Goal: Task Accomplishment & Management: Manage account settings

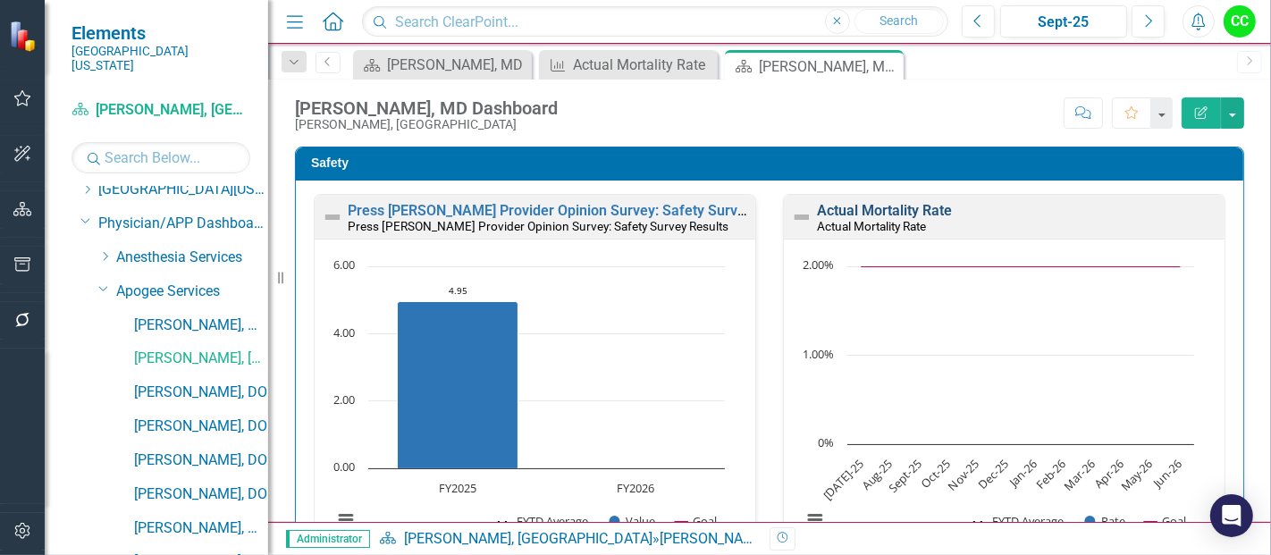
click at [888, 211] on link "Actual Mortality Rate" at bounding box center [884, 210] width 135 height 17
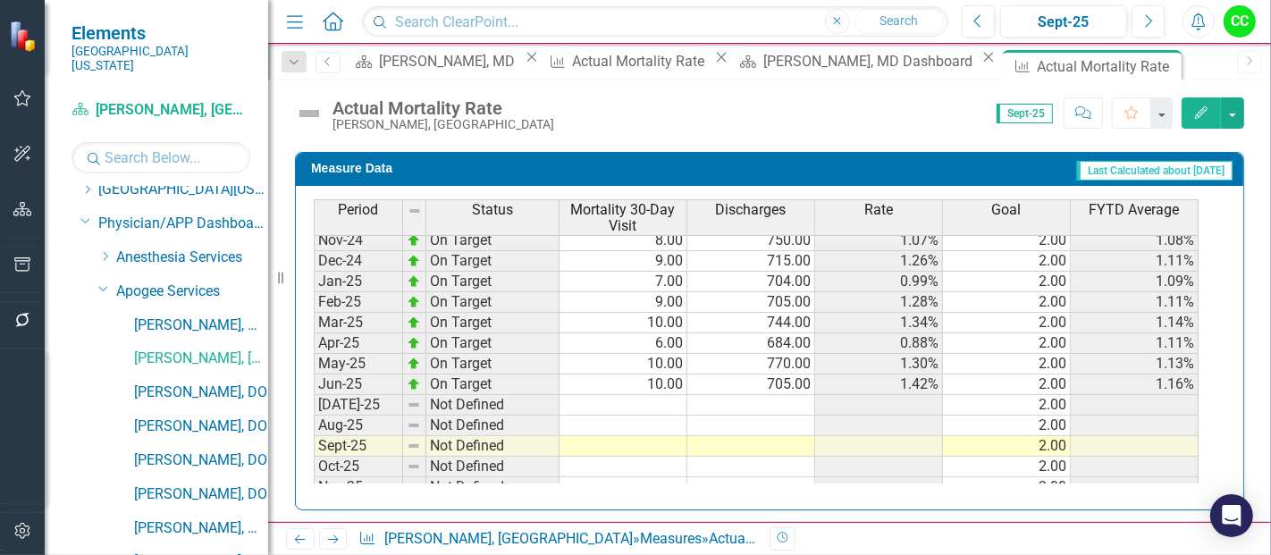
scroll to position [583, 0]
click at [639, 387] on tbody "Sep-23 On Target 7.00 788.00 0.89% 2.00 0.90% Oct-23 On Target 7.00 719.00 0.97…" at bounding box center [756, 260] width 885 height 638
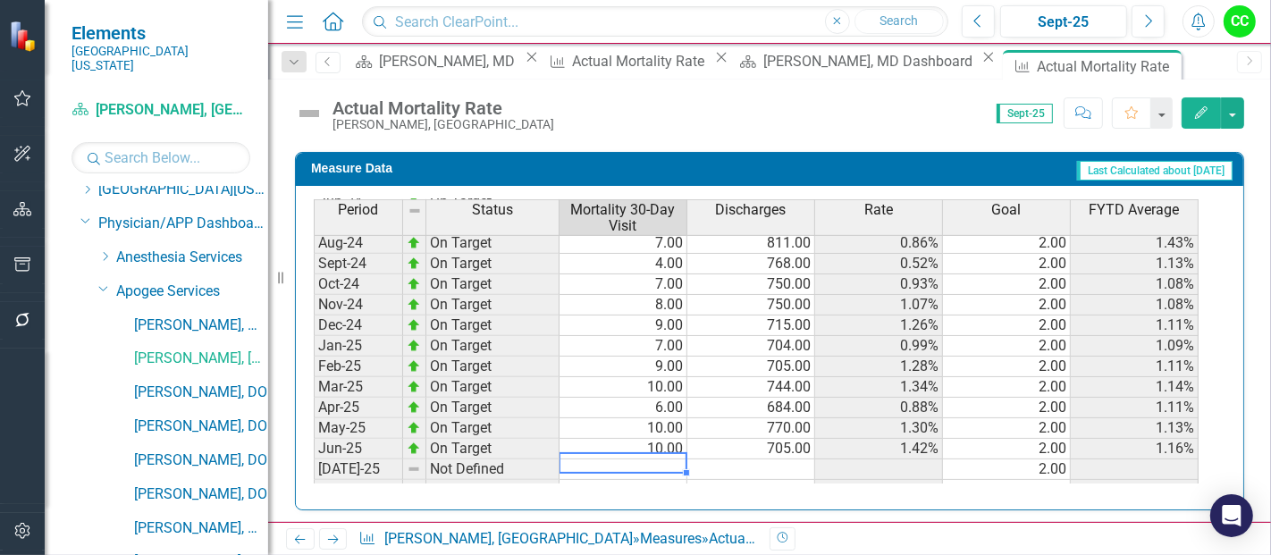
scroll to position [0, 0]
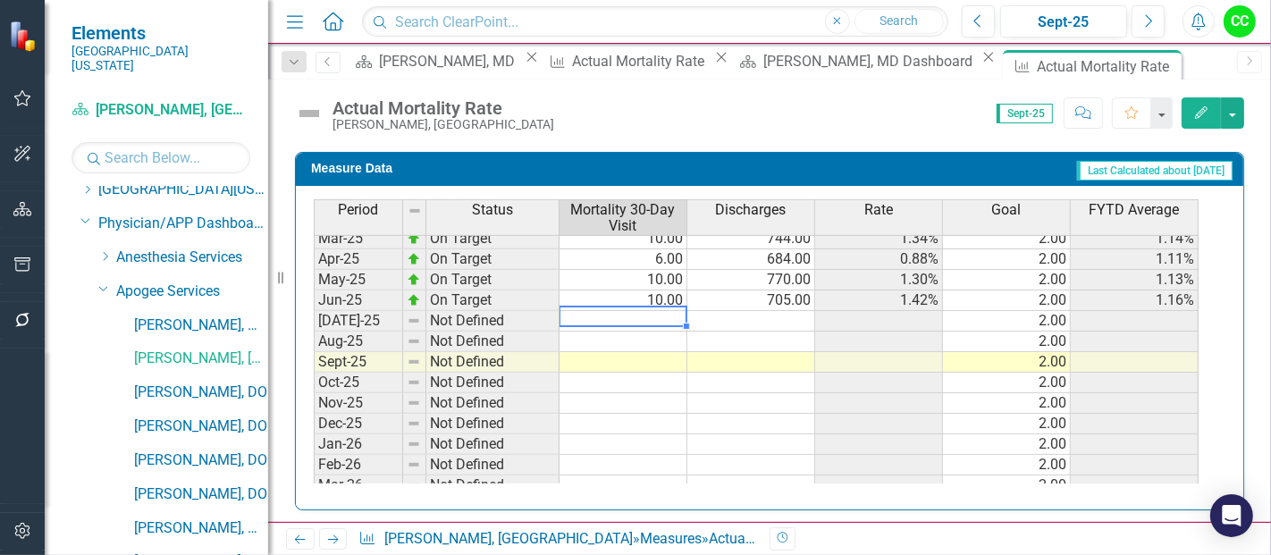
click at [628, 311] on td at bounding box center [623, 321] width 128 height 21
type textarea "1"
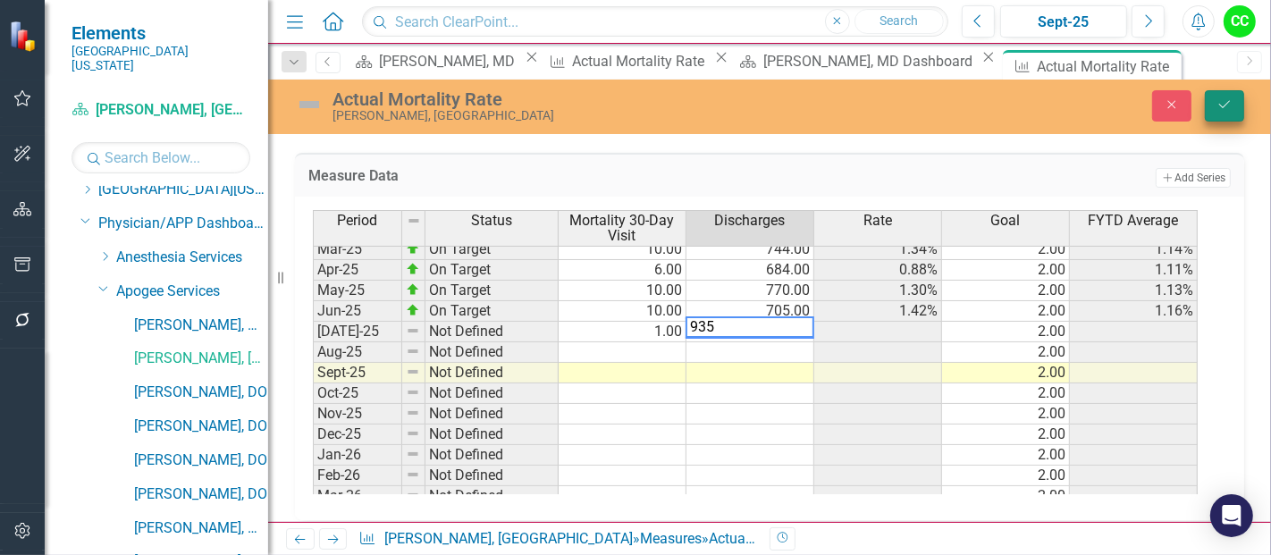
type textarea "935"
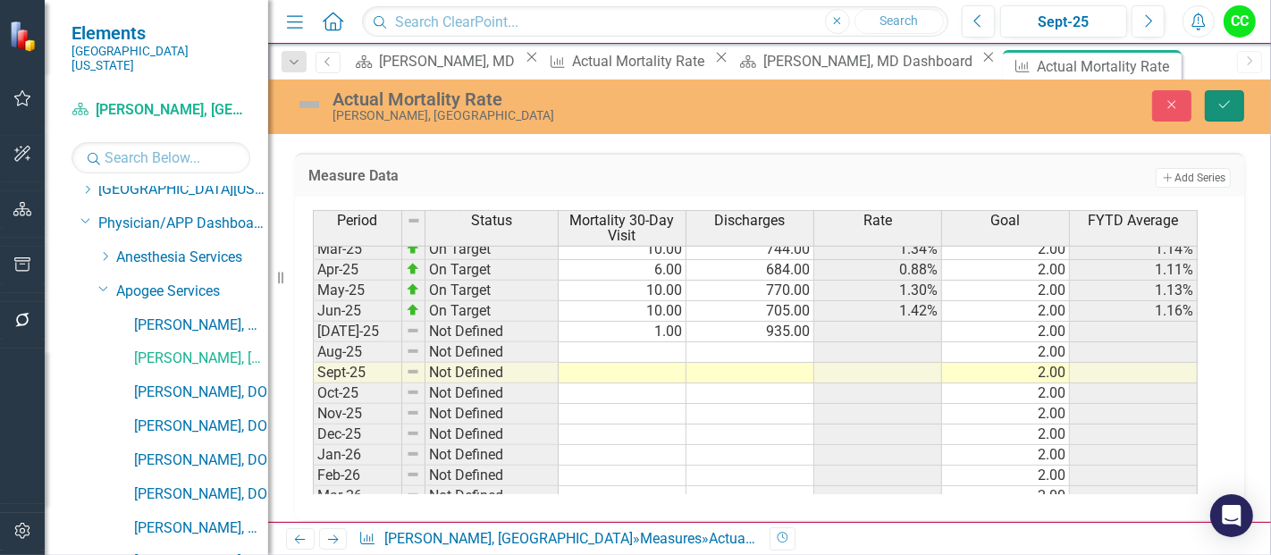
click at [1225, 105] on icon "Save" at bounding box center [1224, 104] width 16 height 13
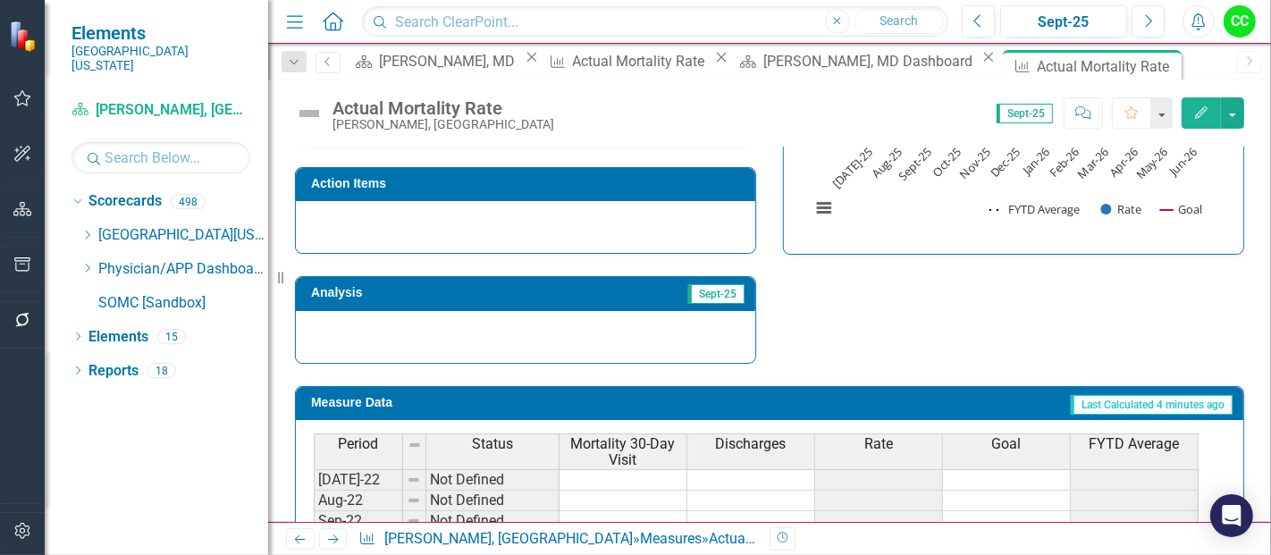
scroll to position [891, 0]
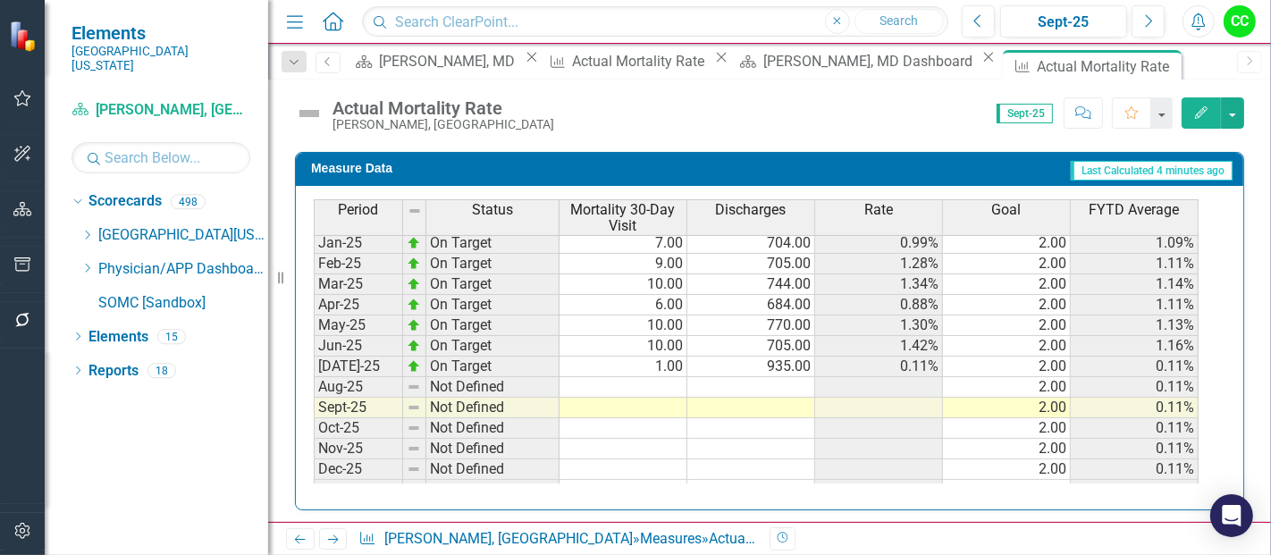
click at [664, 374] on tbody "Dec-23 On Target 11.00 826.00 1.33% 2.00 1.06% Jan-24 On Target 11.00 843.00 1.…" at bounding box center [756, 284] width 885 height 638
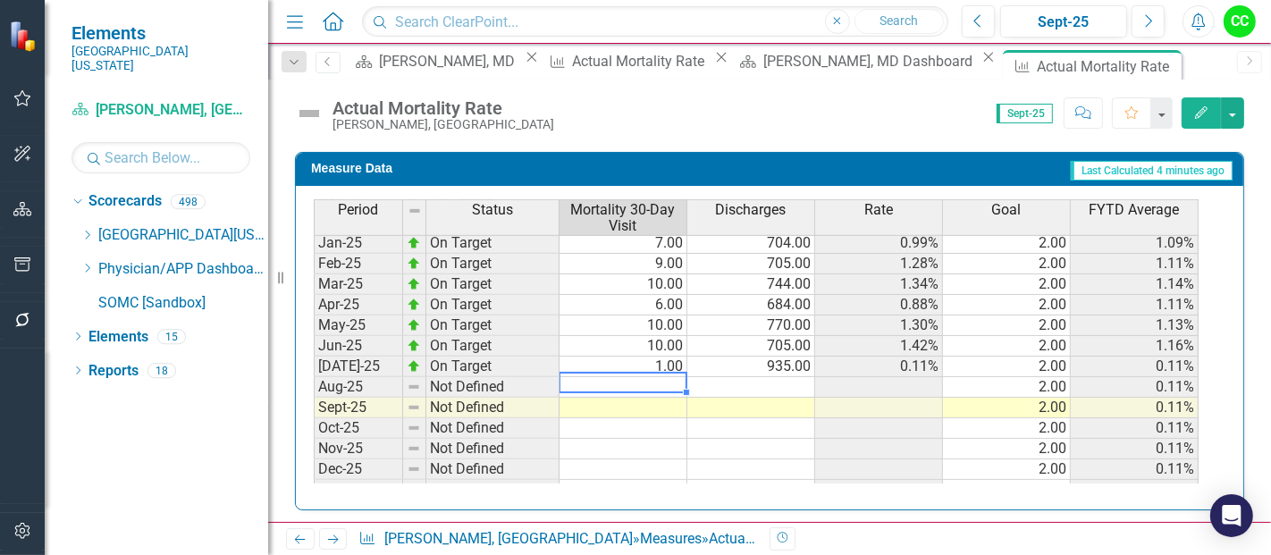
type textarea "3"
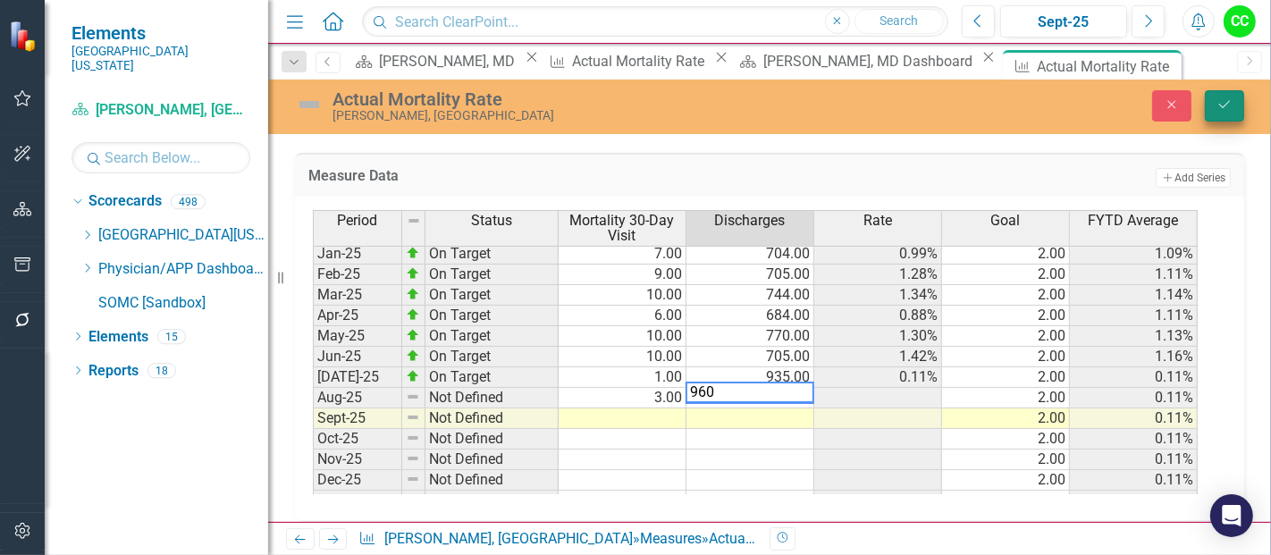
type textarea "960"
click at [1226, 105] on icon "Save" at bounding box center [1224, 104] width 16 height 13
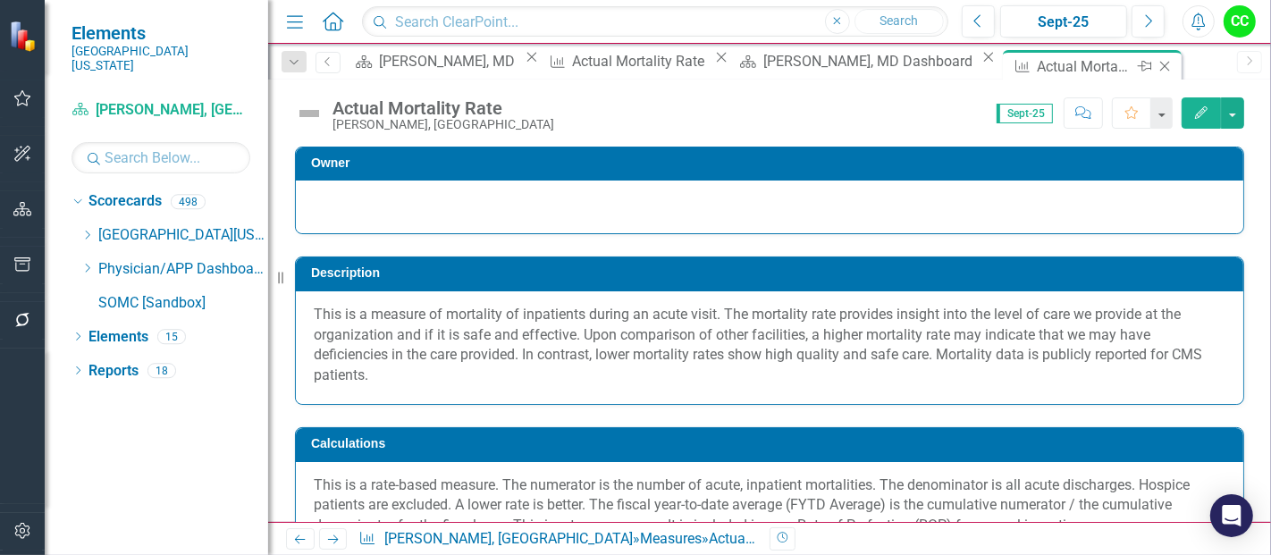
click at [1155, 64] on icon "Close" at bounding box center [1164, 66] width 18 height 14
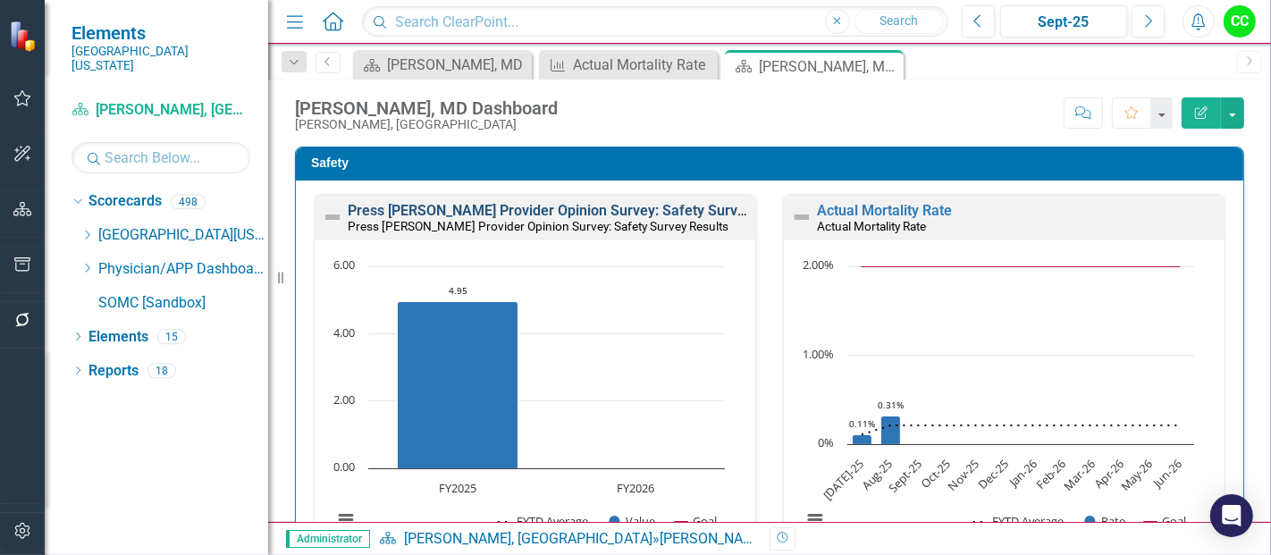
click at [592, 207] on link "Press [PERSON_NAME] Provider Opinion Survey: Safety Survey Results" at bounding box center [576, 210] width 456 height 17
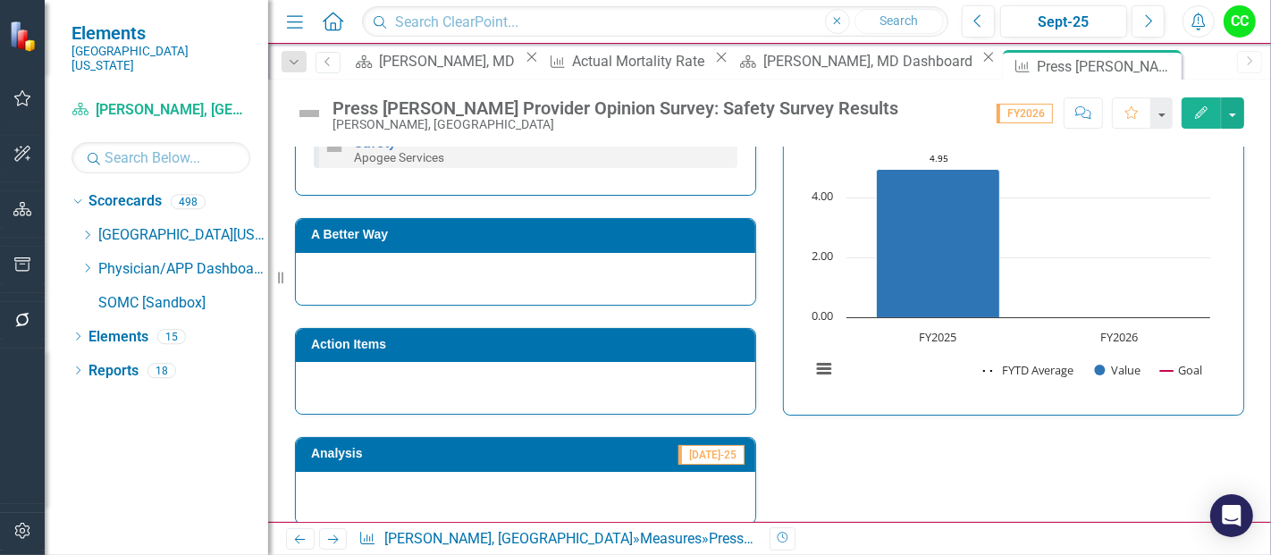
scroll to position [1137, 0]
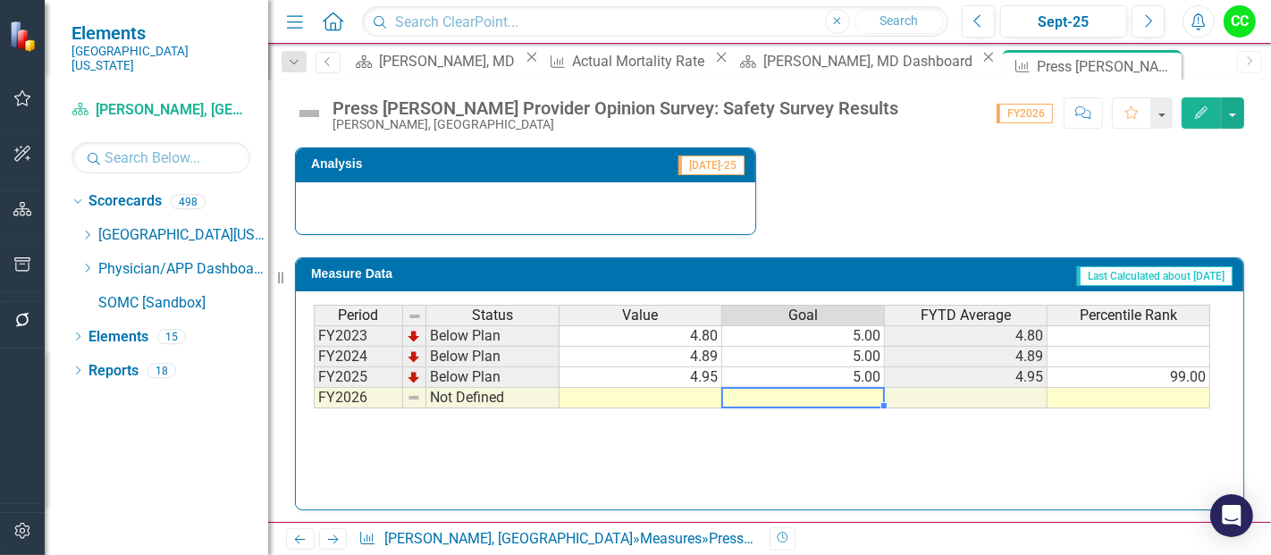
click at [861, 393] on td at bounding box center [803, 398] width 163 height 21
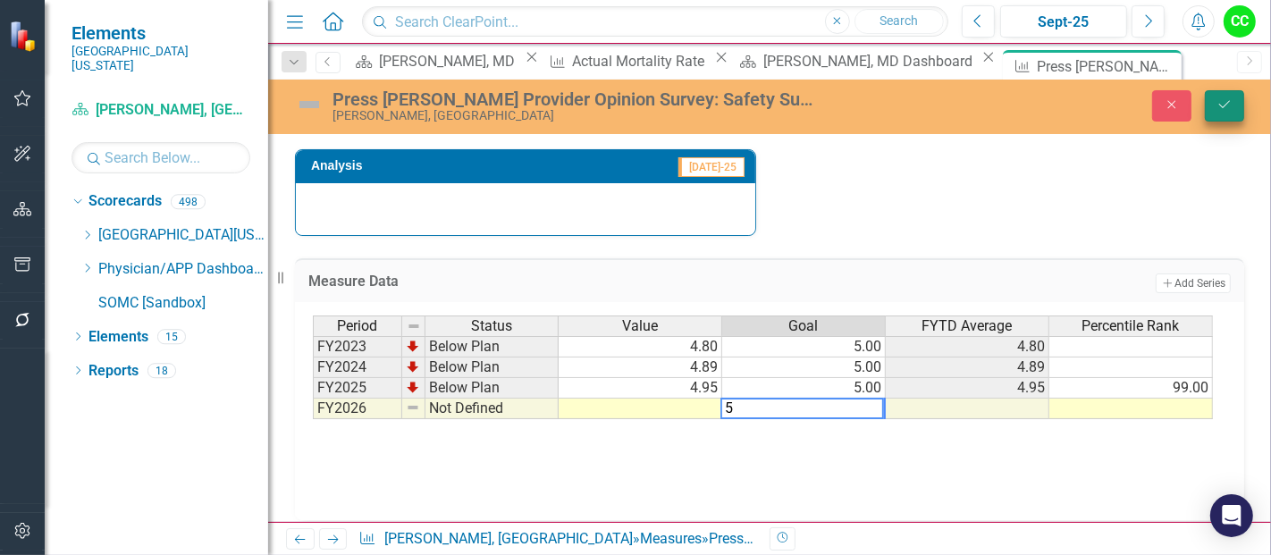
type textarea "5"
click at [1232, 96] on button "Save" at bounding box center [1224, 105] width 39 height 31
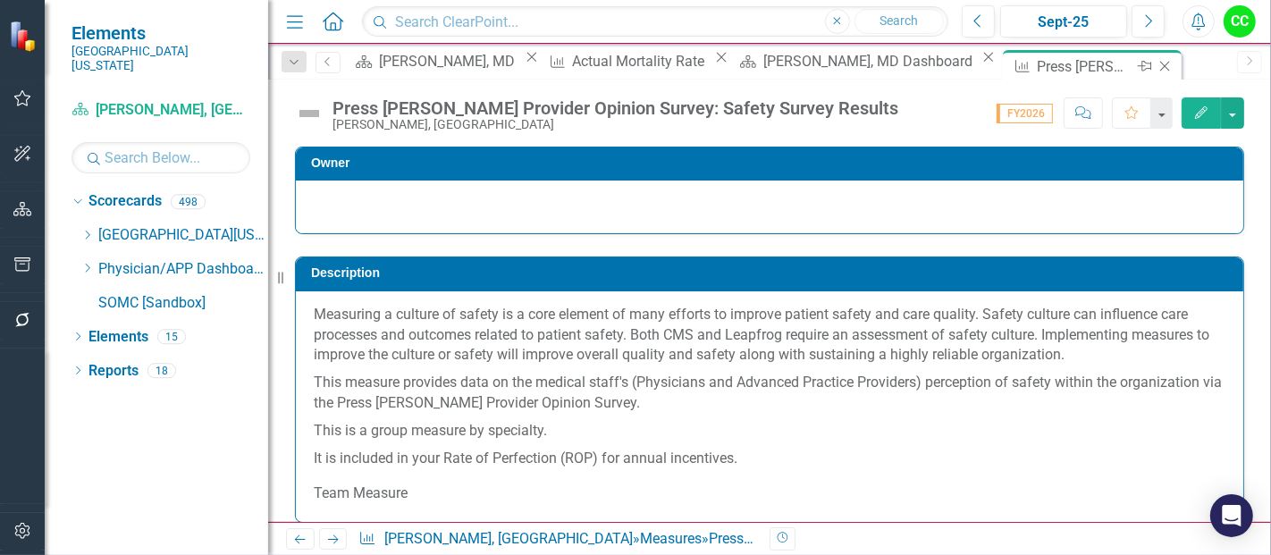
click at [1160, 63] on icon at bounding box center [1165, 67] width 10 height 10
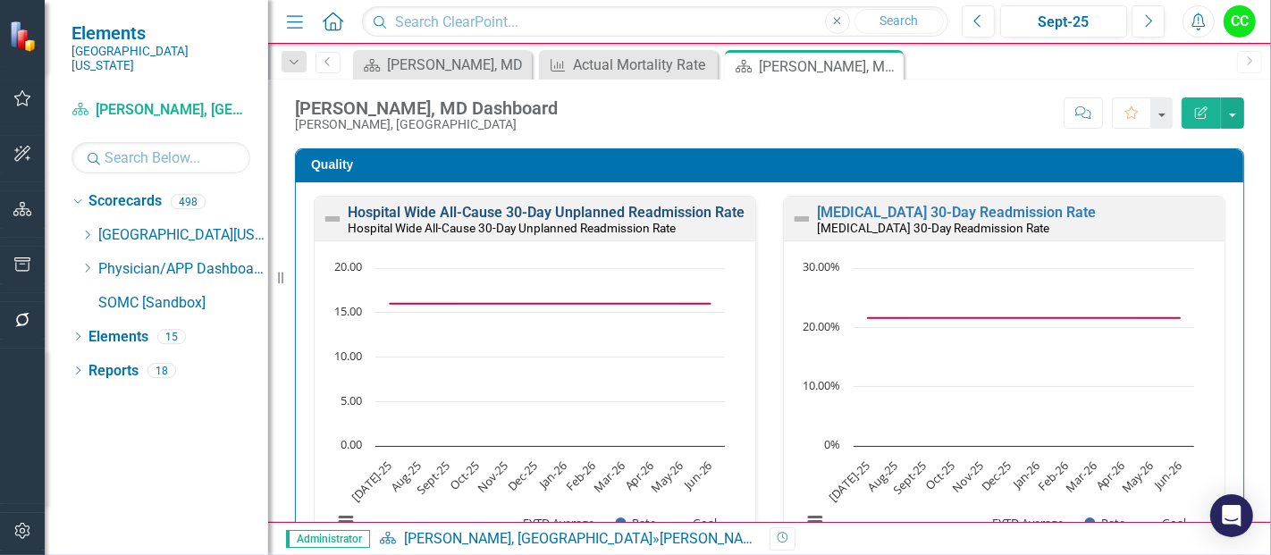
scroll to position [533, 0]
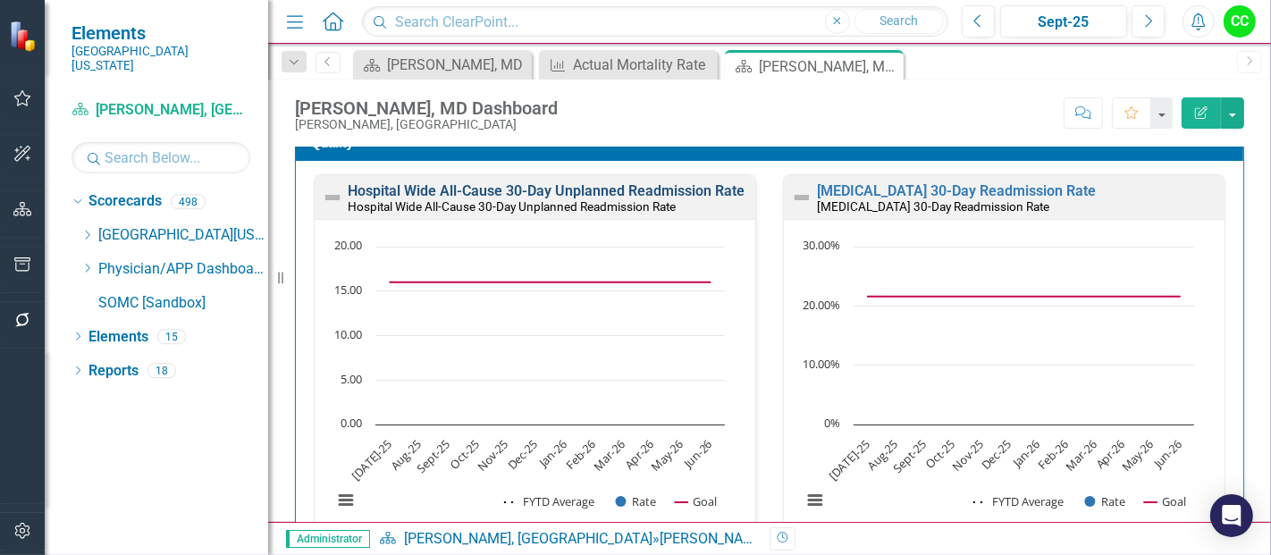
click at [560, 193] on link "Hospital Wide All-Cause 30-Day Unplanned Readmission Rate" at bounding box center [546, 190] width 397 height 17
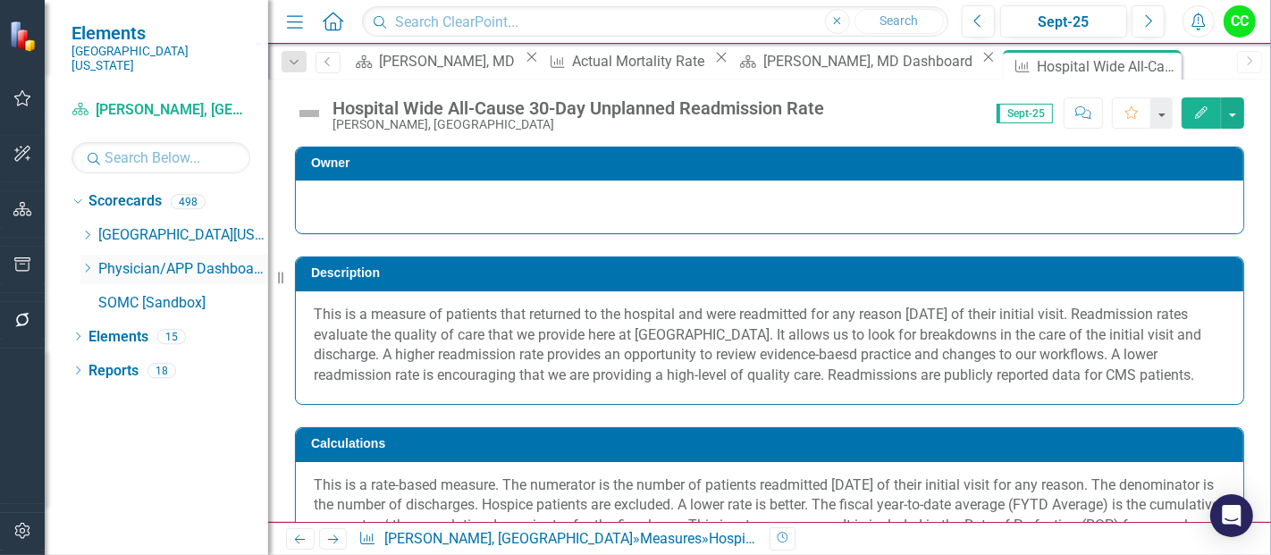
click at [90, 263] on icon "Dropdown" at bounding box center [86, 268] width 13 height 11
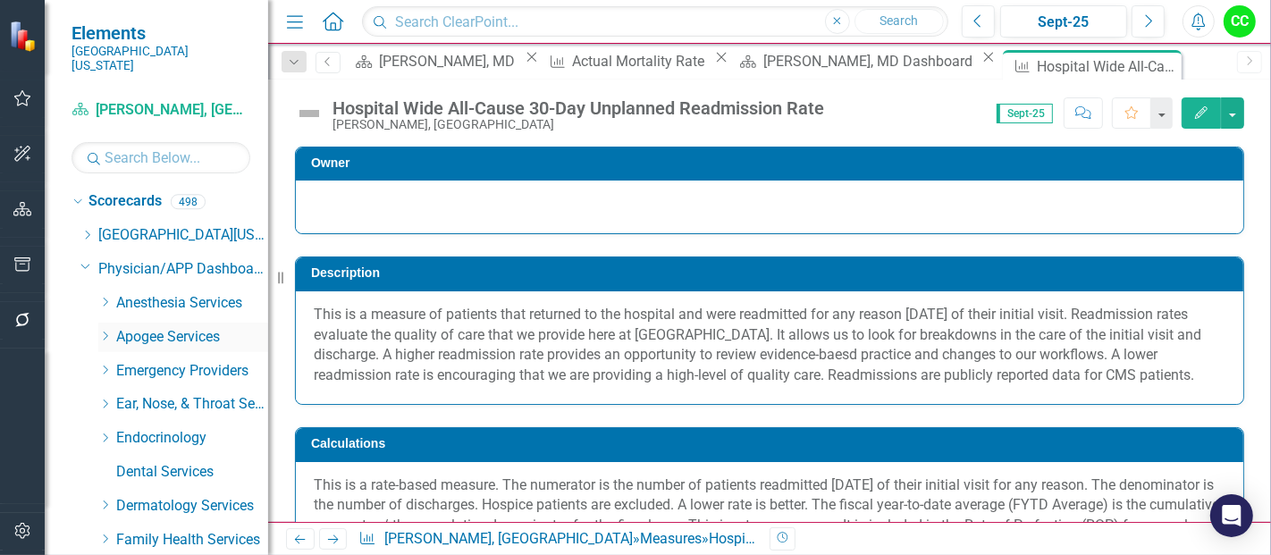
click at [103, 331] on icon "Dropdown" at bounding box center [104, 336] width 13 height 11
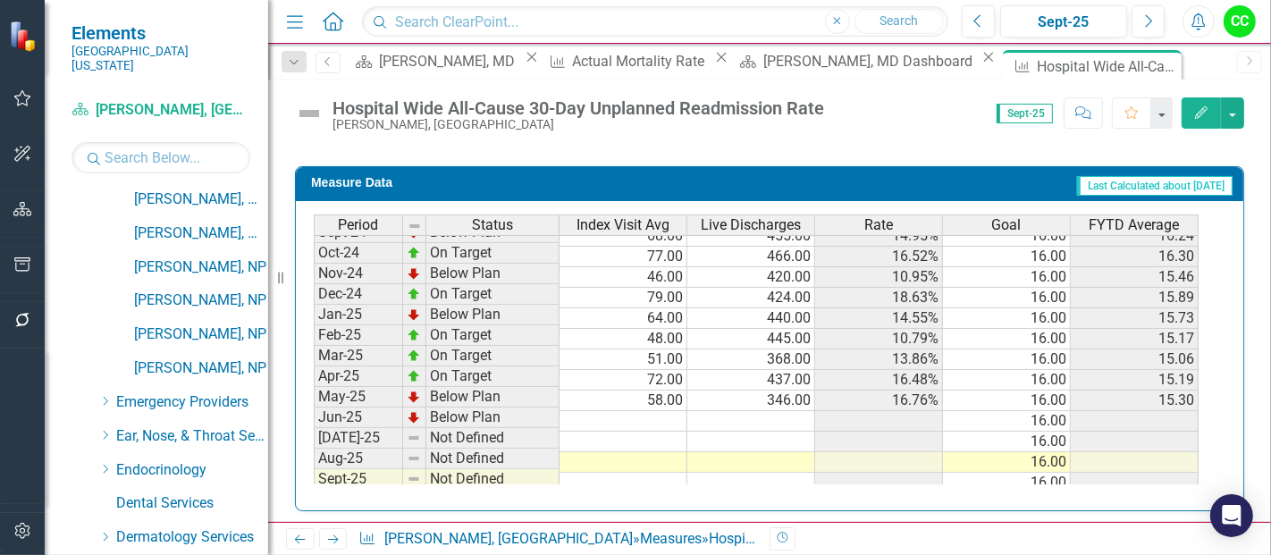
scroll to position [566, 0]
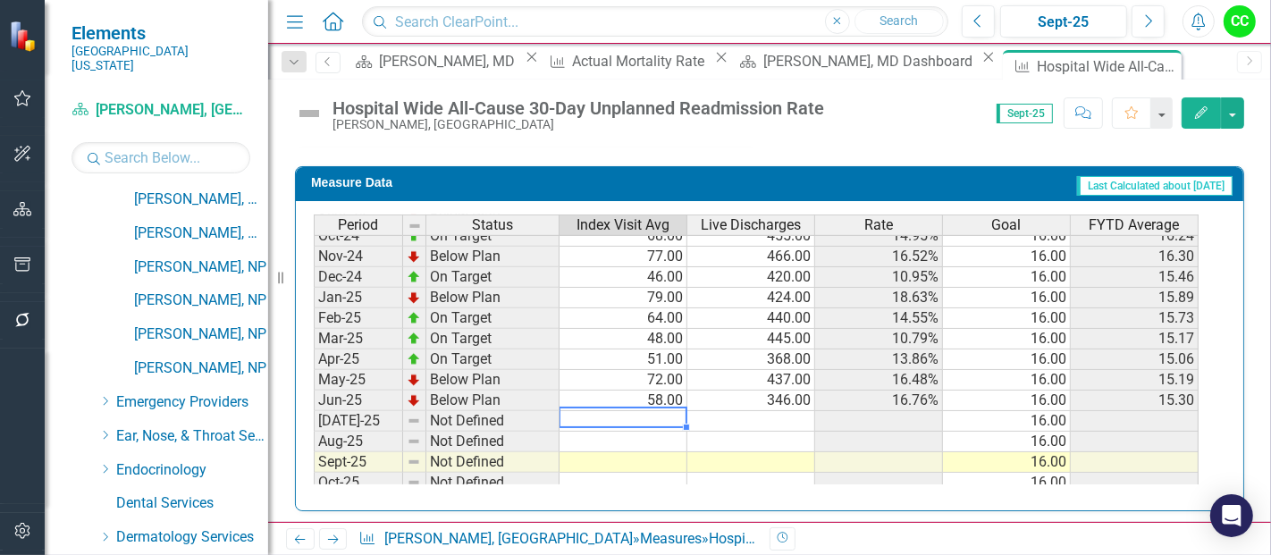
click at [663, 413] on tbody "Nov-23 On Target 63.00 404.00 15.59% 16.00 17.67 Dec-23 Below Plan 78.00 441.00…" at bounding box center [756, 328] width 885 height 659
type textarea "89"
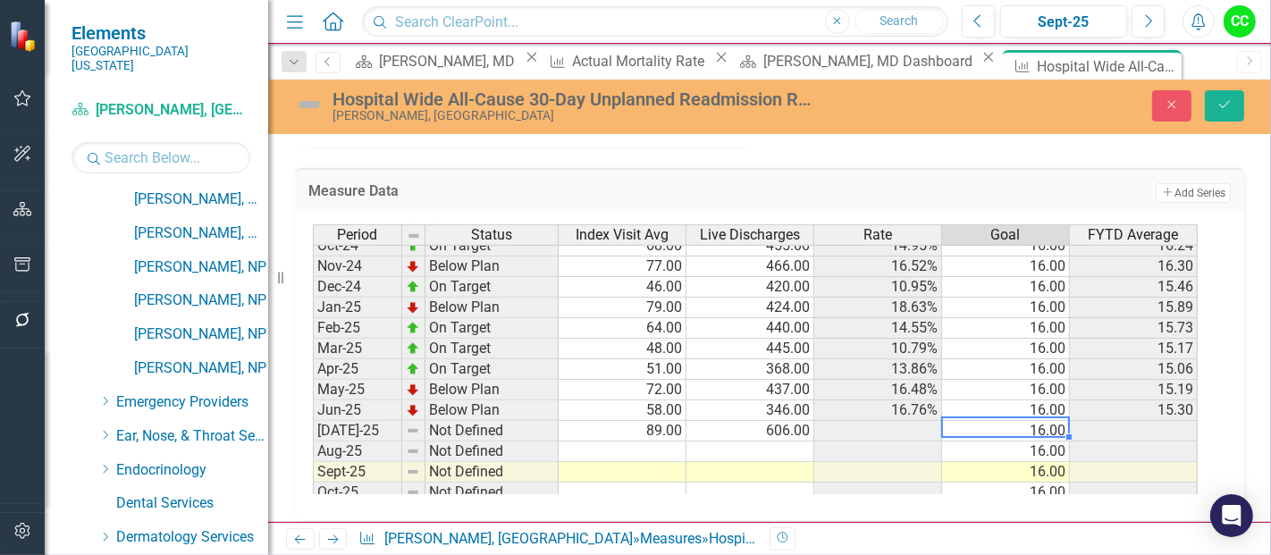
click at [313, 412] on div "Period Status Index Visit Avg Live Discharges Rate Goal FYTD Average Dec-23 Bel…" at bounding box center [313, 337] width 0 height 659
click at [669, 441] on td at bounding box center [622, 451] width 128 height 21
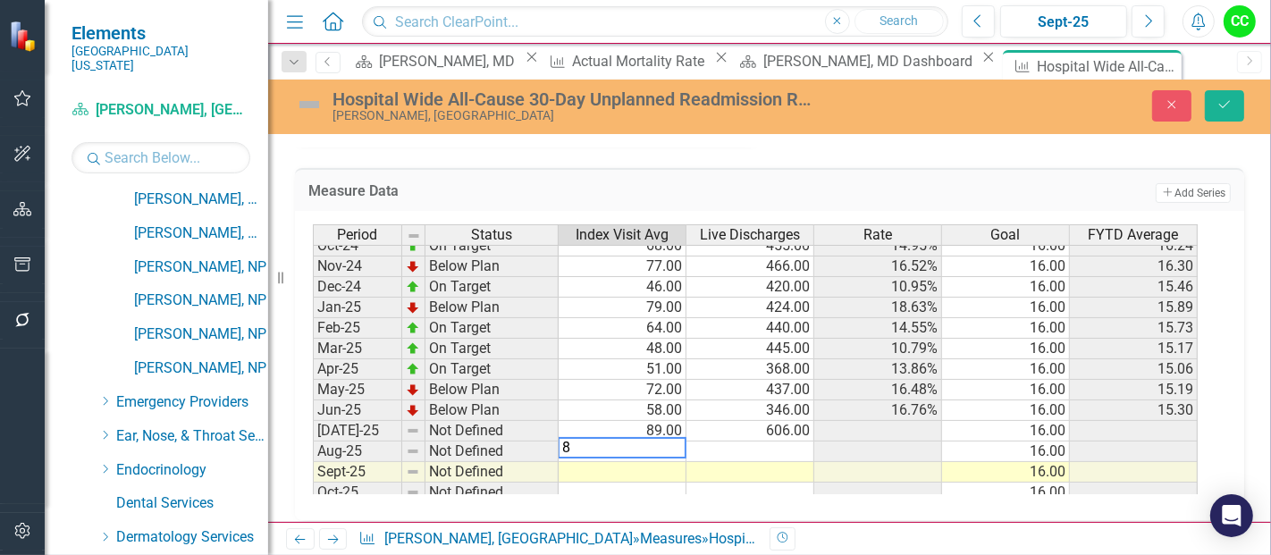
type textarea "80"
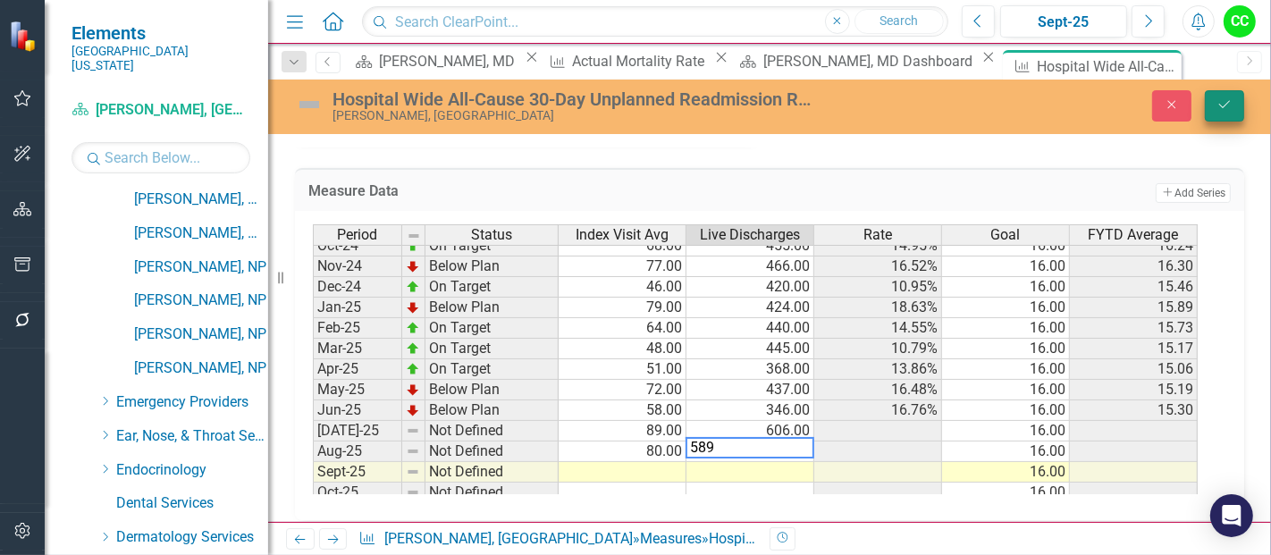
type textarea "589"
click at [1215, 101] on button "Save" at bounding box center [1224, 105] width 39 height 31
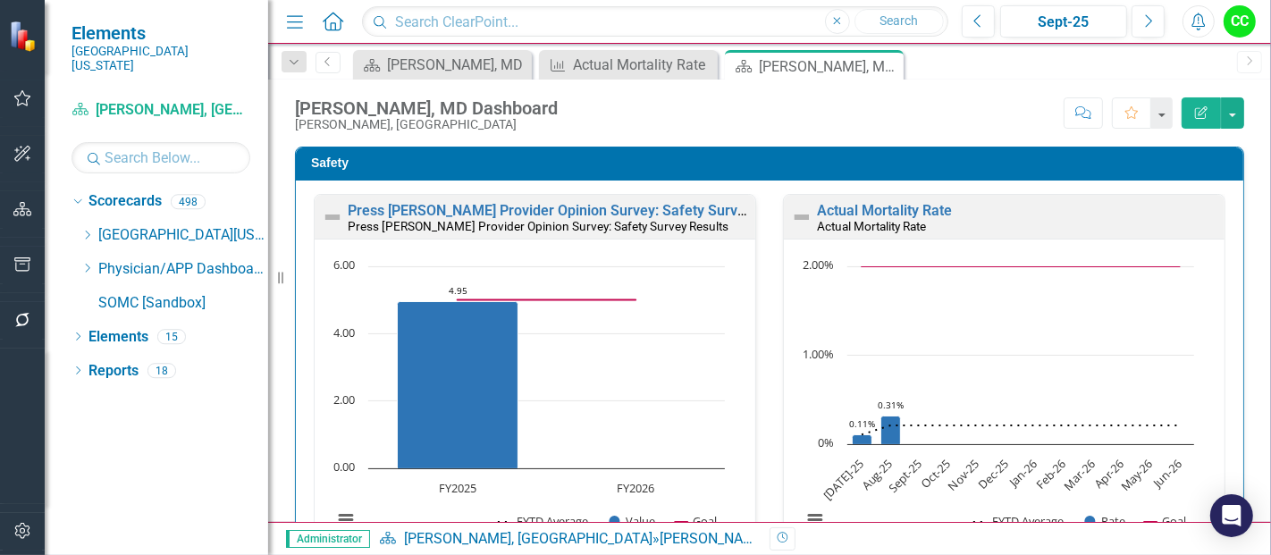
scroll to position [480, 0]
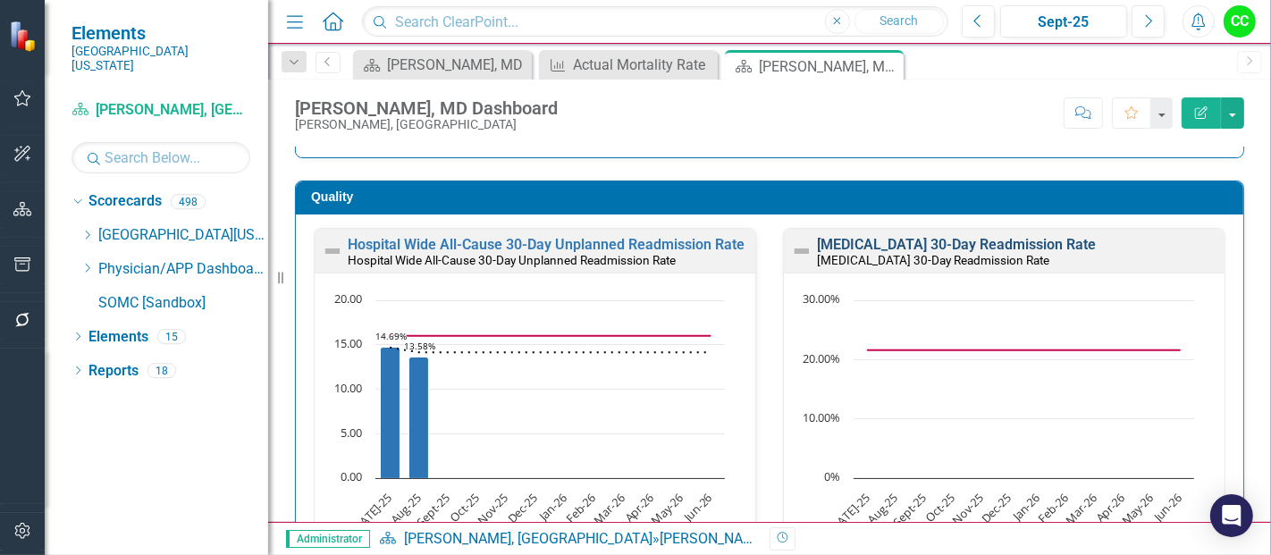
click at [920, 241] on link "Heart Failure 30-Day Readmission Rate" at bounding box center [956, 244] width 279 height 17
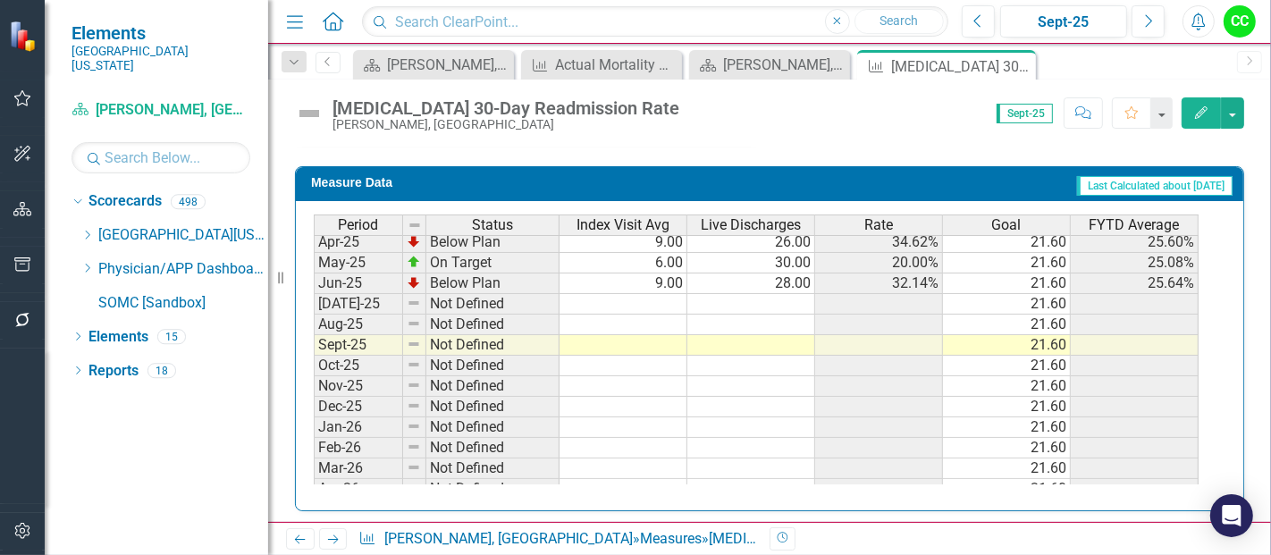
click at [668, 307] on tbody "Oct-23 Below Plan 9.00 25.00 36.00% 21.60 32.54% Nov-23 On Target 4.00 27.00 14…" at bounding box center [756, 180] width 885 height 638
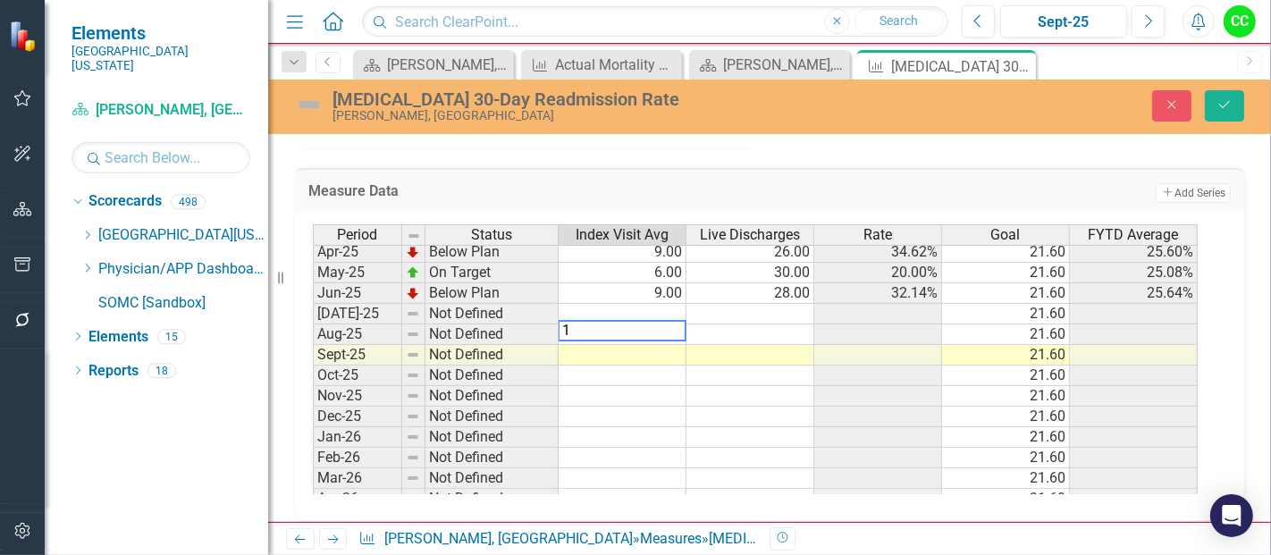
type textarea "17"
click at [654, 326] on td "17.00" at bounding box center [622, 334] width 128 height 21
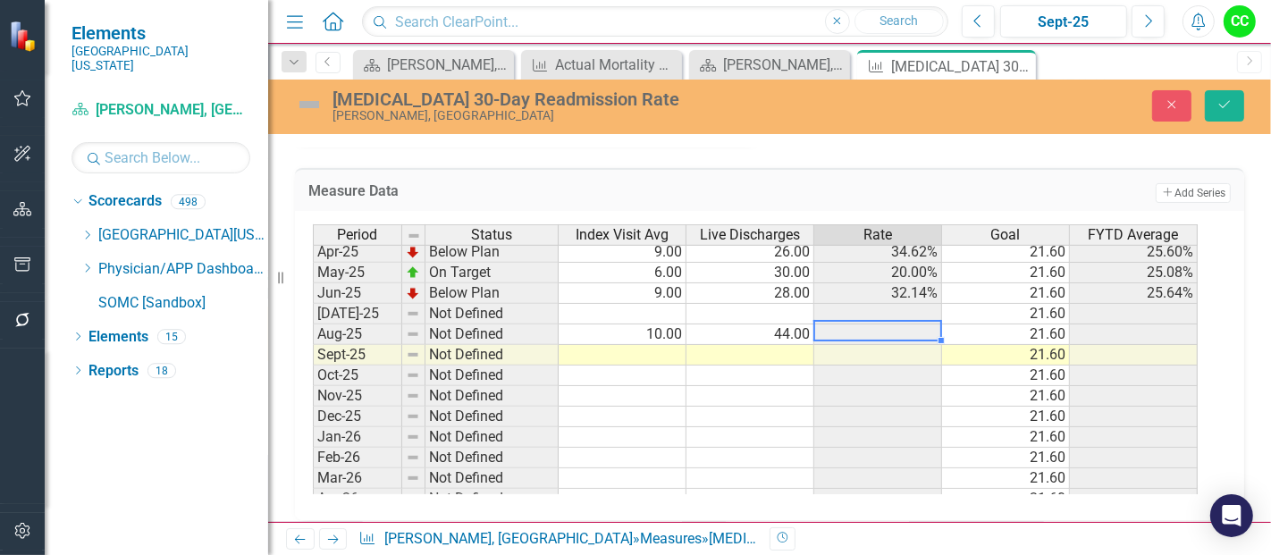
click at [654, 304] on td at bounding box center [622, 314] width 128 height 21
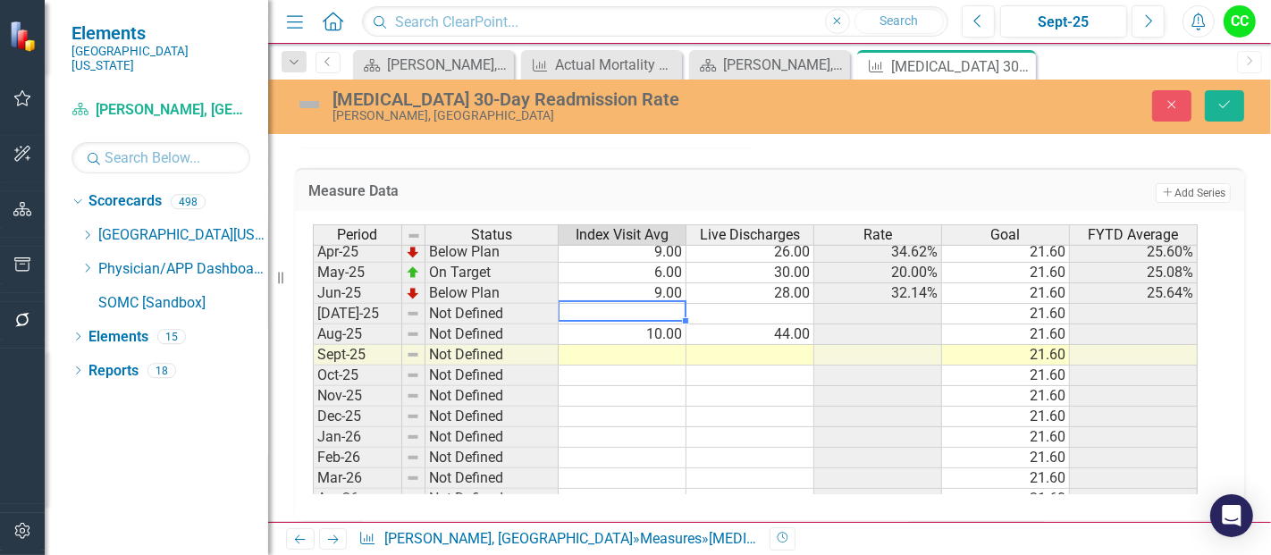
click at [649, 304] on td at bounding box center [622, 314] width 128 height 21
type textarea "8"
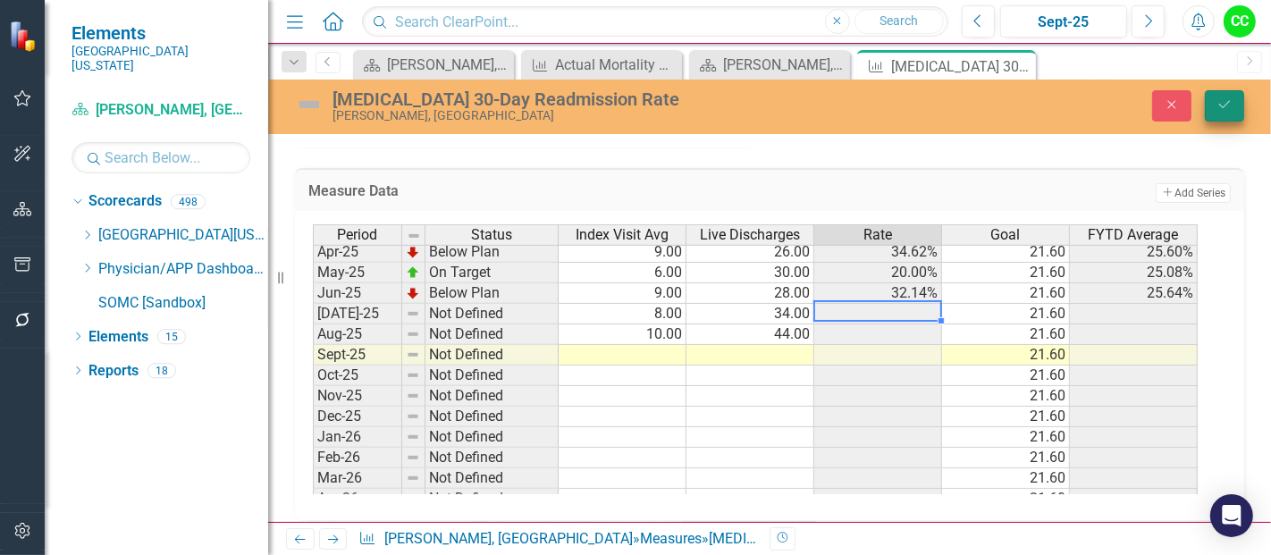
type textarea "34"
click at [1235, 106] on button "Save" at bounding box center [1224, 105] width 39 height 31
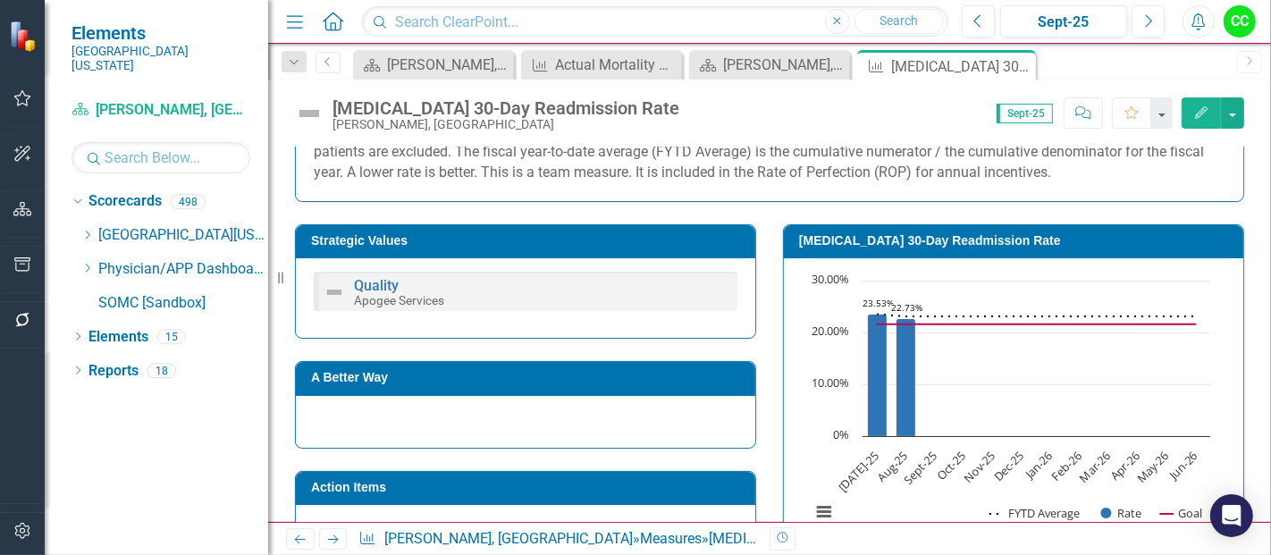
scroll to position [399, 0]
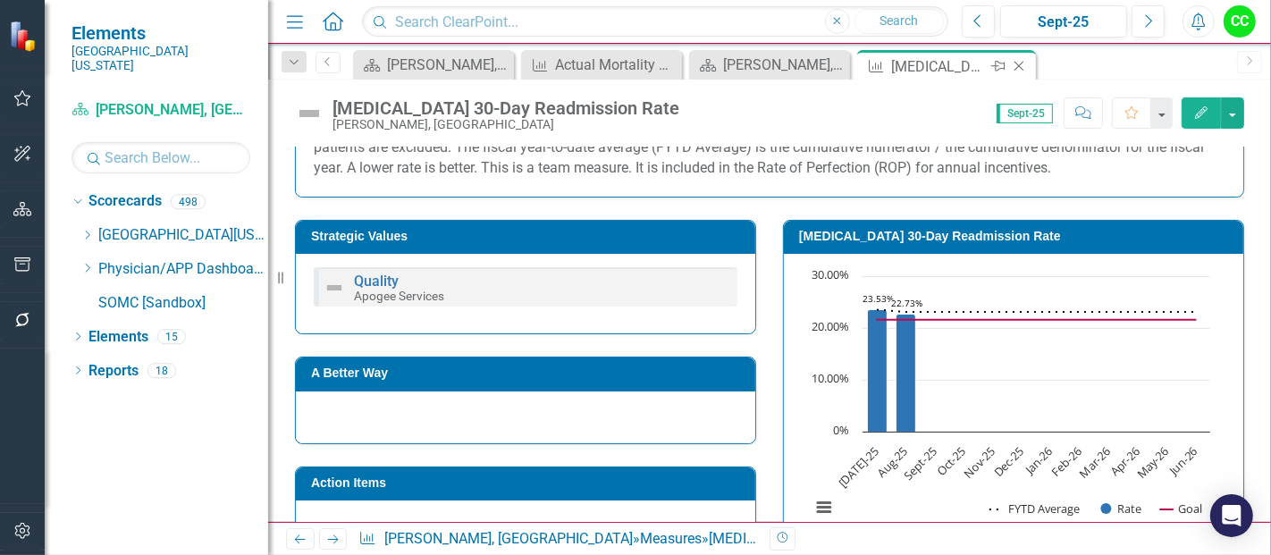
click at [1020, 63] on icon at bounding box center [1019, 67] width 10 height 10
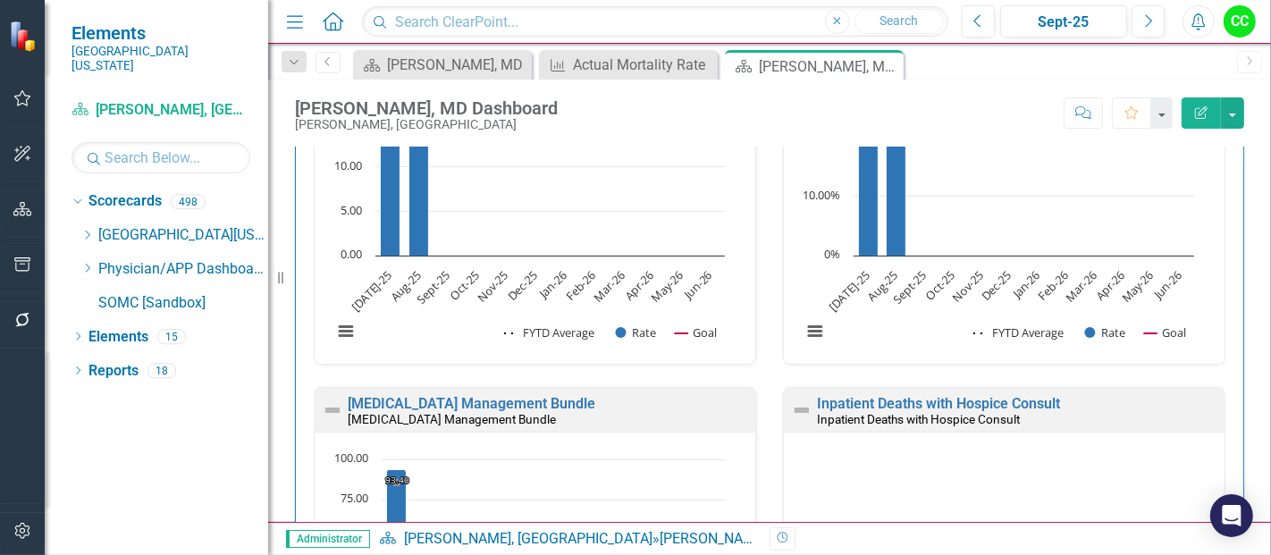
scroll to position [1, 0]
click at [559, 397] on link "[MEDICAL_DATA] Management Bundle" at bounding box center [472, 402] width 248 height 17
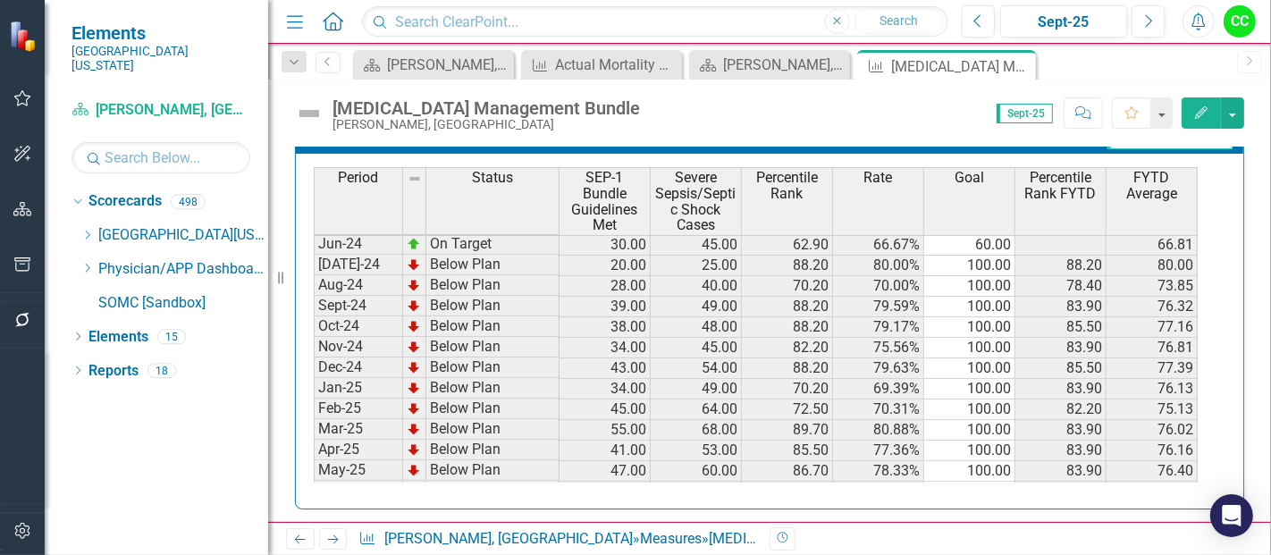
scroll to position [480, 0]
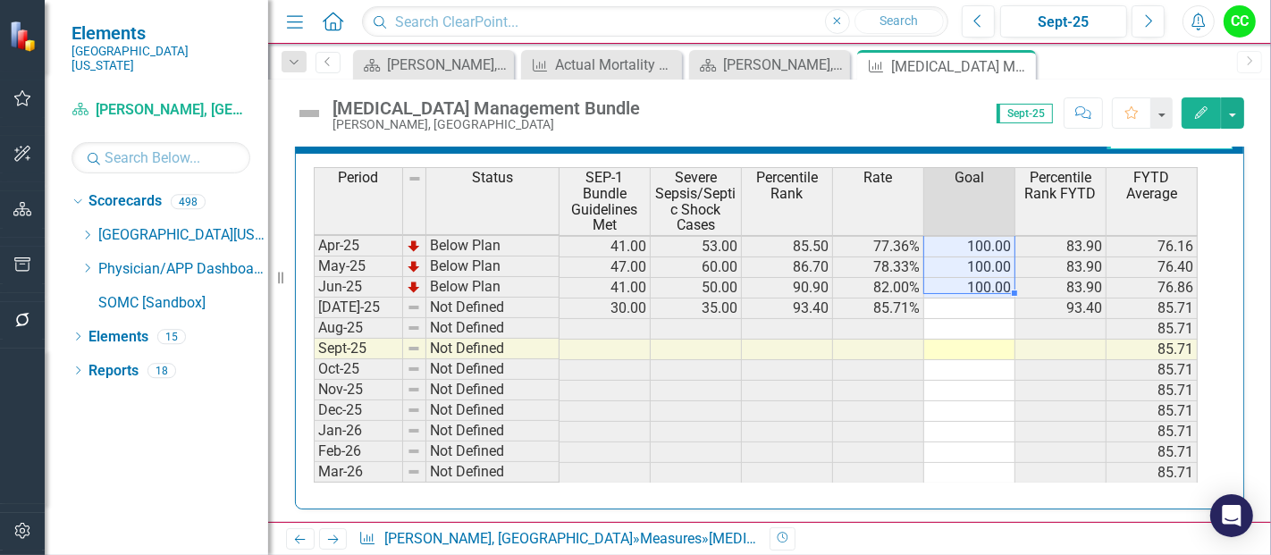
drag, startPoint x: 995, startPoint y: 241, endPoint x: 993, endPoint y: 286, distance: 44.8
click at [993, 286] on tbody "Apr-24 On Target 37.00 44.00 94.20 84.09% 60.00 65.49 May-24 On Target 33.00 42…" at bounding box center [756, 267] width 884 height 556
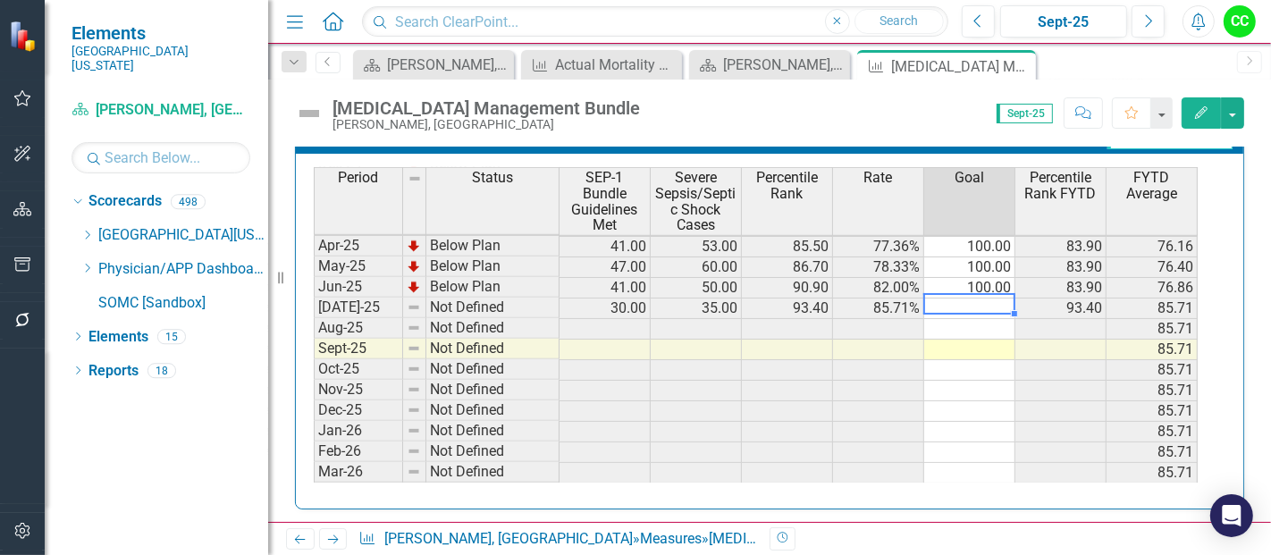
click at [975, 303] on td at bounding box center [969, 308] width 91 height 21
type textarea "100"
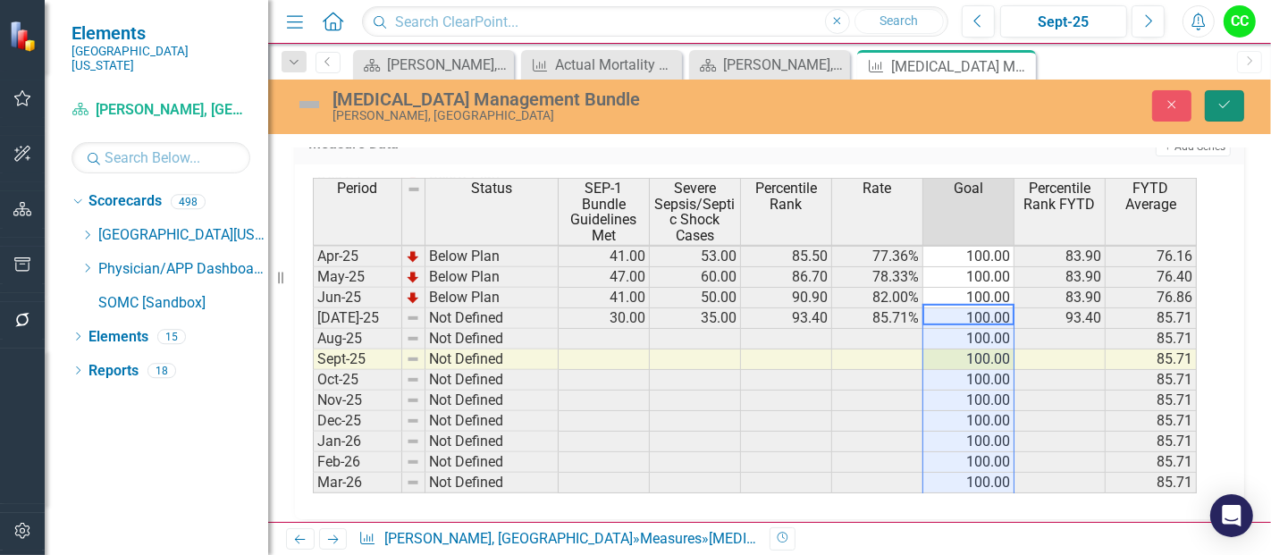
click at [1238, 100] on button "Save" at bounding box center [1224, 105] width 39 height 31
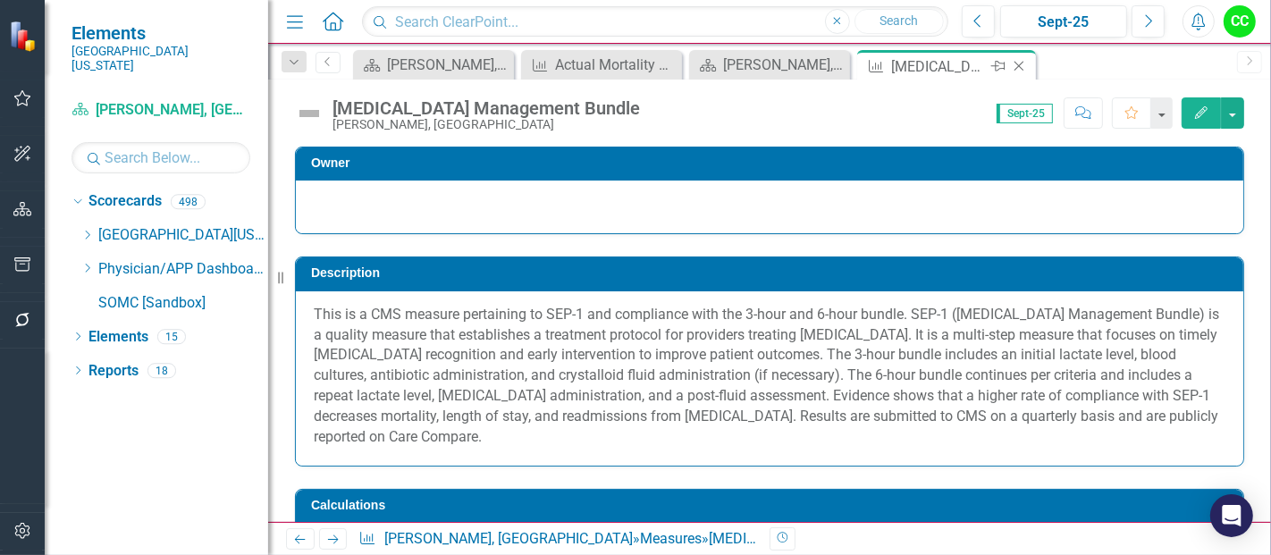
click at [1015, 67] on icon "Close" at bounding box center [1019, 66] width 18 height 14
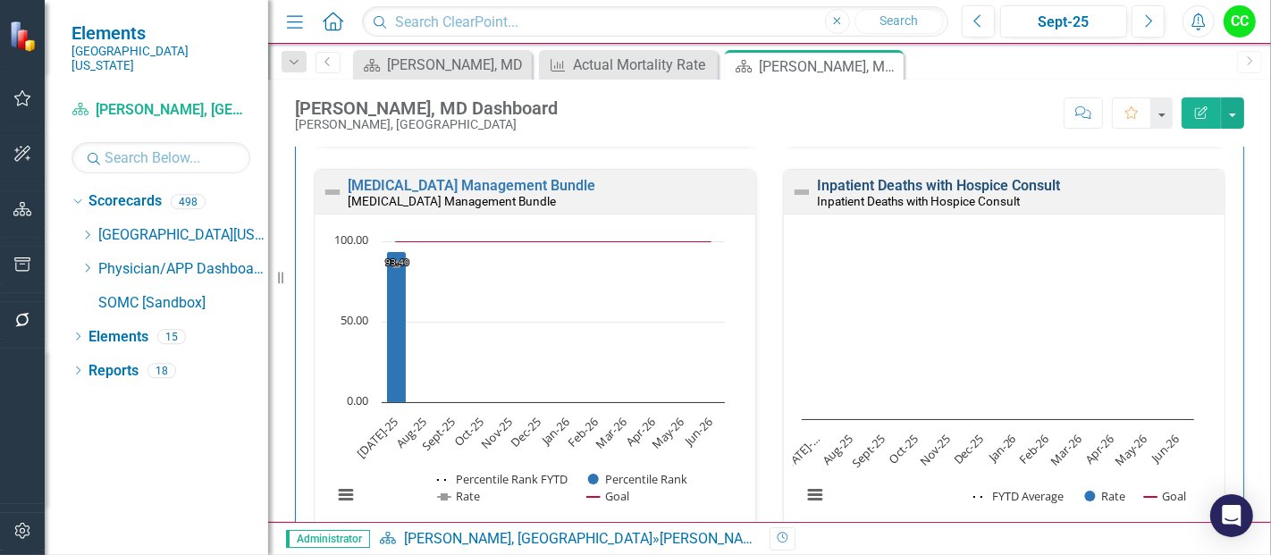
click at [939, 182] on link "Inpatient Deaths with Hospice Consult" at bounding box center [938, 185] width 243 height 17
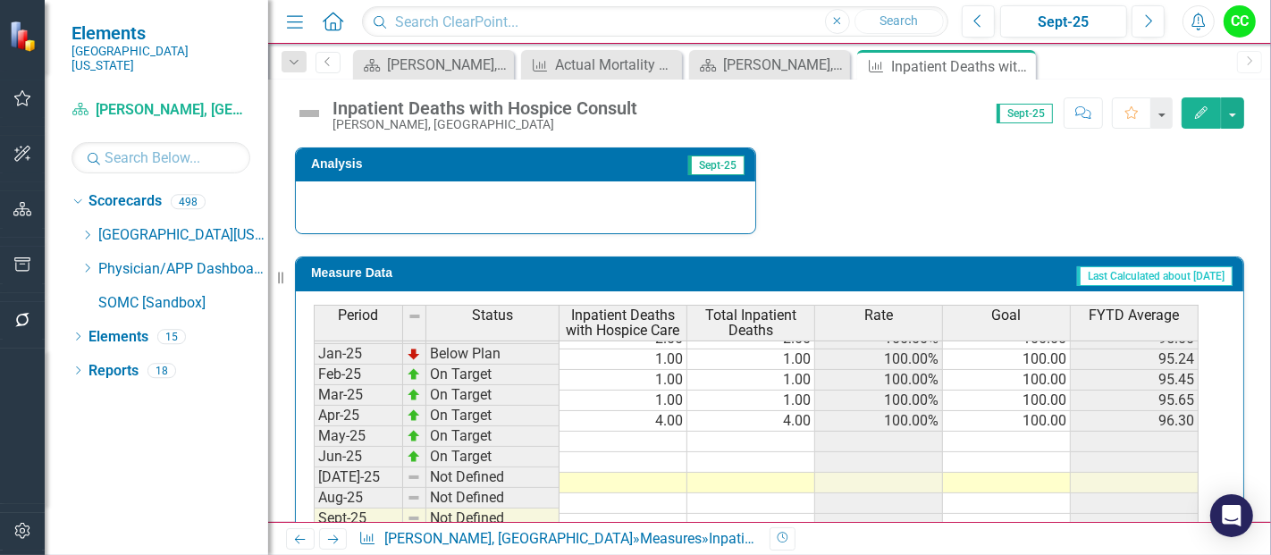
scroll to position [660, 0]
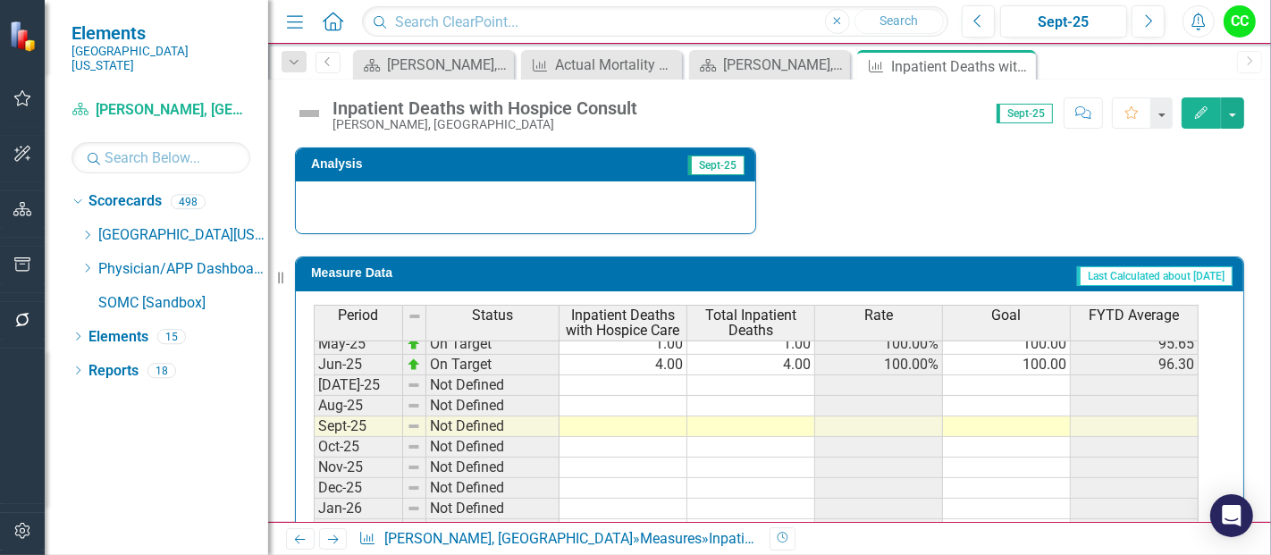
click at [666, 380] on tbody "Jan-24 Not Defined 100.00 100.00 Feb-24 On Target 5.00 5.00 100.00% 100.00 100.…" at bounding box center [756, 312] width 885 height 617
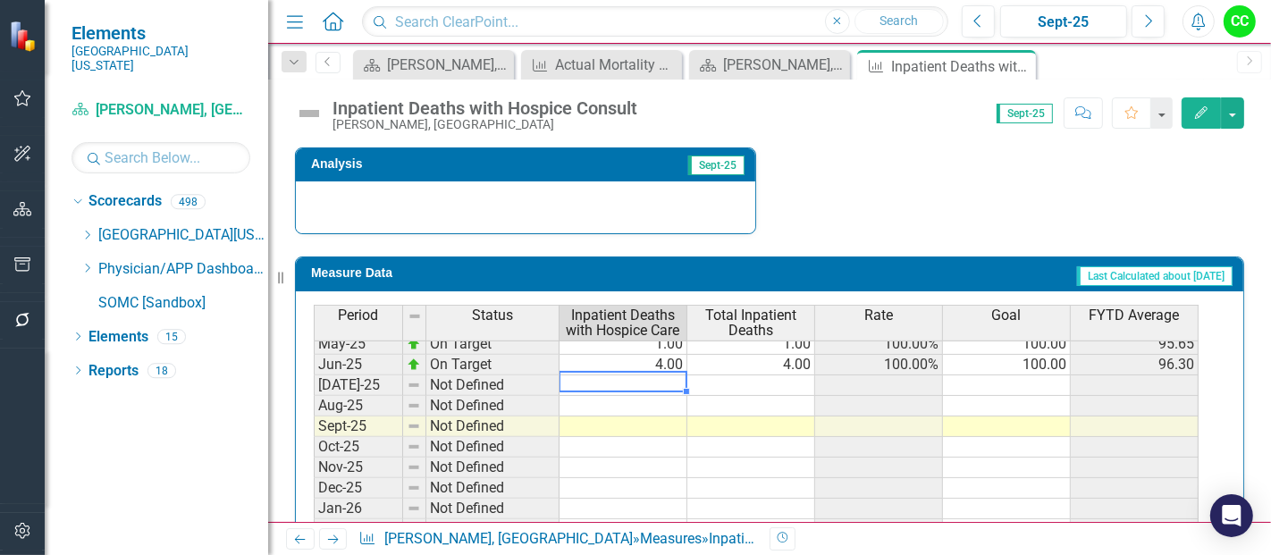
type textarea "3"
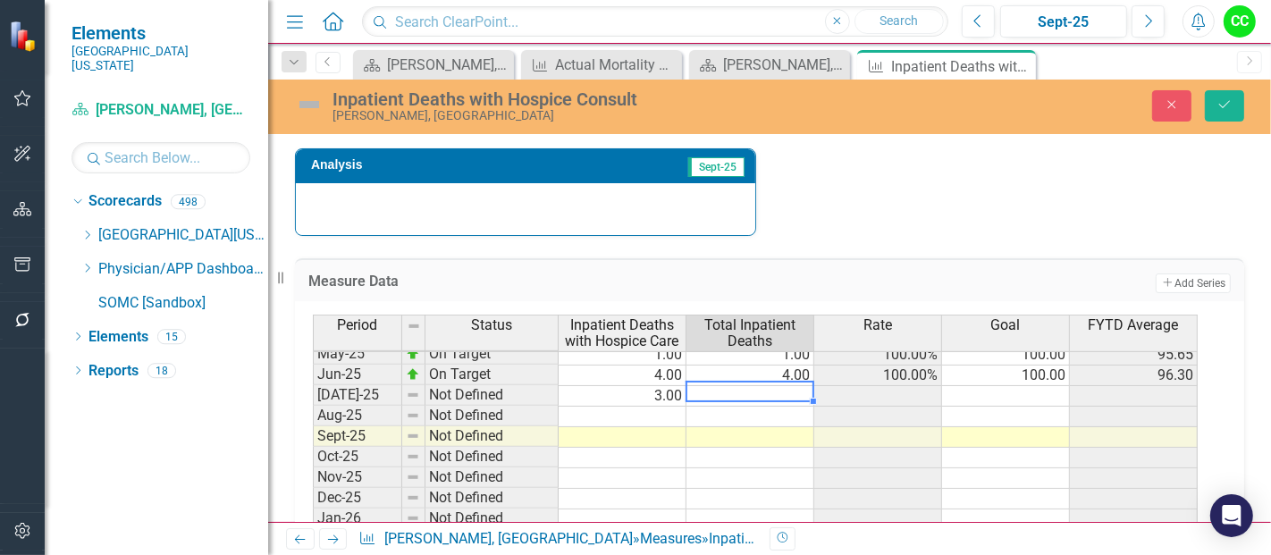
type textarea "3"
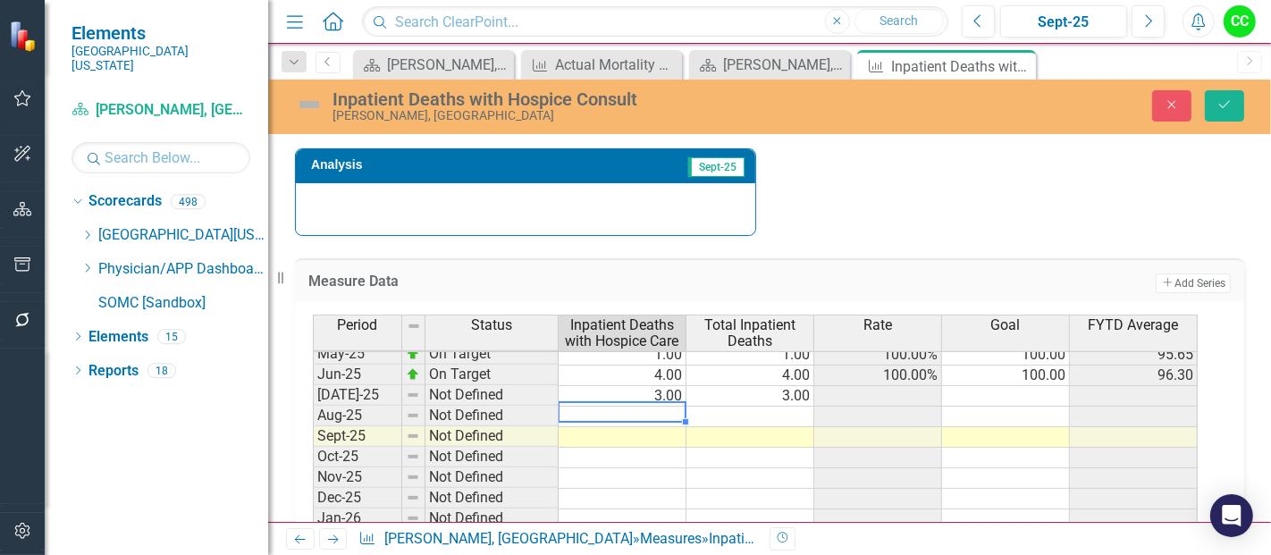
type textarea "1"
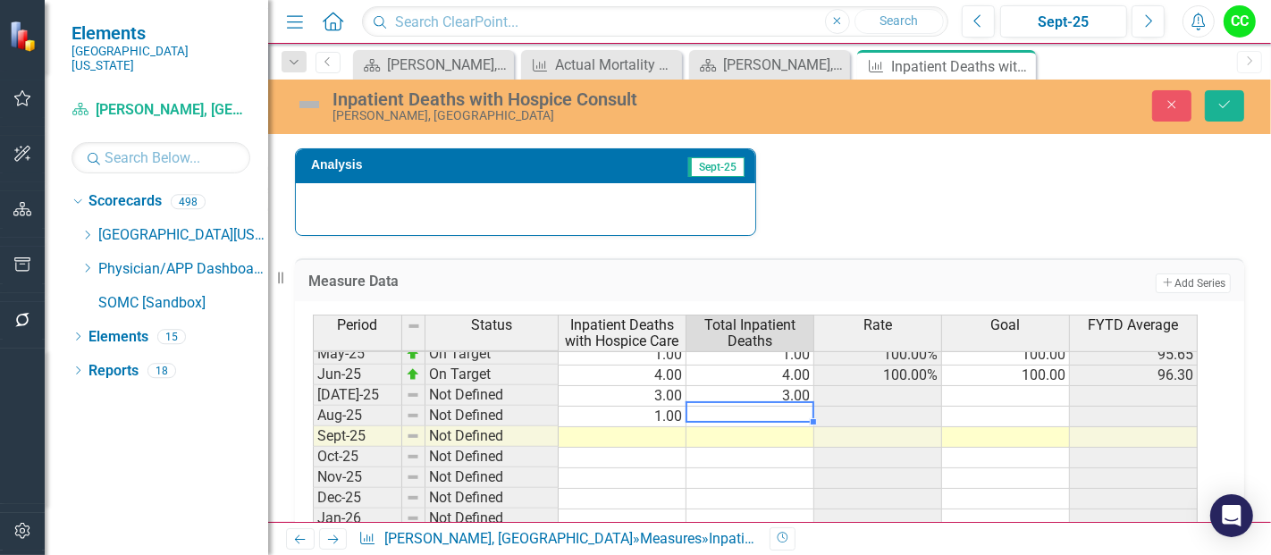
type textarea "1"
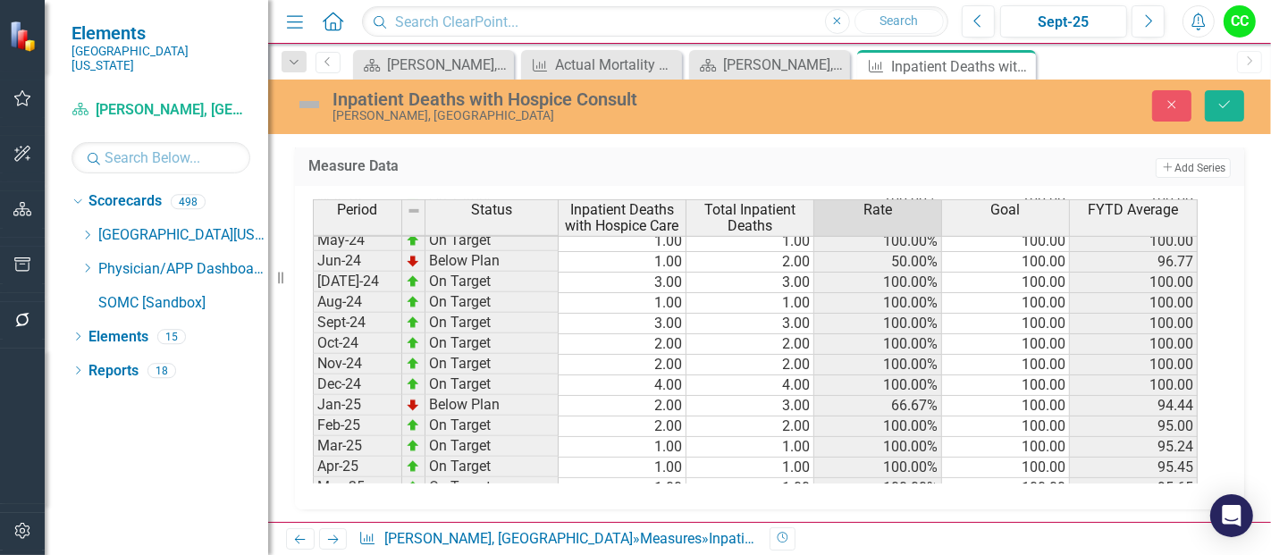
scroll to position [469, 0]
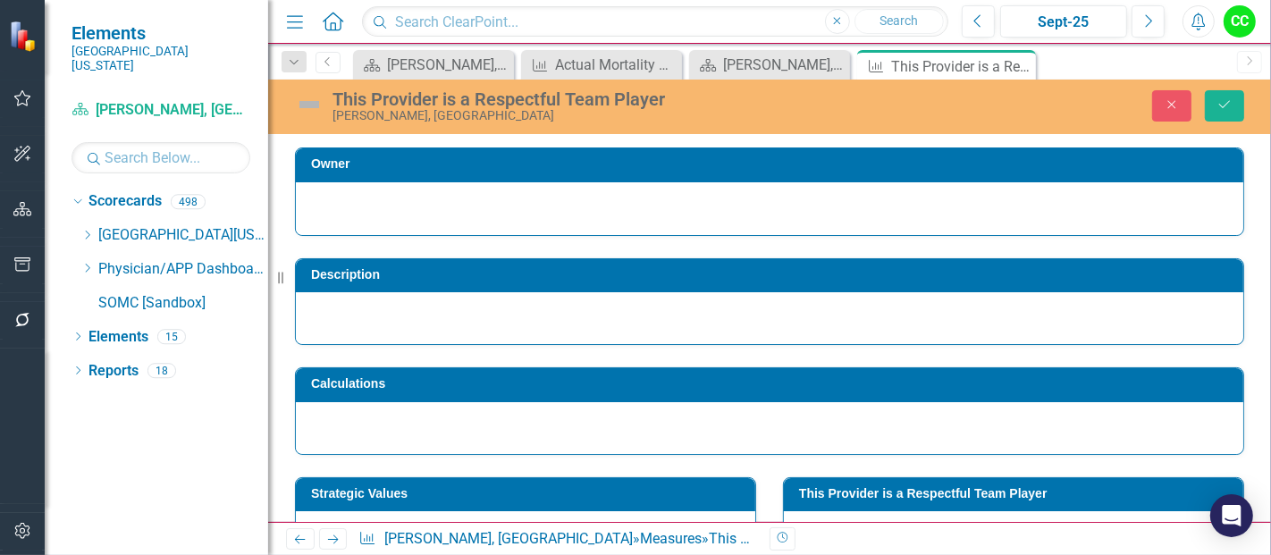
scroll to position [684, 0]
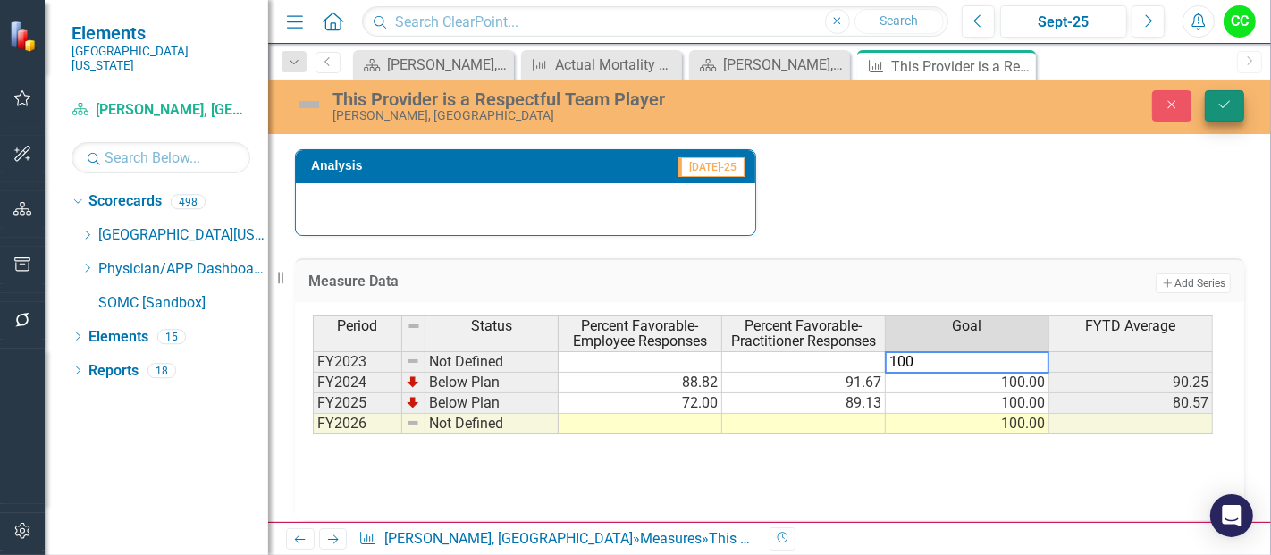
type textarea "100"
click at [1230, 105] on icon "Save" at bounding box center [1224, 104] width 16 height 13
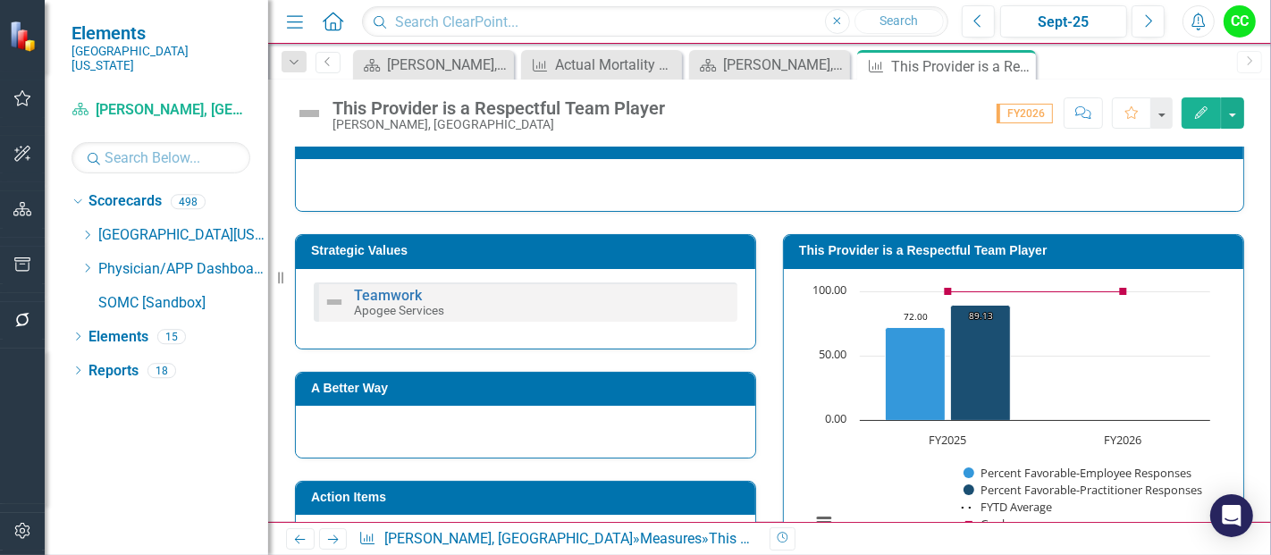
scroll to position [236, 0]
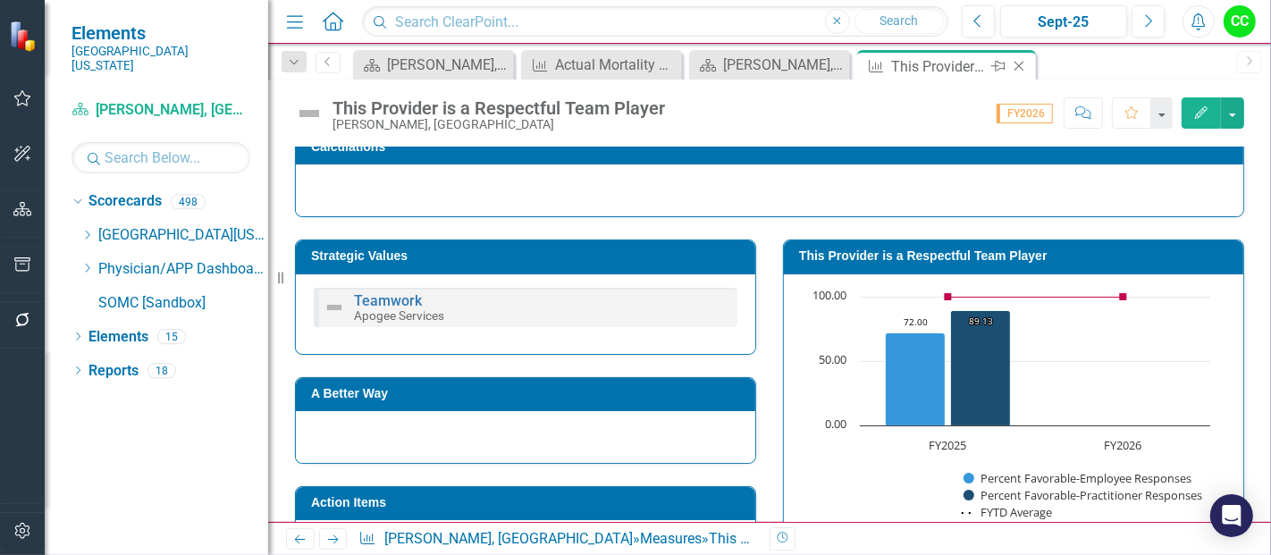
click at [1020, 70] on icon "Close" at bounding box center [1019, 66] width 18 height 14
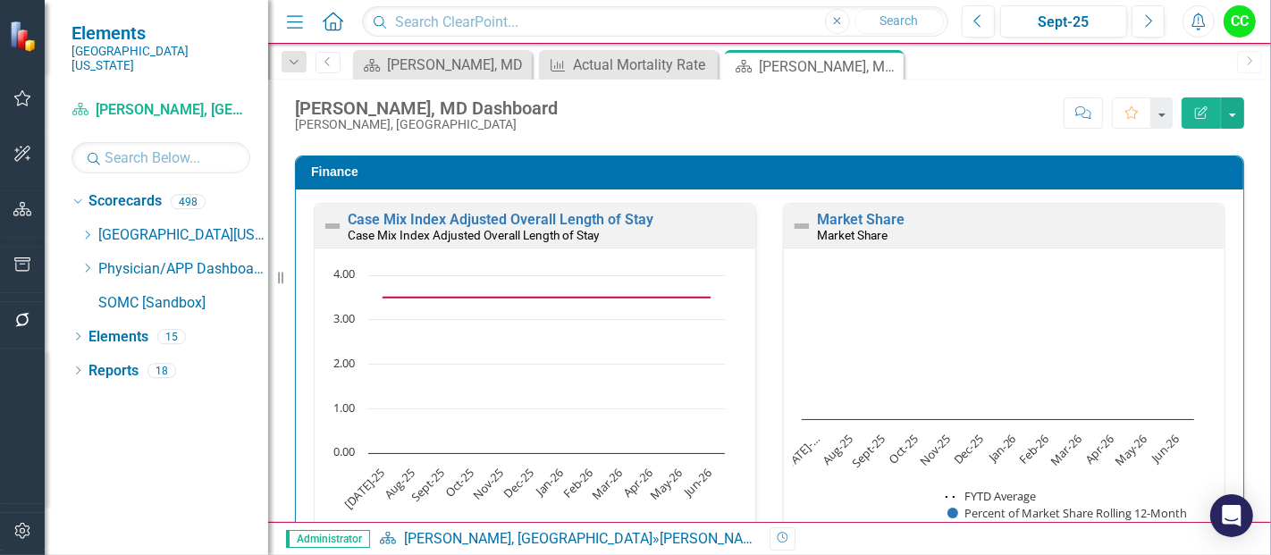
scroll to position [2448, 0]
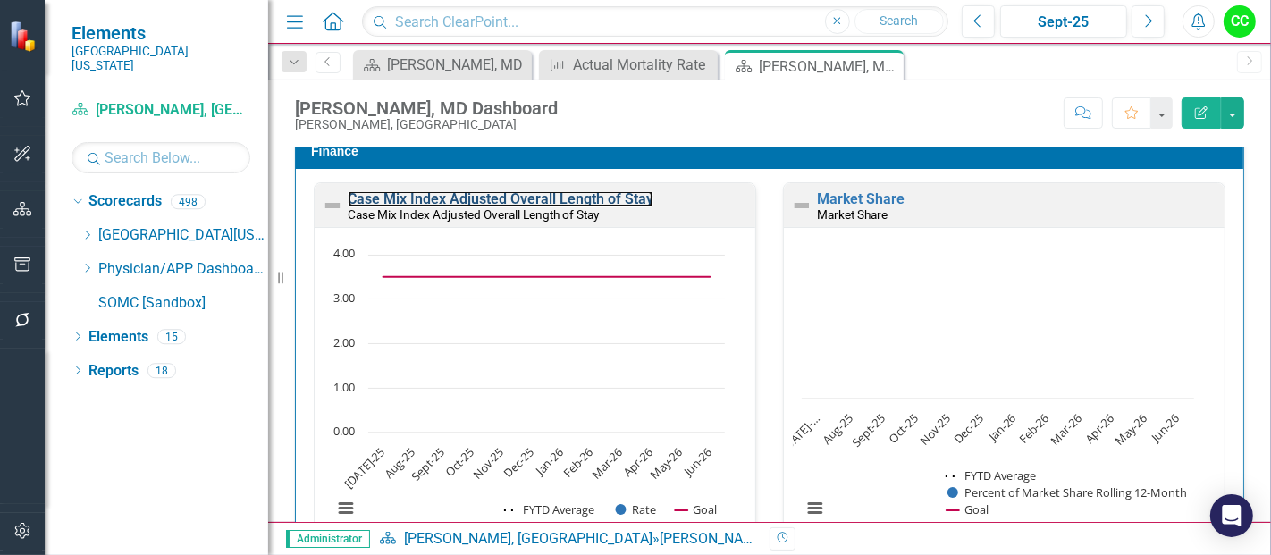
drag, startPoint x: 518, startPoint y: 192, endPoint x: 516, endPoint y: 541, distance: 349.4
click at [518, 192] on link "Case Mix Index Adjusted Overall Length of Stay" at bounding box center [501, 198] width 306 height 17
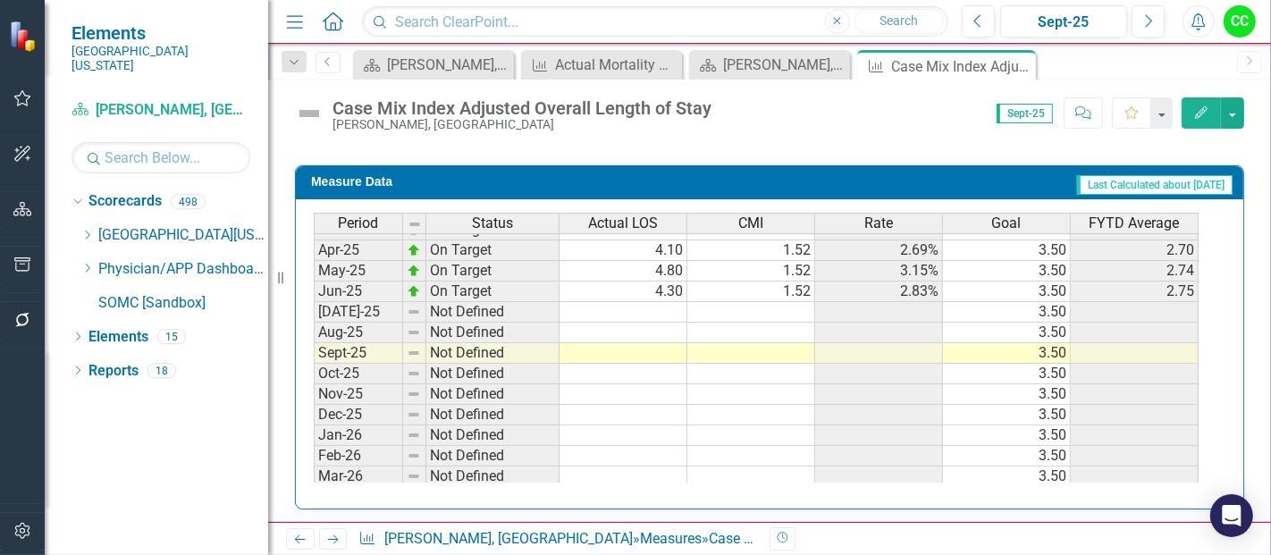
scroll to position [674, 0]
click at [629, 301] on td at bounding box center [623, 311] width 128 height 21
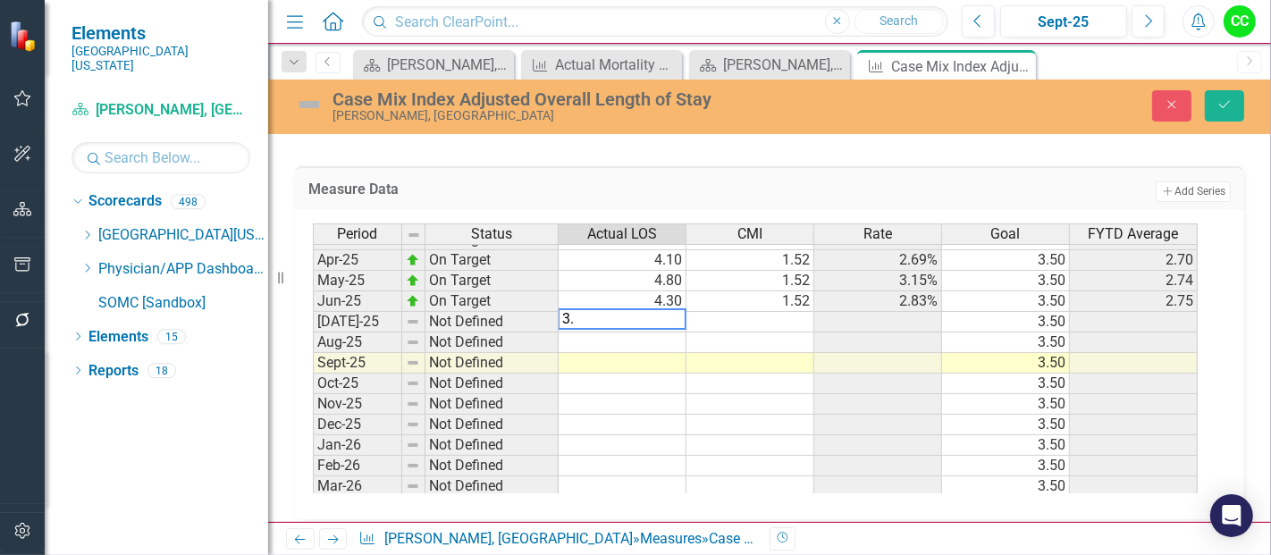
type textarea "3.7"
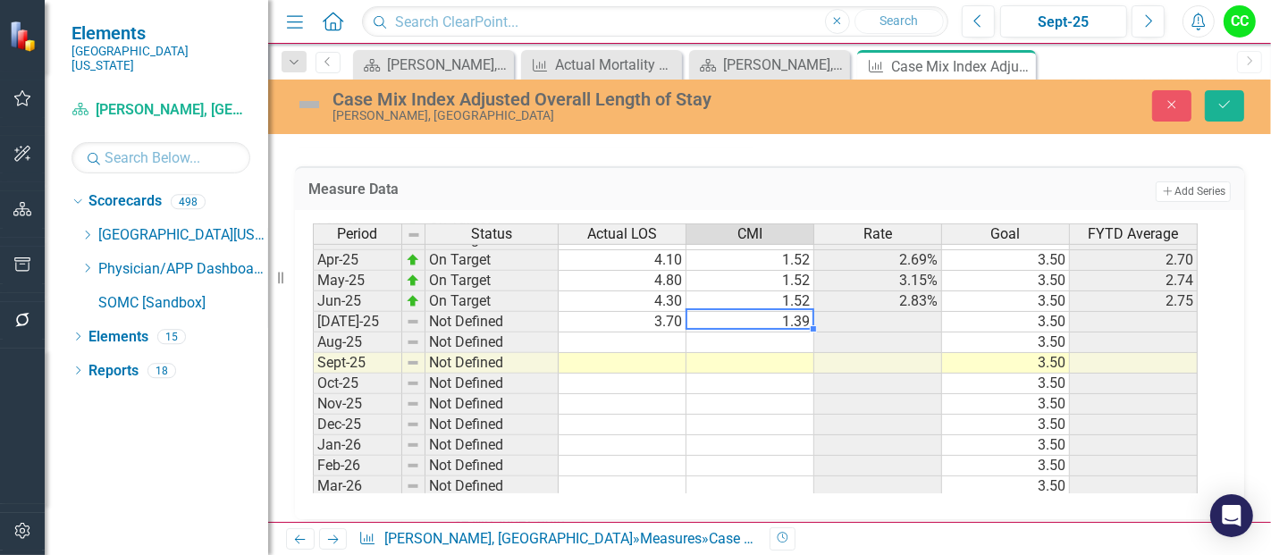
click at [313, 324] on div "Period Status Actual LOS CMI Rate Goal FYTD Average Apr-24 On Target 4.10 1.51 …" at bounding box center [313, 269] width 0 height 577
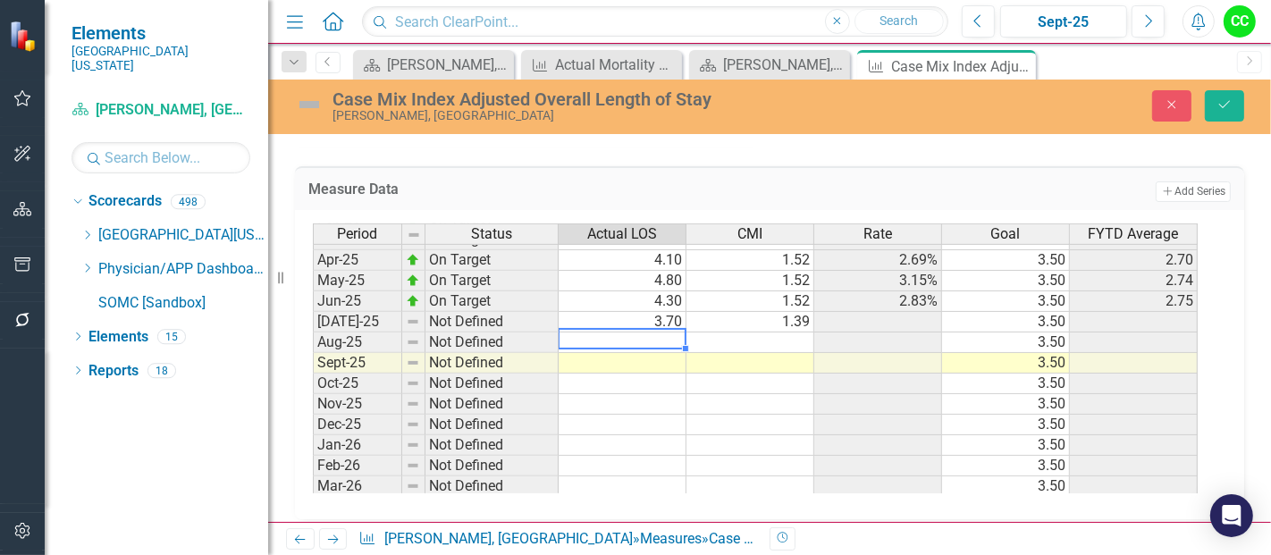
click at [514, 554] on div "Previous Next Measure Tanya Escalona, MD » Measures » Case Mix Index Adjusted O…" at bounding box center [769, 538] width 1003 height 33
click at [645, 338] on td at bounding box center [622, 342] width 128 height 21
type textarea "3.7"
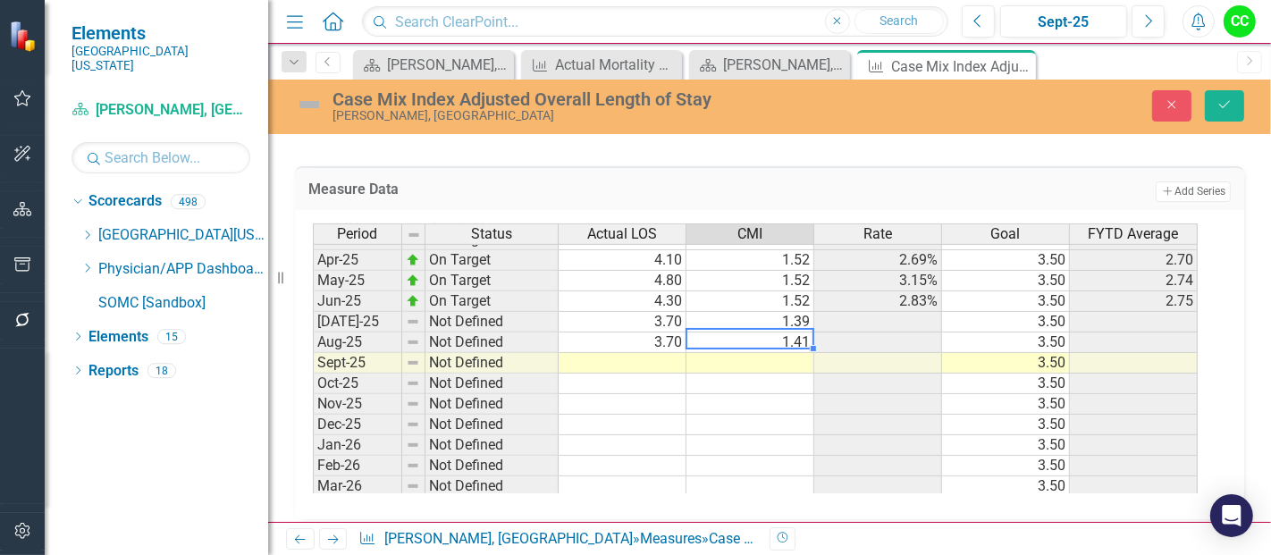
type textarea "1.4070"
click at [1229, 104] on icon "Save" at bounding box center [1224, 104] width 16 height 13
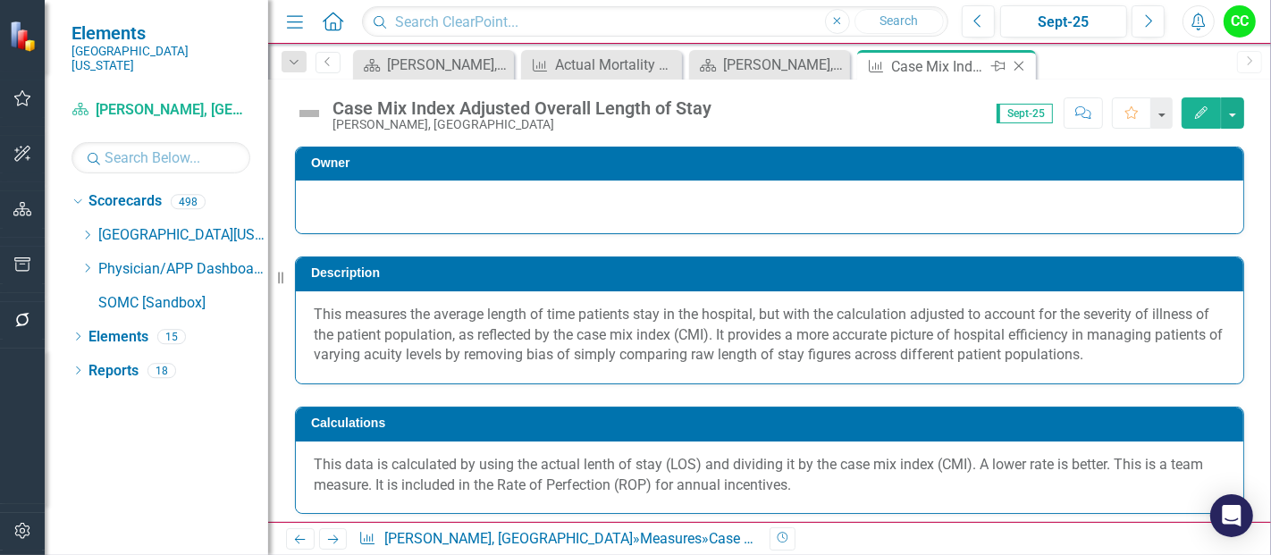
scroll to position [345, 0]
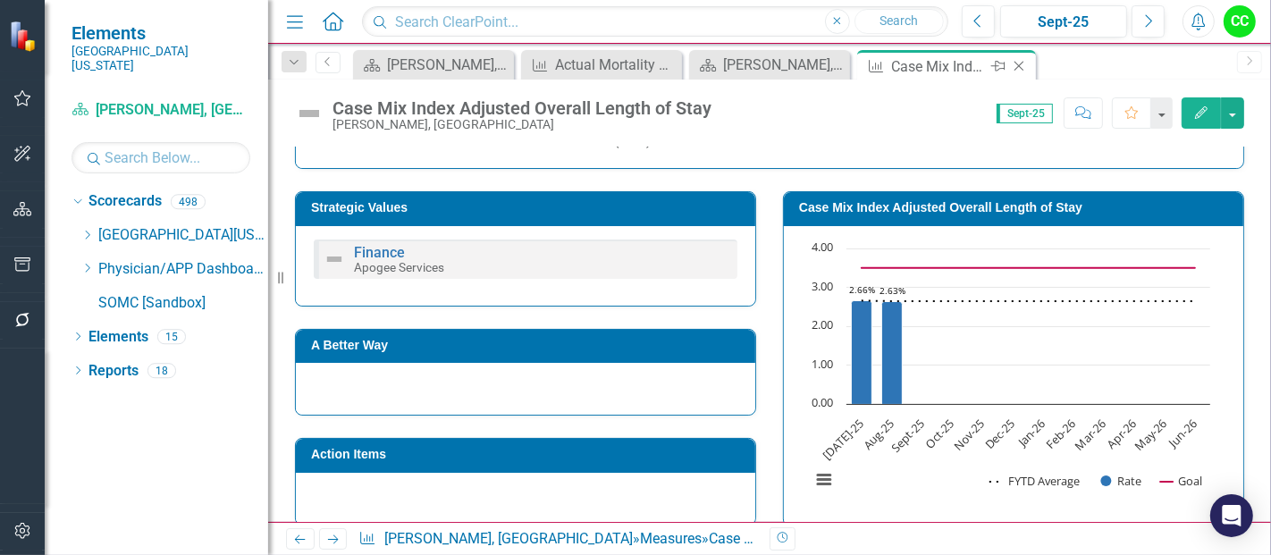
click at [1018, 67] on icon "Close" at bounding box center [1019, 66] width 18 height 14
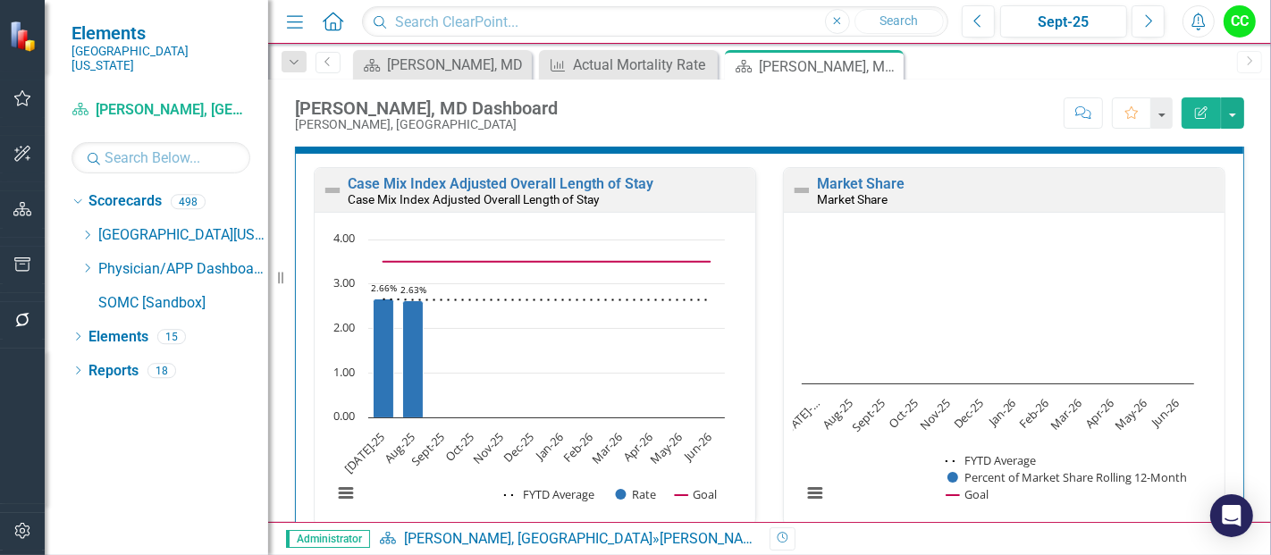
scroll to position [2463, 0]
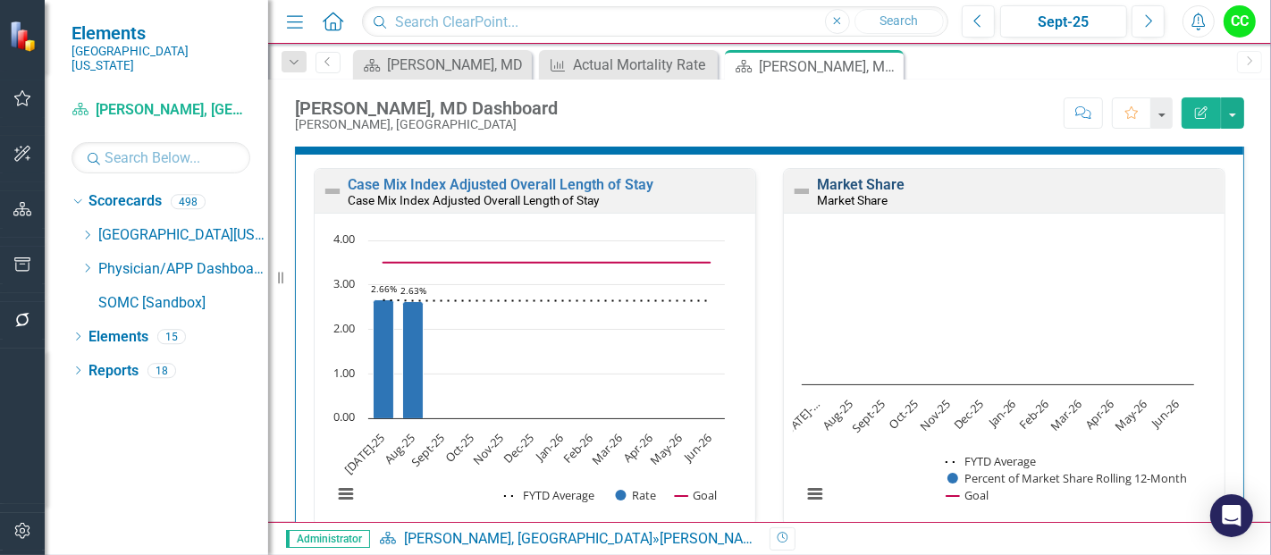
click at [827, 179] on link "Market Share" at bounding box center [861, 184] width 88 height 17
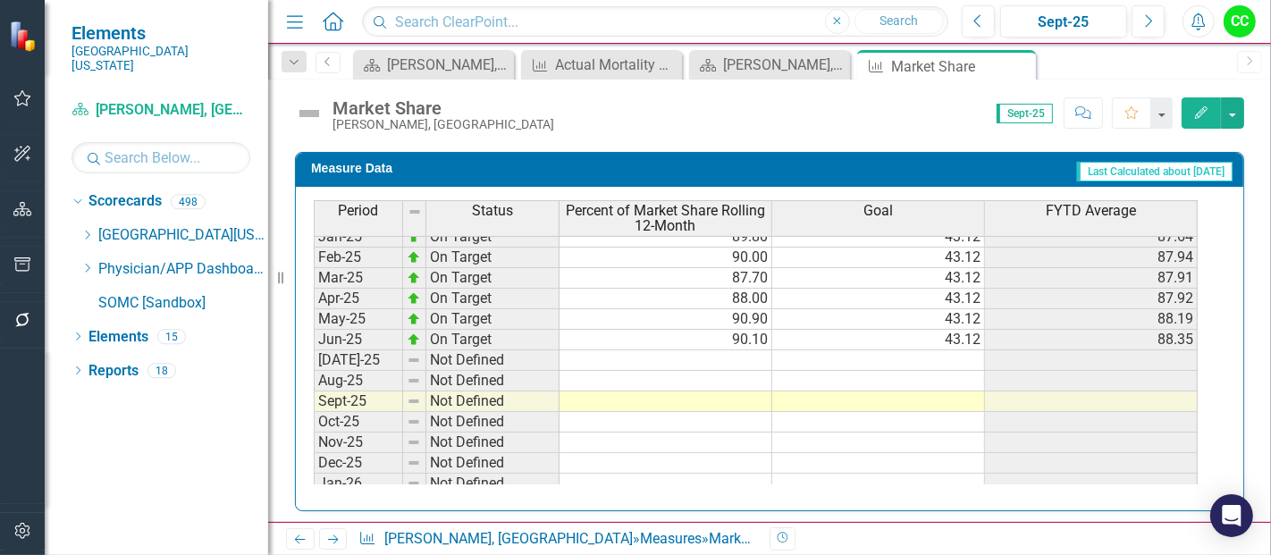
scroll to position [631, 0]
click at [737, 346] on tbody "Nov-23 On Target 86.40 43.12 83.40 Dec-23 On Target 84.50 43.12 83.58 Jan-24 On…" at bounding box center [756, 264] width 884 height 659
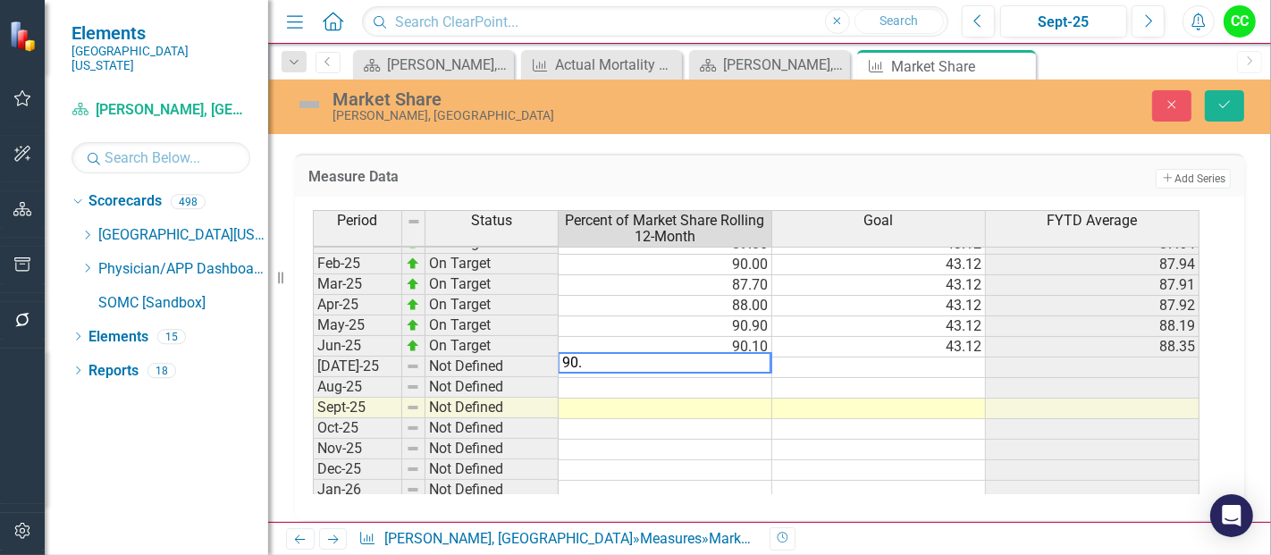
type textarea "90.7"
type textarea "90.3"
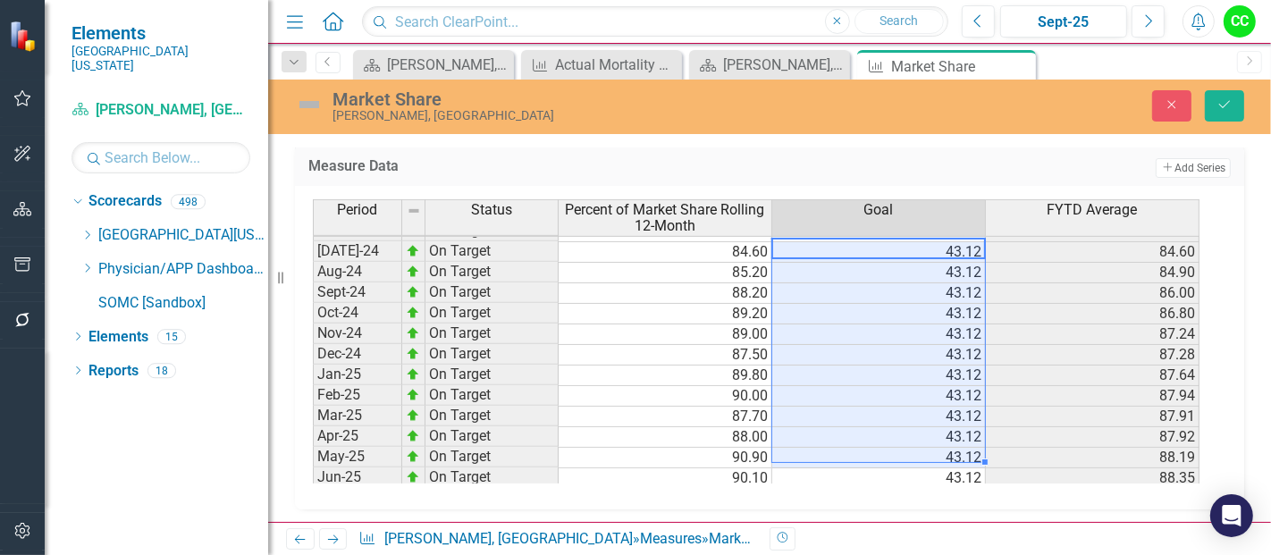
scroll to position [595, 0]
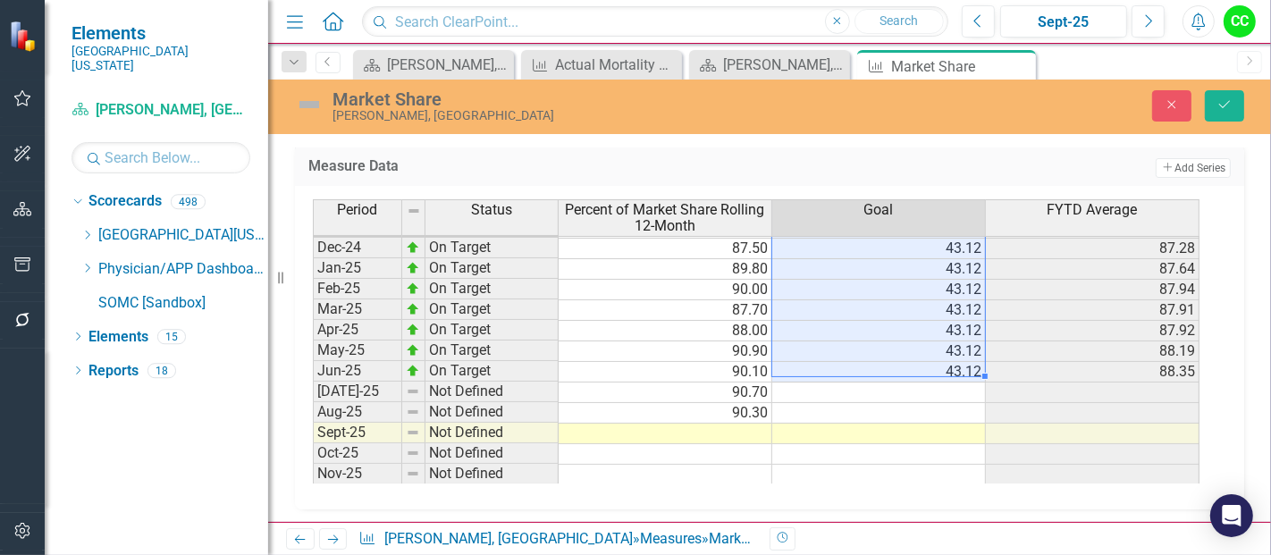
drag, startPoint x: 946, startPoint y: 243, endPoint x: 949, endPoint y: 358, distance: 115.3
click at [949, 358] on tbody "Sep-23 On Target 82.80 43.12 83.30 Oct-23 On Target 80.70 43.12 82.65 Nov-23 On…" at bounding box center [756, 248] width 886 height 638
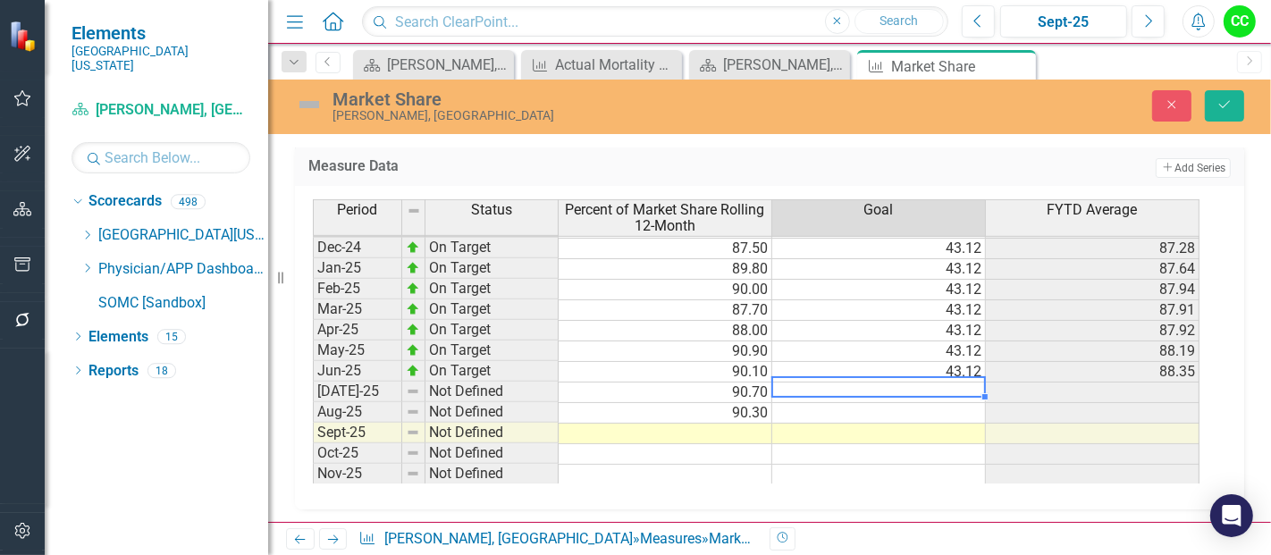
click at [941, 382] on td at bounding box center [879, 392] width 214 height 21
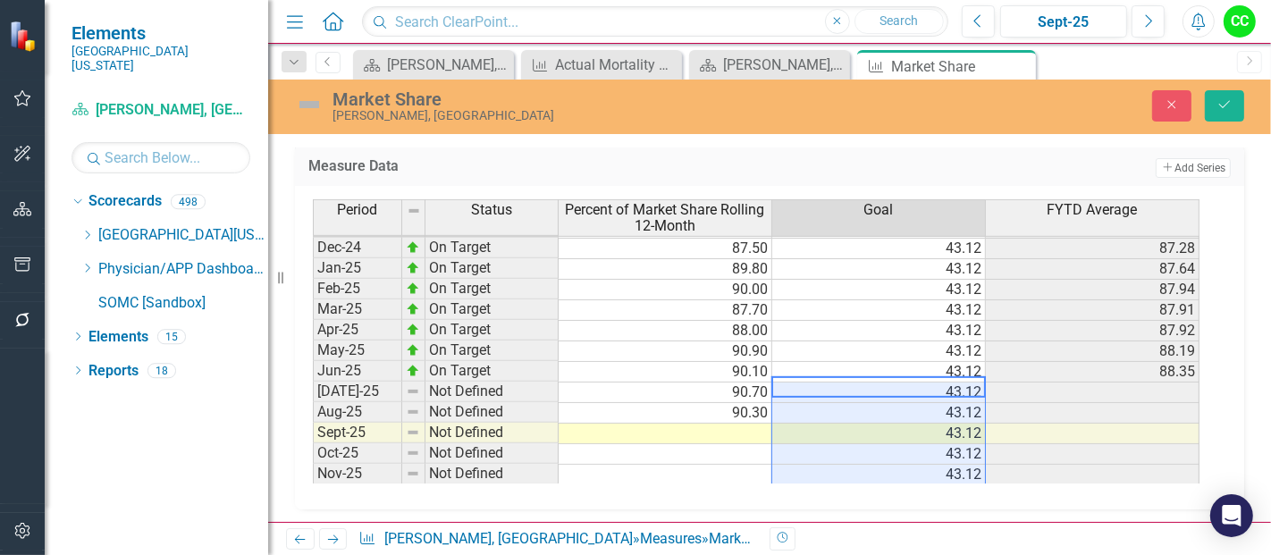
type textarea "43.12"
click at [1220, 129] on div "Market Share Tanya Escalona, MD Close Save" at bounding box center [769, 107] width 1003 height 55
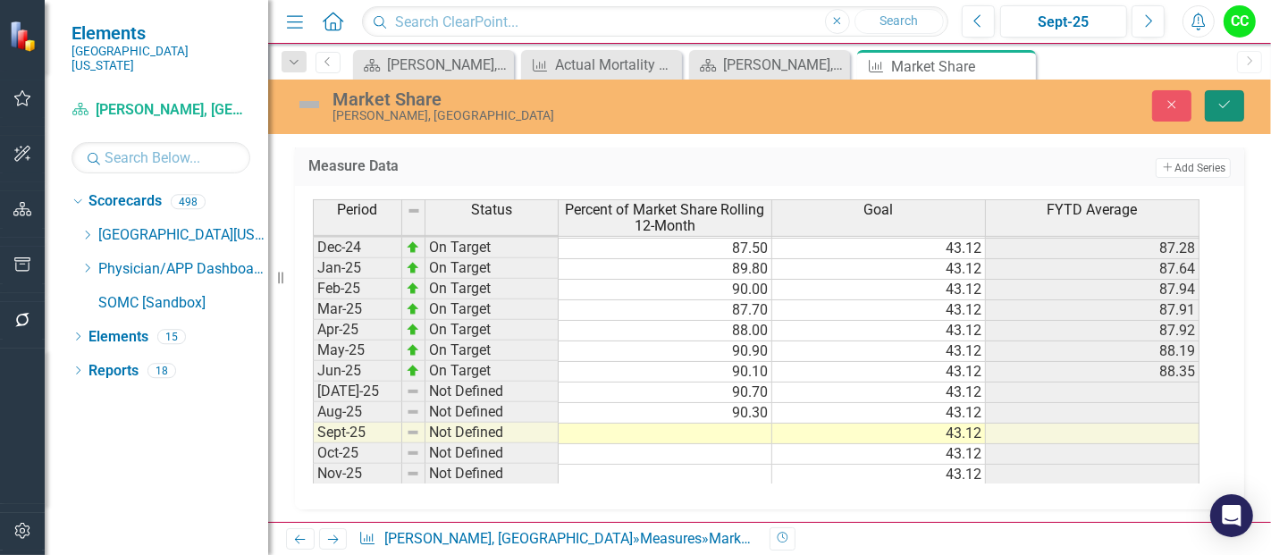
click at [1226, 98] on icon "Save" at bounding box center [1224, 104] width 16 height 13
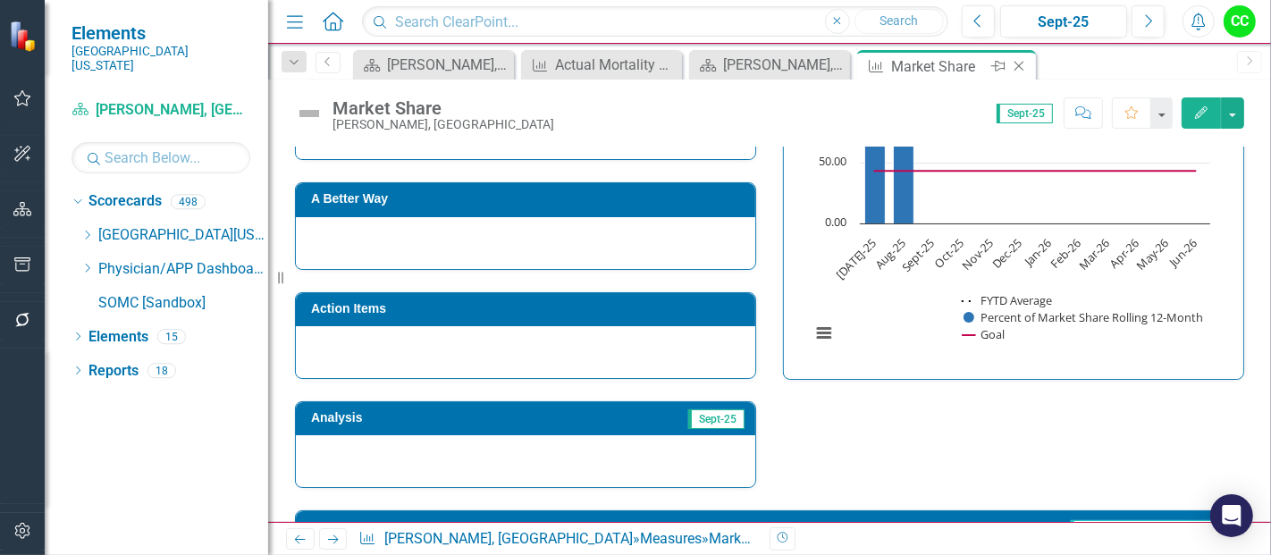
click at [1015, 61] on icon "Close" at bounding box center [1019, 66] width 18 height 14
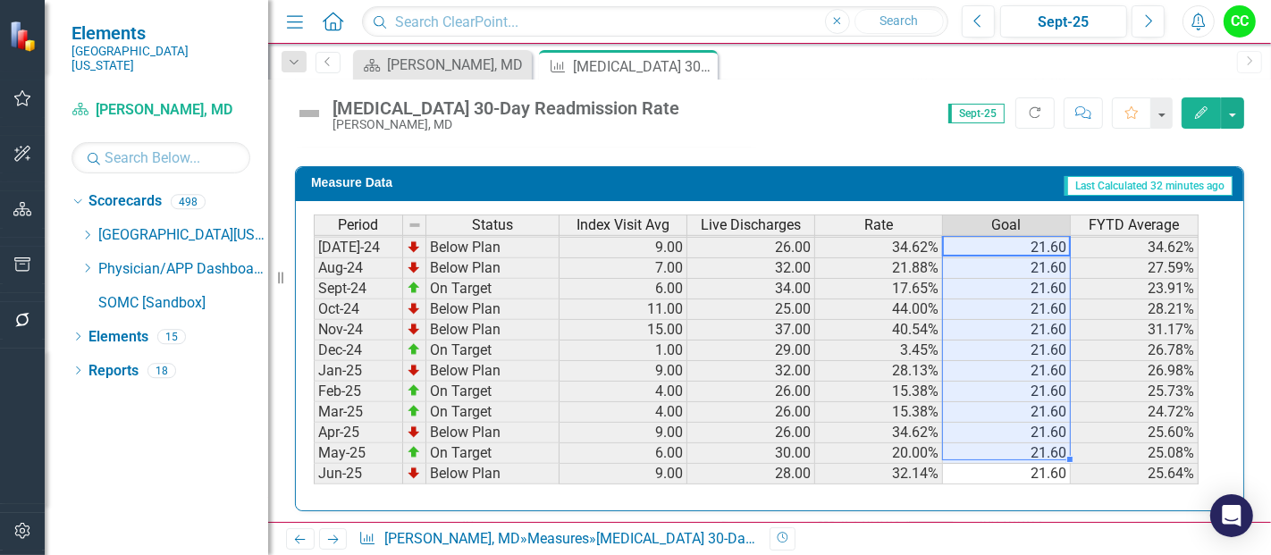
scroll to position [582, 0]
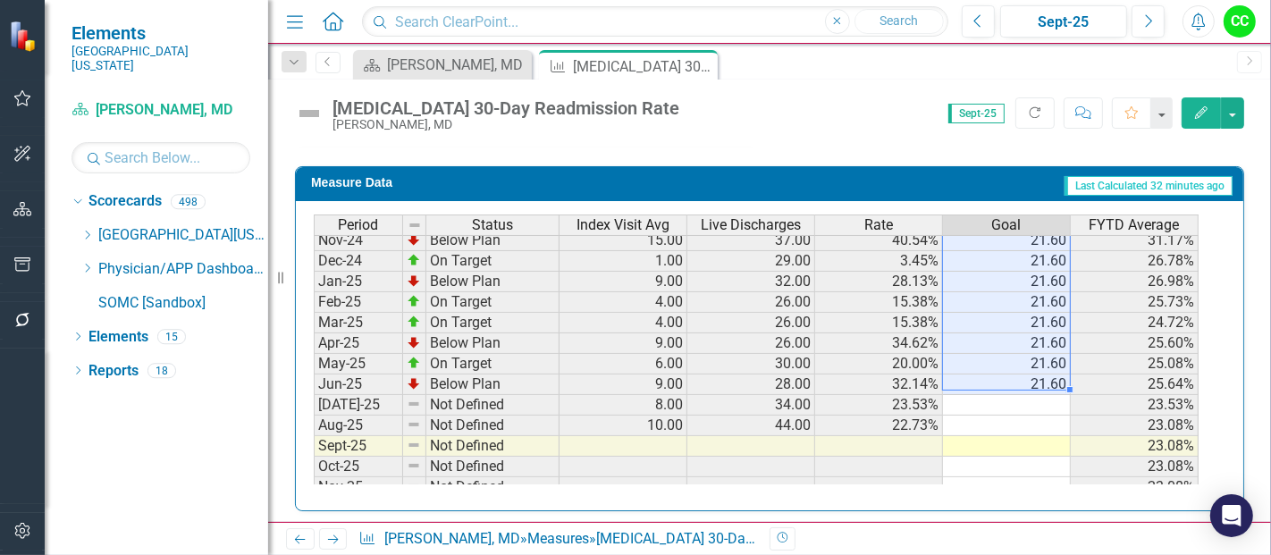
drag, startPoint x: 1036, startPoint y: 240, endPoint x: 1044, endPoint y: 374, distance: 133.4
click at [1044, 374] on tbody "Sep-23 Below Plan 9.00 32.00 28.13% 21.60 31.68% Oct-23 Below Plan 9.00 25.00 3…" at bounding box center [756, 271] width 885 height 659
click at [1028, 399] on td at bounding box center [1007, 405] width 128 height 21
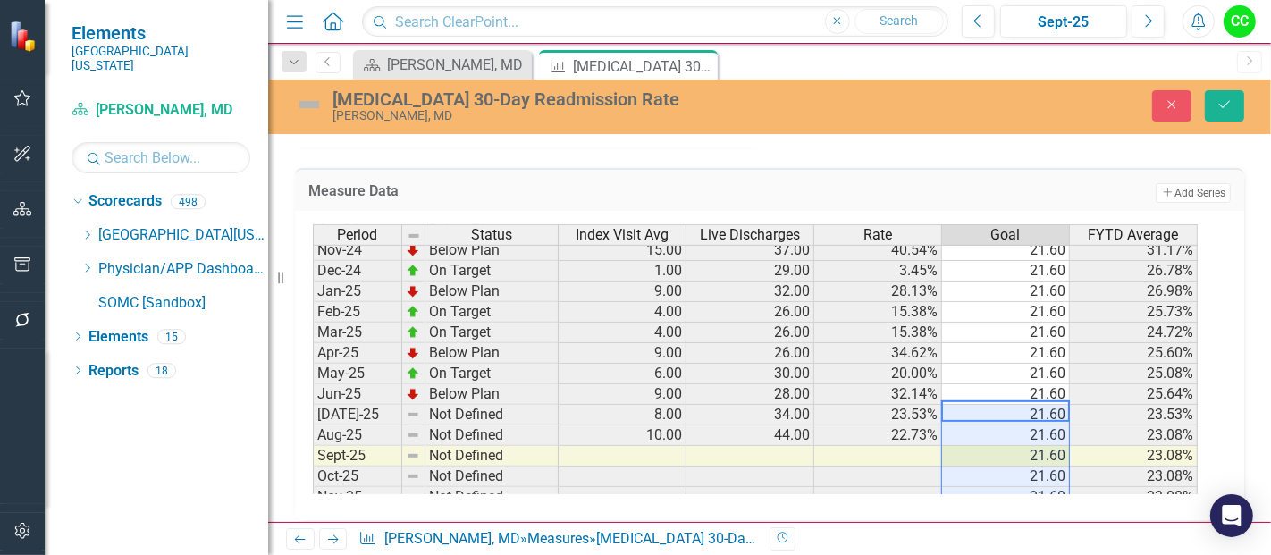
type textarea "21.6"
click at [1221, 103] on icon "Save" at bounding box center [1224, 104] width 16 height 13
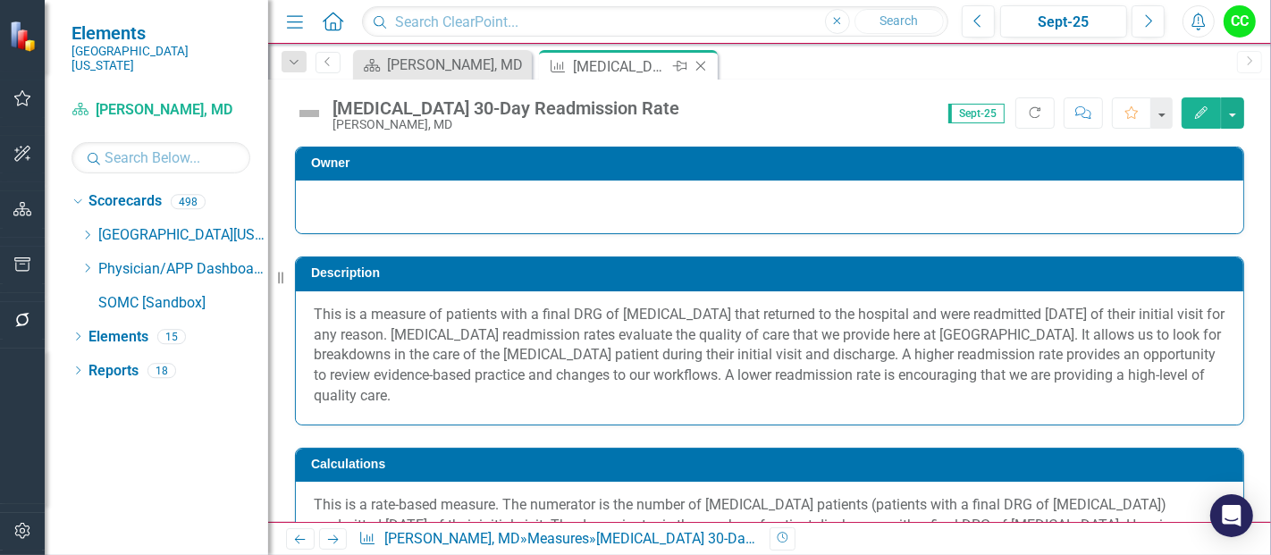
click at [696, 63] on icon "Close" at bounding box center [701, 66] width 18 height 14
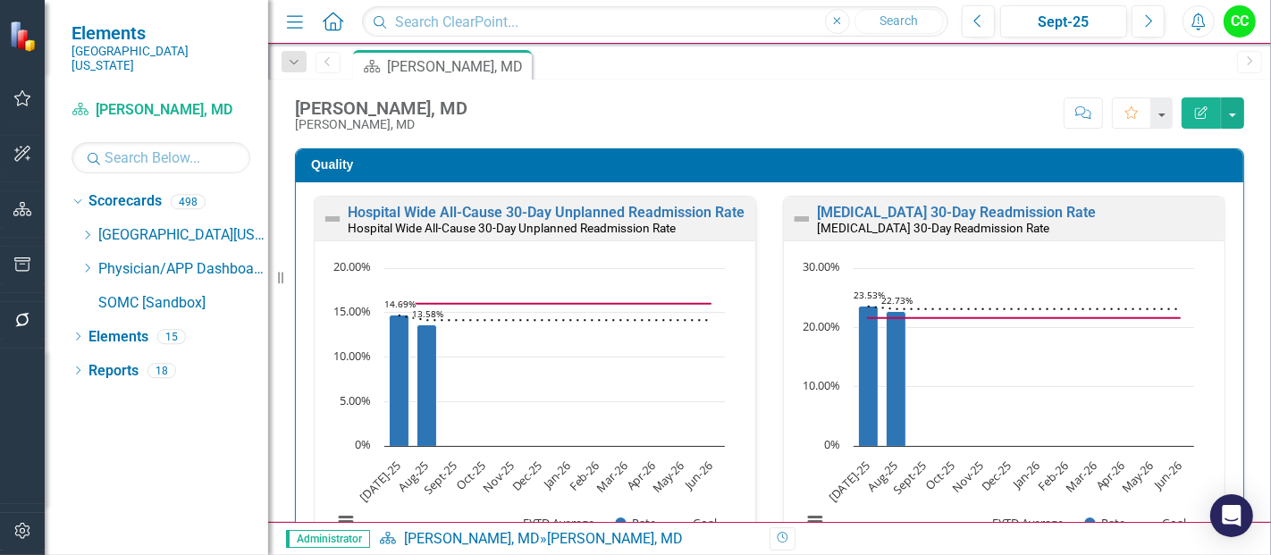
scroll to position [842, 0]
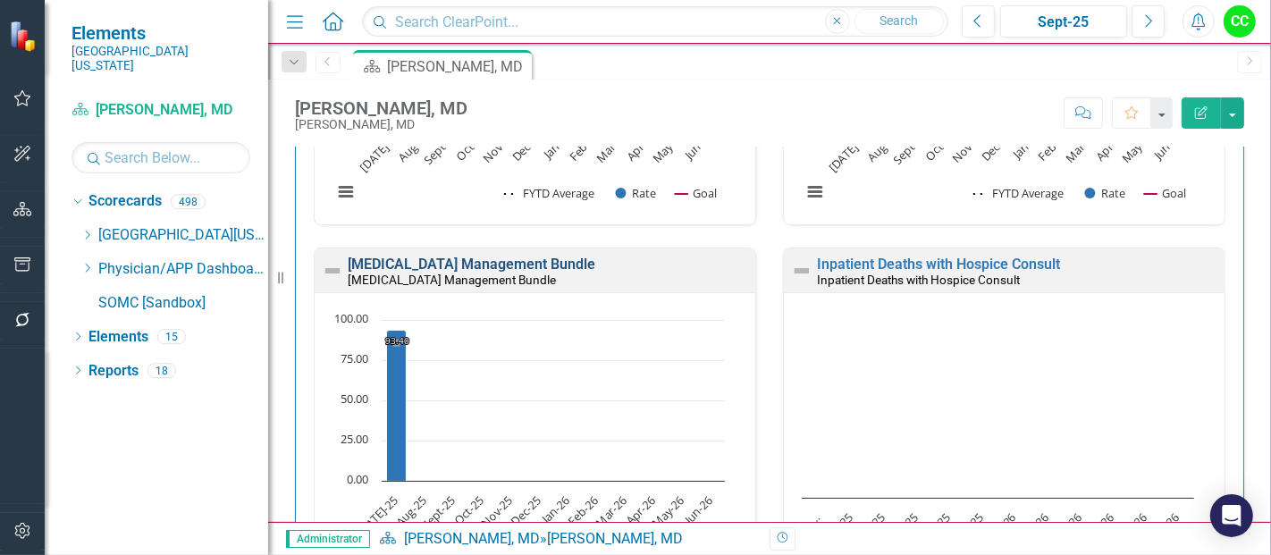
click at [595, 259] on link "[MEDICAL_DATA] Management Bundle" at bounding box center [472, 264] width 248 height 17
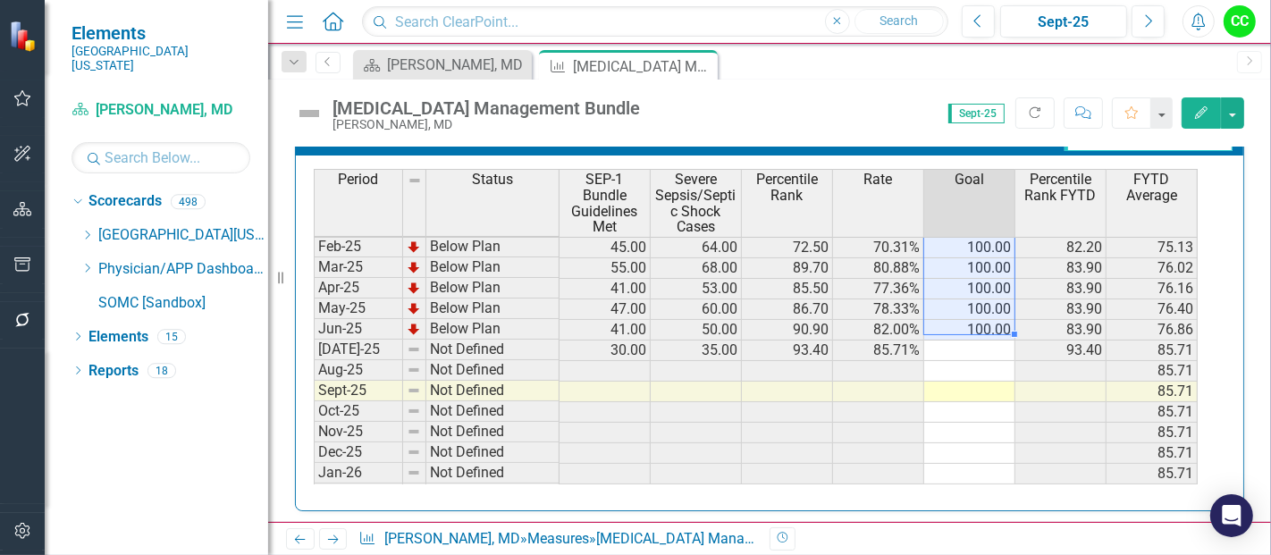
drag, startPoint x: 953, startPoint y: 248, endPoint x: 979, endPoint y: 325, distance: 81.1
click at [979, 325] on tbody "Sep-23 Below Plan 13.00 28.00 21.40 46.43% 60.00 48.39 Oct-23 On Target 24.00 3…" at bounding box center [756, 206] width 884 height 638
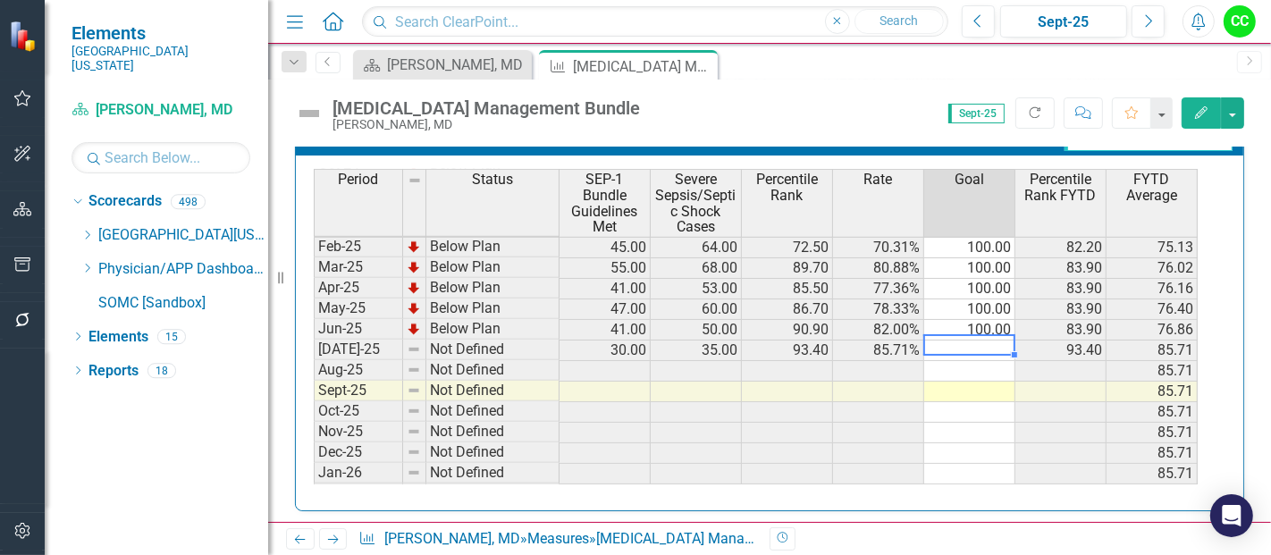
click at [987, 340] on td at bounding box center [969, 350] width 91 height 21
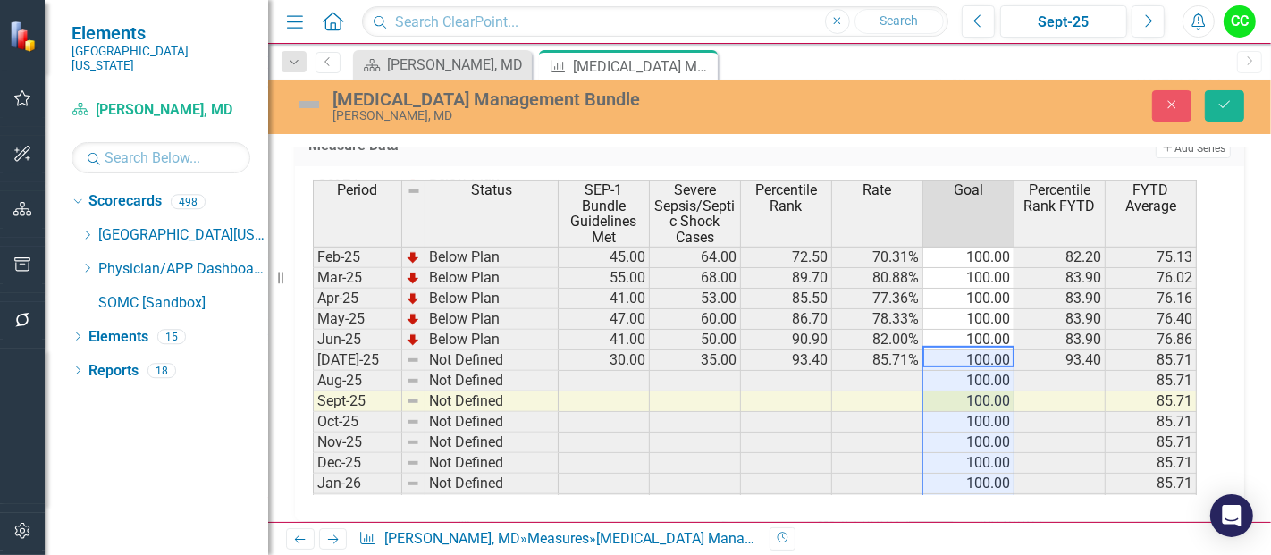
type textarea "100"
click at [1222, 102] on icon "Save" at bounding box center [1224, 104] width 16 height 13
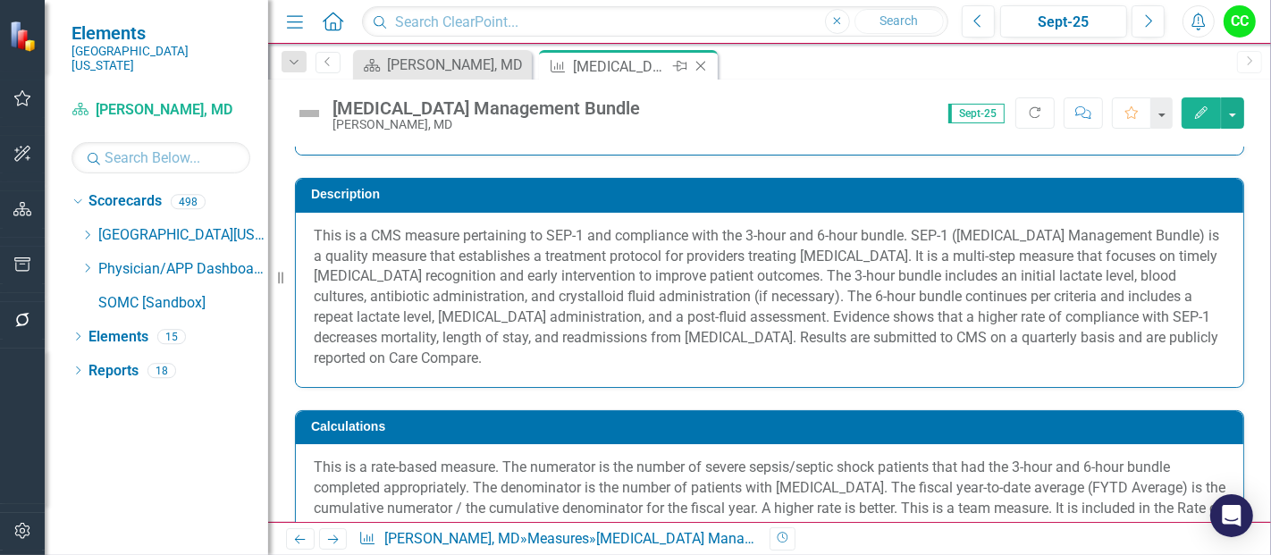
click at [699, 64] on icon at bounding box center [701, 67] width 10 height 10
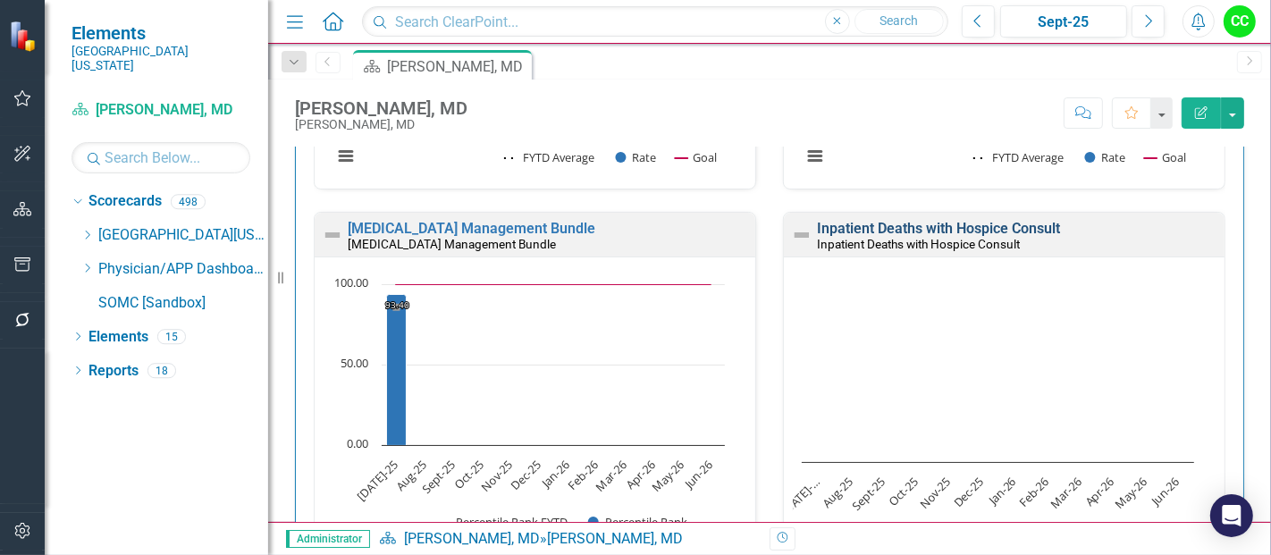
click at [980, 222] on link "Inpatient Deaths with Hospice Consult" at bounding box center [938, 228] width 243 height 17
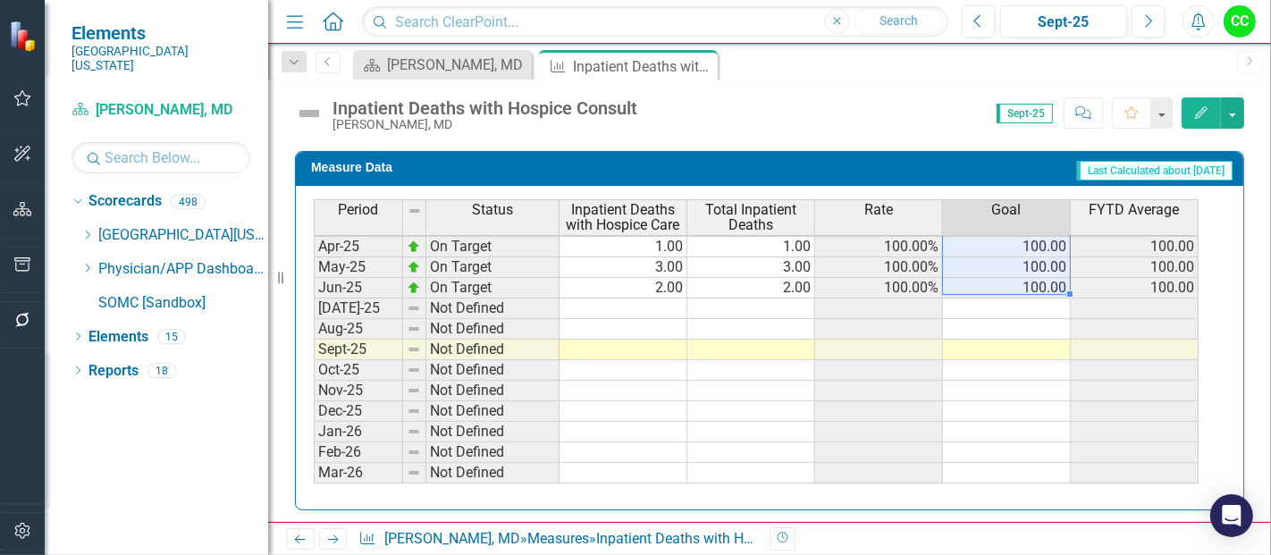
drag, startPoint x: 1046, startPoint y: 243, endPoint x: 1038, endPoint y: 276, distance: 34.0
click at [1038, 276] on tbody "Apr-24 Not Defined 100.00 100.00 May-24 On Target 2.00 2.00 100.00% 100.00 100.…" at bounding box center [756, 267] width 885 height 556
click at [1023, 299] on td at bounding box center [1007, 308] width 128 height 21
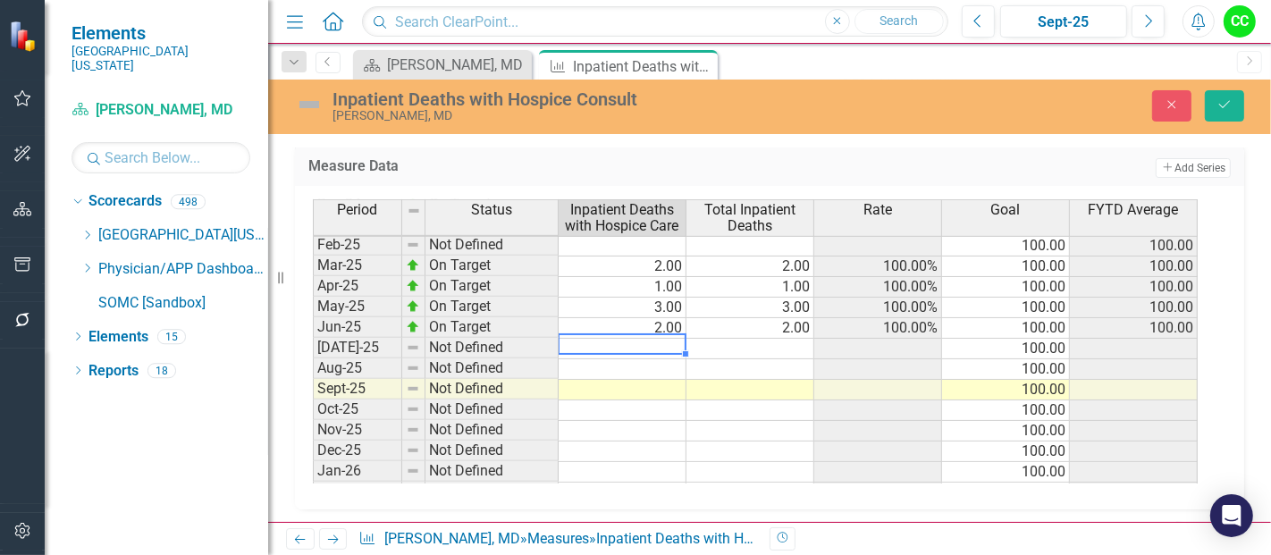
click at [640, 344] on tbody "Apr-24 Not Defined 100.00 100.00 May-24 On Target 2.00 2.00 100.00% 100.00 100.…" at bounding box center [755, 307] width 885 height 556
type textarea "3"
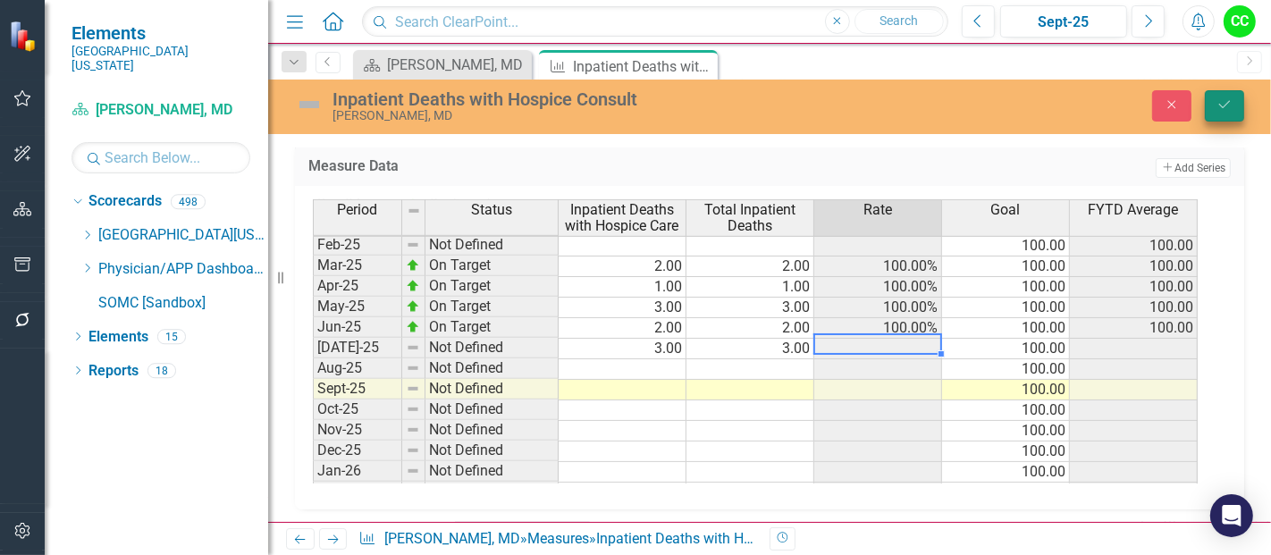
type textarea "3"
click at [1221, 109] on icon "Save" at bounding box center [1224, 104] width 16 height 13
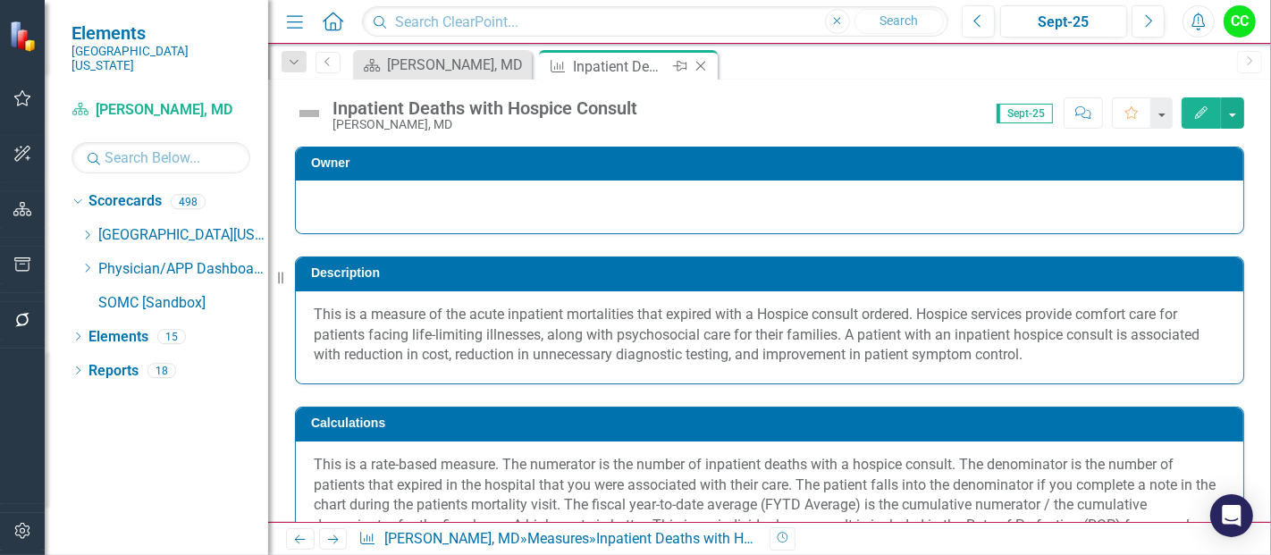
click at [696, 60] on icon "Close" at bounding box center [701, 66] width 18 height 14
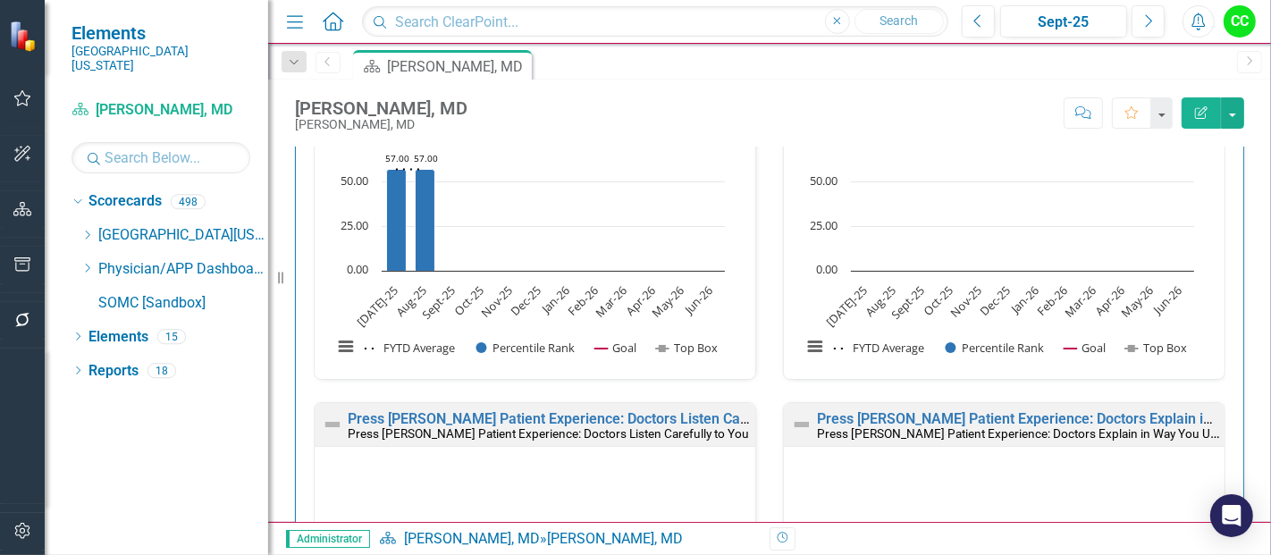
scroll to position [1744, 0]
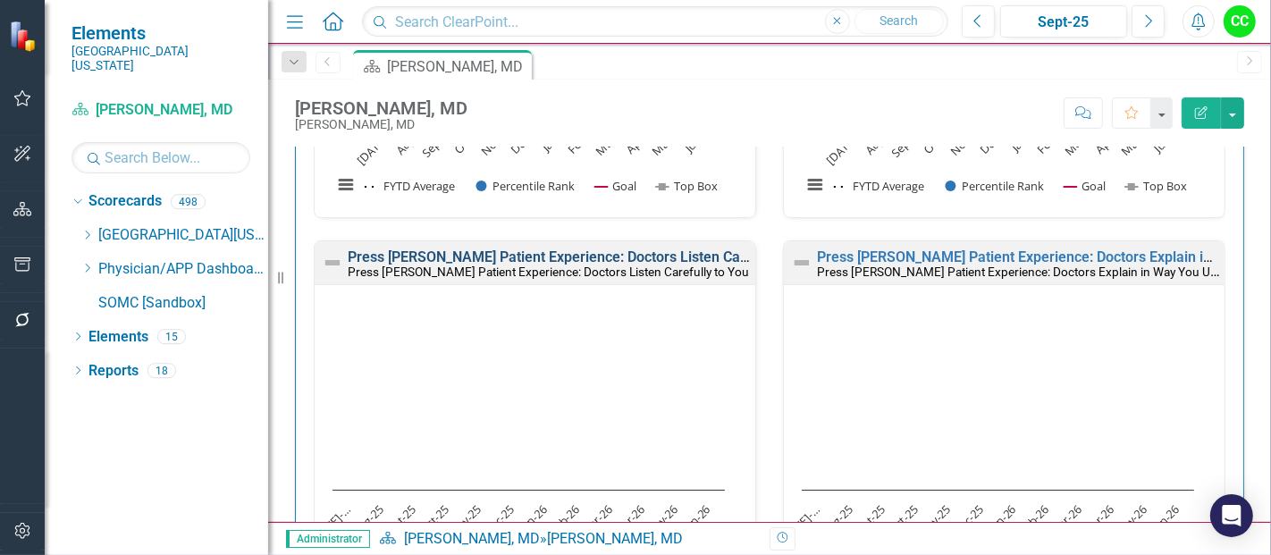
click at [687, 249] on link "Press [PERSON_NAME] Patient Experience: Doctors Listen Carefully to You" at bounding box center [586, 256] width 477 height 17
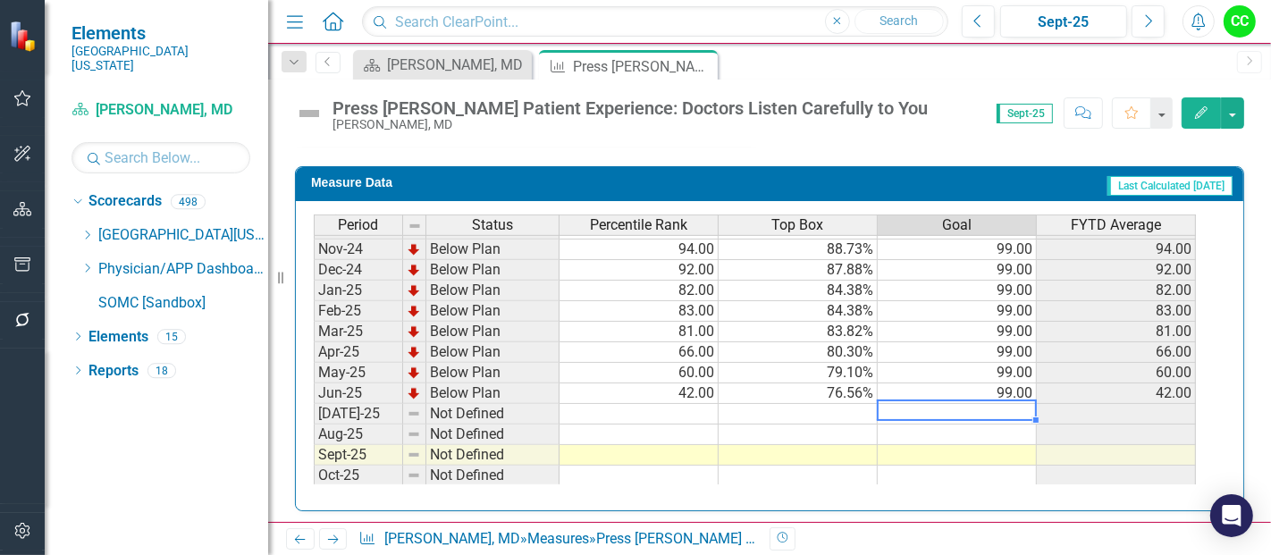
click at [967, 409] on td at bounding box center [956, 414] width 159 height 21
type textarea "99"
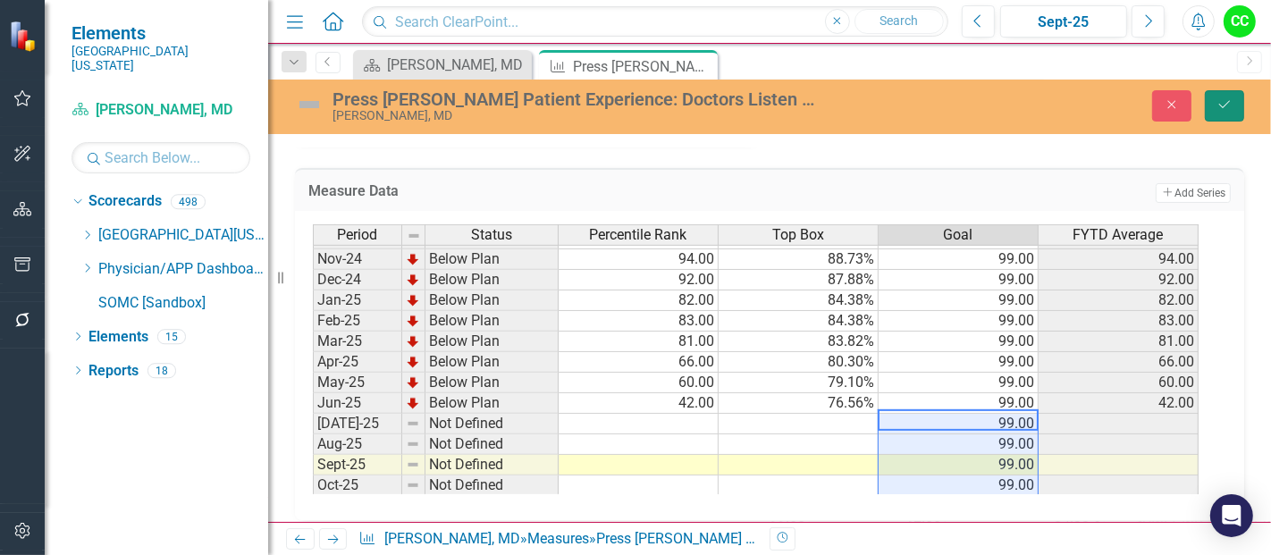
click at [1228, 105] on icon "Save" at bounding box center [1224, 104] width 16 height 13
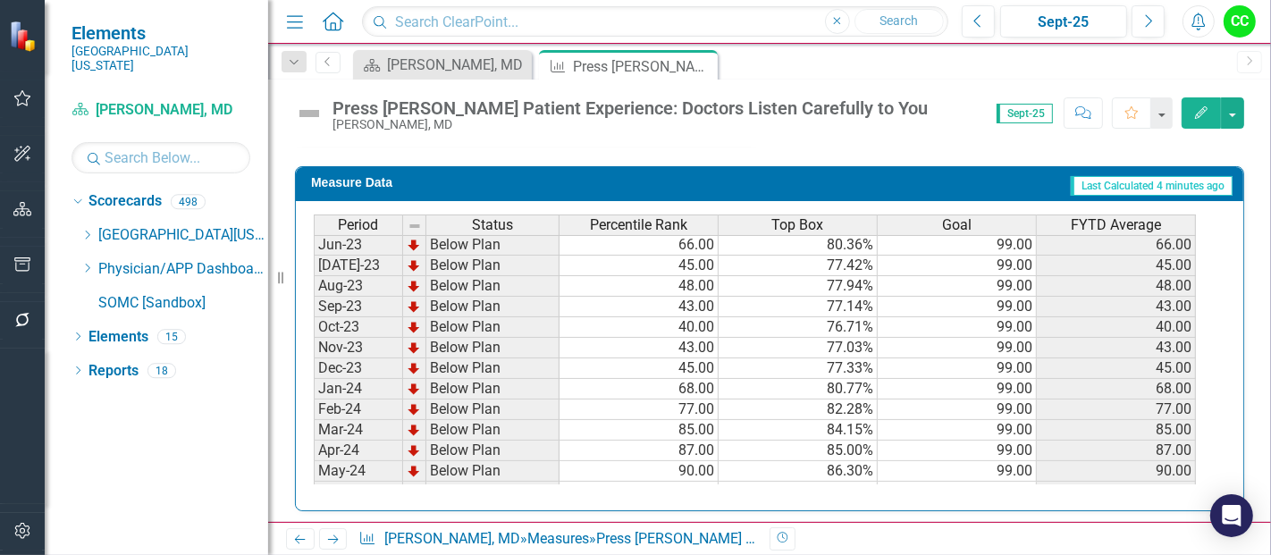
scroll to position [459, 0]
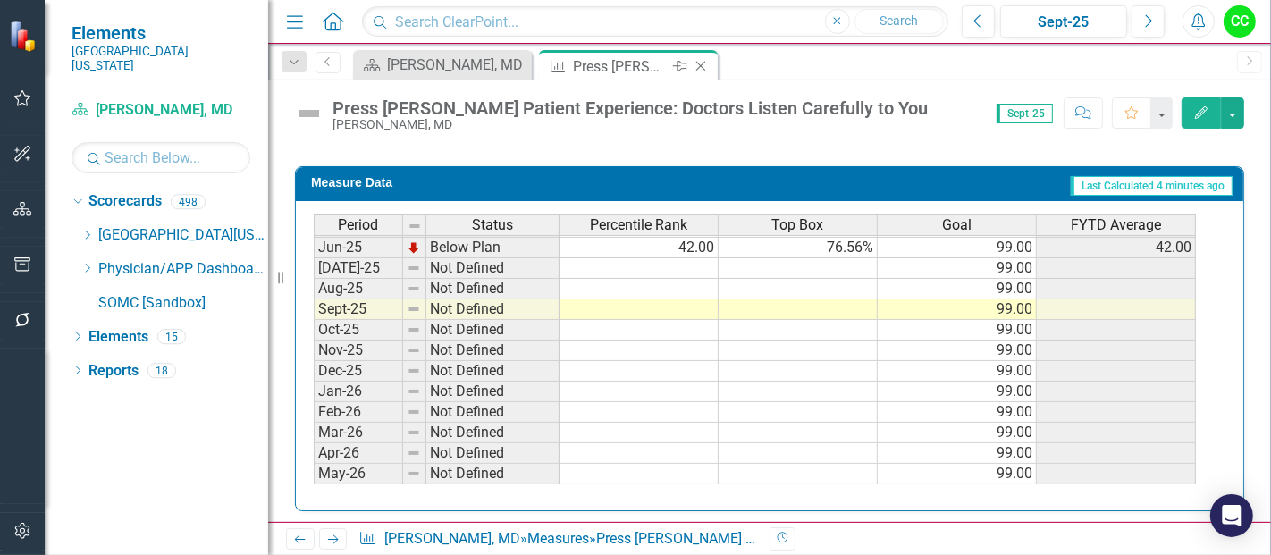
click at [700, 64] on icon "Close" at bounding box center [701, 66] width 18 height 14
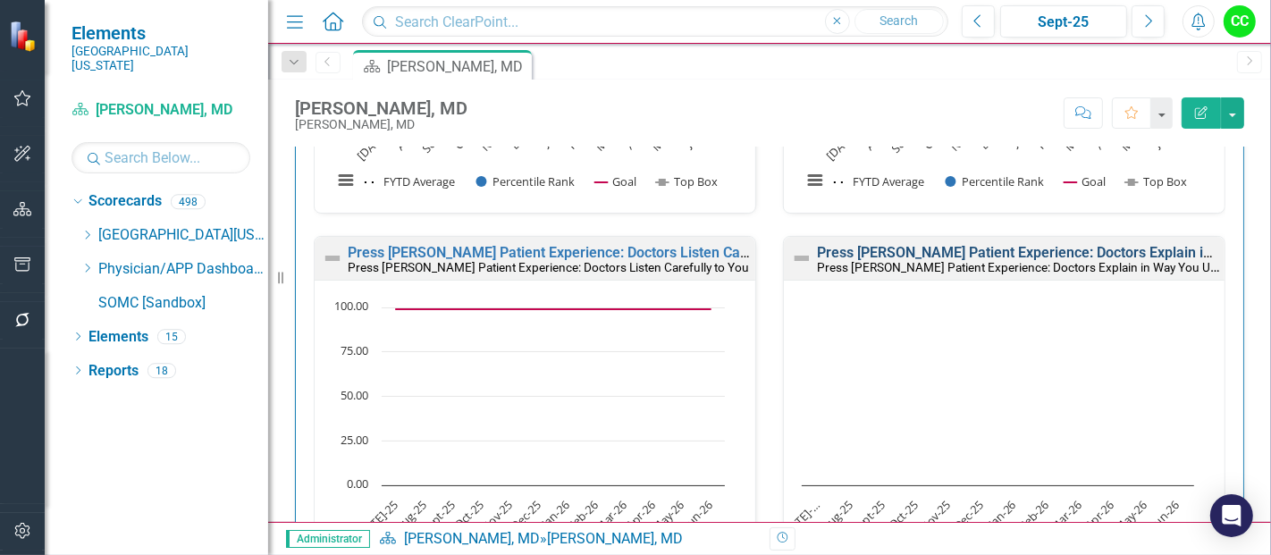
click at [1002, 246] on link "Press [PERSON_NAME] Patient Experience: Doctors Explain in Way You Understand" at bounding box center [1083, 252] width 532 height 17
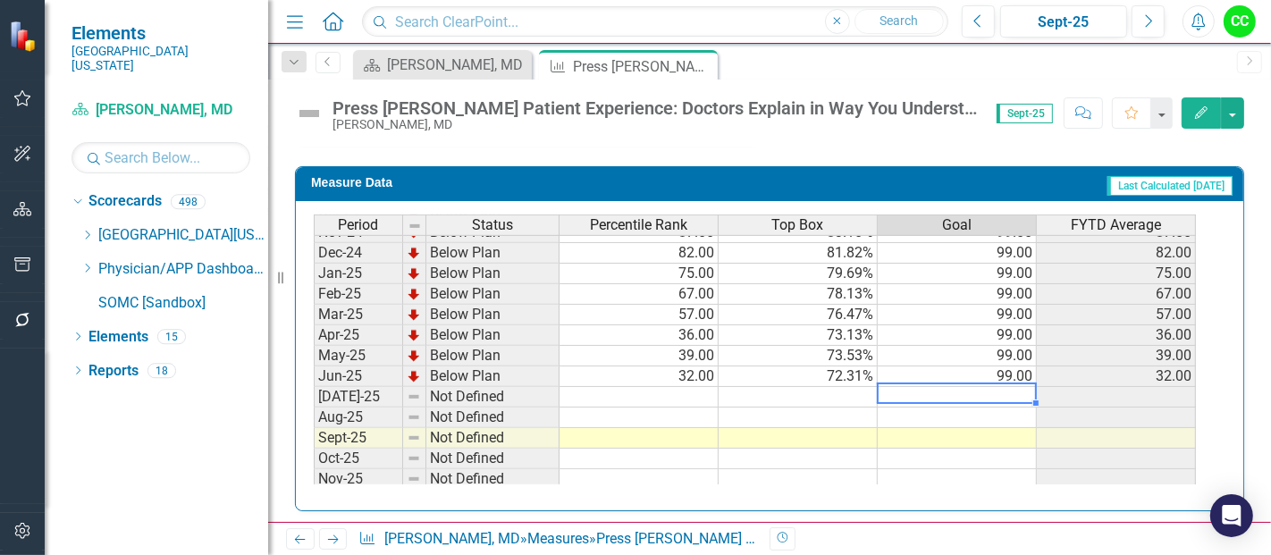
click at [973, 389] on tbody "Jan-24 Below Plan 58.00 75.64% 99.00 58.00 Feb-24 Below Plan 69.00 77.22% 99.00…" at bounding box center [755, 324] width 882 height 617
type textarea "99"
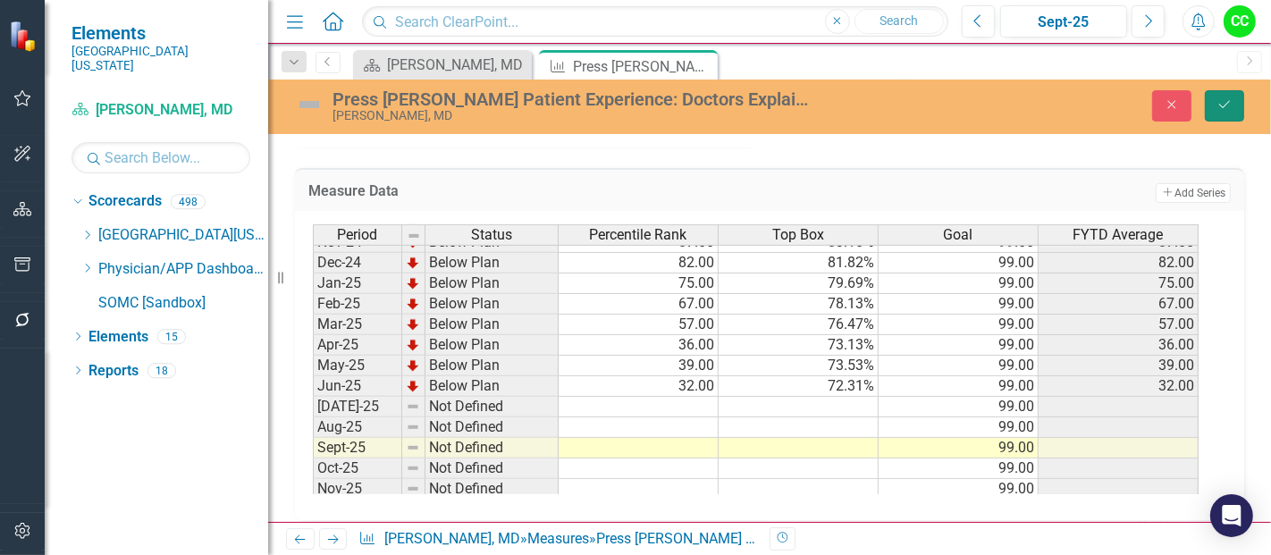
click at [1222, 98] on icon "Save" at bounding box center [1224, 104] width 16 height 13
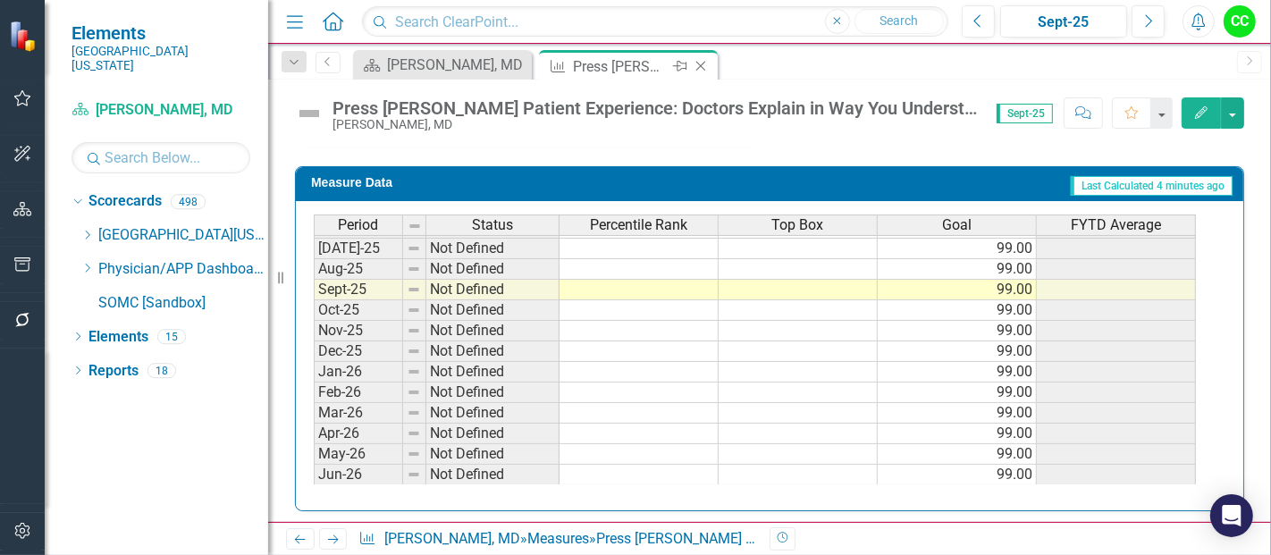
click at [701, 66] on icon at bounding box center [701, 67] width 10 height 10
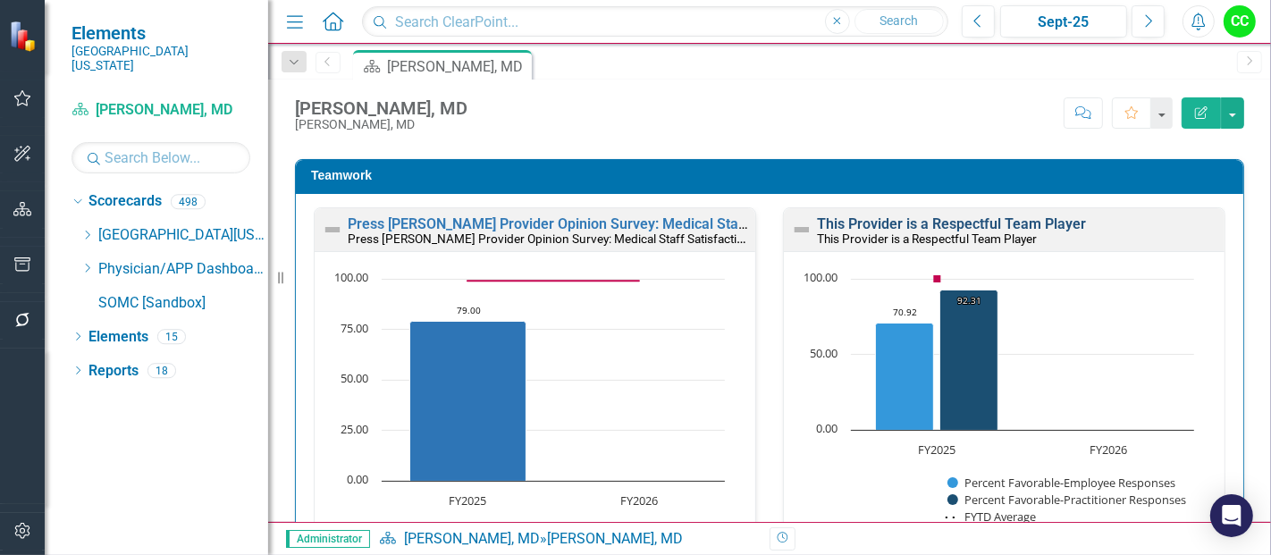
click at [1000, 218] on link "This Provider is a Respectful Team Player" at bounding box center [951, 223] width 269 height 17
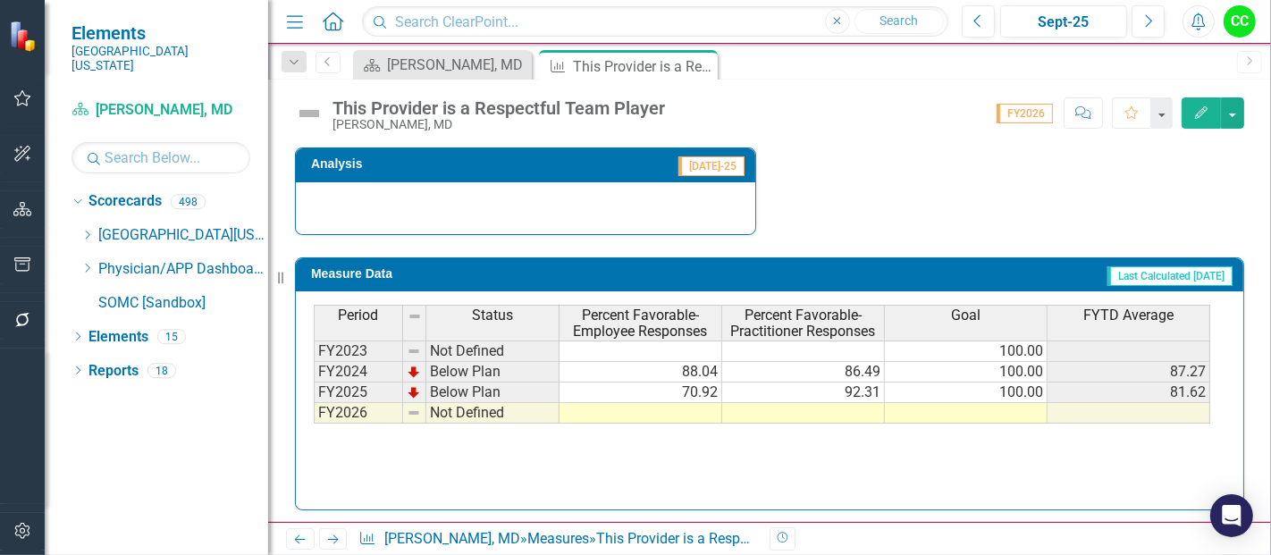
click at [967, 413] on td at bounding box center [966, 413] width 163 height 21
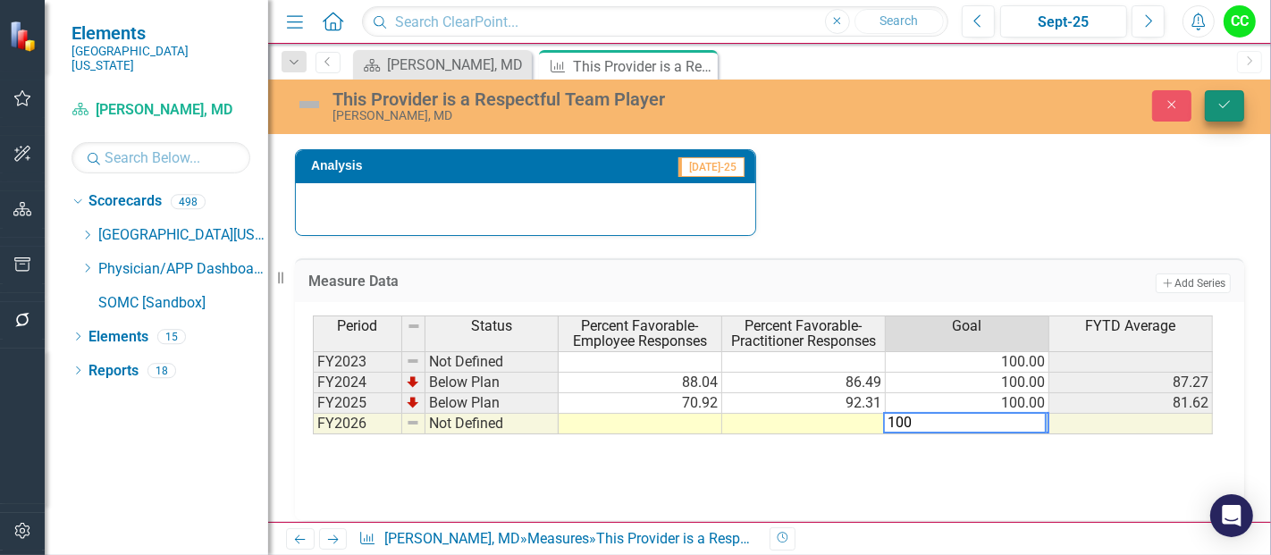
type textarea "100"
click at [1229, 105] on icon "Save" at bounding box center [1224, 104] width 16 height 13
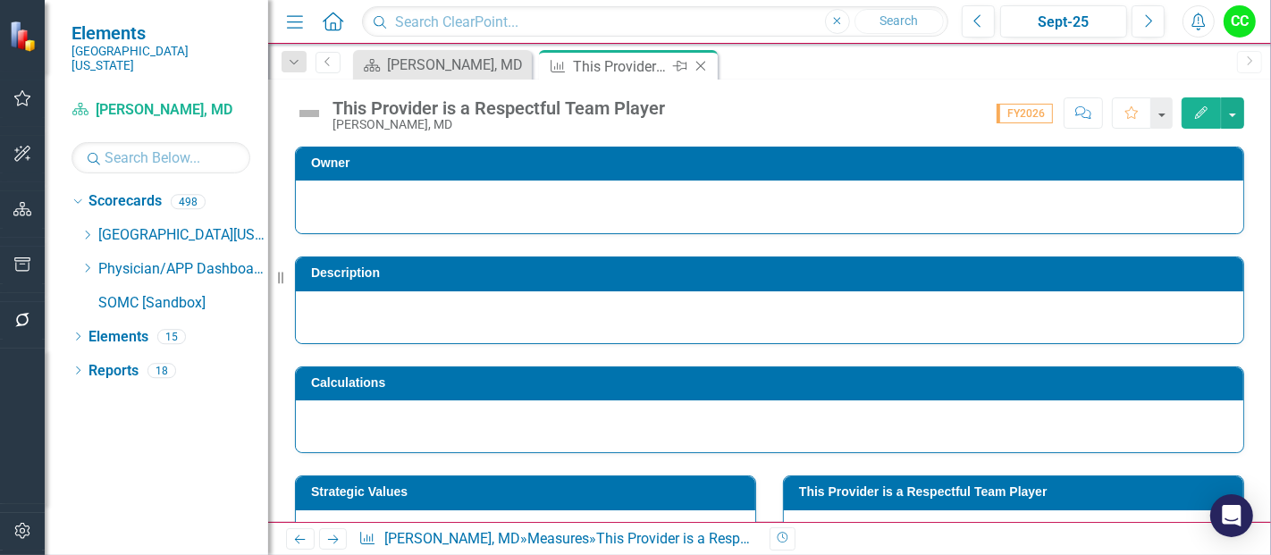
click at [701, 63] on icon "Close" at bounding box center [701, 66] width 18 height 14
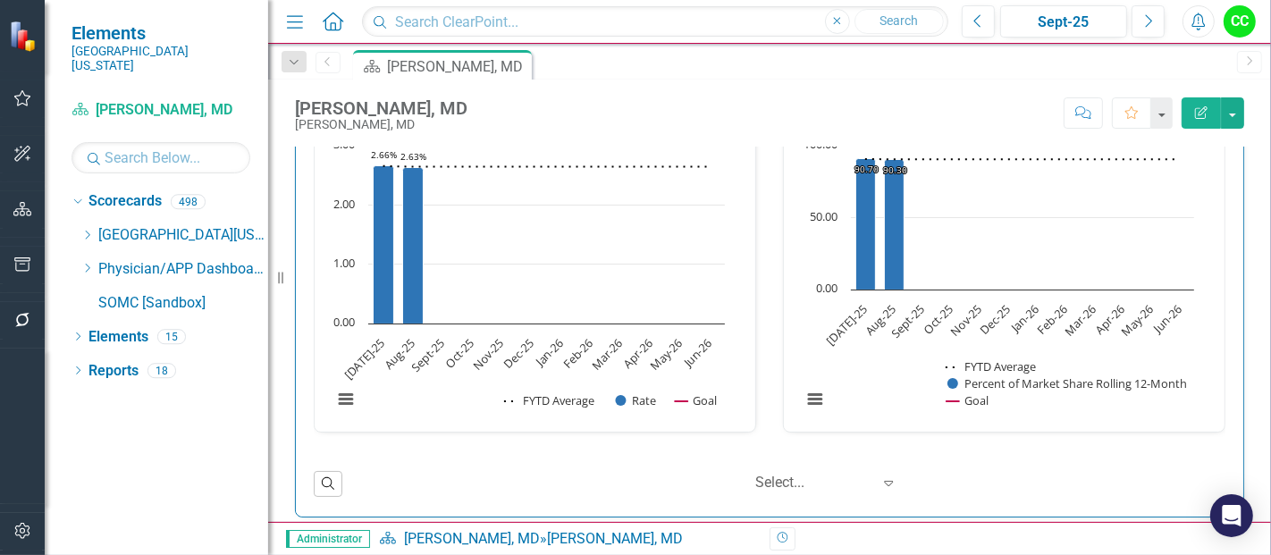
scroll to position [2834, 0]
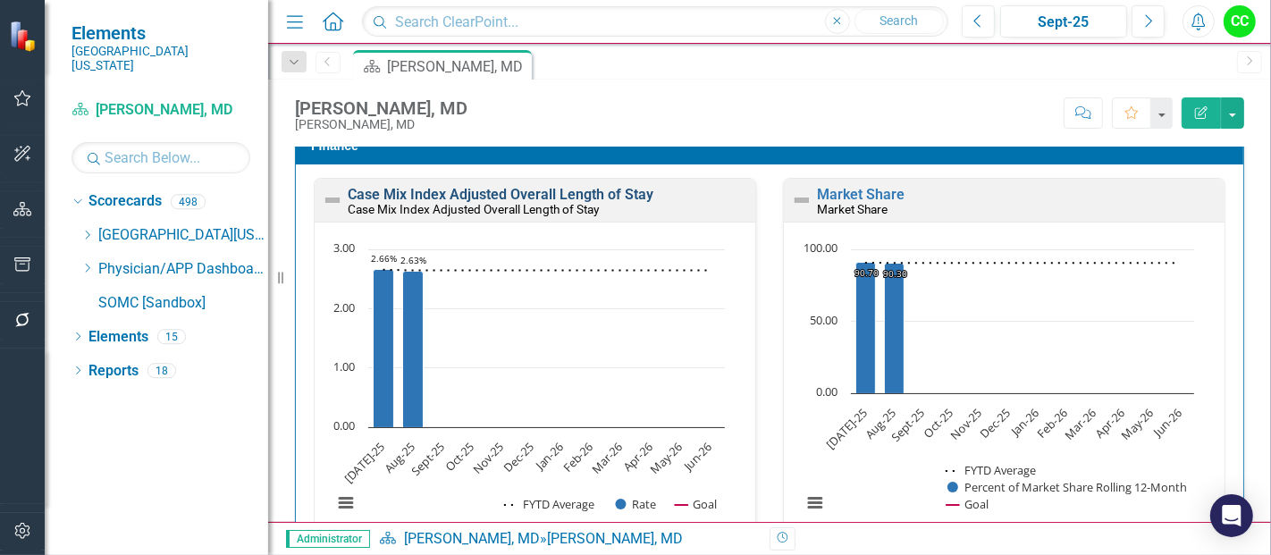
click at [533, 187] on link "Case Mix Index Adjusted Overall Length of Stay" at bounding box center [501, 194] width 306 height 17
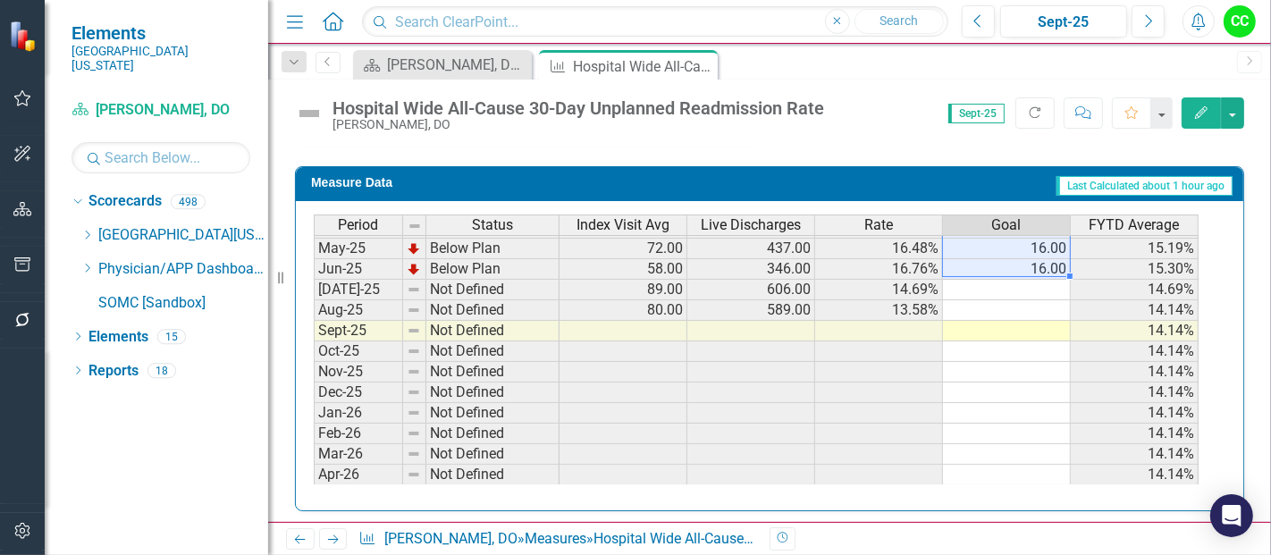
drag, startPoint x: 1039, startPoint y: 239, endPoint x: 1038, endPoint y: 259, distance: 20.6
click at [1038, 259] on tbody "Apr-24 On Target 52.00 386.00 13.47% 16.00 17.06% May-24 On Target 60.00 457.00…" at bounding box center [756, 249] width 885 height 556
click at [1020, 281] on td at bounding box center [1007, 290] width 128 height 21
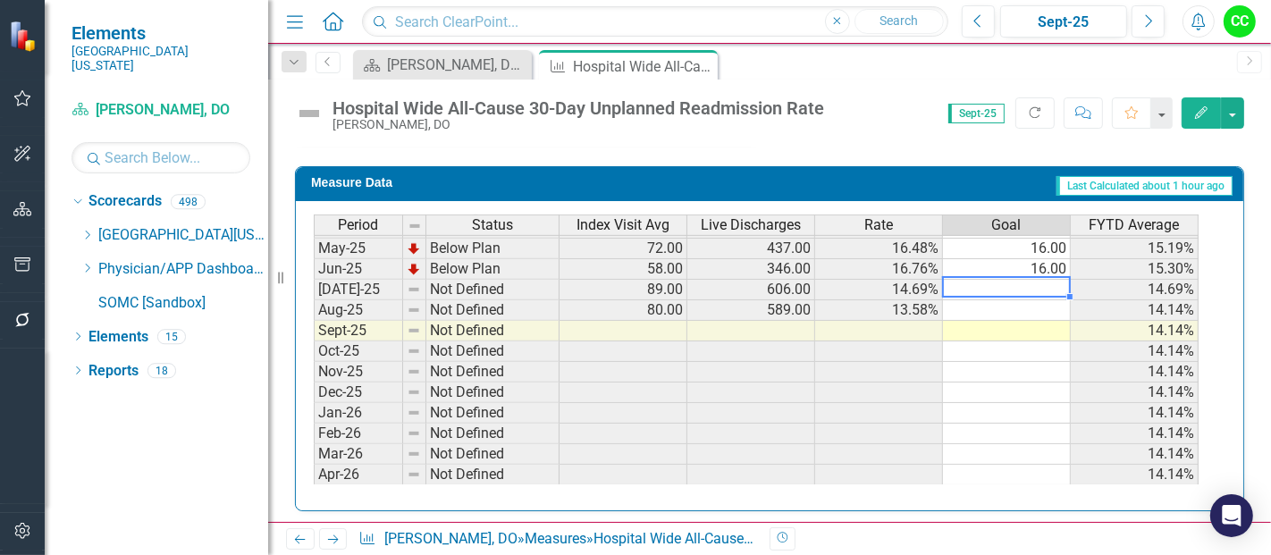
type textarea "16"
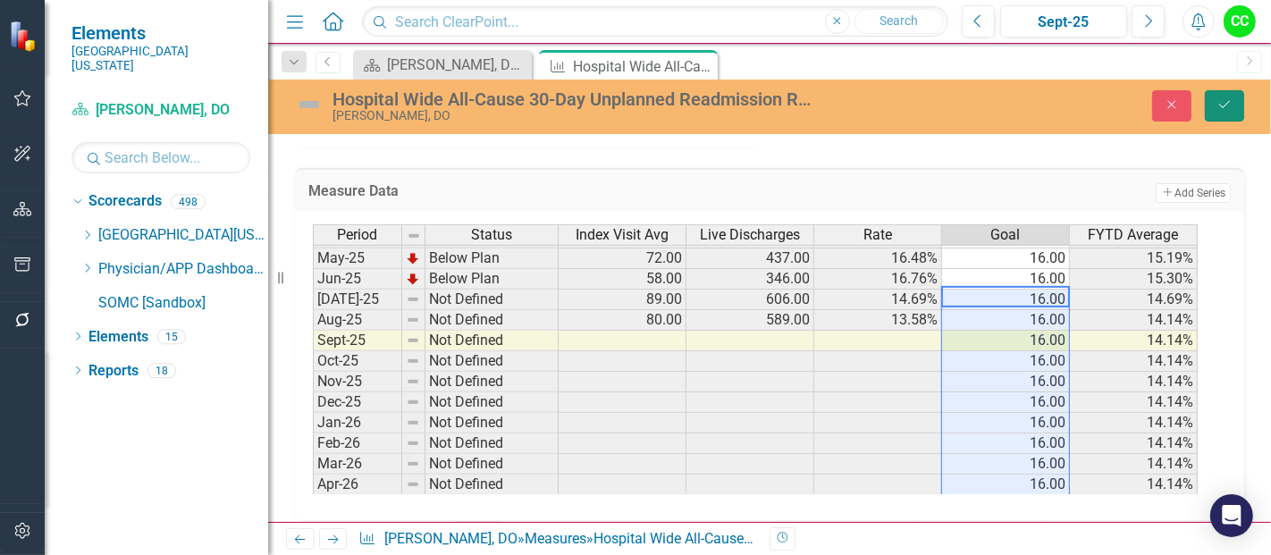
click at [1234, 100] on button "Save" at bounding box center [1224, 105] width 39 height 31
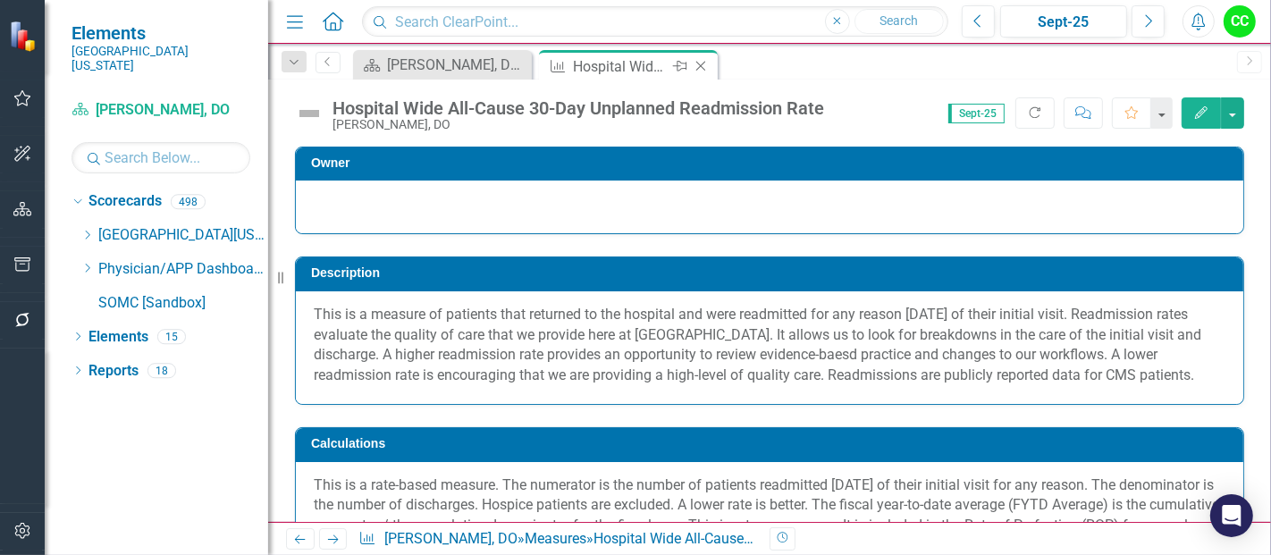
click at [699, 66] on icon "Close" at bounding box center [701, 66] width 18 height 14
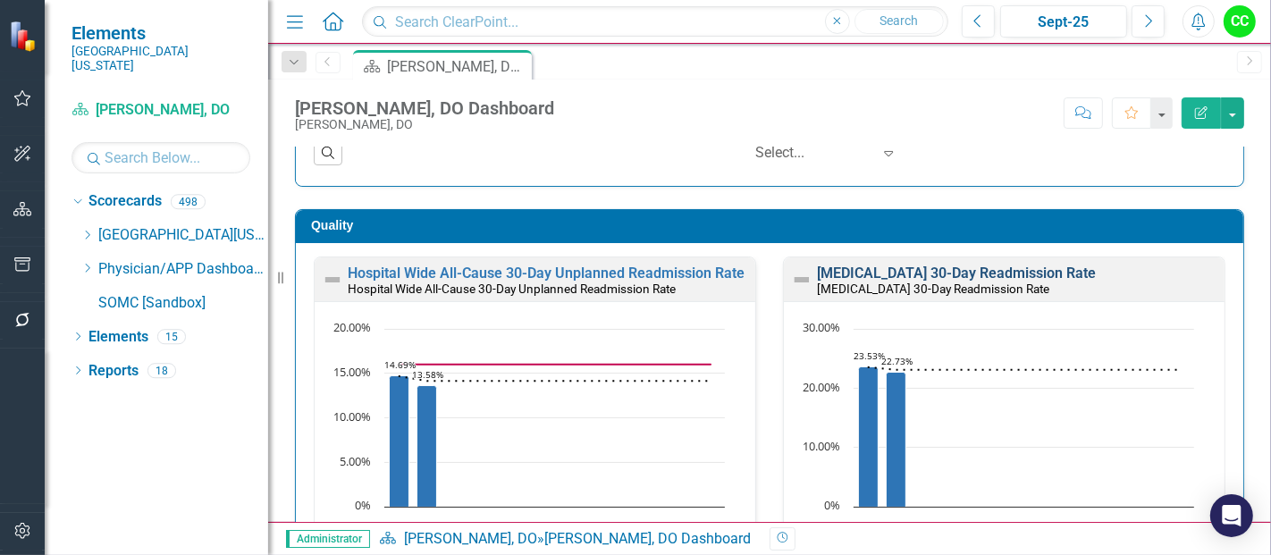
click at [931, 264] on link "[MEDICAL_DATA] 30-Day Readmission Rate" at bounding box center [956, 272] width 279 height 17
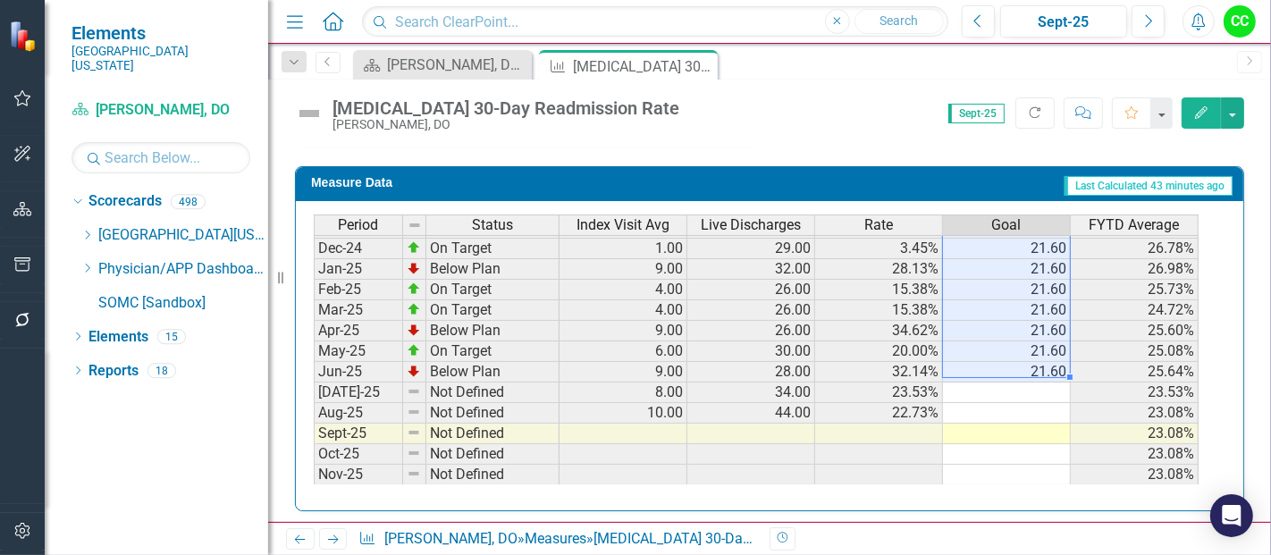
drag, startPoint x: 1037, startPoint y: 245, endPoint x: 1024, endPoint y: 356, distance: 111.5
click at [1024, 356] on tbody "Sep-23 Below Plan 9.00 32.00 28.13% 21.60 31.68% Oct-23 Below Plan 9.00 25.00 3…" at bounding box center [756, 248] width 885 height 638
click at [1005, 386] on td at bounding box center [1007, 392] width 128 height 21
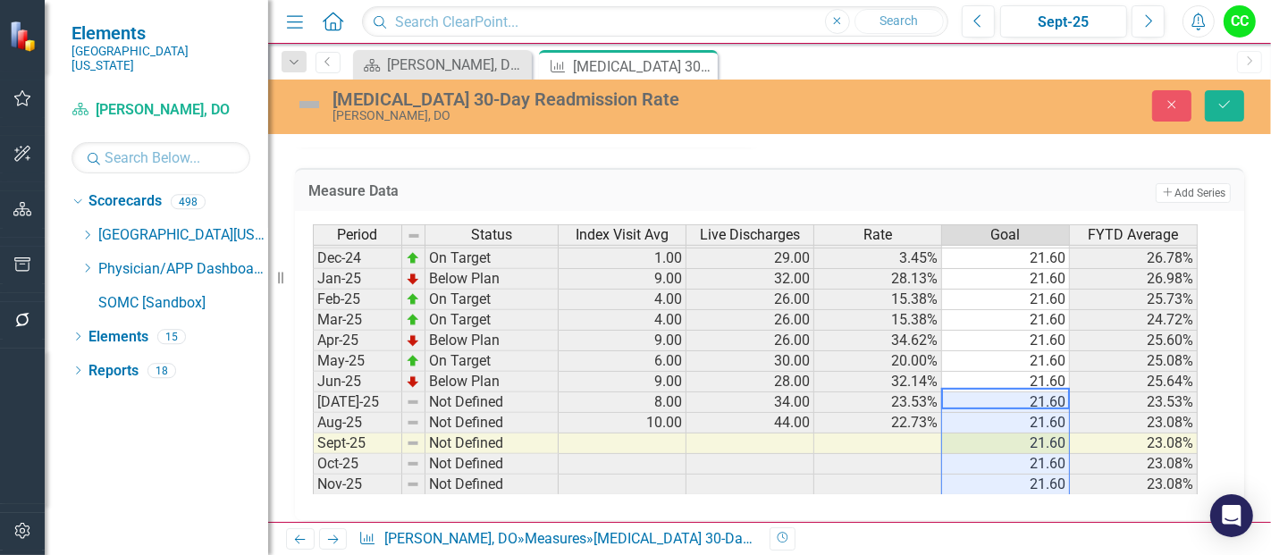
type textarea "21.6"
click at [1223, 111] on button "Save" at bounding box center [1224, 105] width 39 height 31
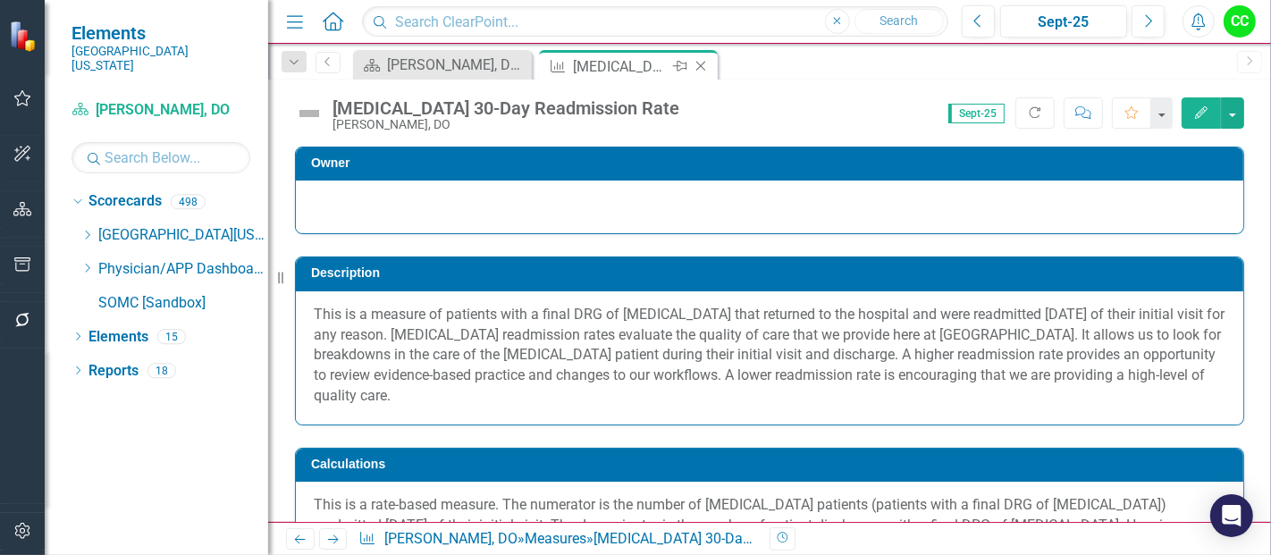
click at [702, 70] on icon "Close" at bounding box center [701, 66] width 18 height 14
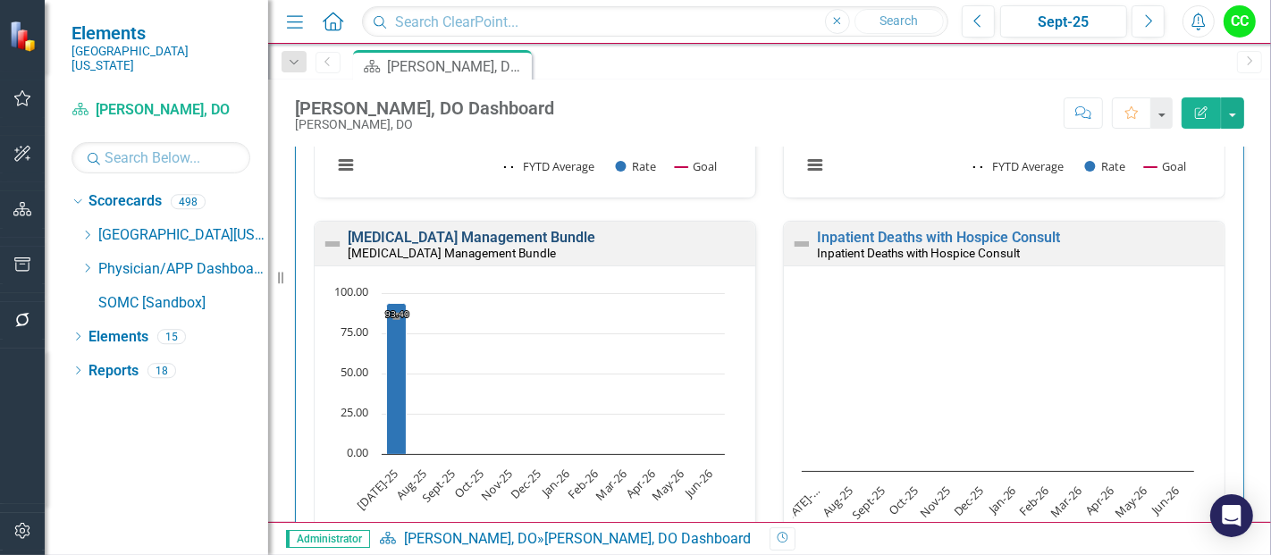
click at [595, 231] on link "[MEDICAL_DATA] Management Bundle" at bounding box center [472, 237] width 248 height 17
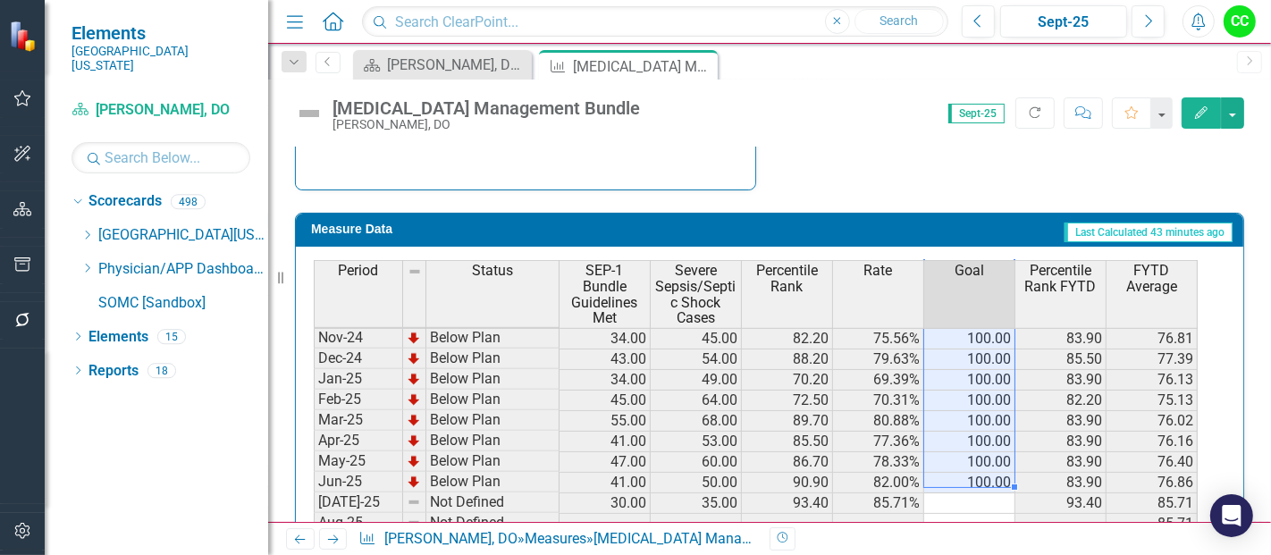
drag, startPoint x: 982, startPoint y: 343, endPoint x: 974, endPoint y: 474, distance: 131.6
click at [974, 474] on tbody "Sep-23 Below Plan 13.00 28.00 21.40 46.43% 60.00 48.39 Oct-23 On Target 24.00 3…" at bounding box center [756, 359] width 884 height 638
click at [965, 497] on td at bounding box center [969, 503] width 91 height 21
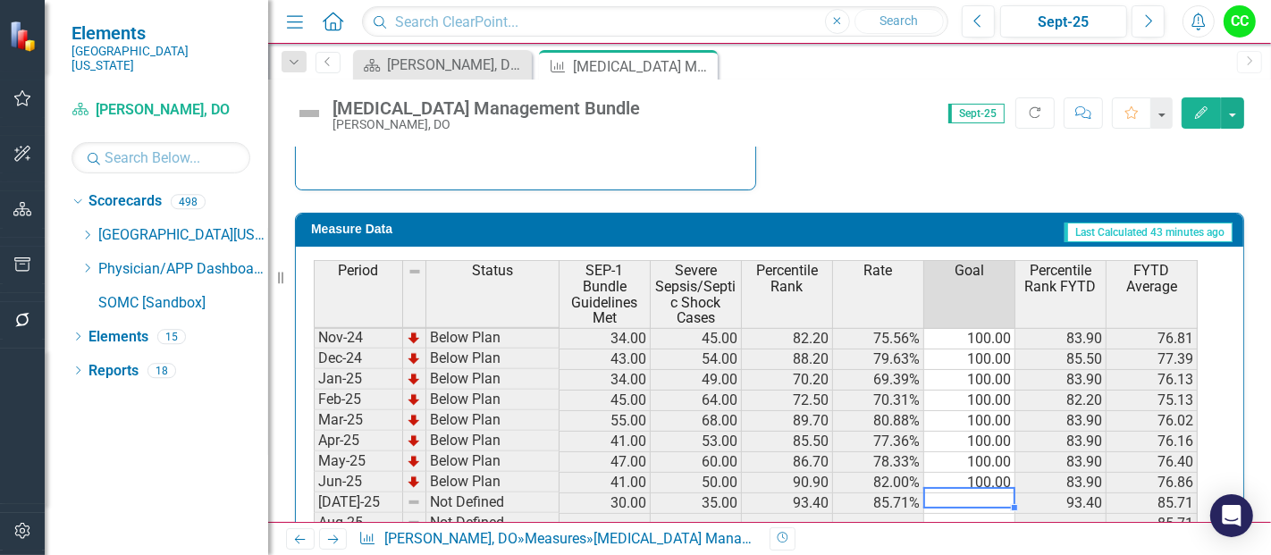
type textarea "100"
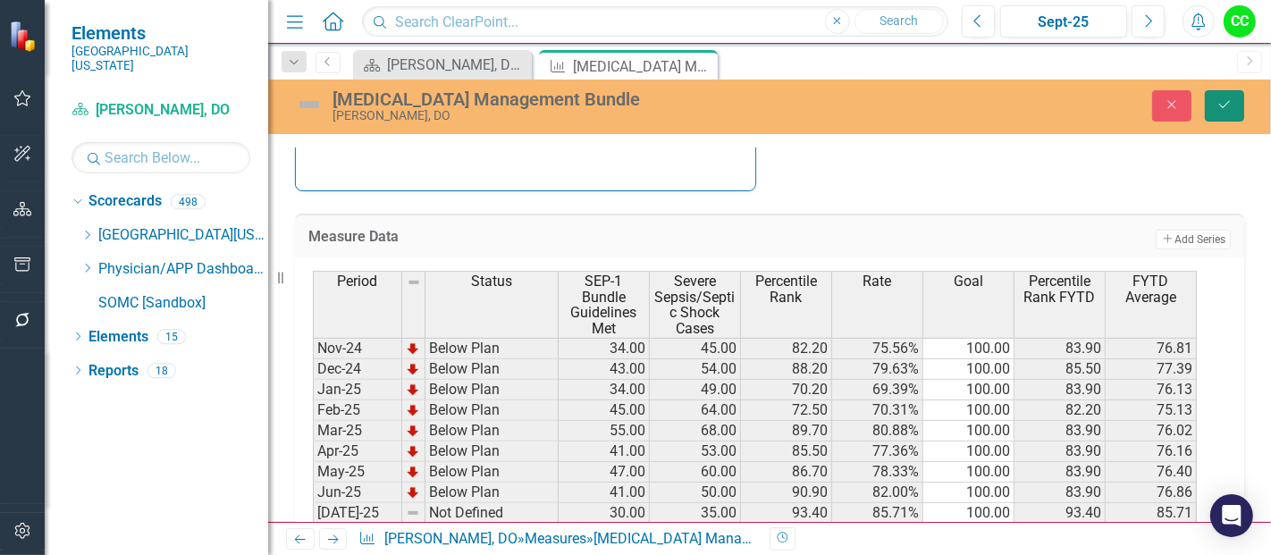
click at [1229, 102] on icon "Save" at bounding box center [1224, 104] width 16 height 13
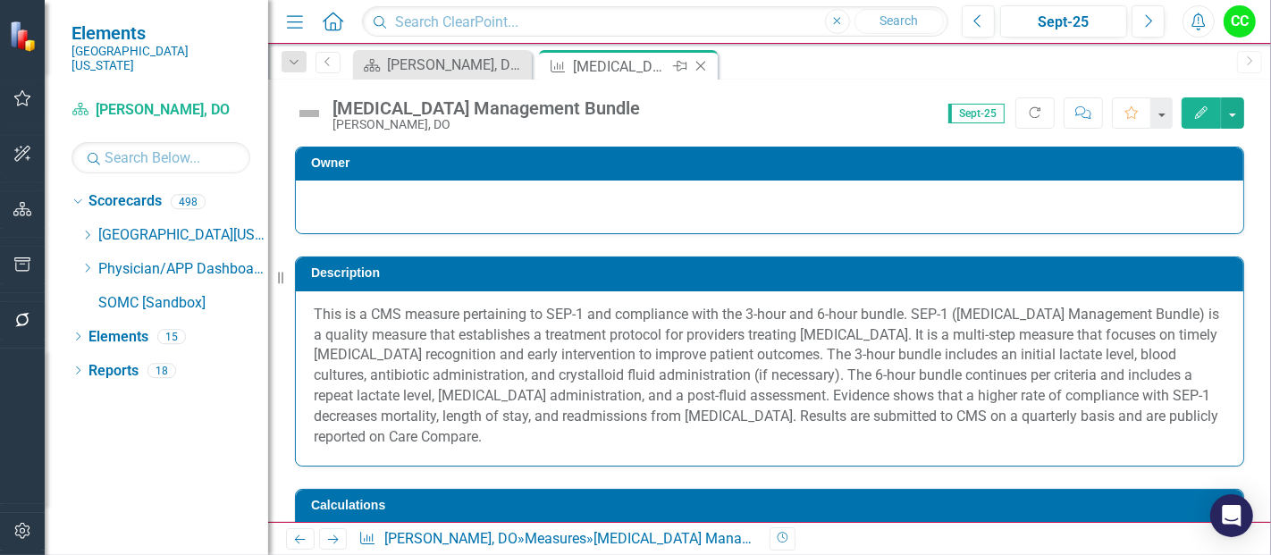
click at [701, 67] on icon "Close" at bounding box center [701, 66] width 18 height 14
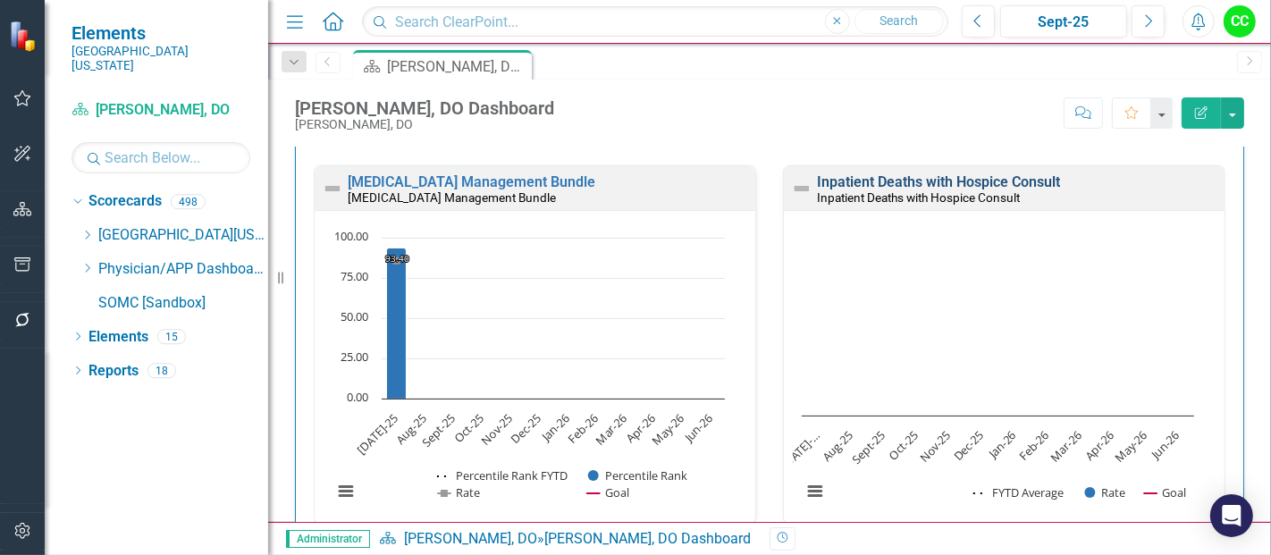
click at [882, 180] on link "Inpatient Deaths with Hospice Consult" at bounding box center [938, 181] width 243 height 17
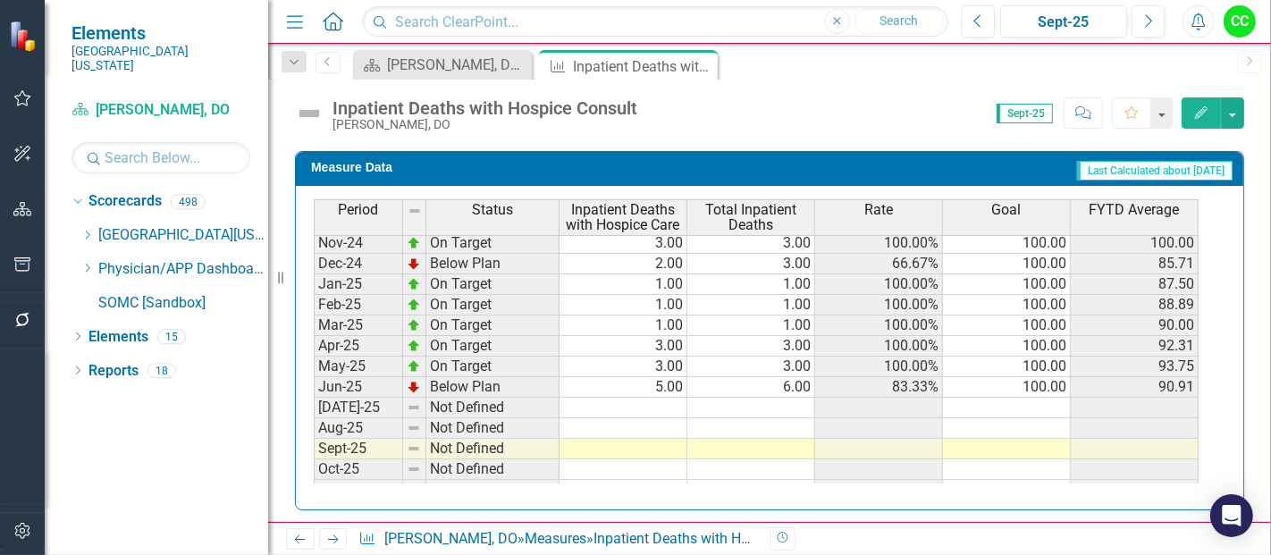
click at [1023, 401] on td at bounding box center [1007, 408] width 128 height 21
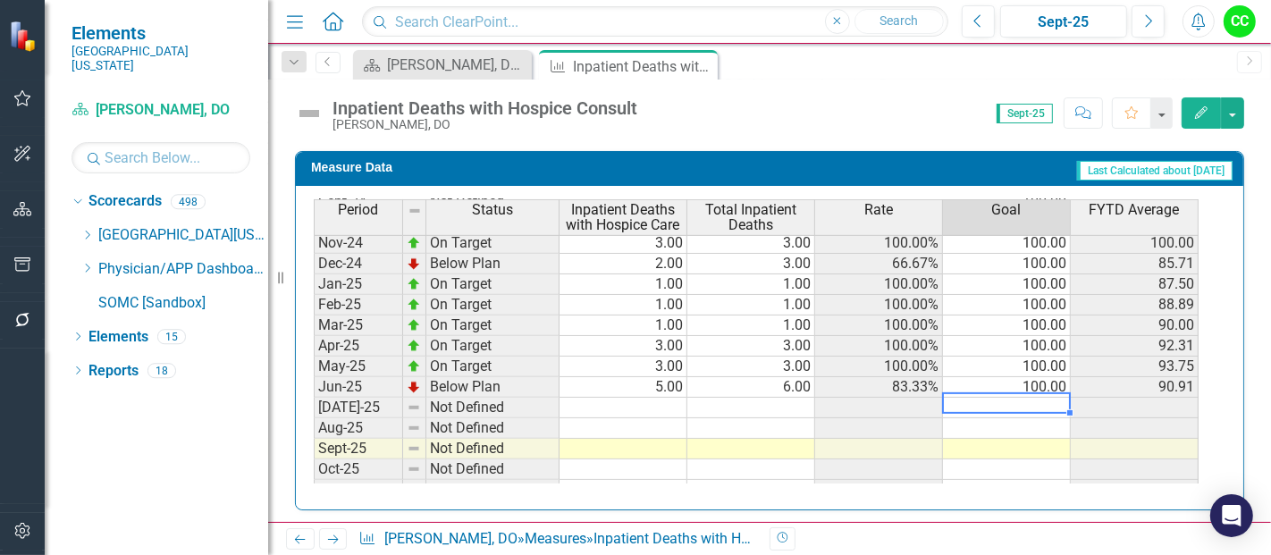
type textarea "100"
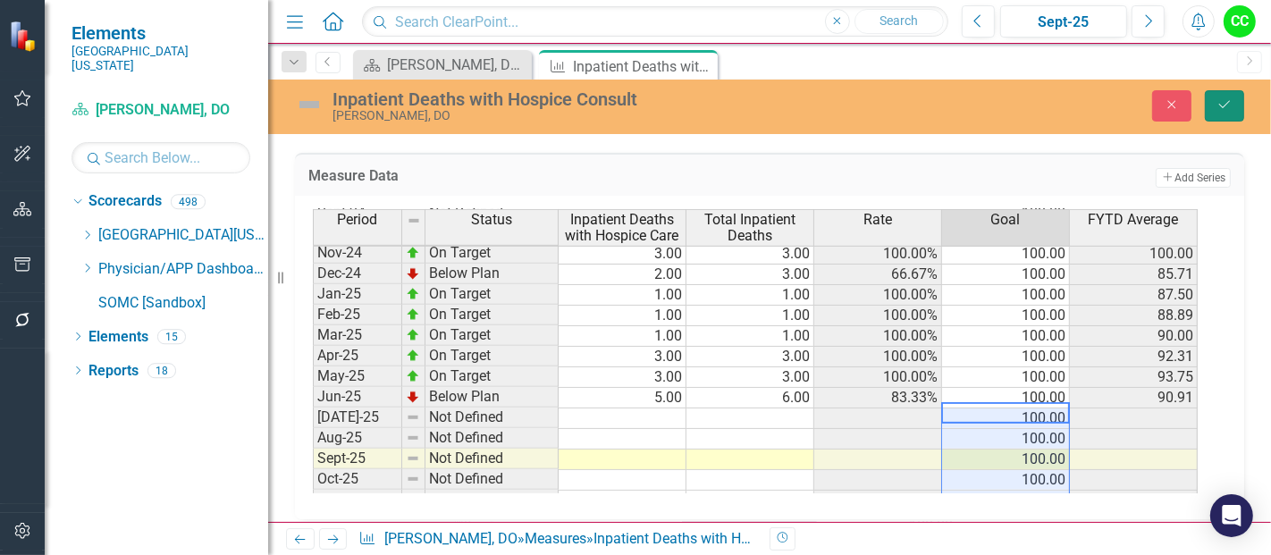
click at [1228, 113] on button "Save" at bounding box center [1224, 105] width 39 height 31
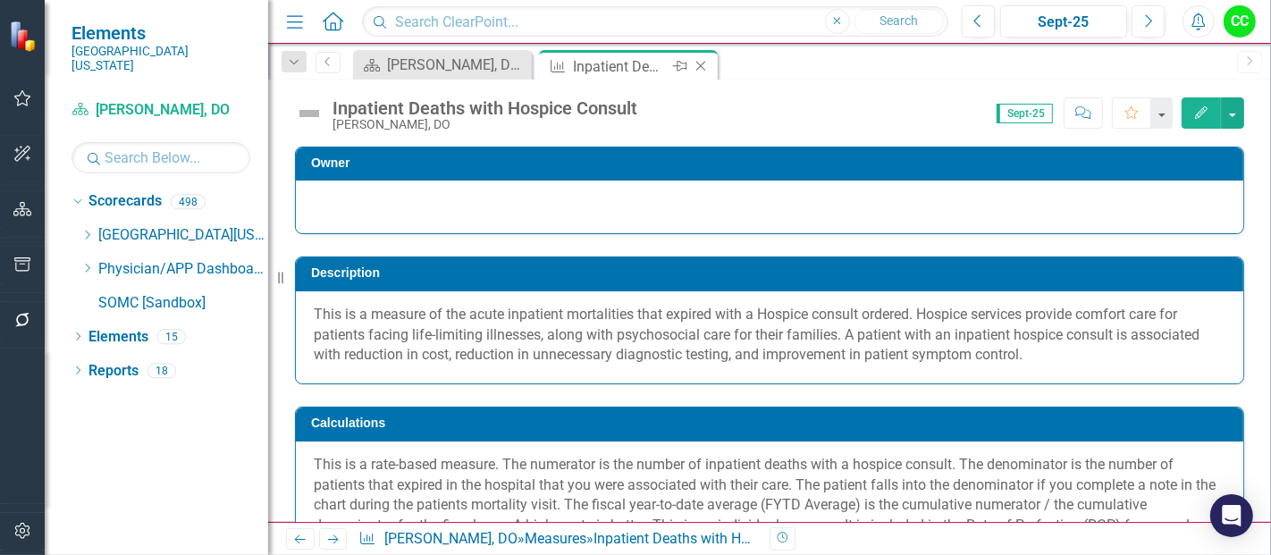
click at [701, 64] on icon at bounding box center [701, 67] width 10 height 10
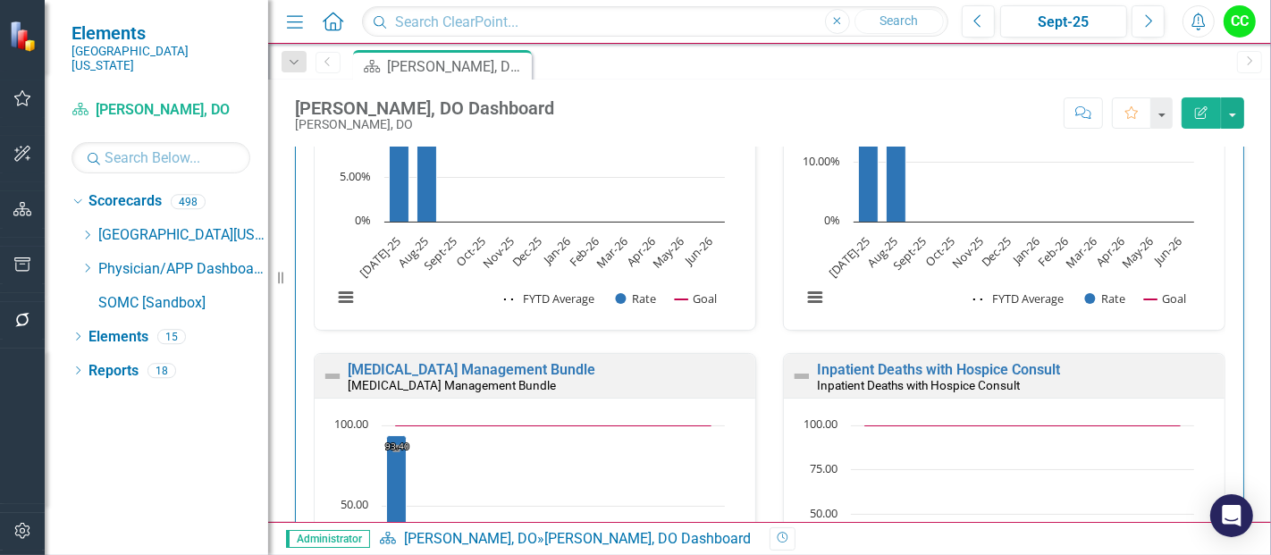
scroll to position [1318, 0]
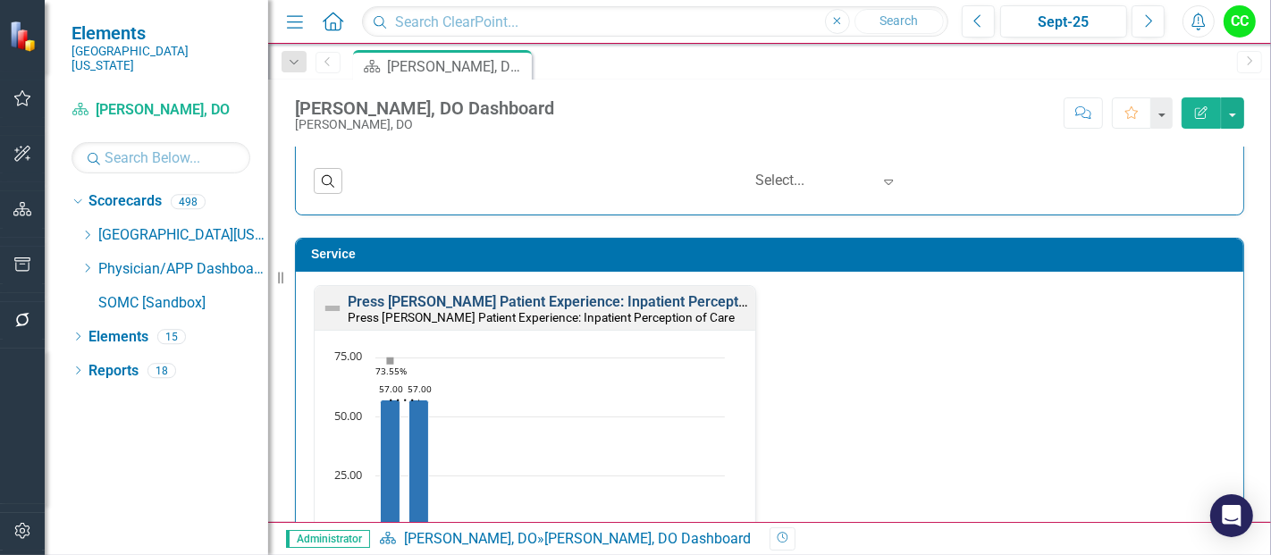
click at [689, 297] on link "Press [PERSON_NAME] Patient Experience: Inpatient Perception of Care" at bounding box center [578, 301] width 461 height 17
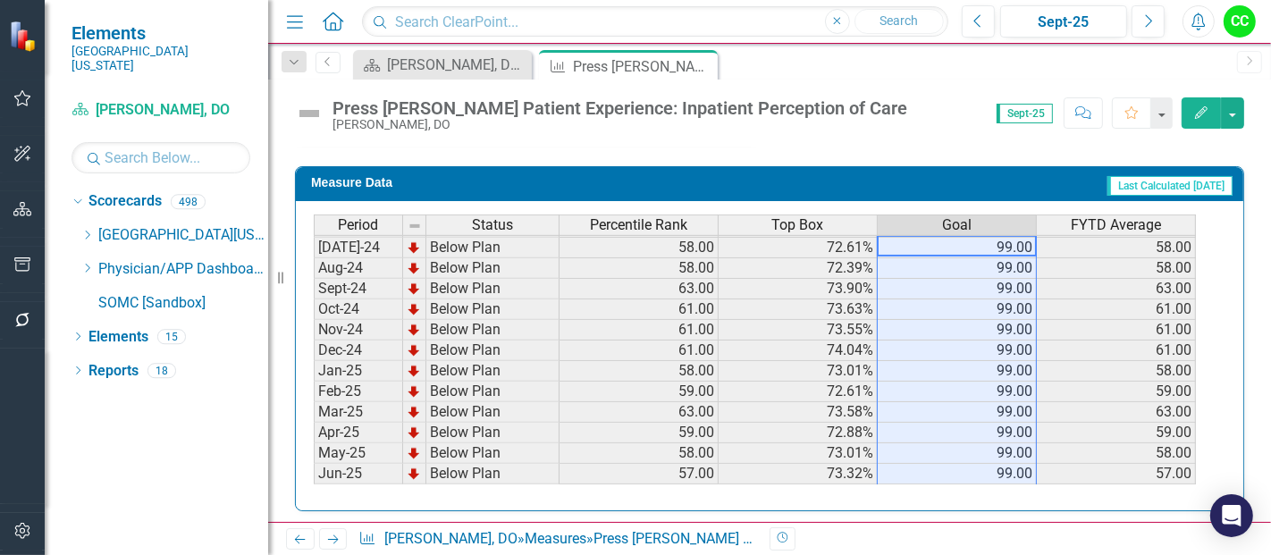
scroll to position [641, 0]
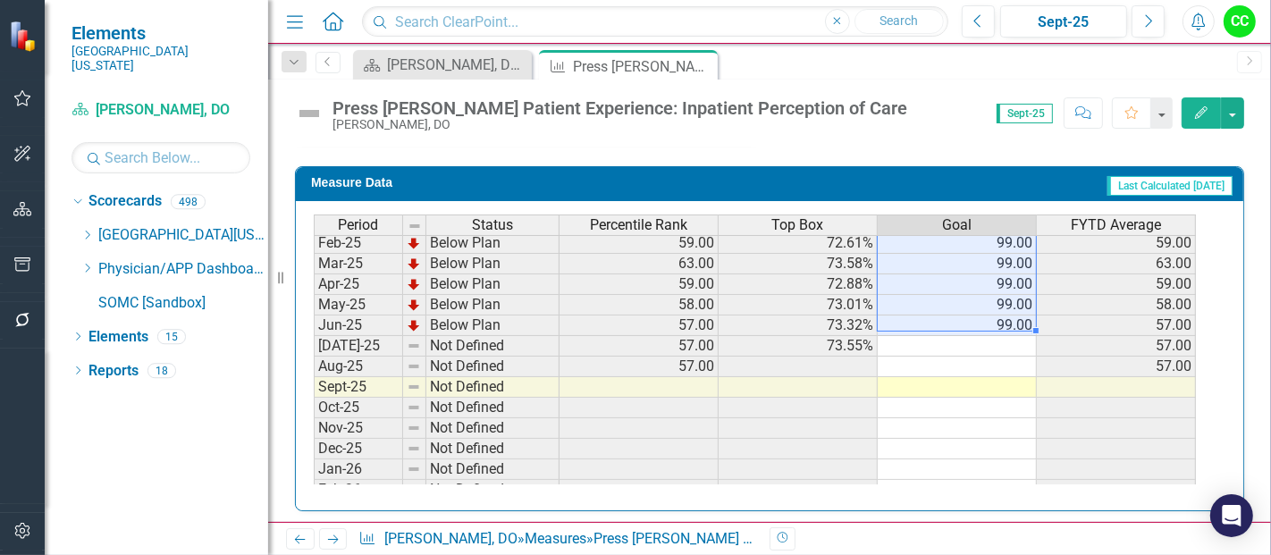
drag, startPoint x: 995, startPoint y: 238, endPoint x: 1003, endPoint y: 323, distance: 86.1
click at [1003, 323] on tbody "Sep-23 Below Plan 52.00 70.73% 99.00 52.00 Oct-23 Below Plan 52.00 70.63% 99.00…" at bounding box center [755, 212] width 882 height 659
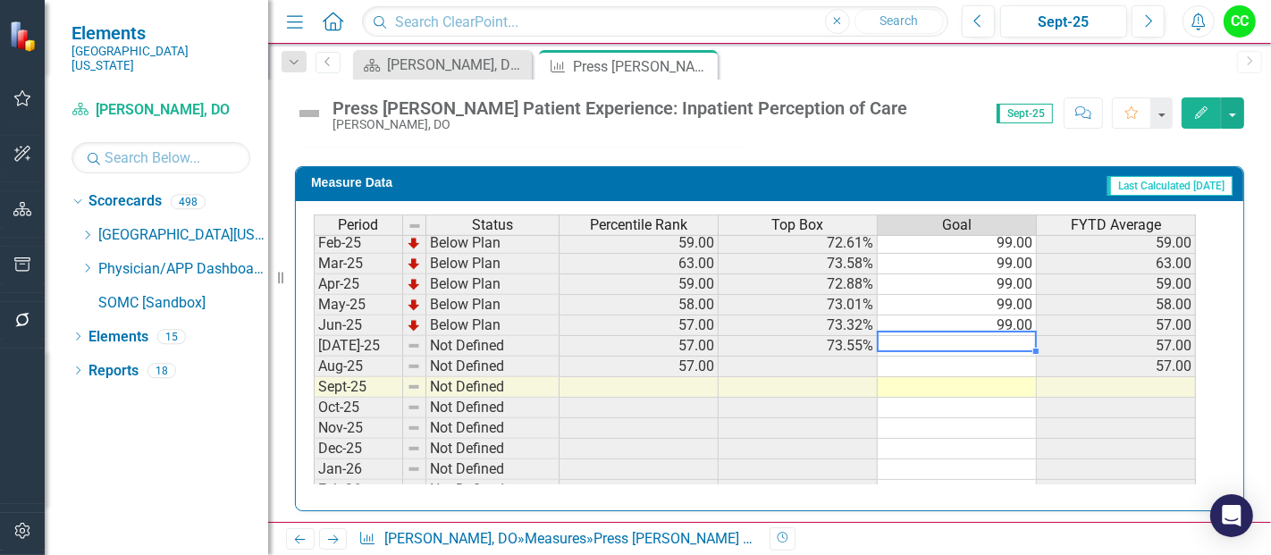
click at [996, 336] on td at bounding box center [956, 346] width 159 height 21
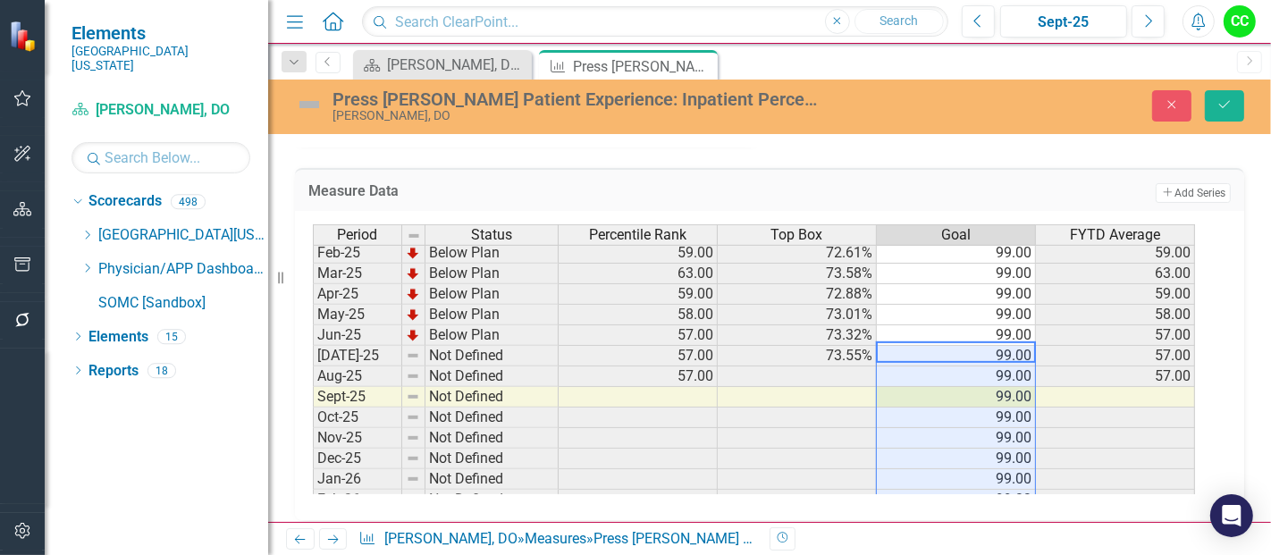
type textarea "99"
click at [1225, 106] on icon "Save" at bounding box center [1224, 104] width 16 height 13
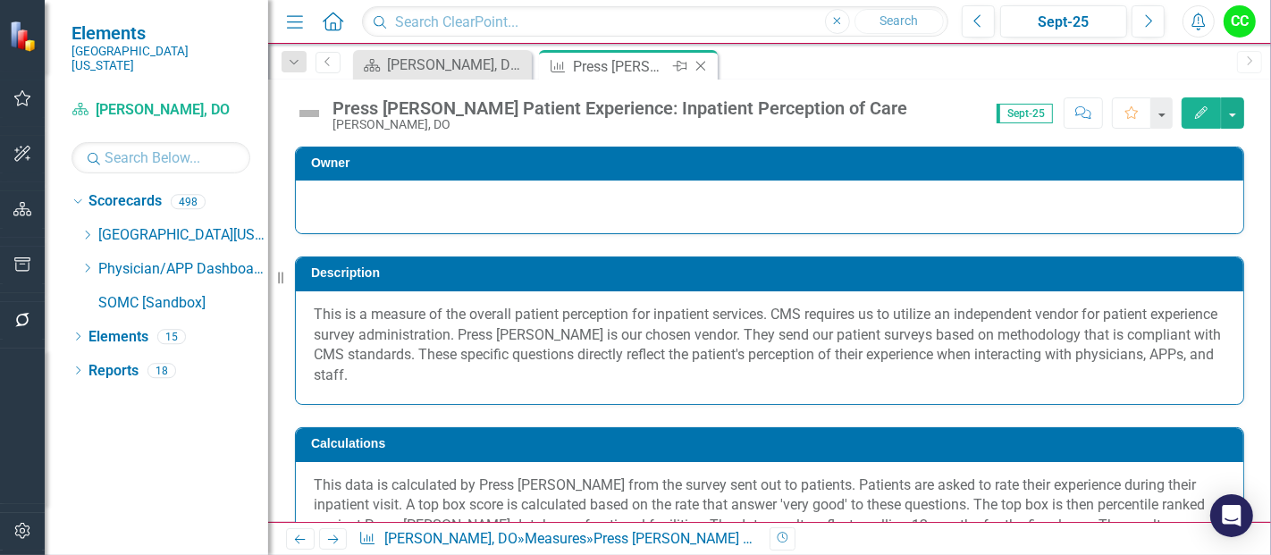
click at [701, 62] on icon "Close" at bounding box center [701, 66] width 18 height 14
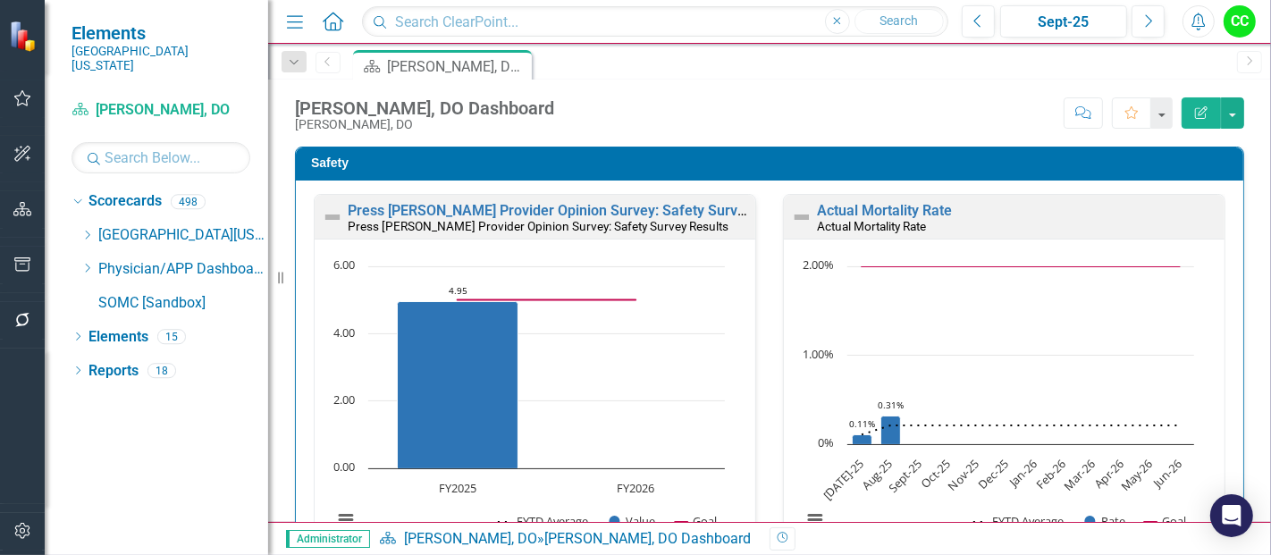
scroll to position [1628, 0]
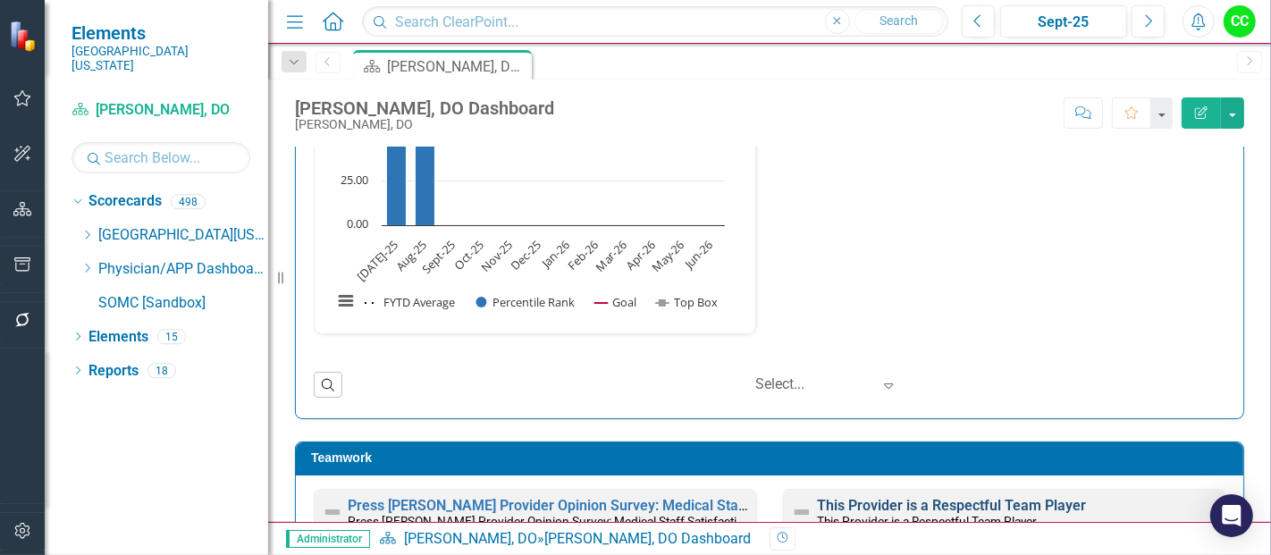
click at [995, 497] on link "This Provider is a Respectful Team Player" at bounding box center [951, 505] width 269 height 17
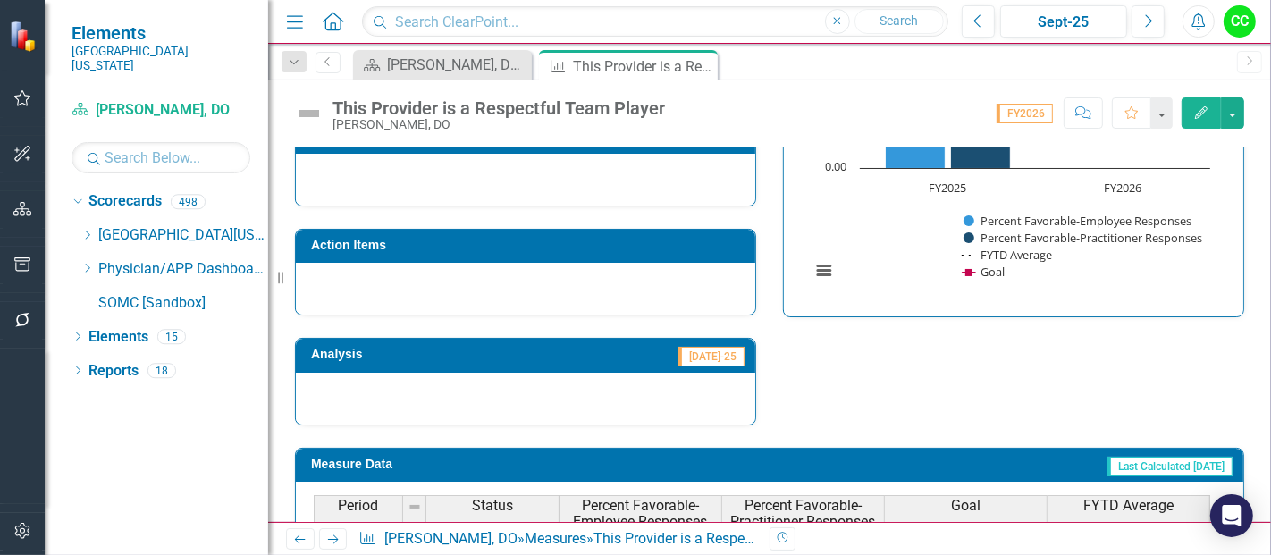
scroll to position [684, 0]
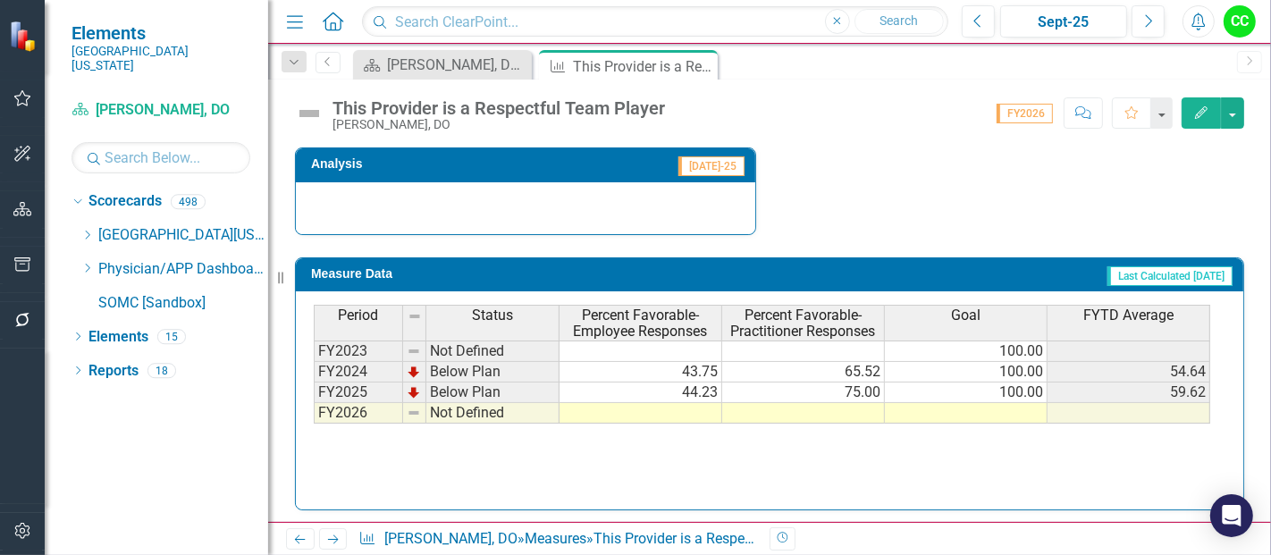
click at [1007, 409] on td at bounding box center [966, 413] width 163 height 21
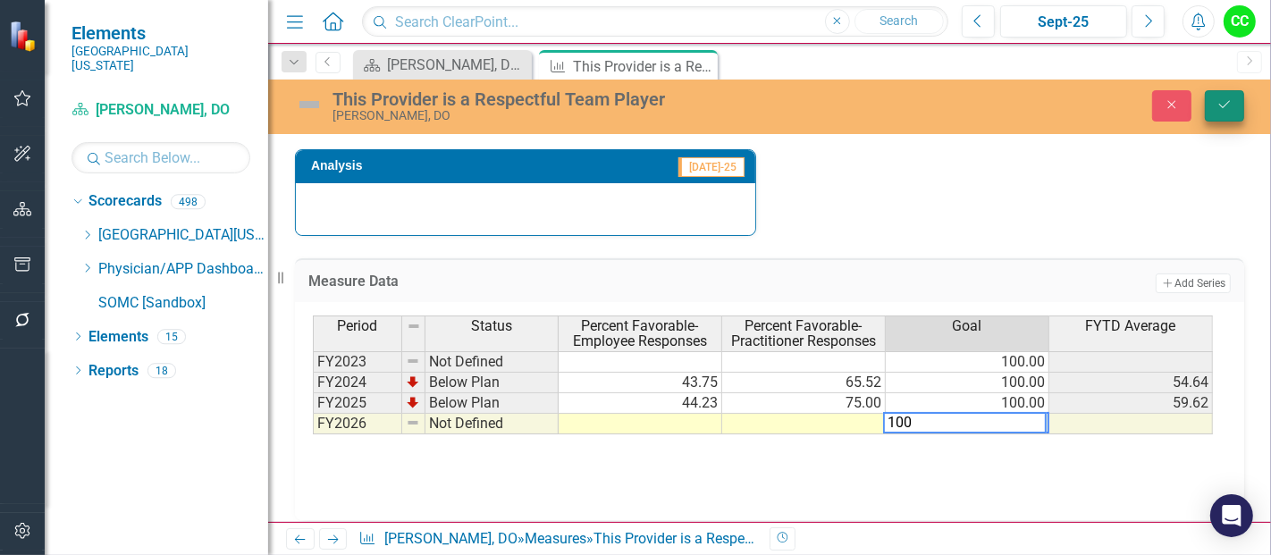
type textarea "100"
click at [1221, 105] on icon "Save" at bounding box center [1224, 104] width 16 height 13
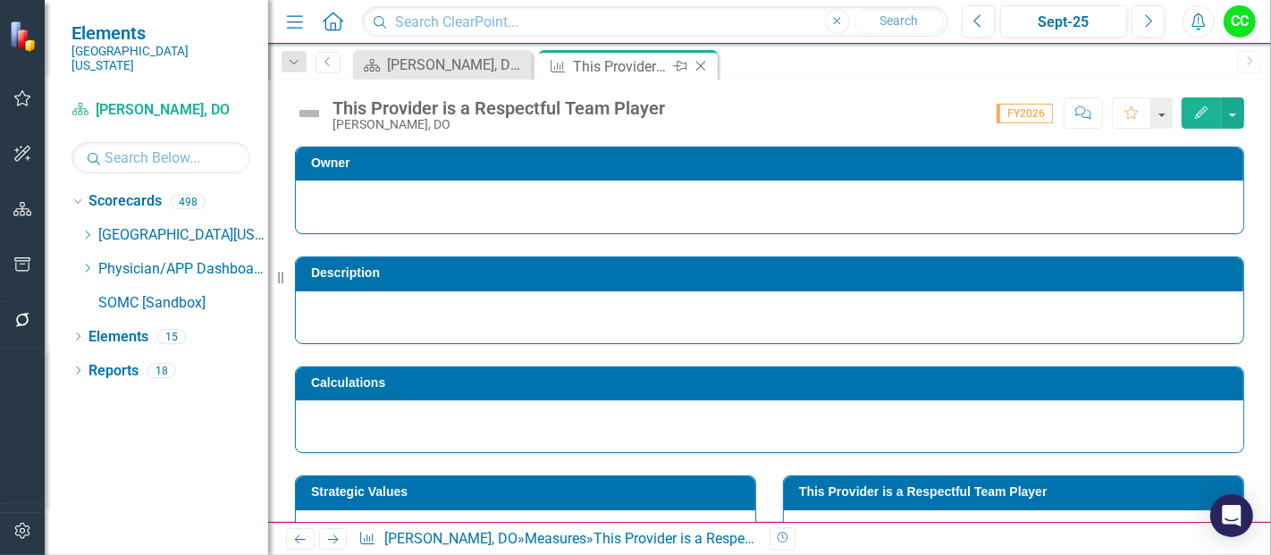
click at [702, 66] on icon "Close" at bounding box center [701, 66] width 18 height 14
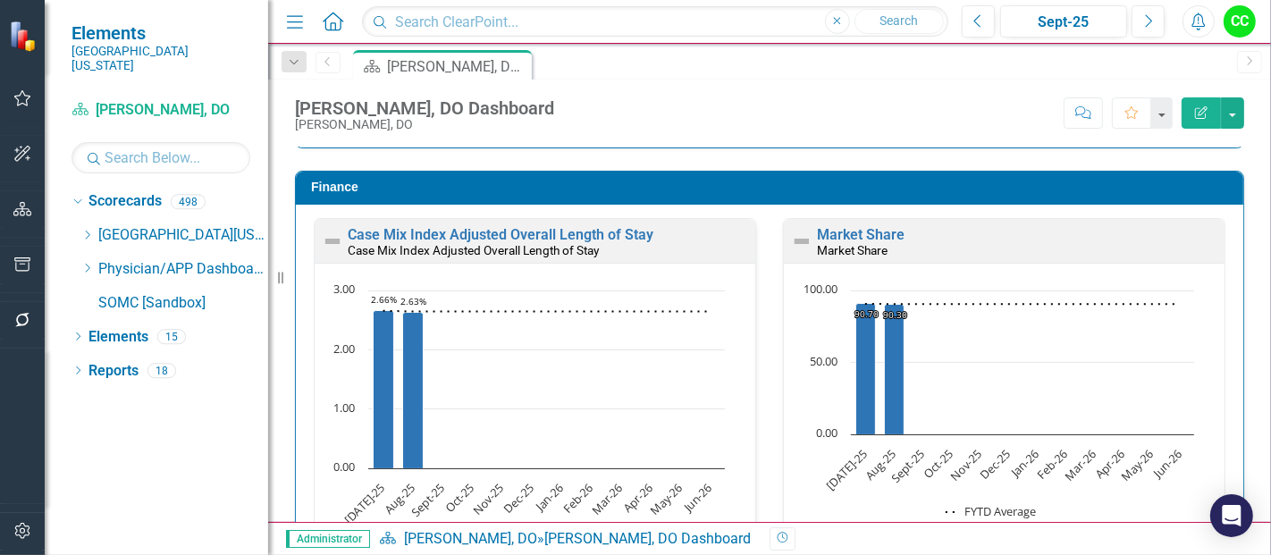
scroll to position [2413, 0]
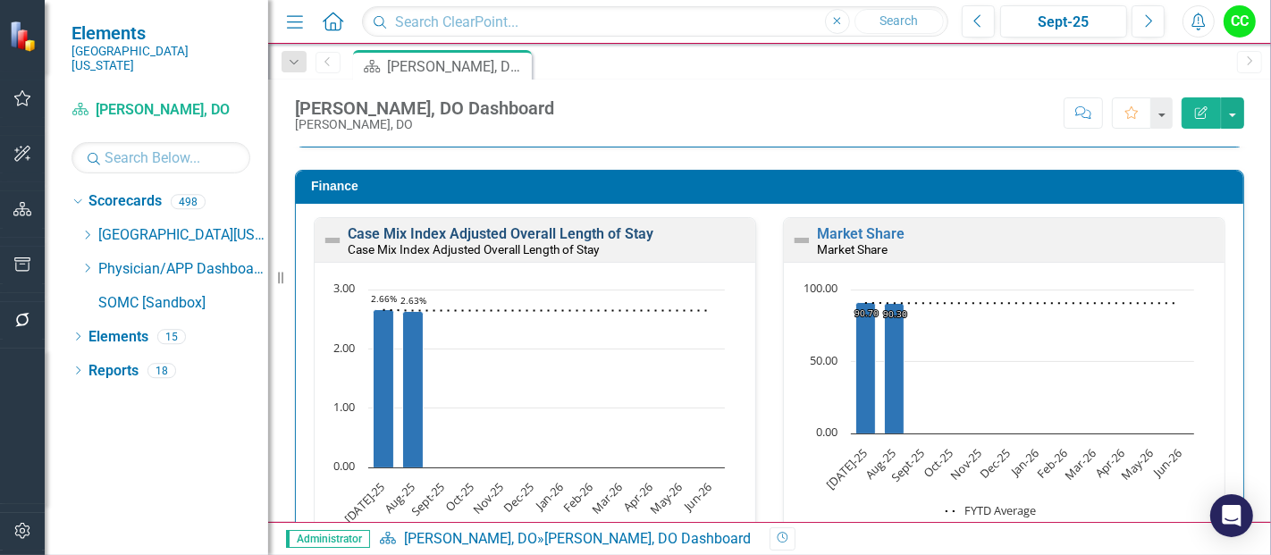
click at [614, 226] on link "Case Mix Index Adjusted Overall Length of Stay" at bounding box center [501, 233] width 306 height 17
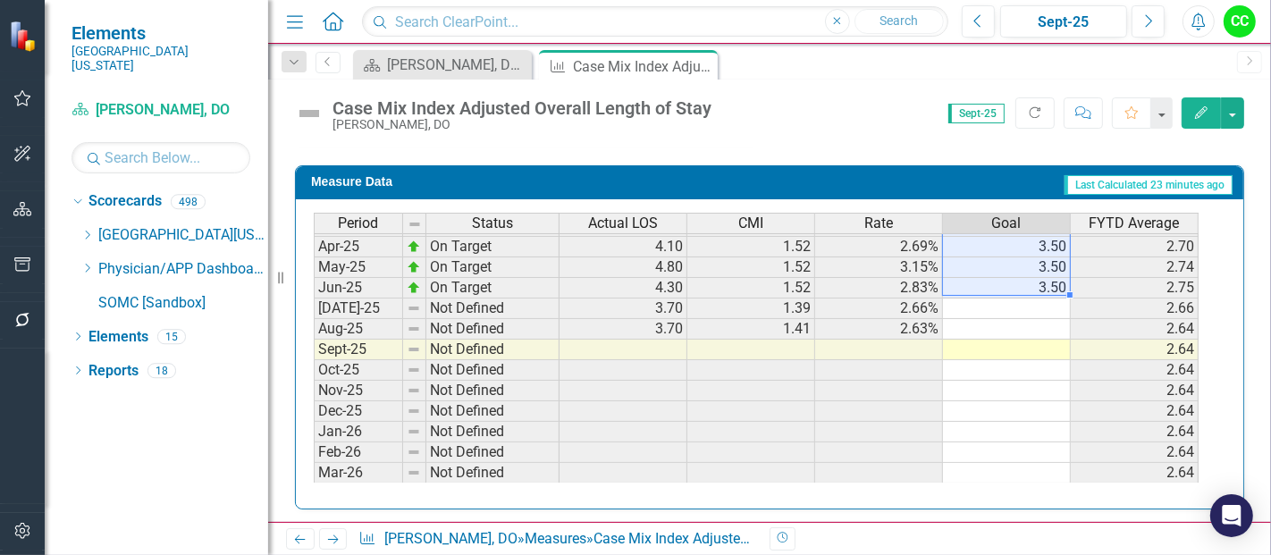
drag, startPoint x: 1020, startPoint y: 241, endPoint x: 1025, endPoint y: 284, distance: 43.1
click at [1025, 284] on tbody "Mar-24 On Target 4.20 1.53 2.75% 3.50 2.80 Apr-24 On Target 4.10 1.51 2.72% 3.5…" at bounding box center [756, 257] width 885 height 576
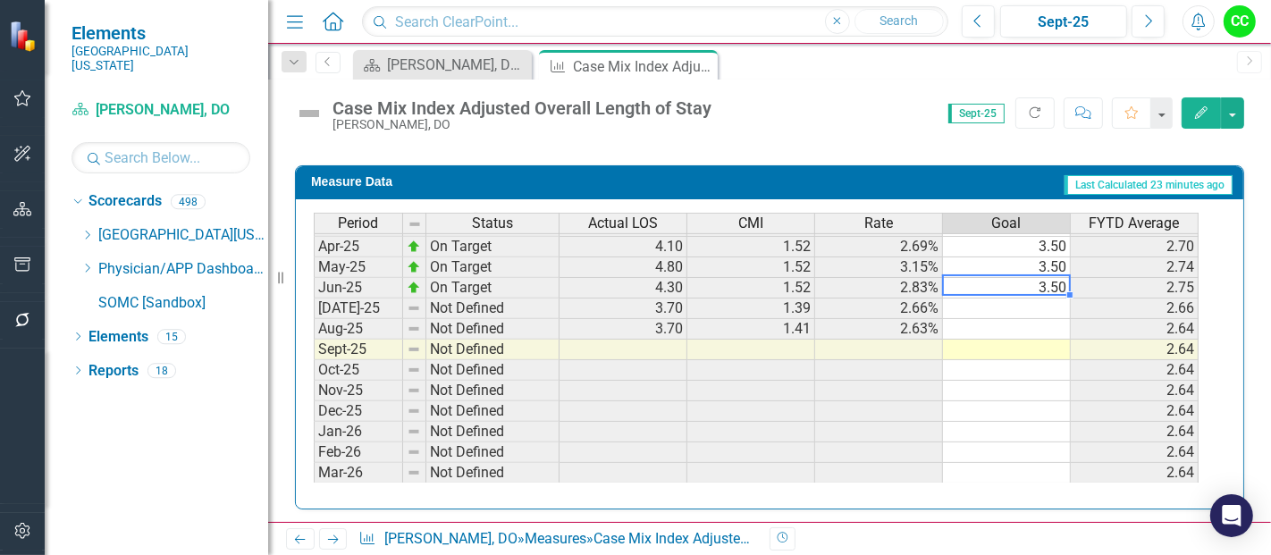
click at [314, 545] on div at bounding box center [314, 545] width 0 height 0
click at [1019, 303] on td at bounding box center [1007, 308] width 128 height 21
type textarea "3.5"
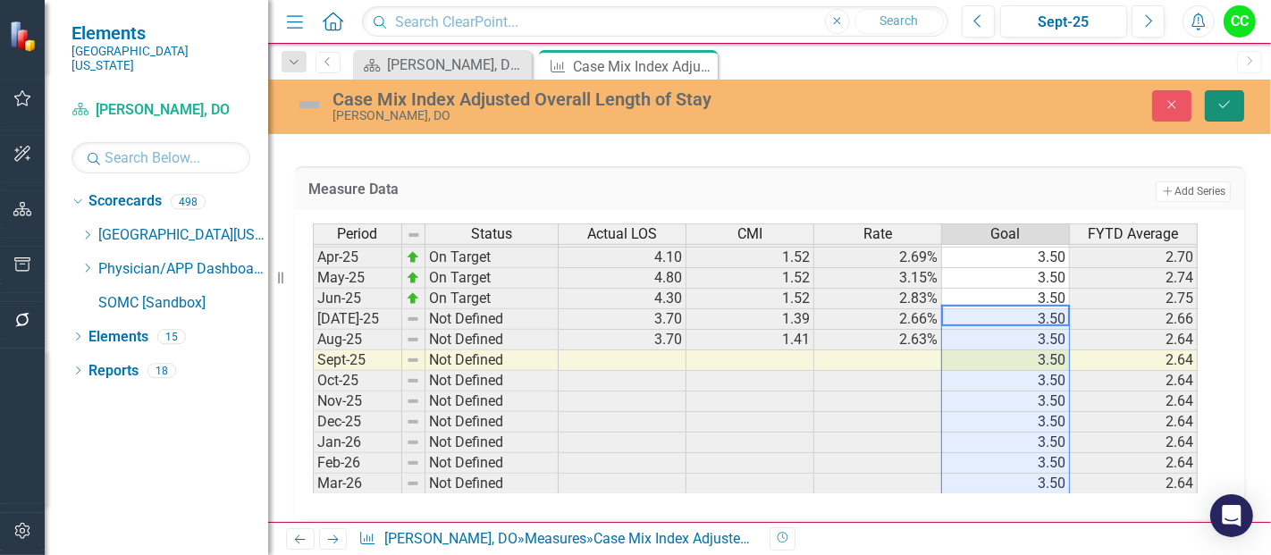
click at [1222, 99] on icon "Save" at bounding box center [1224, 104] width 16 height 13
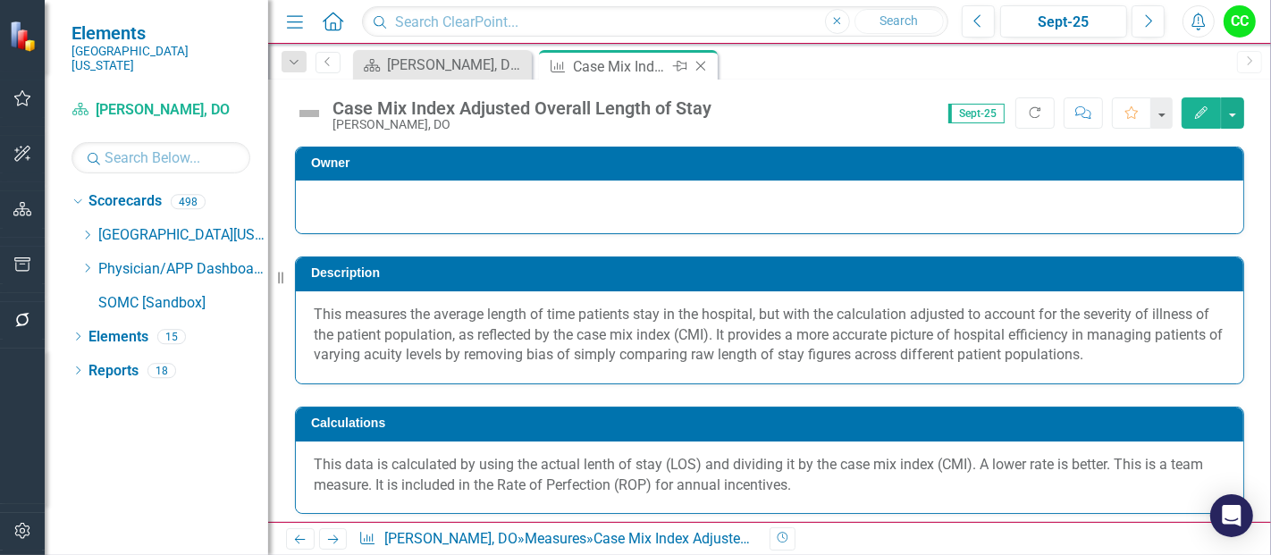
click at [701, 64] on icon at bounding box center [701, 67] width 10 height 10
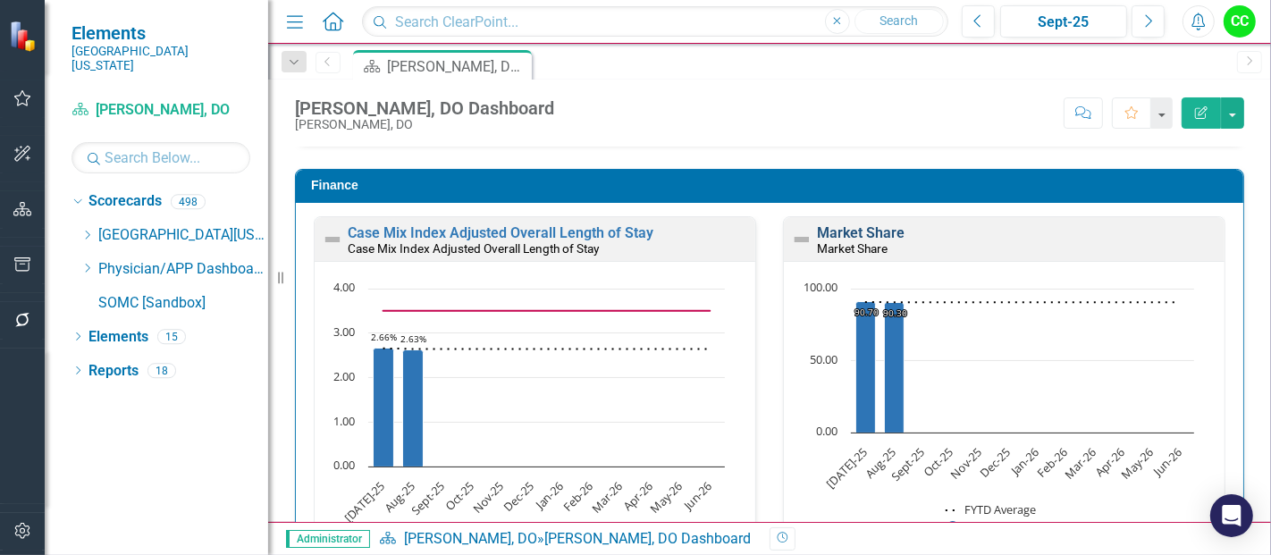
click at [864, 226] on link "Market Share" at bounding box center [861, 232] width 88 height 17
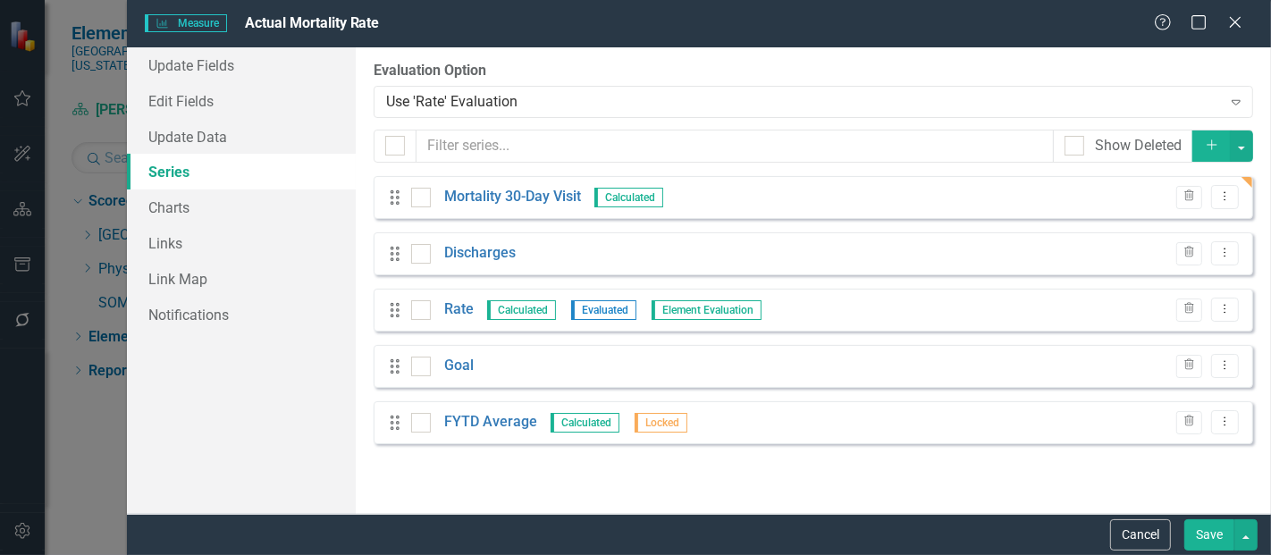
scroll to position [891, 0]
drag, startPoint x: 0, startPoint y: 0, endPoint x: 1230, endPoint y: 308, distance: 1267.6
click at [1230, 308] on icon "Dropdown Menu" at bounding box center [1224, 309] width 15 height 12
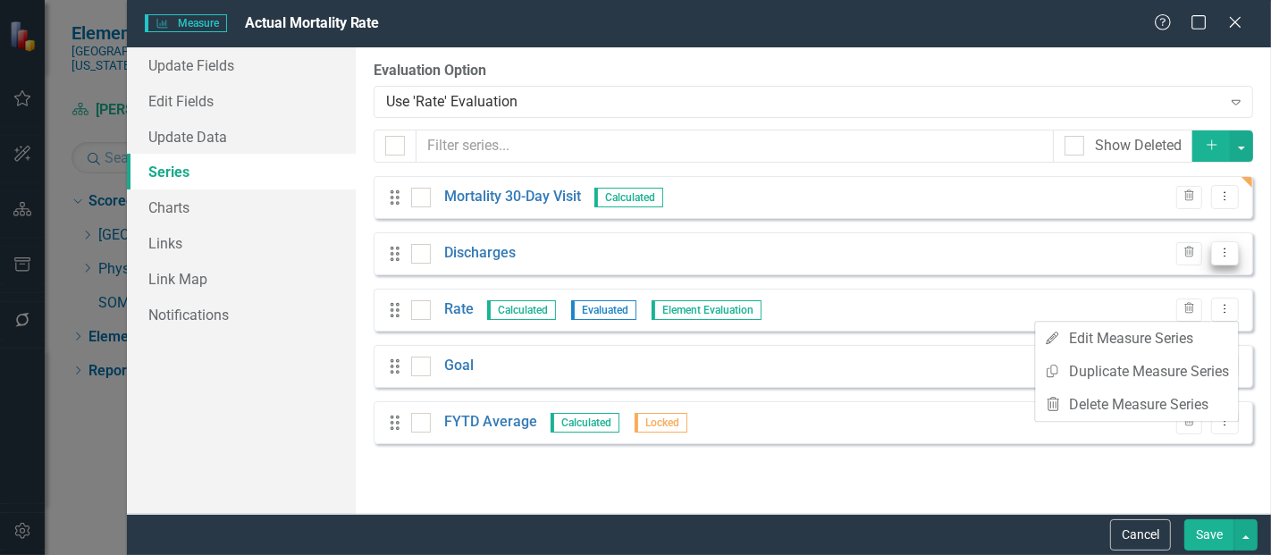
click at [1227, 254] on icon "Dropdown Menu" at bounding box center [1224, 253] width 15 height 12
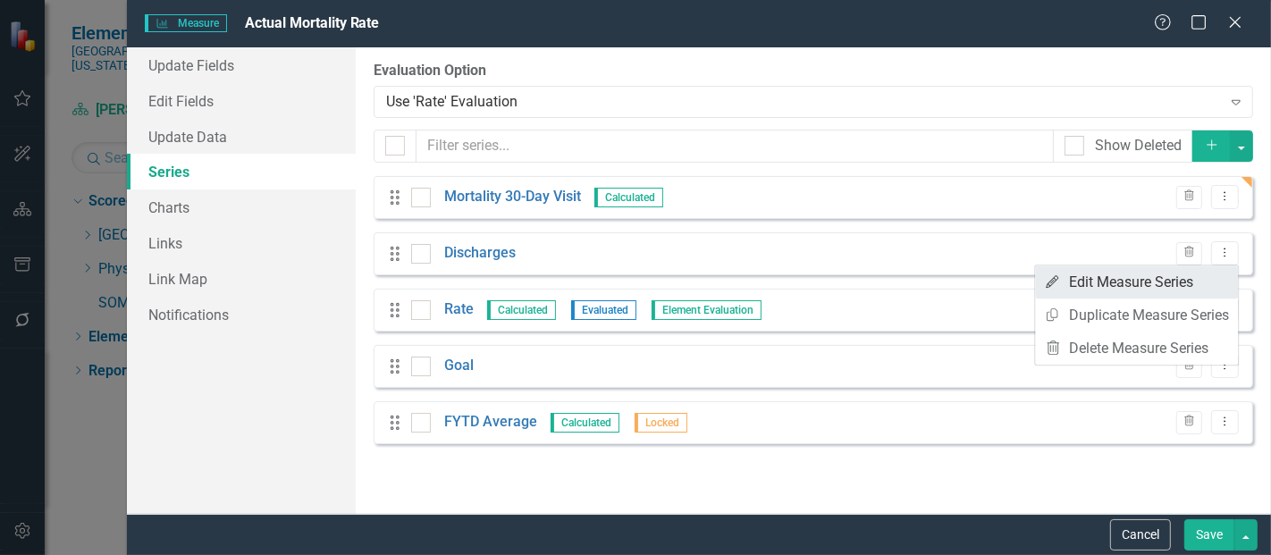
click at [1169, 279] on link "Edit Edit Measure Series" at bounding box center [1136, 281] width 203 height 33
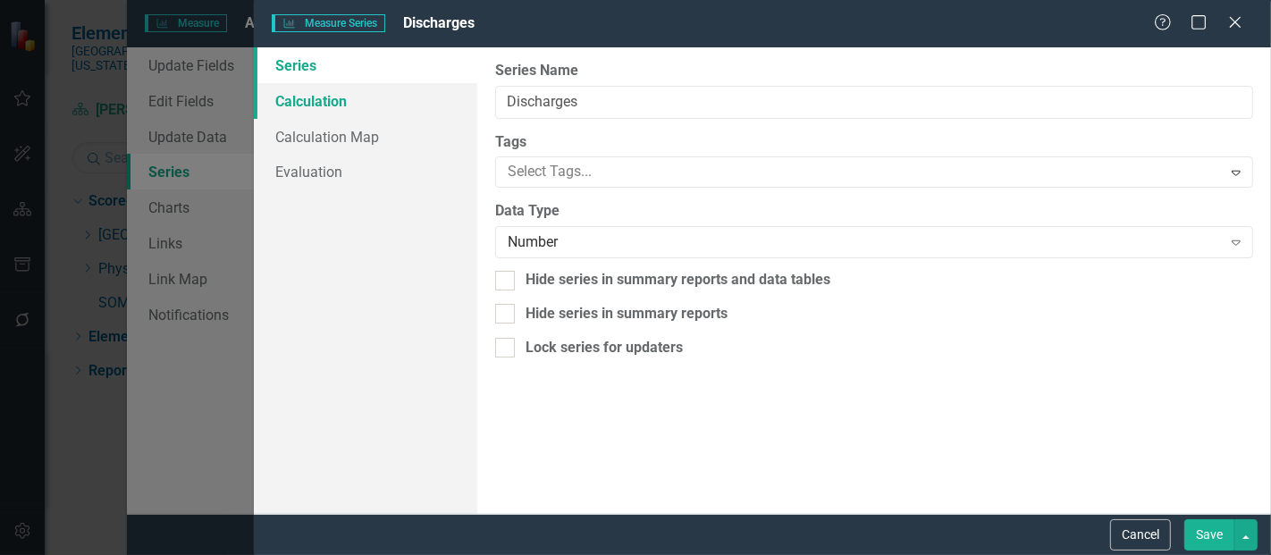
click at [365, 113] on link "Calculation" at bounding box center [365, 101] width 223 height 36
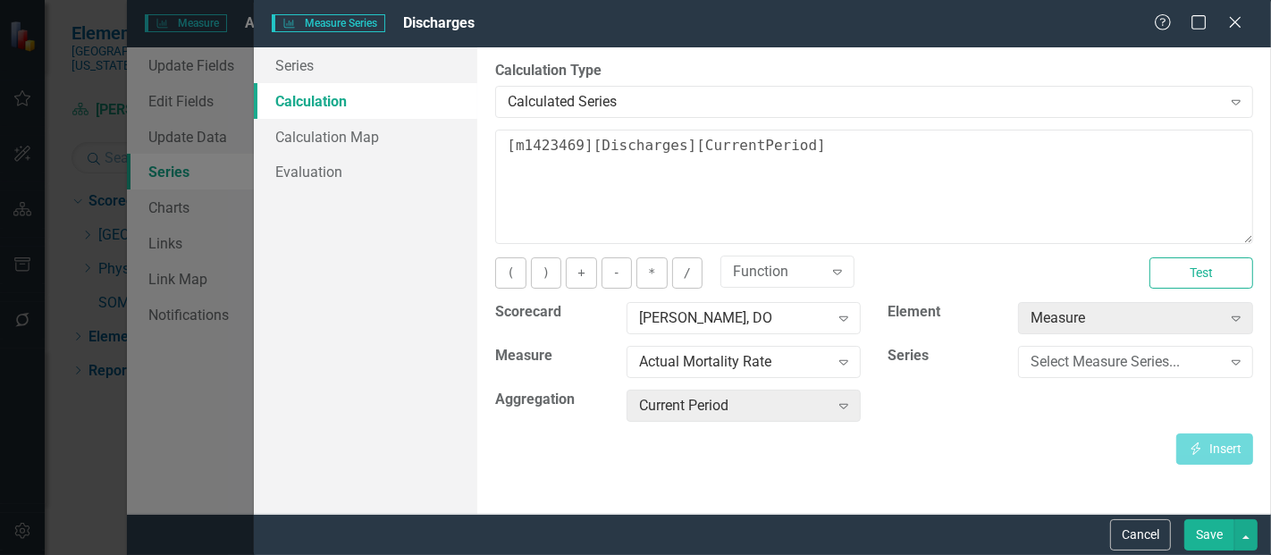
click at [1205, 537] on button "Save" at bounding box center [1209, 534] width 50 height 31
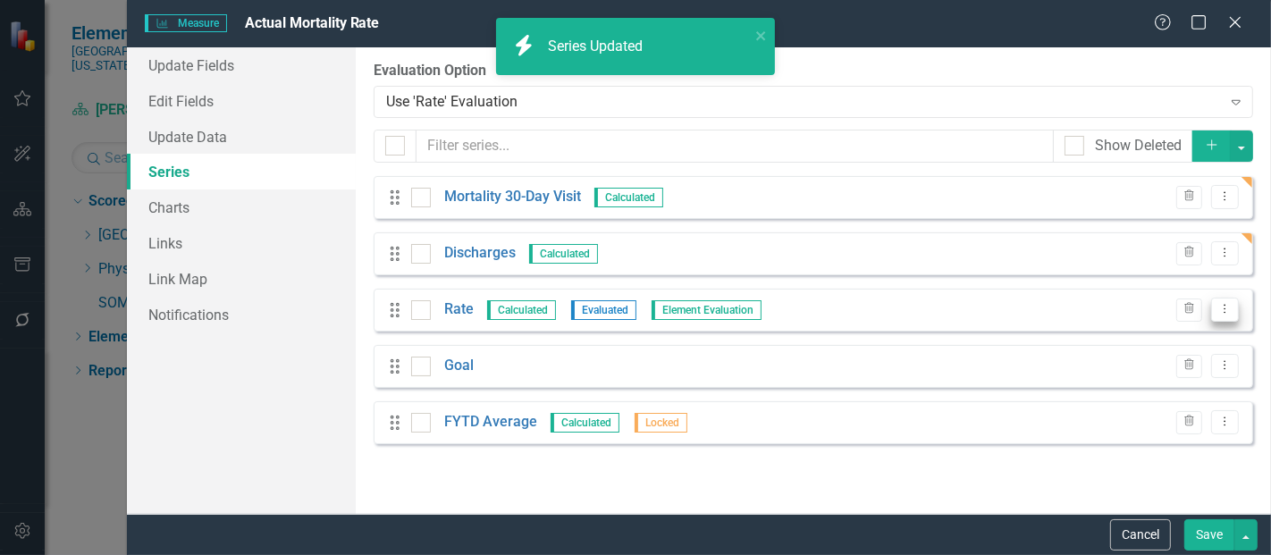
click at [1222, 311] on icon "Dropdown Menu" at bounding box center [1224, 309] width 15 height 12
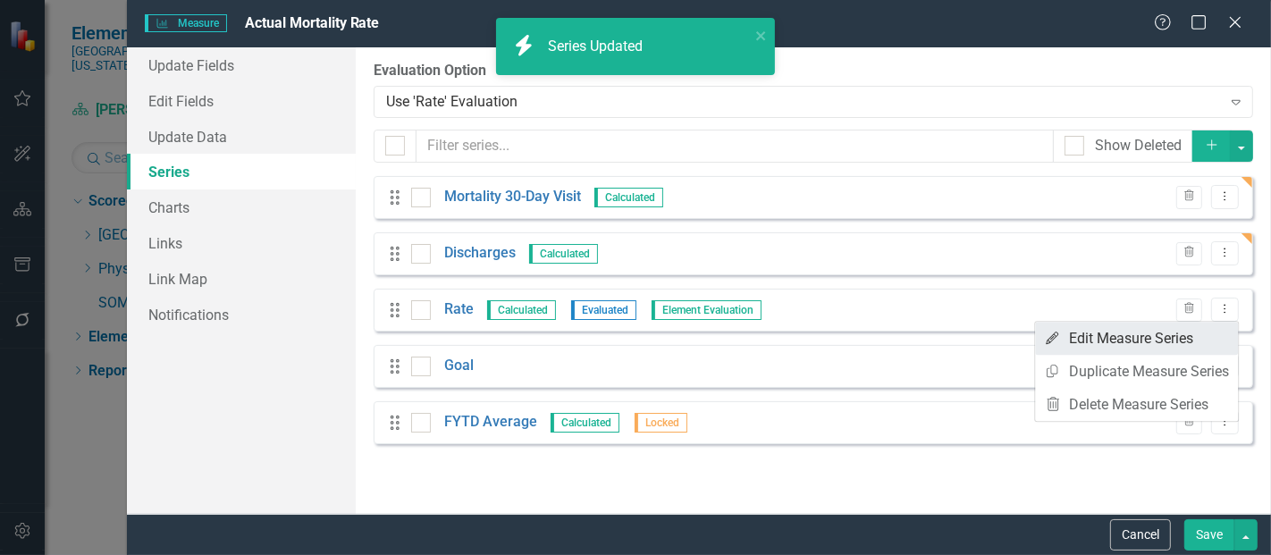
click at [1165, 332] on link "Edit Edit Measure Series" at bounding box center [1136, 338] width 203 height 33
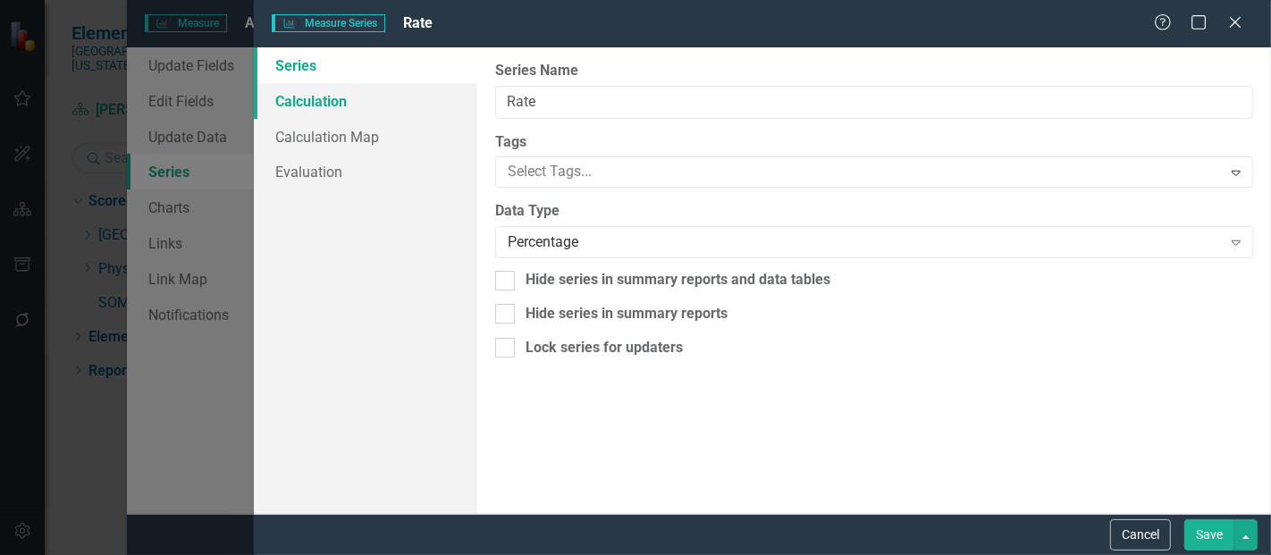
click at [285, 93] on link "Calculation" at bounding box center [365, 101] width 223 height 36
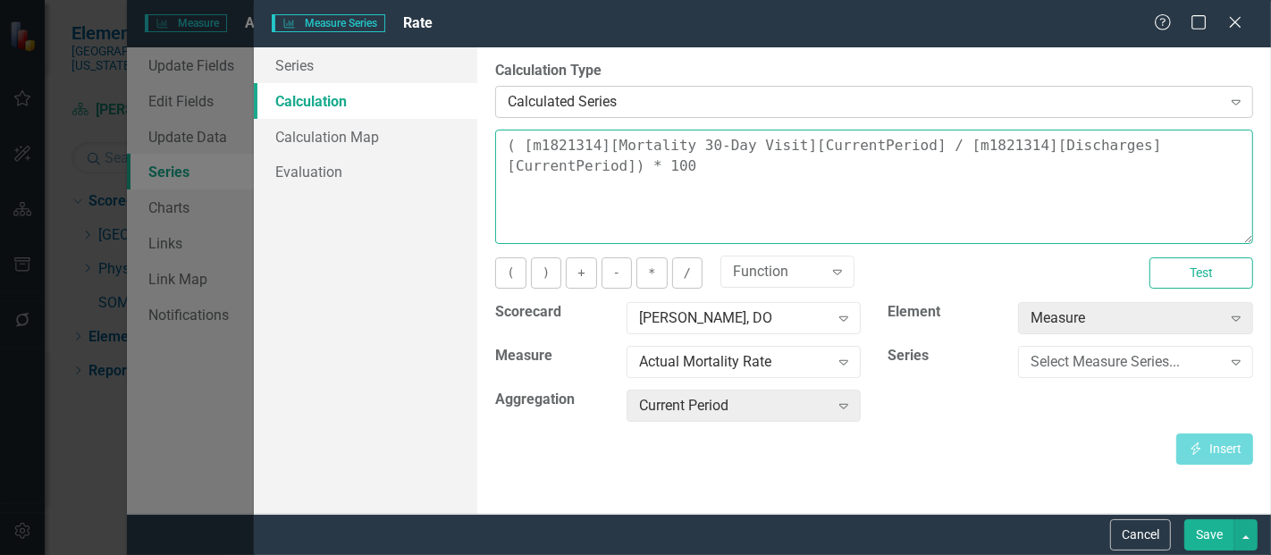
drag, startPoint x: 680, startPoint y: 170, endPoint x: 502, endPoint y: 113, distance: 186.8
click at [502, 113] on div "By default, series in ClearPoint are not calculated. So, if you leave the form …" at bounding box center [873, 280] width 793 height 466
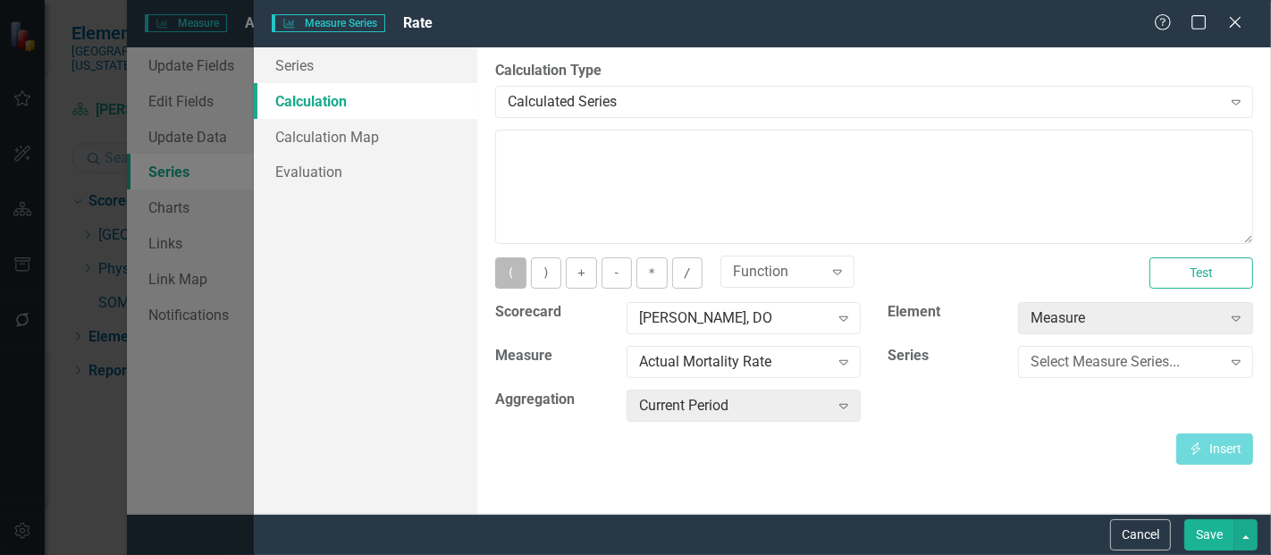
click at [508, 272] on button "(" at bounding box center [510, 272] width 30 height 31
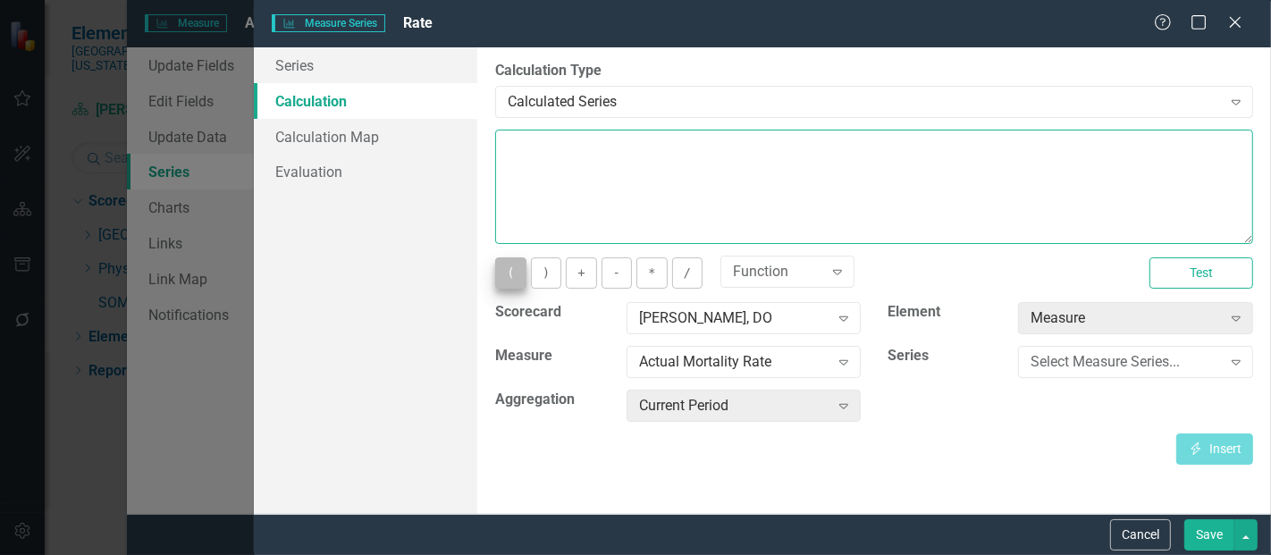
type textarea "("
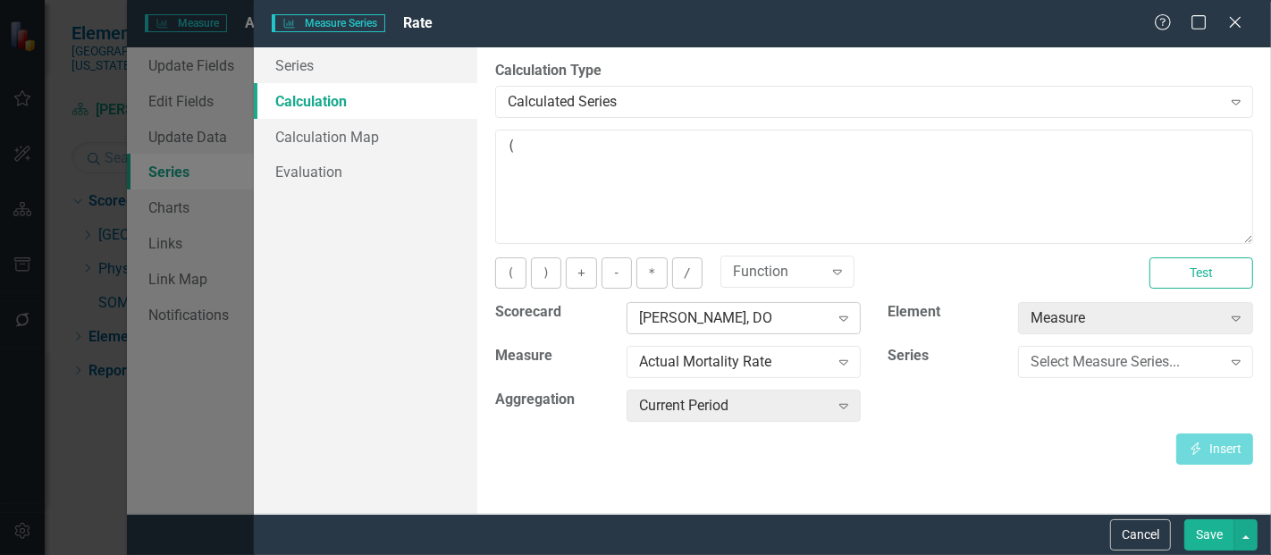
click at [735, 317] on div "[PERSON_NAME], DO" at bounding box center [734, 318] width 190 height 21
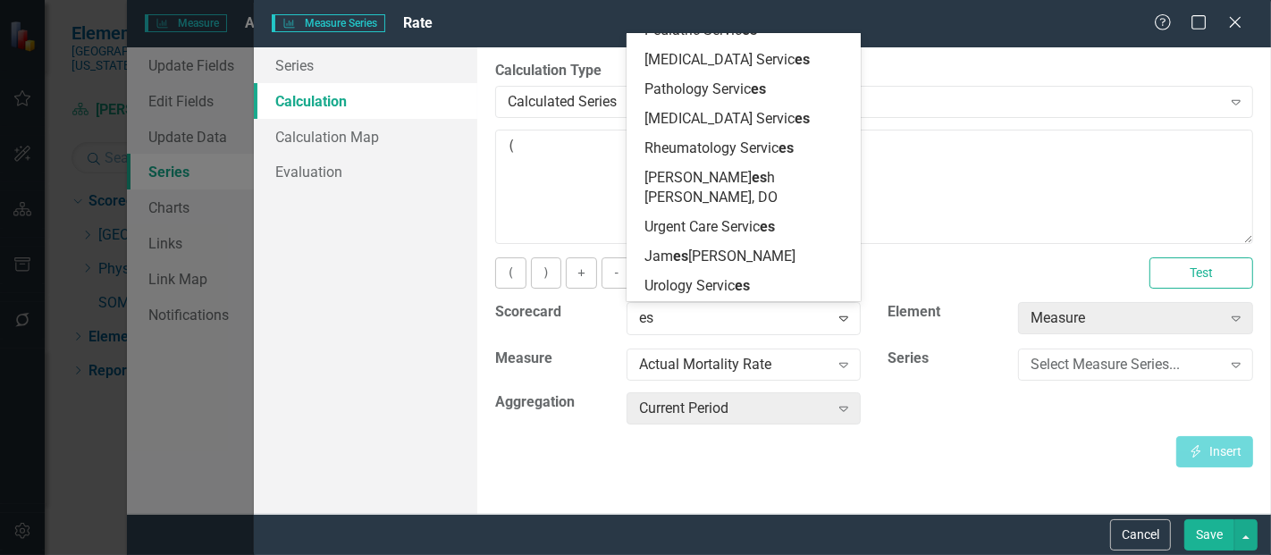
scroll to position [3592, 0]
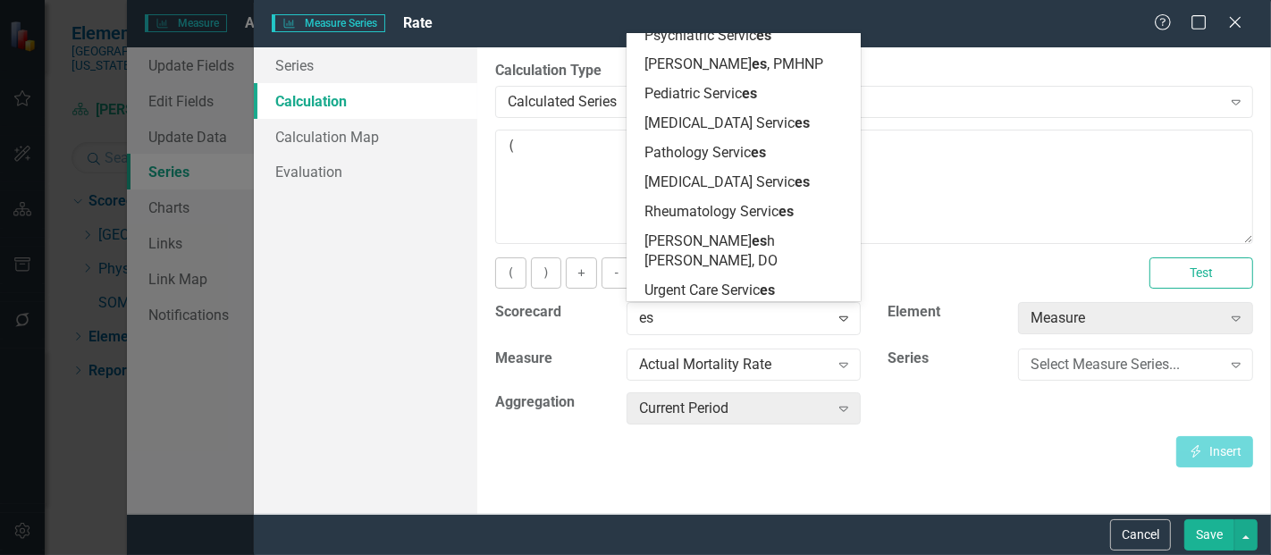
type input "esc"
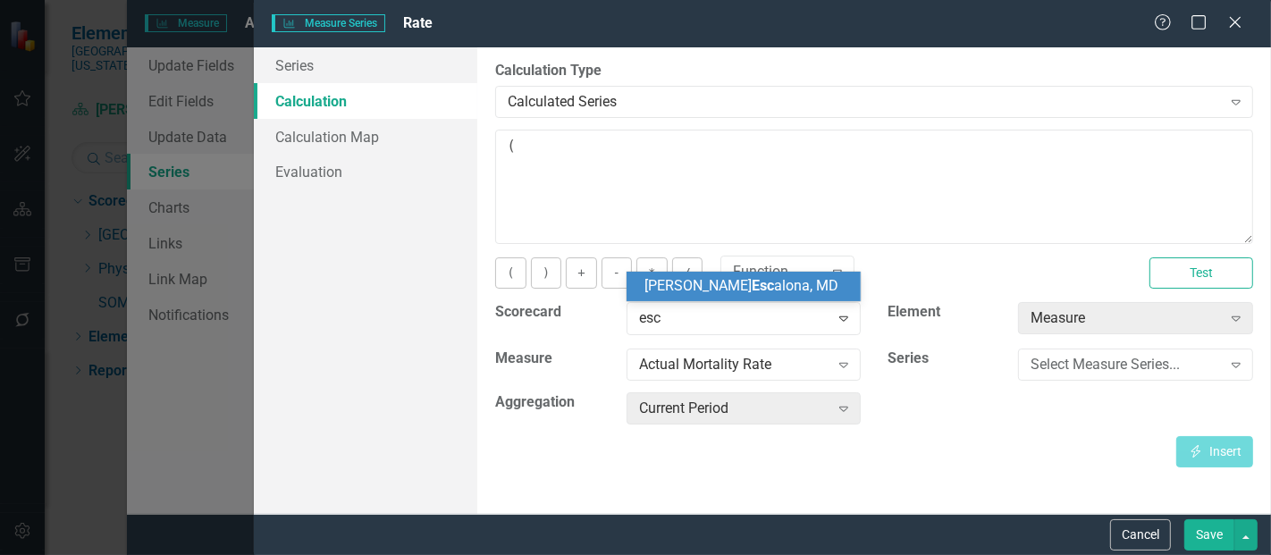
scroll to position [0, 0]
click at [726, 299] on div "[PERSON_NAME] Esc [PERSON_NAME], MD" at bounding box center [743, 286] width 235 height 29
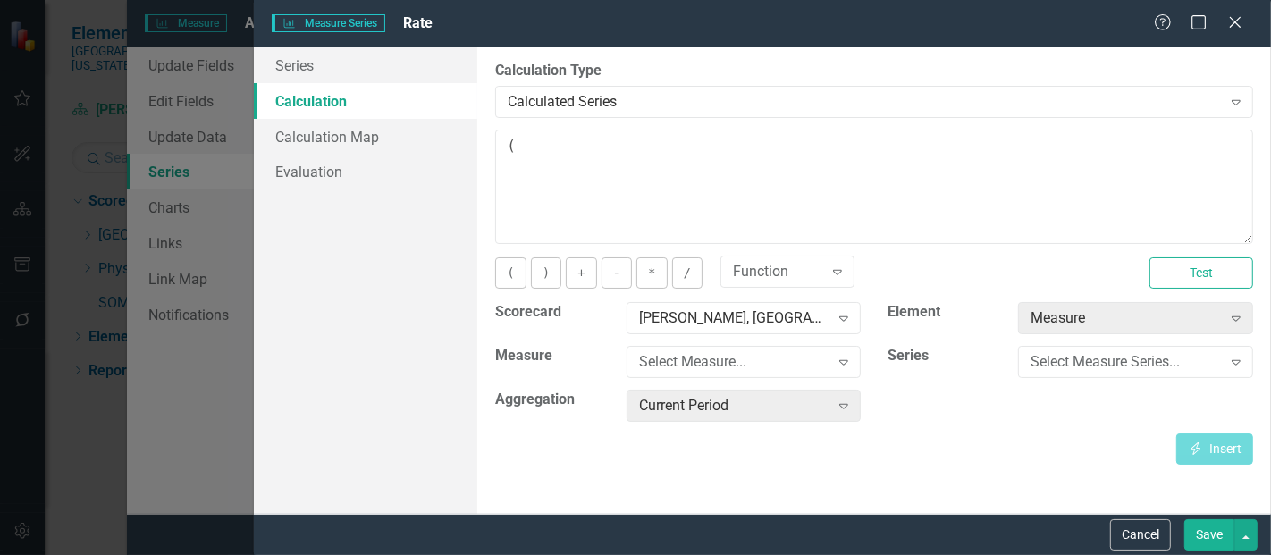
click at [715, 379] on div "Select Measure... Expand" at bounding box center [744, 368] width 262 height 44
click at [723, 357] on div "Select Measure..." at bounding box center [734, 362] width 190 height 21
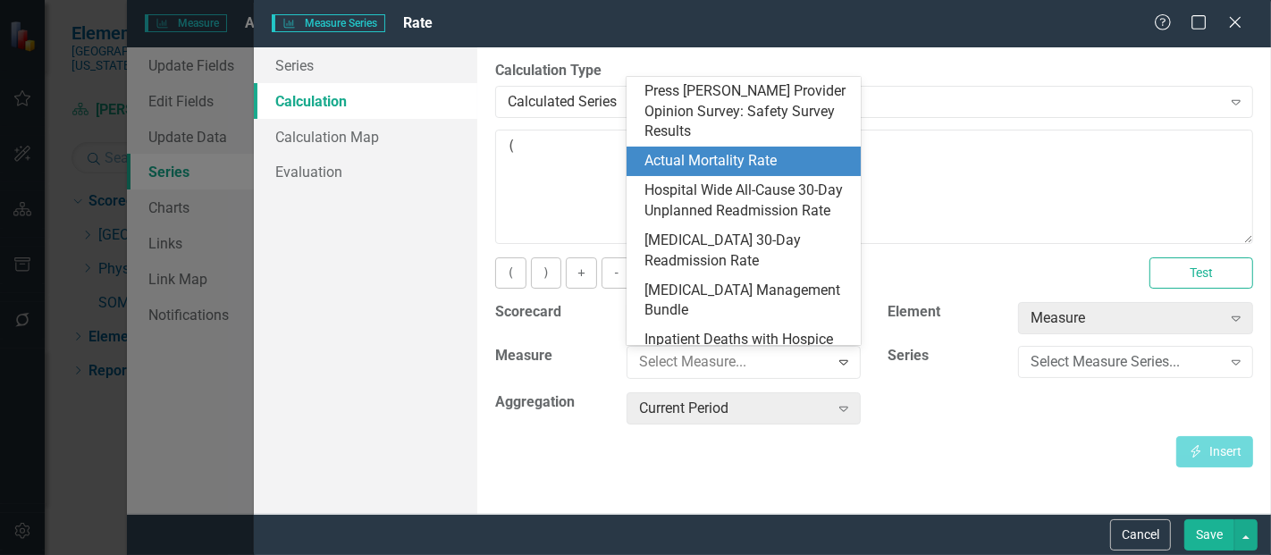
click at [733, 151] on div "Actual Mortality Rate" at bounding box center [747, 161] width 206 height 21
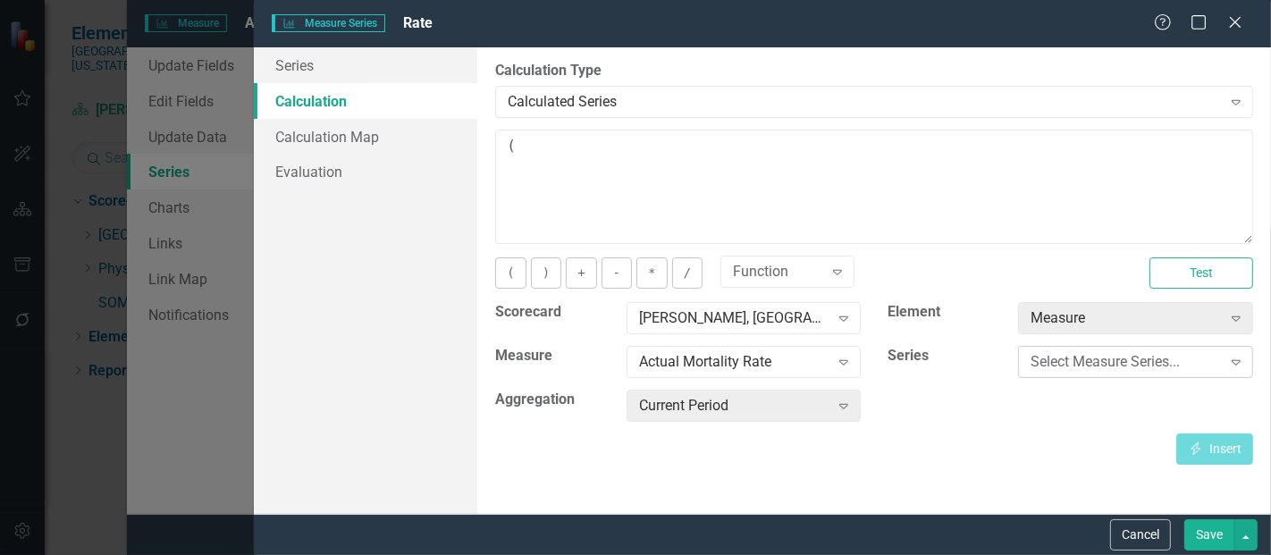
click at [1097, 368] on div "Select Measure Series..." at bounding box center [1125, 362] width 190 height 21
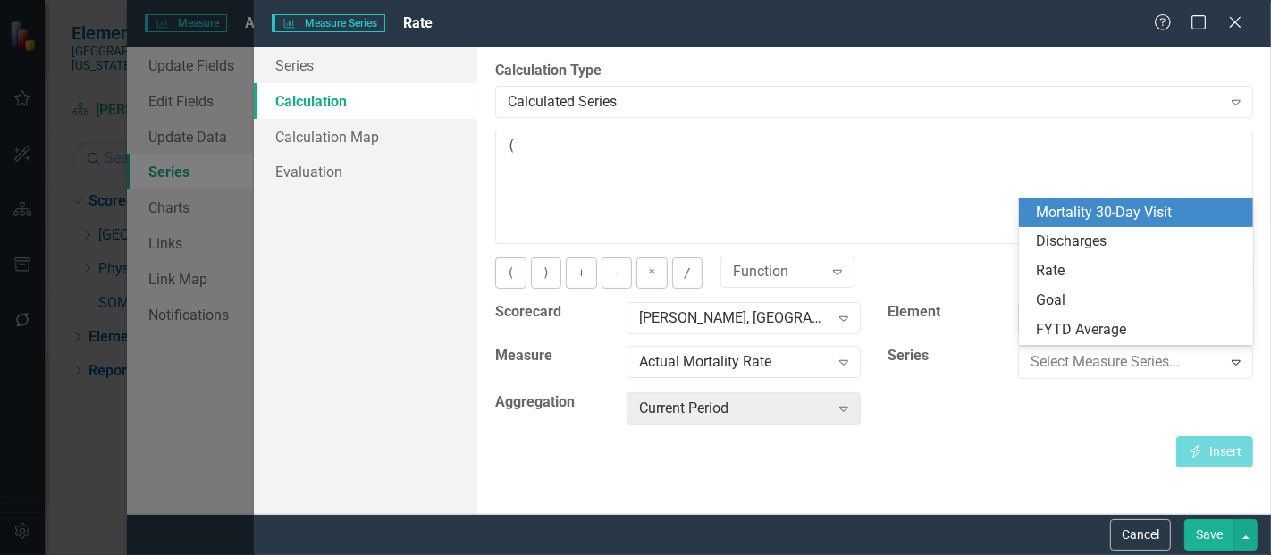
click at [1106, 210] on div "Mortality 30-Day Visit" at bounding box center [1140, 213] width 206 height 21
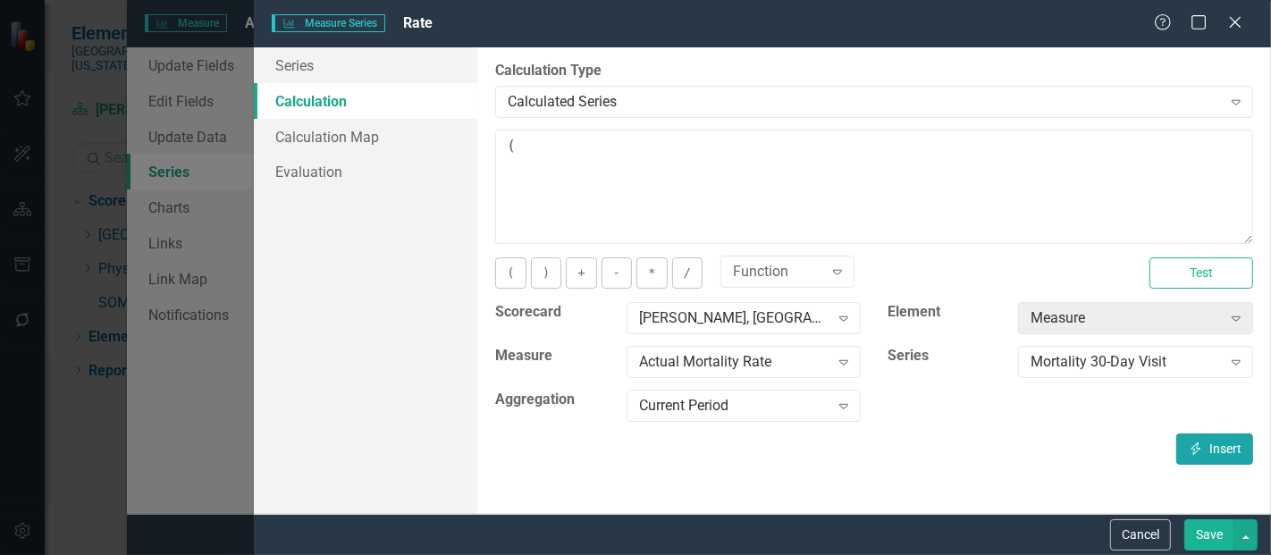
click at [1210, 456] on button "Insert Insert" at bounding box center [1214, 448] width 77 height 31
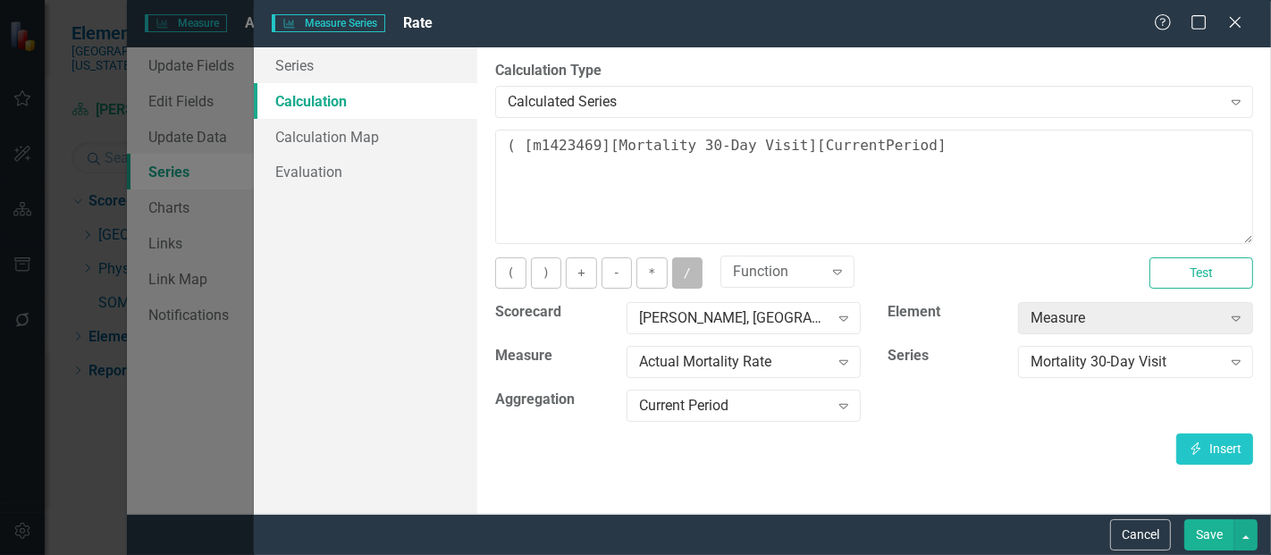
click at [684, 263] on button "/" at bounding box center [687, 272] width 30 height 31
click at [1162, 365] on div "Mortality 30-Day Visit" at bounding box center [1125, 362] width 190 height 21
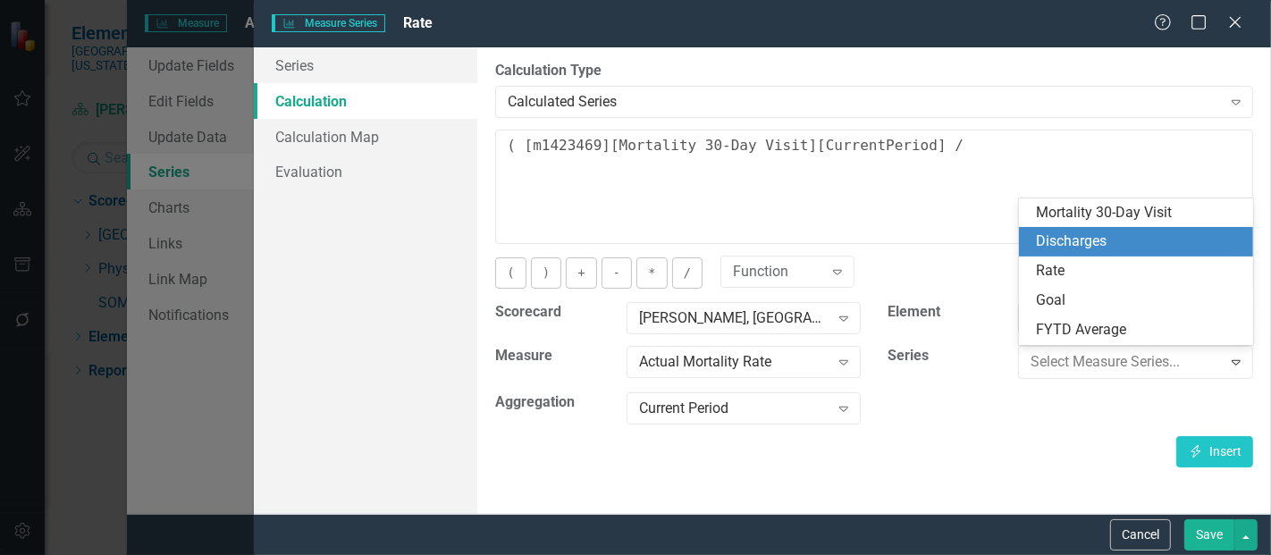
click at [1103, 244] on div "Discharges" at bounding box center [1140, 241] width 206 height 21
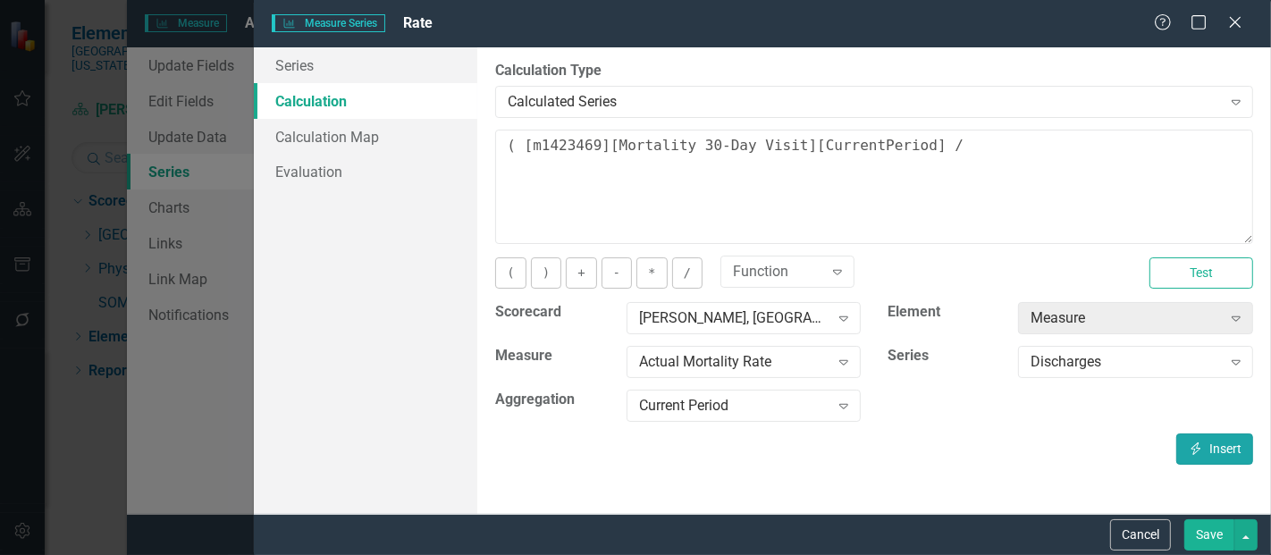
click at [1225, 453] on button "Insert Insert" at bounding box center [1214, 448] width 77 height 31
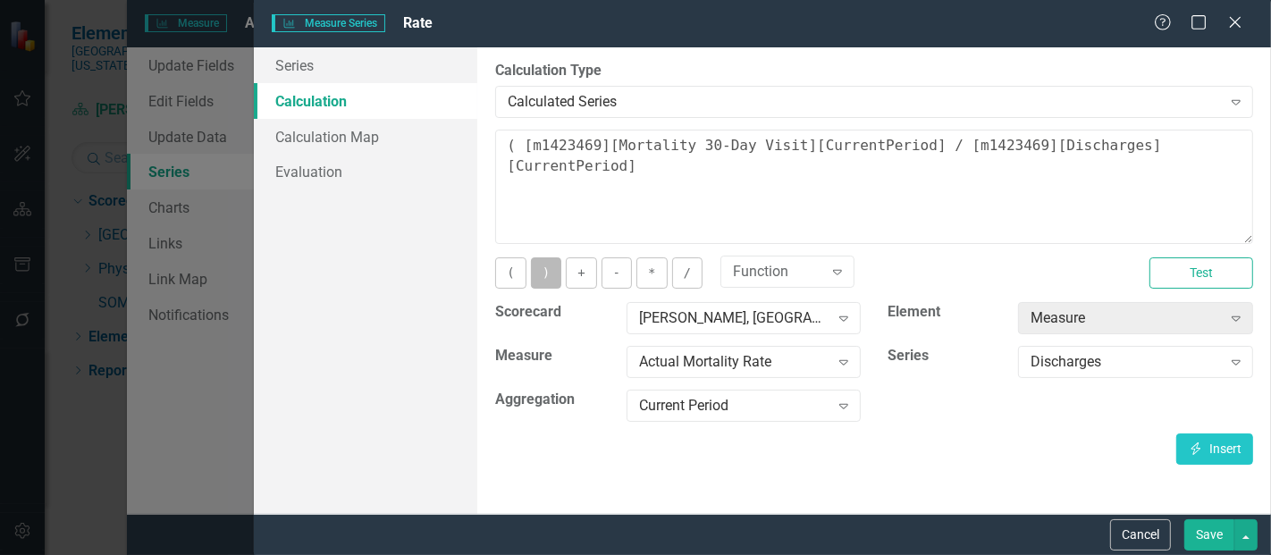
click at [534, 279] on button ")" at bounding box center [546, 272] width 30 height 31
click at [642, 276] on button "*" at bounding box center [651, 272] width 30 height 31
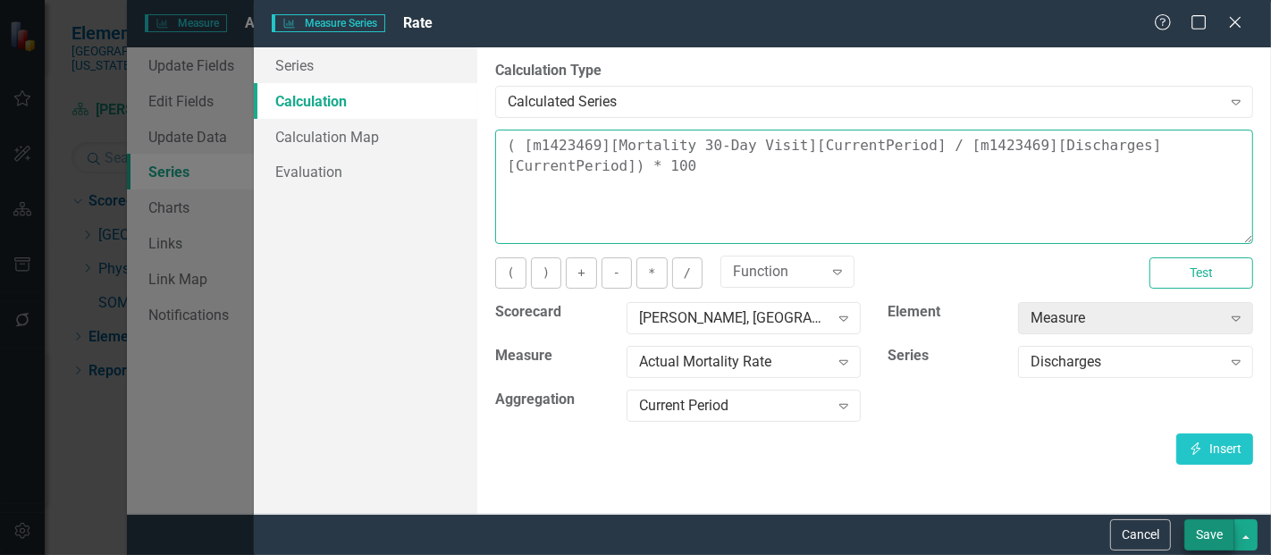
type textarea "( [m1423469][Mortality 30-Day Visit][CurrentPeriod] / [m1423469][Discharges][Cu…"
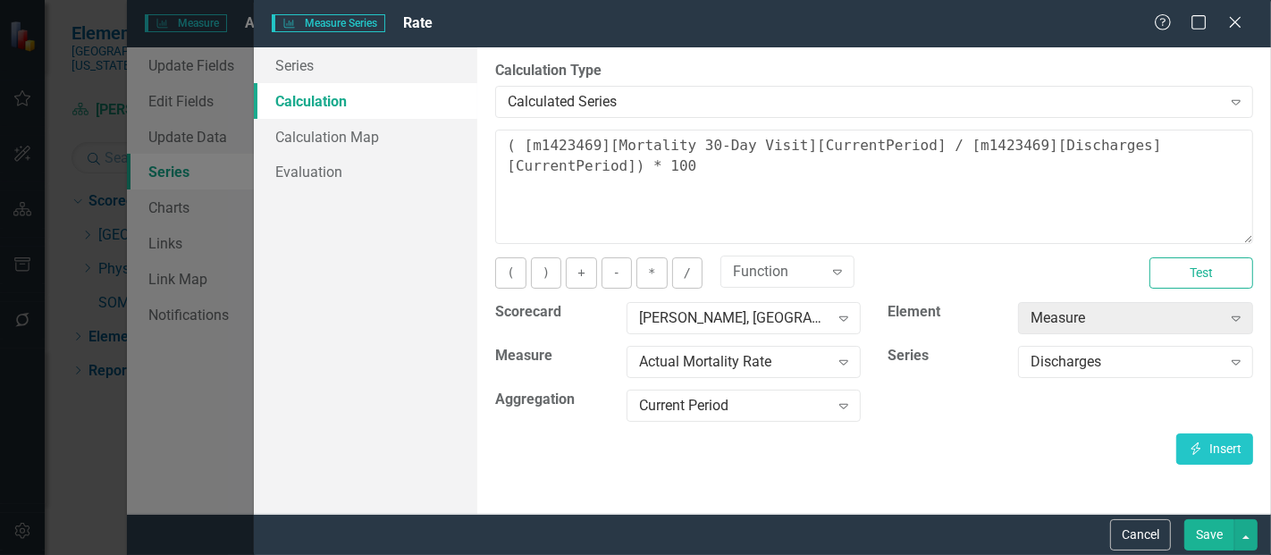
click at [1204, 531] on button "Save" at bounding box center [1209, 534] width 50 height 31
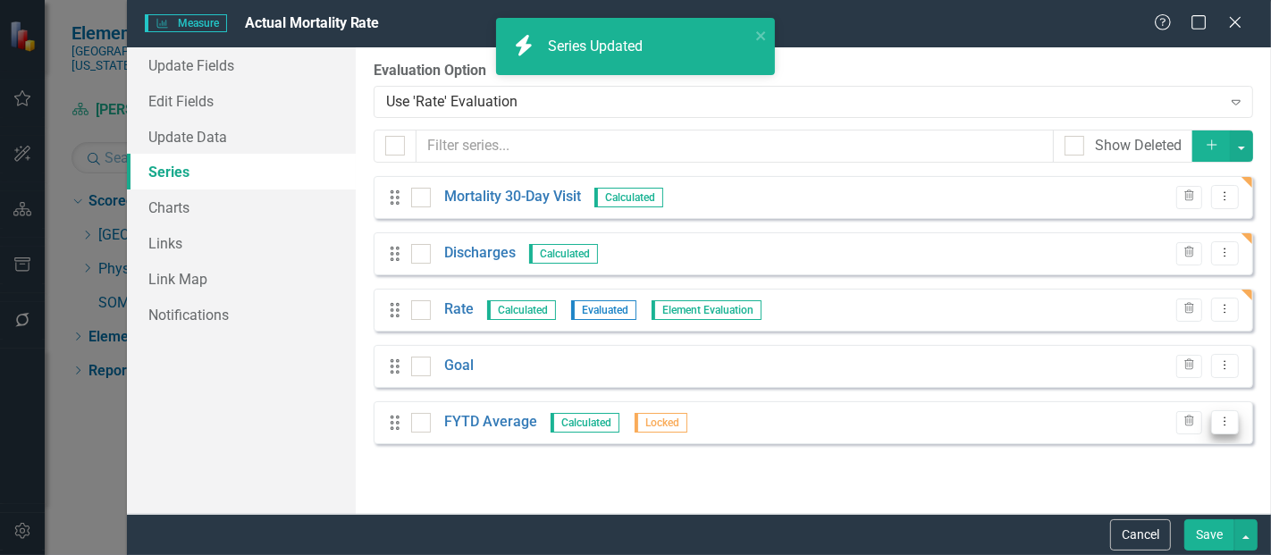
click at [1230, 420] on icon "Dropdown Menu" at bounding box center [1224, 422] width 15 height 12
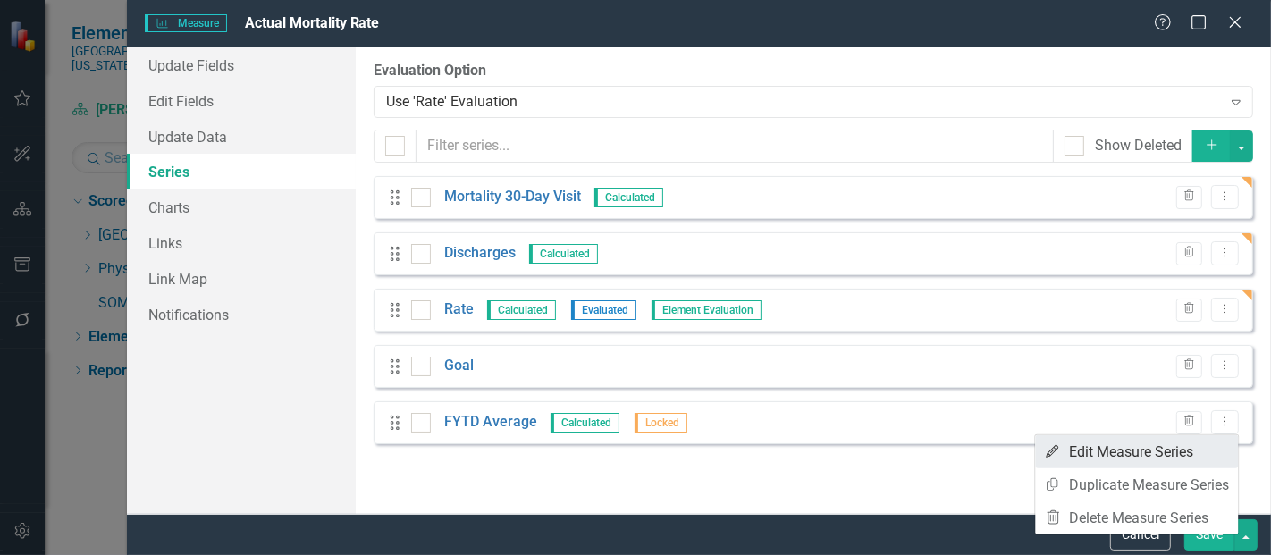
click at [1150, 454] on link "Edit Edit Measure Series" at bounding box center [1136, 451] width 203 height 33
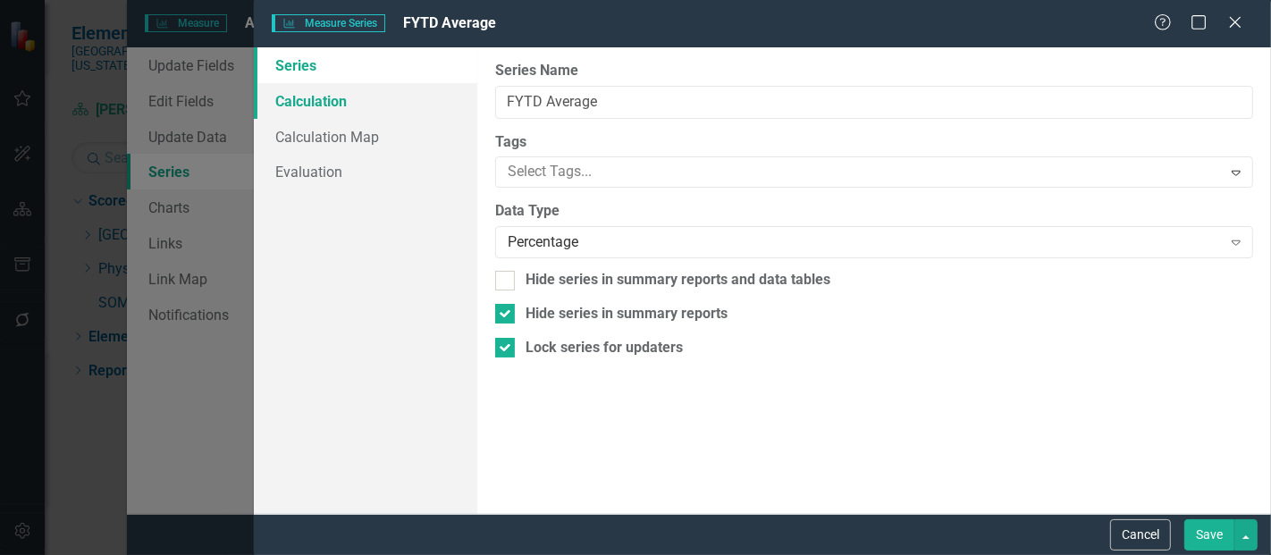
click at [296, 99] on link "Calculation" at bounding box center [365, 101] width 223 height 36
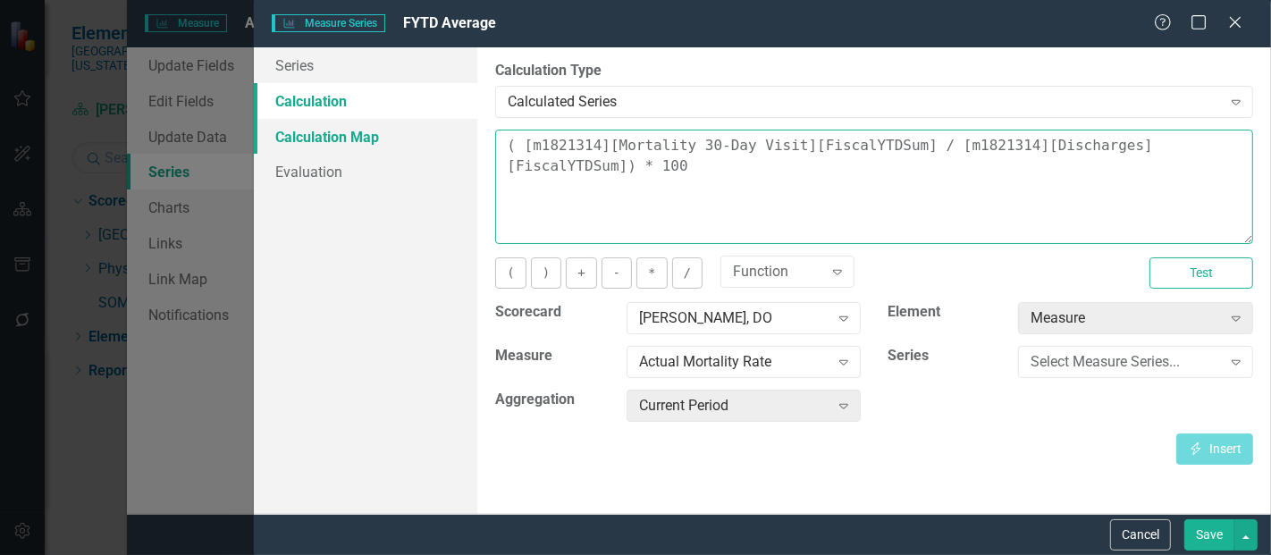
drag, startPoint x: 663, startPoint y: 182, endPoint x: 471, endPoint y: 126, distance: 200.2
click at [471, 126] on div "Series Calculation Calculation Map Evaluation From this page, you can edit the …" at bounding box center [762, 280] width 1017 height 466
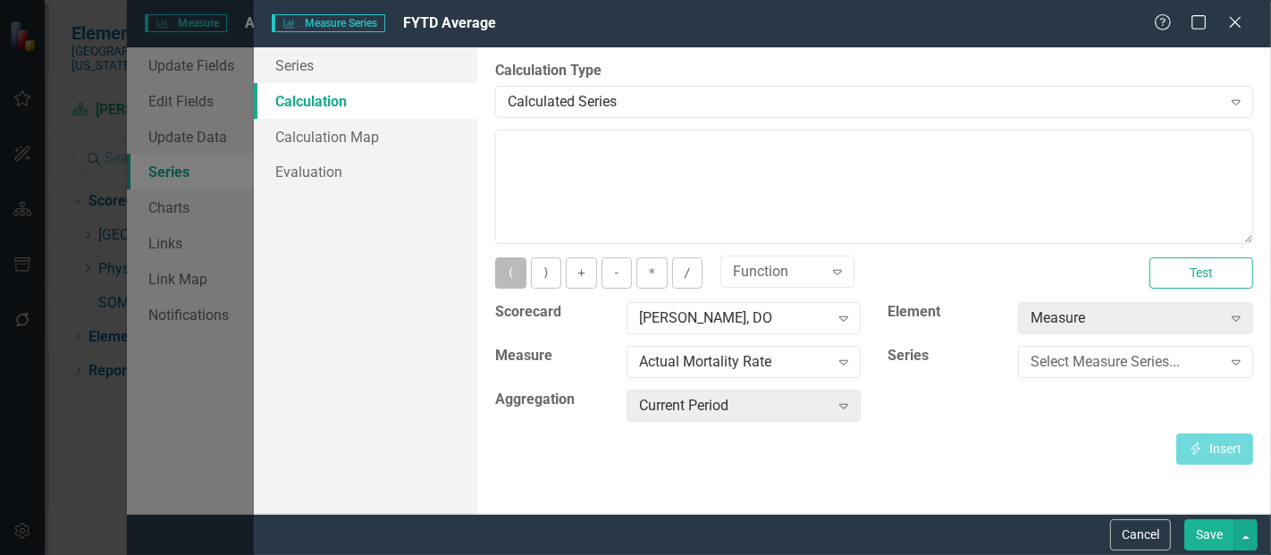
click at [507, 264] on button "(" at bounding box center [510, 272] width 30 height 31
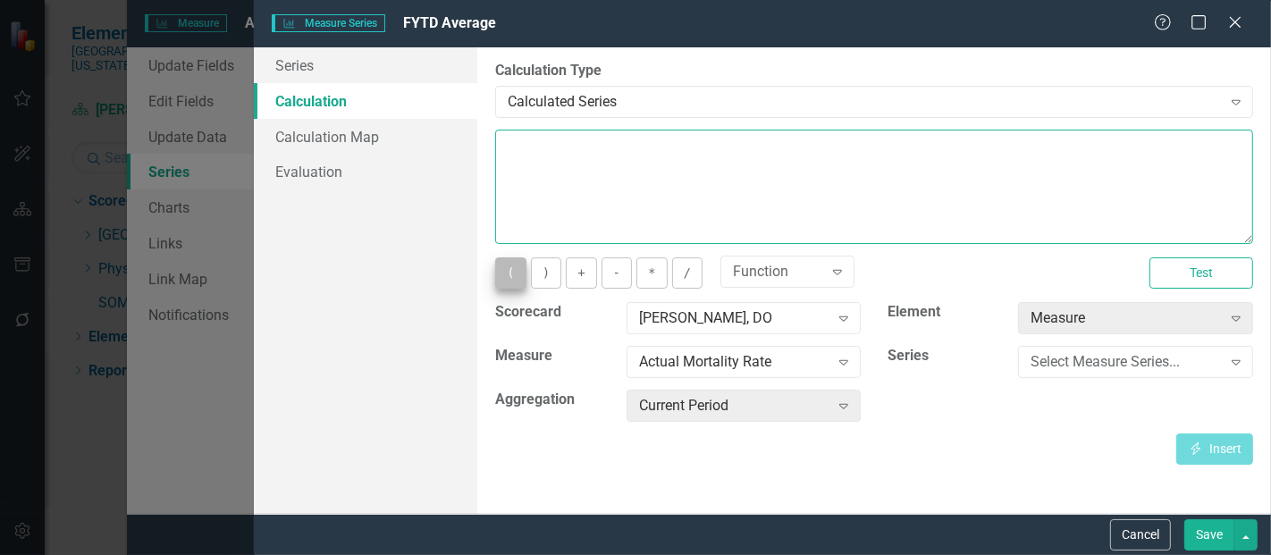
type textarea "("
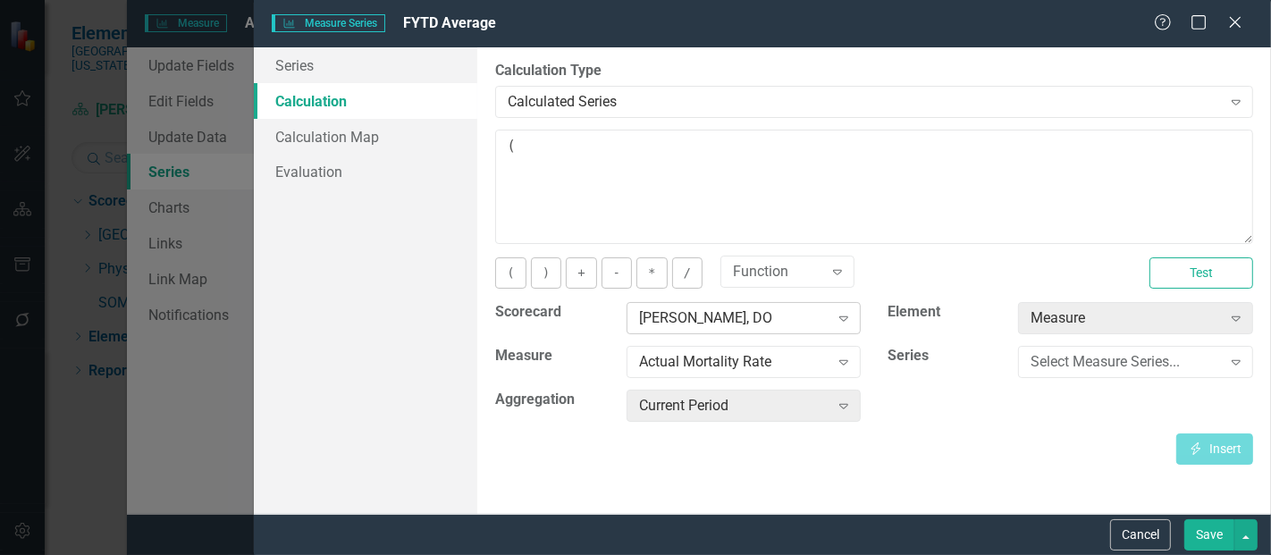
click at [743, 318] on div "[PERSON_NAME], DO" at bounding box center [734, 318] width 190 height 21
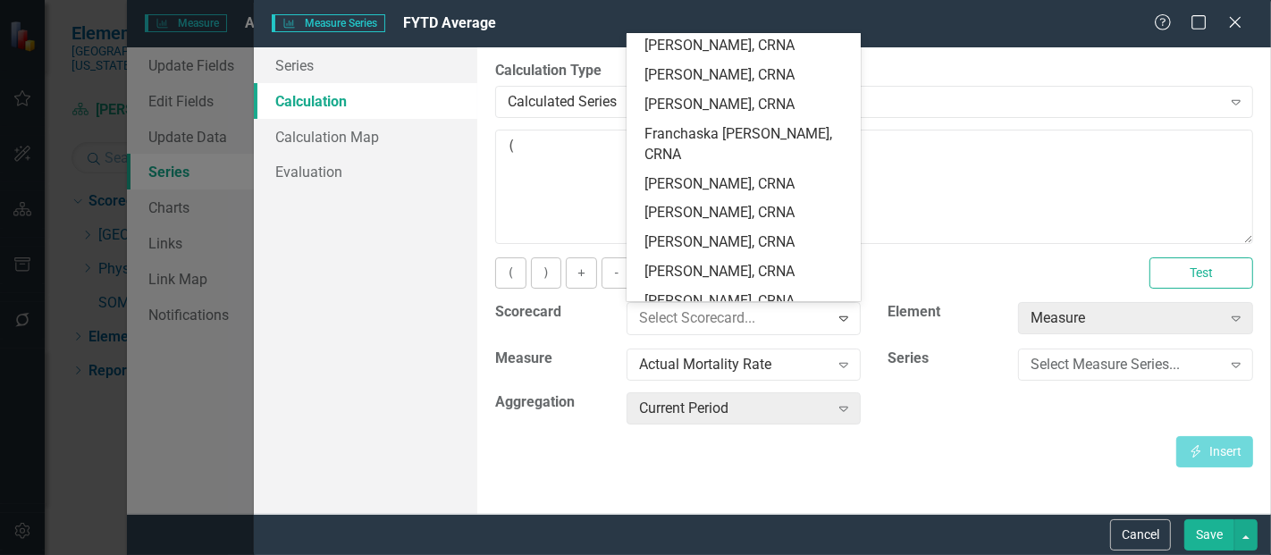
type input "s"
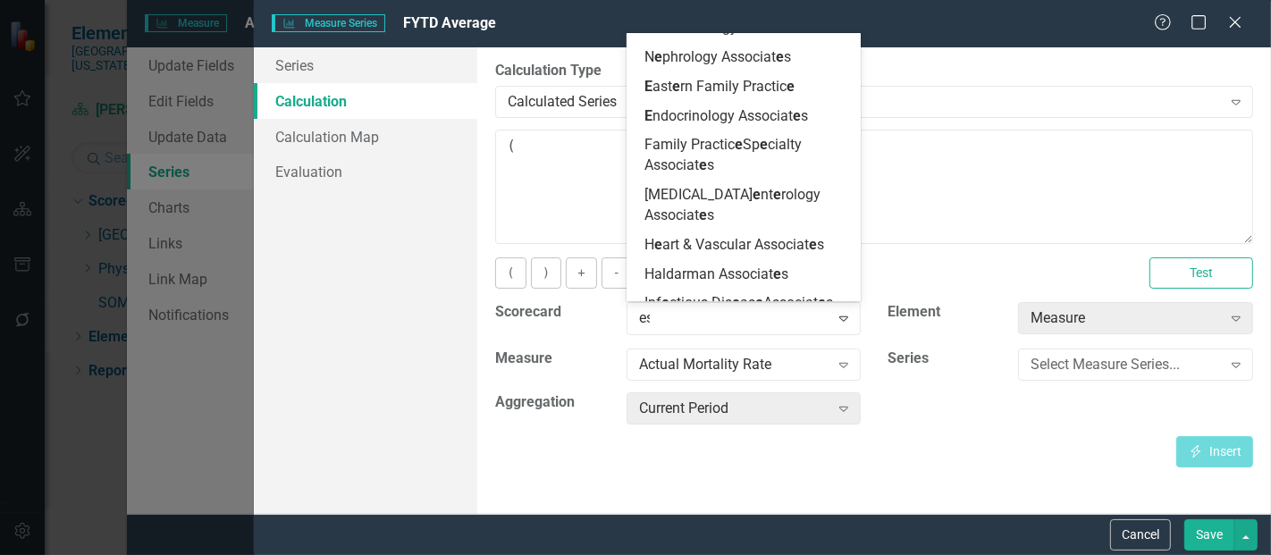
type input "esc"
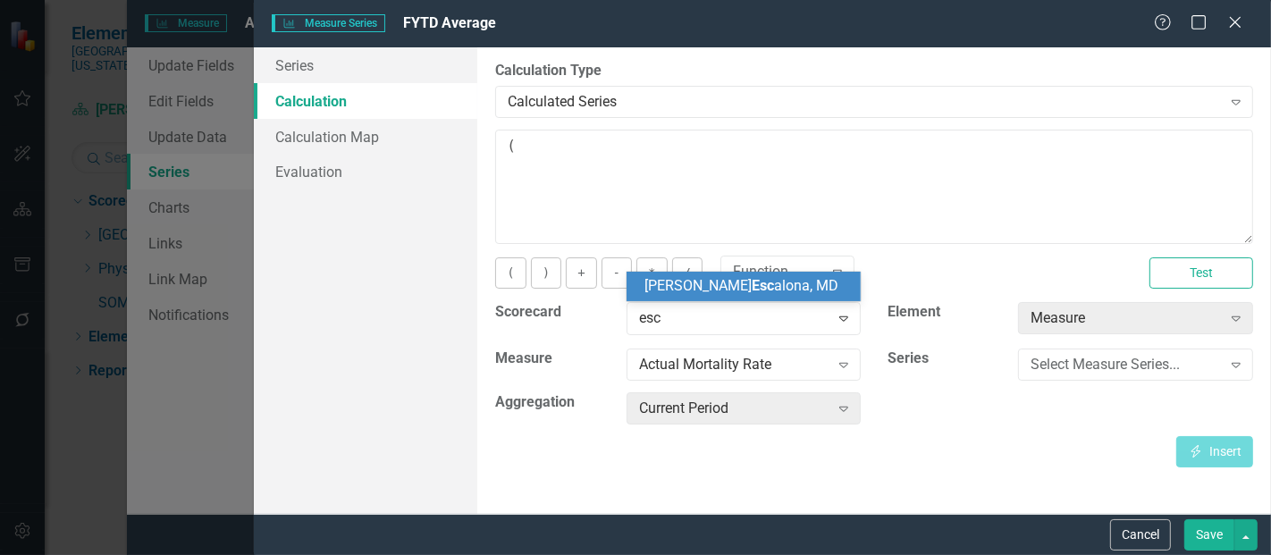
click at [745, 281] on span "[PERSON_NAME] Esc [PERSON_NAME], MD" at bounding box center [741, 285] width 194 height 17
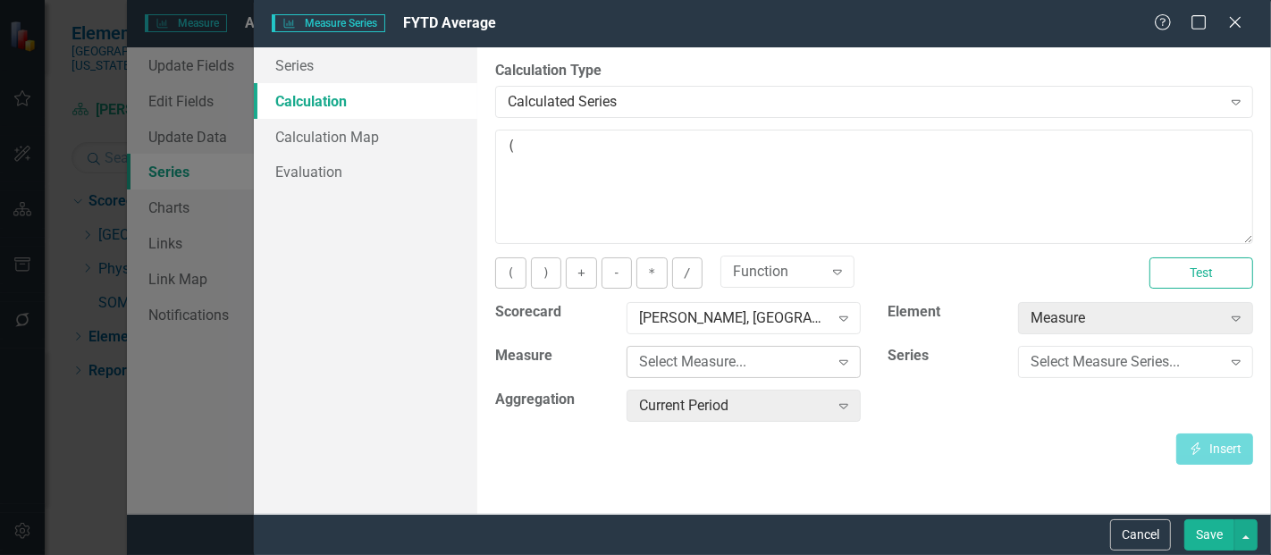
click at [741, 356] on div "Select Measure..." at bounding box center [734, 362] width 190 height 21
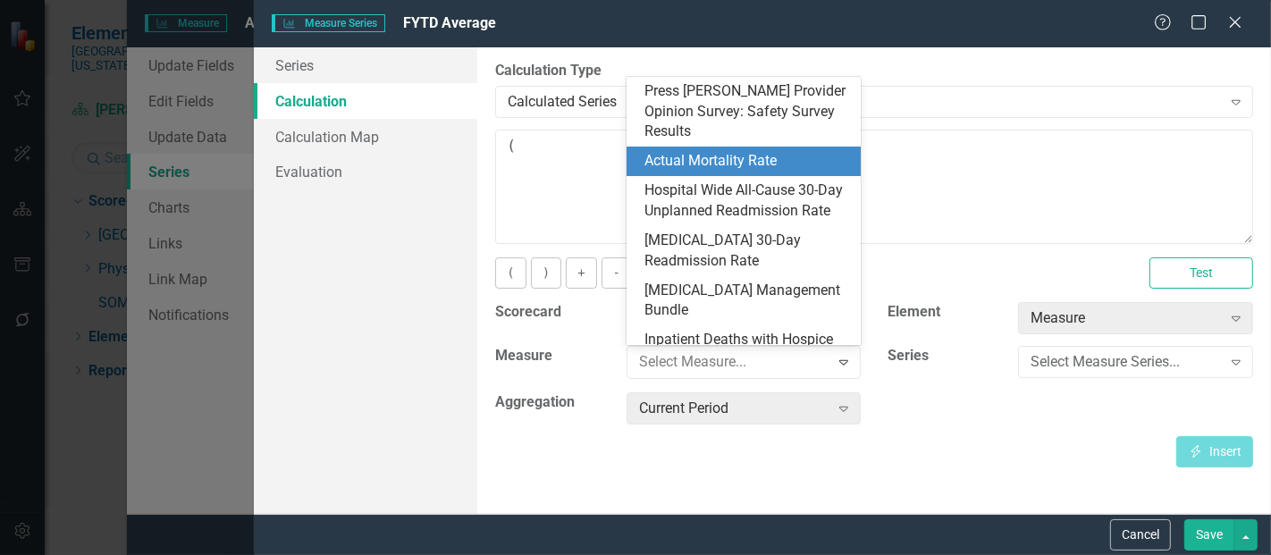
click at [760, 151] on div "Actual Mortality Rate" at bounding box center [747, 161] width 206 height 21
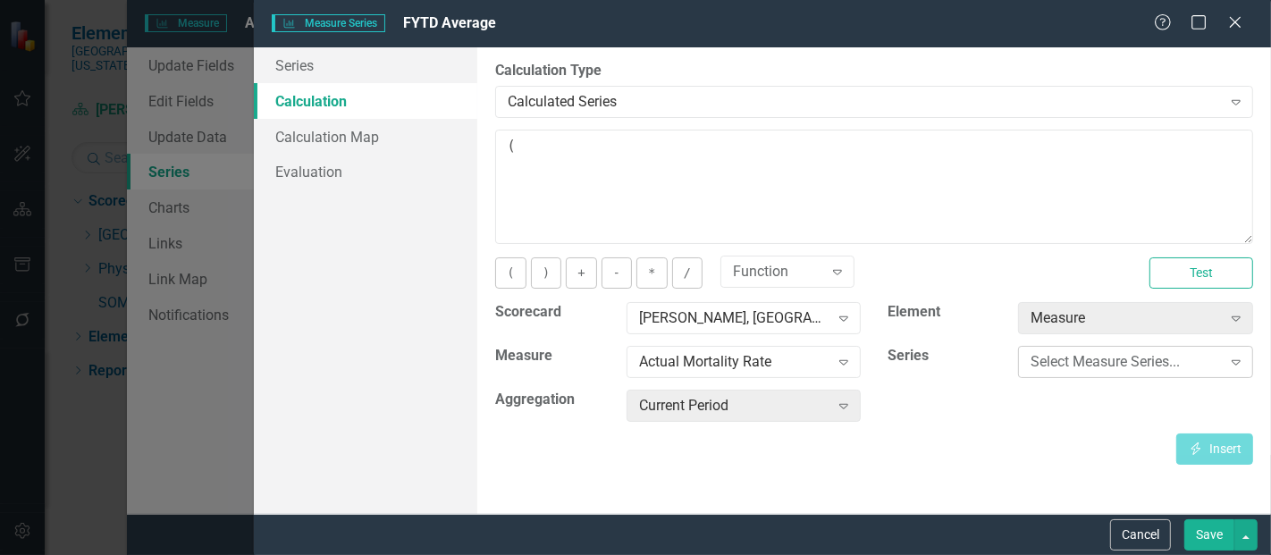
click at [1106, 359] on div "Select Measure Series..." at bounding box center [1125, 362] width 190 height 21
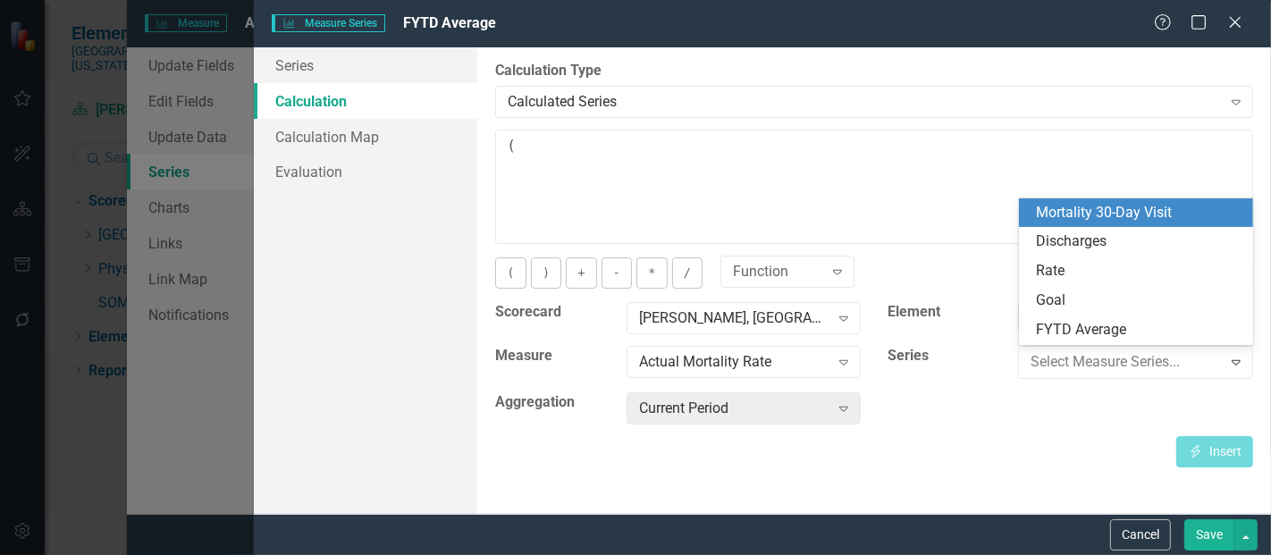
click at [1090, 212] on div "Mortality 30-Day Visit" at bounding box center [1140, 213] width 206 height 21
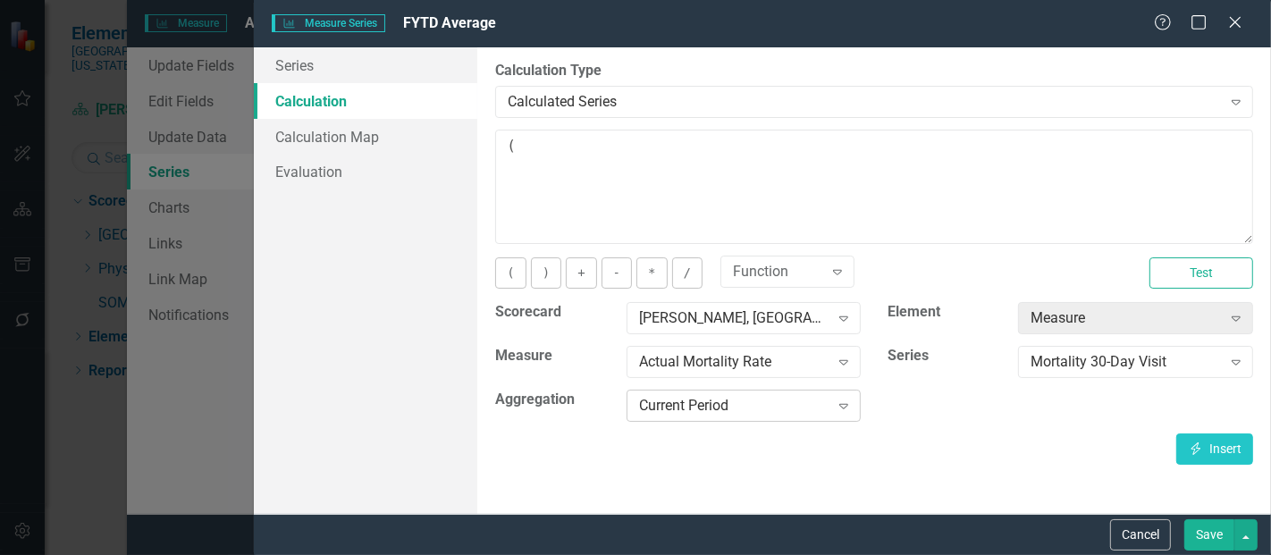
click at [781, 410] on div "Current Period" at bounding box center [734, 406] width 190 height 21
click at [1186, 446] on button "Insert Insert" at bounding box center [1214, 448] width 77 height 31
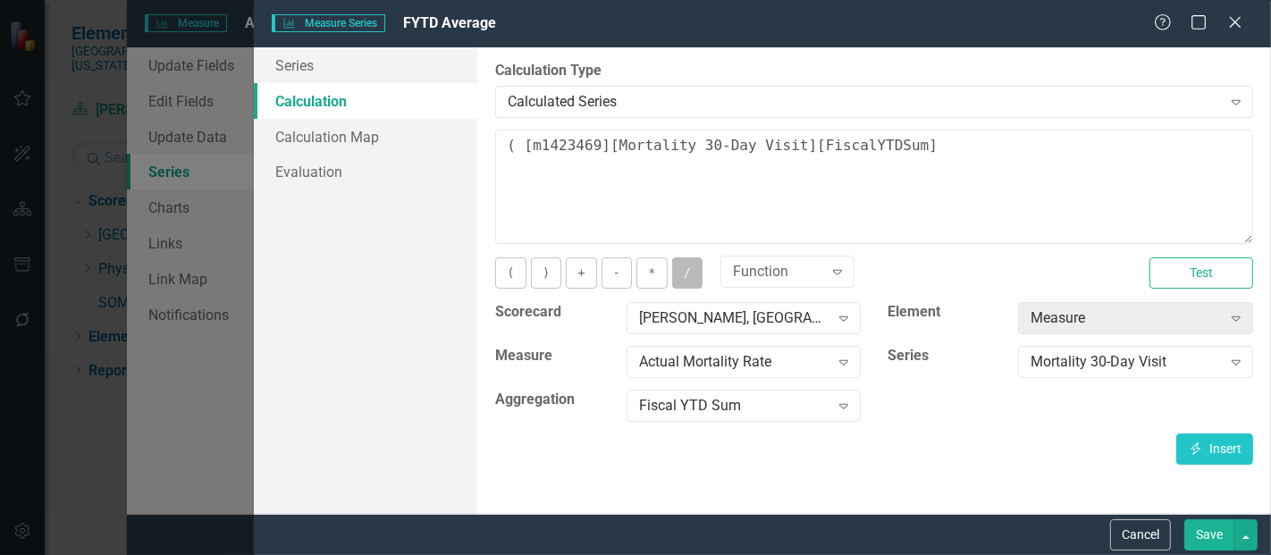
click at [681, 269] on button "/" at bounding box center [687, 272] width 30 height 31
click at [1052, 368] on div "Mortality 30-Day Visit" at bounding box center [1125, 362] width 190 height 21
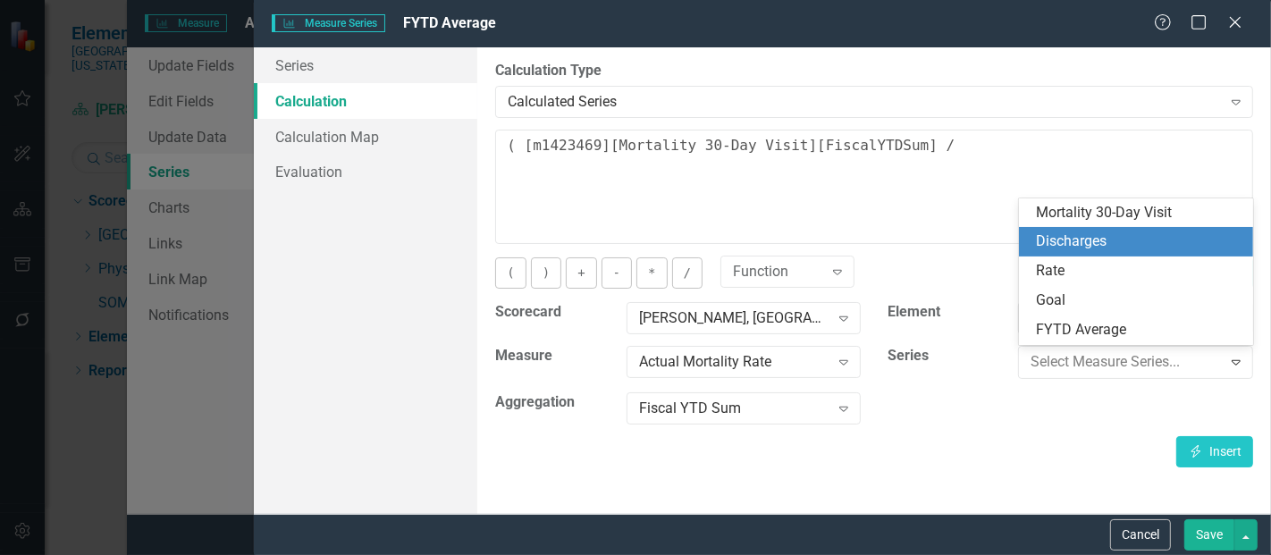
click at [1089, 250] on div "Discharges" at bounding box center [1140, 241] width 206 height 21
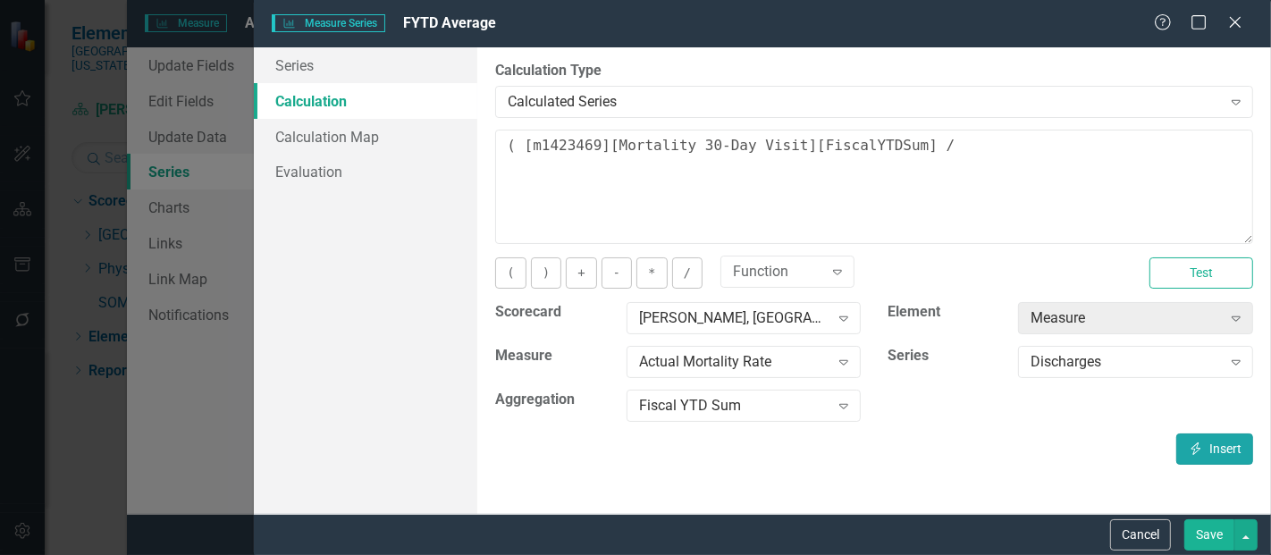
click at [1195, 443] on icon "Insert" at bounding box center [1196, 448] width 16 height 13
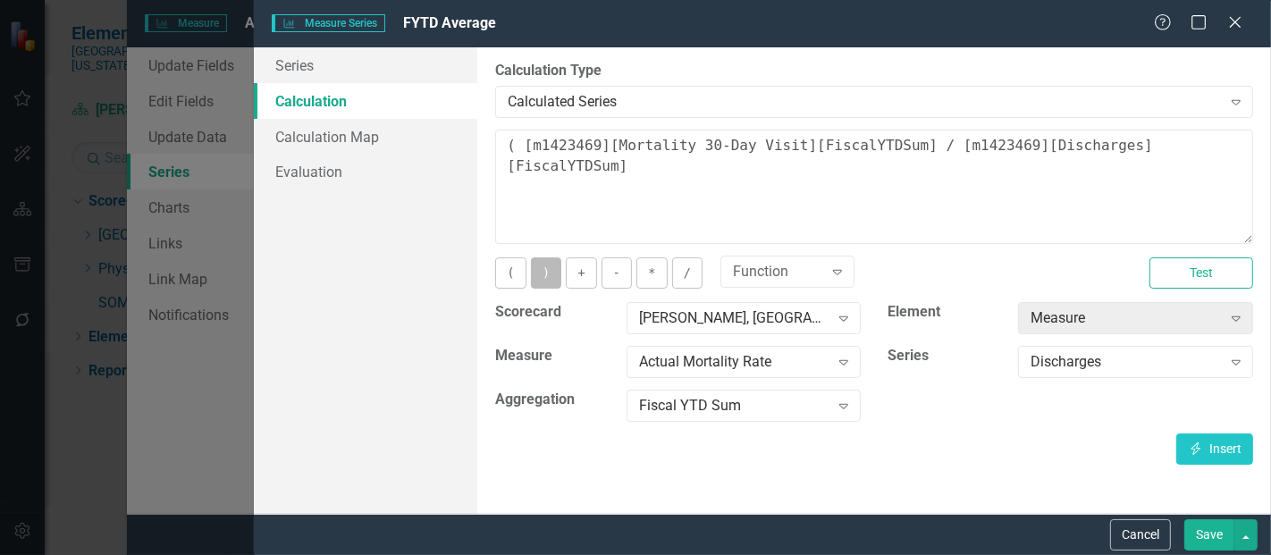
click at [546, 269] on button ")" at bounding box center [546, 272] width 30 height 31
click at [651, 273] on button "*" at bounding box center [651, 272] width 30 height 31
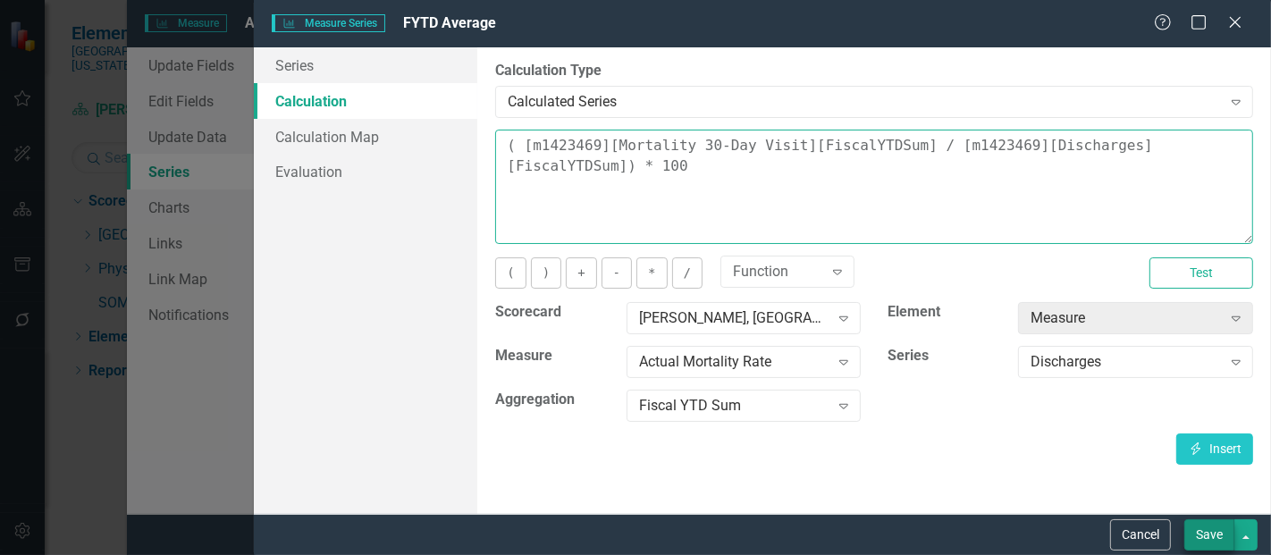
type textarea "( [m1423469][Mortality 30-Day Visit][FiscalYTDSum] / [m1423469][Discharges][Fis…"
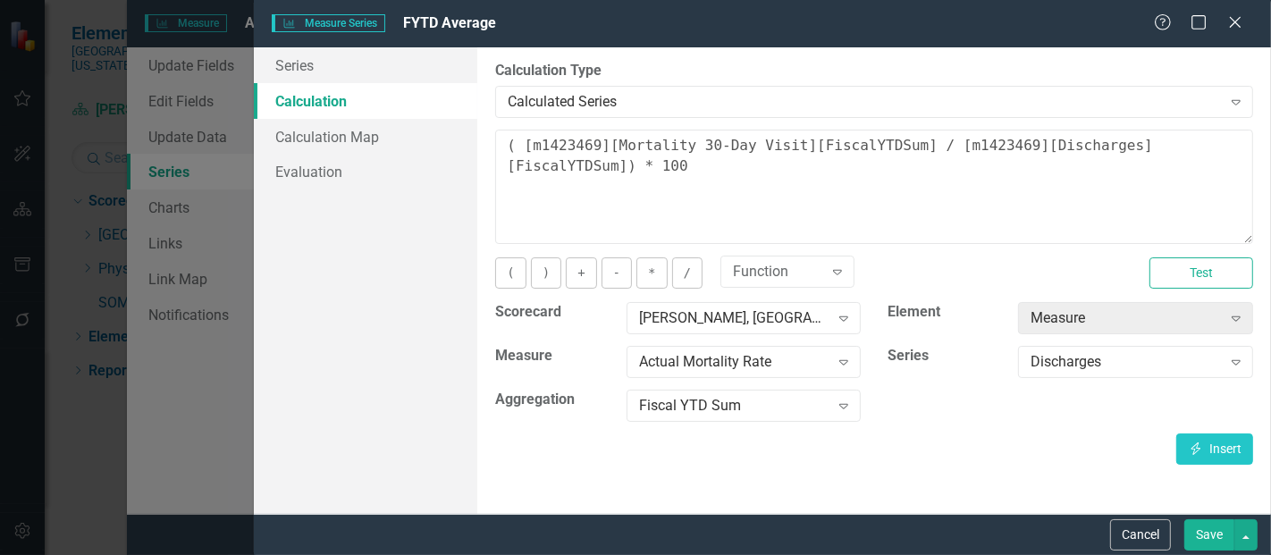
click at [1215, 528] on button "Save" at bounding box center [1209, 534] width 50 height 31
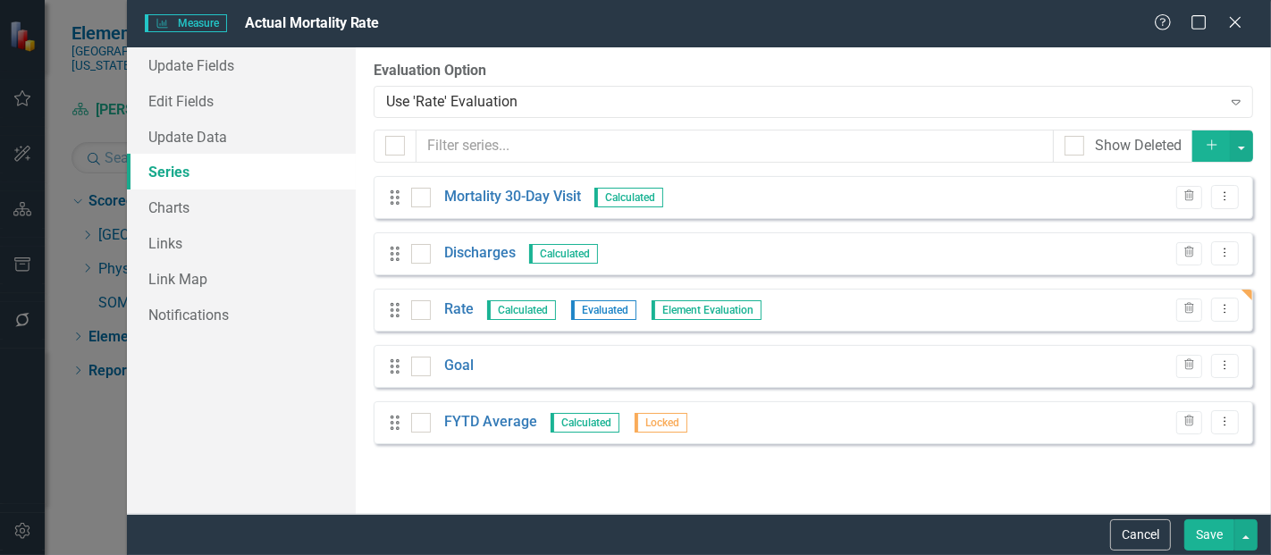
click at [1213, 527] on button "Save" at bounding box center [1209, 534] width 50 height 31
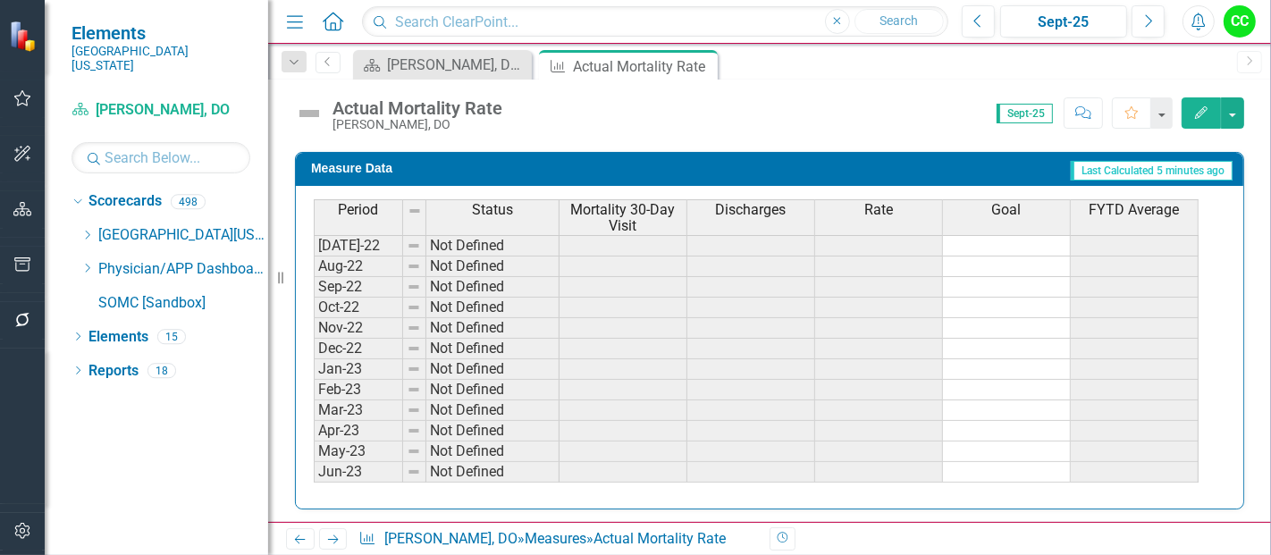
click at [1070, 532] on div "Revision History" at bounding box center [1252, 538] width 967 height 23
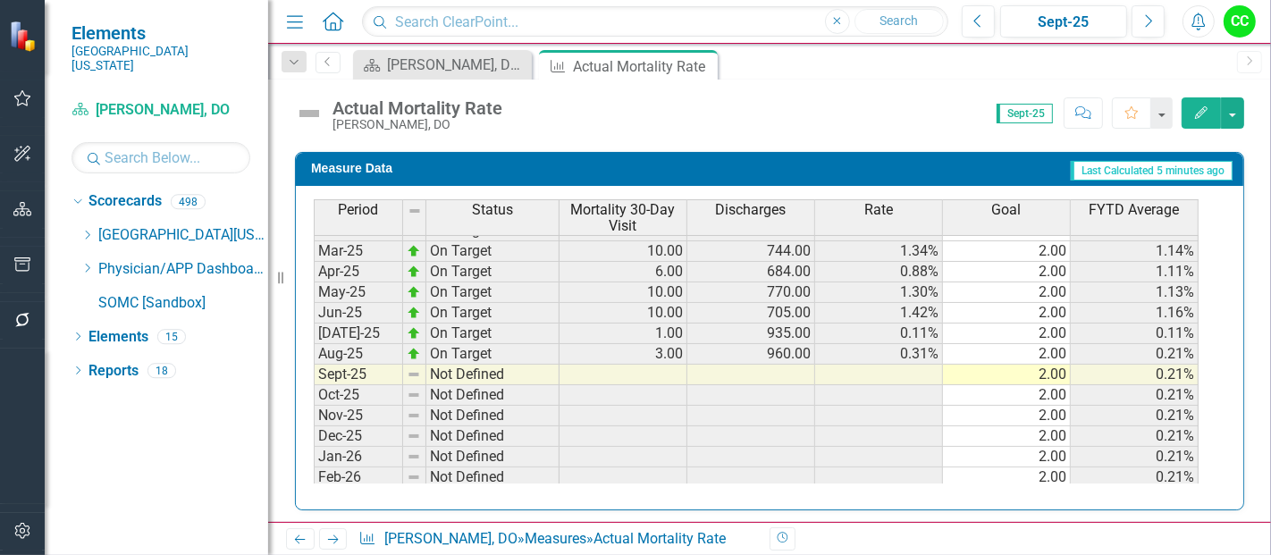
scroll to position [652, 0]
click at [699, 65] on icon "Close" at bounding box center [701, 66] width 18 height 14
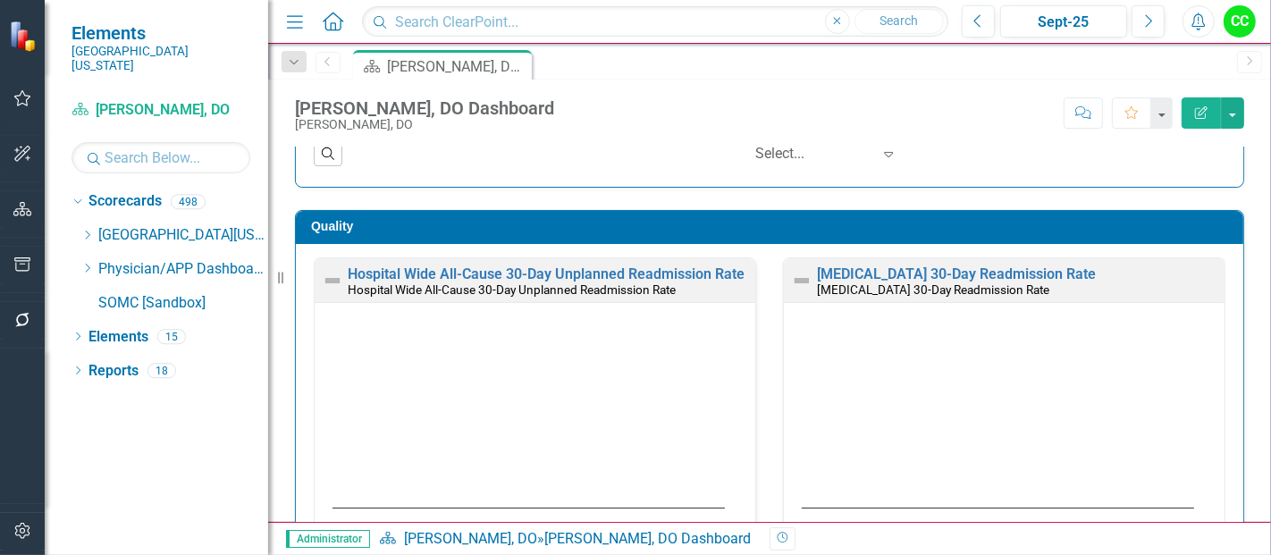
scroll to position [454, 0]
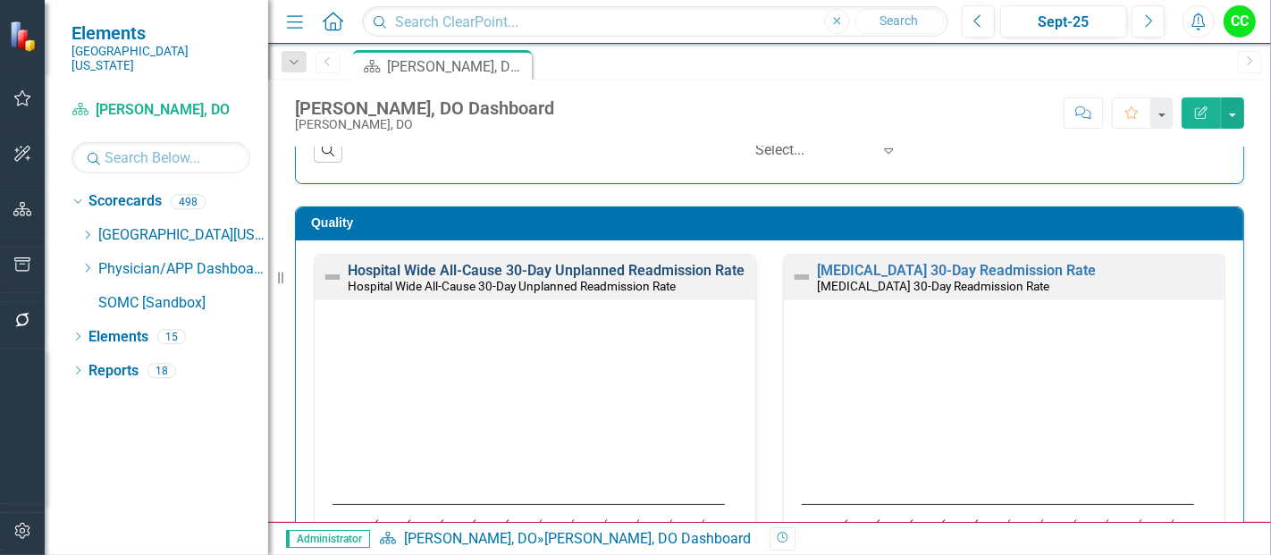
click at [643, 270] on link "Hospital Wide All-Cause 30-Day Unplanned Readmission Rate" at bounding box center [546, 270] width 397 height 17
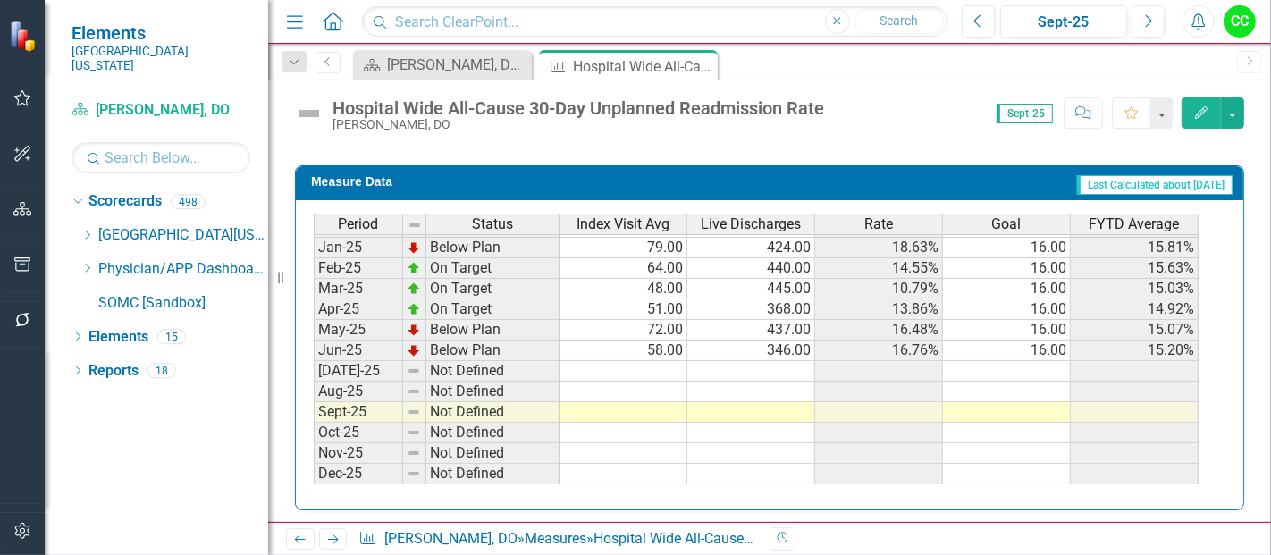
scroll to position [642, 0]
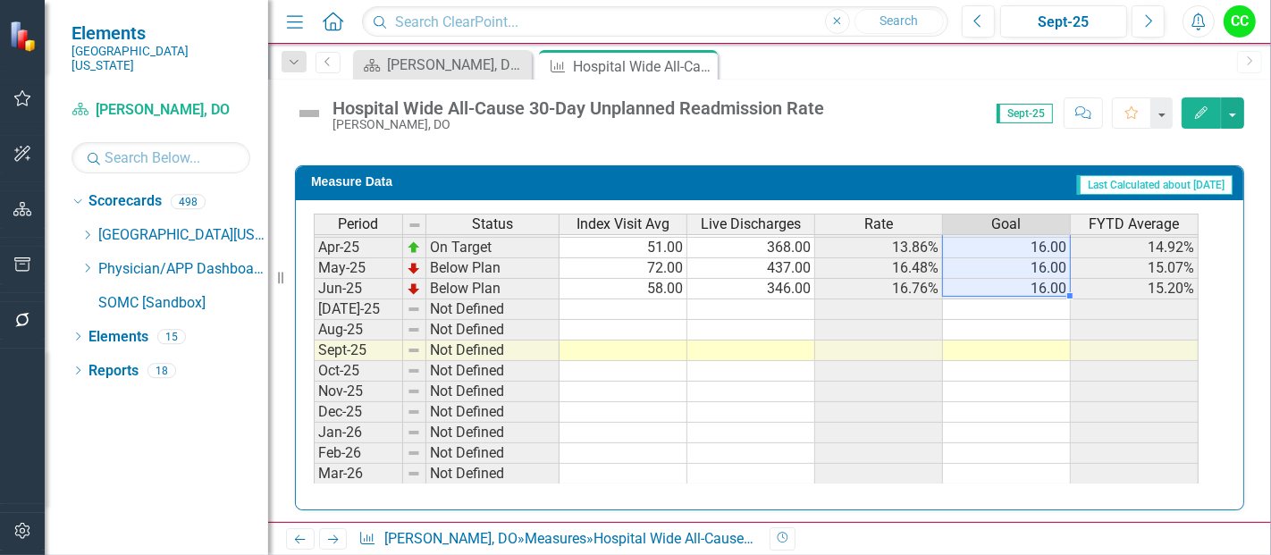
drag, startPoint x: 1010, startPoint y: 259, endPoint x: 1031, endPoint y: 275, distance: 26.8
click at [1031, 275] on tbody "Mar-24 Not Defined Apr-24 Not Defined May-24 Not Defined Jun-24 Not Defined Jul…" at bounding box center [756, 258] width 885 height 576
click at [1011, 301] on td at bounding box center [1007, 309] width 128 height 21
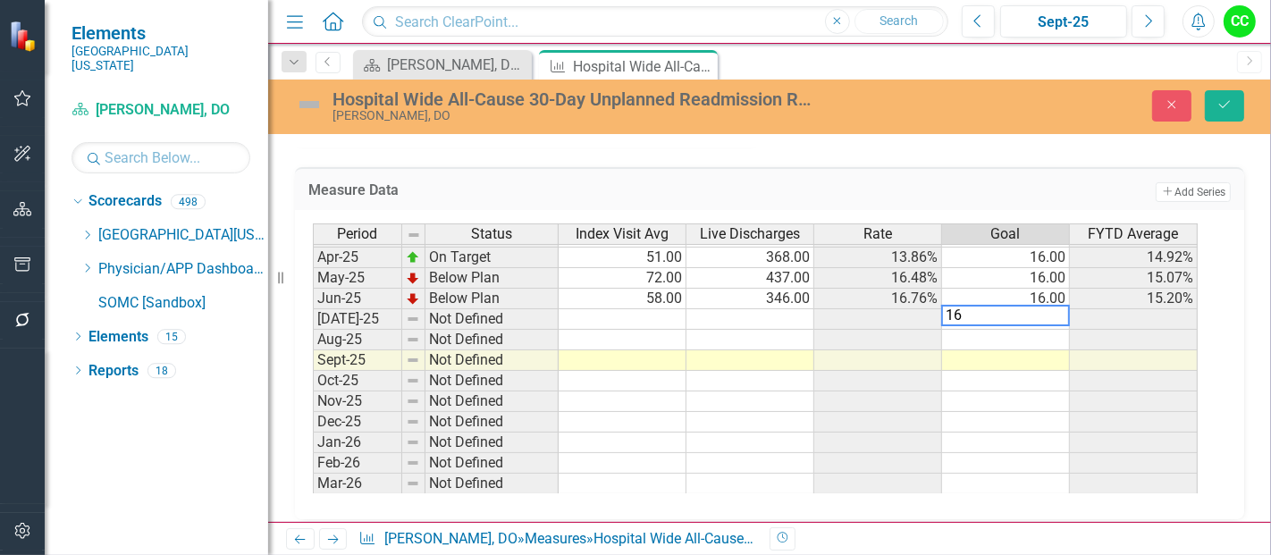
type textarea "16"
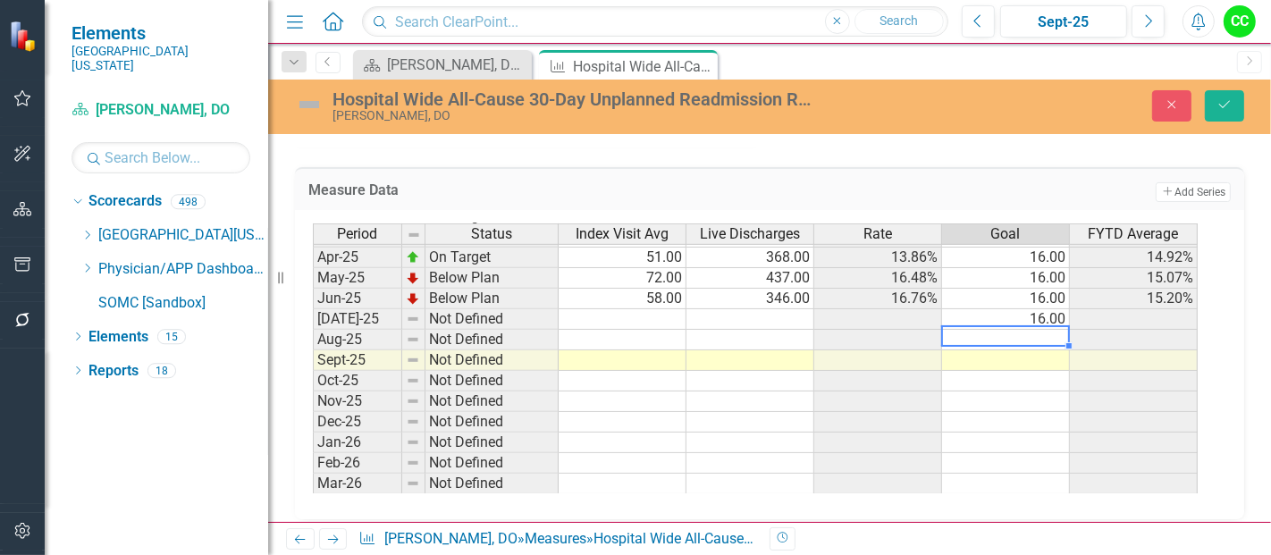
click at [1001, 330] on td at bounding box center [1006, 340] width 128 height 21
type textarea "16"
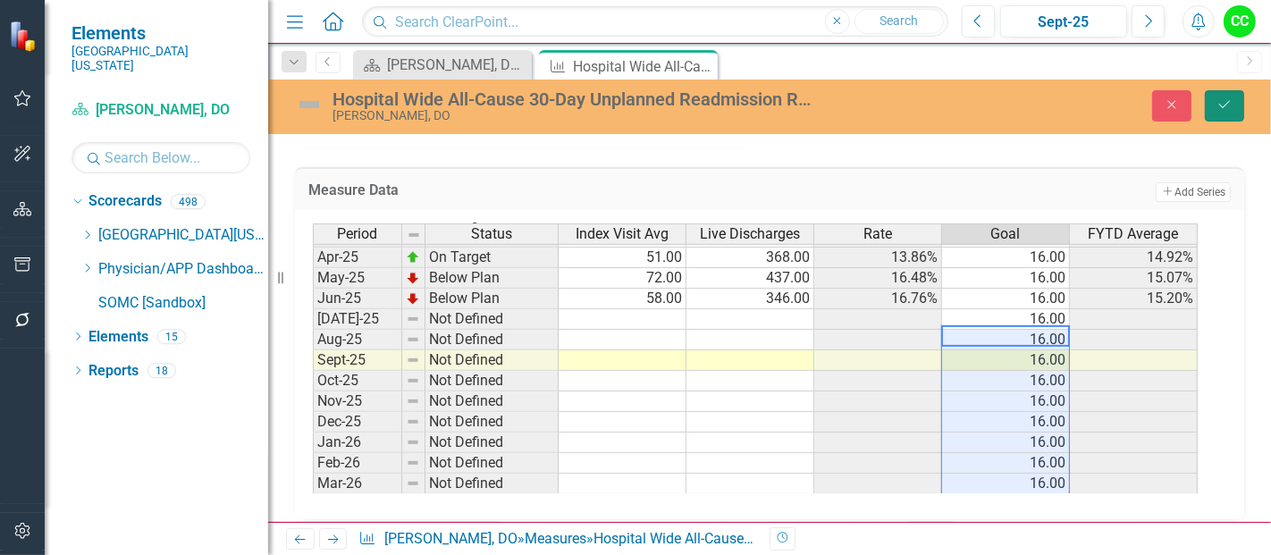
click at [1238, 106] on button "Save" at bounding box center [1224, 105] width 39 height 31
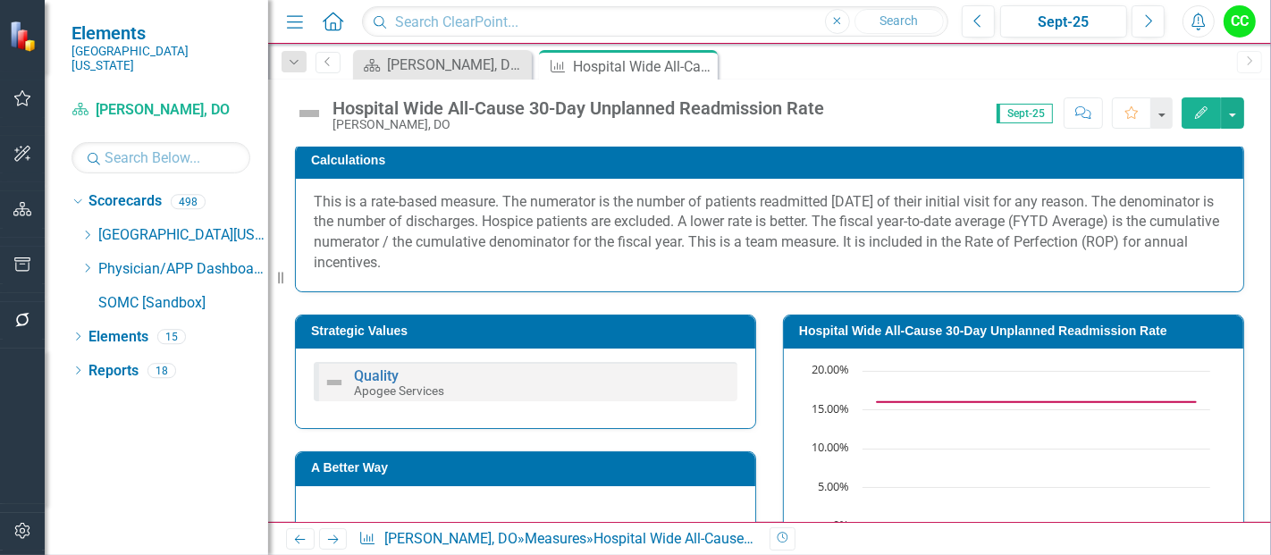
click at [1197, 108] on icon "Edit" at bounding box center [1201, 112] width 16 height 13
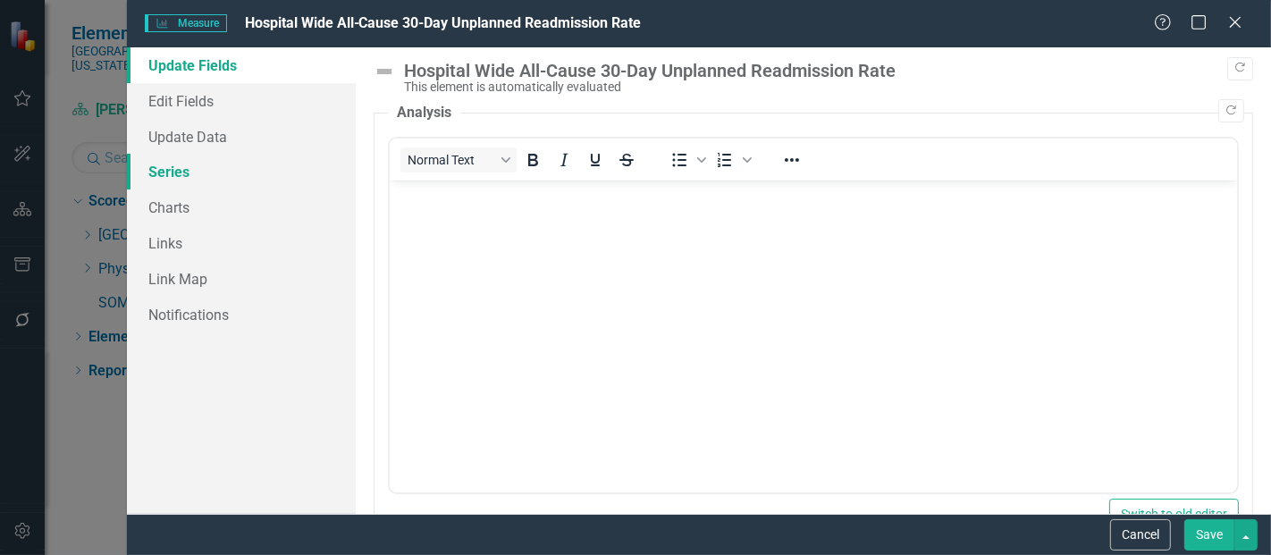
click at [228, 180] on link "Series" at bounding box center [241, 172] width 229 height 36
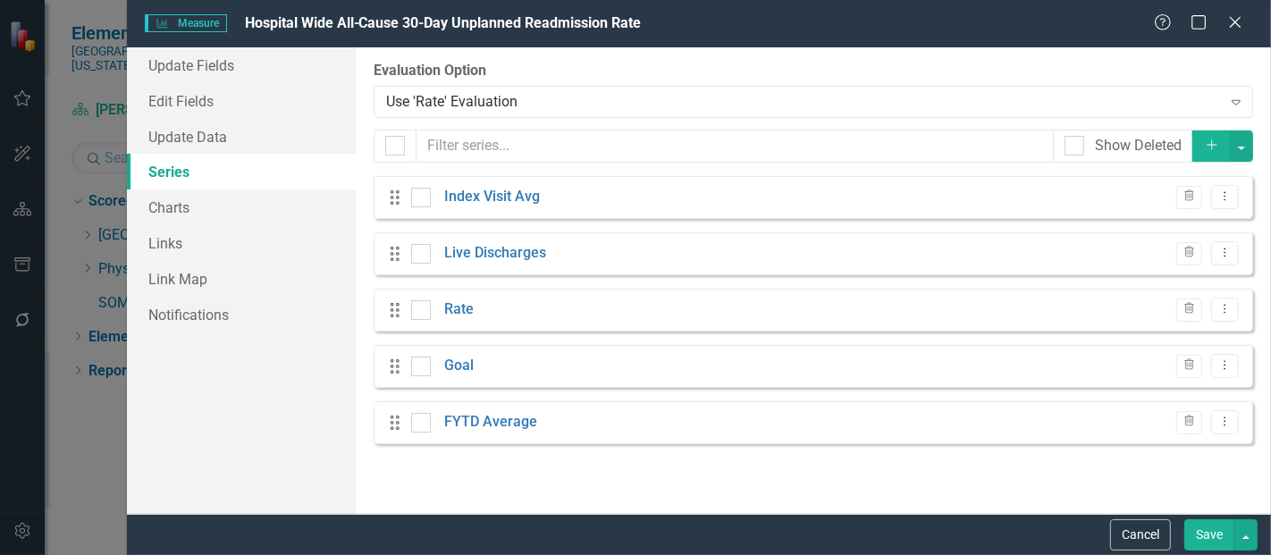
checkbox input "false"
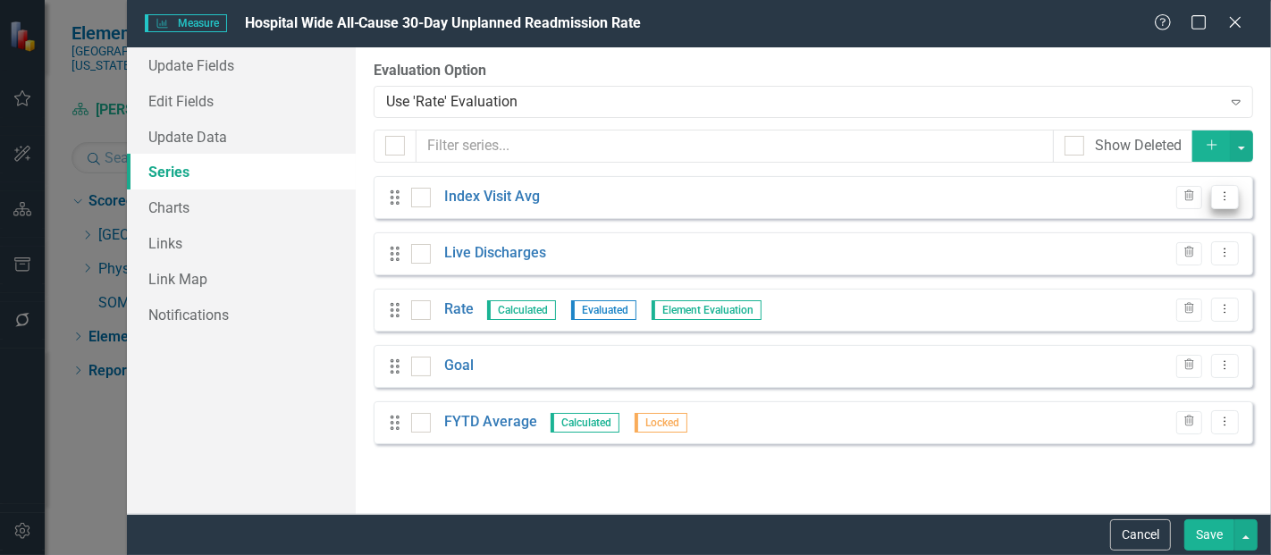
click at [1226, 192] on icon "Dropdown Menu" at bounding box center [1224, 196] width 15 height 12
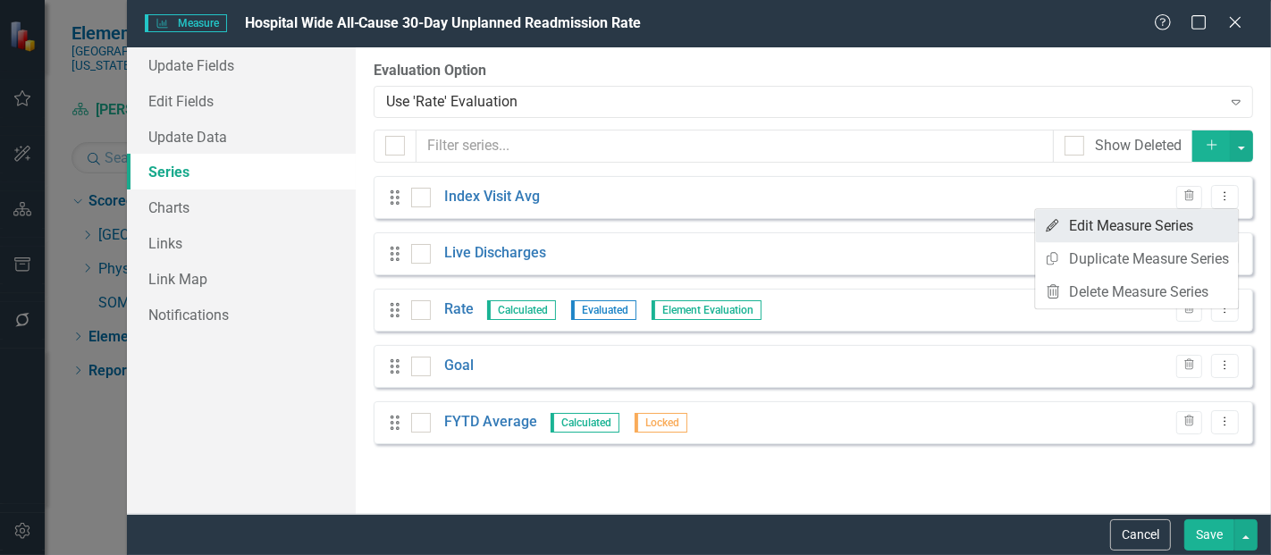
click at [1165, 237] on link "Edit Edit Measure Series" at bounding box center [1136, 225] width 203 height 33
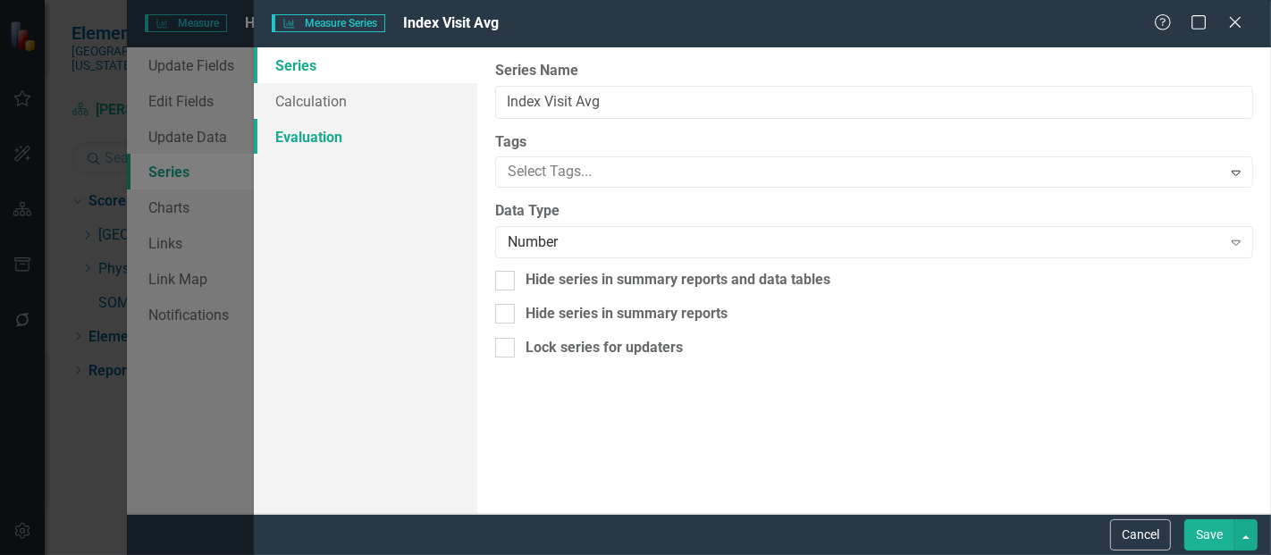
click at [323, 134] on link "Evaluation" at bounding box center [365, 137] width 223 height 36
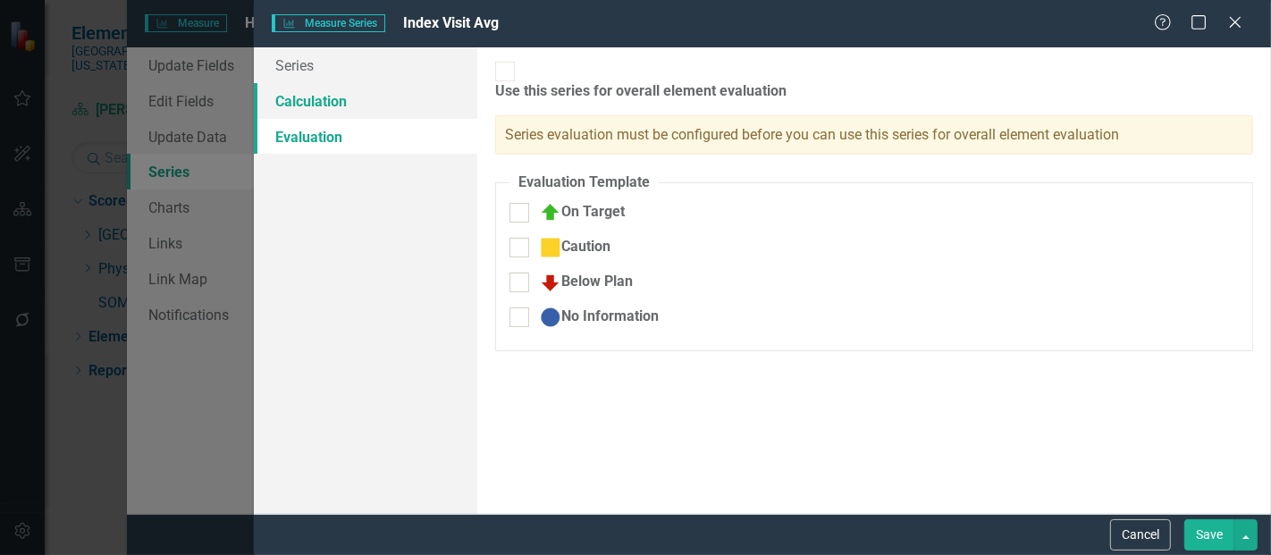
click at [332, 101] on link "Calculation" at bounding box center [365, 101] width 223 height 36
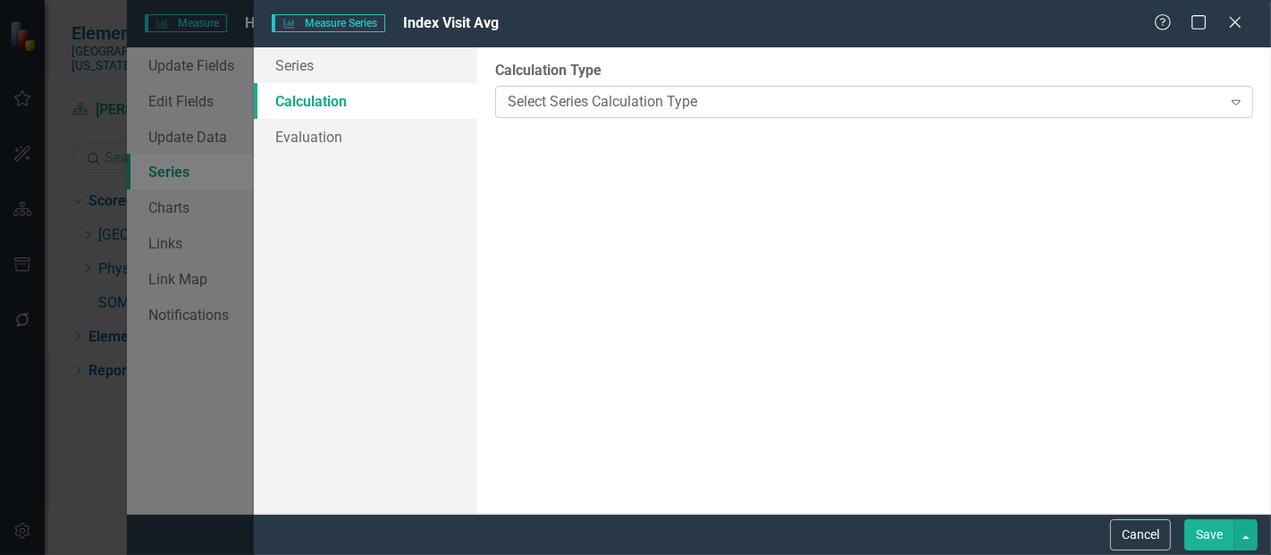
click at [584, 100] on div "Select Series Calculation Type" at bounding box center [864, 101] width 713 height 21
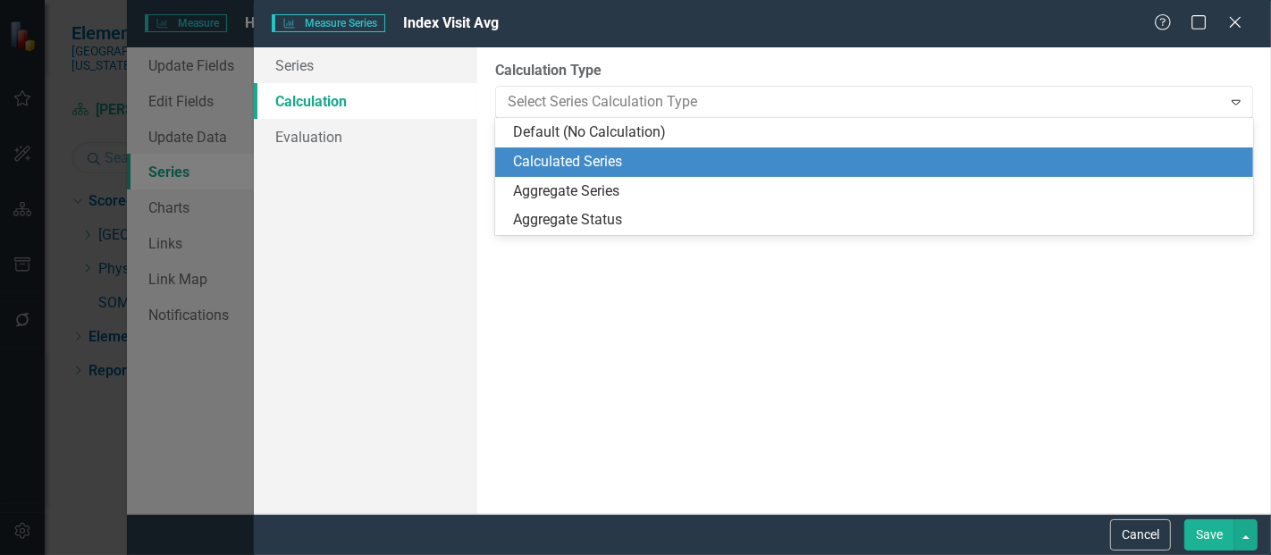
click at [592, 158] on div "Calculated Series" at bounding box center [877, 162] width 729 height 21
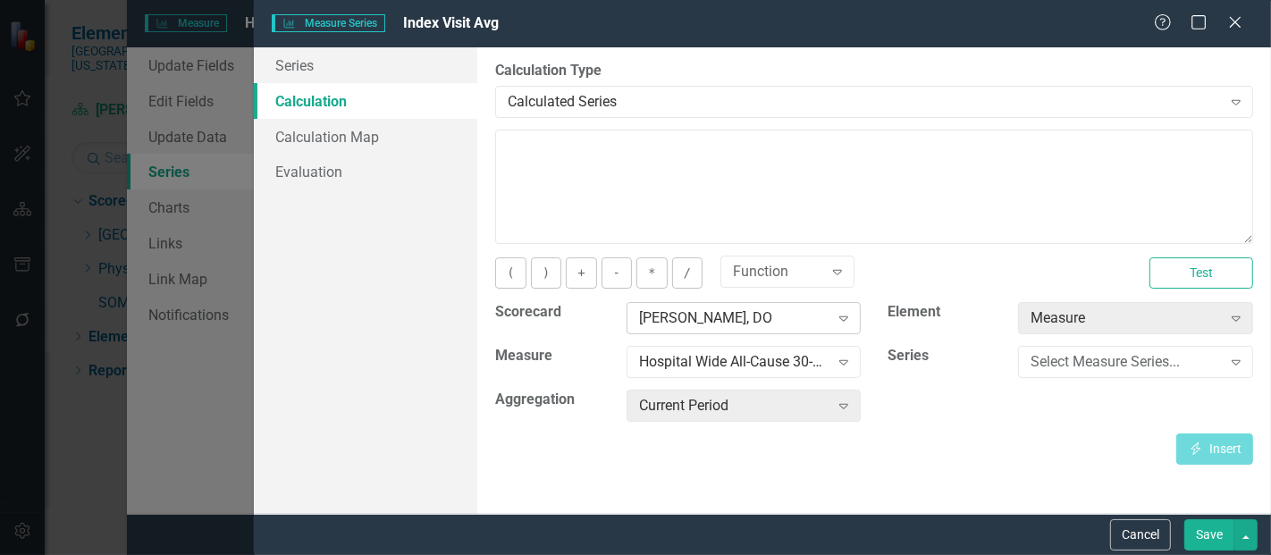
click at [691, 315] on div "[PERSON_NAME], DO" at bounding box center [734, 318] width 190 height 21
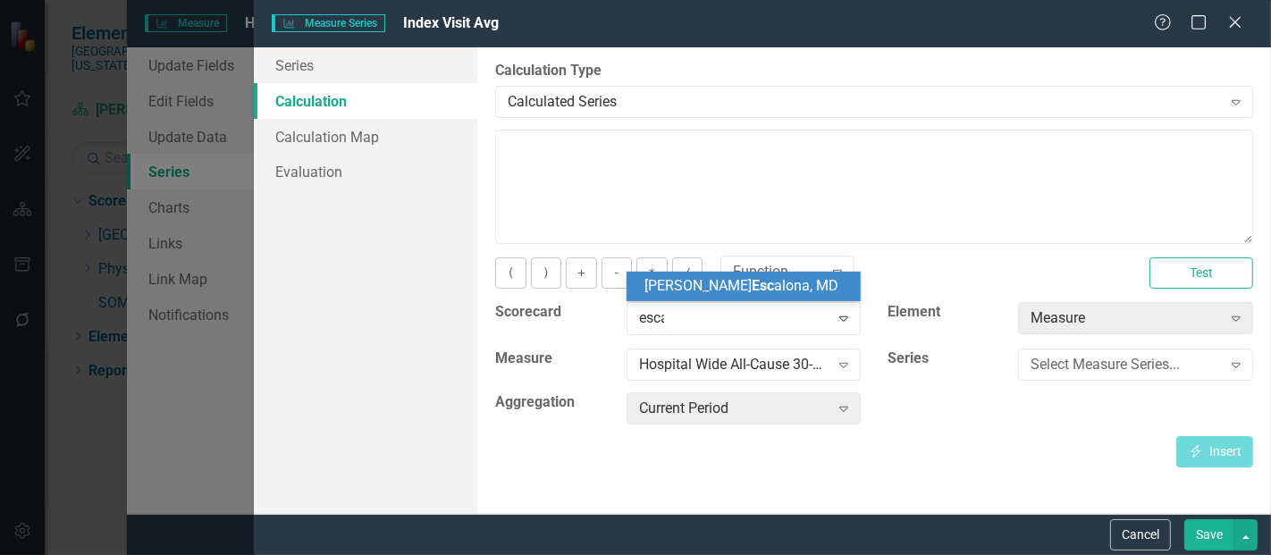
type input "escal"
click at [751, 287] on span "Escal" at bounding box center [768, 285] width 34 height 17
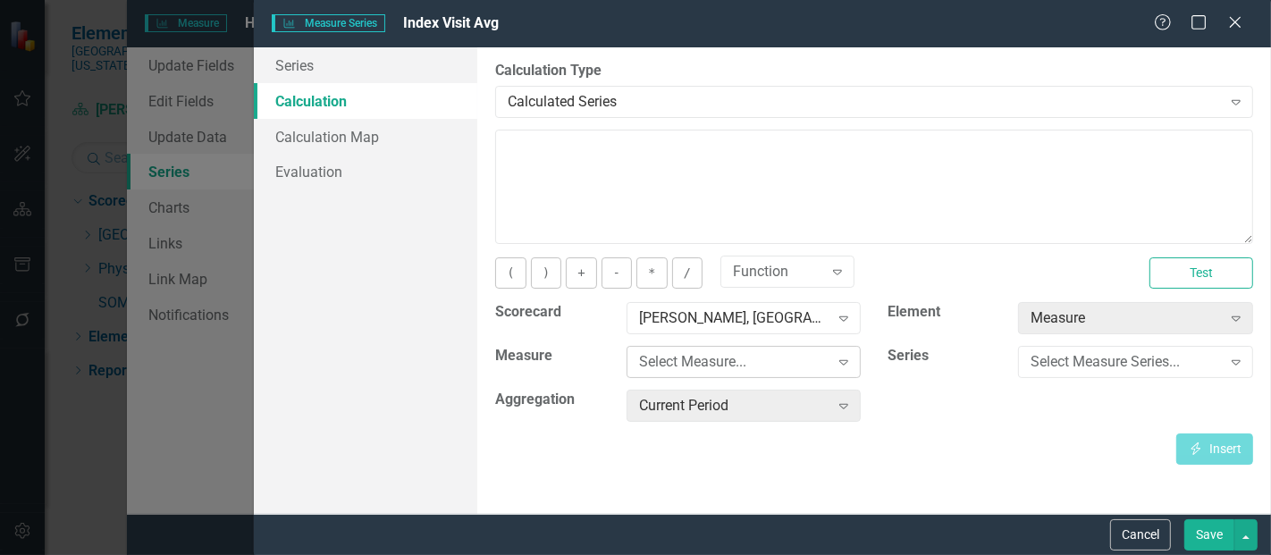
click at [699, 360] on div "Select Measure..." at bounding box center [734, 362] width 190 height 21
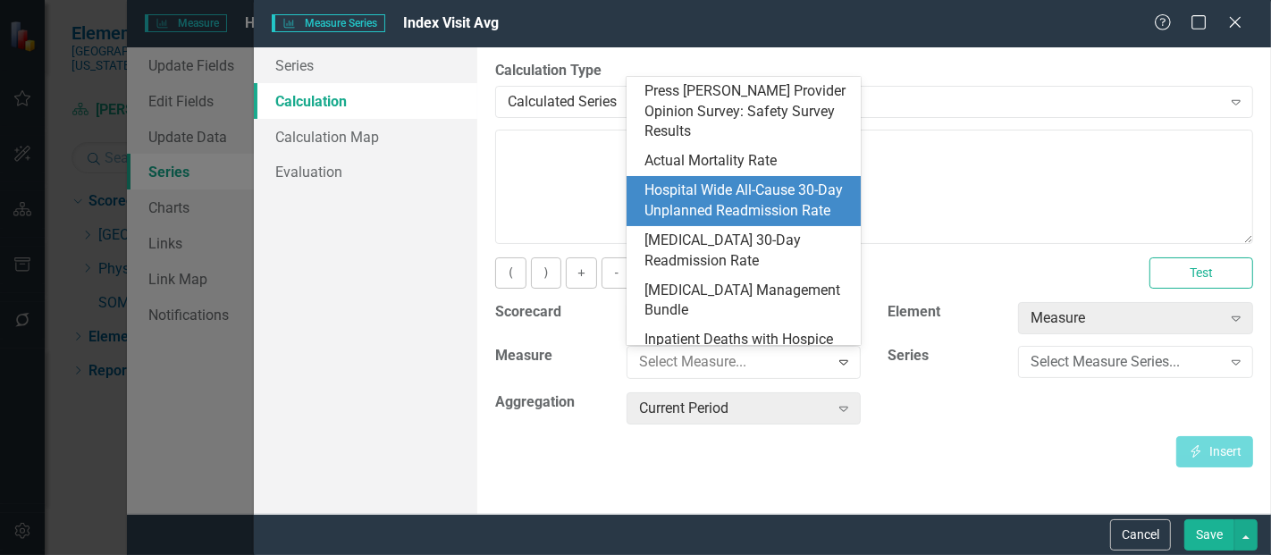
click at [746, 180] on div "Hospital Wide All-Cause 30-Day Unplanned Readmission Rate" at bounding box center [747, 200] width 206 height 41
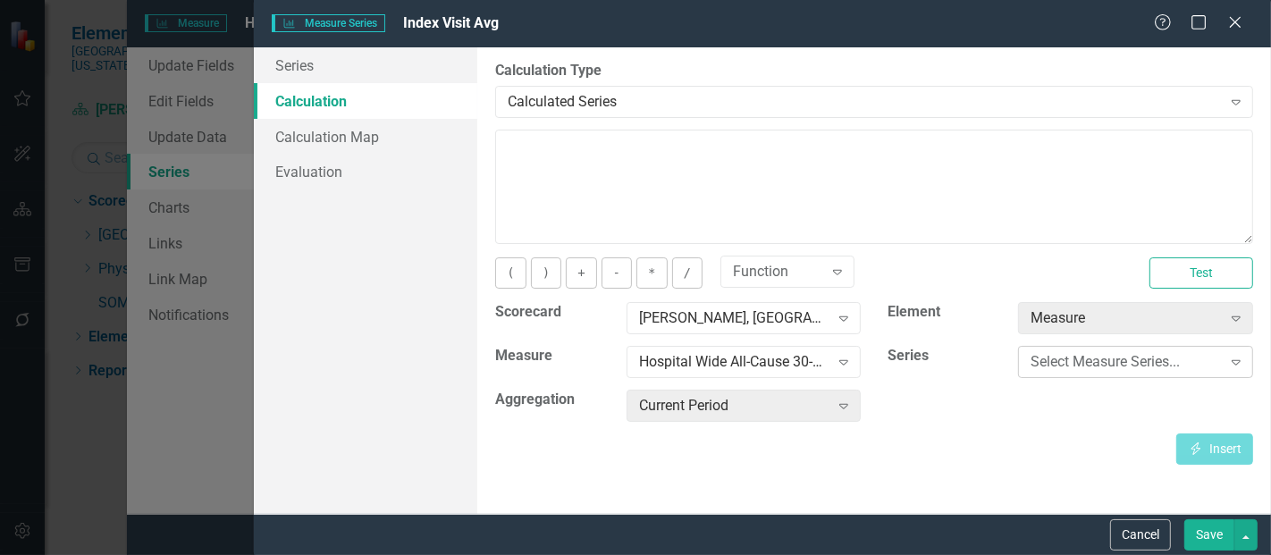
click at [1044, 367] on div "Select Measure Series..." at bounding box center [1125, 362] width 190 height 21
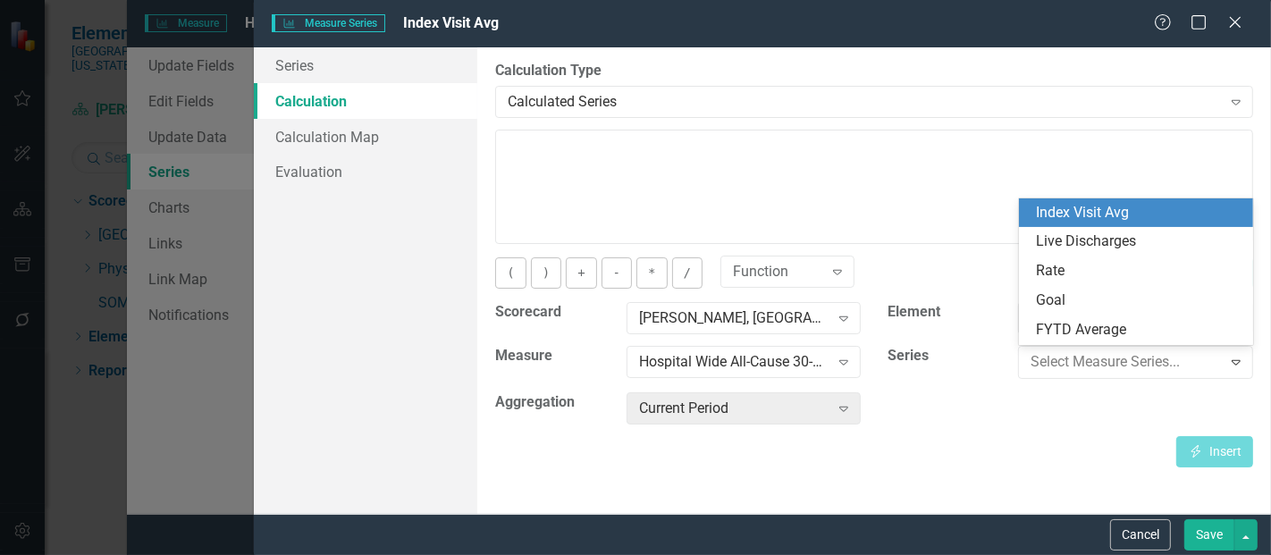
click at [1115, 206] on div "Index Visit Avg" at bounding box center [1140, 213] width 206 height 21
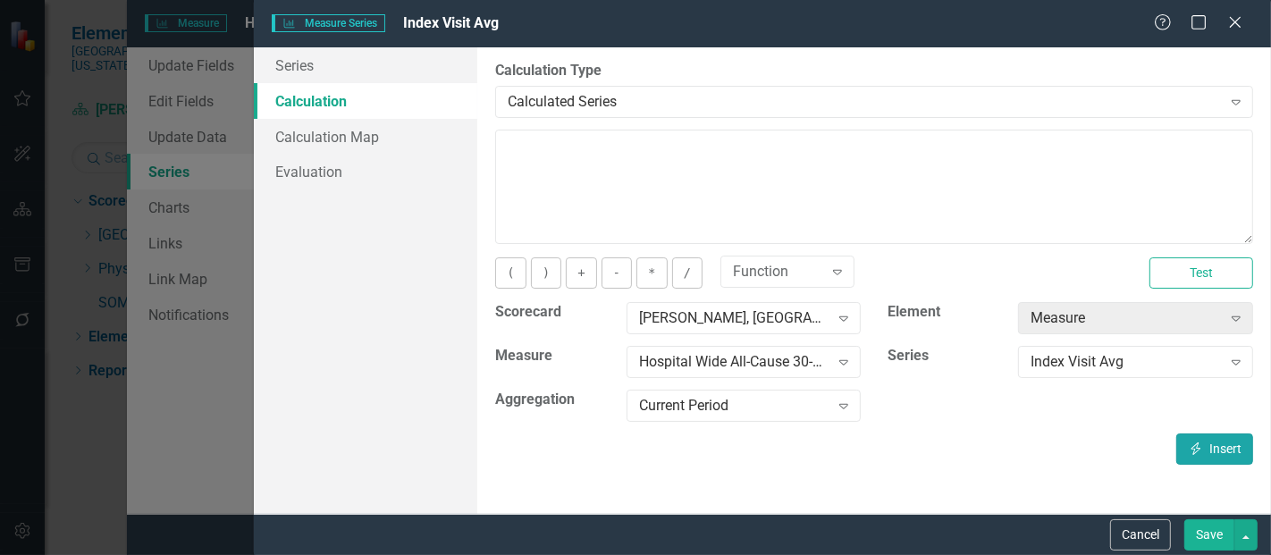
click at [1194, 443] on icon "button" at bounding box center [1196, 448] width 10 height 13
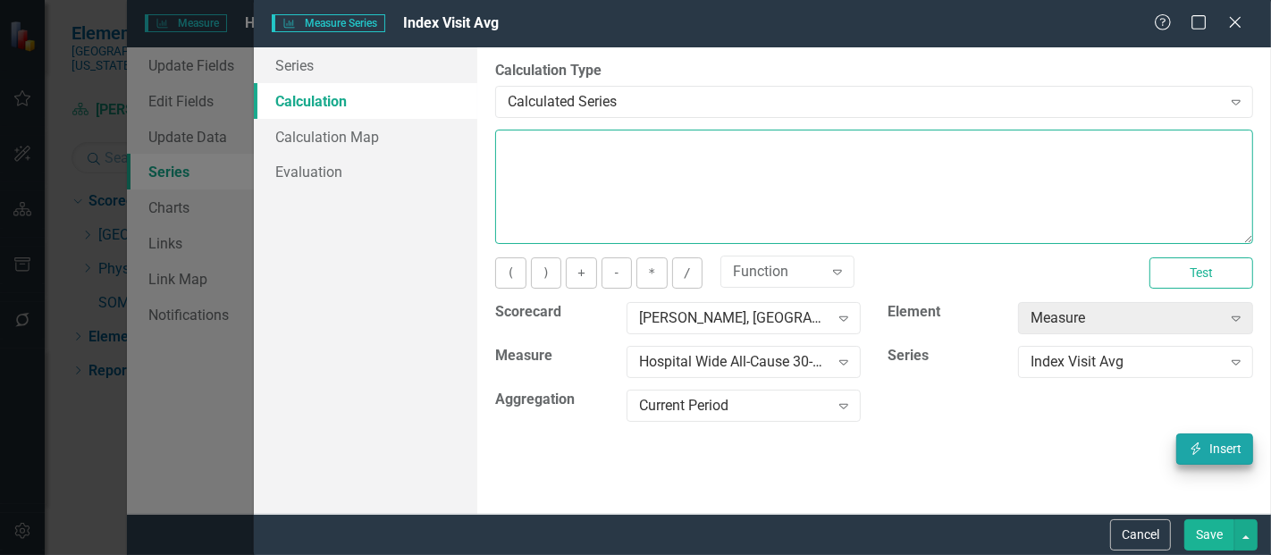
type textarea "[m1423470][Index Visit Avg][CurrentPeriod]"
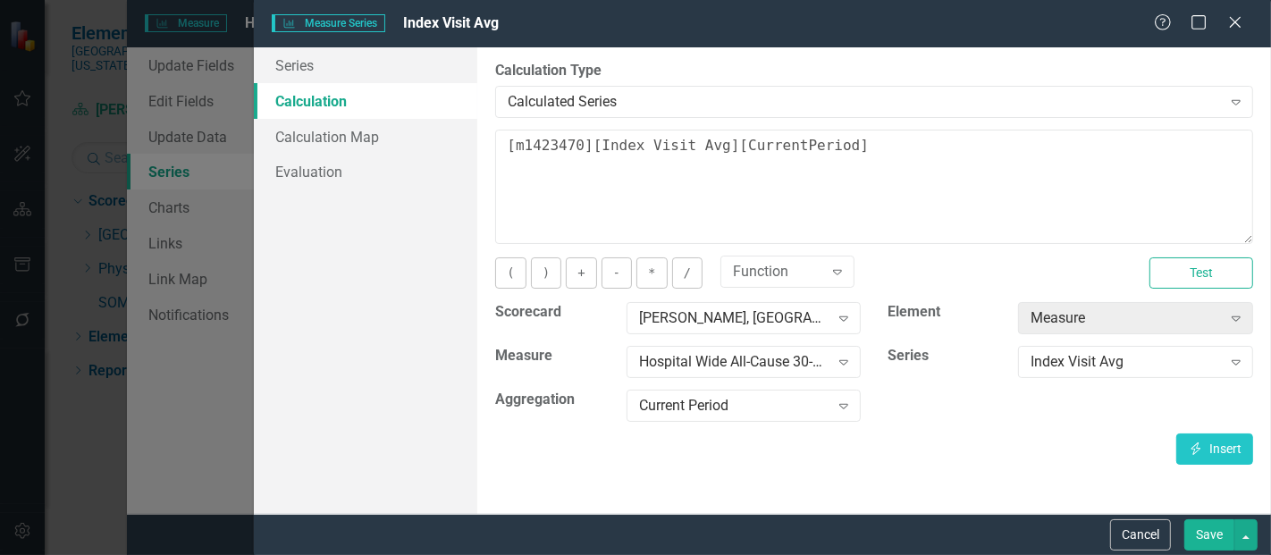
click at [1213, 549] on button "Save" at bounding box center [1209, 534] width 50 height 31
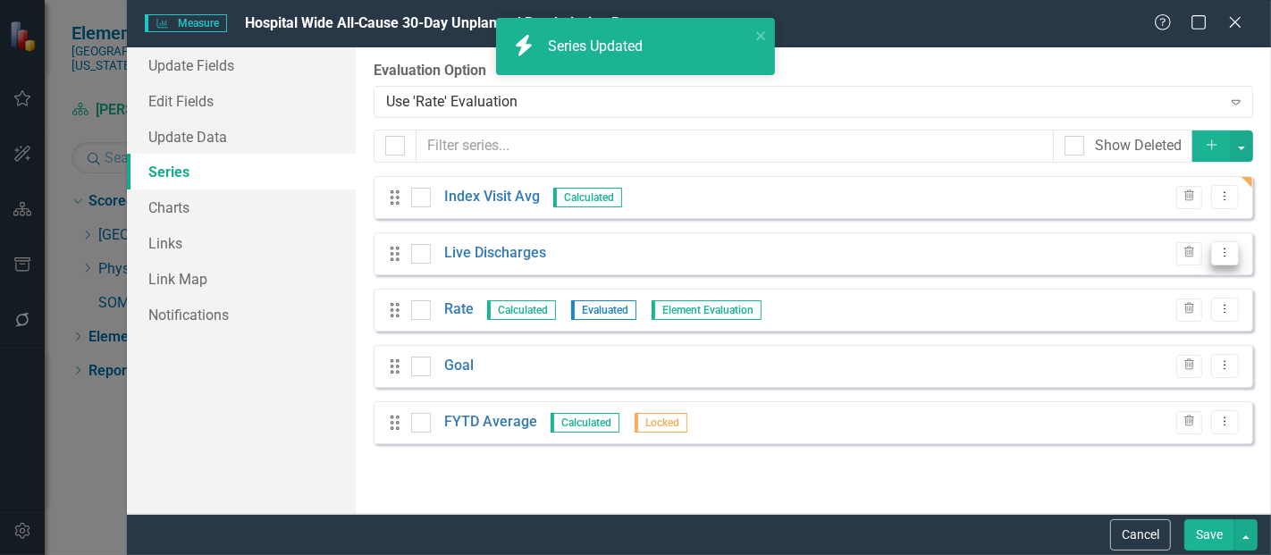
click at [1233, 248] on button "Dropdown Menu" at bounding box center [1225, 253] width 28 height 24
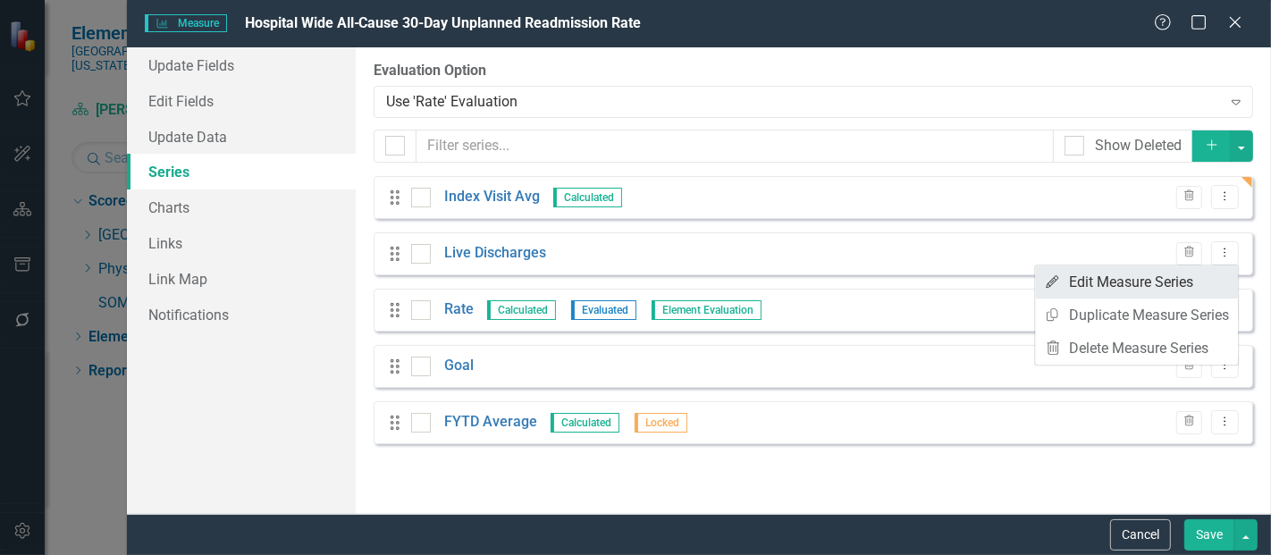
click at [1141, 282] on link "Edit Edit Measure Series" at bounding box center [1136, 281] width 203 height 33
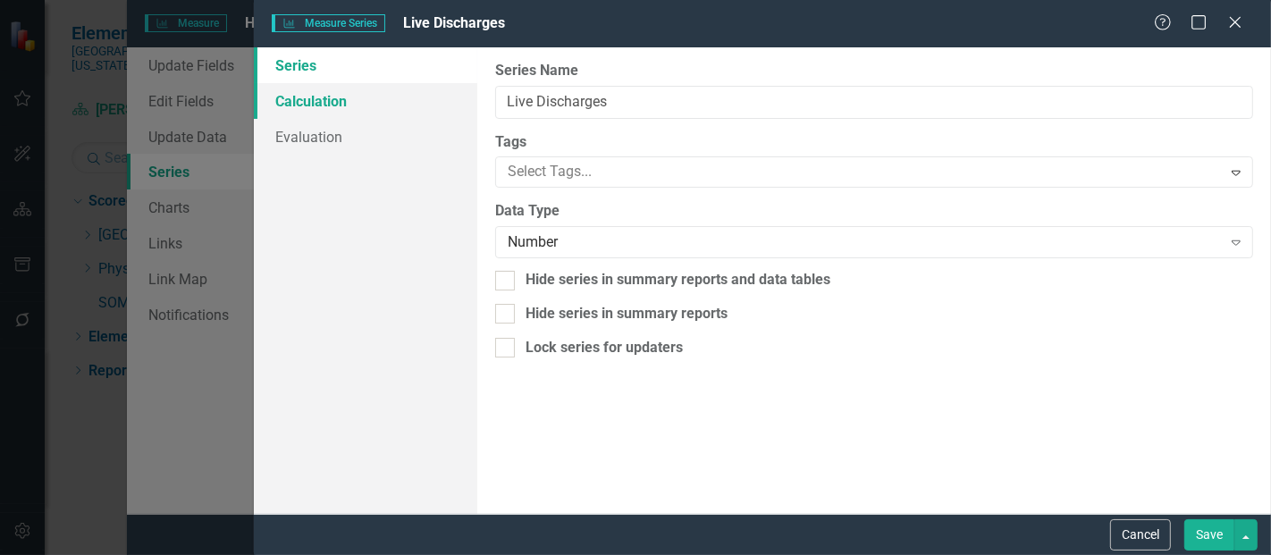
click at [359, 91] on link "Calculation" at bounding box center [365, 101] width 223 height 36
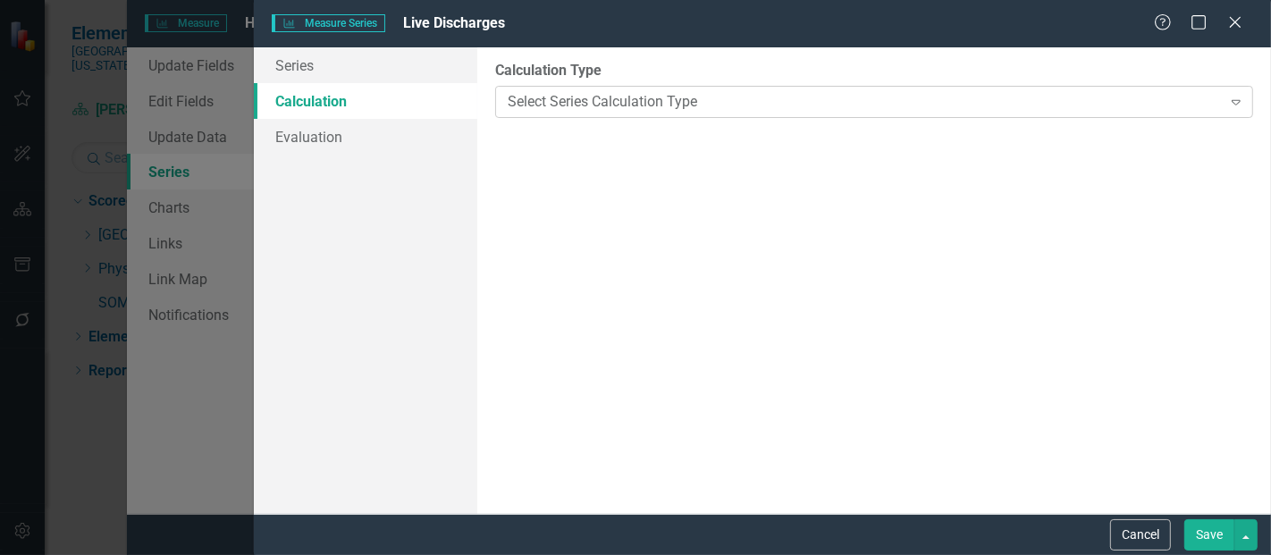
click at [567, 110] on div "Select Series Calculation Type" at bounding box center [864, 101] width 713 height 21
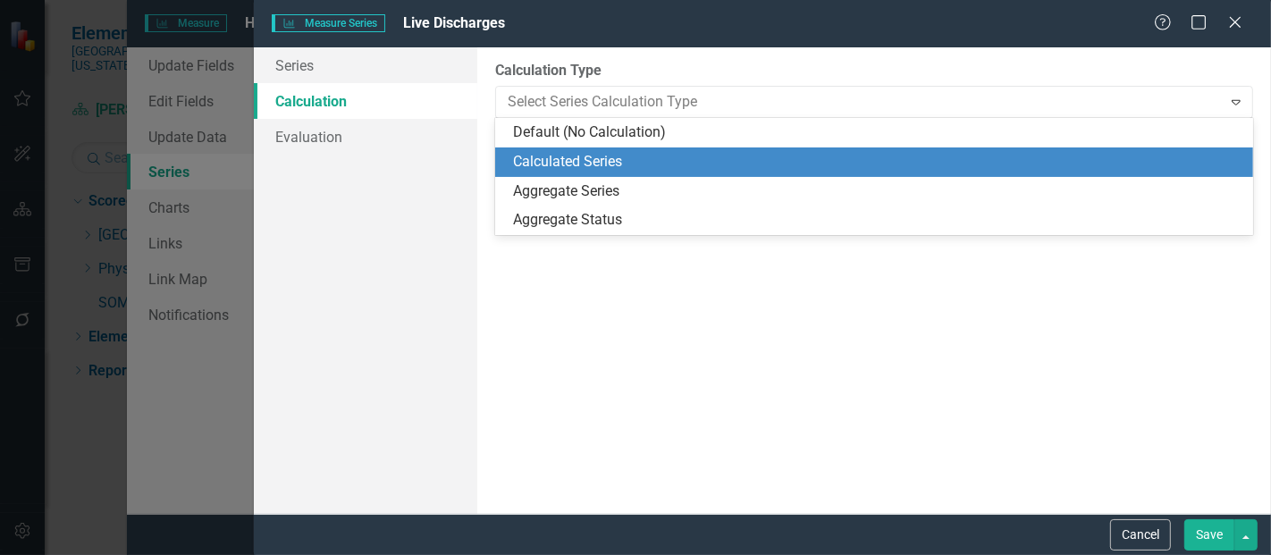
click at [567, 155] on div "Calculated Series" at bounding box center [877, 162] width 729 height 21
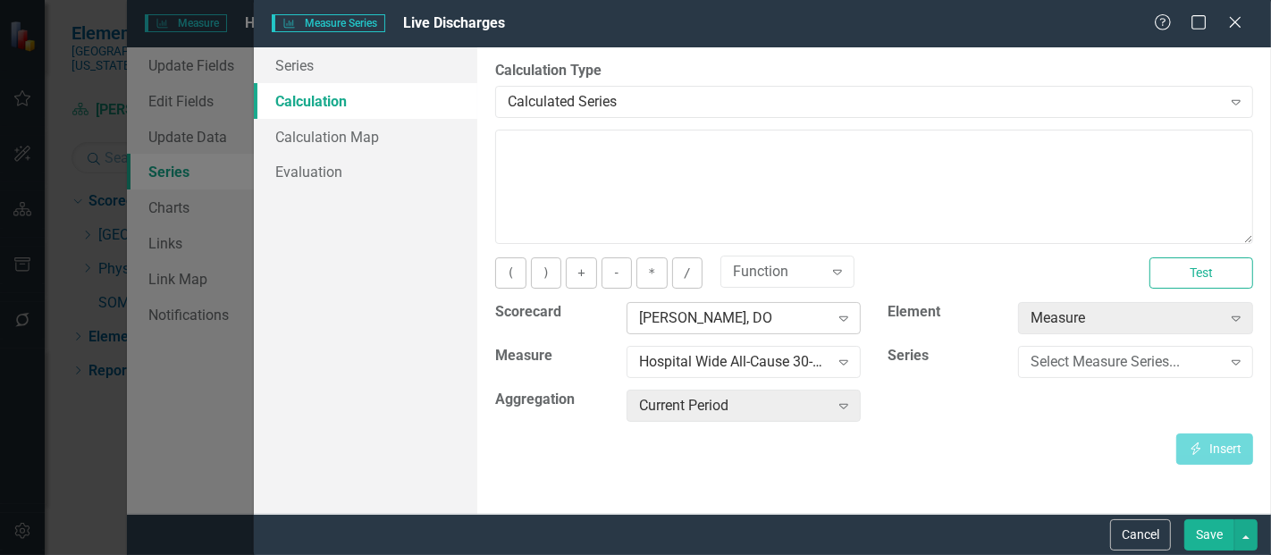
click at [707, 317] on div "[PERSON_NAME], DO" at bounding box center [734, 318] width 190 height 21
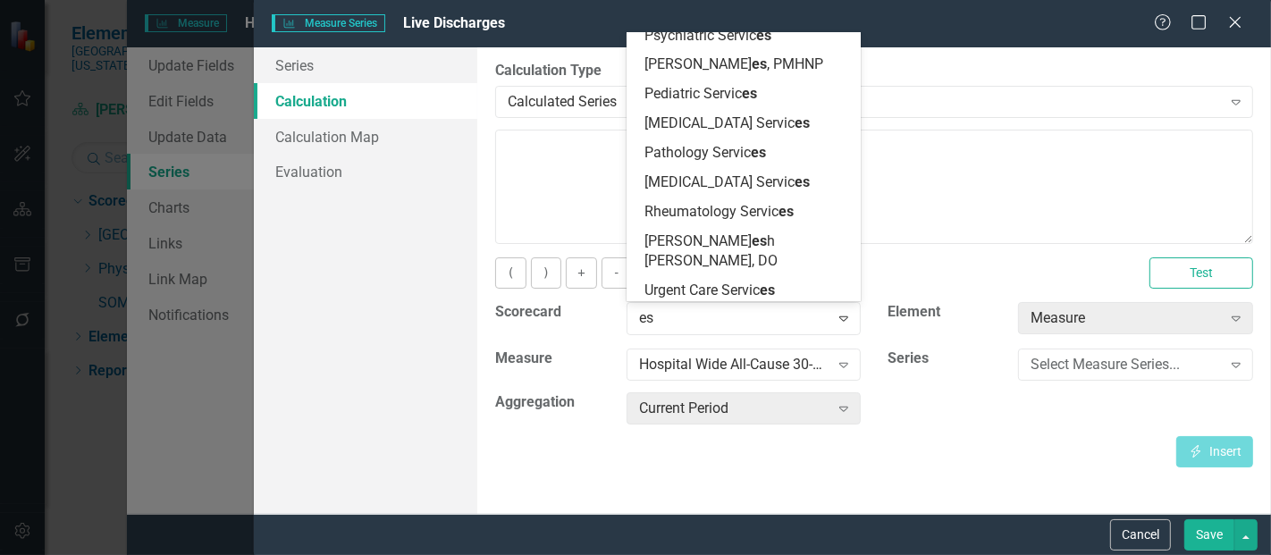
type input "esc"
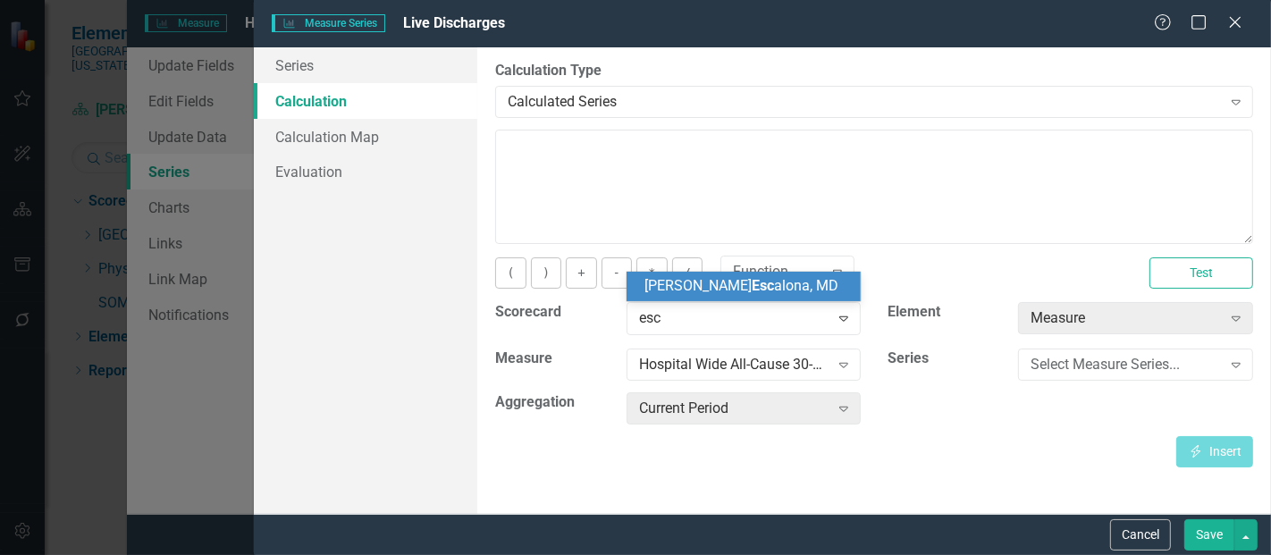
click at [725, 295] on div "[PERSON_NAME] Esc [PERSON_NAME], MD" at bounding box center [747, 286] width 206 height 21
click at [709, 356] on div "Hospital Wide All-Cause 30-Day Unplanned Readmission Rate" at bounding box center [734, 364] width 190 height 21
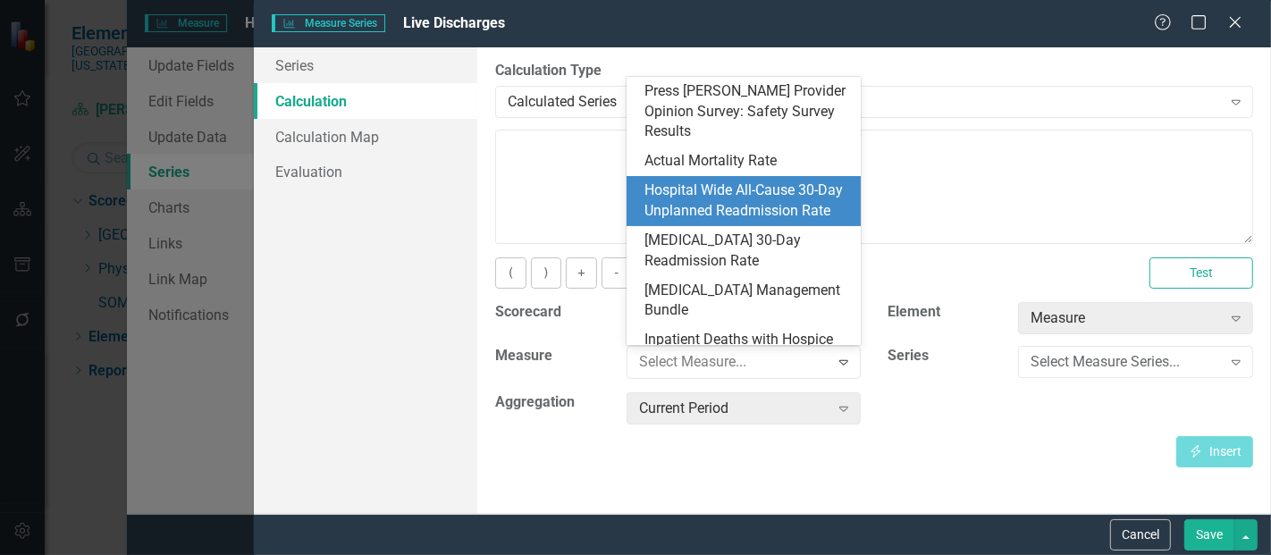
click at [725, 180] on div "Hospital Wide All-Cause 30-Day Unplanned Readmission Rate" at bounding box center [747, 200] width 206 height 41
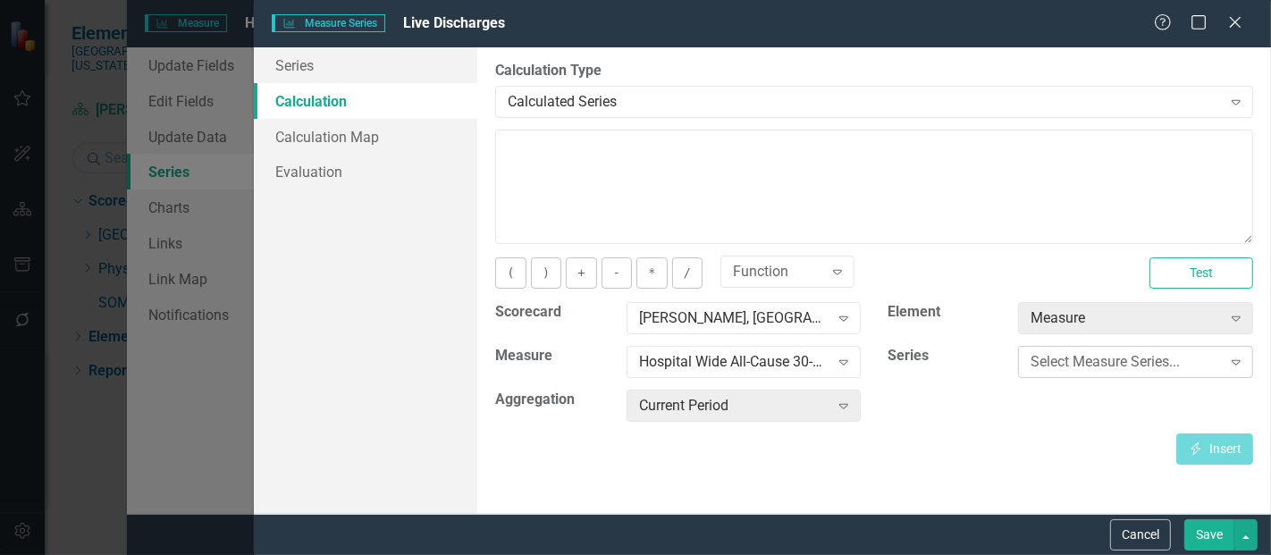
click at [1028, 355] on div "Select Measure Series... Expand" at bounding box center [1135, 362] width 235 height 32
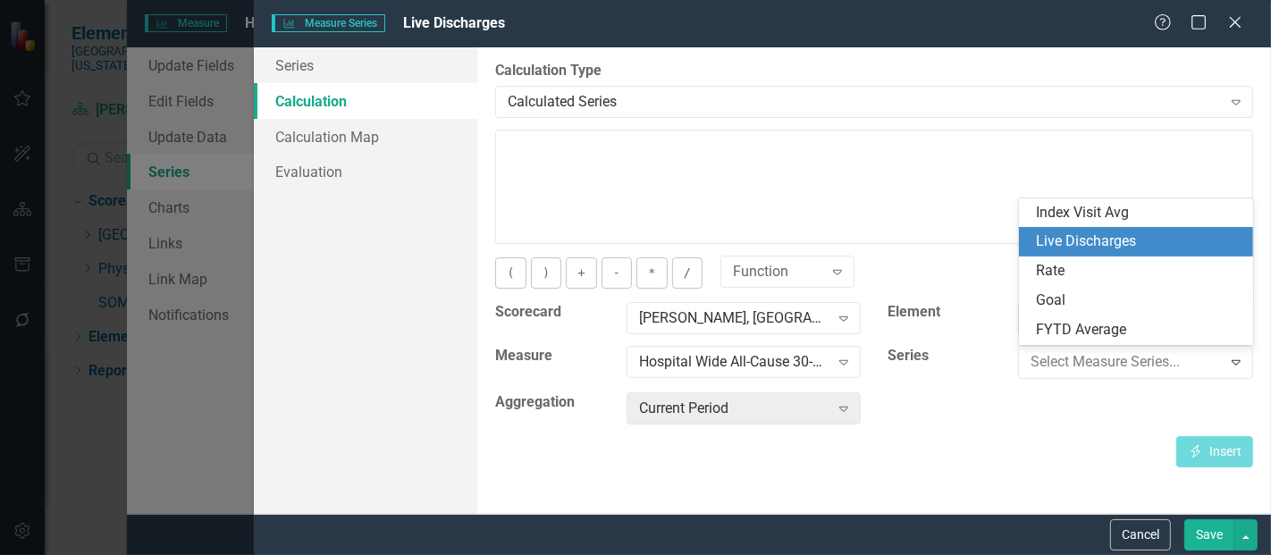
click at [1105, 241] on div "Live Discharges" at bounding box center [1140, 241] width 206 height 21
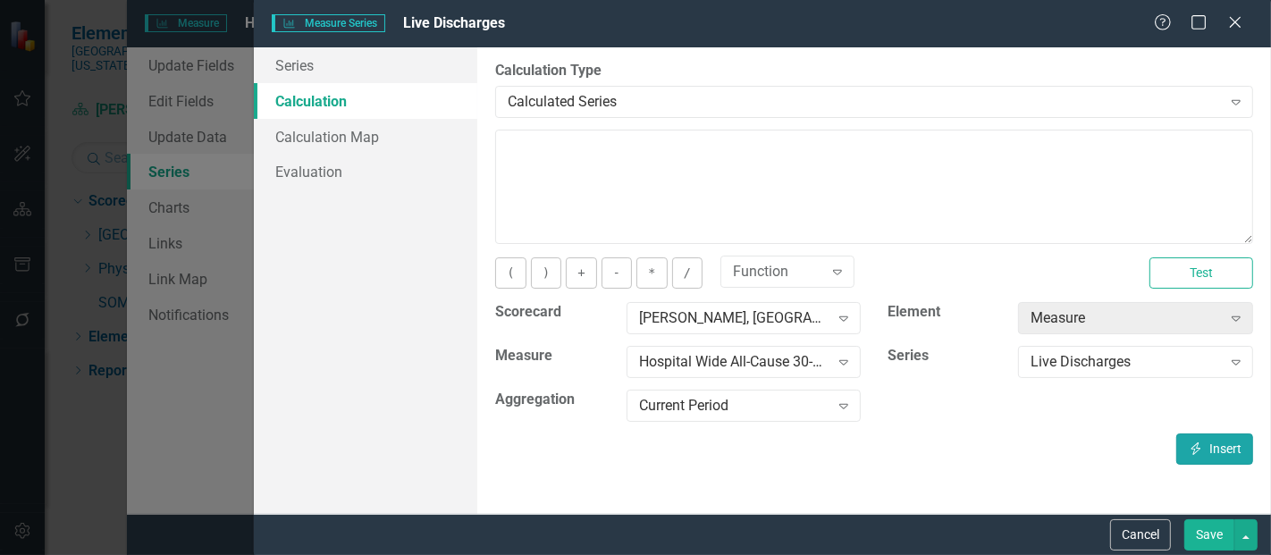
click at [1193, 448] on icon "Insert" at bounding box center [1196, 448] width 16 height 13
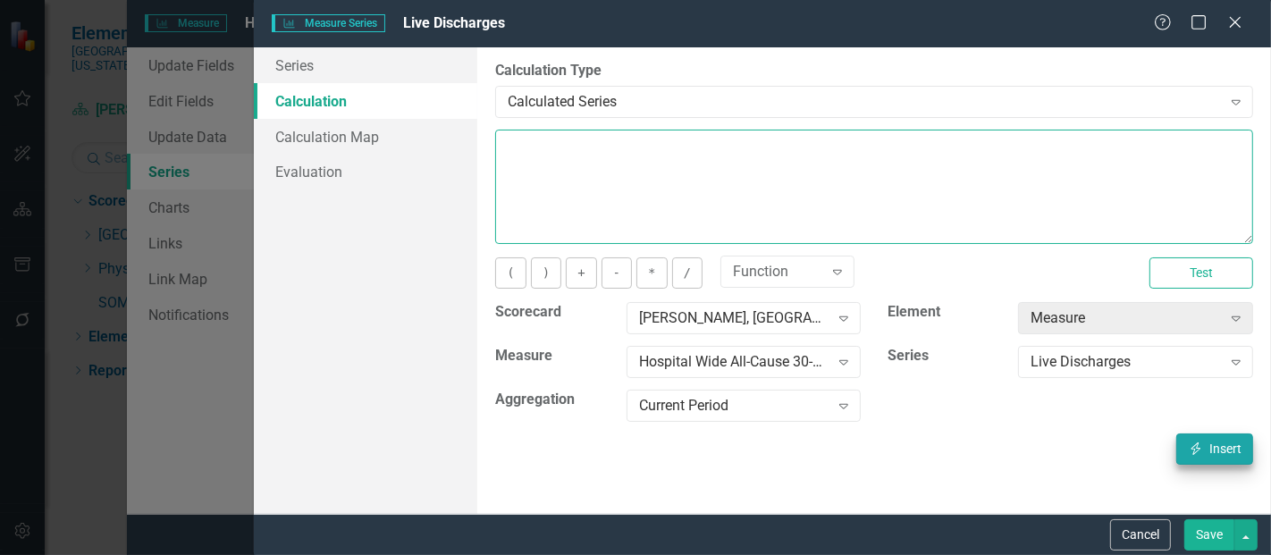
type textarea "[m1423470][Live Discharges][CurrentPeriod]"
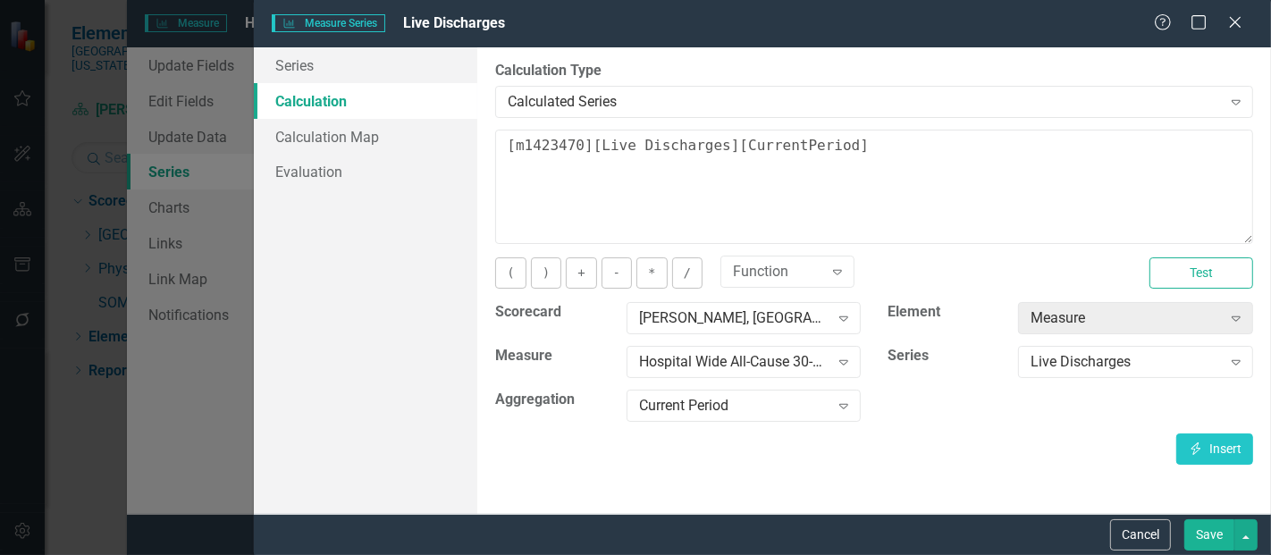
click at [1220, 533] on button "Save" at bounding box center [1209, 534] width 50 height 31
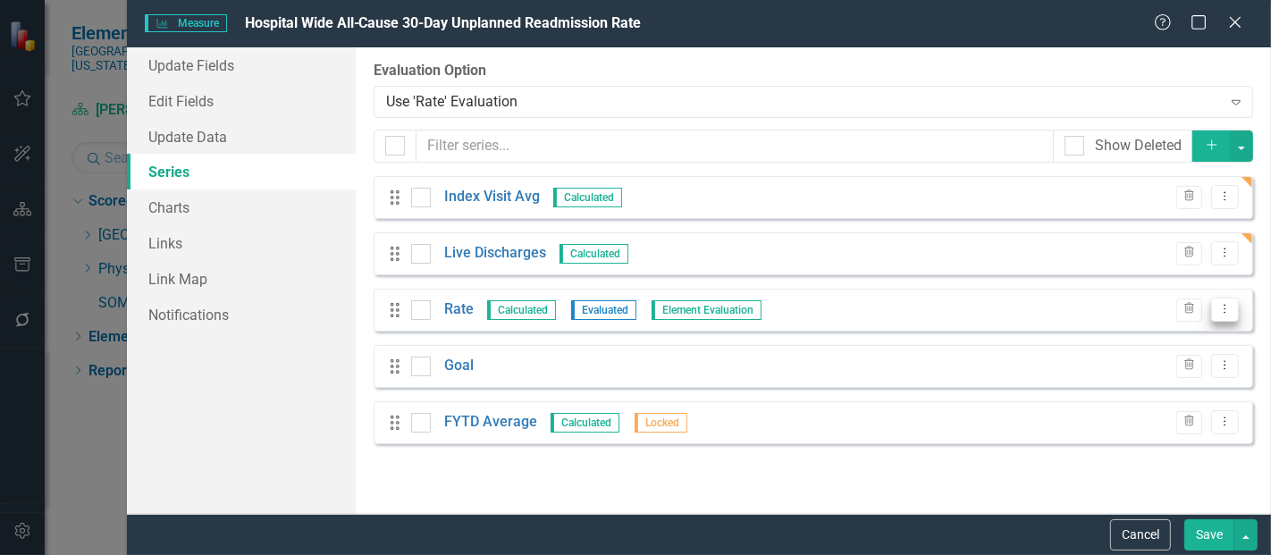
click at [1221, 307] on icon "Dropdown Menu" at bounding box center [1224, 309] width 15 height 12
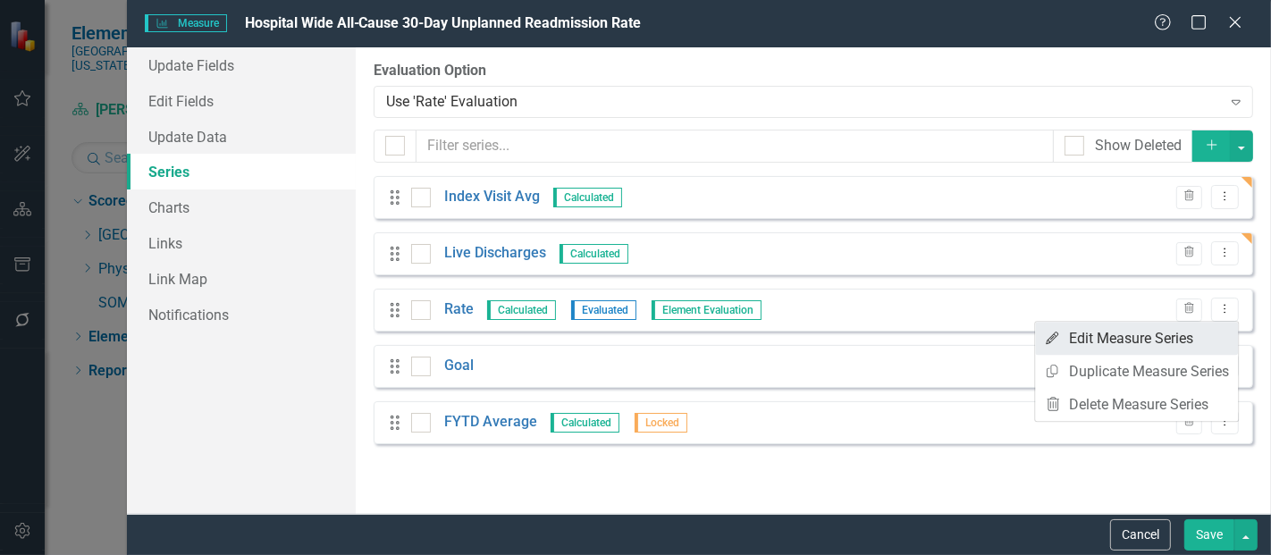
click at [1135, 338] on link "Edit Edit Measure Series" at bounding box center [1136, 338] width 203 height 33
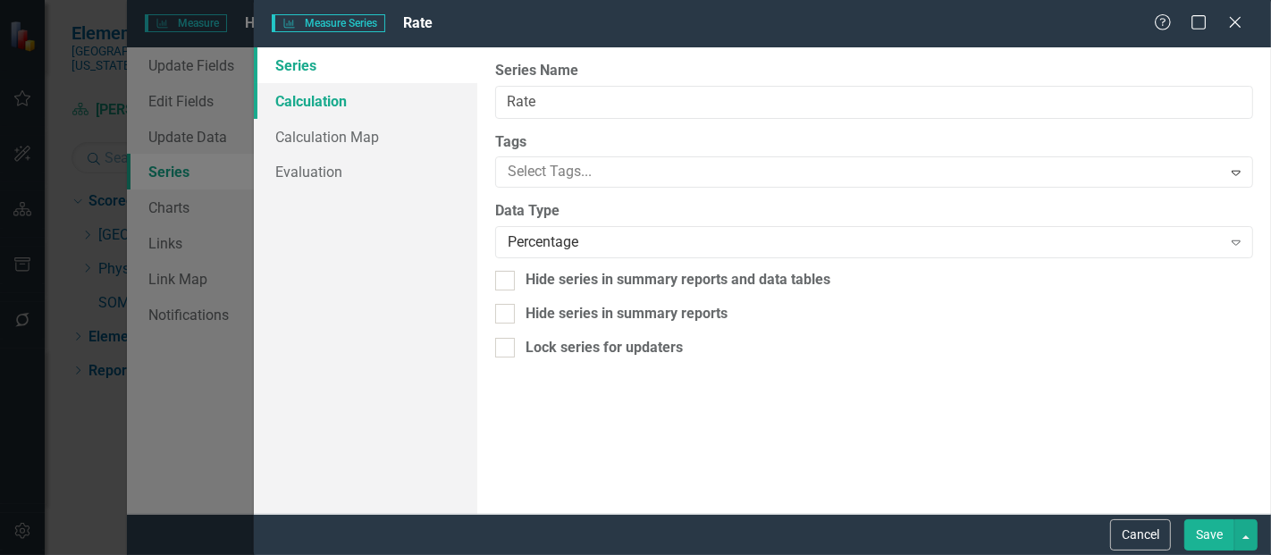
click at [326, 94] on link "Calculation" at bounding box center [365, 101] width 223 height 36
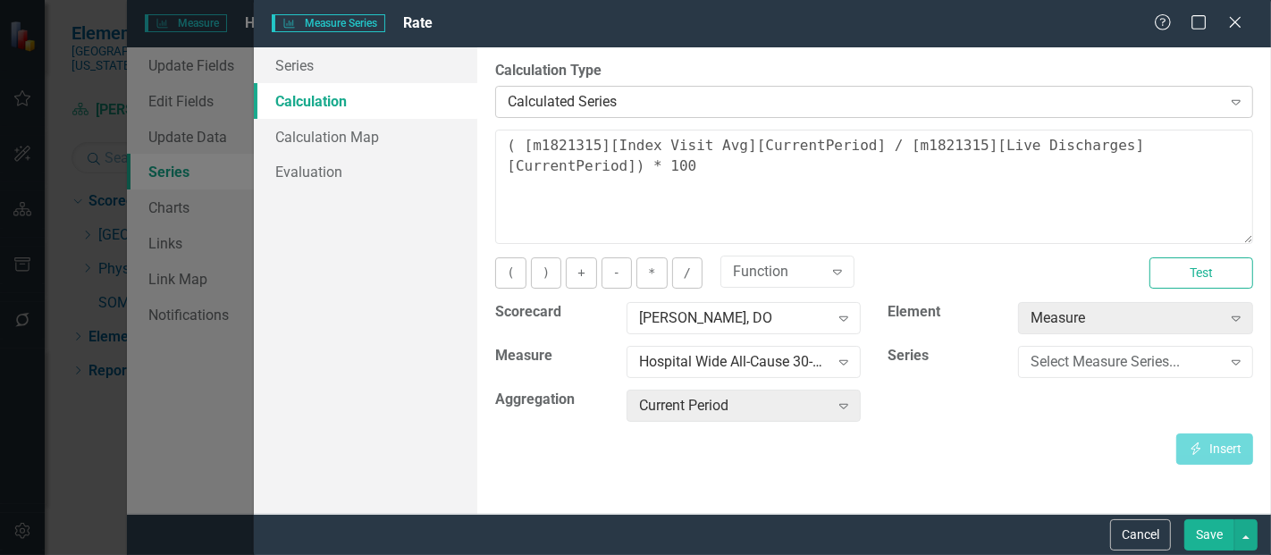
click at [554, 108] on div "Calculated Series" at bounding box center [864, 101] width 713 height 21
drag, startPoint x: 554, startPoint y: 108, endPoint x: 397, endPoint y: 232, distance: 200.4
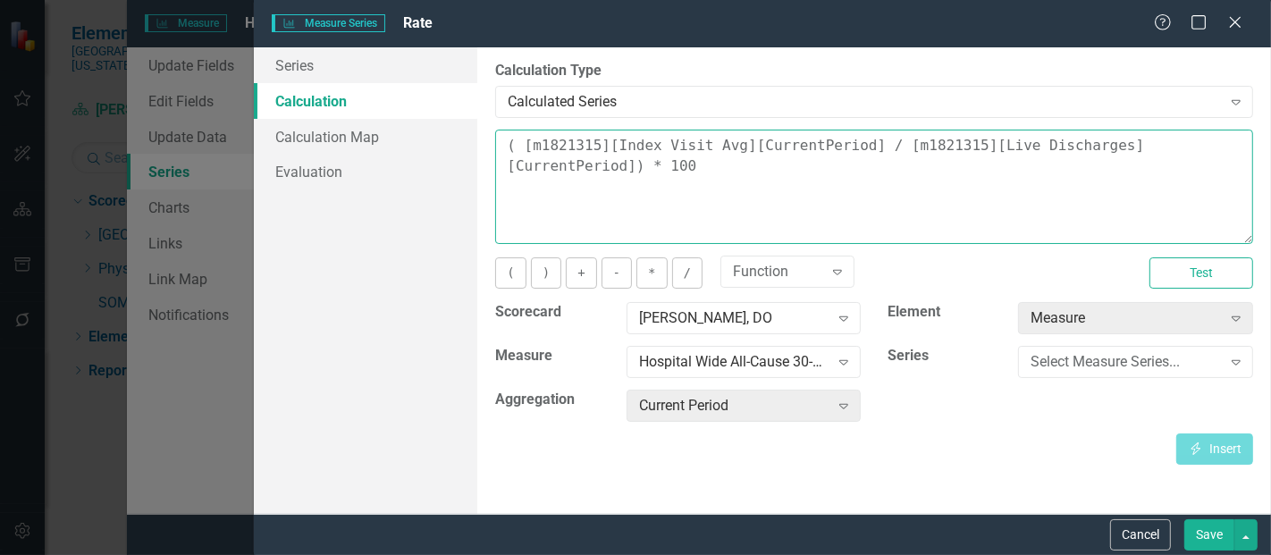
drag, startPoint x: 590, startPoint y: 175, endPoint x: 516, endPoint y: 145, distance: 79.3
click at [516, 145] on textarea "( [m1821315][Index Visit Avg][CurrentPeriod] / [m1821315][Live Discharges][Curr…" at bounding box center [874, 187] width 758 height 114
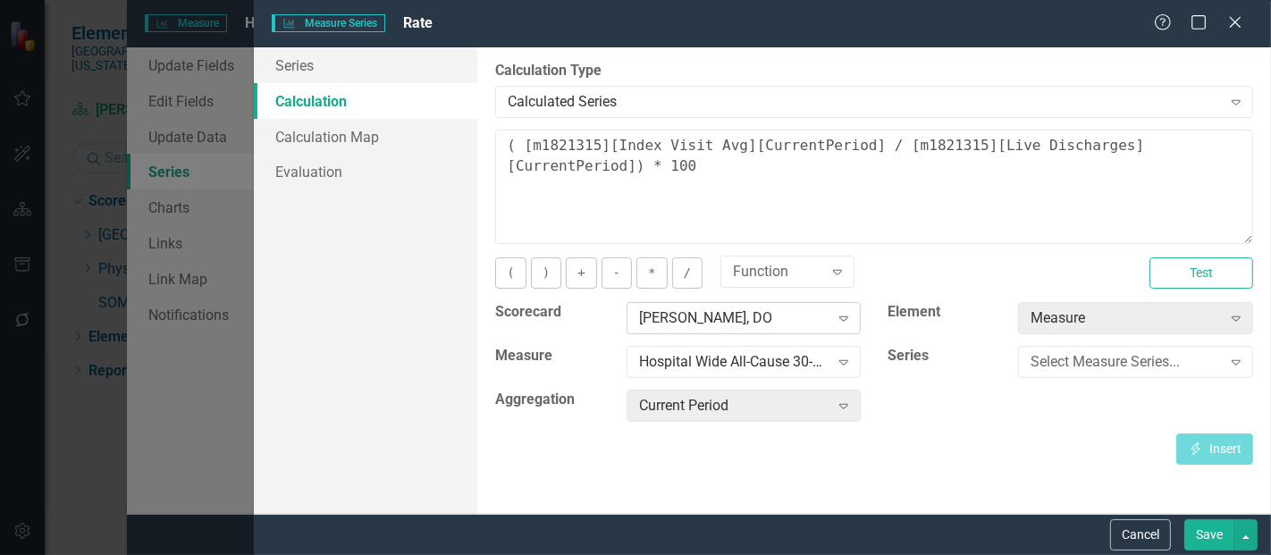
click at [672, 329] on div "Ethan Hiles, DO Expand" at bounding box center [743, 318] width 235 height 32
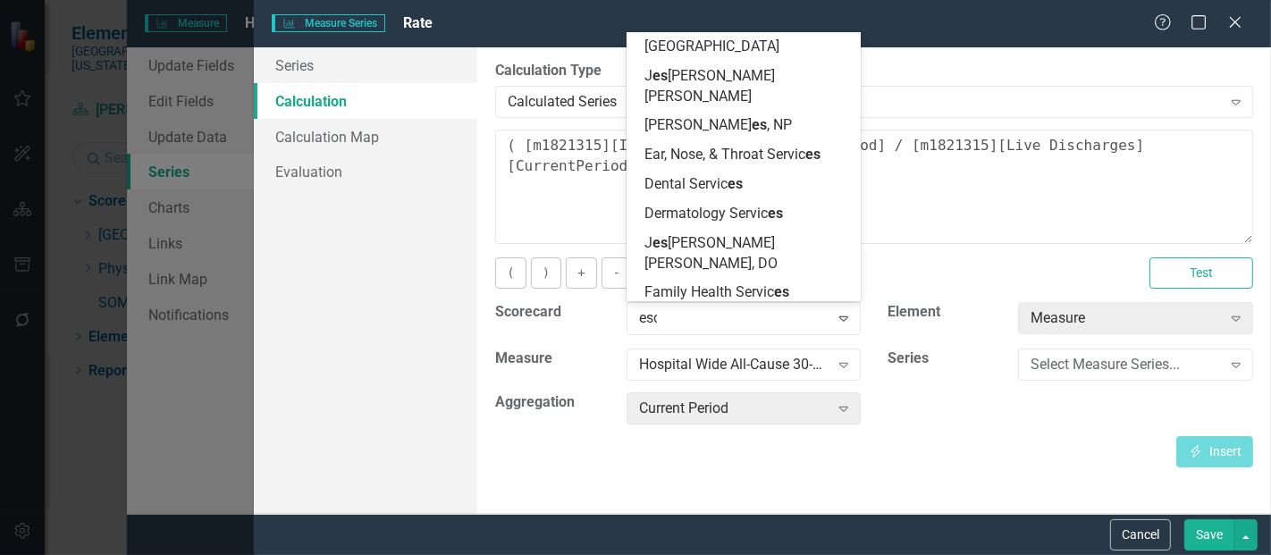
scroll to position [0, 0]
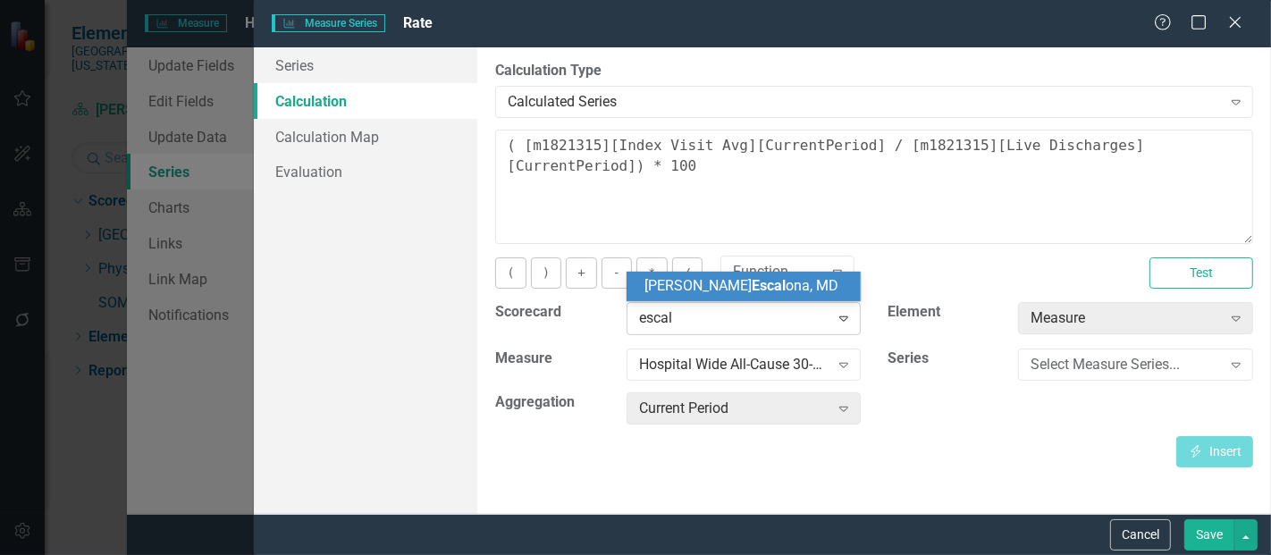
type input "esca"
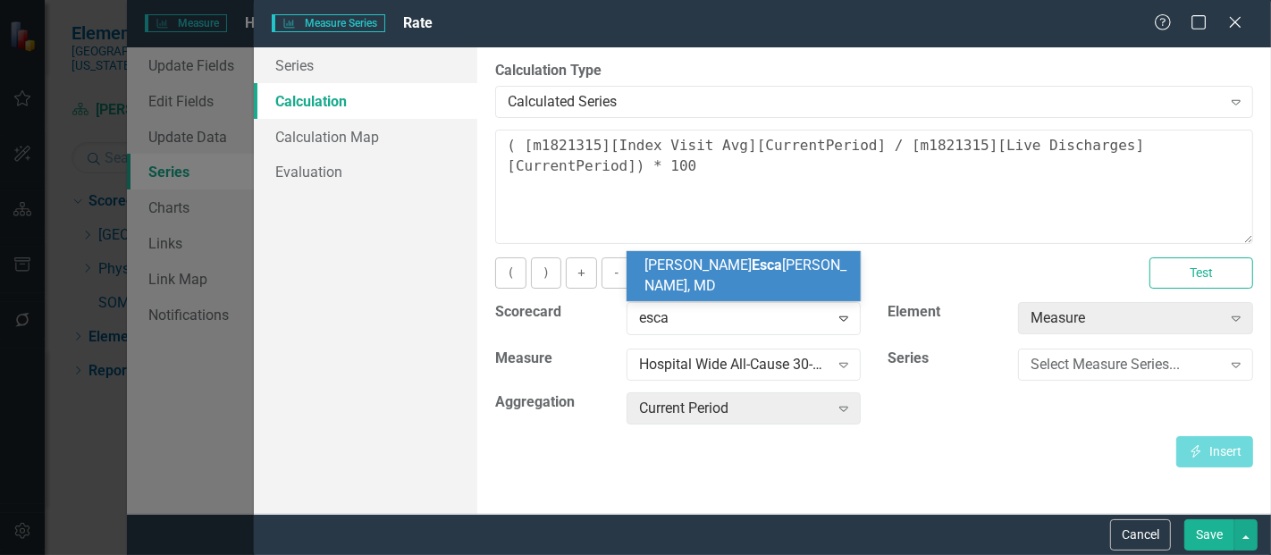
click at [749, 289] on span "Tanya Esca lona, MD" at bounding box center [745, 275] width 202 height 38
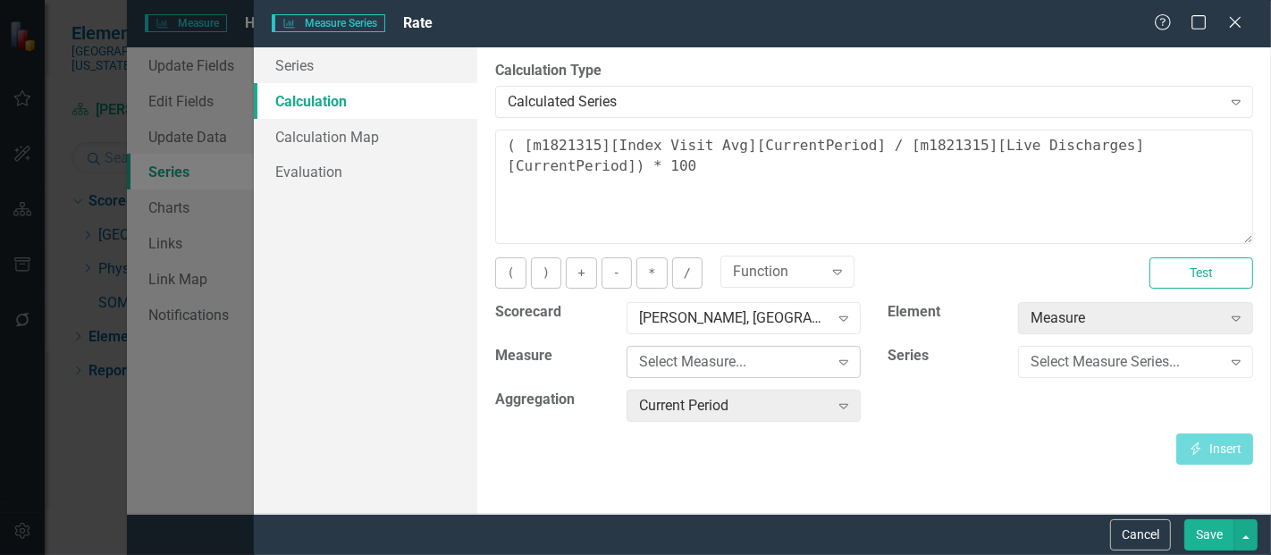
click at [733, 363] on div "Select Measure..." at bounding box center [734, 362] width 190 height 21
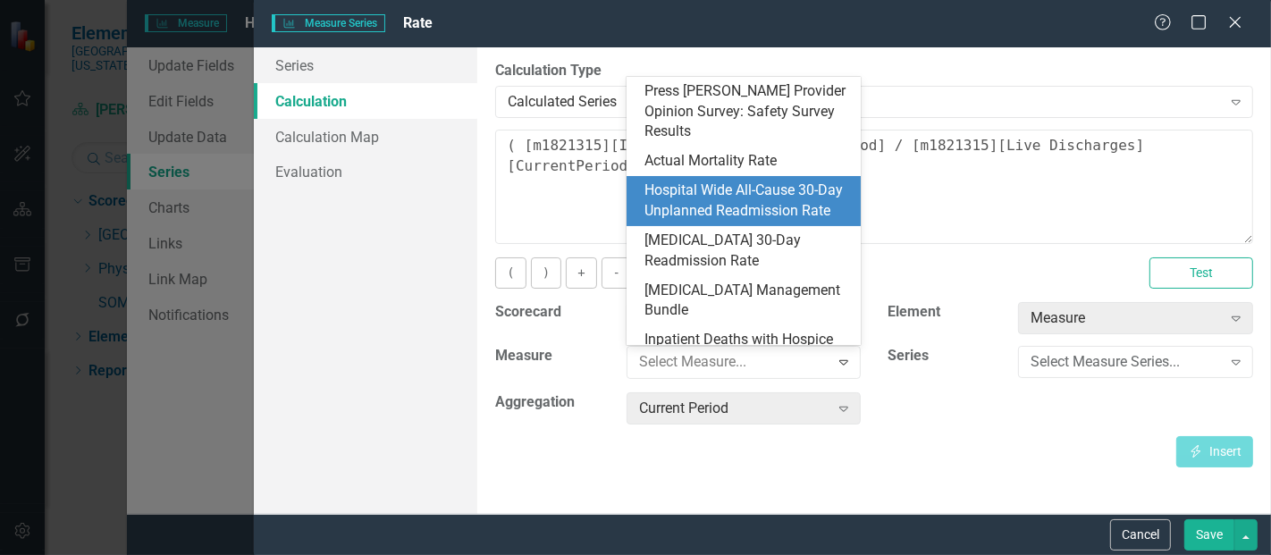
click at [767, 200] on div "Hospital Wide All-Cause 30-Day Unplanned Readmission Rate" at bounding box center [747, 200] width 206 height 41
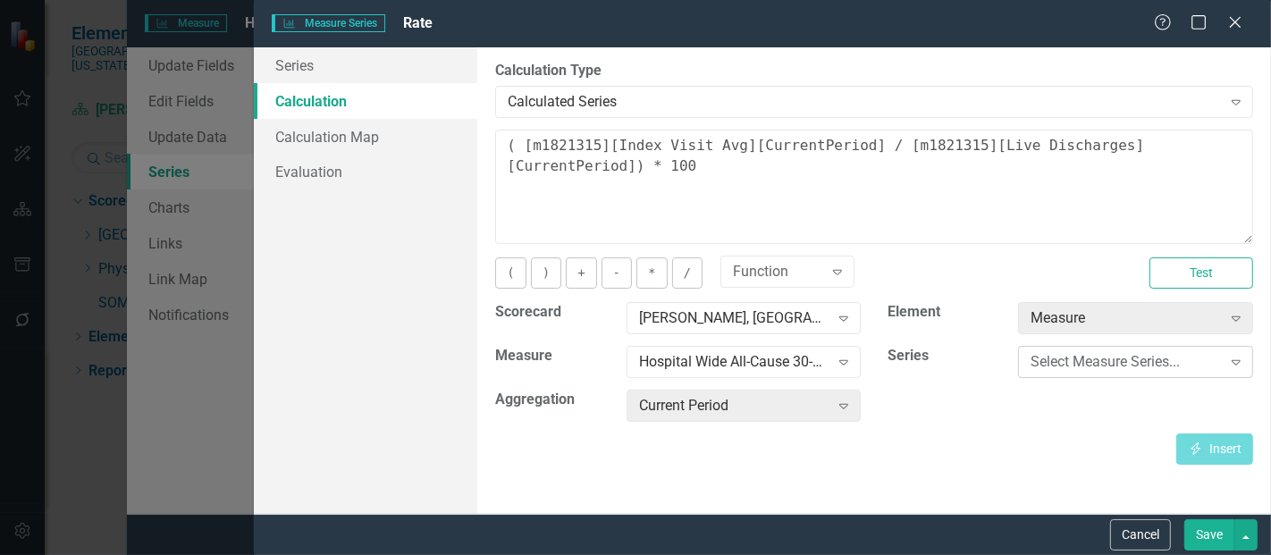
click at [1041, 357] on div "Select Measure Series..." at bounding box center [1125, 362] width 190 height 21
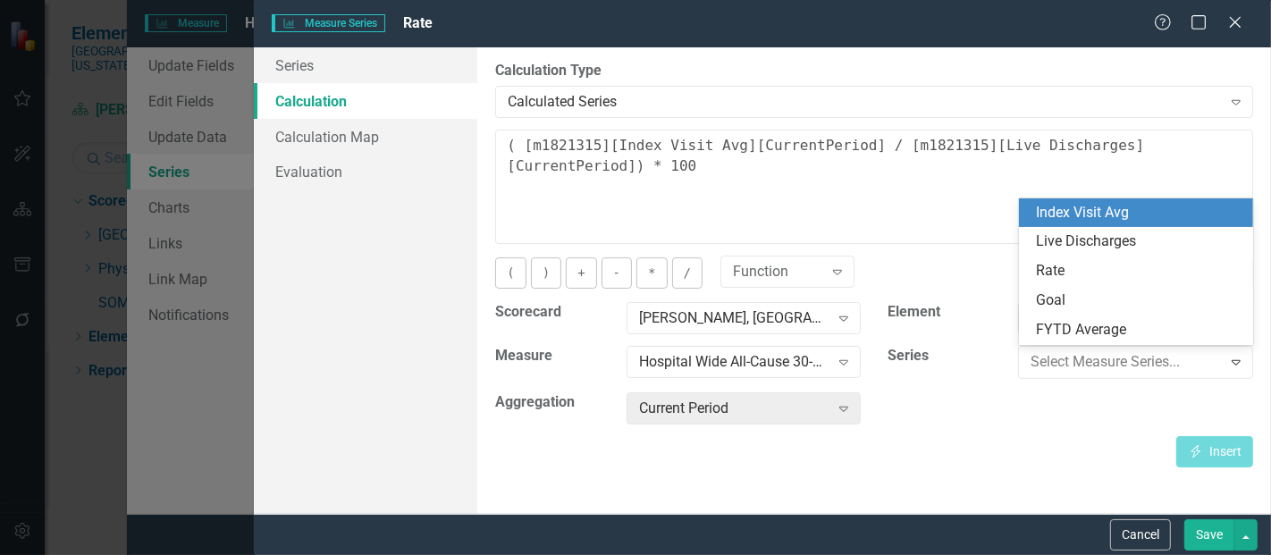
click at [1110, 223] on div "Index Visit Avg" at bounding box center [1136, 212] width 235 height 29
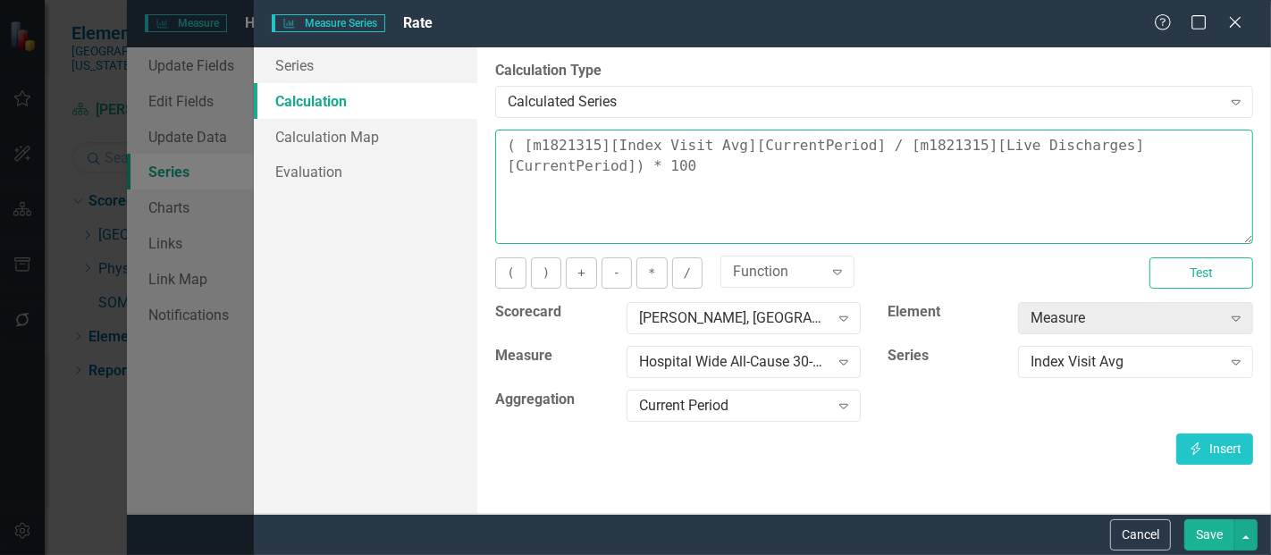
drag, startPoint x: 763, startPoint y: 197, endPoint x: 442, endPoint y: 100, distance: 335.2
click at [442, 100] on div "Series Calculation Calculation Map Evaluation From this page, you can edit the …" at bounding box center [762, 280] width 1017 height 466
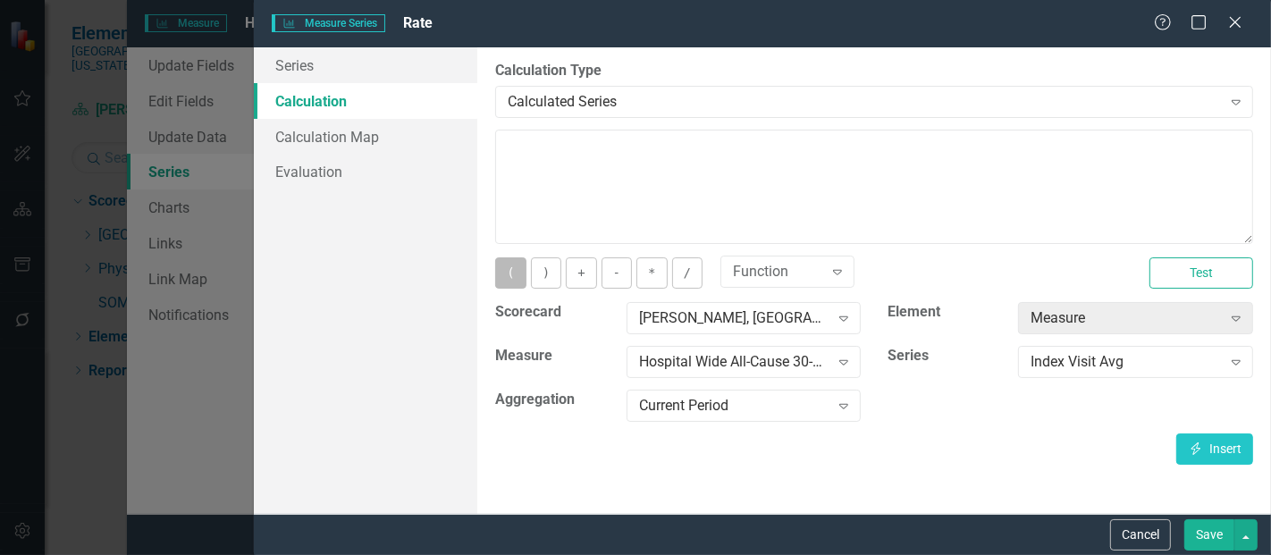
click at [513, 270] on button "(" at bounding box center [510, 272] width 30 height 31
click at [1221, 441] on button "Insert Insert" at bounding box center [1214, 448] width 77 height 31
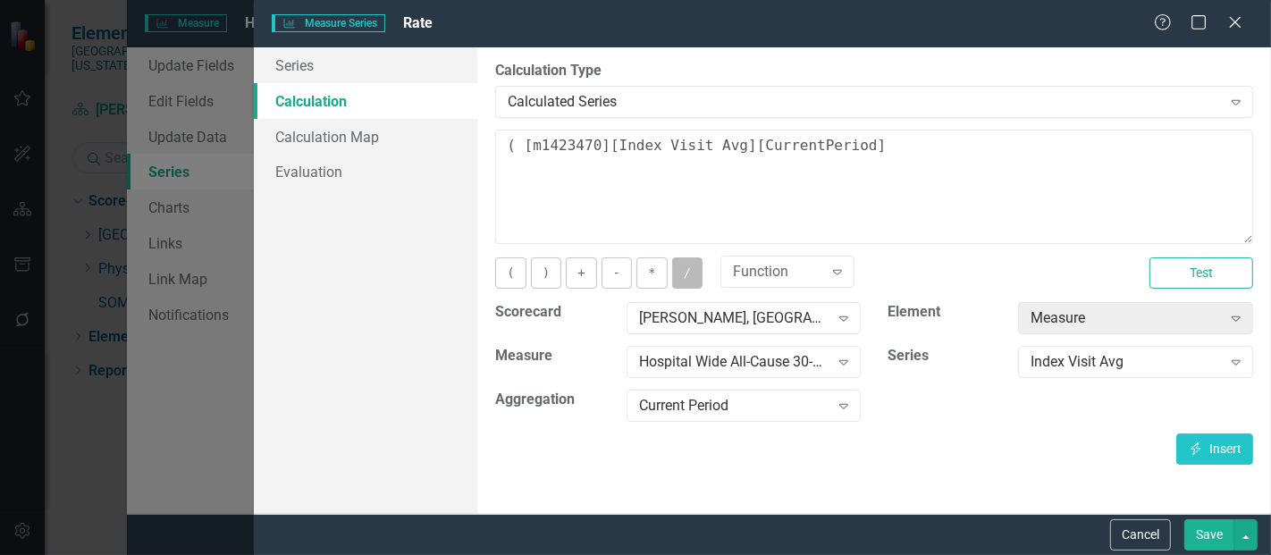
click at [681, 265] on button "/" at bounding box center [687, 272] width 30 height 31
click at [1133, 368] on div "Index Visit Avg" at bounding box center [1125, 362] width 190 height 21
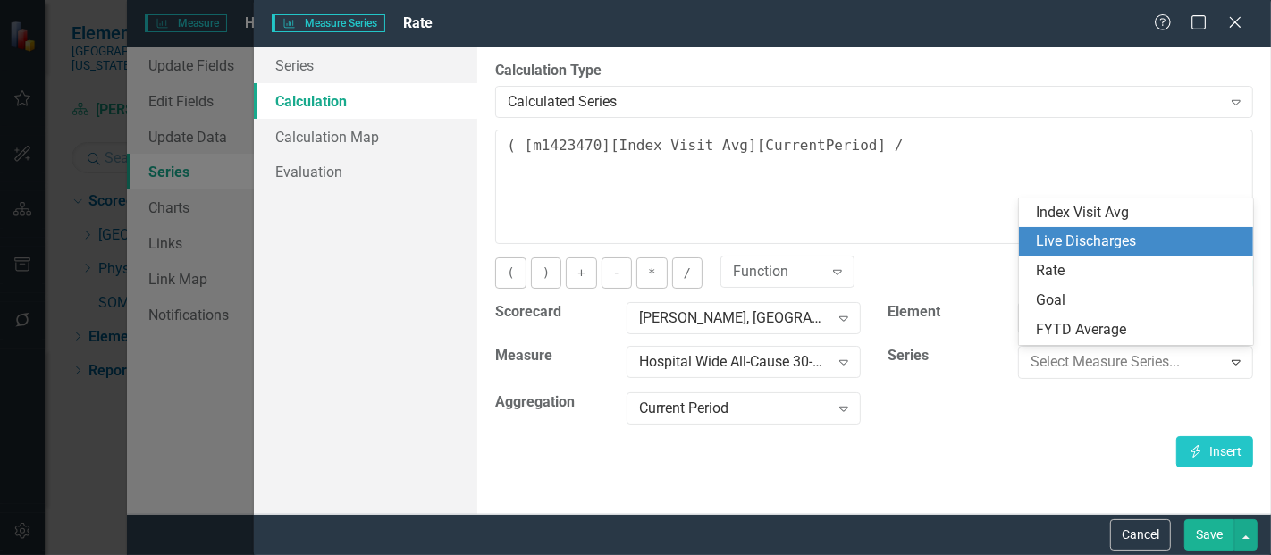
click at [1111, 247] on div "Live Discharges" at bounding box center [1140, 241] width 206 height 21
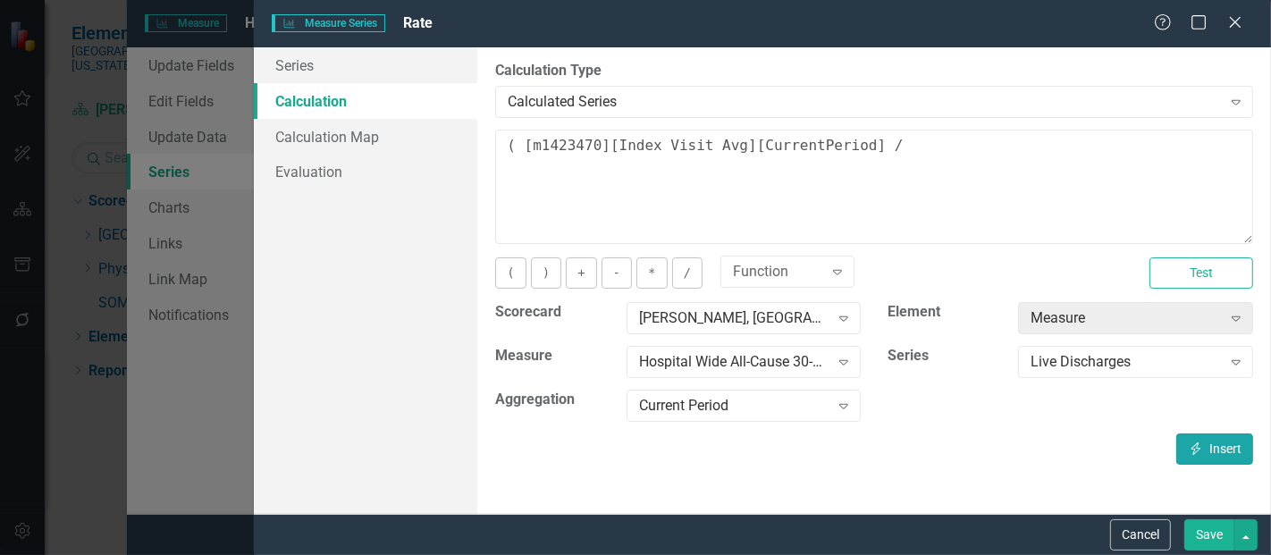
click at [1197, 453] on button "Insert Insert" at bounding box center [1214, 448] width 77 height 31
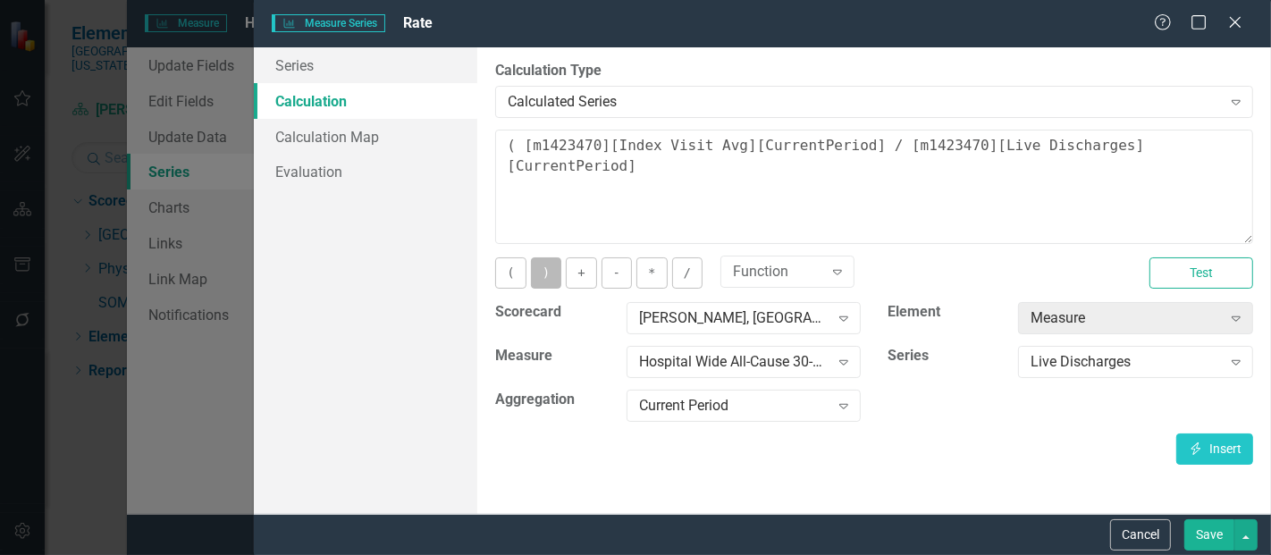
click at [541, 276] on button ")" at bounding box center [546, 272] width 30 height 31
click at [641, 274] on button "*" at bounding box center [651, 272] width 30 height 31
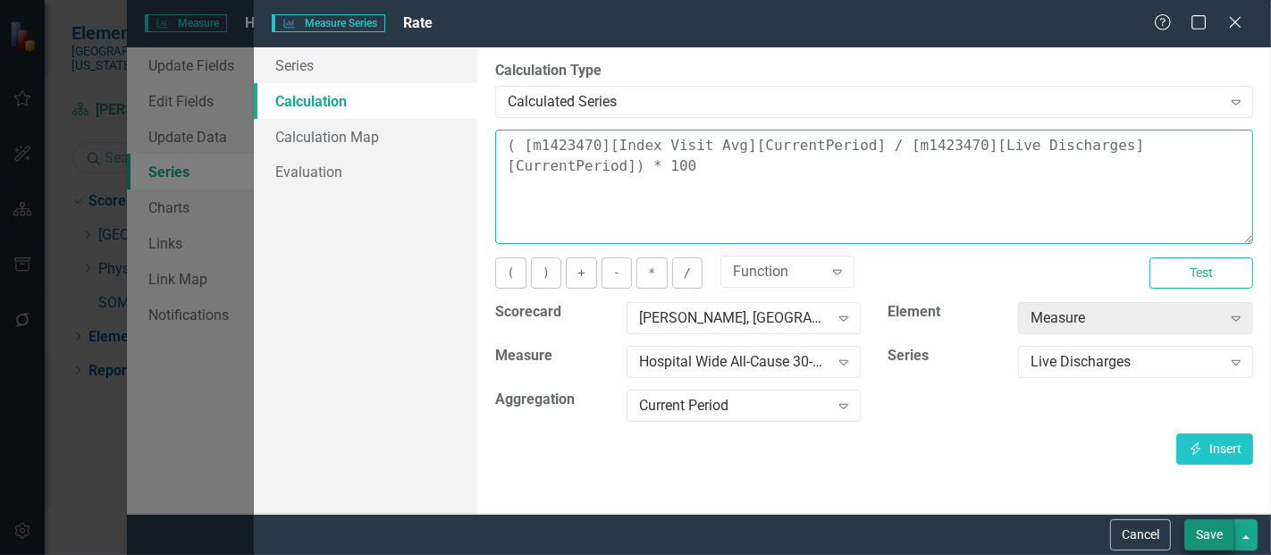
type textarea "( [m1423470][Index Visit Avg][CurrentPeriod] / [m1423470][Live Discharges][Curr…"
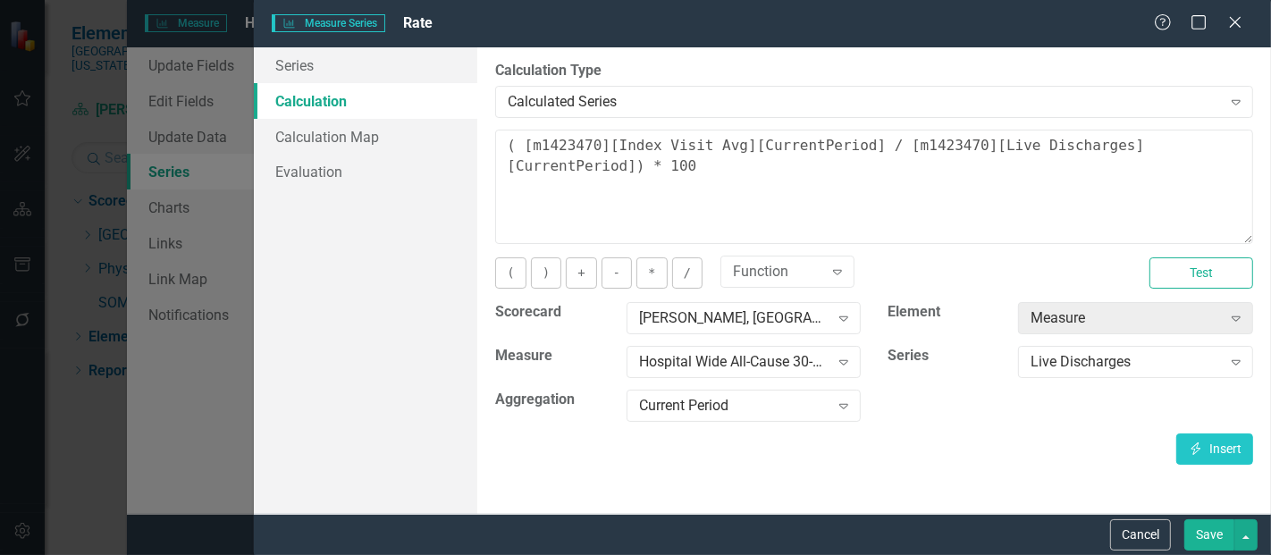
click at [1205, 541] on button "Save" at bounding box center [1209, 534] width 50 height 31
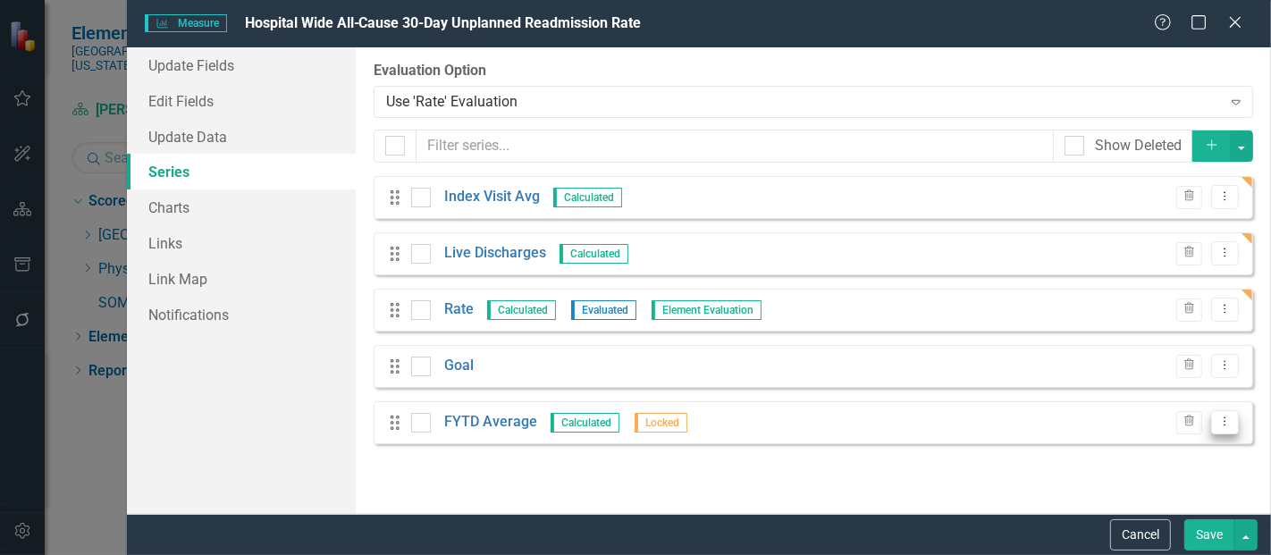
click at [1217, 418] on button "Dropdown Menu" at bounding box center [1225, 422] width 28 height 24
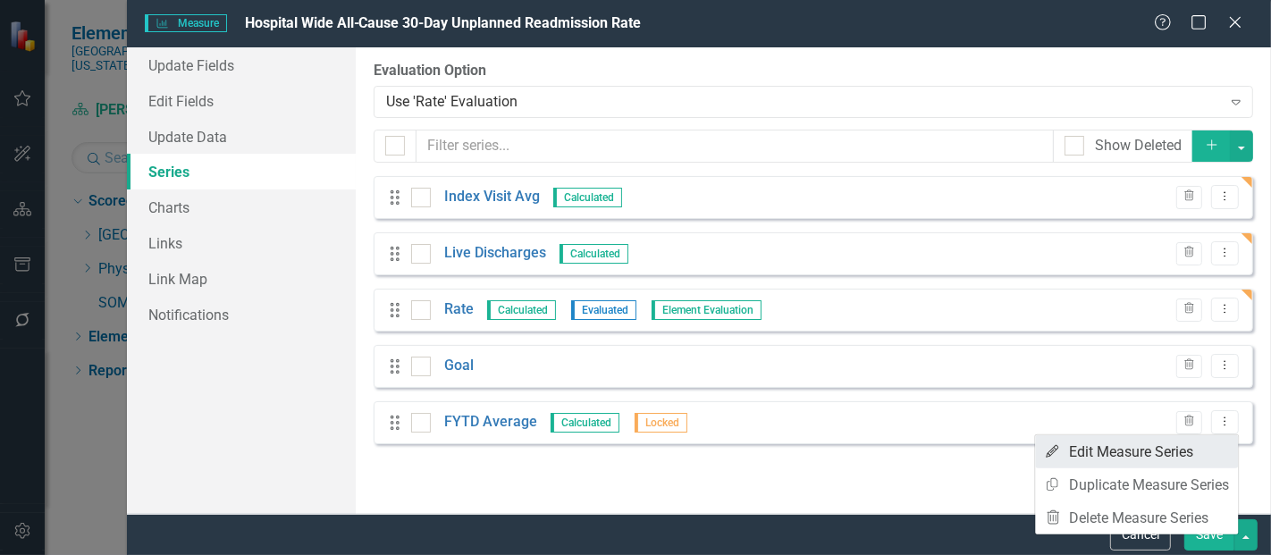
click at [1197, 449] on link "Edit Edit Measure Series" at bounding box center [1136, 451] width 203 height 33
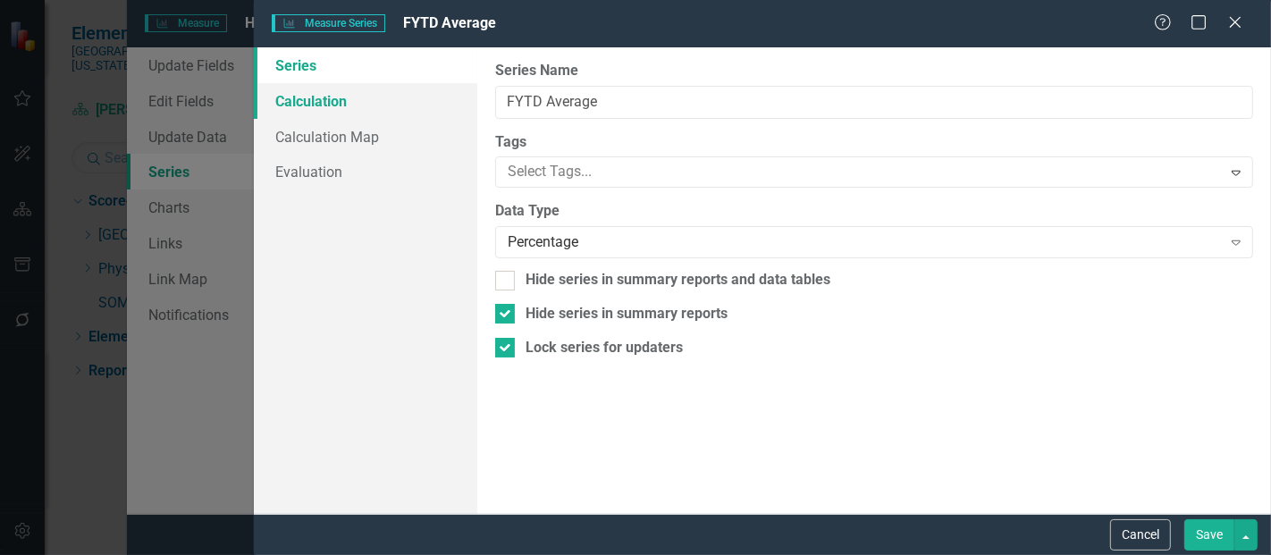
click at [331, 110] on link "Calculation" at bounding box center [365, 101] width 223 height 36
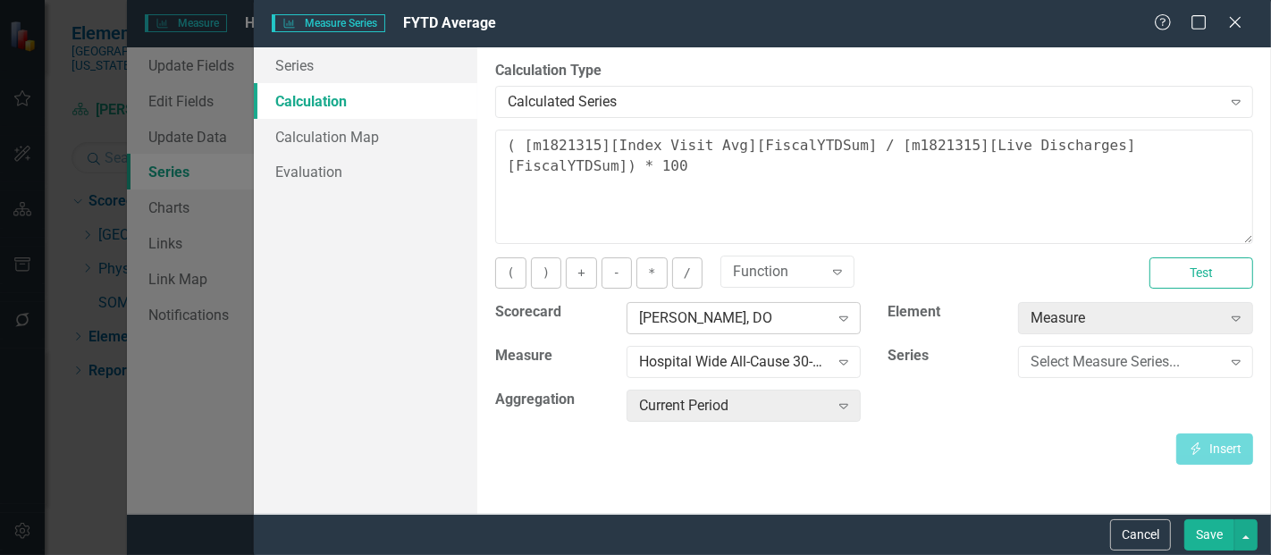
click at [690, 320] on div "[PERSON_NAME], DO" at bounding box center [734, 318] width 190 height 21
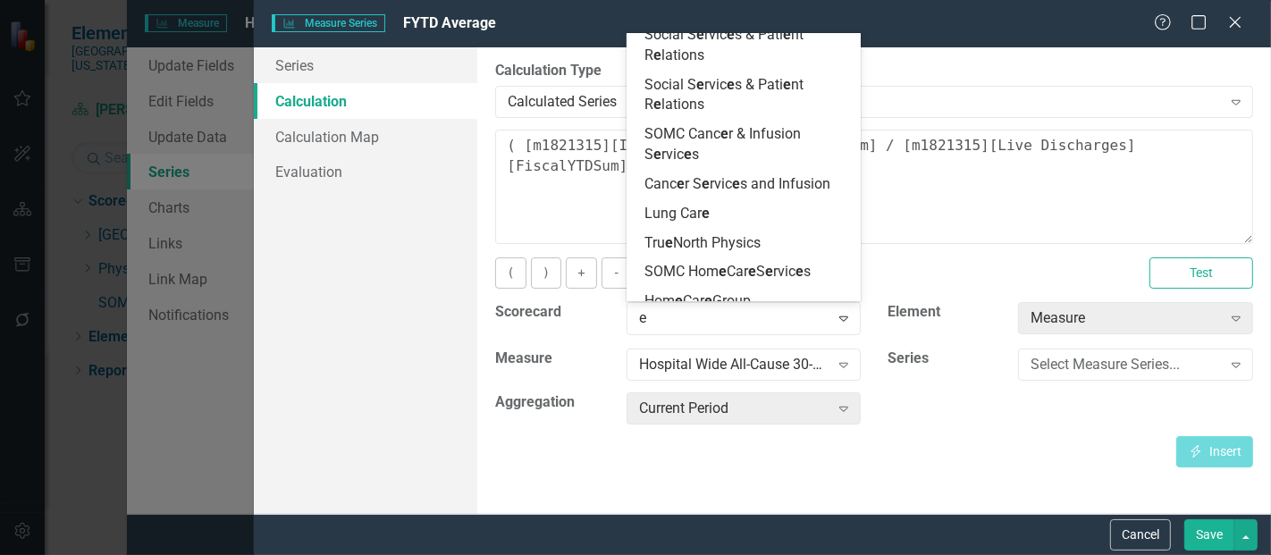
scroll to position [2605, 0]
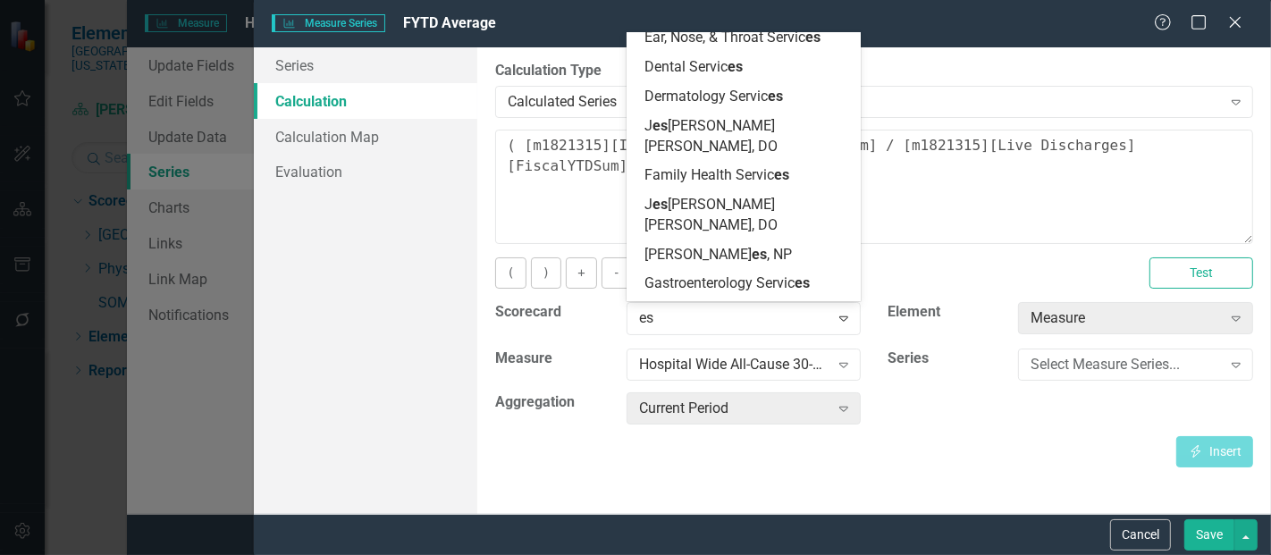
type input "esc"
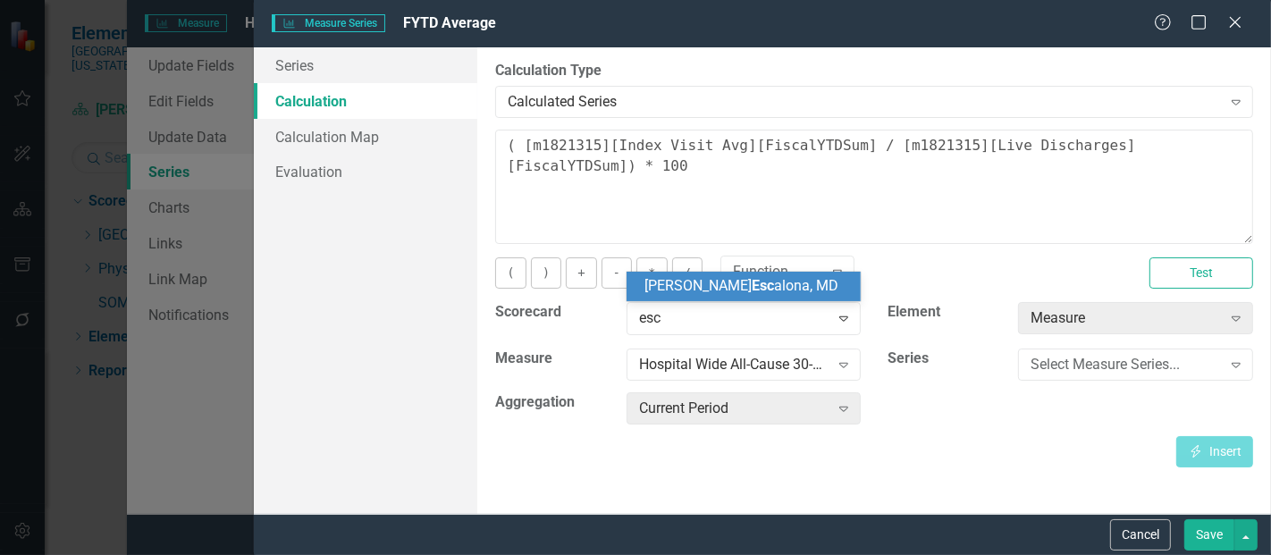
click at [740, 279] on span "[PERSON_NAME] Esc [PERSON_NAME], MD" at bounding box center [741, 285] width 194 height 17
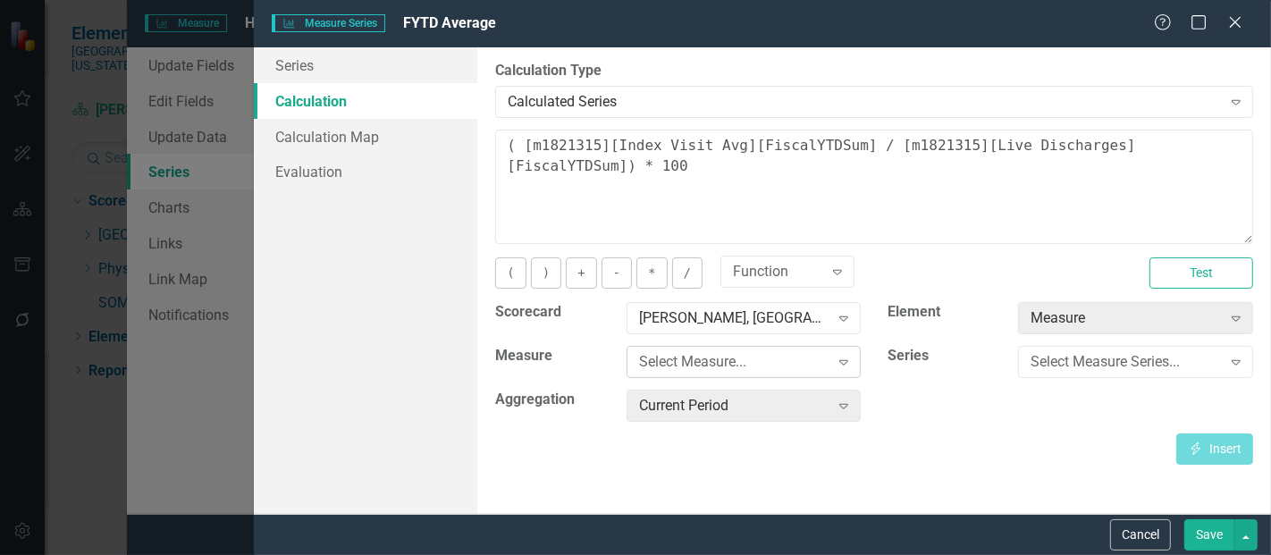
click at [707, 365] on div "Select Measure..." at bounding box center [734, 362] width 190 height 21
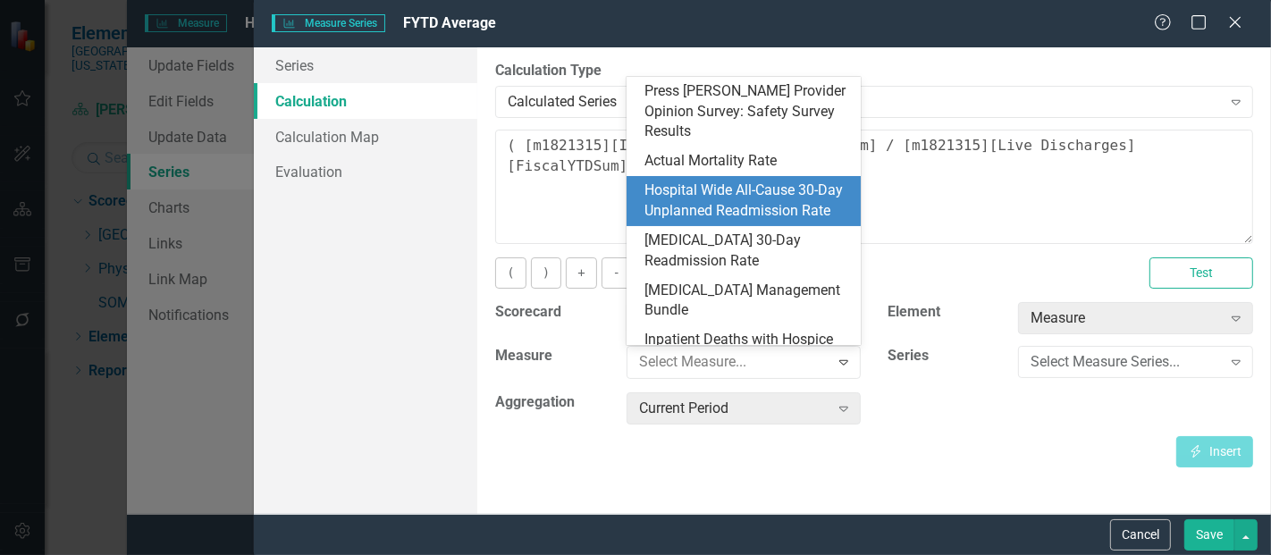
click at [765, 198] on div "Hospital Wide All-Cause 30-Day Unplanned Readmission Rate" at bounding box center [747, 200] width 206 height 41
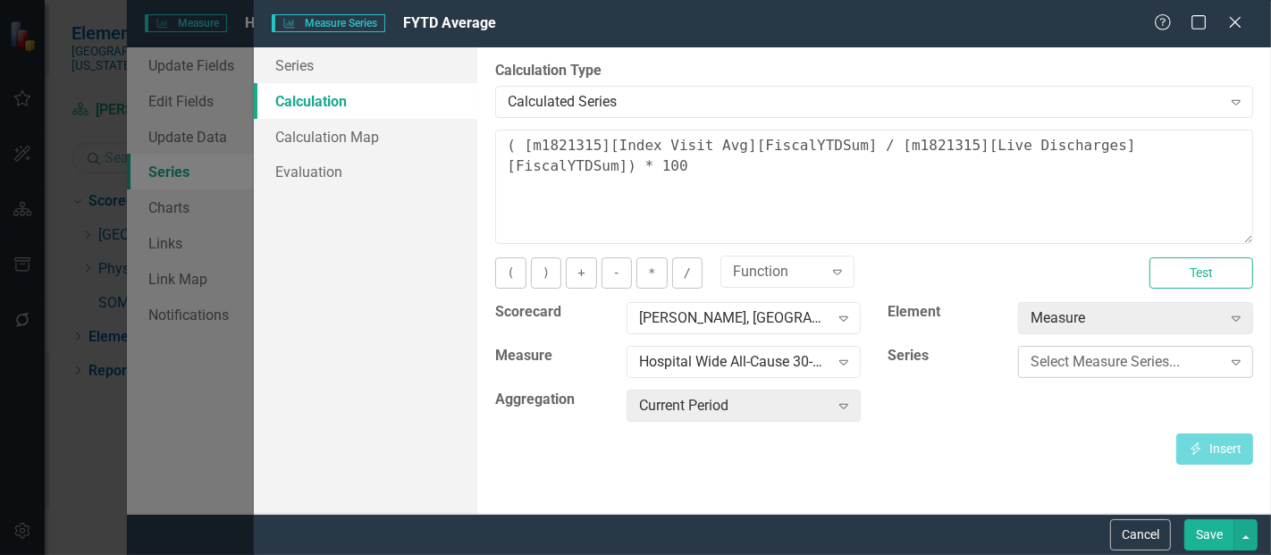
click at [1087, 366] on div "Select Measure Series..." at bounding box center [1125, 362] width 190 height 21
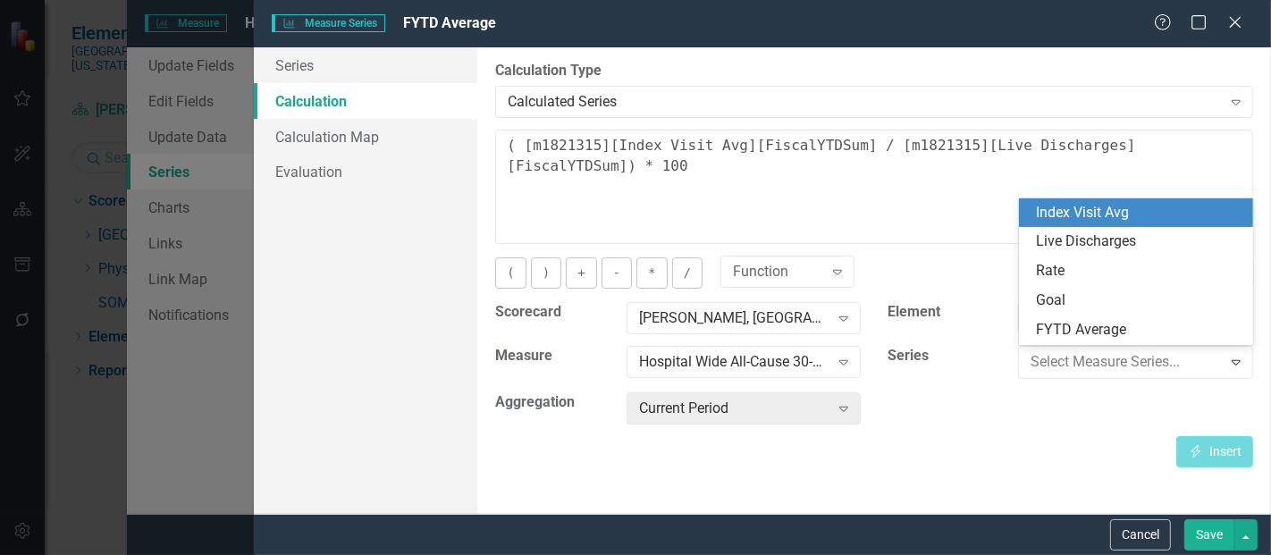
click at [1107, 212] on div "Index Visit Avg" at bounding box center [1140, 213] width 206 height 21
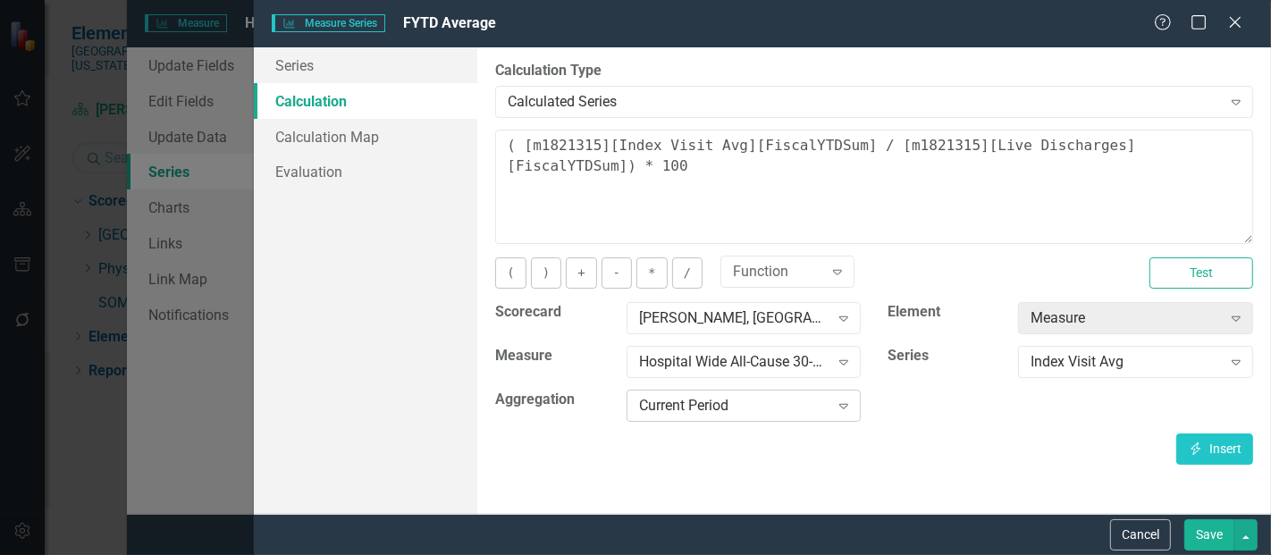
click at [701, 410] on div "Current Period" at bounding box center [734, 406] width 190 height 21
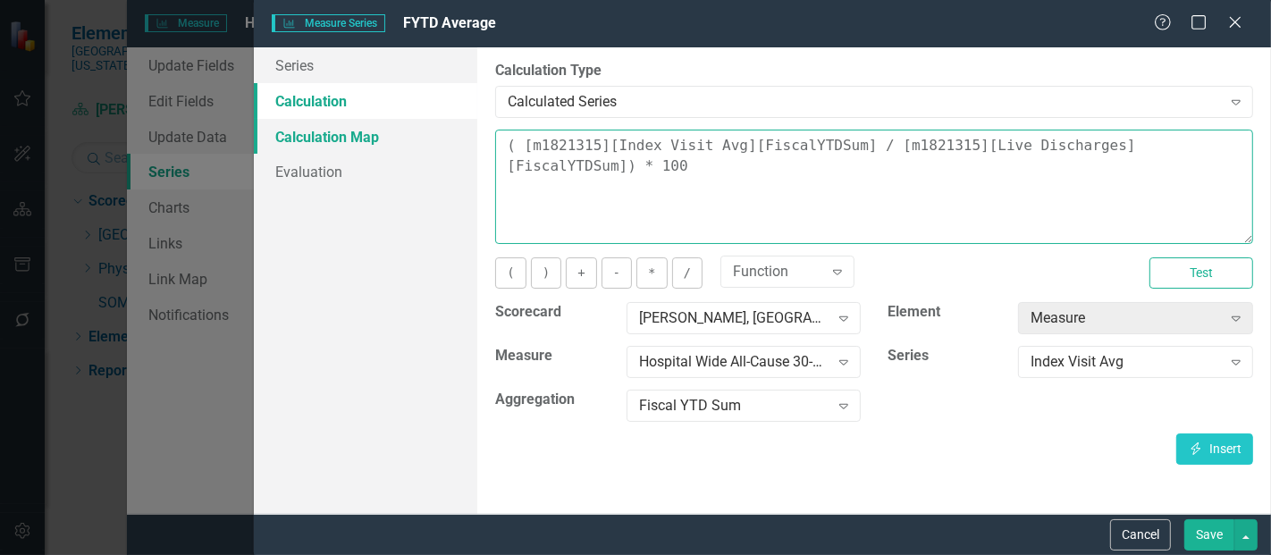
drag, startPoint x: 620, startPoint y: 195, endPoint x: 465, endPoint y: 141, distance: 164.5
click at [465, 141] on div "Series Calculation Calculation Map Evaluation From this page, you can edit the …" at bounding box center [762, 280] width 1017 height 466
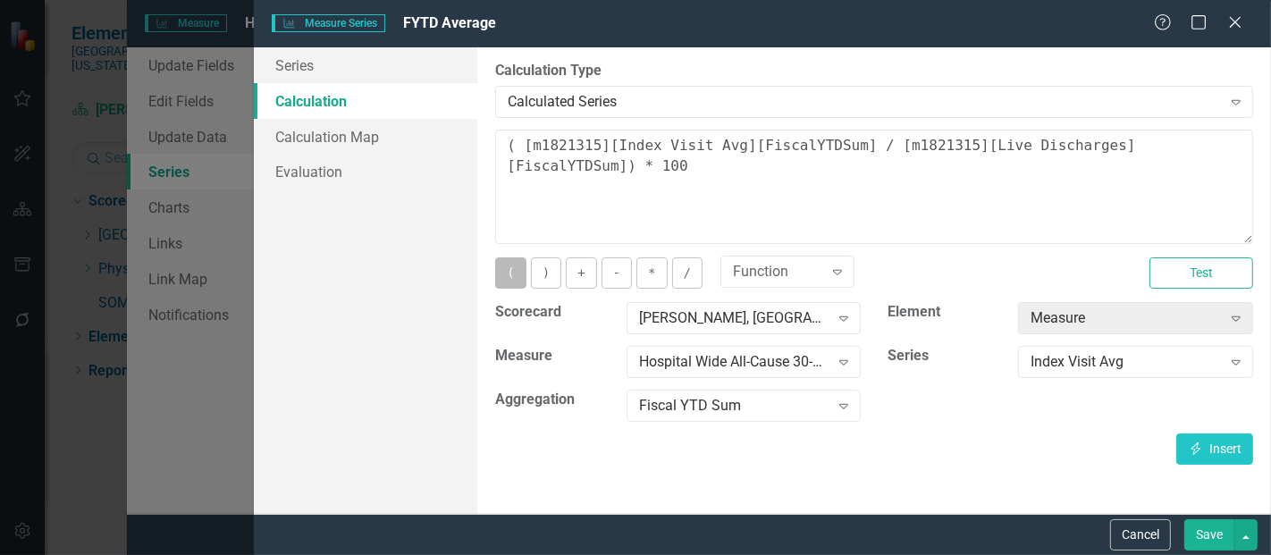
click at [511, 271] on button "(" at bounding box center [510, 272] width 30 height 31
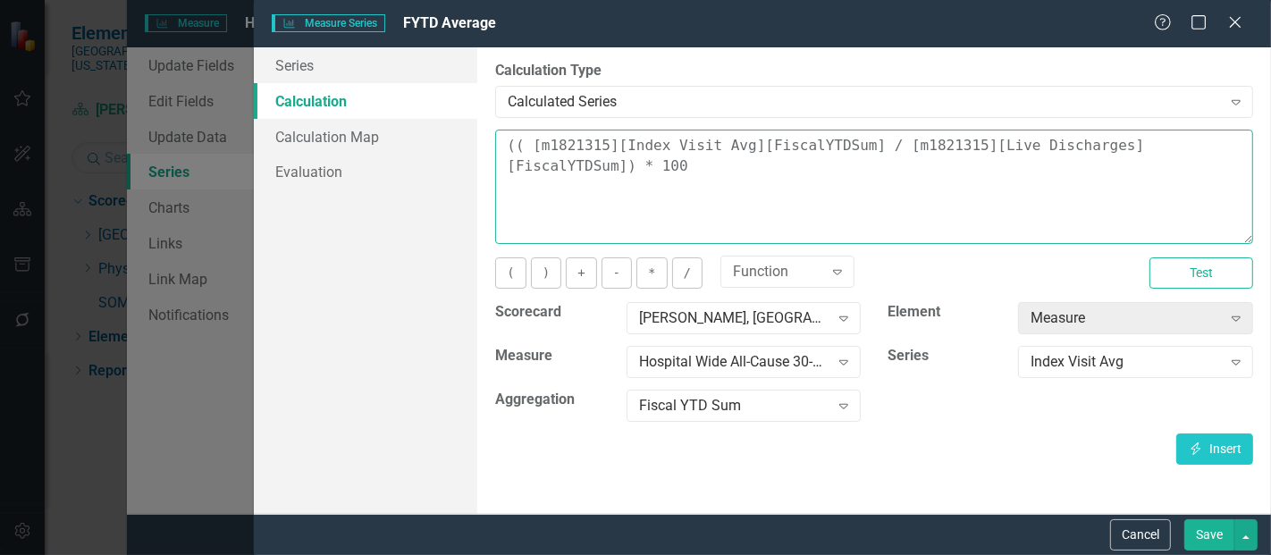
drag, startPoint x: 538, startPoint y: 176, endPoint x: 519, endPoint y: 130, distance: 50.1
click at [519, 130] on textarea "(( [m1821315][Index Visit Avg][FiscalYTDSum] / [m1821315][Live Discharges][Fisc…" at bounding box center [874, 187] width 758 height 114
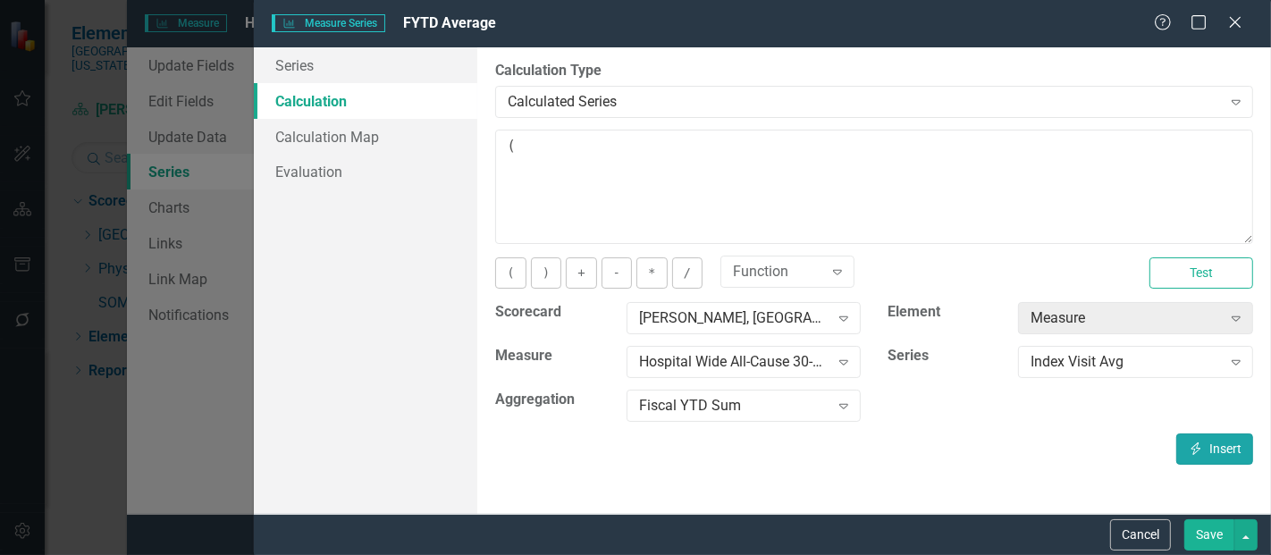
click at [1220, 435] on button "Insert Insert" at bounding box center [1214, 448] width 77 height 31
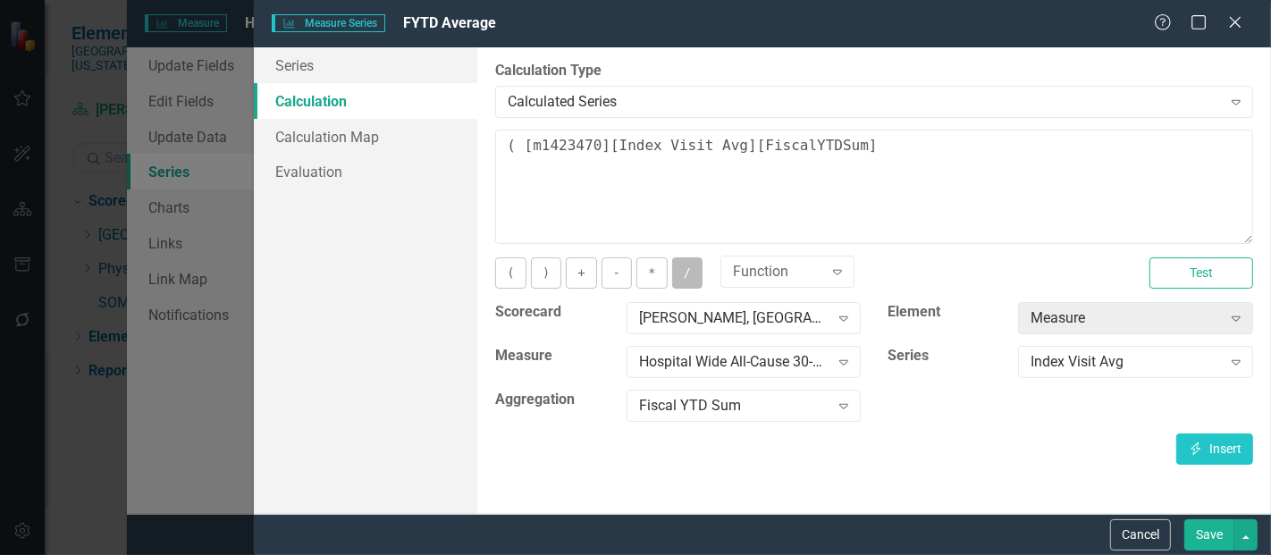
click at [681, 276] on button "/" at bounding box center [687, 272] width 30 height 31
click at [1143, 366] on div "Index Visit Avg" at bounding box center [1125, 362] width 190 height 21
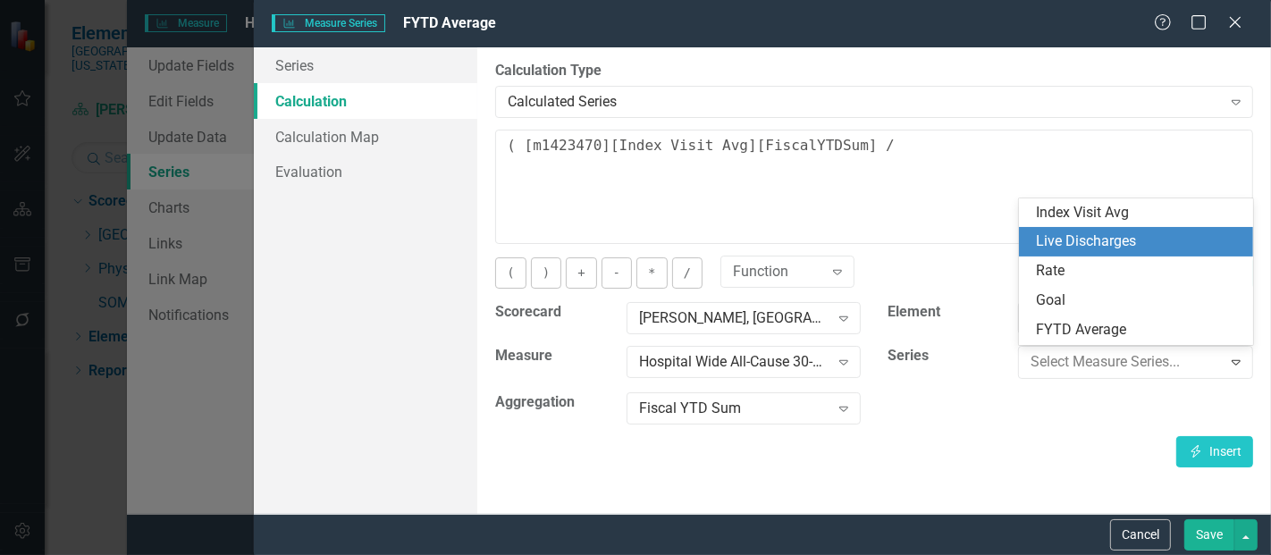
click at [1104, 232] on div "Live Discharges" at bounding box center [1140, 241] width 206 height 21
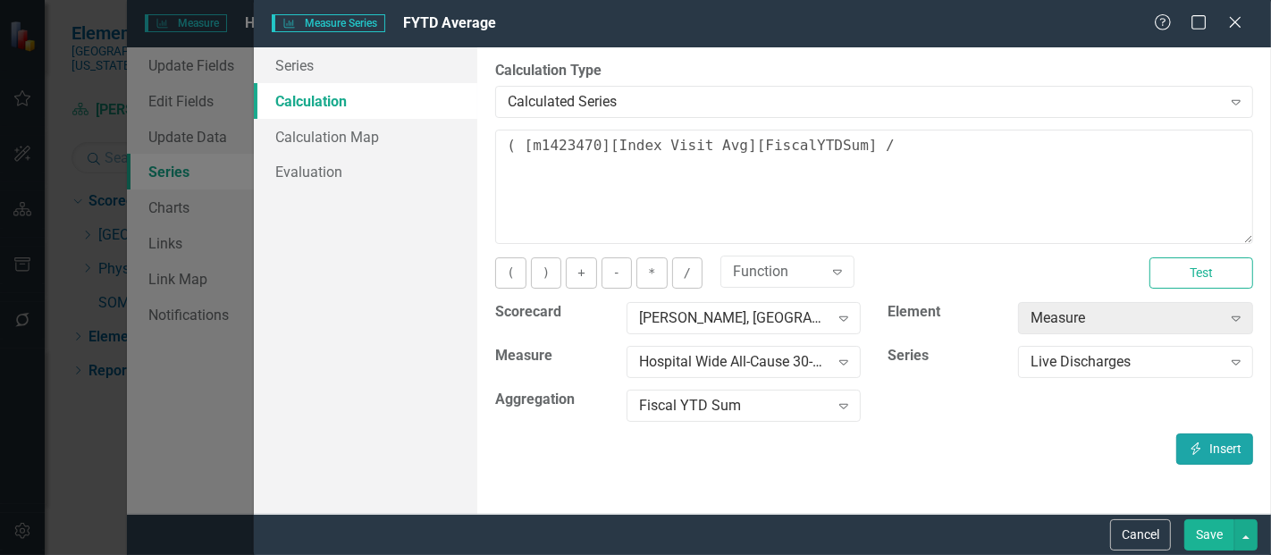
click at [1202, 459] on button "Insert Insert" at bounding box center [1214, 448] width 77 height 31
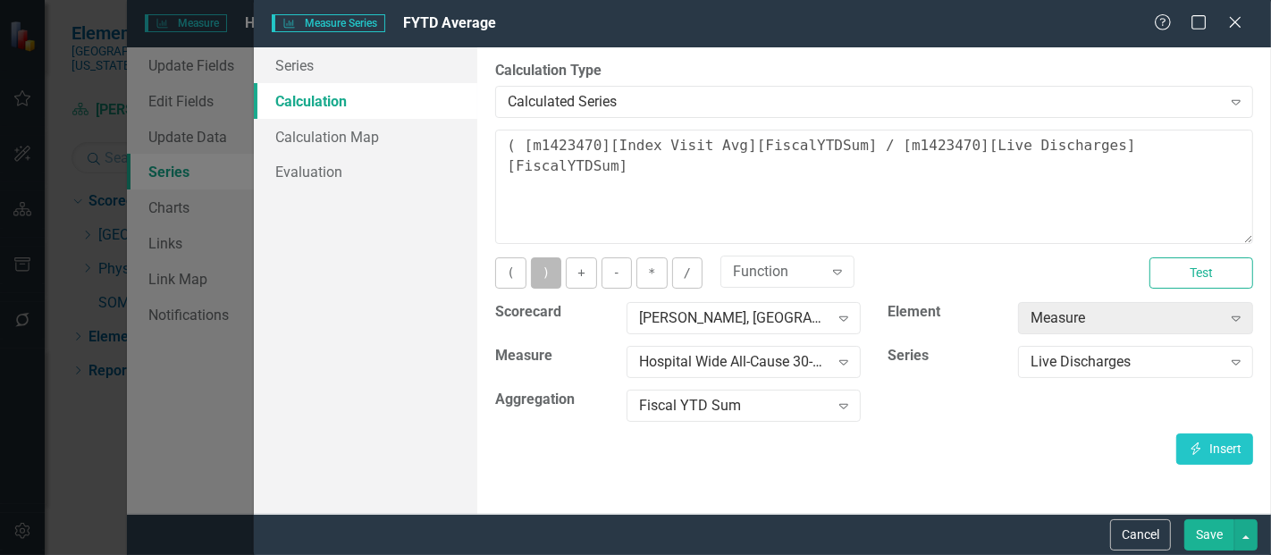
click at [547, 274] on button ")" at bounding box center [546, 272] width 30 height 31
click at [656, 272] on button "*" at bounding box center [651, 272] width 30 height 31
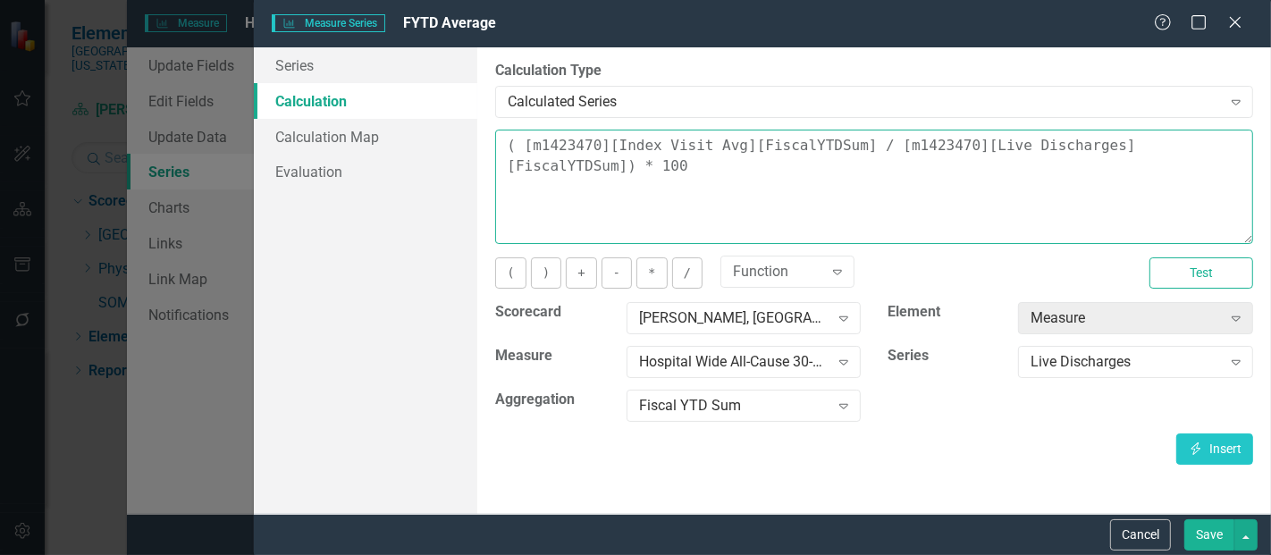
type textarea "( [m1423470][Index Visit Avg][FiscalYTDSum] / [m1423470][Live Discharges][Fisca…"
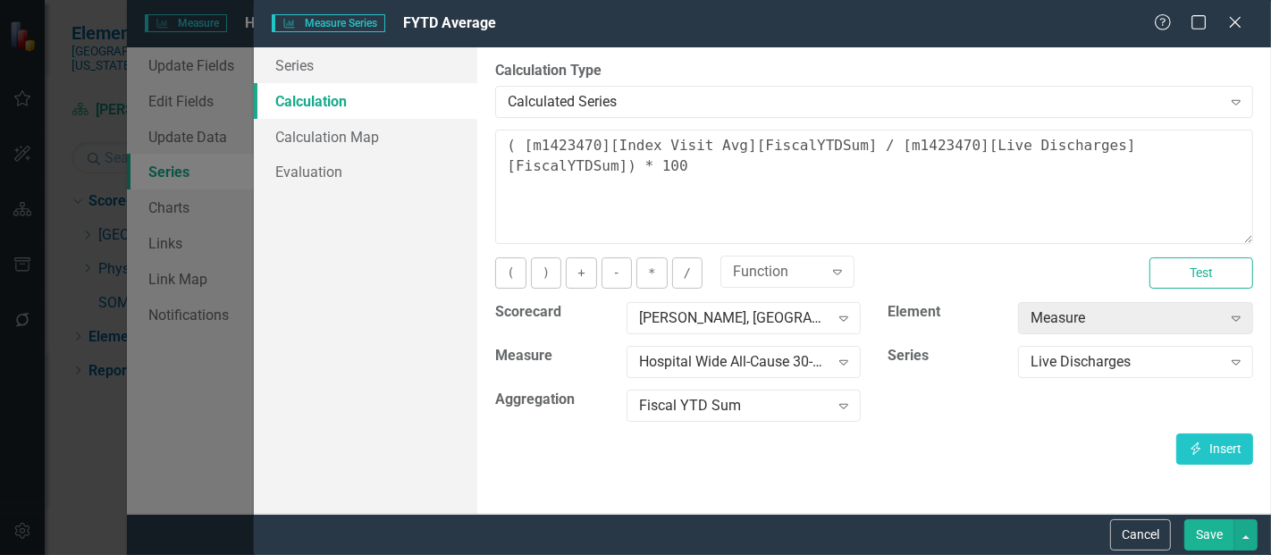
click at [1200, 552] on div "Cancel Save" at bounding box center [762, 534] width 1017 height 41
click at [1213, 539] on button "Save" at bounding box center [1209, 534] width 50 height 31
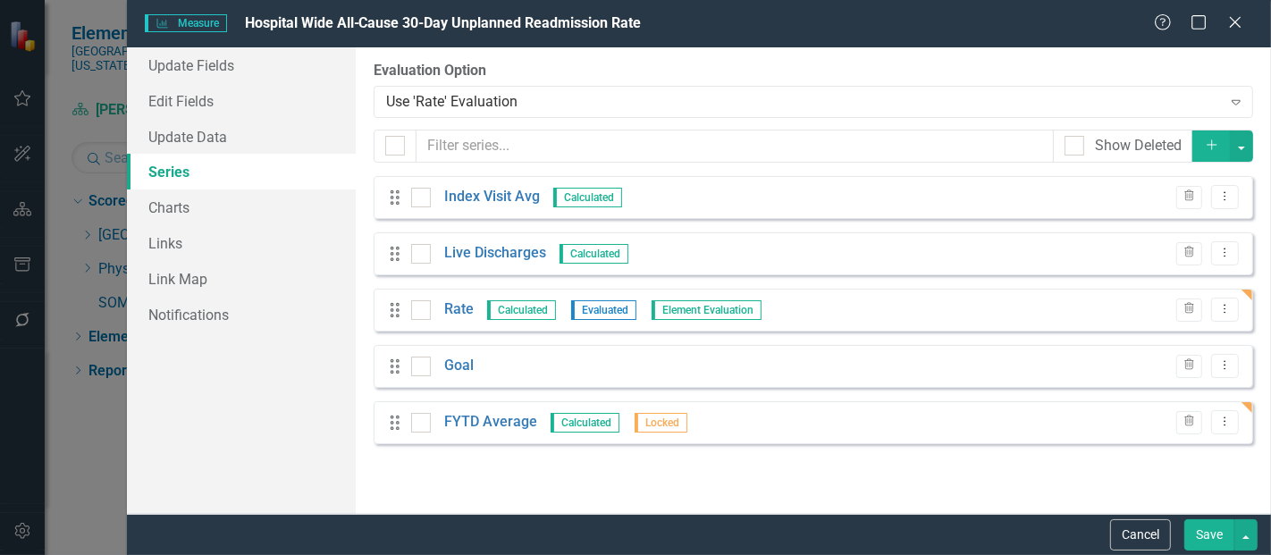
click at [1196, 530] on button "Save" at bounding box center [1209, 534] width 50 height 31
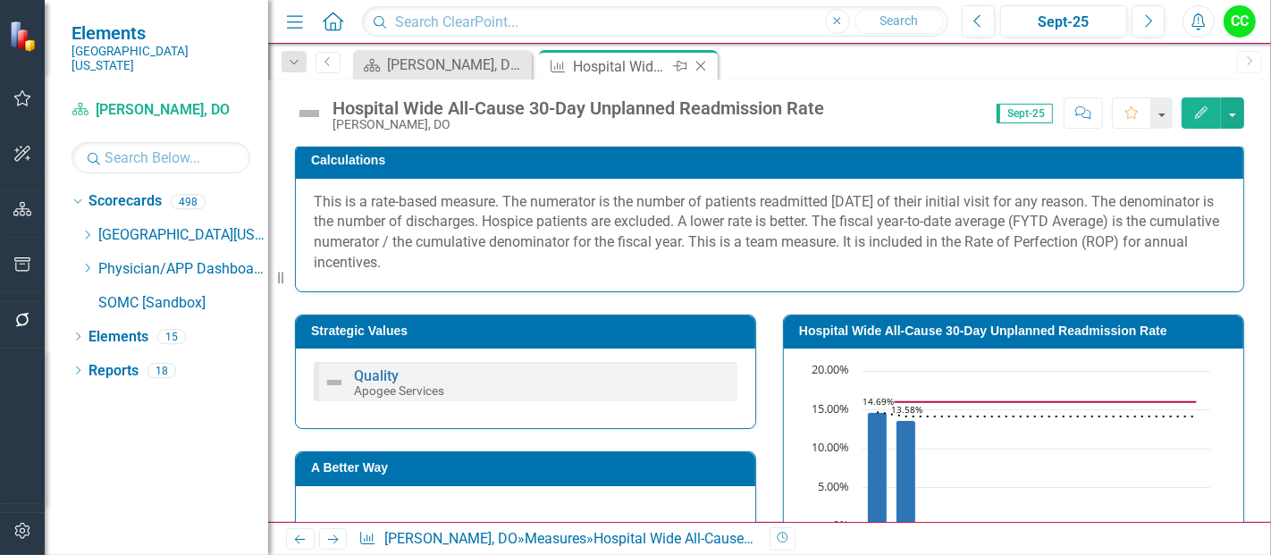
click at [703, 70] on icon "Close" at bounding box center [701, 66] width 18 height 14
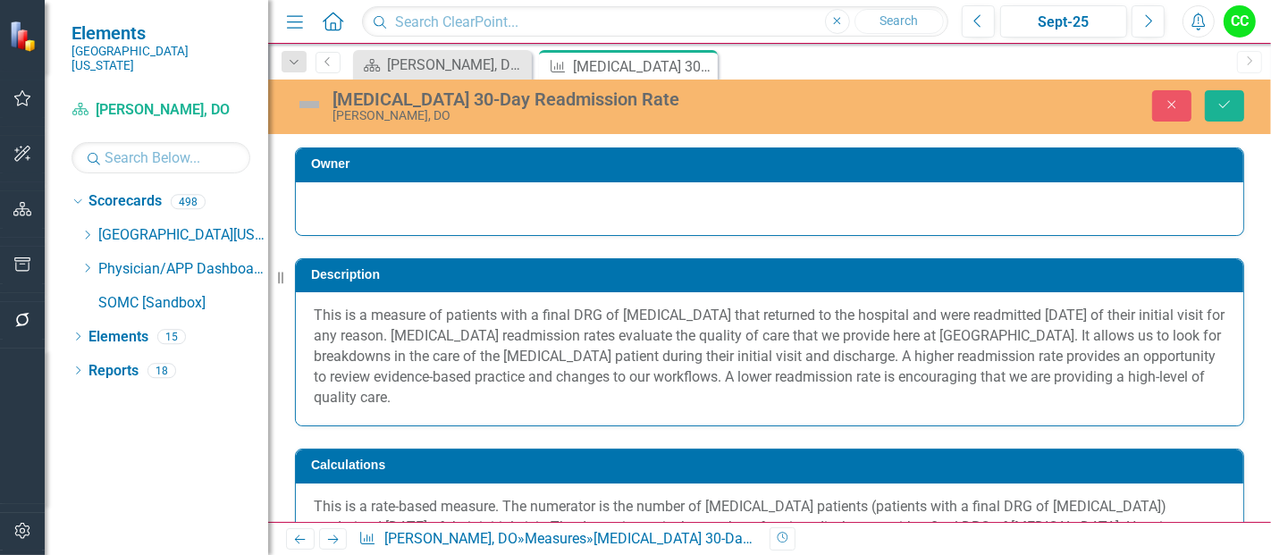
scroll to position [592, 0]
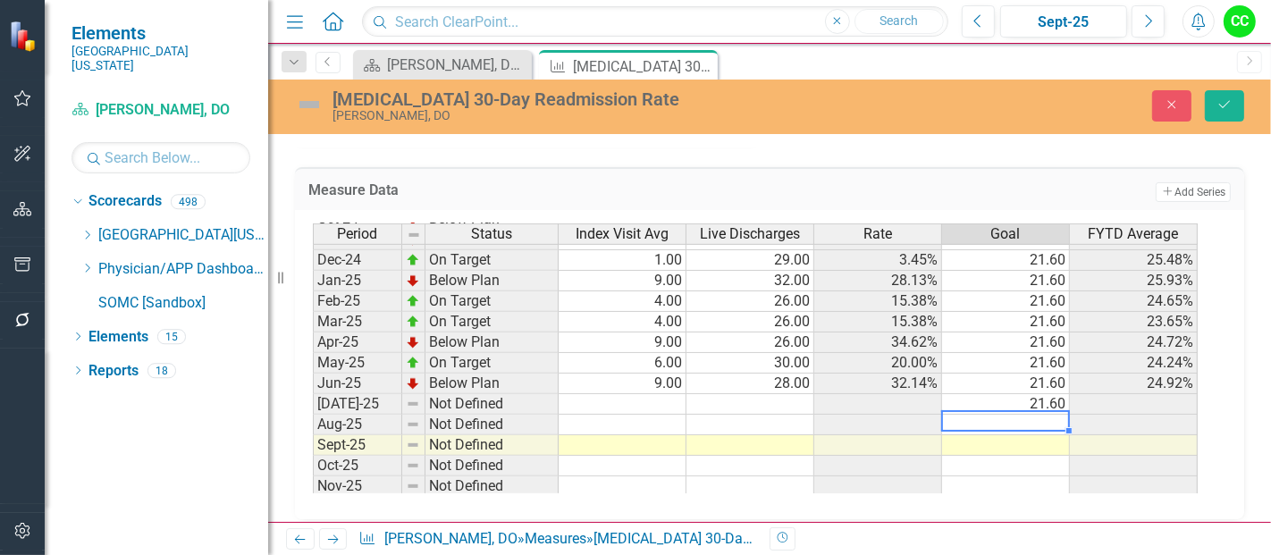
type textarea "21.6"
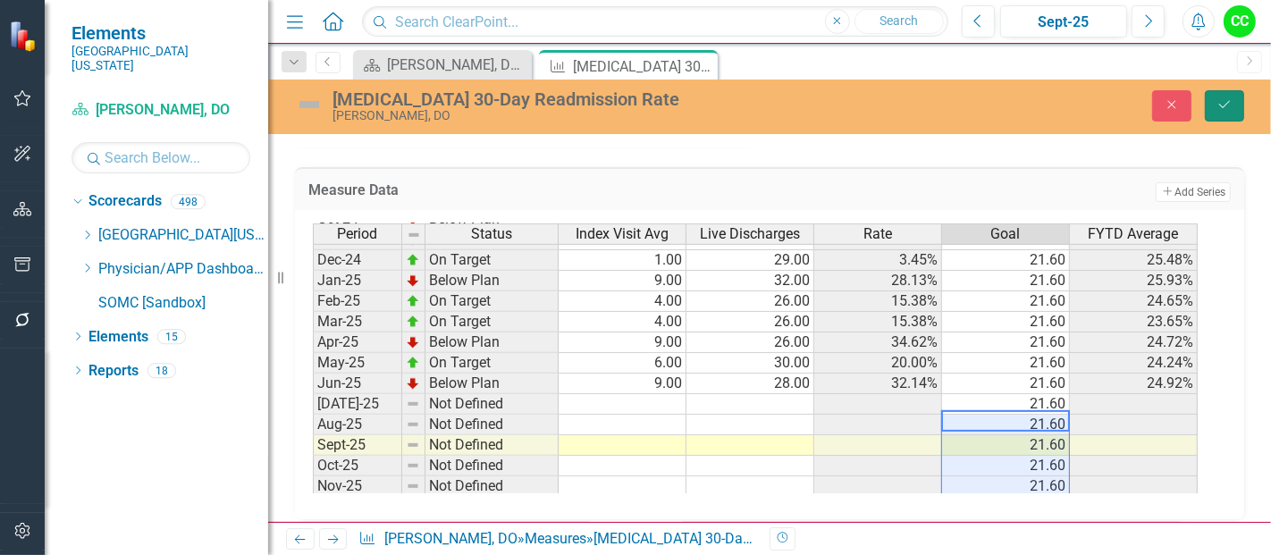
click at [1228, 102] on icon "Save" at bounding box center [1224, 104] width 16 height 13
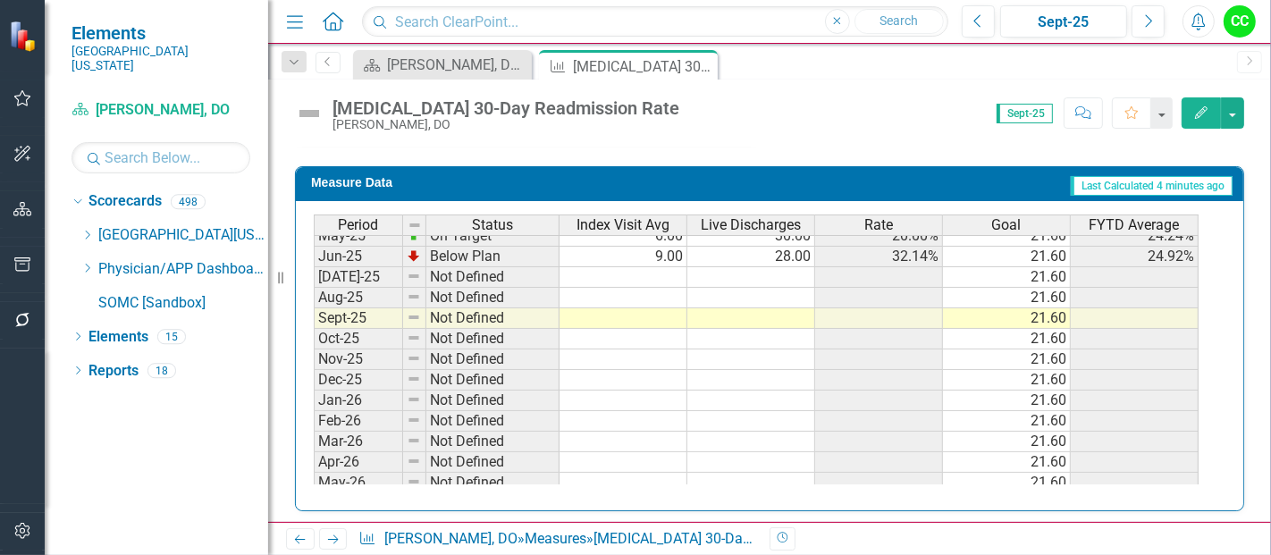
scroll to position [711, 0]
click at [699, 65] on icon "Close" at bounding box center [701, 66] width 18 height 14
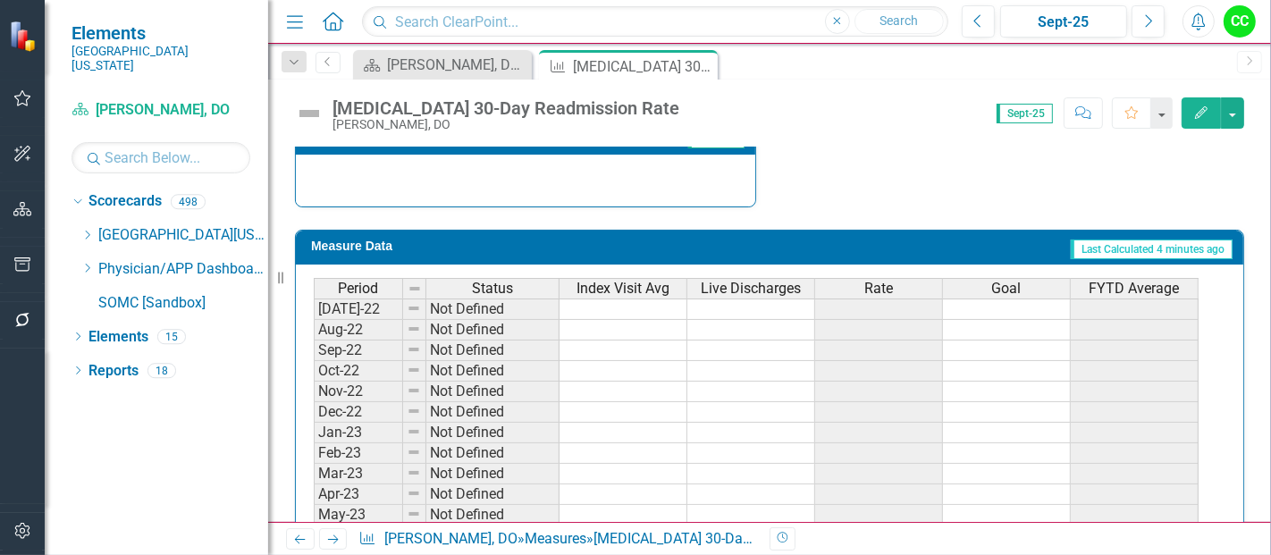
scroll to position [891, 0]
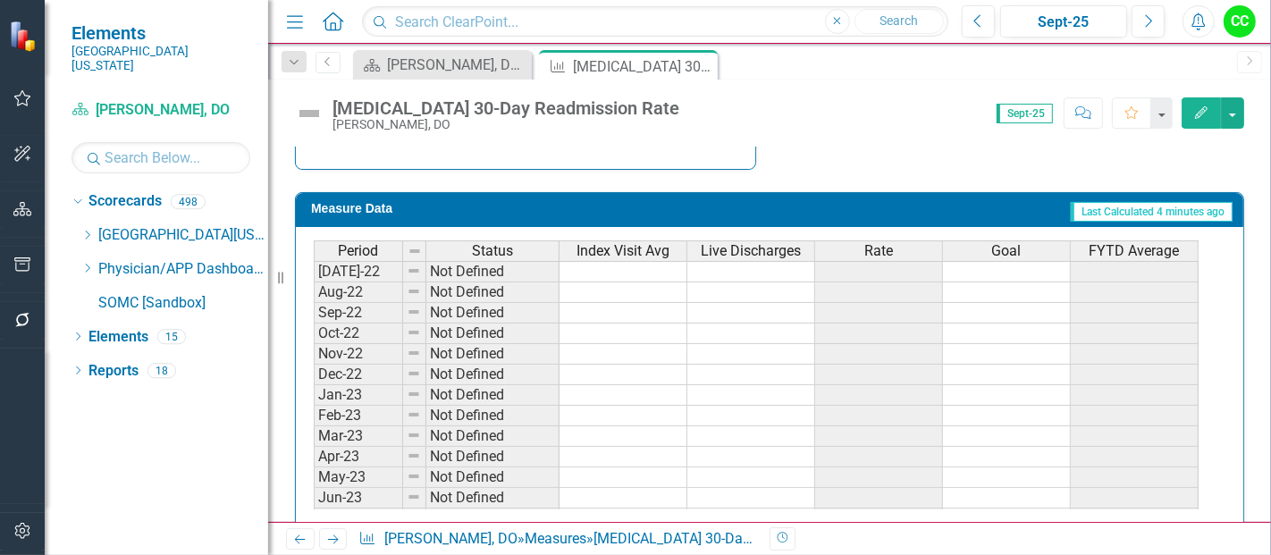
click at [1196, 111] on icon "Edit" at bounding box center [1201, 112] width 16 height 13
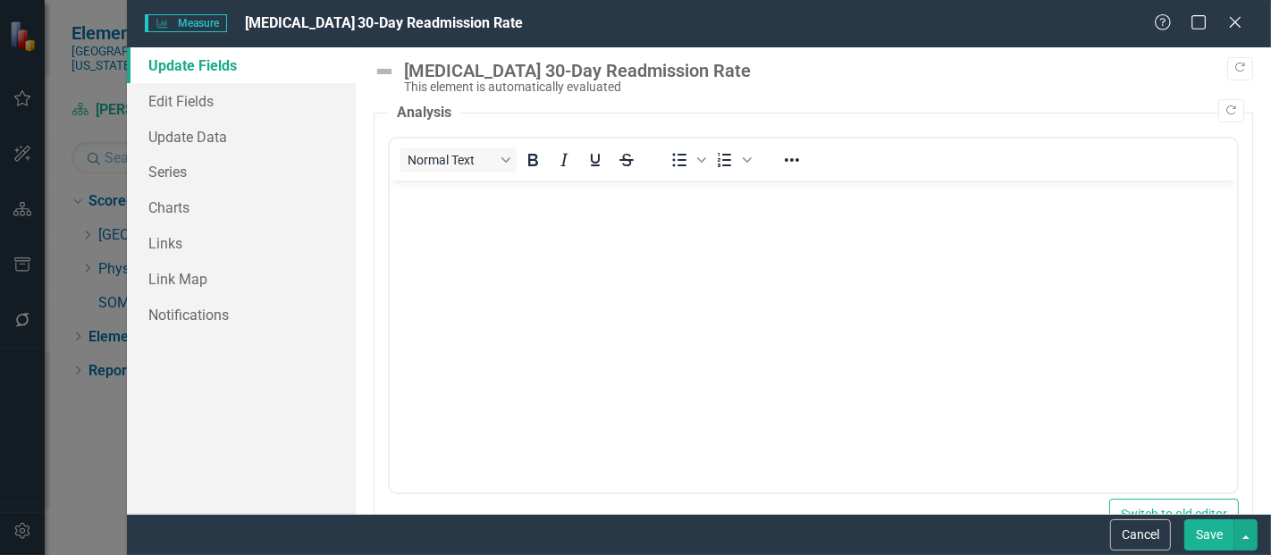
scroll to position [0, 0]
click at [180, 170] on link "Series" at bounding box center [241, 172] width 229 height 36
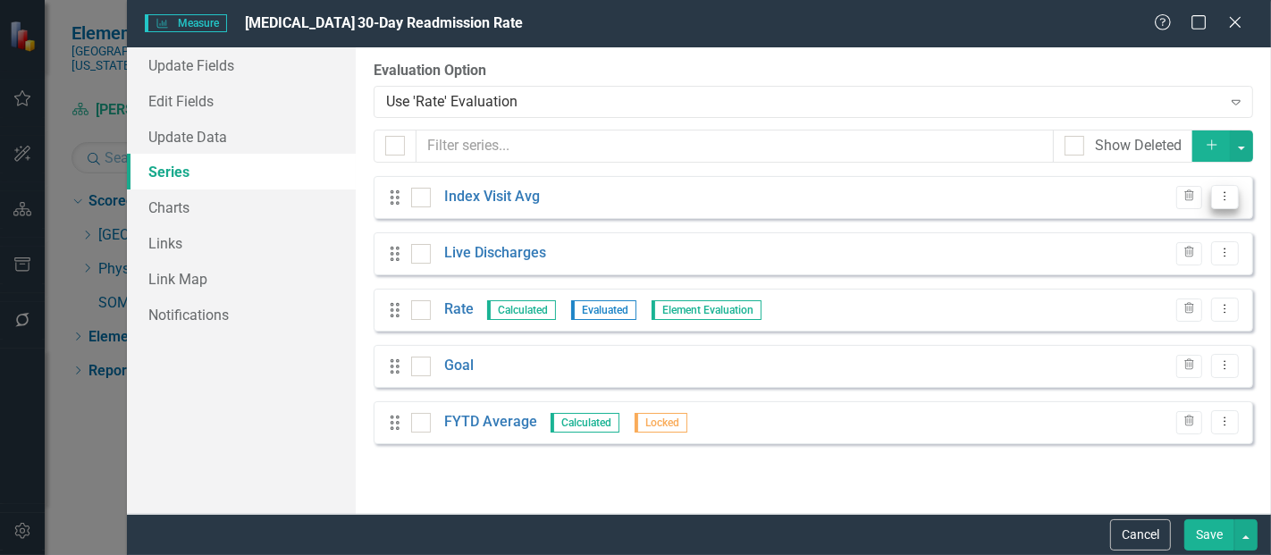
click at [1228, 206] on button "Dropdown Menu" at bounding box center [1225, 197] width 28 height 24
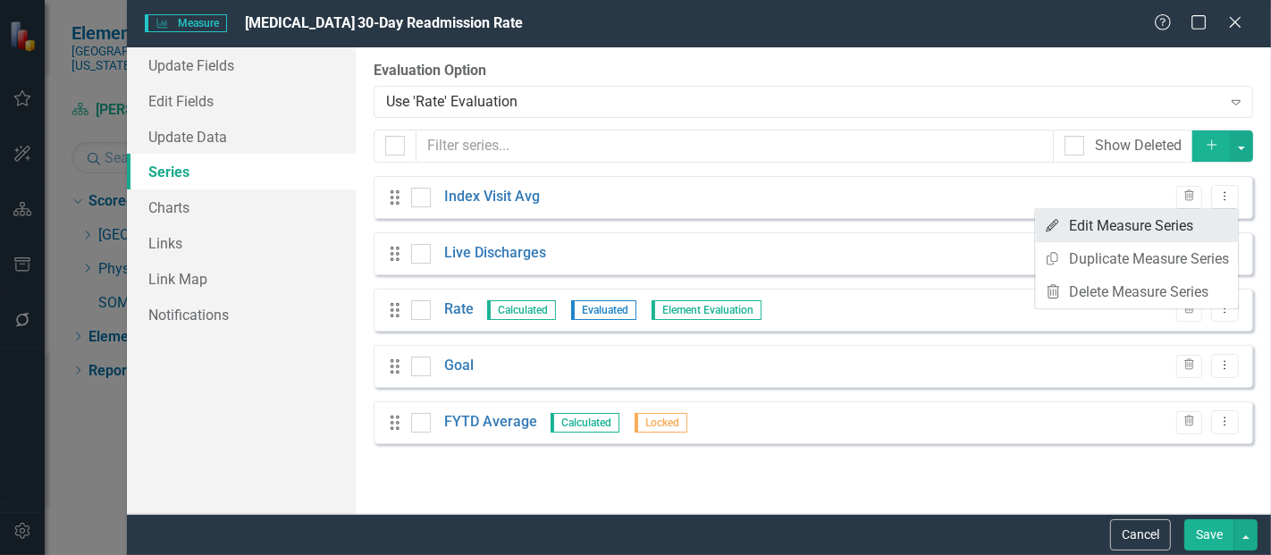
click at [1146, 231] on link "Edit Edit Measure Series" at bounding box center [1136, 225] width 203 height 33
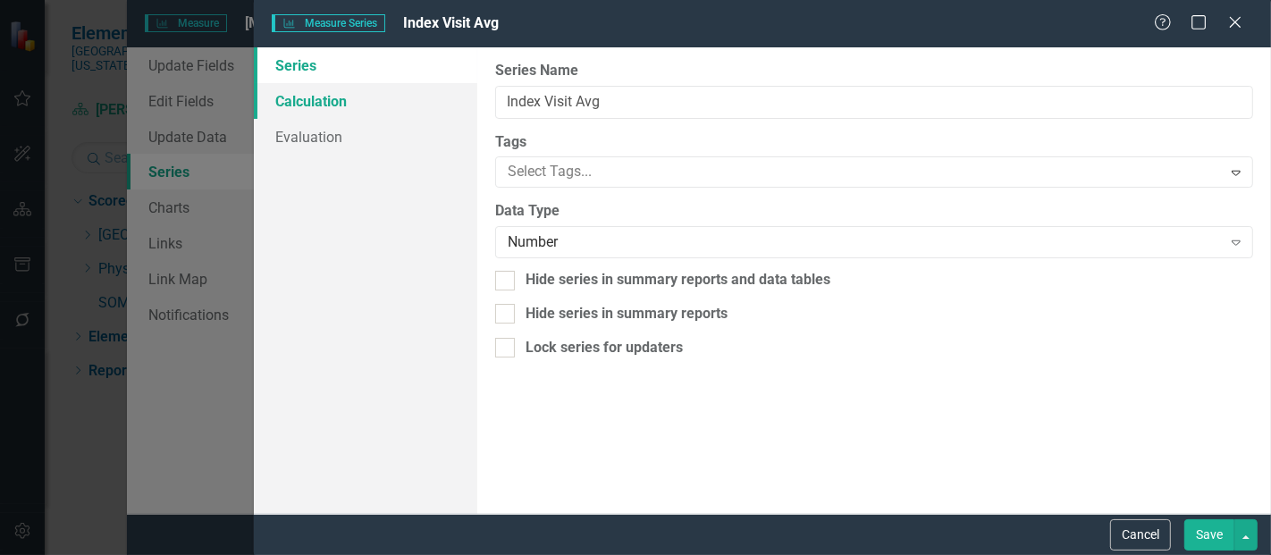
click at [301, 101] on link "Calculation" at bounding box center [365, 101] width 223 height 36
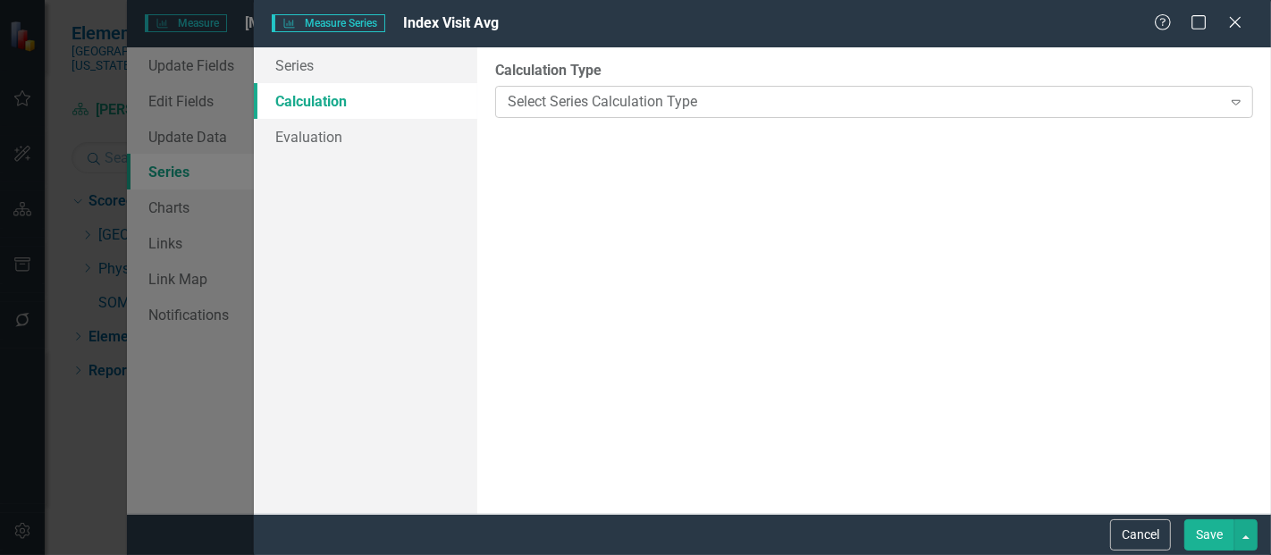
click at [623, 97] on div "Select Series Calculation Type" at bounding box center [864, 101] width 713 height 21
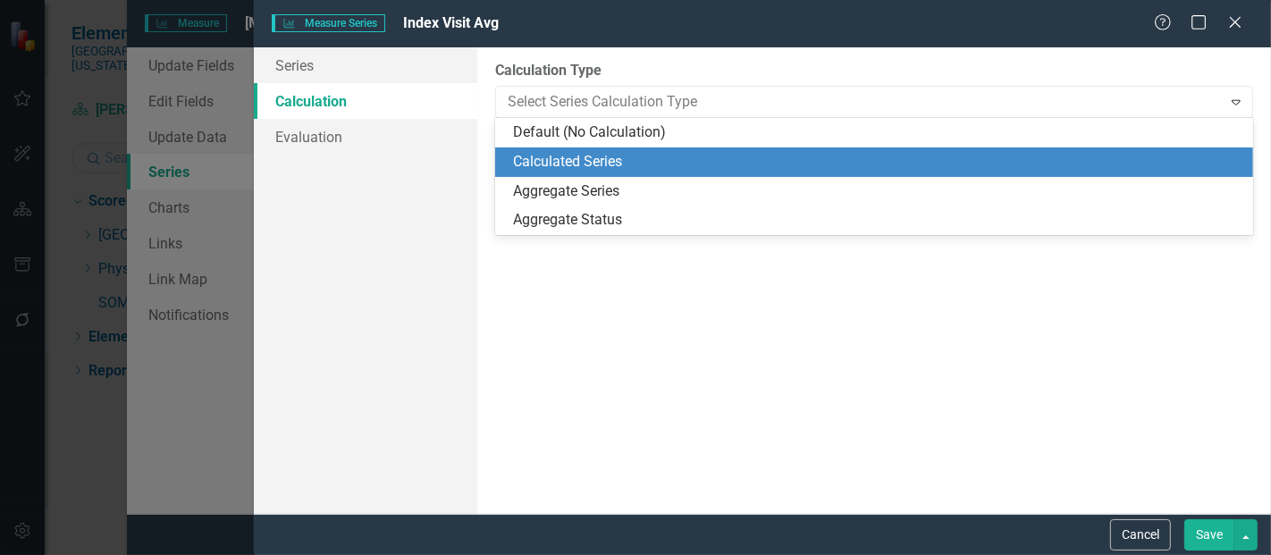
click at [593, 162] on div "Calculated Series" at bounding box center [877, 162] width 729 height 21
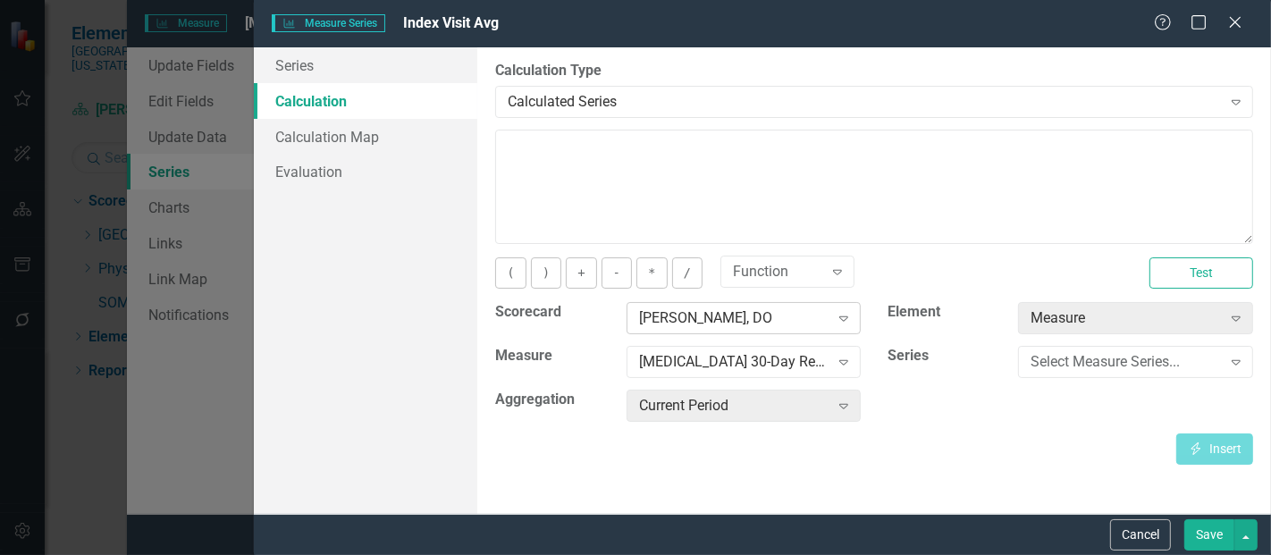
click at [698, 323] on div "[PERSON_NAME], DO" at bounding box center [734, 318] width 190 height 21
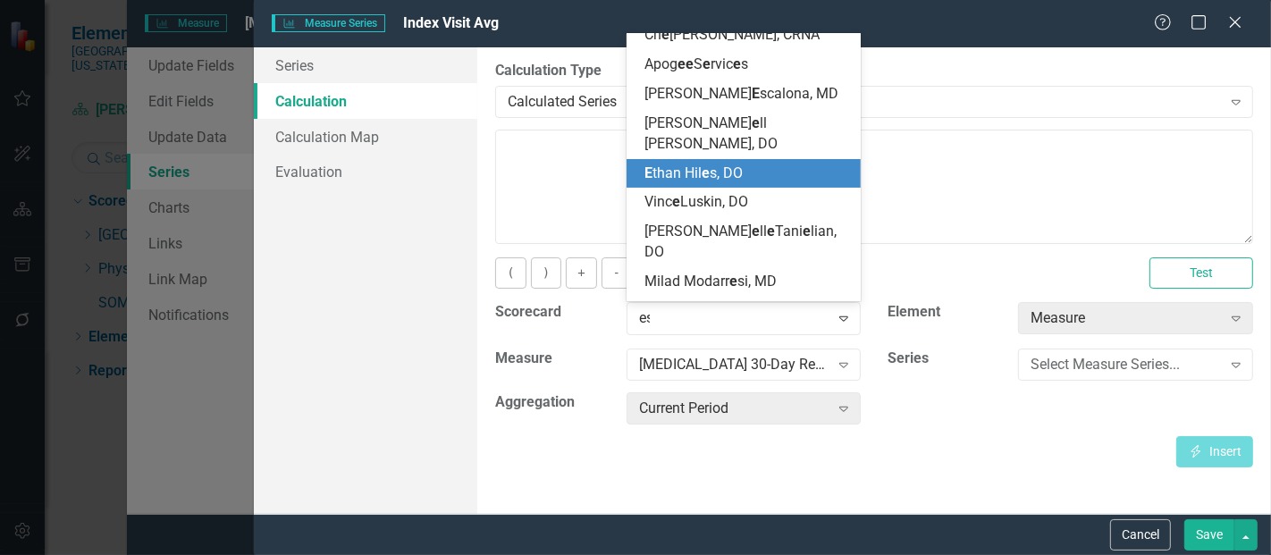
scroll to position [2488, 0]
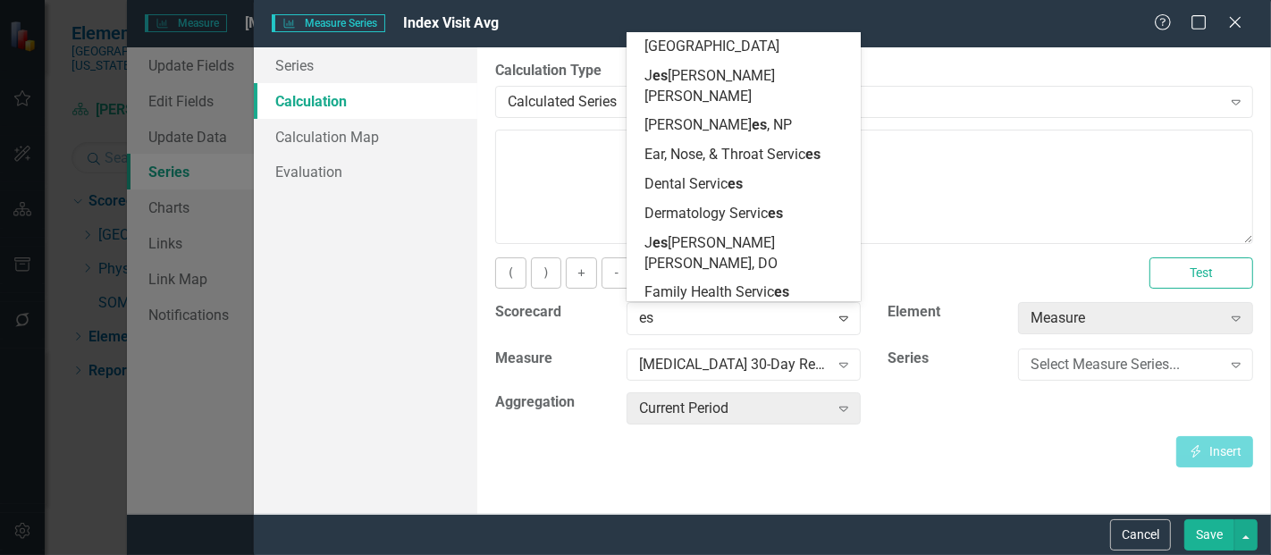
type input "esc"
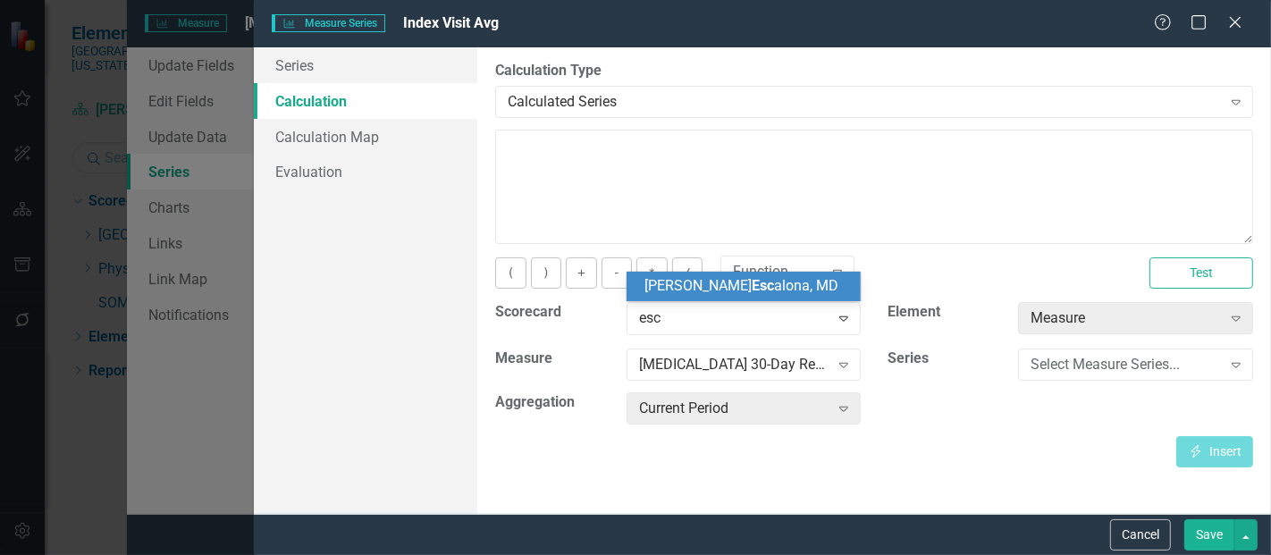
click at [719, 293] on span "Tanya Esc alona, MD" at bounding box center [741, 285] width 194 height 17
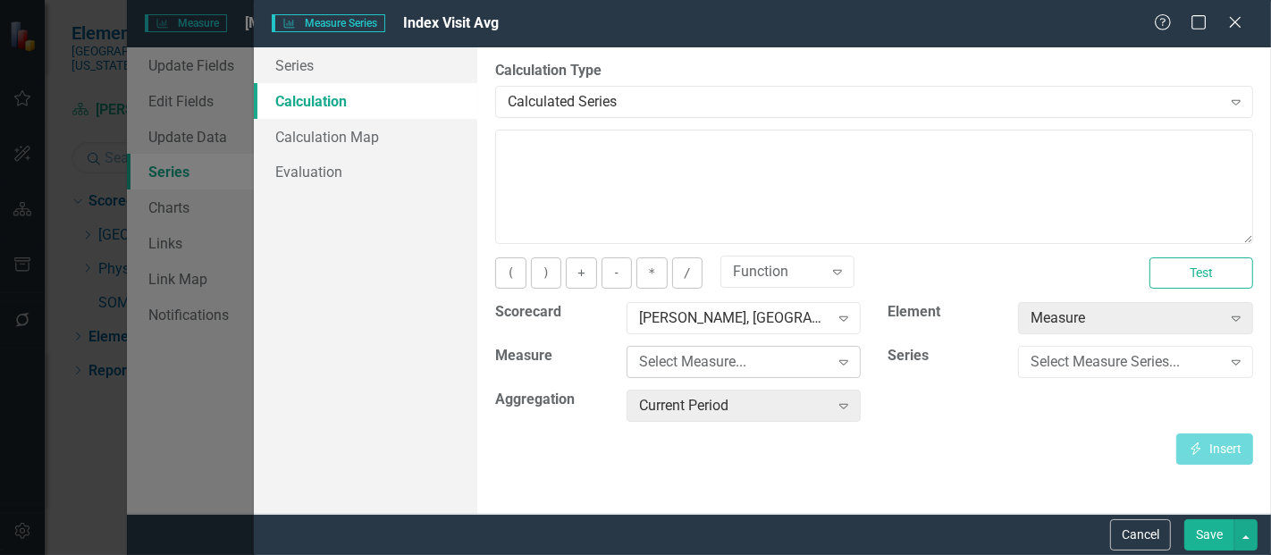
click at [717, 352] on div "Select Measure..." at bounding box center [734, 362] width 190 height 21
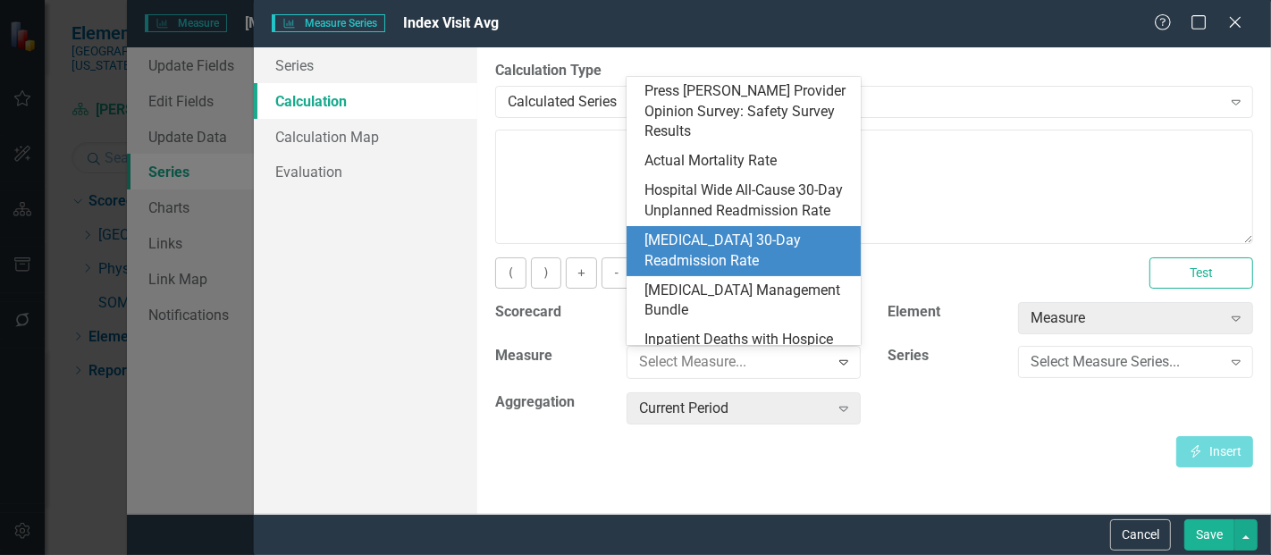
click at [735, 245] on div "[MEDICAL_DATA] 30-Day Readmission Rate" at bounding box center [747, 251] width 206 height 41
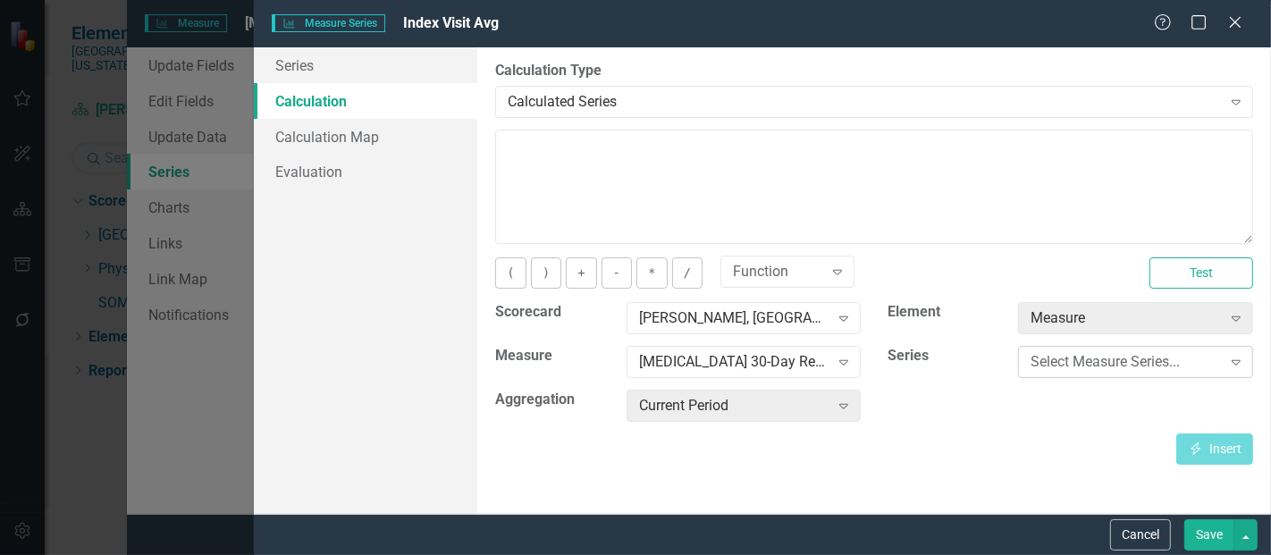
click at [1072, 366] on div "Select Measure Series..." at bounding box center [1125, 362] width 190 height 21
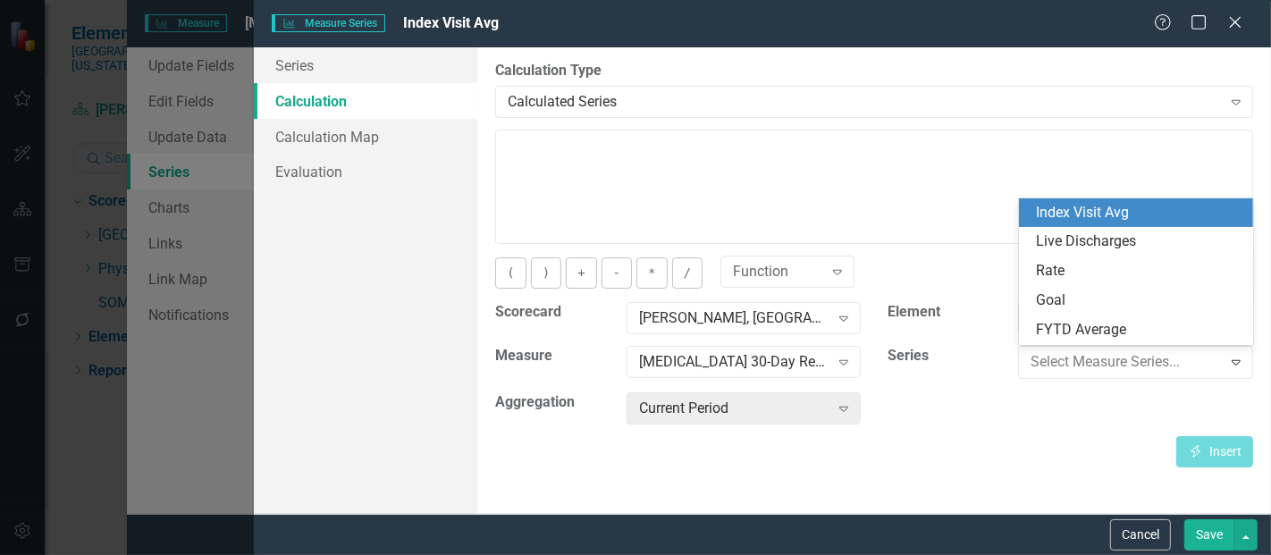
click at [1097, 216] on div "Index Visit Avg" at bounding box center [1140, 213] width 206 height 21
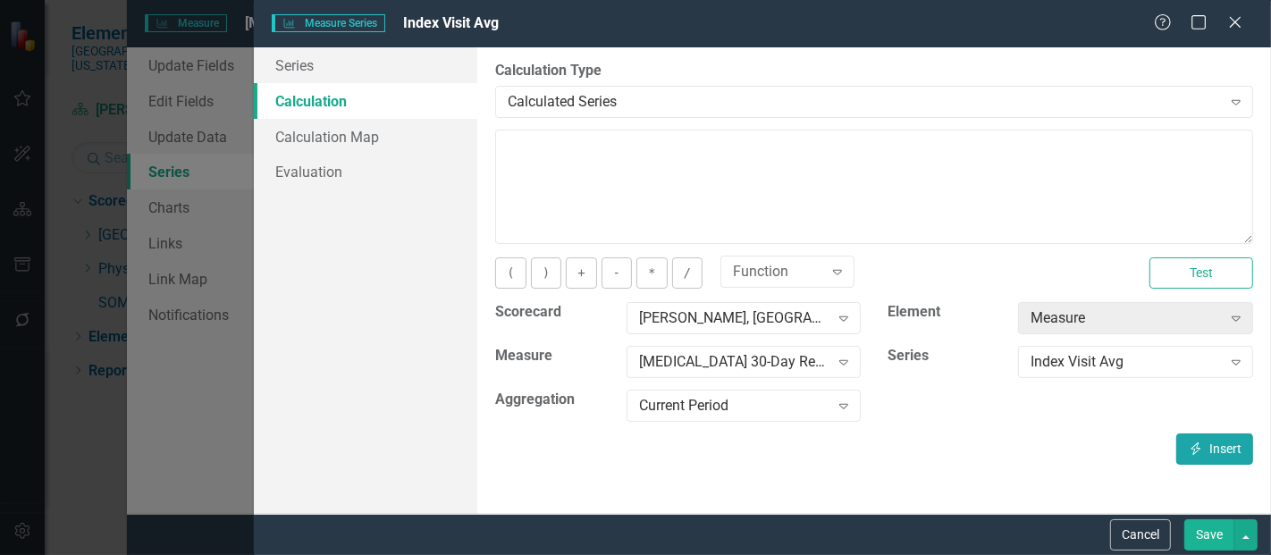
click at [1213, 445] on button "Insert Insert" at bounding box center [1214, 448] width 77 height 31
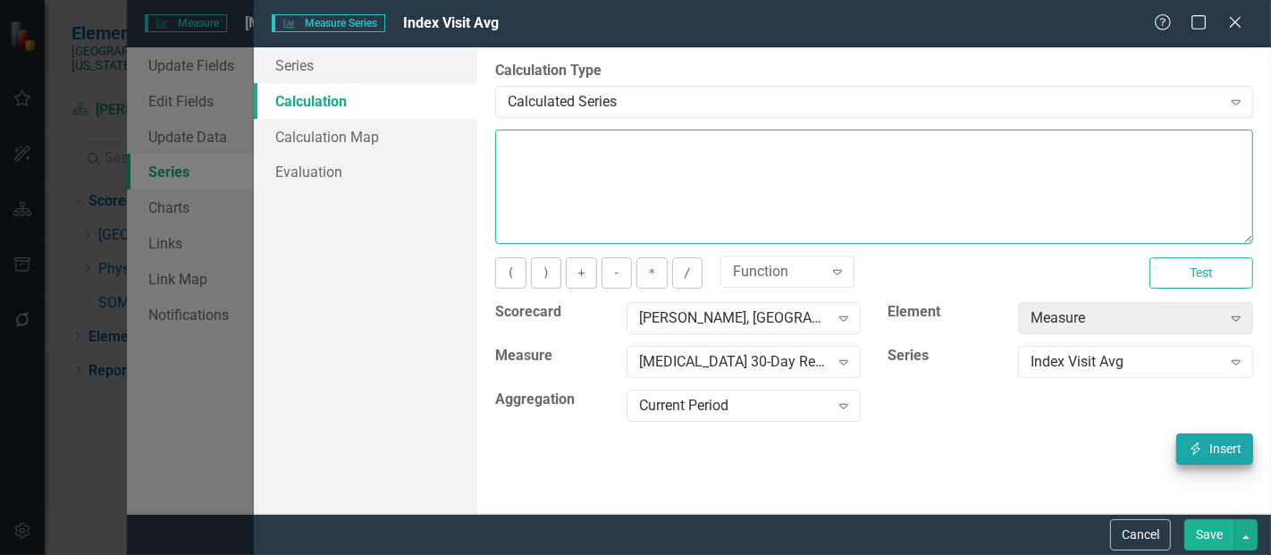
type textarea "[m1423471][Index Visit Avg][CurrentPeriod]"
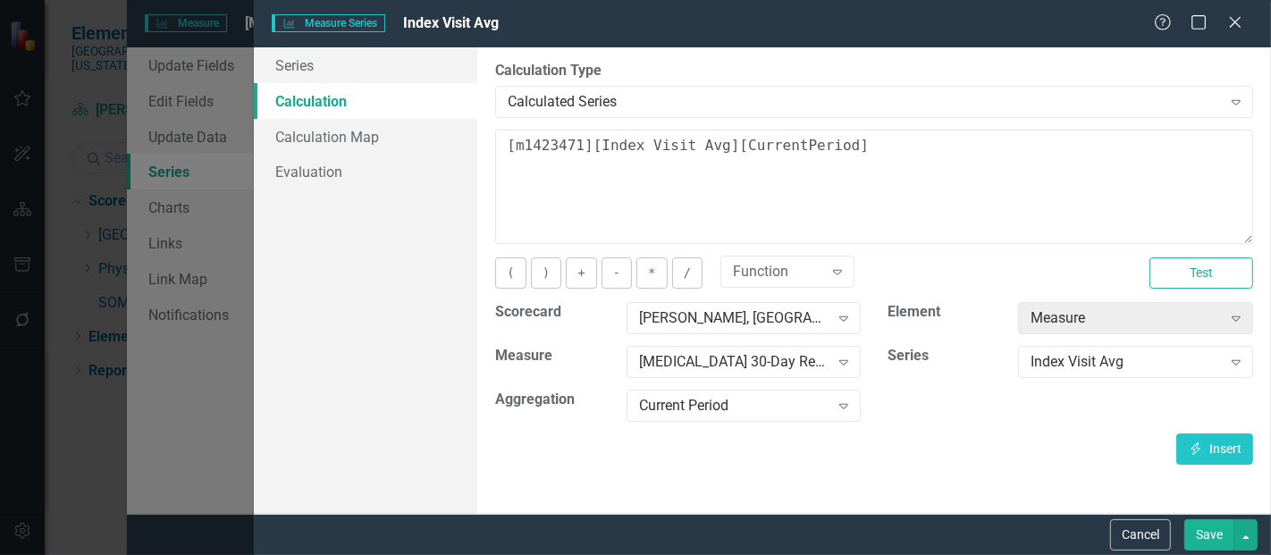
click at [1212, 554] on div "Cancel Save" at bounding box center [762, 534] width 1017 height 41
click at [1210, 525] on button "Save" at bounding box center [1209, 534] width 50 height 31
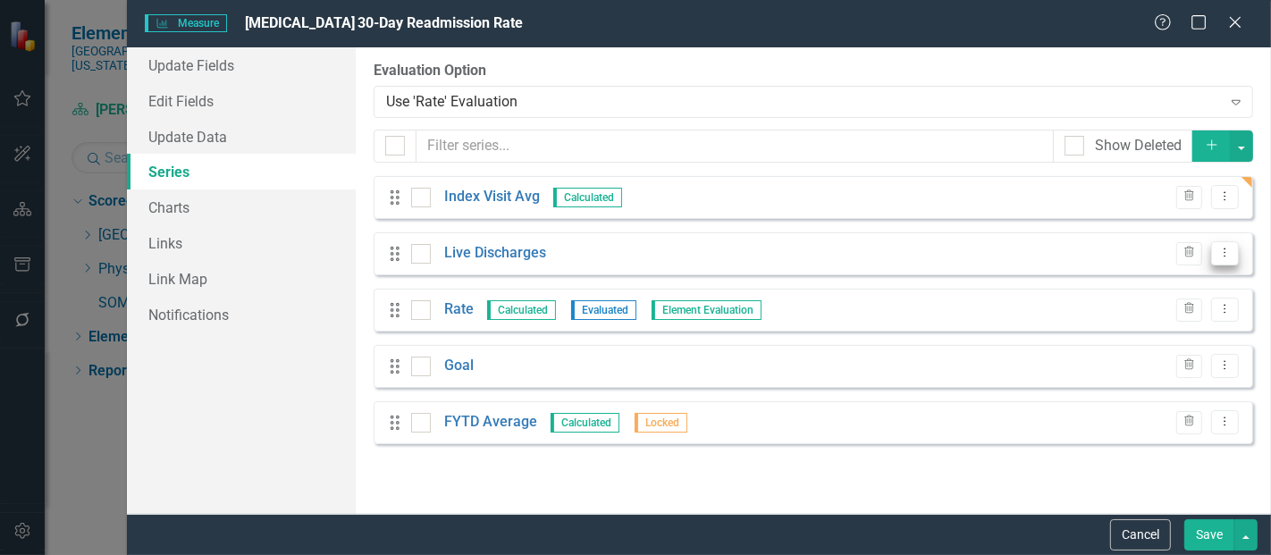
click at [1232, 252] on icon "Dropdown Menu" at bounding box center [1224, 253] width 15 height 12
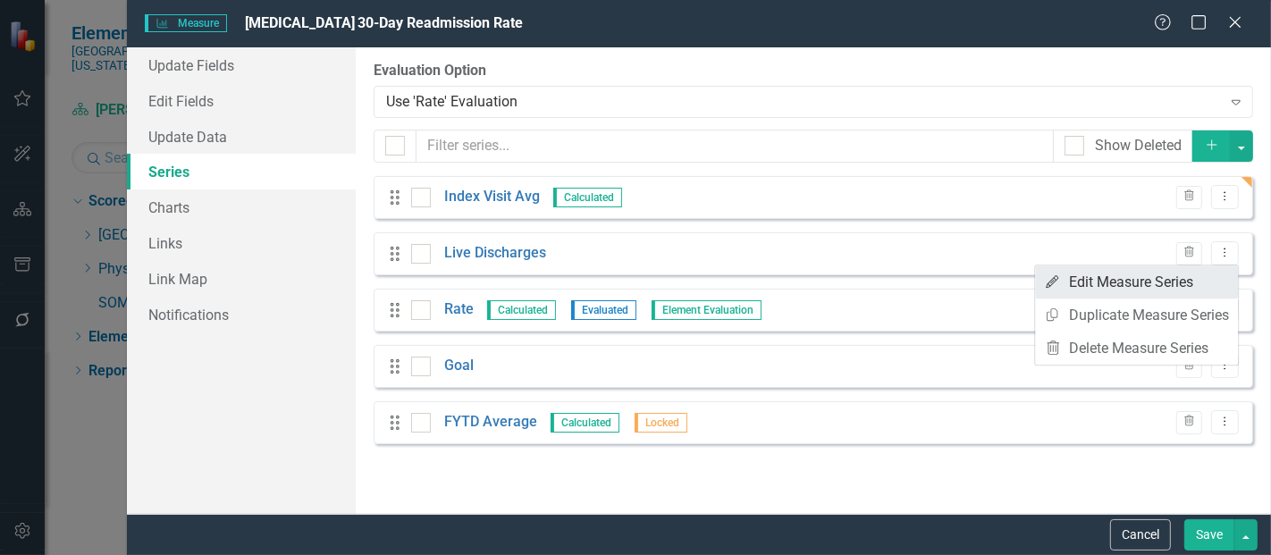
click at [1155, 276] on link "Edit Edit Measure Series" at bounding box center [1136, 281] width 203 height 33
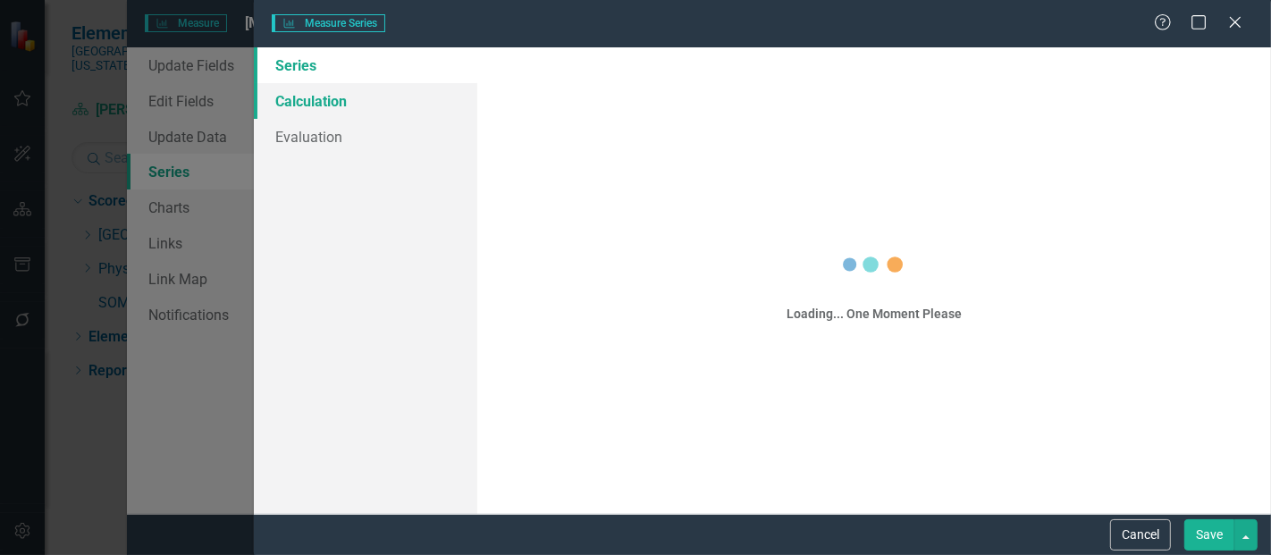
click at [342, 94] on link "Calculation" at bounding box center [365, 101] width 223 height 36
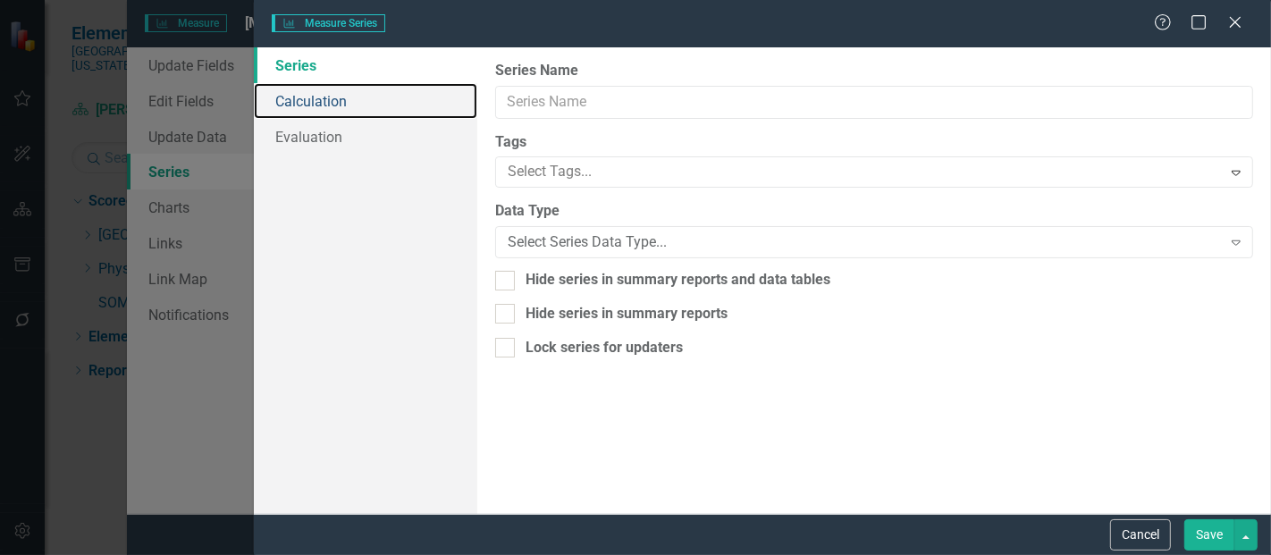
type input "Live Discharges"
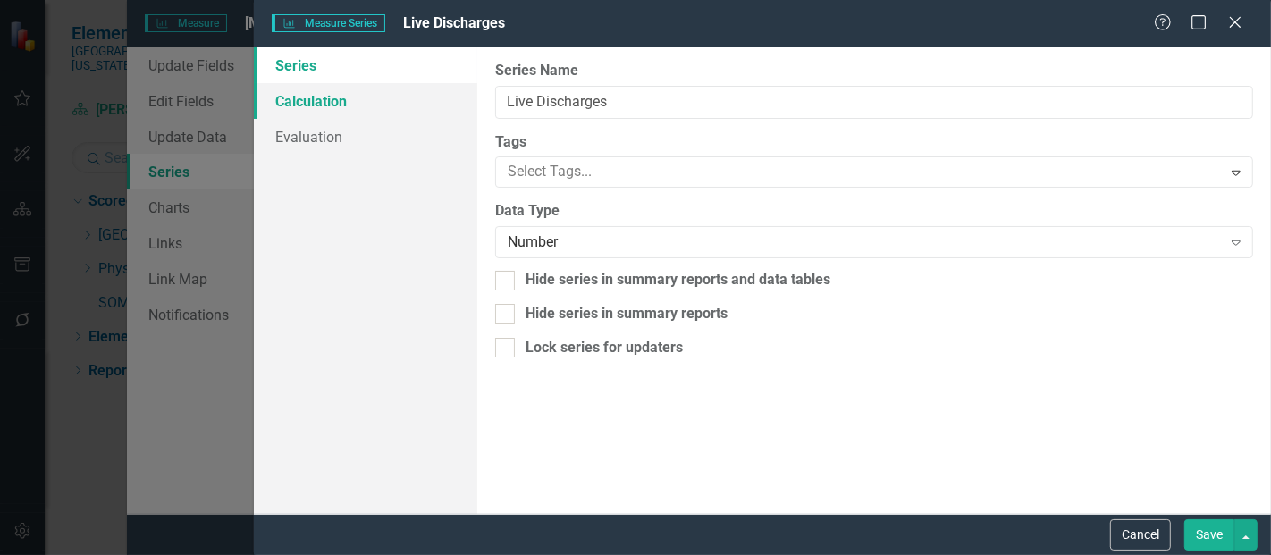
click at [294, 94] on link "Calculation" at bounding box center [365, 101] width 223 height 36
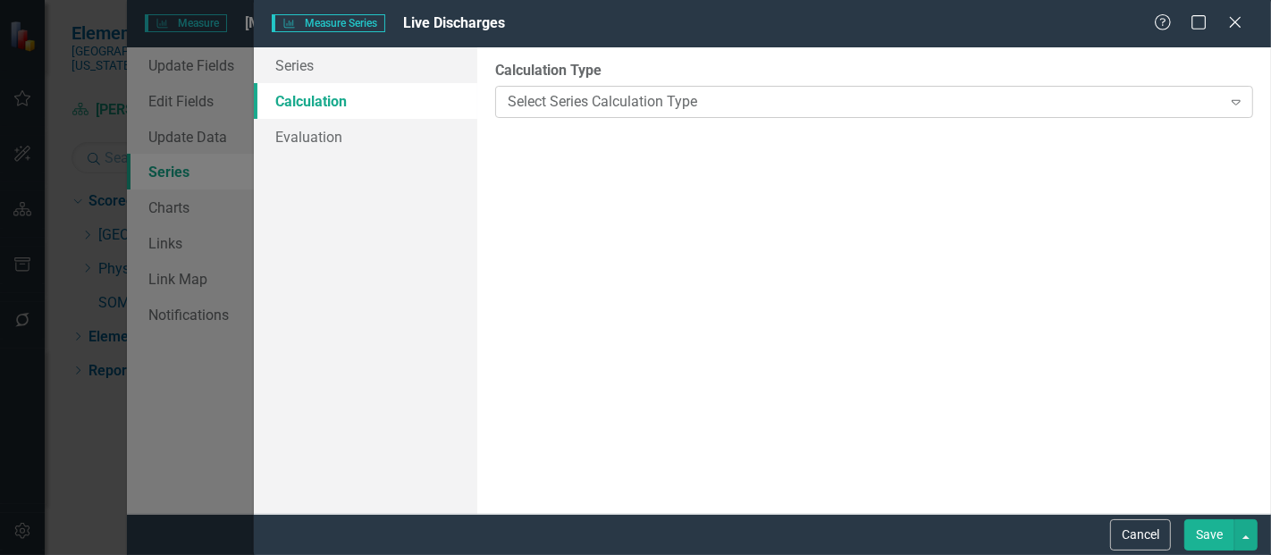
click at [613, 103] on div "Select Series Calculation Type" at bounding box center [864, 101] width 713 height 21
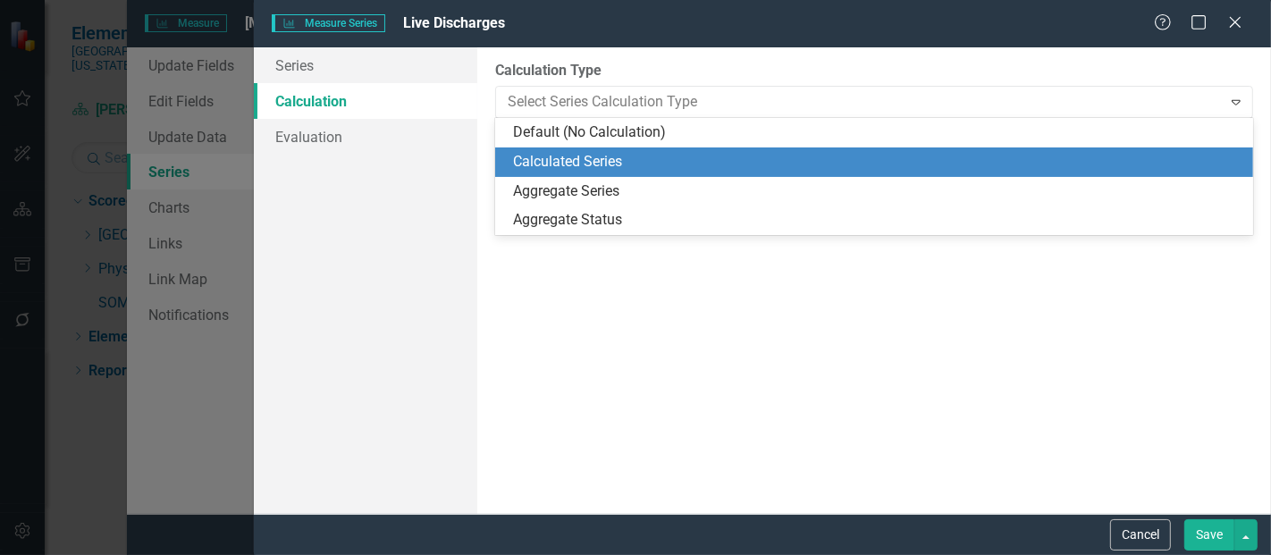
click at [578, 154] on div "Calculated Series" at bounding box center [877, 162] width 729 height 21
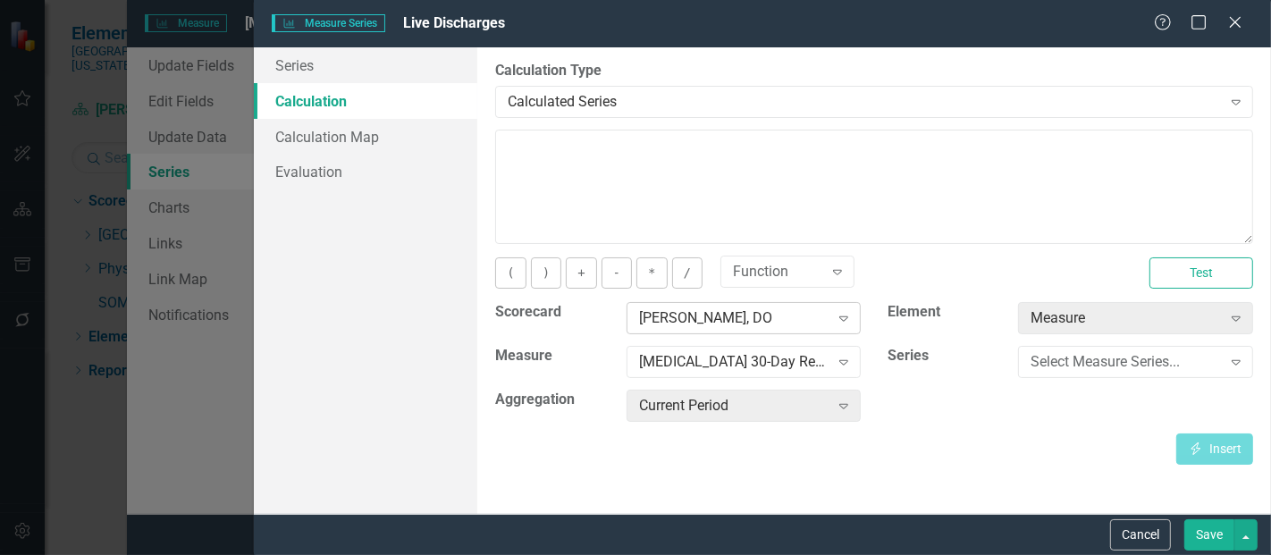
click at [676, 321] on div "[PERSON_NAME], DO" at bounding box center [734, 318] width 190 height 21
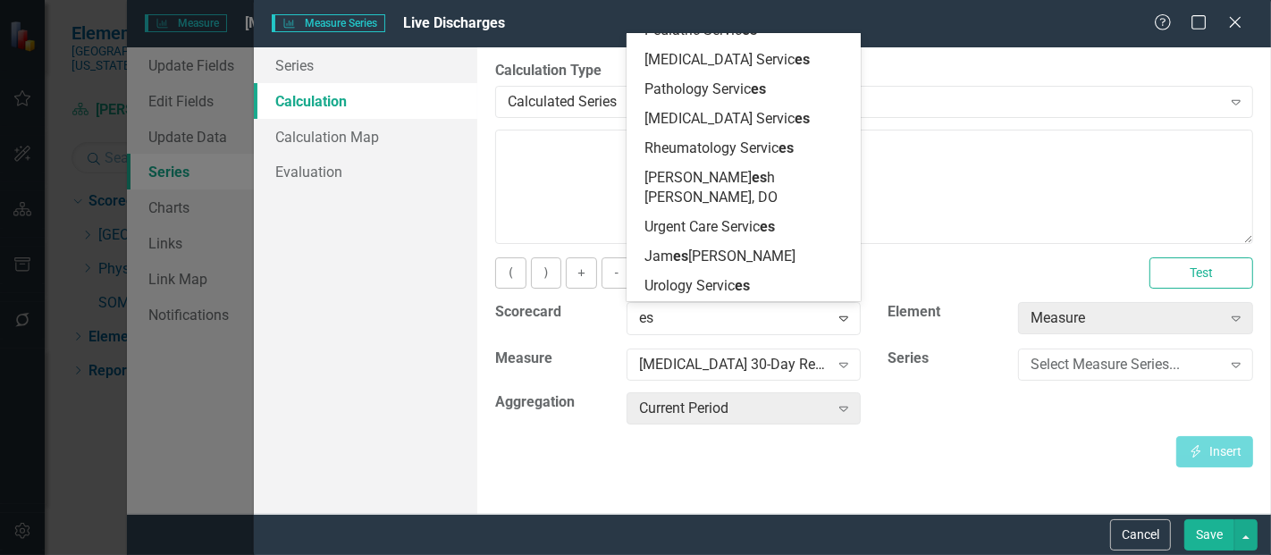
scroll to position [2488, 0]
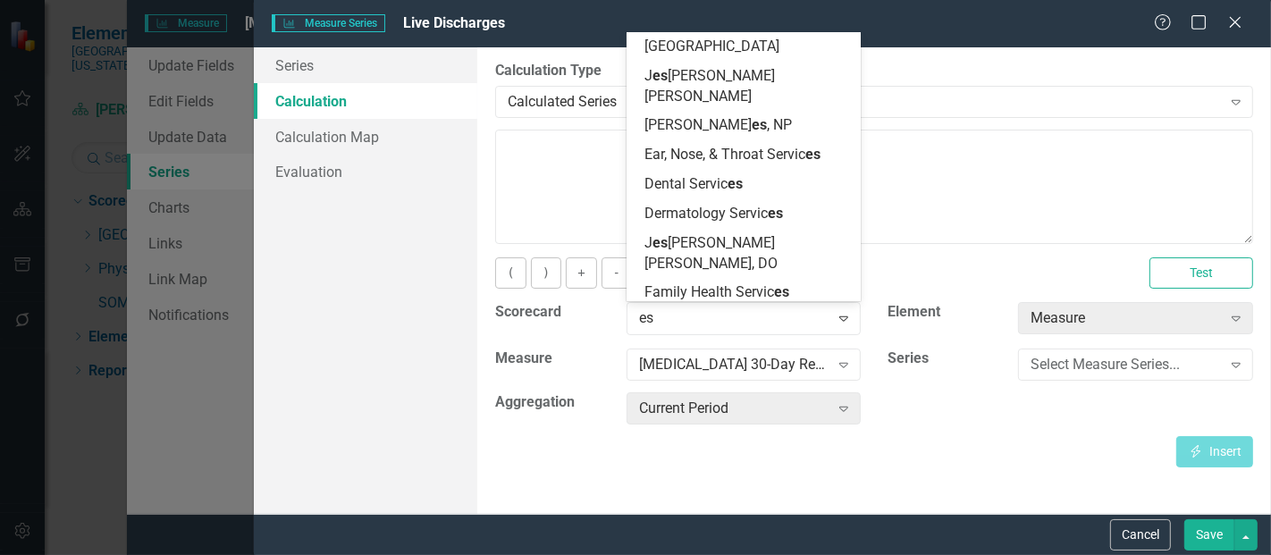
type input "esc"
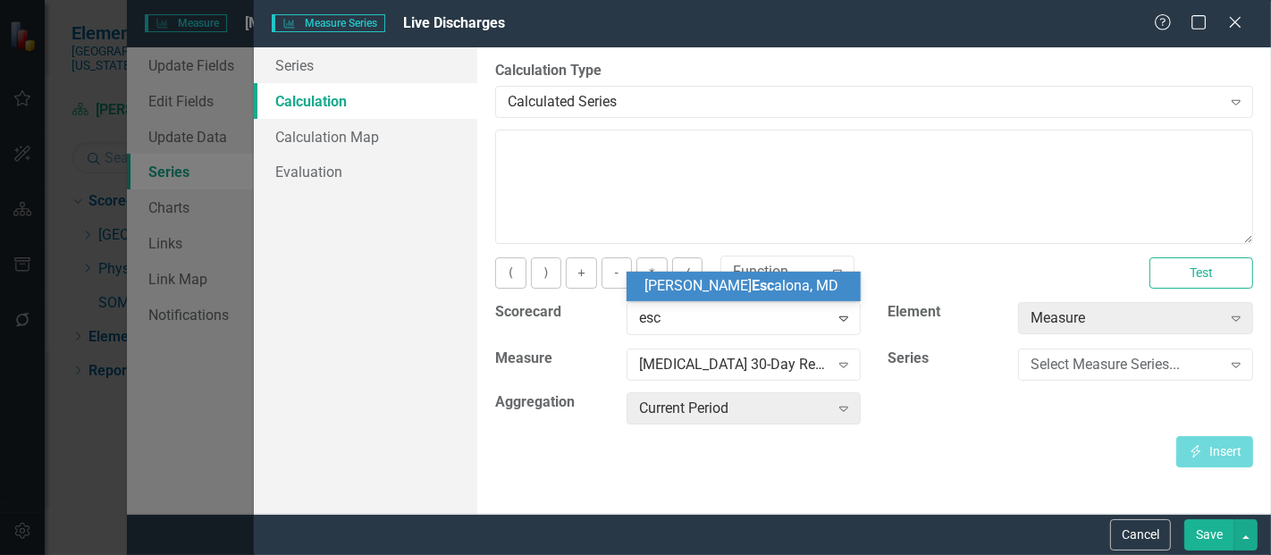
click at [719, 279] on span "Tanya Esc alona, MD" at bounding box center [741, 285] width 194 height 17
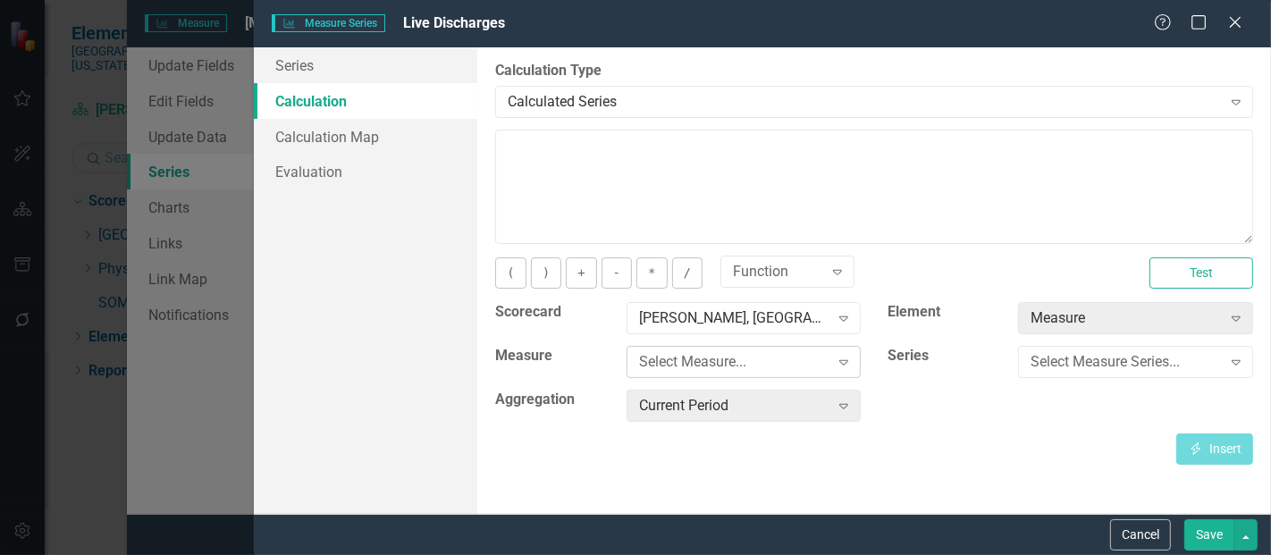
click at [712, 363] on div "Select Measure..." at bounding box center [734, 362] width 190 height 21
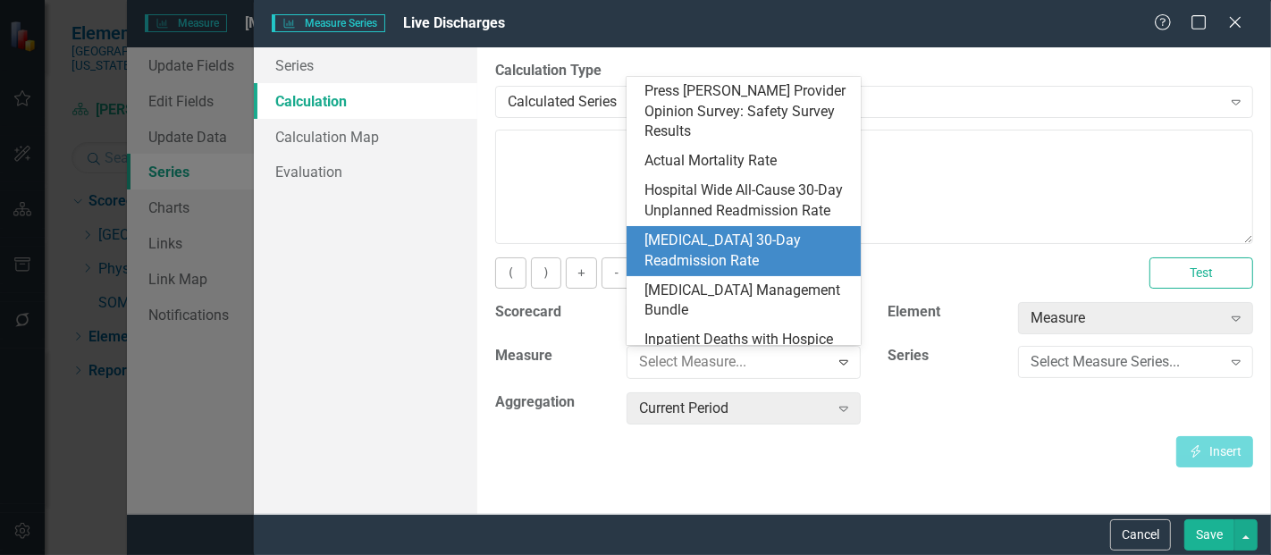
click at [705, 246] on div "[MEDICAL_DATA] 30-Day Readmission Rate" at bounding box center [747, 251] width 206 height 41
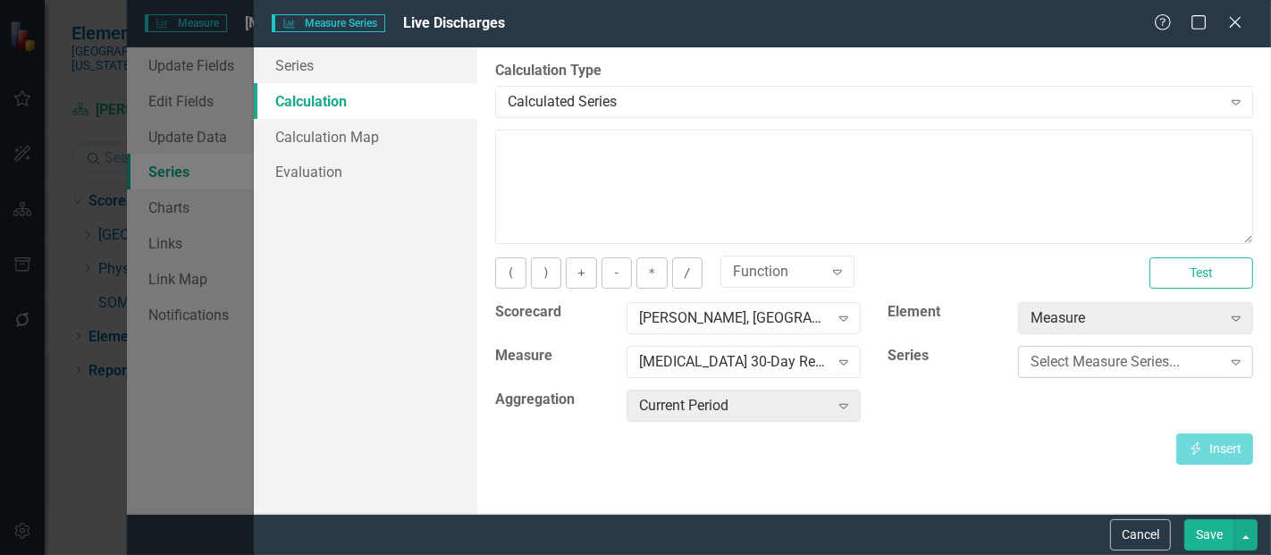
click at [1149, 361] on div "Select Measure Series..." at bounding box center [1125, 362] width 190 height 21
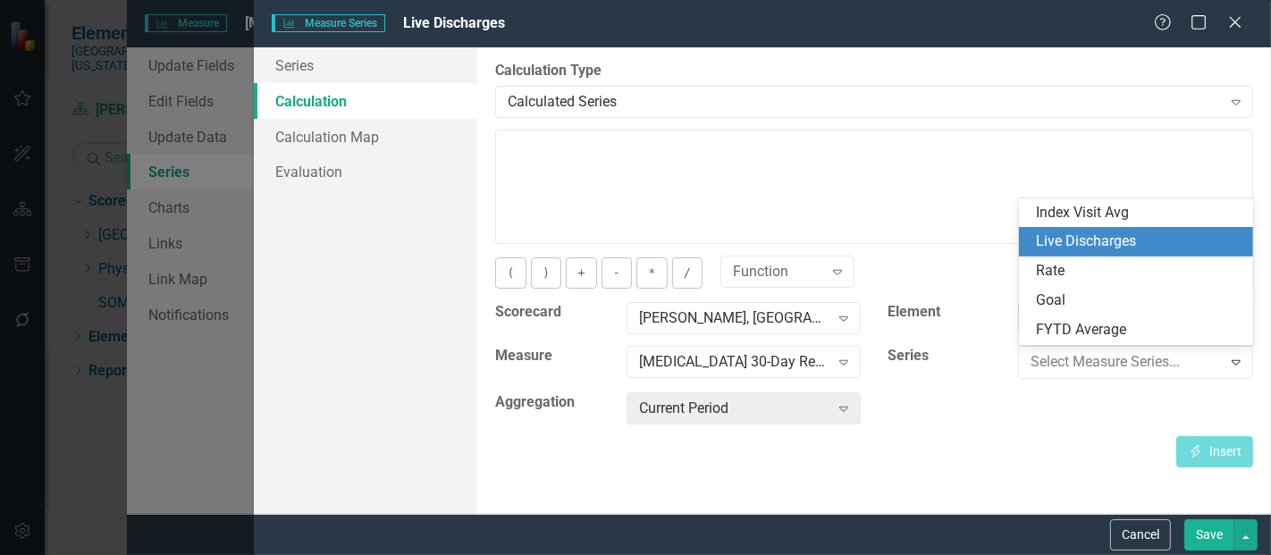
click at [1082, 249] on div "Live Discharges" at bounding box center [1140, 241] width 206 height 21
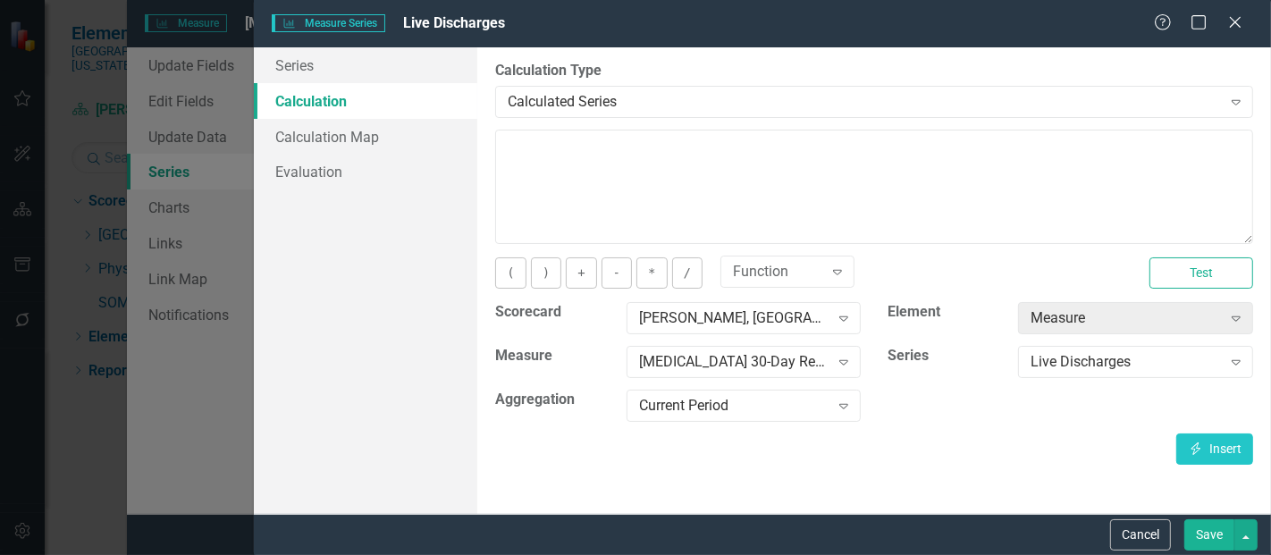
click at [1218, 466] on div "By default, series in ClearPoint are not calculated. So, if you leave the form …" at bounding box center [873, 280] width 793 height 466
click at [1221, 447] on button "Insert Insert" at bounding box center [1214, 448] width 77 height 31
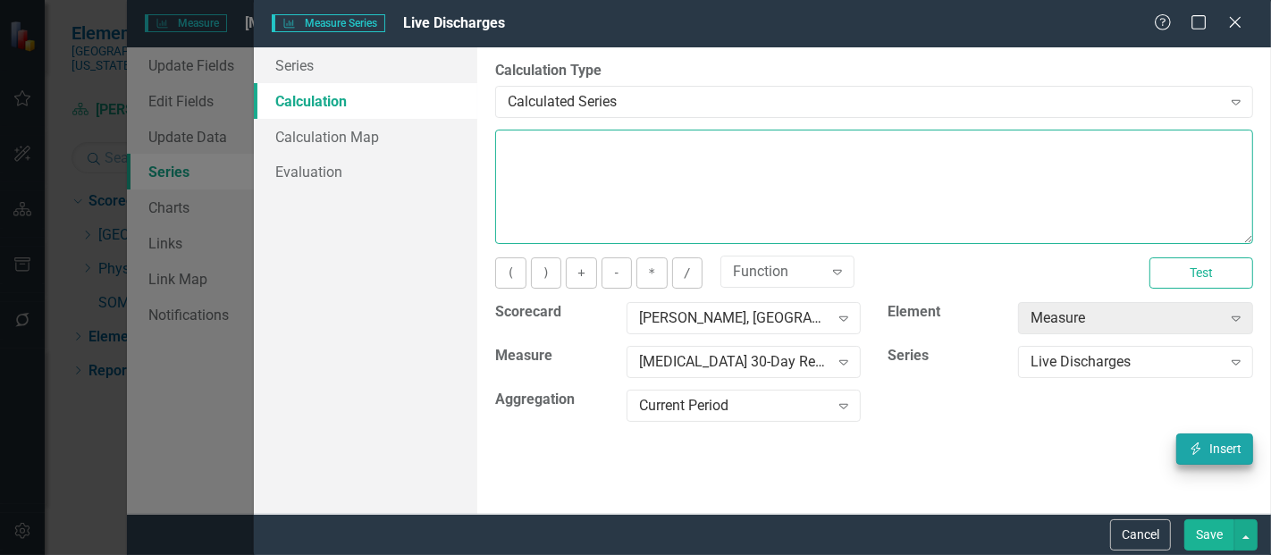
type textarea "[m1423471][Live Discharges][CurrentPeriod]"
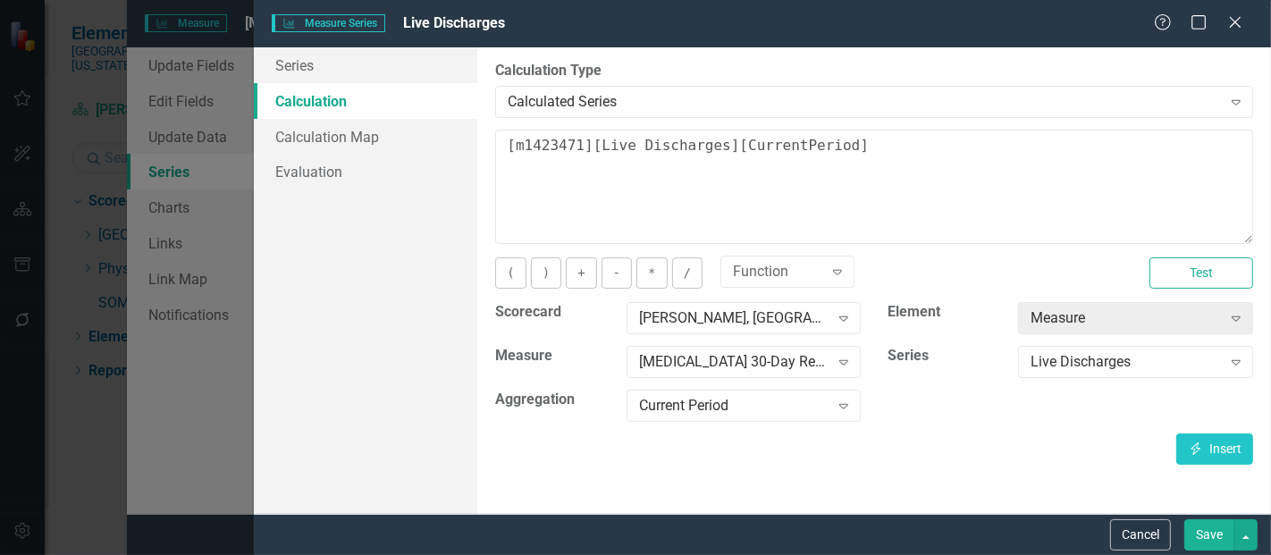
click at [1206, 542] on button "Save" at bounding box center [1209, 534] width 50 height 31
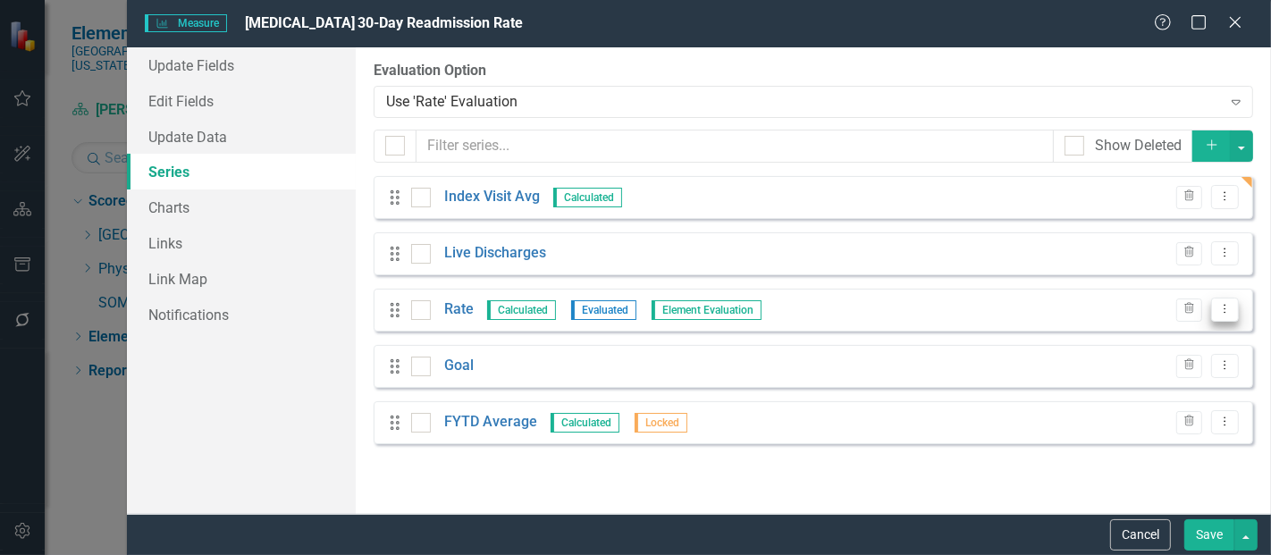
click at [1222, 305] on icon "Dropdown Menu" at bounding box center [1224, 309] width 15 height 12
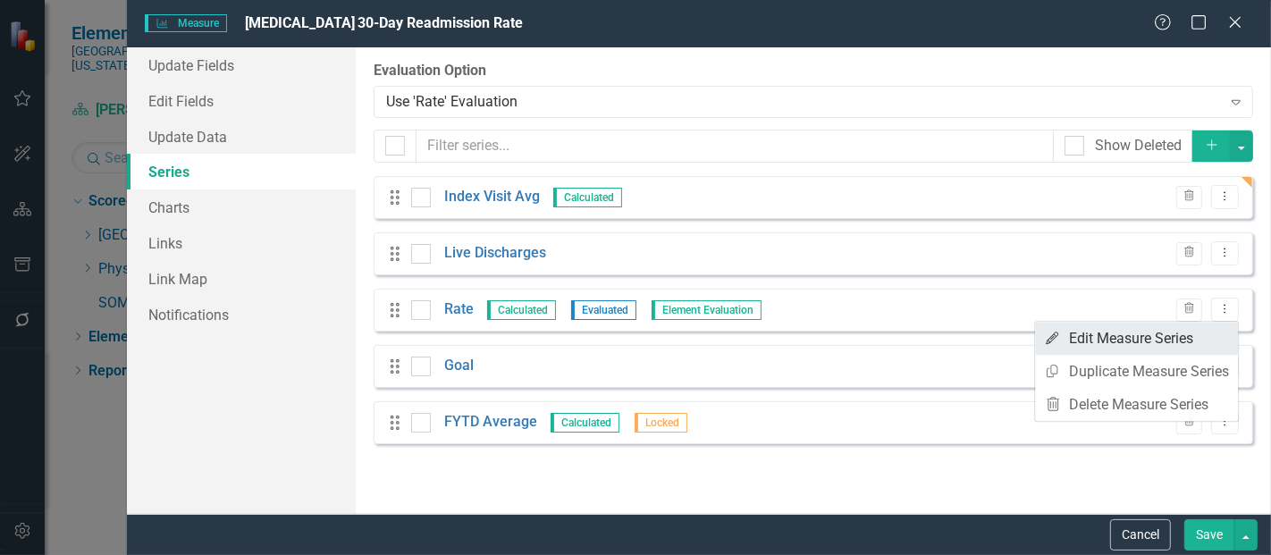
click at [1123, 340] on link "Edit Edit Measure Series" at bounding box center [1136, 338] width 203 height 33
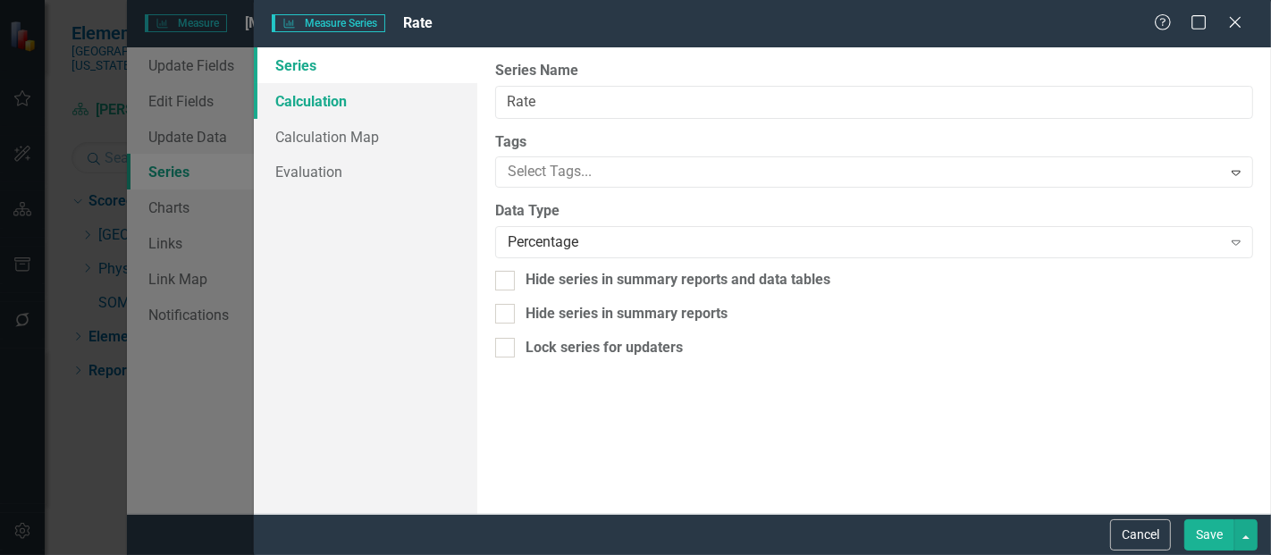
click at [357, 108] on link "Calculation" at bounding box center [365, 101] width 223 height 36
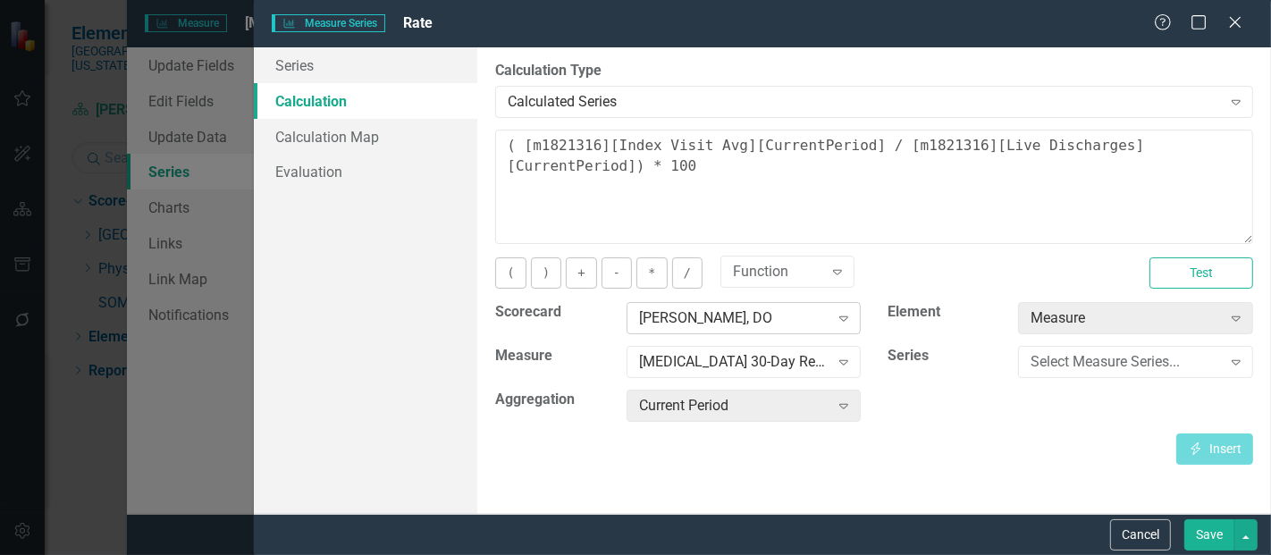
click at [694, 315] on div "[PERSON_NAME], DO" at bounding box center [734, 318] width 190 height 21
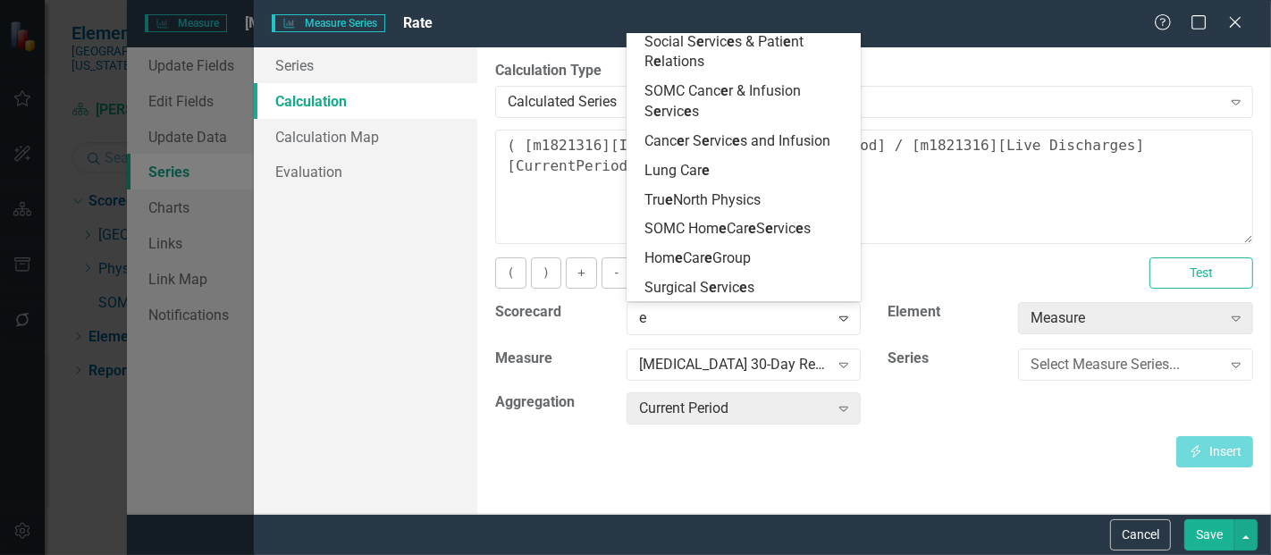
scroll to position [3592, 0]
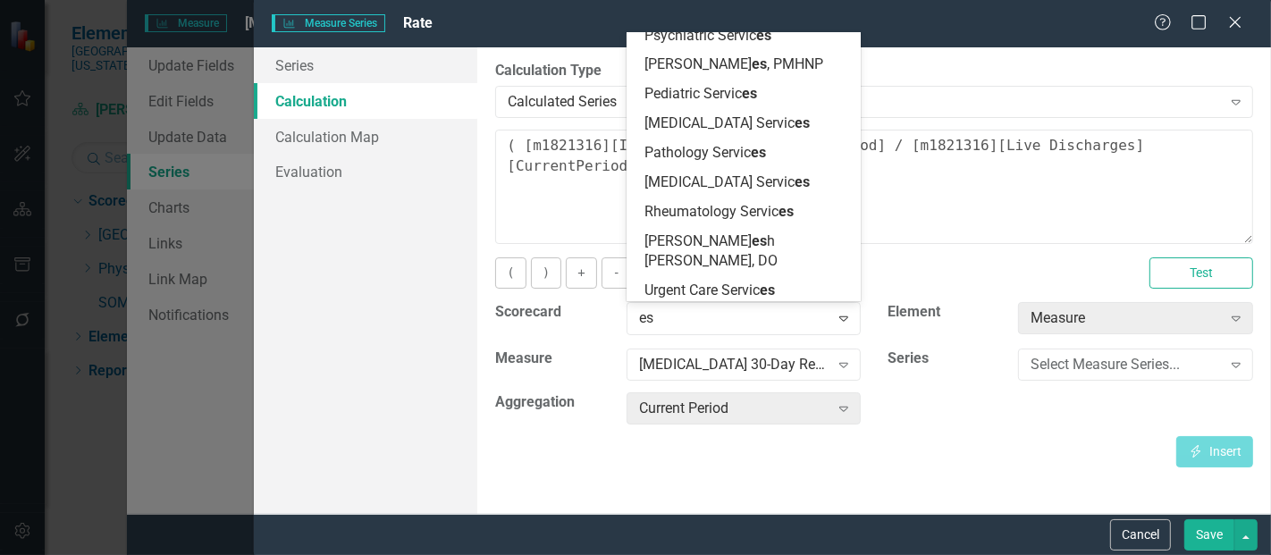
type input "esc"
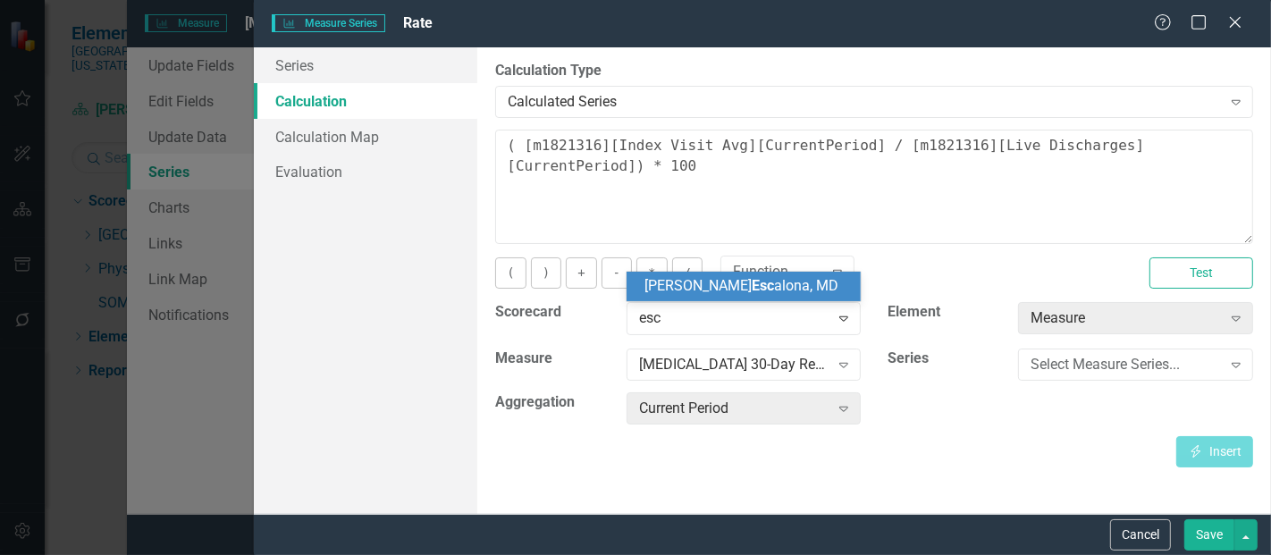
click at [712, 298] on div "Tanya Esc alona, MD" at bounding box center [743, 286] width 235 height 29
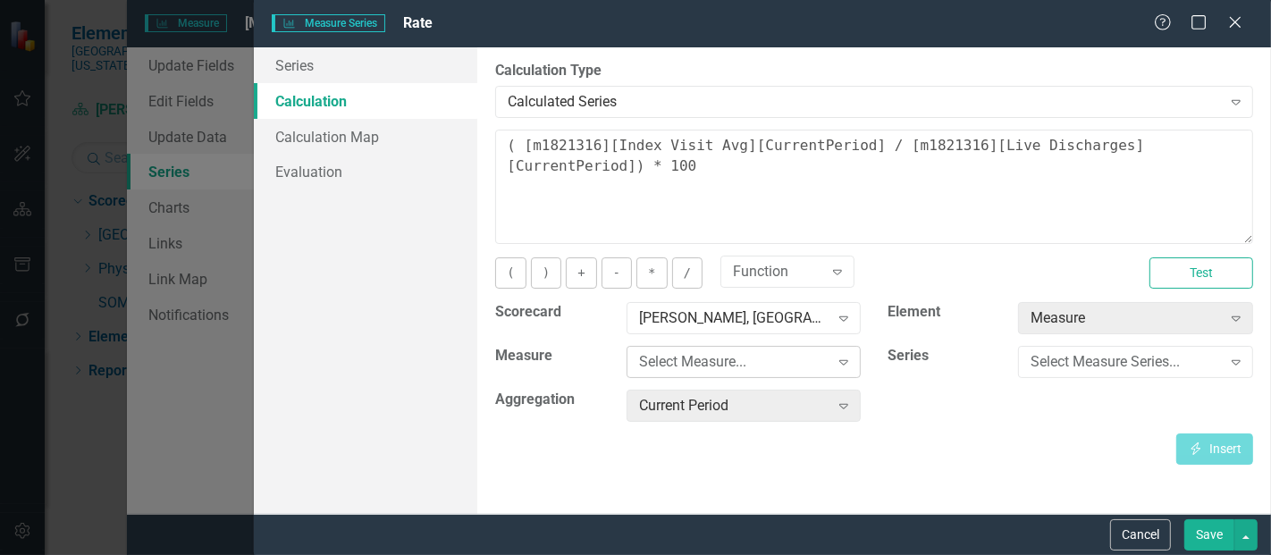
click at [701, 364] on div "Select Measure..." at bounding box center [734, 362] width 190 height 21
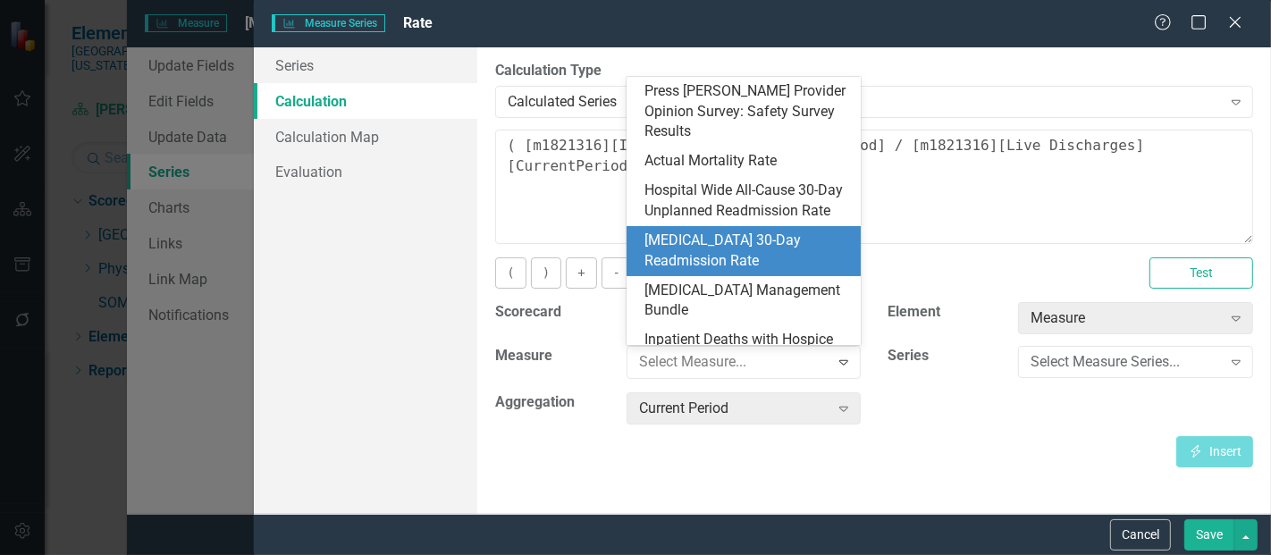
click at [752, 233] on div "[MEDICAL_DATA] 30-Day Readmission Rate" at bounding box center [747, 251] width 206 height 41
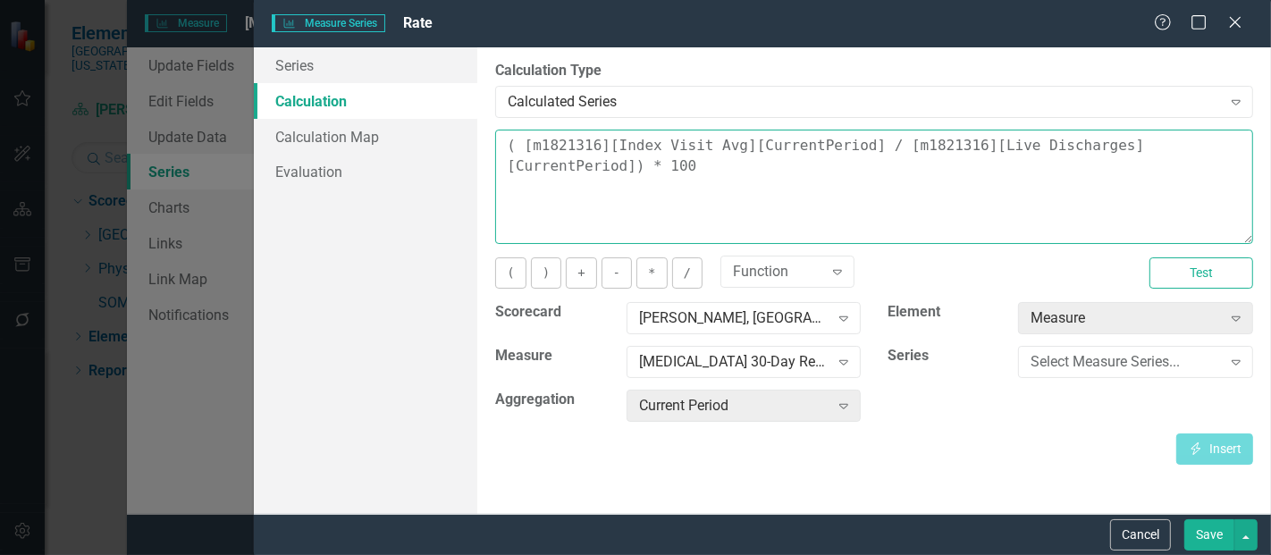
drag, startPoint x: 594, startPoint y: 185, endPoint x: 483, endPoint y: 133, distance: 123.1
click at [483, 133] on div "By default, series in ClearPoint are not calculated. So, if you leave the form …" at bounding box center [873, 280] width 793 height 466
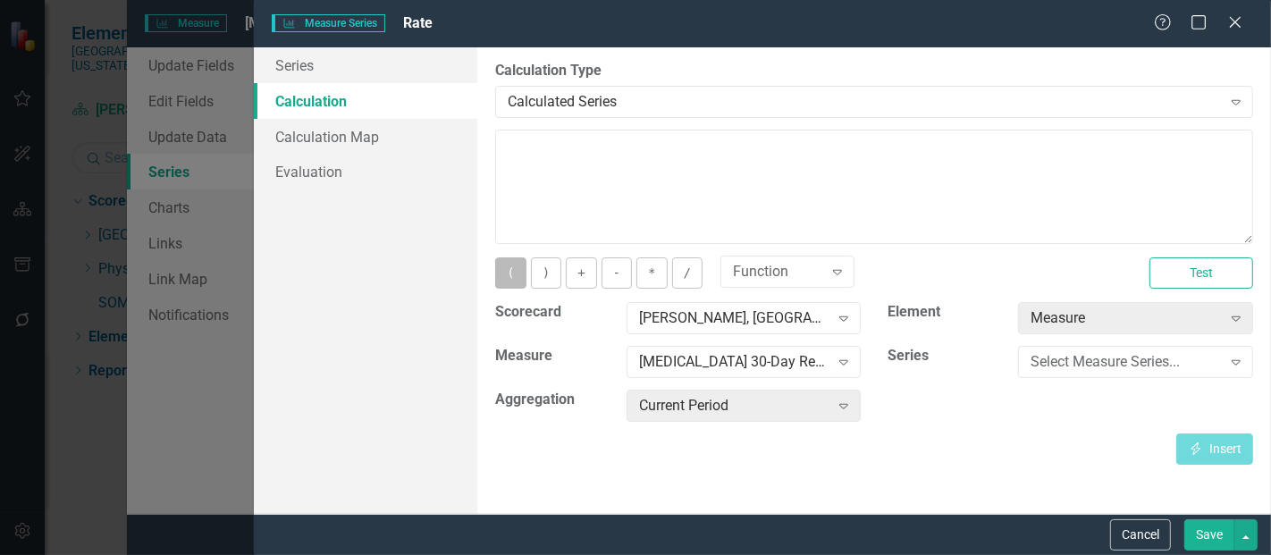
click at [518, 277] on button "(" at bounding box center [510, 272] width 30 height 31
click at [1113, 361] on div "Select Measure Series..." at bounding box center [1125, 362] width 190 height 21
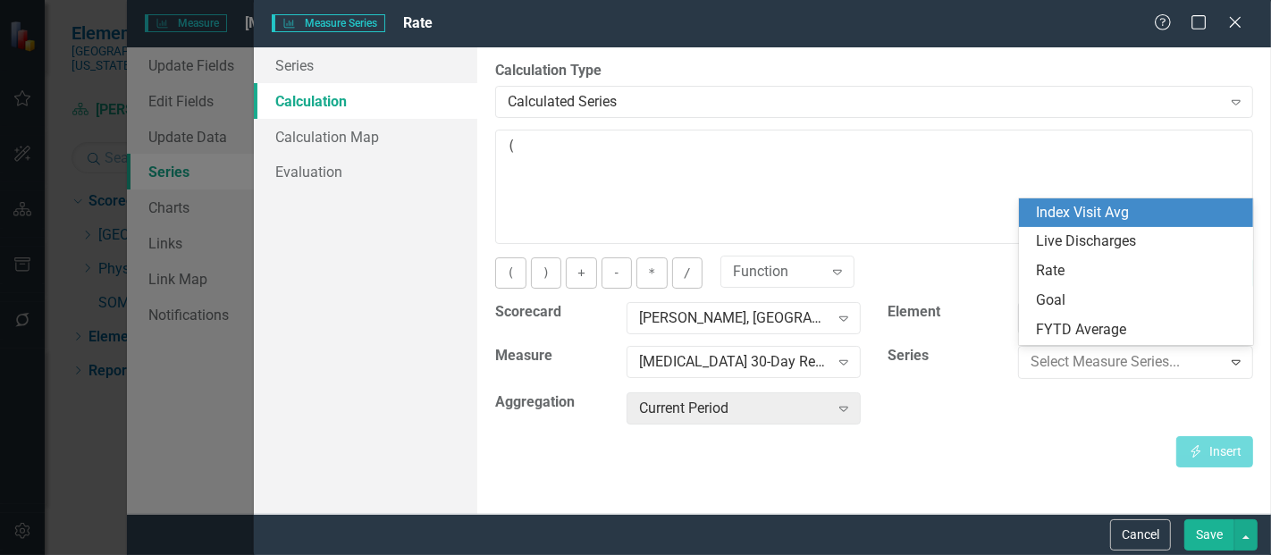
click at [1156, 225] on div "Index Visit Avg" at bounding box center [1136, 212] width 235 height 29
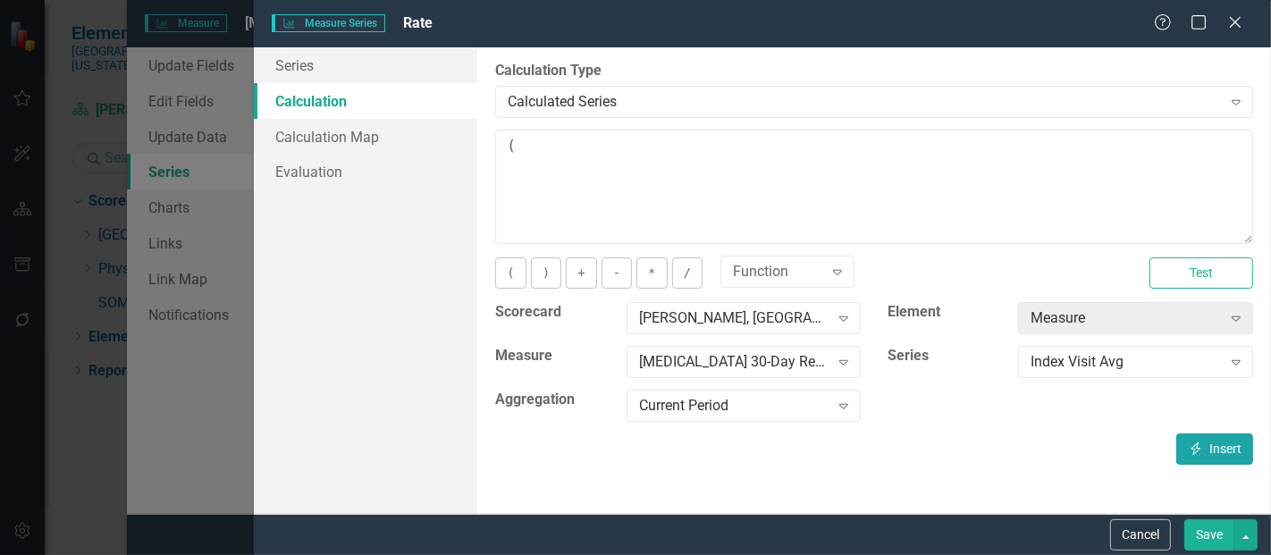
click at [1209, 457] on button "Insert Insert" at bounding box center [1214, 448] width 77 height 31
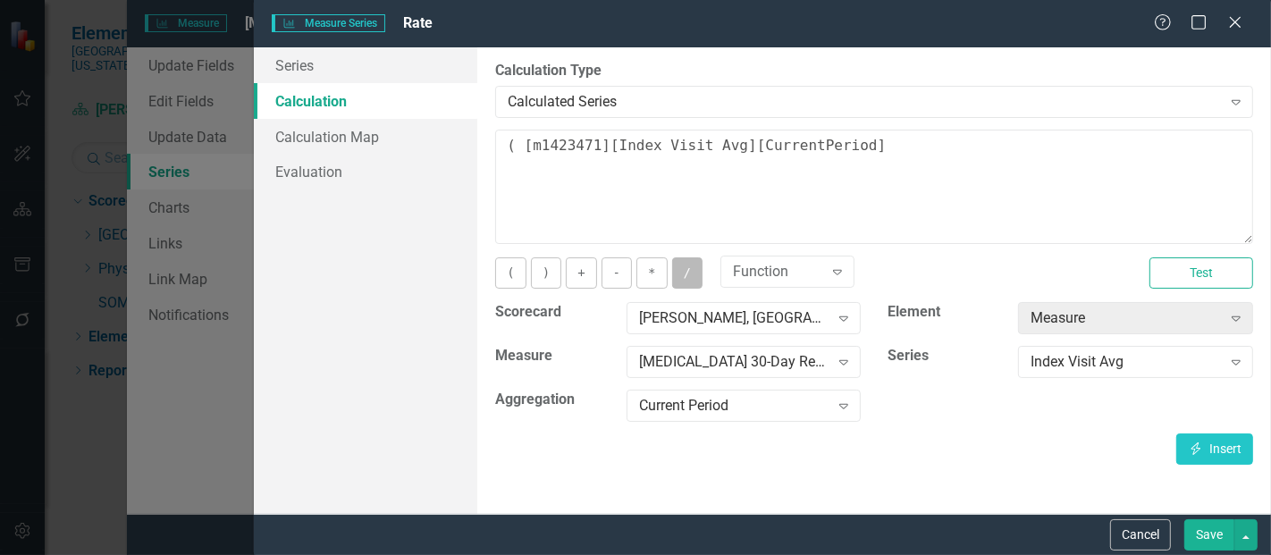
click at [679, 275] on button "/" at bounding box center [687, 272] width 30 height 31
click at [1106, 368] on div "Index Visit Avg" at bounding box center [1125, 362] width 190 height 21
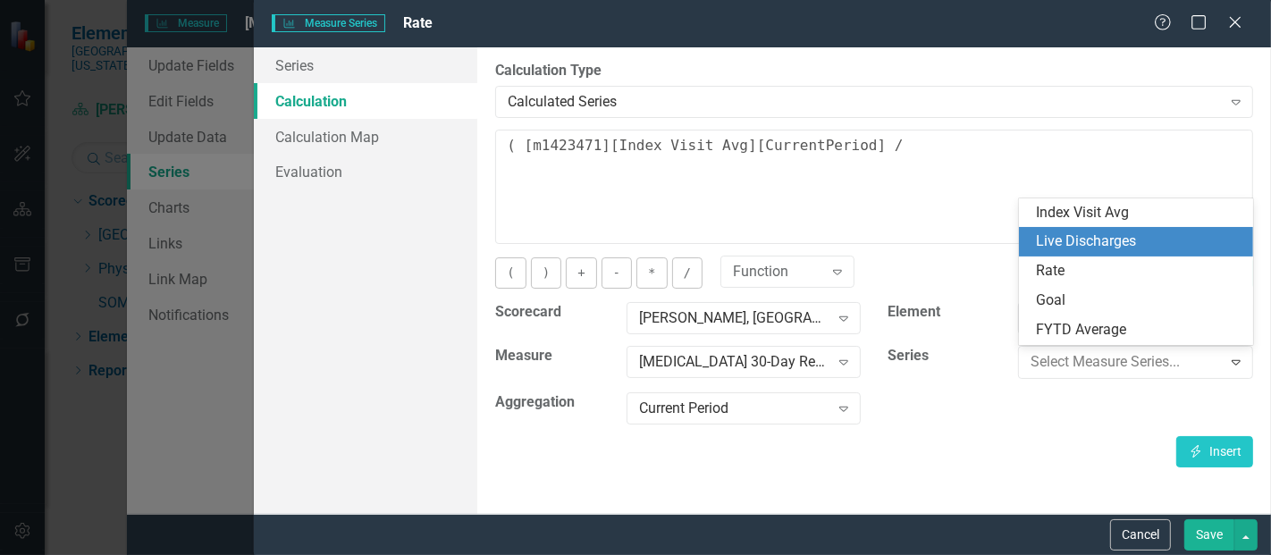
click at [1143, 247] on div "Live Discharges" at bounding box center [1140, 241] width 206 height 21
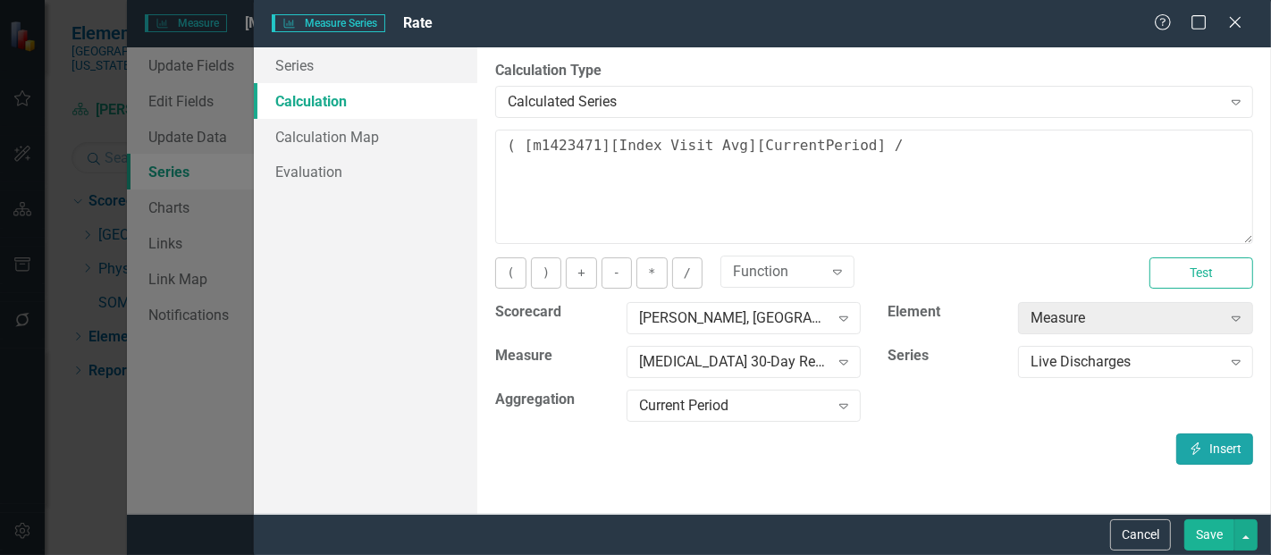
click at [1197, 455] on button "Insert Insert" at bounding box center [1214, 448] width 77 height 31
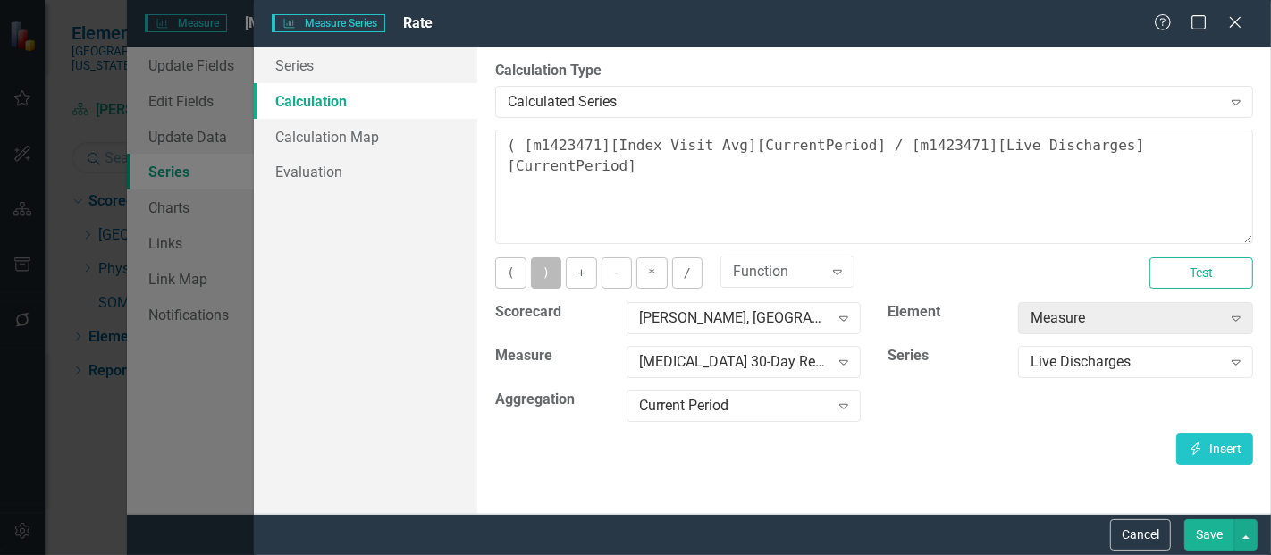
click at [549, 279] on button ")" at bounding box center [546, 272] width 30 height 31
click at [645, 265] on button "*" at bounding box center [651, 272] width 30 height 31
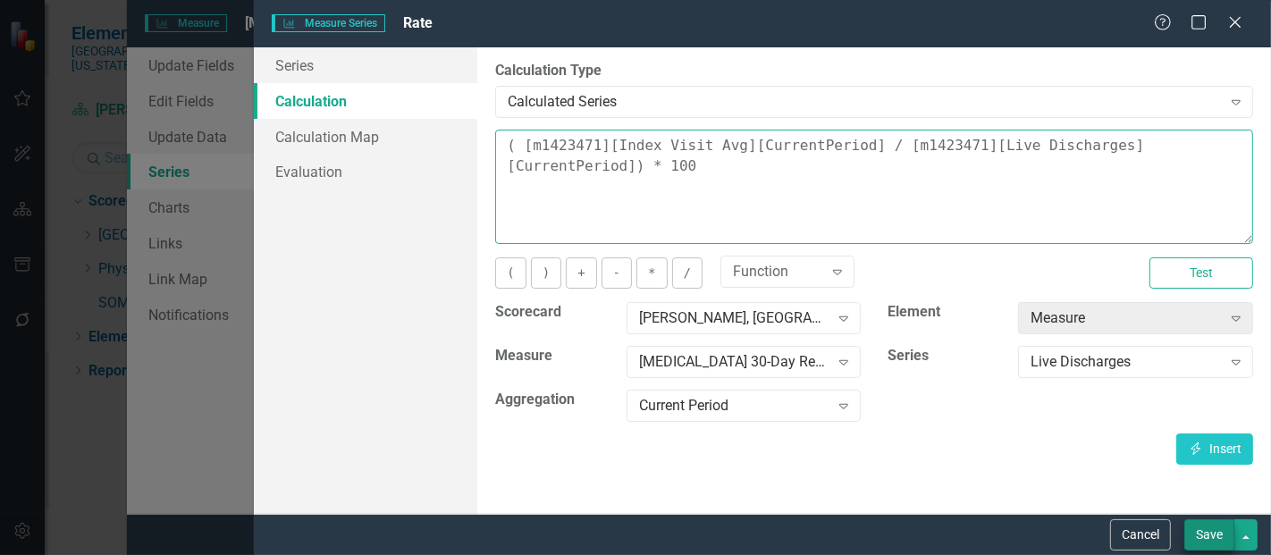
type textarea "( [m1423471][Index Visit Avg][CurrentPeriod] / [m1423471][Live Discharges][Curr…"
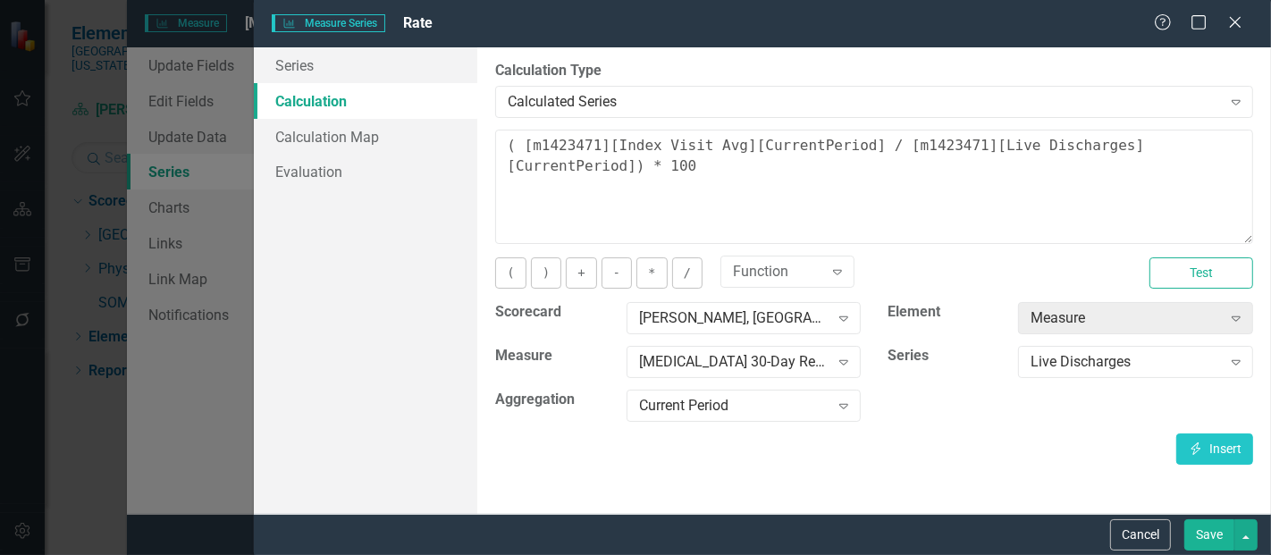
click at [1211, 535] on button "Save" at bounding box center [1209, 534] width 50 height 31
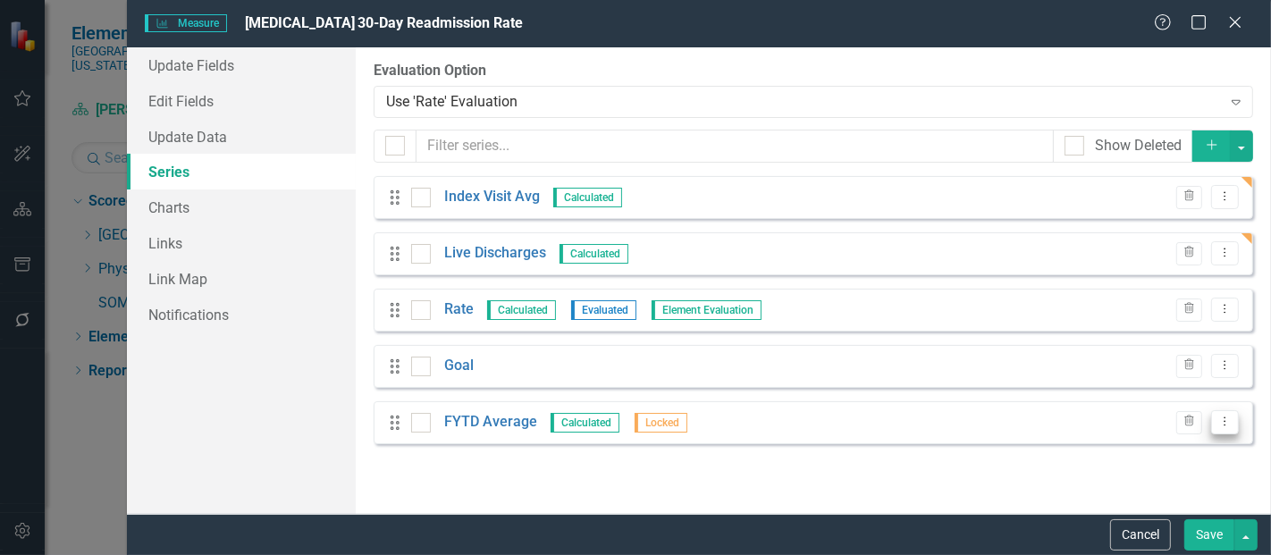
click at [1230, 415] on button "Dropdown Menu" at bounding box center [1225, 422] width 28 height 24
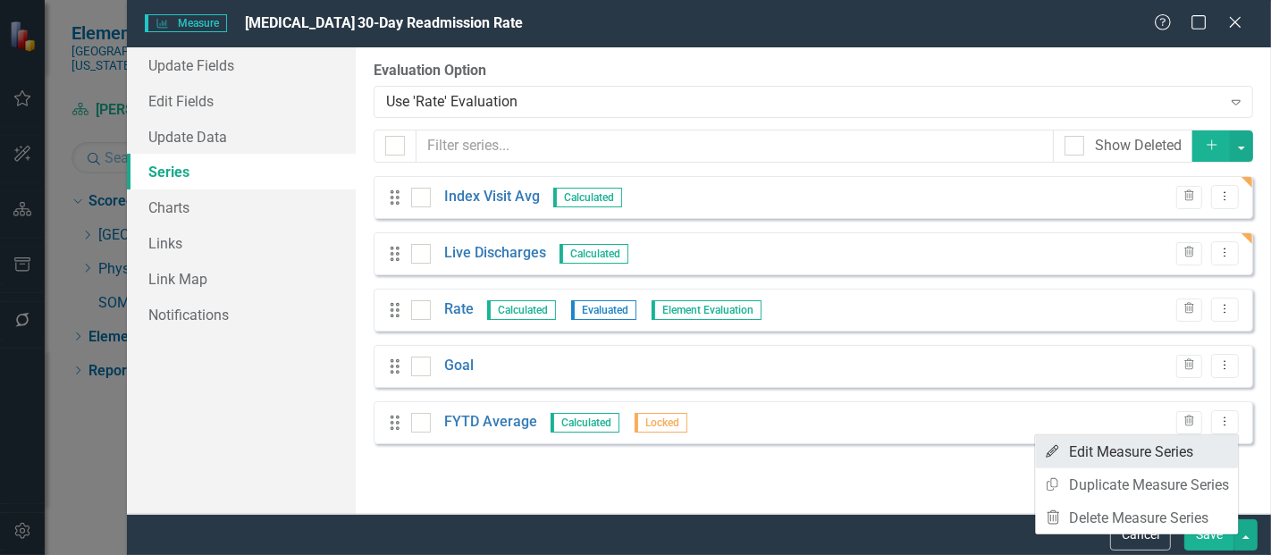
click at [1119, 449] on link "Edit Edit Measure Series" at bounding box center [1136, 451] width 203 height 33
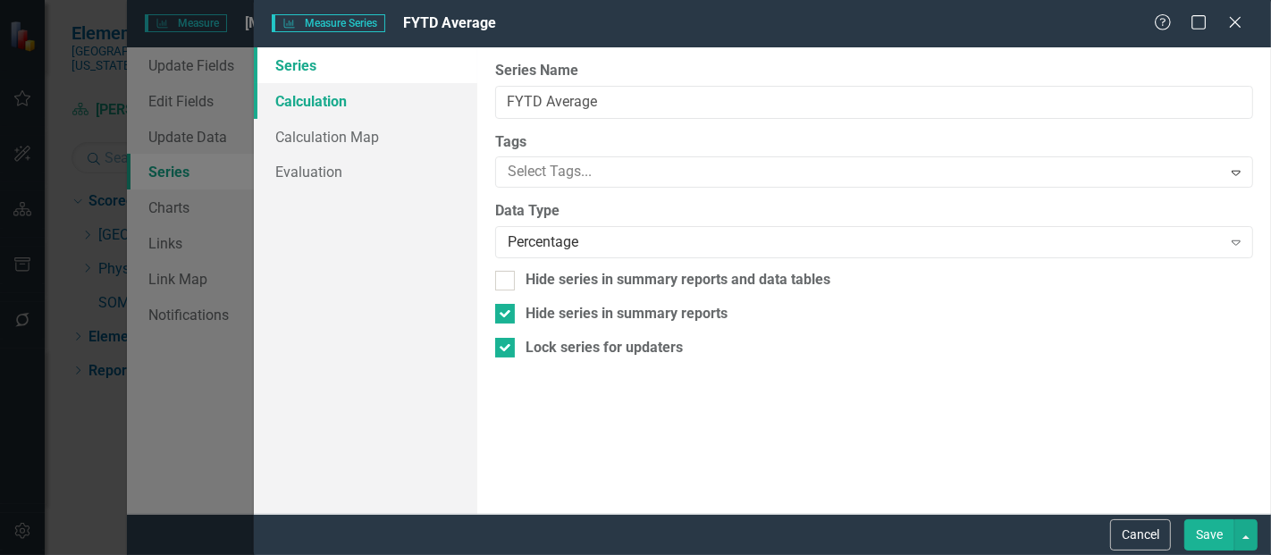
click at [324, 103] on link "Calculation" at bounding box center [365, 101] width 223 height 36
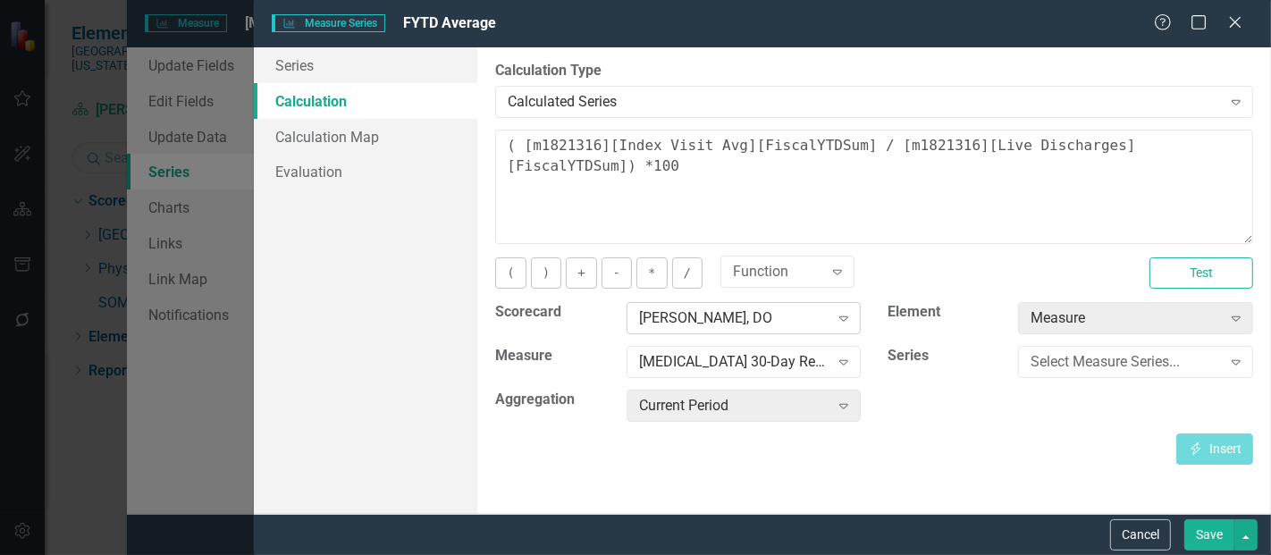
click at [702, 314] on div "[PERSON_NAME], DO" at bounding box center [734, 318] width 190 height 21
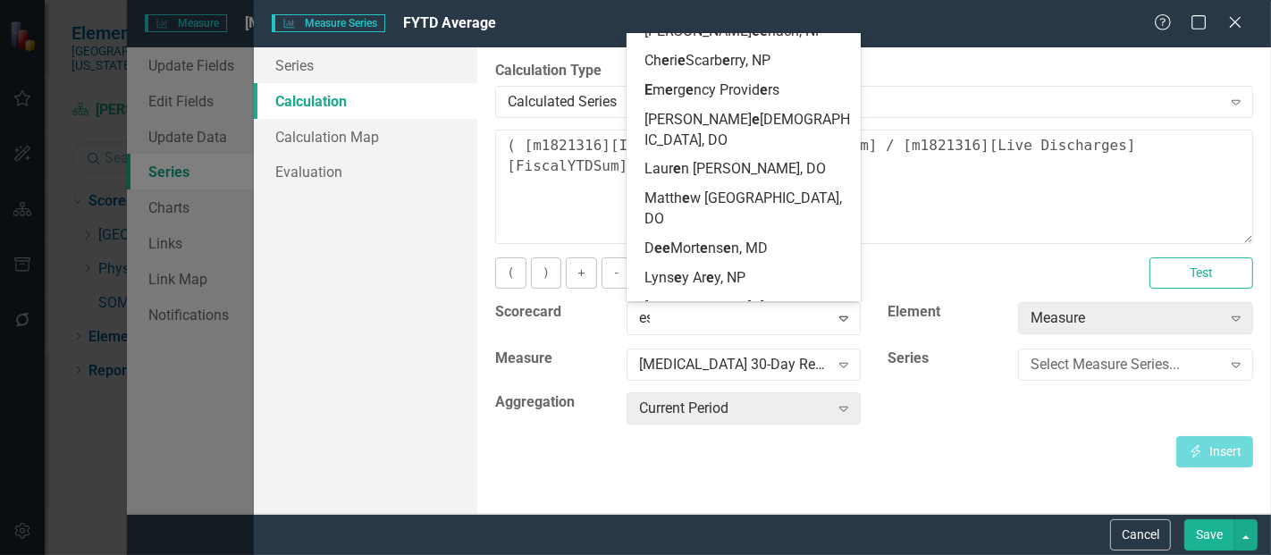
scroll to position [2605, 0]
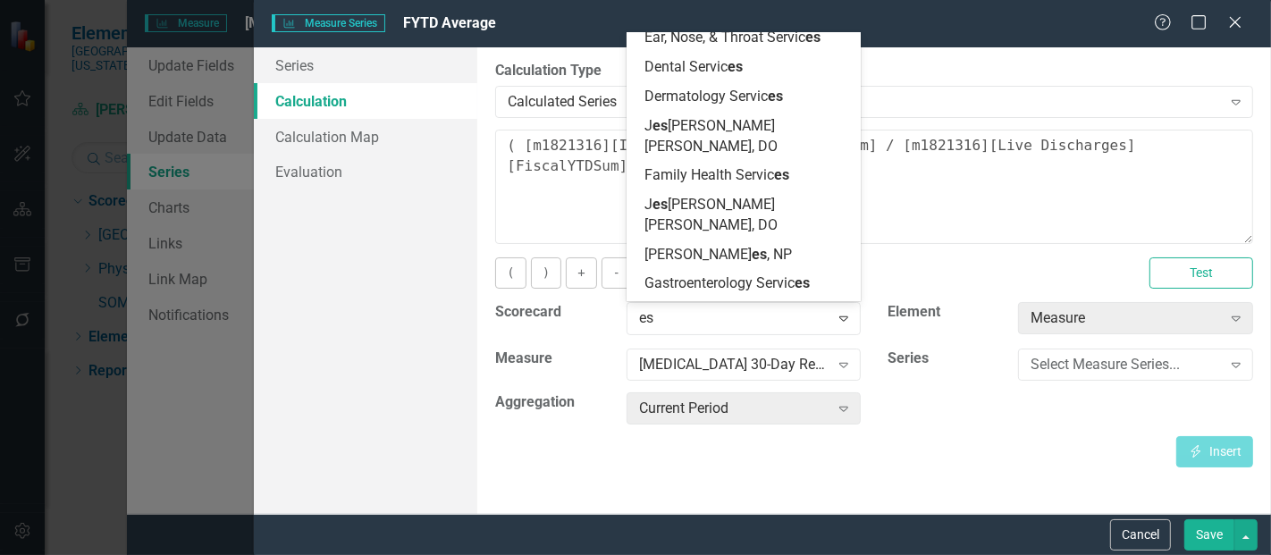
type input "esc"
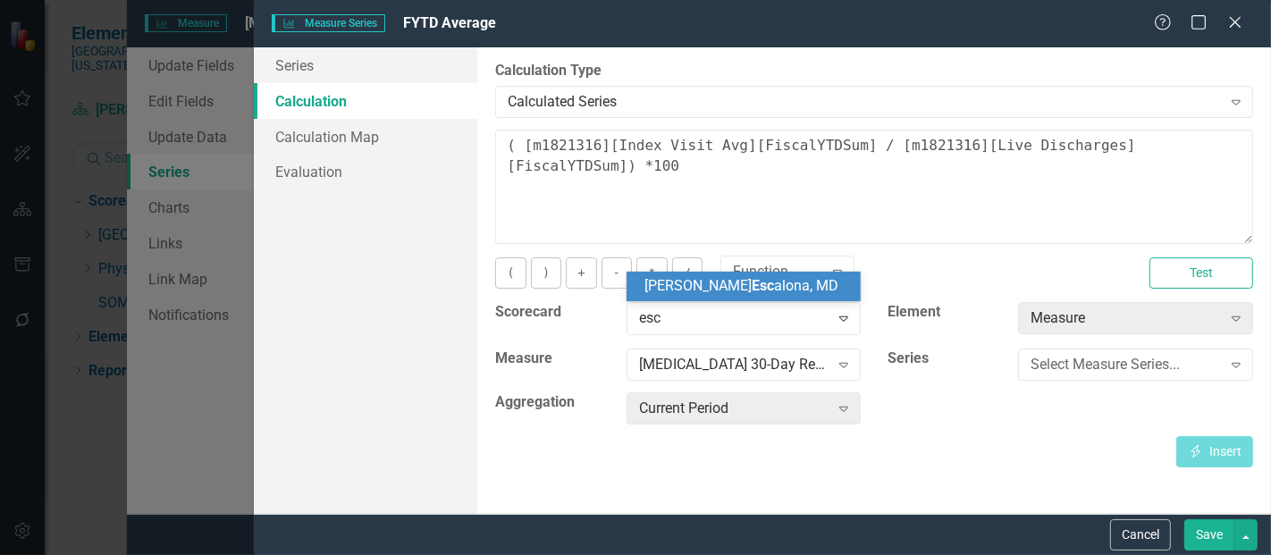
click at [726, 284] on span "Tanya Esc alona, MD" at bounding box center [741, 285] width 194 height 17
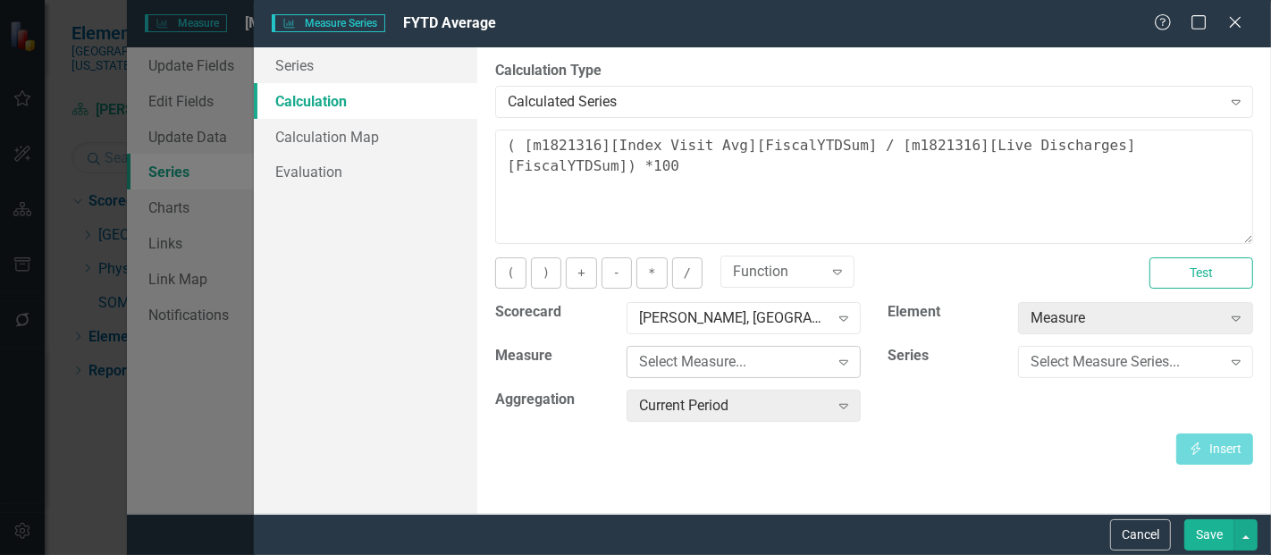
click at [723, 371] on div "Select Measure... Expand" at bounding box center [743, 362] width 235 height 32
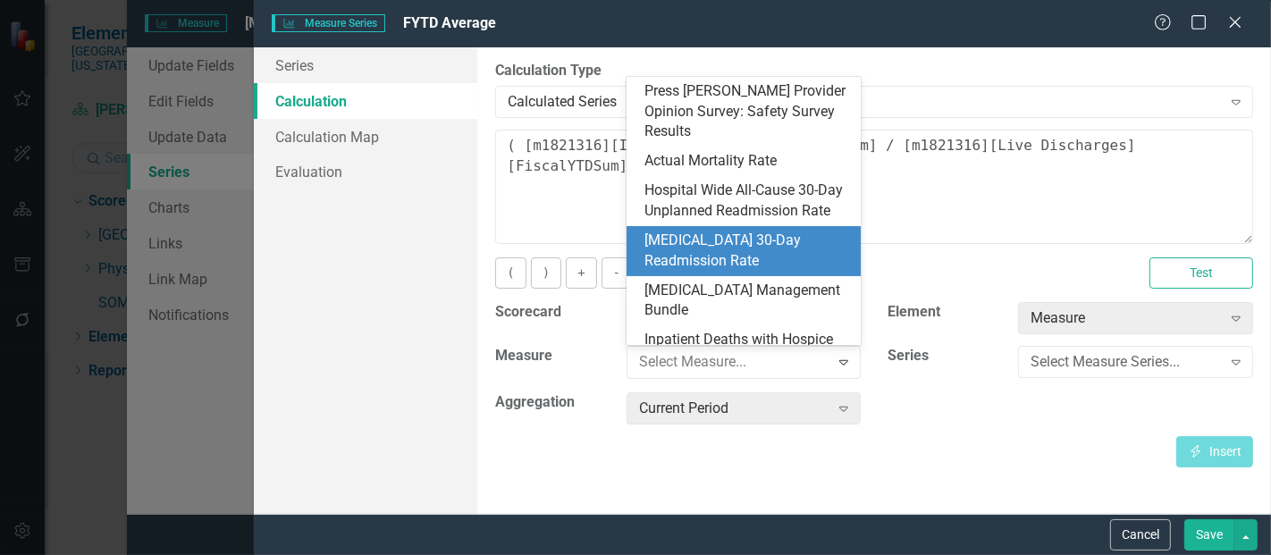
click at [702, 249] on div "[MEDICAL_DATA] 30-Day Readmission Rate" at bounding box center [747, 251] width 206 height 41
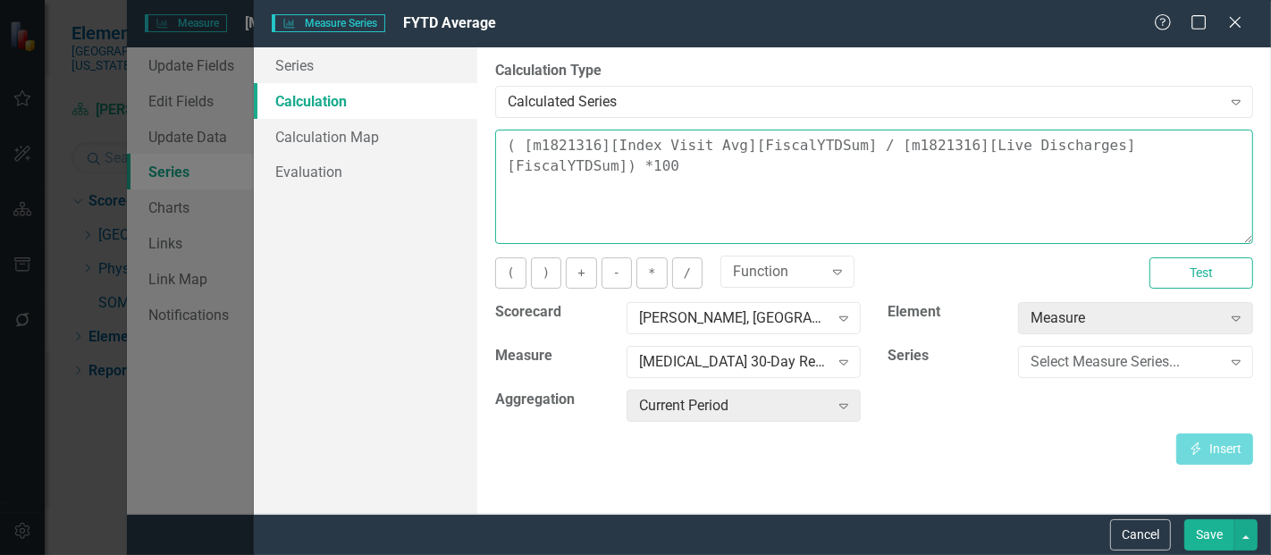
drag, startPoint x: 1233, startPoint y: 155, endPoint x: 442, endPoint y: 106, distance: 792.3
click at [442, 106] on div "Series Calculation Calculation Map Evaluation From this page, you can edit the …" at bounding box center [762, 280] width 1017 height 466
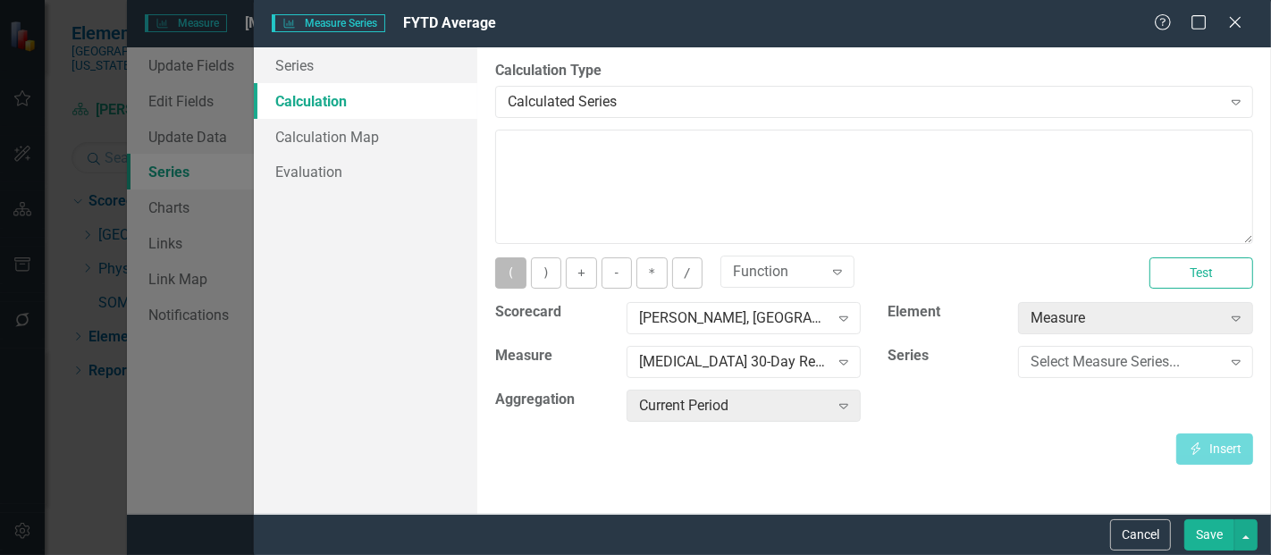
click at [512, 272] on button "(" at bounding box center [510, 272] width 30 height 31
click at [1074, 359] on div "Select Measure Series..." at bounding box center [1125, 362] width 190 height 21
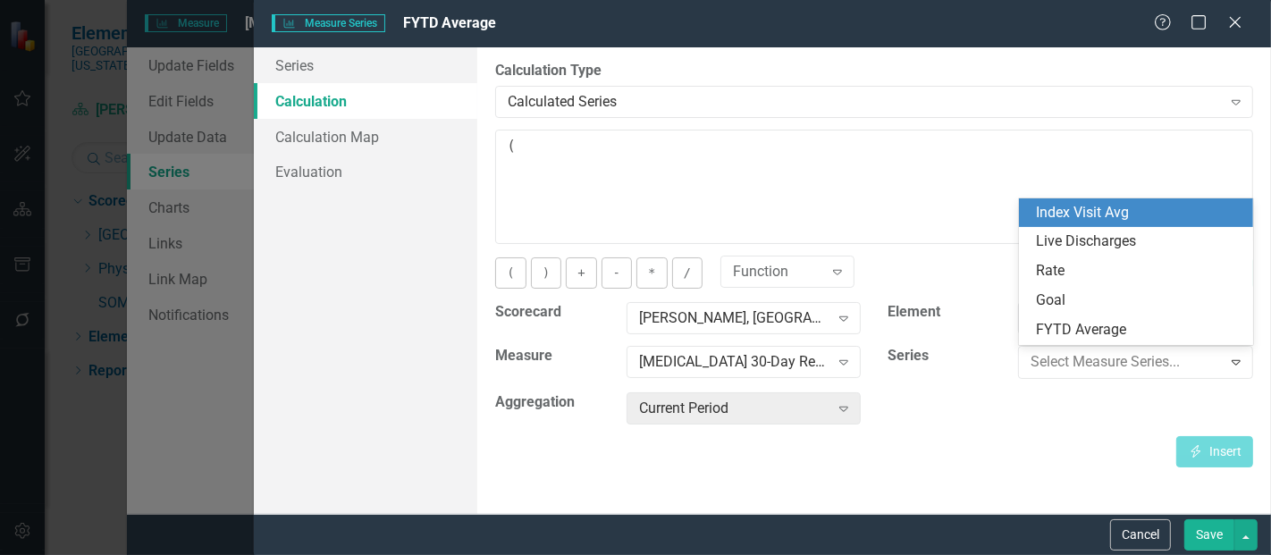
click at [1146, 209] on div "Index Visit Avg" at bounding box center [1140, 213] width 206 height 21
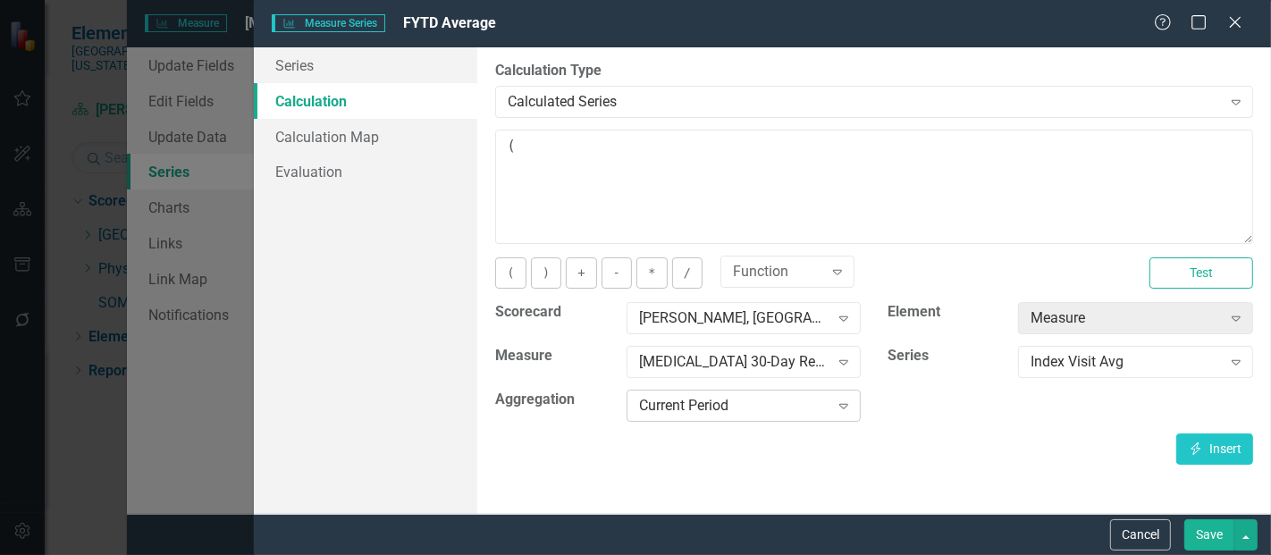
click at [671, 411] on div "Current Period" at bounding box center [734, 406] width 190 height 21
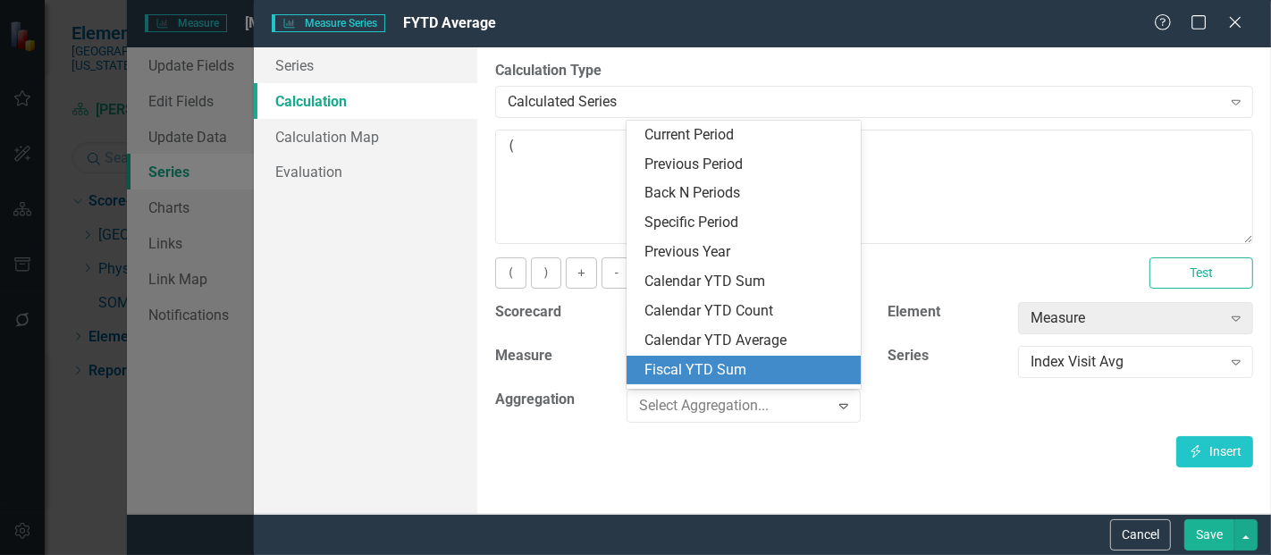
click at [722, 365] on div "Fiscal YTD Sum" at bounding box center [747, 370] width 206 height 21
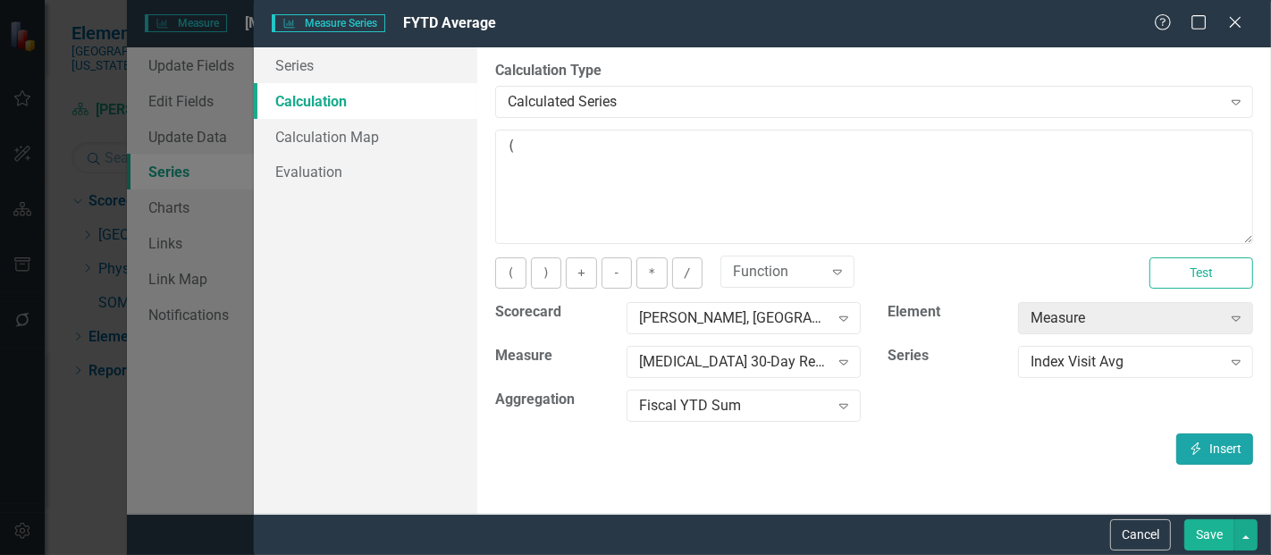
click at [1206, 439] on button "Insert Insert" at bounding box center [1214, 448] width 77 height 31
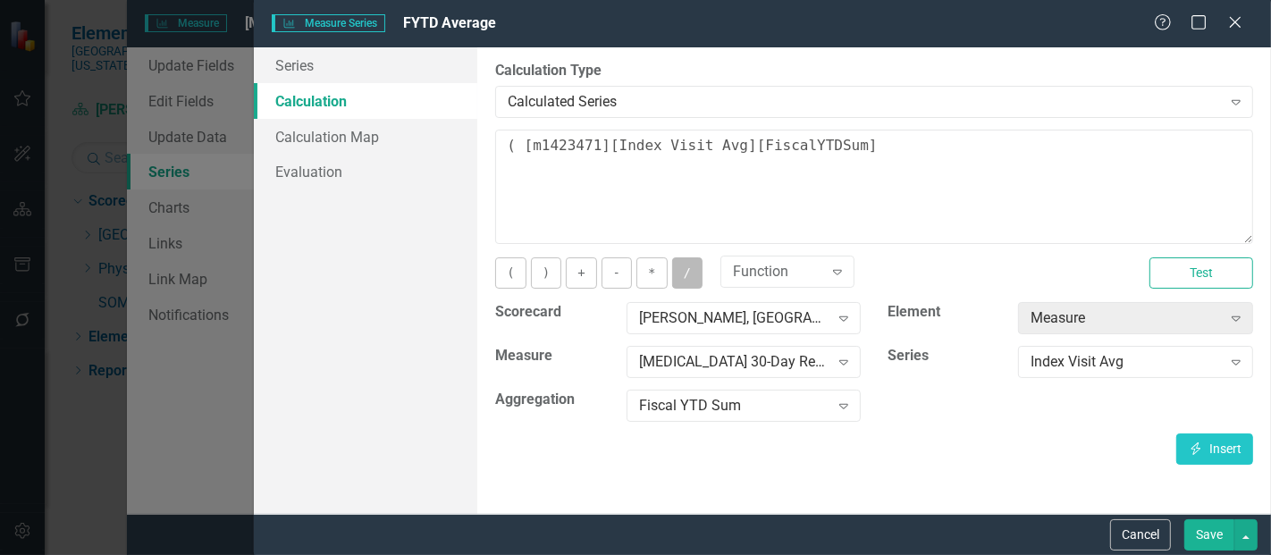
click at [679, 282] on button "/" at bounding box center [687, 272] width 30 height 31
click at [1087, 346] on div "Index Visit Avg Expand" at bounding box center [1135, 362] width 235 height 32
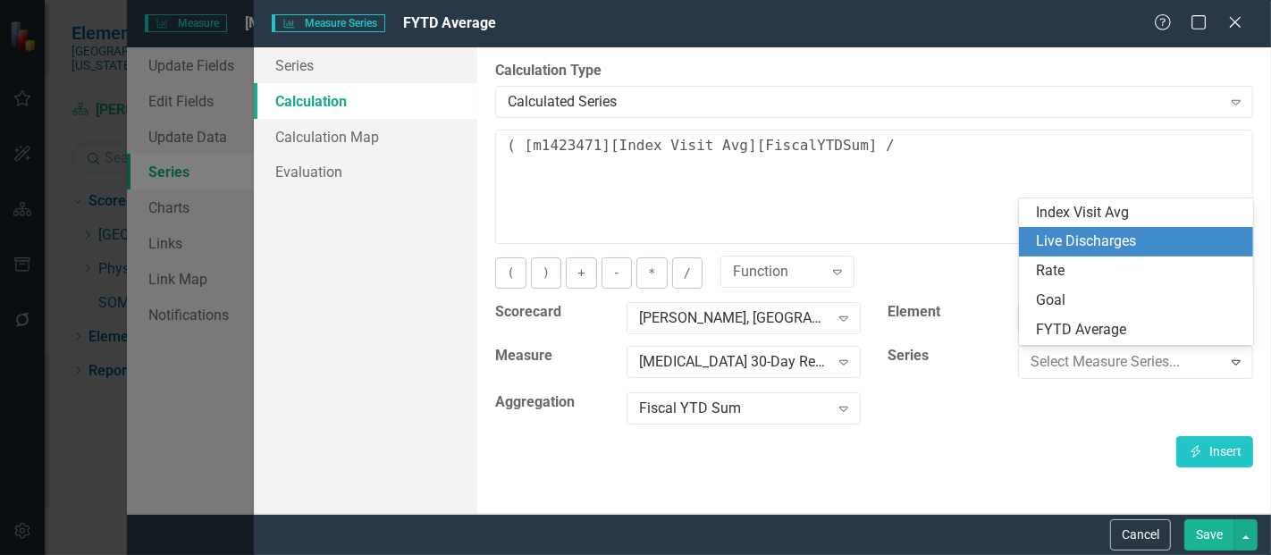
click at [1115, 241] on div "Live Discharges" at bounding box center [1140, 241] width 206 height 21
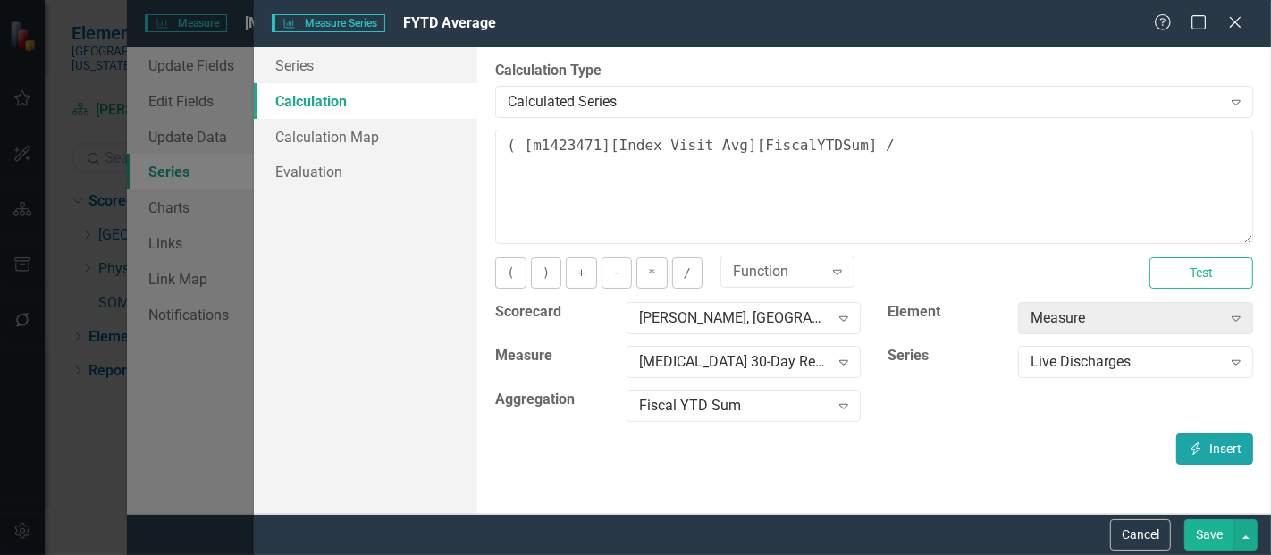
click at [1205, 447] on button "Insert Insert" at bounding box center [1214, 448] width 77 height 31
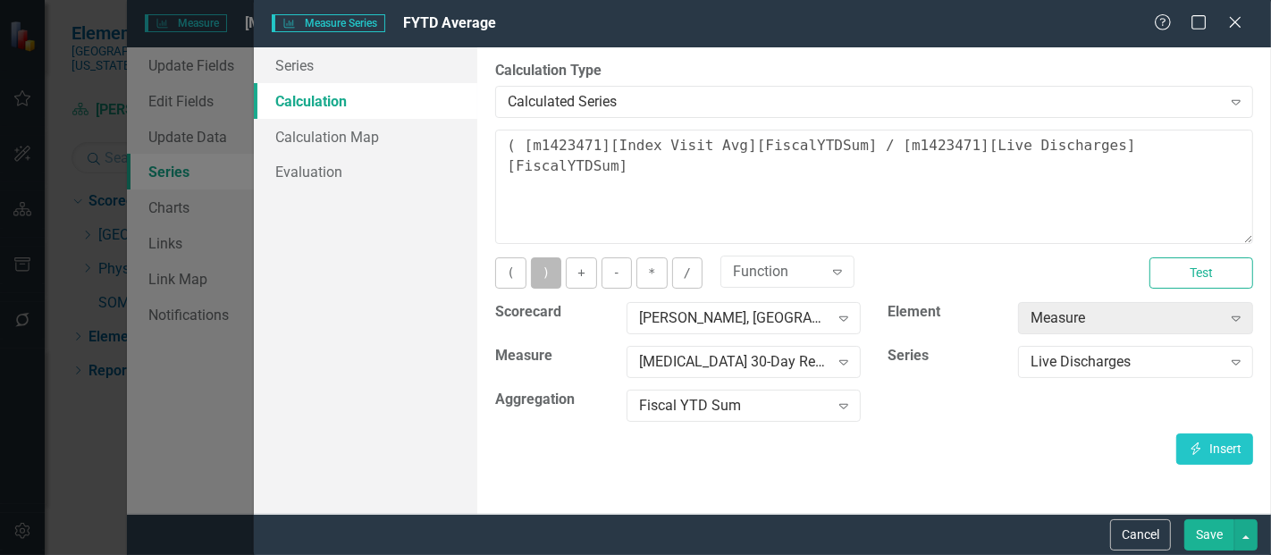
click at [548, 272] on button ")" at bounding box center [546, 272] width 30 height 31
click at [637, 272] on button "*" at bounding box center [651, 272] width 30 height 31
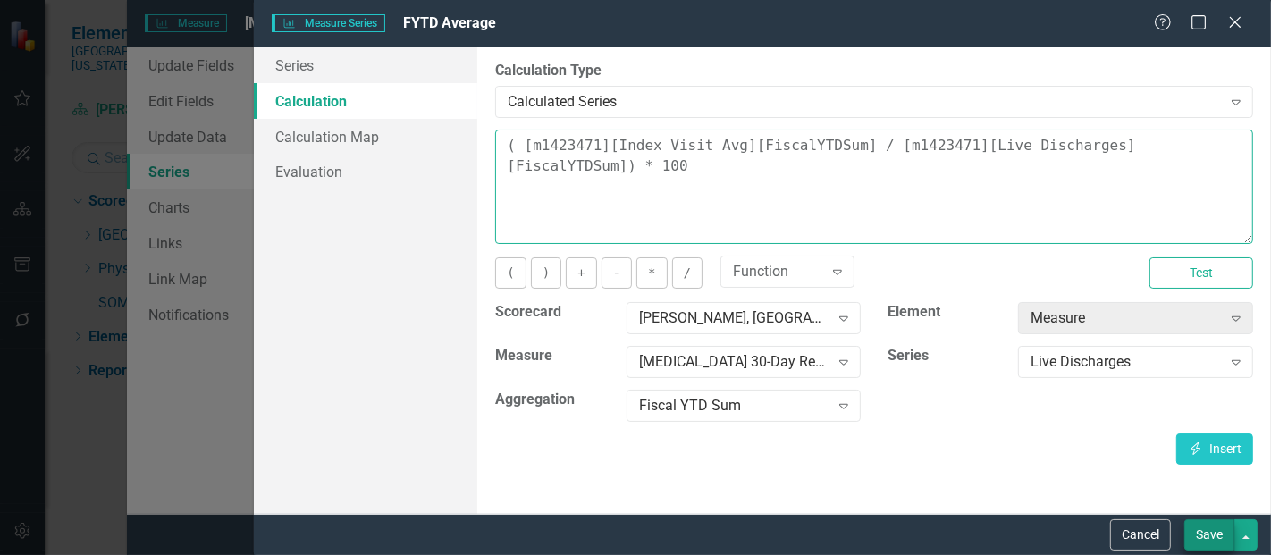
type textarea "( [m1423471][Index Visit Avg][FiscalYTDSum] / [m1423471][Live Discharges][Fisca…"
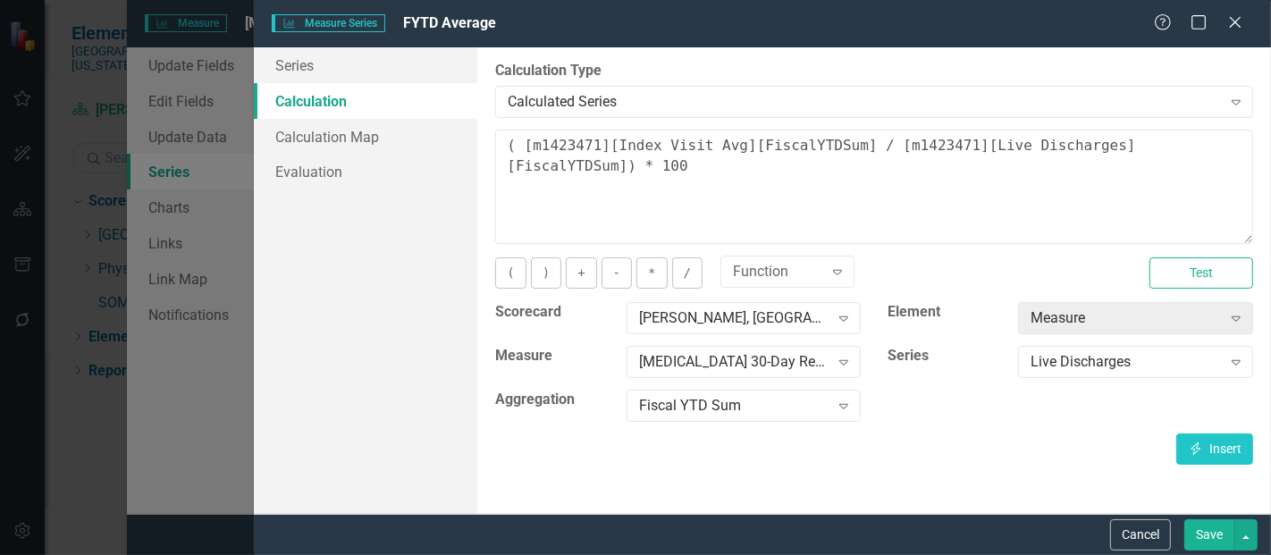
click at [1210, 539] on button "Save" at bounding box center [1209, 534] width 50 height 31
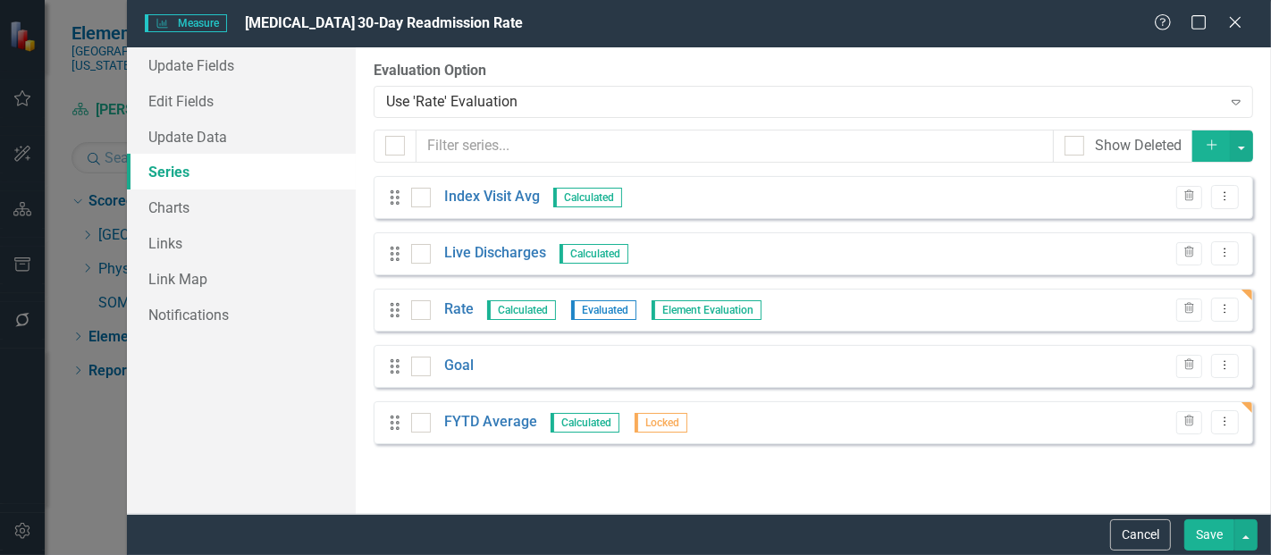
click at [1206, 525] on button "Save" at bounding box center [1209, 534] width 50 height 31
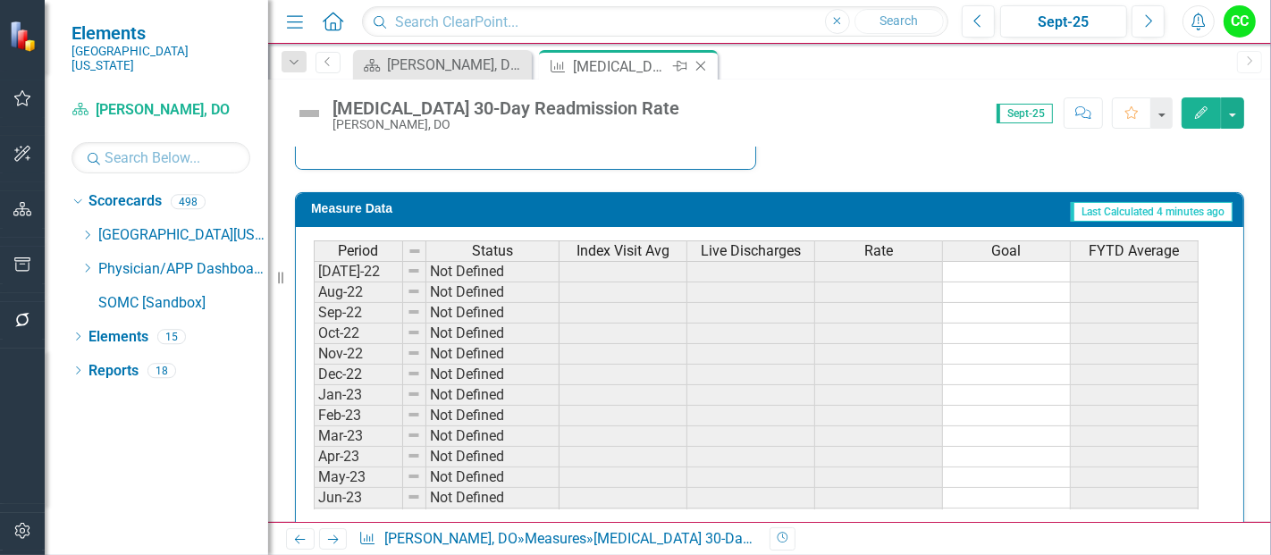
click at [702, 65] on icon "Close" at bounding box center [701, 66] width 18 height 14
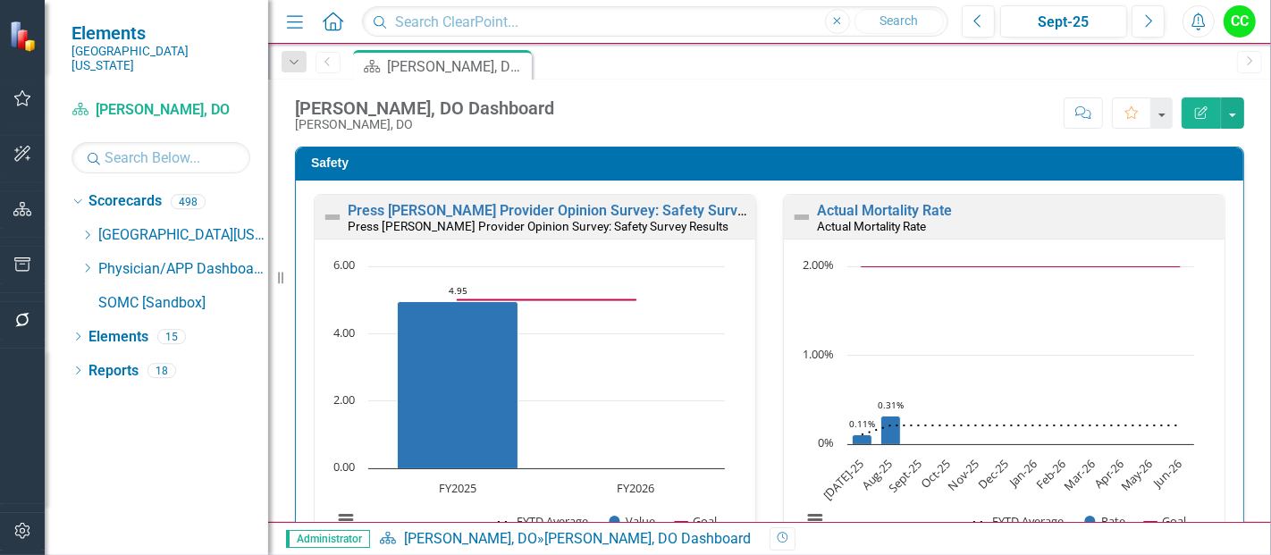
scroll to position [835, 0]
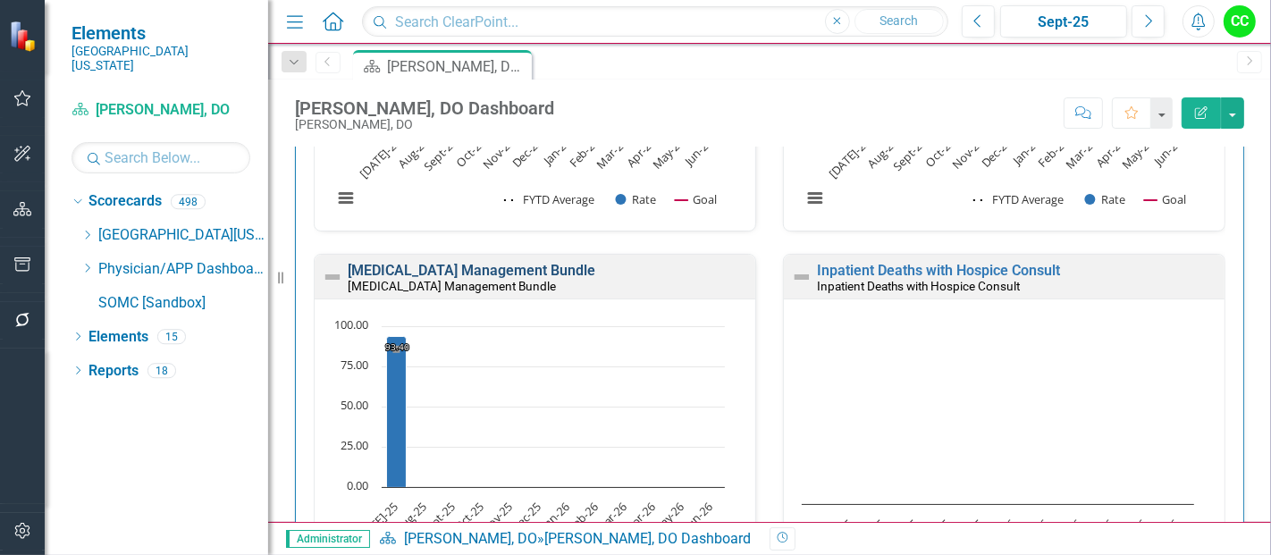
click at [595, 262] on link "[MEDICAL_DATA] Management Bundle" at bounding box center [472, 270] width 248 height 17
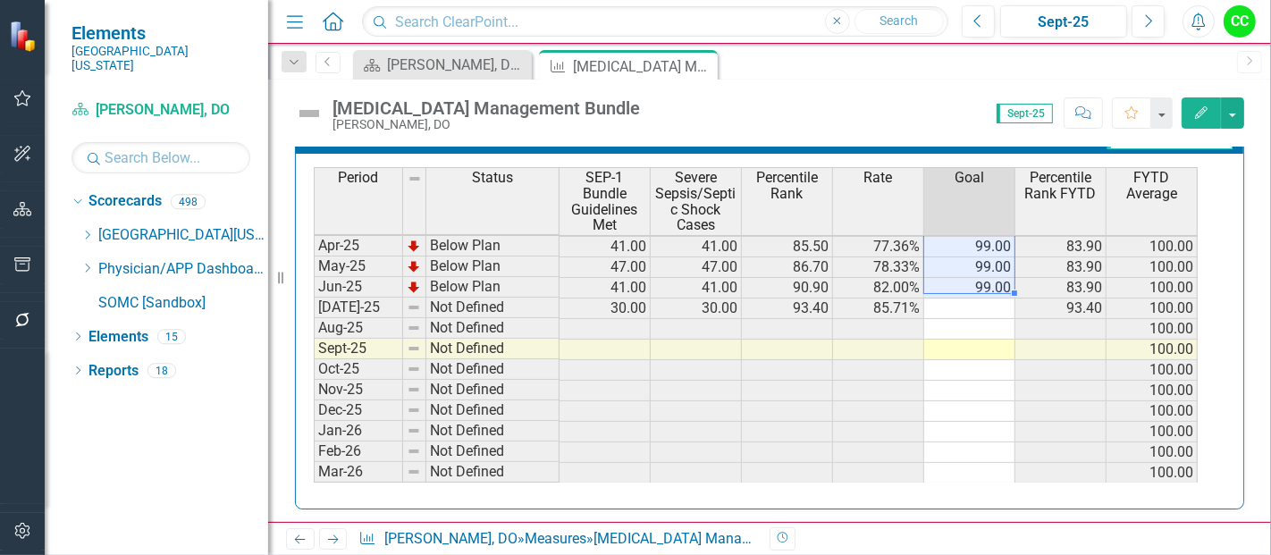
drag, startPoint x: 971, startPoint y: 242, endPoint x: 980, endPoint y: 284, distance: 42.9
click at [980, 284] on tbody "Apr-24 Below Plan 37.00 37.00 94.20 84.09% 99.00 100.00 May-24 Below Plan 33.00…" at bounding box center [756, 267] width 884 height 556
click at [974, 298] on td at bounding box center [969, 308] width 91 height 21
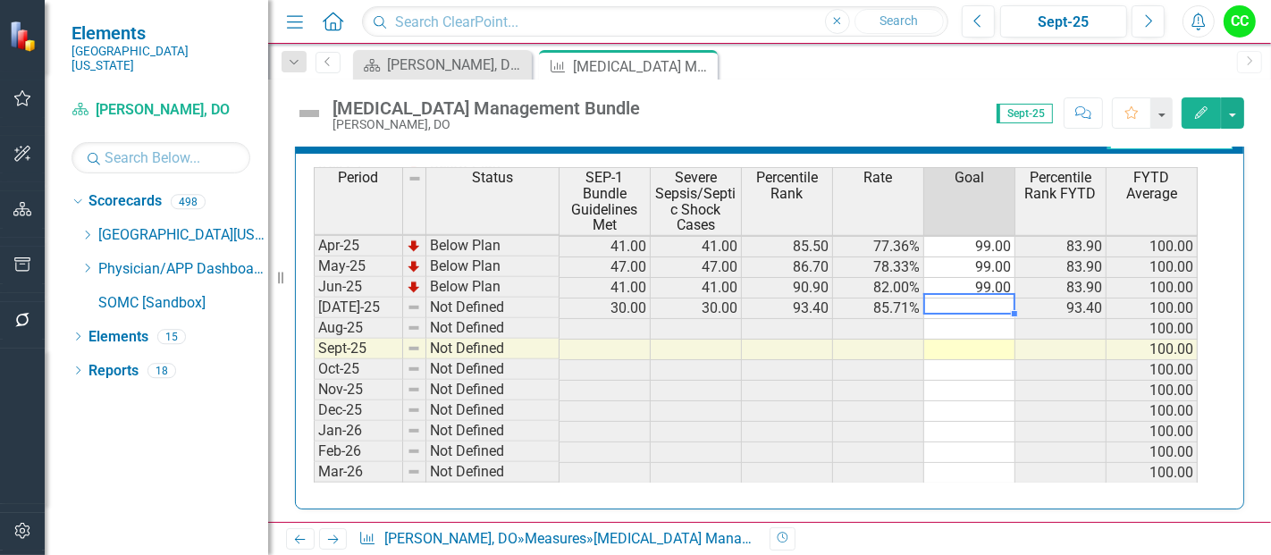
type textarea "99"
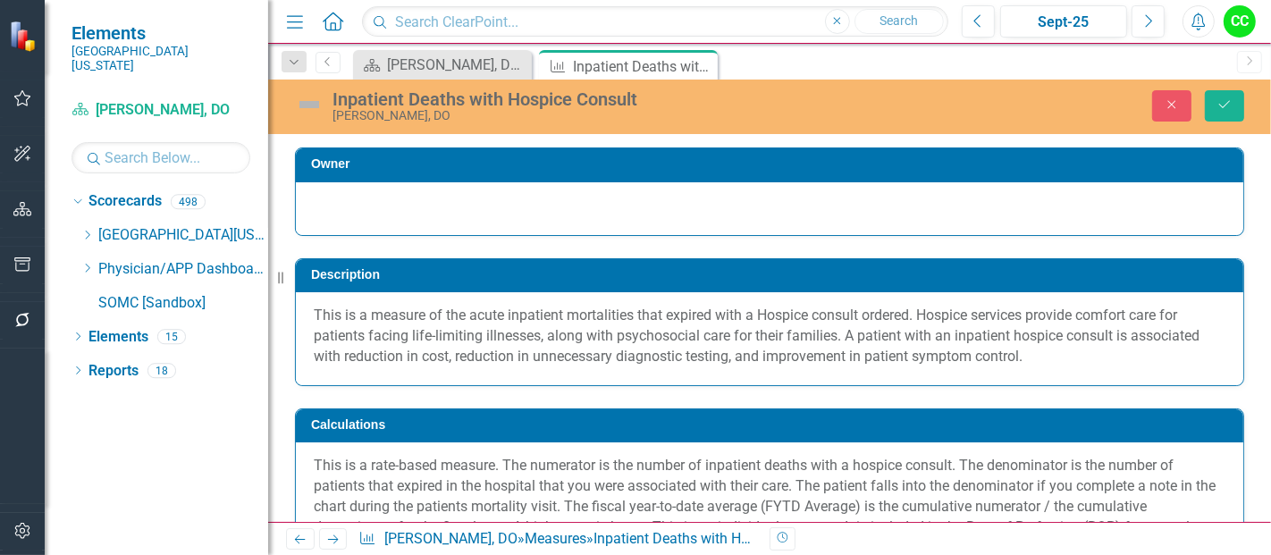
scroll to position [911, 0]
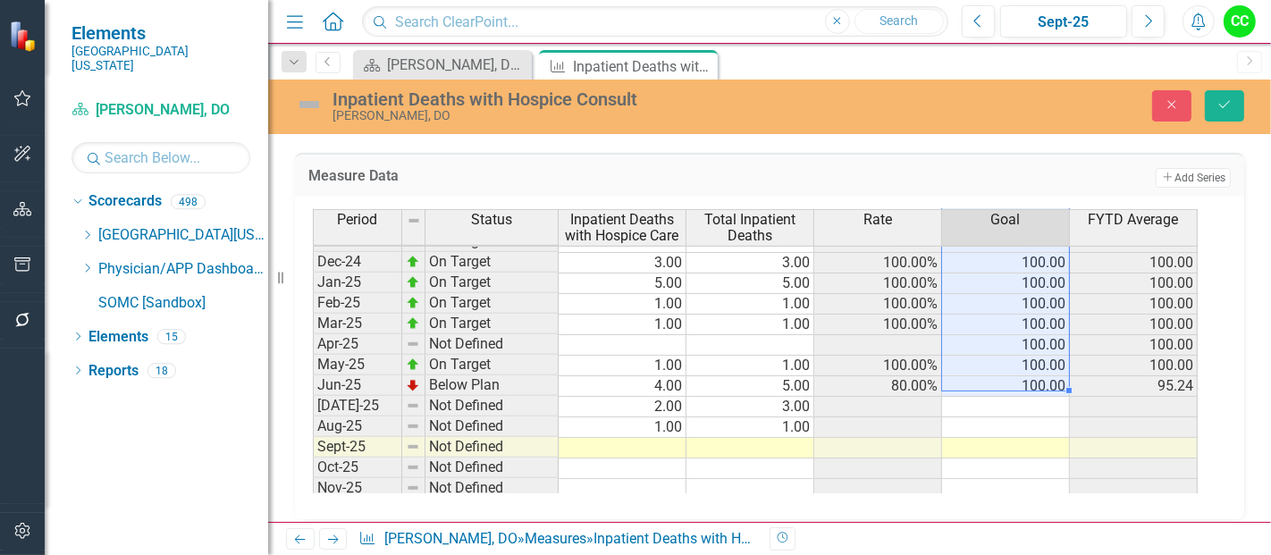
click at [1037, 402] on td at bounding box center [1006, 407] width 128 height 21
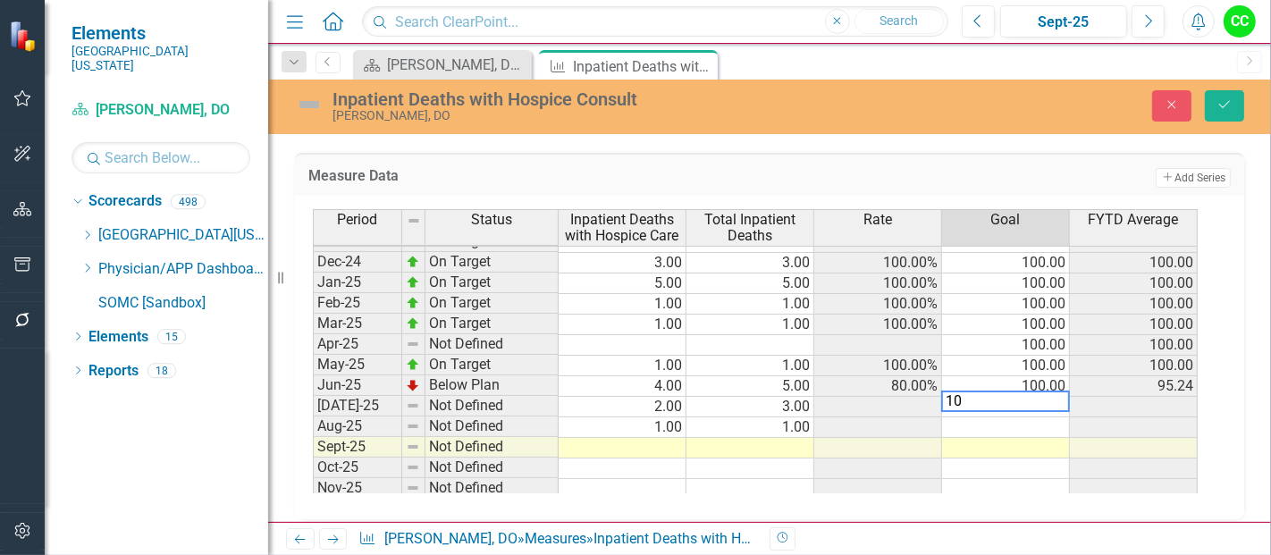
type textarea "100"
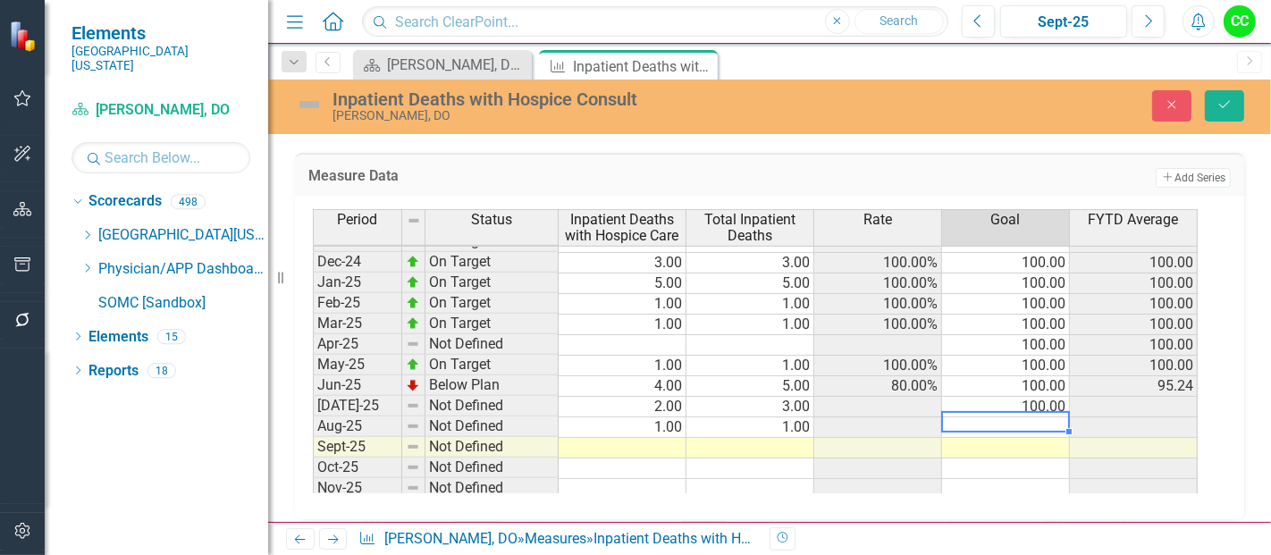
type textarea "100"
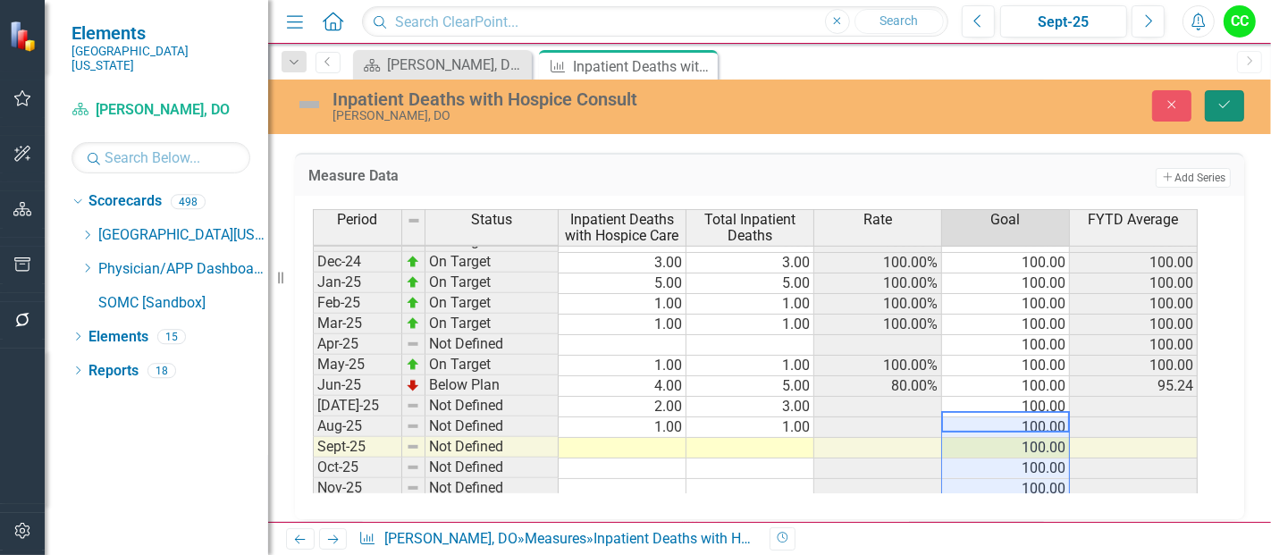
click at [1230, 93] on button "Save" at bounding box center [1224, 105] width 39 height 31
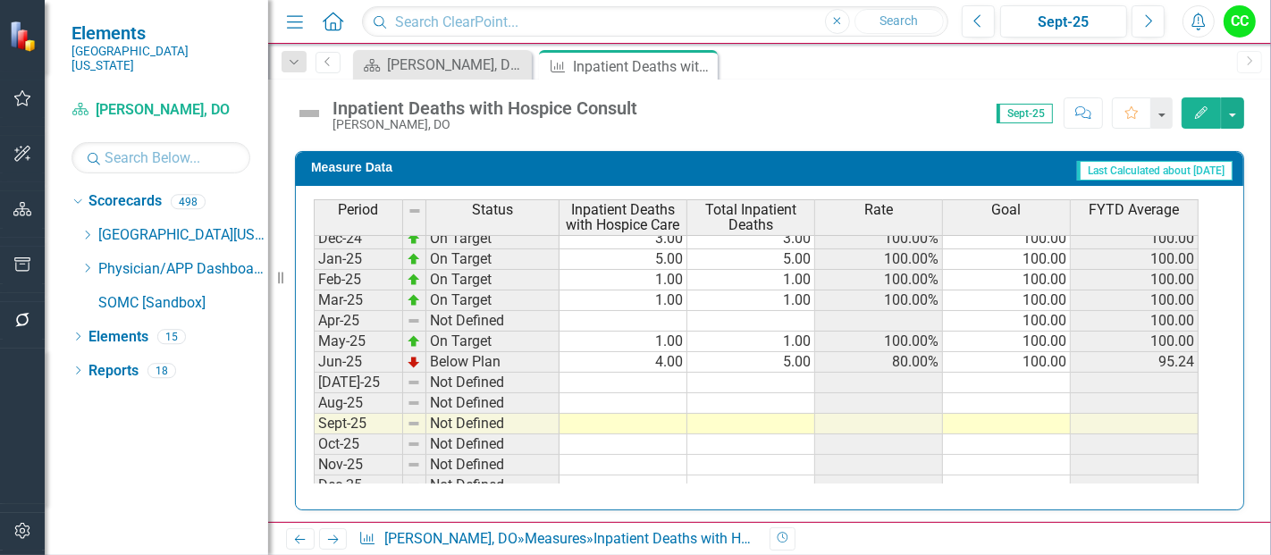
scroll to position [605, 0]
click at [668, 376] on tbody "Apr-24 Not Defined May-24 Not Defined Jun-24 Not Defined [DATE]-24 Not Defined …" at bounding box center [756, 341] width 885 height 556
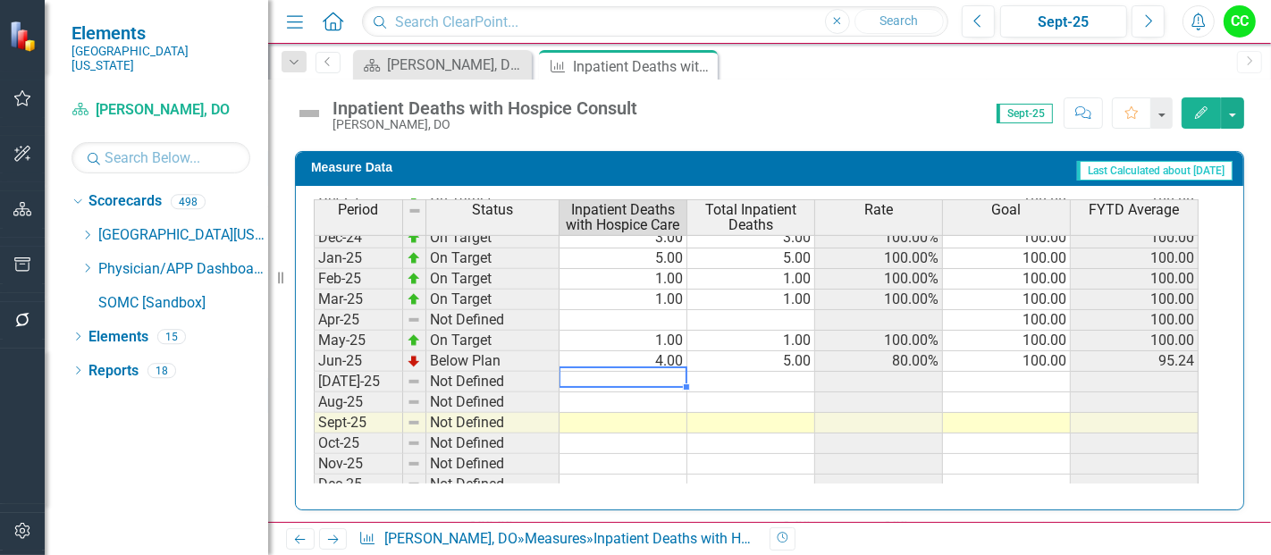
type textarea "2"
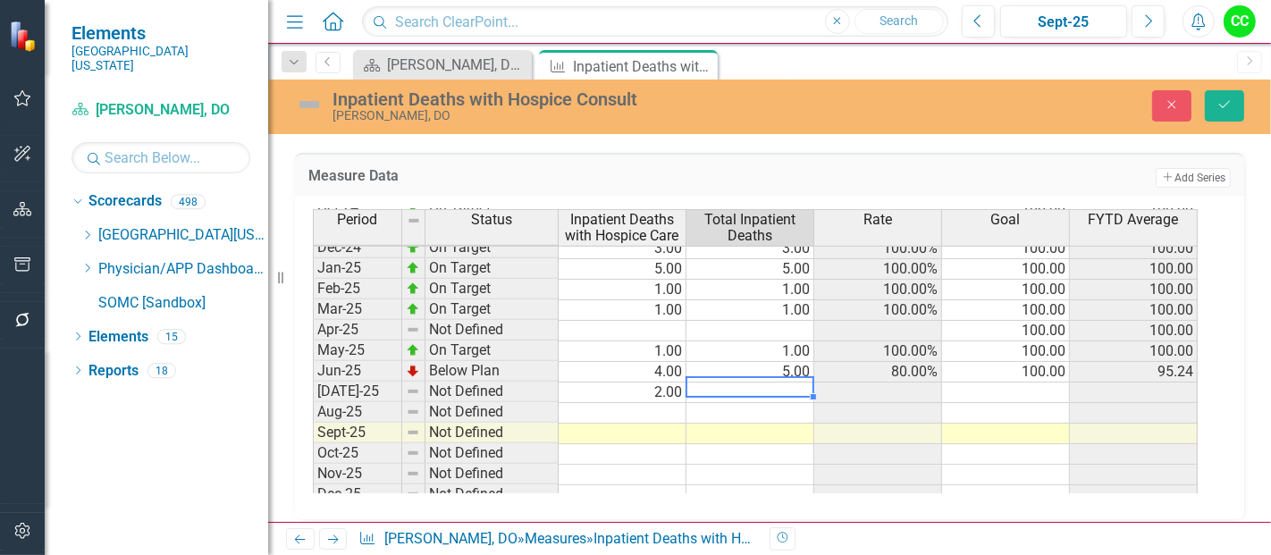
type textarea "3"
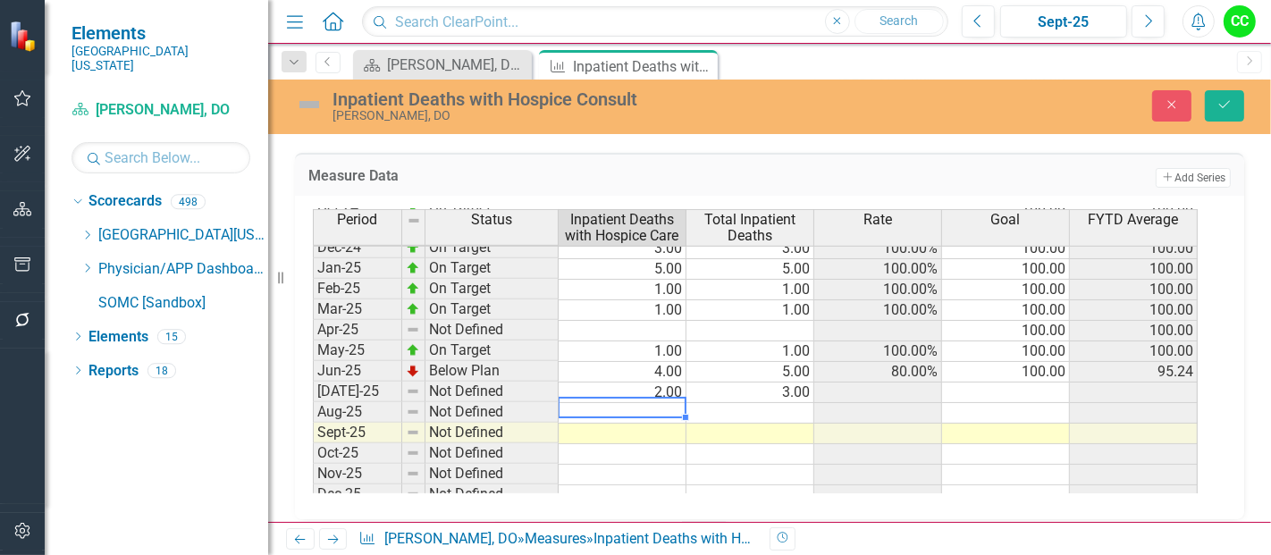
type textarea "1"
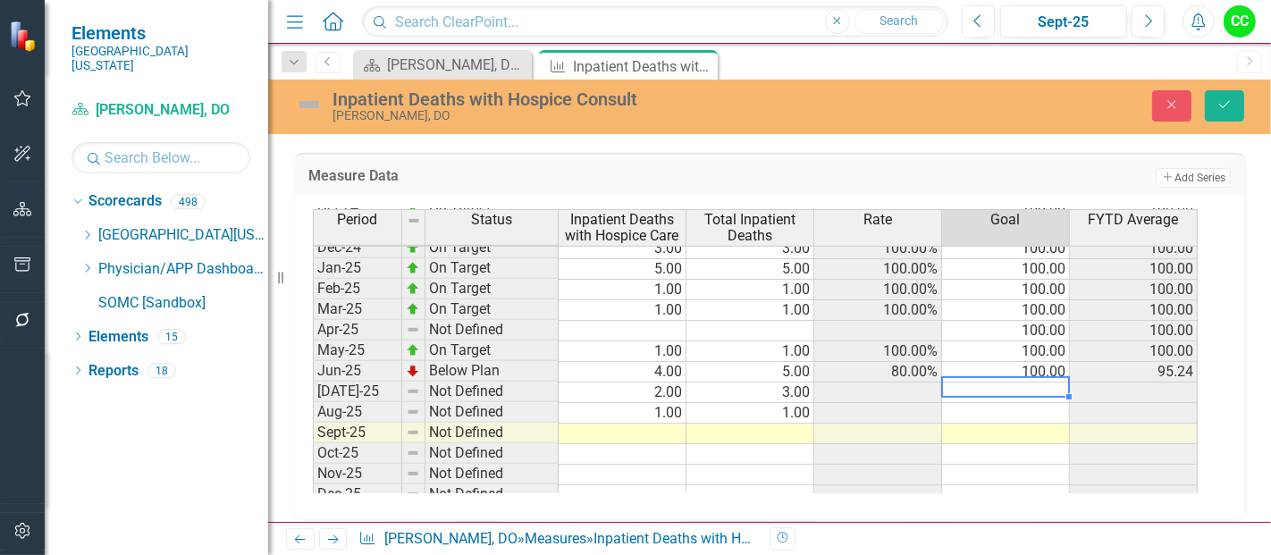
click at [1013, 382] on td at bounding box center [1006, 392] width 128 height 21
type textarea "100"
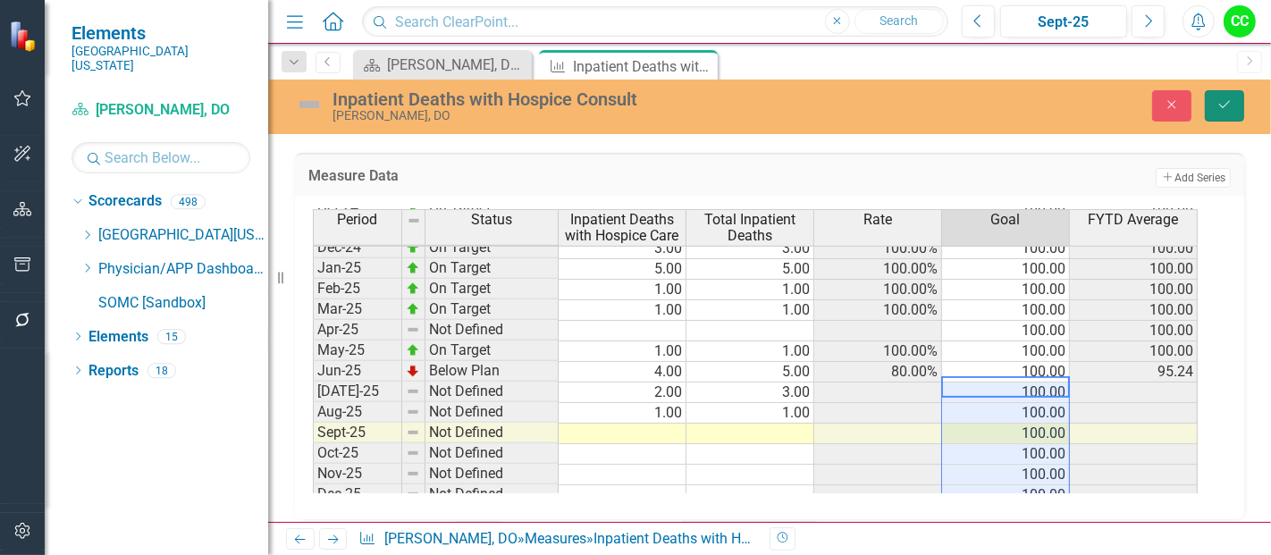
click at [1223, 106] on icon "submit" at bounding box center [1224, 104] width 11 height 7
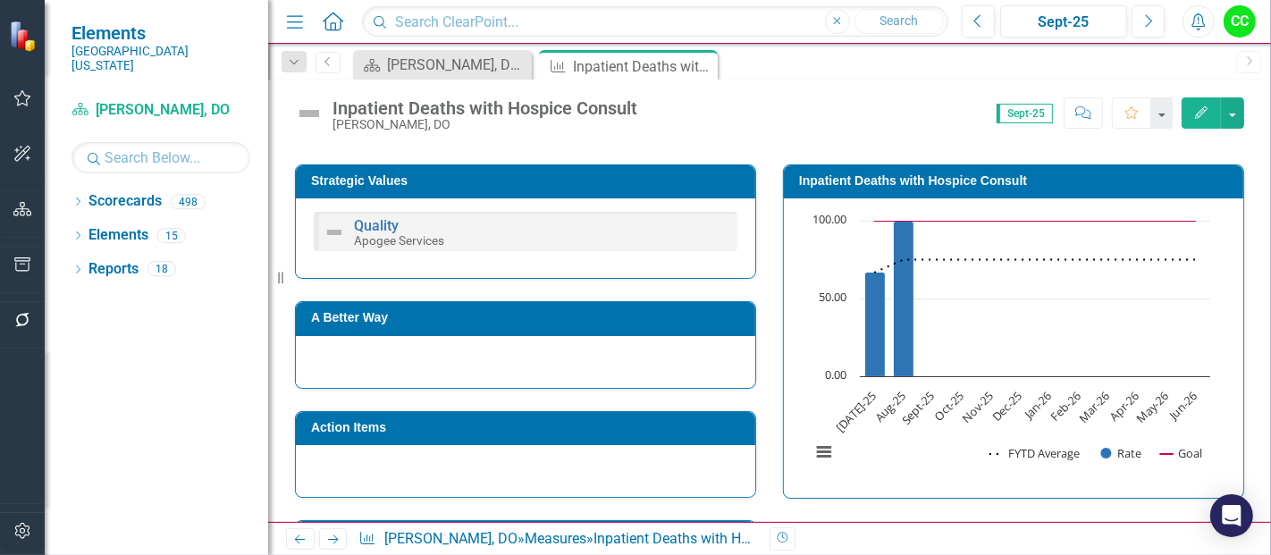
scroll to position [426, 0]
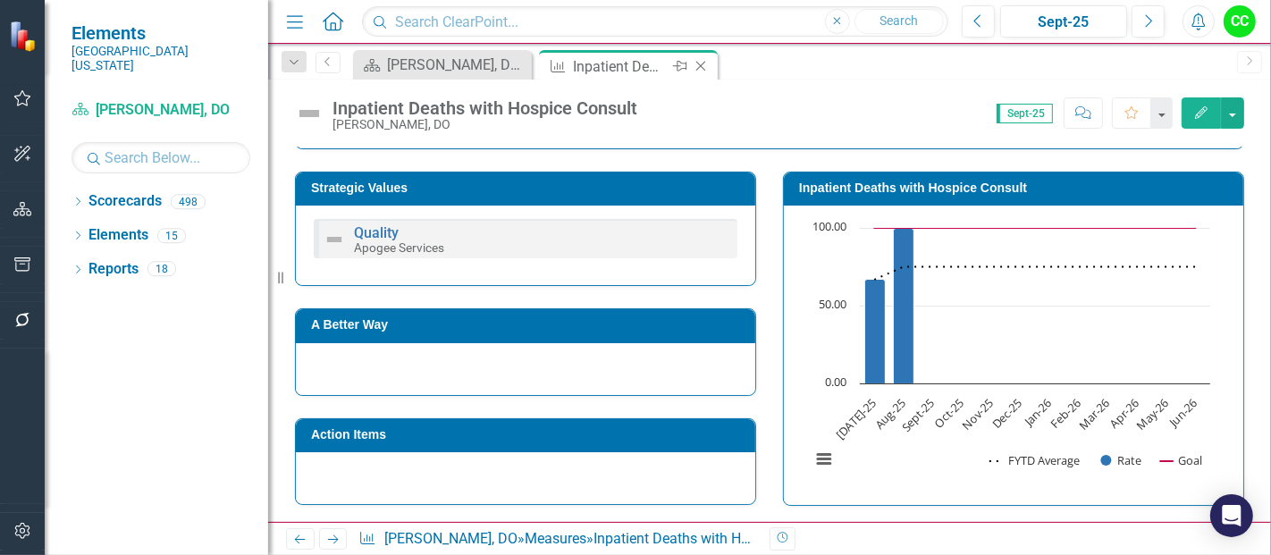
click at [698, 65] on icon "Close" at bounding box center [701, 66] width 18 height 14
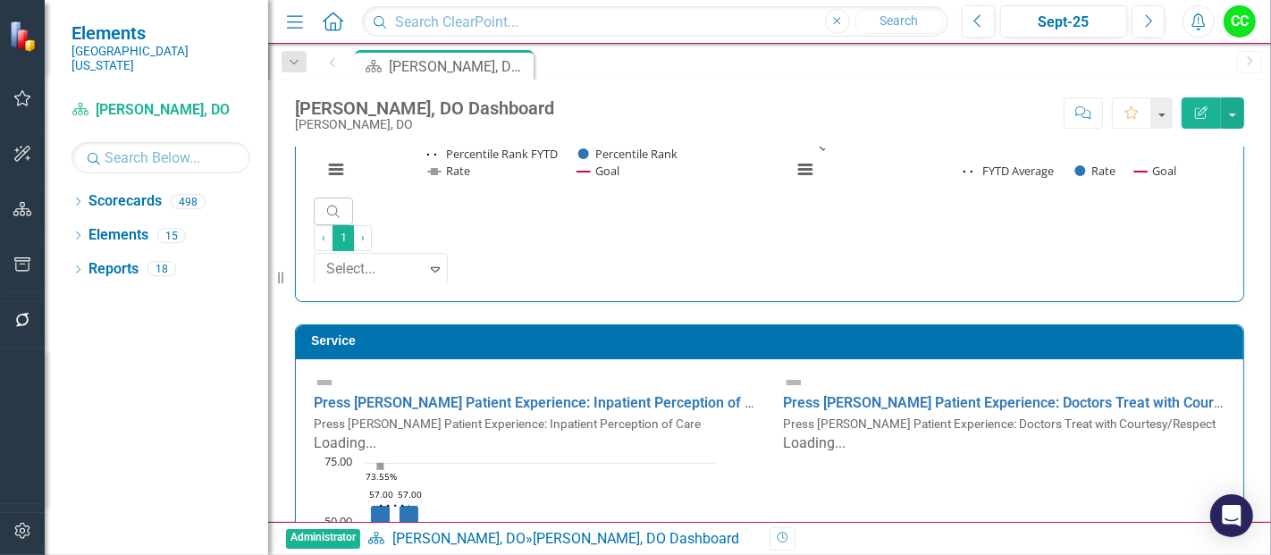
scroll to position [1307, 0]
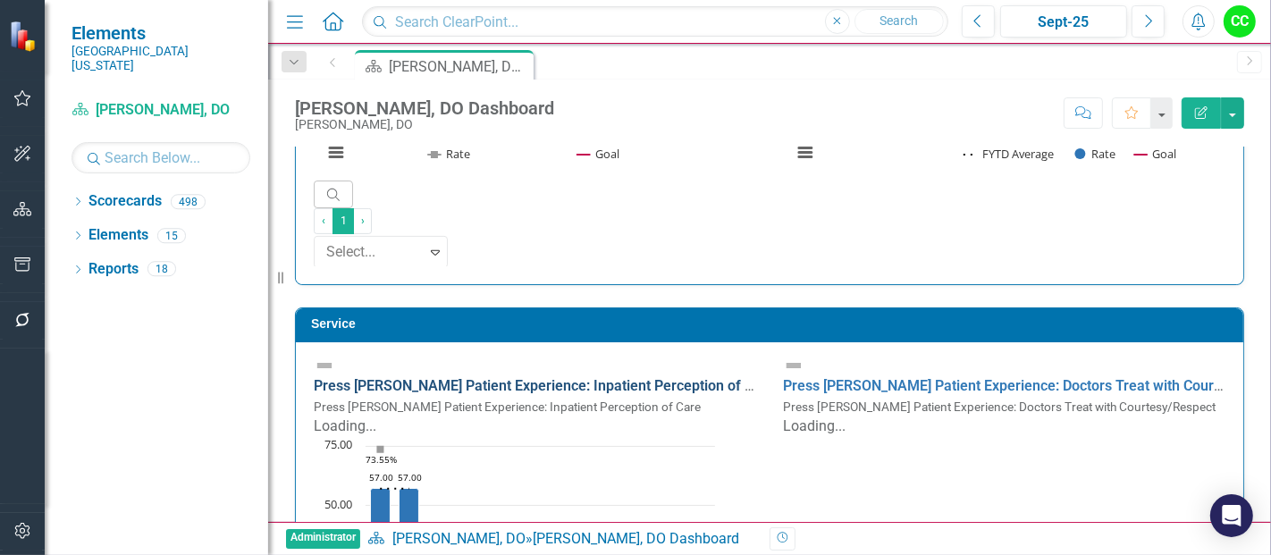
click at [623, 377] on link "Press [PERSON_NAME] Patient Experience: Inpatient Perception of Care" at bounding box center [544, 385] width 461 height 17
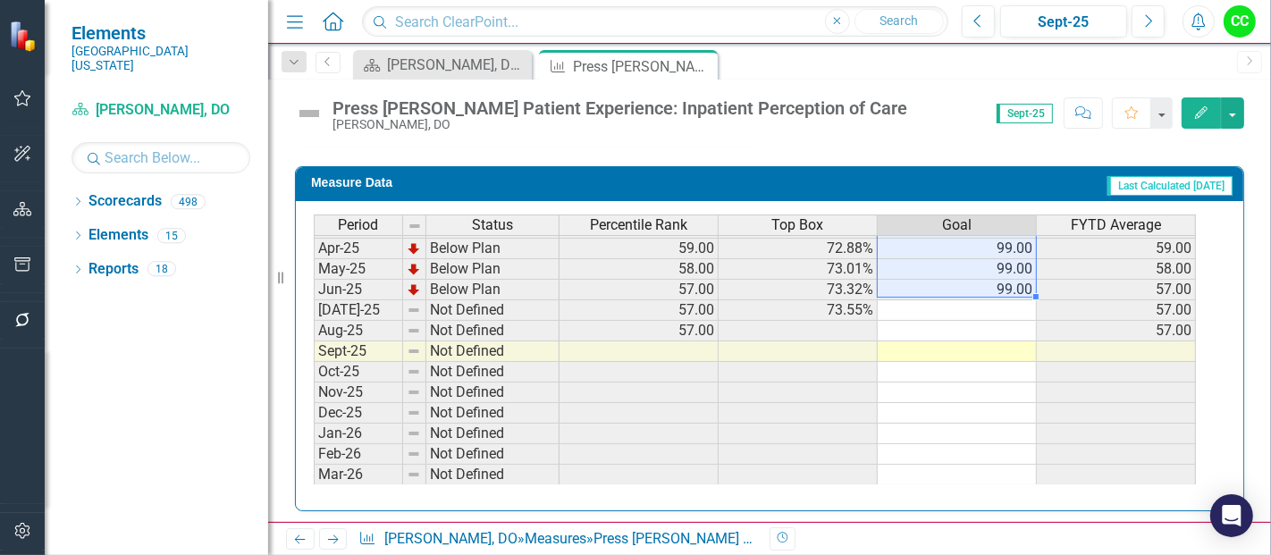
drag, startPoint x: 956, startPoint y: 243, endPoint x: 1008, endPoint y: 285, distance: 66.7
click at [1008, 285] on tbody "Mar-24 Below Plan 62.00 72.36% 99.00 62.00 Apr-24 Below Plan 63.00 73.10% 99.00…" at bounding box center [755, 259] width 882 height 576
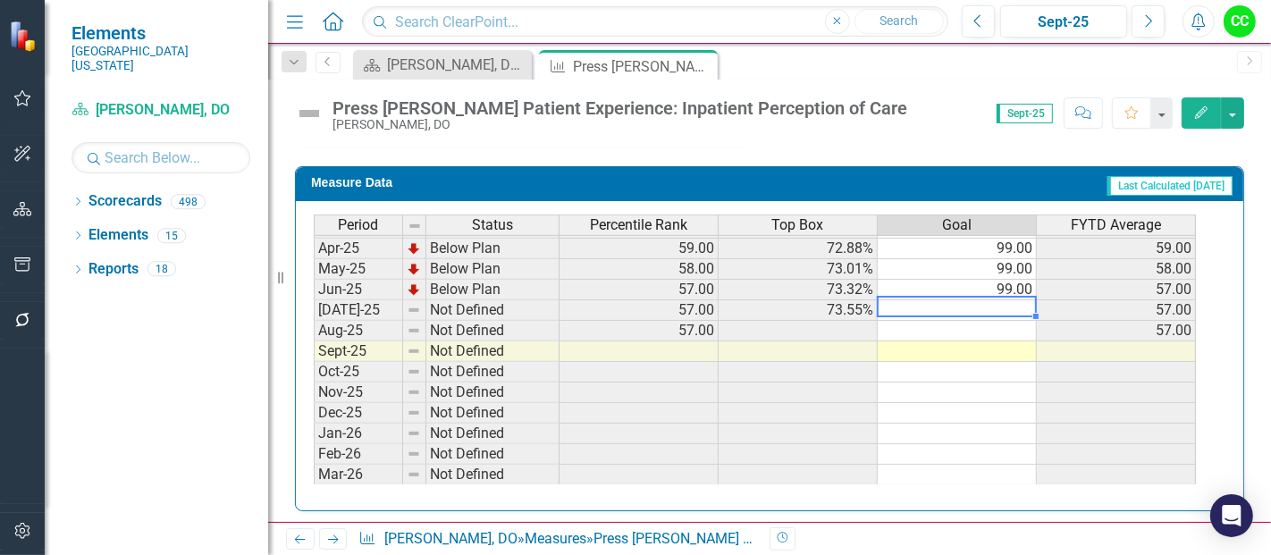
click at [993, 307] on td at bounding box center [956, 310] width 159 height 21
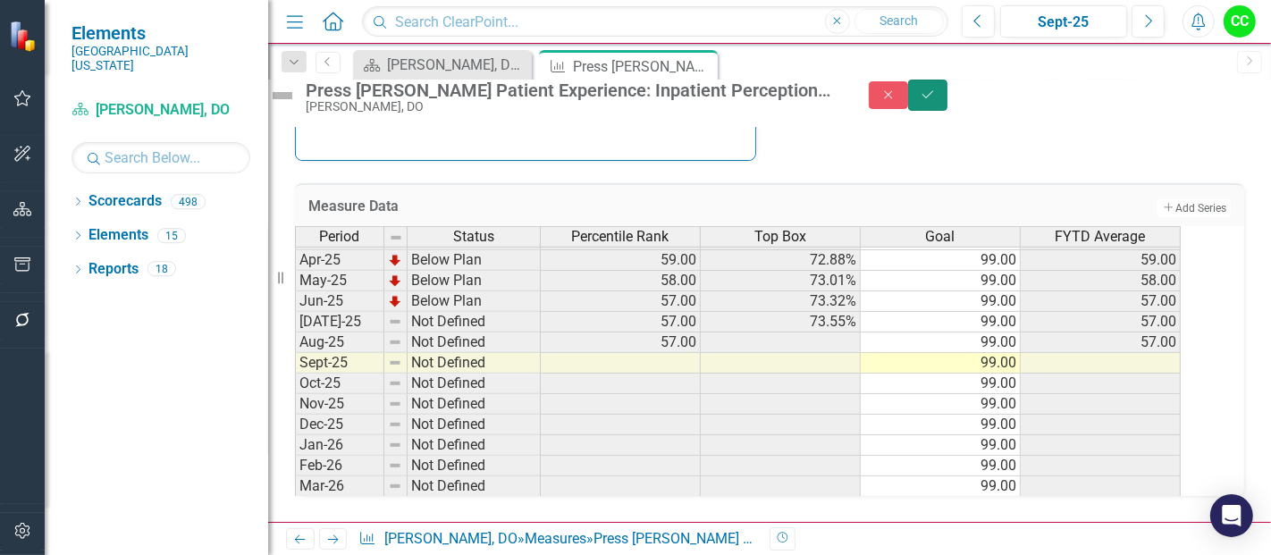
click at [947, 111] on button "Save" at bounding box center [927, 95] width 39 height 31
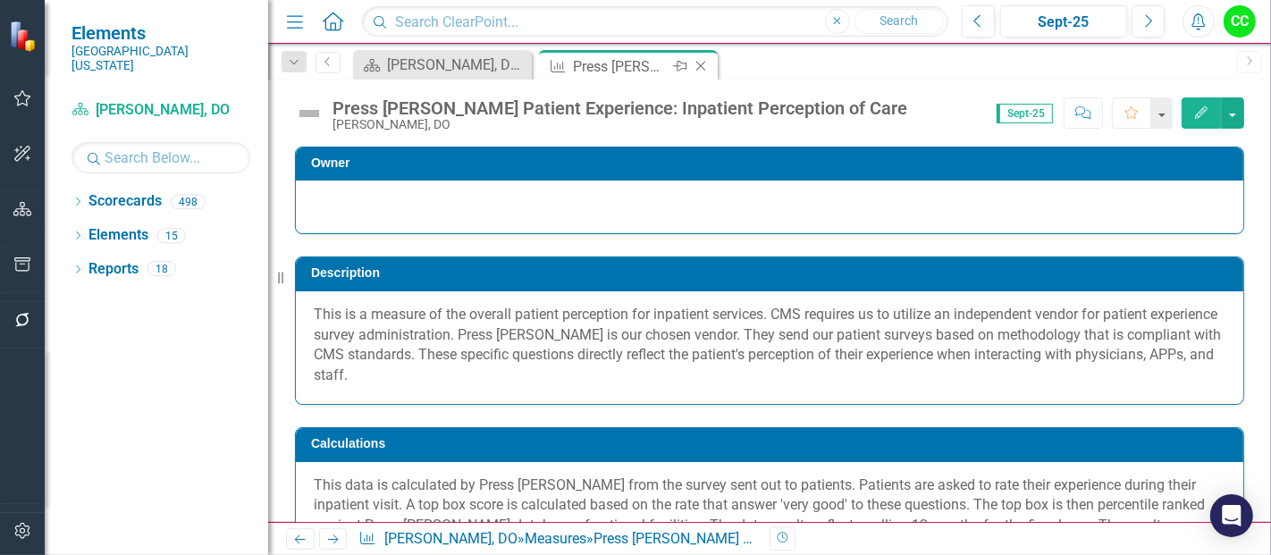
click at [701, 64] on icon at bounding box center [701, 67] width 10 height 10
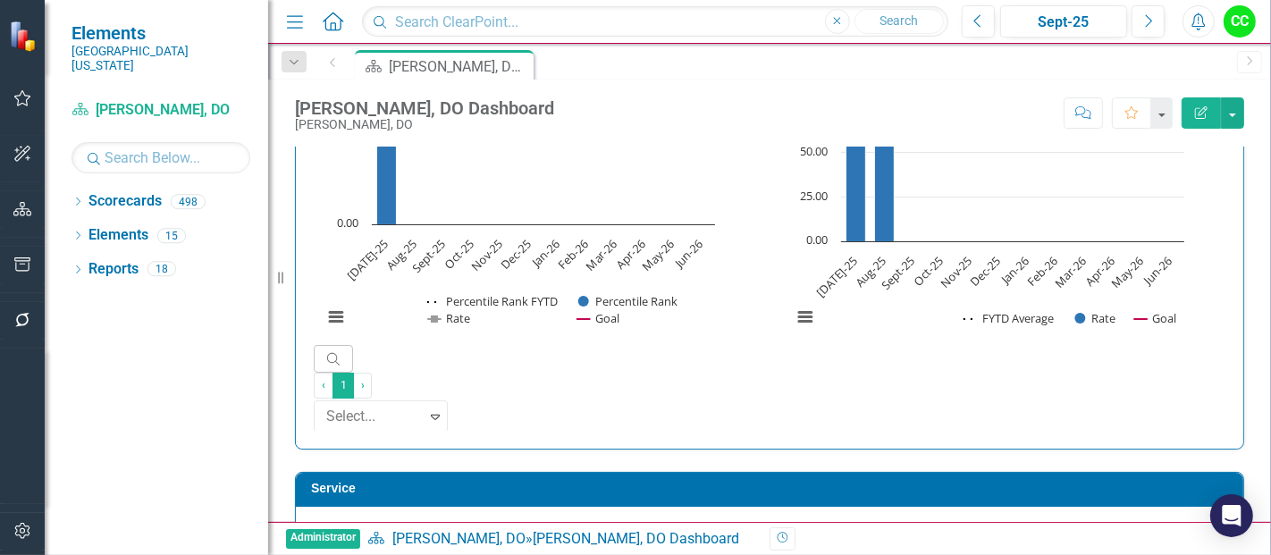
click at [929, 542] on link "Press [PERSON_NAME] Patient Experience: Doctors Treat with Courtesy/Respect" at bounding box center [1040, 550] width 515 height 17
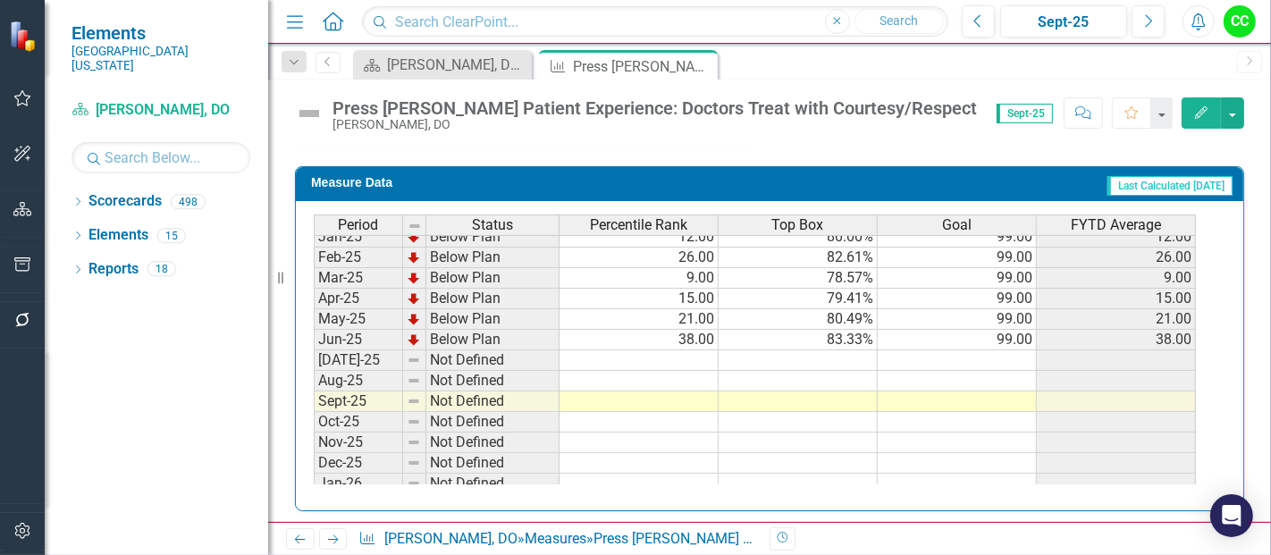
click at [963, 353] on tbody "Nov-23 Below Plan 4.00 75.00% 99.00 4.00 Dec-23 Below Plan 8.00 77.78% 99.00 8.…" at bounding box center [755, 267] width 882 height 659
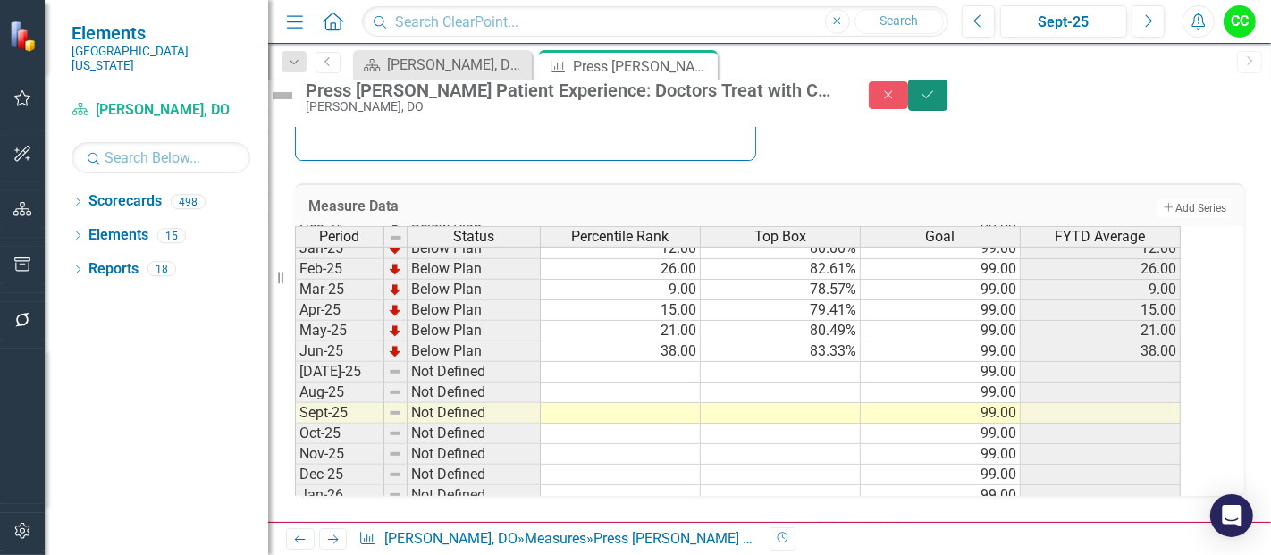
click at [933, 97] on icon "submit" at bounding box center [927, 93] width 11 height 7
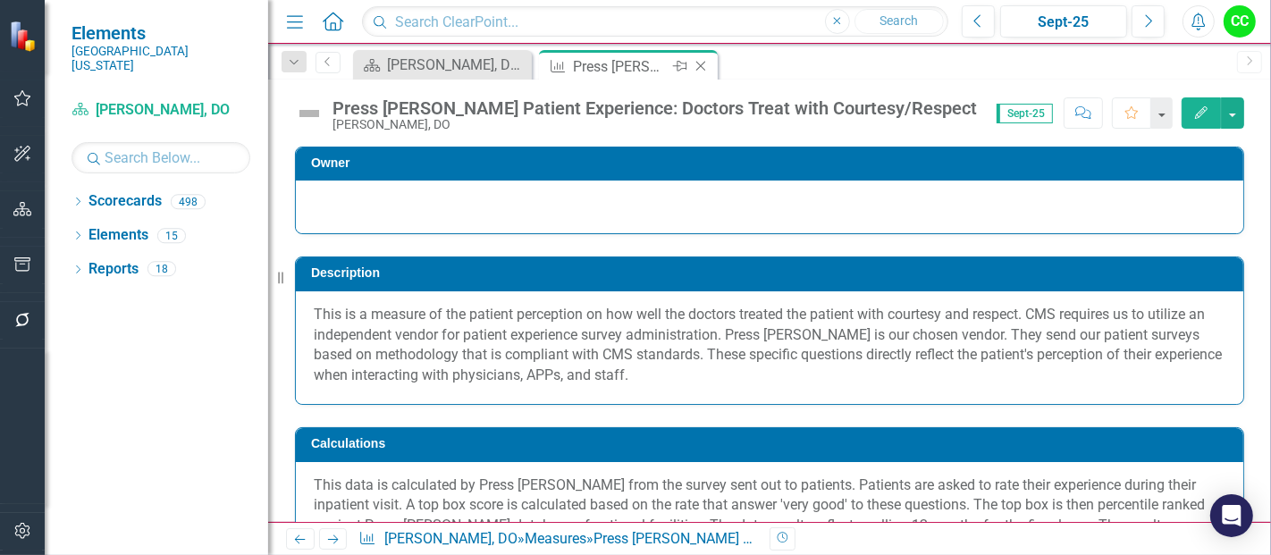
click at [697, 64] on icon "Close" at bounding box center [701, 66] width 18 height 14
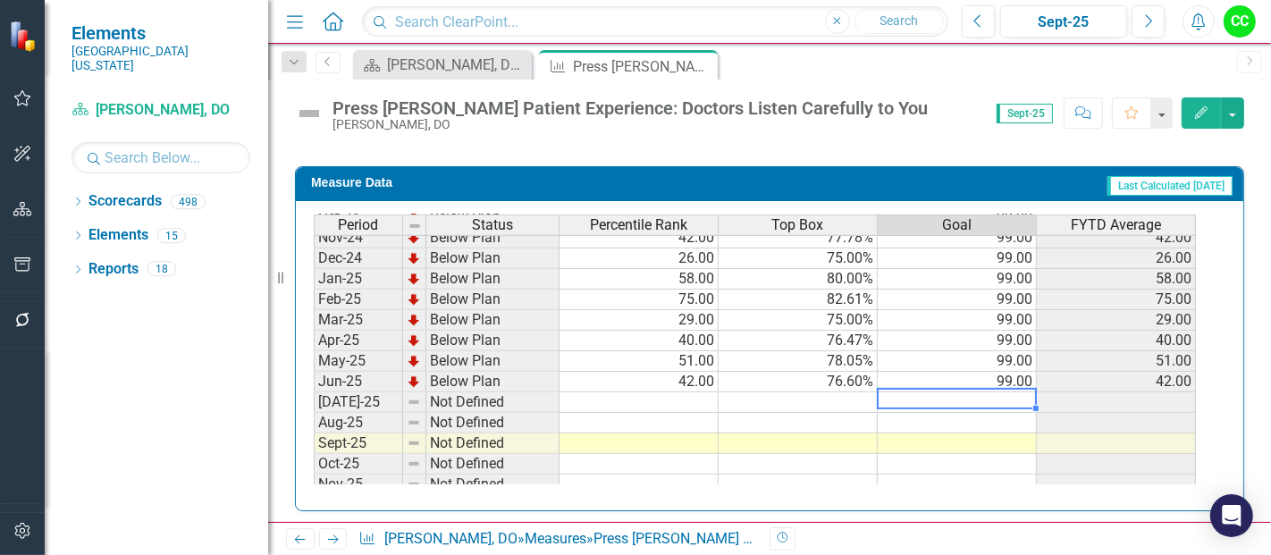
click at [1002, 397] on tbody "Nov-23 Below Plan 92.00 87.50% 99.00 92.00 Dec-23 Below Plan 94.00 88.89% 99.00…" at bounding box center [755, 309] width 882 height 659
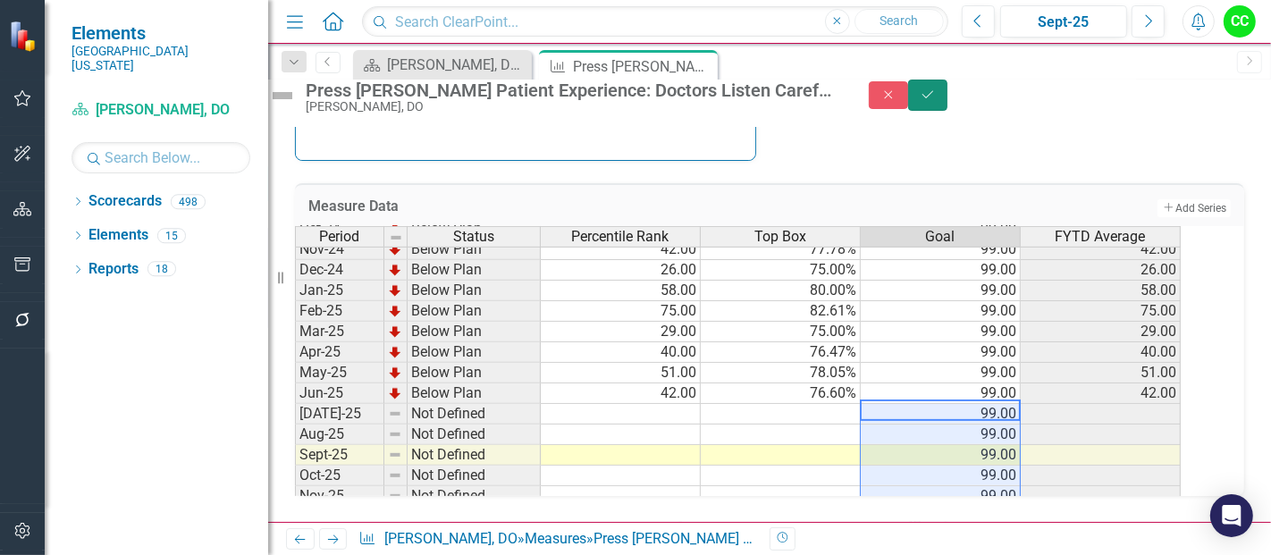
click at [936, 101] on icon "Save" at bounding box center [927, 94] width 16 height 13
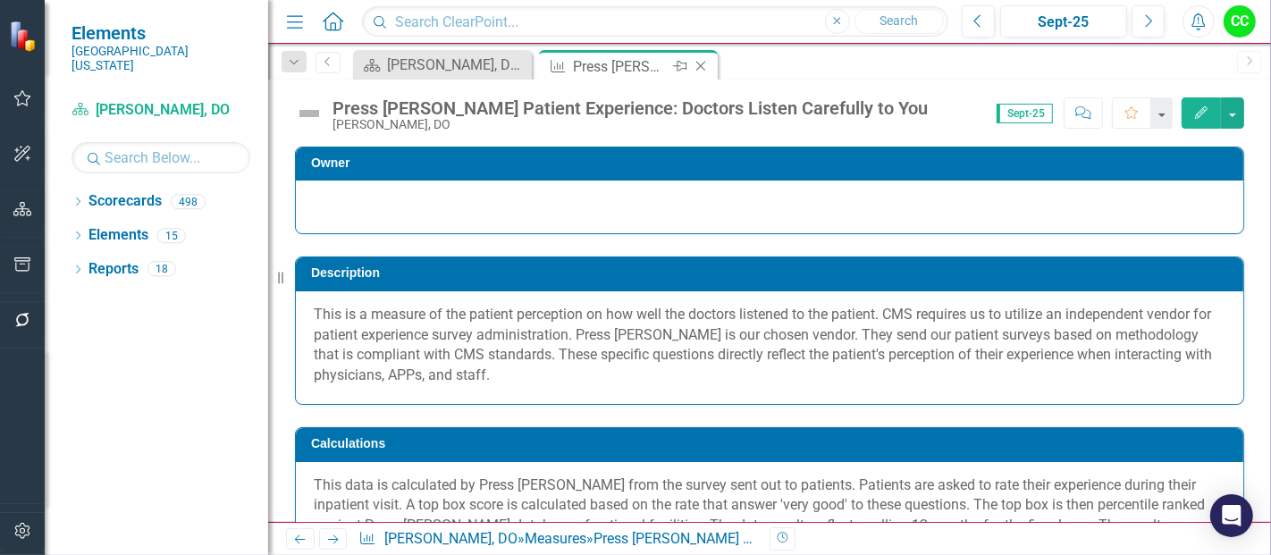
click at [707, 64] on icon "Close" at bounding box center [701, 66] width 18 height 14
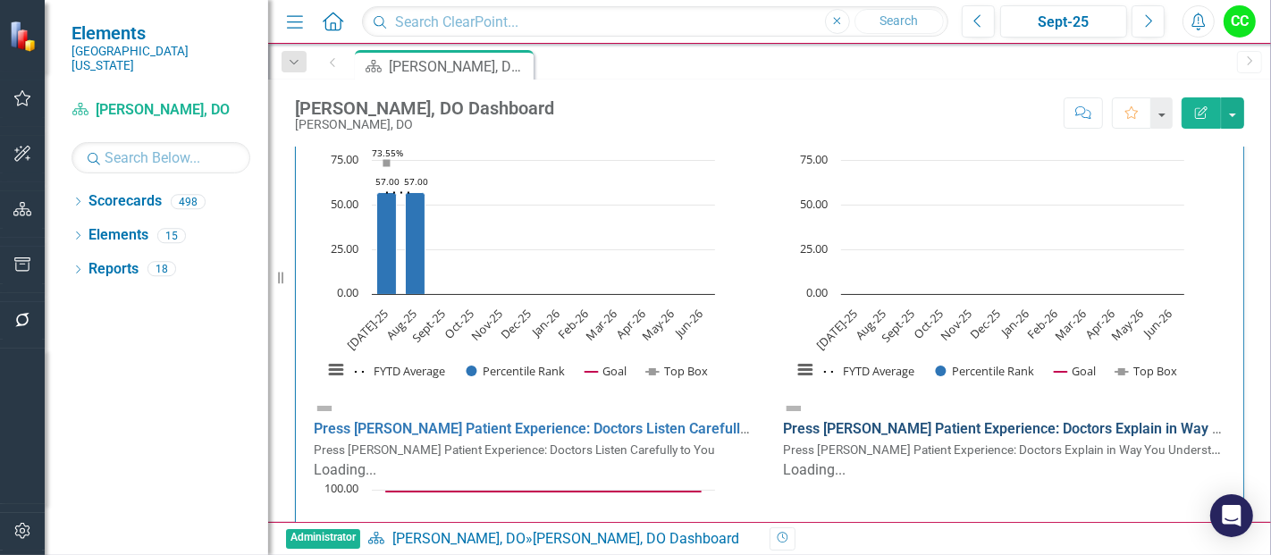
click at [914, 420] on link "Press [PERSON_NAME] Patient Experience: Doctors Explain in Way You Understand" at bounding box center [1049, 428] width 532 height 17
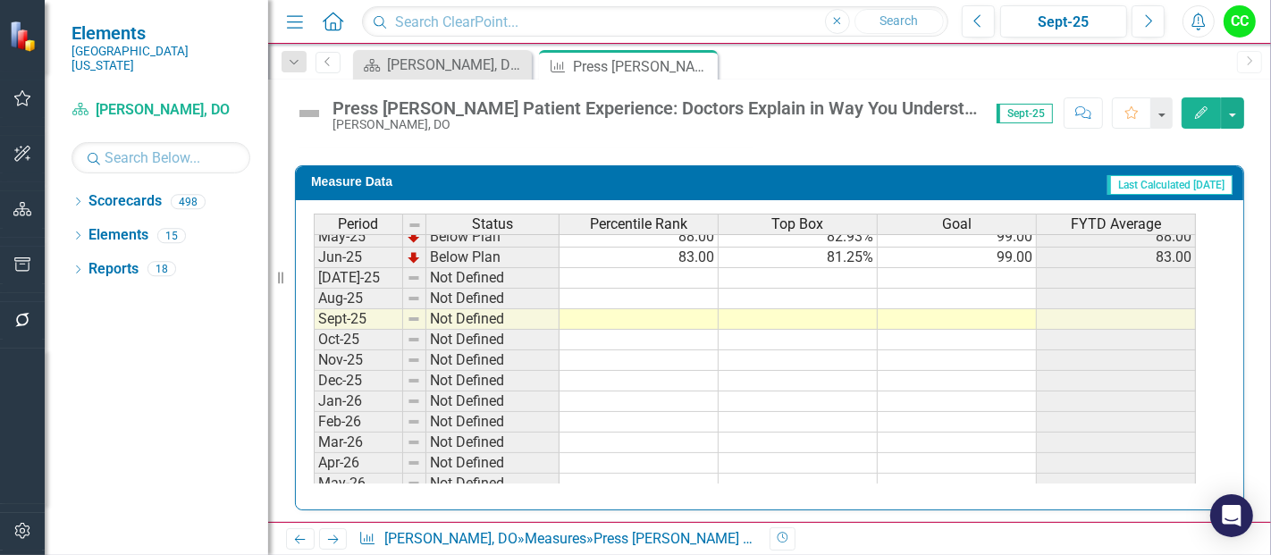
click at [985, 273] on tbody "Oct-23 Below Plan 50.00 75.00% 99.00 50.00 Nov-23 Below Plan 52.00 75.00% 99.00…" at bounding box center [755, 175] width 882 height 679
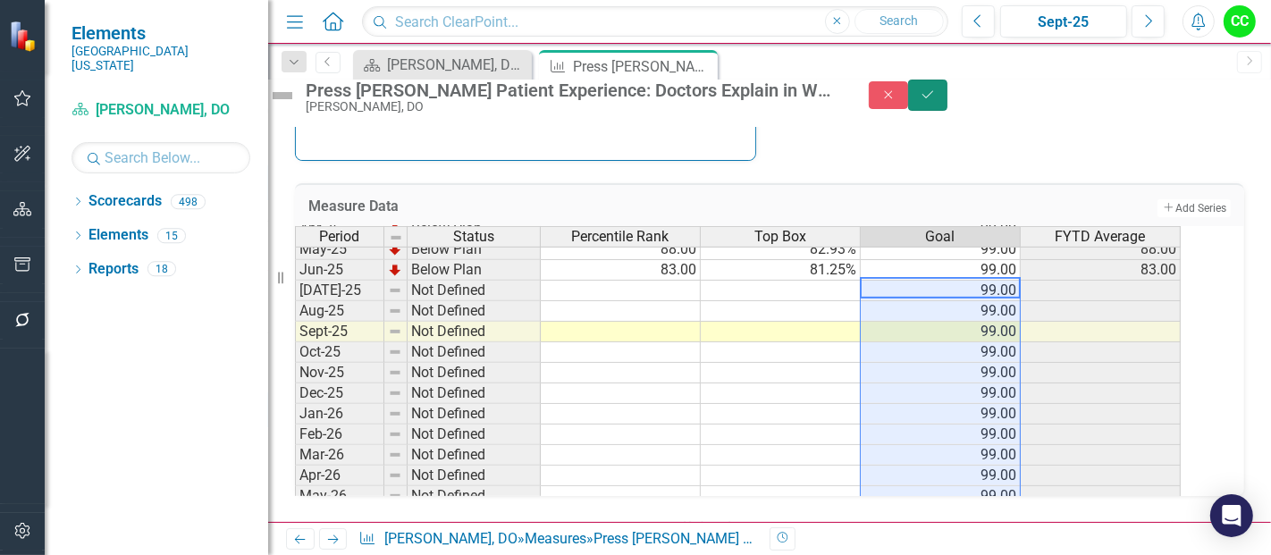
click at [947, 96] on button "Save" at bounding box center [927, 95] width 39 height 31
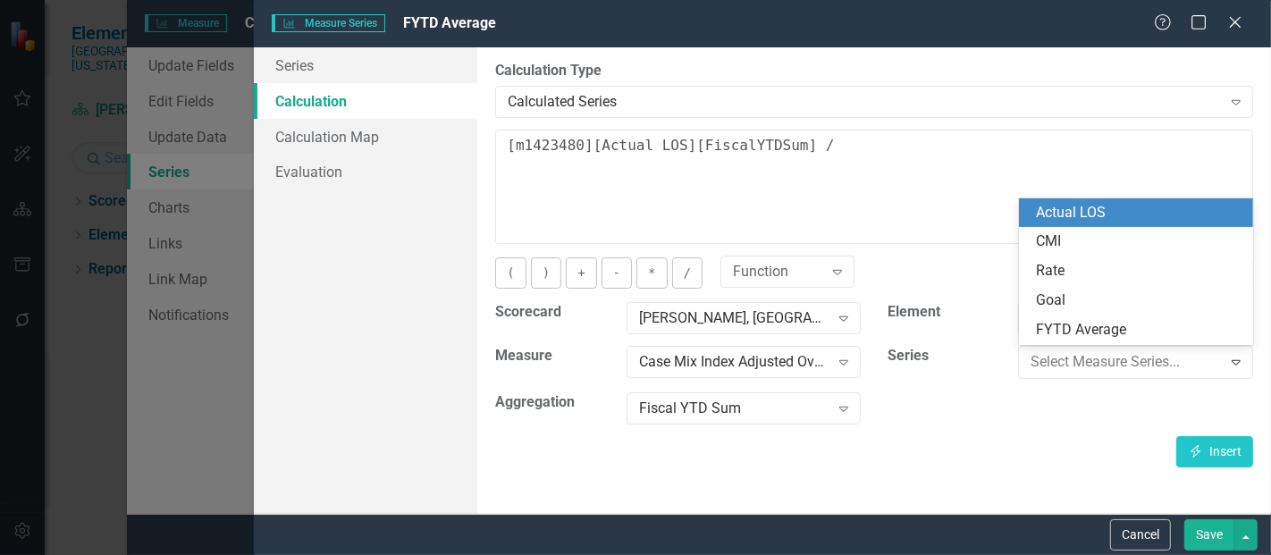
scroll to position [262, 0]
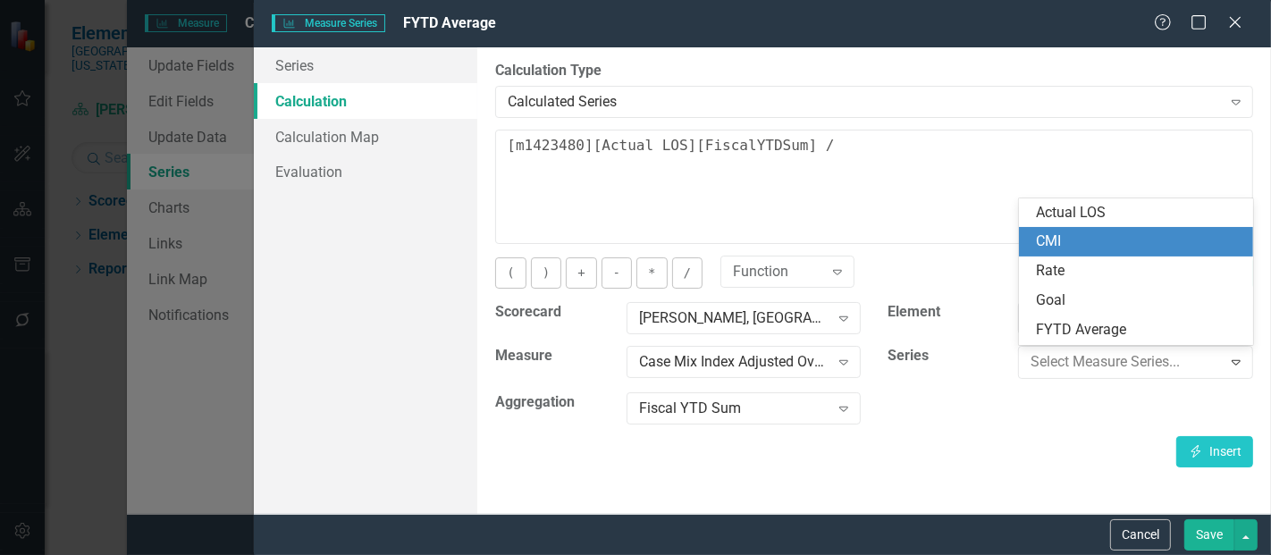
click at [1108, 251] on div "CMI" at bounding box center [1140, 241] width 206 height 21
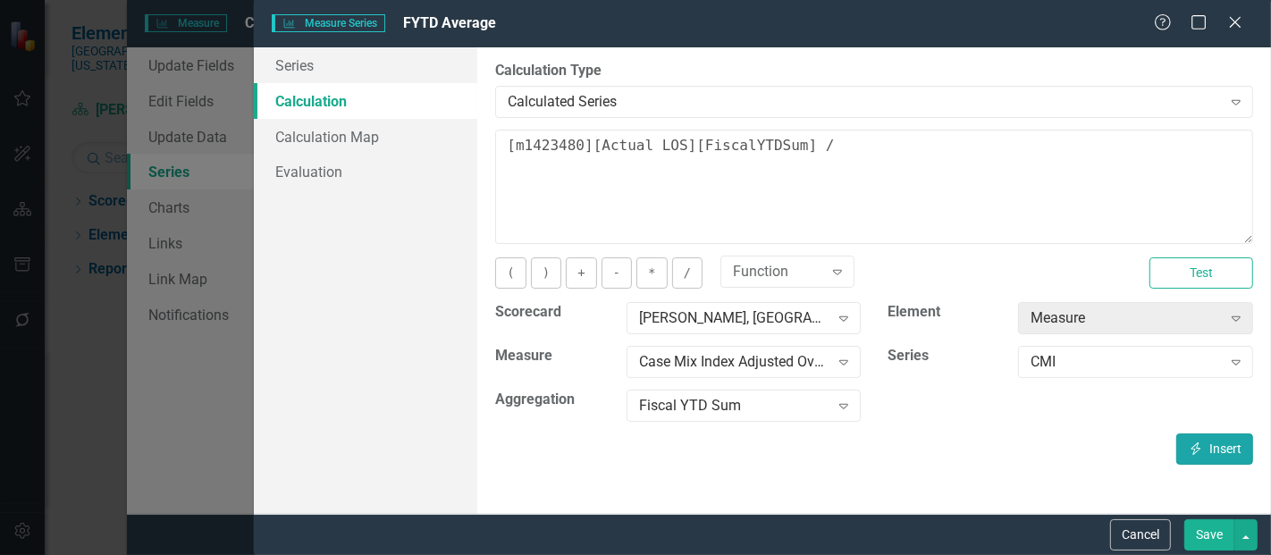
click at [1213, 442] on button "Insert Insert" at bounding box center [1214, 448] width 77 height 31
click at [1204, 536] on button "Save" at bounding box center [1209, 534] width 50 height 31
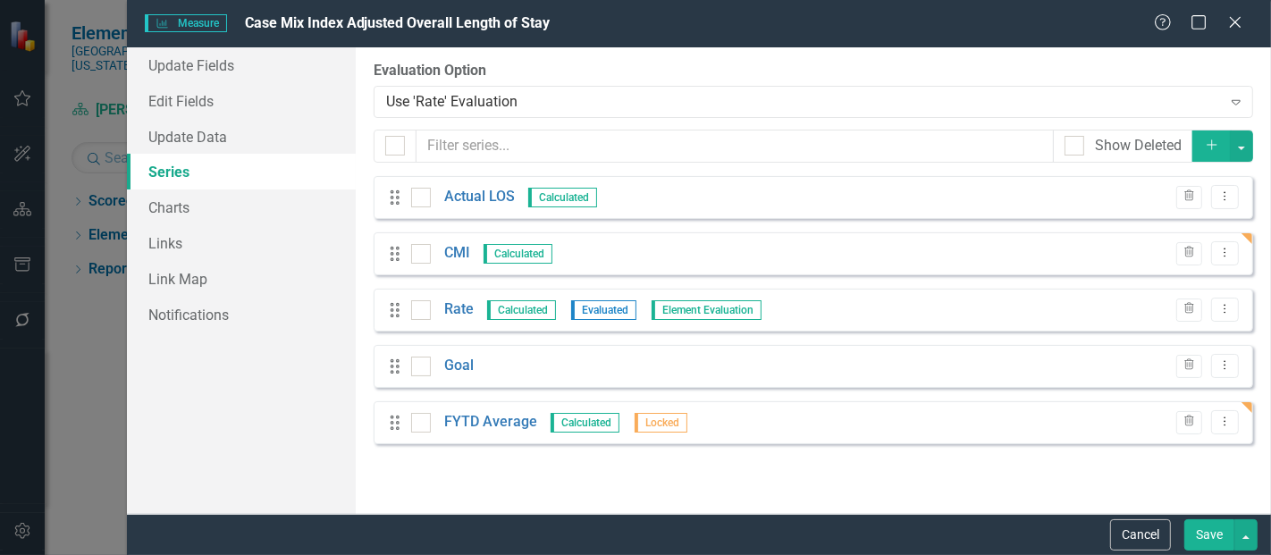
click at [1201, 529] on button "Save" at bounding box center [1209, 534] width 50 height 31
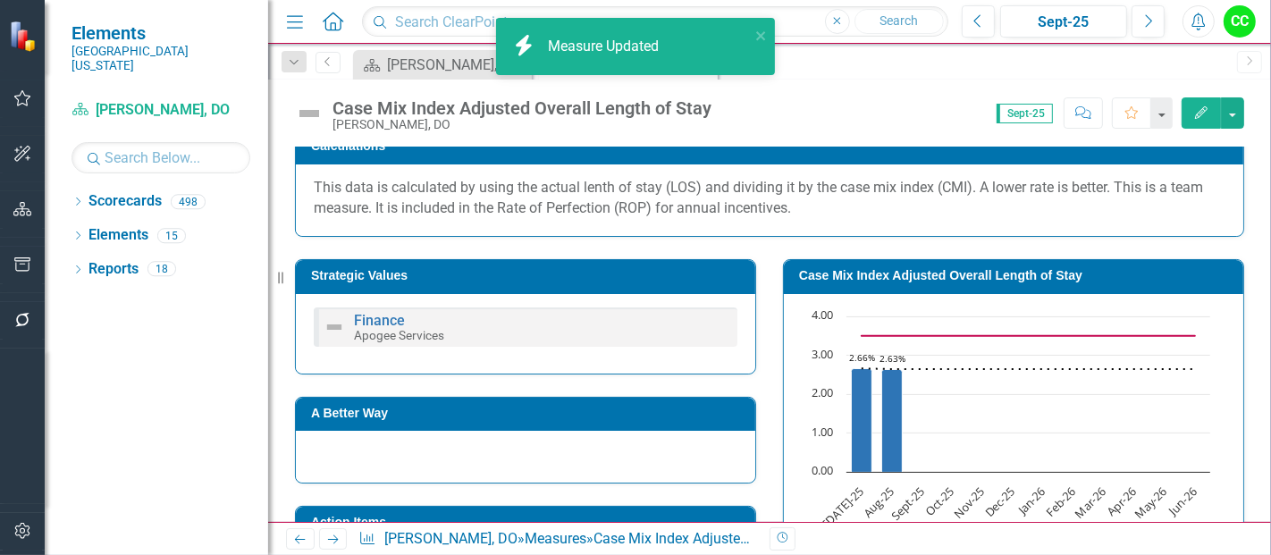
scroll to position [278, 0]
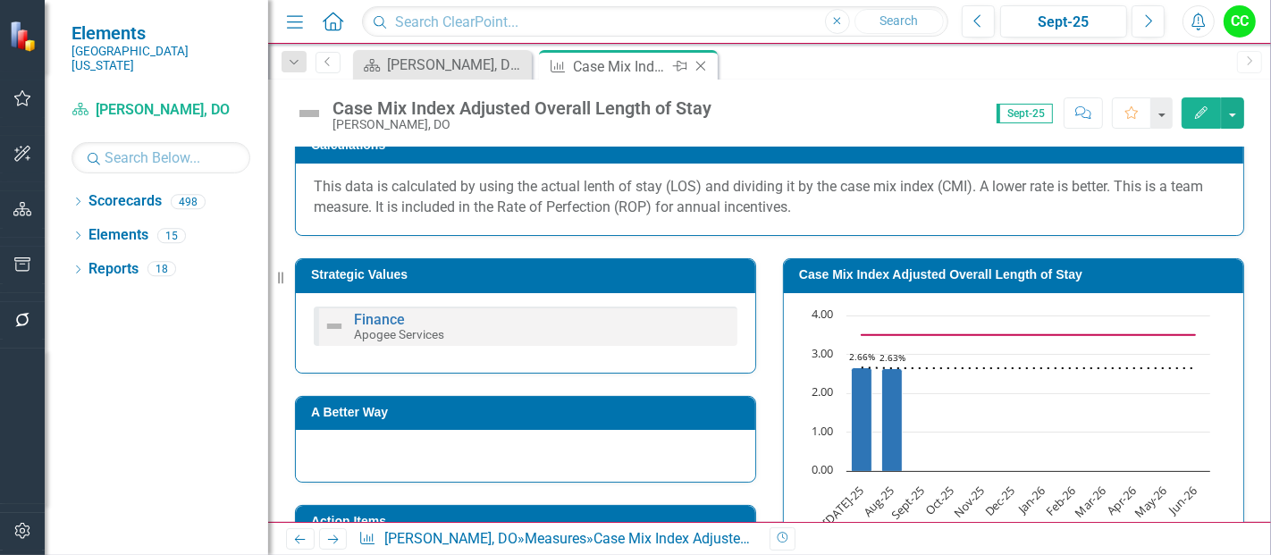
click at [698, 63] on icon "Close" at bounding box center [701, 66] width 18 height 14
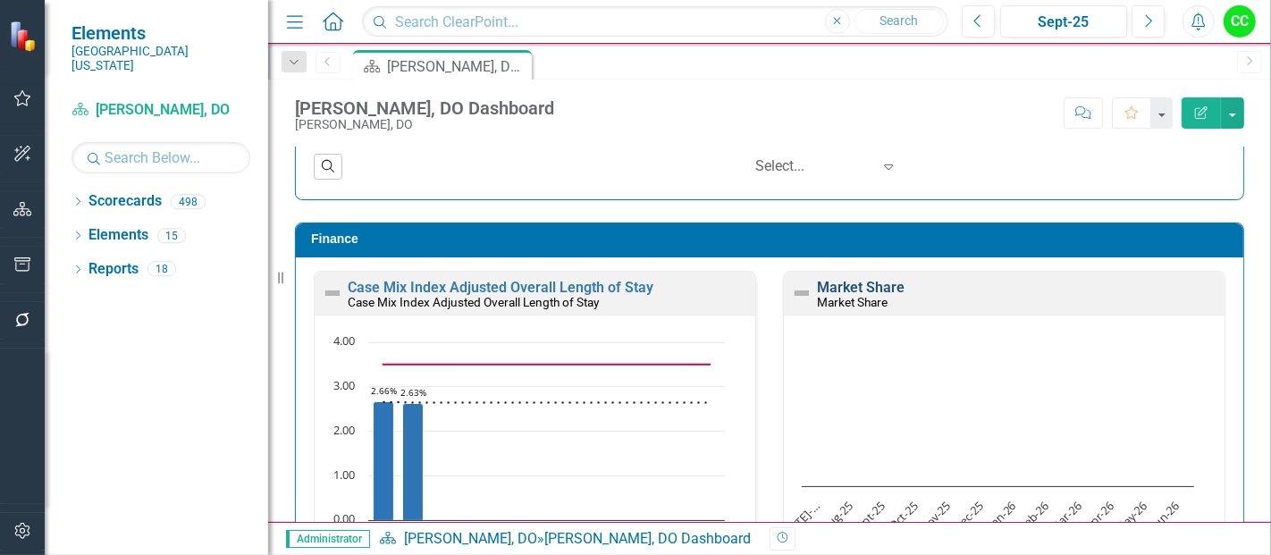
scroll to position [2745, 0]
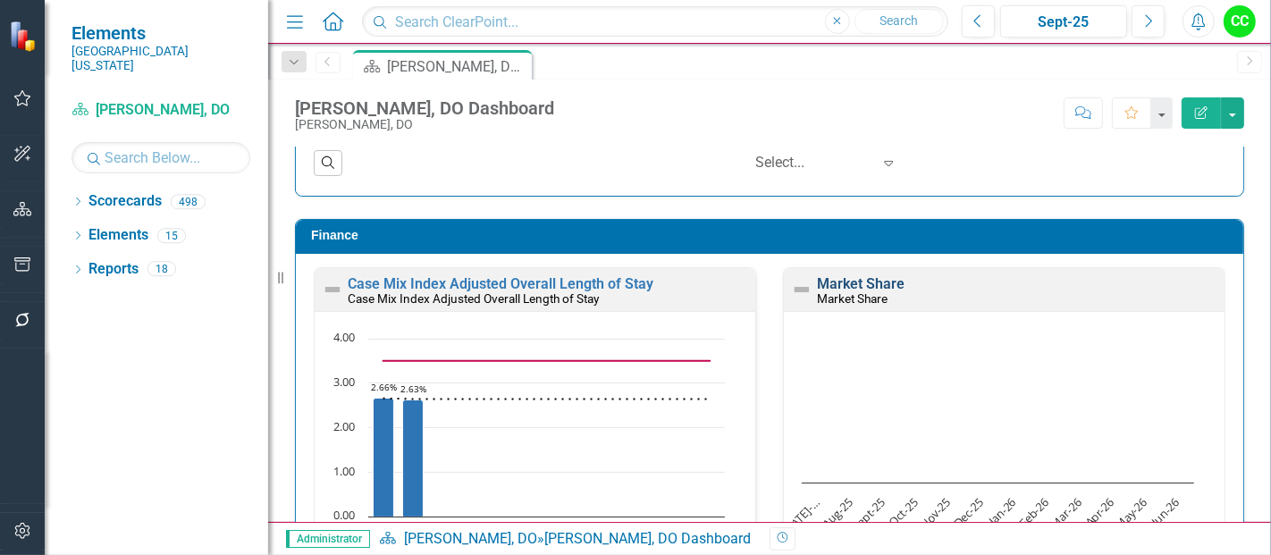
click at [852, 275] on link "Market Share" at bounding box center [861, 283] width 88 height 17
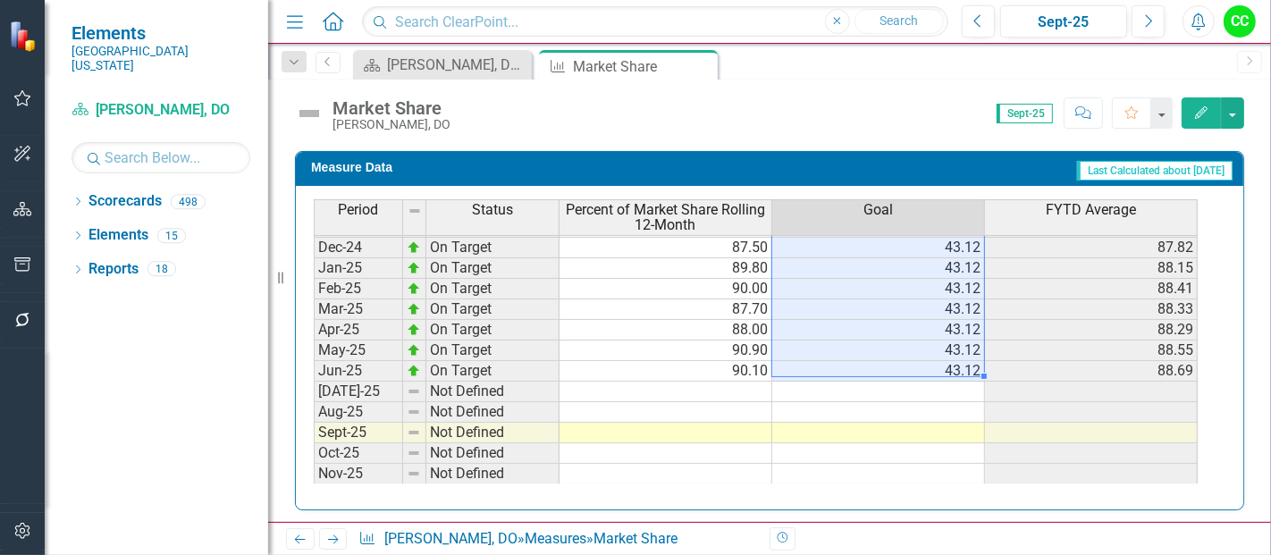
drag, startPoint x: 958, startPoint y: 256, endPoint x: 939, endPoint y: 358, distance: 103.6
click at [939, 358] on tbody "Sep-23 Not Defined Oct-23 Not Defined Nov-23 Not Defined Dec-23 Not Defined Jan…" at bounding box center [756, 258] width 884 height 659
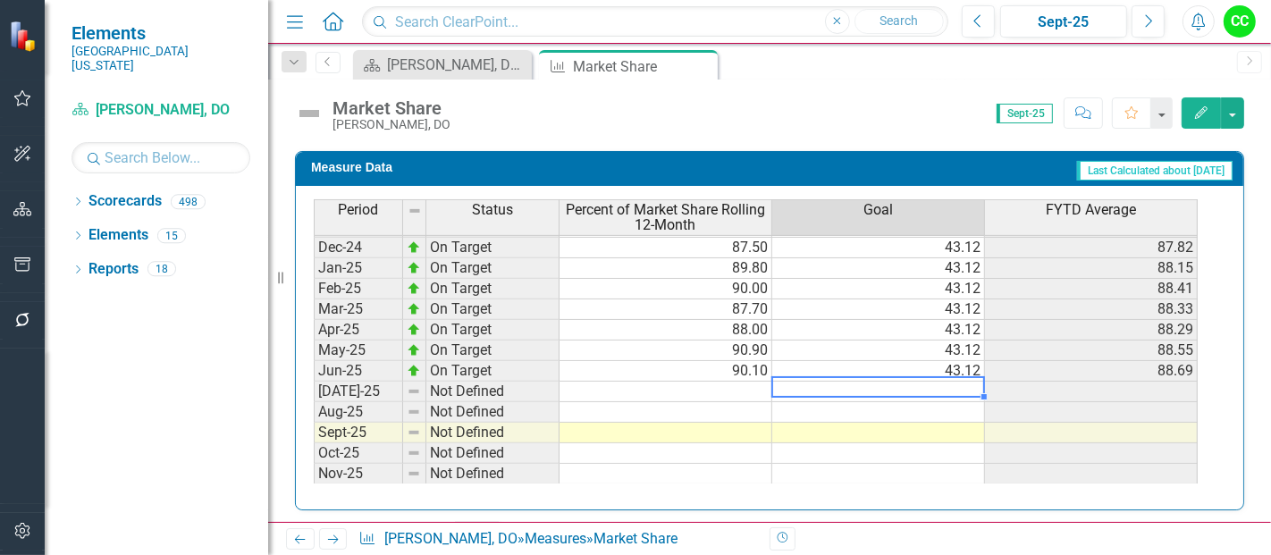
click at [928, 382] on td at bounding box center [878, 392] width 213 height 21
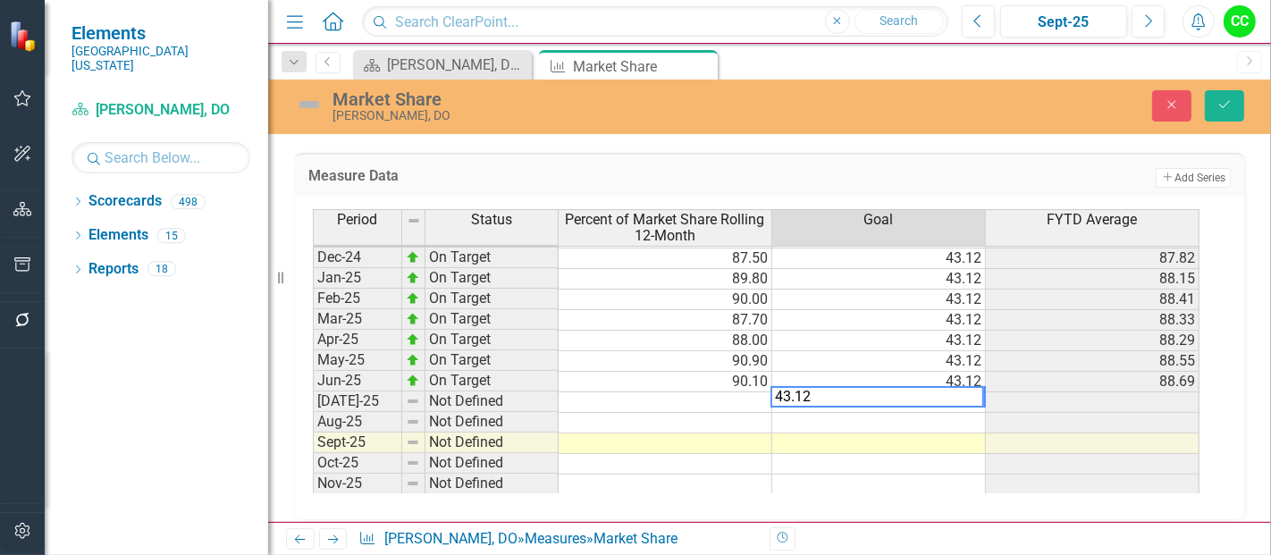
type textarea "43.12"
click at [925, 417] on td at bounding box center [879, 423] width 214 height 21
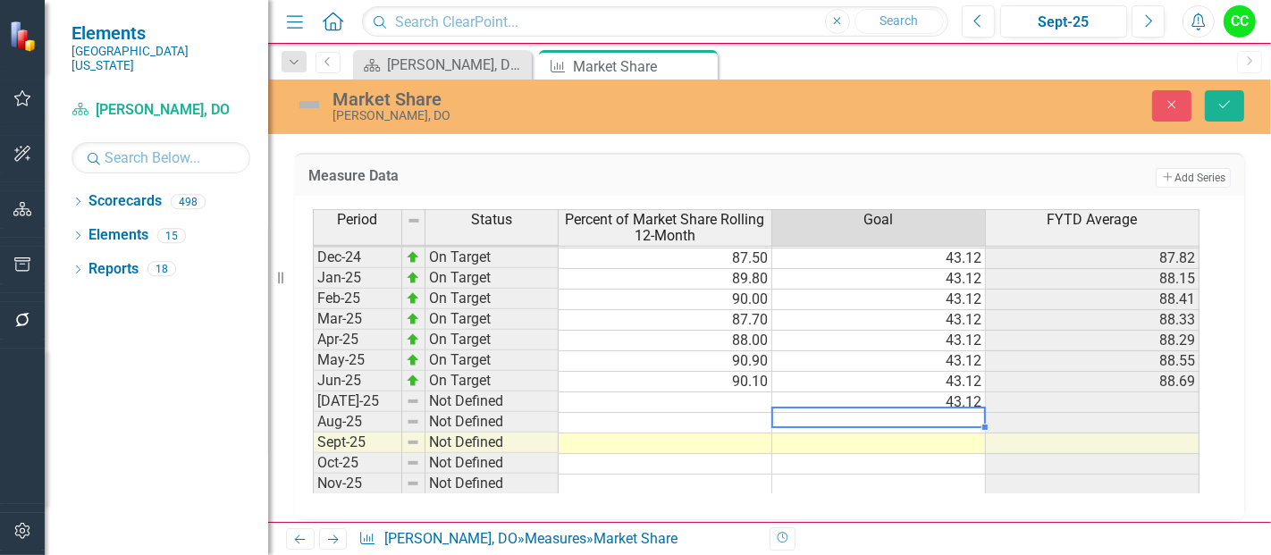
type textarea "43.12"
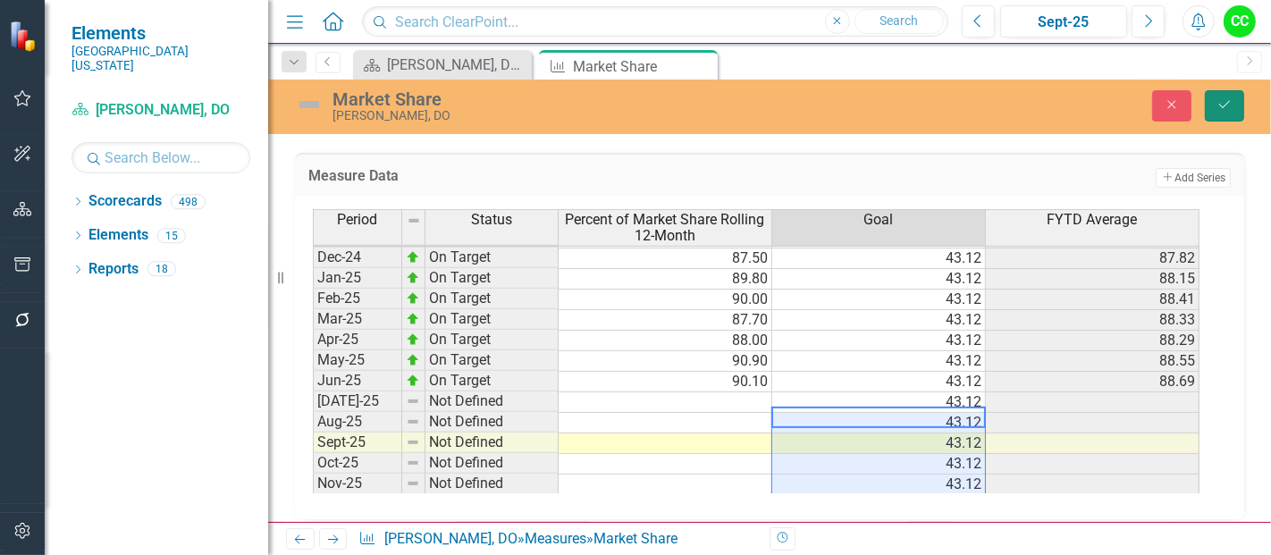
click at [1223, 101] on icon "Save" at bounding box center [1224, 104] width 16 height 13
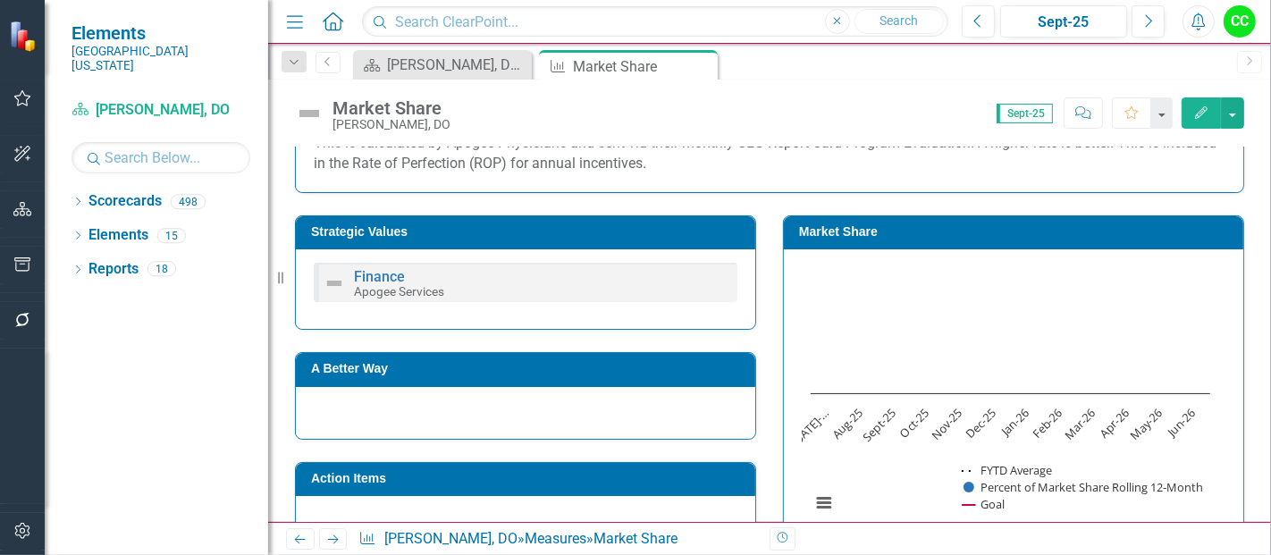
click at [1020, 231] on h3 "Market Share" at bounding box center [1016, 231] width 435 height 13
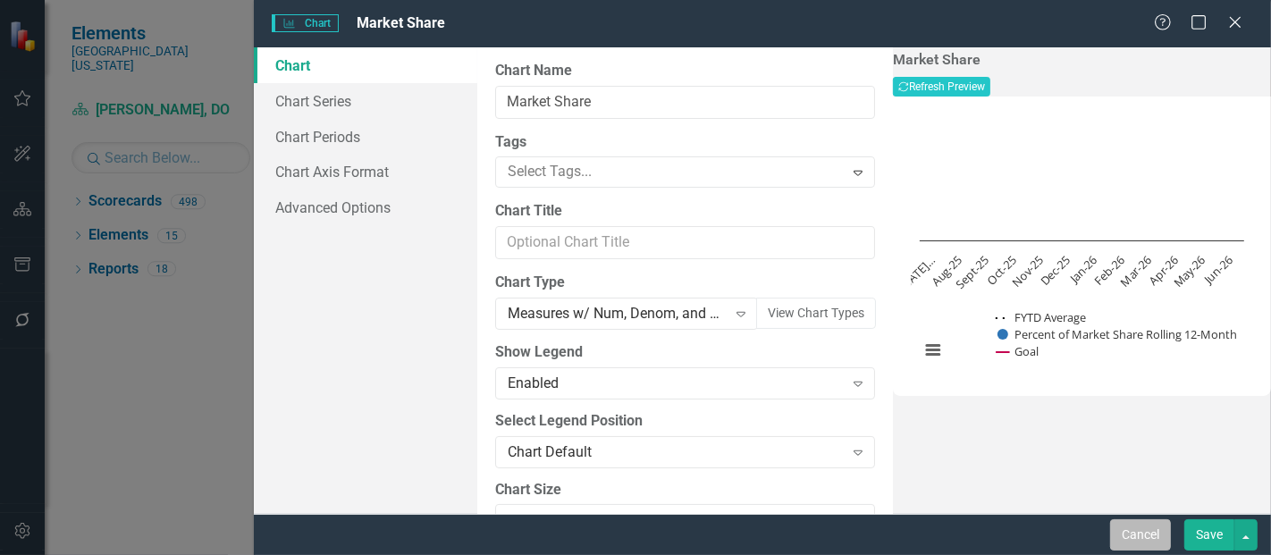
click at [1130, 531] on button "Cancel" at bounding box center [1140, 534] width 61 height 31
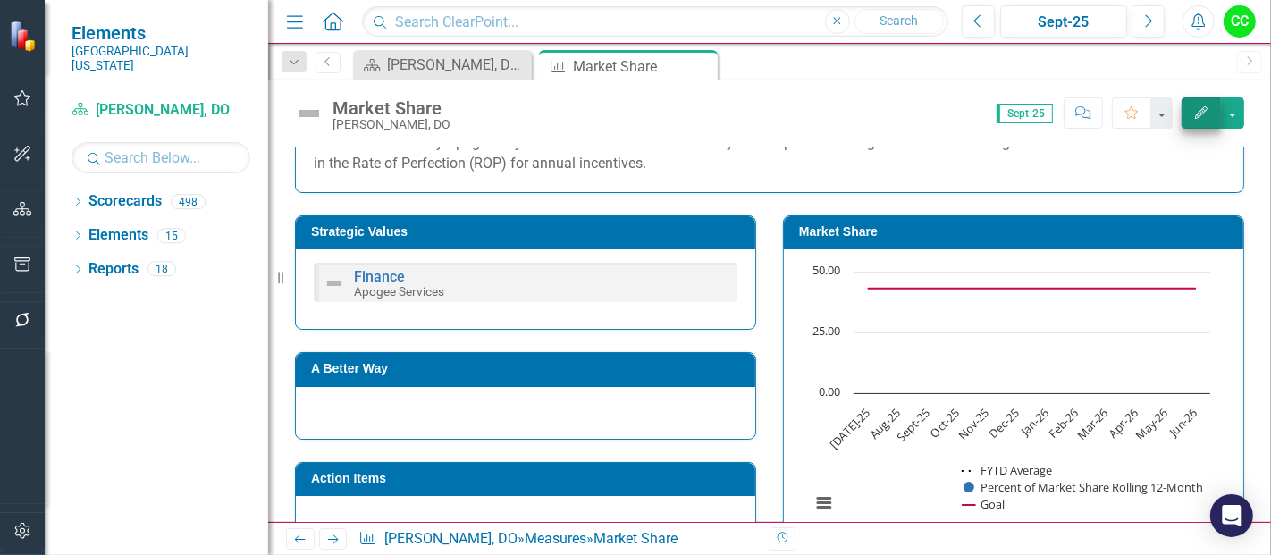
click at [1191, 121] on button "Edit" at bounding box center [1200, 112] width 39 height 31
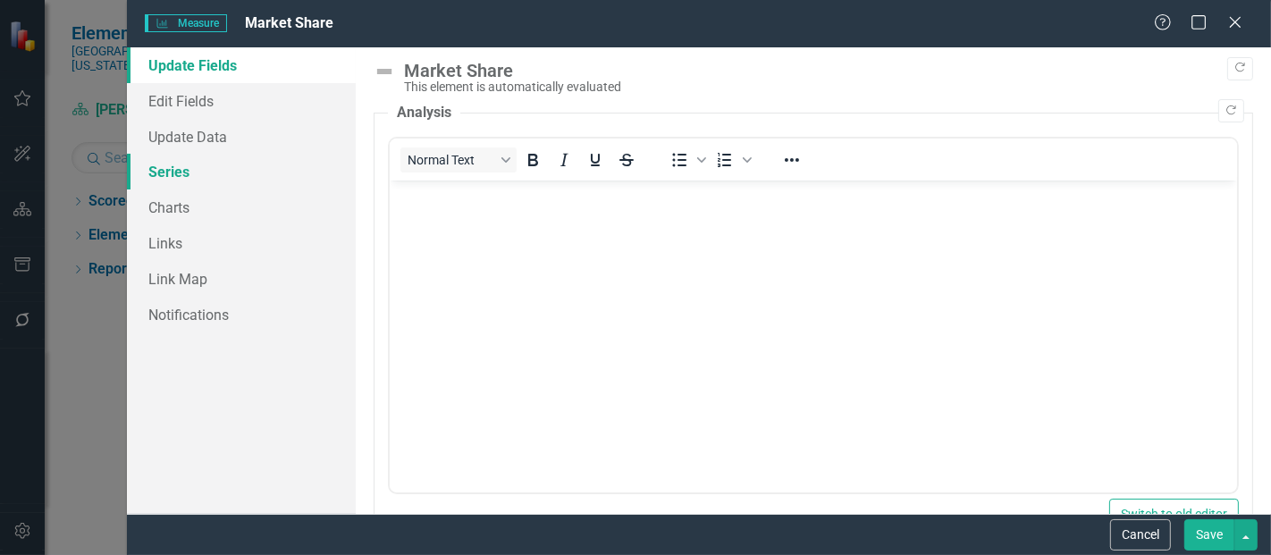
click at [172, 166] on link "Series" at bounding box center [241, 172] width 229 height 36
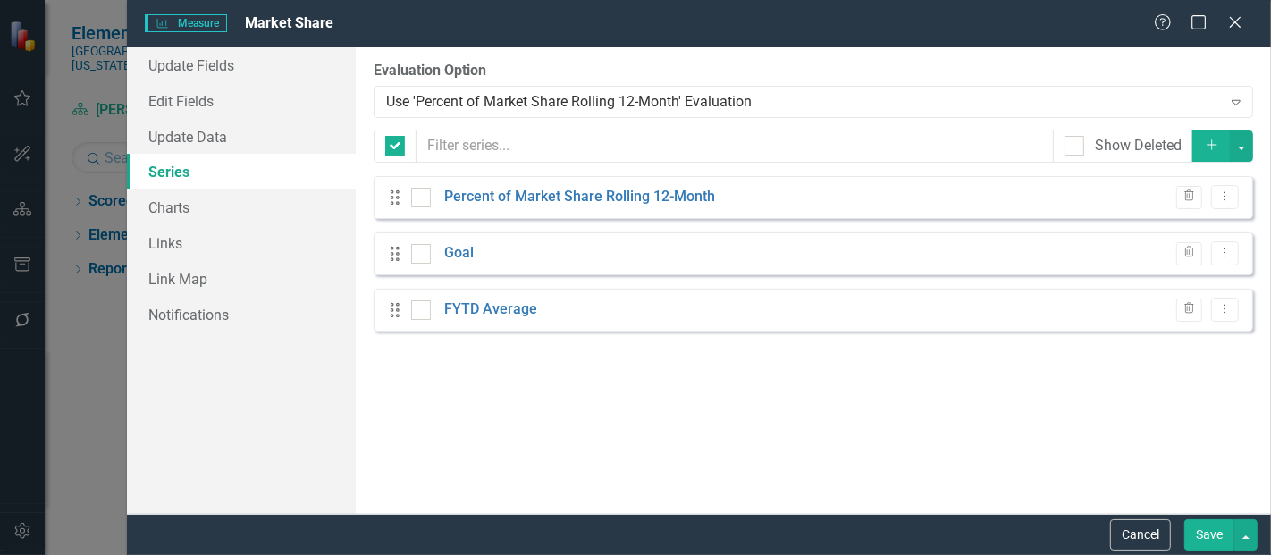
checkbox input "false"
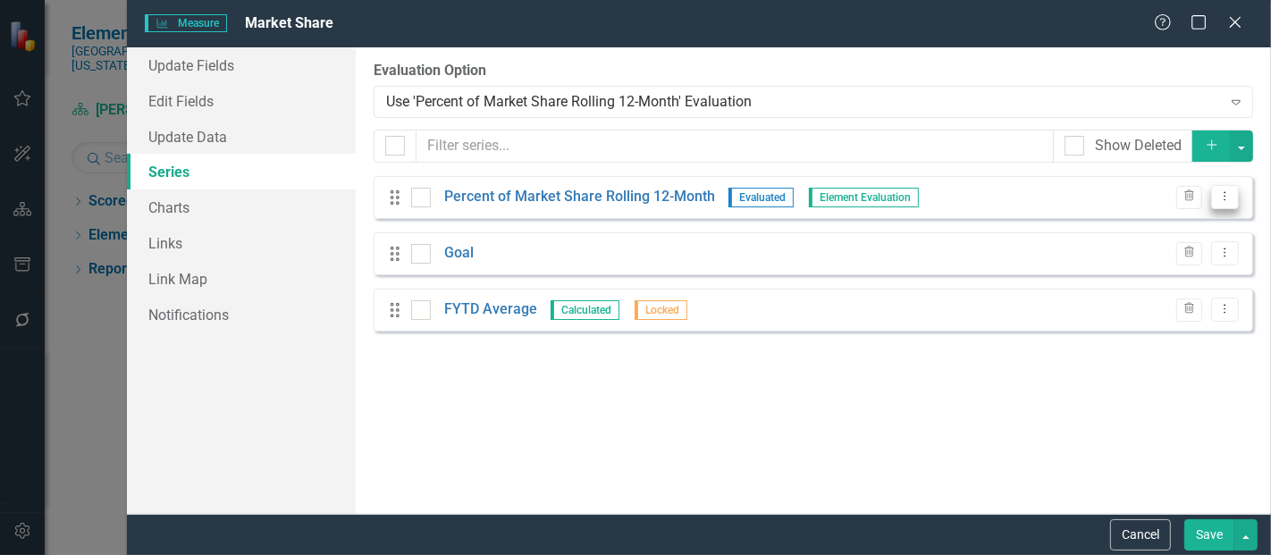
click at [1226, 197] on icon "Dropdown Menu" at bounding box center [1224, 196] width 15 height 12
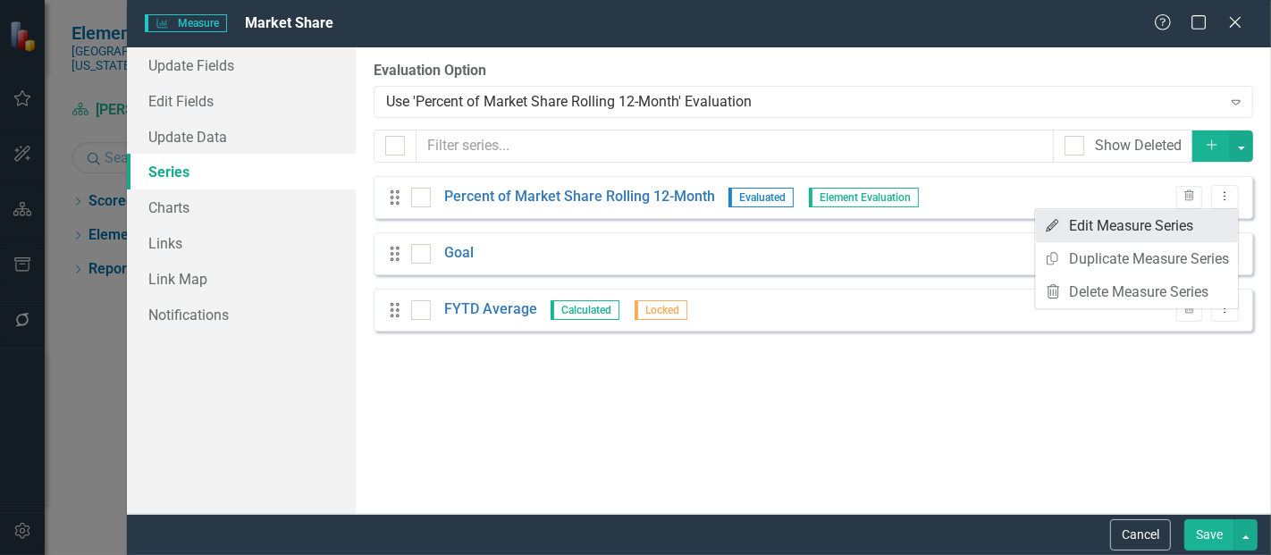
click at [1121, 225] on link "Edit Edit Measure Series" at bounding box center [1136, 225] width 203 height 33
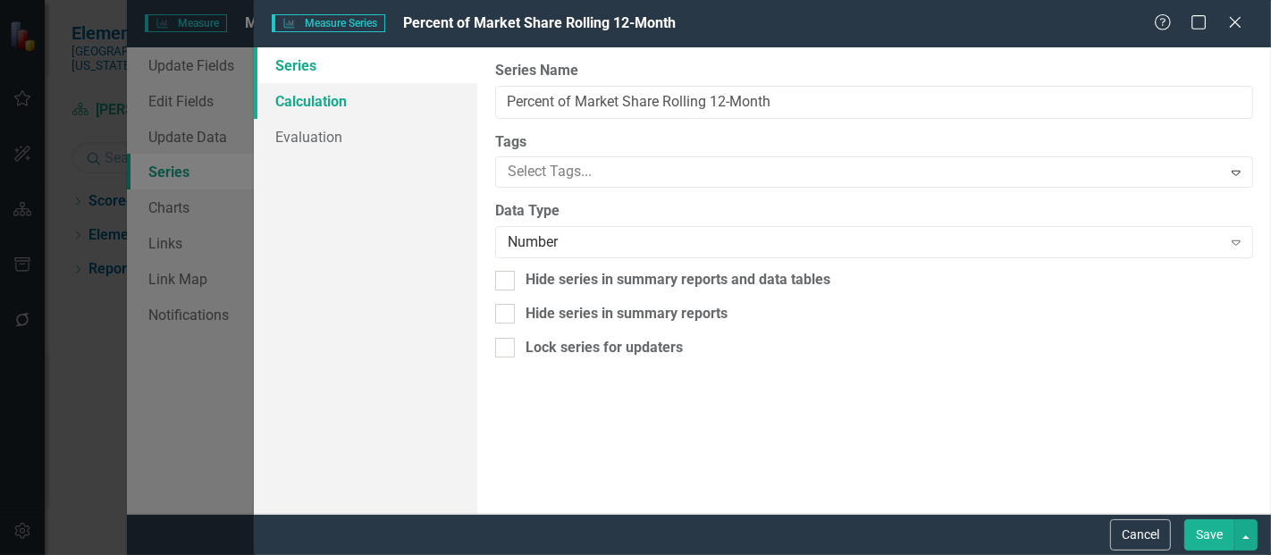
click at [449, 90] on link "Calculation" at bounding box center [365, 101] width 223 height 36
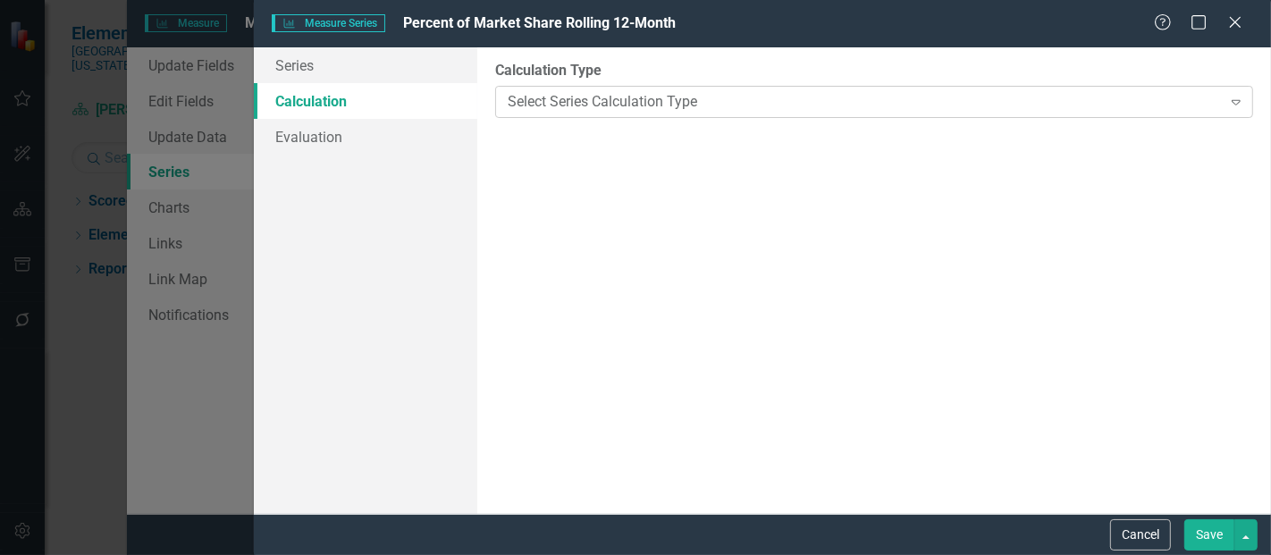
click at [516, 93] on div "Select Series Calculation Type" at bounding box center [864, 101] width 713 height 21
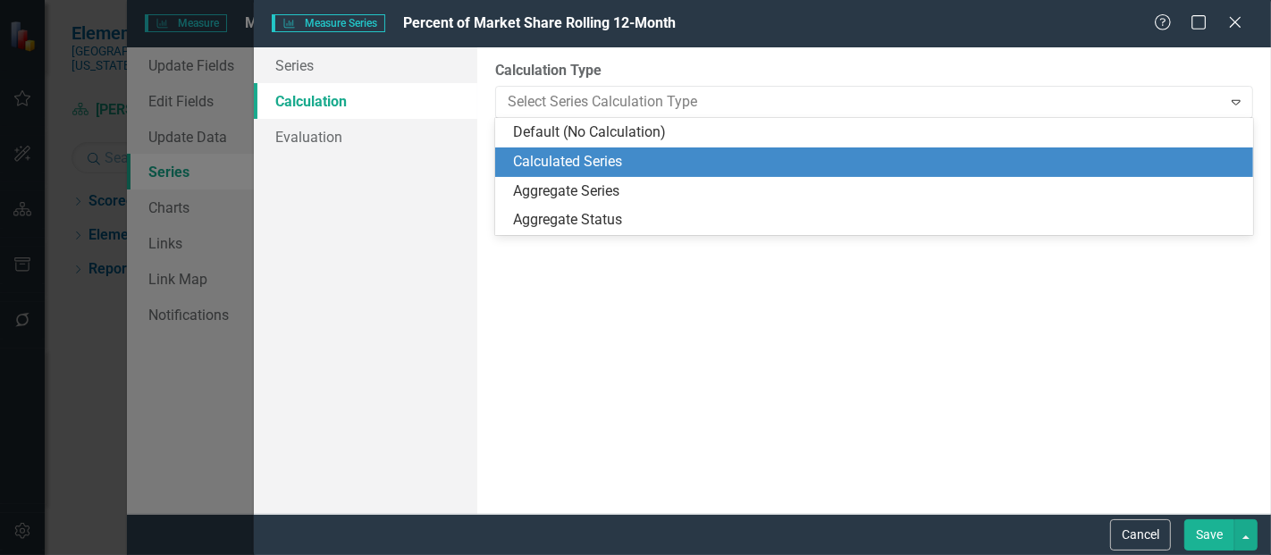
click at [524, 155] on div "Calculated Series" at bounding box center [877, 162] width 729 height 21
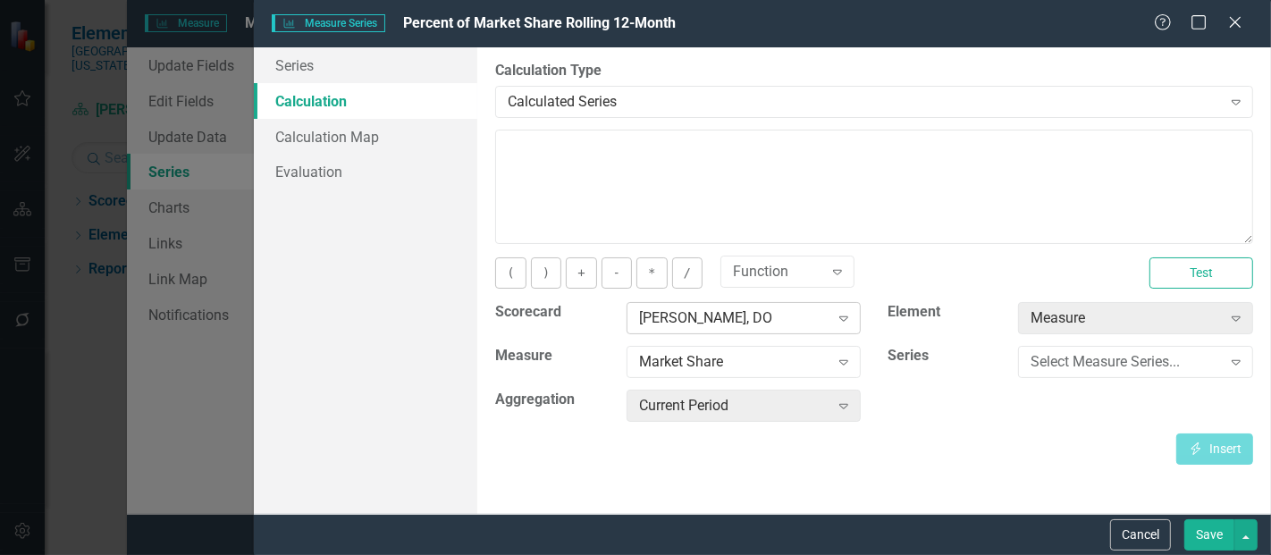
click at [701, 315] on div "[PERSON_NAME], DO" at bounding box center [734, 318] width 190 height 21
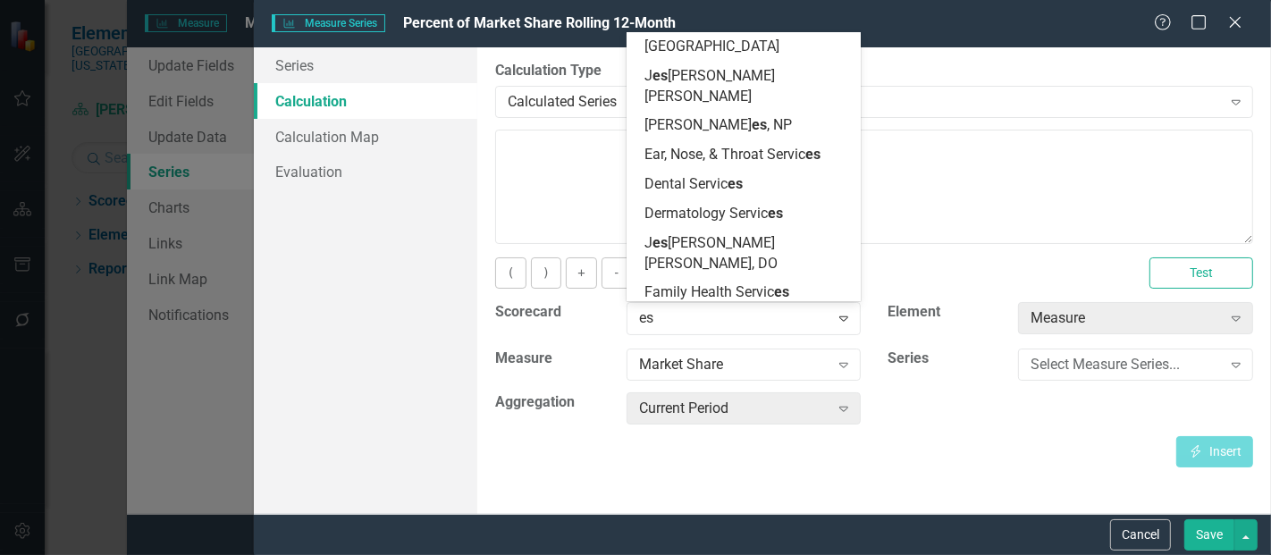
type input "esc"
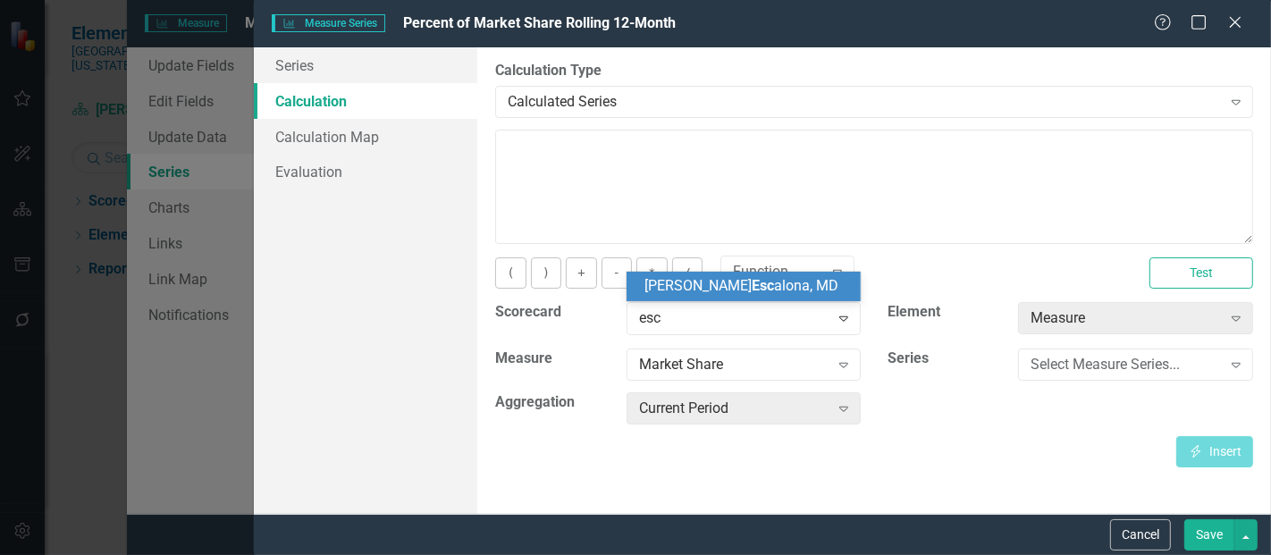
click at [751, 280] on span "Esc" at bounding box center [762, 285] width 22 height 17
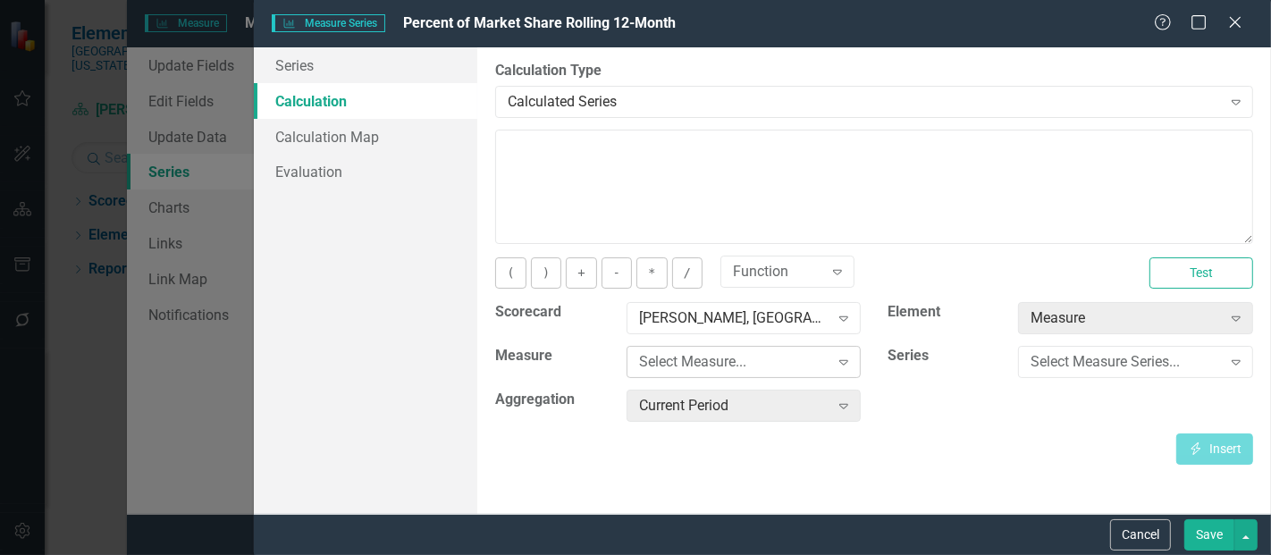
click at [763, 353] on div "Select Measure..." at bounding box center [734, 362] width 190 height 21
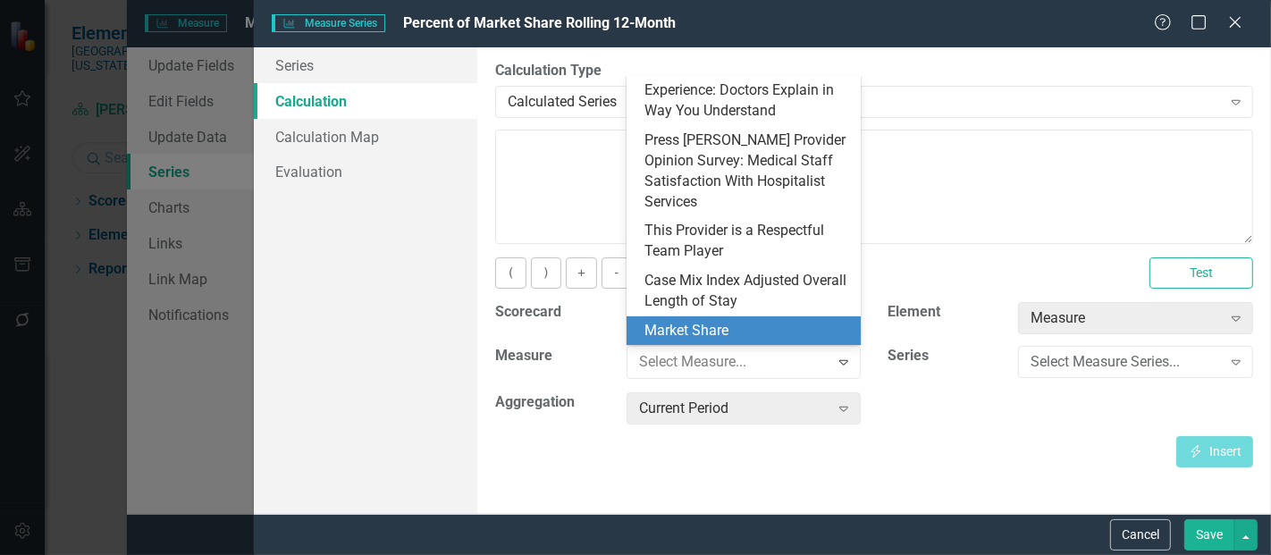
click at [704, 332] on div "Market Share" at bounding box center [747, 331] width 206 height 21
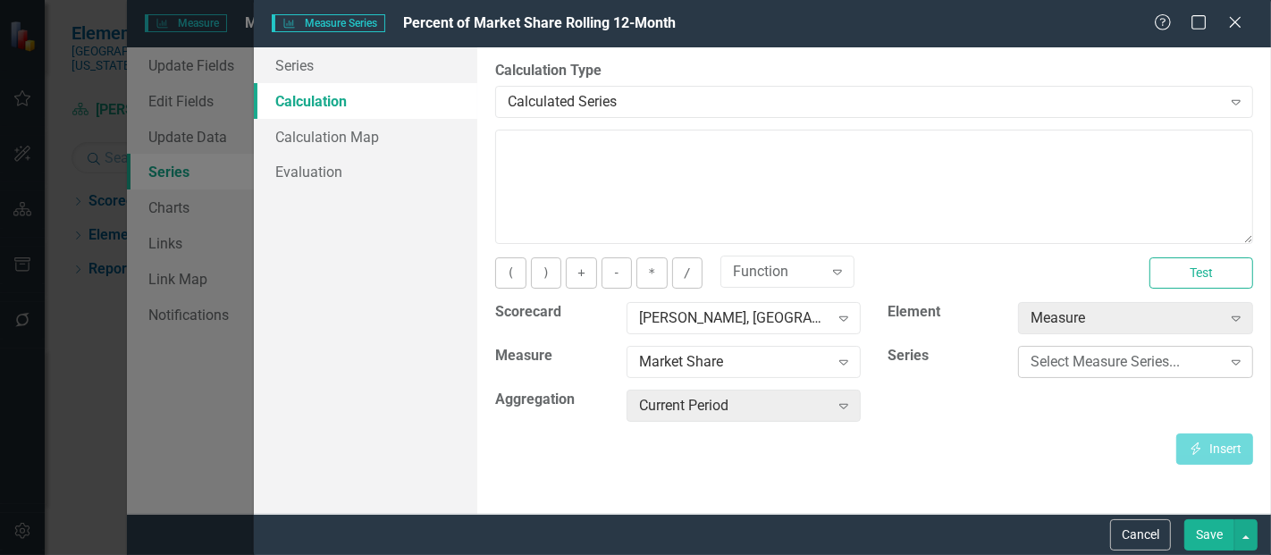
click at [1077, 359] on div "Select Measure Series..." at bounding box center [1125, 362] width 190 height 21
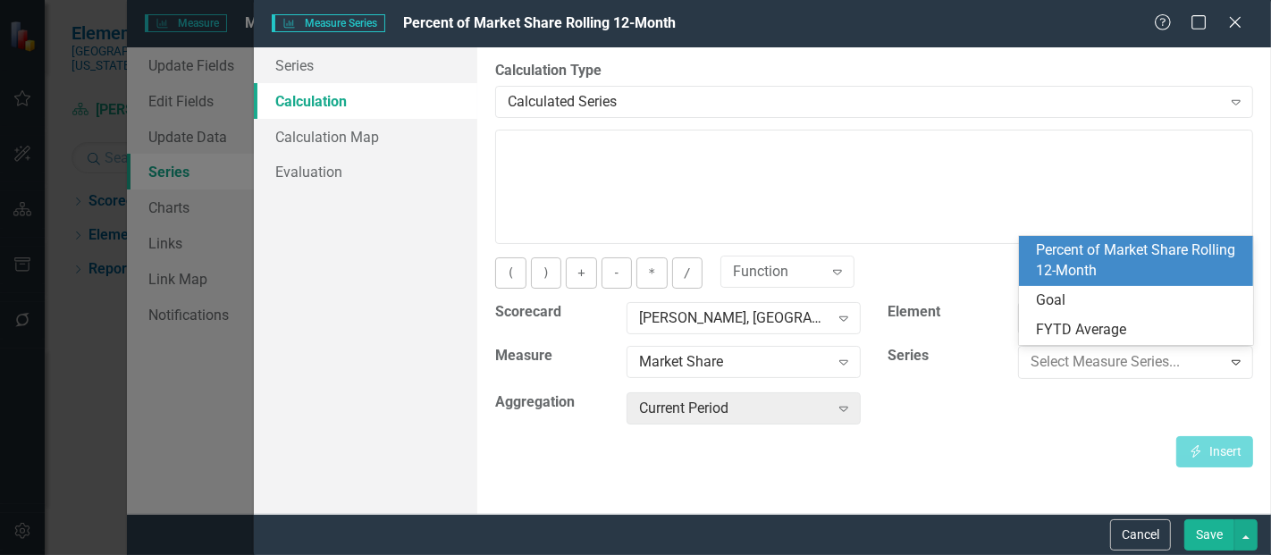
click at [1102, 254] on div "Percent of Market Share Rolling 12-Month" at bounding box center [1140, 260] width 206 height 41
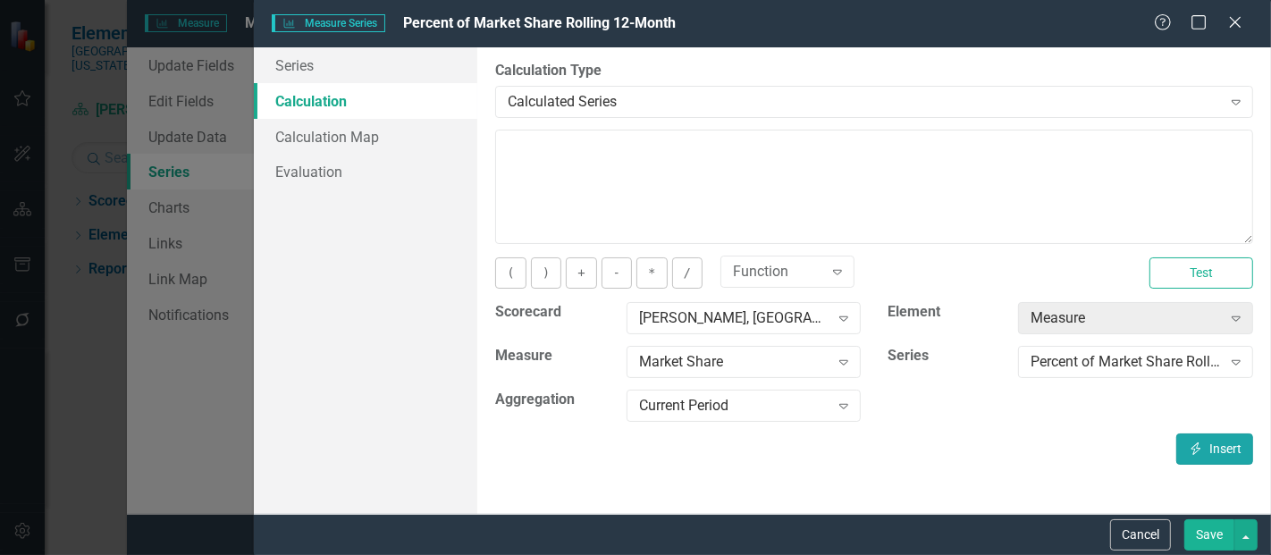
click at [1191, 447] on icon "button" at bounding box center [1196, 448] width 10 height 13
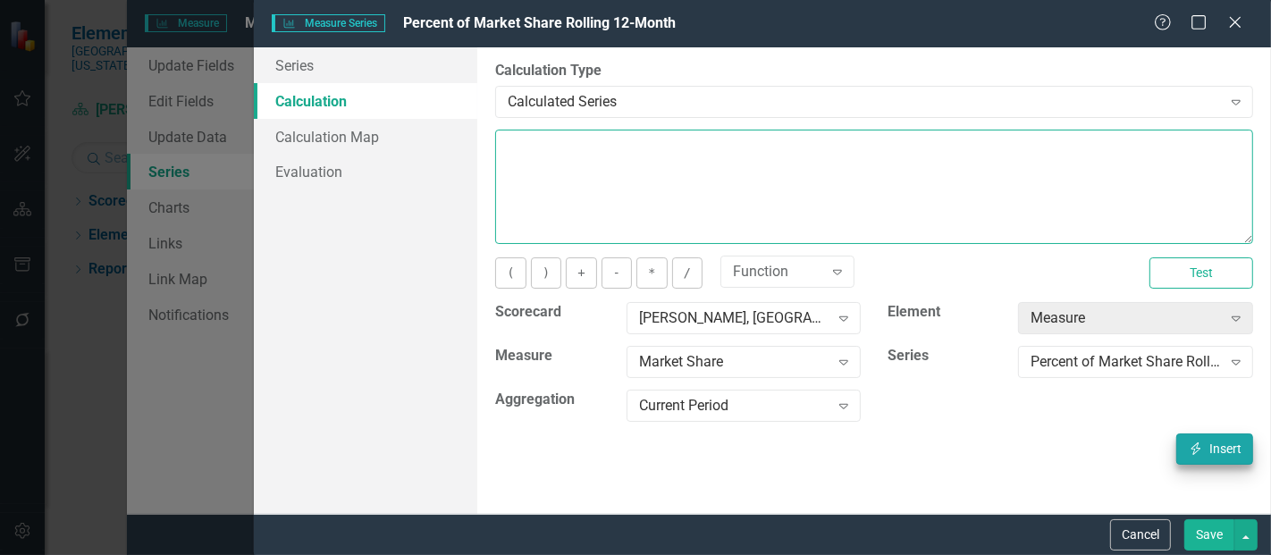
type textarea "[m1423481][Percent of Market Share Rolling 12-Month][CurrentPeriod]"
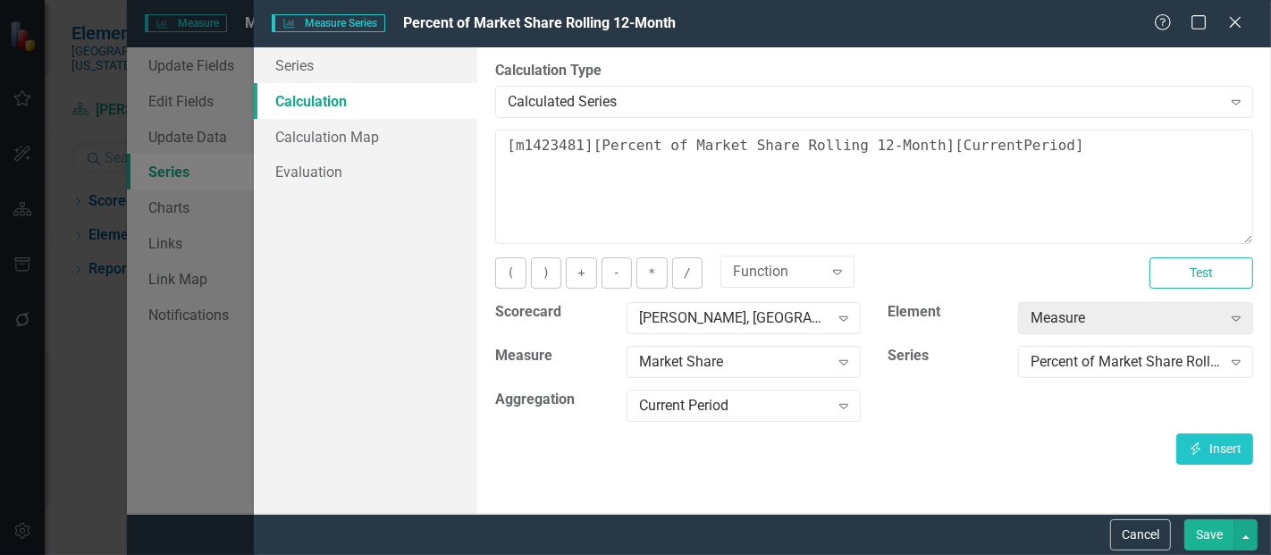
click at [1192, 534] on button "Save" at bounding box center [1209, 534] width 50 height 31
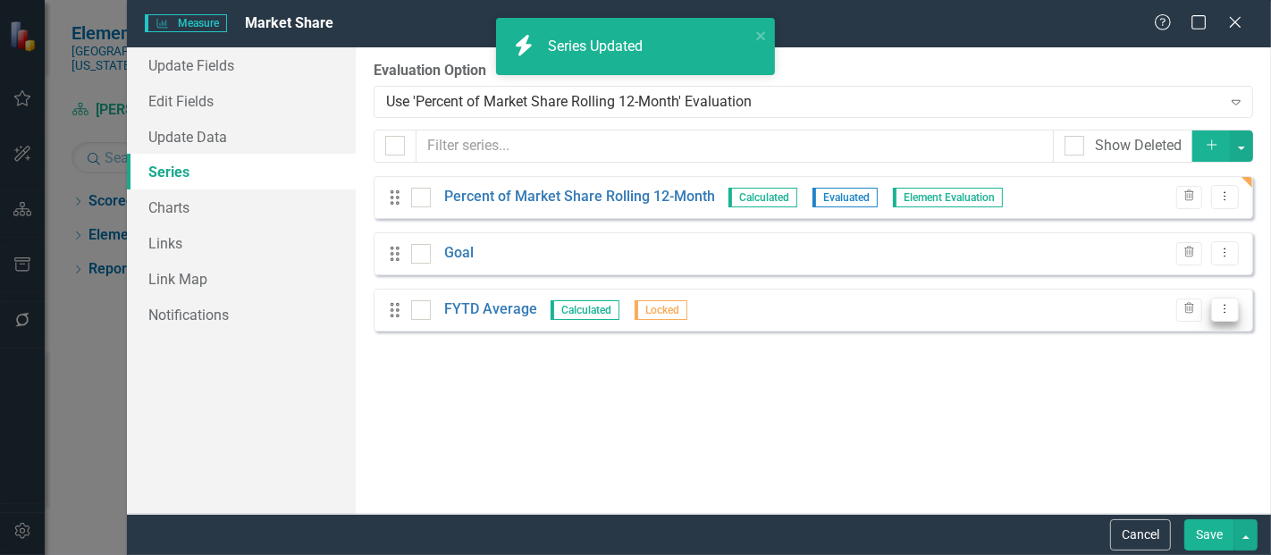
click at [1225, 314] on icon "Dropdown Menu" at bounding box center [1224, 309] width 15 height 12
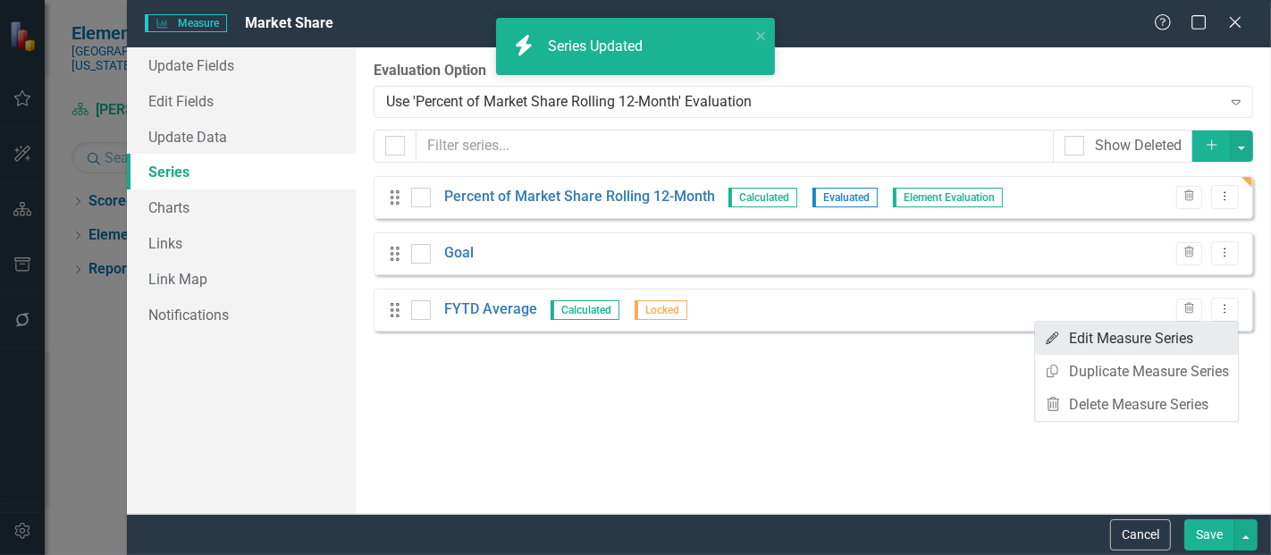
click at [1167, 335] on link "Edit Edit Measure Series" at bounding box center [1136, 338] width 203 height 33
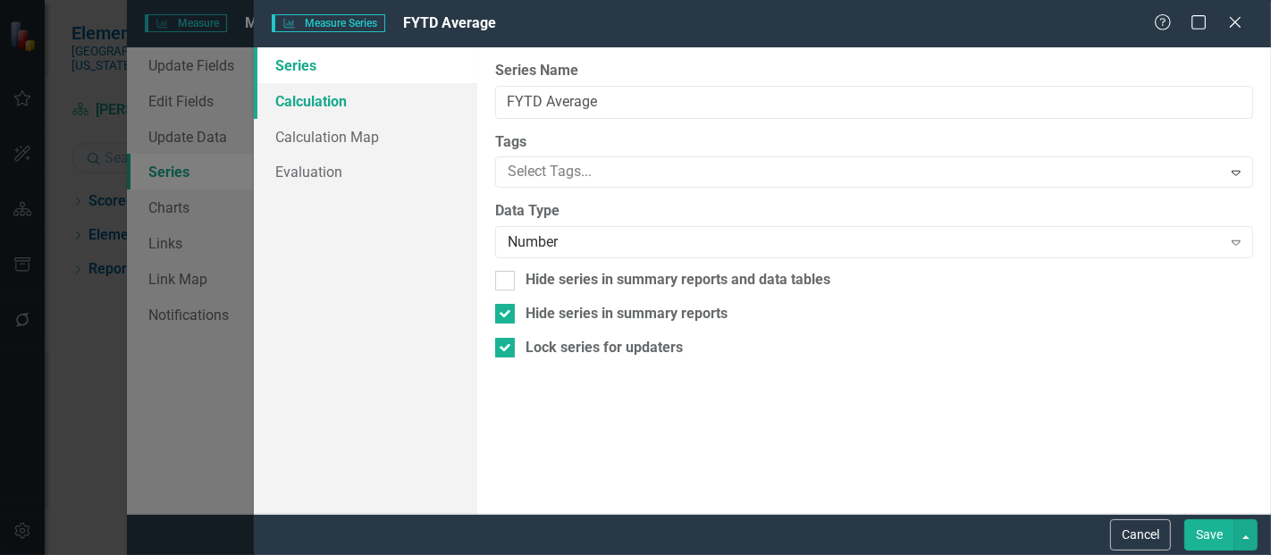
click at [374, 100] on link "Calculation" at bounding box center [365, 101] width 223 height 36
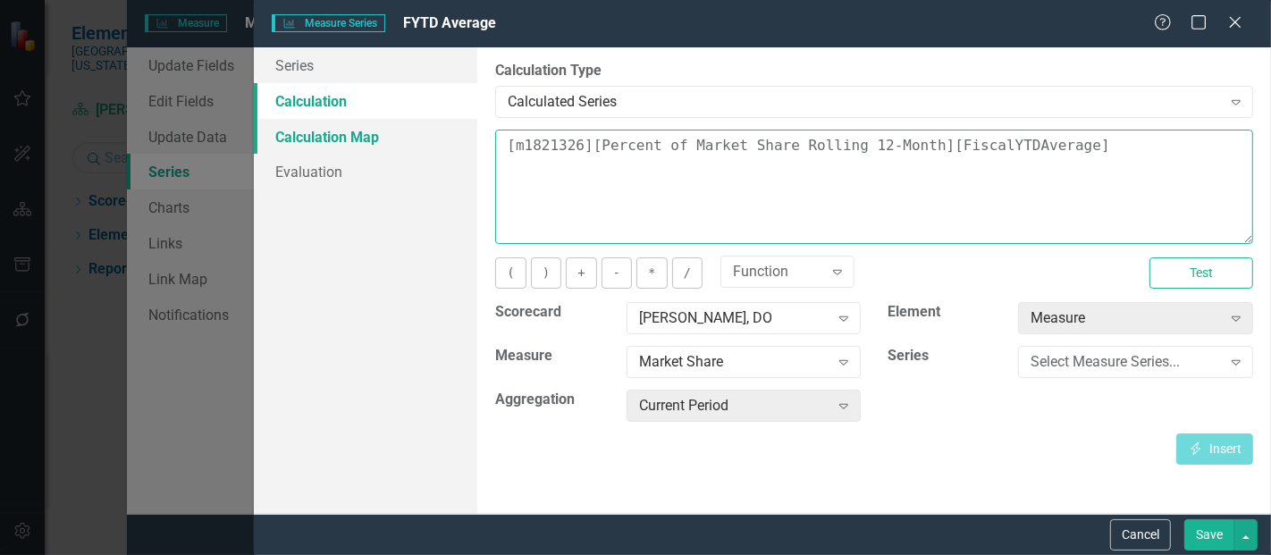
drag, startPoint x: 1097, startPoint y: 147, endPoint x: 418, endPoint y: 140, distance: 679.1
click at [418, 140] on div "Series Calculation Calculation Map Evaluation From this page, you can edit the …" at bounding box center [762, 280] width 1017 height 466
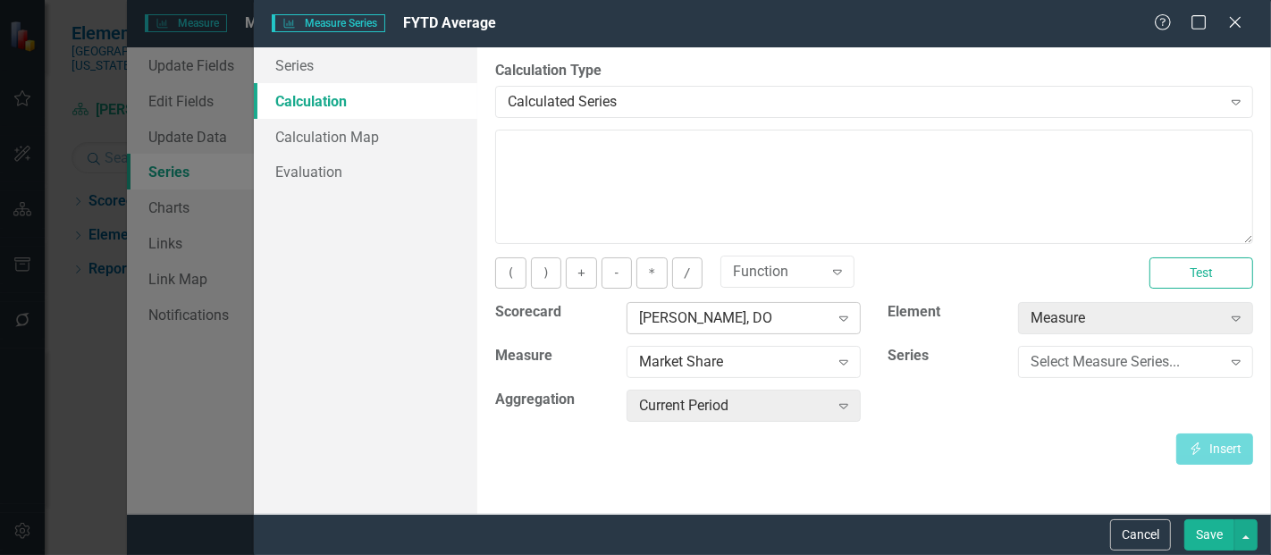
click at [731, 320] on div "[PERSON_NAME], DO" at bounding box center [734, 318] width 190 height 21
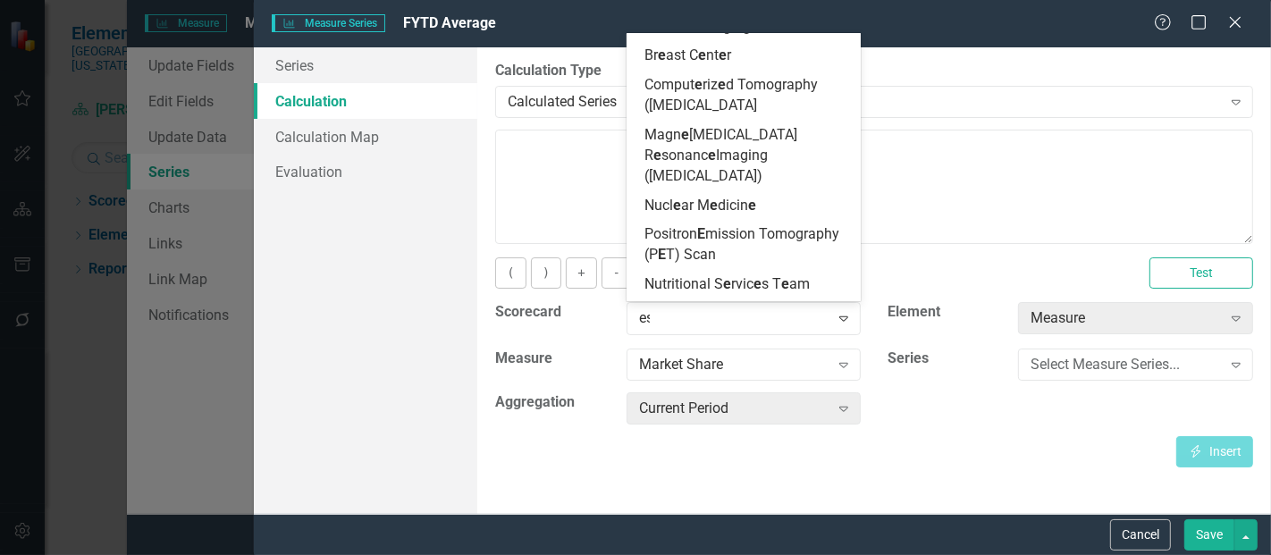
type input "esc"
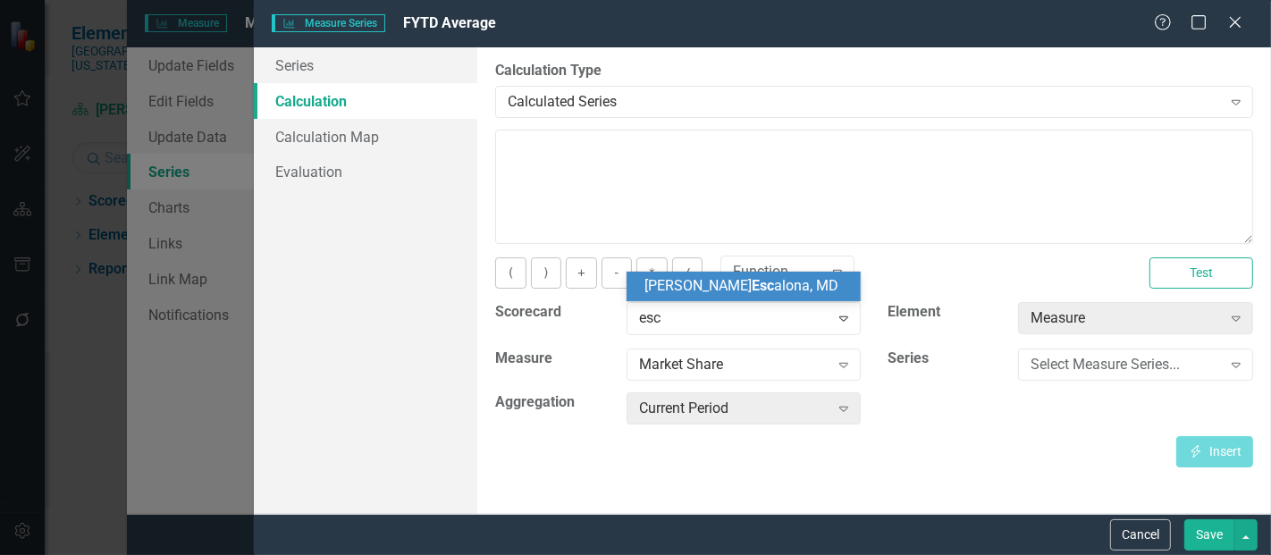
click at [748, 290] on span "Tanya Esc alona, MD" at bounding box center [741, 285] width 194 height 17
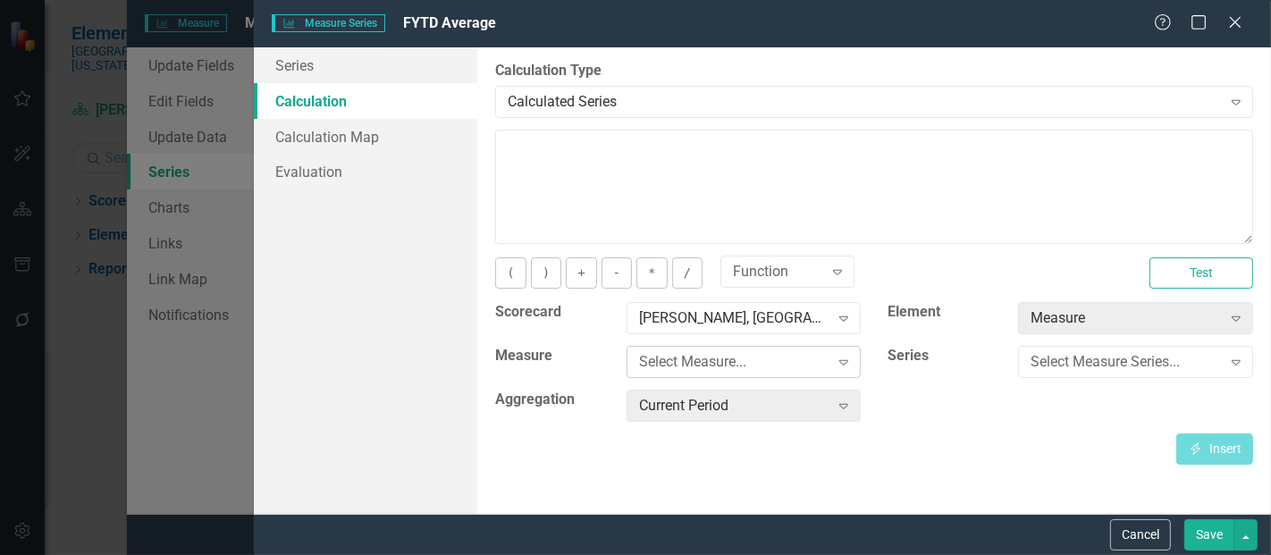
click at [721, 359] on div "Select Measure..." at bounding box center [734, 362] width 190 height 21
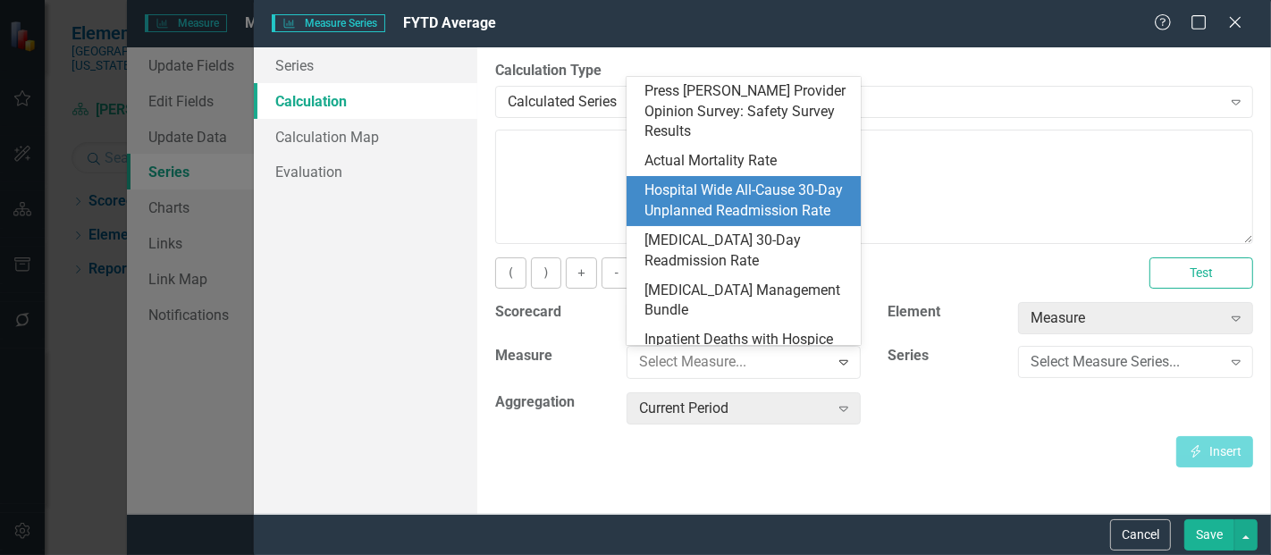
scroll to position [530, 0]
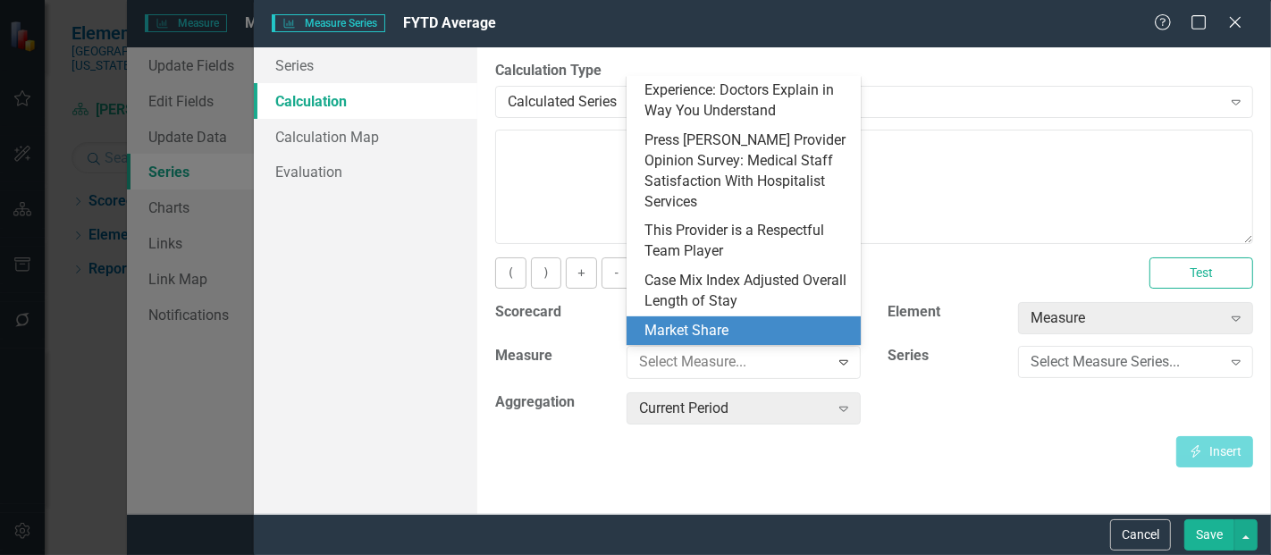
click at [717, 328] on div "Market Share" at bounding box center [747, 331] width 206 height 21
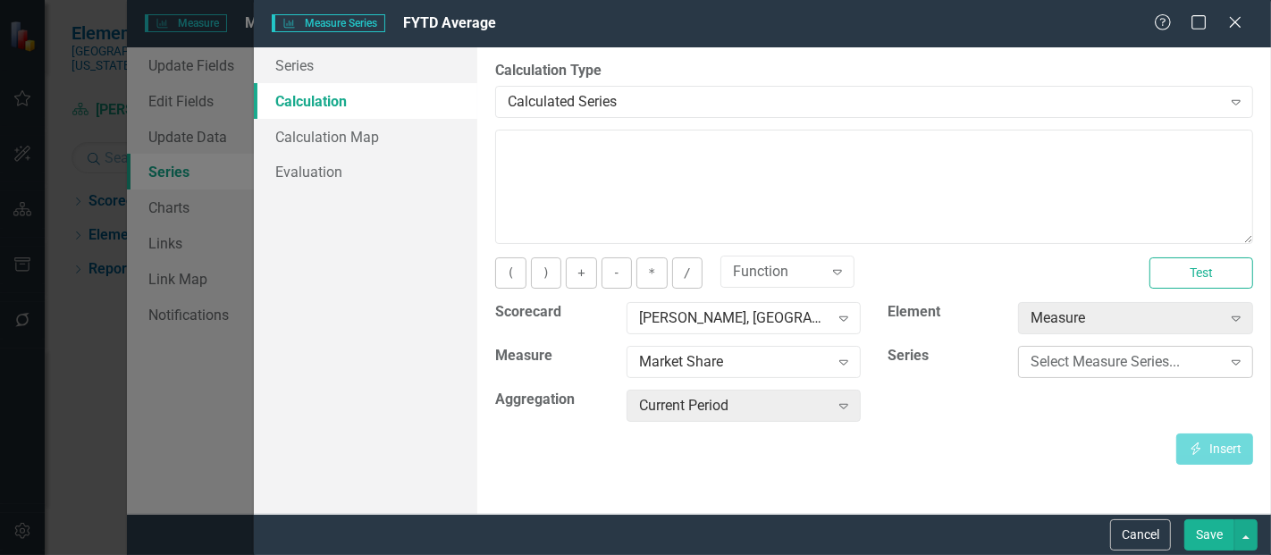
click at [1137, 357] on div "Select Measure Series..." at bounding box center [1125, 362] width 190 height 21
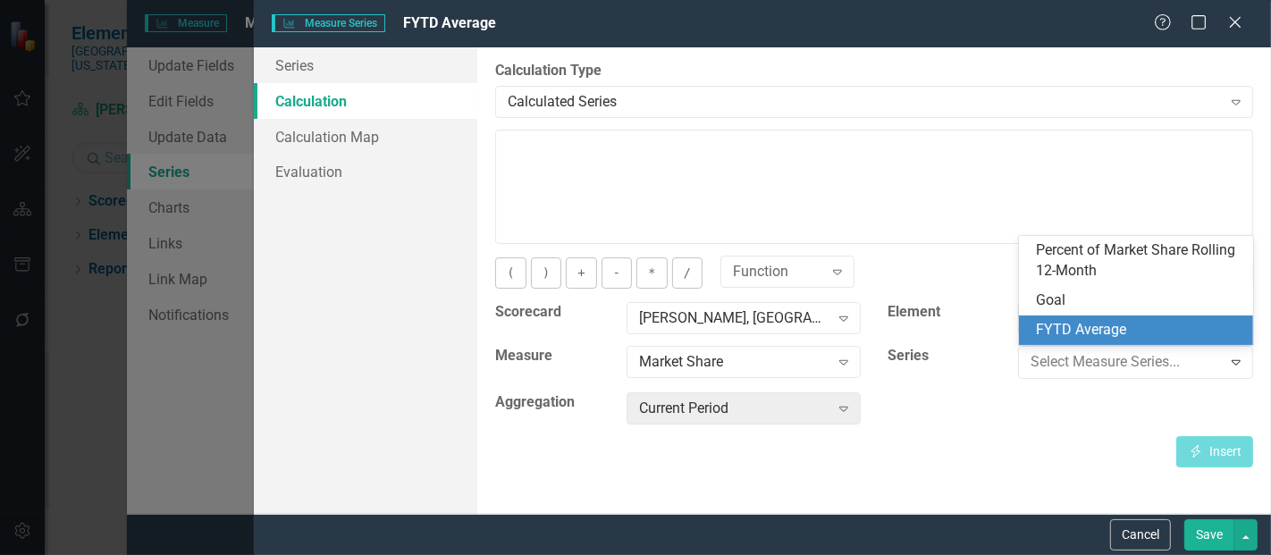
click at [1073, 325] on div "FYTD Average" at bounding box center [1140, 330] width 206 height 21
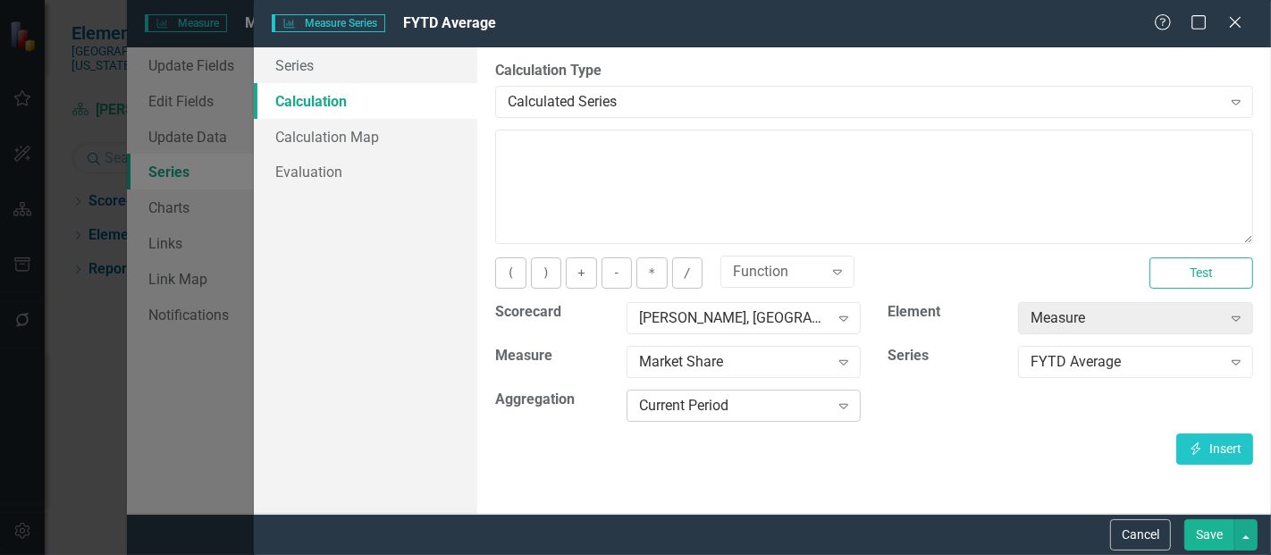
click at [730, 398] on div "Current Period" at bounding box center [734, 406] width 190 height 21
click at [715, 403] on div "Current Period" at bounding box center [734, 406] width 190 height 21
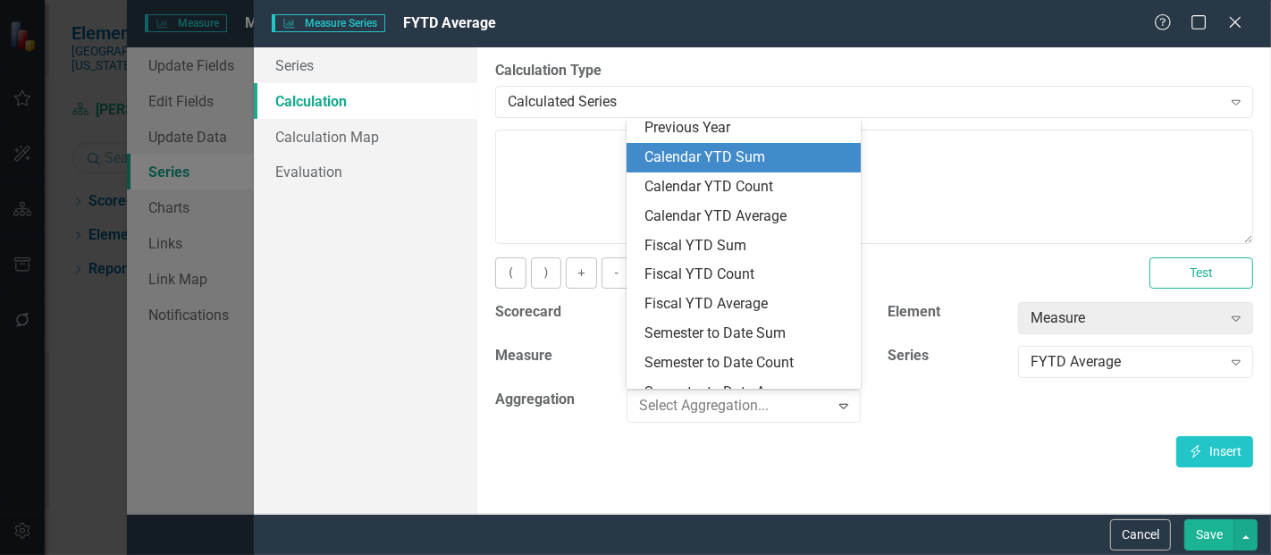
scroll to position [125, 0]
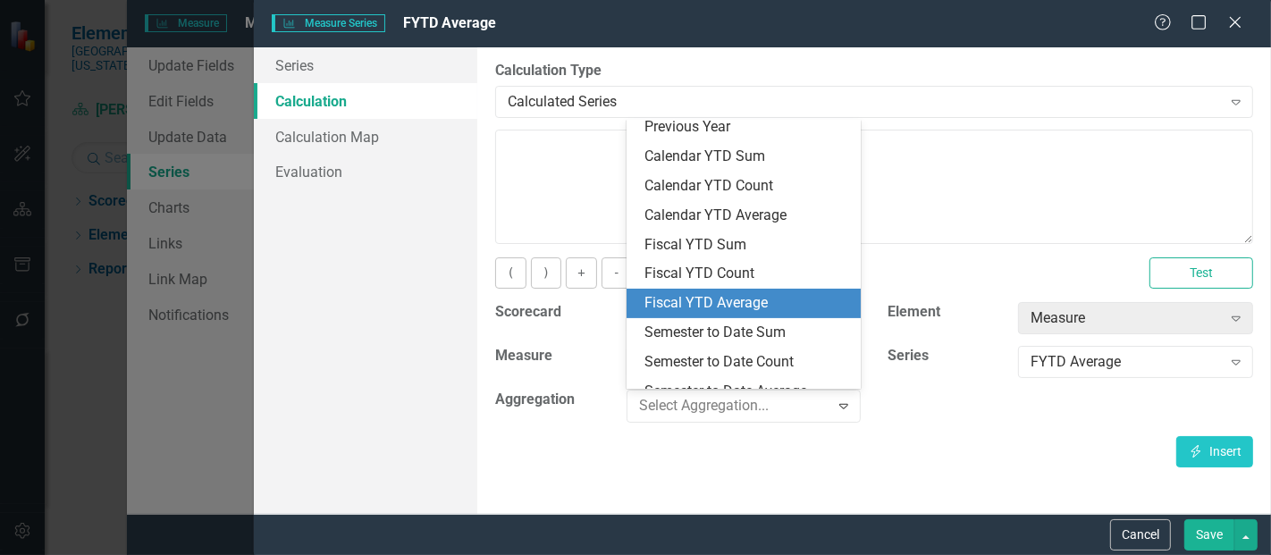
click at [751, 301] on div "Fiscal YTD Average" at bounding box center [747, 303] width 206 height 21
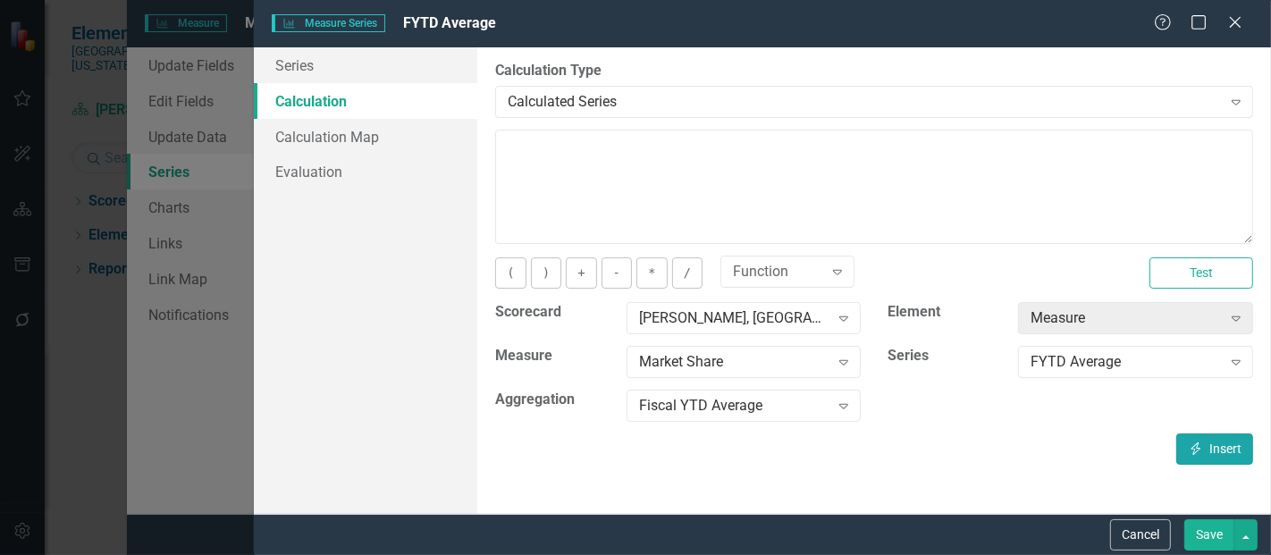
click at [1204, 451] on button "Insert Insert" at bounding box center [1214, 448] width 77 height 31
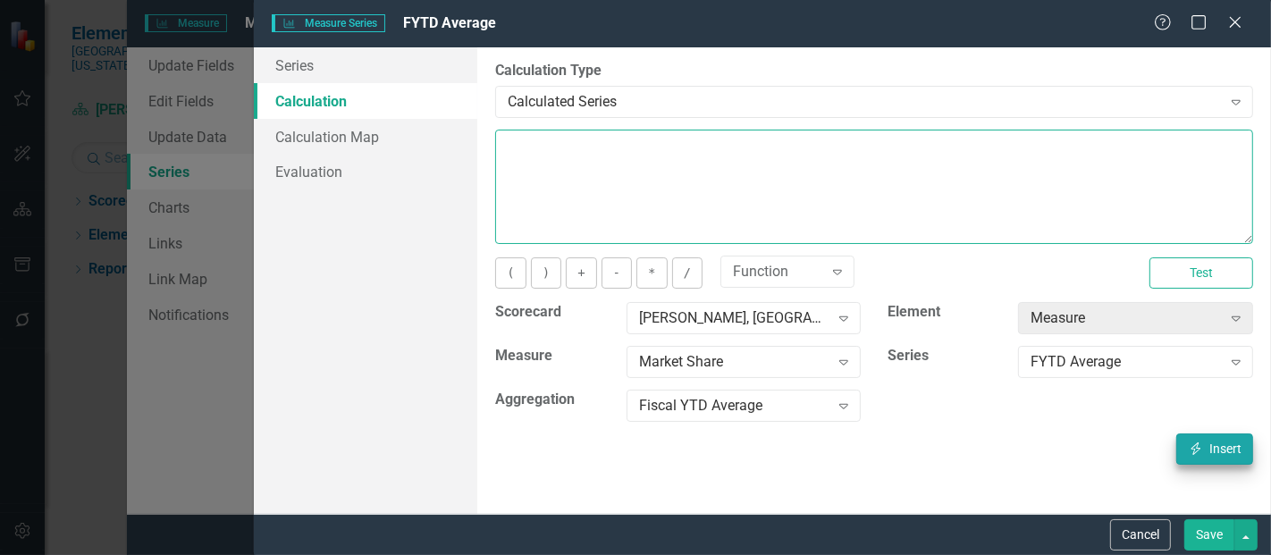
type textarea "[m1423481][FYTD Average][FiscalYTDAverage]"
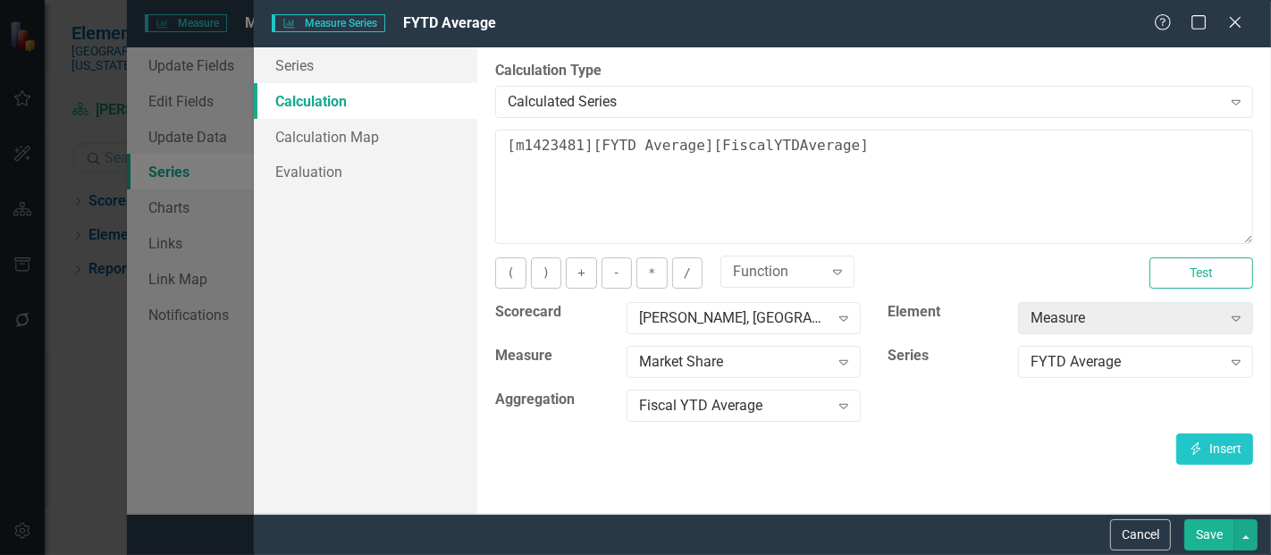
click at [1212, 534] on button "Save" at bounding box center [1209, 534] width 50 height 31
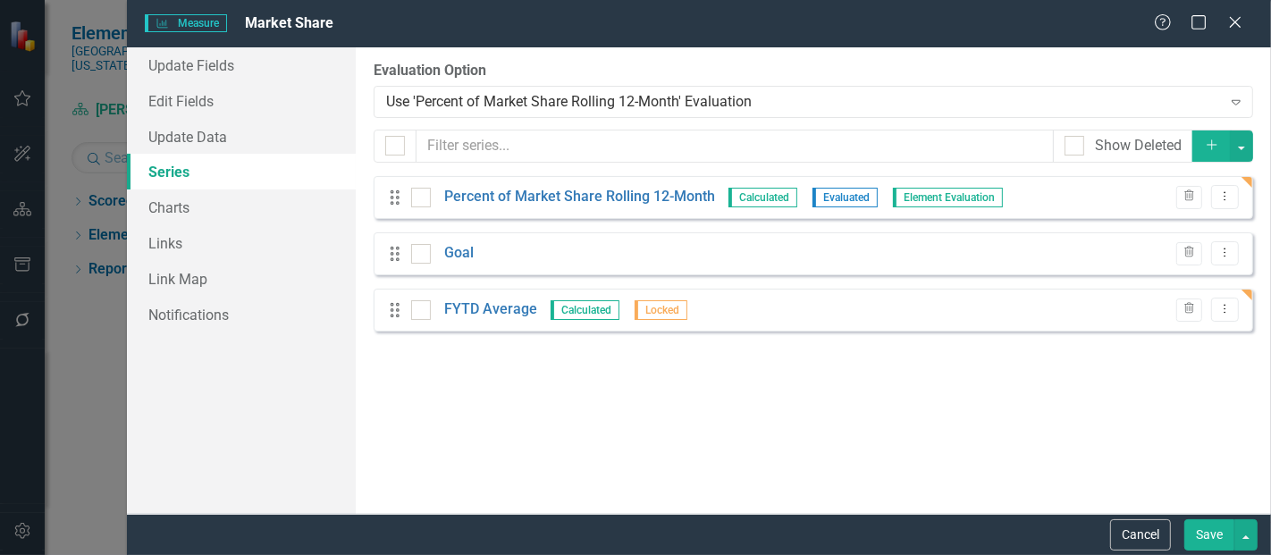
click at [1222, 538] on button "Save" at bounding box center [1209, 534] width 50 height 31
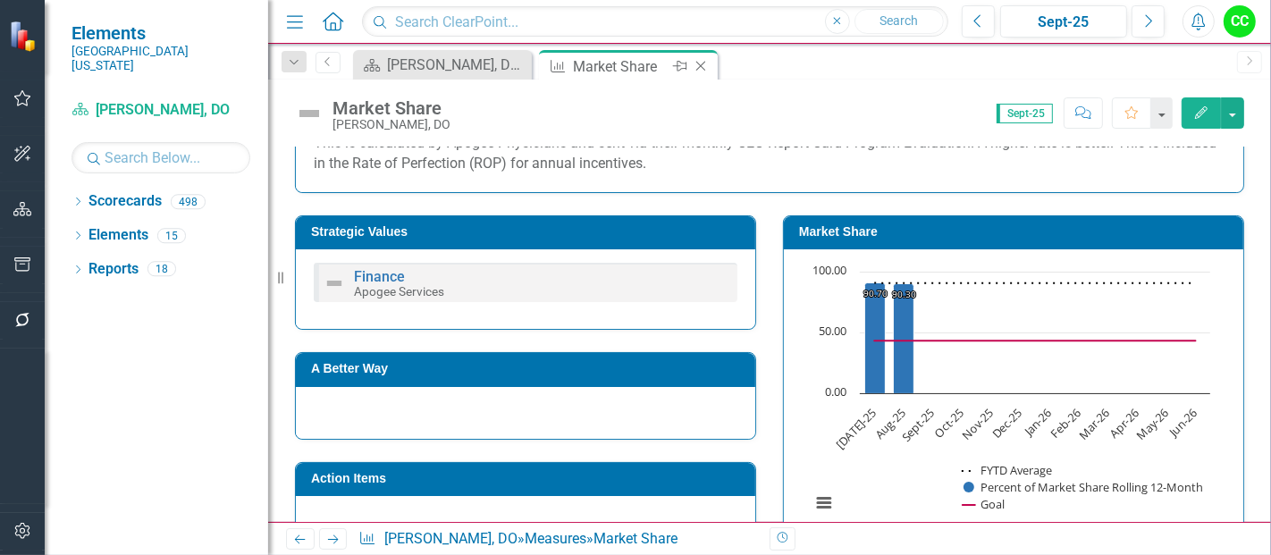
click at [699, 60] on icon "Close" at bounding box center [701, 66] width 18 height 14
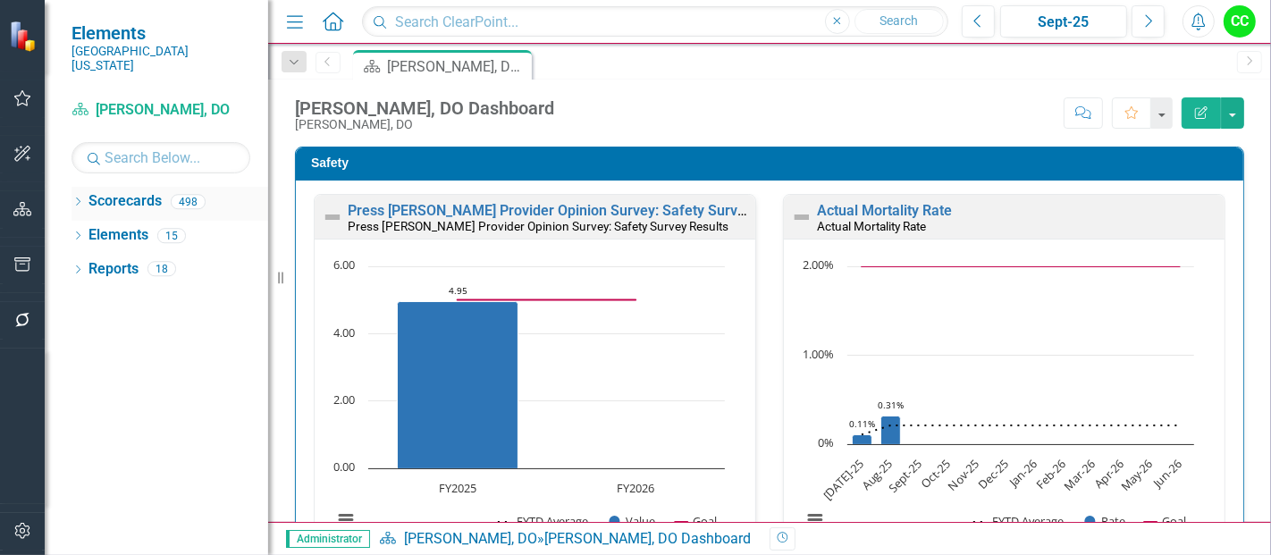
click at [75, 198] on icon "Dropdown" at bounding box center [77, 203] width 13 height 10
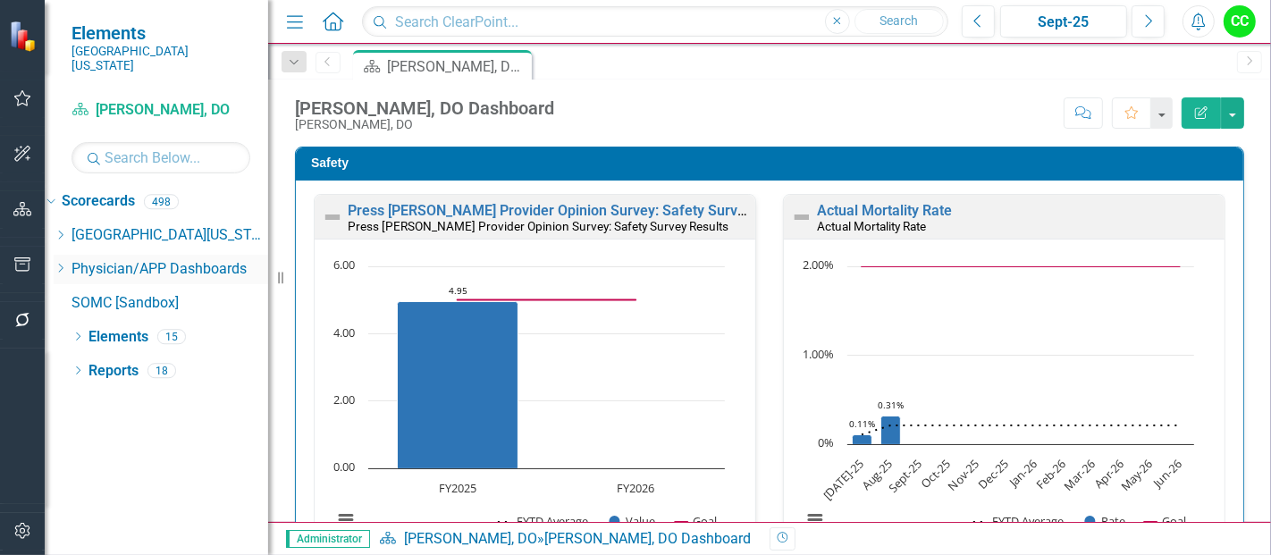
click at [67, 263] on icon "Dropdown" at bounding box center [60, 268] width 13 height 11
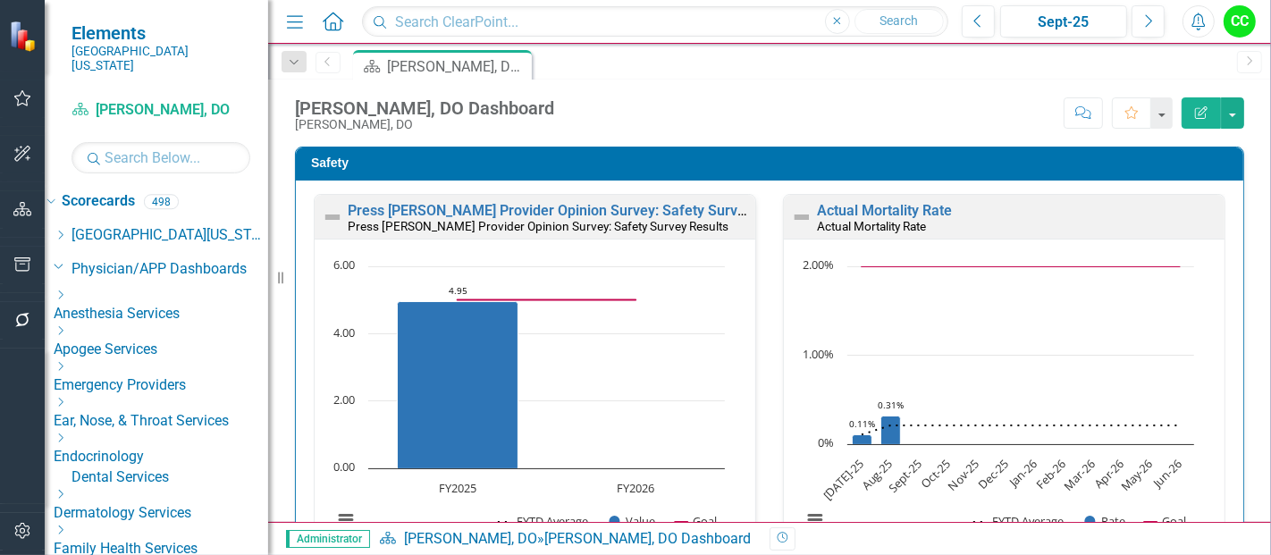
click at [67, 325] on icon "Dropdown" at bounding box center [60, 330] width 13 height 11
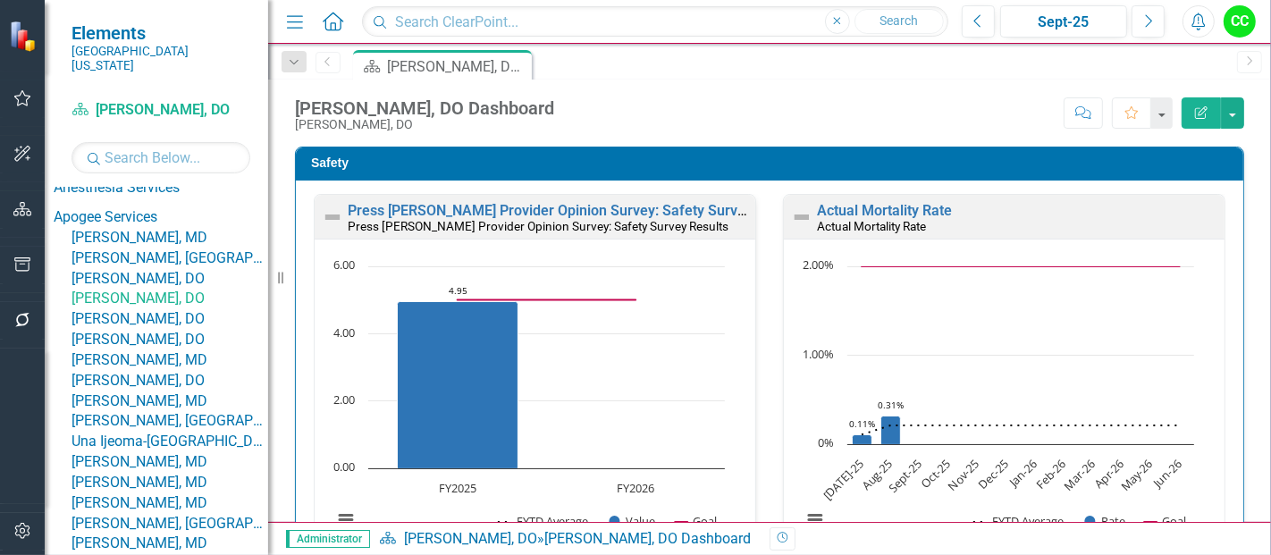
scroll to position [127, 0]
click at [172, 329] on link "[PERSON_NAME], DO" at bounding box center [169, 318] width 197 height 21
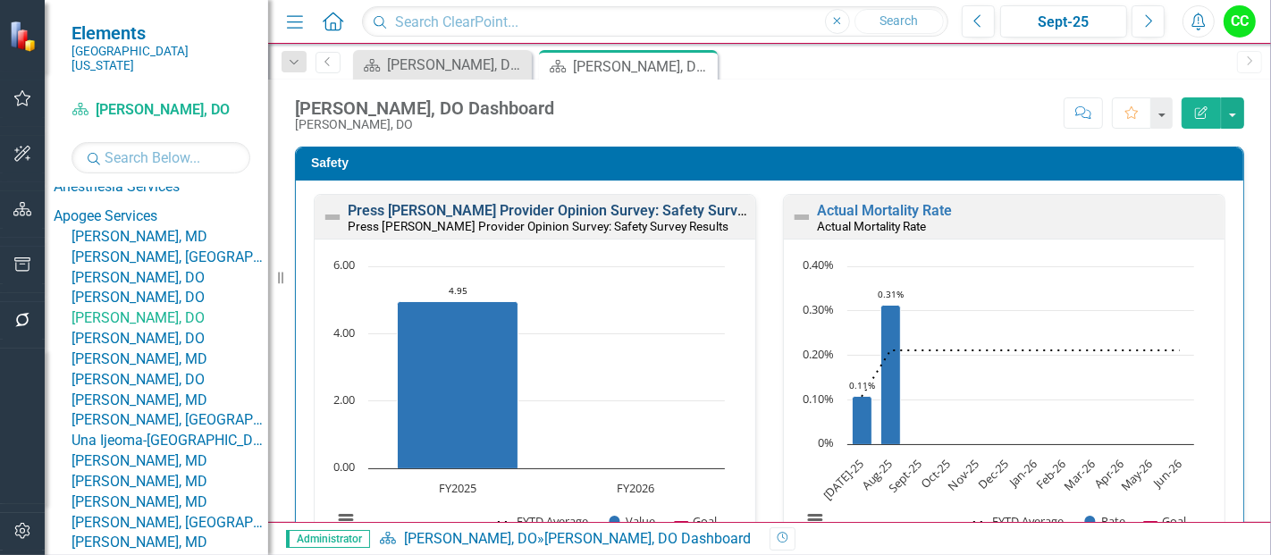
click at [368, 212] on link "Press [PERSON_NAME] Provider Opinion Survey: Safety Survey Results" at bounding box center [576, 210] width 456 height 17
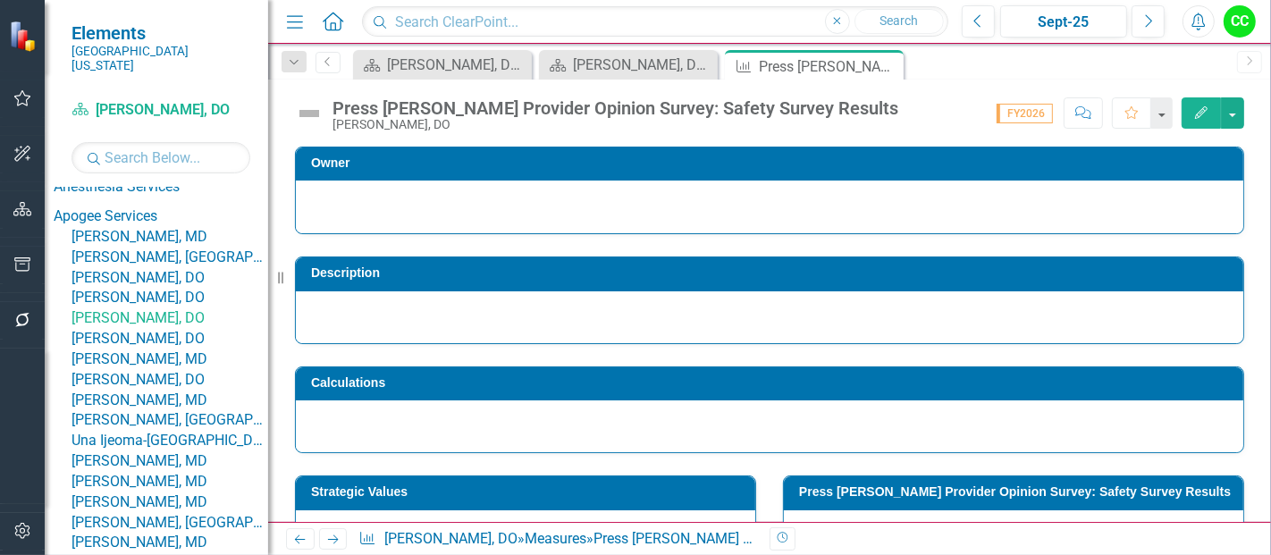
scroll to position [684, 0]
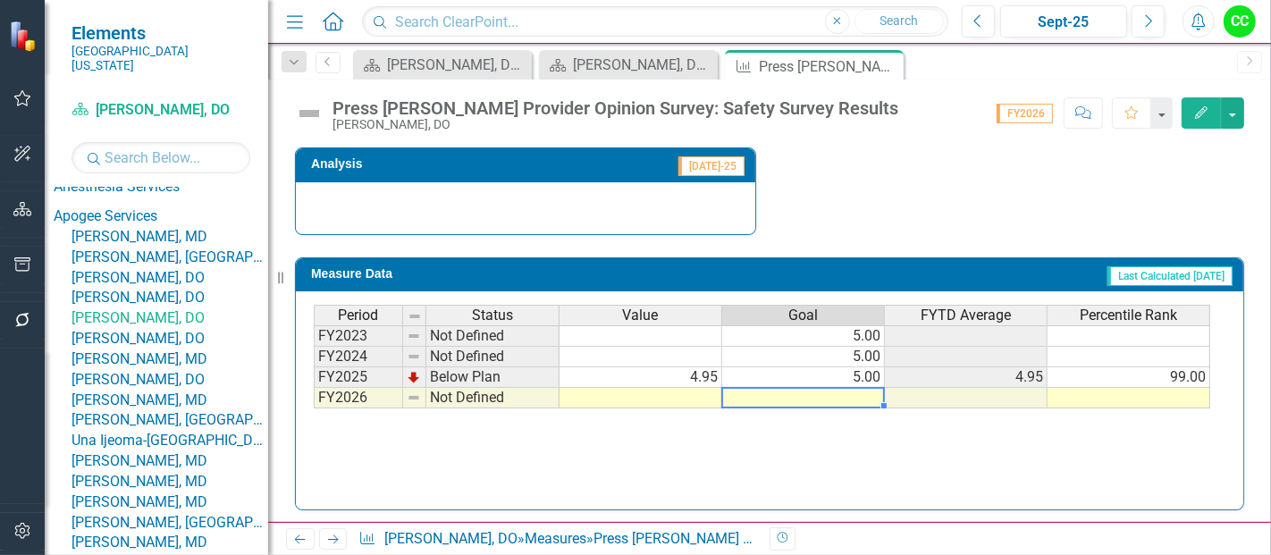
click at [798, 397] on td at bounding box center [803, 398] width 163 height 21
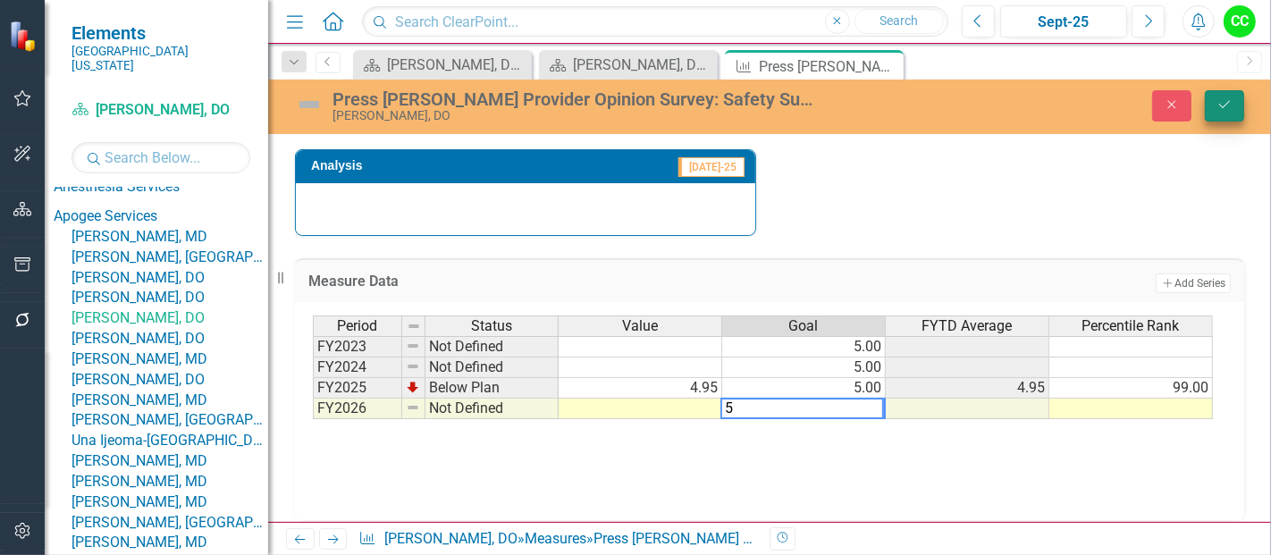
type textarea "5"
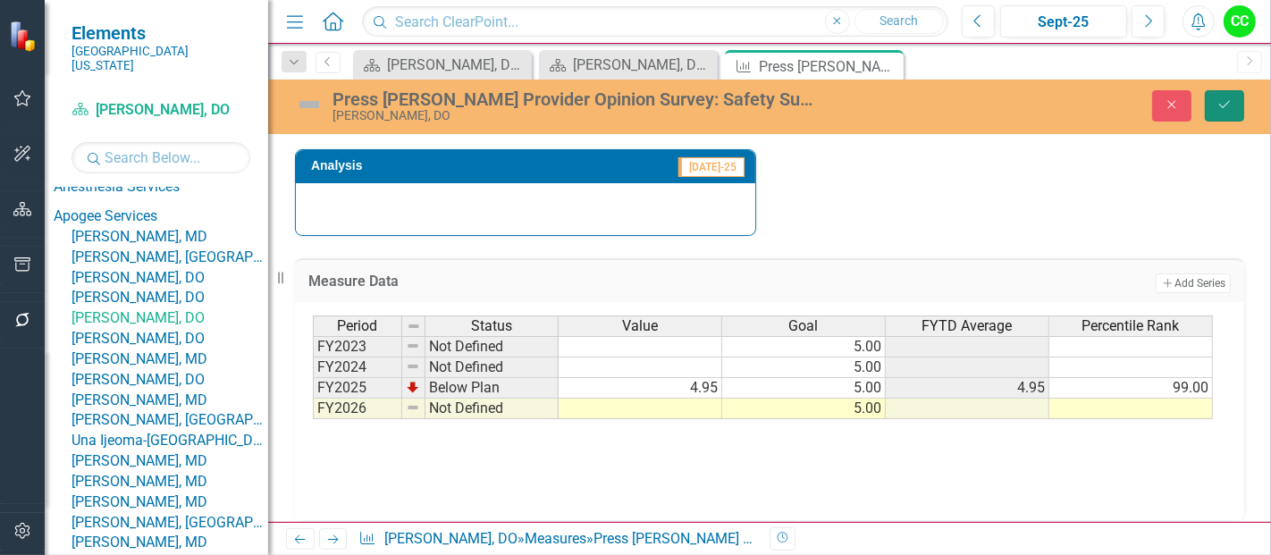
click at [1207, 92] on button "Save" at bounding box center [1224, 105] width 39 height 31
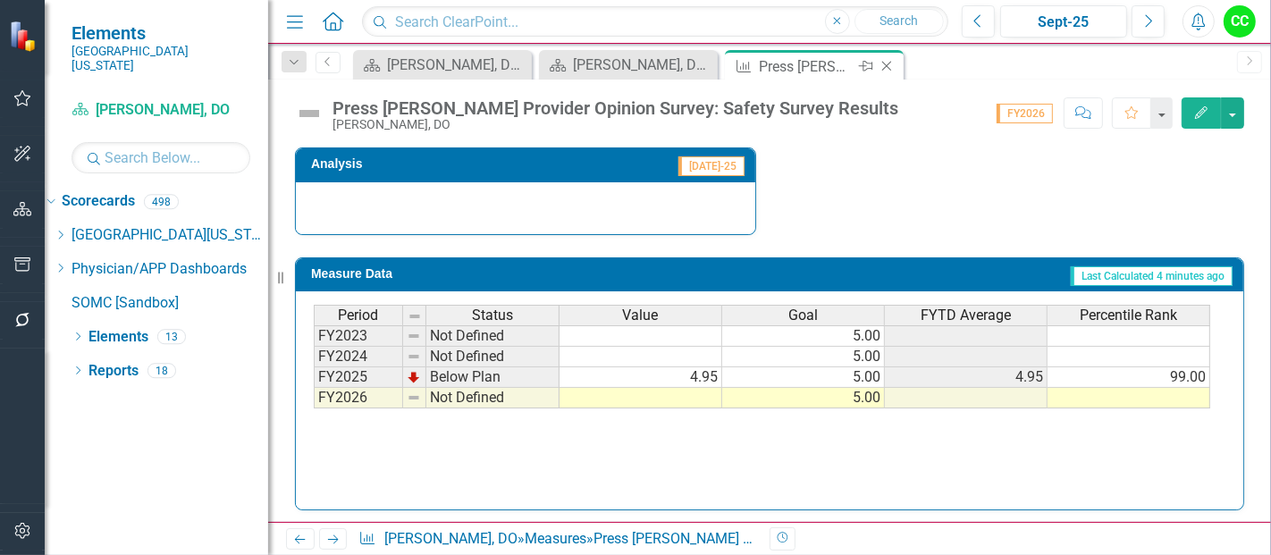
click at [886, 61] on icon "Close" at bounding box center [886, 66] width 18 height 14
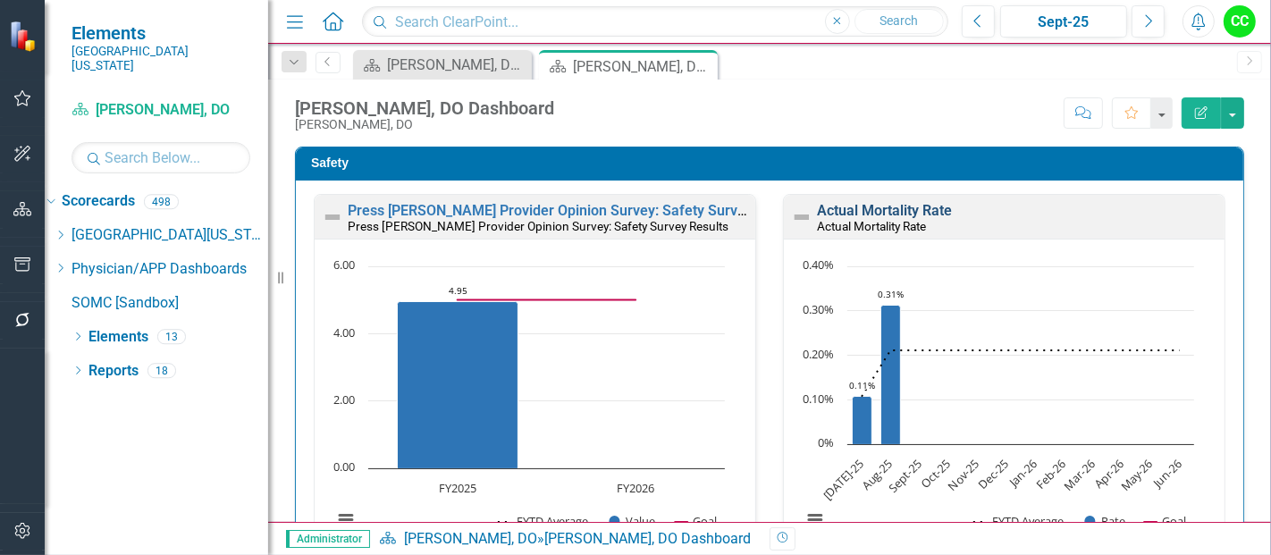
click at [877, 207] on link "Actual Mortality Rate" at bounding box center [884, 210] width 135 height 17
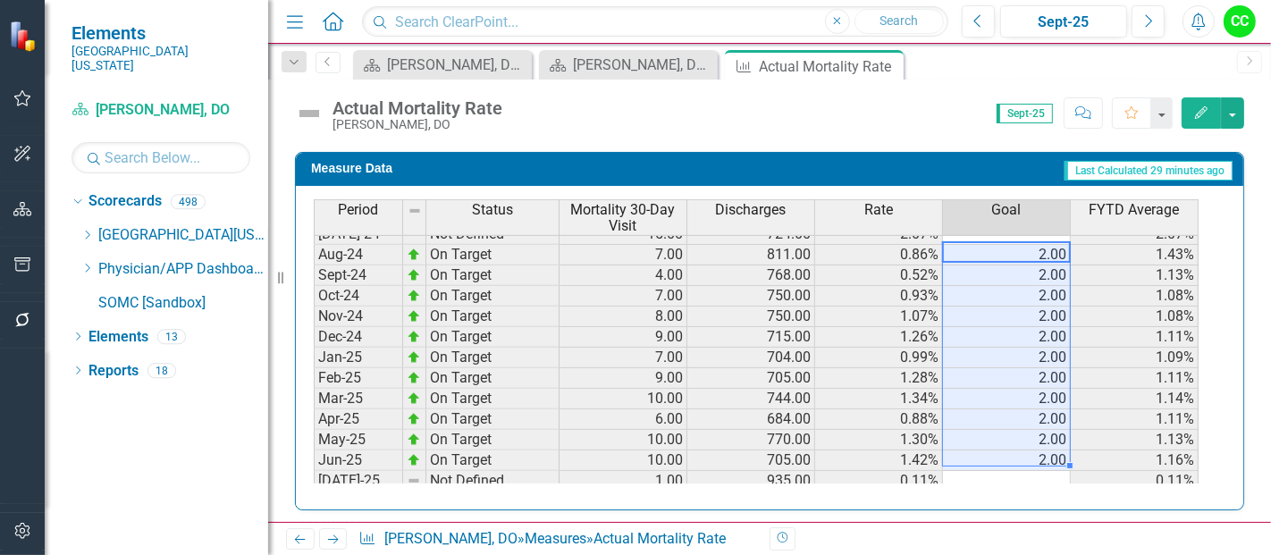
drag, startPoint x: 961, startPoint y: 248, endPoint x: 996, endPoint y: 439, distance: 194.4
click at [996, 439] on tbody "Oct-23 Not Defined 7.00 719.00 0.97% 0.91% Nov-23 Not Defined 10.00 712.00 1.40…" at bounding box center [756, 357] width 885 height 638
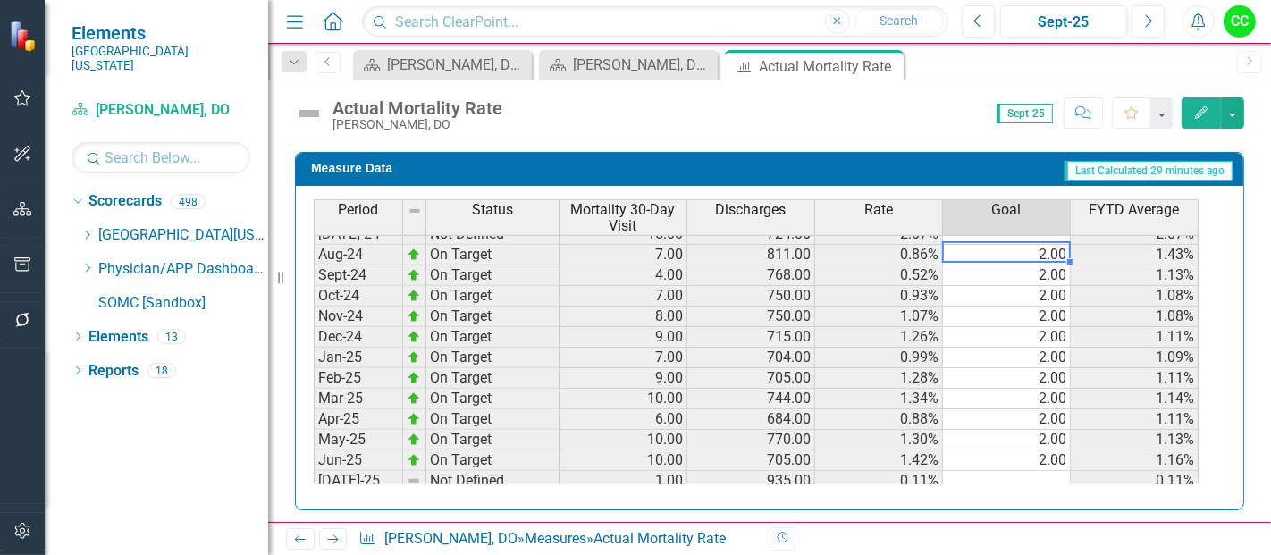
click at [1017, 246] on td "2.00" at bounding box center [1007, 255] width 128 height 21
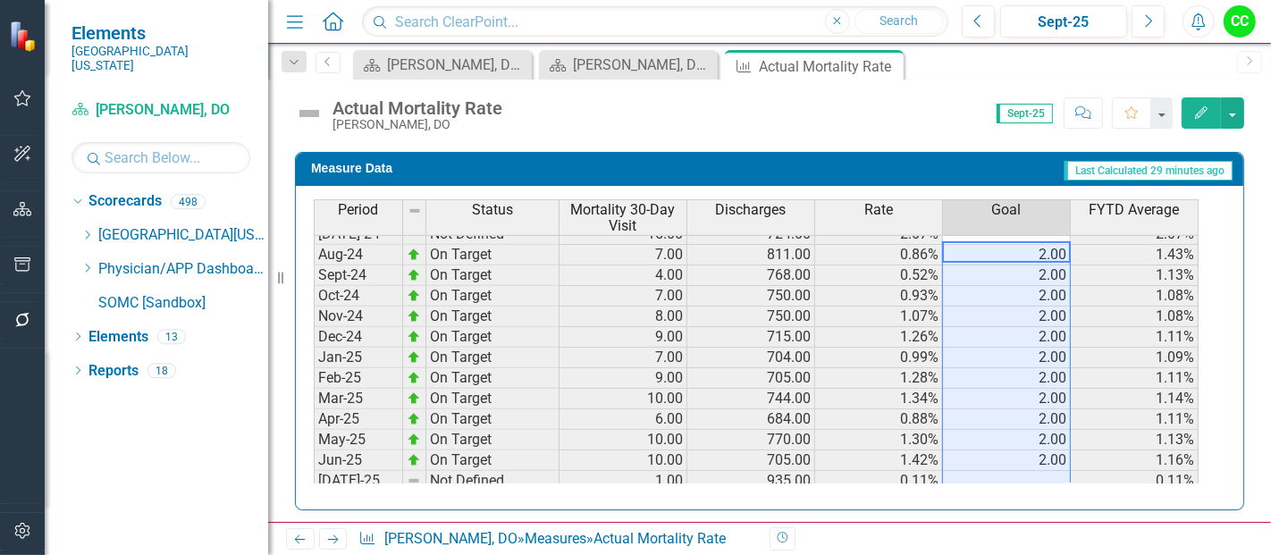
scroll to position [513, 0]
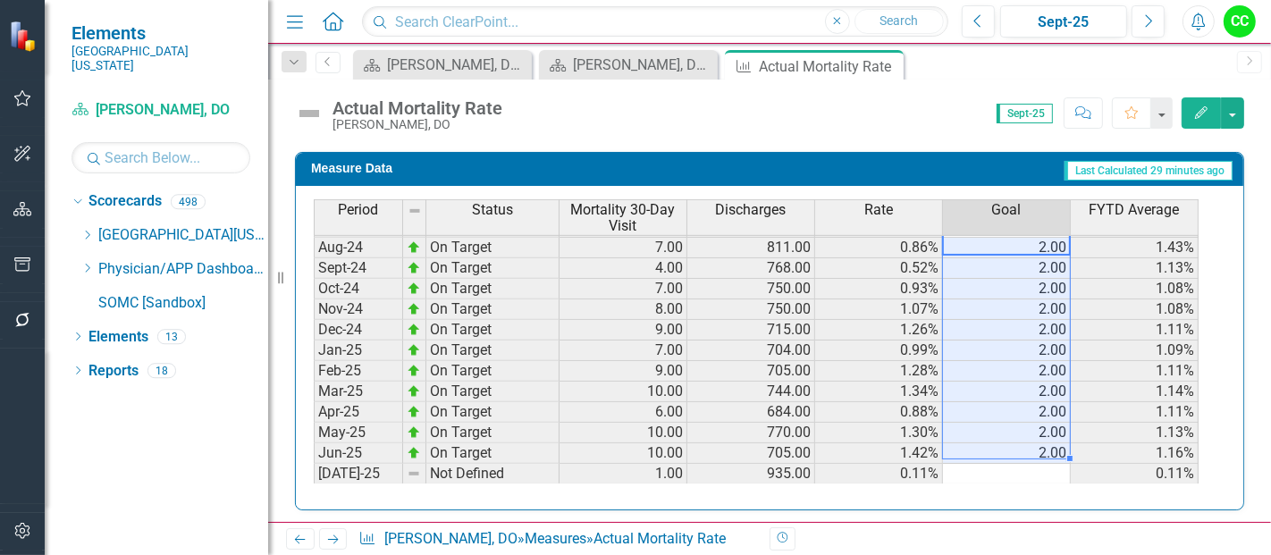
drag, startPoint x: 1017, startPoint y: 246, endPoint x: 1059, endPoint y: 444, distance: 202.8
click at [1059, 444] on tbody "Oct-23 Not Defined 7.00 719.00 0.97% 0.91% Nov-23 Not Defined 10.00 712.00 1.40…" at bounding box center [756, 350] width 885 height 638
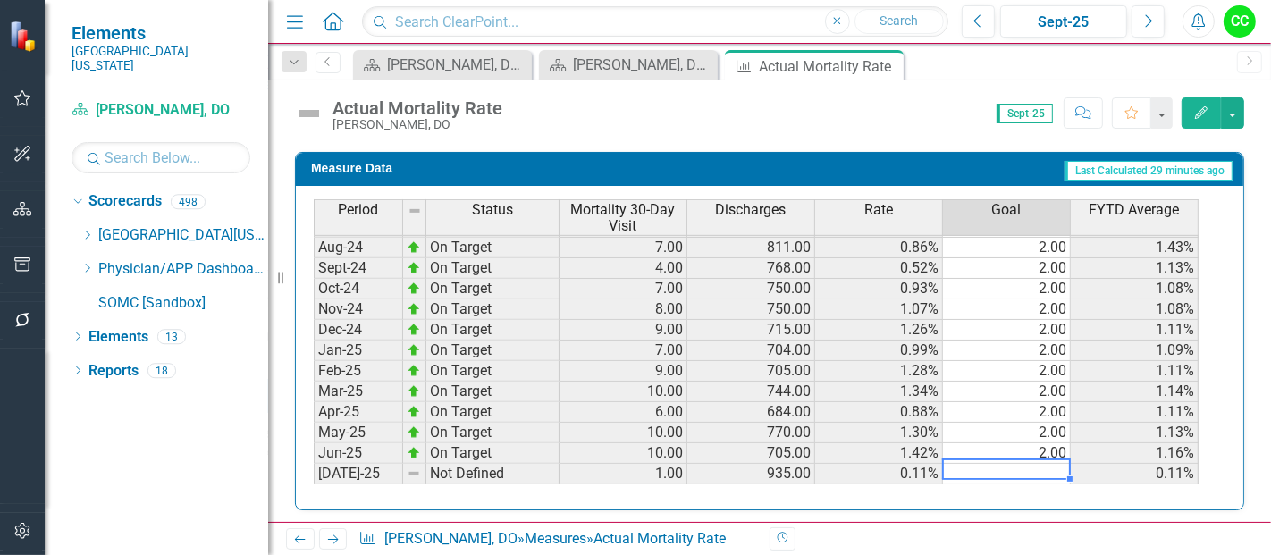
click at [1044, 464] on td at bounding box center [1007, 474] width 128 height 21
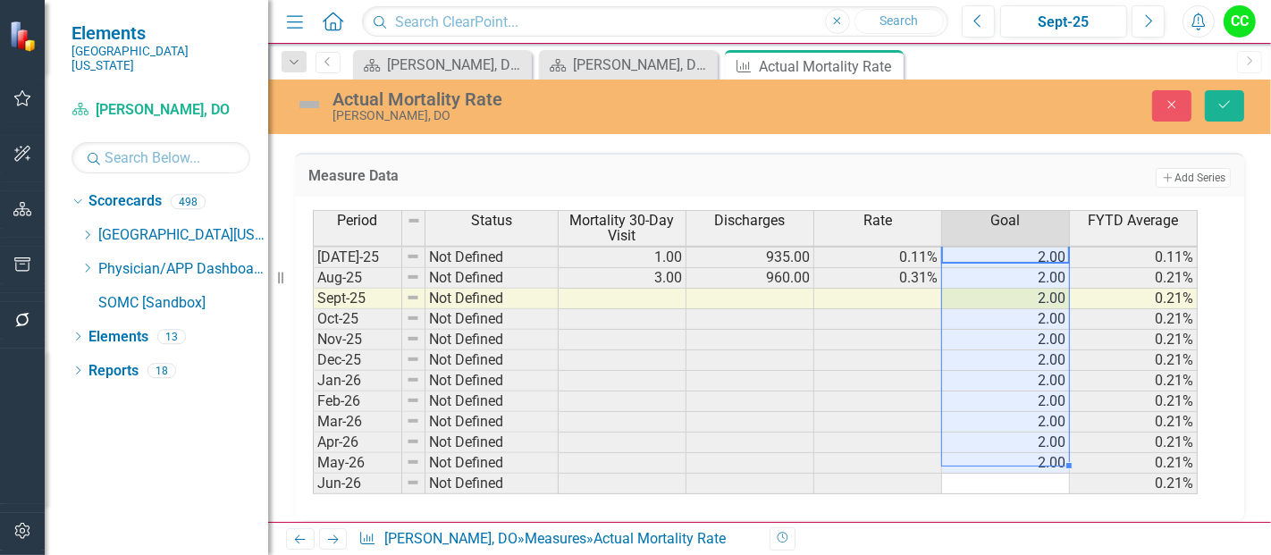
scroll to position [901, 0]
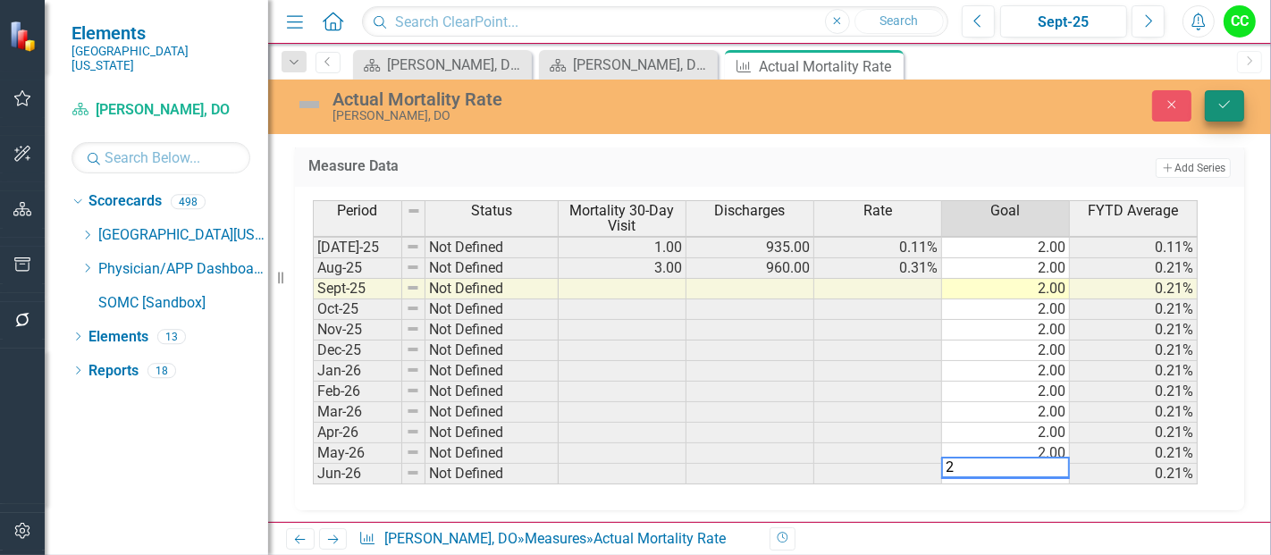
type textarea "2"
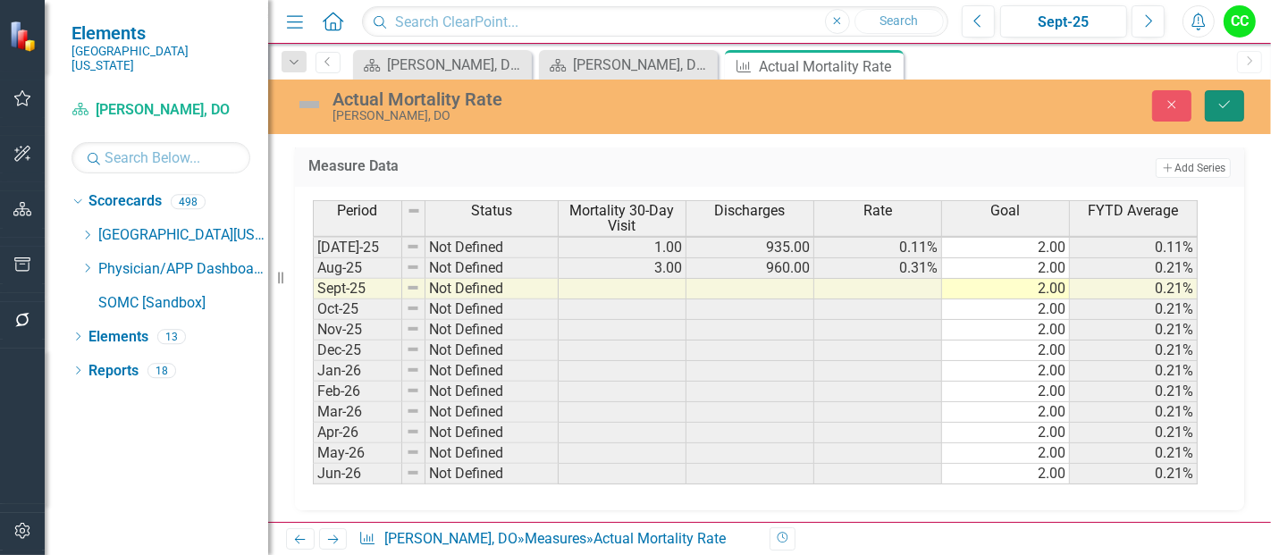
click at [1220, 100] on icon "Save" at bounding box center [1224, 104] width 16 height 13
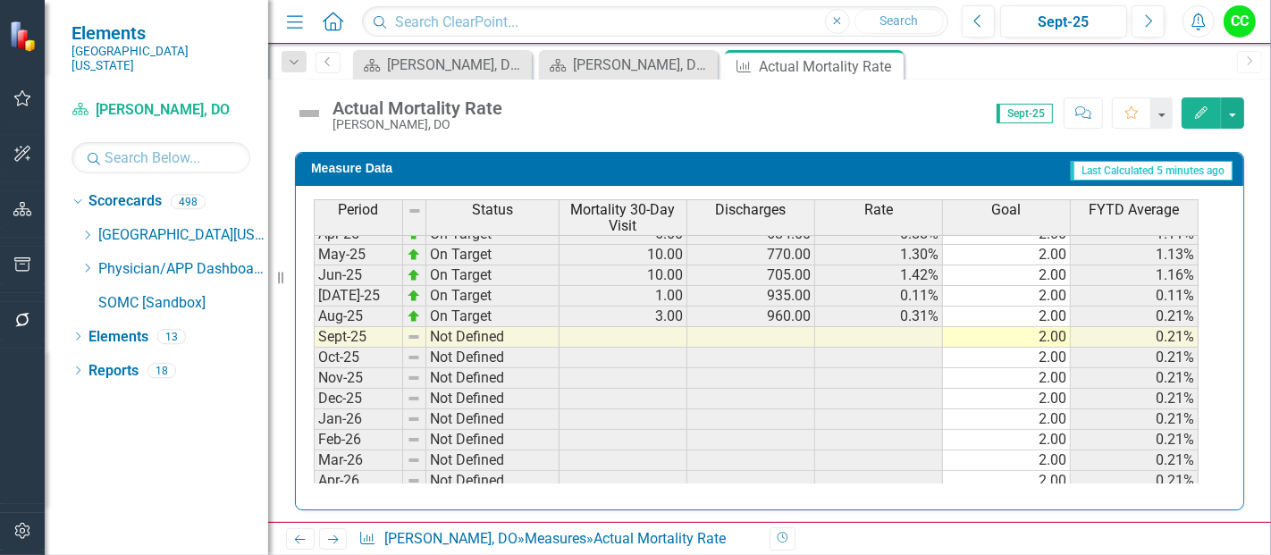
scroll to position [694, 0]
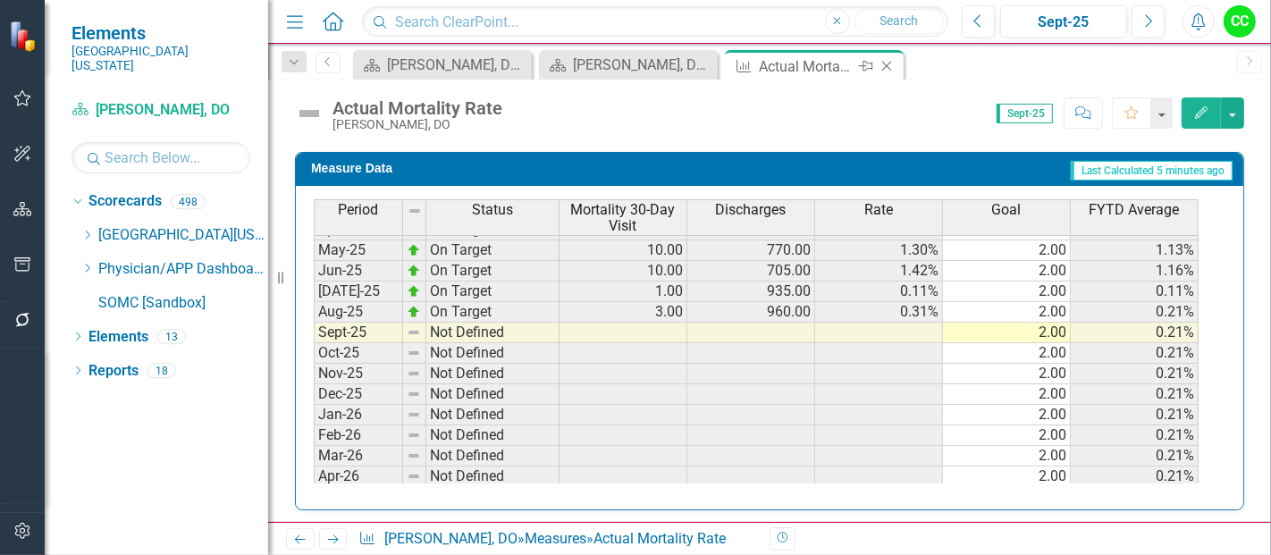
click at [888, 67] on icon "Close" at bounding box center [886, 66] width 18 height 14
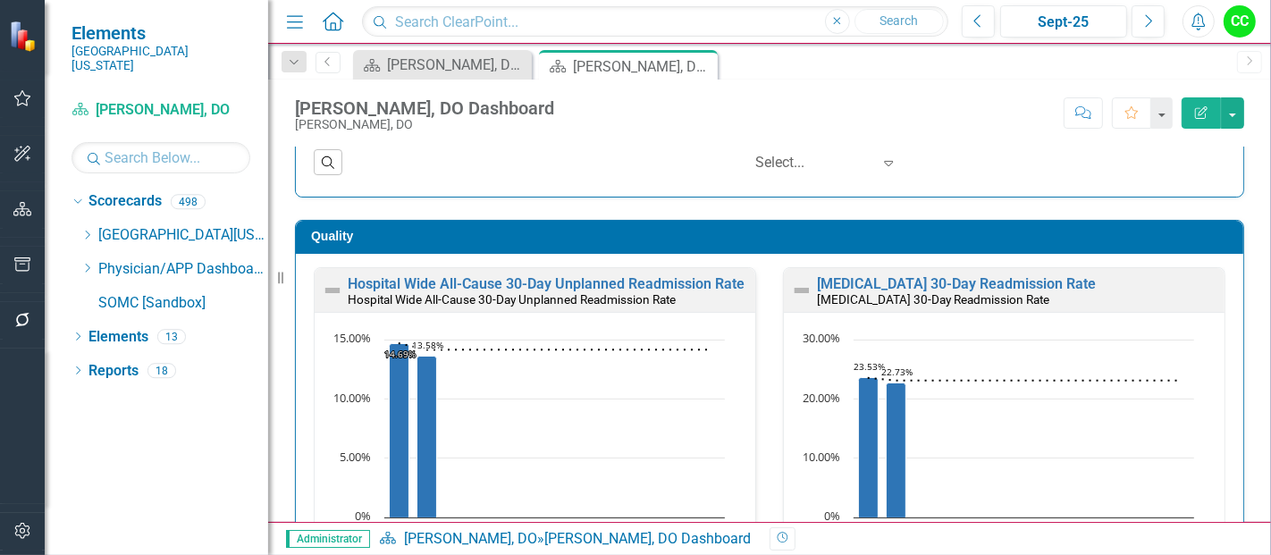
scroll to position [442, 0]
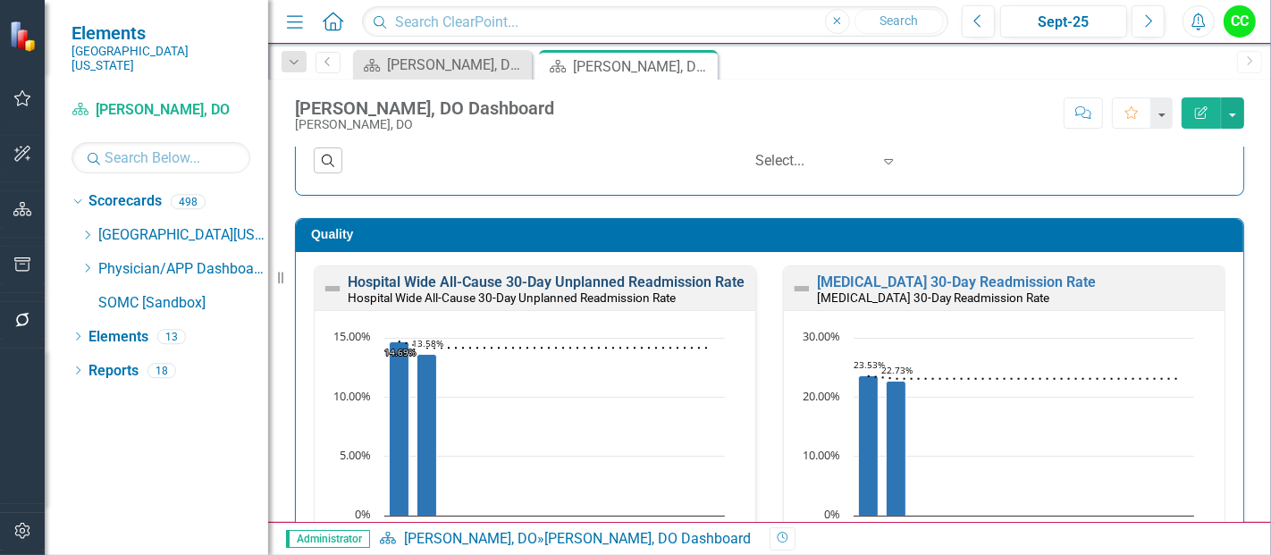
click at [679, 277] on link "Hospital Wide All-Cause 30-Day Unplanned Readmission Rate" at bounding box center [546, 281] width 397 height 17
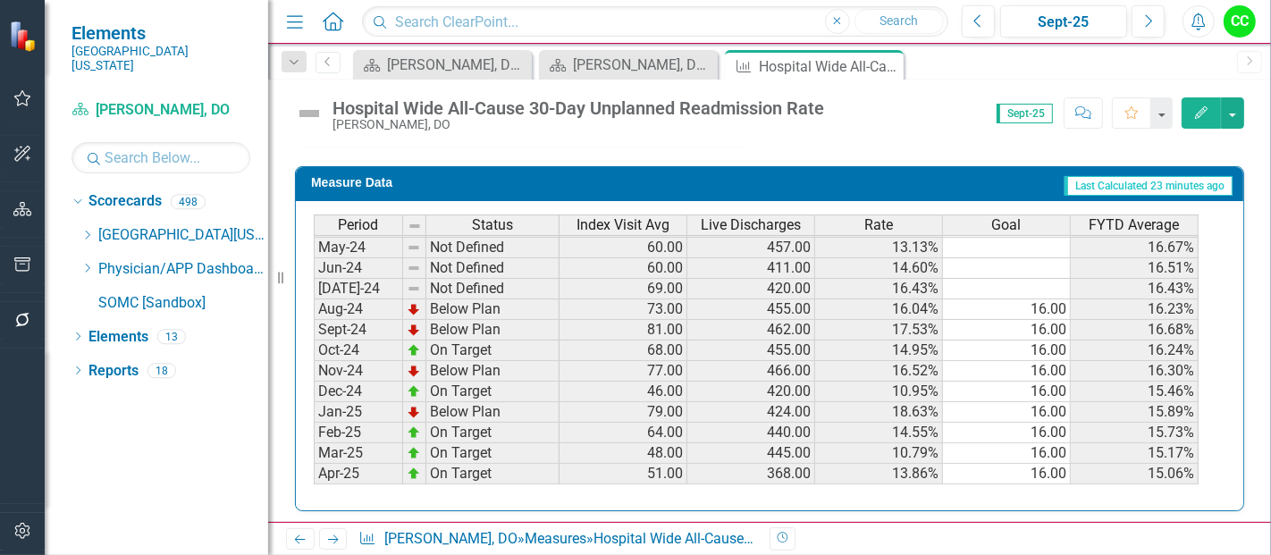
scroll to position [470, 0]
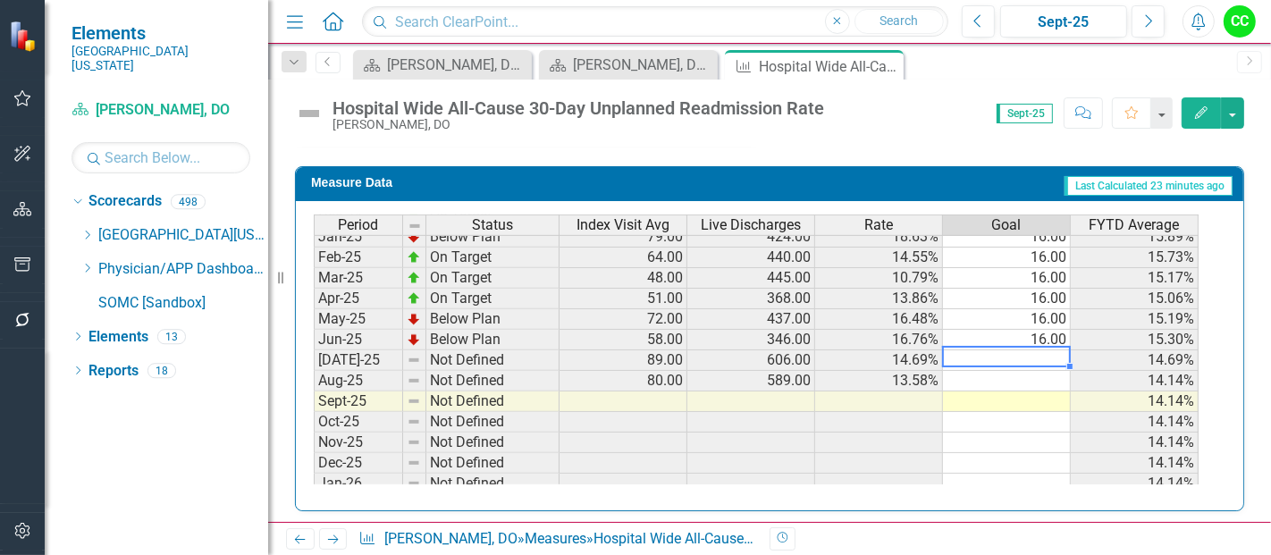
click at [1005, 343] on tbody "Feb-24 Not Defined 80.00 478.00 16.74% 17.65% Mar-24 Not Defined 59.00 386.00 1…" at bounding box center [756, 298] width 885 height 597
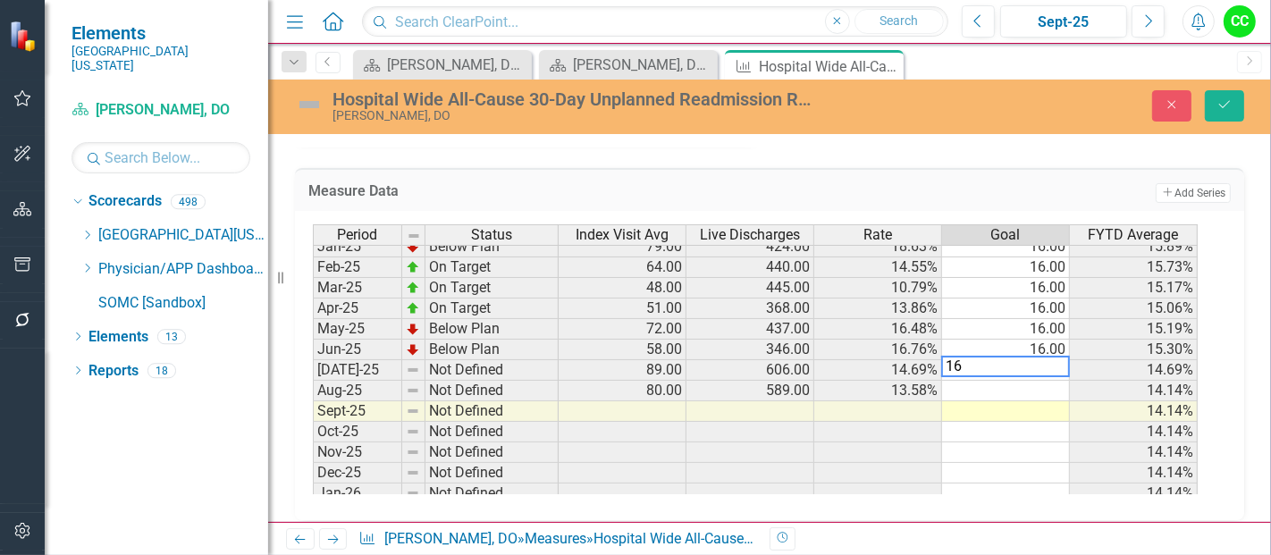
type textarea "16"
click at [1013, 422] on td at bounding box center [1006, 432] width 128 height 21
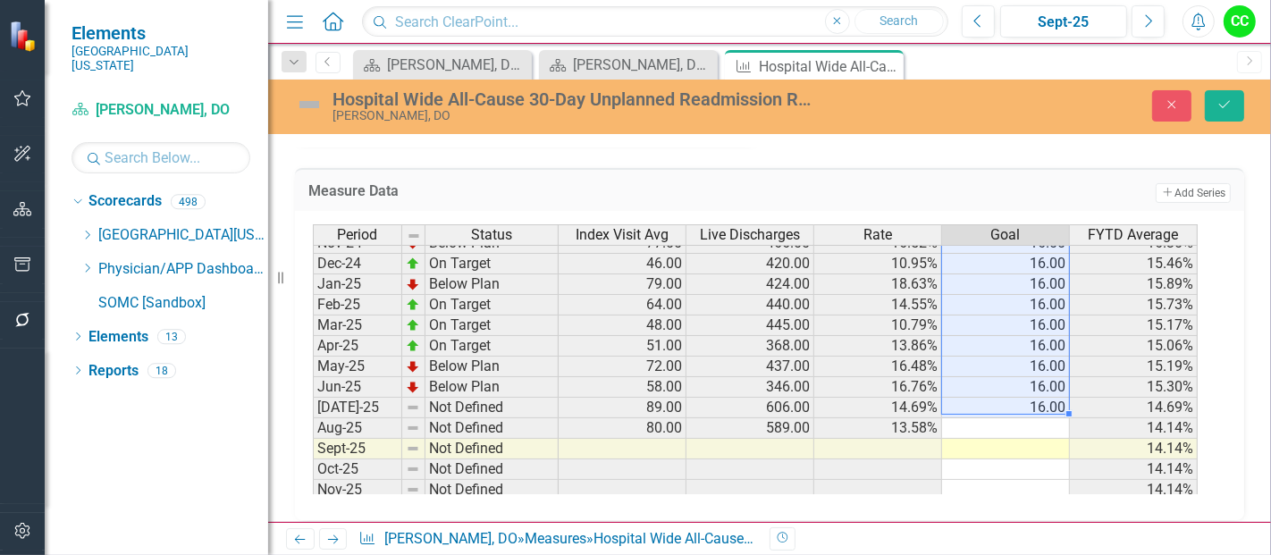
drag, startPoint x: 1030, startPoint y: 365, endPoint x: 1046, endPoint y: 400, distance: 39.2
click at [1046, 400] on tbody "Jan-24 Not Defined 92.00 499.00 18.44% 17.80% Feb-24 Not Defined 80.00 478.00 1…" at bounding box center [755, 335] width 885 height 617
click at [1031, 426] on td at bounding box center [1006, 428] width 128 height 21
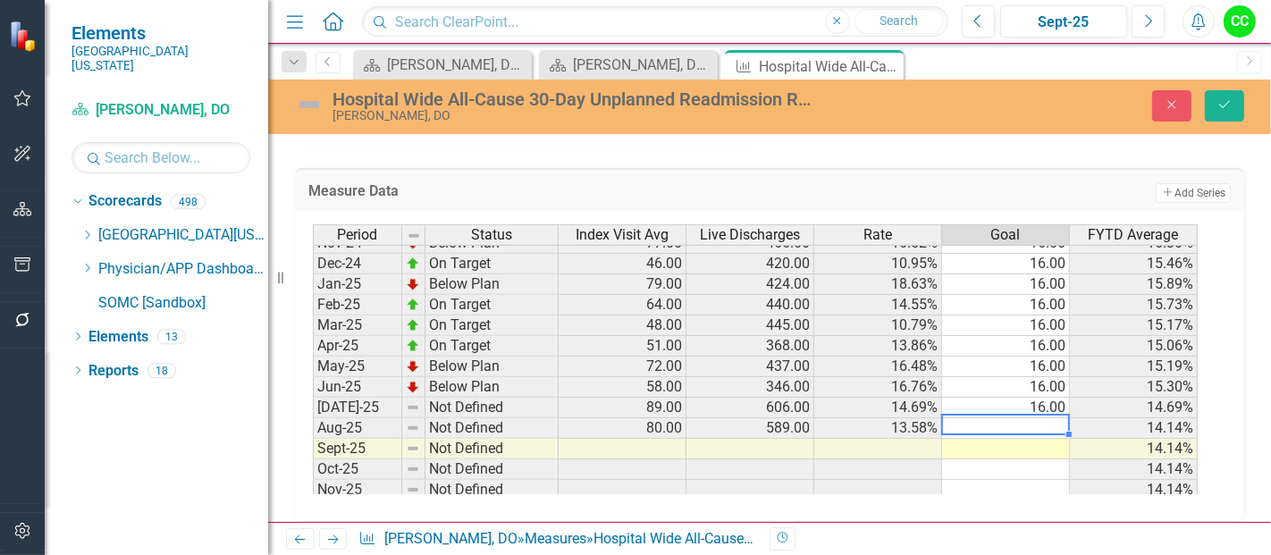
type textarea "16"
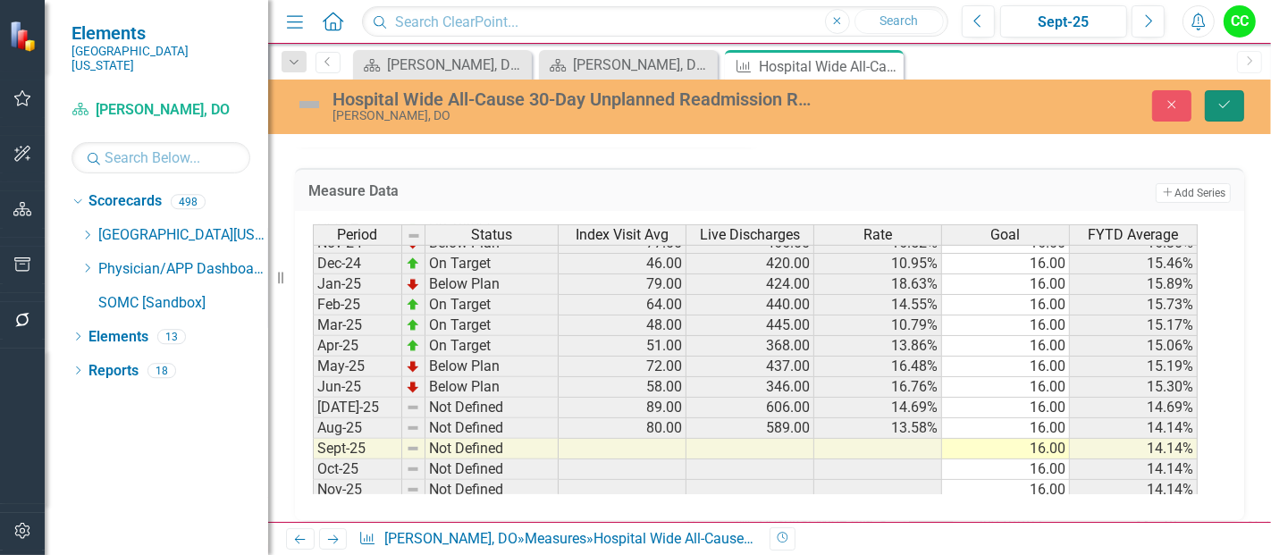
click at [1233, 110] on button "Save" at bounding box center [1224, 105] width 39 height 31
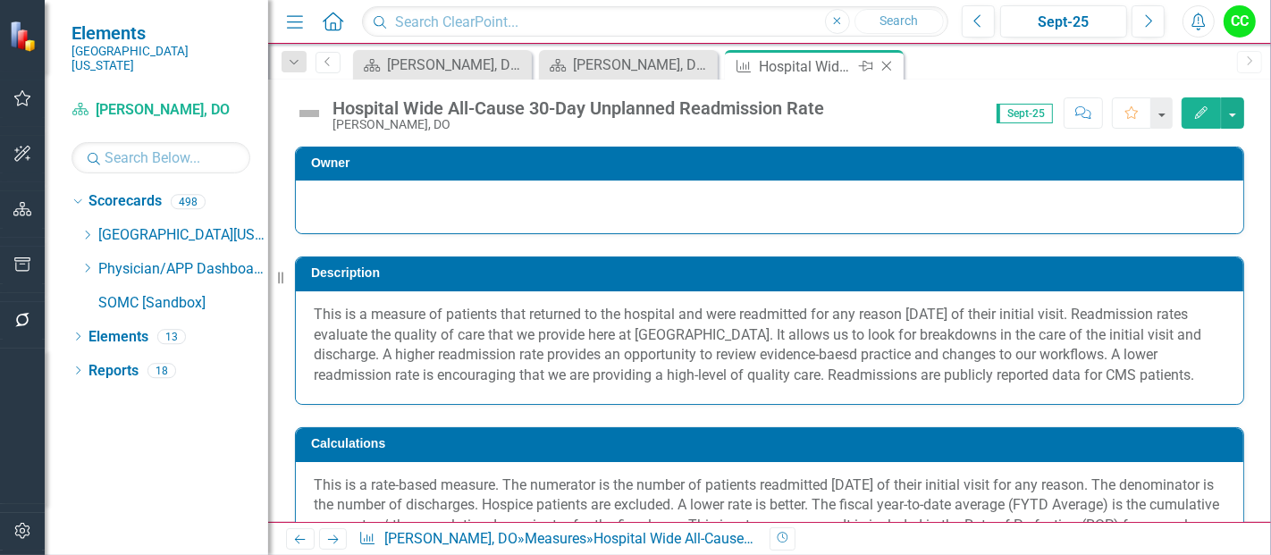
click at [884, 62] on icon "Close" at bounding box center [886, 66] width 18 height 14
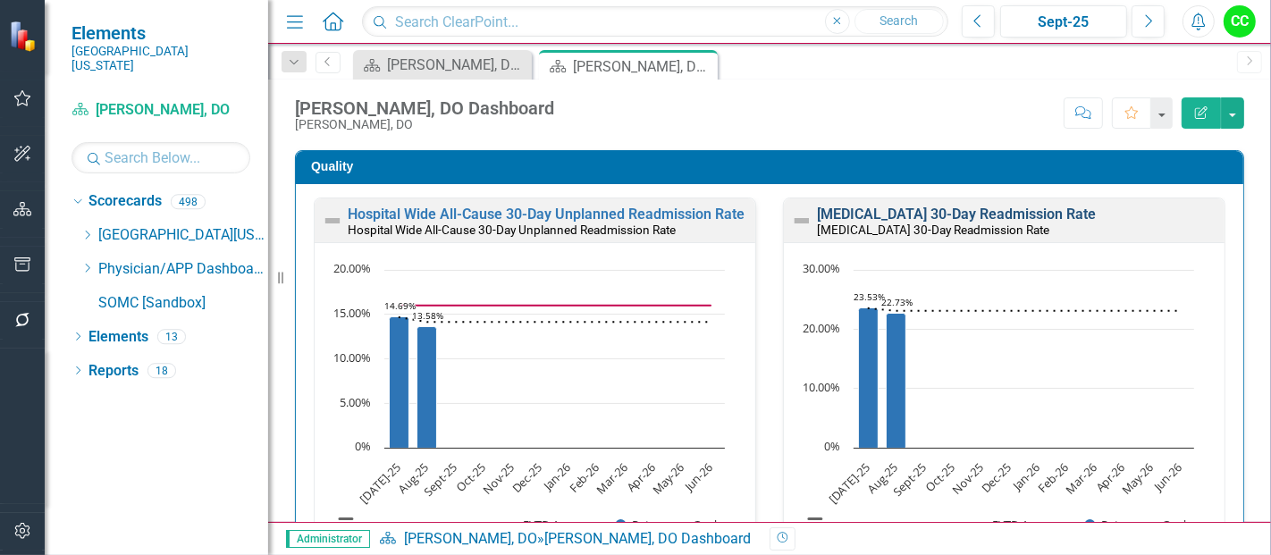
click at [987, 207] on link "[MEDICAL_DATA] 30-Day Readmission Rate" at bounding box center [956, 214] width 279 height 17
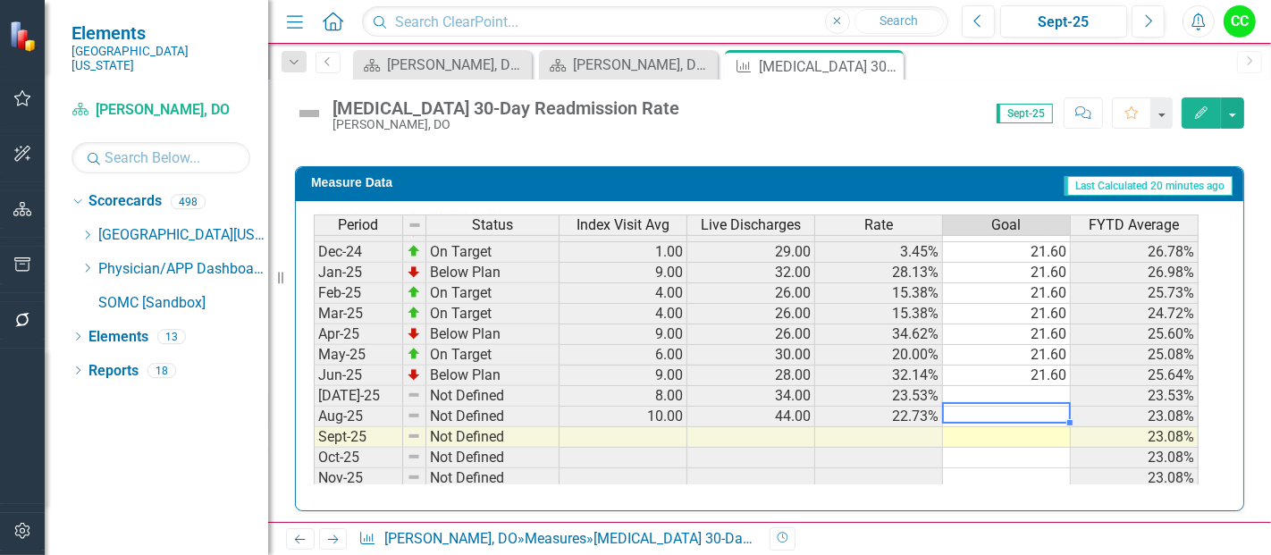
click at [1016, 399] on tbody "Jan-24 Not Defined 13.00 35.00 37.14% 30.59% Feb-24 Not Defined 7.00 32.00 21.8…" at bounding box center [756, 323] width 885 height 617
click at [1012, 390] on td at bounding box center [1007, 396] width 128 height 21
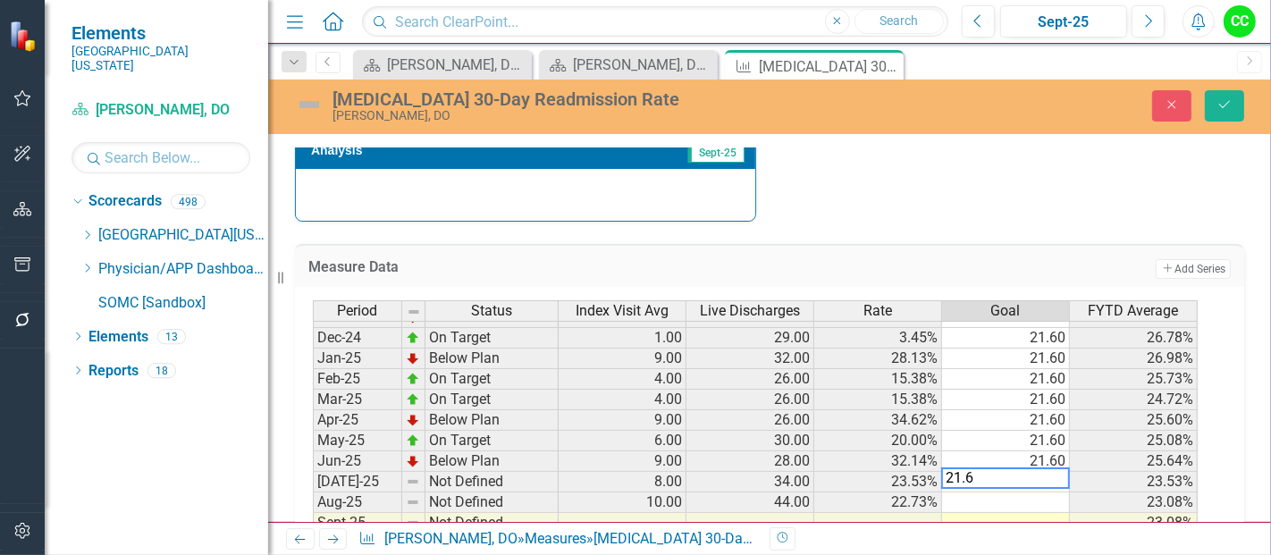
type textarea "21.6"
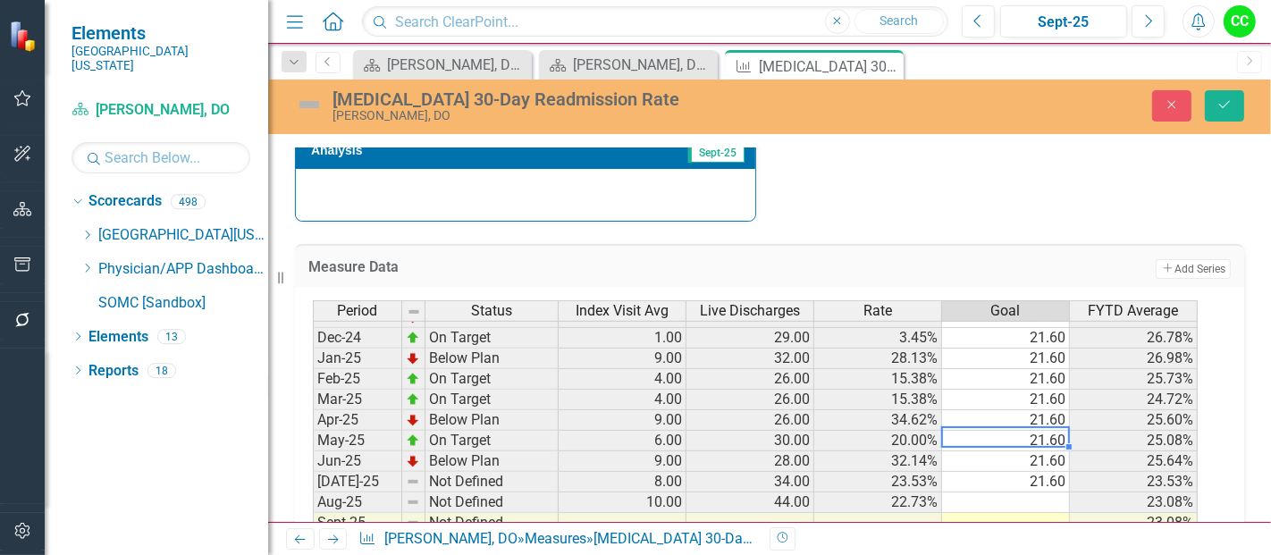
click at [1043, 435] on td "21.60" at bounding box center [1006, 441] width 128 height 21
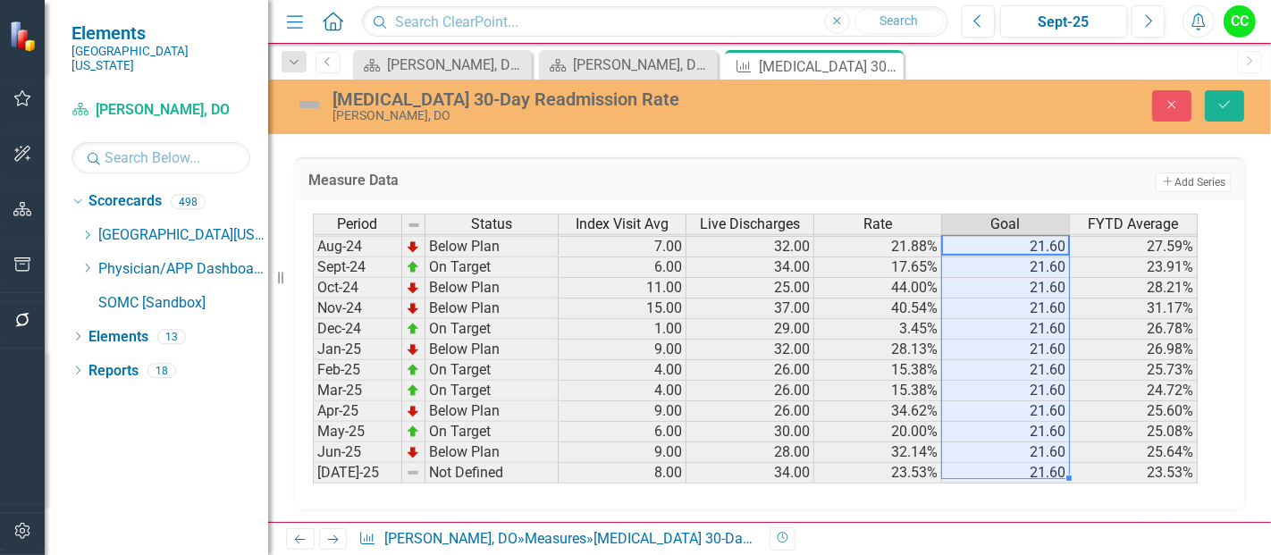
drag, startPoint x: 1023, startPoint y: 246, endPoint x: 1046, endPoint y: 460, distance: 215.7
click at [1046, 460] on tbody "Oct-23 Not Defined 9.00 25.00 36.00% 32.54% Nov-23 Not Defined 4.00 27.00 14.81…" at bounding box center [755, 349] width 885 height 638
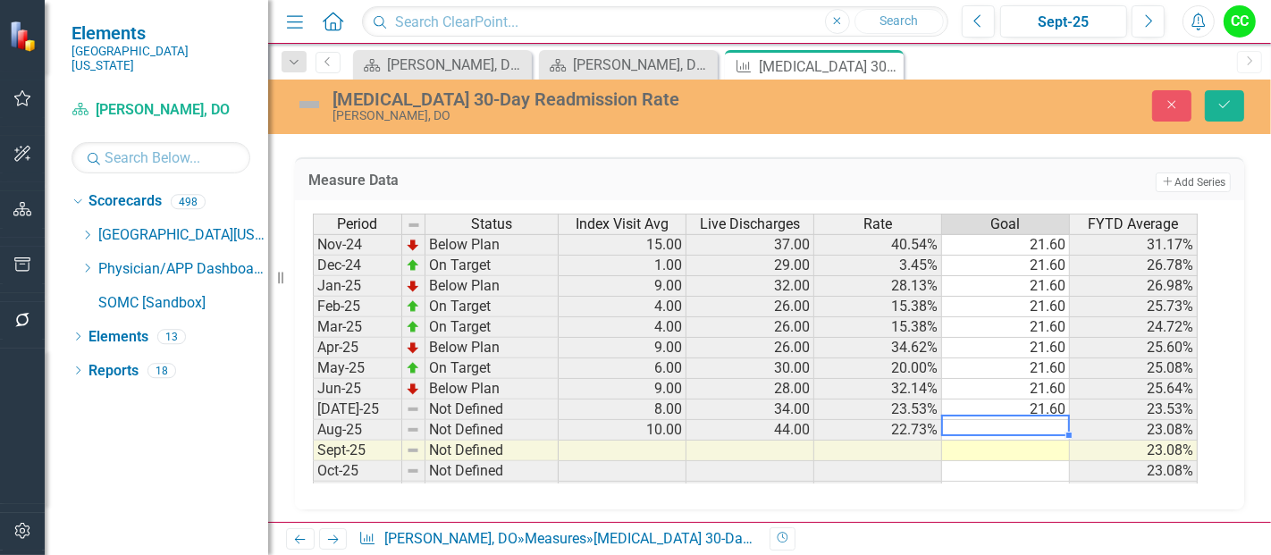
click at [1040, 424] on td at bounding box center [1006, 430] width 128 height 21
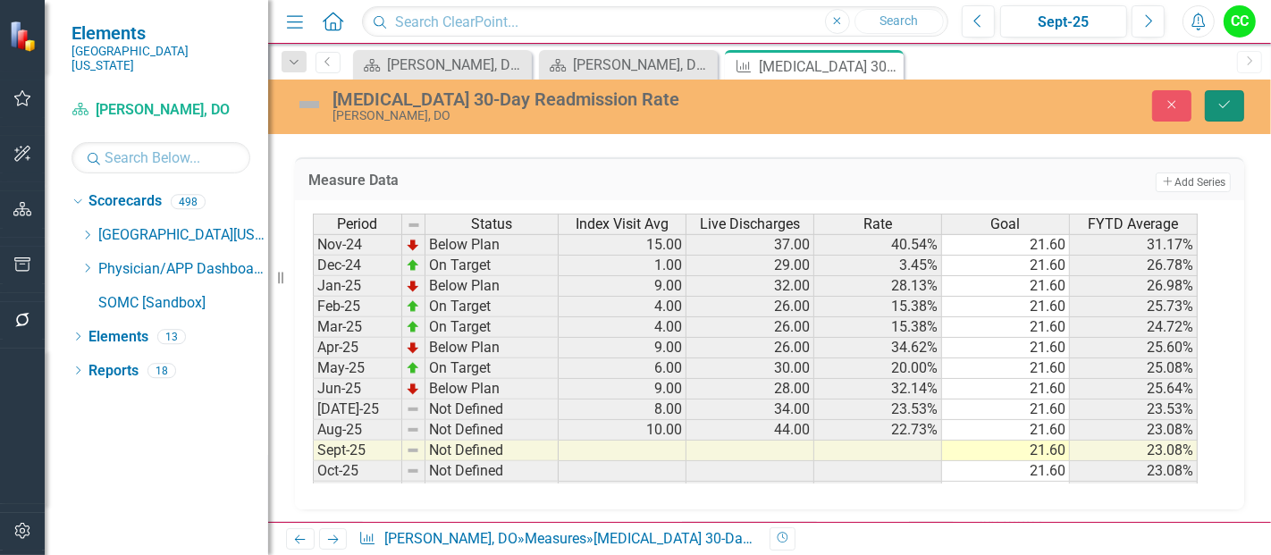
click at [1235, 105] on button "Save" at bounding box center [1224, 105] width 39 height 31
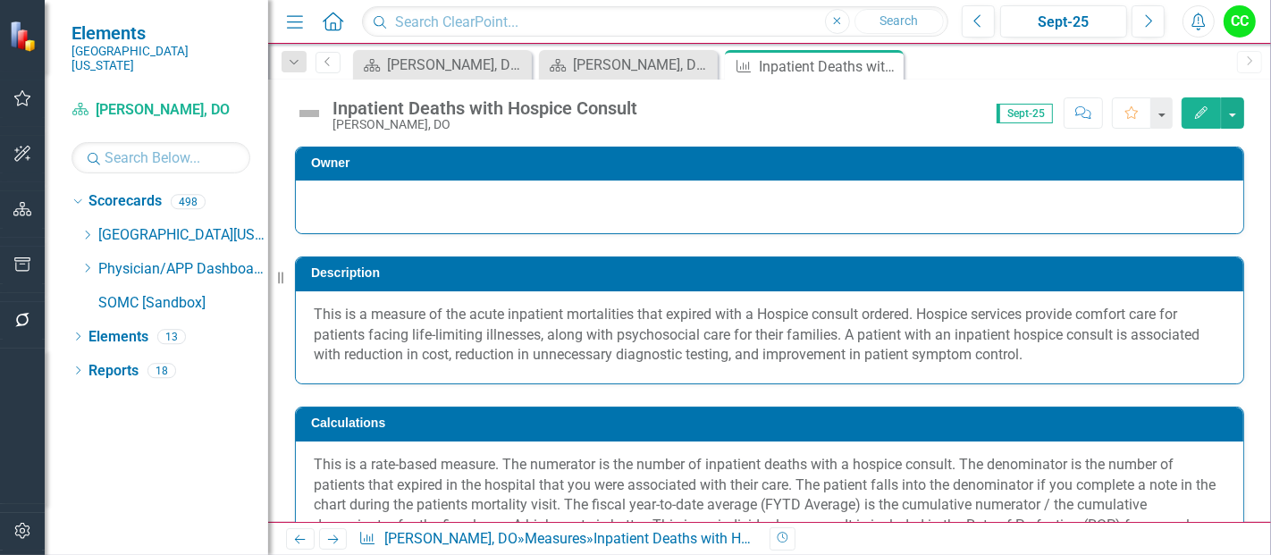
scroll to position [603, 0]
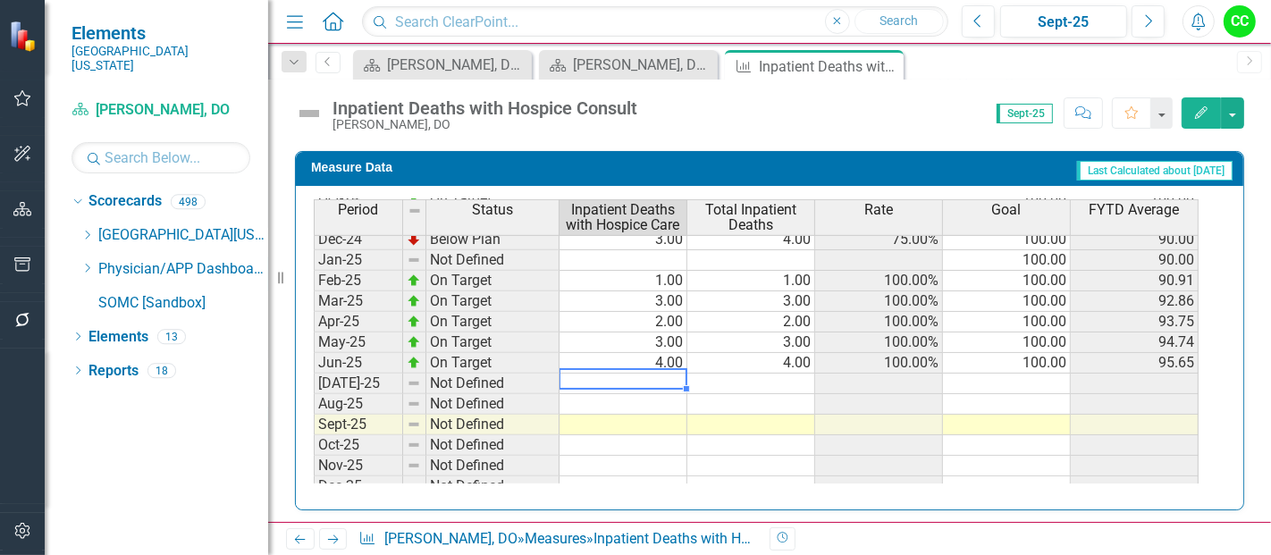
click at [641, 368] on tbody "Jan-24 Not Defined Feb-24 Not Defined Mar-24 Not Defined Apr-24 Not Defined May…" at bounding box center [756, 311] width 885 height 617
type textarea "1"
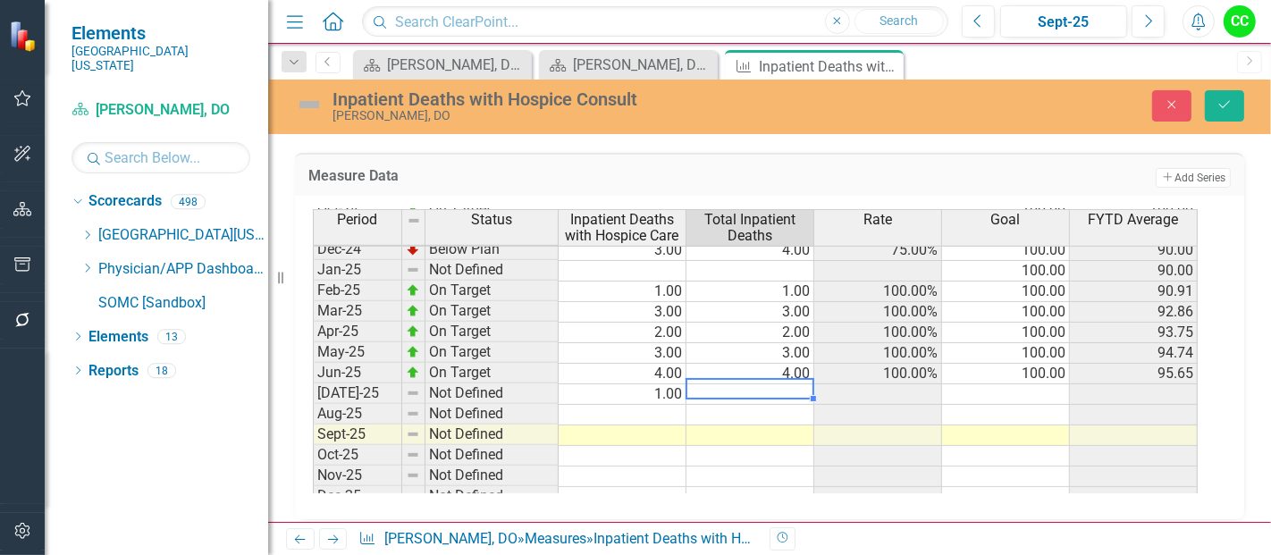
type textarea "1"
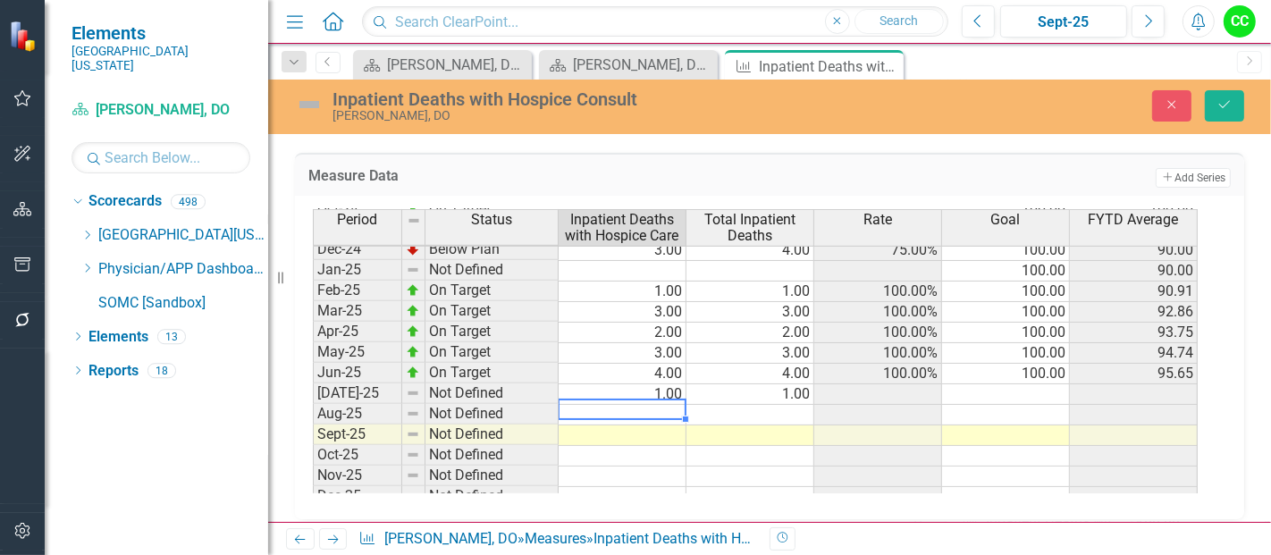
type textarea "1"
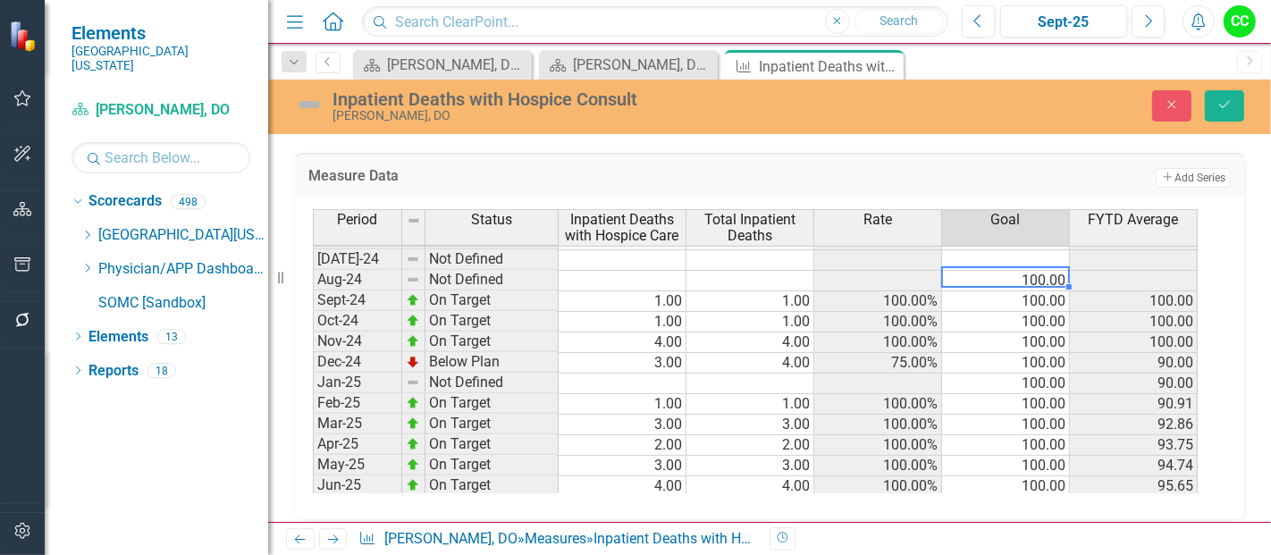
scroll to position [658, 0]
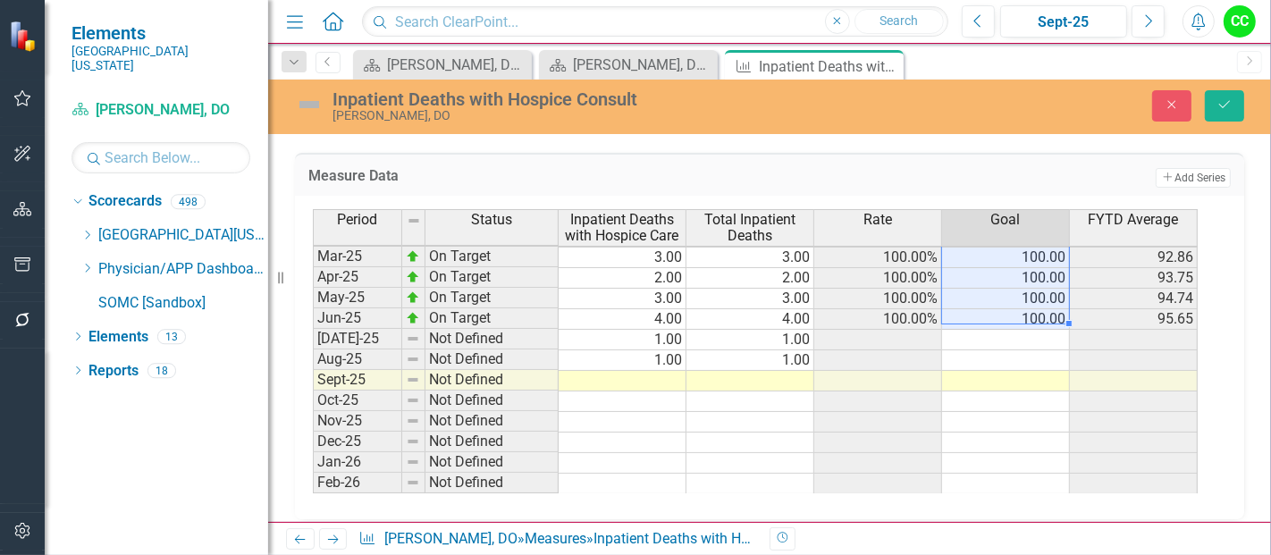
drag, startPoint x: 1030, startPoint y: 279, endPoint x: 1028, endPoint y: 314, distance: 34.9
click at [1028, 314] on tbody "Sep-23 Not Defined Oct-23 Not Defined Nov-23 Not Defined Dec-23 Not Defined Jan…" at bounding box center [755, 196] width 885 height 638
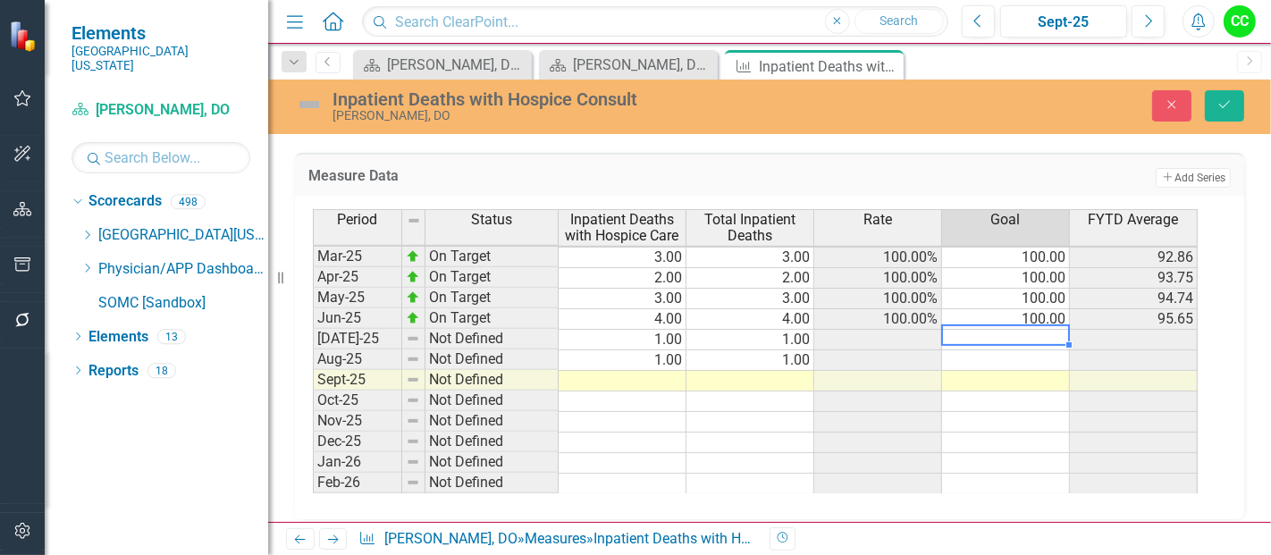
click at [1042, 330] on td at bounding box center [1006, 340] width 128 height 21
type textarea "100"
click at [1024, 356] on td at bounding box center [1006, 360] width 128 height 21
type textarea "100"
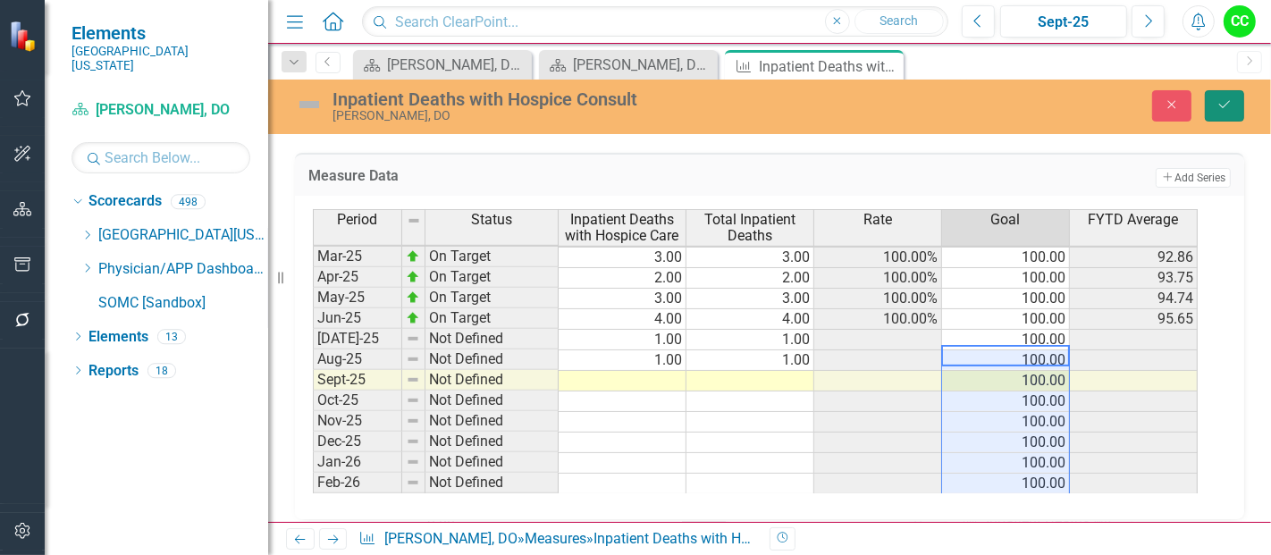
click at [1233, 115] on button "Save" at bounding box center [1224, 105] width 39 height 31
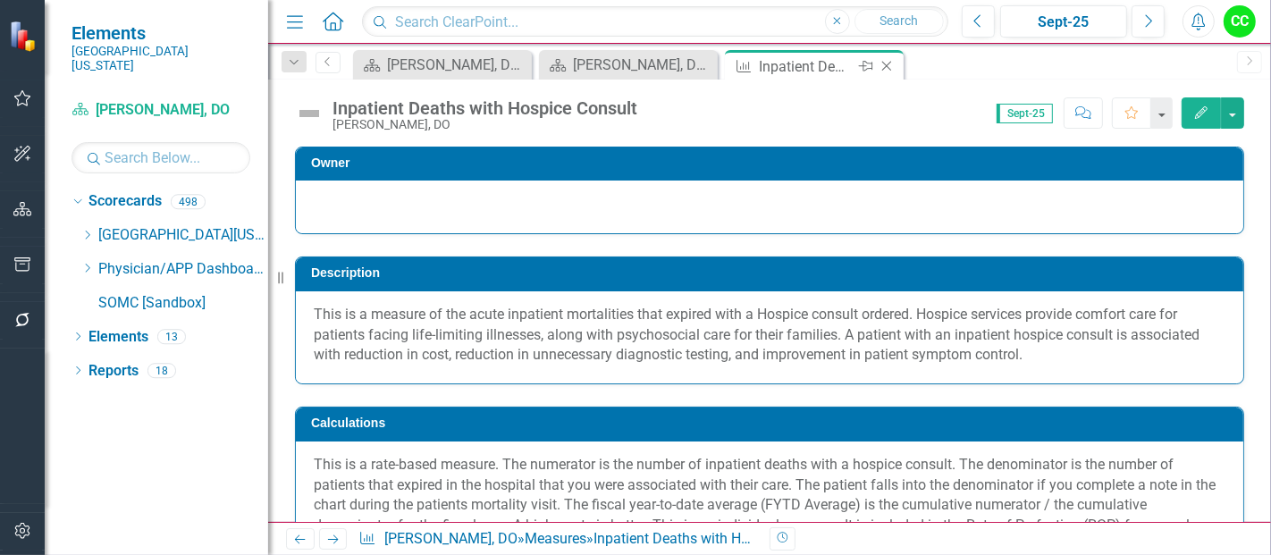
click at [882, 70] on icon at bounding box center [887, 67] width 10 height 10
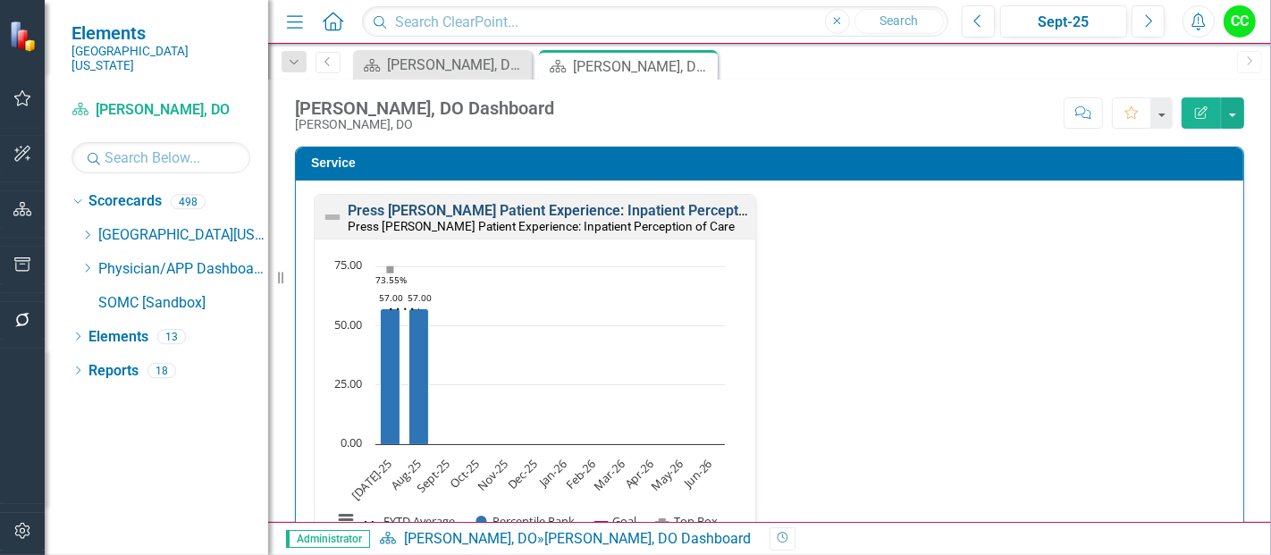
scroll to position [1409, 0]
click at [628, 205] on link "Press [PERSON_NAME] Patient Experience: Inpatient Perception of Care" at bounding box center [578, 210] width 461 height 17
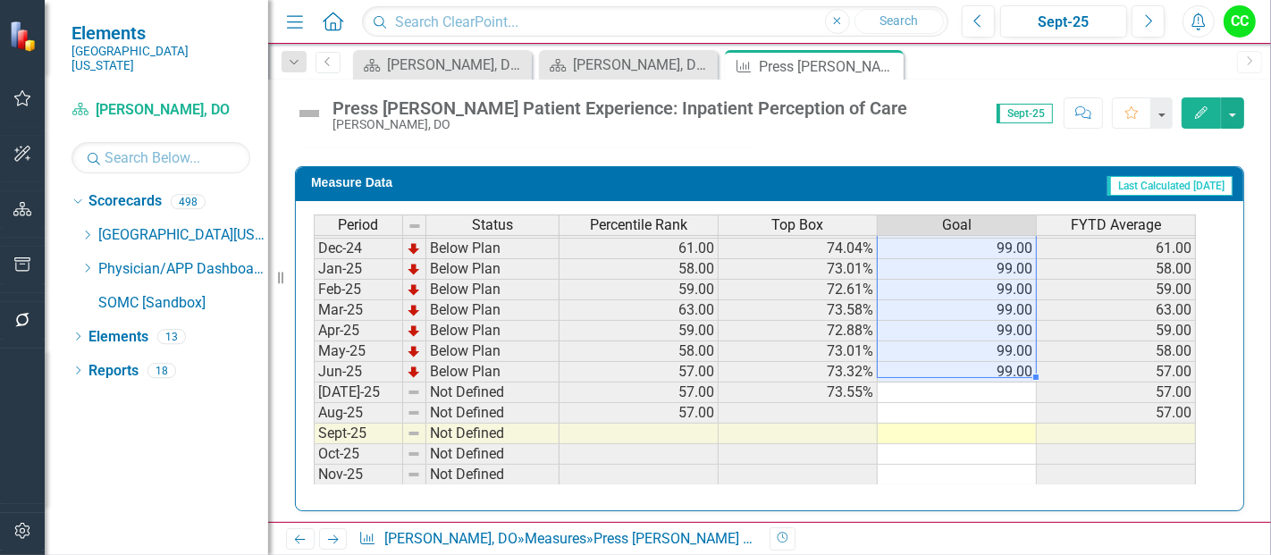
drag, startPoint x: 998, startPoint y: 246, endPoint x: 1003, endPoint y: 364, distance: 118.0
click at [1003, 364] on tbody "Sep-23 Below Plan 52.00 70.73% 99.00 52.00 Oct-23 Below Plan 52.00 70.63% 99.00…" at bounding box center [755, 248] width 882 height 638
click at [998, 387] on td at bounding box center [956, 392] width 159 height 21
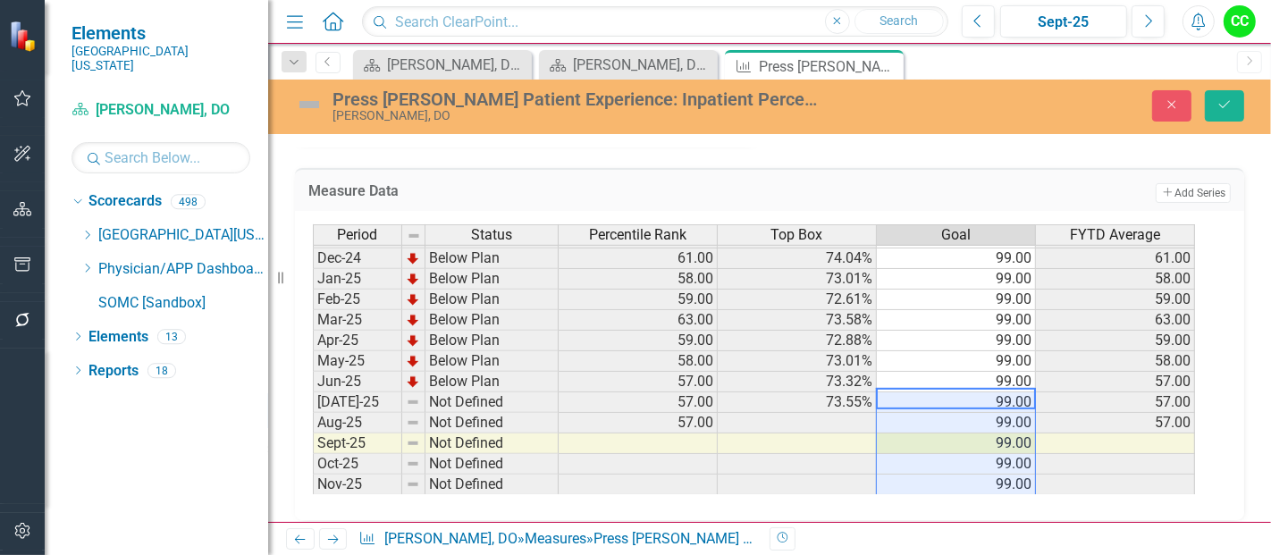
type textarea "99"
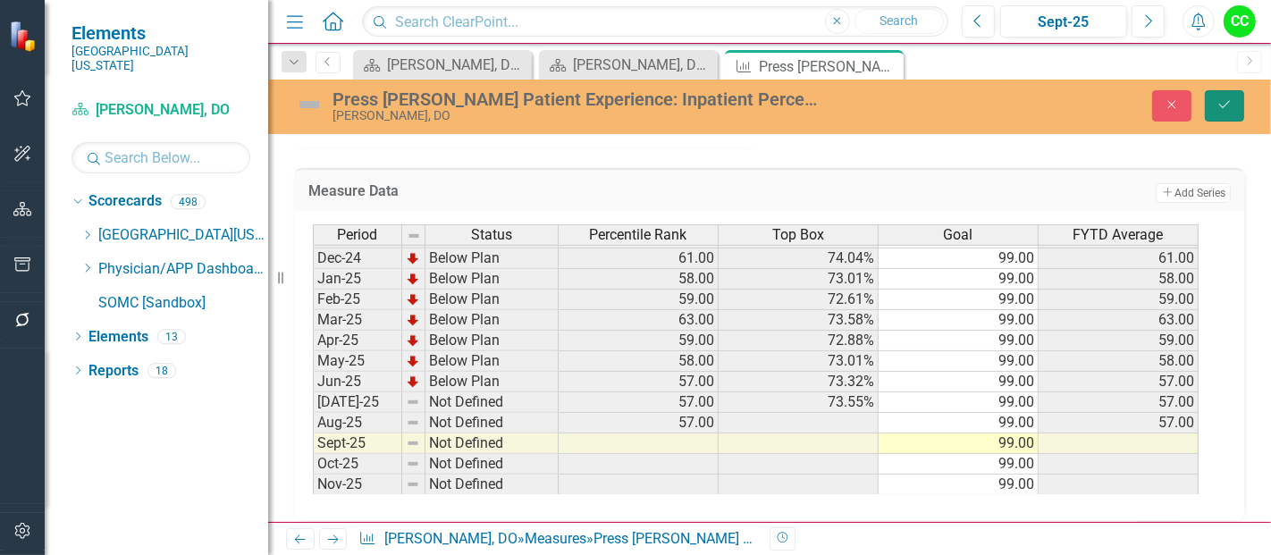
click at [1227, 102] on icon "Save" at bounding box center [1224, 104] width 16 height 13
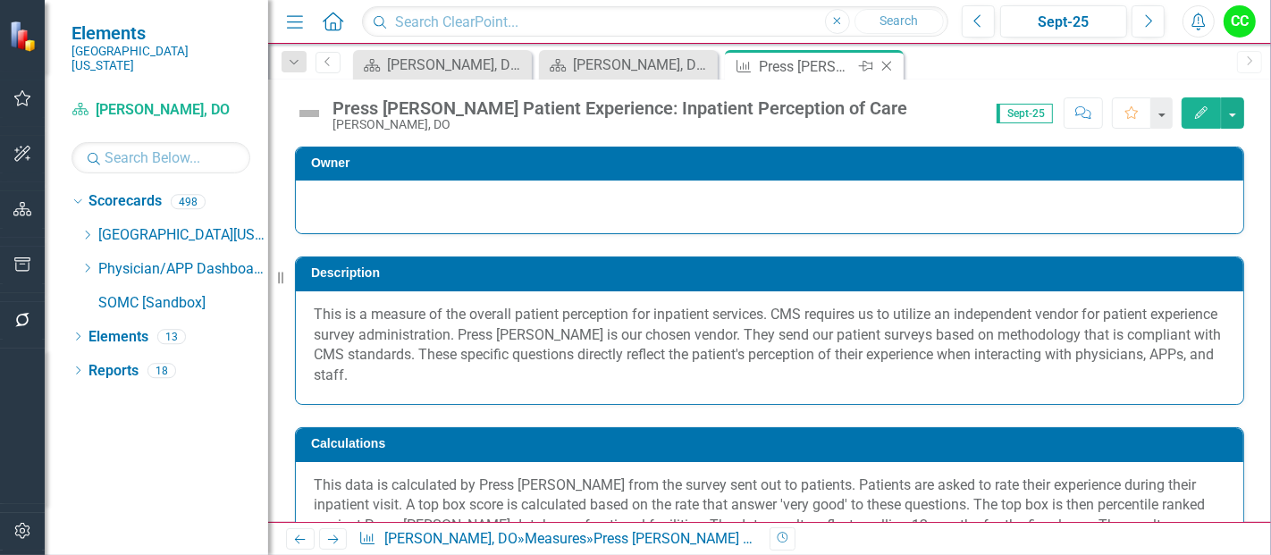
click at [886, 64] on icon at bounding box center [887, 67] width 10 height 10
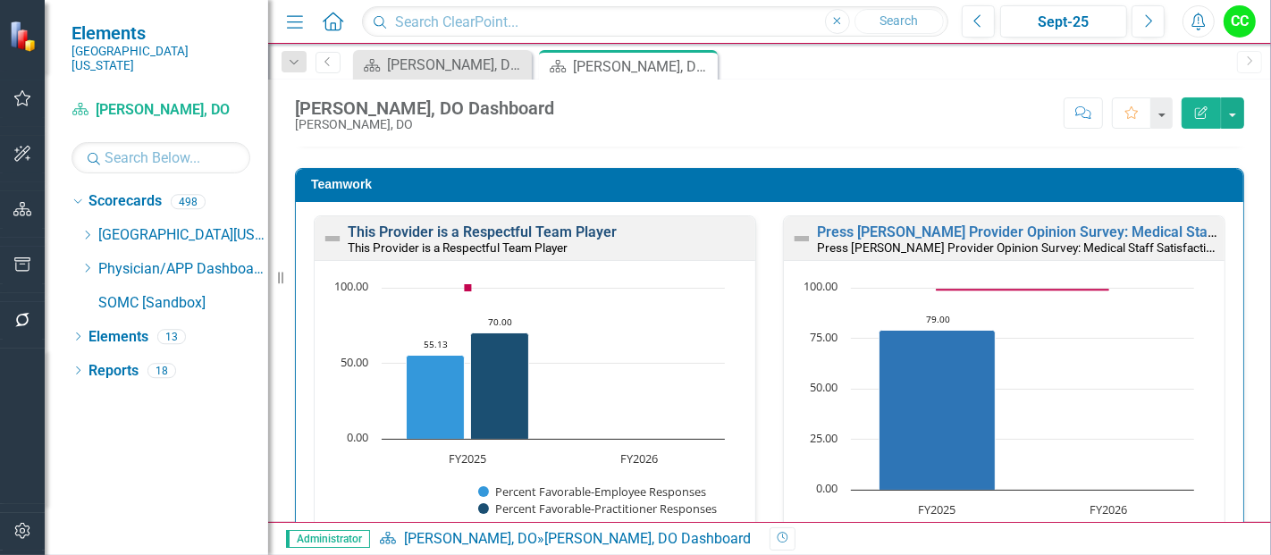
click at [549, 223] on link "This Provider is a Respectful Team Player" at bounding box center [482, 231] width 269 height 17
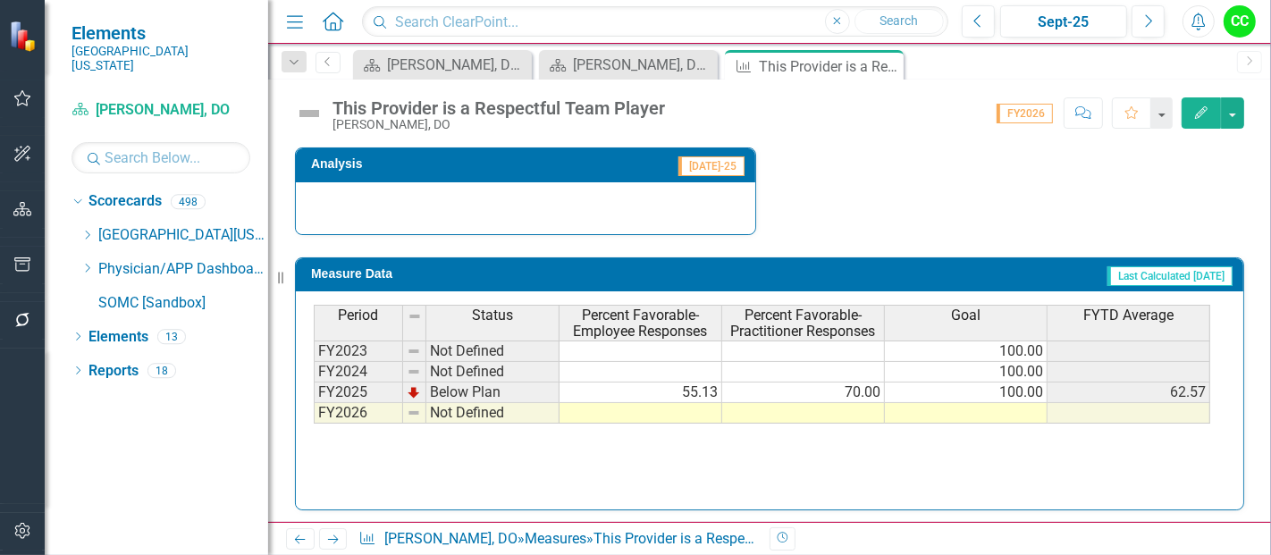
click at [1020, 407] on td at bounding box center [966, 413] width 163 height 21
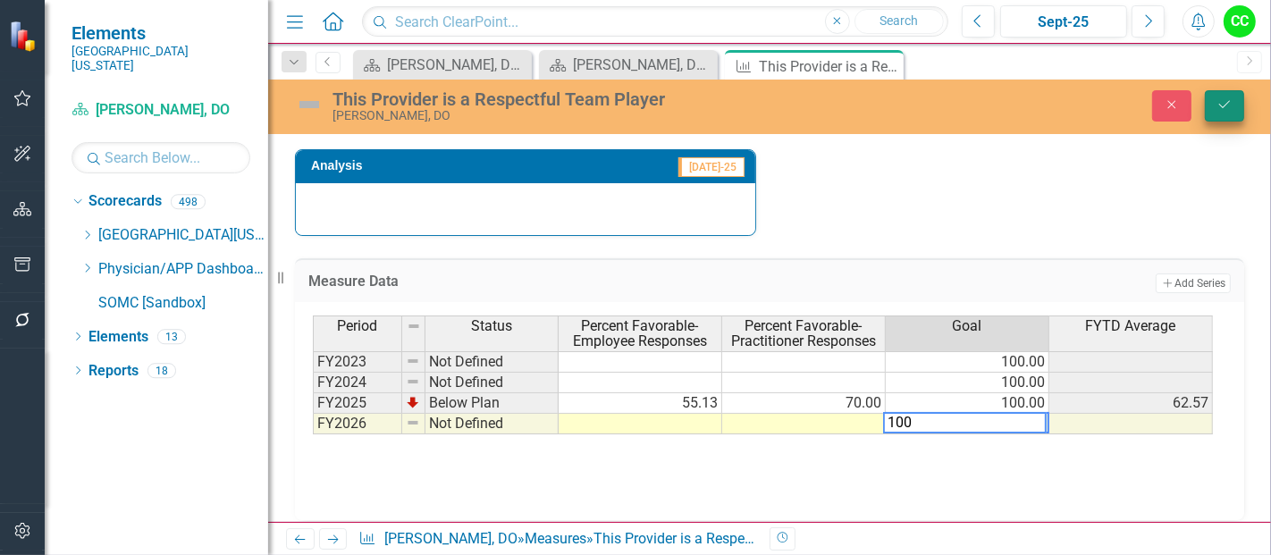
type textarea "100"
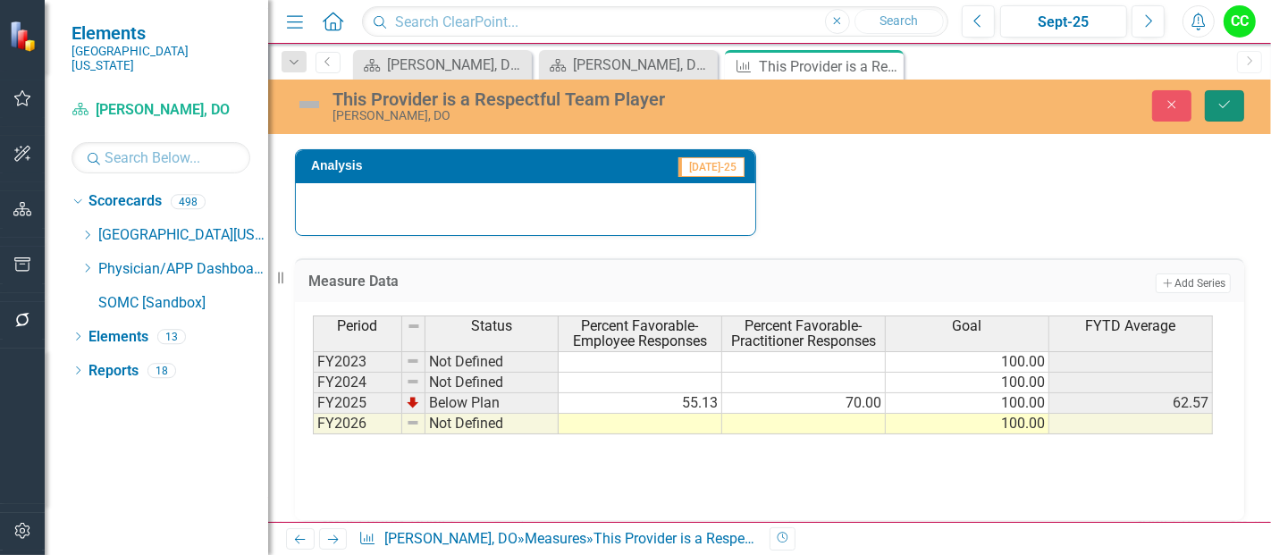
click at [1221, 90] on button "Save" at bounding box center [1224, 105] width 39 height 31
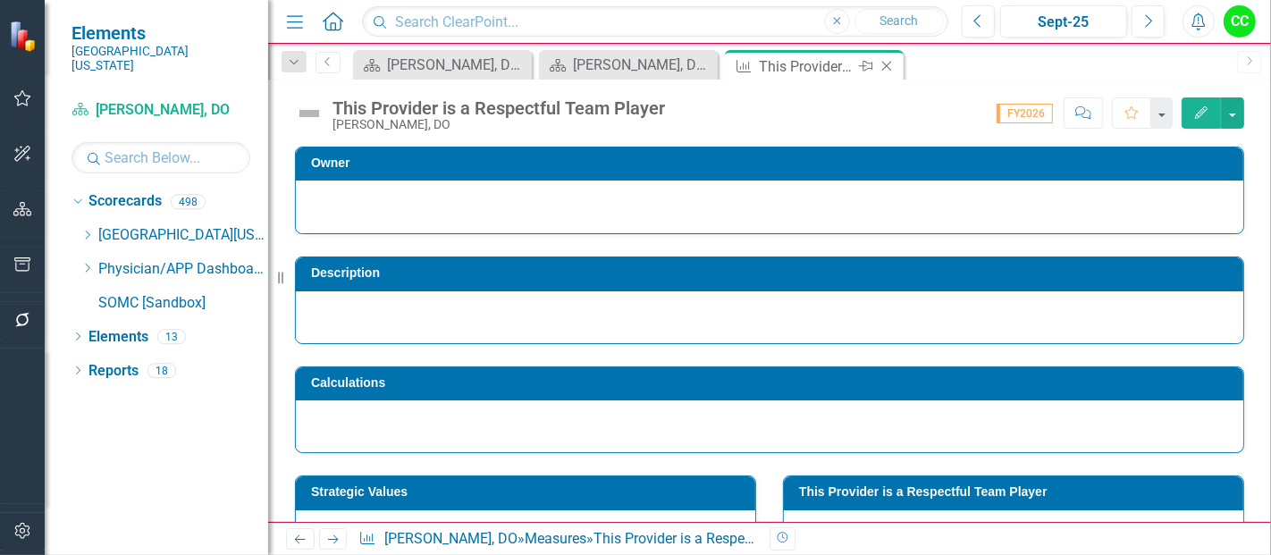
click at [884, 63] on icon "Close" at bounding box center [886, 66] width 18 height 14
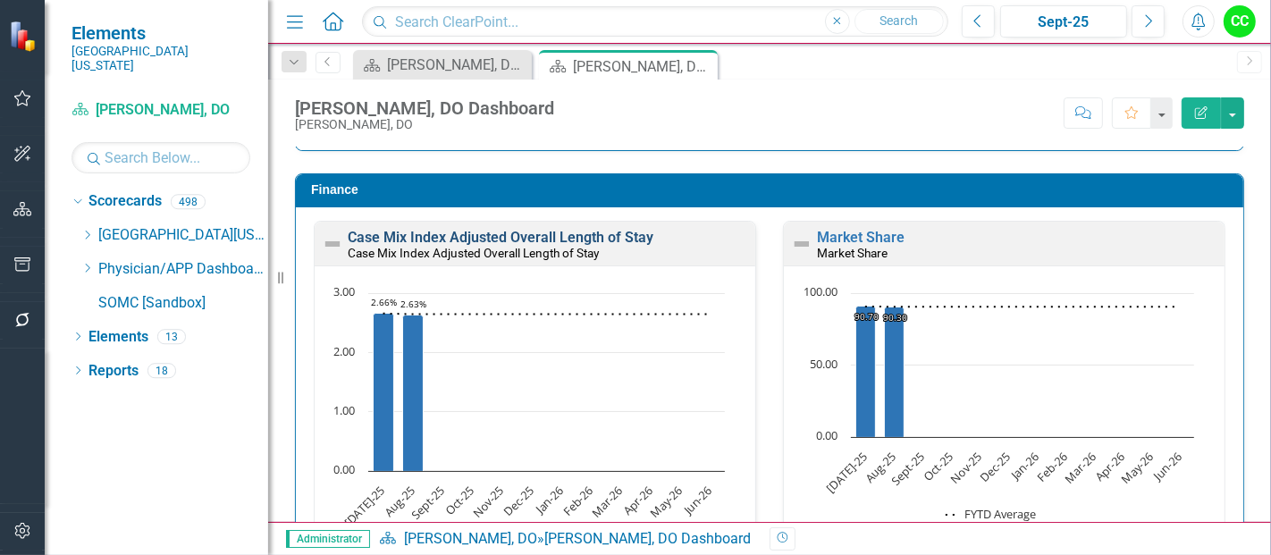
click at [526, 232] on link "Case Mix Index Adjusted Overall Length of Stay" at bounding box center [501, 237] width 306 height 17
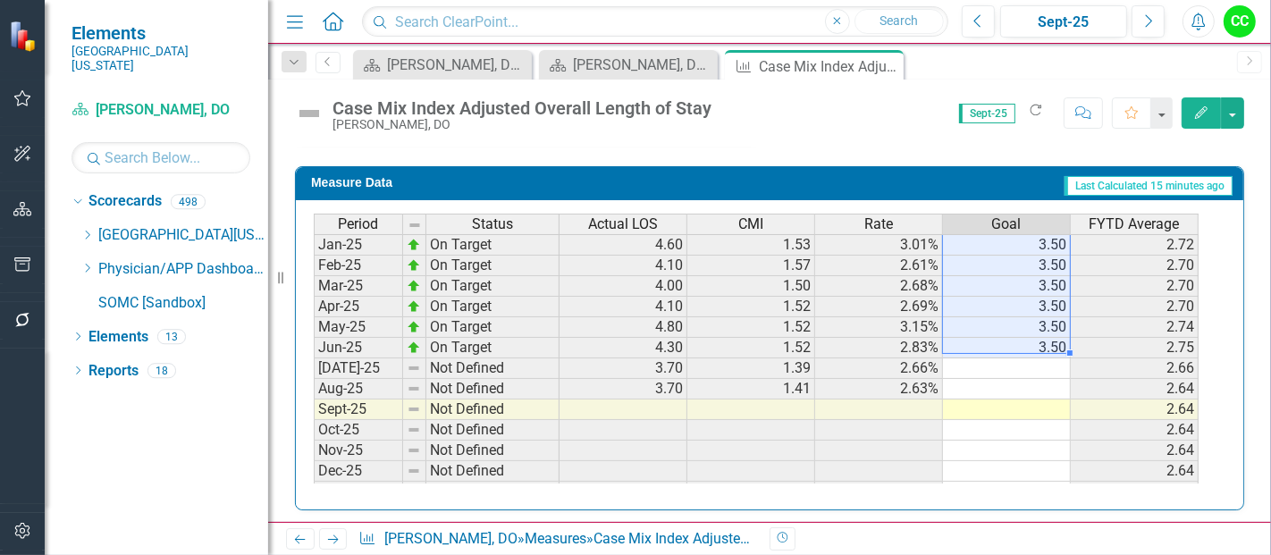
drag, startPoint x: 1054, startPoint y: 269, endPoint x: 1045, endPoint y: 332, distance: 64.0
click at [1045, 332] on tbody "Sep-23 Not Defined 4.10 1.47 2.78% 2.94 Oct-23 Not Defined 4.10 1.42 2.90% 2.93…" at bounding box center [756, 224] width 885 height 638
click at [1033, 360] on td at bounding box center [1007, 368] width 128 height 21
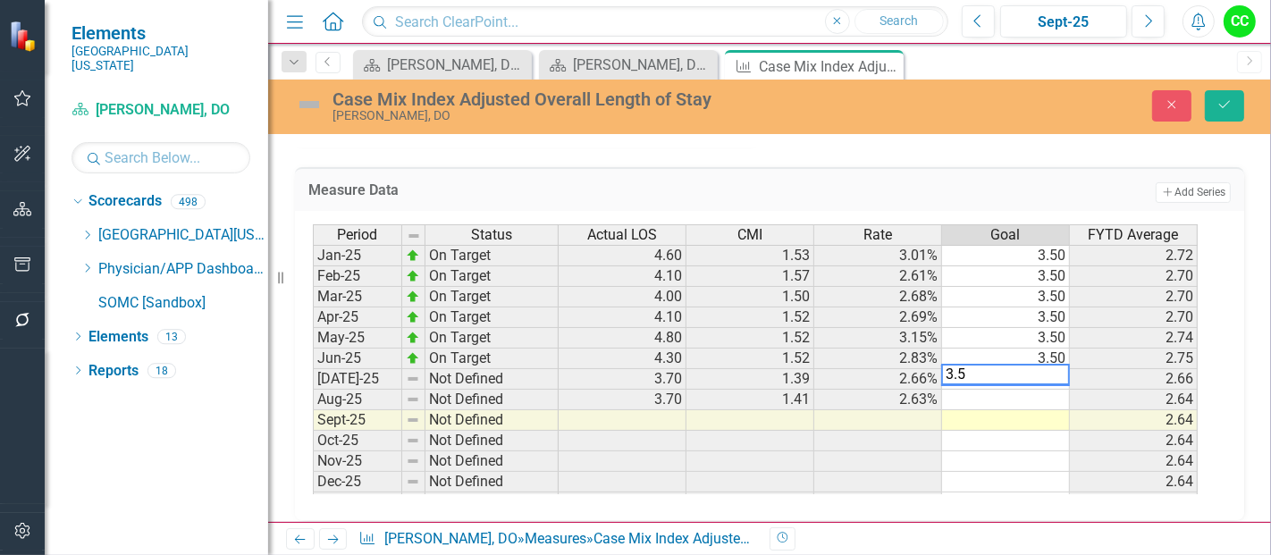
type textarea "3.5"
click at [1028, 390] on td at bounding box center [1006, 400] width 128 height 21
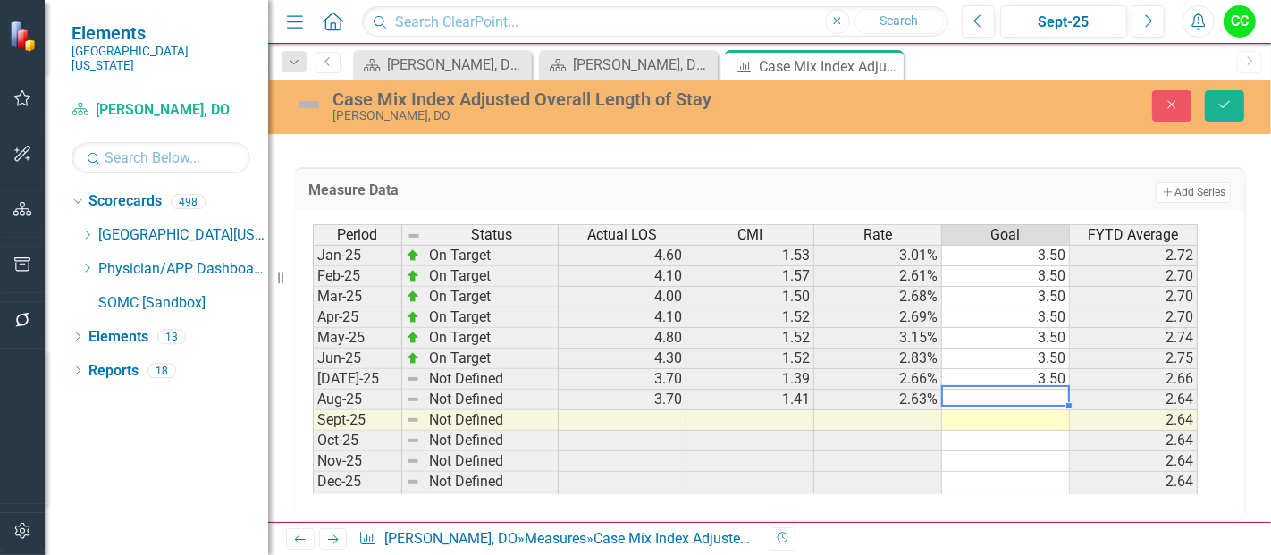
type textarea "3.5"
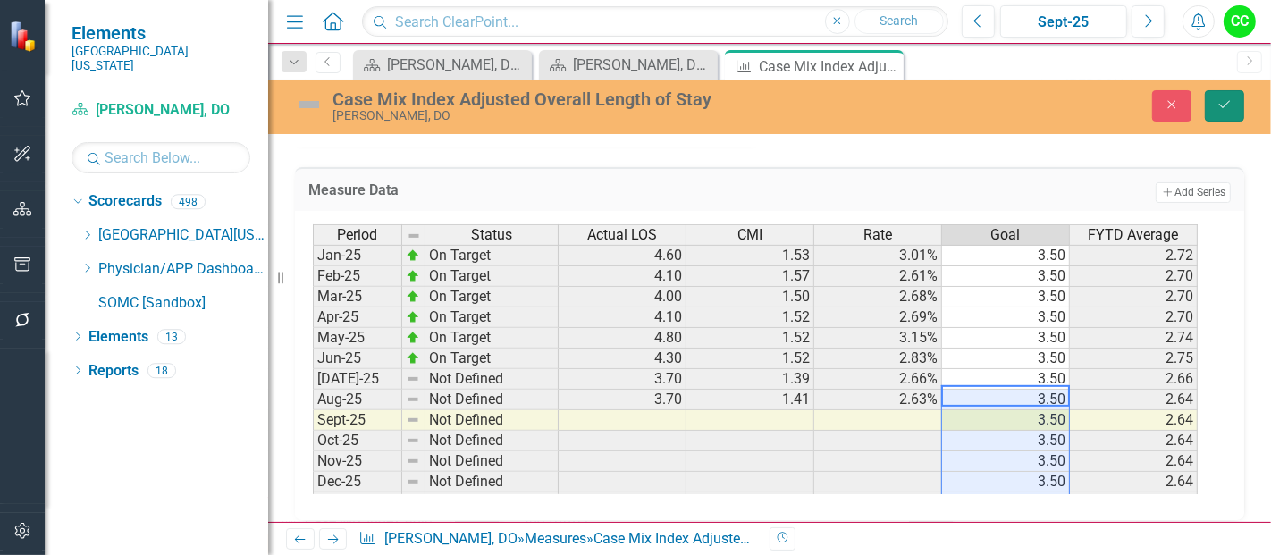
click at [1235, 120] on button "Save" at bounding box center [1224, 105] width 39 height 31
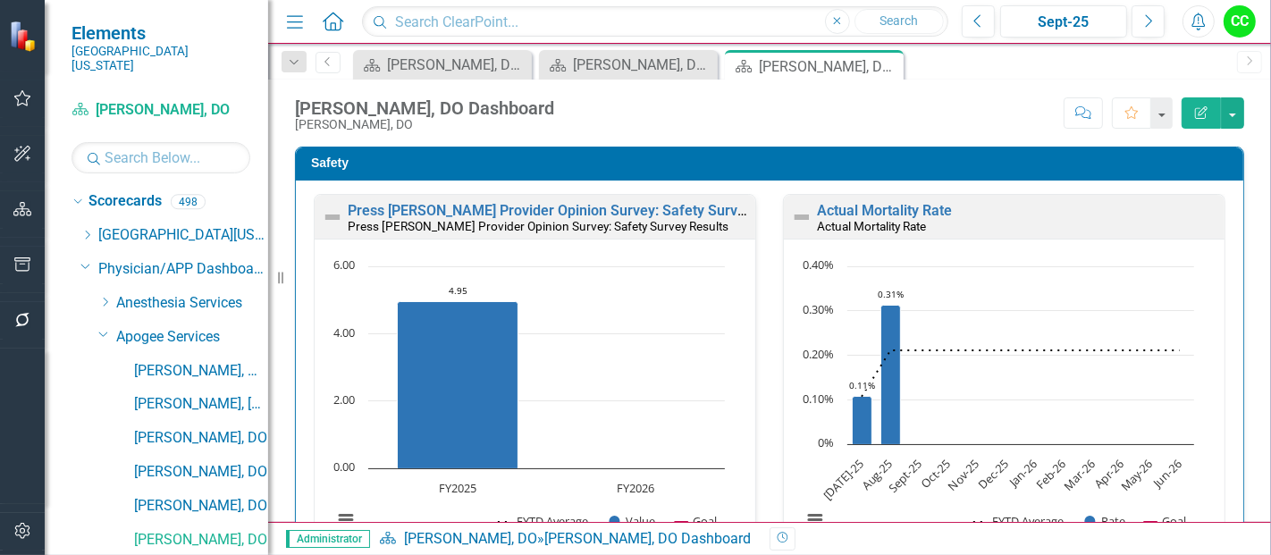
scroll to position [230, 0]
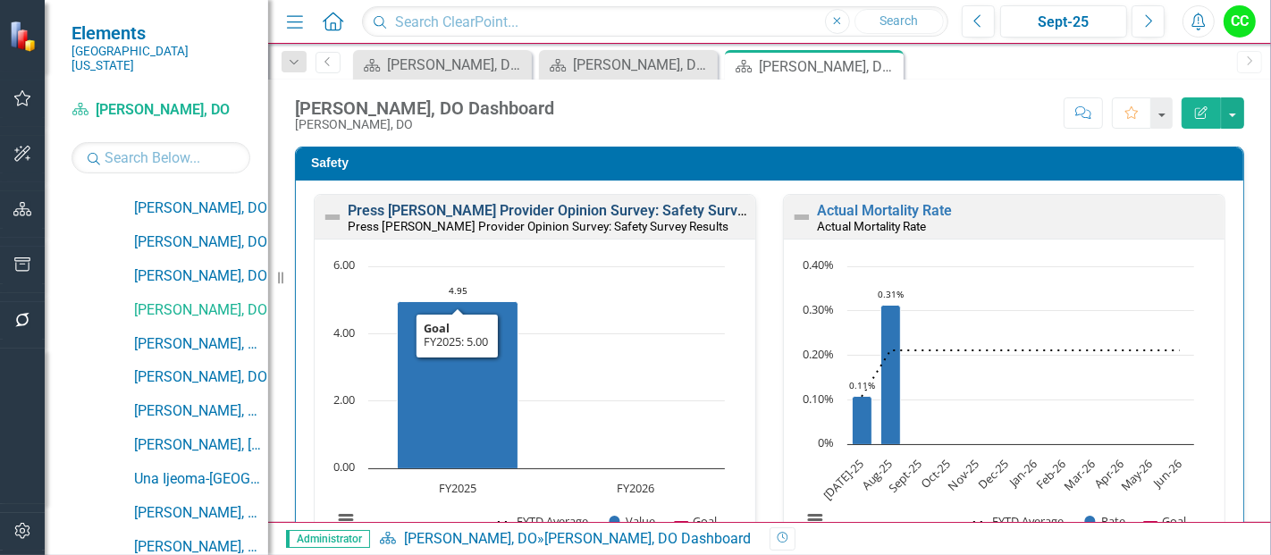
click at [651, 207] on link "Press [PERSON_NAME] Provider Opinion Survey: Safety Survey Results" at bounding box center [576, 210] width 456 height 17
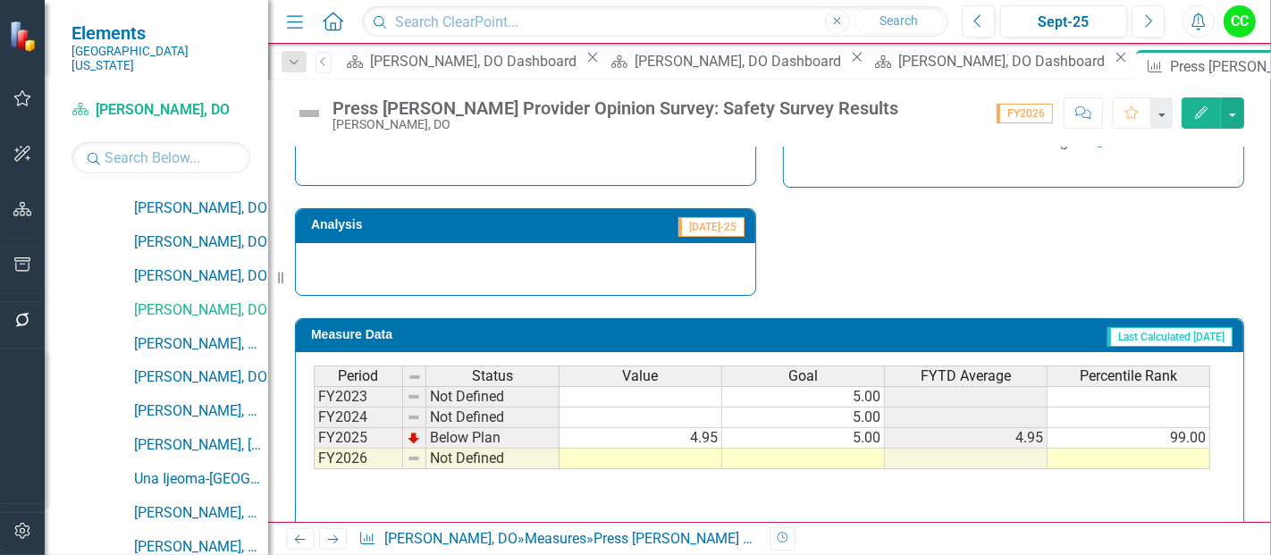
scroll to position [1103, 0]
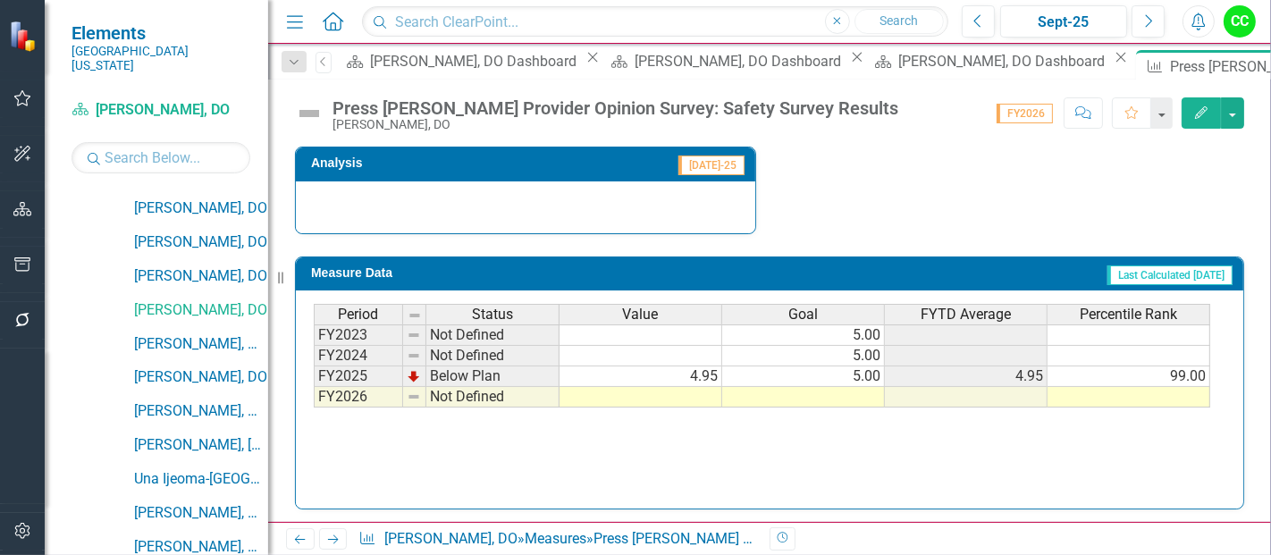
click at [862, 395] on td at bounding box center [803, 397] width 163 height 21
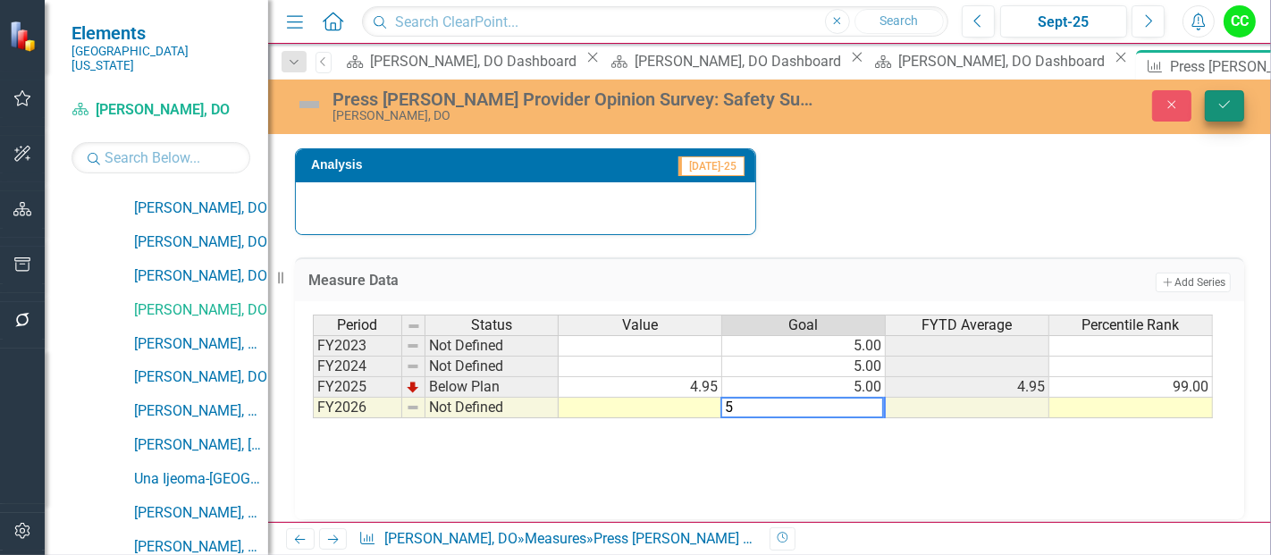
type textarea "5"
click at [1230, 94] on button "Save" at bounding box center [1224, 105] width 39 height 31
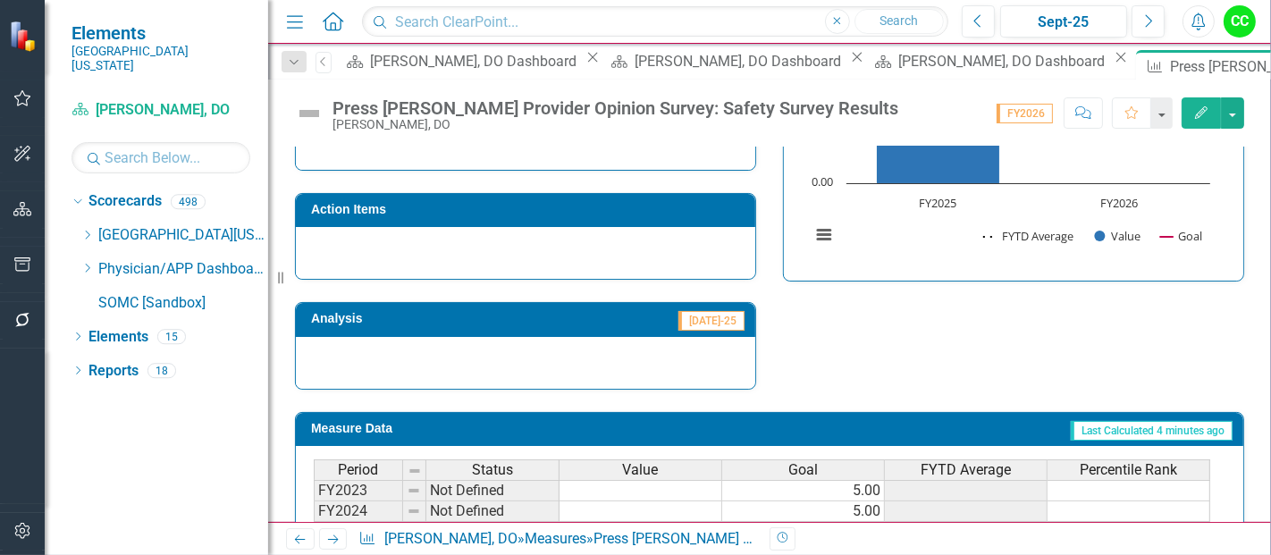
scroll to position [951, 0]
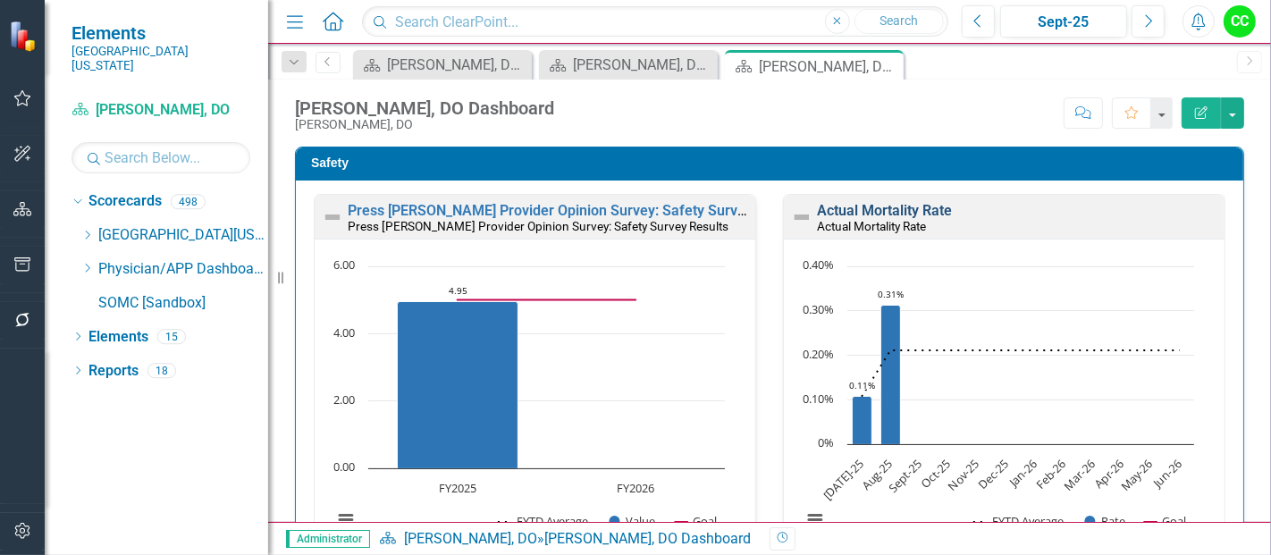
click at [911, 210] on link "Actual Mortality Rate" at bounding box center [884, 210] width 135 height 17
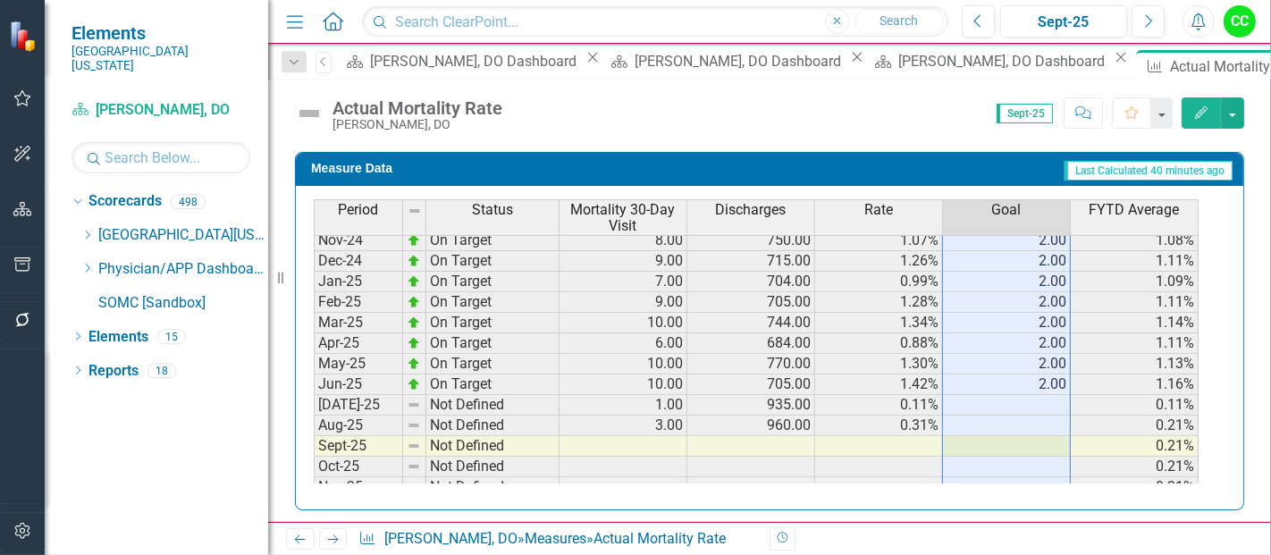
scroll to position [600, 0]
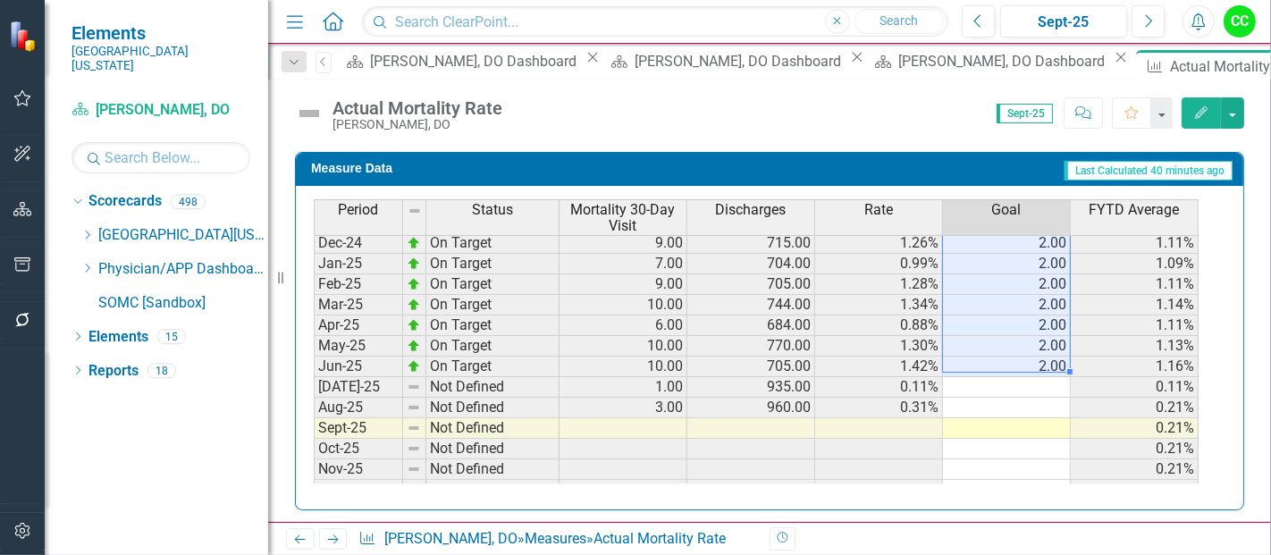
drag, startPoint x: 1048, startPoint y: 274, endPoint x: 1034, endPoint y: 357, distance: 84.3
click at [1034, 357] on tbody "Sep-23 Not Defined 7.00 788.00 0.89% 0.90% Oct-23 Not Defined 7.00 719.00 0.97%…" at bounding box center [756, 243] width 885 height 638
click at [1035, 380] on td at bounding box center [1007, 387] width 128 height 21
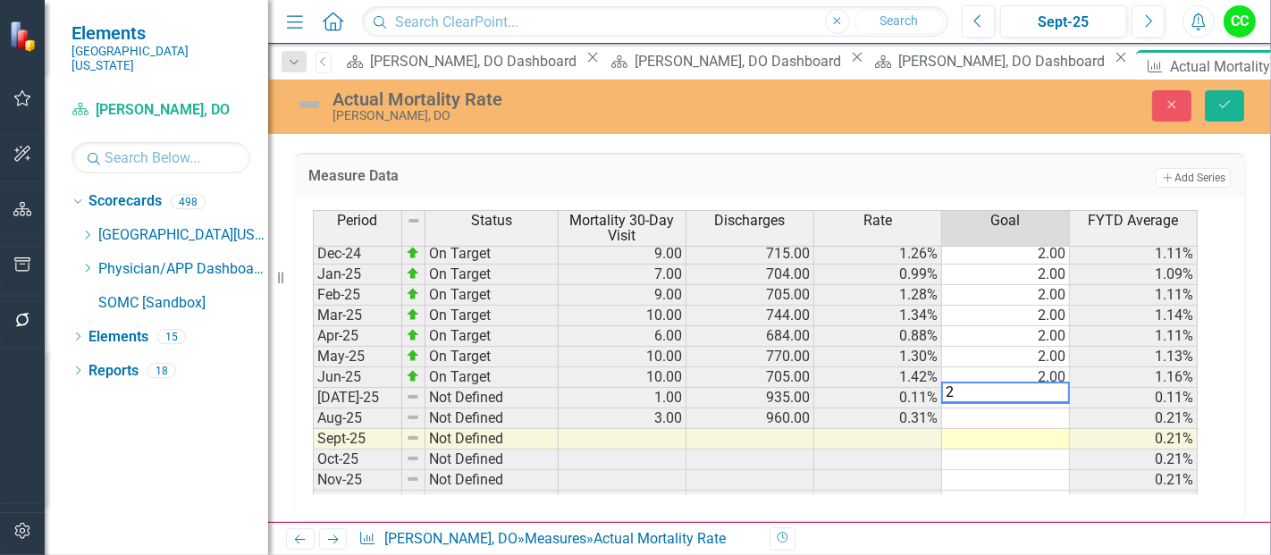
type textarea "2"
click at [1026, 408] on td at bounding box center [1006, 418] width 128 height 21
type textarea "2"
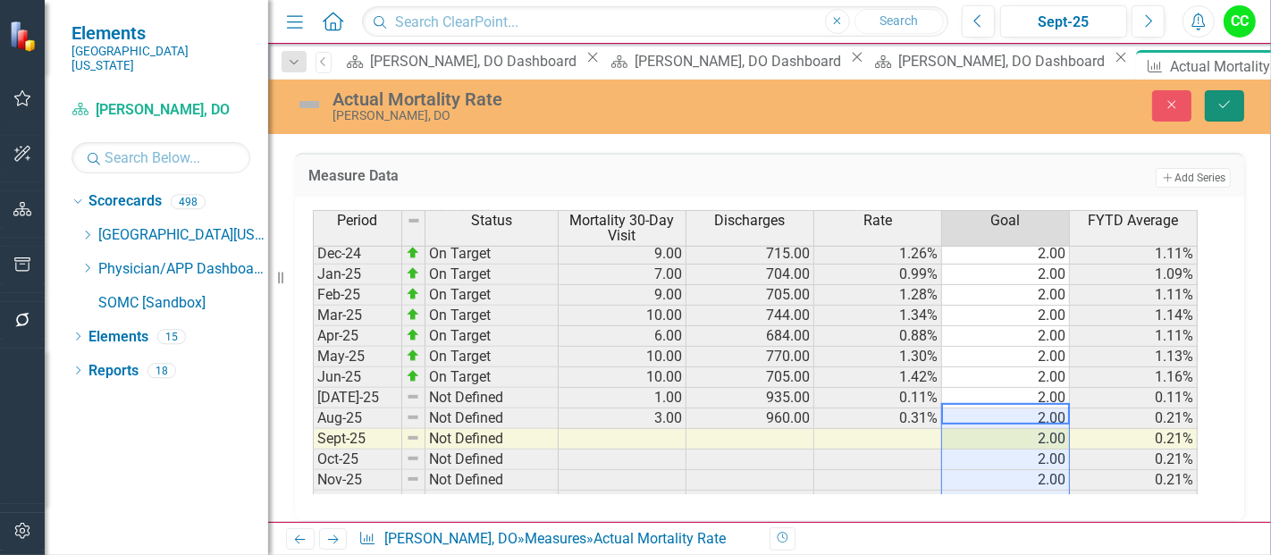
click at [1230, 102] on icon "Save" at bounding box center [1224, 104] width 16 height 13
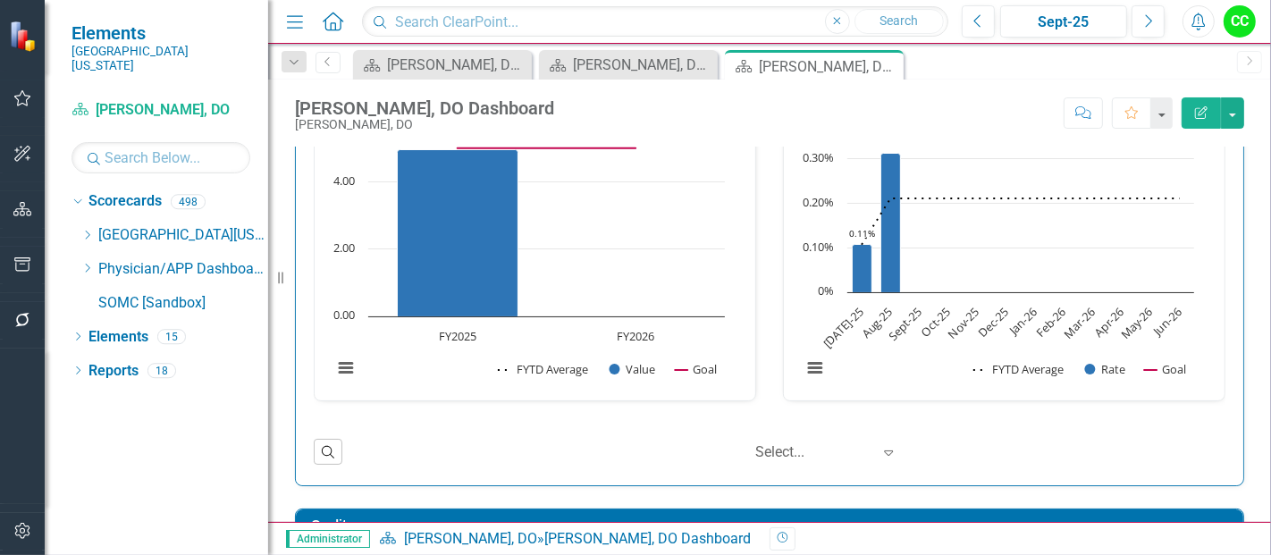
scroll to position [418, 0]
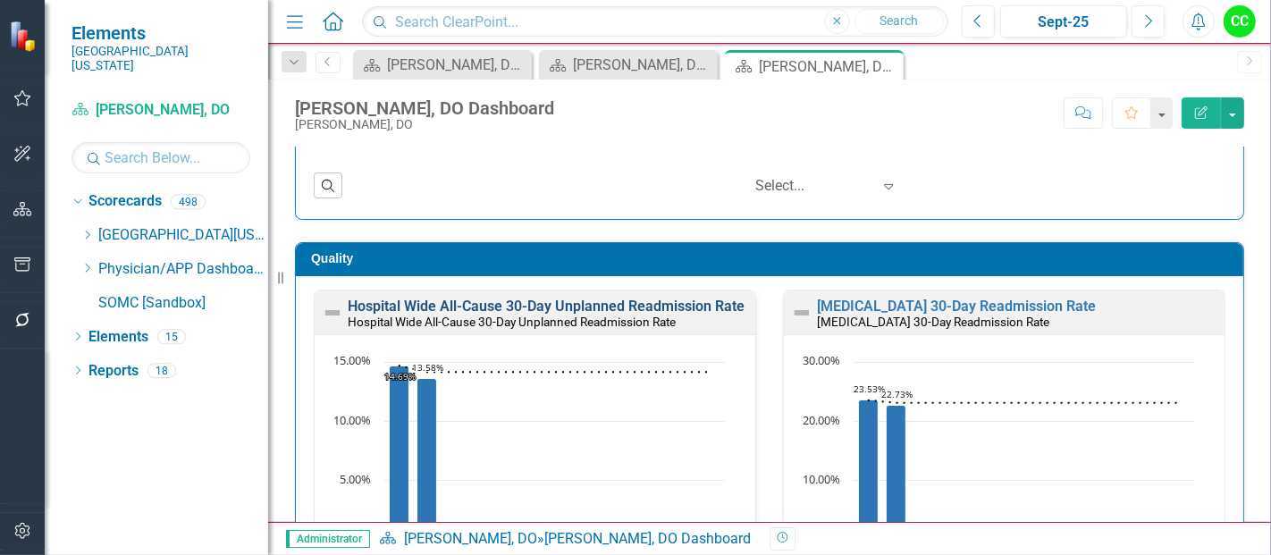
click at [656, 298] on link "Hospital Wide All-Cause 30-Day Unplanned Readmission Rate" at bounding box center [546, 306] width 397 height 17
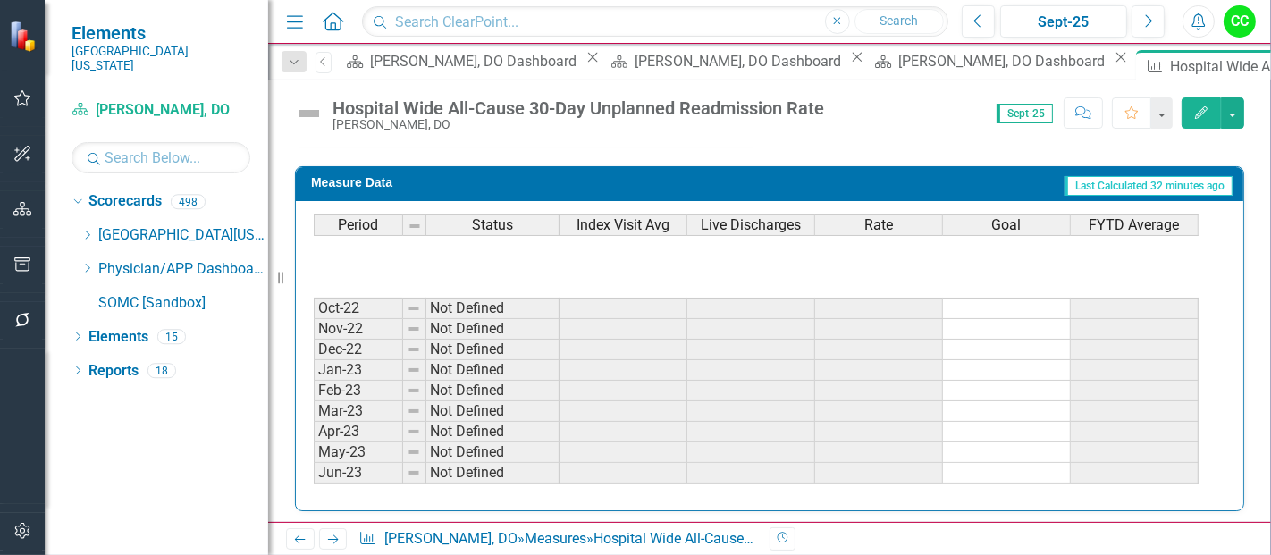
scroll to position [485, 0]
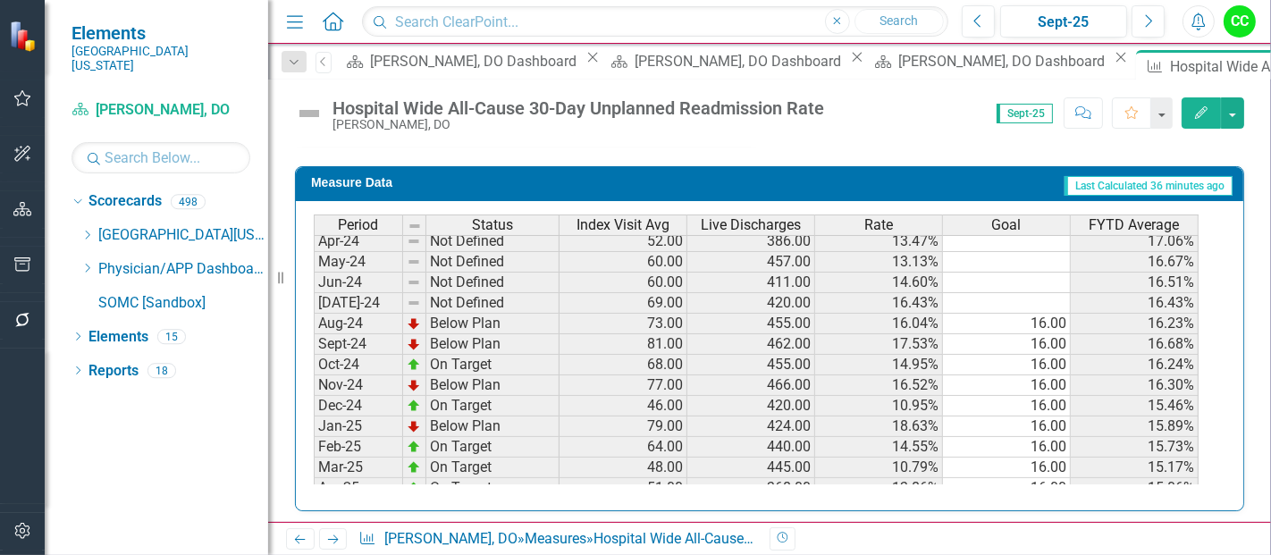
scroll to position [436, 0]
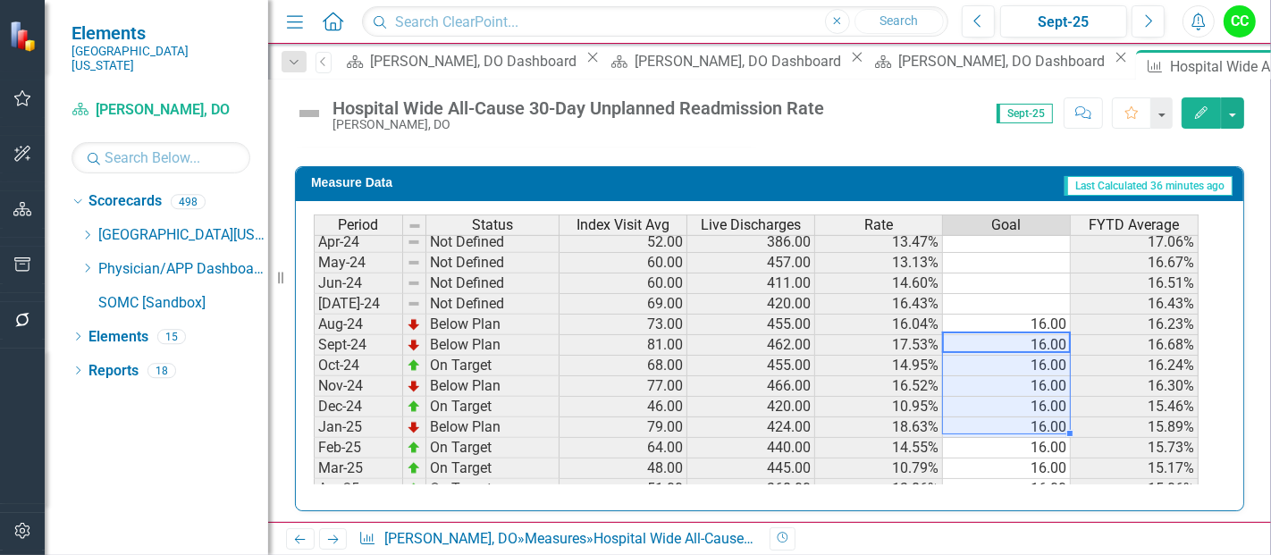
drag, startPoint x: 1041, startPoint y: 330, endPoint x: 1019, endPoint y: 432, distance: 104.3
click at [1019, 432] on tbody "Jul-23 Not Defined 78.00 426.00 18.31% 18.31% Aug-23 Not Defined 82.00 430.00 1…" at bounding box center [756, 365] width 885 height 638
click at [1040, 319] on td "16.00" at bounding box center [1007, 325] width 128 height 21
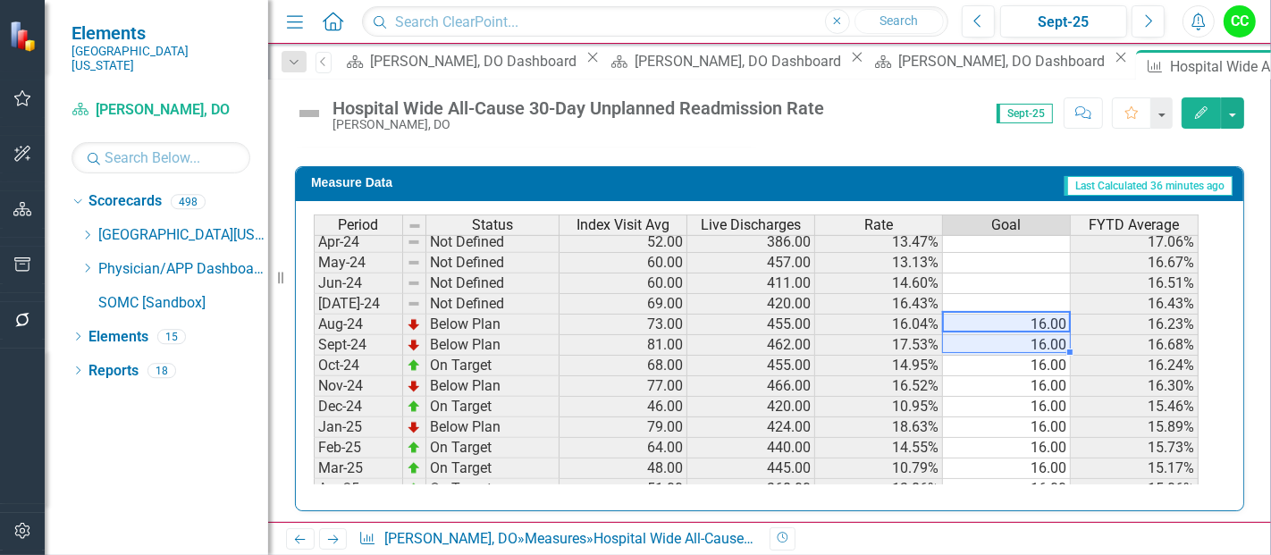
scroll to position [554, 0]
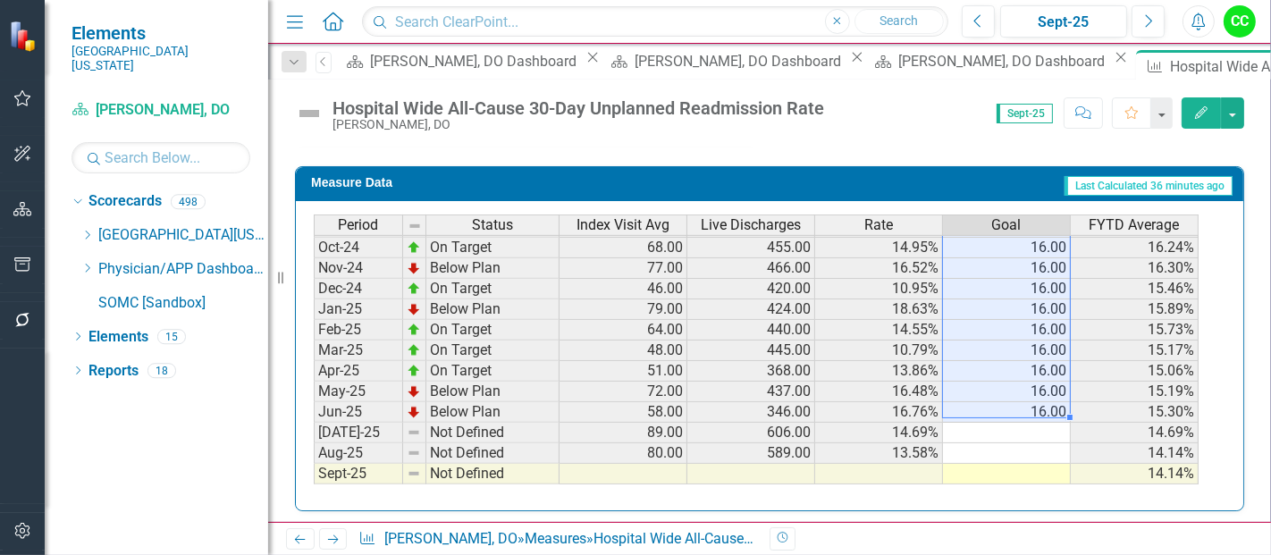
drag, startPoint x: 1046, startPoint y: 315, endPoint x: 1038, endPoint y: 411, distance: 95.9
click at [1038, 411] on tbody "Jul-23 Not Defined 78.00 426.00 18.31% 18.31% Aug-23 Not Defined 82.00 430.00 1…" at bounding box center [756, 248] width 885 height 638
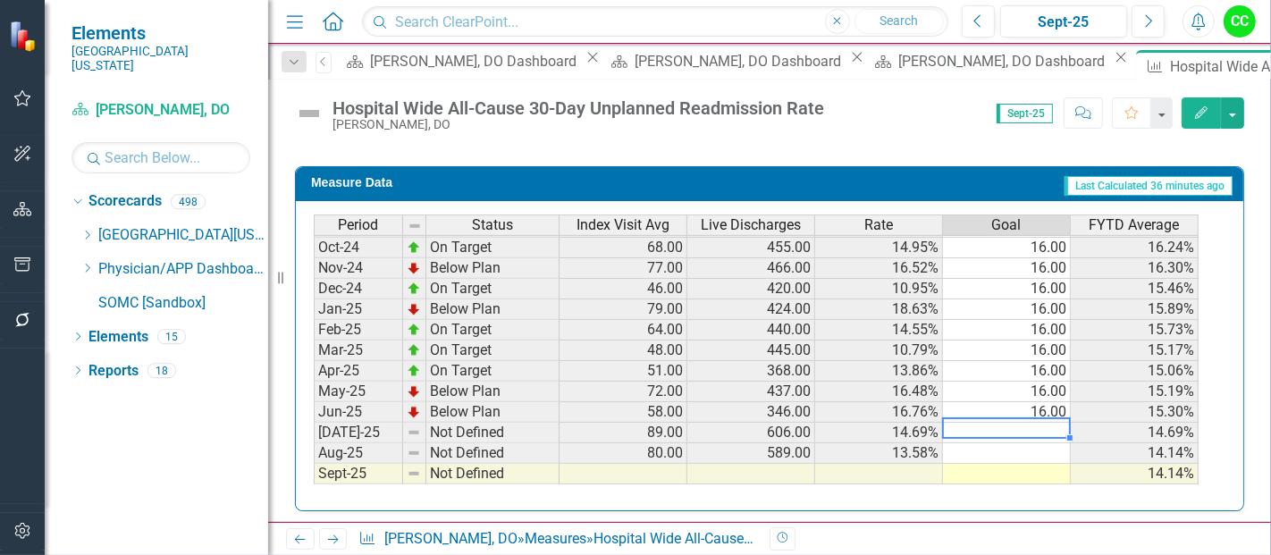
click at [1026, 424] on td at bounding box center [1007, 433] width 128 height 21
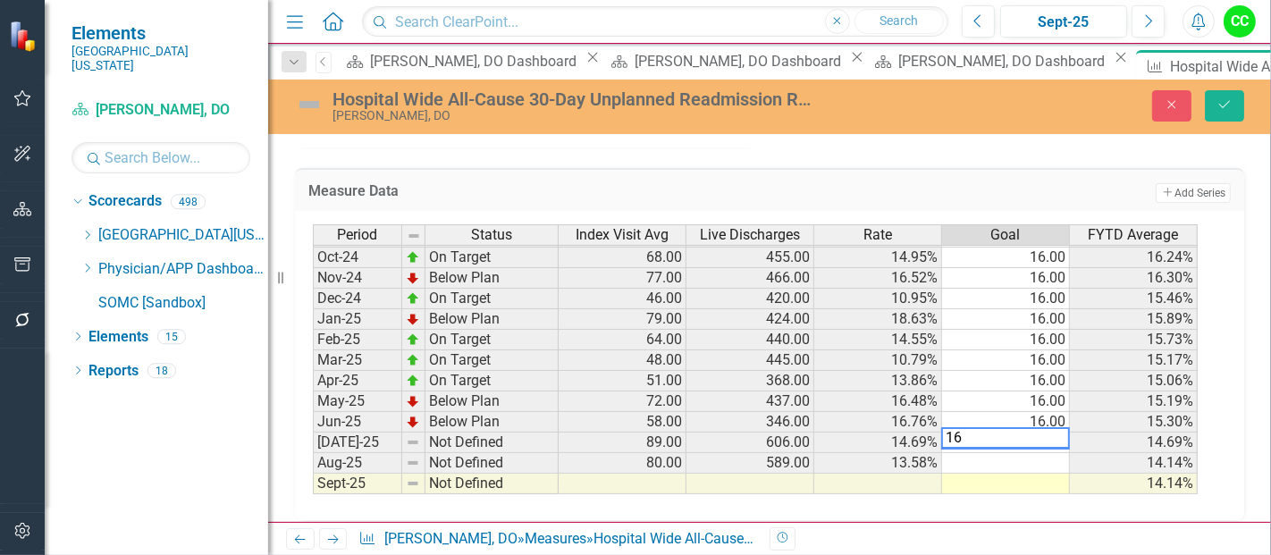
type textarea "16"
click at [1021, 453] on td at bounding box center [1006, 463] width 128 height 21
type textarea "16"
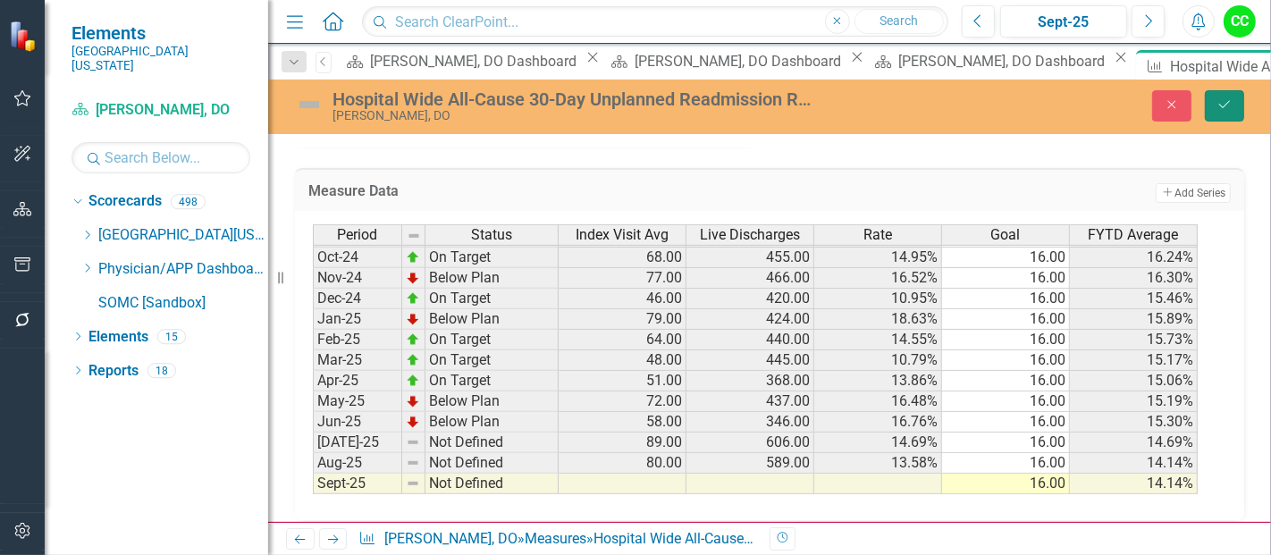
click at [1205, 105] on button "Save" at bounding box center [1224, 105] width 39 height 31
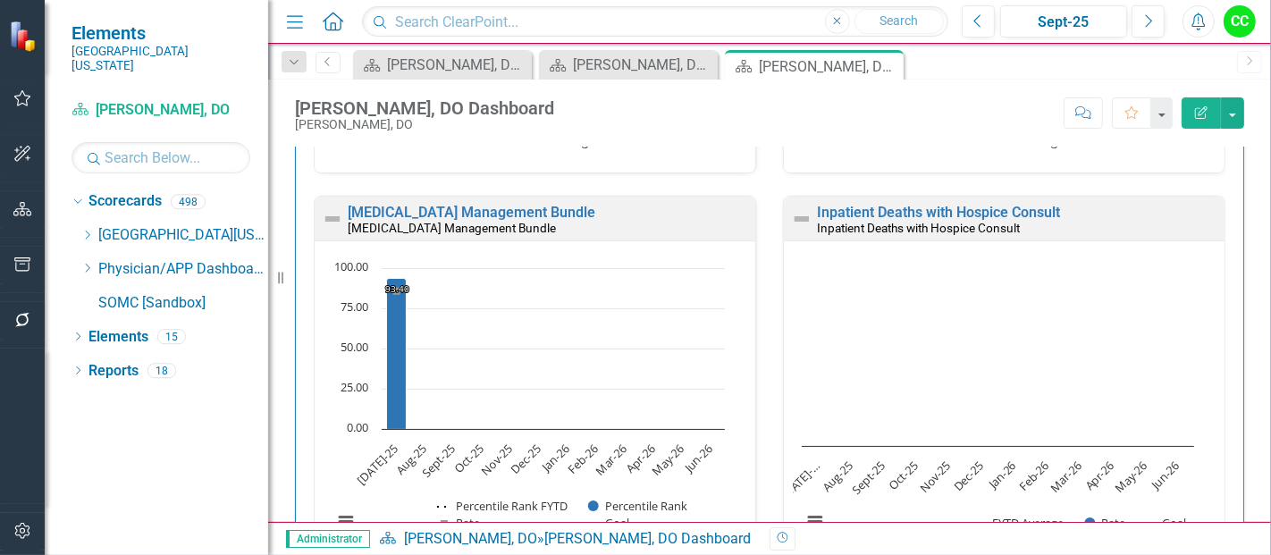
scroll to position [616, 0]
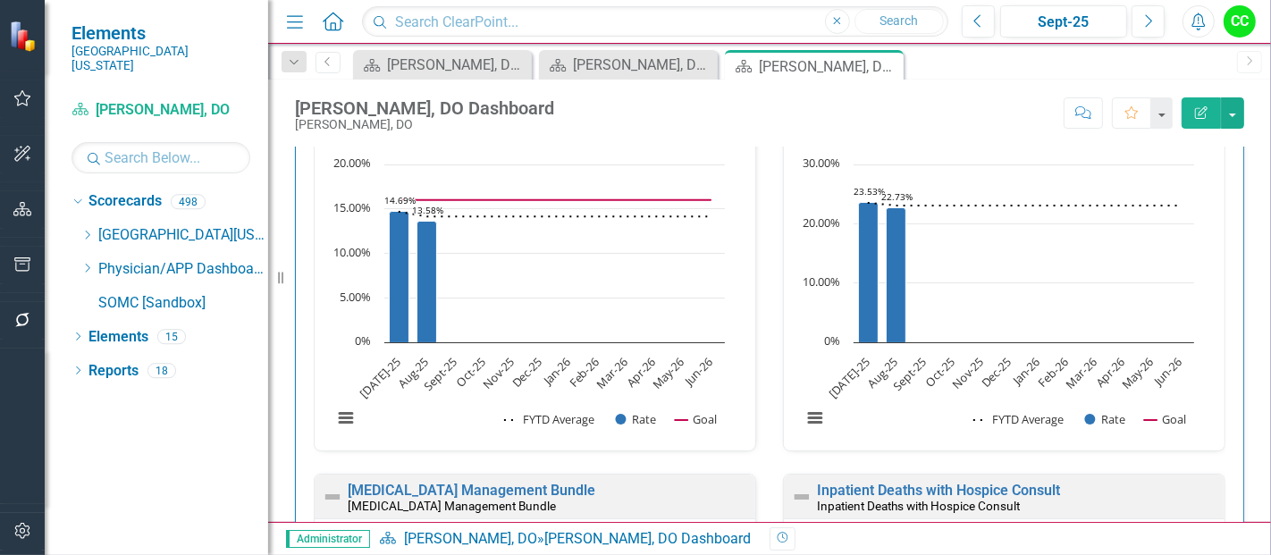
click at [990, 117] on link "[MEDICAL_DATA] 30-Day Readmission Rate" at bounding box center [956, 108] width 279 height 17
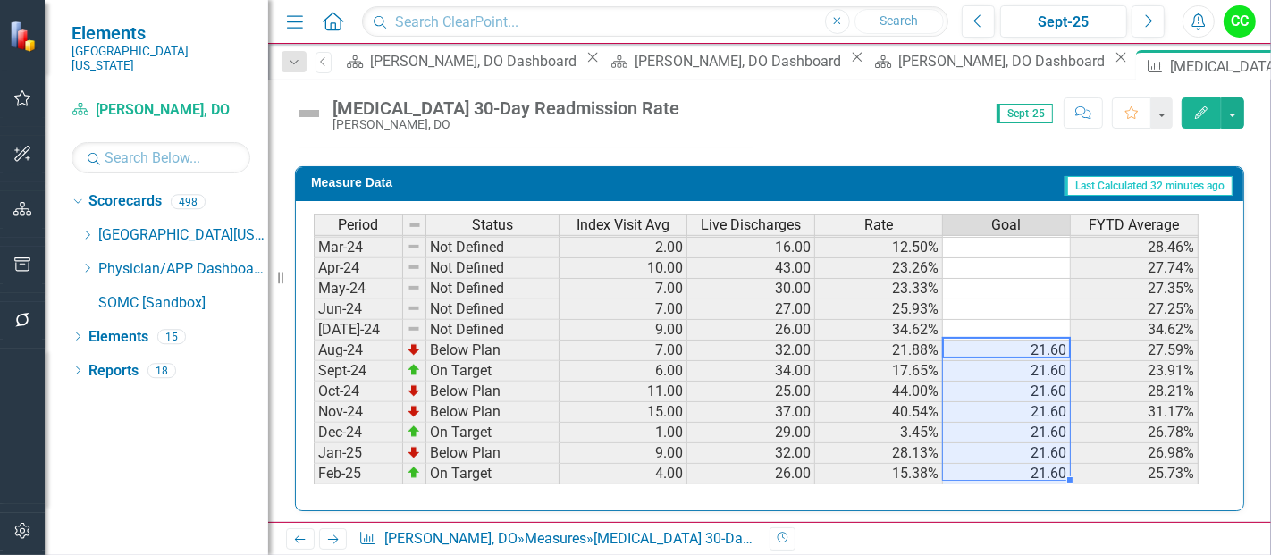
scroll to position [571, 0]
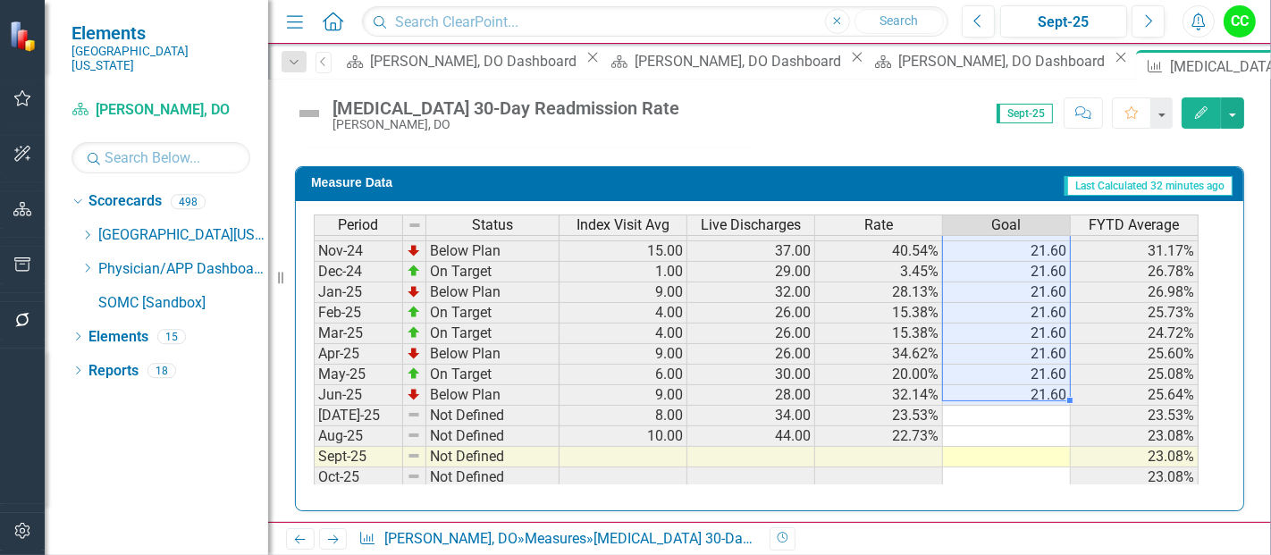
drag, startPoint x: 1049, startPoint y: 340, endPoint x: 1044, endPoint y: 379, distance: 38.8
click at [1044, 379] on tbody "Jun-23 Not Defined Jul-23 Not Defined 13.00 36.00 36.11% 36.11% Aug-23 Not Defi…" at bounding box center [756, 199] width 885 height 617
click at [1034, 406] on td at bounding box center [1007, 416] width 128 height 21
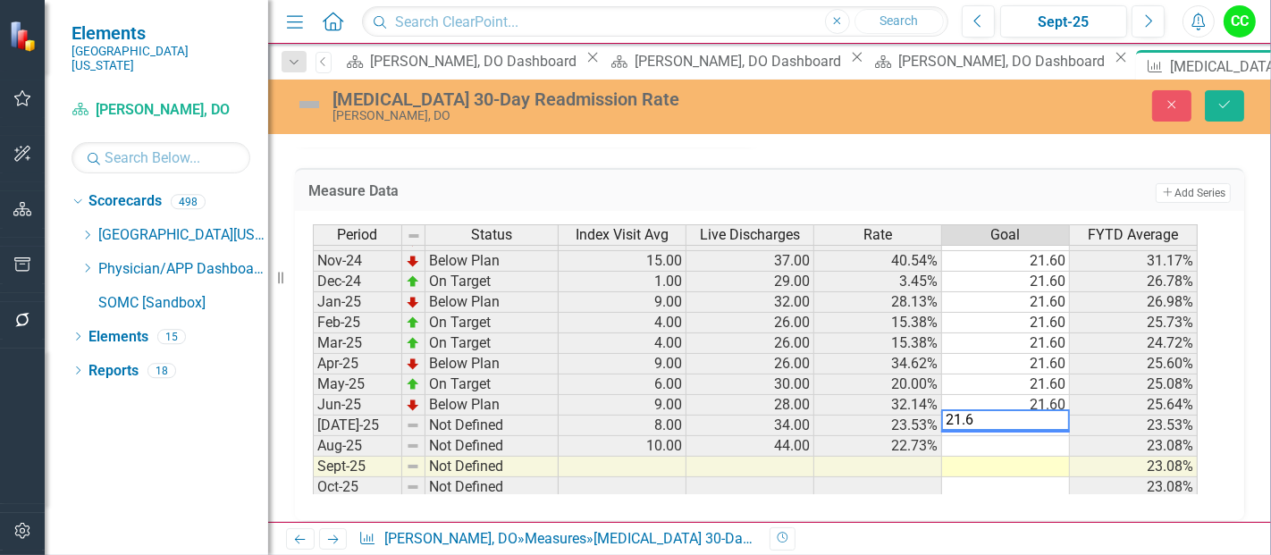
type textarea "21.6"
click at [1026, 436] on td at bounding box center [1006, 446] width 128 height 21
type textarea "21.6"
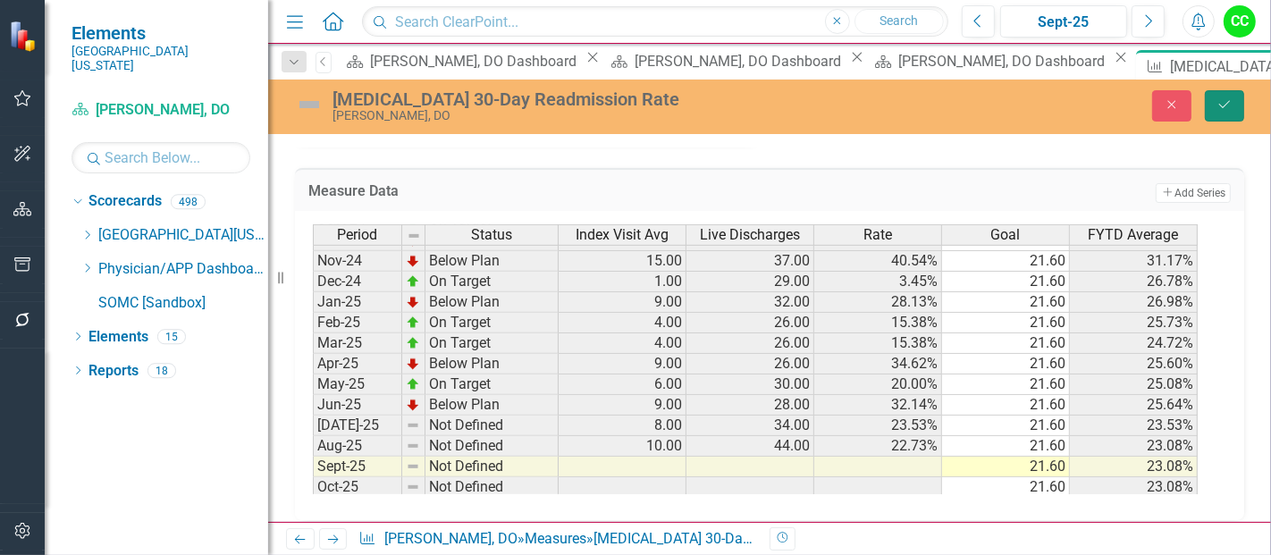
click at [1231, 106] on icon "Save" at bounding box center [1224, 104] width 16 height 13
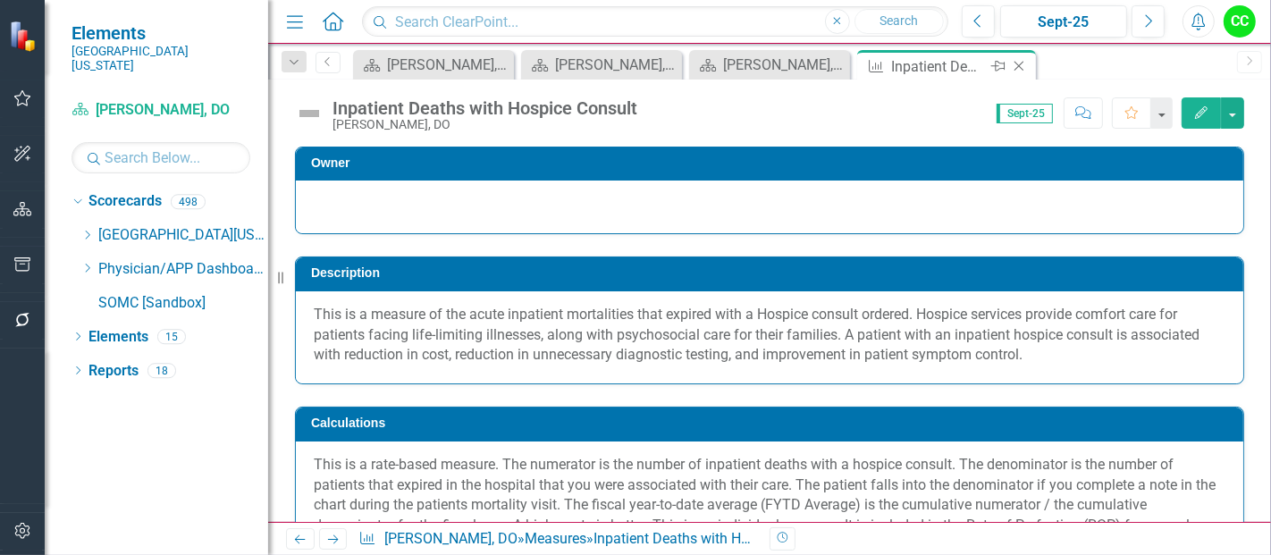
click at [1018, 64] on icon "Close" at bounding box center [1019, 66] width 18 height 14
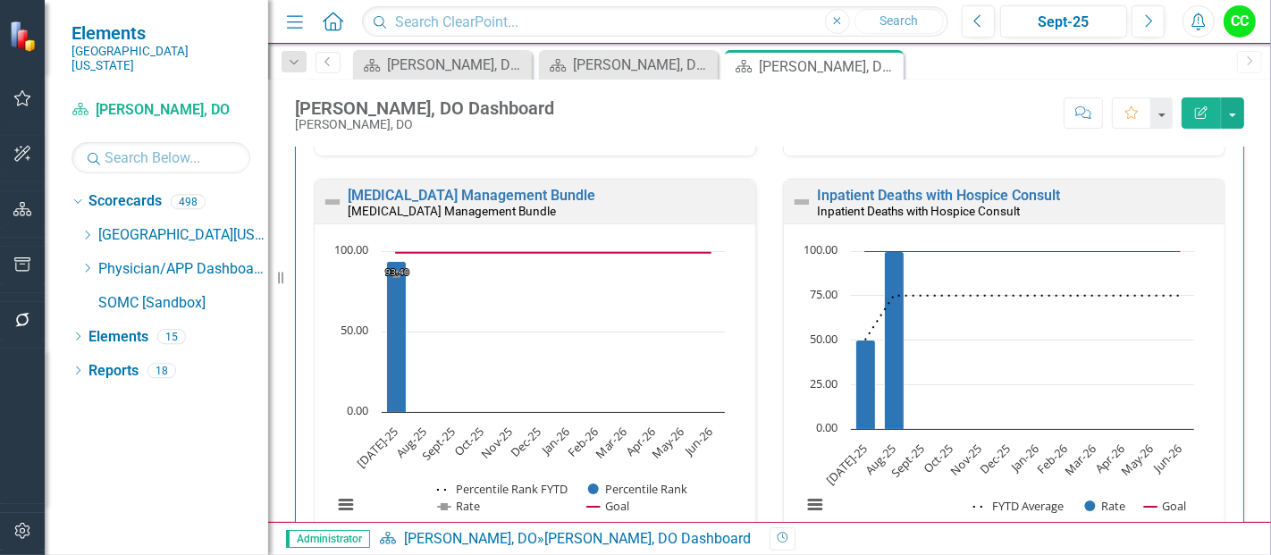
scroll to position [1305, 0]
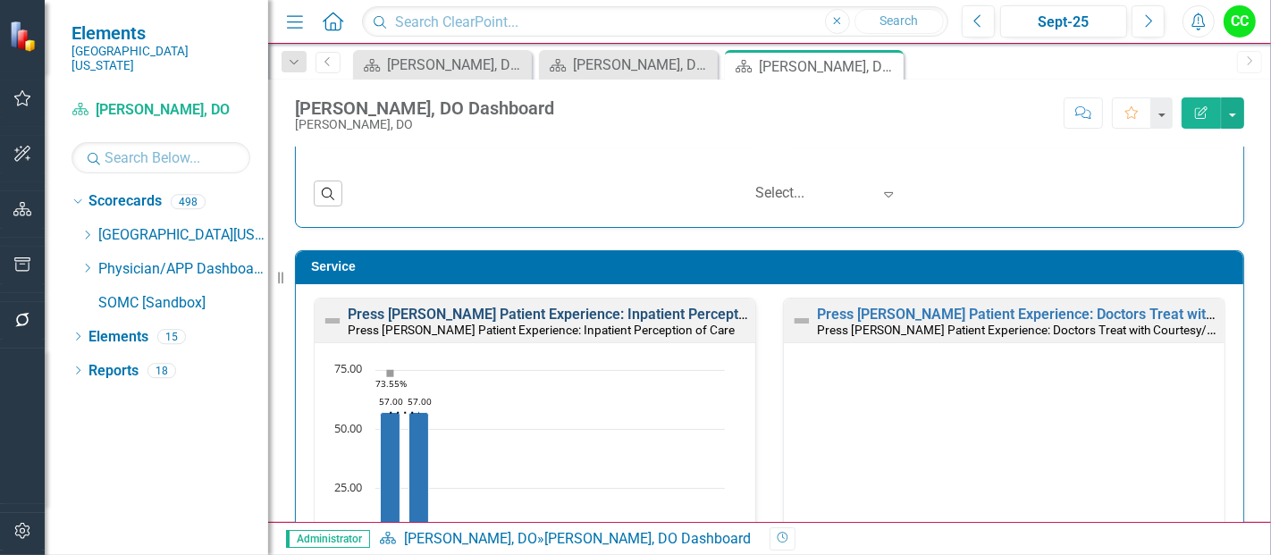
click at [627, 309] on link "Press [PERSON_NAME] Patient Experience: Inpatient Perception of Care" at bounding box center [578, 314] width 461 height 17
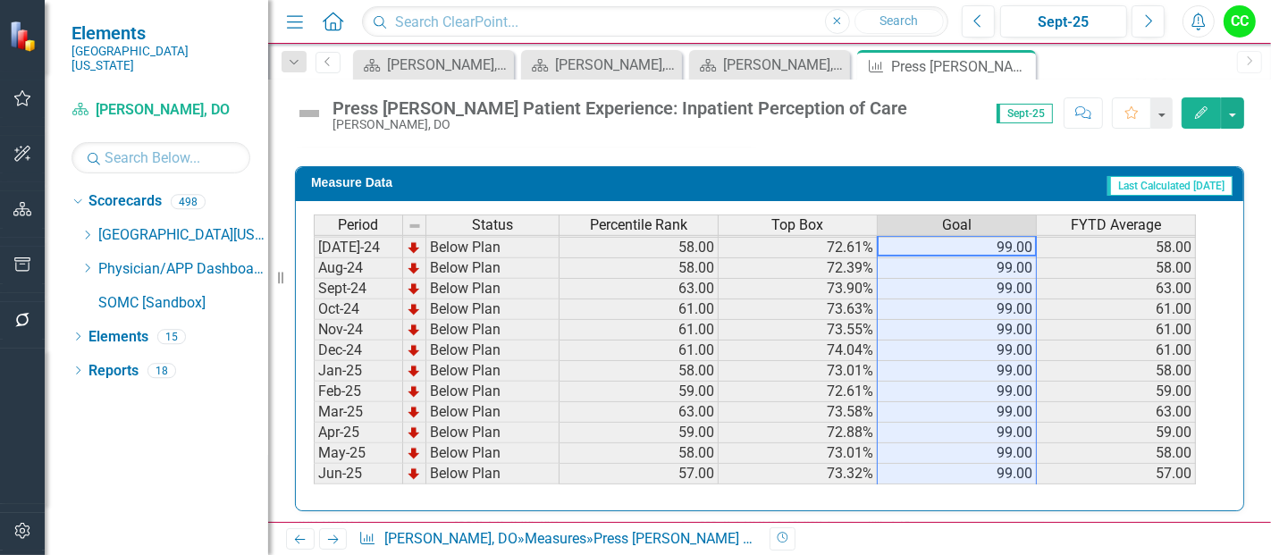
scroll to position [623, 0]
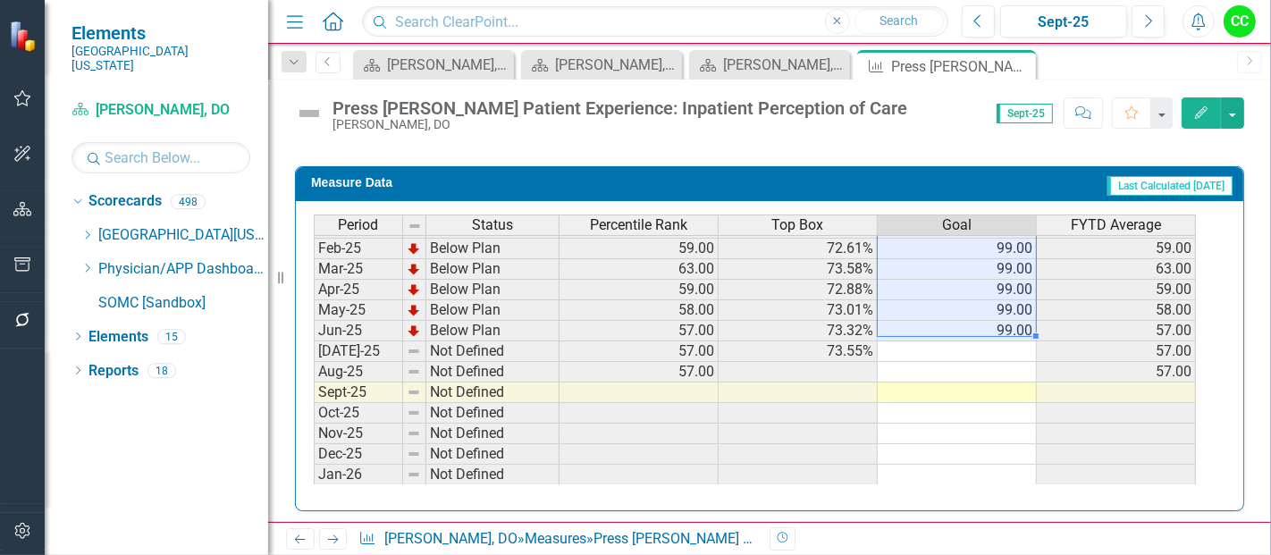
drag, startPoint x: 1001, startPoint y: 242, endPoint x: 1003, endPoint y: 324, distance: 82.2
click at [1003, 324] on tbody "Sep-23 Below Plan 52.00 70.73% 99.00 52.00 Oct-23 Below Plan 52.00 70.63% 99.00…" at bounding box center [755, 207] width 882 height 638
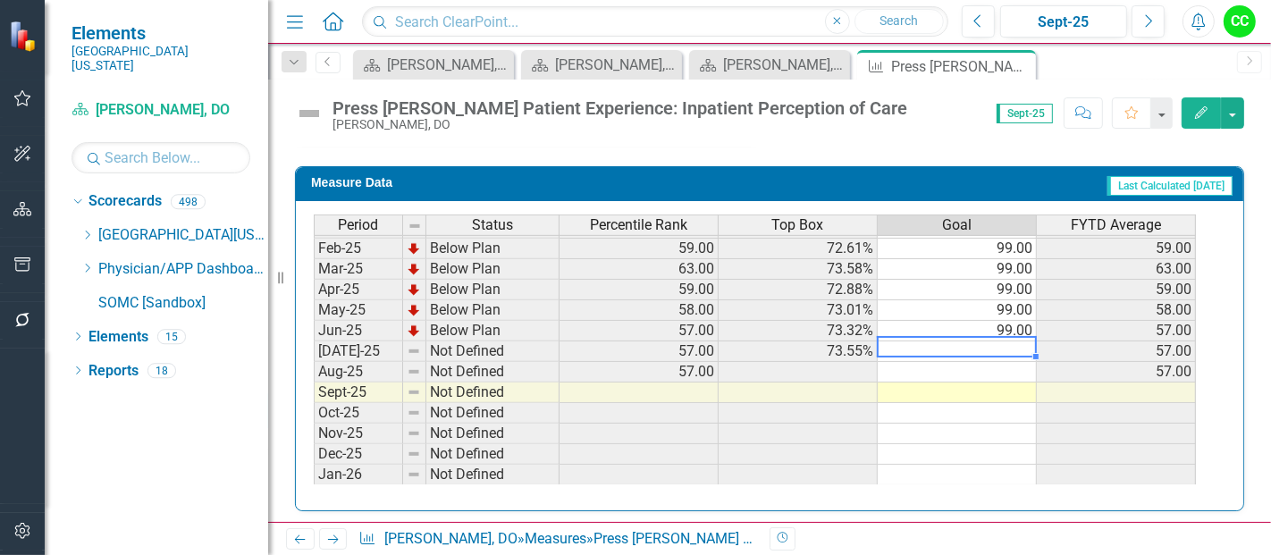
click at [995, 341] on td at bounding box center [956, 351] width 159 height 21
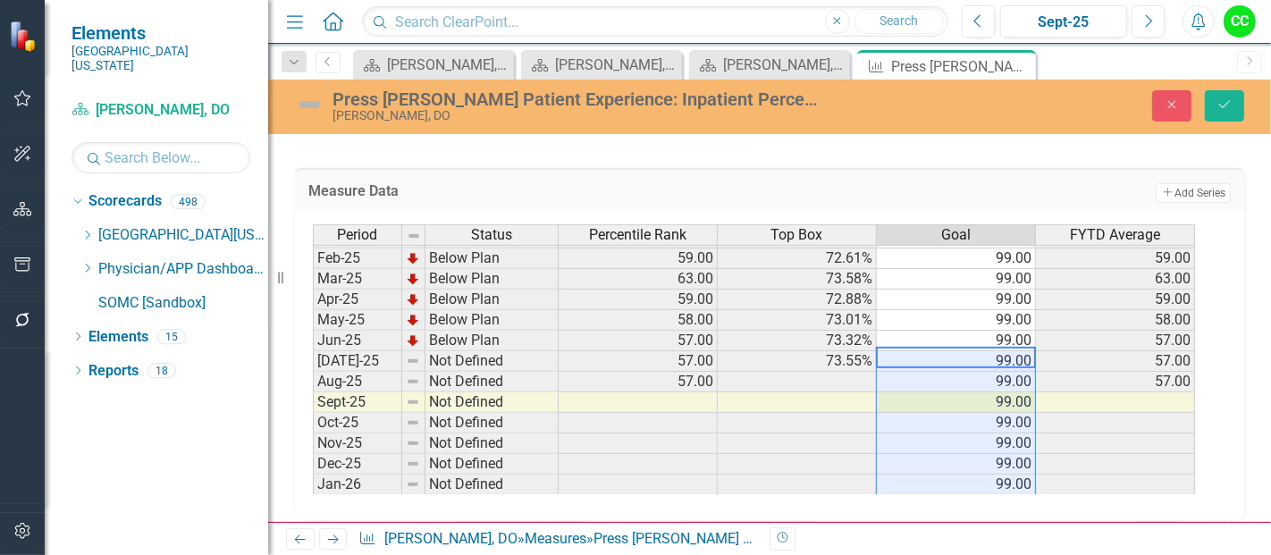
type textarea "99"
click at [1226, 104] on icon "submit" at bounding box center [1224, 104] width 11 height 7
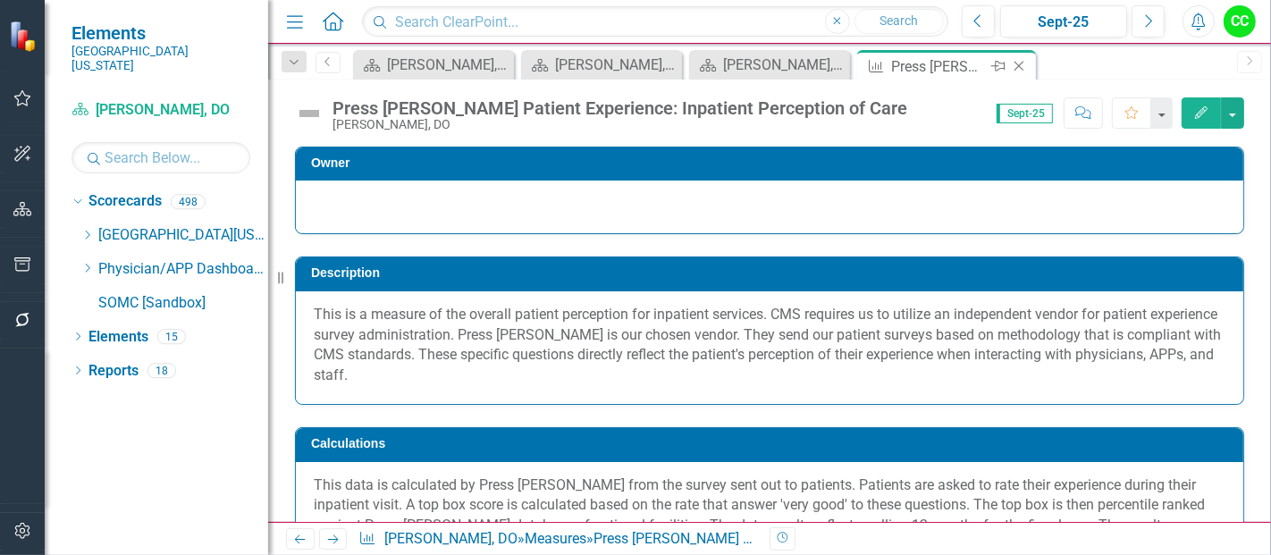
click at [1023, 63] on icon "Close" at bounding box center [1019, 66] width 18 height 14
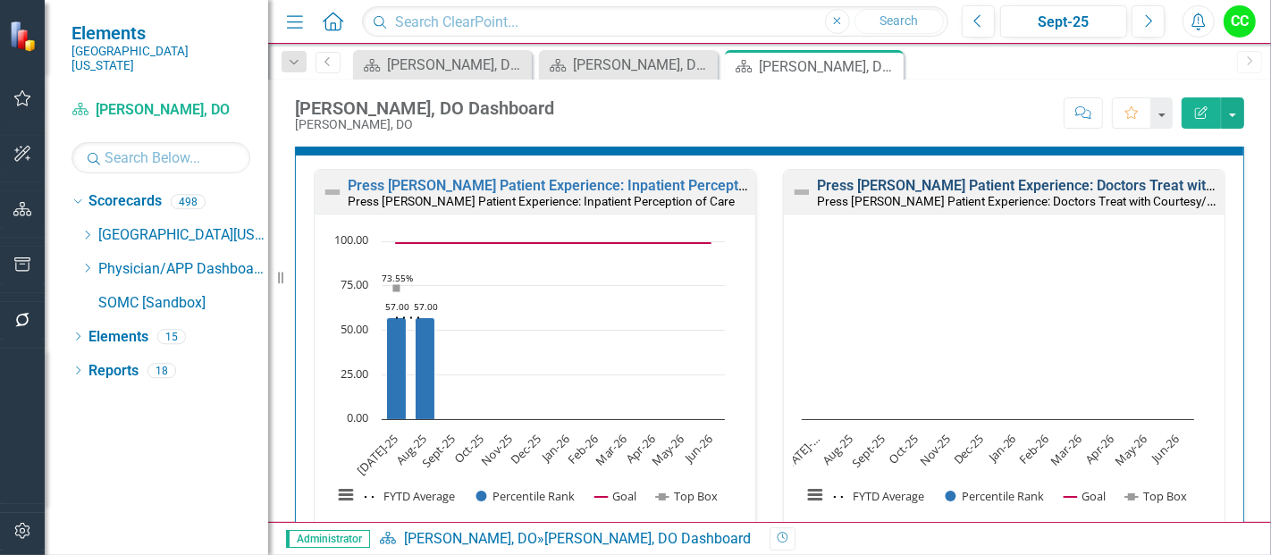
click at [1046, 178] on link "Press [PERSON_NAME] Patient Experience: Doctors Treat with Courtesy/Respect" at bounding box center [1074, 185] width 515 height 17
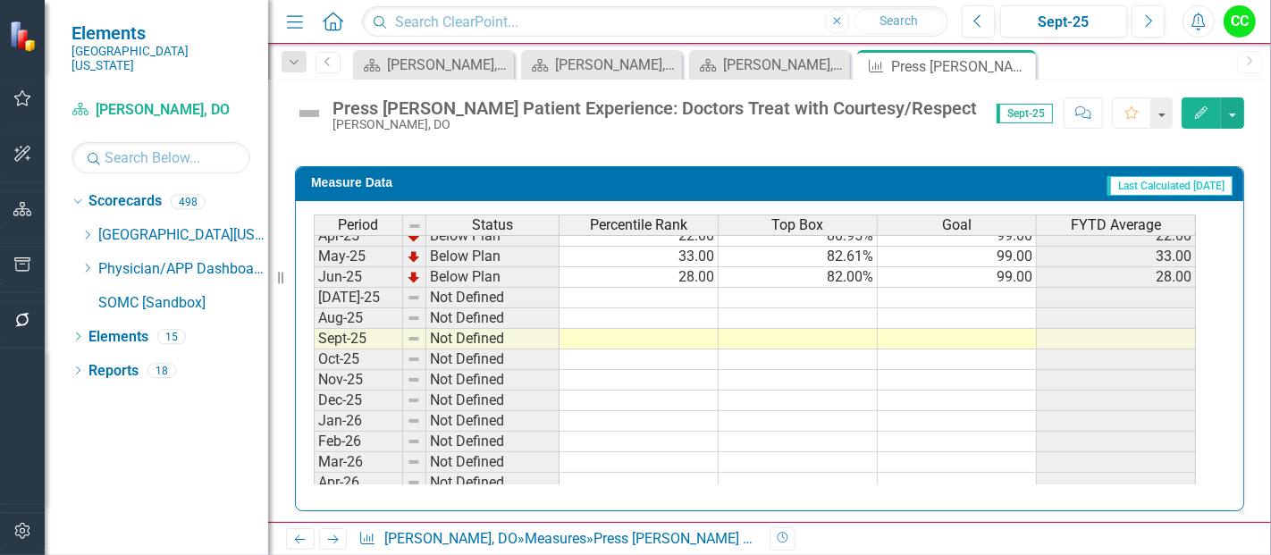
click at [1010, 292] on tbody "Mar-24 Not Defined 99.00 Apr-24 Not Defined 99.00 May-24 Not Defined 99.00 Jun-…" at bounding box center [755, 246] width 882 height 576
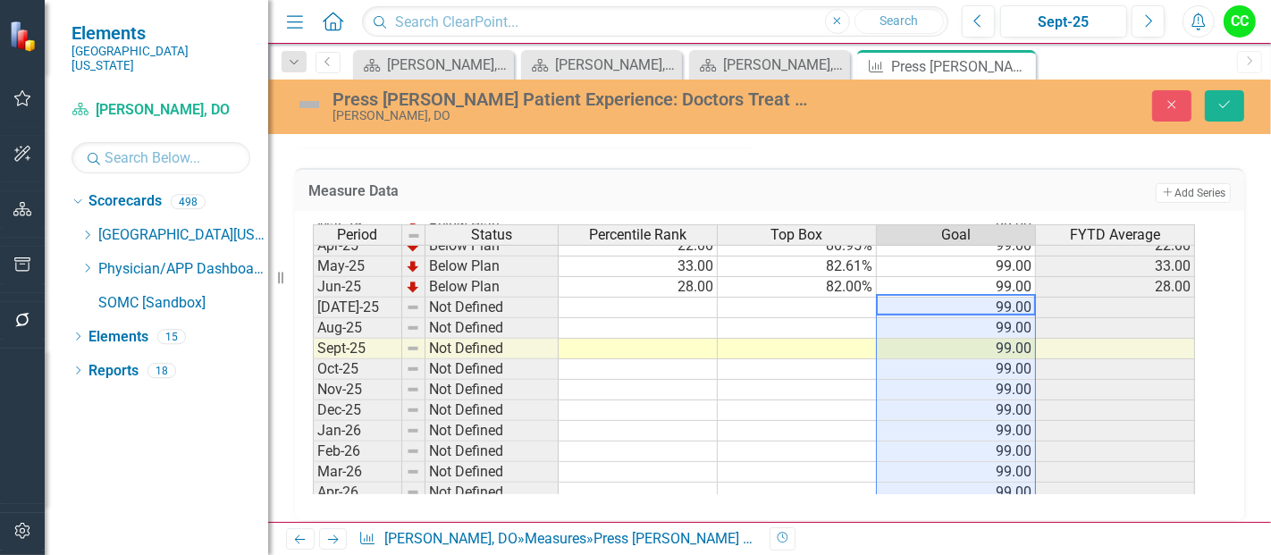
type textarea "99"
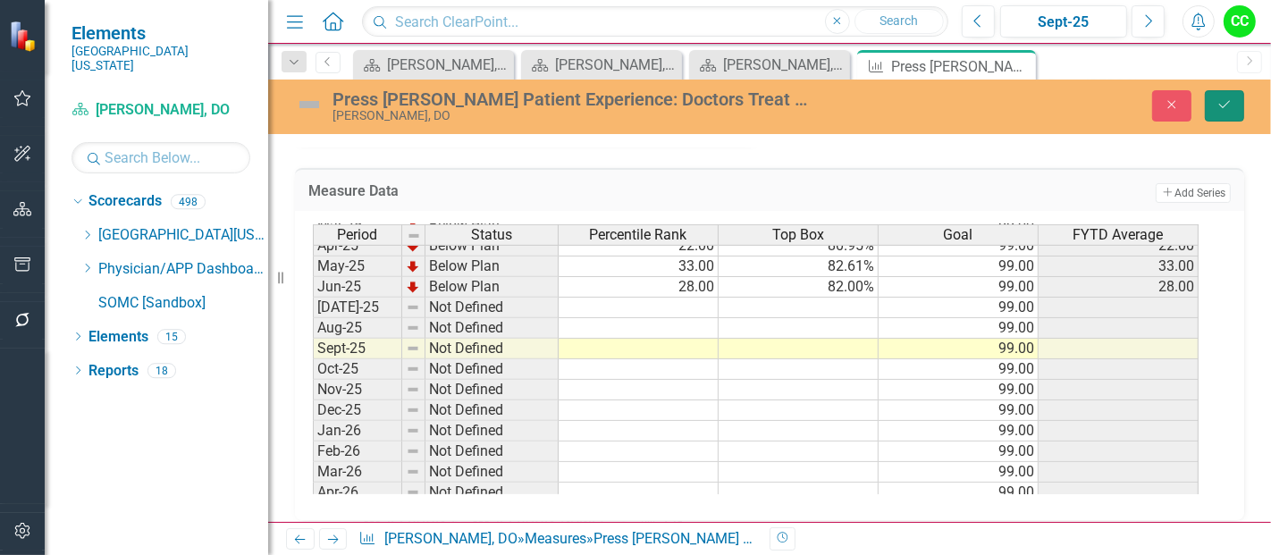
click at [1236, 116] on button "Save" at bounding box center [1224, 105] width 39 height 31
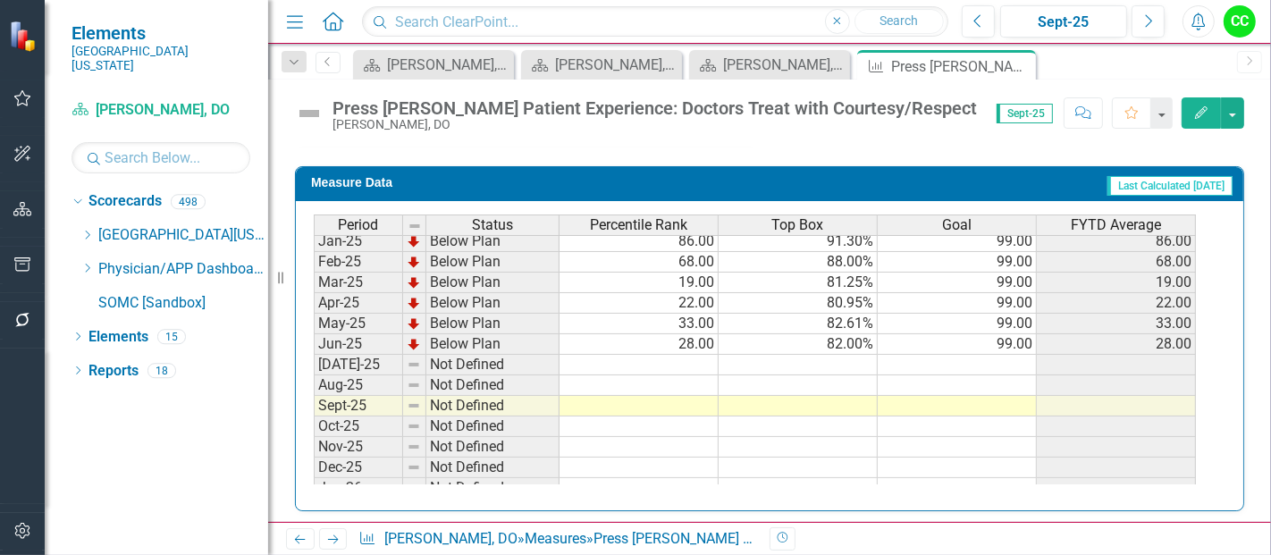
click at [986, 352] on tbody "Oct-23 Below Plan 3.00 75.00% 99.00 3.00 Nov-23 Below Plan 4.00 75.00% 99.00 4.…" at bounding box center [755, 241] width 882 height 638
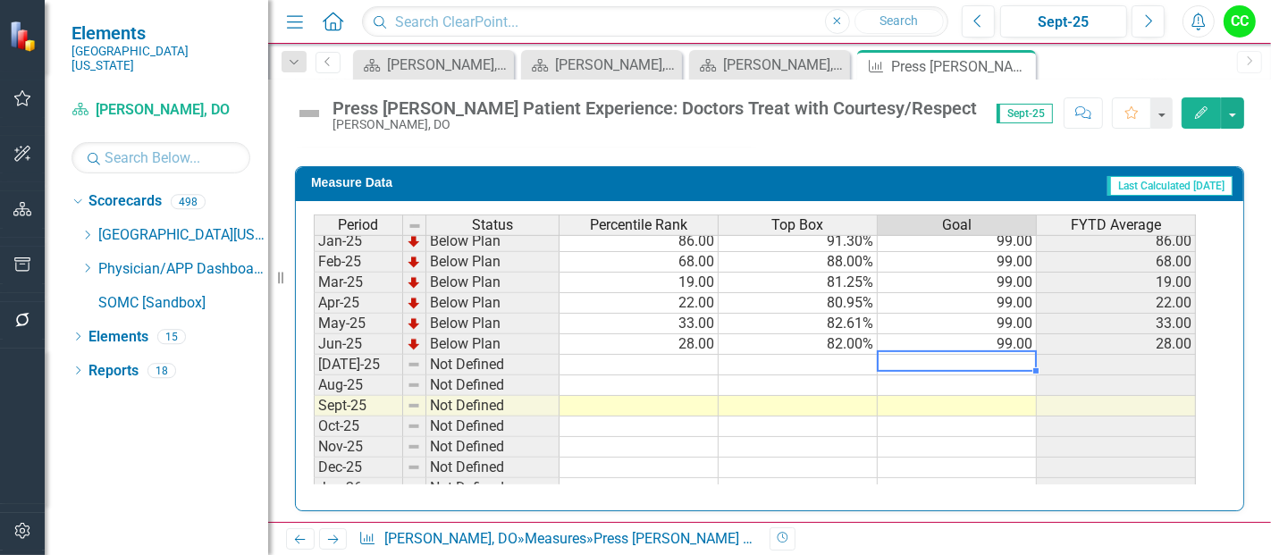
type textarea "99"
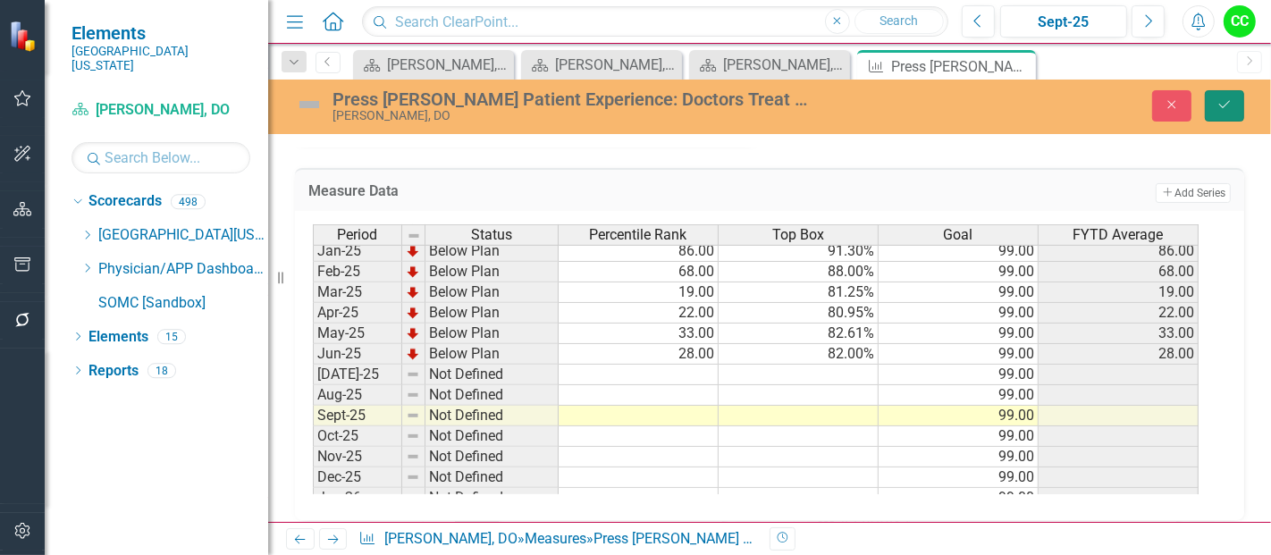
click at [1225, 100] on icon "Save" at bounding box center [1224, 104] width 16 height 13
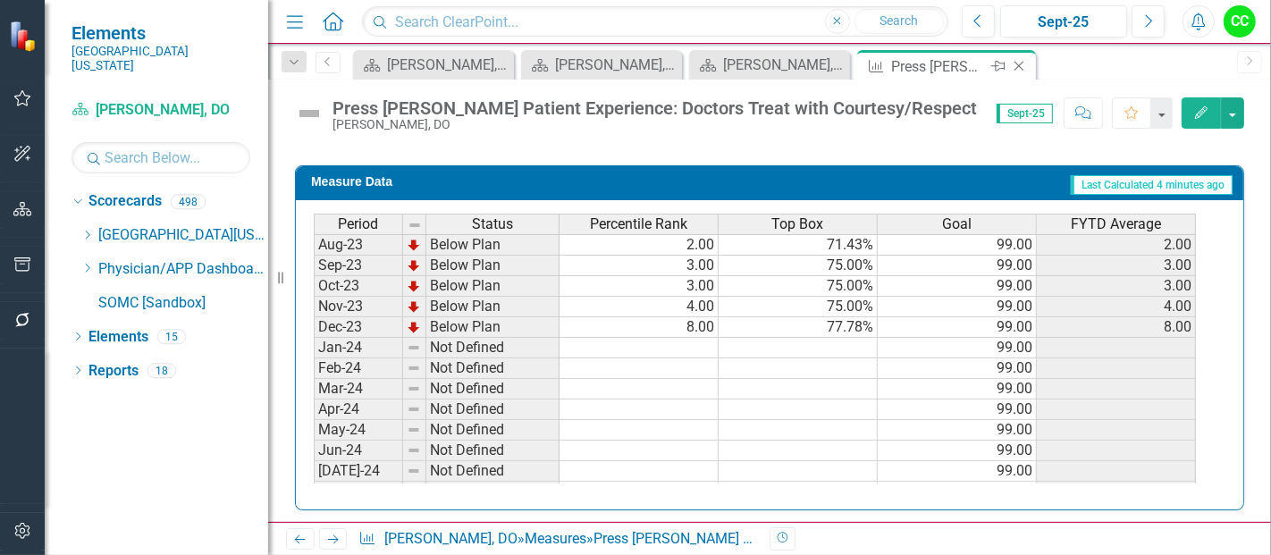
click at [1019, 64] on icon at bounding box center [1019, 67] width 10 height 10
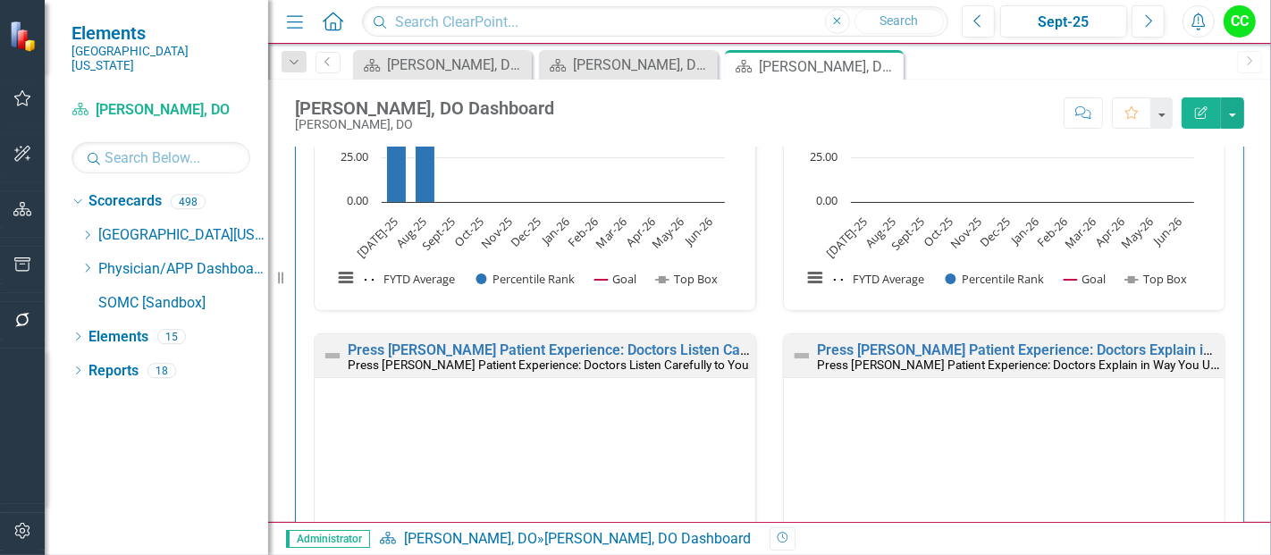
scroll to position [1651, 0]
click at [704, 346] on link "Press [PERSON_NAME] Patient Experience: Doctors Listen Carefully to You" at bounding box center [586, 349] width 477 height 17
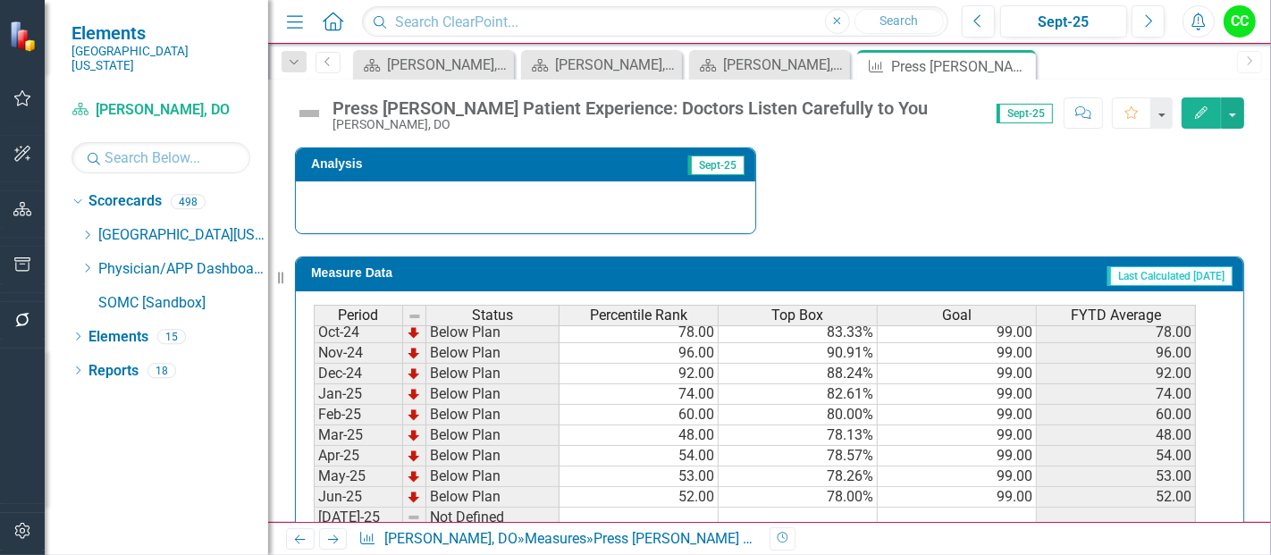
scroll to position [571, 0]
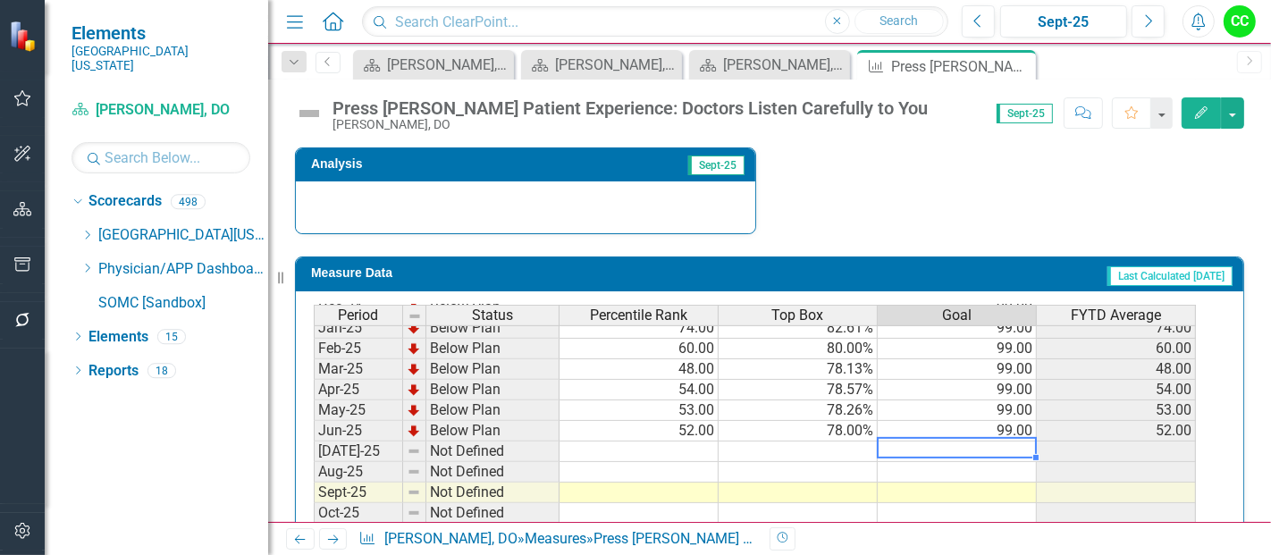
click at [967, 437] on tbody "Feb-24 Not Defined 99.00 Mar-24 Not Defined 99.00 Apr-24 Not Defined 99.00 May-…" at bounding box center [755, 389] width 882 height 597
type textarea "99"
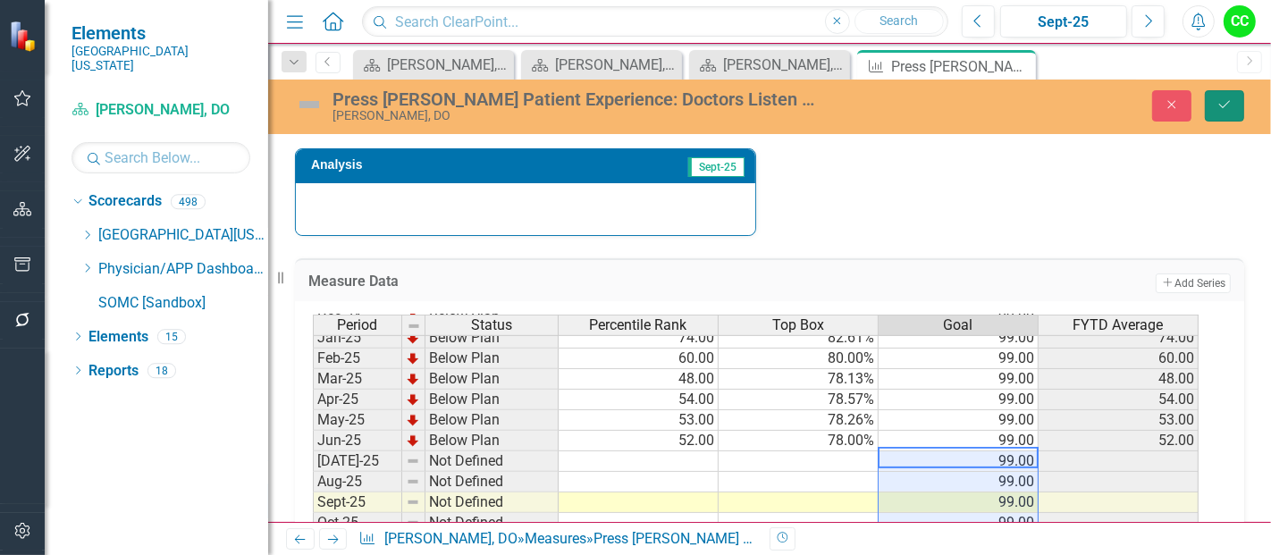
click at [1222, 116] on button "Save" at bounding box center [1224, 105] width 39 height 31
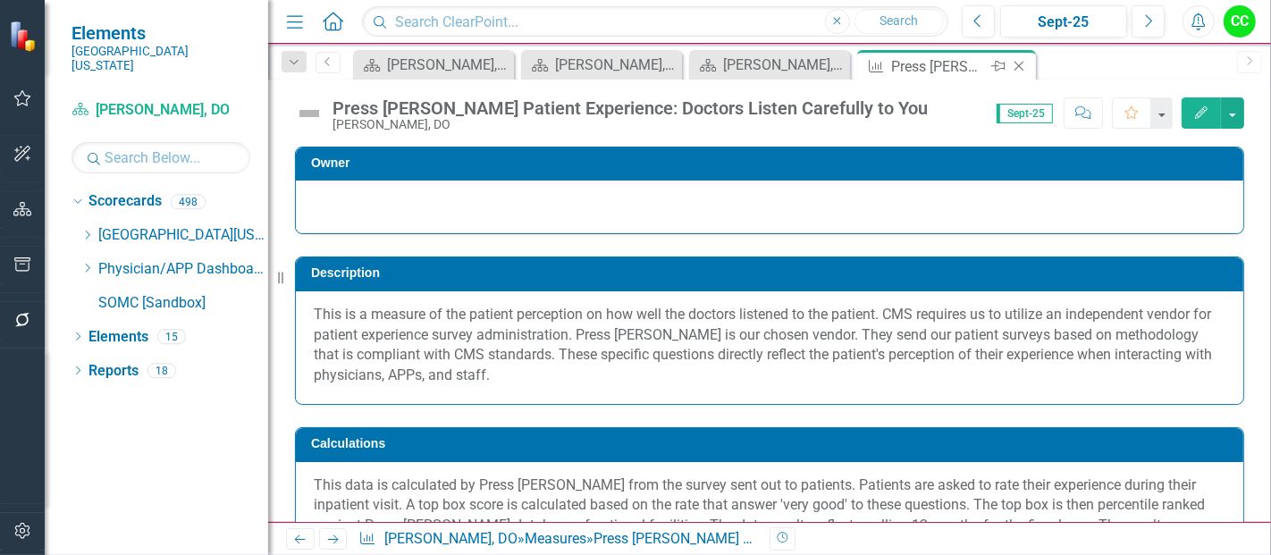
click at [1021, 60] on icon "Close" at bounding box center [1019, 66] width 18 height 14
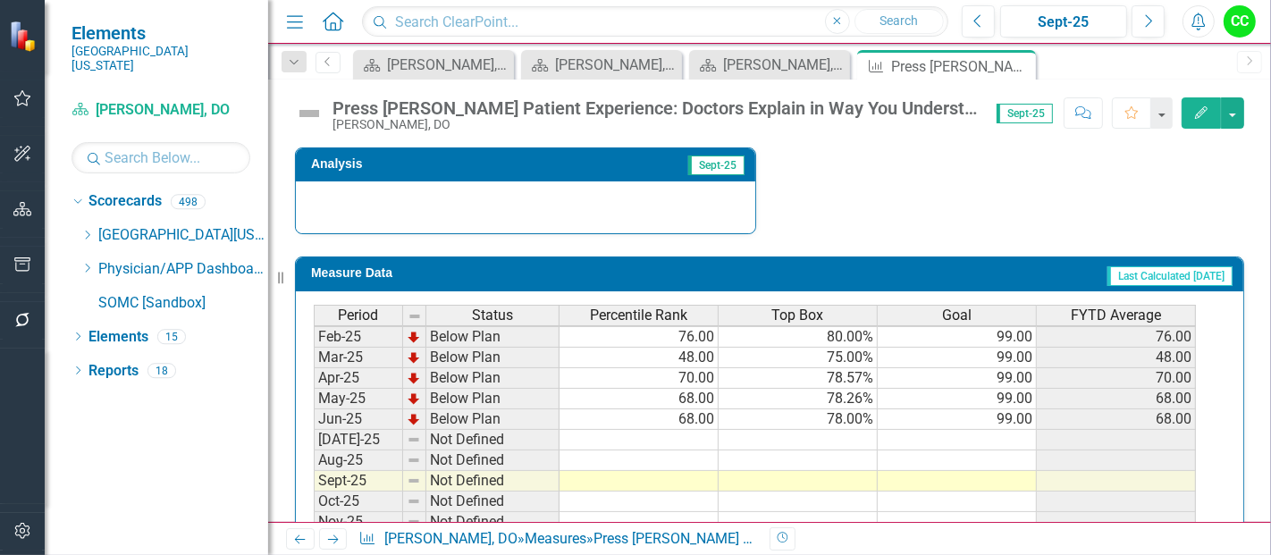
scroll to position [653, 0]
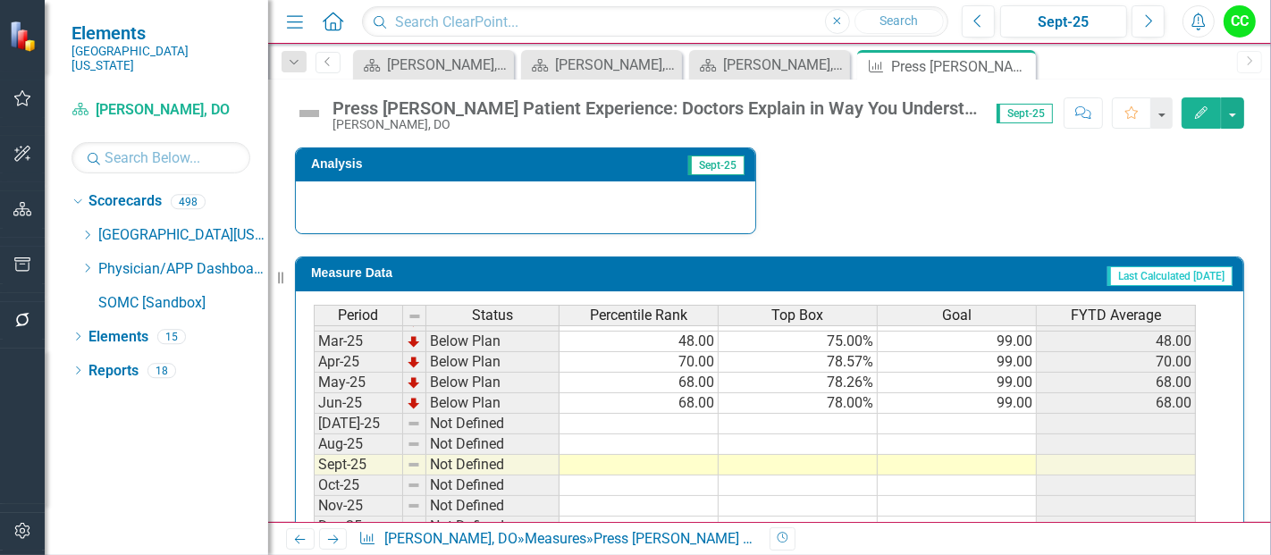
click at [974, 415] on tbody "Sep-23 Below Plan 48.00 75.00% 99.00 48.00 Oct-23 Below Plan 50.00 75.00% 99.00…" at bounding box center [755, 280] width 882 height 638
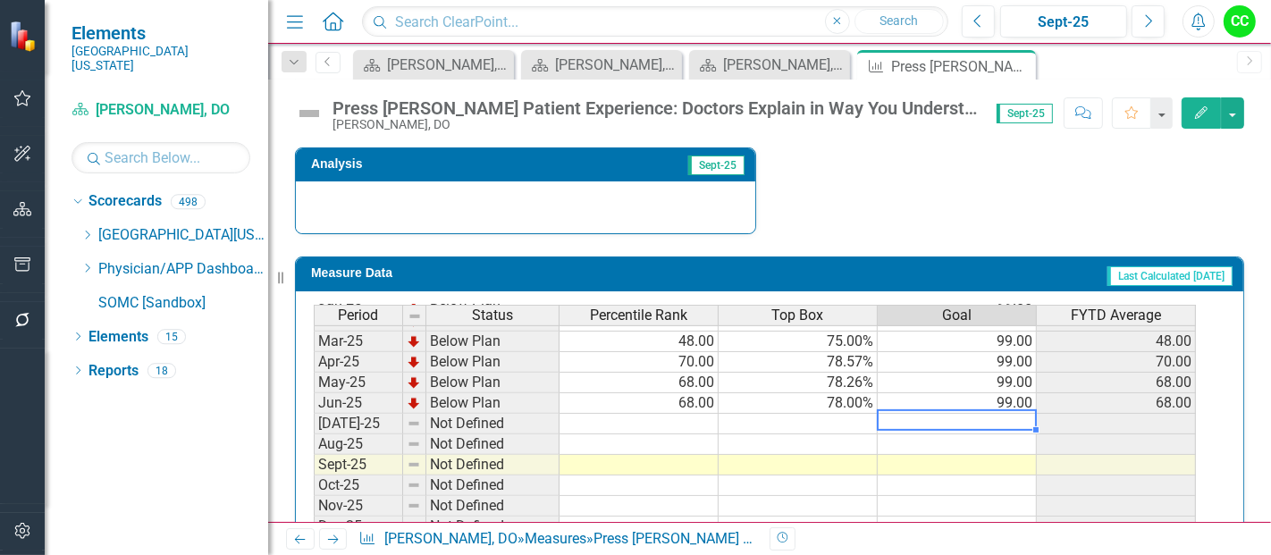
type textarea "99"
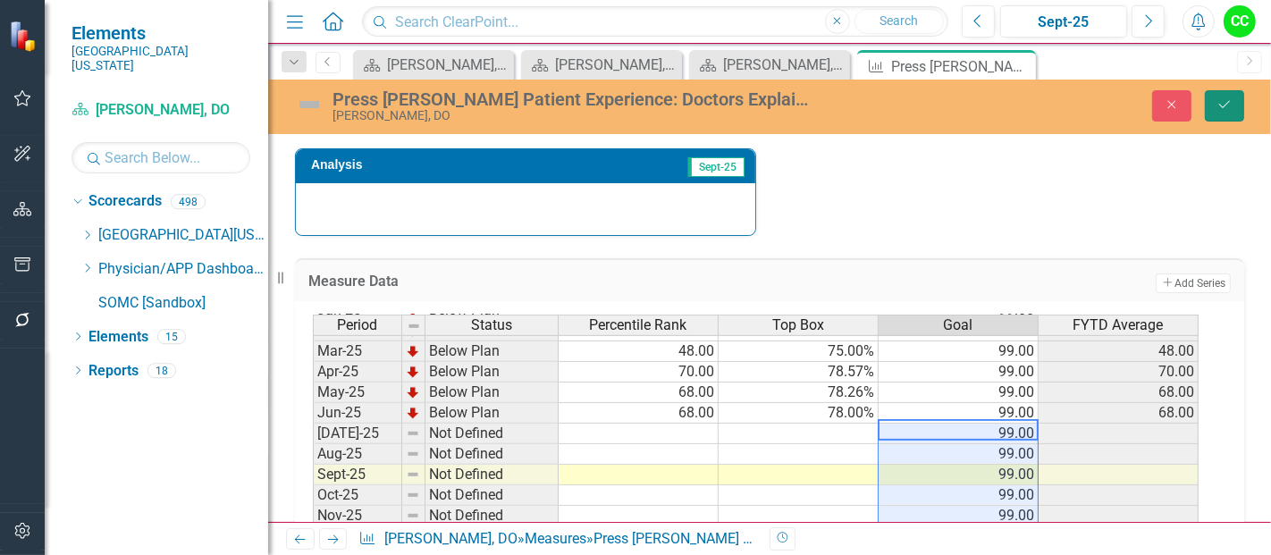
click at [1224, 108] on icon "Save" at bounding box center [1224, 104] width 16 height 13
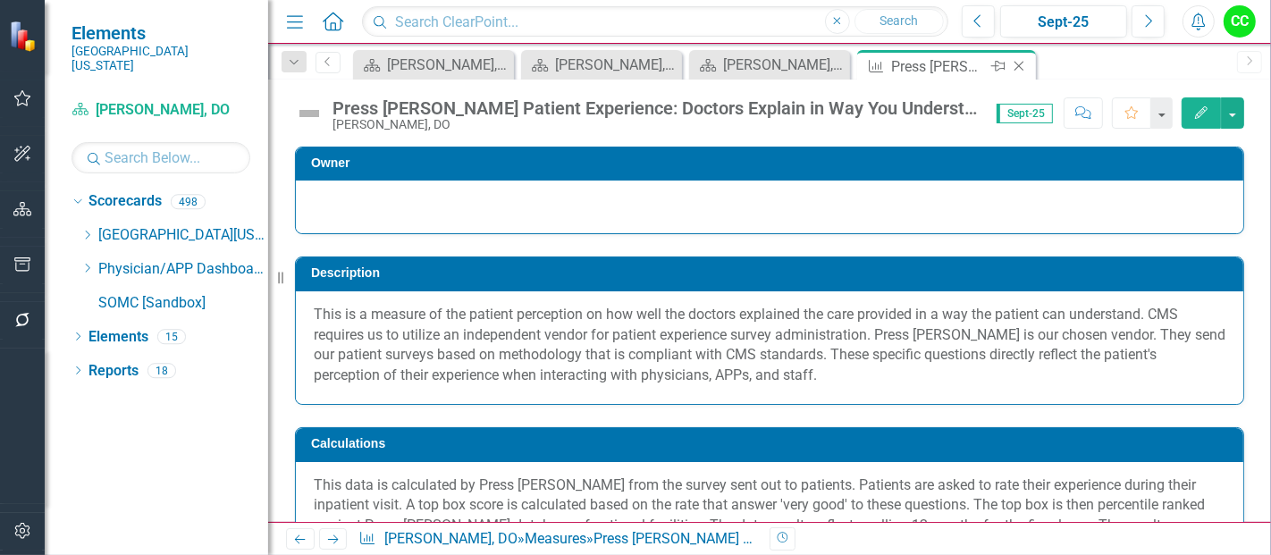
click at [1020, 67] on icon "Close" at bounding box center [1019, 66] width 18 height 14
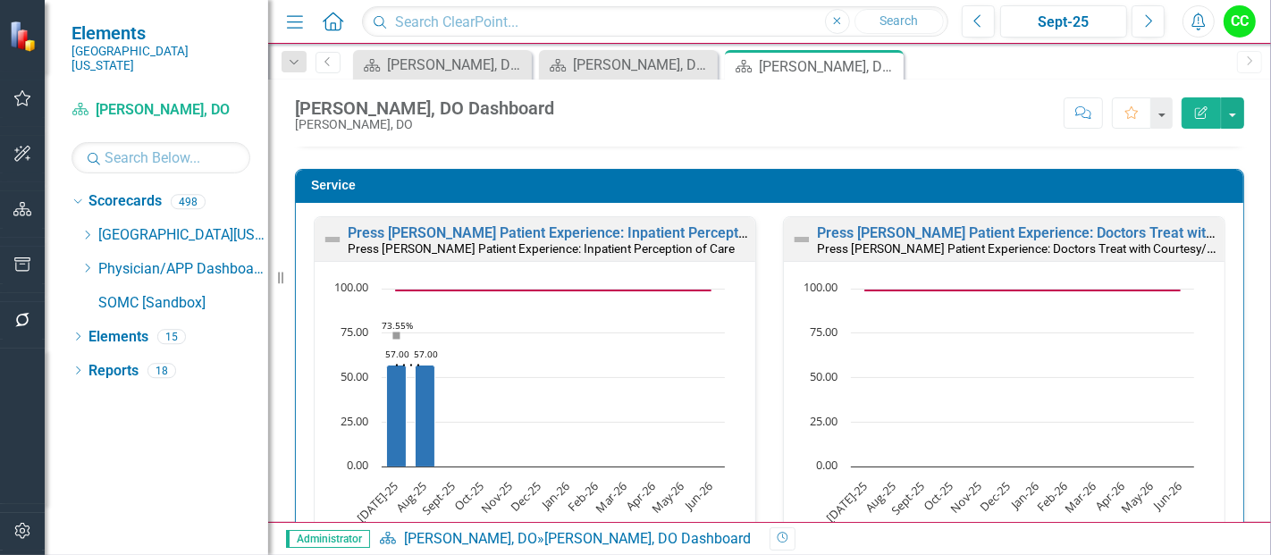
scroll to position [2158, 0]
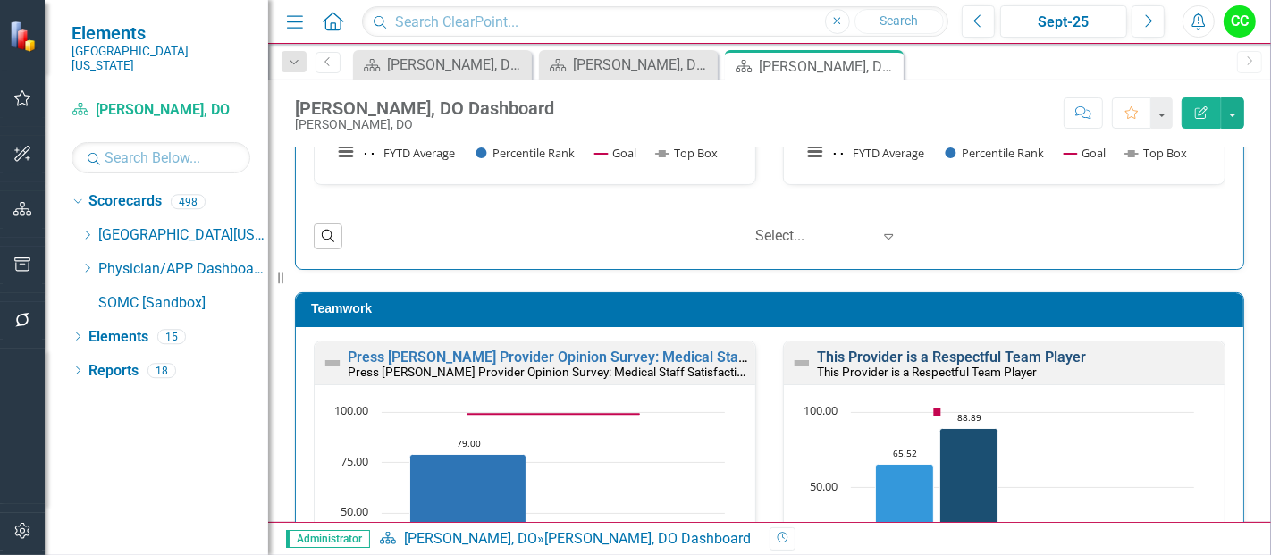
click at [919, 348] on link "This Provider is a Respectful Team Player" at bounding box center [951, 356] width 269 height 17
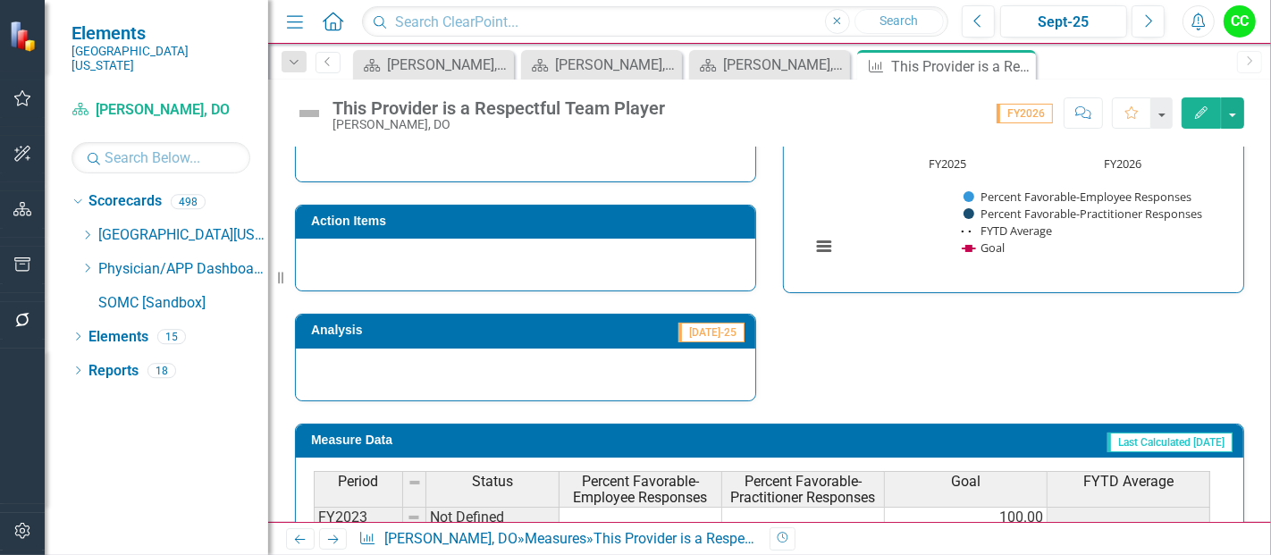
scroll to position [684, 0]
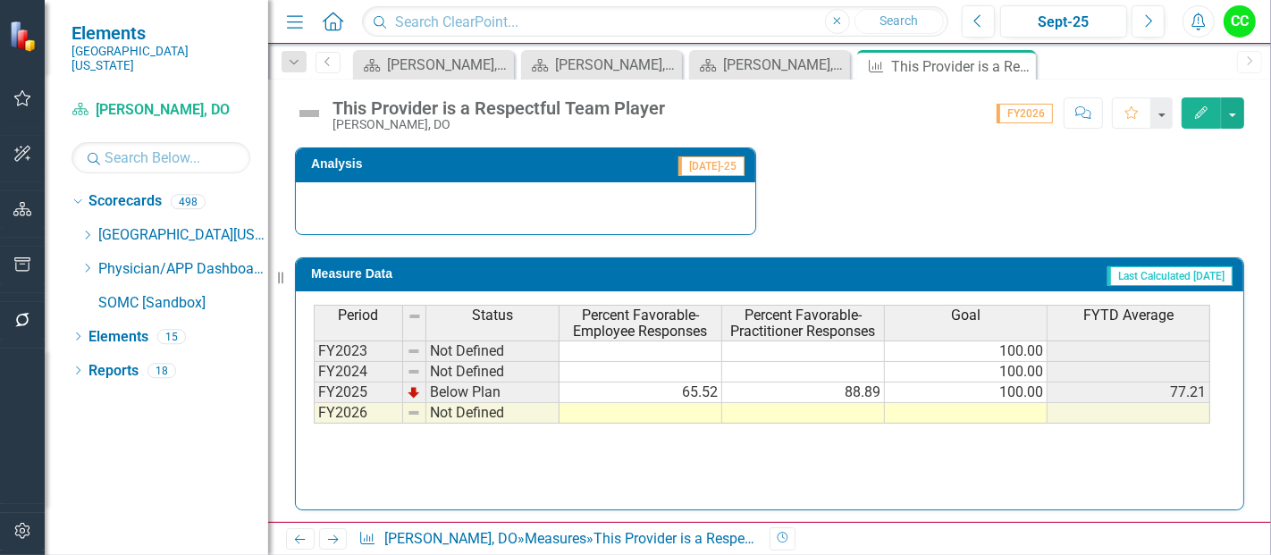
click at [984, 404] on td at bounding box center [966, 413] width 163 height 21
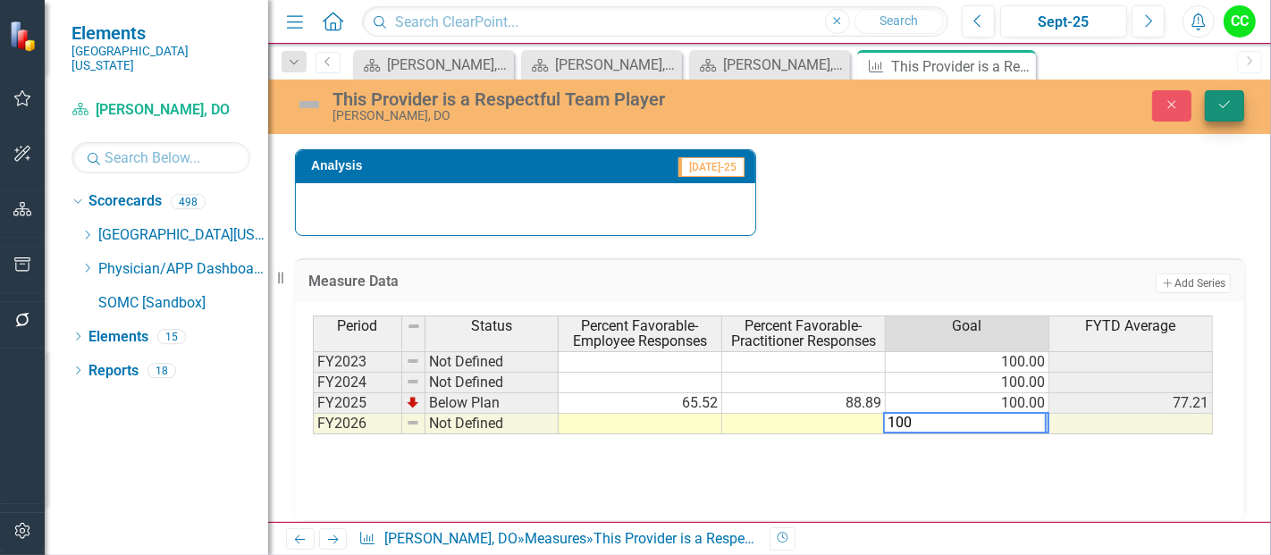
type textarea "100"
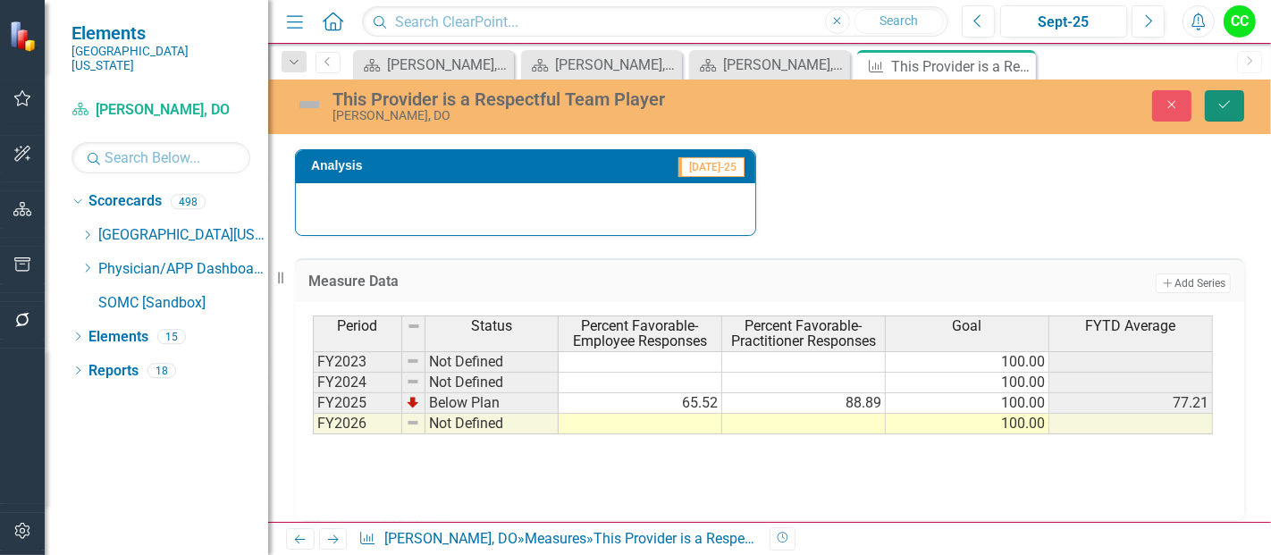
click at [1206, 108] on button "Save" at bounding box center [1224, 105] width 39 height 31
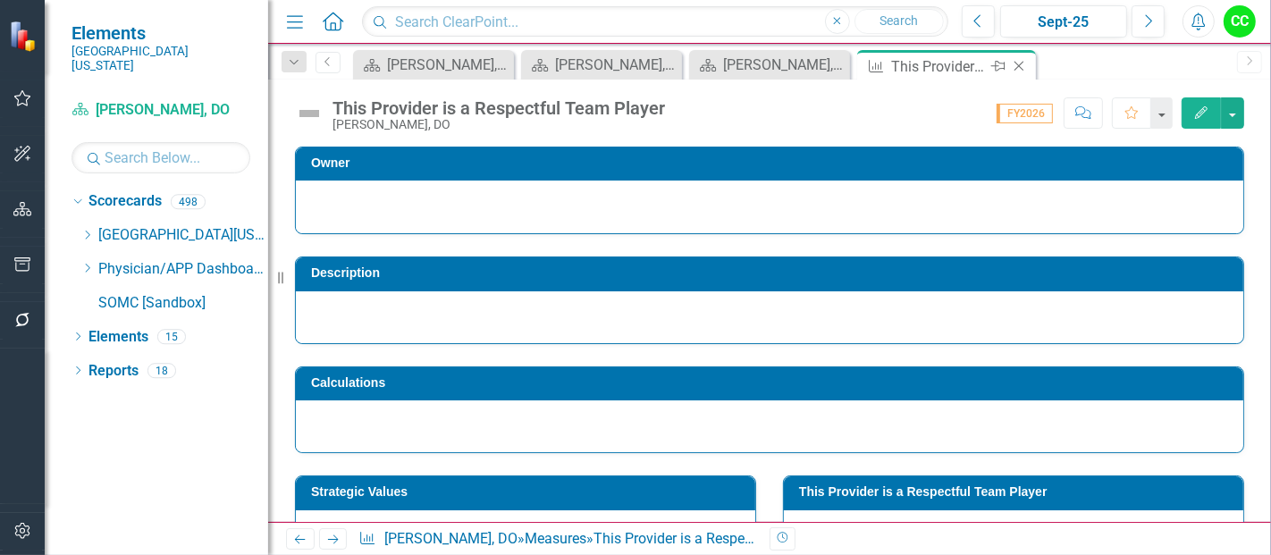
click at [1019, 67] on icon "Close" at bounding box center [1019, 66] width 18 height 14
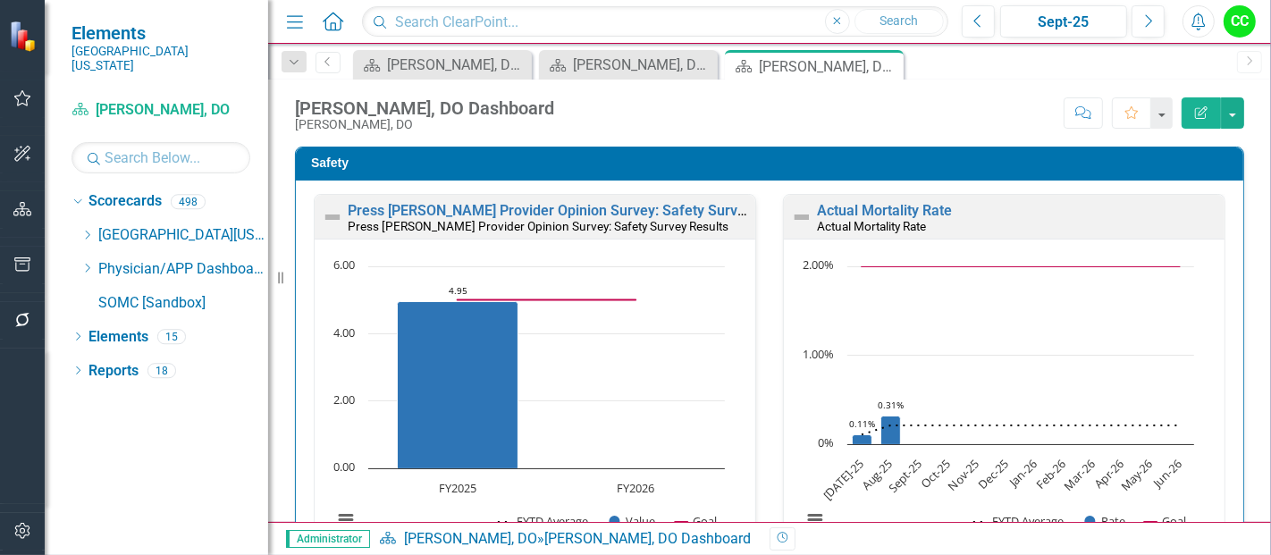
click at [1019, 67] on div "Scorecard Ethan Hiles, DO Dashboard Close Scorecard Vince Luskin, DO Dashboard …" at bounding box center [788, 64] width 878 height 29
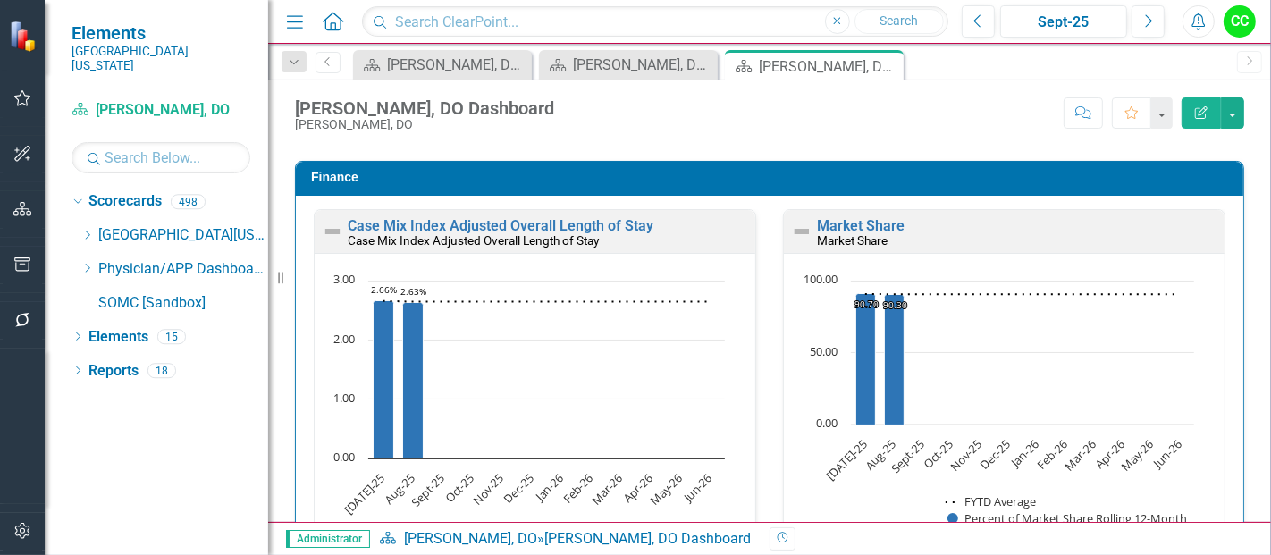
scroll to position [2808, 0]
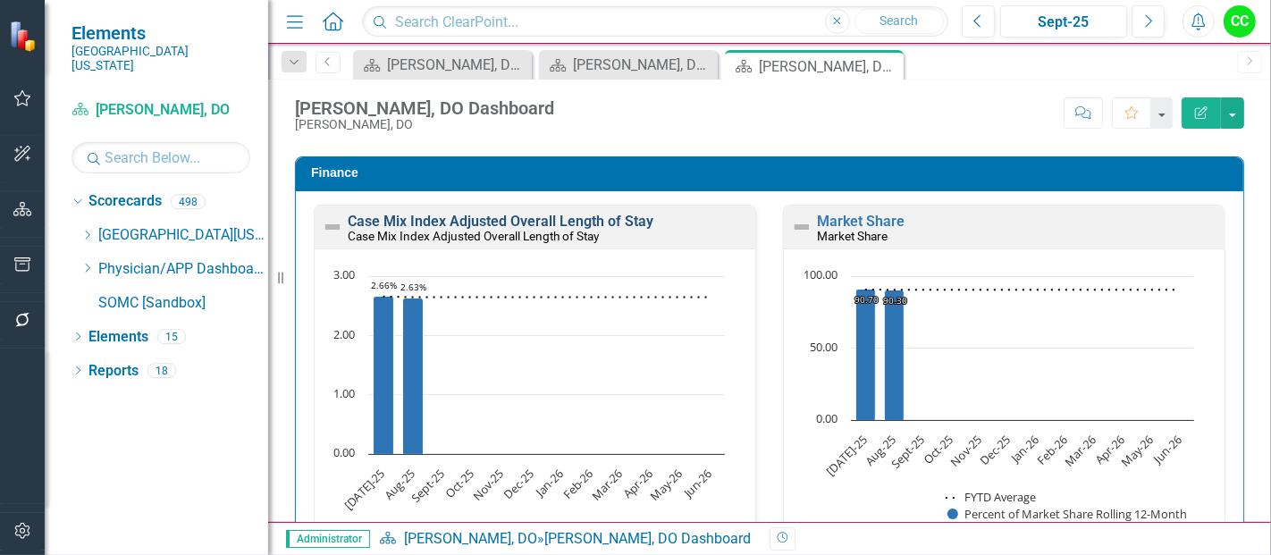
click at [592, 213] on link "Case Mix Index Adjusted Overall Length of Stay" at bounding box center [501, 221] width 306 height 17
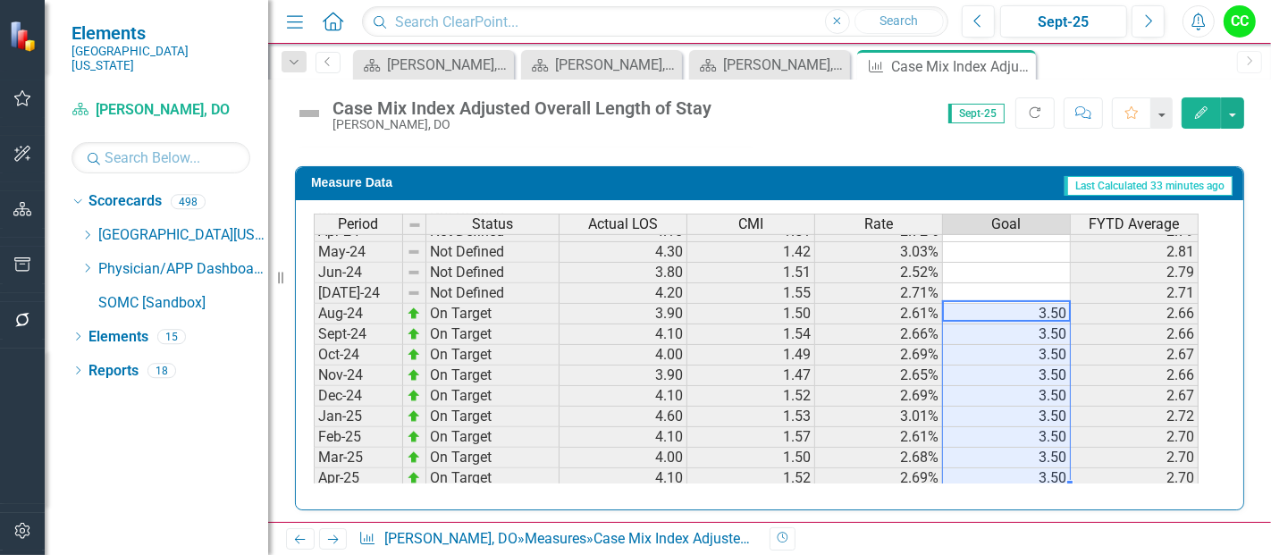
scroll to position [594, 0]
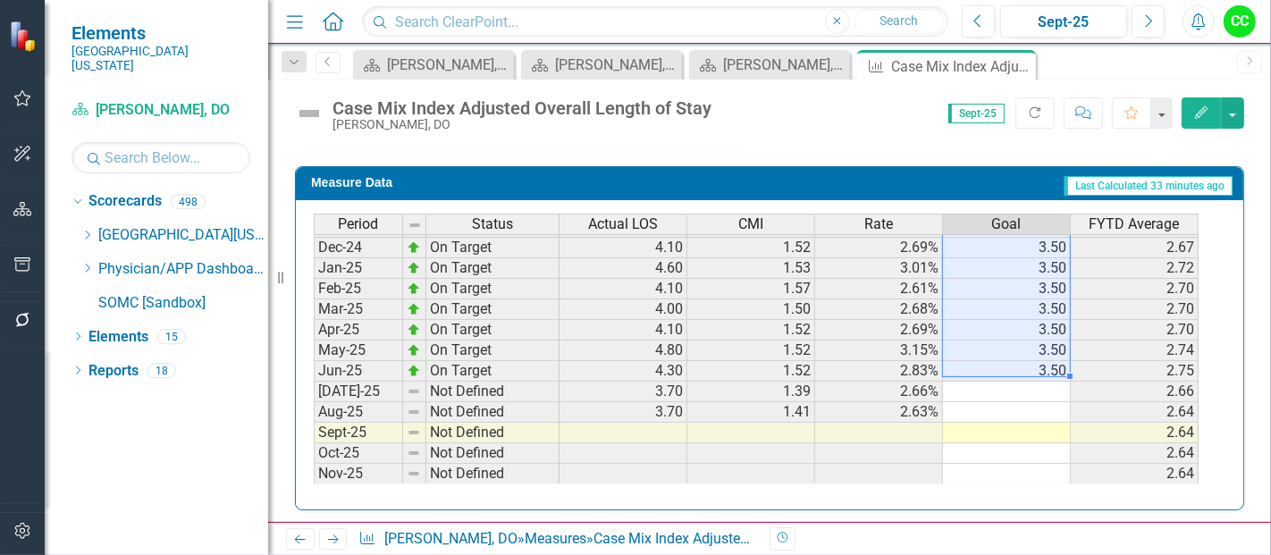
drag, startPoint x: 1049, startPoint y: 313, endPoint x: 1034, endPoint y: 366, distance: 55.7
click at [1034, 366] on tbody "Jul-23 Not Defined 4.30 1.43 3.00% 3.00 Aug-23 Not Defined 4.20 1.39 3.03% 3.02…" at bounding box center [756, 206] width 885 height 638
click at [1028, 382] on td at bounding box center [1007, 392] width 128 height 21
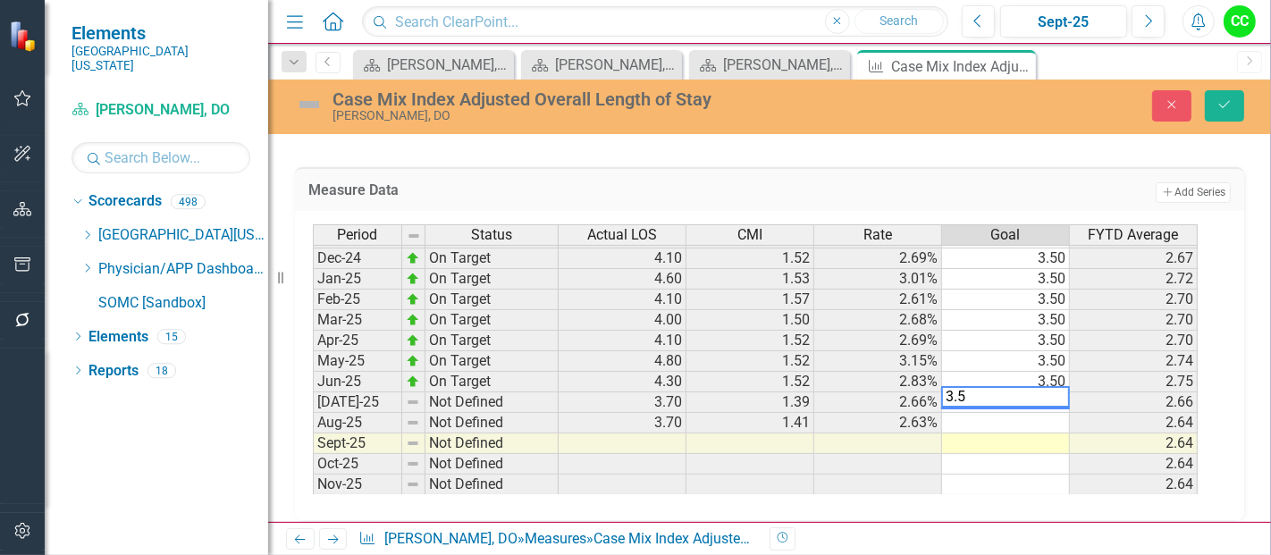
type textarea "3.5"
click at [1023, 413] on td at bounding box center [1006, 423] width 128 height 21
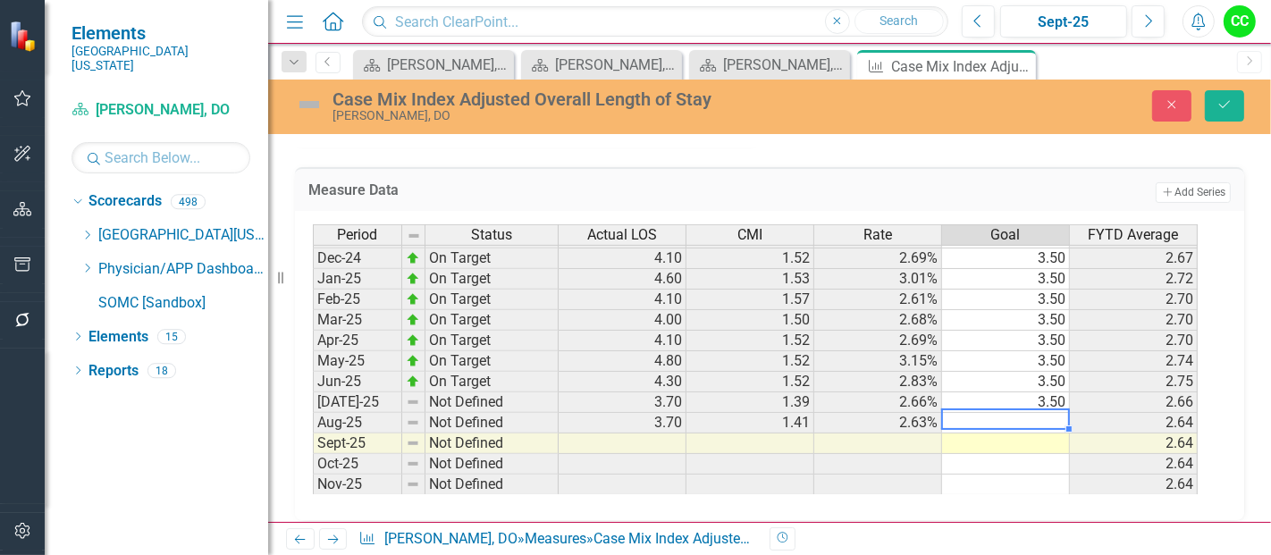
type textarea "3.5"
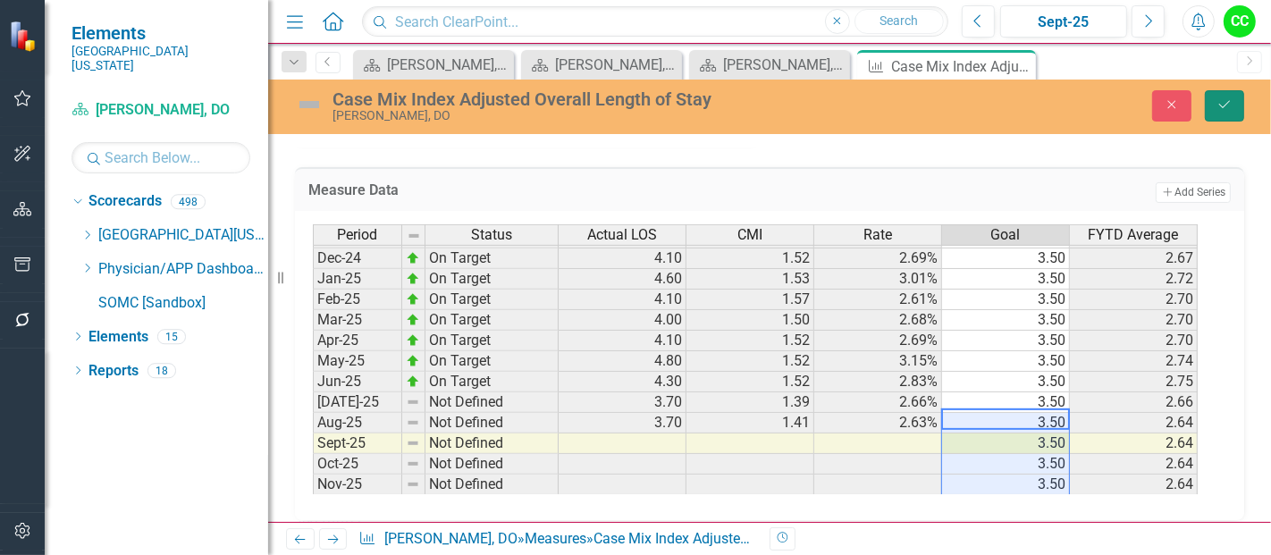
click at [1217, 111] on button "Save" at bounding box center [1224, 105] width 39 height 31
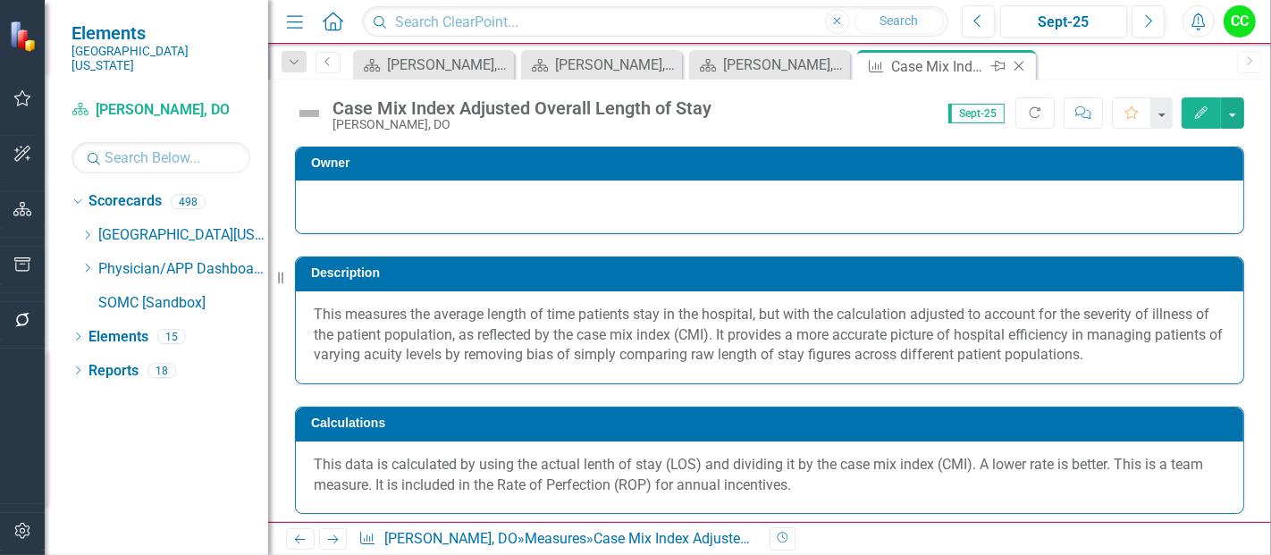
click at [1018, 64] on icon at bounding box center [1019, 67] width 10 height 10
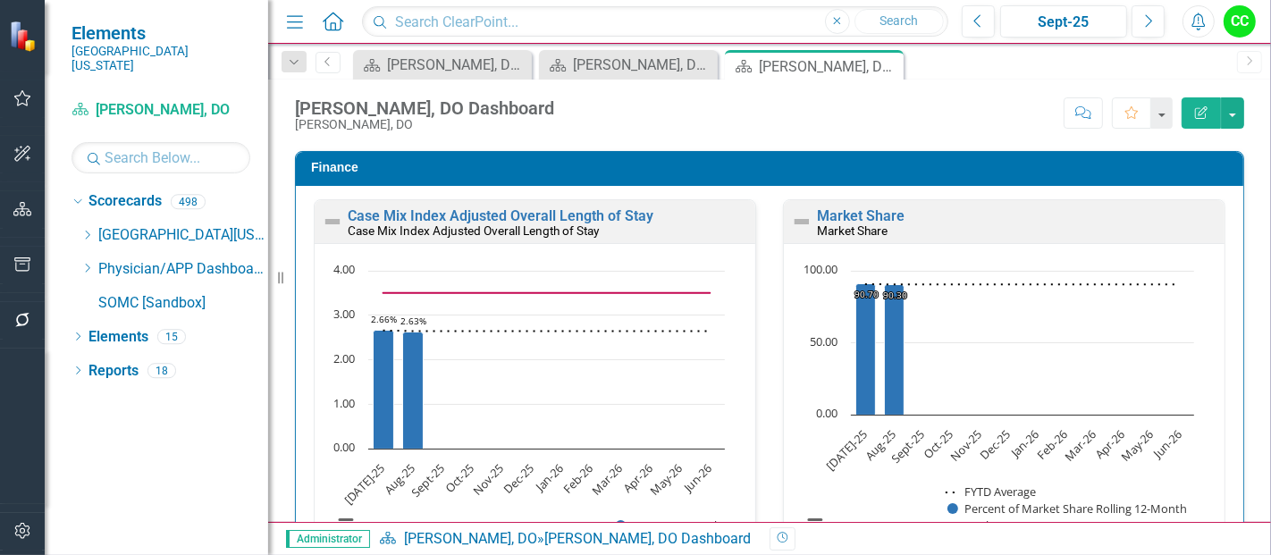
scroll to position [2828, 0]
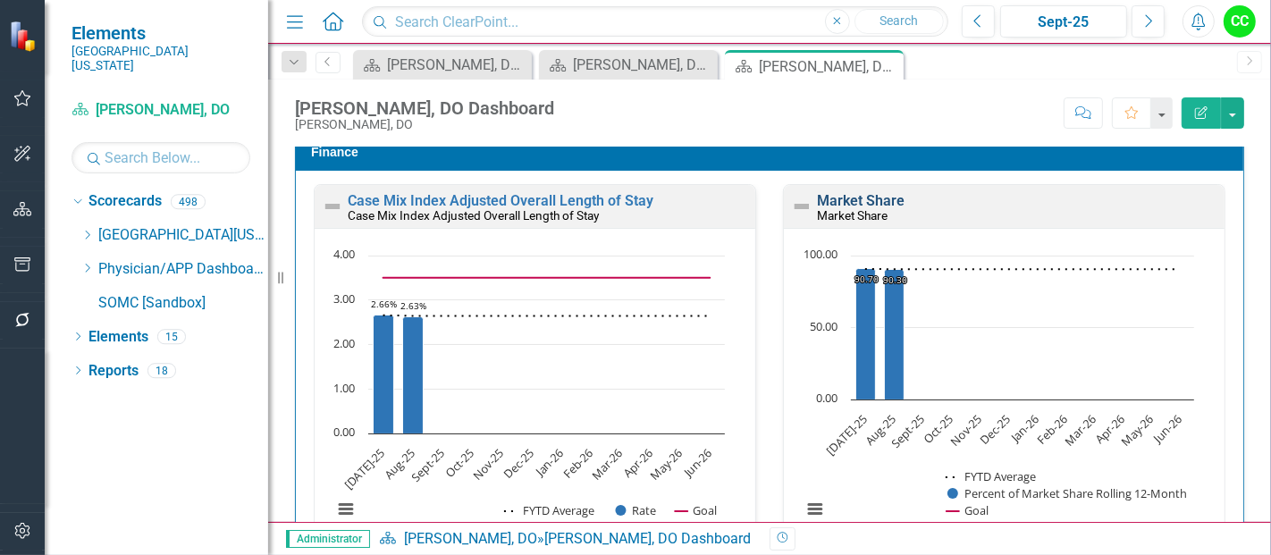
click at [860, 194] on link "Market Share" at bounding box center [861, 200] width 88 height 17
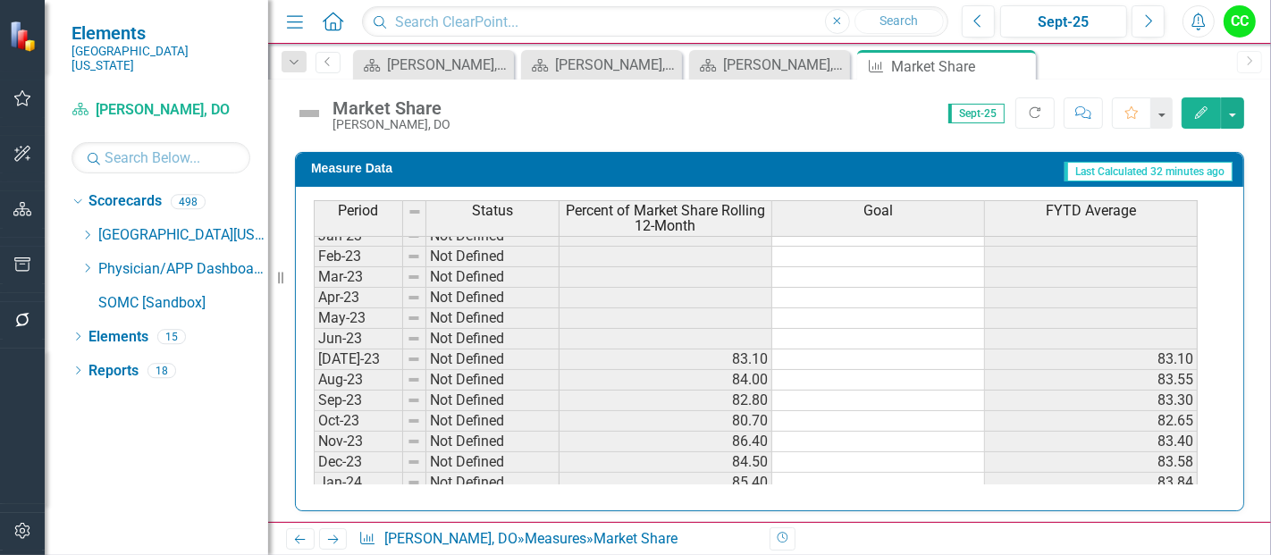
scroll to position [337, 0]
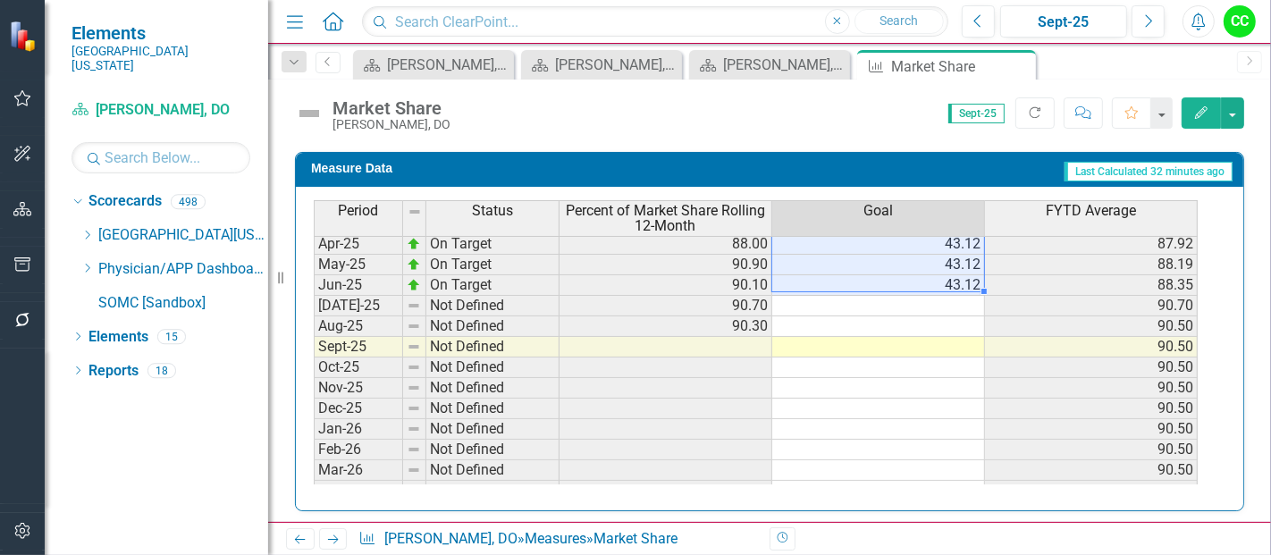
drag, startPoint x: 923, startPoint y: 261, endPoint x: 936, endPoint y: 272, distance: 17.2
click at [936, 272] on tbody "Apr-24 Not Defined 85.50 84.62 May-24 Not Defined 86.30 84.77 Jun-24 Not Define…" at bounding box center [756, 265] width 884 height 556
click at [932, 296] on td at bounding box center [878, 306] width 213 height 21
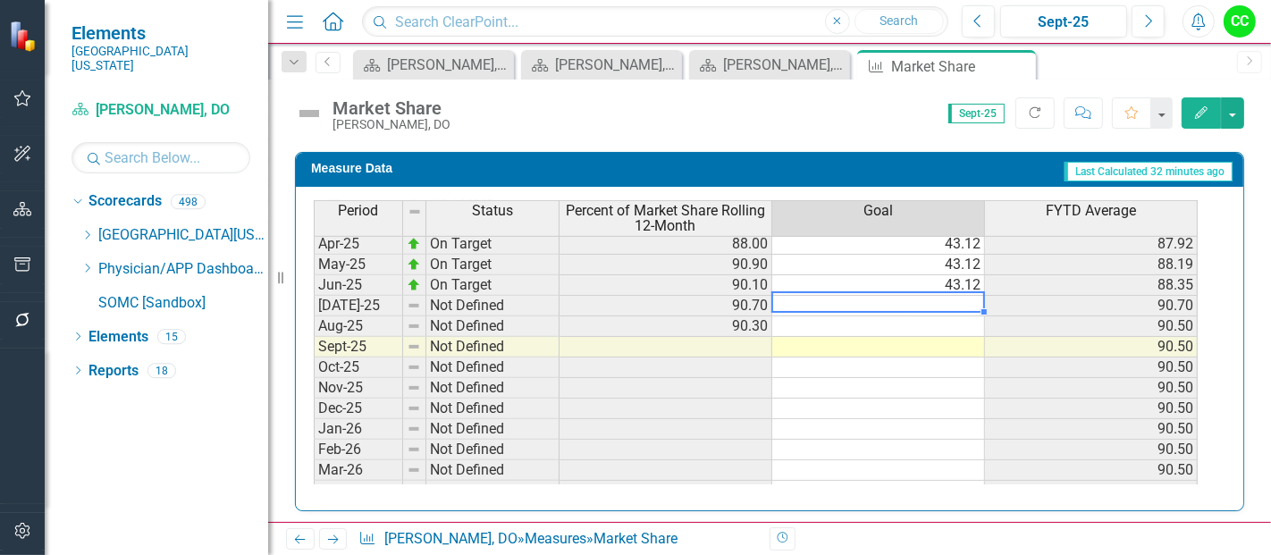
type textarea "5"
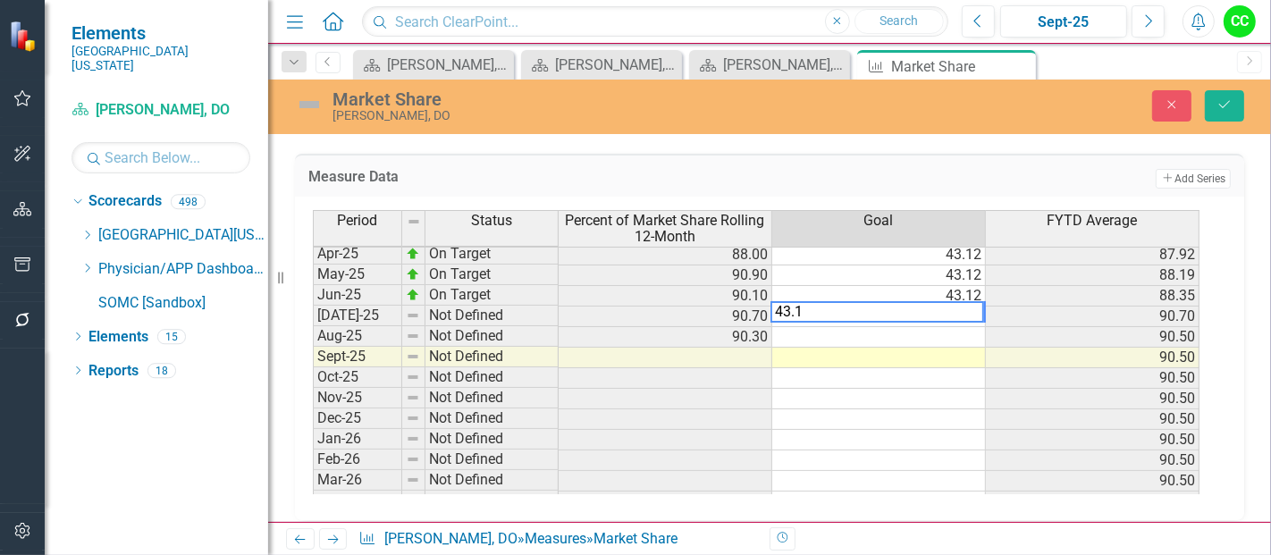
type textarea "43.12"
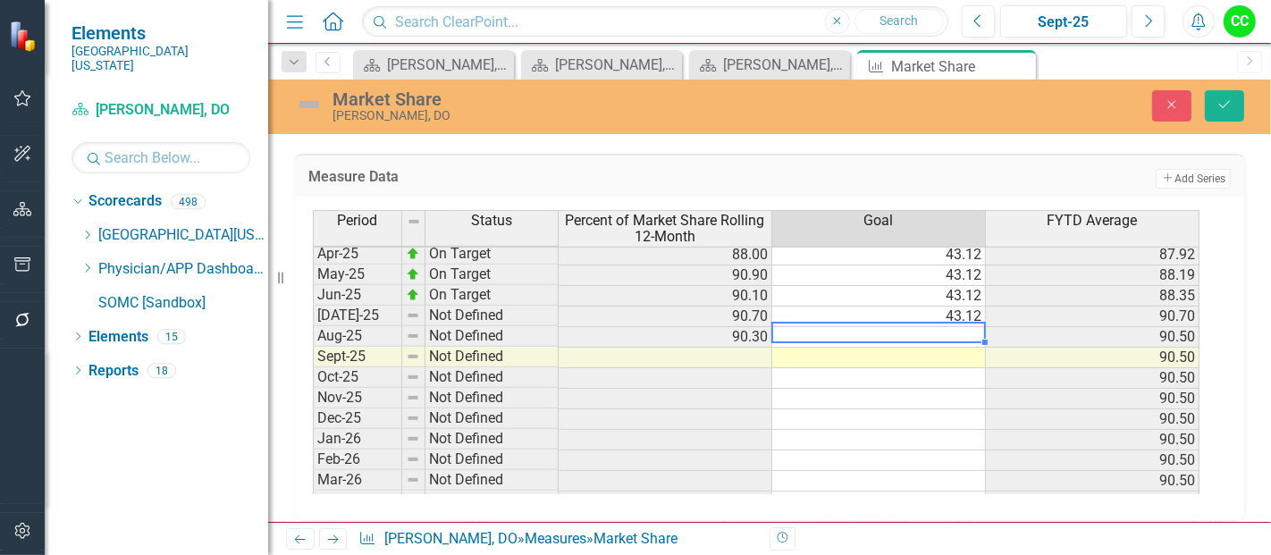
type textarea "43.12"
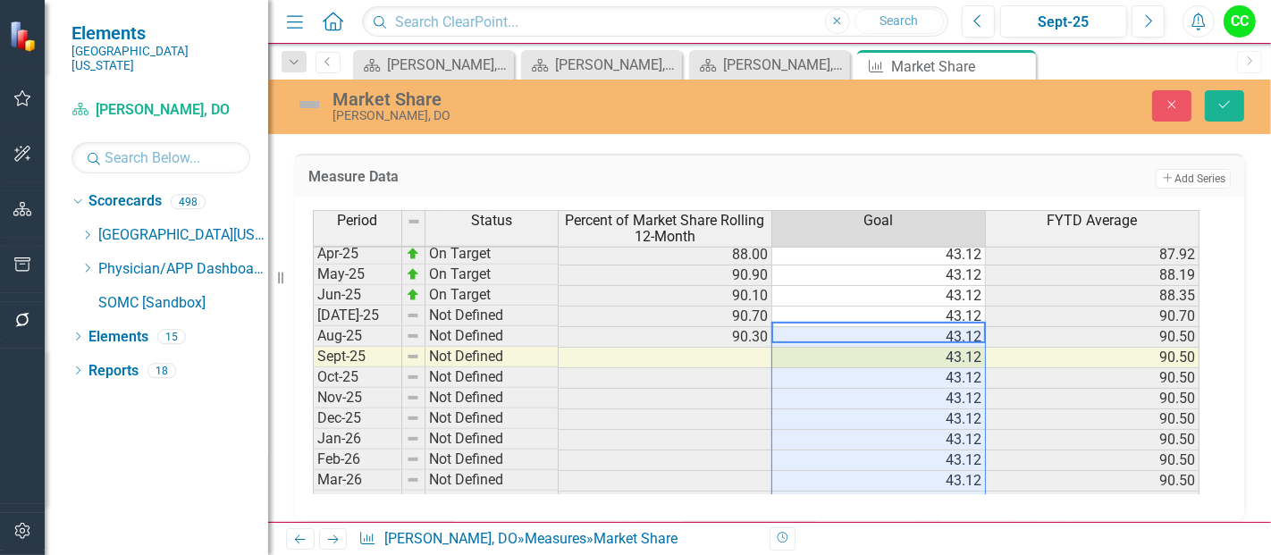
click at [1216, 82] on div "Market Share Danielle Tanielian, DO Close Save" at bounding box center [769, 107] width 1003 height 55
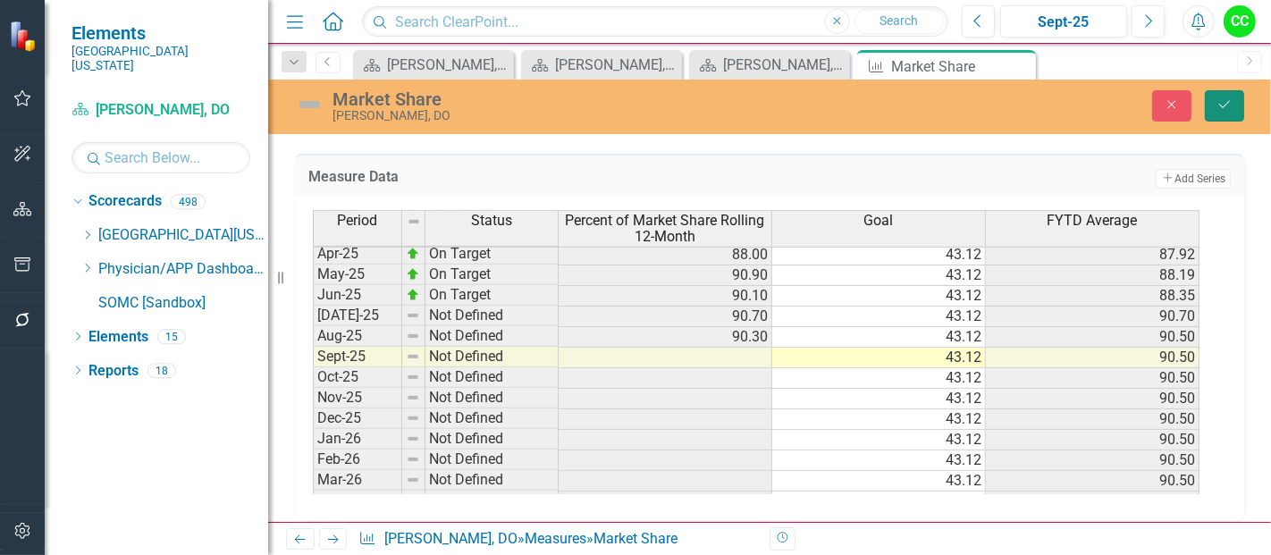
click at [1230, 103] on icon "Save" at bounding box center [1224, 104] width 16 height 13
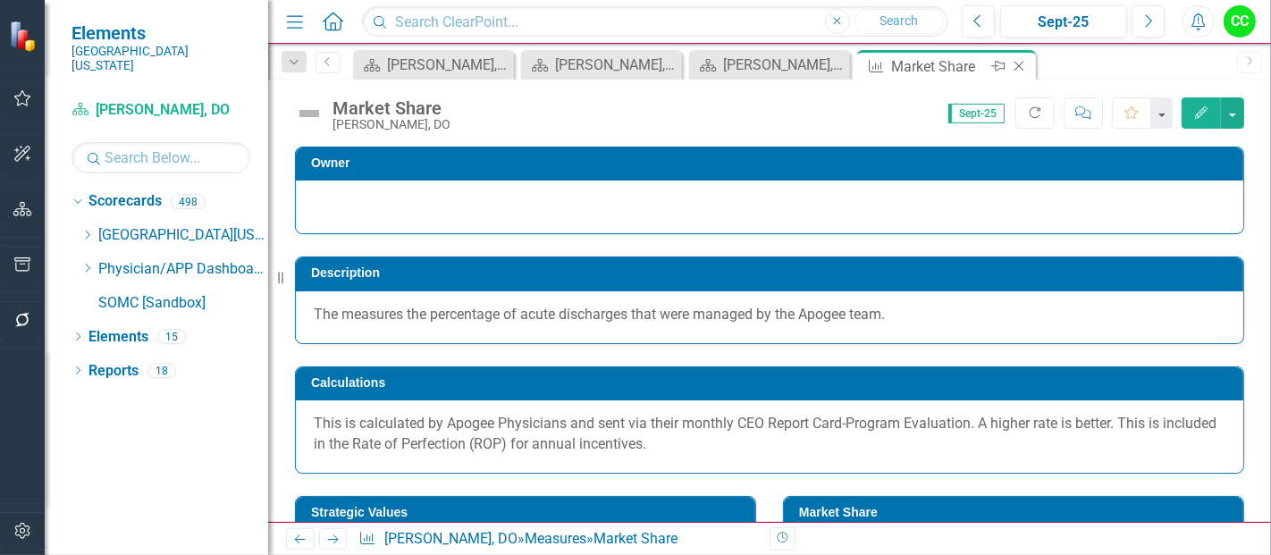
click at [1020, 63] on icon "Close" at bounding box center [1019, 66] width 18 height 14
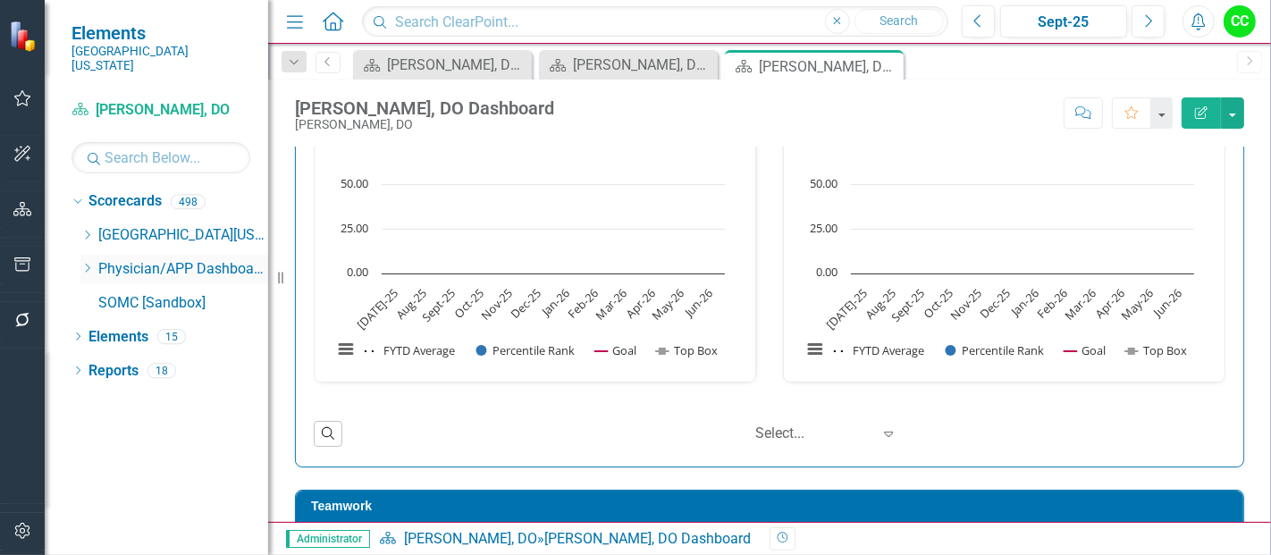
click at [87, 263] on icon "Dropdown" at bounding box center [86, 268] width 13 height 11
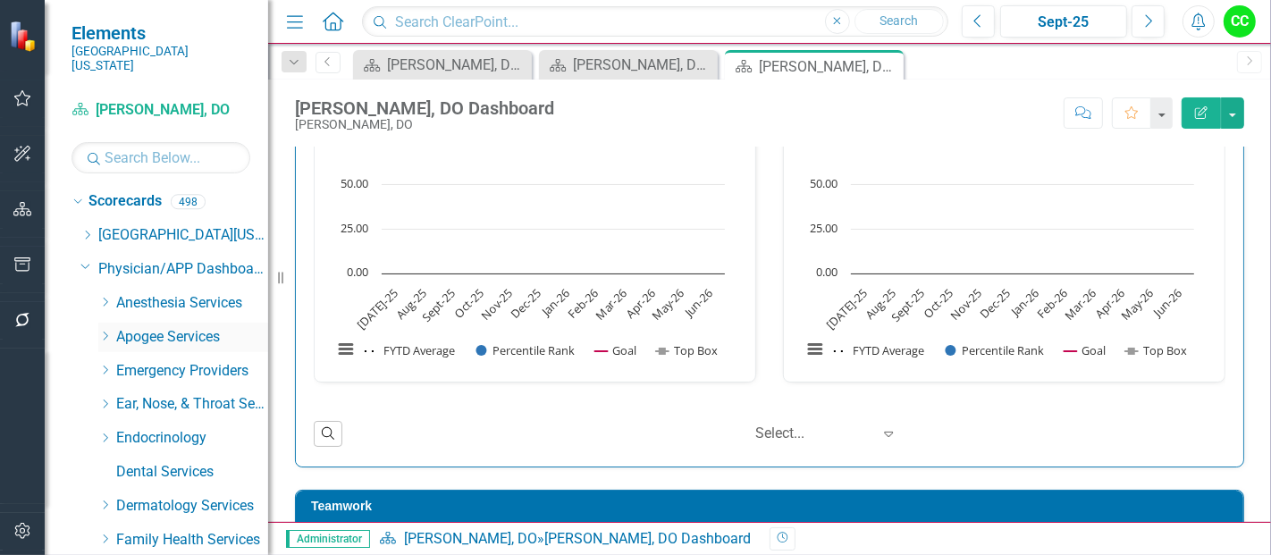
click at [105, 331] on icon "Dropdown" at bounding box center [104, 336] width 13 height 11
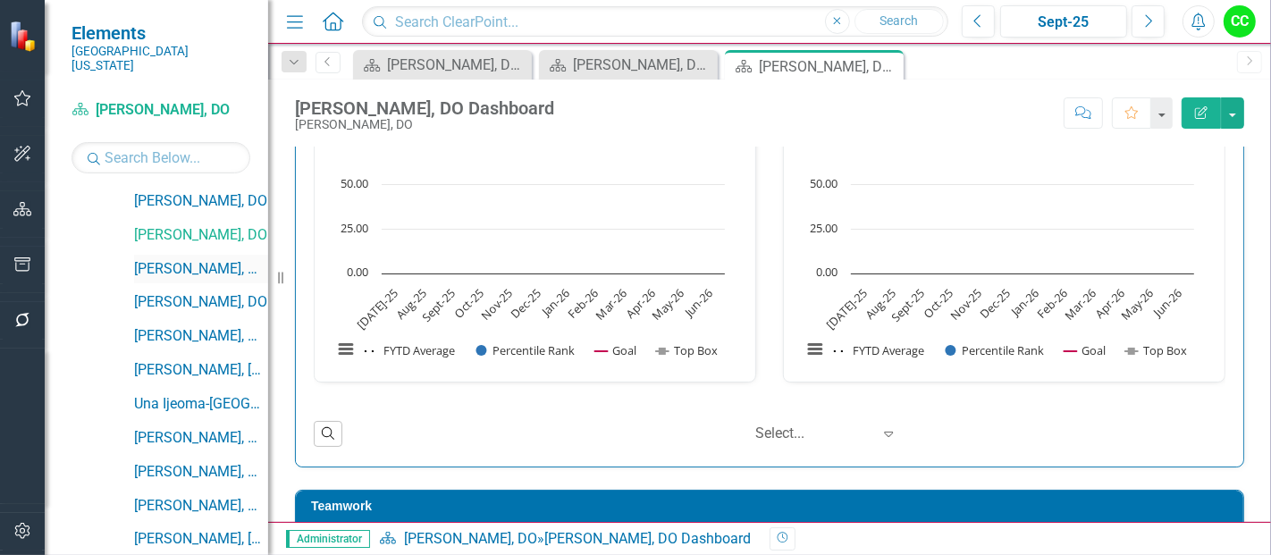
click at [211, 259] on link "[PERSON_NAME], MD" at bounding box center [201, 269] width 134 height 21
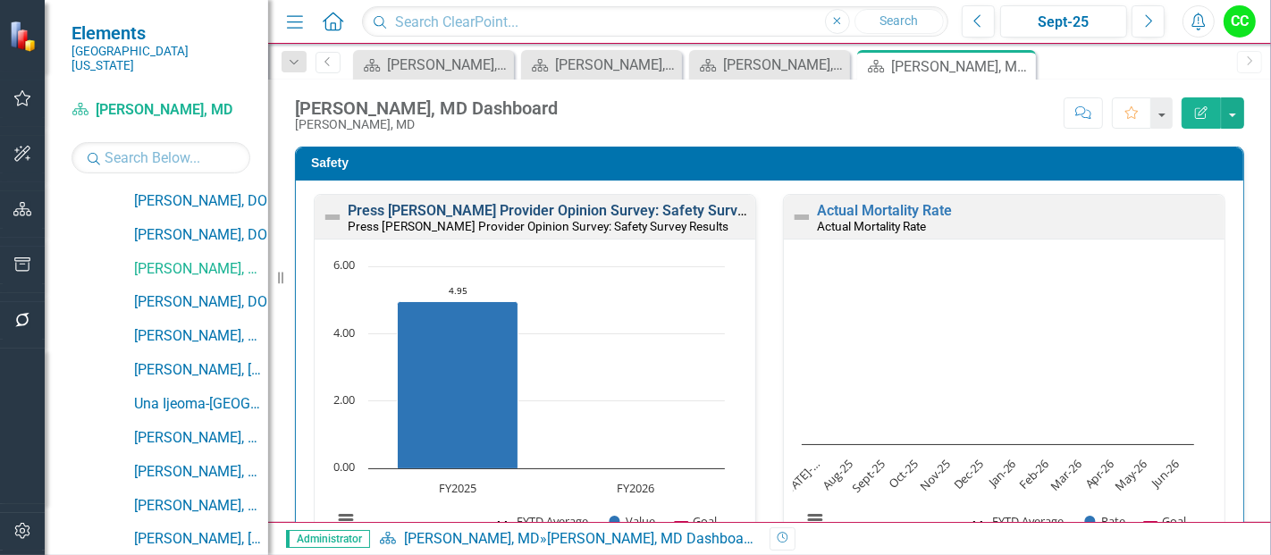
click at [489, 212] on link "Press [PERSON_NAME] Provider Opinion Survey: Safety Survey Results" at bounding box center [576, 210] width 456 height 17
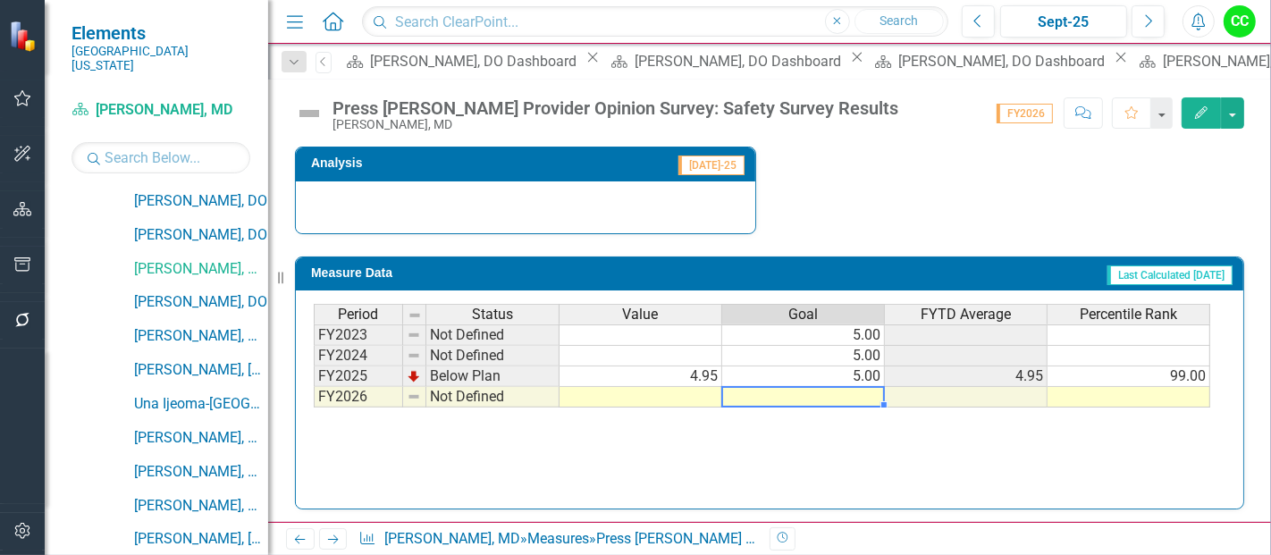
click at [849, 399] on td at bounding box center [803, 397] width 163 height 21
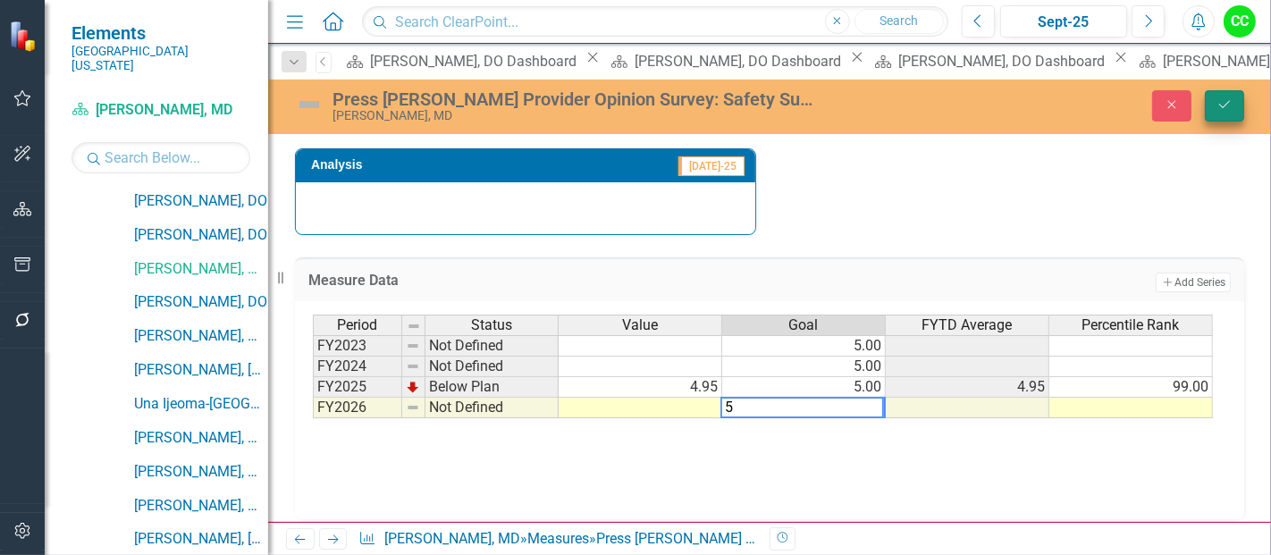
type textarea "5"
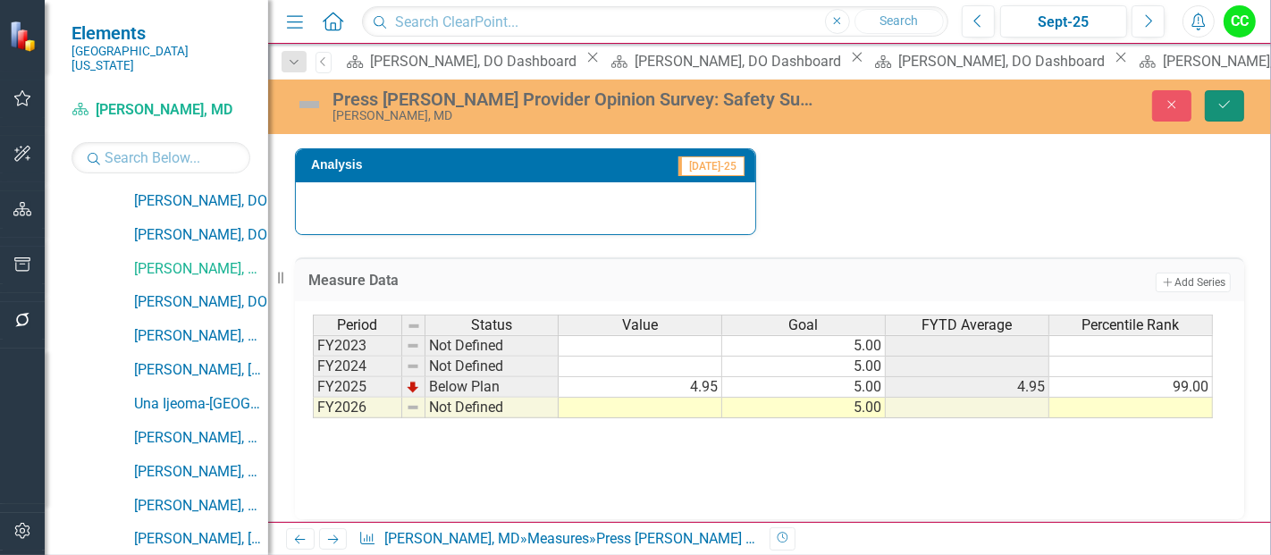
click at [1218, 105] on icon "Save" at bounding box center [1224, 104] width 16 height 13
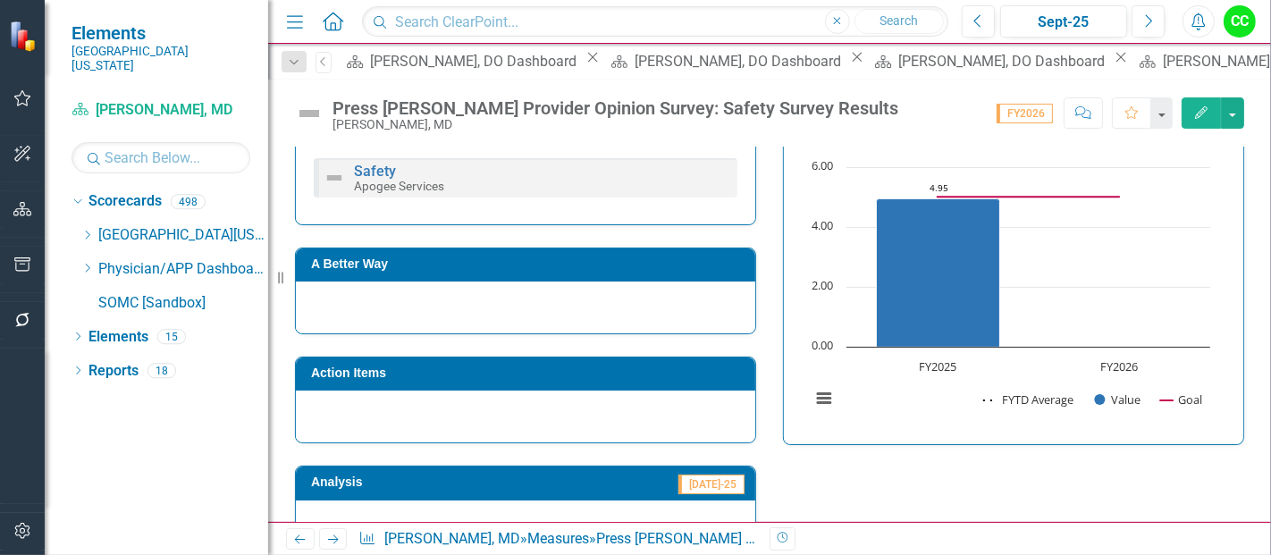
scroll to position [788, 0]
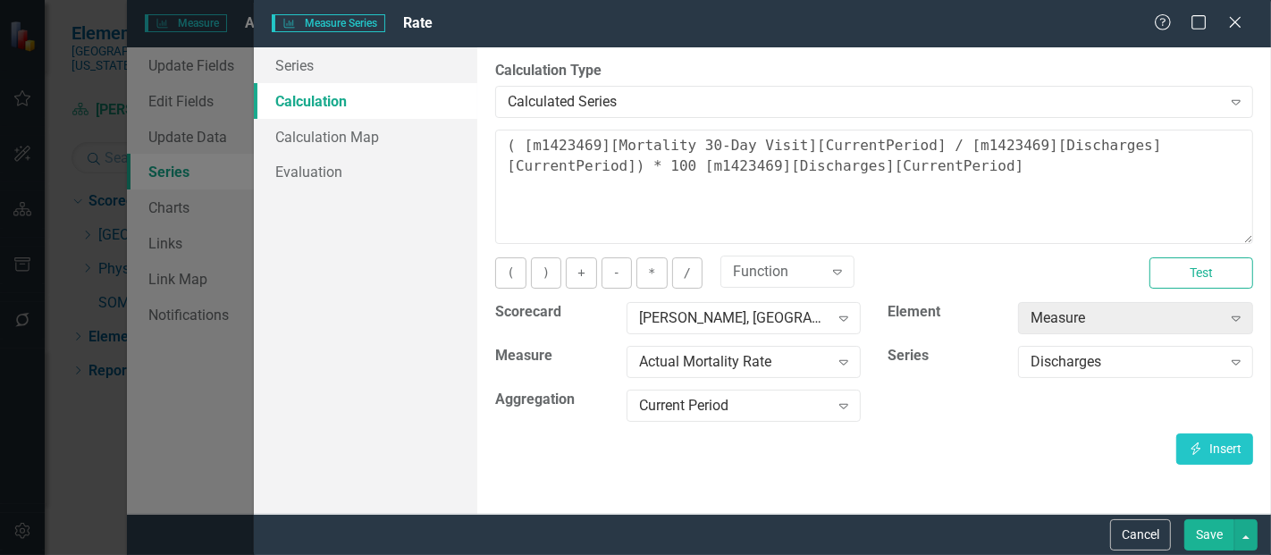
scroll to position [351, 0]
drag, startPoint x: 875, startPoint y: 179, endPoint x: 556, endPoint y: 201, distance: 319.8
click at [556, 201] on textarea "( [m1423469][Mortality 30-Day Visit][CurrentPeriod] / [m1423469][Discharges][Cu…" at bounding box center [874, 187] width 758 height 114
type textarea "( [m1423469][Mortality 30-Day Visit][CurrentPeriod] / [m1423469][Discharges][Cu…"
click at [1200, 525] on button "Save" at bounding box center [1209, 534] width 50 height 31
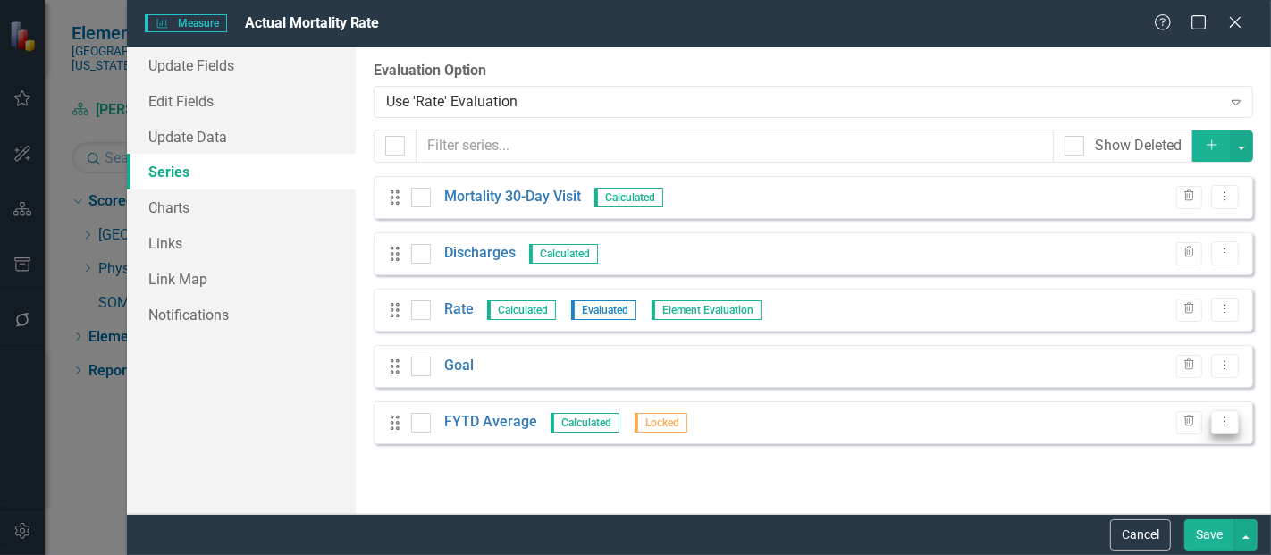
click at [1221, 415] on button "Dropdown Menu" at bounding box center [1225, 422] width 28 height 24
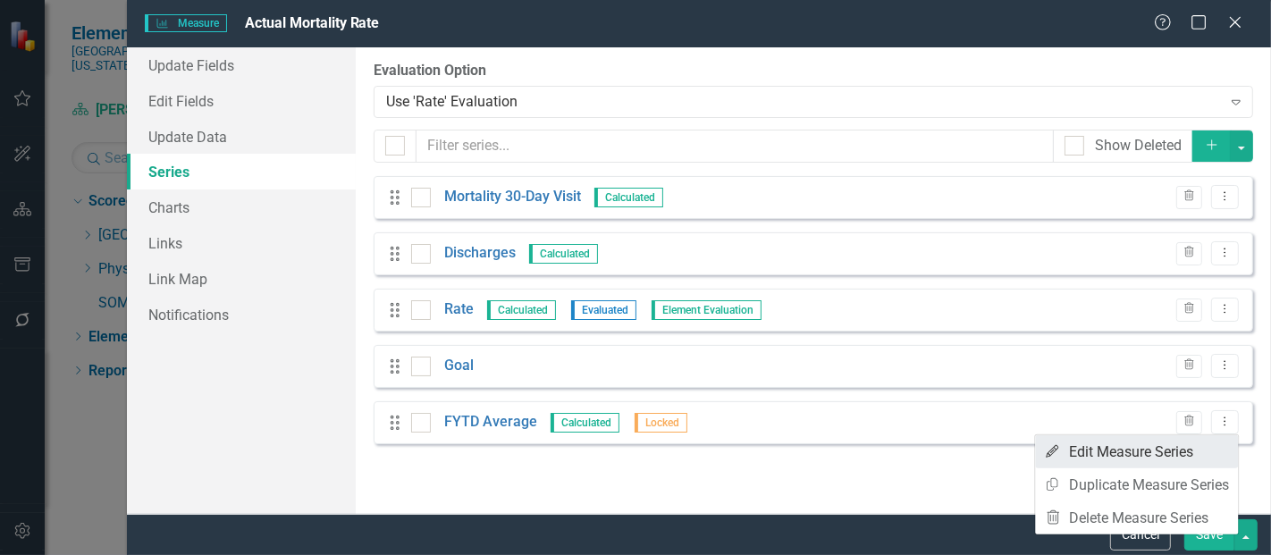
click at [1144, 448] on link "Edit Edit Measure Series" at bounding box center [1136, 451] width 203 height 33
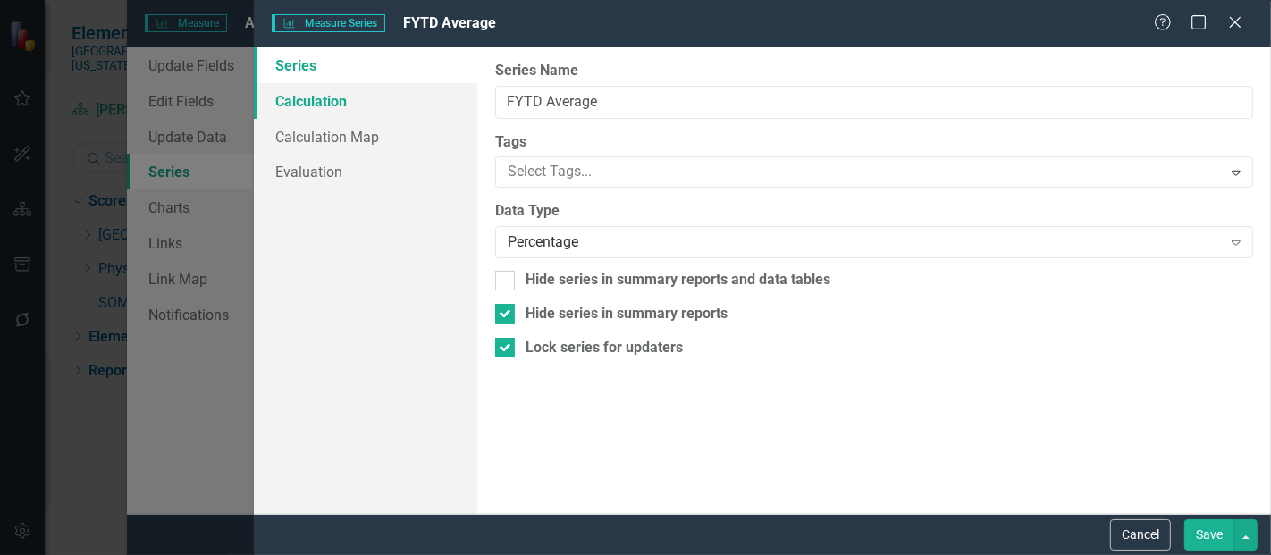
click at [340, 99] on link "Calculation" at bounding box center [365, 101] width 223 height 36
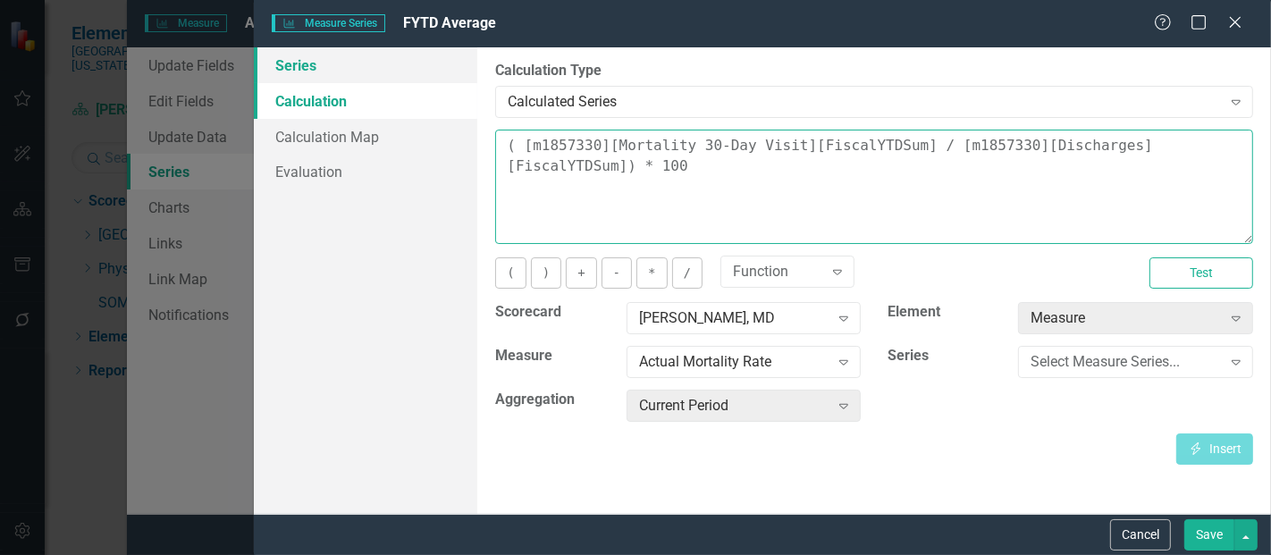
drag, startPoint x: 582, startPoint y: 171, endPoint x: 392, endPoint y: 64, distance: 217.2
click at [392, 64] on div "Series Calculation Calculation Map Evaluation From this page, you can edit the …" at bounding box center [762, 280] width 1017 height 466
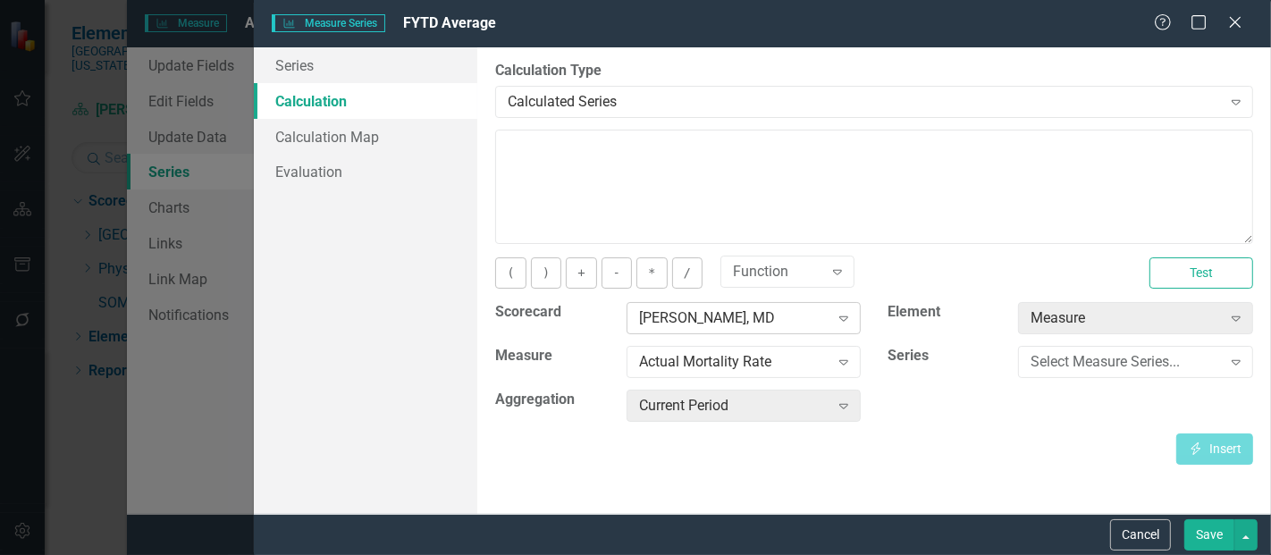
click at [710, 324] on div "[PERSON_NAME], MD" at bounding box center [734, 318] width 190 height 21
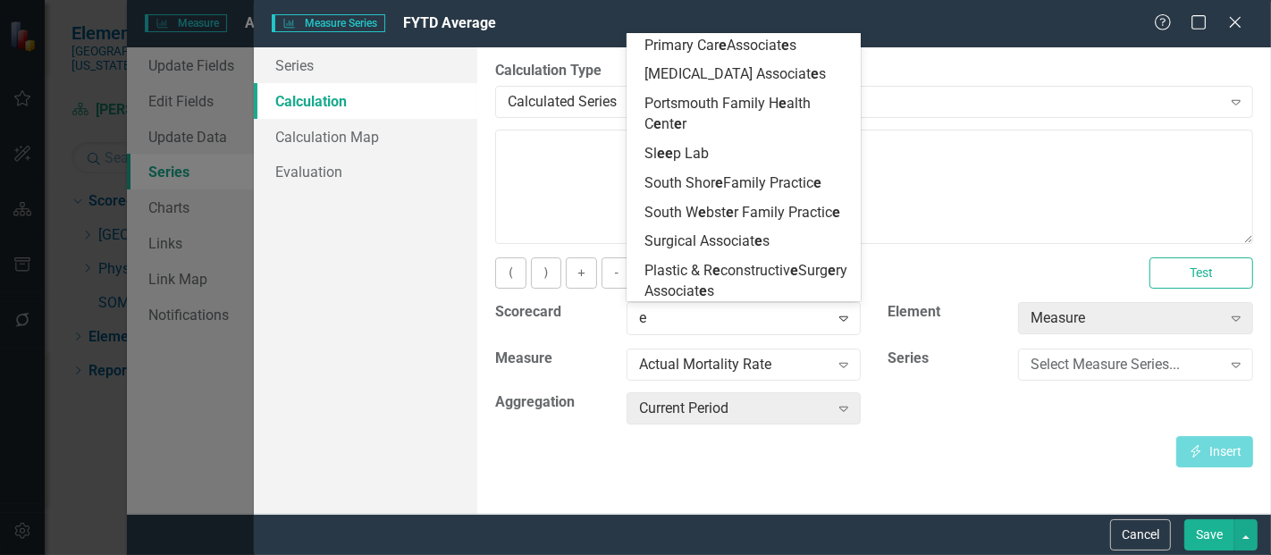
scroll to position [3592, 0]
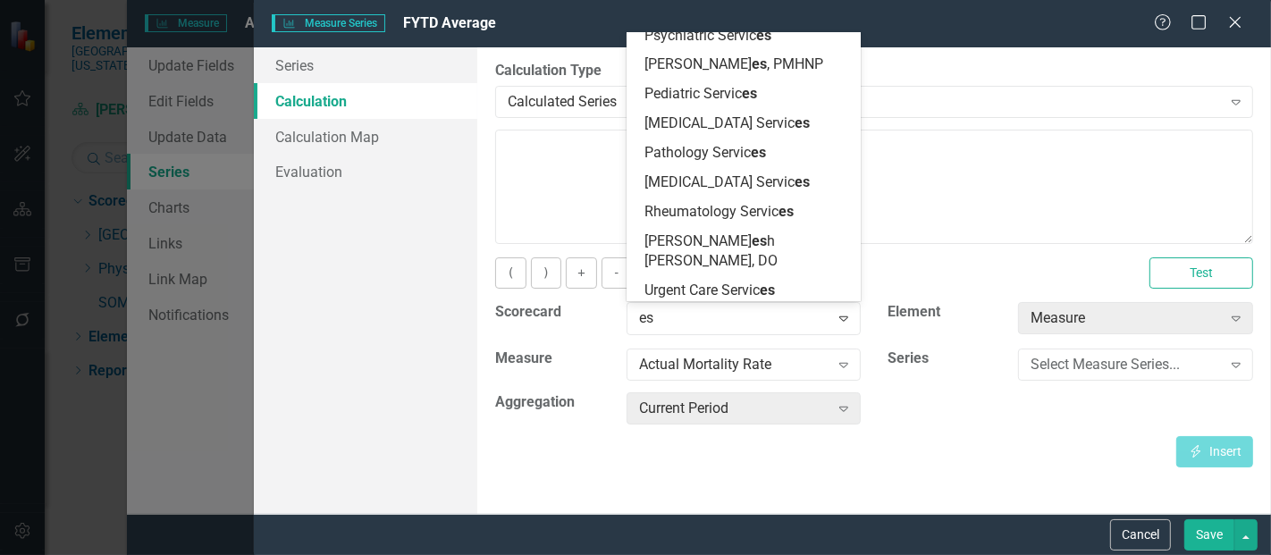
type input "esc"
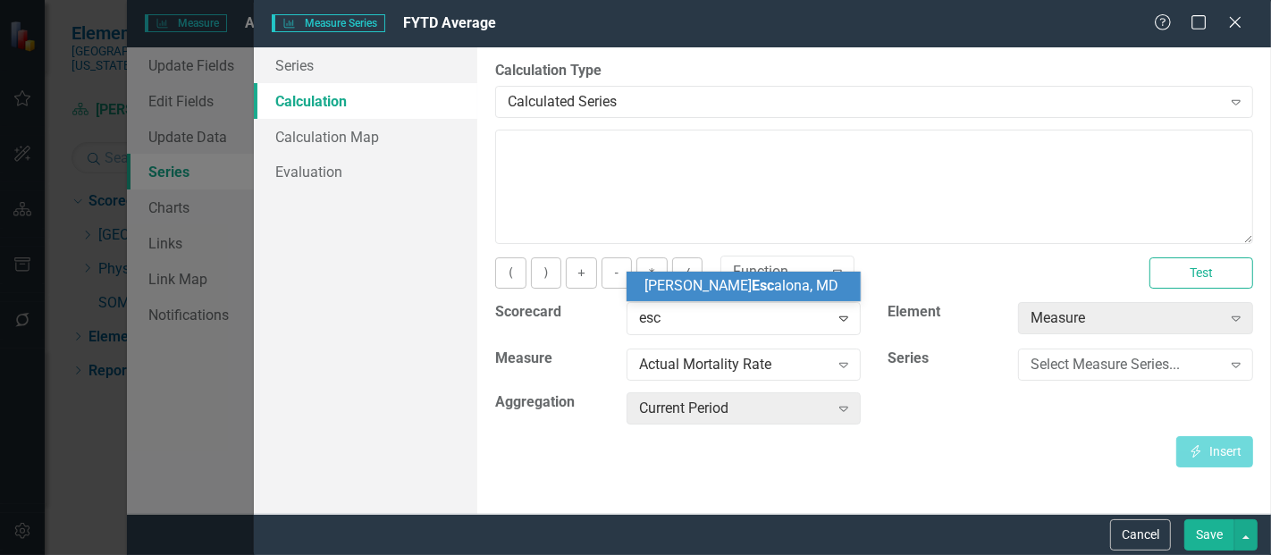
click at [745, 290] on span "[PERSON_NAME] Esc [PERSON_NAME], MD" at bounding box center [741, 285] width 194 height 17
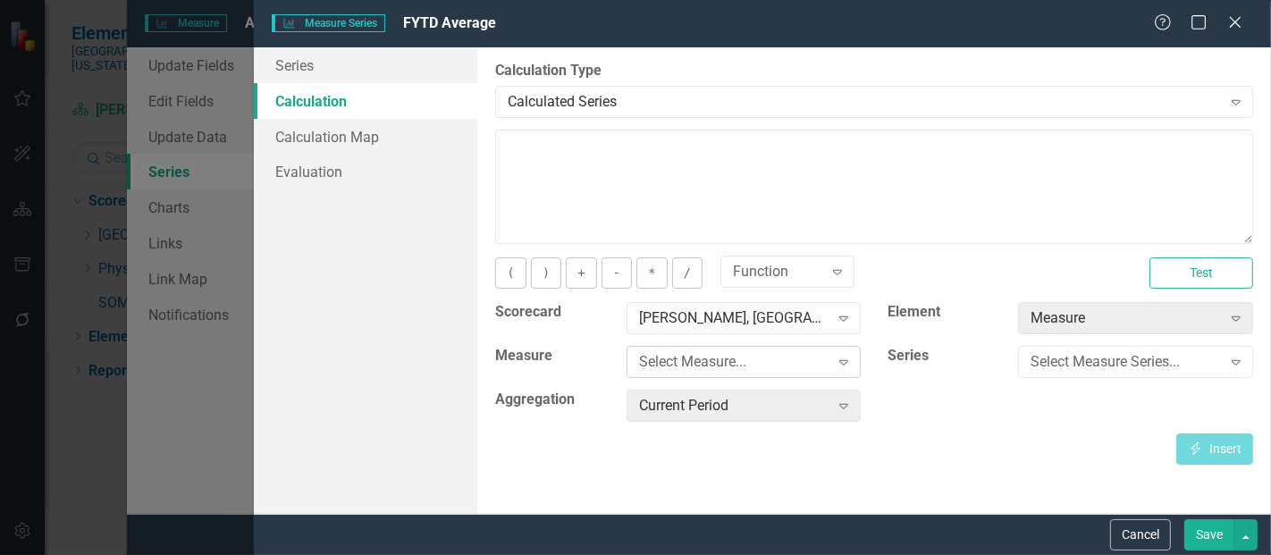
click at [727, 356] on div "Select Measure..." at bounding box center [734, 362] width 190 height 21
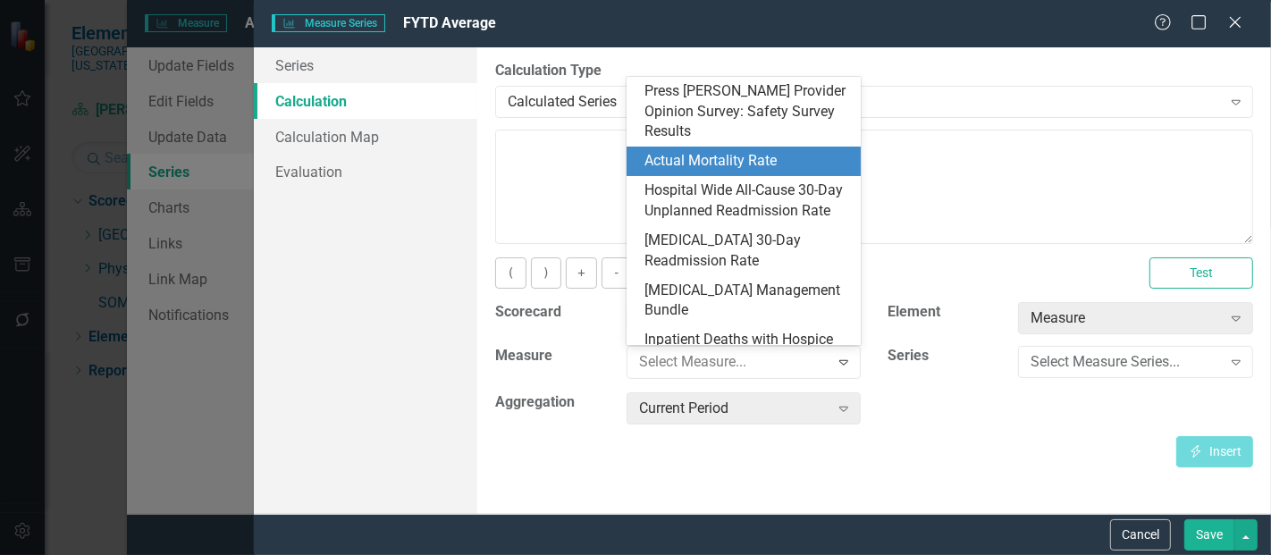
click at [756, 151] on div "Actual Mortality Rate" at bounding box center [747, 161] width 206 height 21
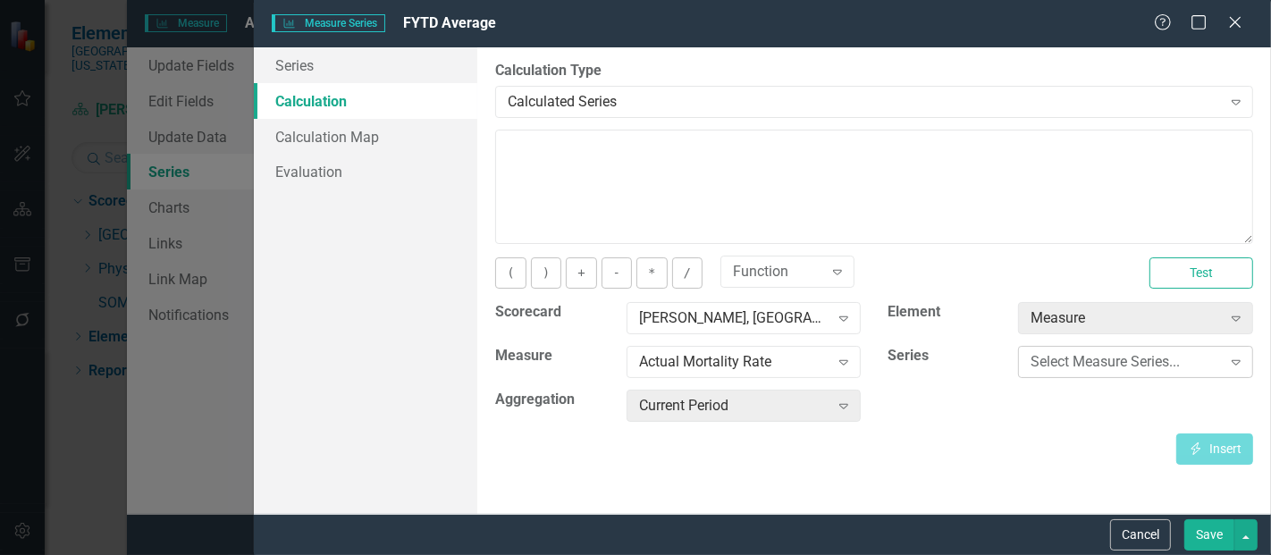
click at [1158, 364] on div "Select Measure Series..." at bounding box center [1125, 362] width 190 height 21
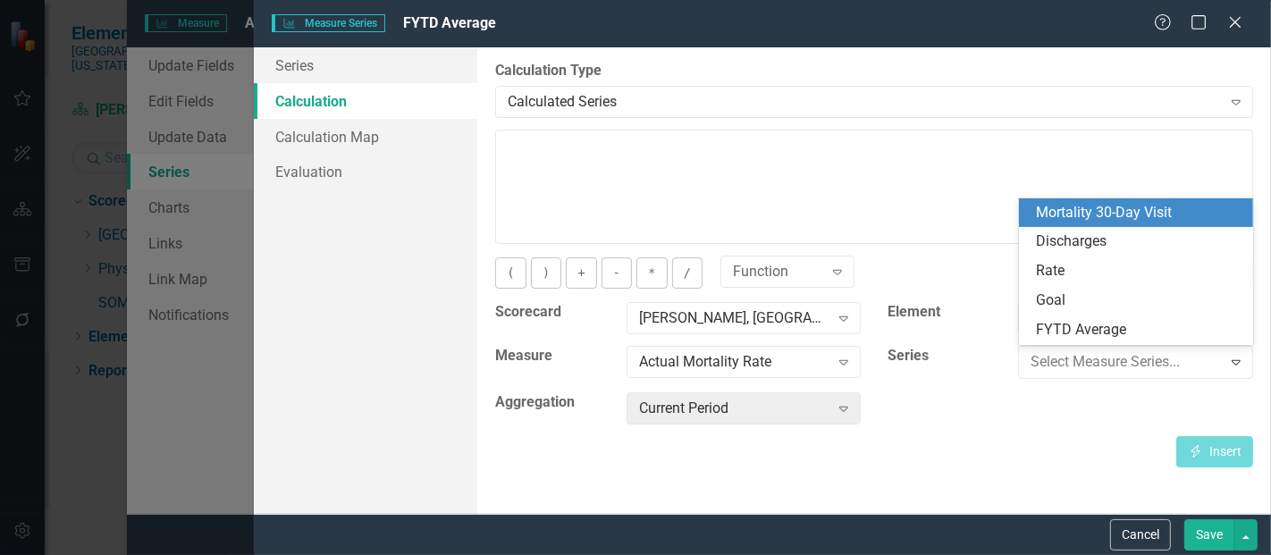
click at [1128, 207] on div "Mortality 30-Day Visit" at bounding box center [1140, 213] width 206 height 21
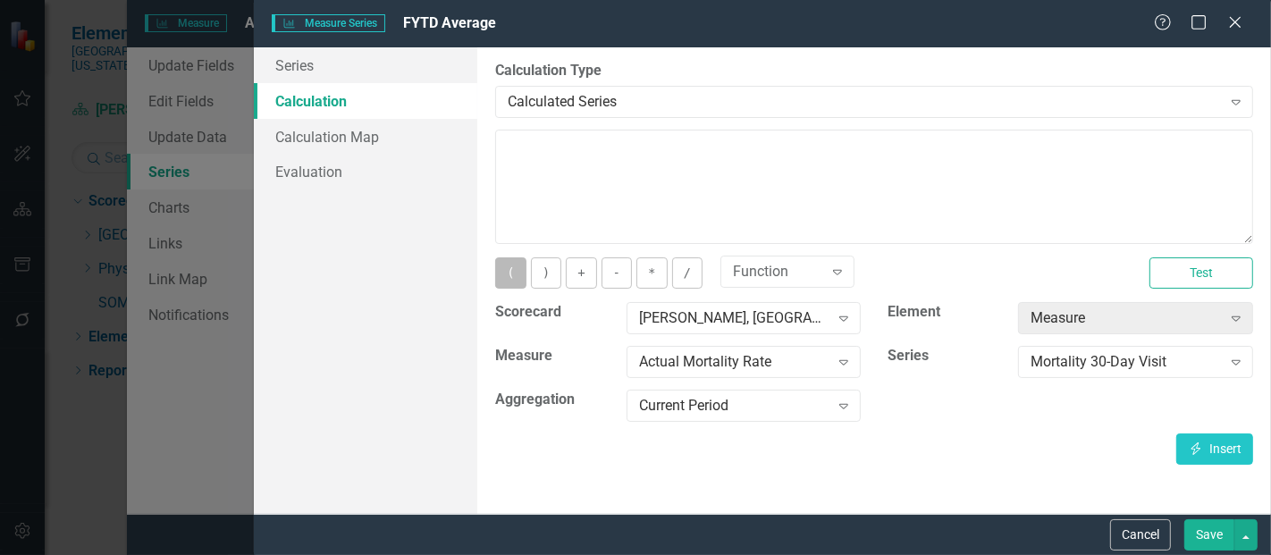
click at [508, 272] on button "(" at bounding box center [510, 272] width 30 height 31
click at [696, 407] on div "Current Period" at bounding box center [734, 406] width 190 height 21
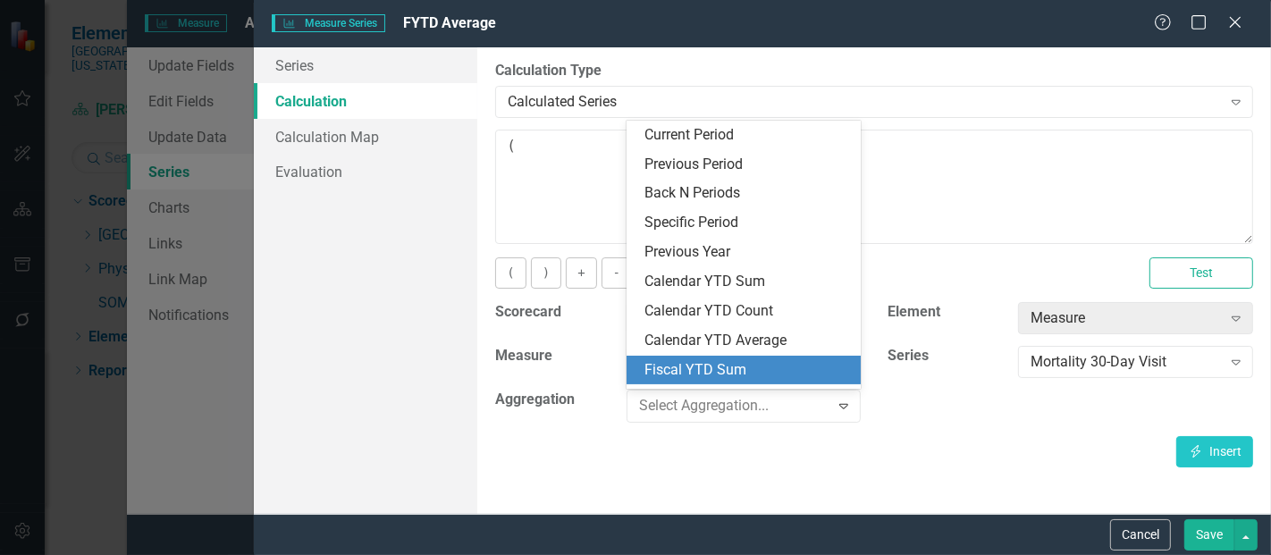
click at [722, 360] on div "Fiscal YTD Sum" at bounding box center [747, 370] width 206 height 21
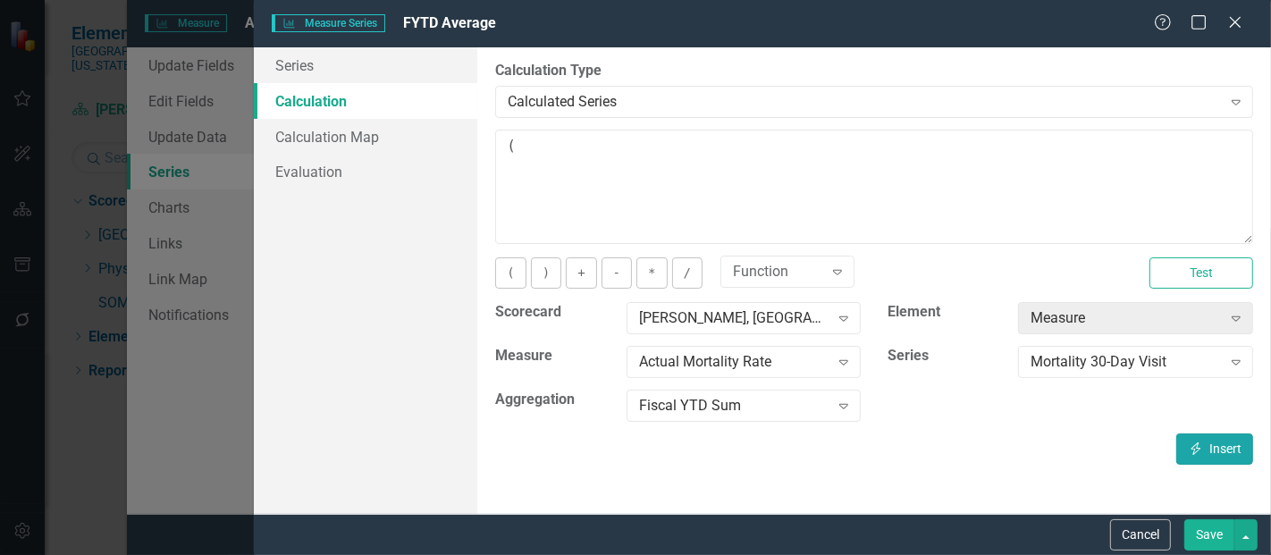
click at [1207, 445] on button "Insert Insert" at bounding box center [1214, 448] width 77 height 31
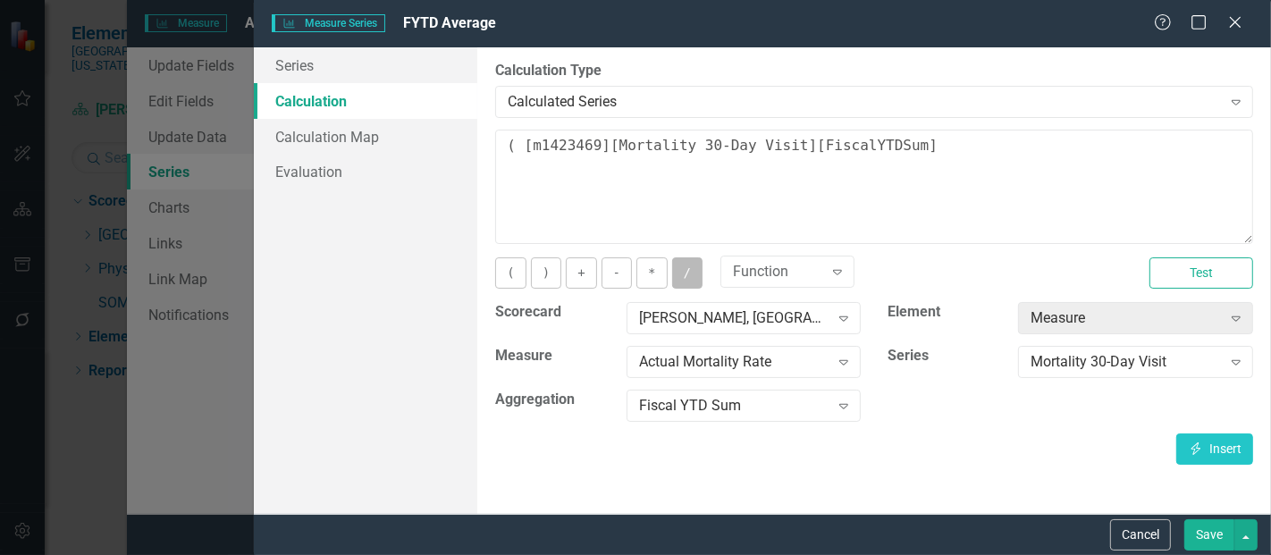
click at [672, 269] on button "/" at bounding box center [687, 272] width 30 height 31
click at [1171, 366] on div "Mortality 30-Day Visit" at bounding box center [1125, 362] width 190 height 21
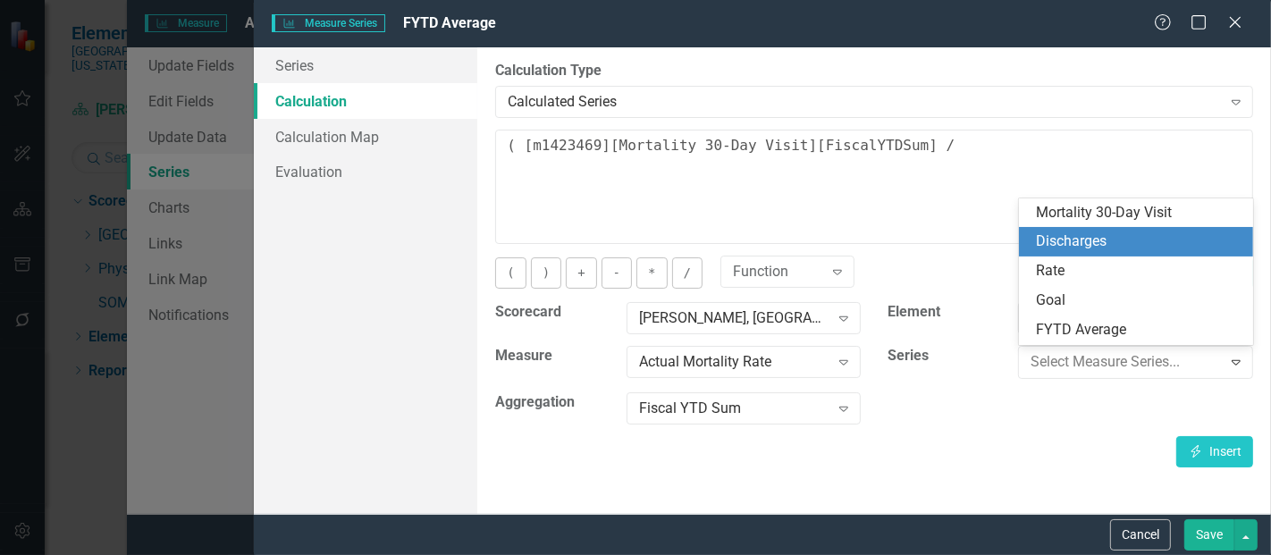
click at [1110, 240] on div "Discharges" at bounding box center [1140, 241] width 206 height 21
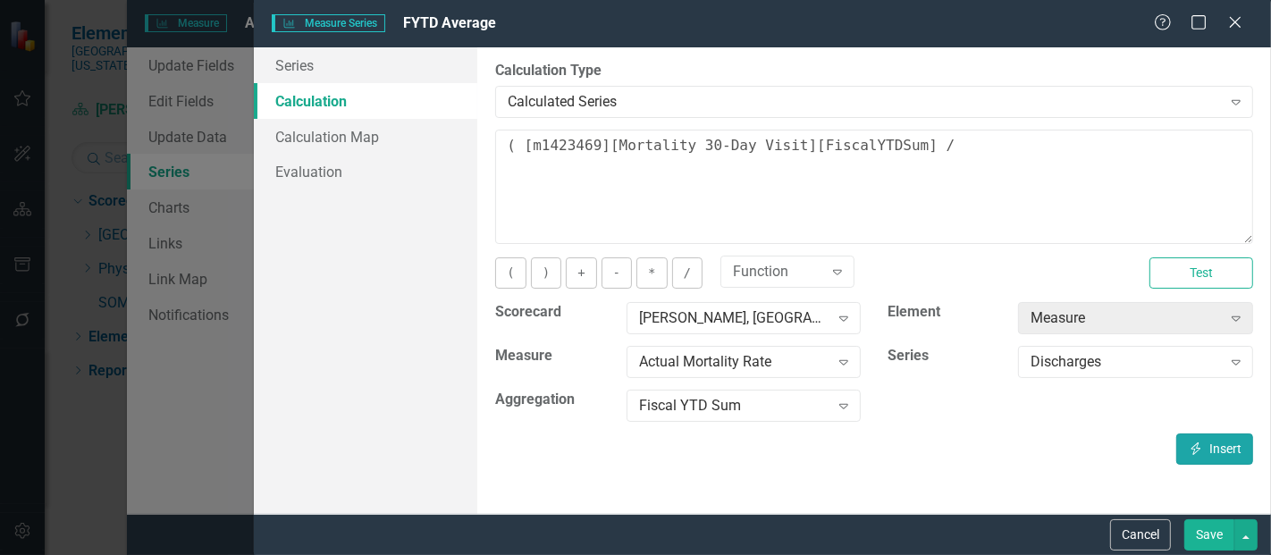
click at [1220, 452] on button "Insert Insert" at bounding box center [1214, 448] width 77 height 31
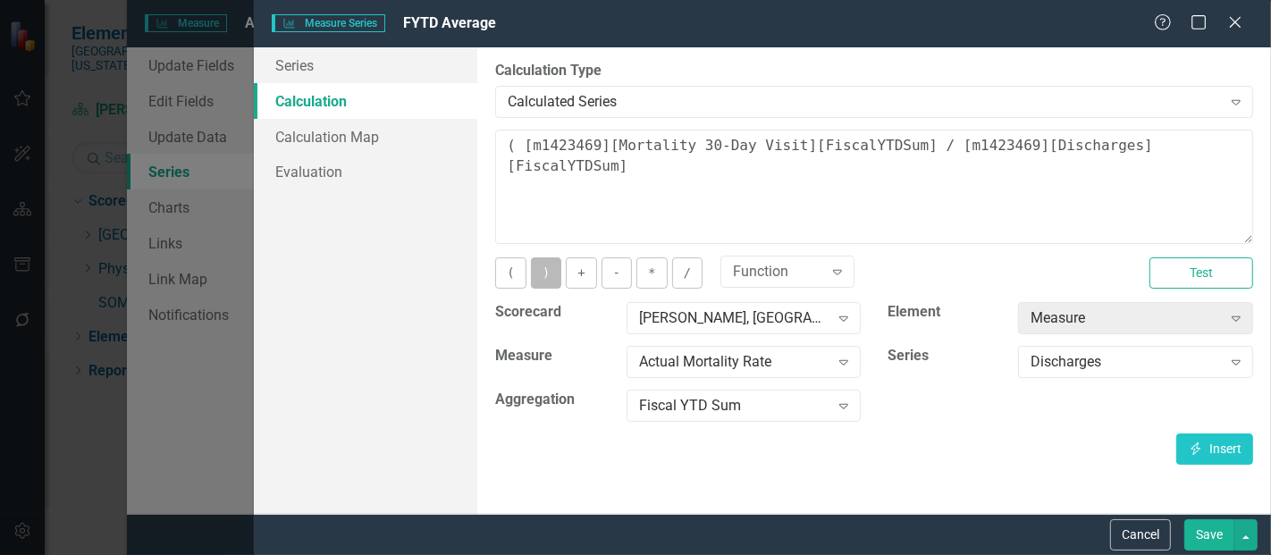
click at [558, 275] on button ")" at bounding box center [546, 272] width 30 height 31
click at [651, 273] on button "*" at bounding box center [651, 272] width 30 height 31
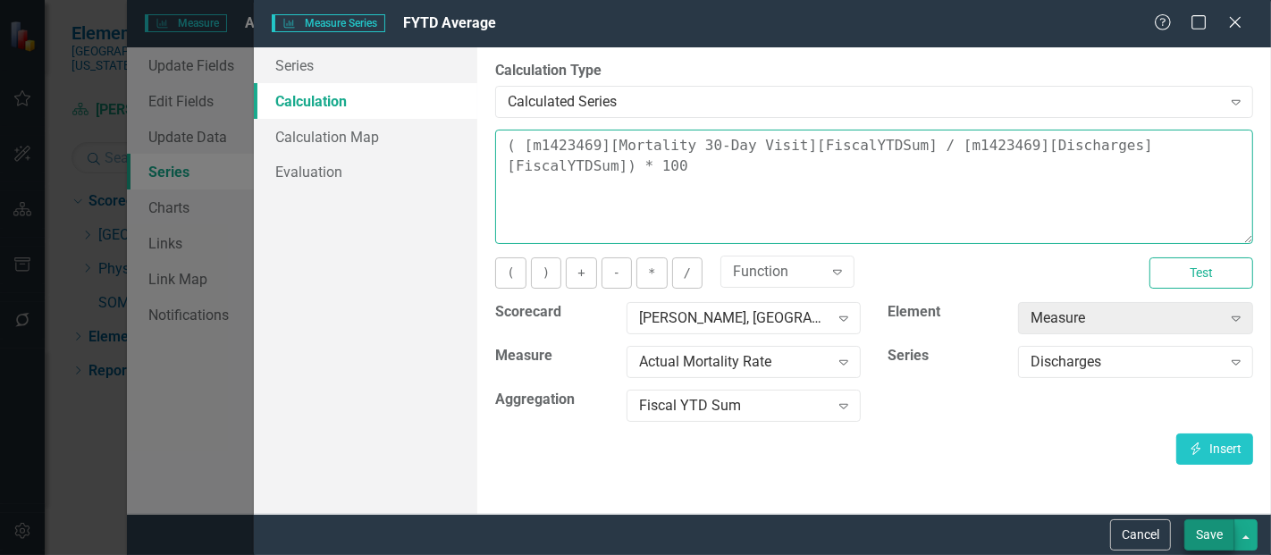
type textarea "( [m1423469][Mortality 30-Day Visit][FiscalYTDSum] / [m1423469][Discharges][Fis…"
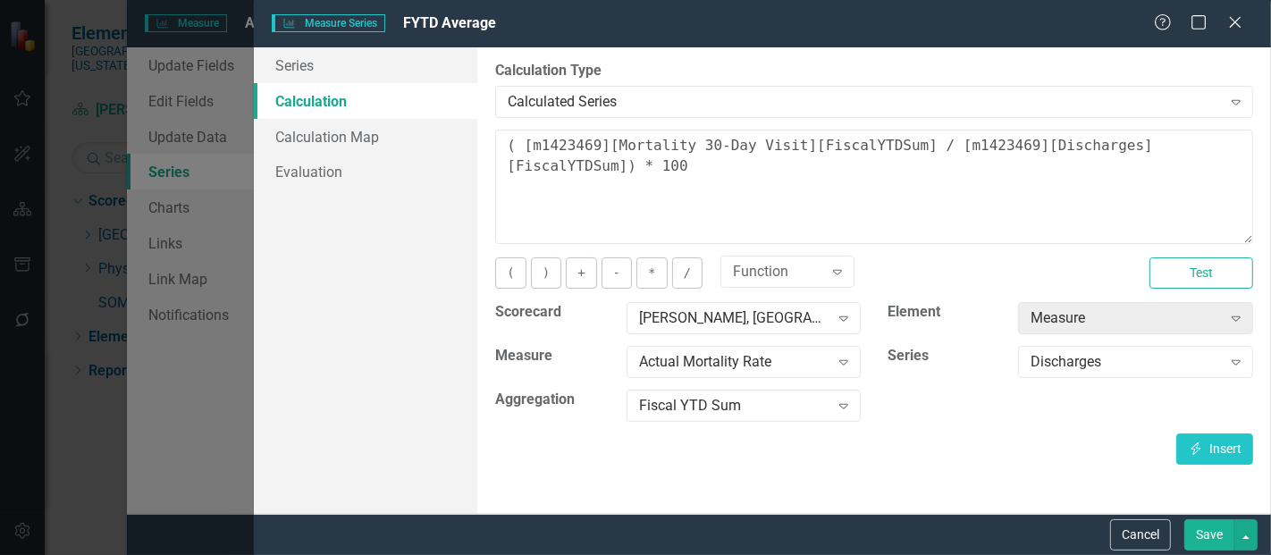
click at [1205, 525] on button "Save" at bounding box center [1209, 534] width 50 height 31
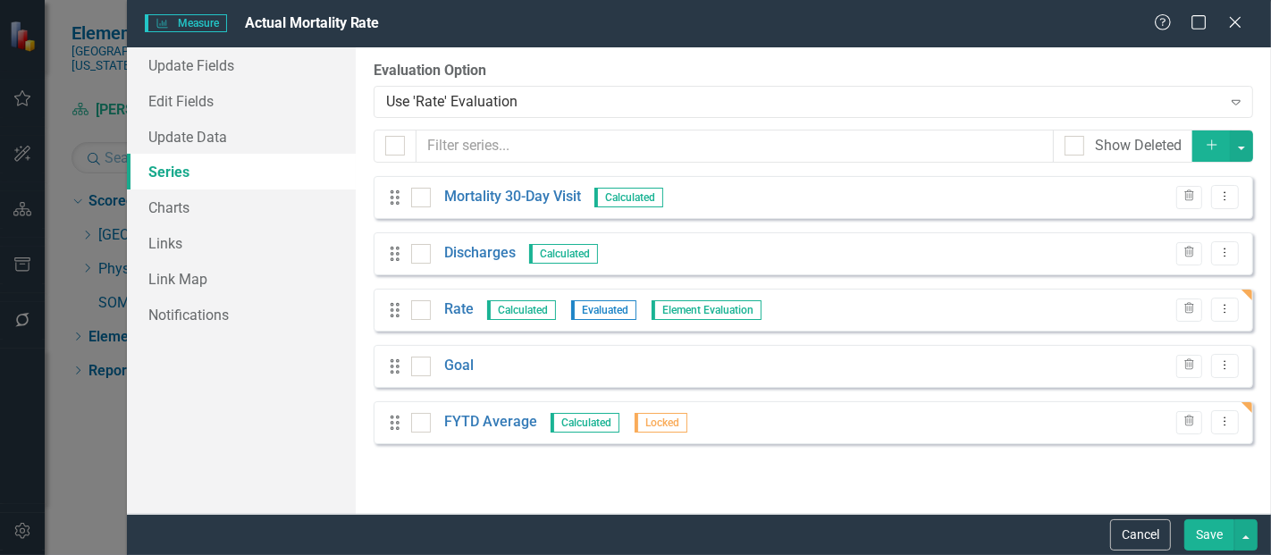
click at [1203, 532] on button "Save" at bounding box center [1209, 534] width 50 height 31
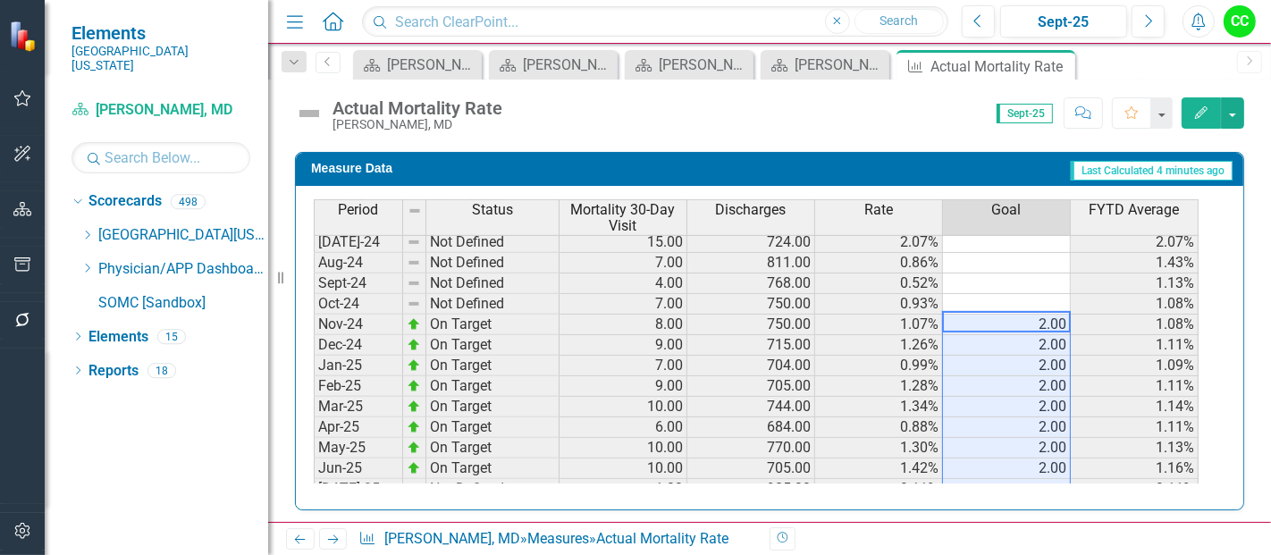
scroll to position [658, 0]
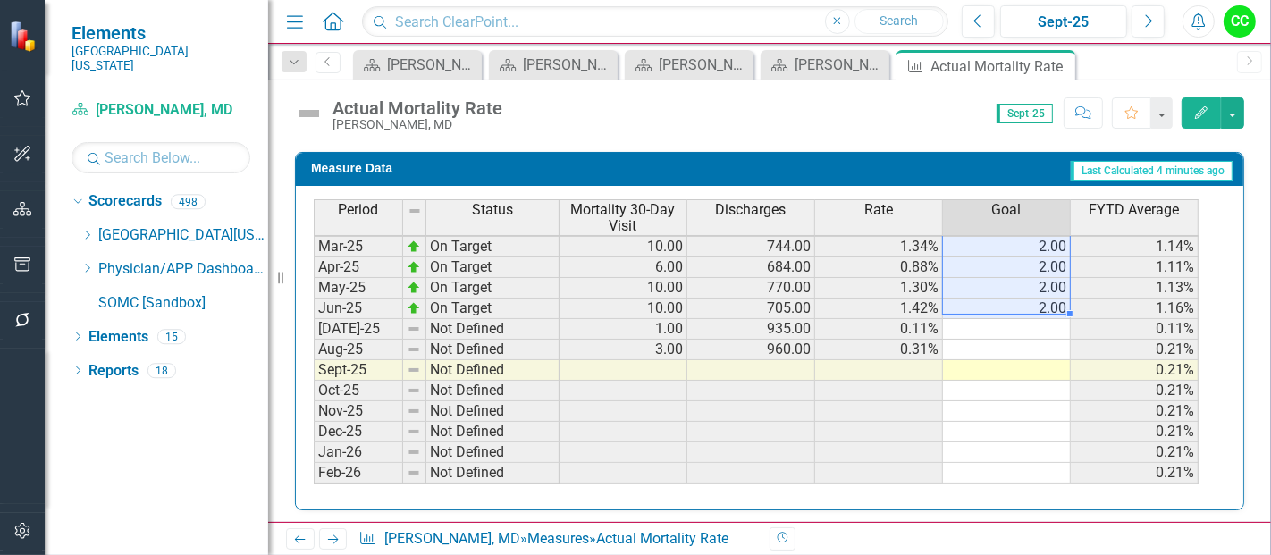
drag, startPoint x: 1054, startPoint y: 308, endPoint x: 1045, endPoint y: 302, distance: 10.9
click at [1045, 302] on tbody "Oct-23 Not Defined 7.00 719.00 0.97% 0.91% Nov-23 Not Defined 10.00 712.00 1.40…" at bounding box center [756, 206] width 885 height 638
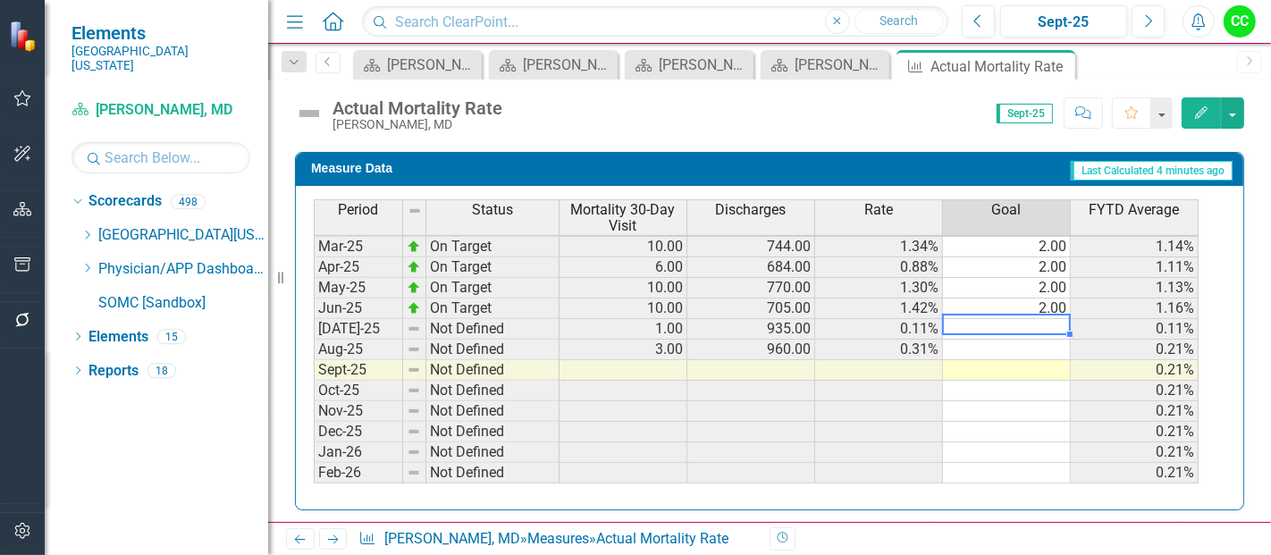
click at [1019, 325] on td at bounding box center [1007, 329] width 128 height 21
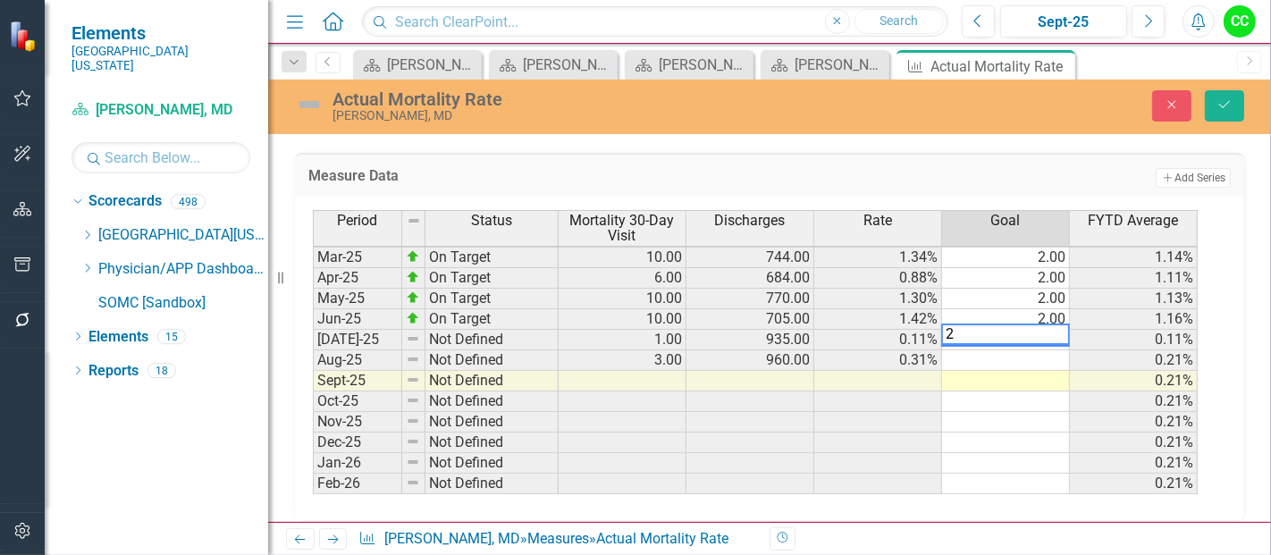
type textarea "2"
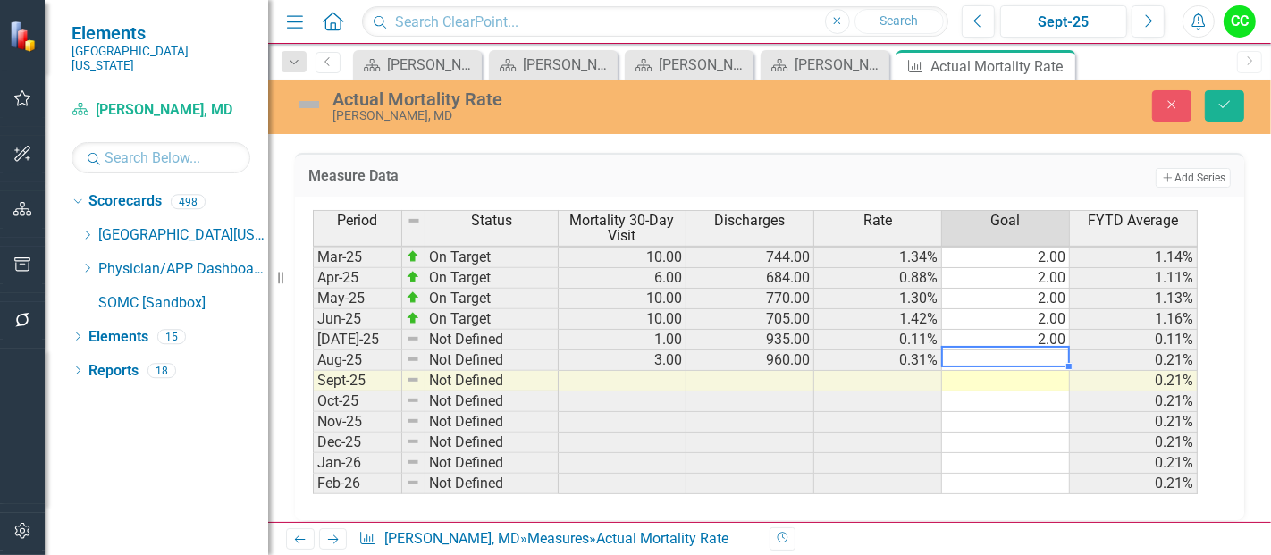
click at [1024, 350] on td at bounding box center [1006, 360] width 128 height 21
type textarea "2"
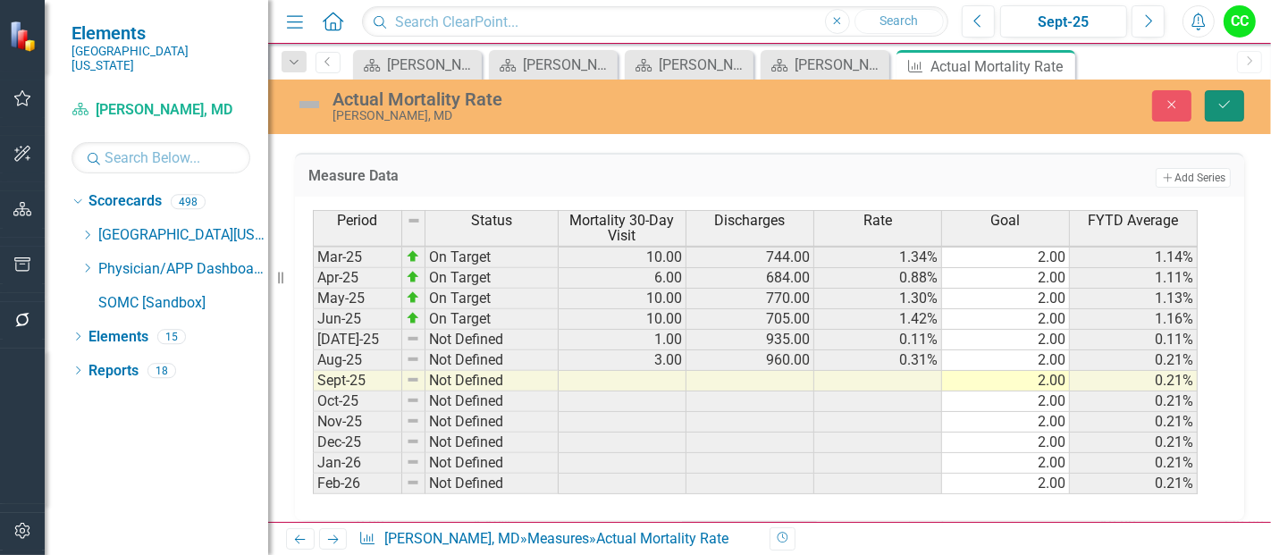
click at [1230, 108] on icon "Save" at bounding box center [1224, 104] width 16 height 13
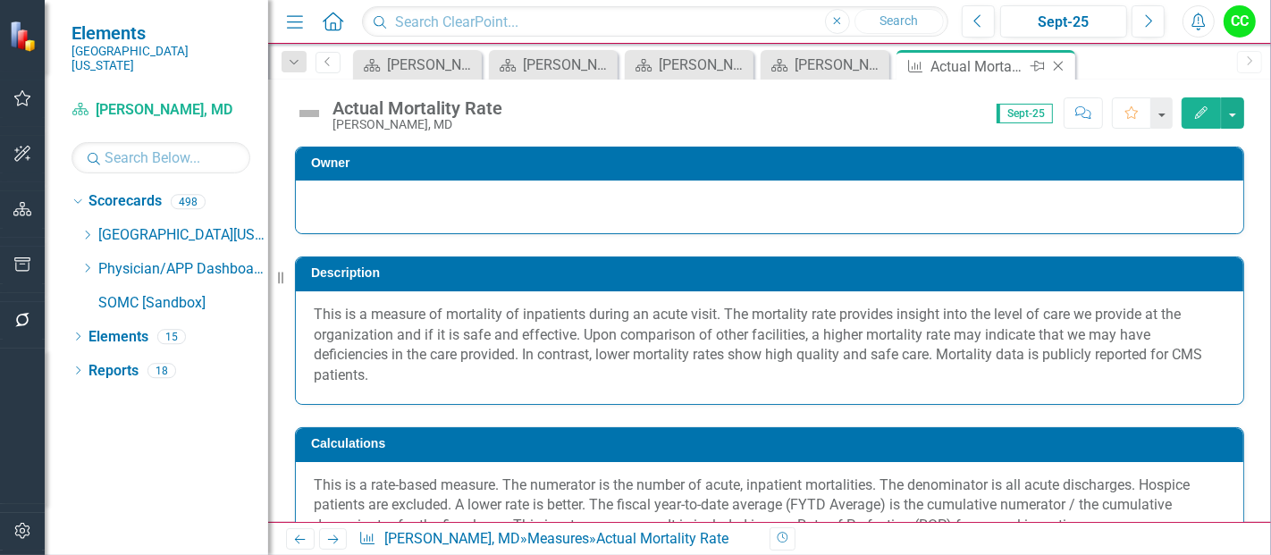
click at [1057, 64] on icon at bounding box center [1059, 67] width 10 height 10
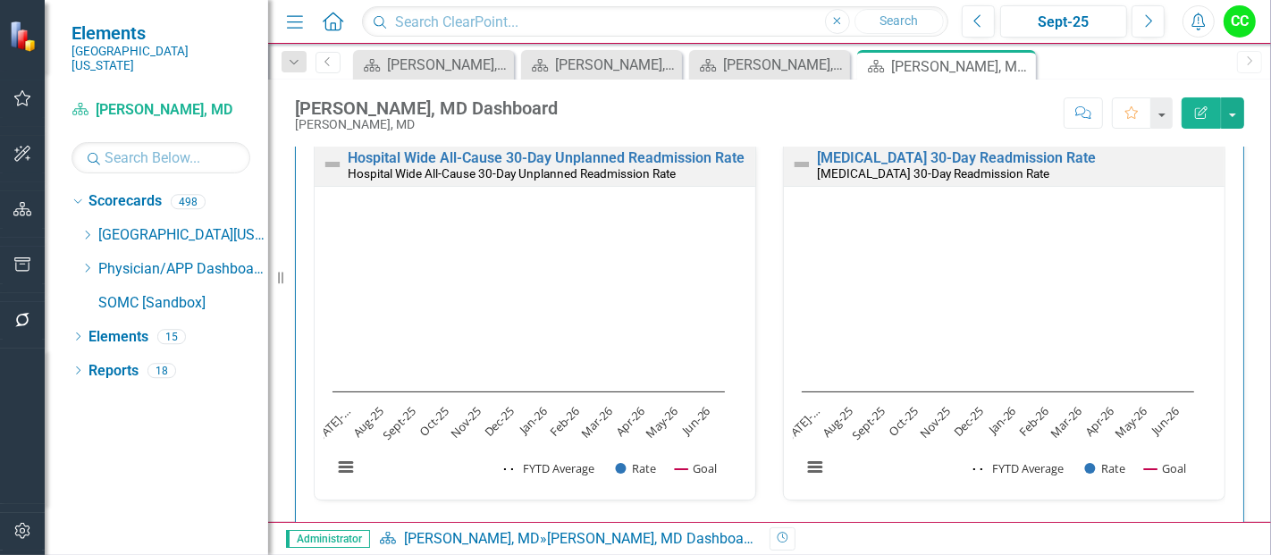
scroll to position [521, 0]
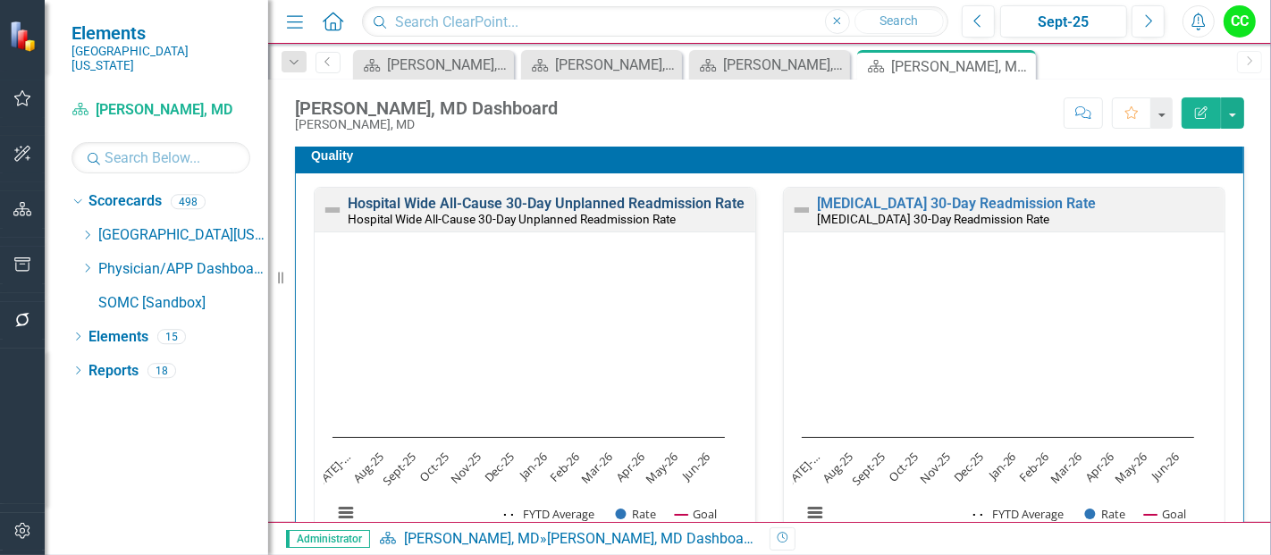
click at [635, 198] on link "Hospital Wide All-Cause 30-Day Unplanned Readmission Rate" at bounding box center [546, 203] width 397 height 17
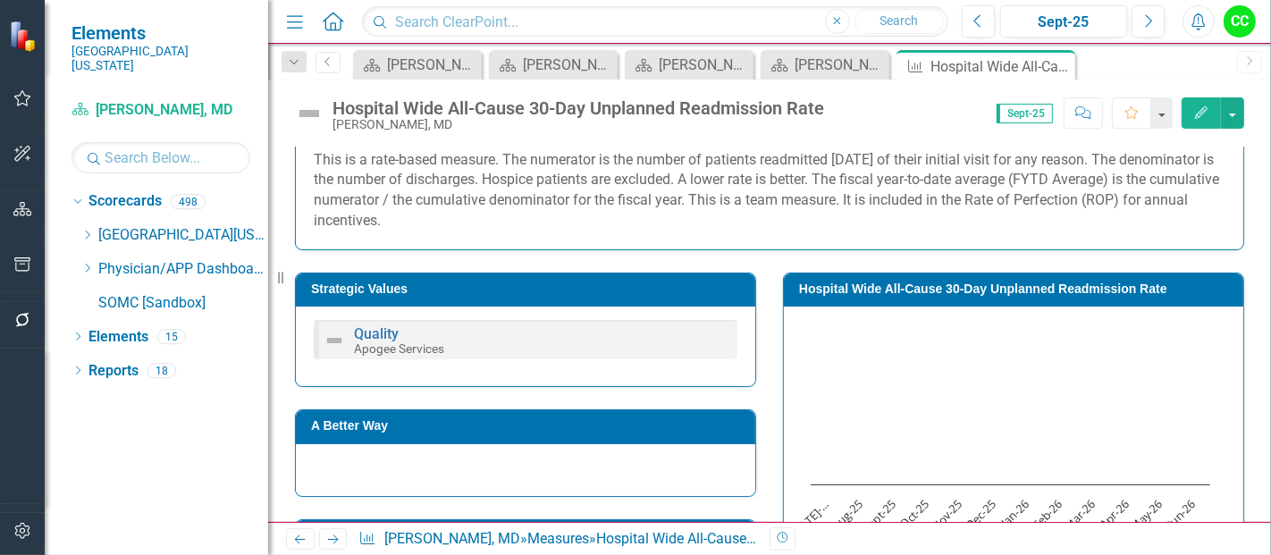
scroll to position [326, 0]
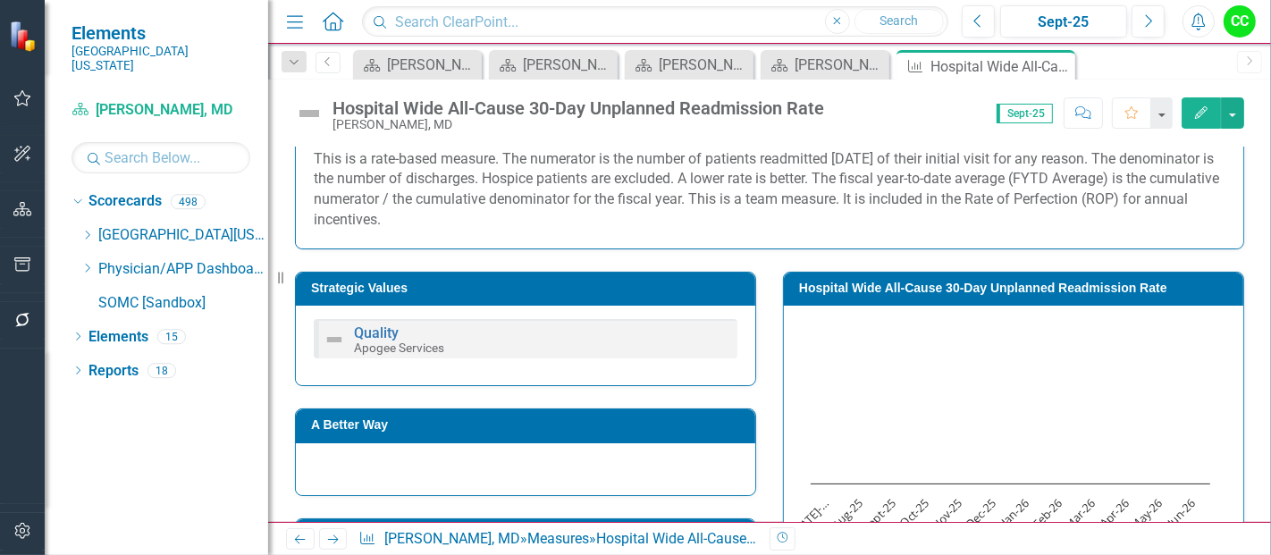
click at [1212, 117] on button "Edit" at bounding box center [1200, 112] width 39 height 31
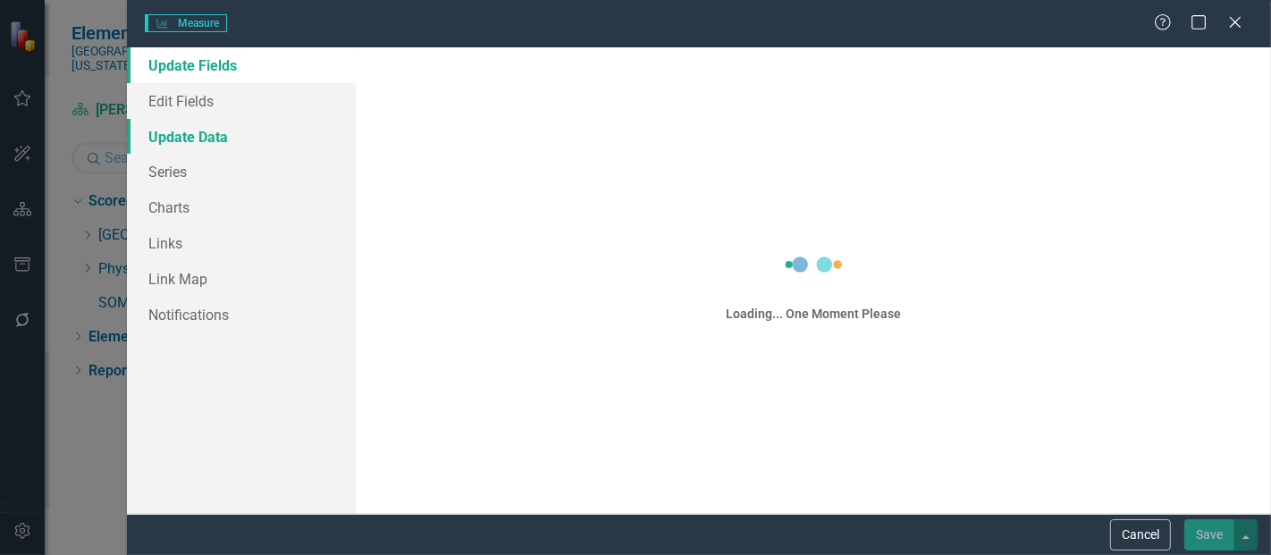
drag, startPoint x: 1212, startPoint y: 117, endPoint x: 546, endPoint y: 123, distance: 665.7
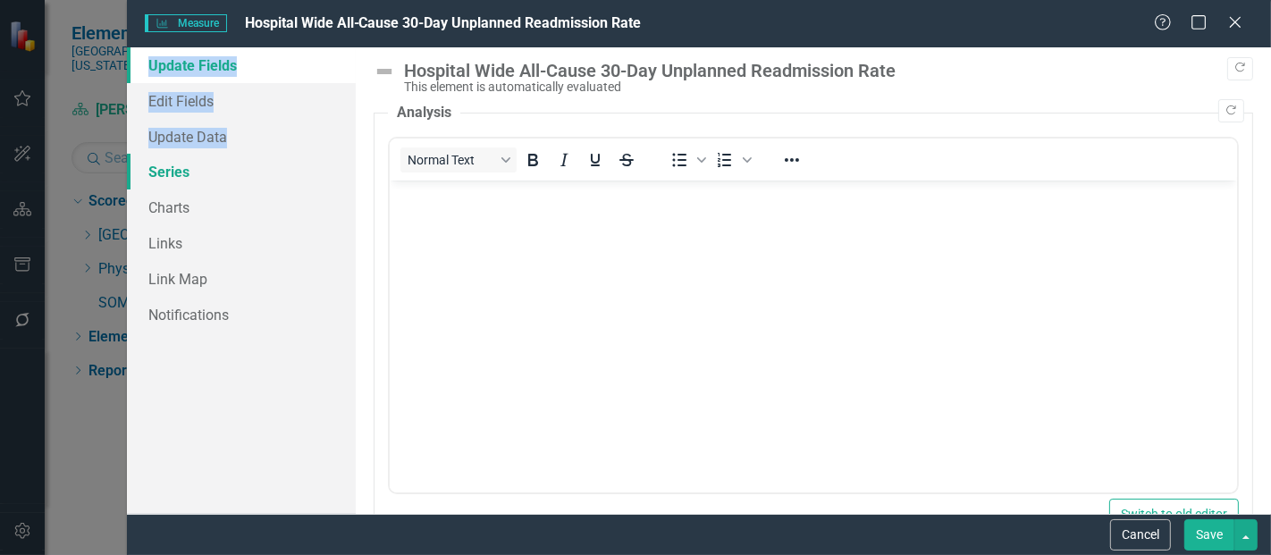
scroll to position [0, 0]
click at [187, 178] on link "Series" at bounding box center [241, 172] width 229 height 36
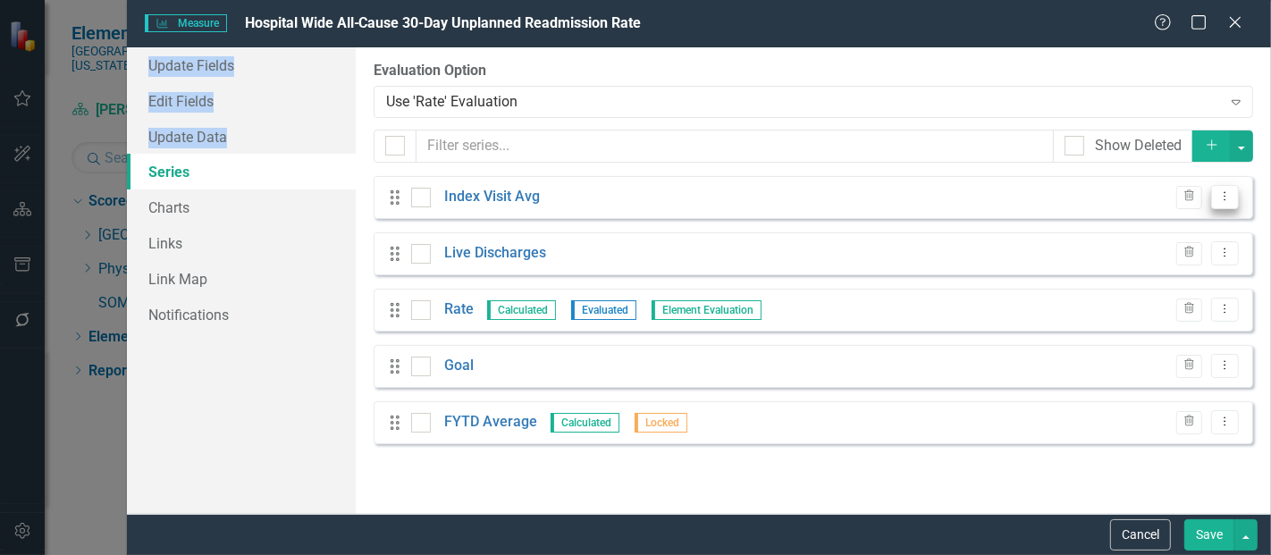
click at [1216, 192] on button "Dropdown Menu" at bounding box center [1225, 197] width 28 height 24
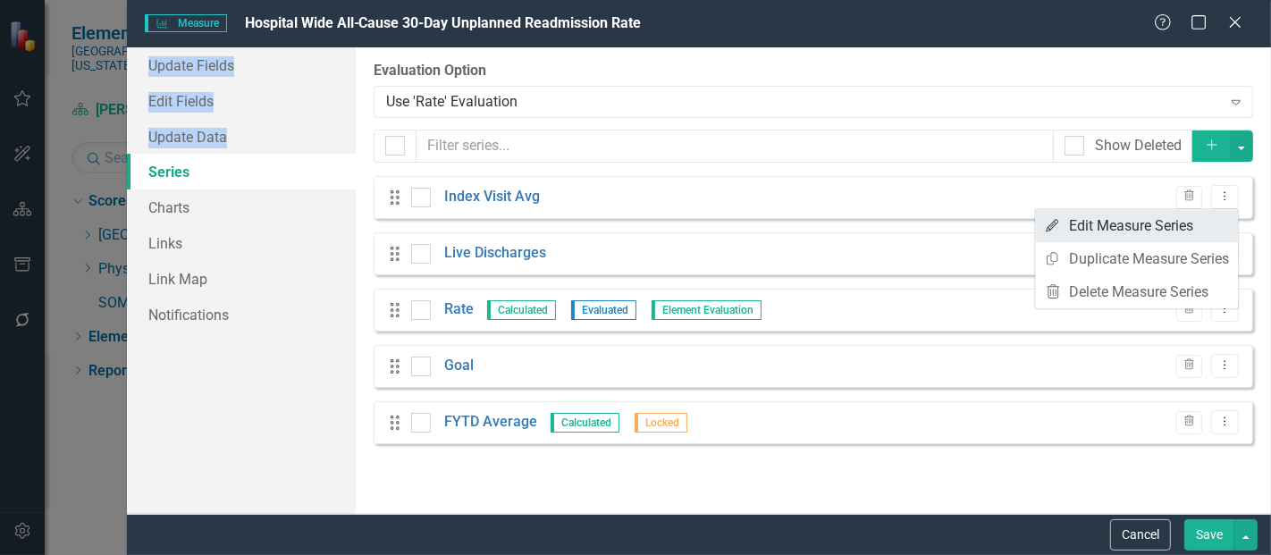
click at [1079, 230] on link "Edit Edit Measure Series" at bounding box center [1136, 225] width 203 height 33
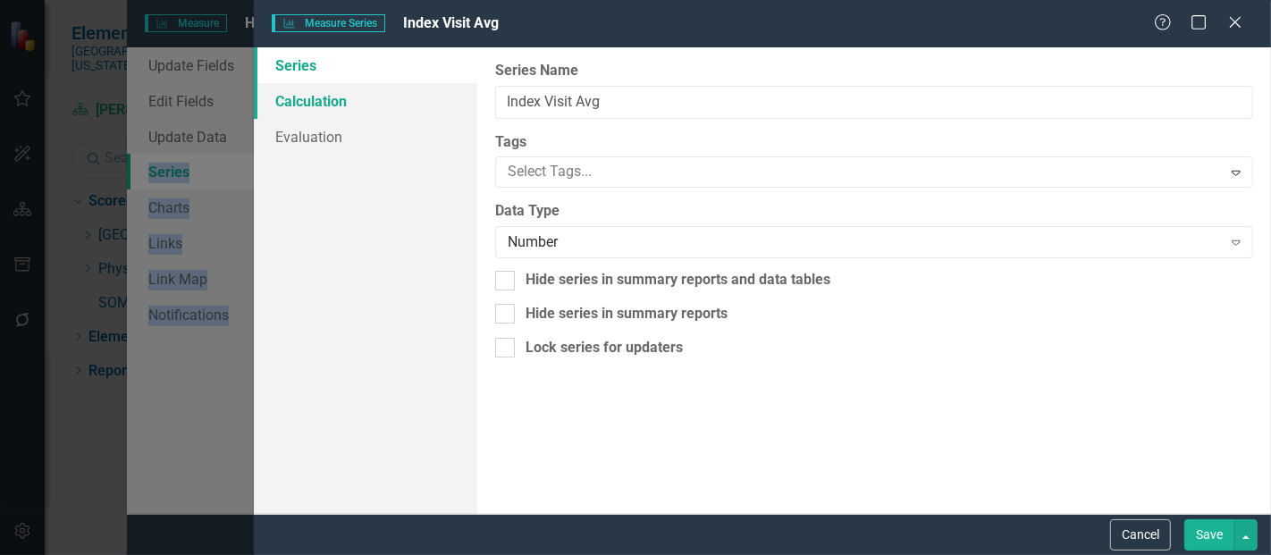
click at [359, 103] on link "Calculation" at bounding box center [365, 101] width 223 height 36
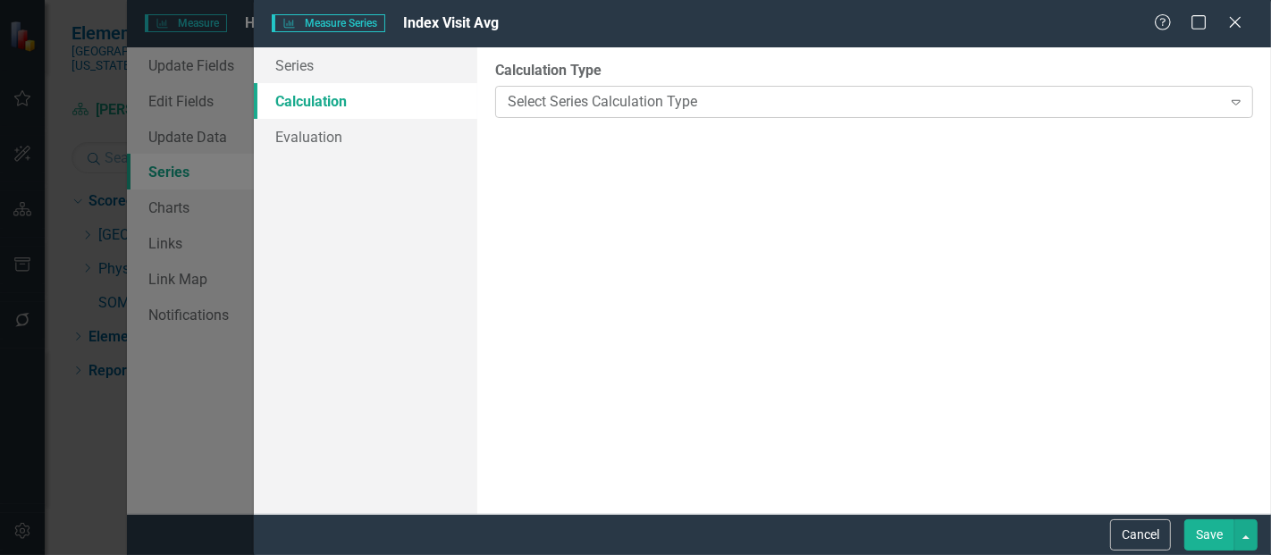
click at [589, 98] on div "Select Series Calculation Type" at bounding box center [864, 101] width 713 height 21
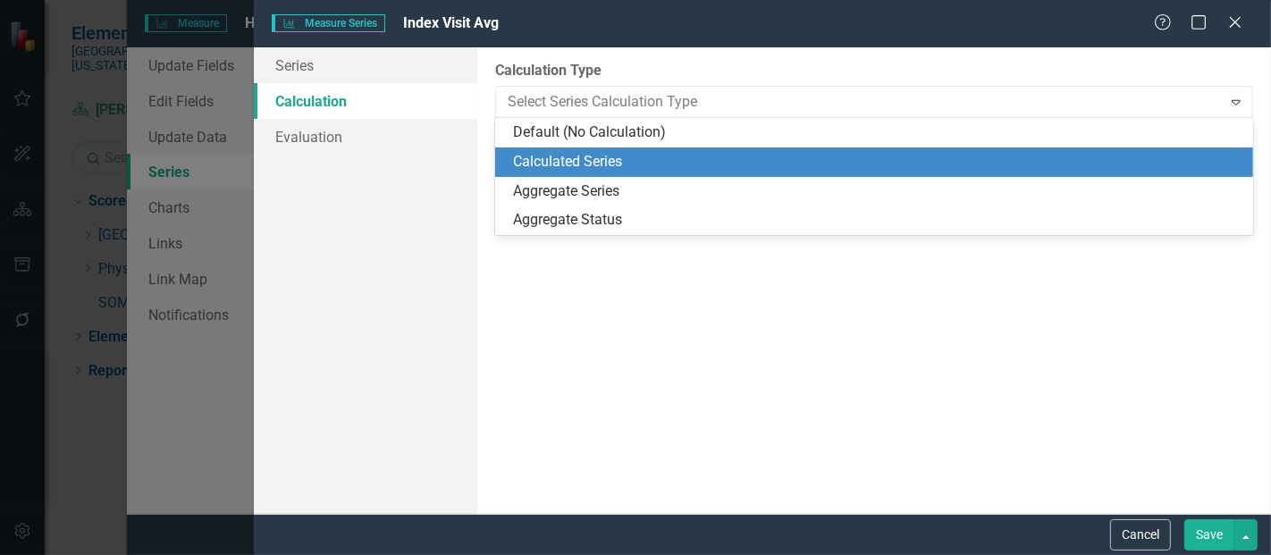
click at [582, 162] on div "Calculated Series" at bounding box center [877, 162] width 729 height 21
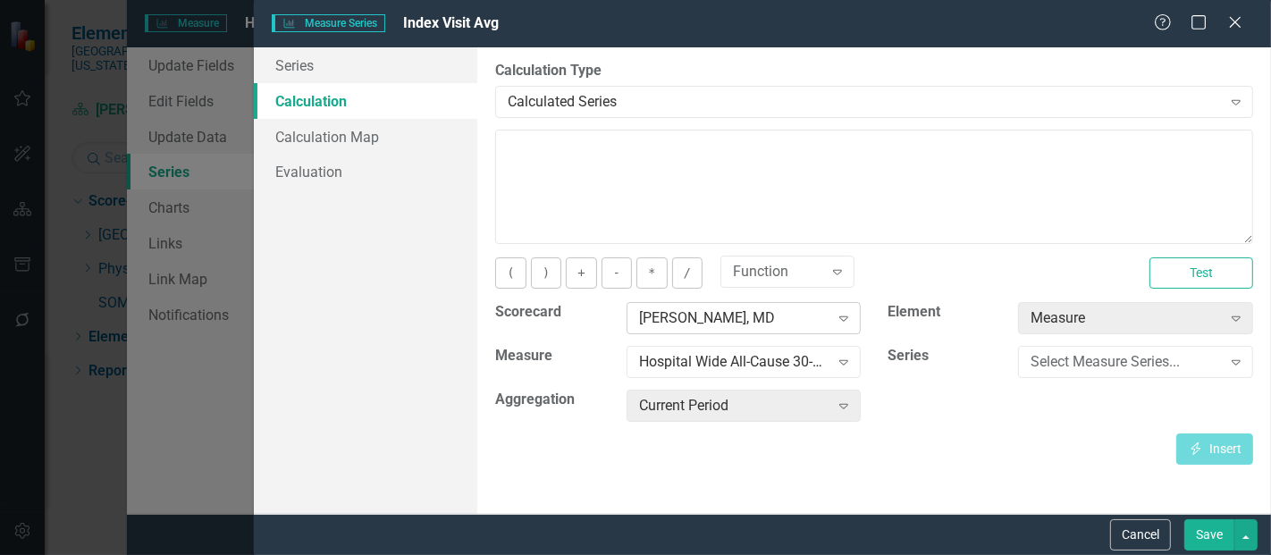
click at [681, 319] on div "[PERSON_NAME], MD" at bounding box center [734, 318] width 190 height 21
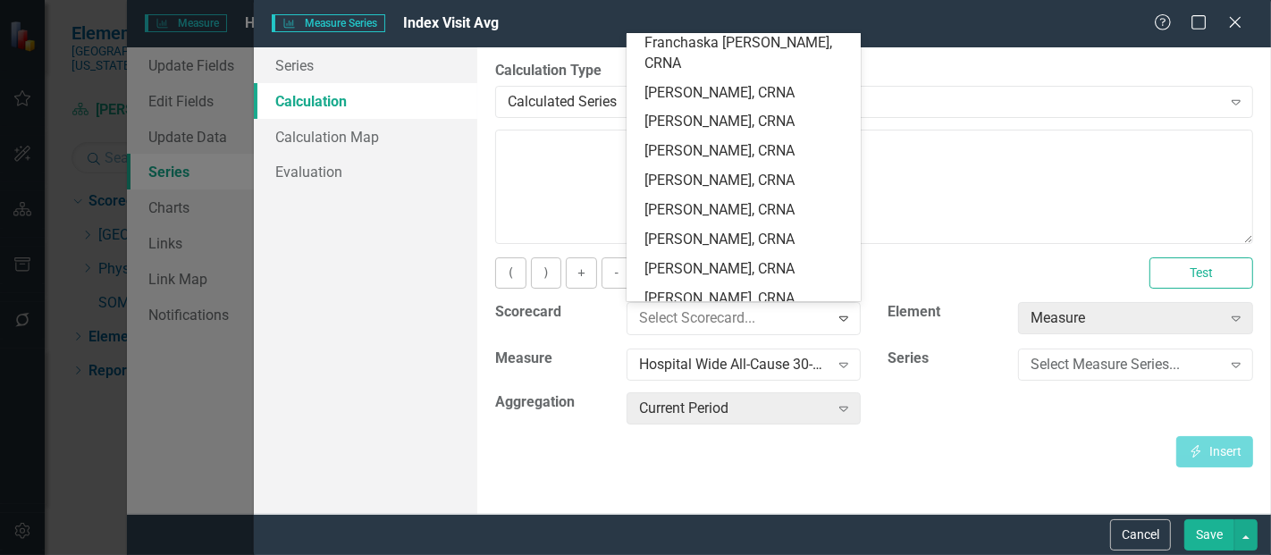
scroll to position [2517, 0]
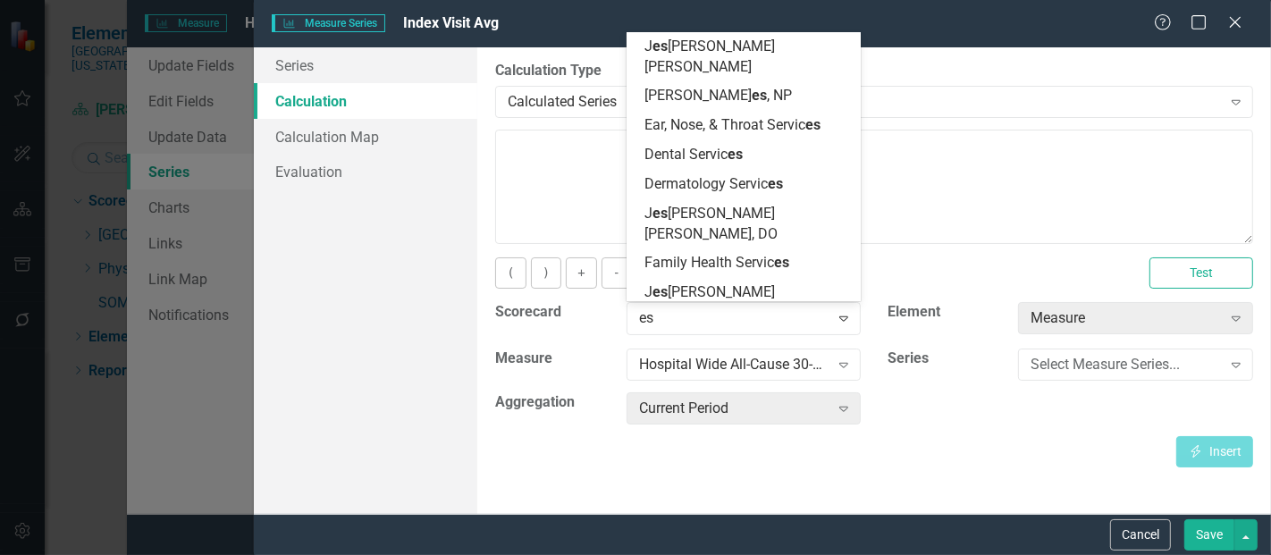
type input "esc"
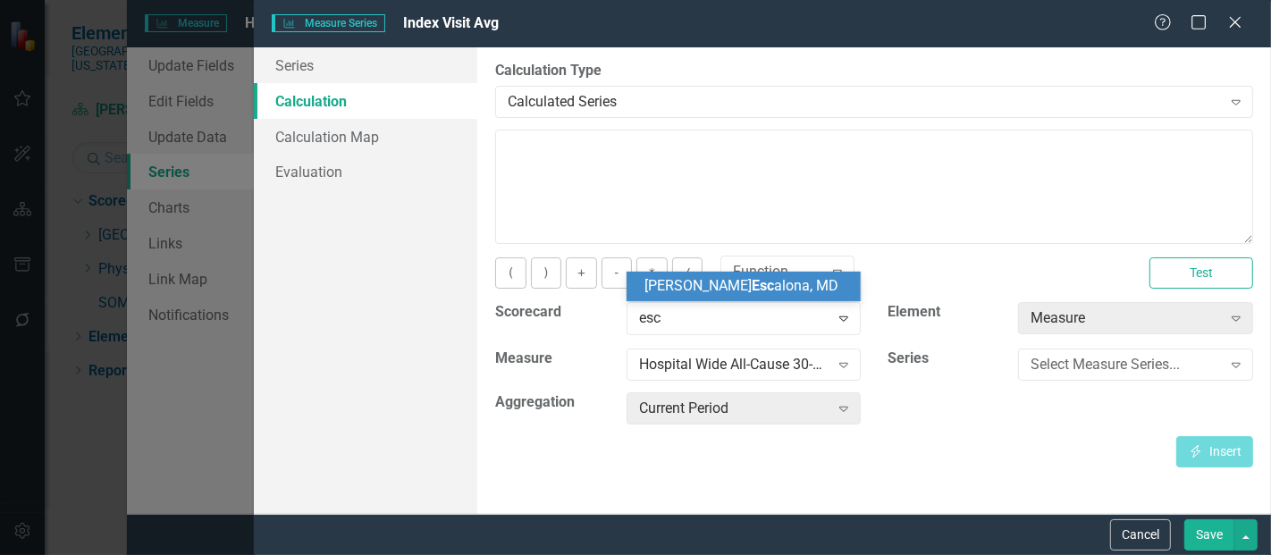
scroll to position [0, 0]
click at [751, 287] on span "Esc" at bounding box center [762, 285] width 22 height 17
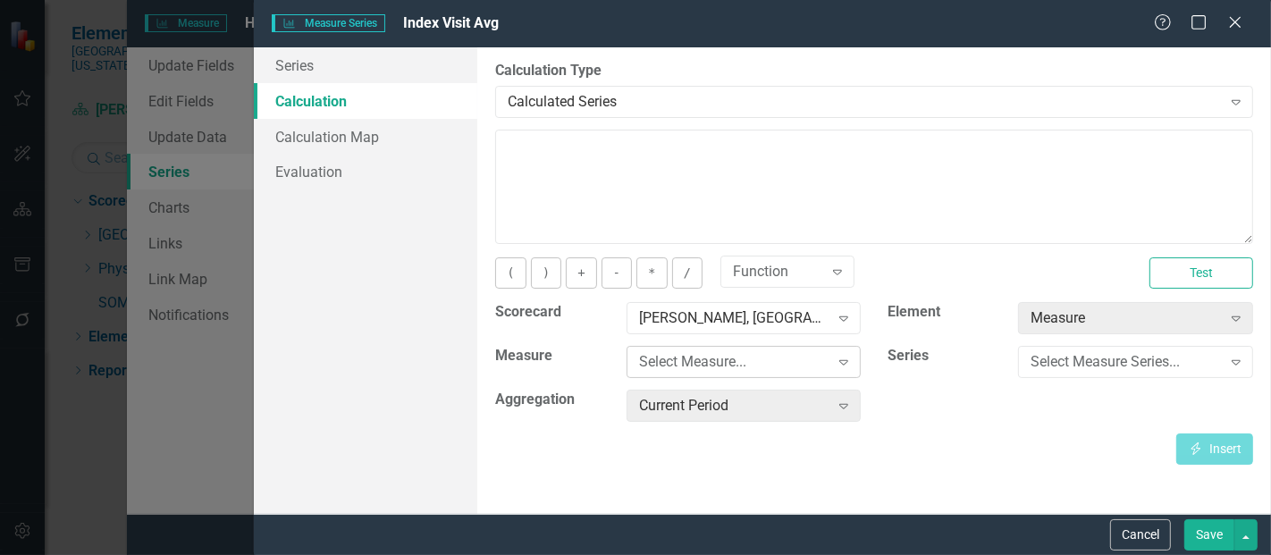
click at [692, 361] on div "Select Measure..." at bounding box center [734, 362] width 190 height 21
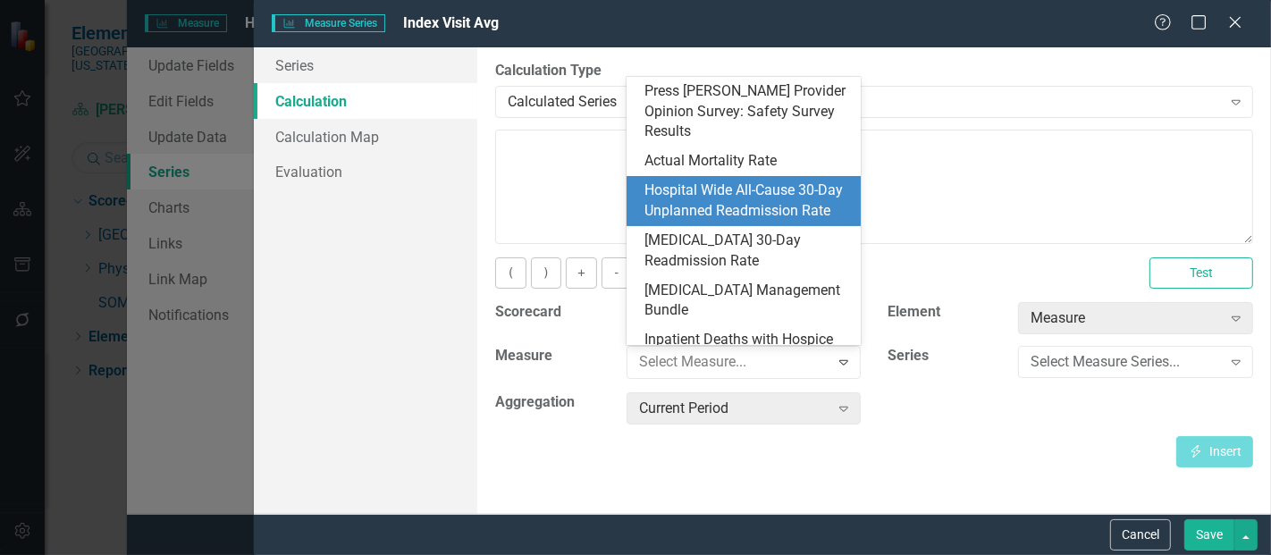
click at [718, 180] on div "Hospital Wide All-Cause 30-Day Unplanned Readmission Rate" at bounding box center [747, 200] width 206 height 41
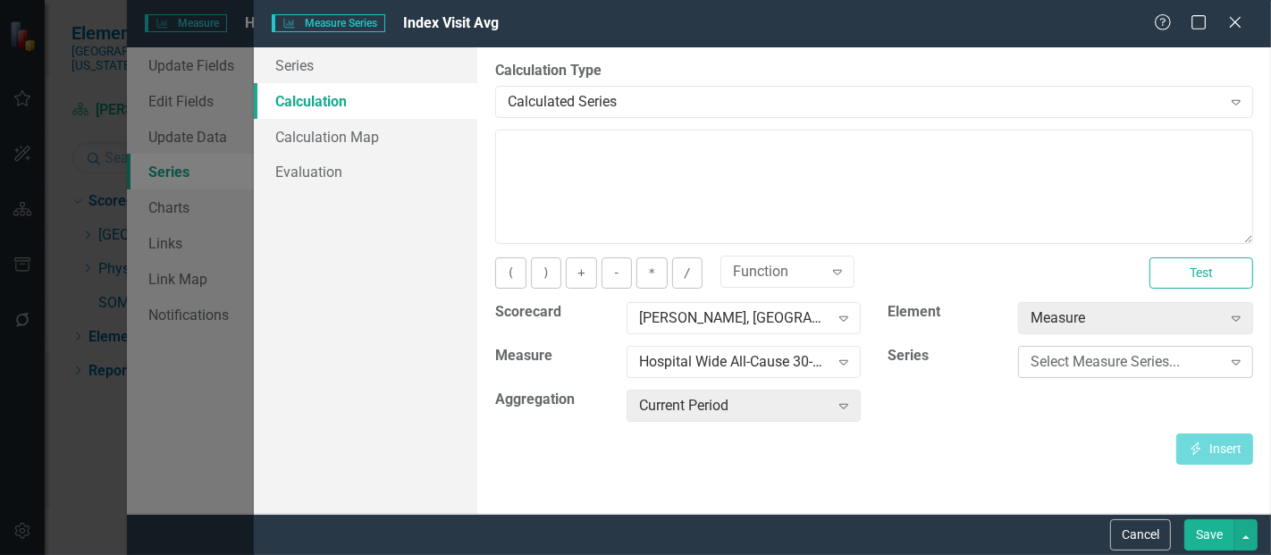
click at [1090, 354] on div "Select Measure Series..." at bounding box center [1125, 362] width 190 height 21
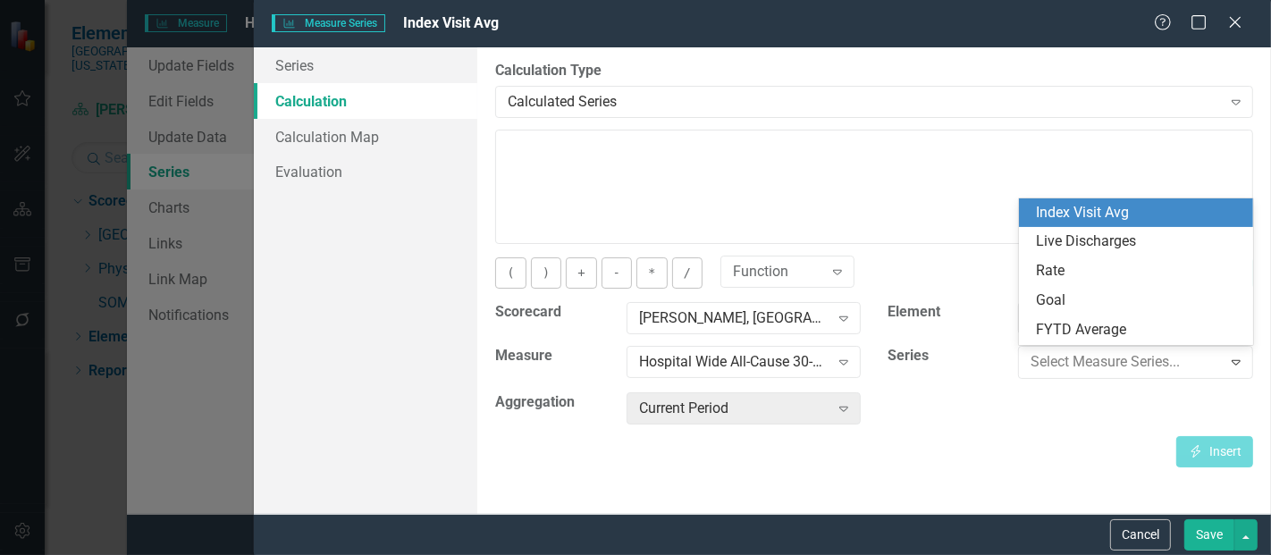
click at [1106, 214] on div "Index Visit Avg" at bounding box center [1140, 213] width 206 height 21
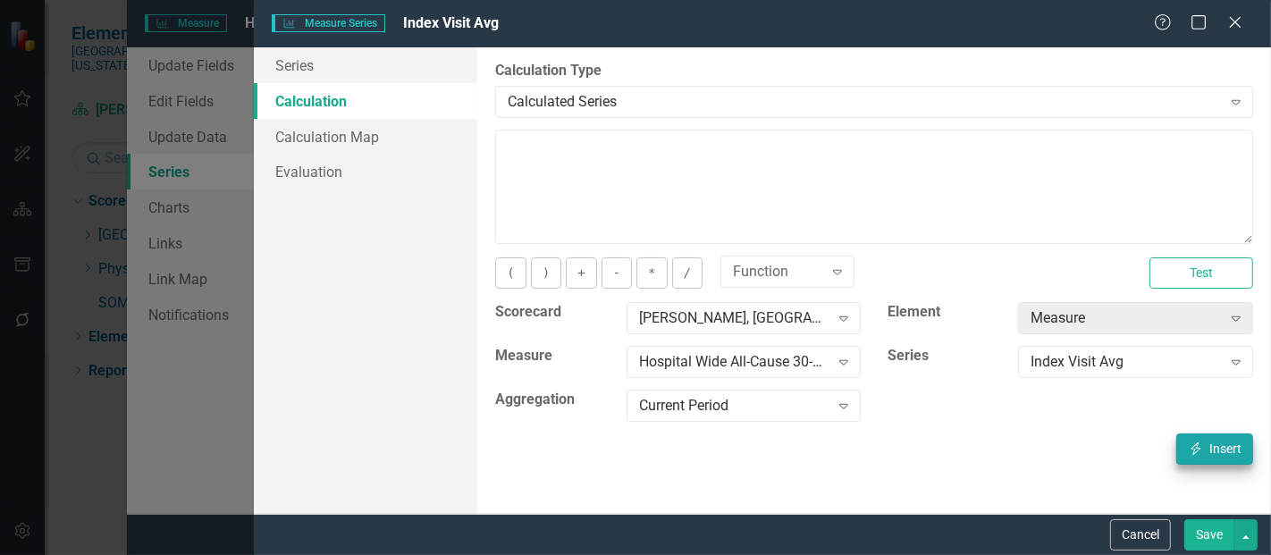
drag, startPoint x: 1207, startPoint y: 464, endPoint x: 1213, endPoint y: 449, distance: 15.3
click at [1213, 449] on div "By default, series in ClearPoint are not calculated. So, if you leave the form …" at bounding box center [873, 280] width 793 height 466
click at [1213, 449] on button "Insert Insert" at bounding box center [1214, 448] width 77 height 31
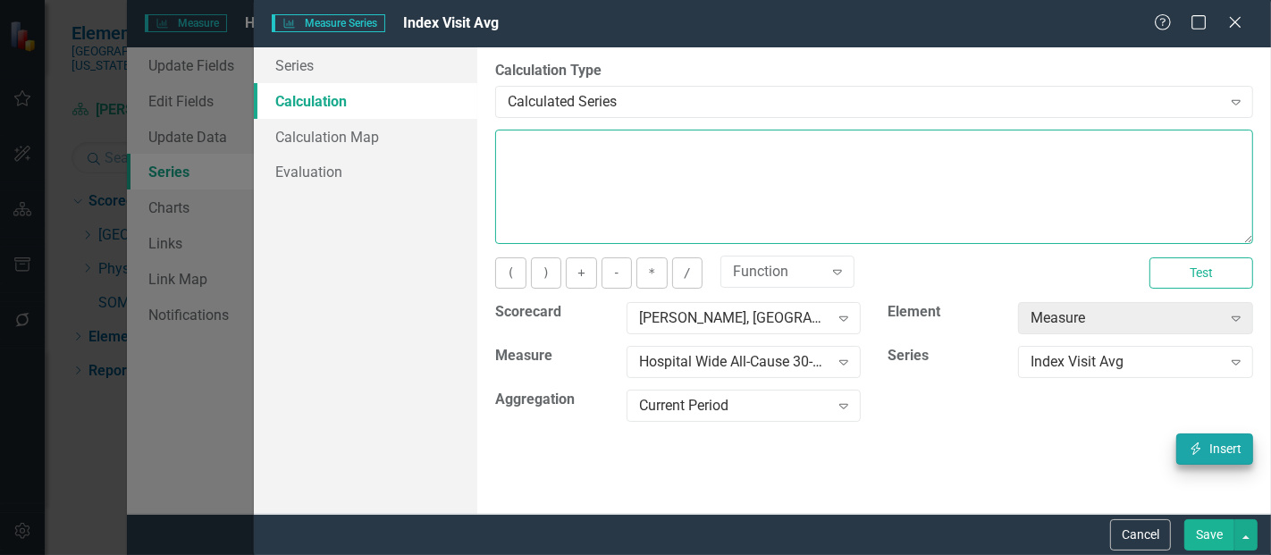
type textarea "[m1423470][Index Visit Avg][CurrentPeriod]"
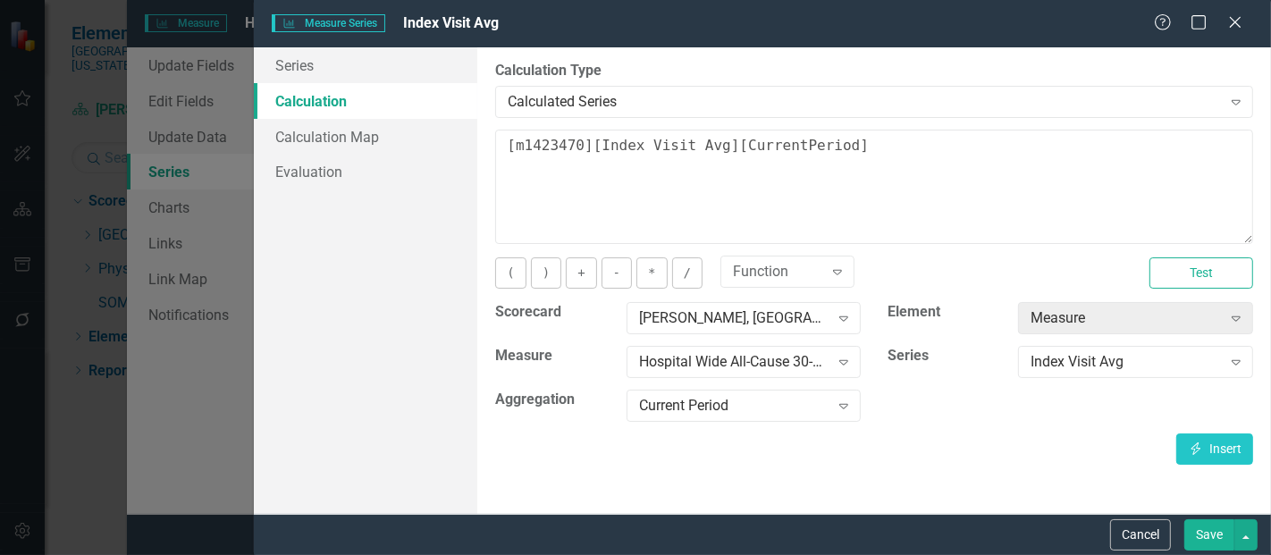
click at [1199, 520] on button "Save" at bounding box center [1209, 534] width 50 height 31
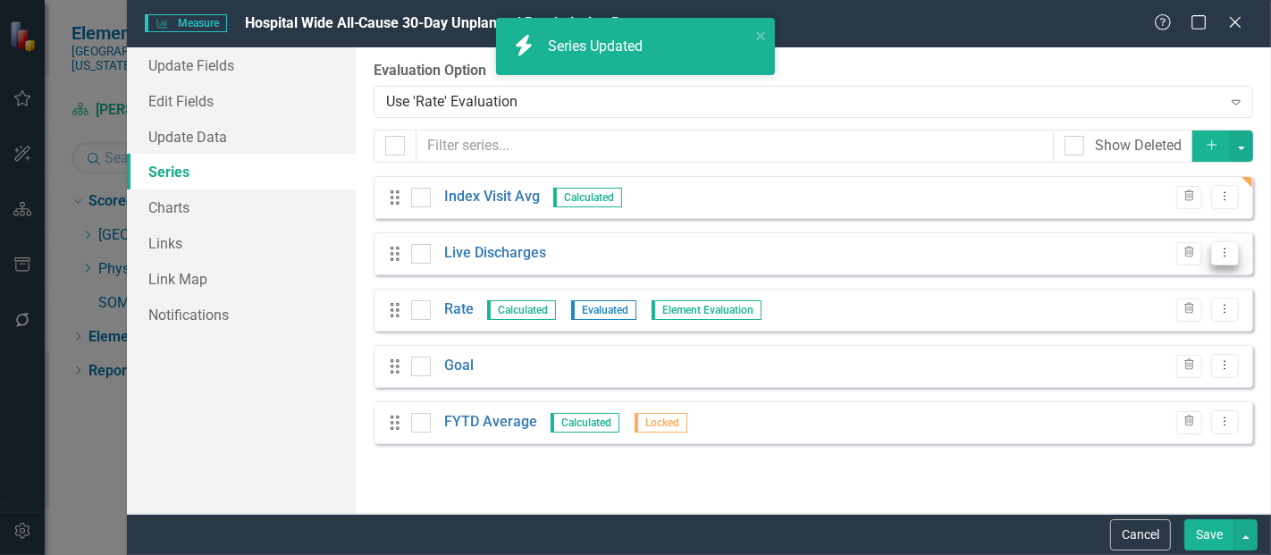
click at [1221, 255] on icon "Dropdown Menu" at bounding box center [1224, 253] width 15 height 12
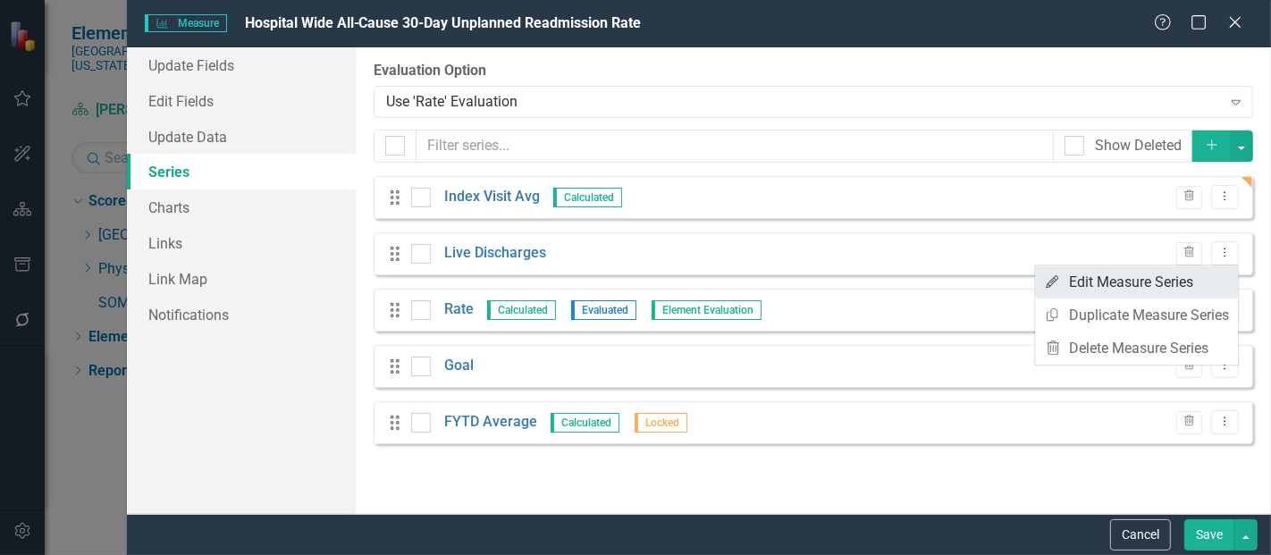
click at [1120, 279] on link "Edit Edit Measure Series" at bounding box center [1136, 281] width 203 height 33
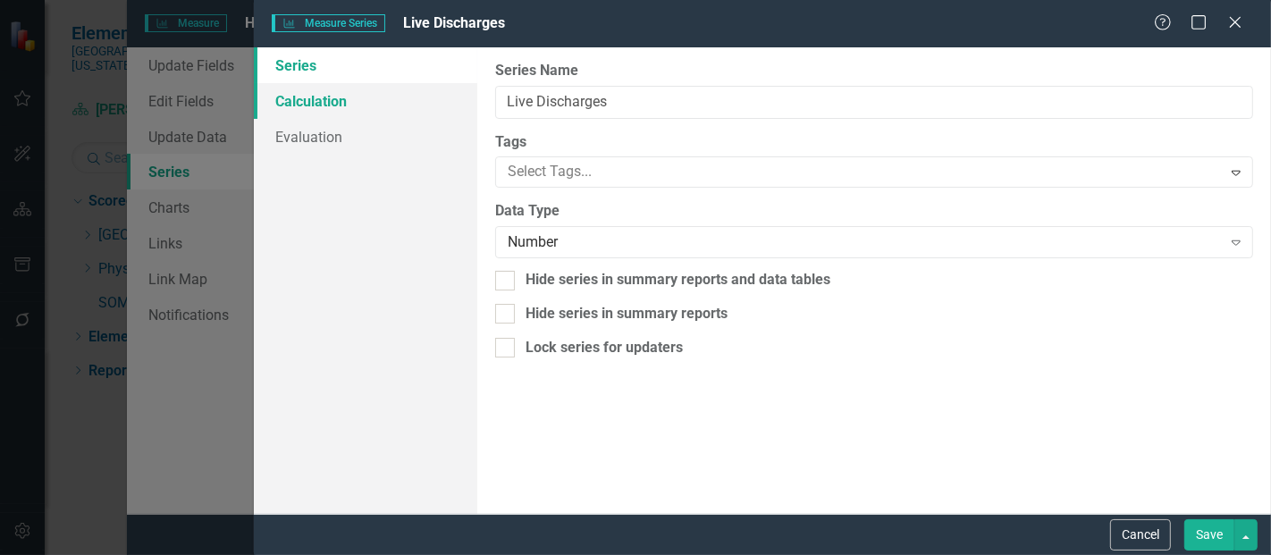
click at [378, 103] on link "Calculation" at bounding box center [365, 101] width 223 height 36
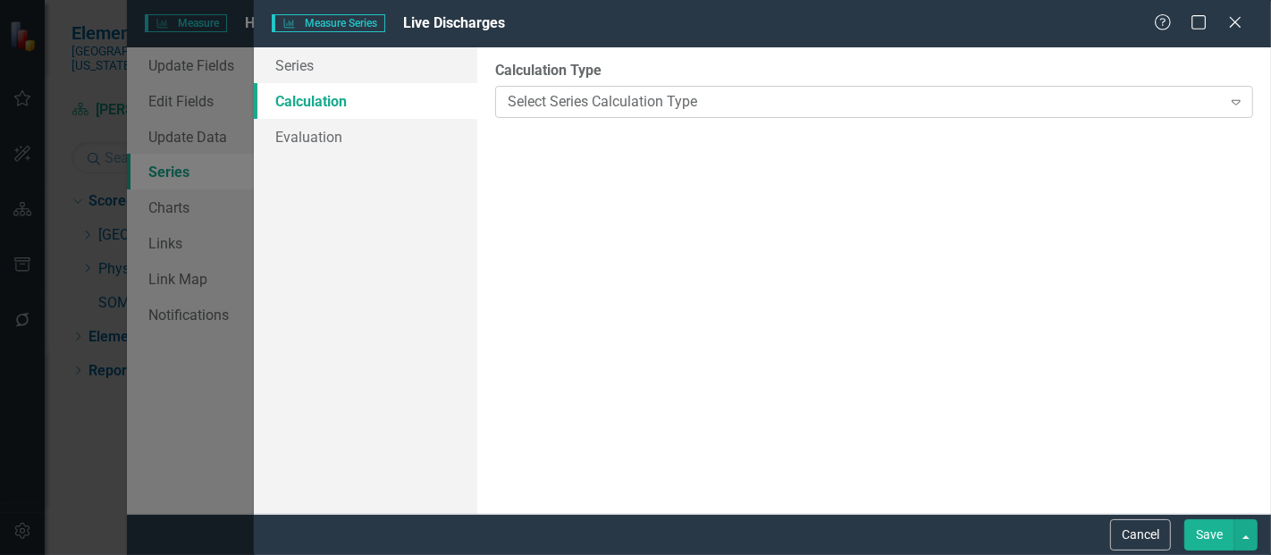
click at [564, 93] on div "Select Series Calculation Type" at bounding box center [864, 101] width 713 height 21
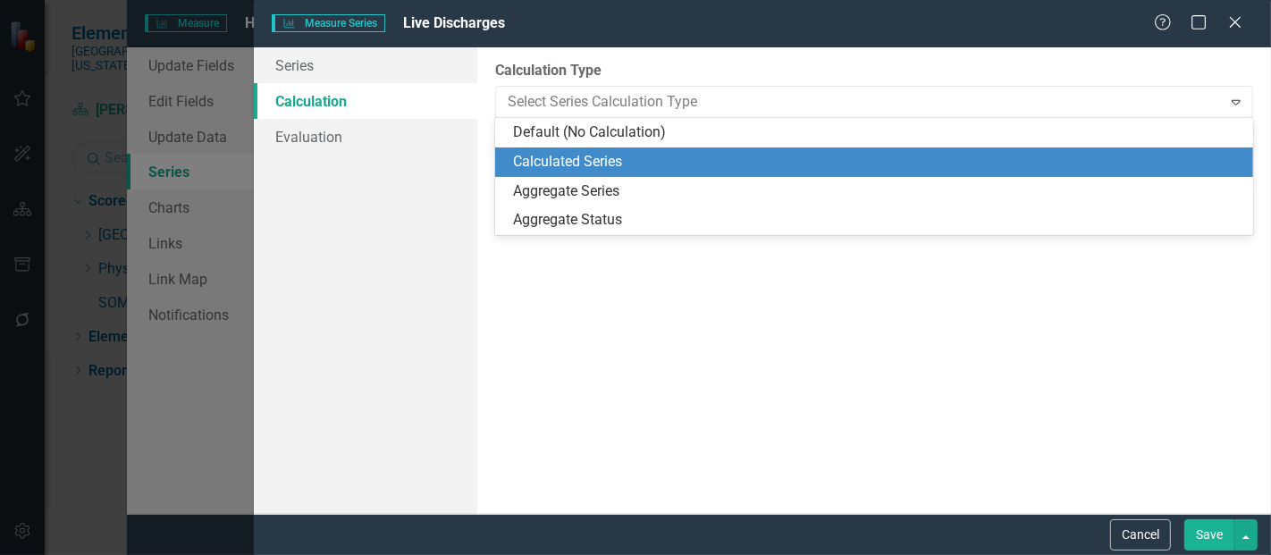
click at [567, 165] on div "Calculated Series" at bounding box center [877, 162] width 729 height 21
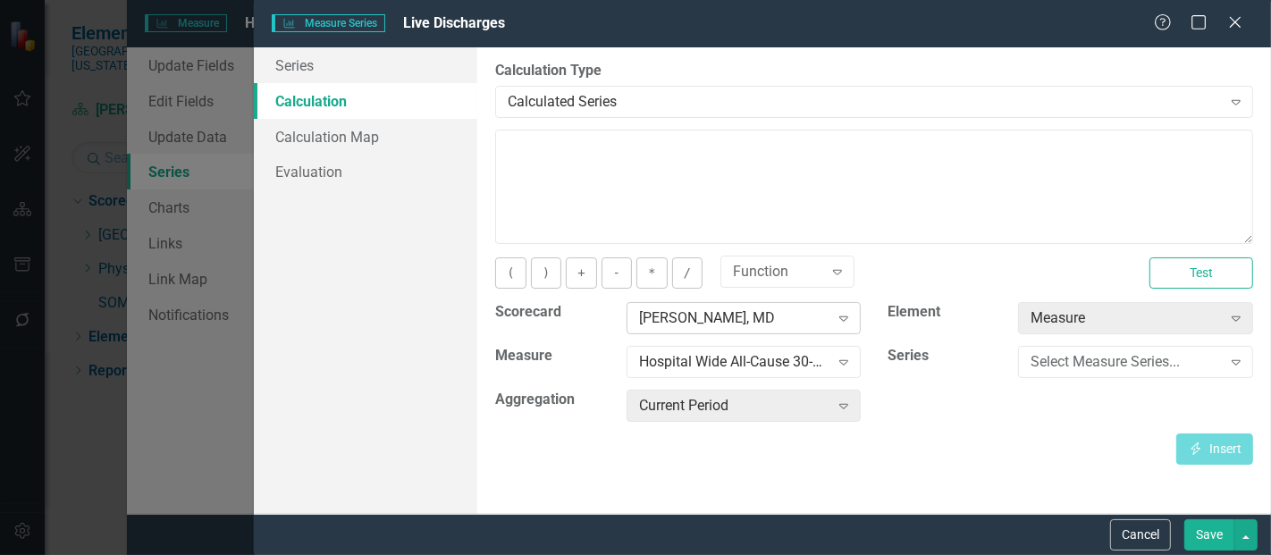
click at [725, 322] on div "[PERSON_NAME], MD" at bounding box center [734, 318] width 190 height 21
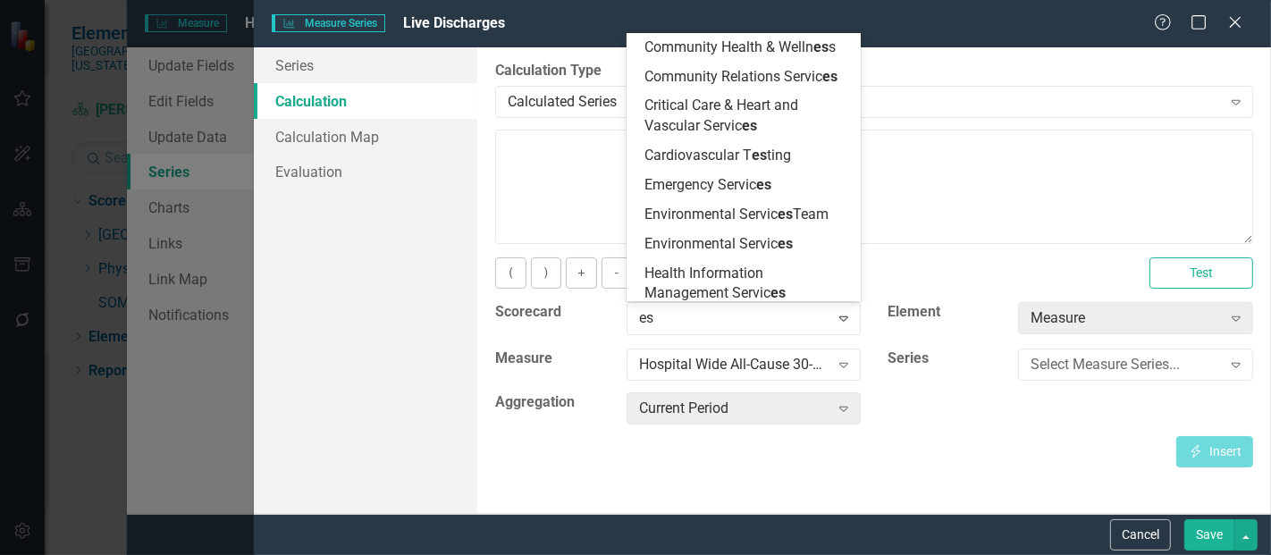
type input "esc"
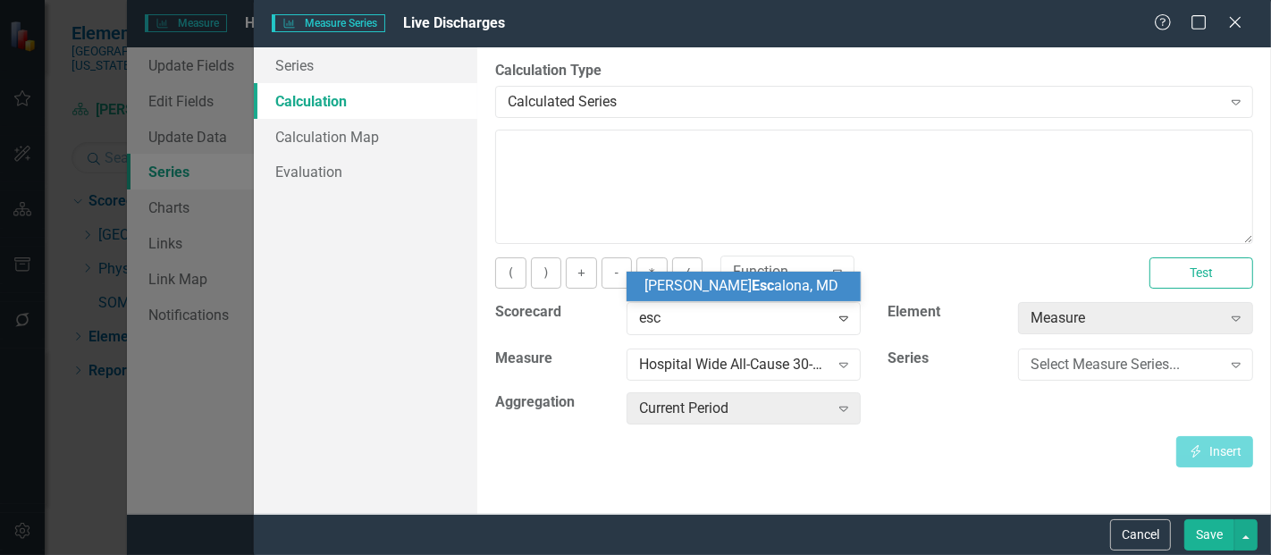
click at [745, 277] on span "Tanya Esc alona, MD" at bounding box center [741, 285] width 194 height 17
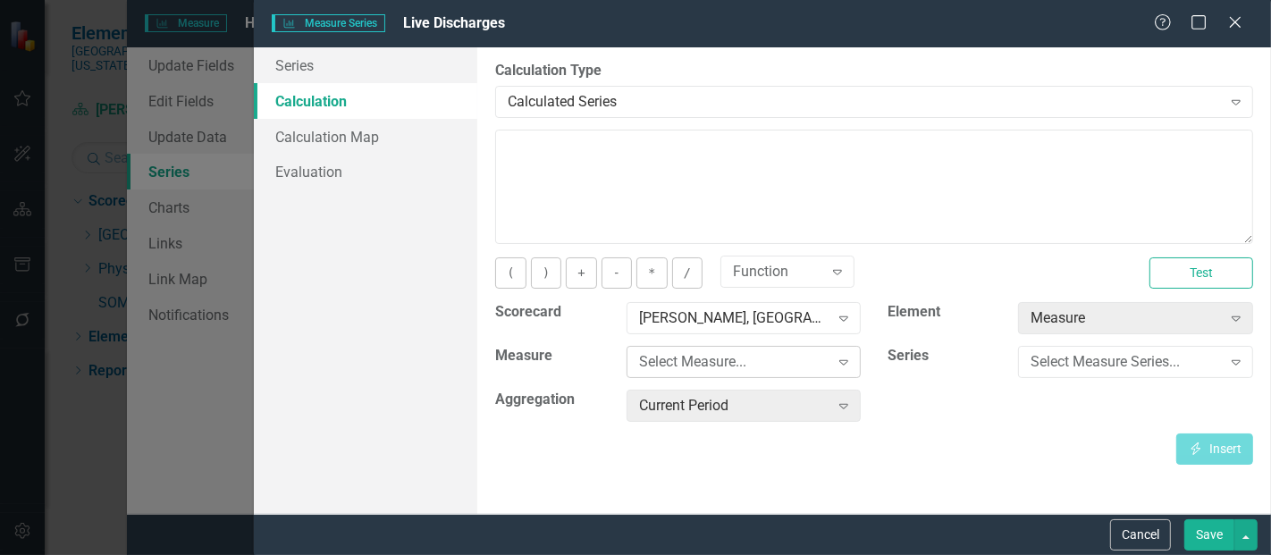
click at [738, 364] on div "Select Measure..." at bounding box center [734, 362] width 190 height 21
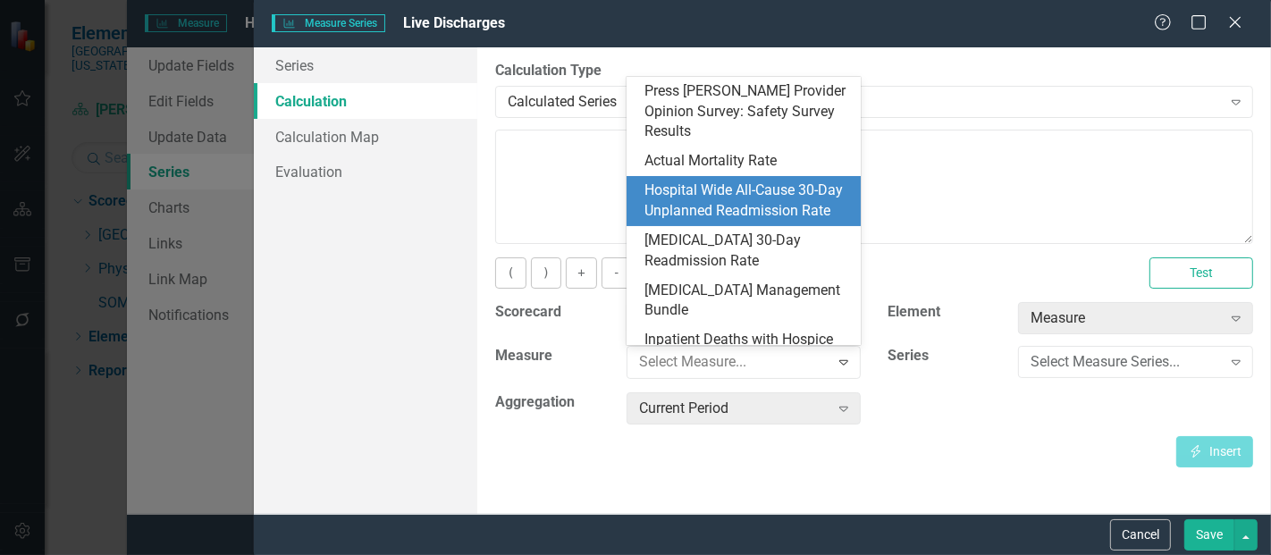
click at [719, 185] on div "Hospital Wide All-Cause 30-Day Unplanned Readmission Rate" at bounding box center [747, 200] width 206 height 41
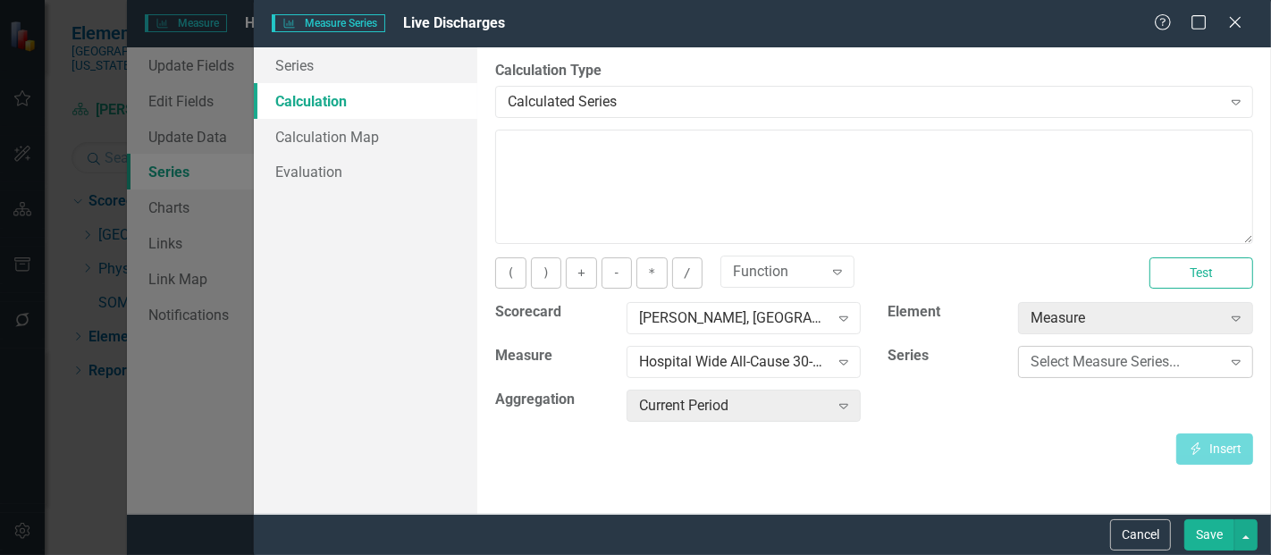
click at [1117, 367] on div "Select Measure Series..." at bounding box center [1125, 362] width 190 height 21
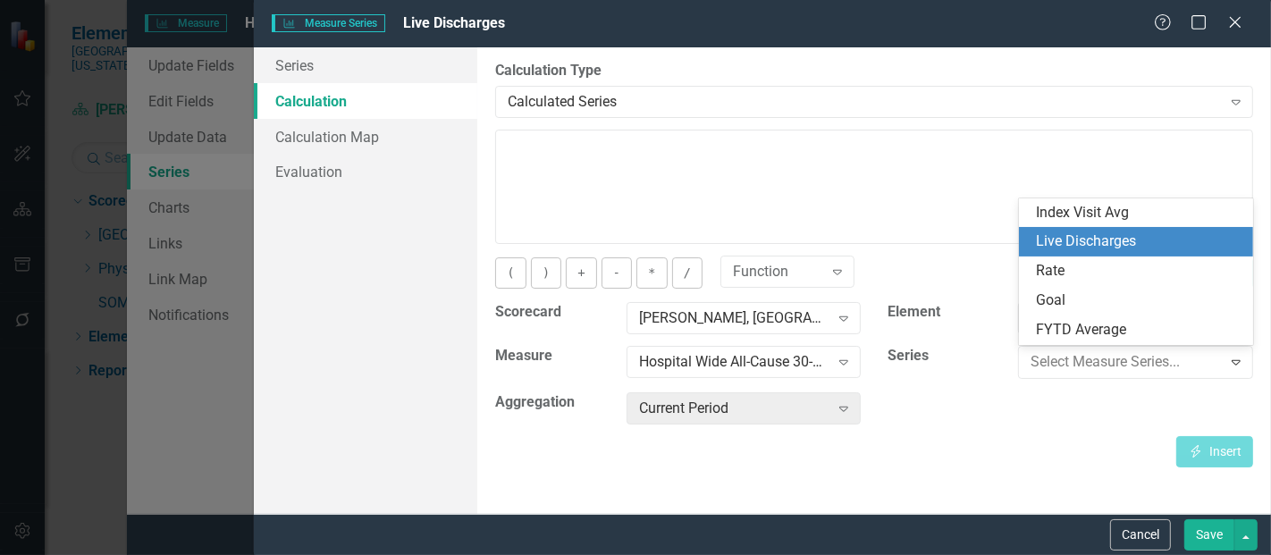
click at [1103, 233] on div "Live Discharges" at bounding box center [1140, 241] width 206 height 21
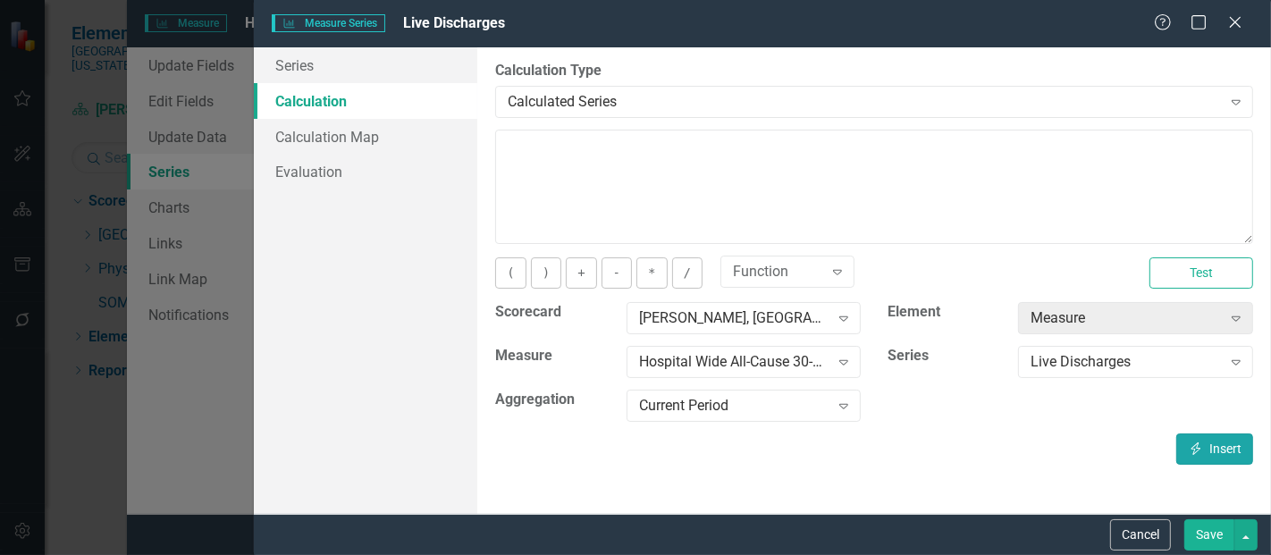
click at [1197, 445] on icon "Insert" at bounding box center [1196, 448] width 16 height 13
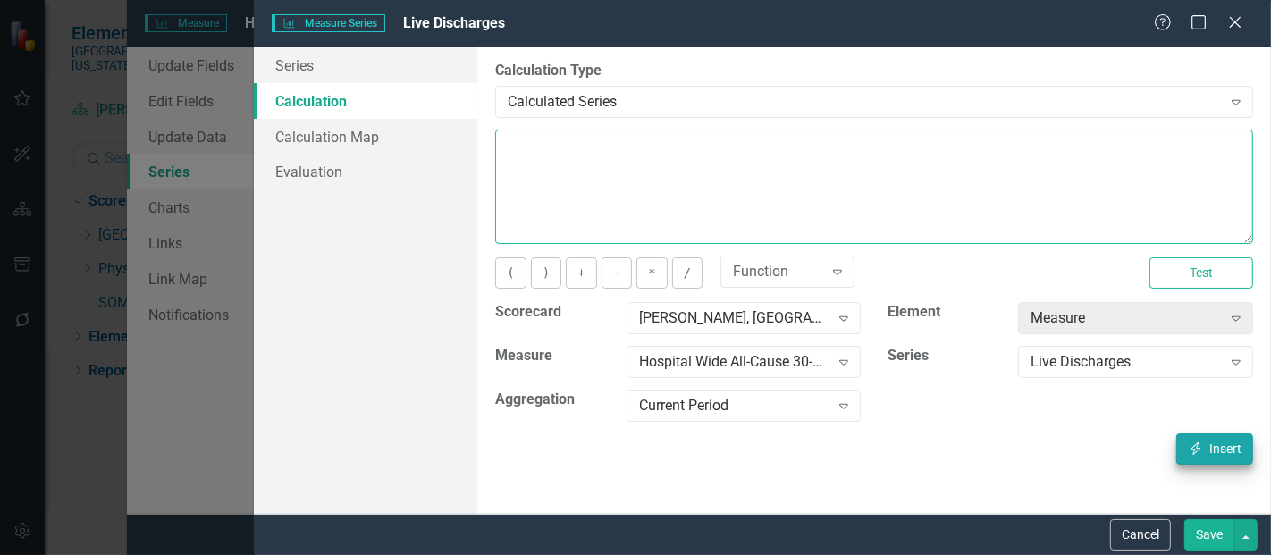
type textarea "[m1423470][Live Discharges][CurrentPeriod]"
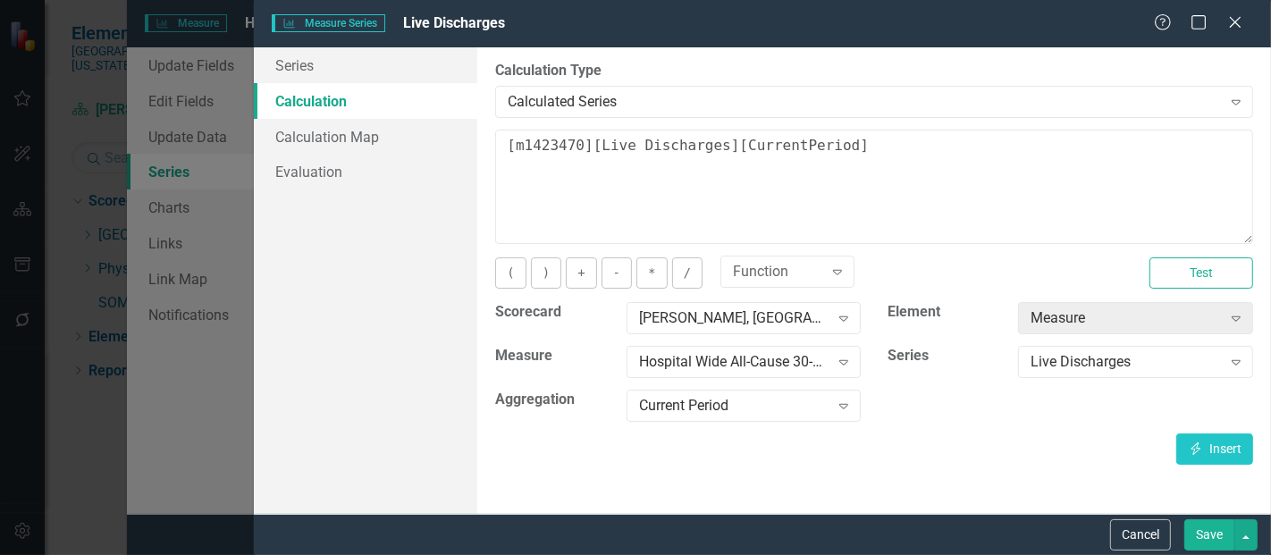
click at [1205, 541] on button "Save" at bounding box center [1209, 534] width 50 height 31
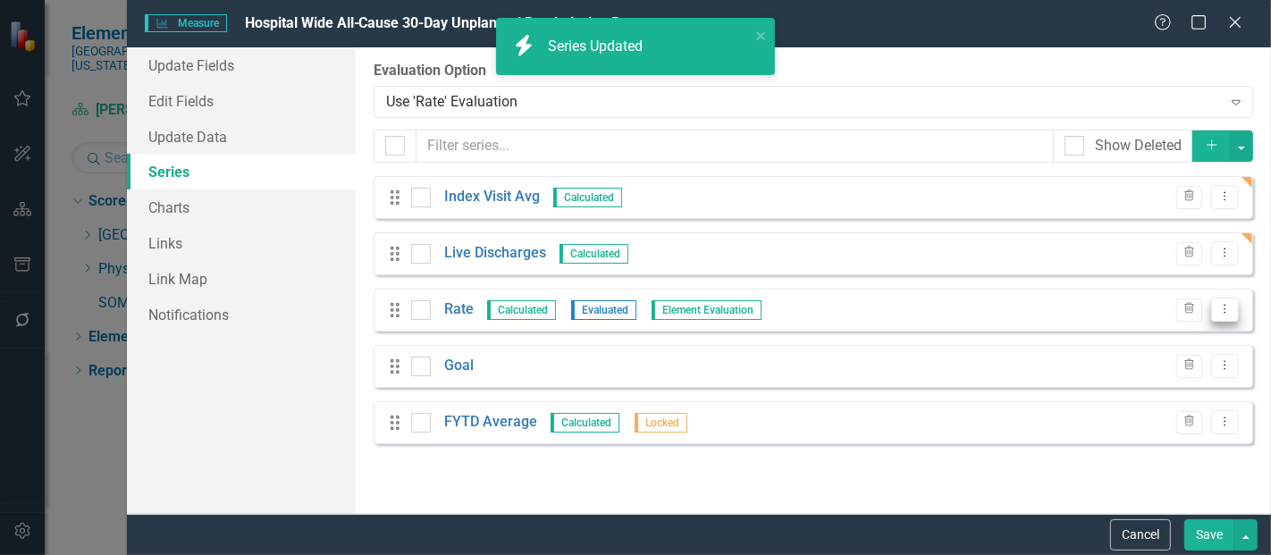
click at [1221, 311] on icon "Dropdown Menu" at bounding box center [1224, 309] width 15 height 12
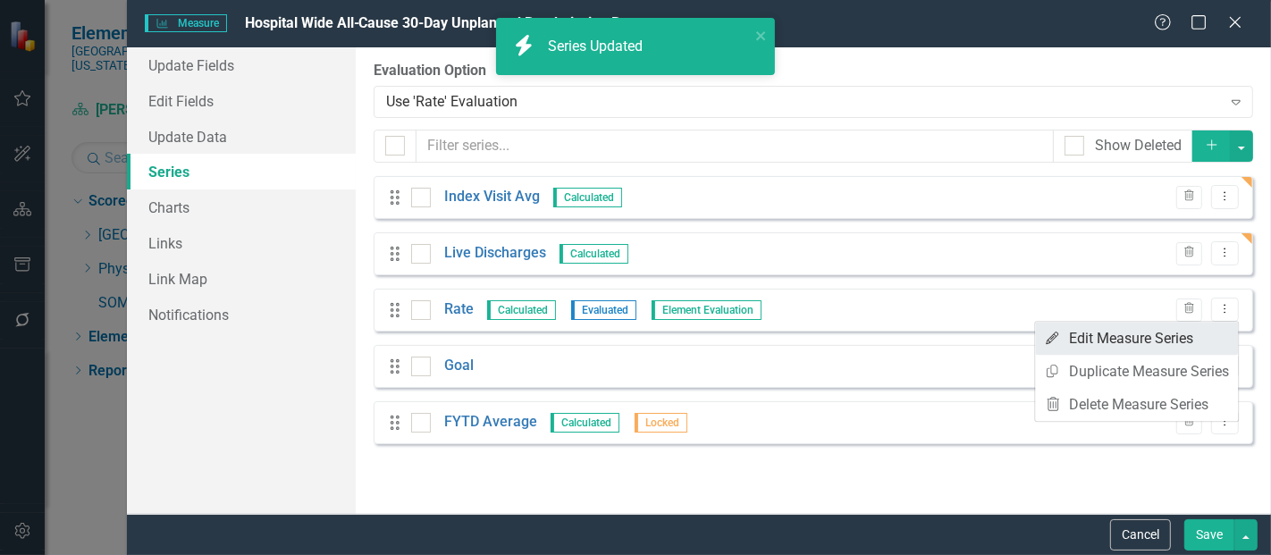
click at [1155, 331] on link "Edit Edit Measure Series" at bounding box center [1136, 338] width 203 height 33
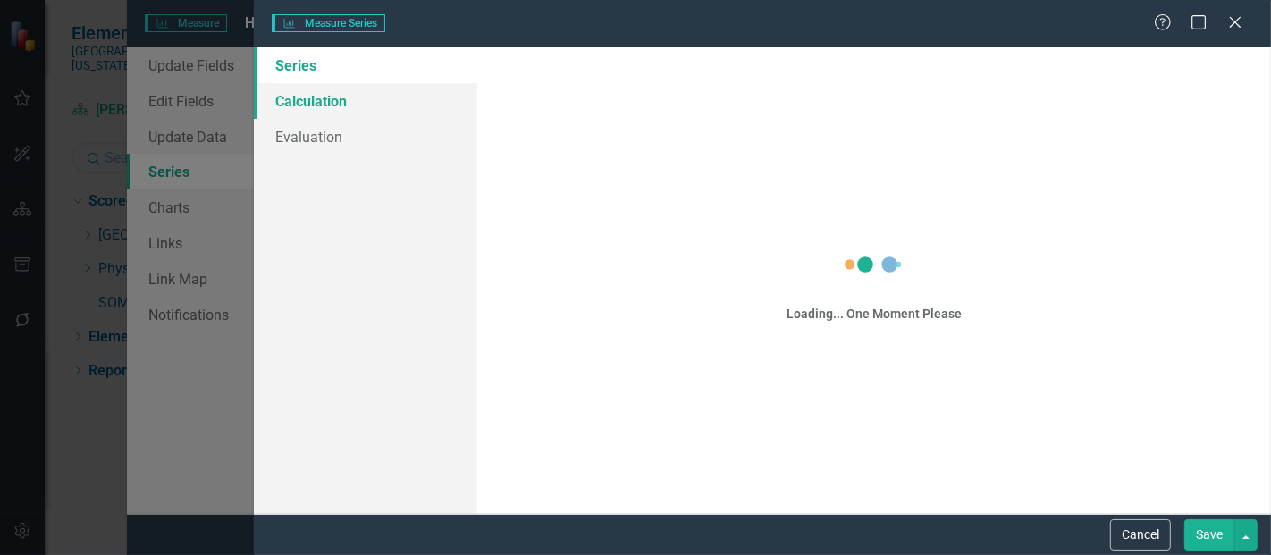
click at [319, 105] on link "Calculation" at bounding box center [365, 101] width 223 height 36
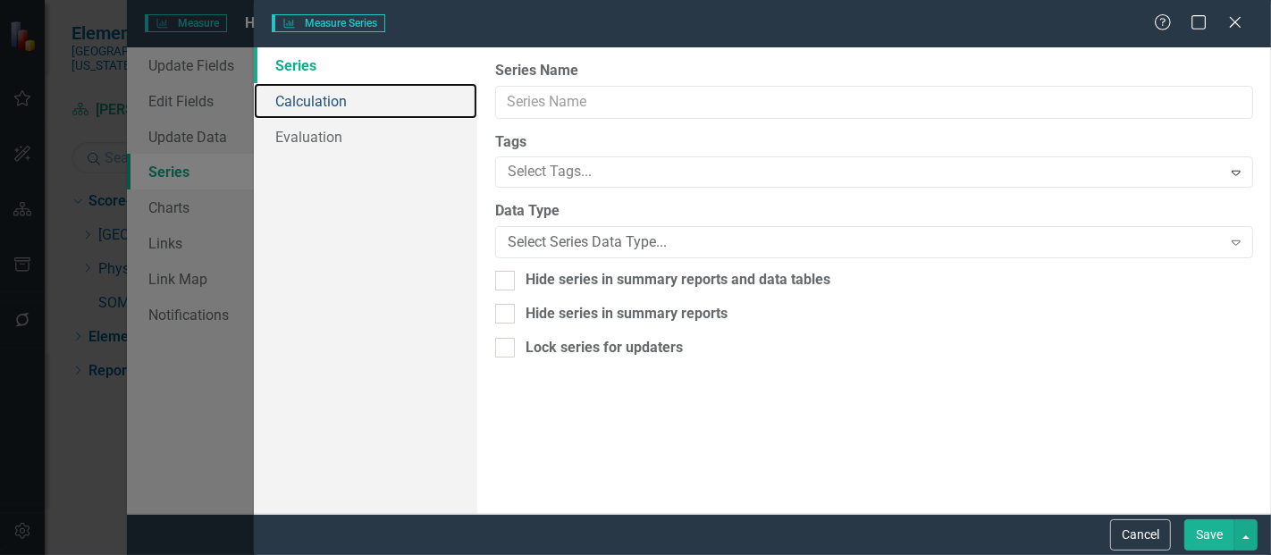
type input "Rate"
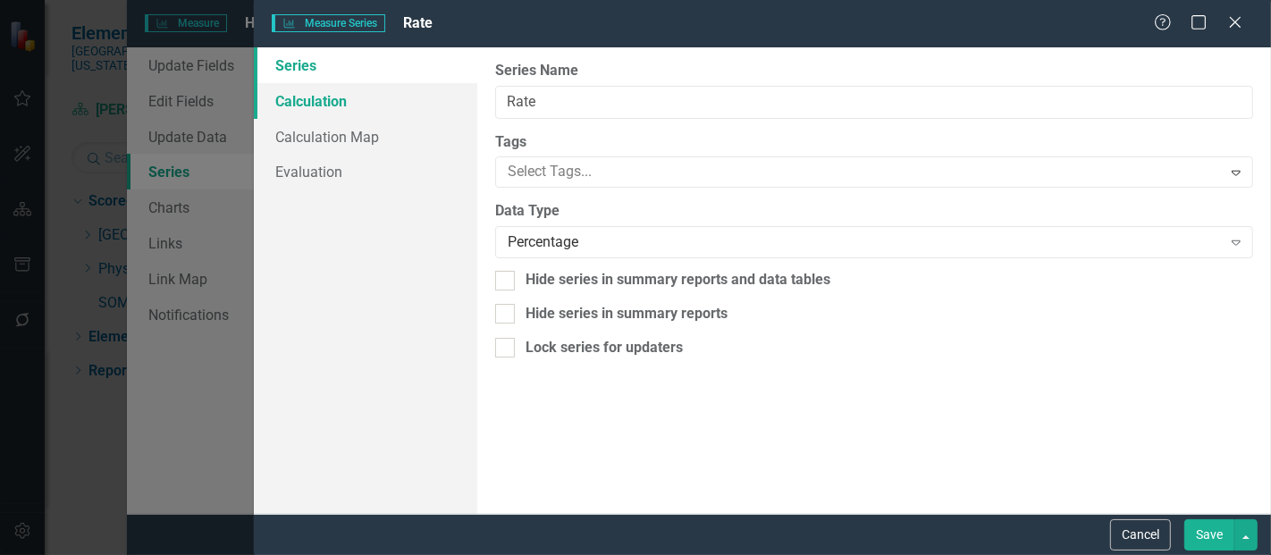
click at [339, 101] on link "Calculation" at bounding box center [365, 101] width 223 height 36
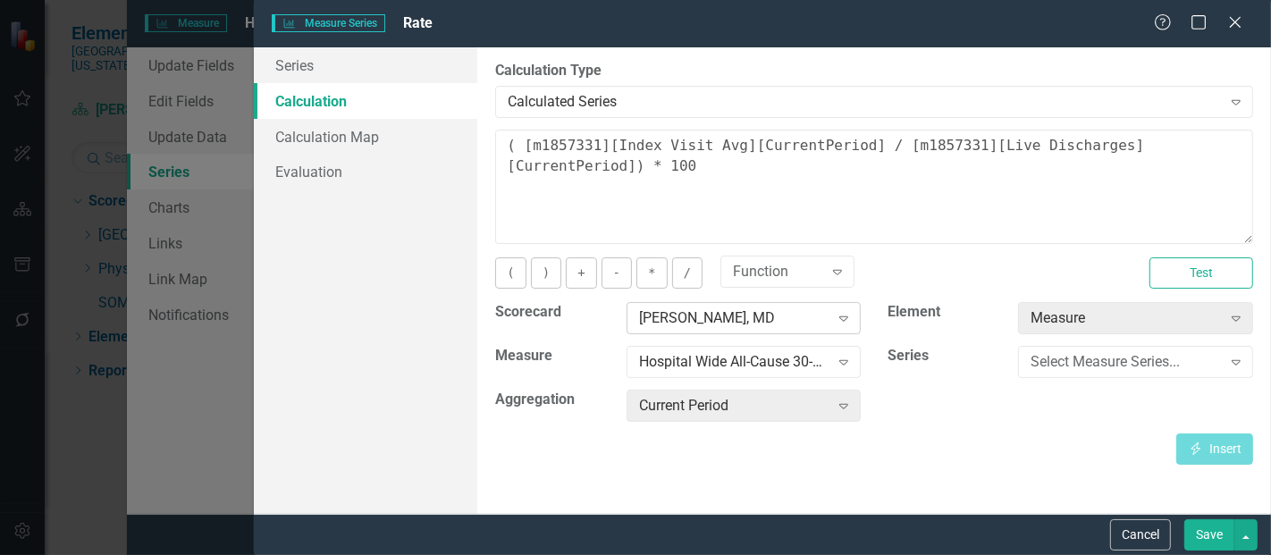
click at [680, 312] on div "[PERSON_NAME], MD" at bounding box center [734, 318] width 190 height 21
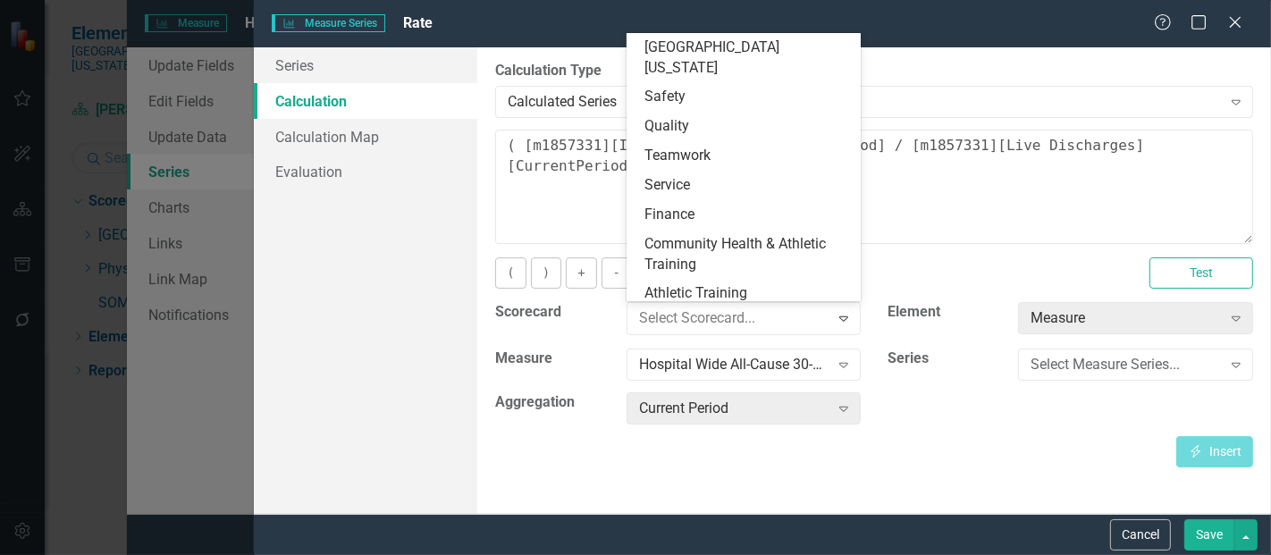
scroll to position [3592, 0]
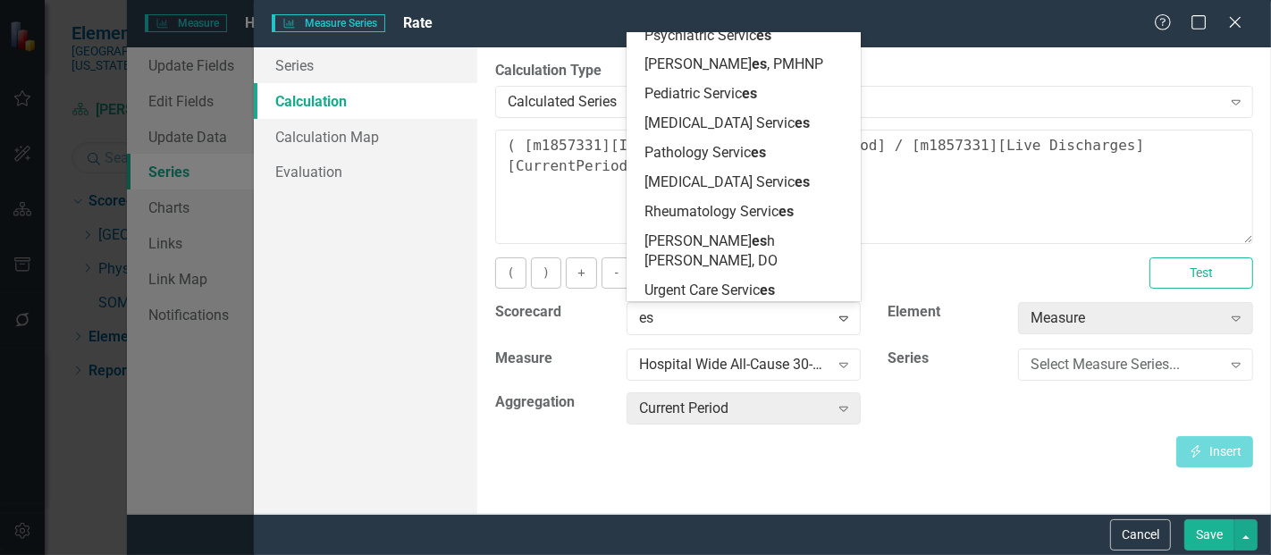
type input "esc"
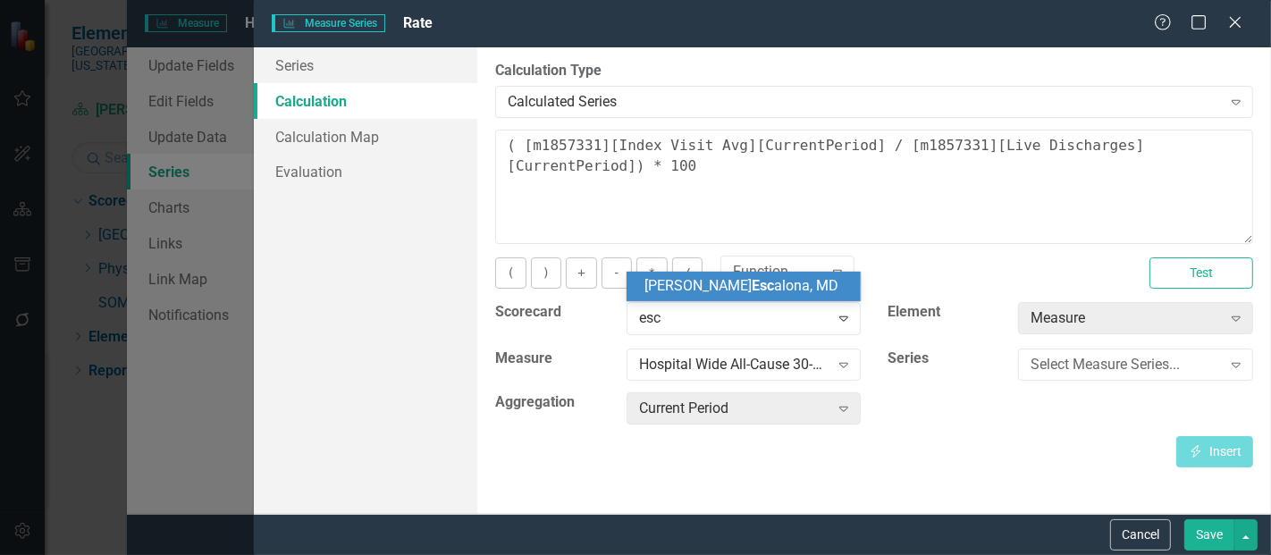
click at [694, 276] on div "Tanya Esc alona, MD" at bounding box center [747, 286] width 206 height 21
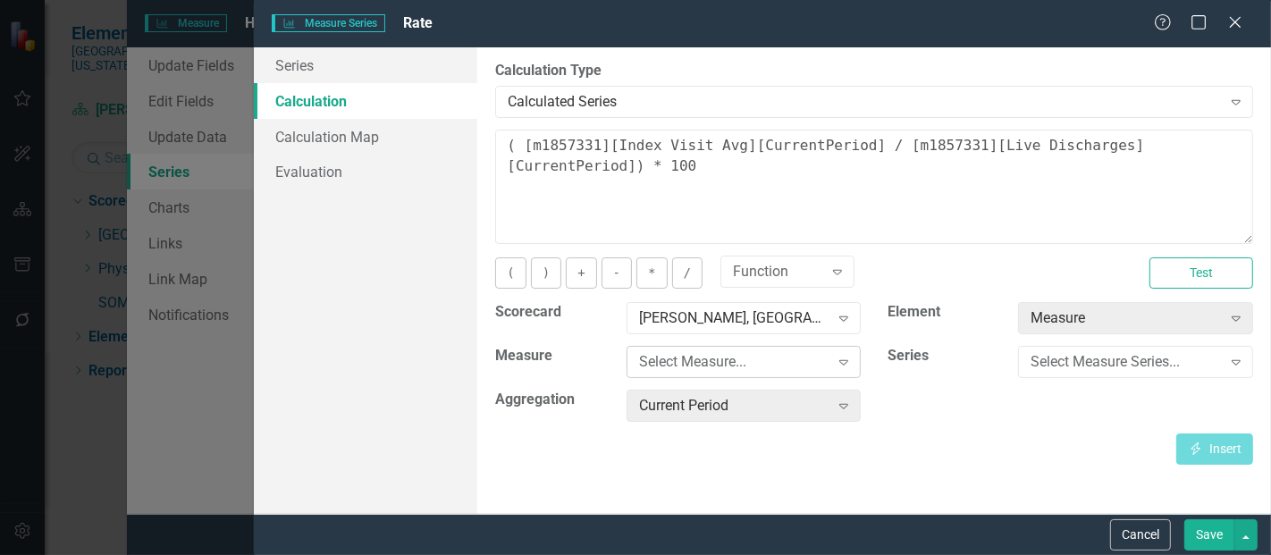
click at [715, 363] on div "Select Measure..." at bounding box center [734, 362] width 190 height 21
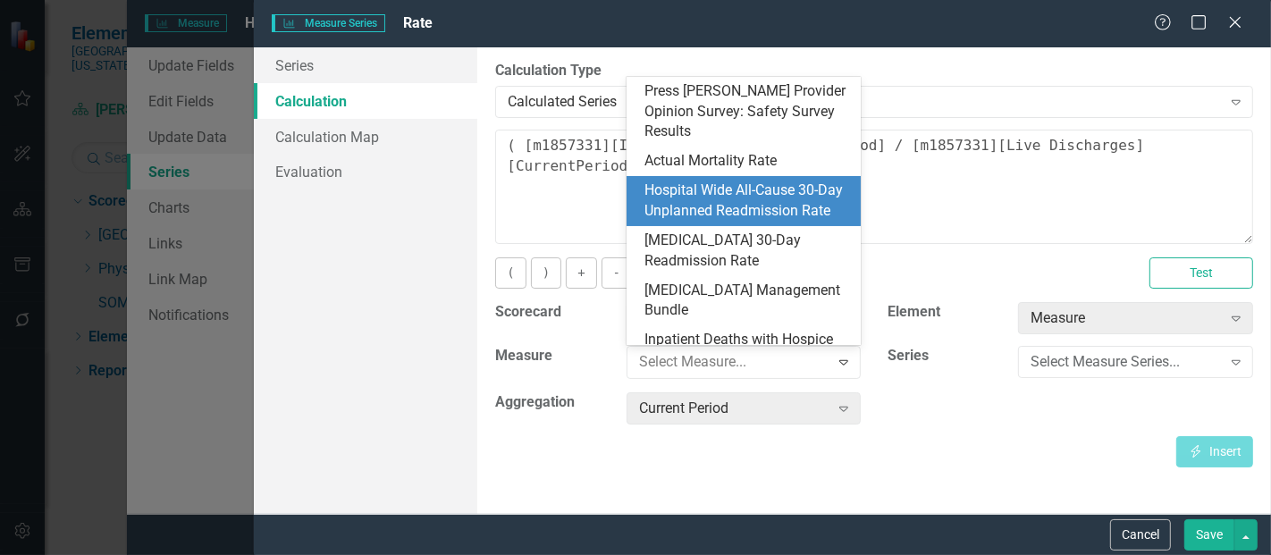
click at [743, 180] on div "Hospital Wide All-Cause 30-Day Unplanned Readmission Rate" at bounding box center [747, 200] width 206 height 41
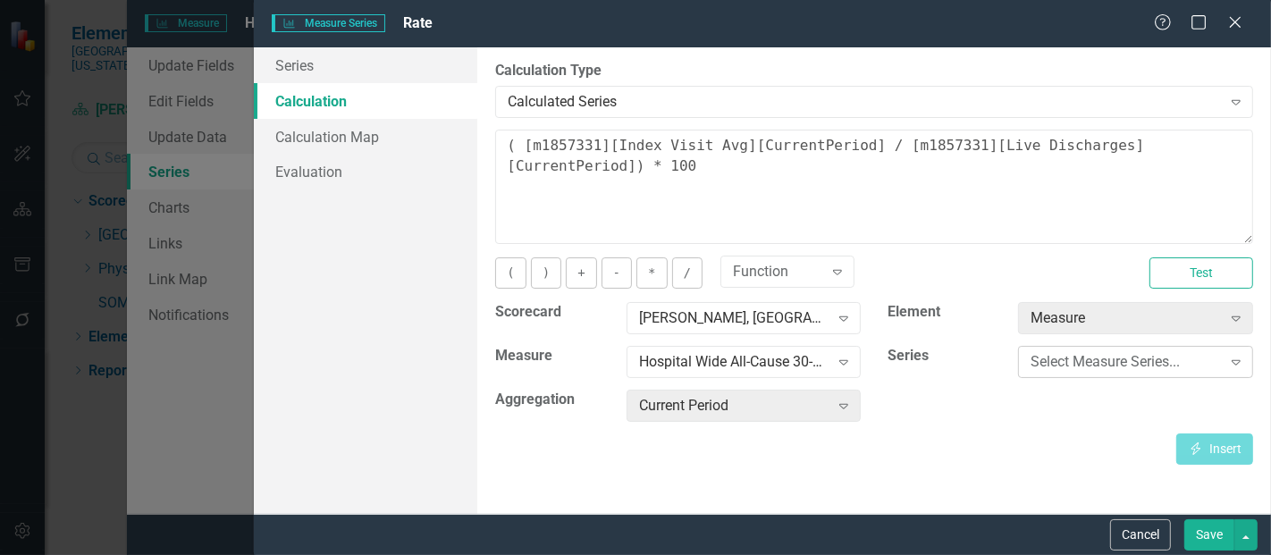
click at [1088, 358] on div "Select Measure Series..." at bounding box center [1125, 362] width 190 height 21
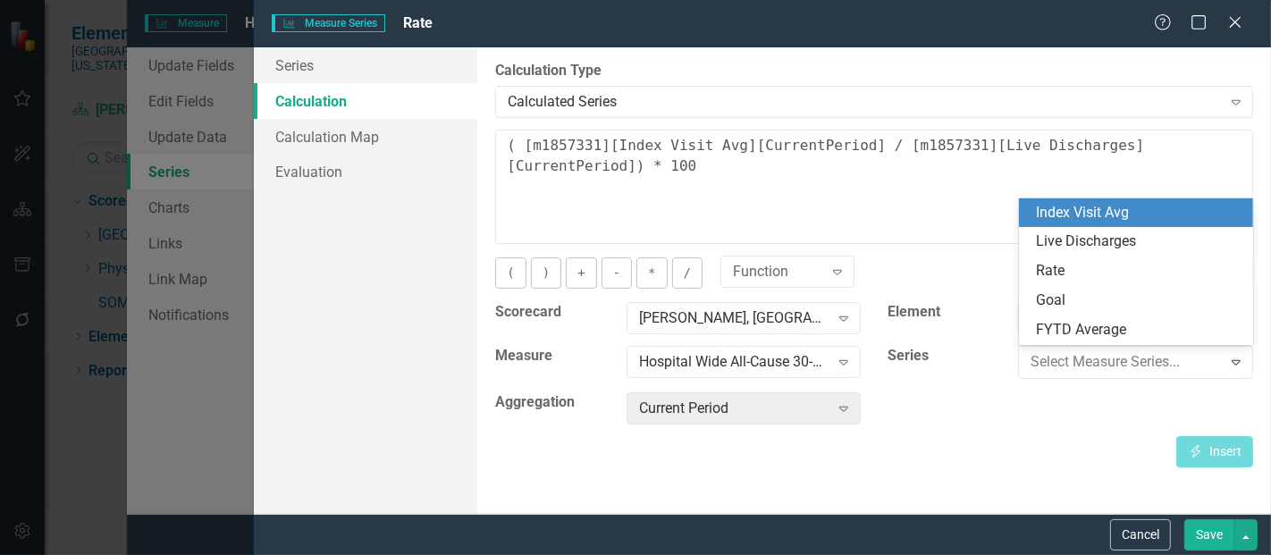
click at [1097, 206] on div "Index Visit Avg" at bounding box center [1140, 213] width 206 height 21
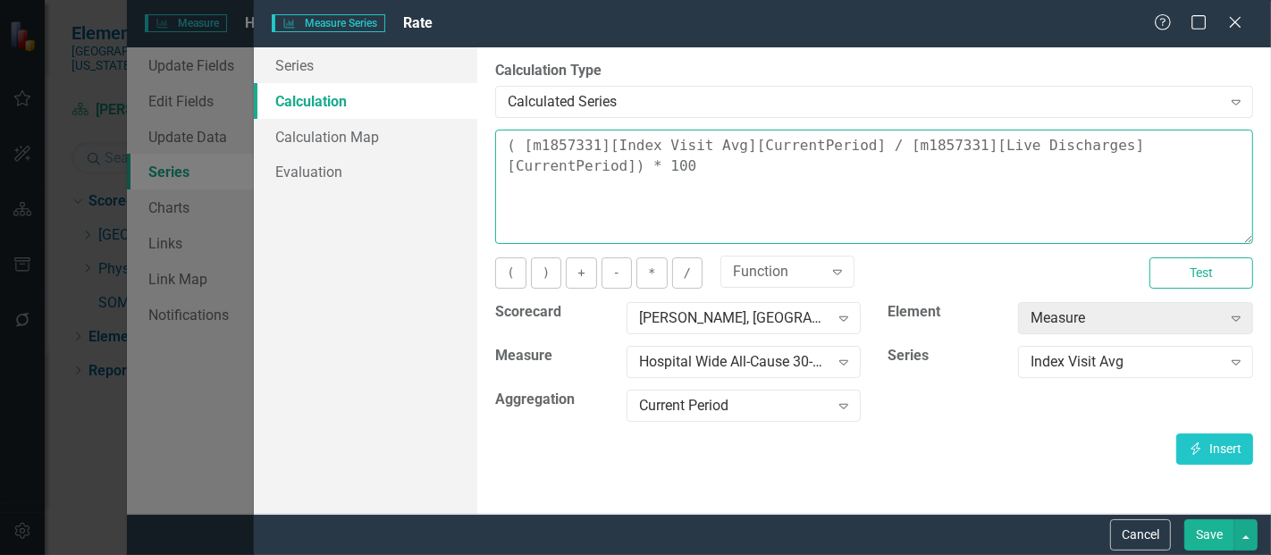
drag, startPoint x: 604, startPoint y: 192, endPoint x: 441, endPoint y: 114, distance: 180.3
click at [441, 114] on div "Series Calculation Calculation Map Evaluation From this page, you can edit the …" at bounding box center [762, 280] width 1017 height 466
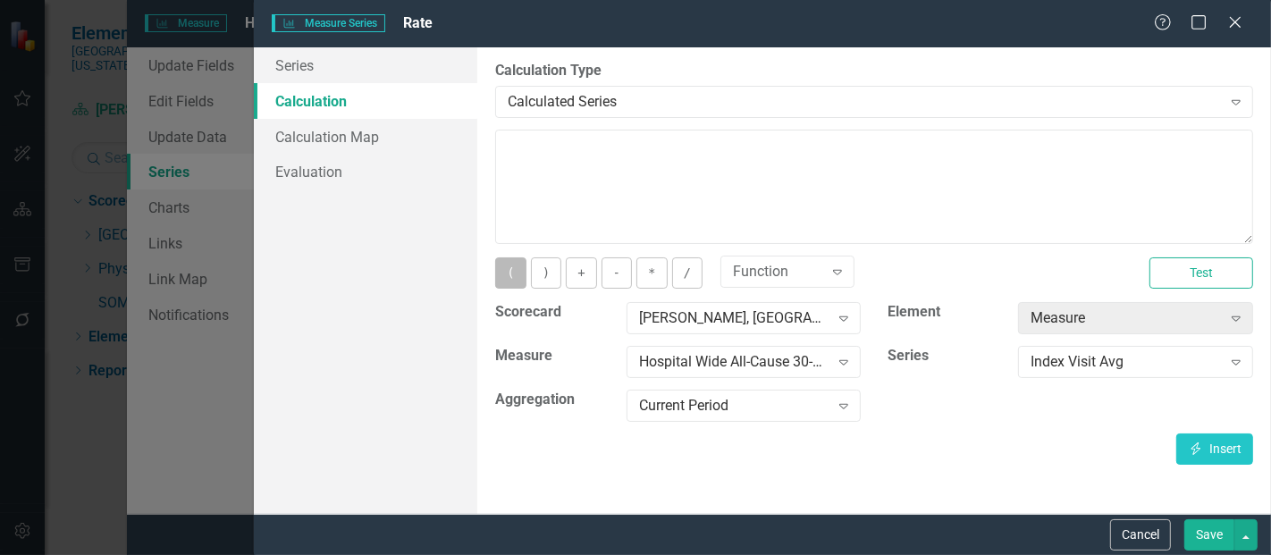
click at [502, 267] on button "(" at bounding box center [510, 272] width 30 height 31
click at [1195, 448] on icon "button" at bounding box center [1196, 448] width 10 height 13
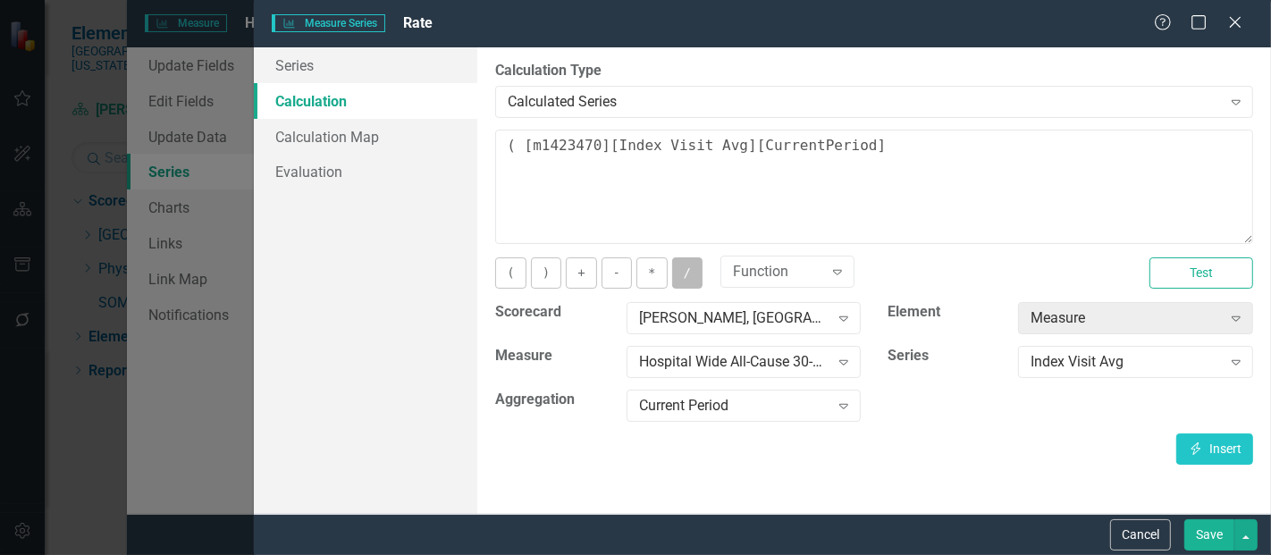
click at [673, 261] on button "/" at bounding box center [687, 272] width 30 height 31
click at [1033, 355] on div "Index Visit Avg" at bounding box center [1125, 362] width 190 height 21
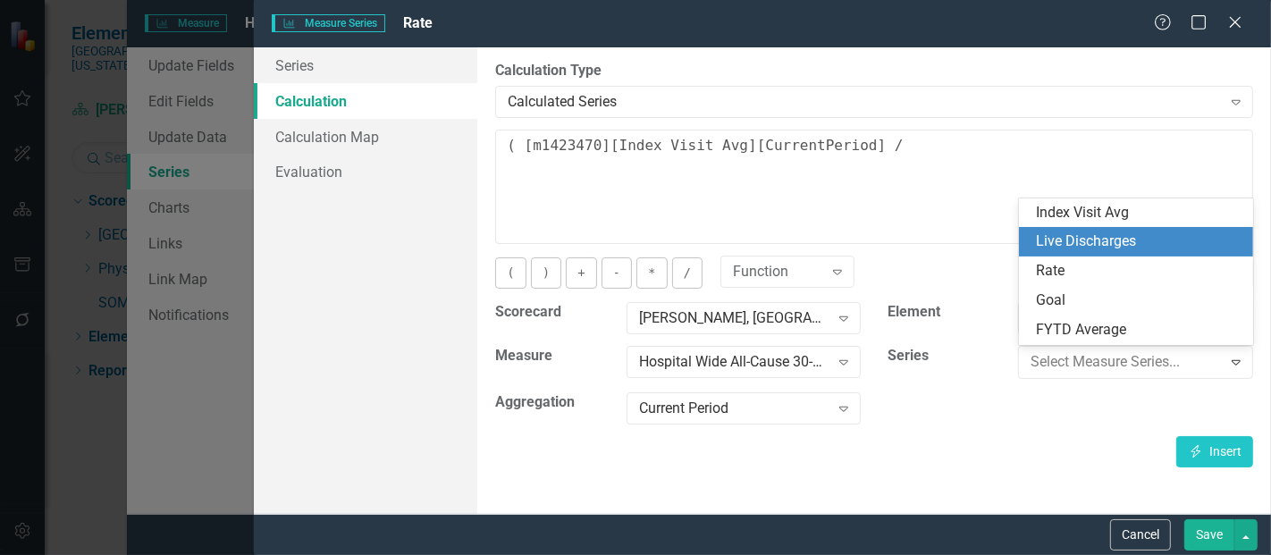
click at [1087, 231] on div "Live Discharges" at bounding box center [1136, 241] width 235 height 29
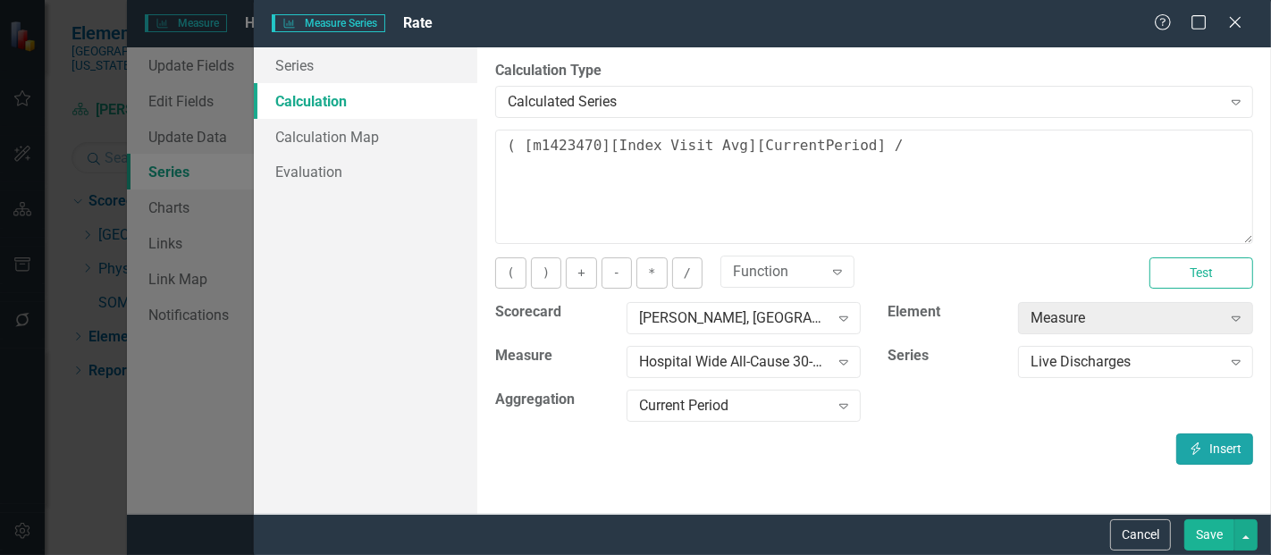
click at [1207, 445] on button "Insert Insert" at bounding box center [1214, 448] width 77 height 31
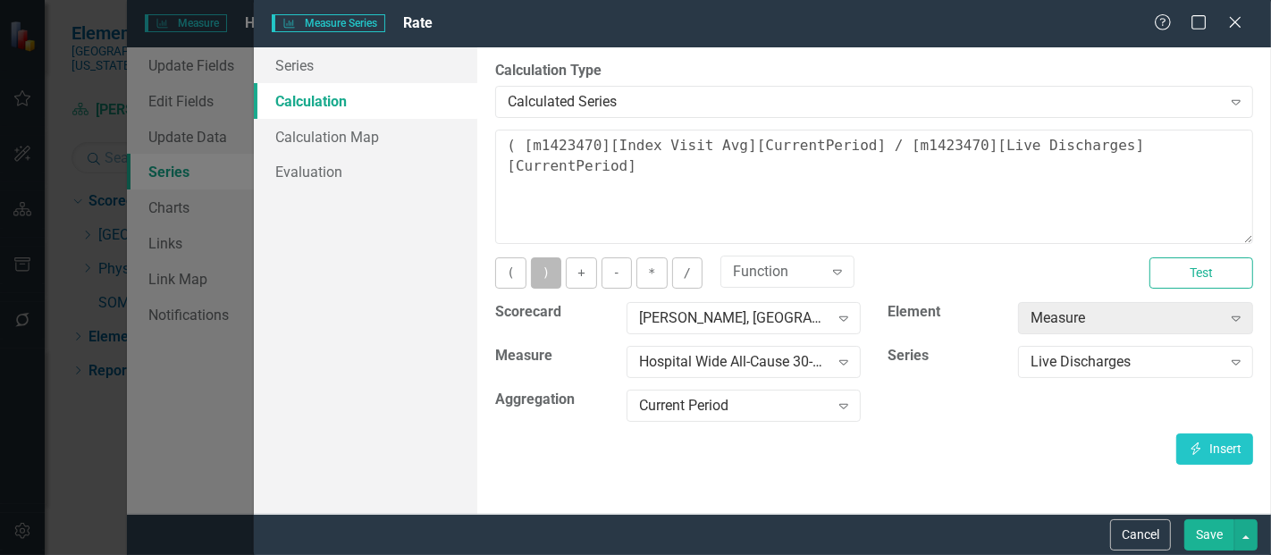
click at [546, 281] on button ")" at bounding box center [546, 272] width 30 height 31
click at [648, 265] on button "*" at bounding box center [651, 272] width 30 height 31
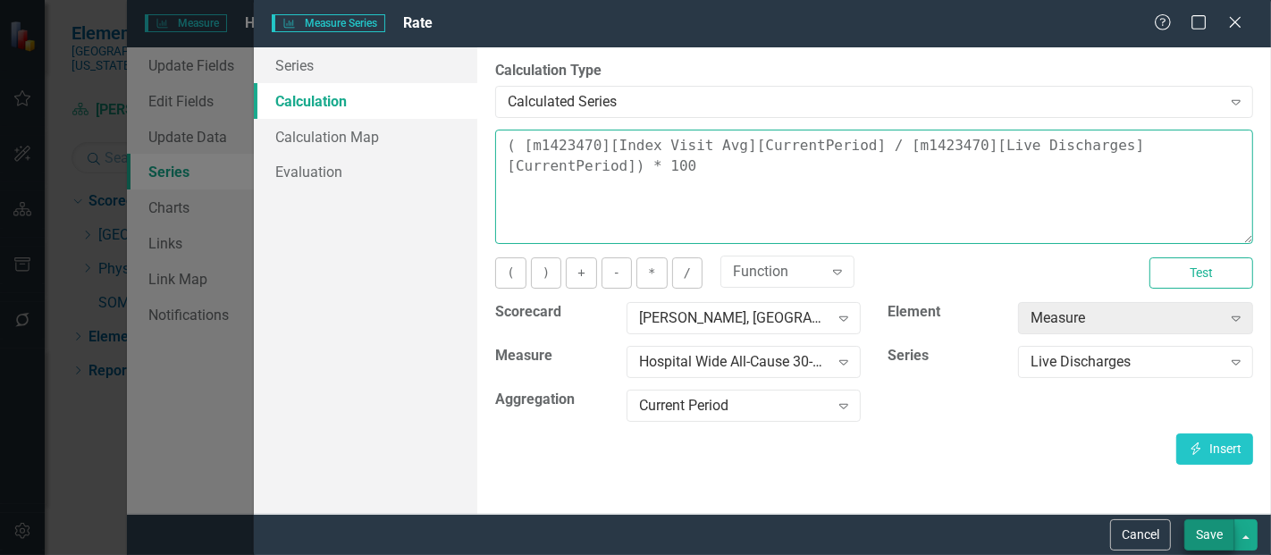
type textarea "( [m1423470][Index Visit Avg][CurrentPeriod] / [m1423470][Live Discharges][Curr…"
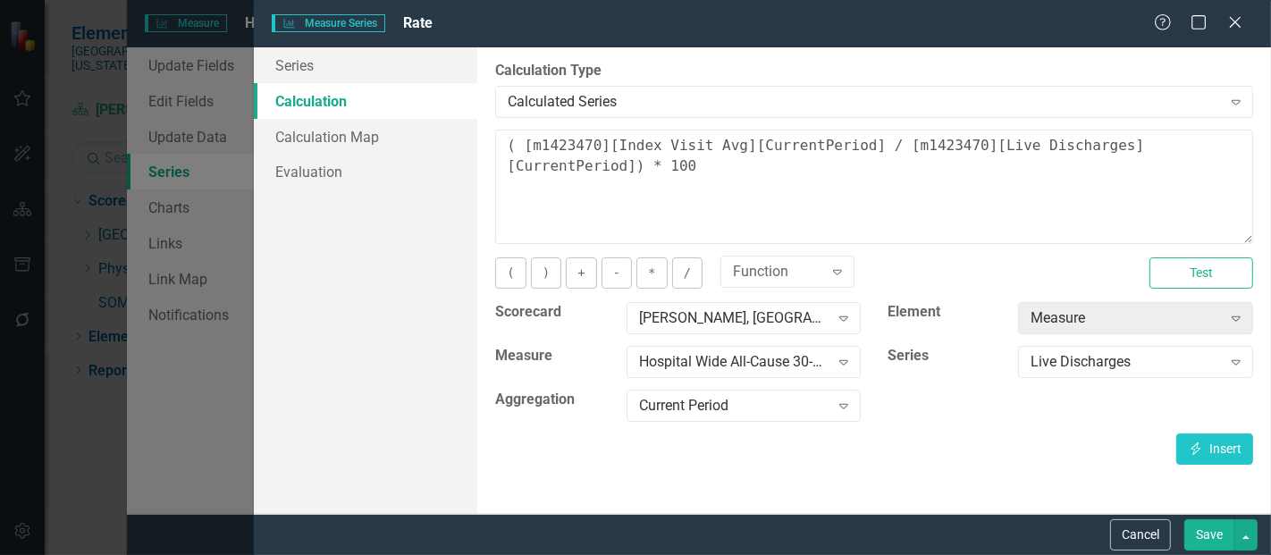
click at [1198, 525] on button "Save" at bounding box center [1209, 534] width 50 height 31
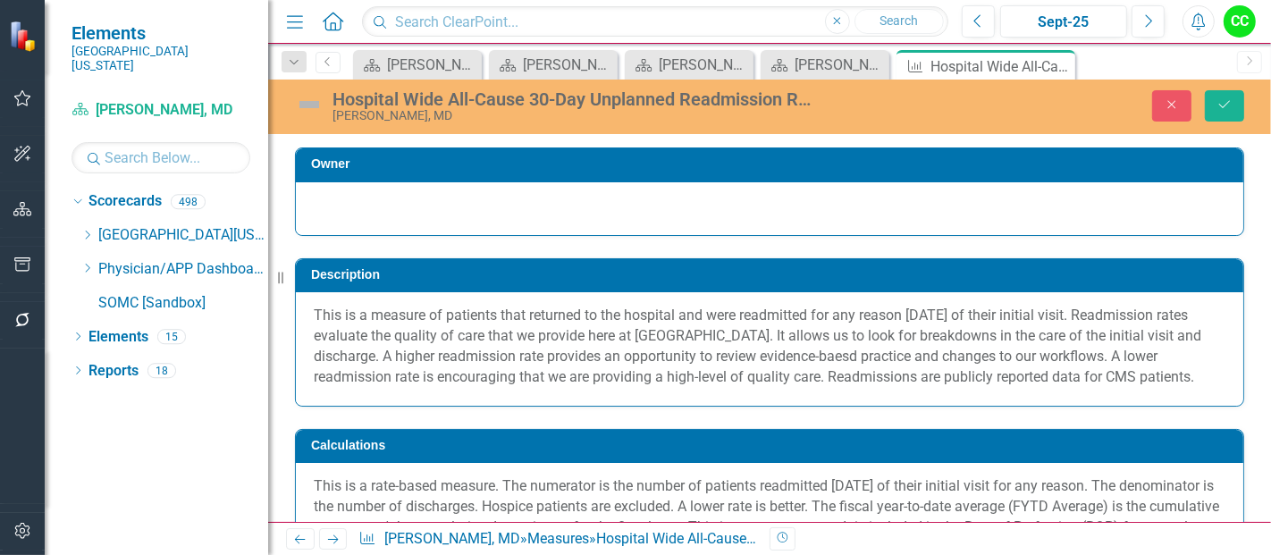
scroll to position [528, 0]
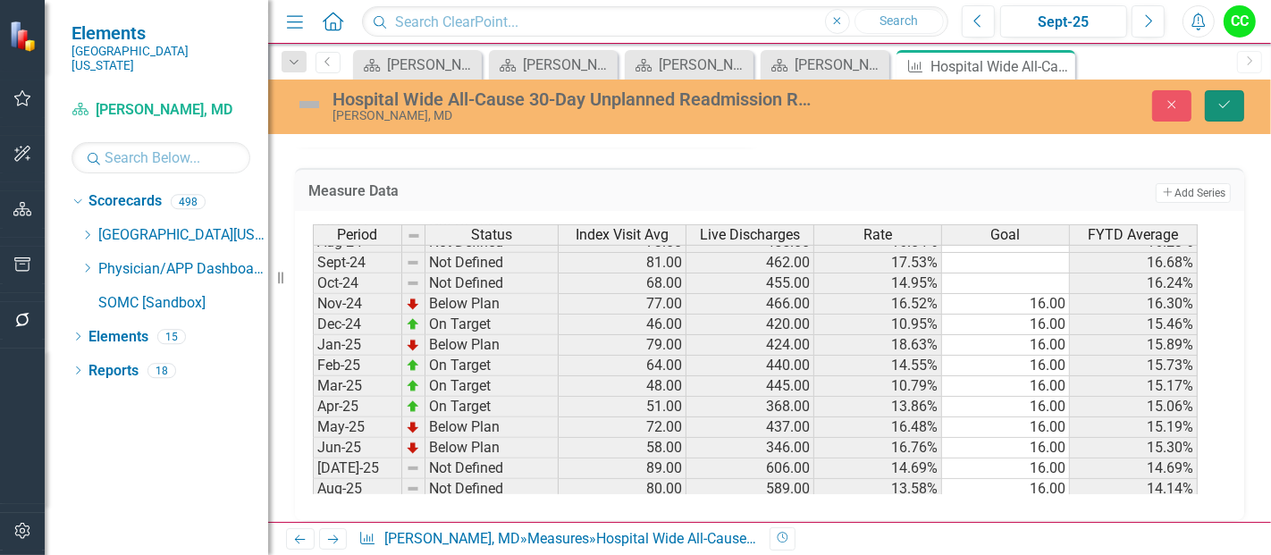
click at [1229, 98] on icon "Save" at bounding box center [1224, 104] width 16 height 13
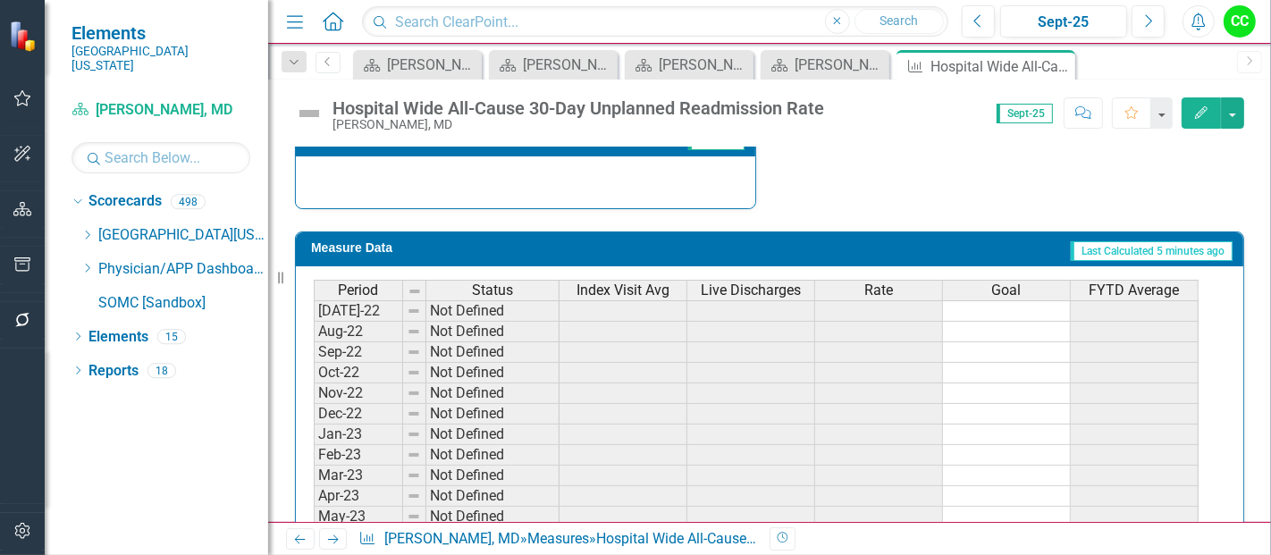
scroll to position [849, 0]
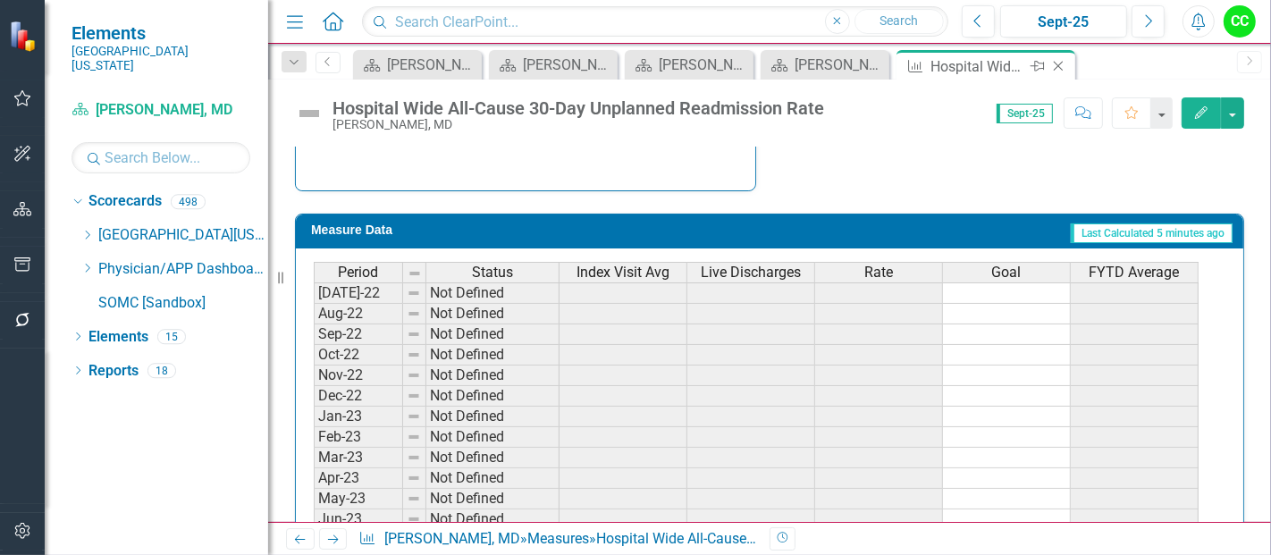
click at [1059, 63] on icon "Close" at bounding box center [1058, 66] width 18 height 14
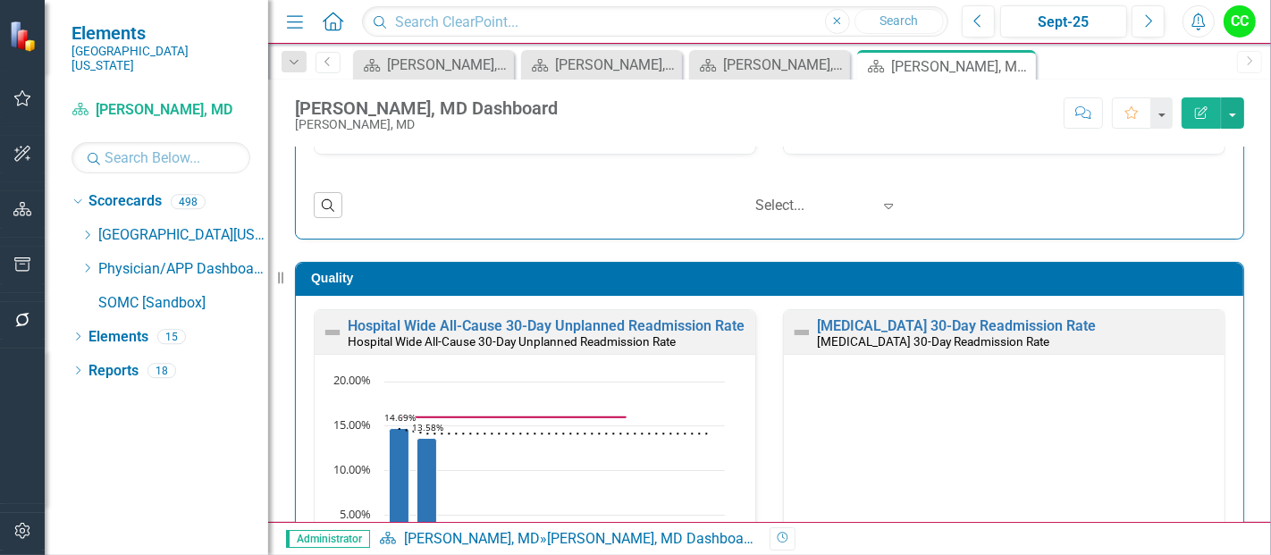
scroll to position [494, 0]
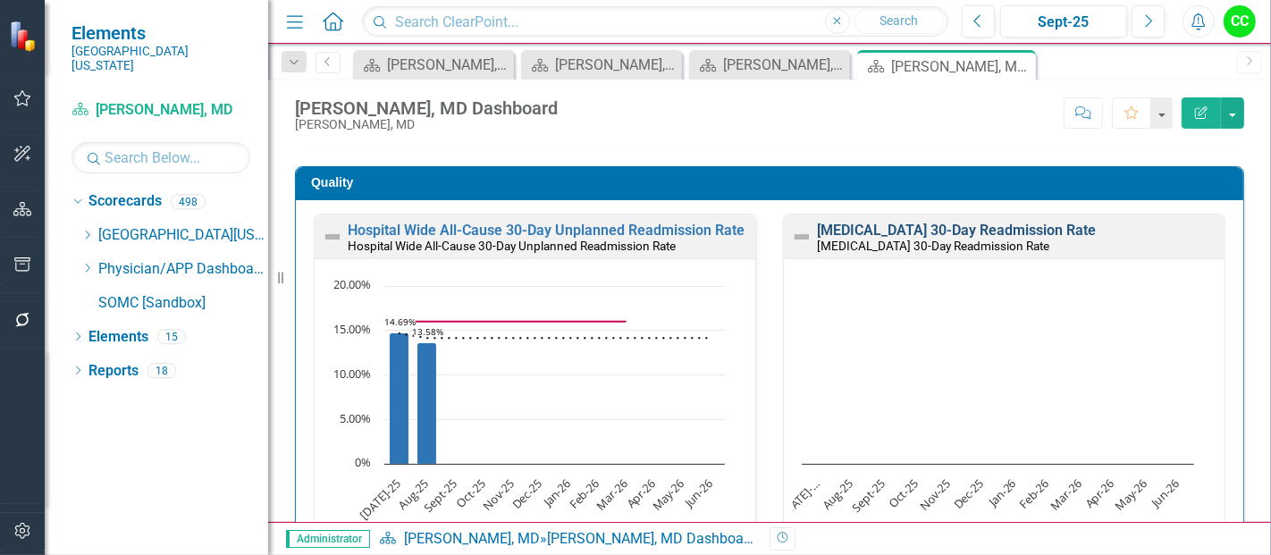
click at [924, 226] on link "[MEDICAL_DATA] 30-Day Readmission Rate" at bounding box center [956, 230] width 279 height 17
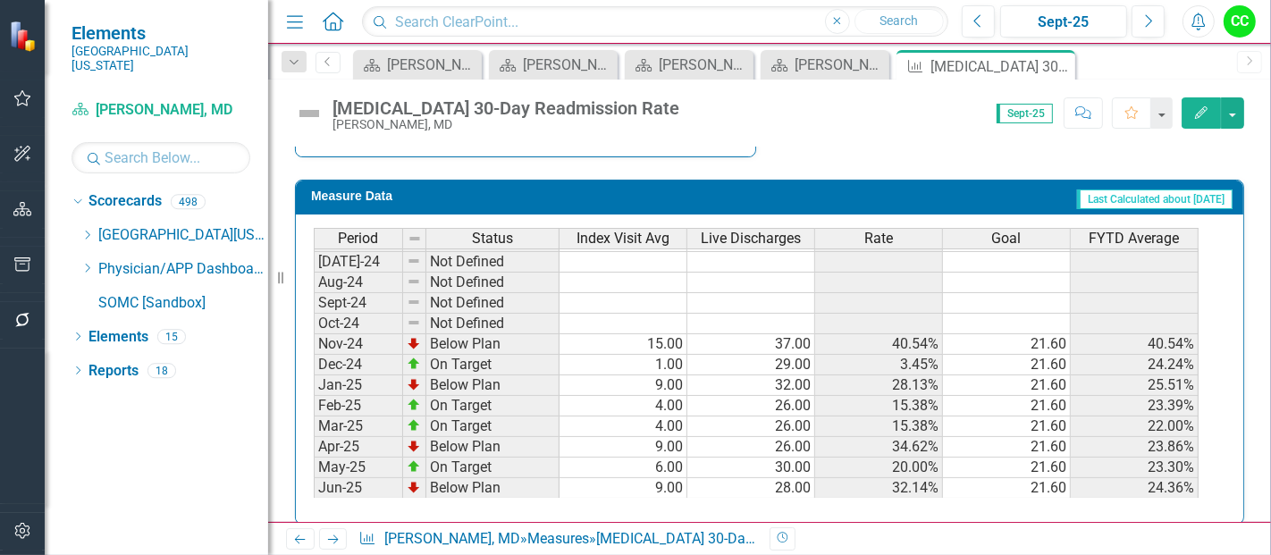
click at [1210, 107] on button "Edit" at bounding box center [1200, 112] width 39 height 31
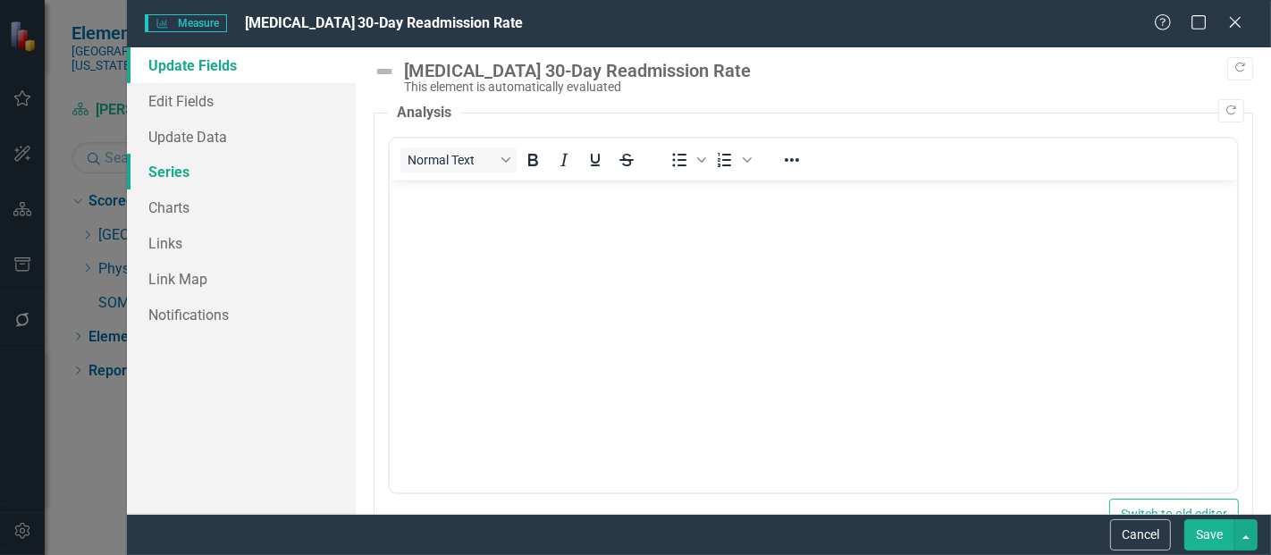
click at [203, 171] on link "Series" at bounding box center [241, 172] width 229 height 36
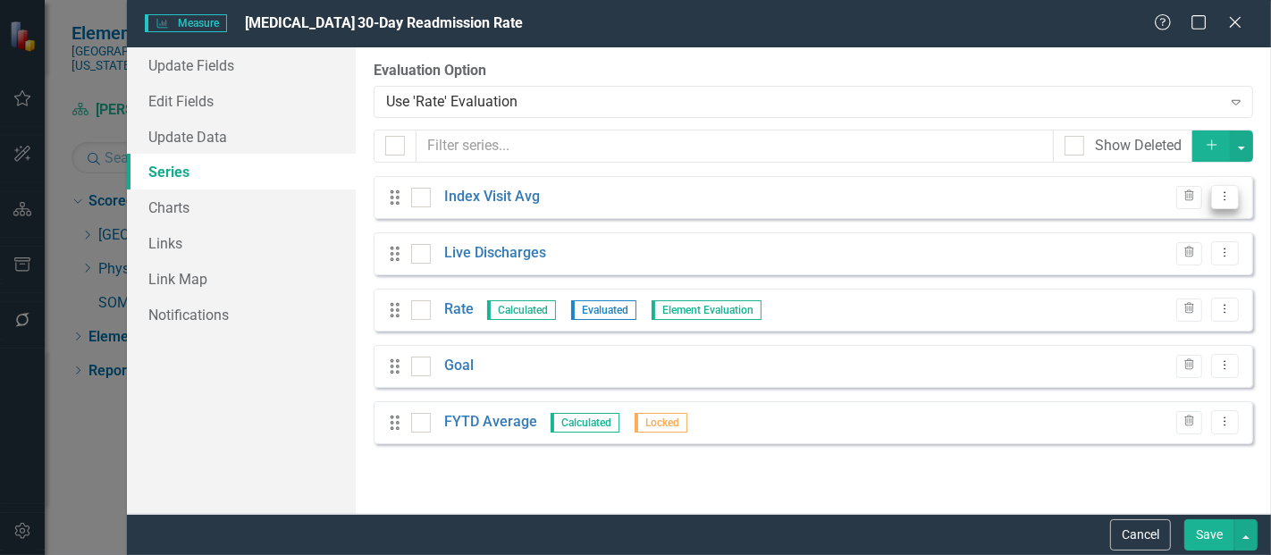
click at [1225, 197] on icon at bounding box center [1225, 196] width 2 height 9
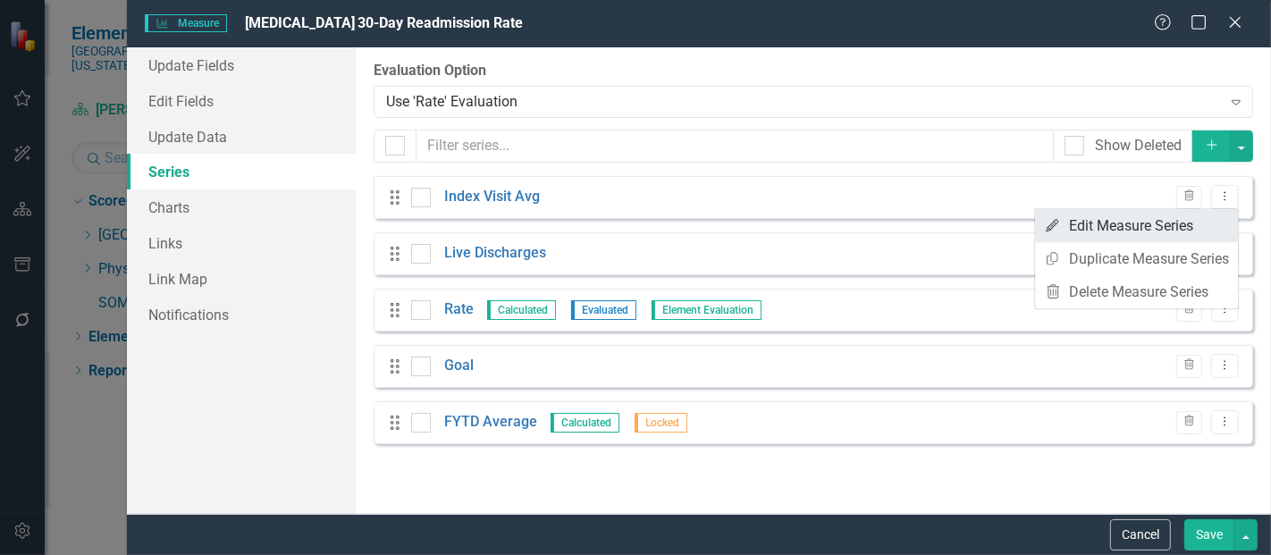
click at [1163, 231] on link "Edit Edit Measure Series" at bounding box center [1136, 225] width 203 height 33
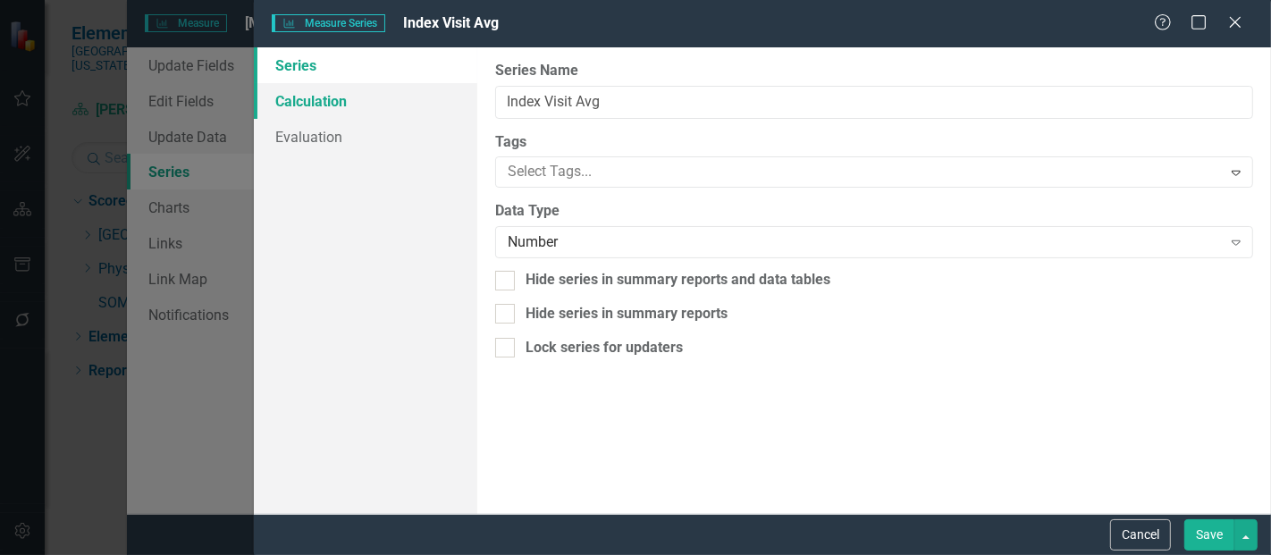
click at [282, 92] on link "Calculation" at bounding box center [365, 101] width 223 height 36
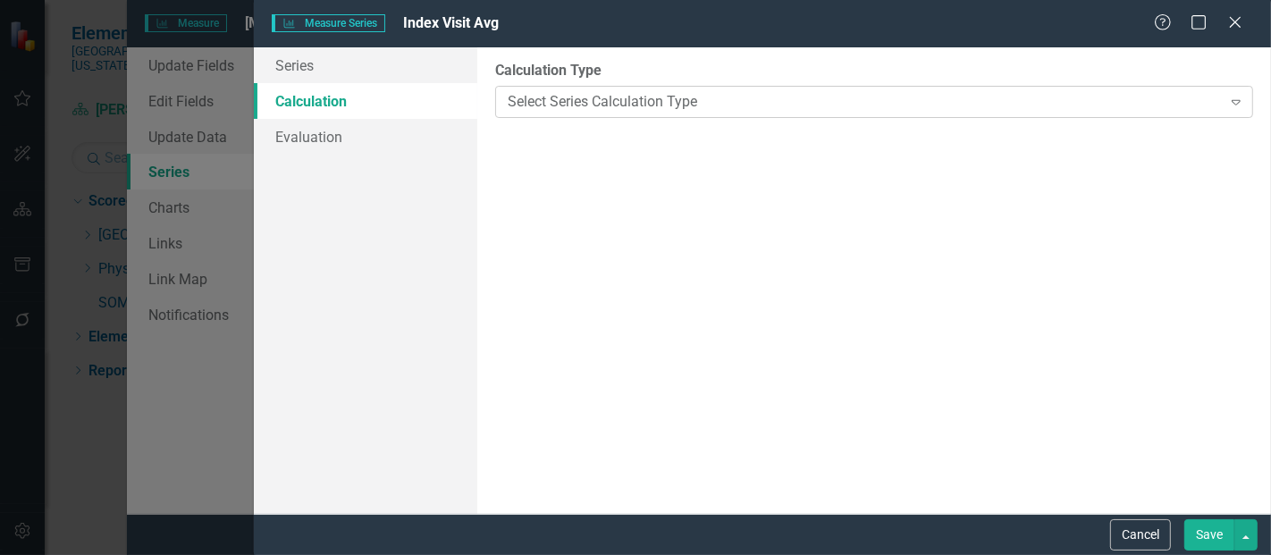
click at [609, 98] on div "Select Series Calculation Type" at bounding box center [864, 101] width 713 height 21
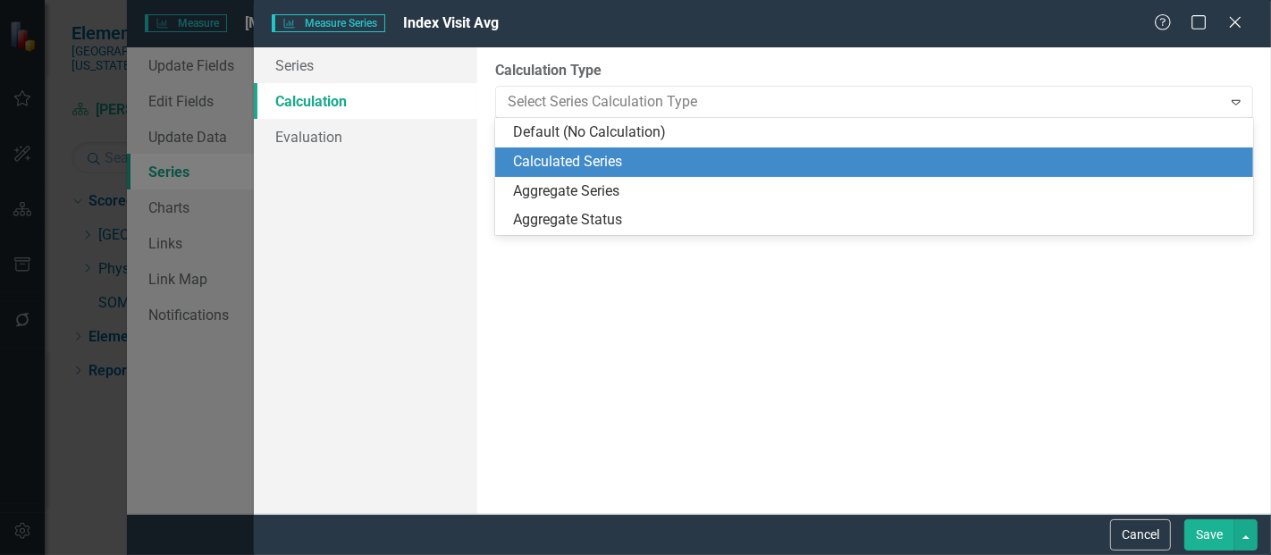
click at [592, 159] on div "Calculated Series" at bounding box center [877, 162] width 729 height 21
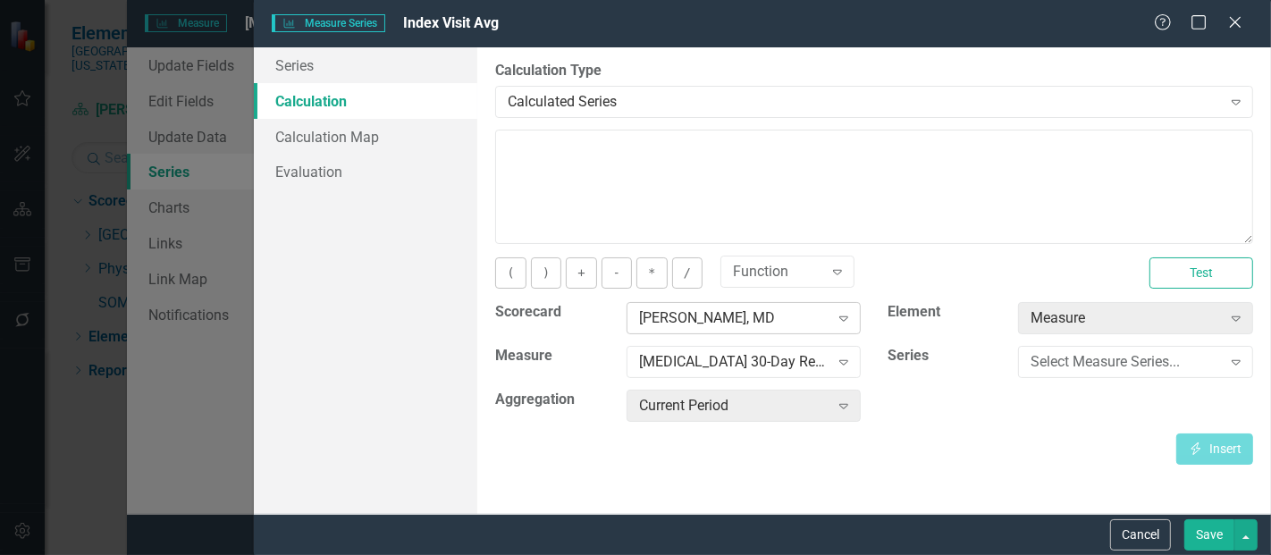
click at [748, 313] on div "[PERSON_NAME], MD" at bounding box center [734, 318] width 190 height 21
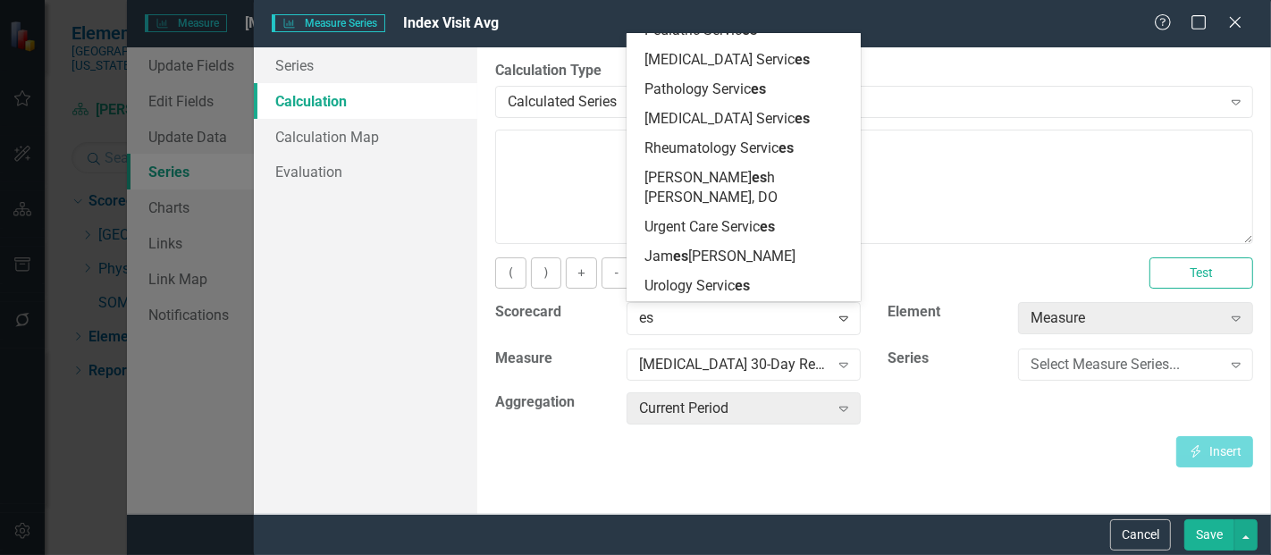
scroll to position [2517, 0]
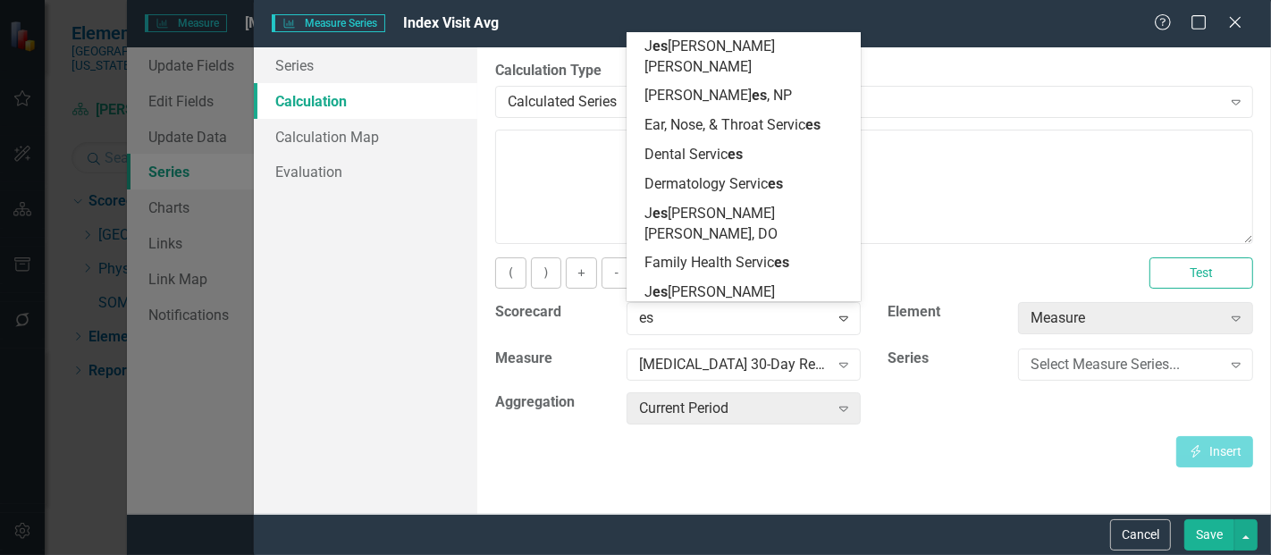
type input "esc"
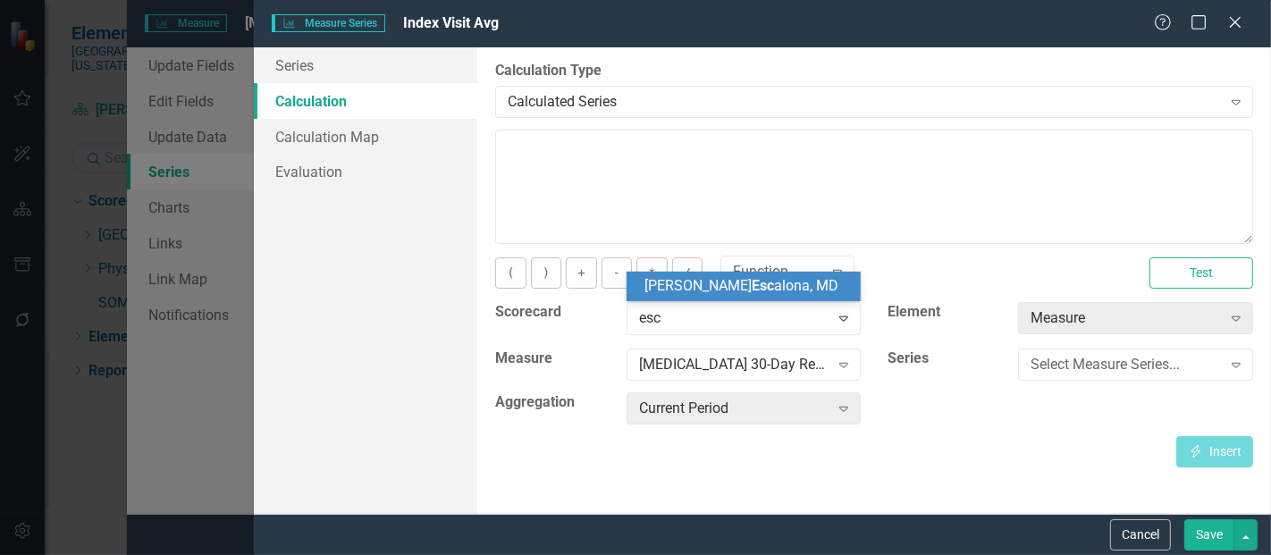
click at [747, 286] on span "Tanya Esc alona, MD" at bounding box center [741, 285] width 194 height 17
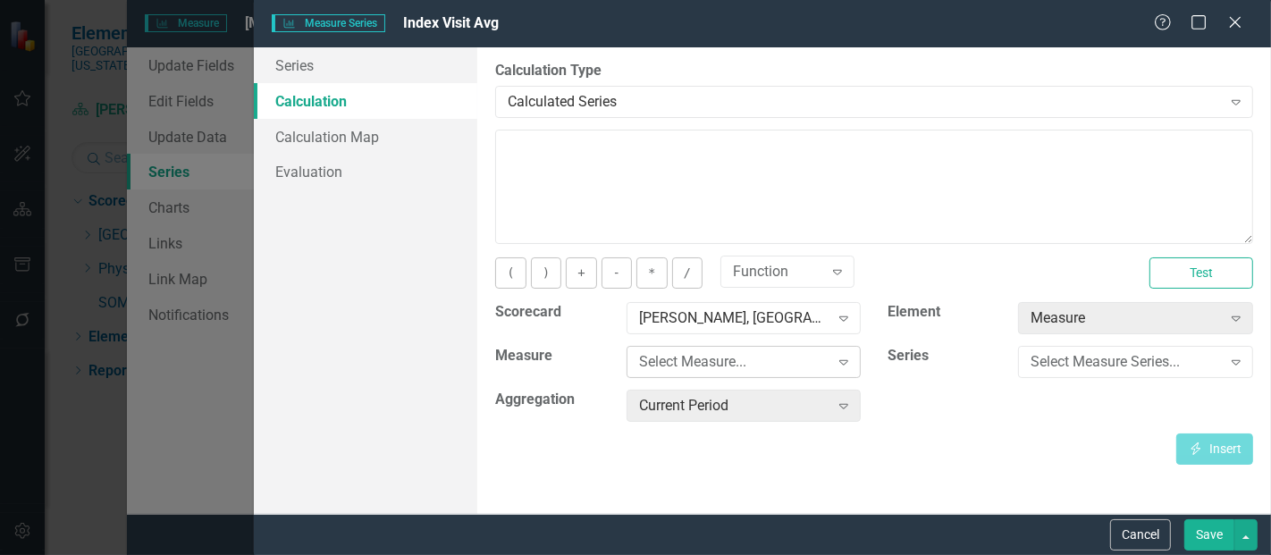
click at [717, 360] on div "Select Measure..." at bounding box center [734, 362] width 190 height 21
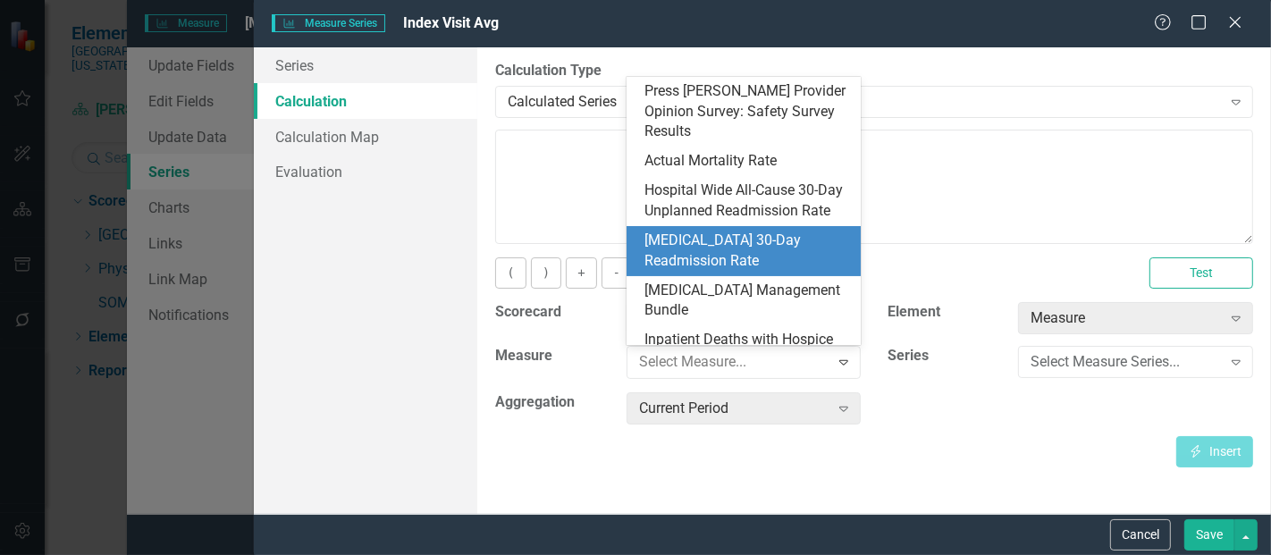
click at [766, 249] on div "[MEDICAL_DATA] 30-Day Readmission Rate" at bounding box center [747, 251] width 206 height 41
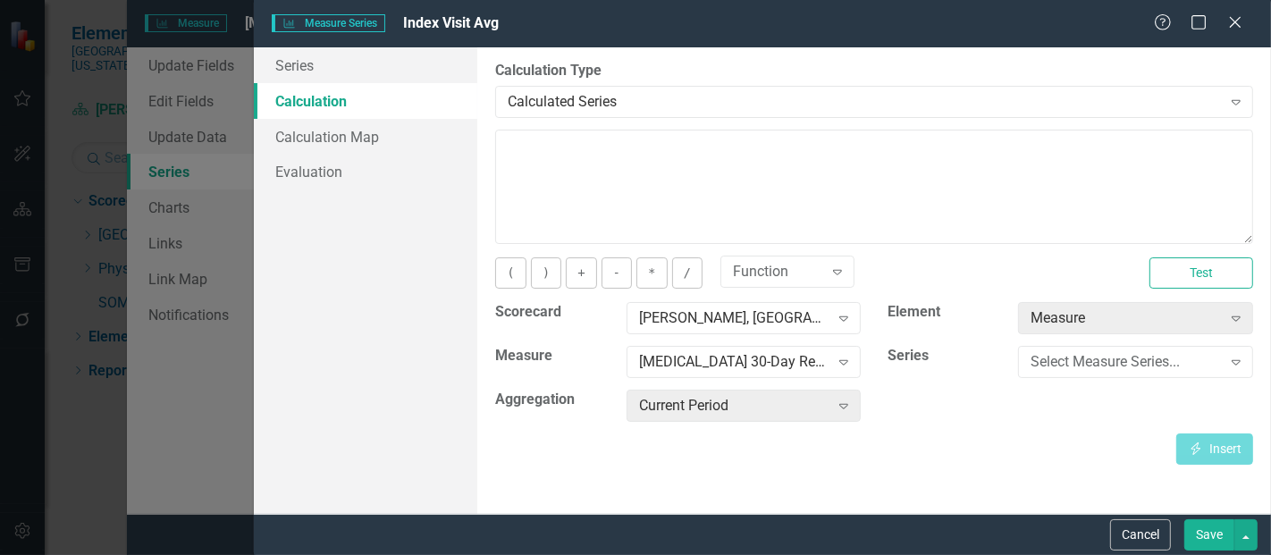
click at [1112, 369] on div "Select Measure Series..." at bounding box center [1125, 362] width 190 height 21
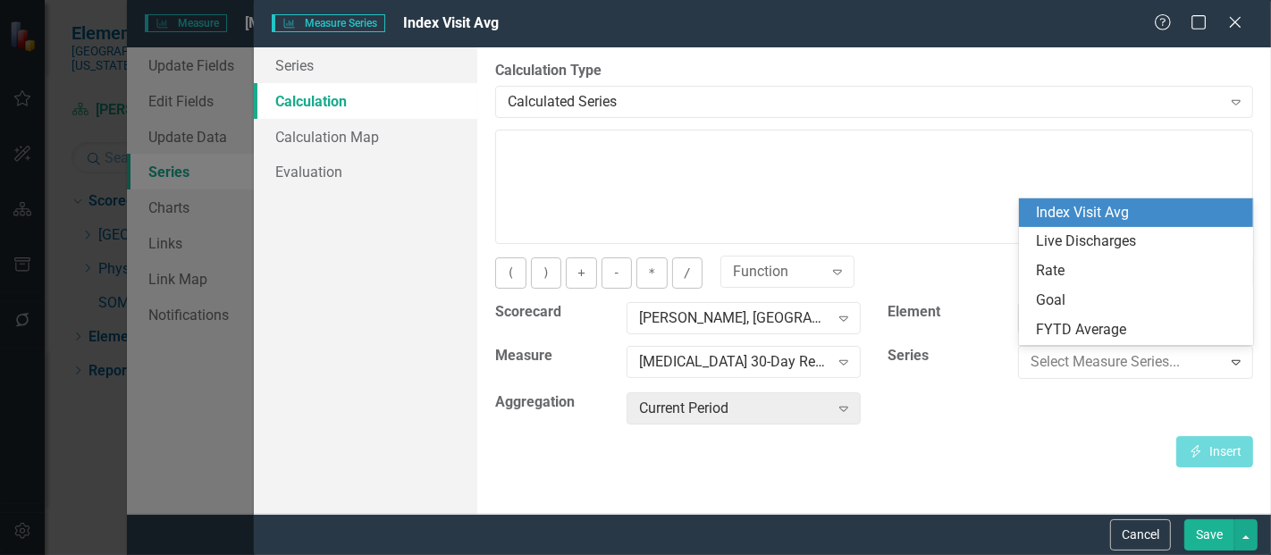
click at [1118, 211] on div "Index Visit Avg" at bounding box center [1140, 213] width 206 height 21
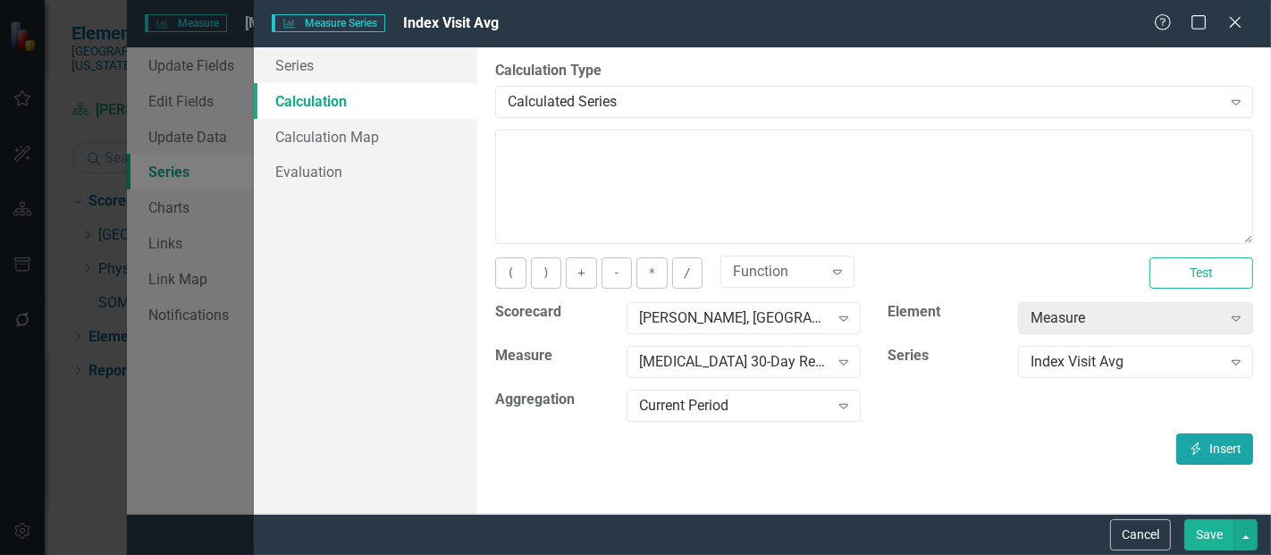
click at [1188, 442] on icon "Insert" at bounding box center [1196, 448] width 16 height 13
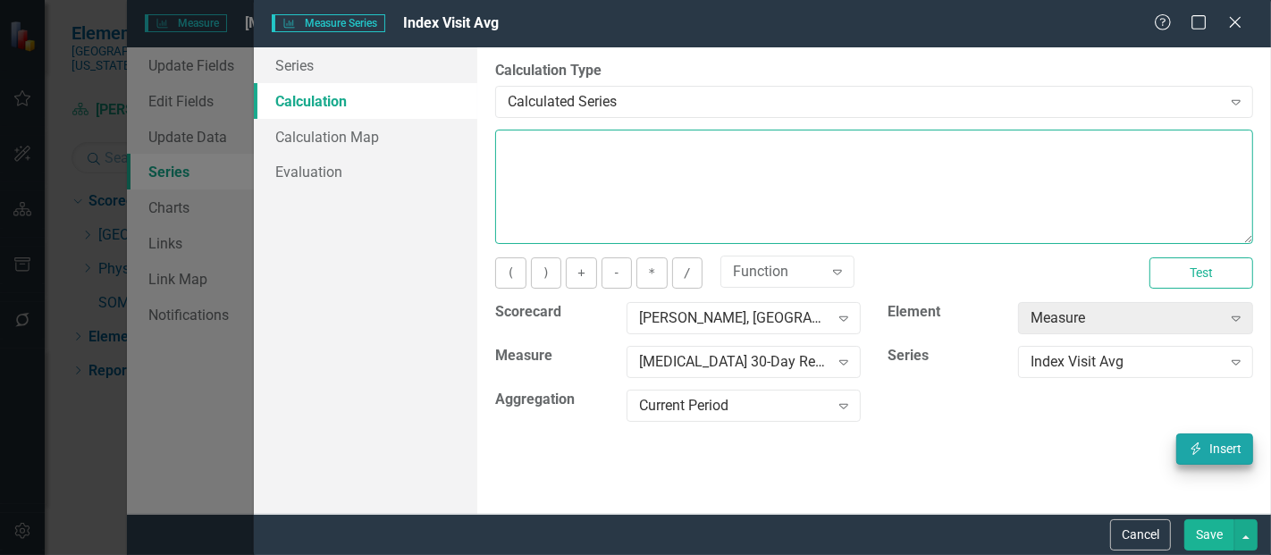
type textarea "[m1423471][Index Visit Avg][CurrentPeriod]"
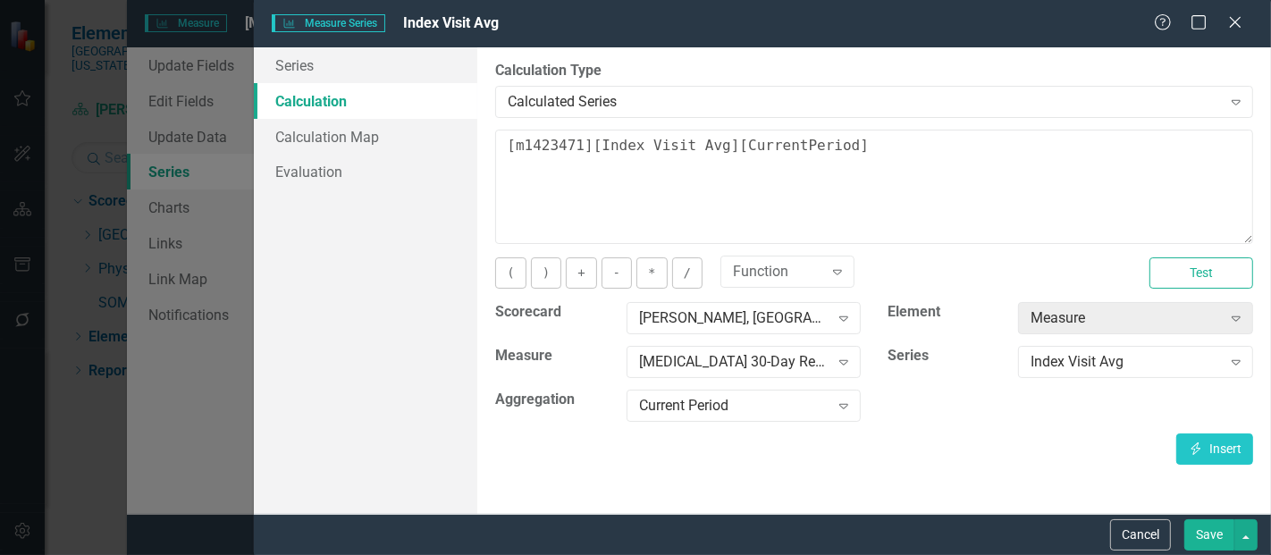
click at [1208, 540] on button "Save" at bounding box center [1209, 534] width 50 height 31
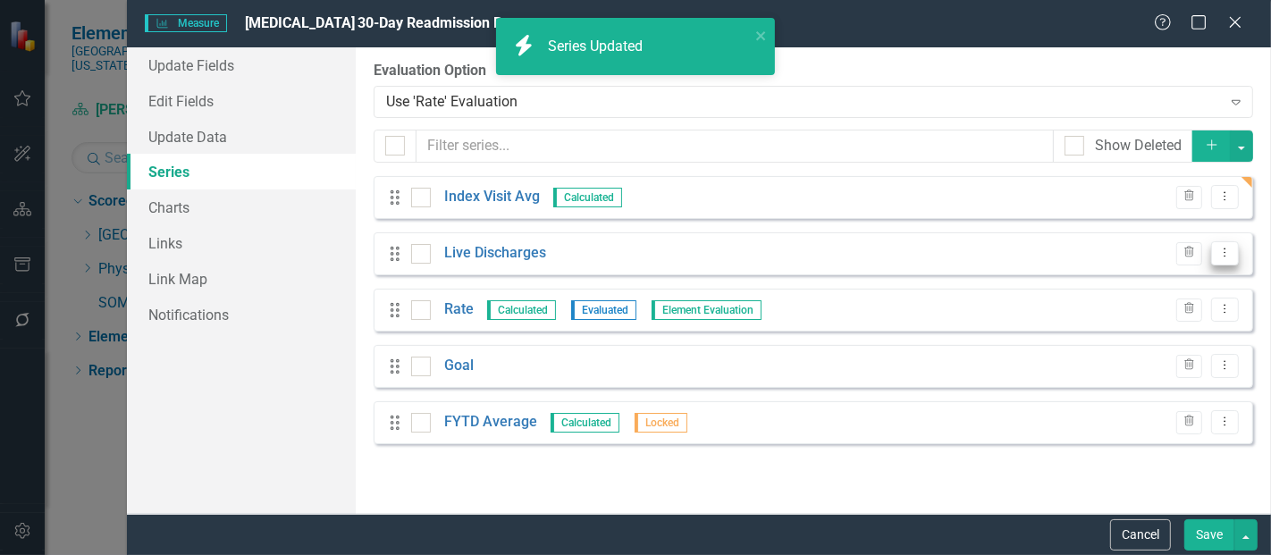
click at [1215, 253] on button "Dropdown Menu" at bounding box center [1225, 253] width 28 height 24
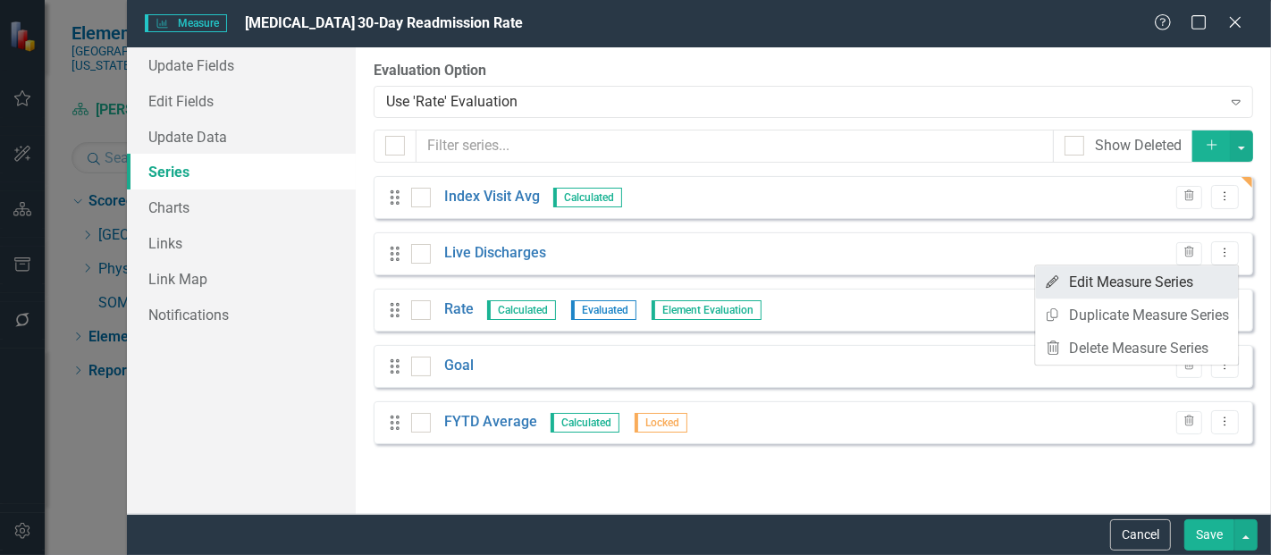
click at [1181, 293] on link "Edit Edit Measure Series" at bounding box center [1136, 281] width 203 height 33
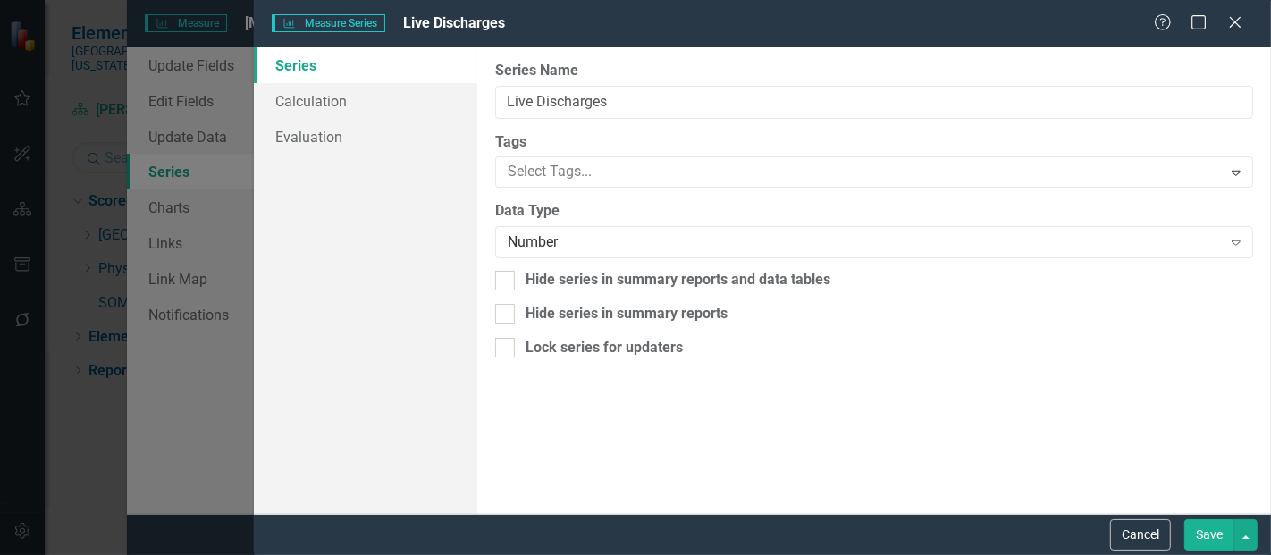
click at [1181, 293] on body "Elements Southern Ohio Medical Center Scorecard Milad Modarresi, MD Search Drop…" at bounding box center [635, 277] width 1271 height 555
click at [369, 107] on link "Calculation" at bounding box center [365, 101] width 223 height 36
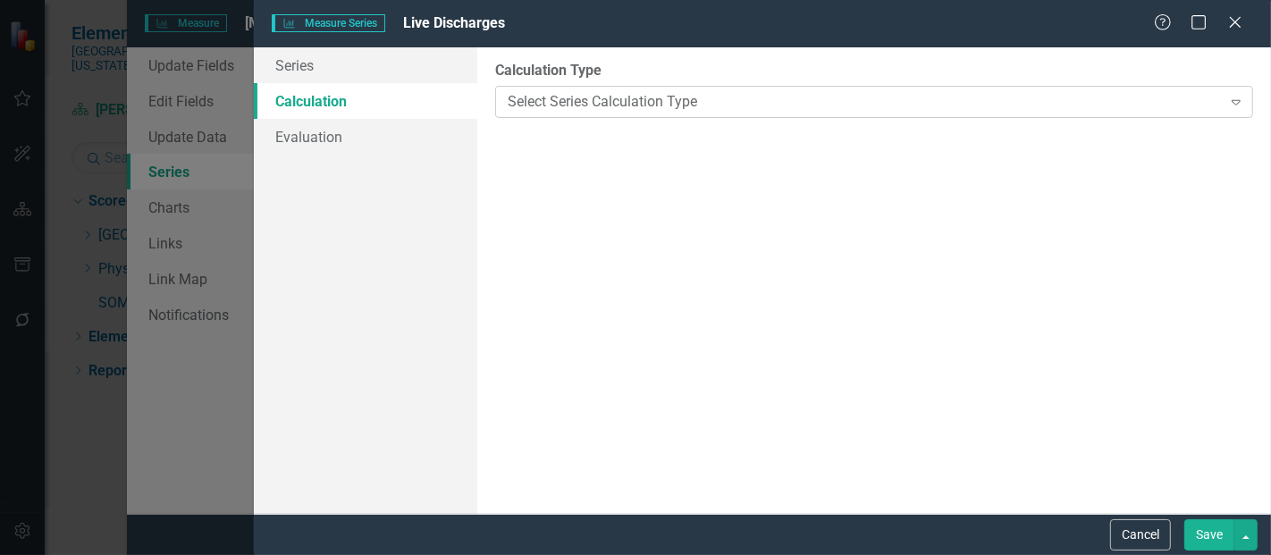
click at [551, 110] on div "Select Series Calculation Type" at bounding box center [864, 101] width 713 height 21
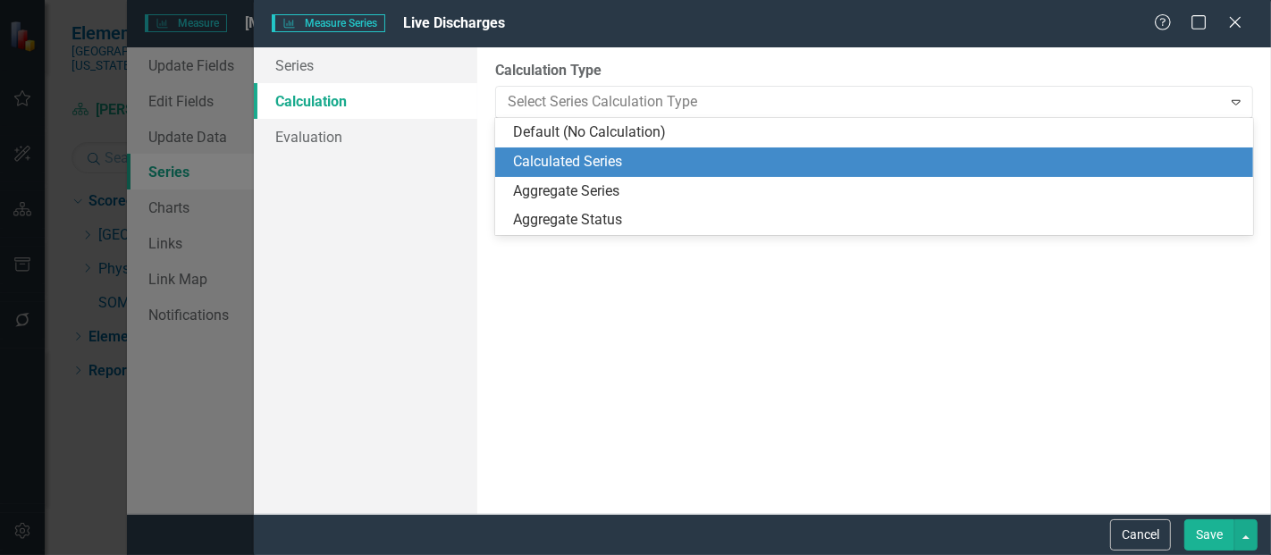
click at [592, 169] on div "Calculated Series" at bounding box center [877, 162] width 729 height 21
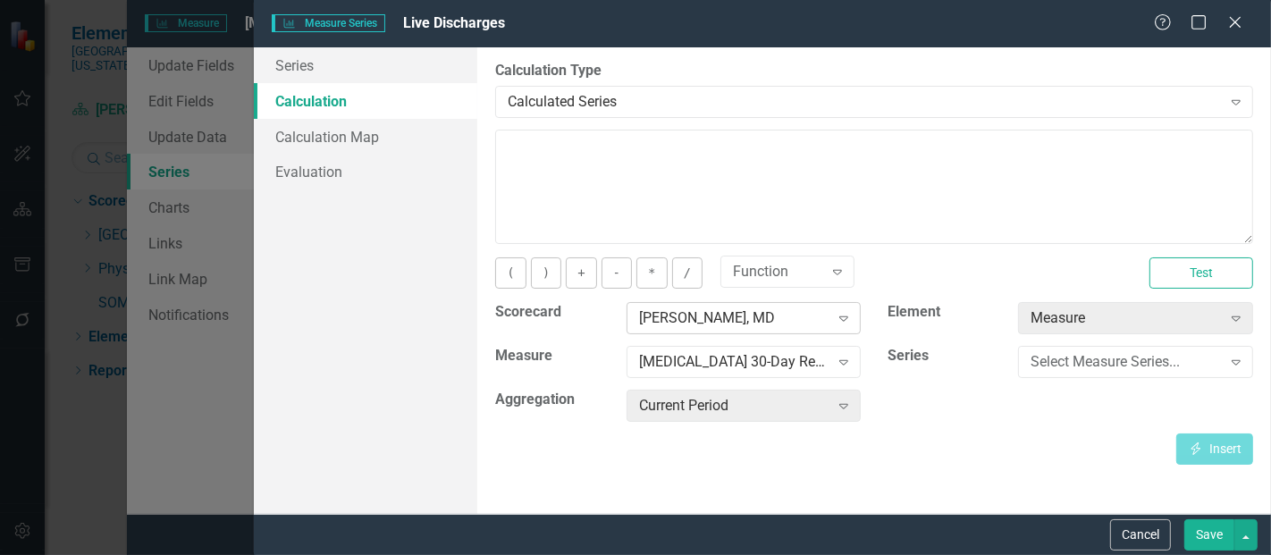
click at [697, 309] on div "[PERSON_NAME], MD" at bounding box center [734, 318] width 190 height 21
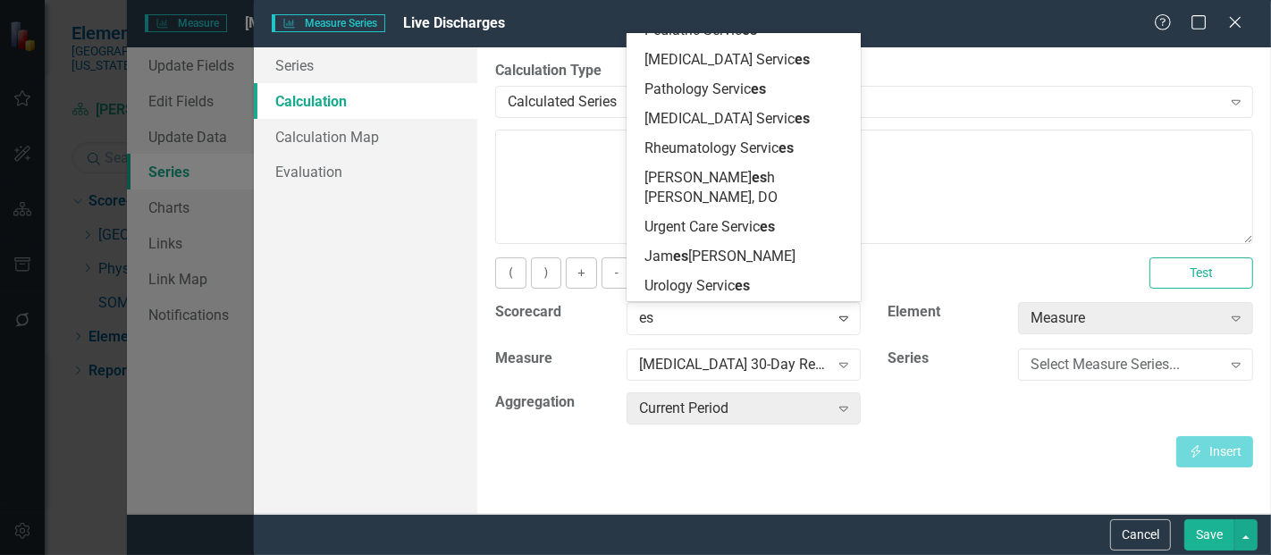
scroll to position [2576, 0]
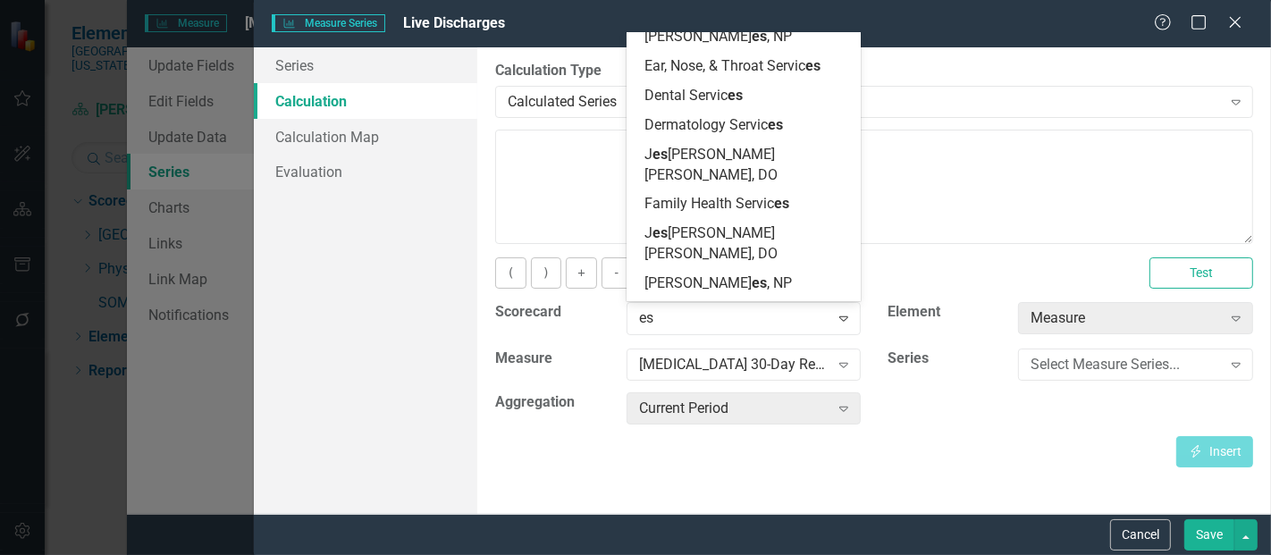
type input "esc"
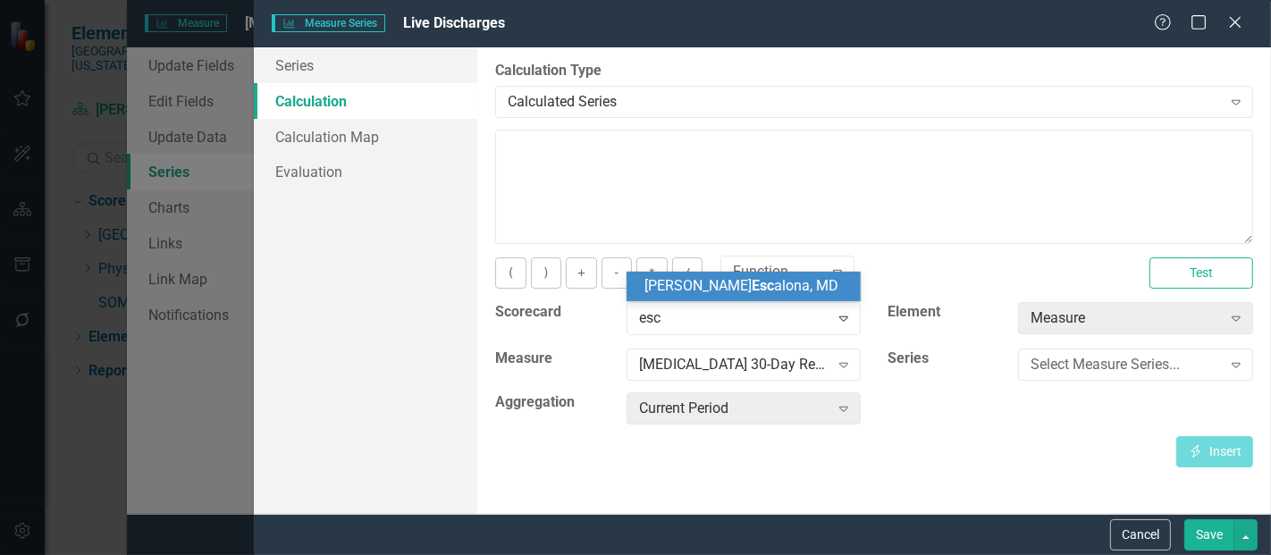
scroll to position [0, 0]
click at [713, 294] on span "Tanya Esc alona, MD" at bounding box center [741, 285] width 194 height 17
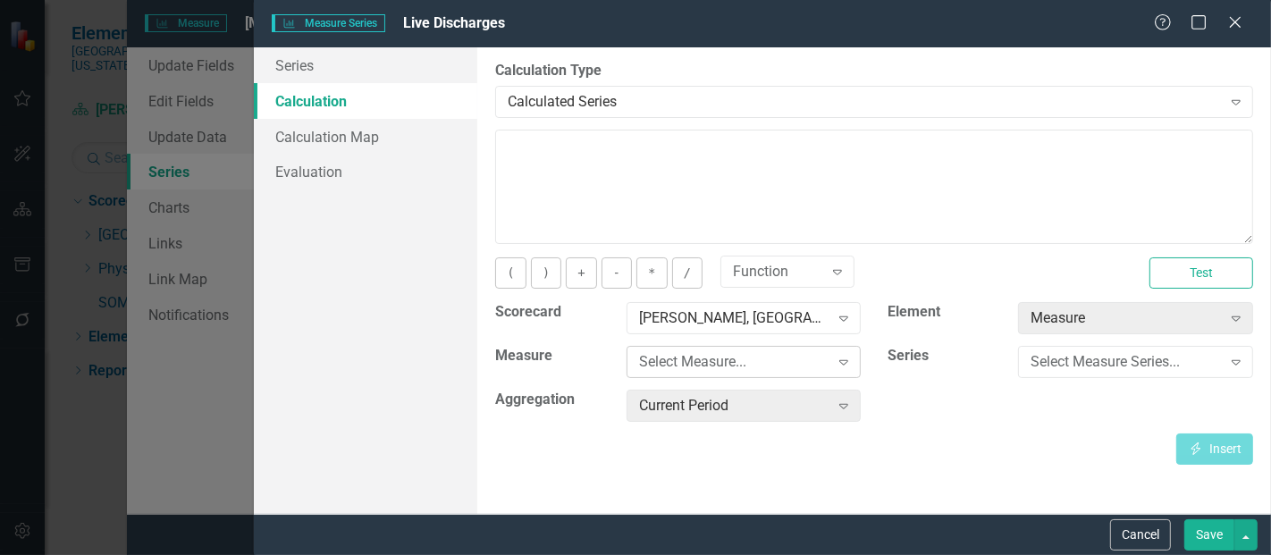
click at [735, 376] on div "Select Measure... Expand" at bounding box center [743, 362] width 235 height 32
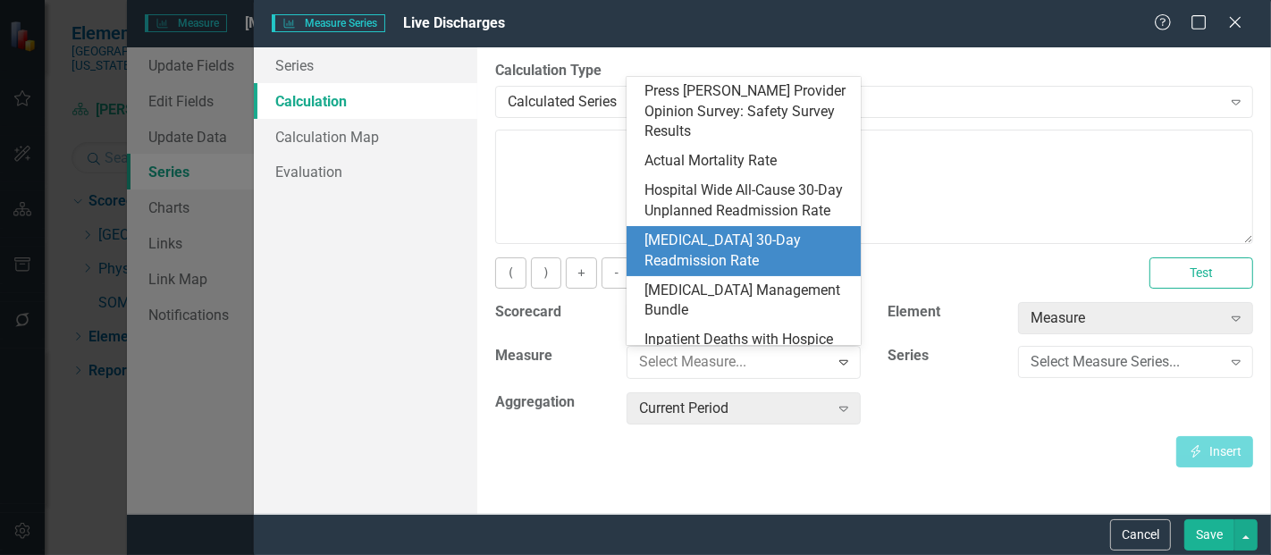
click at [759, 241] on div "[MEDICAL_DATA] 30-Day Readmission Rate" at bounding box center [747, 251] width 206 height 41
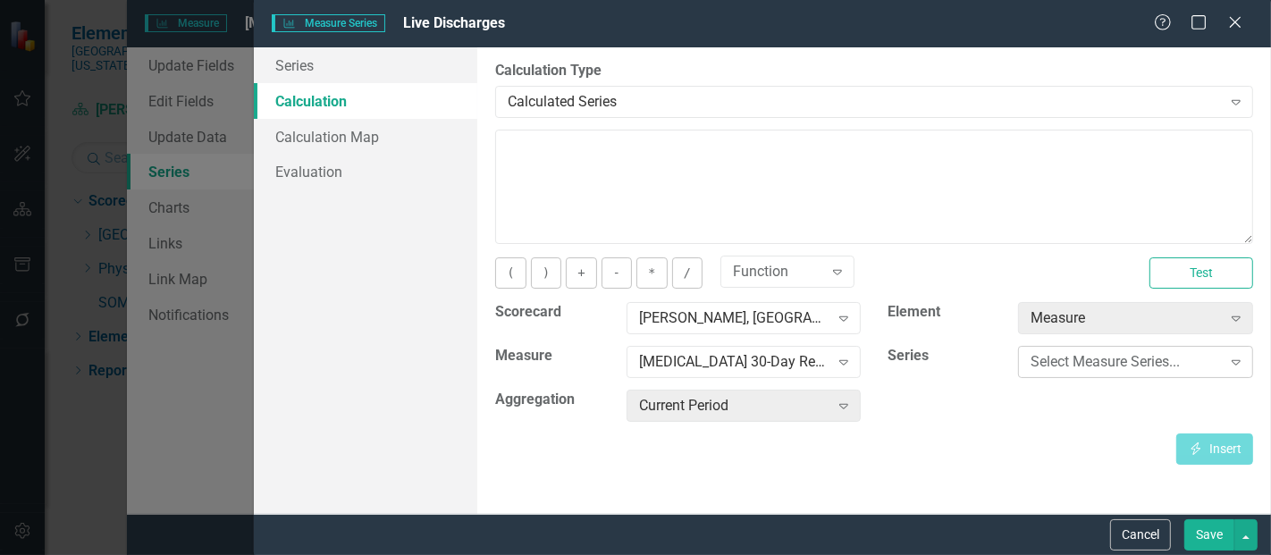
drag, startPoint x: 1066, startPoint y: 348, endPoint x: 1097, endPoint y: 364, distance: 34.8
click at [1097, 364] on div "Select Measure Series..." at bounding box center [1125, 362] width 190 height 21
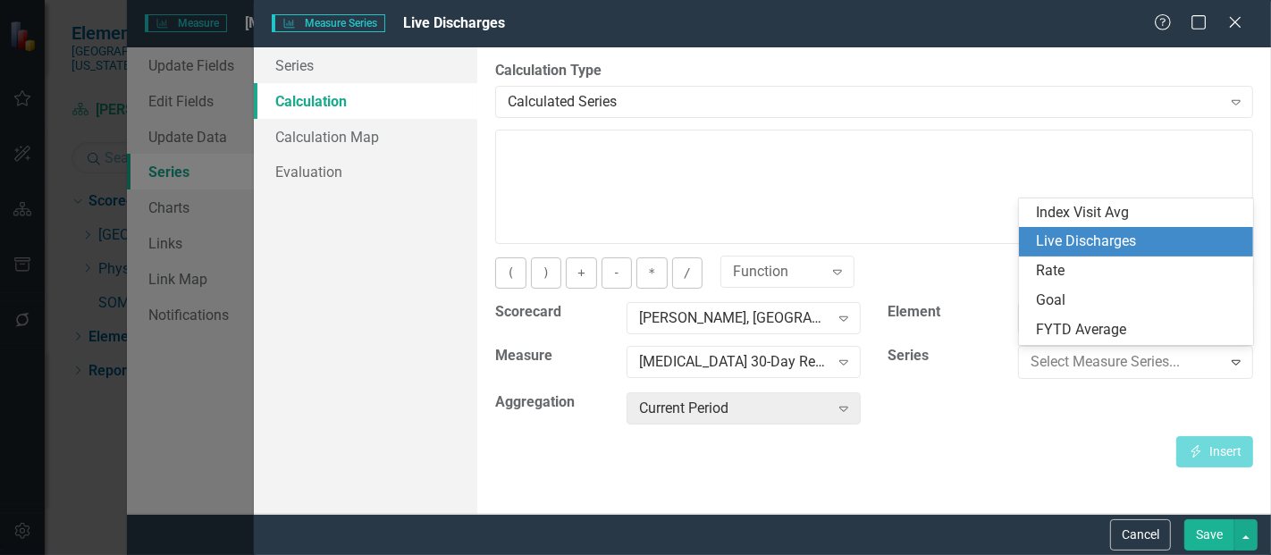
click at [1087, 236] on div "Live Discharges" at bounding box center [1140, 241] width 206 height 21
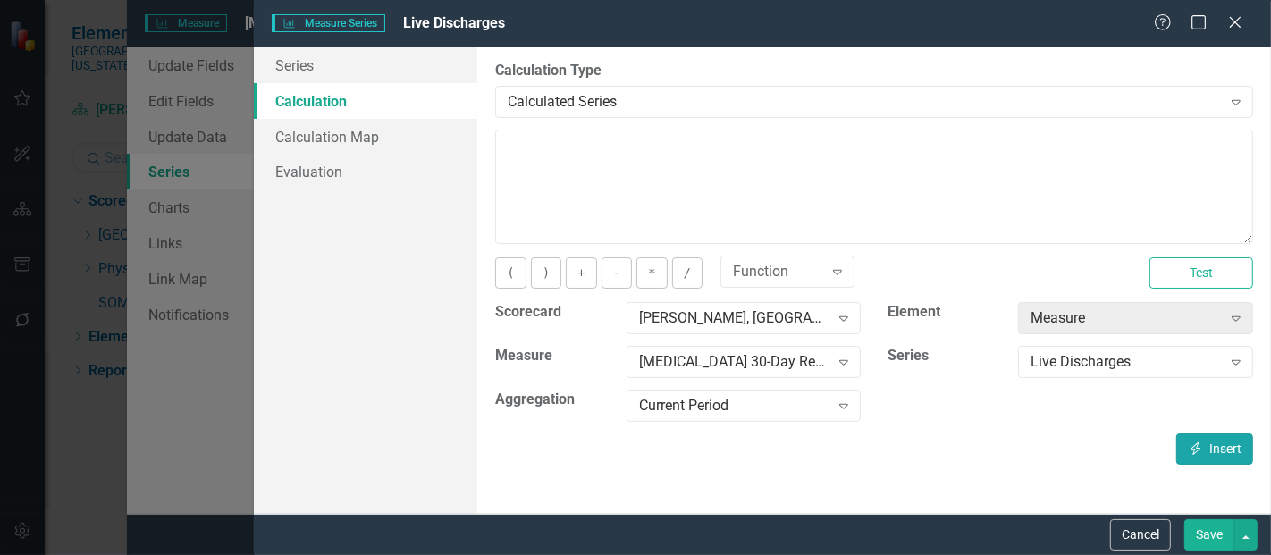
click at [1199, 445] on icon "Insert" at bounding box center [1196, 448] width 16 height 13
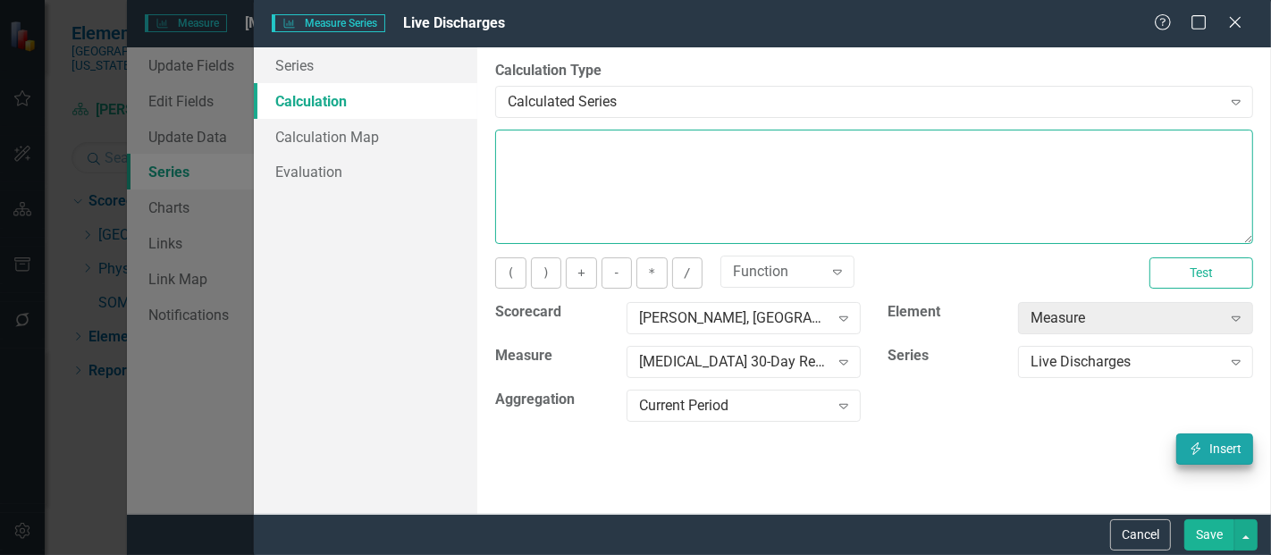
type textarea "[m1423471][Live Discharges][CurrentPeriod]"
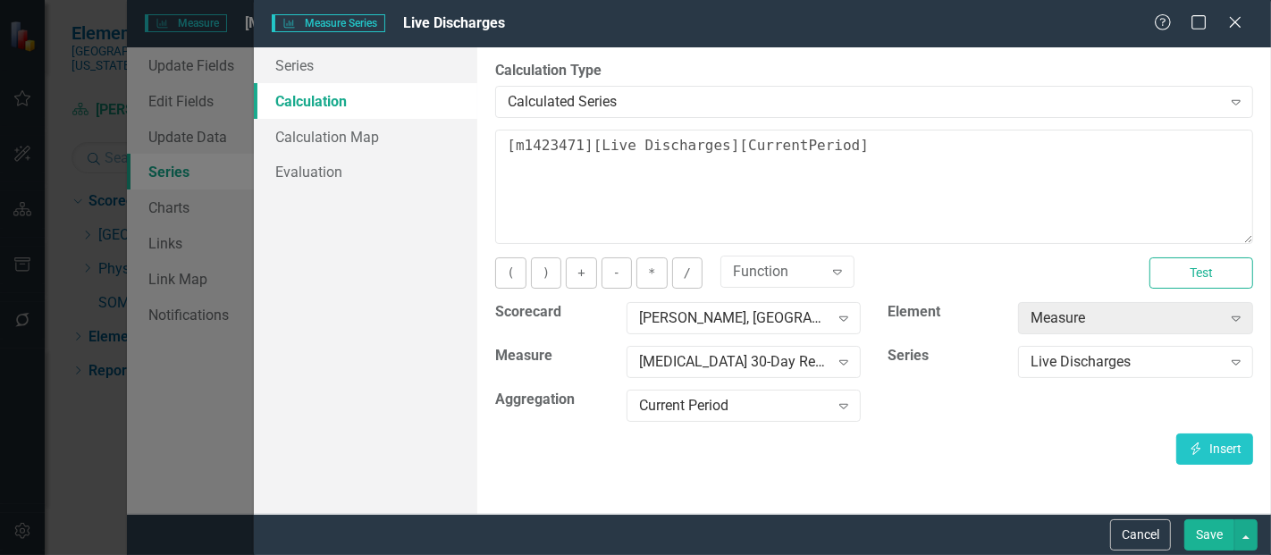
click at [1211, 531] on button "Save" at bounding box center [1209, 534] width 50 height 31
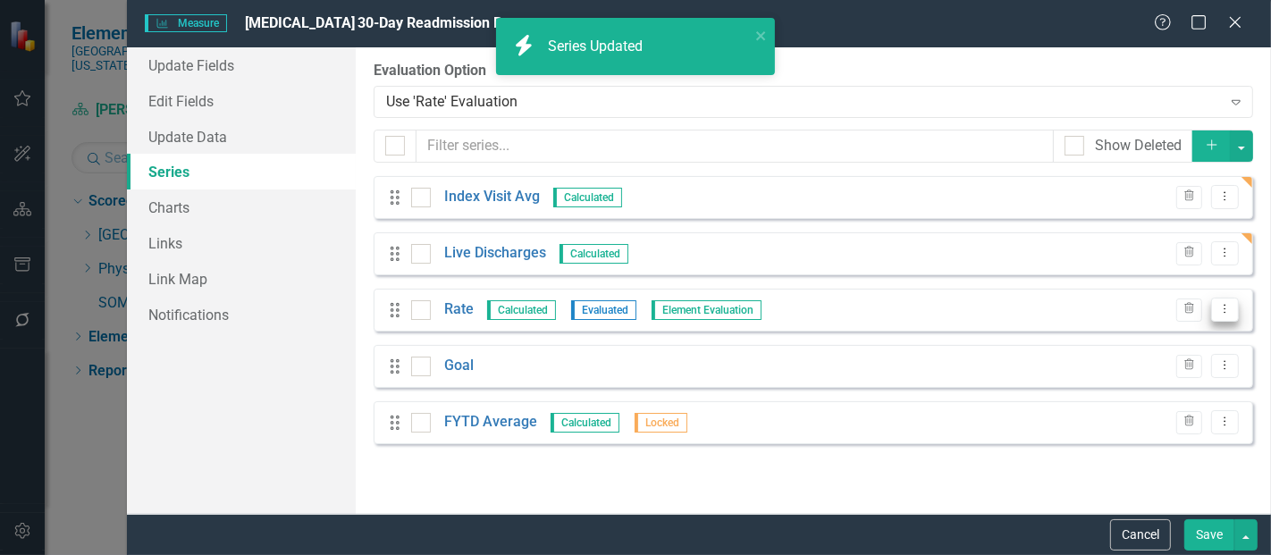
click at [1221, 310] on icon "Dropdown Menu" at bounding box center [1224, 309] width 15 height 12
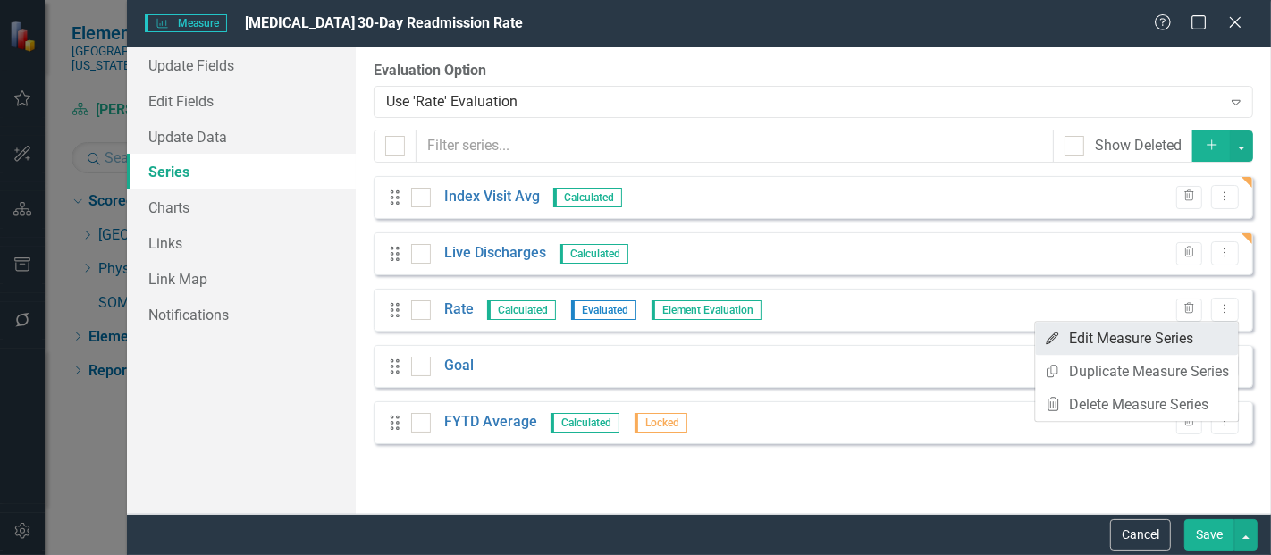
click at [1112, 332] on link "Edit Edit Measure Series" at bounding box center [1136, 338] width 203 height 33
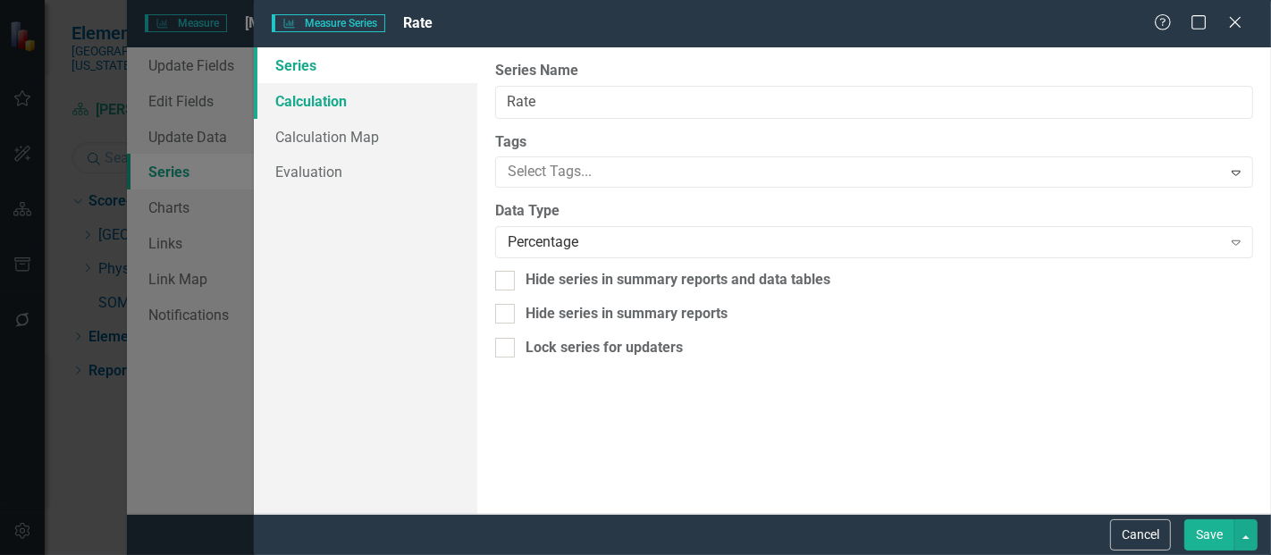
click at [323, 112] on link "Calculation" at bounding box center [365, 101] width 223 height 36
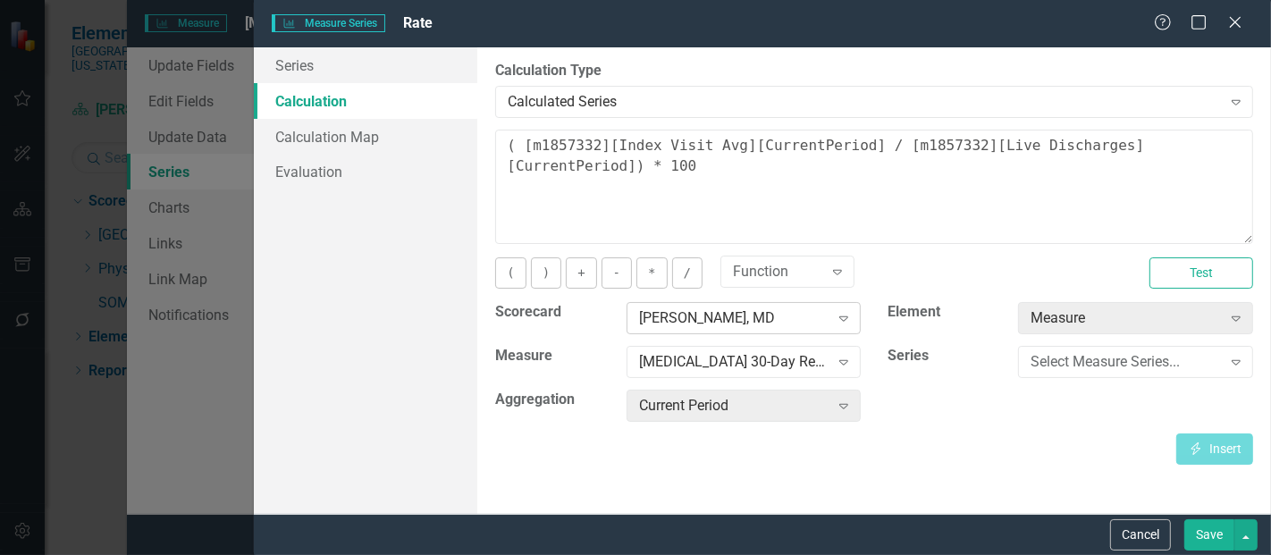
click at [675, 311] on div "[PERSON_NAME], MD" at bounding box center [734, 318] width 190 height 21
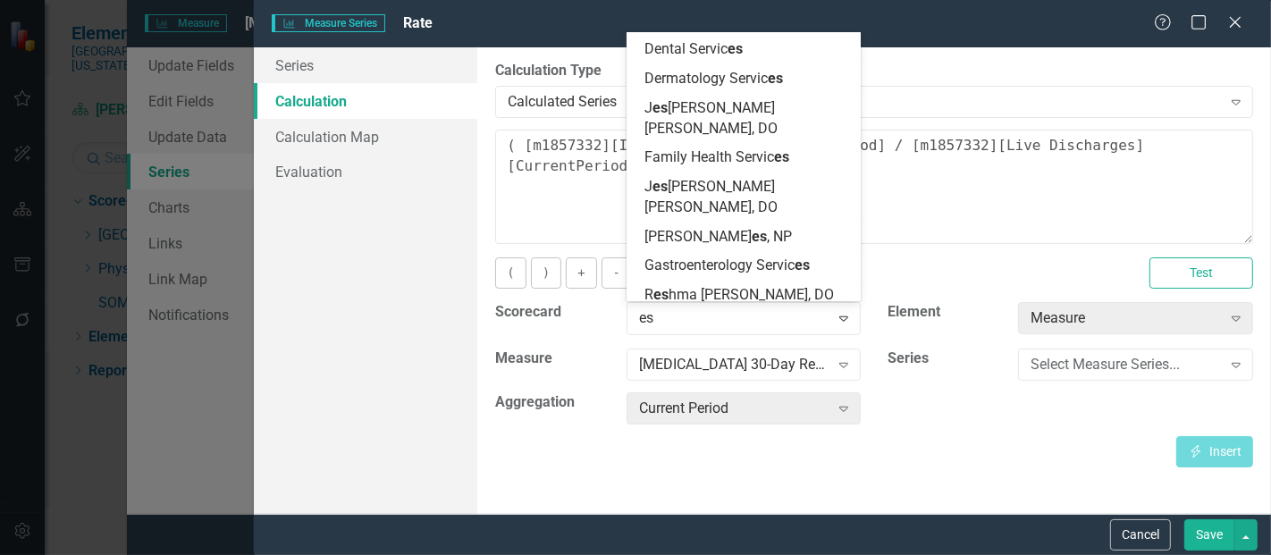
scroll to position [3592, 0]
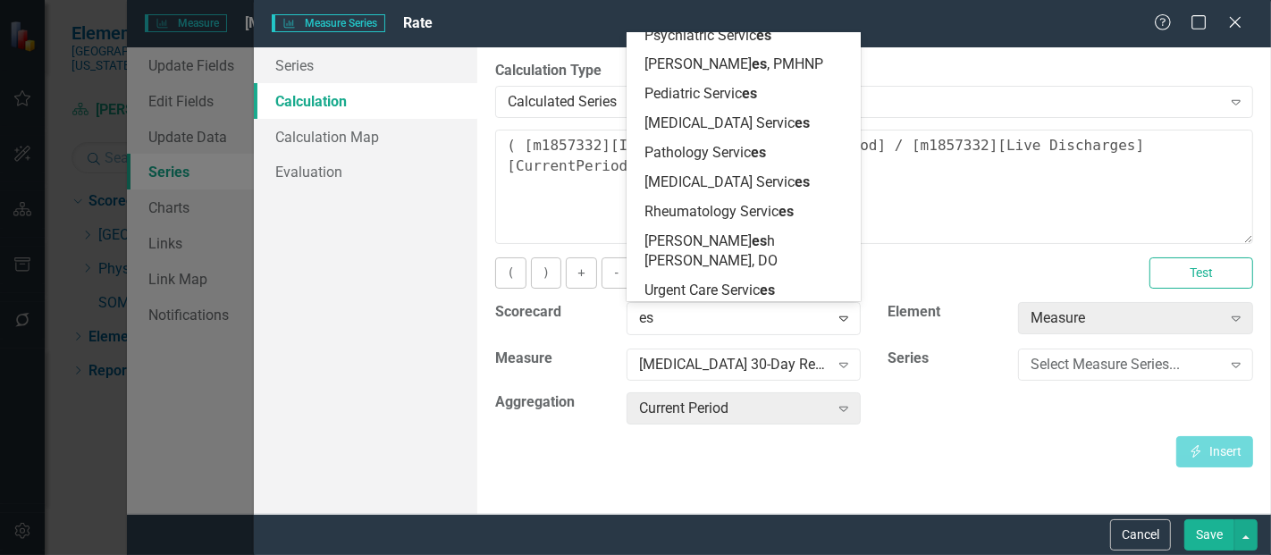
type input "esc"
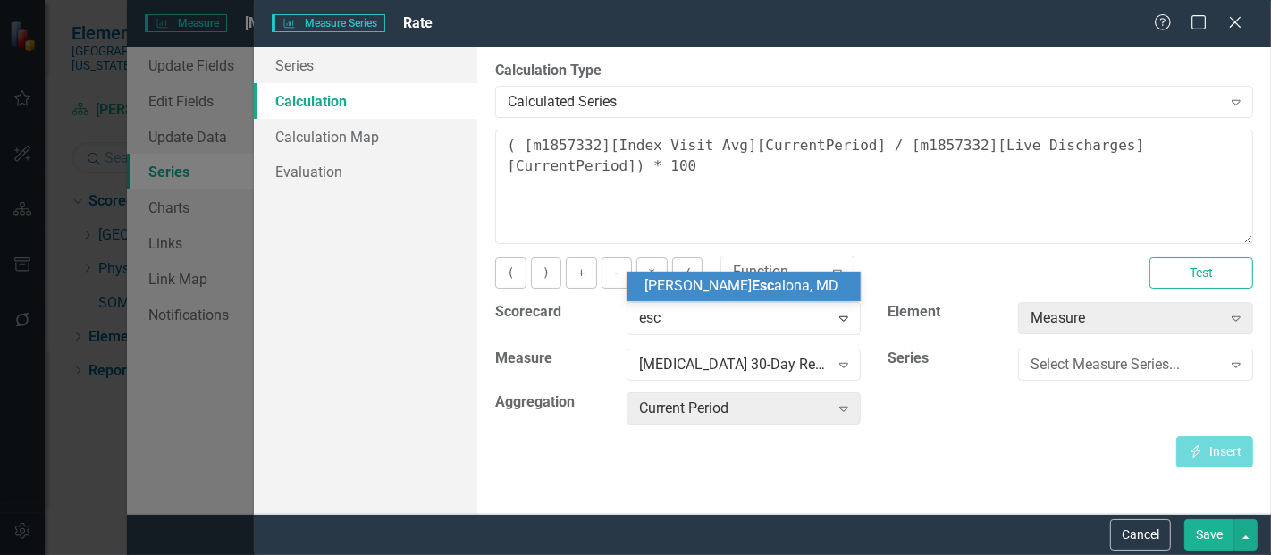
scroll to position [0, 0]
click at [751, 291] on span "Esc" at bounding box center [762, 285] width 22 height 17
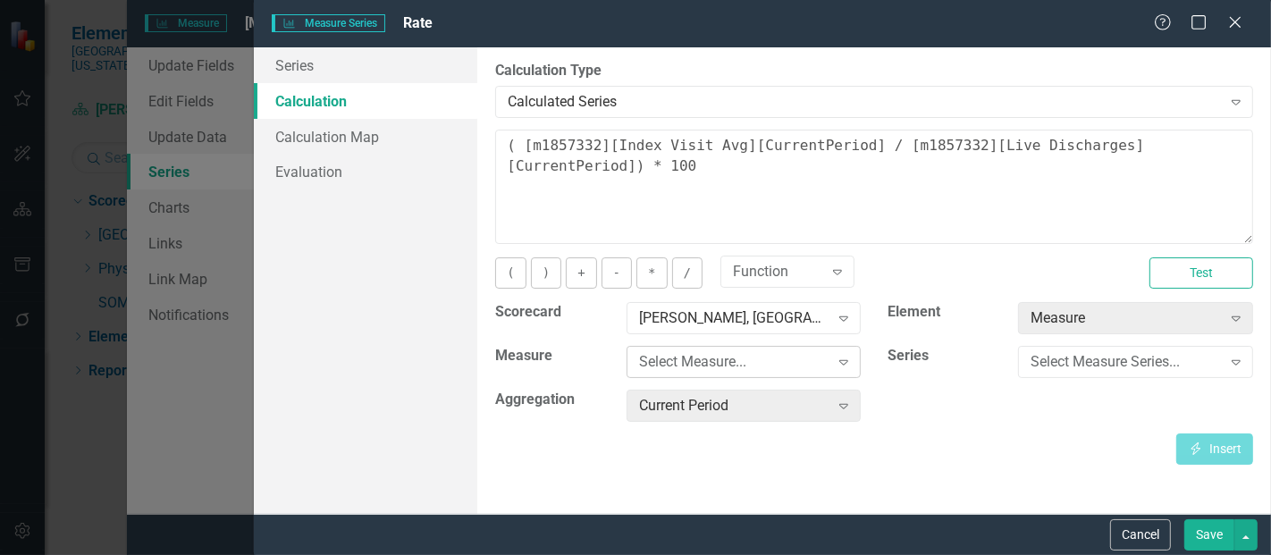
click at [709, 364] on div "Select Measure..." at bounding box center [734, 362] width 190 height 21
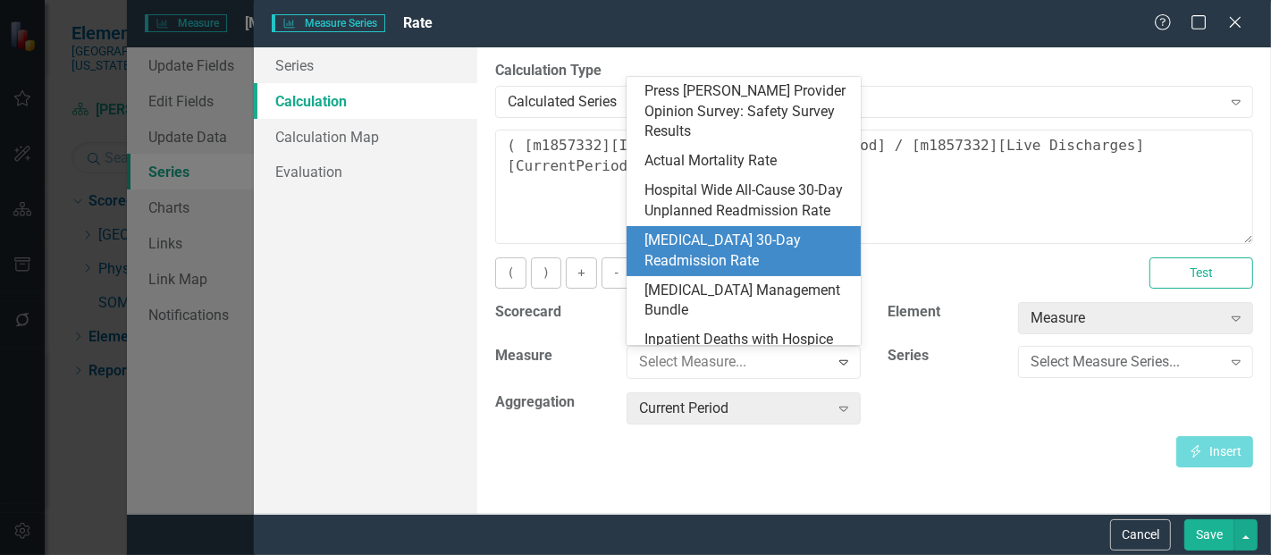
click at [707, 243] on div "[MEDICAL_DATA] 30-Day Readmission Rate" at bounding box center [747, 251] width 206 height 41
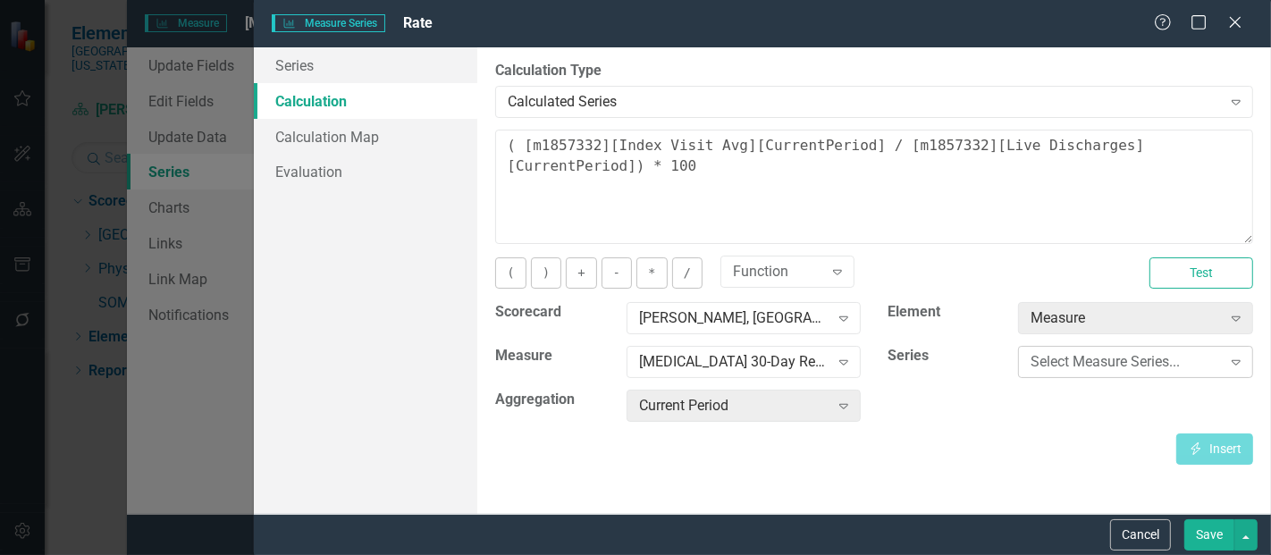
click at [1054, 357] on div "Select Measure Series..." at bounding box center [1125, 362] width 190 height 21
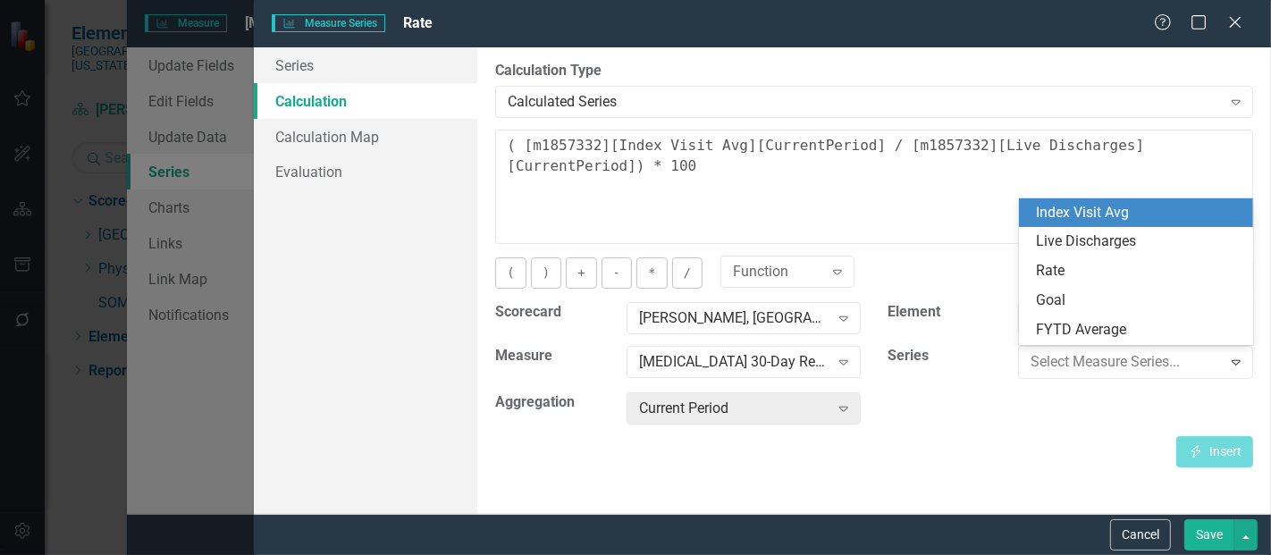
click at [1066, 207] on div "Index Visit Avg" at bounding box center [1140, 213] width 206 height 21
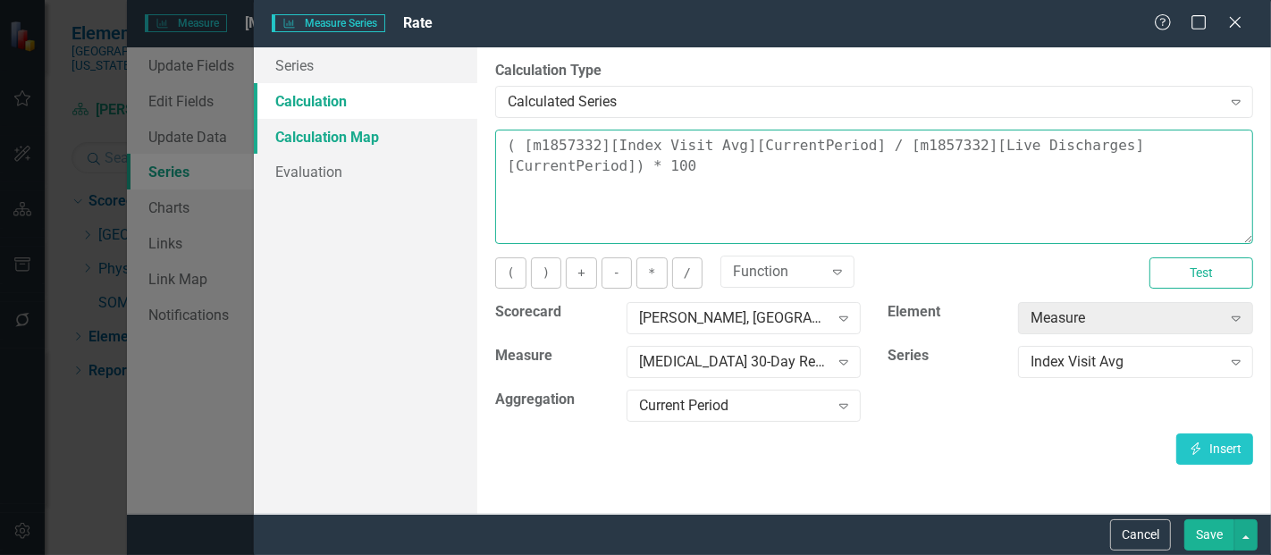
drag, startPoint x: 609, startPoint y: 185, endPoint x: 450, endPoint y: 131, distance: 167.8
click at [450, 131] on div "Series Calculation Calculation Map Evaluation From this page, you can edit the …" at bounding box center [762, 280] width 1017 height 466
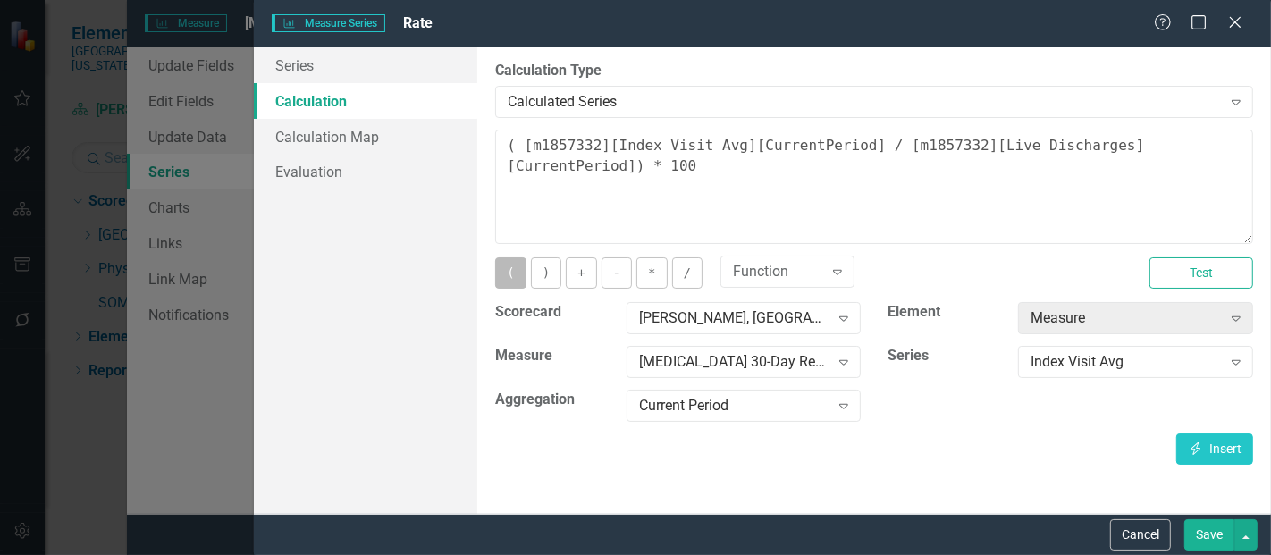
click at [504, 269] on button "(" at bounding box center [510, 272] width 30 height 31
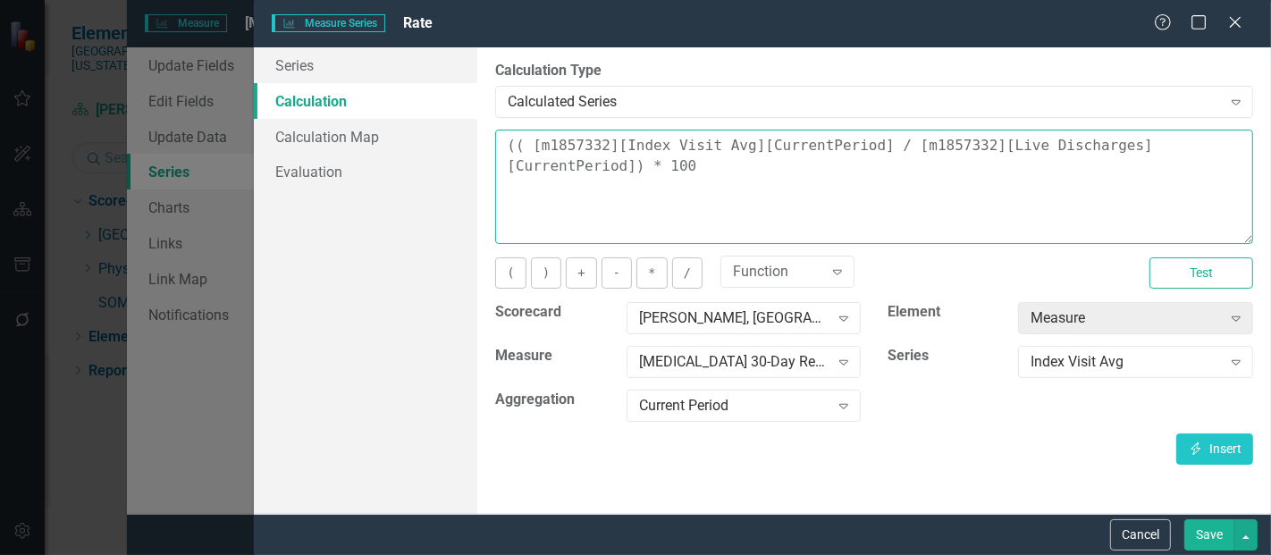
drag, startPoint x: 624, startPoint y: 174, endPoint x: 525, endPoint y: 143, distance: 104.0
click at [525, 143] on textarea "(( [m1857332][Index Visit Avg][CurrentPeriod] / [m1857332][Live Discharges][Cur…" at bounding box center [874, 187] width 758 height 114
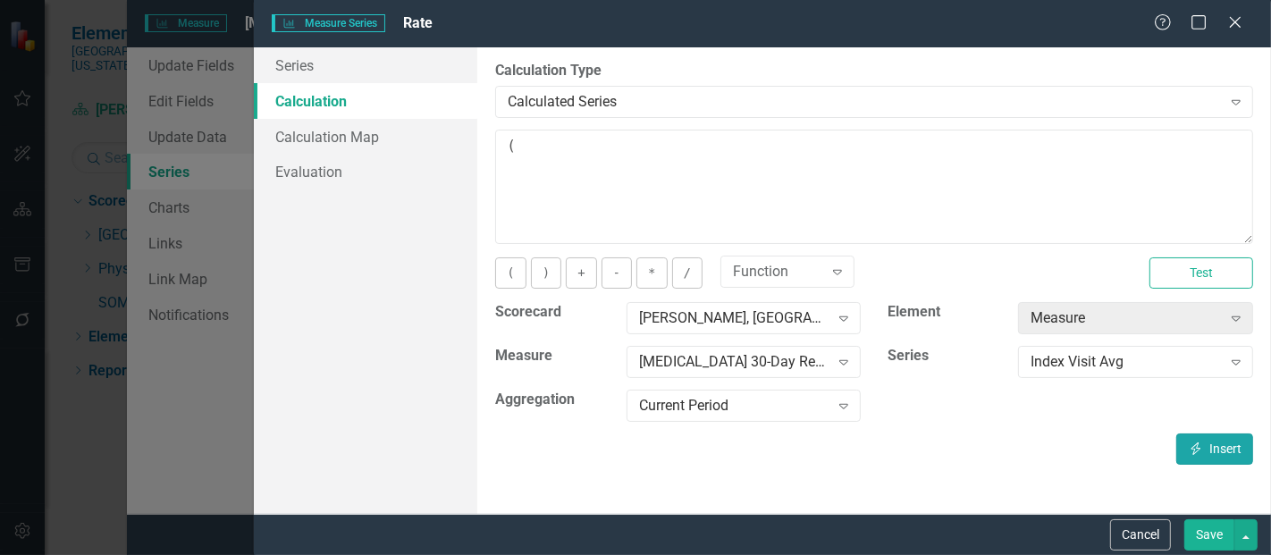
click at [1188, 452] on icon "Insert" at bounding box center [1196, 448] width 16 height 13
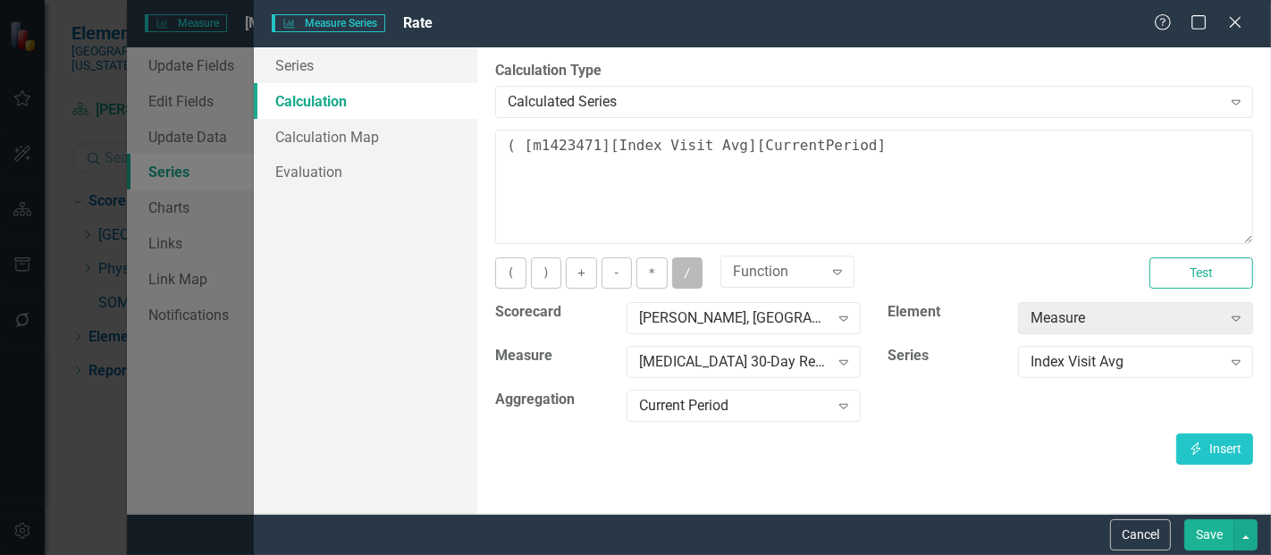
click at [682, 272] on button "/" at bounding box center [687, 272] width 30 height 31
click at [1163, 356] on div "Index Visit Avg" at bounding box center [1125, 362] width 190 height 21
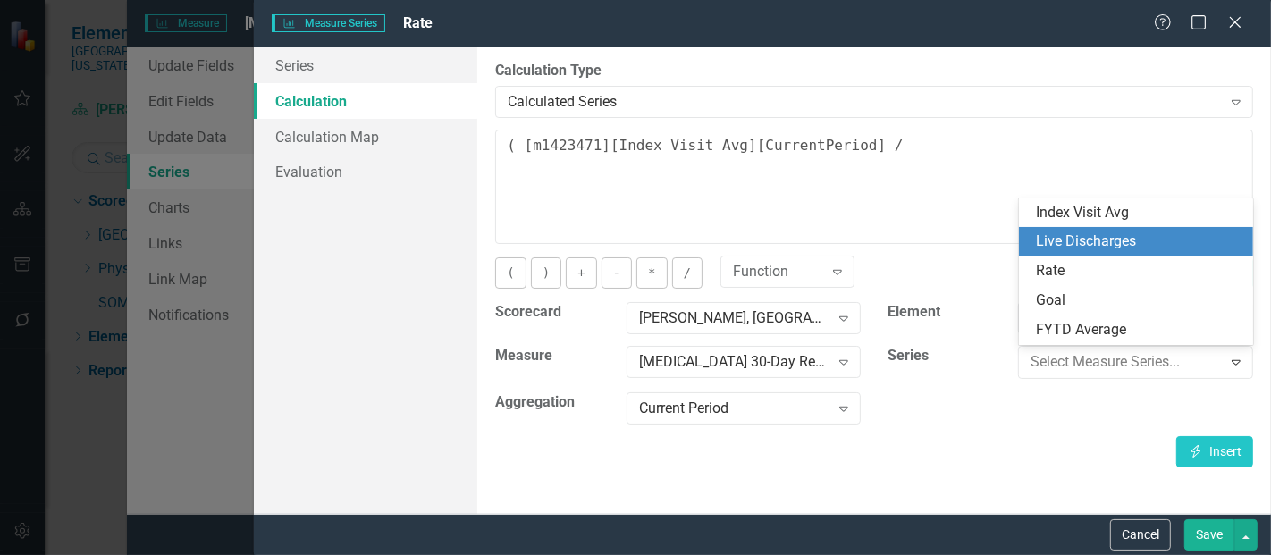
click at [1100, 238] on div "Live Discharges" at bounding box center [1140, 241] width 206 height 21
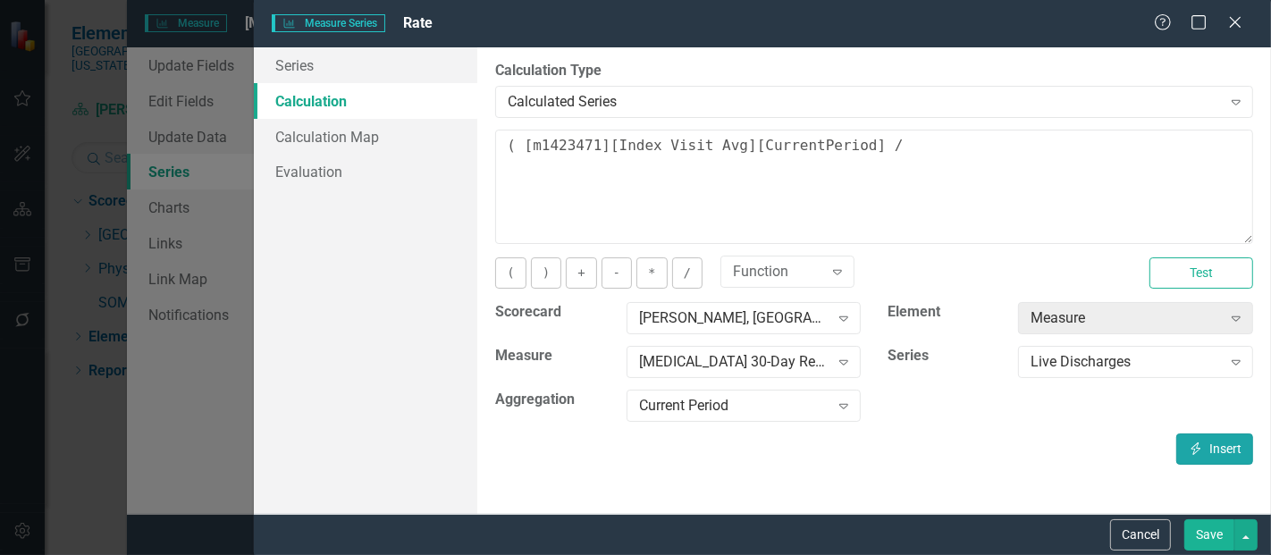
click at [1194, 442] on icon "Insert" at bounding box center [1196, 448] width 16 height 13
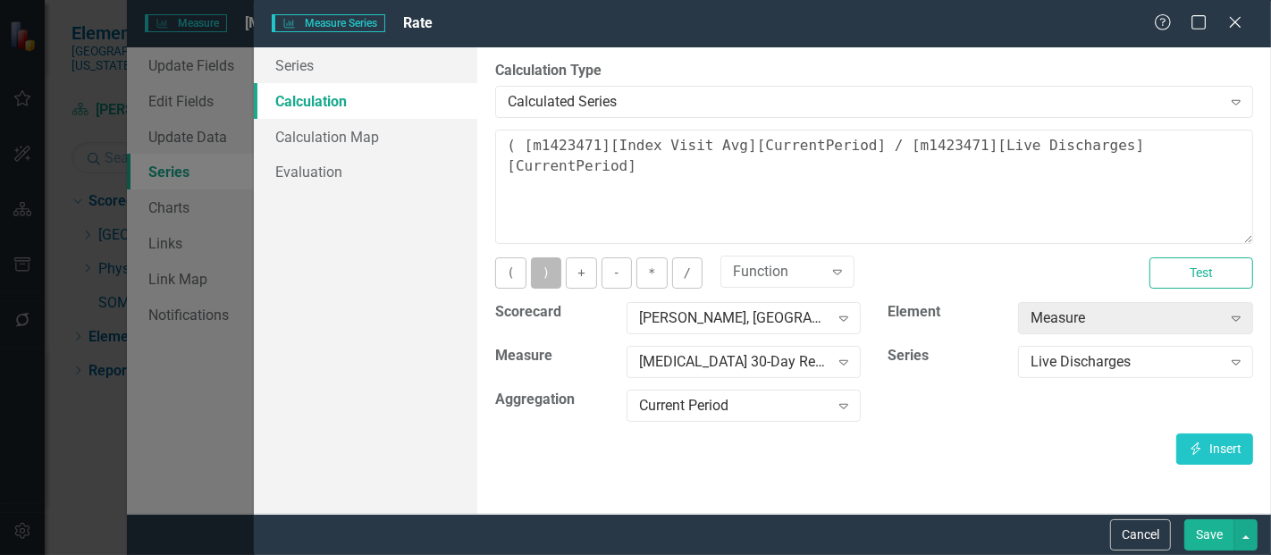
click at [546, 272] on button ")" at bounding box center [546, 272] width 30 height 31
click at [650, 269] on button "*" at bounding box center [651, 272] width 30 height 31
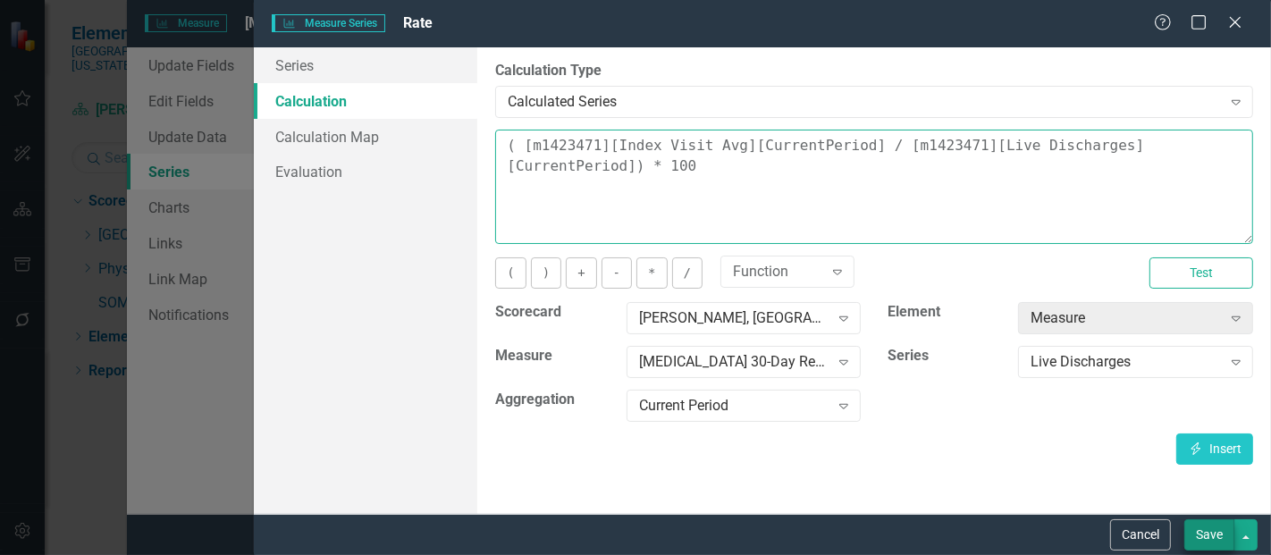
type textarea "( [m1423471][Index Visit Avg][CurrentPeriod] / [m1423471][Live Discharges][Curr…"
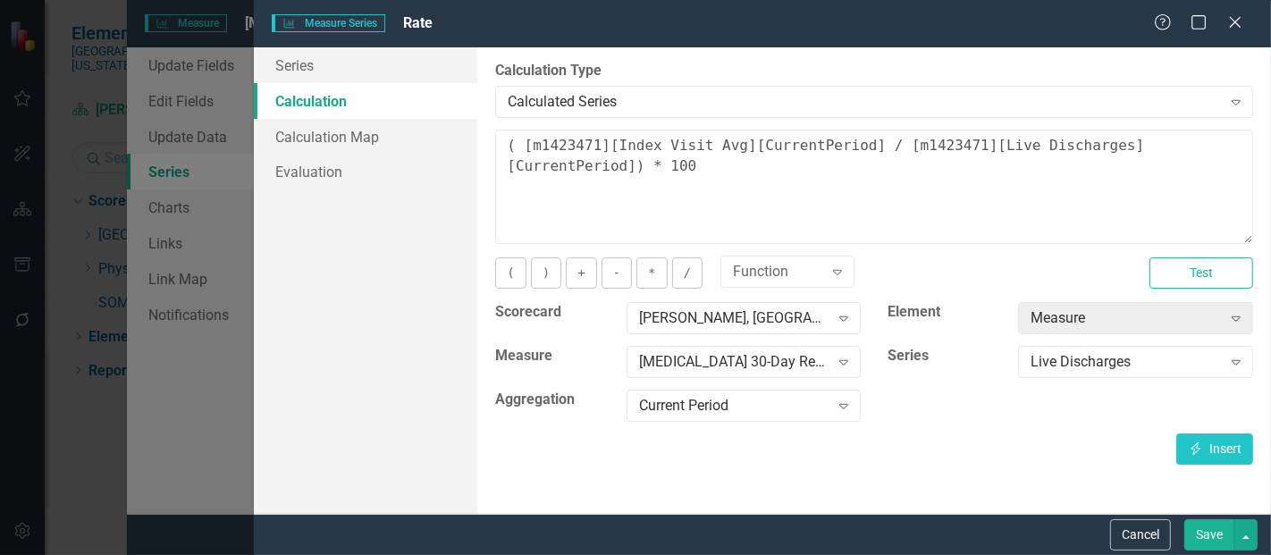
click at [1197, 532] on button "Save" at bounding box center [1209, 534] width 50 height 31
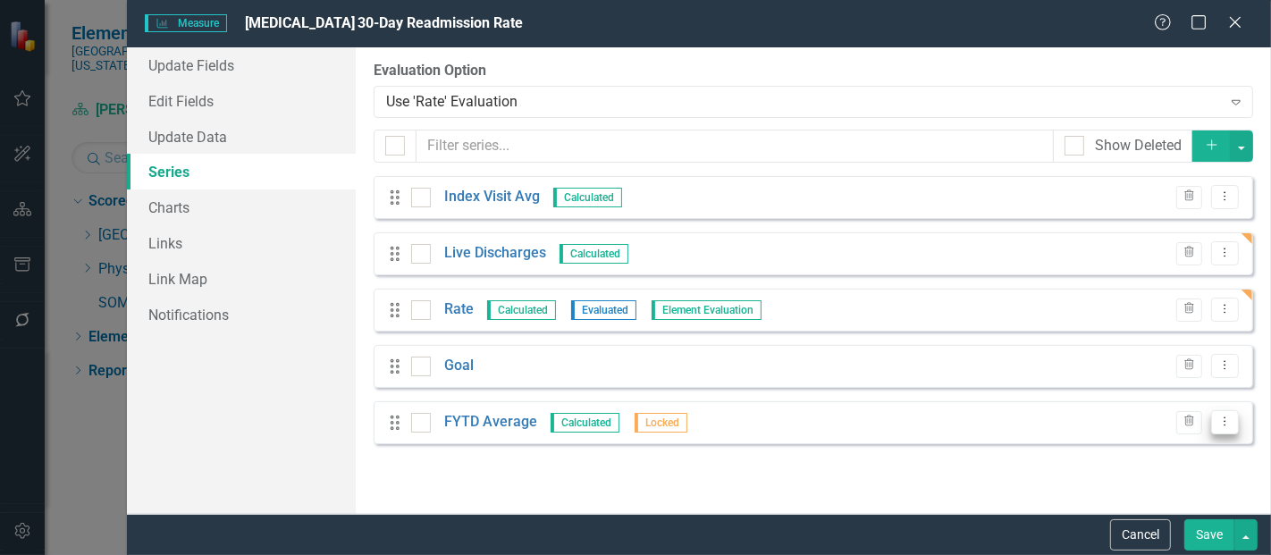
click at [1225, 417] on icon at bounding box center [1225, 421] width 2 height 9
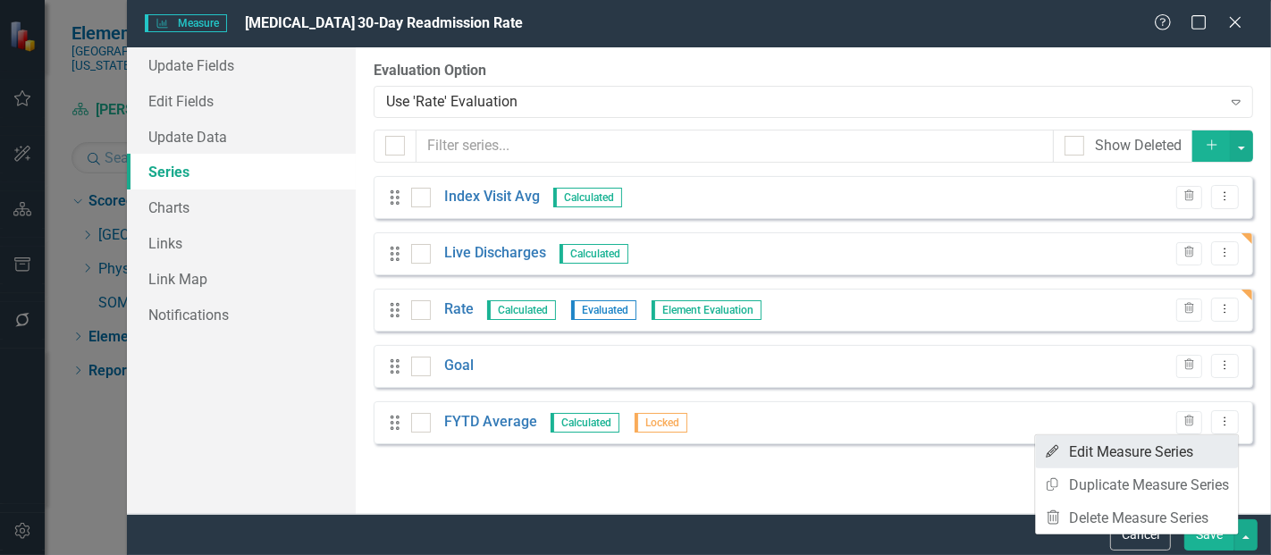
click at [1188, 451] on link "Edit Edit Measure Series" at bounding box center [1136, 451] width 203 height 33
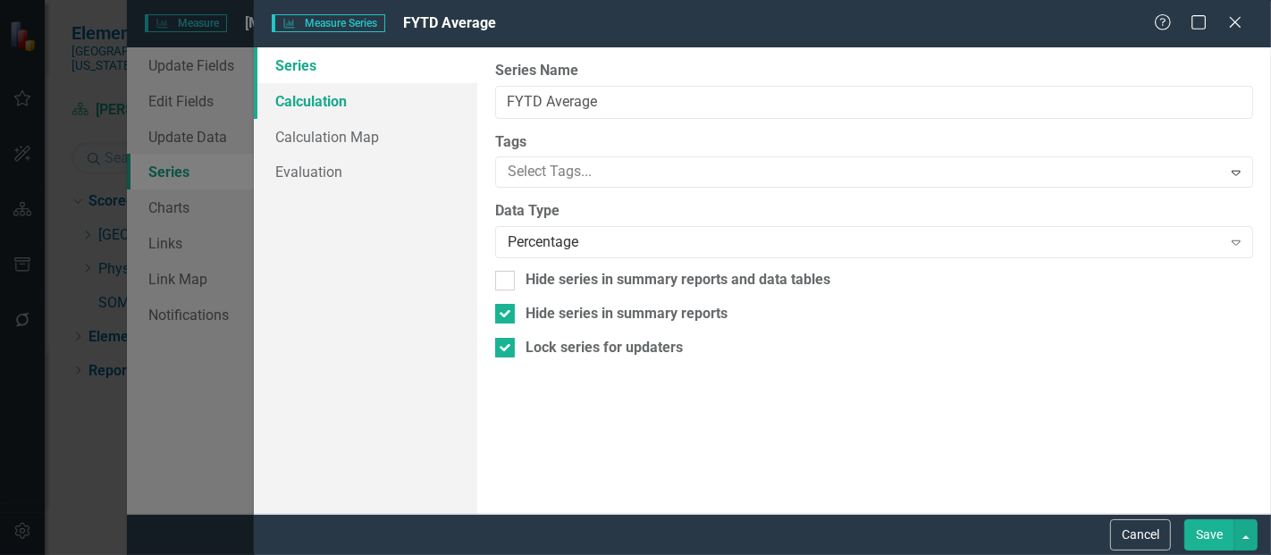
click at [338, 97] on link "Calculation" at bounding box center [365, 101] width 223 height 36
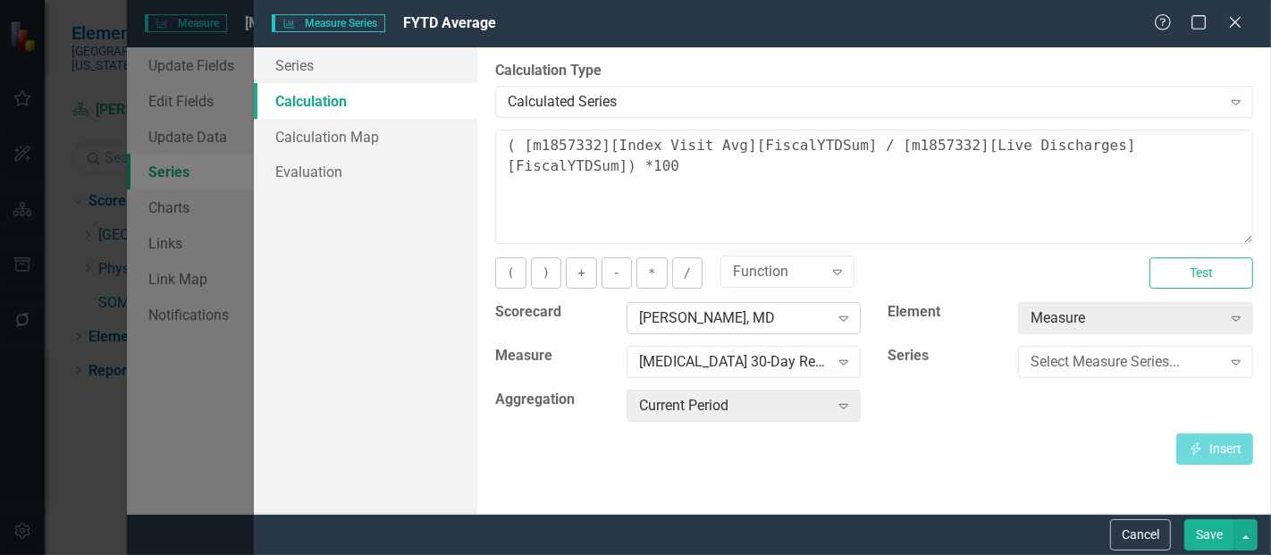
click at [738, 321] on div "[PERSON_NAME], MD" at bounding box center [734, 318] width 190 height 21
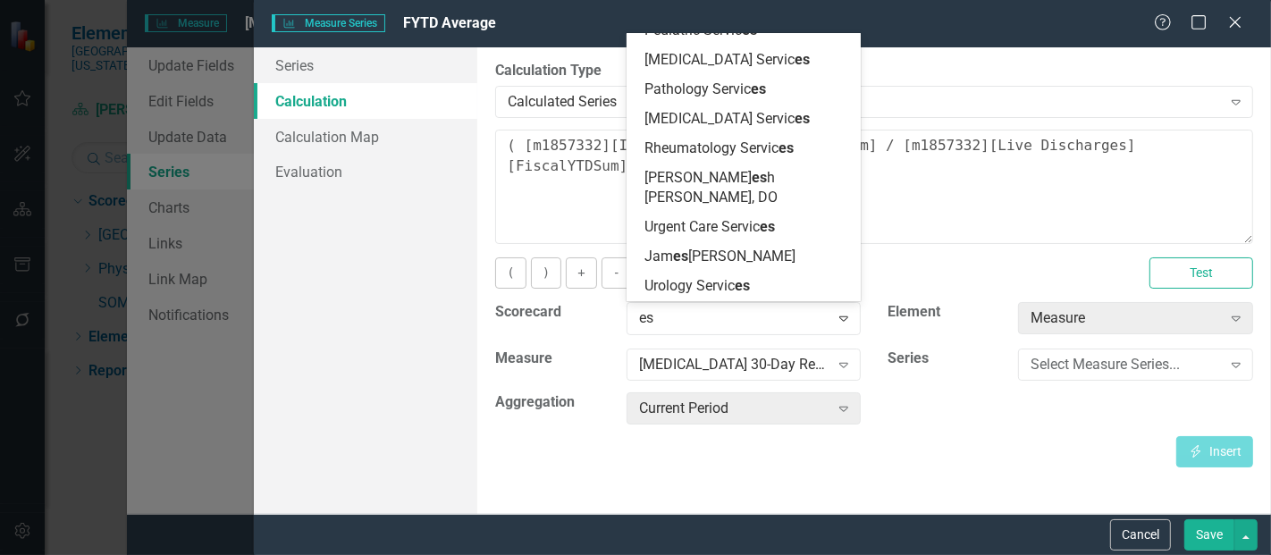
scroll to position [2517, 0]
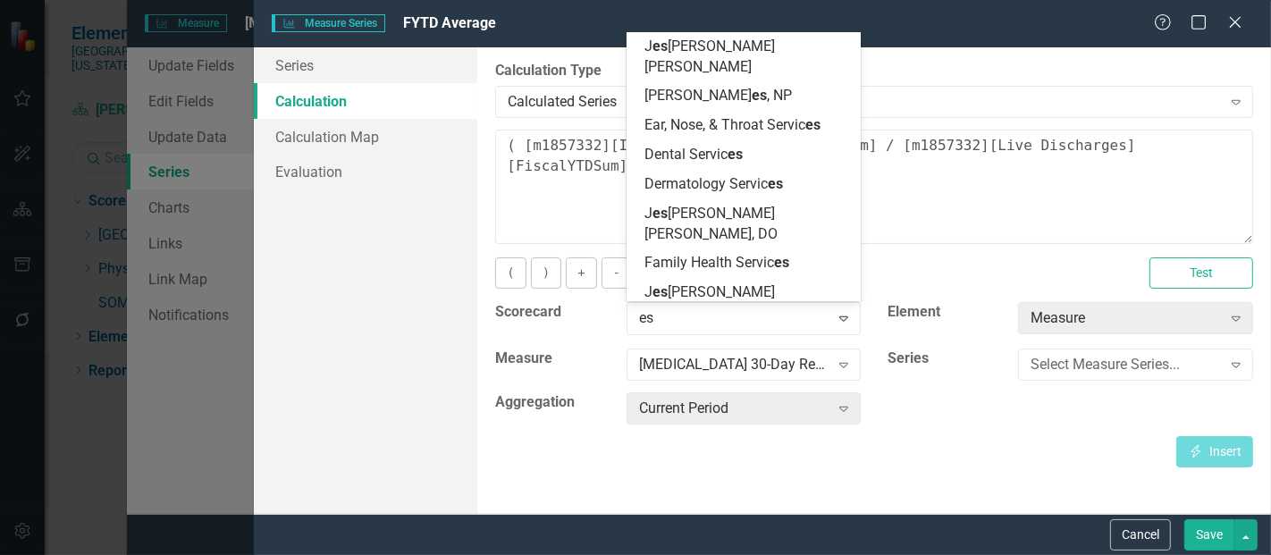
type input "esc"
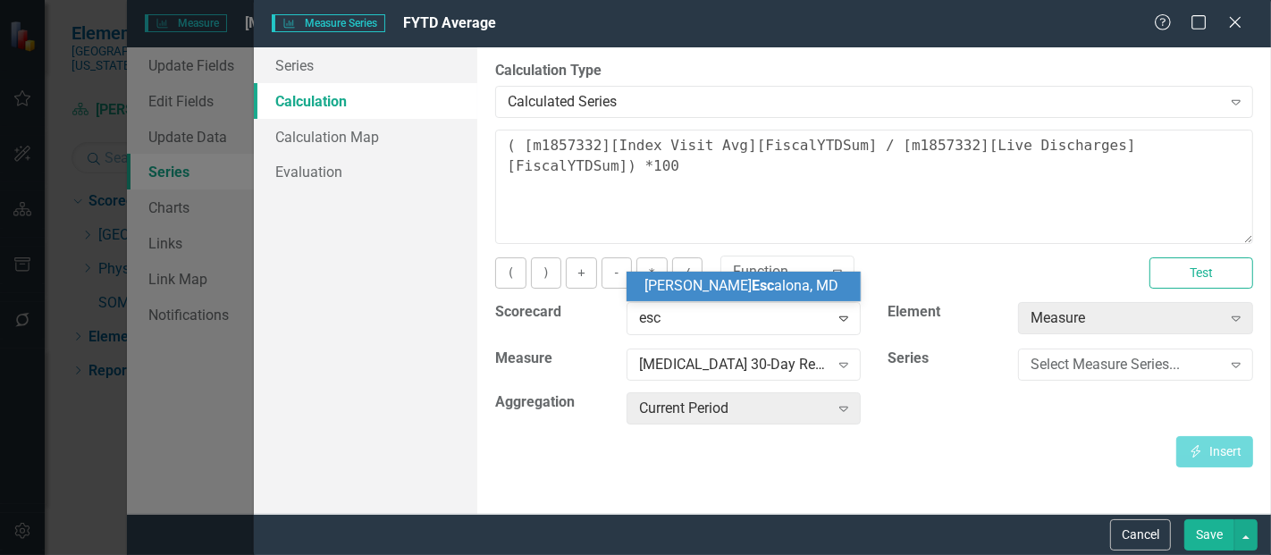
scroll to position [0, 0]
click at [760, 282] on span "Tanya Esc alona, MD" at bounding box center [741, 285] width 194 height 17
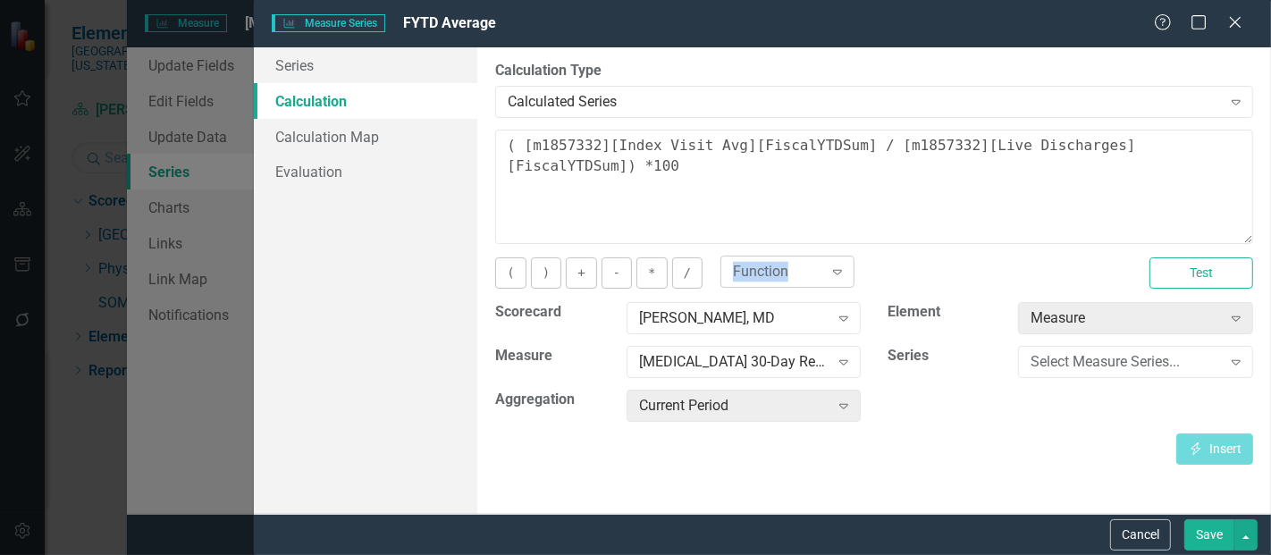
click at [760, 282] on div "Function Expand" at bounding box center [787, 272] width 134 height 32
click at [1018, 408] on div "Scorecard Tanya Escalona, MD Expand Element Measure Expand Measure Select Measu…" at bounding box center [874, 367] width 785 height 131
click at [1077, 353] on div "Select Measure Series..." at bounding box center [1125, 362] width 190 height 21
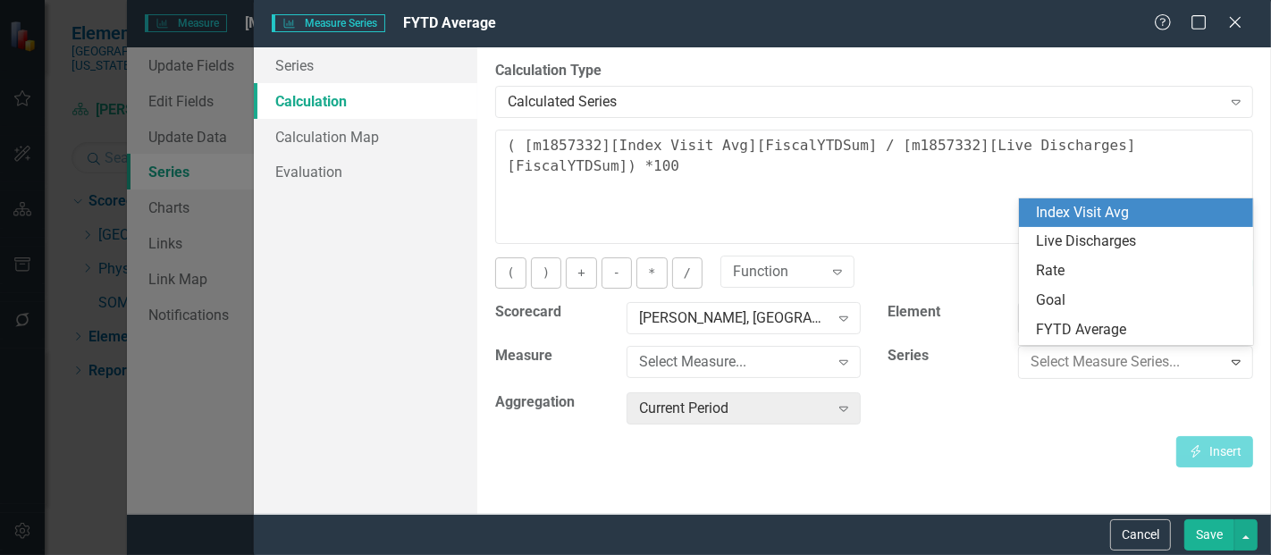
click at [1108, 205] on div "Index Visit Avg" at bounding box center [1140, 213] width 206 height 21
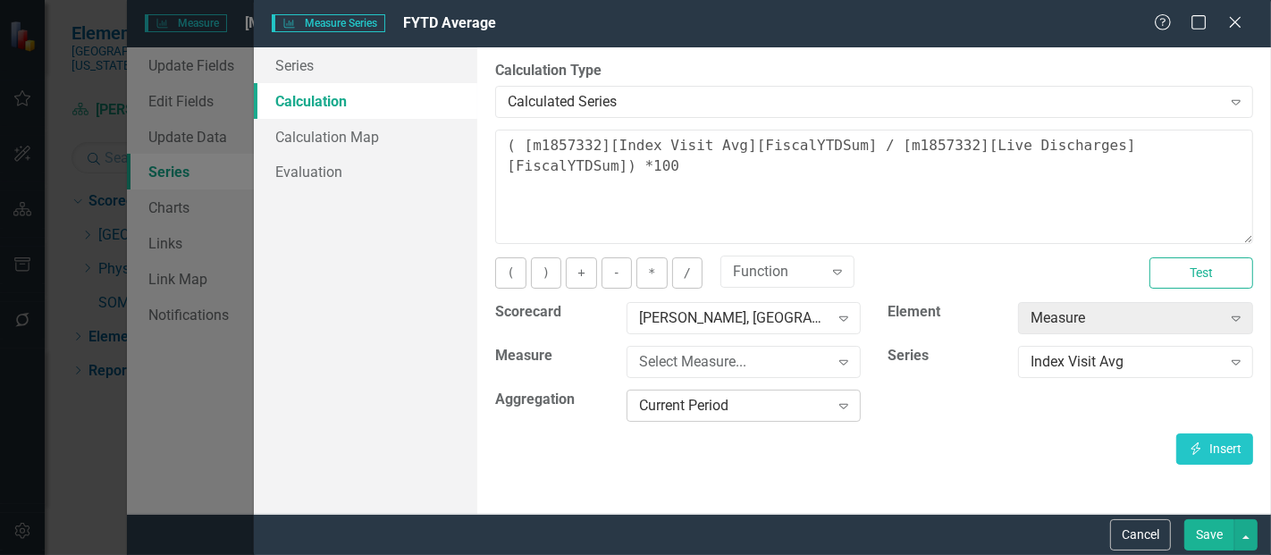
click at [740, 399] on div "Current Period" at bounding box center [734, 406] width 190 height 21
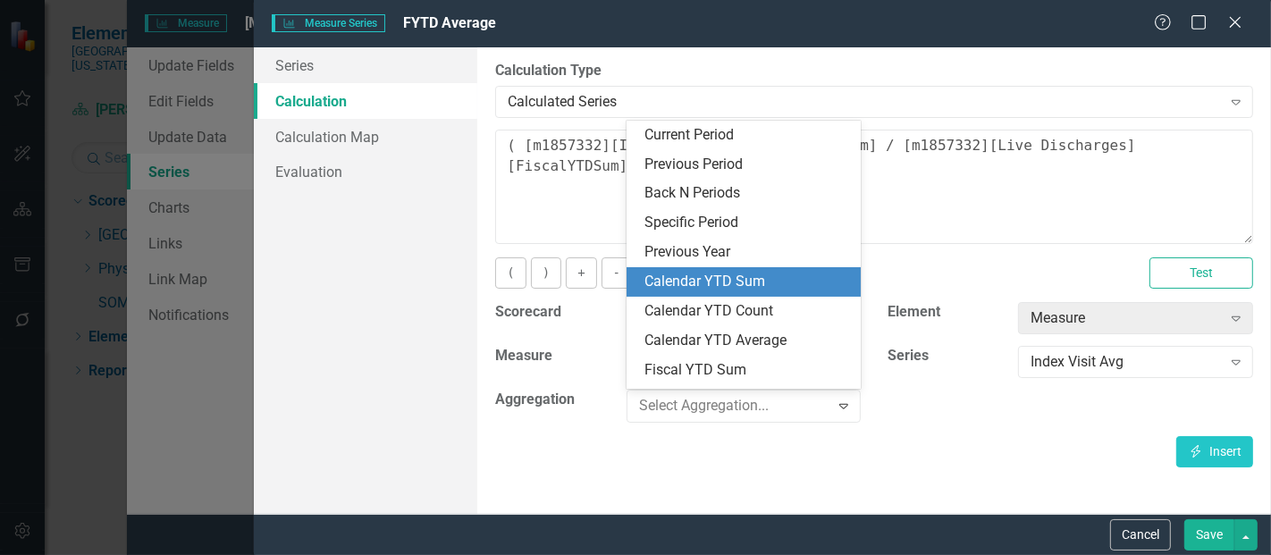
scroll to position [81, 0]
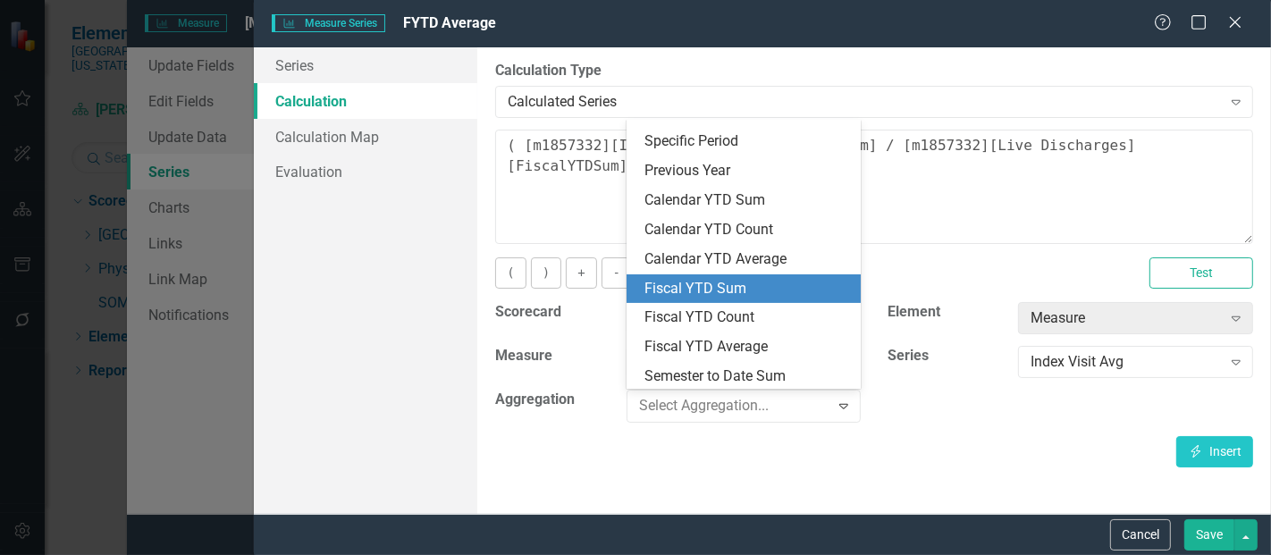
click at [733, 288] on div "Fiscal YTD Sum" at bounding box center [747, 289] width 206 height 21
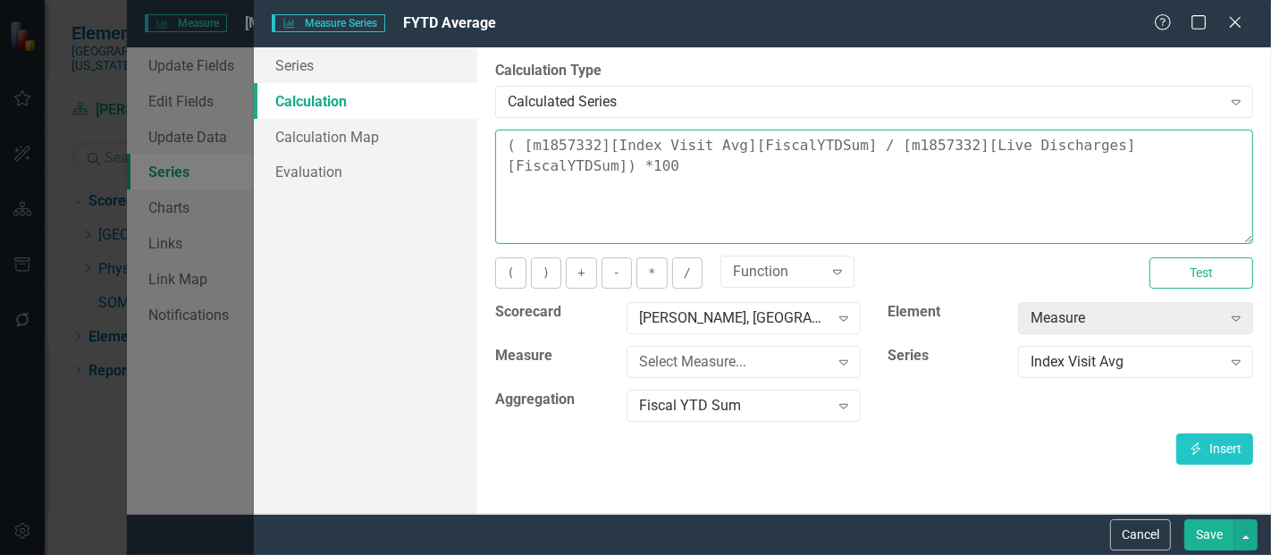
drag, startPoint x: 1240, startPoint y: 146, endPoint x: 508, endPoint y: 144, distance: 732.7
click at [508, 144] on textarea "( [m1857332][Index Visit Avg][FiscalYTDSum] / [m1857332][Live Discharges][Fisca…" at bounding box center [874, 187] width 758 height 114
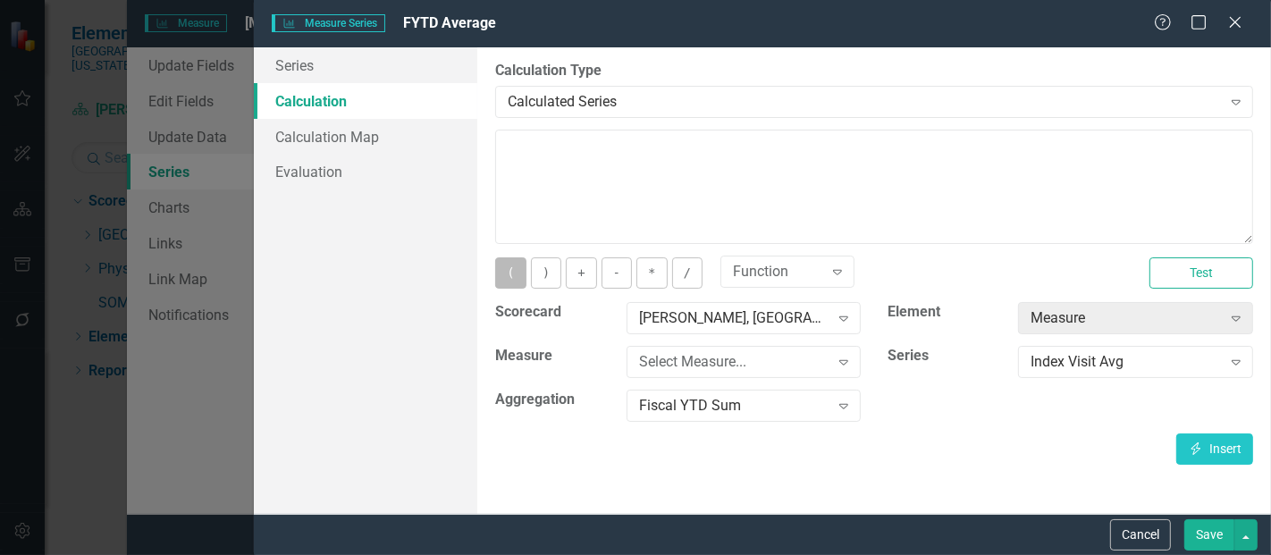
click at [516, 265] on button "(" at bounding box center [510, 272] width 30 height 31
click at [1229, 438] on button "Insert Insert" at bounding box center [1214, 448] width 77 height 31
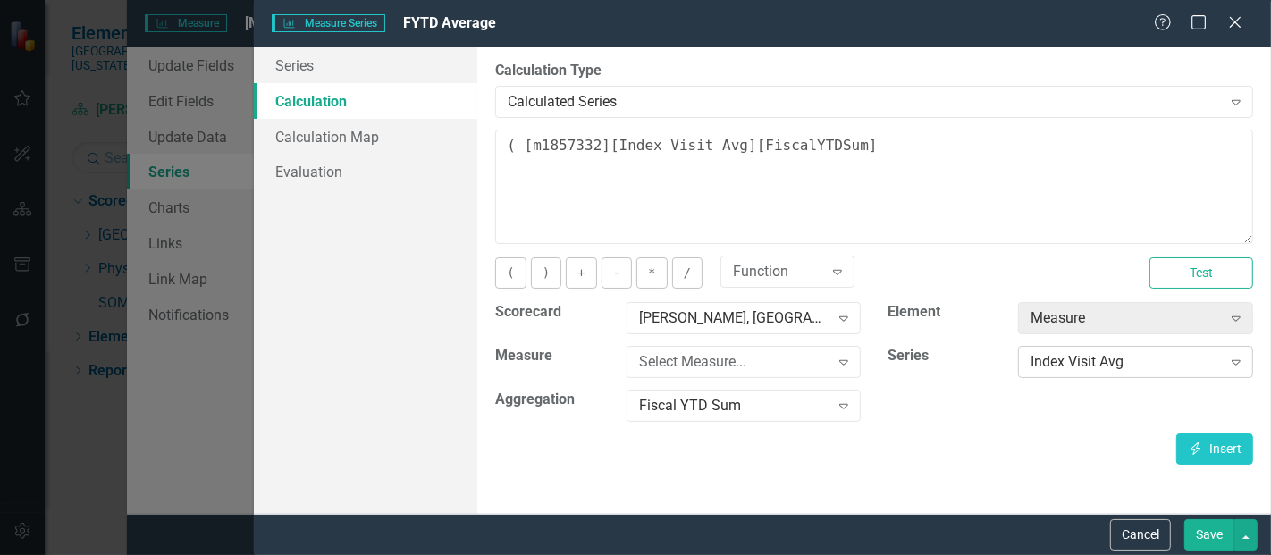
click at [1116, 375] on div "Index Visit Avg Expand" at bounding box center [1135, 362] width 235 height 32
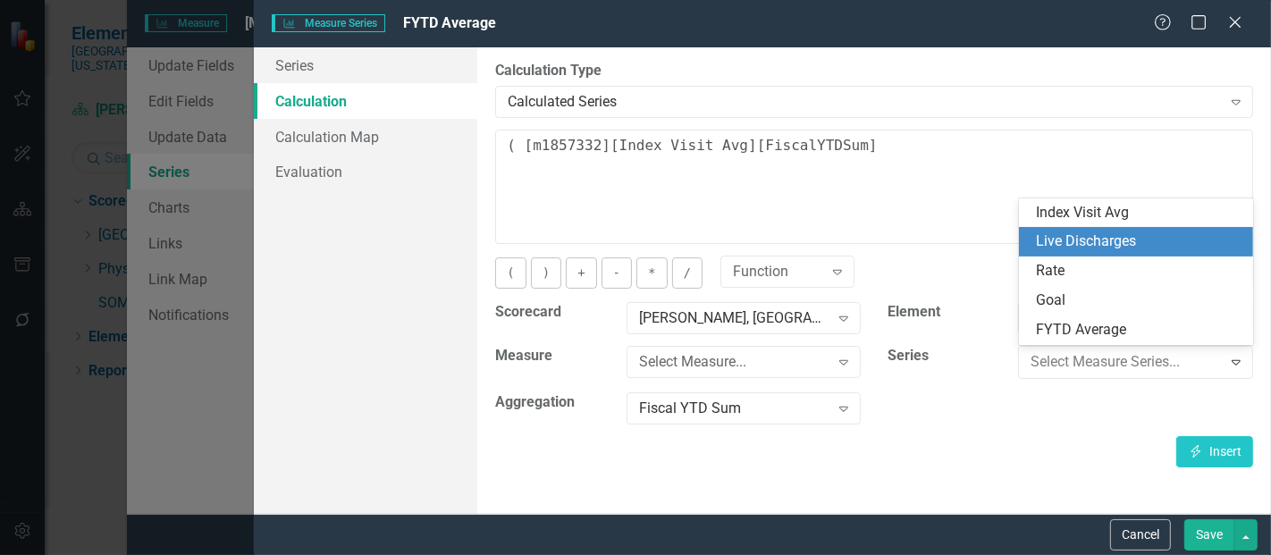
click at [1079, 239] on div "Live Discharges" at bounding box center [1140, 241] width 206 height 21
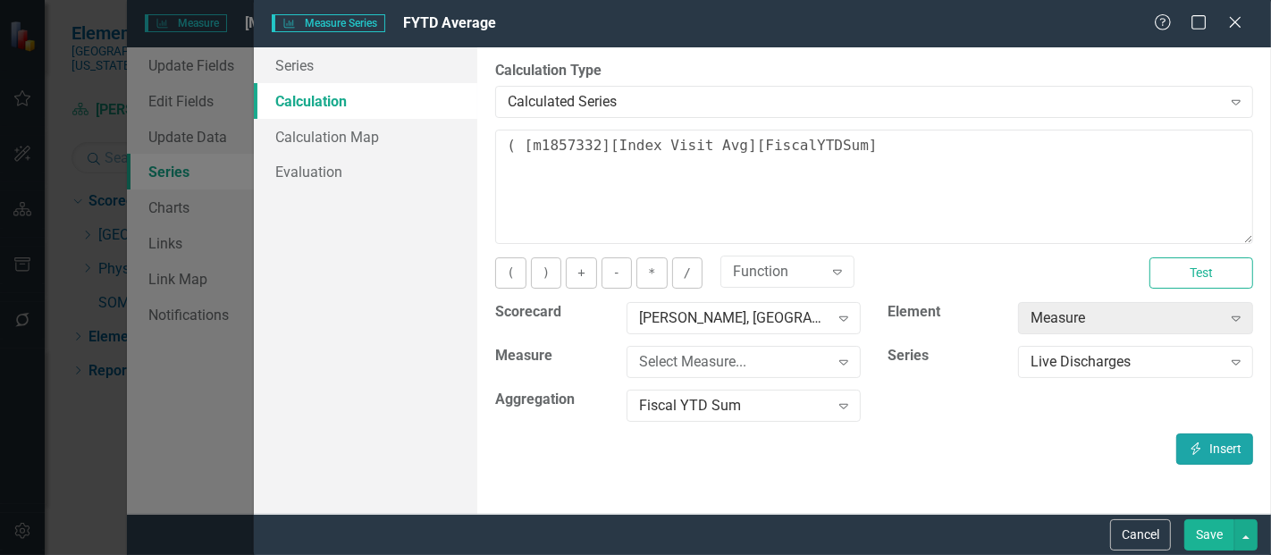
click at [1218, 454] on button "Insert Insert" at bounding box center [1214, 448] width 77 height 31
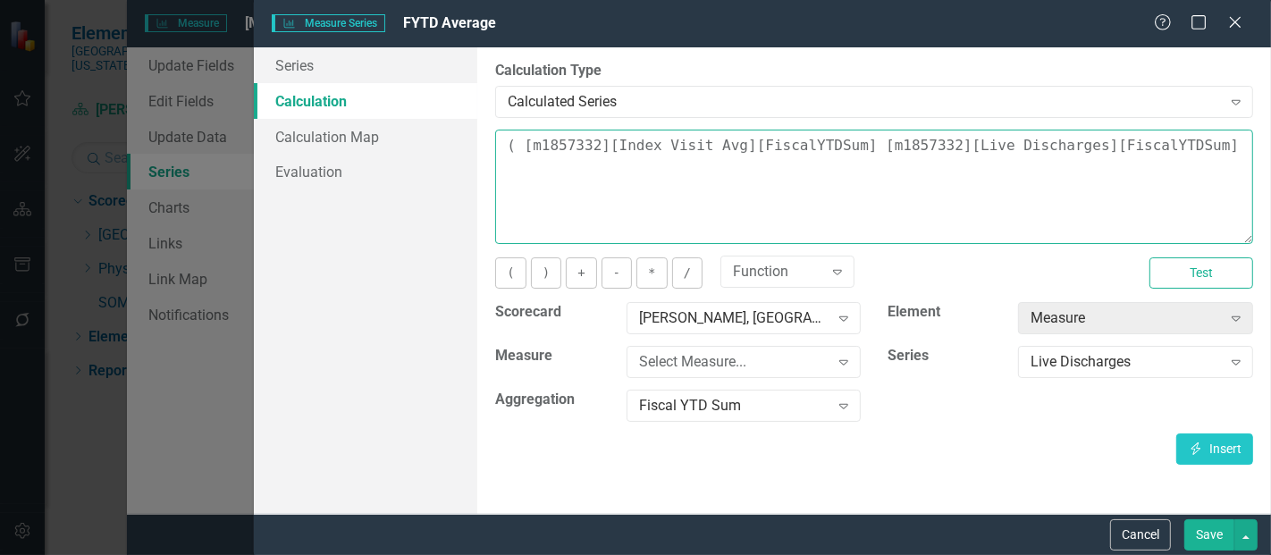
click at [847, 152] on textarea "( [m1857332][Index Visit Avg][FiscalYTDSum] [m1857332][Live Discharges][FiscalY…" at bounding box center [874, 187] width 758 height 114
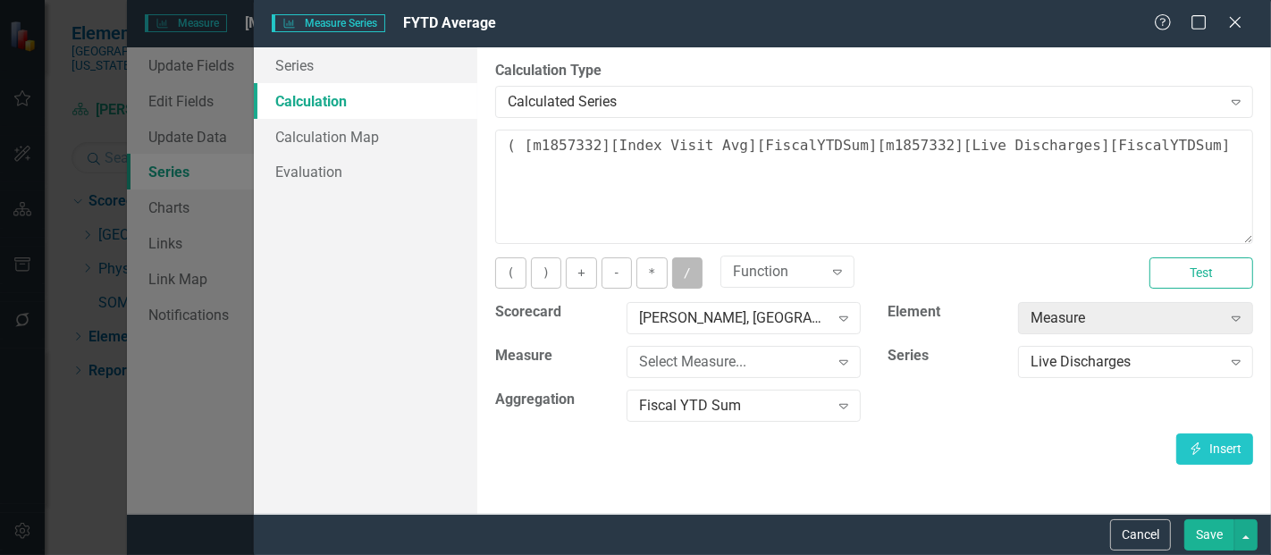
click at [675, 269] on button "/" at bounding box center [687, 272] width 30 height 31
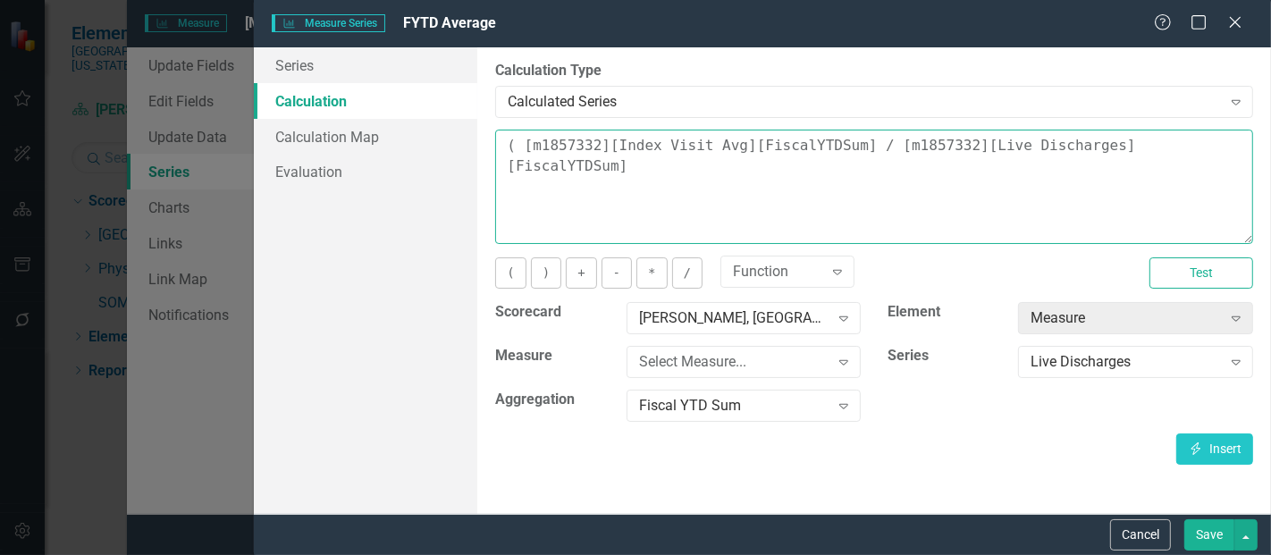
click at [1195, 143] on textarea "( [m1857332][Index Visit Avg][FiscalYTDSum] / [m1857332][Live Discharges][Fisca…" at bounding box center [874, 187] width 758 height 114
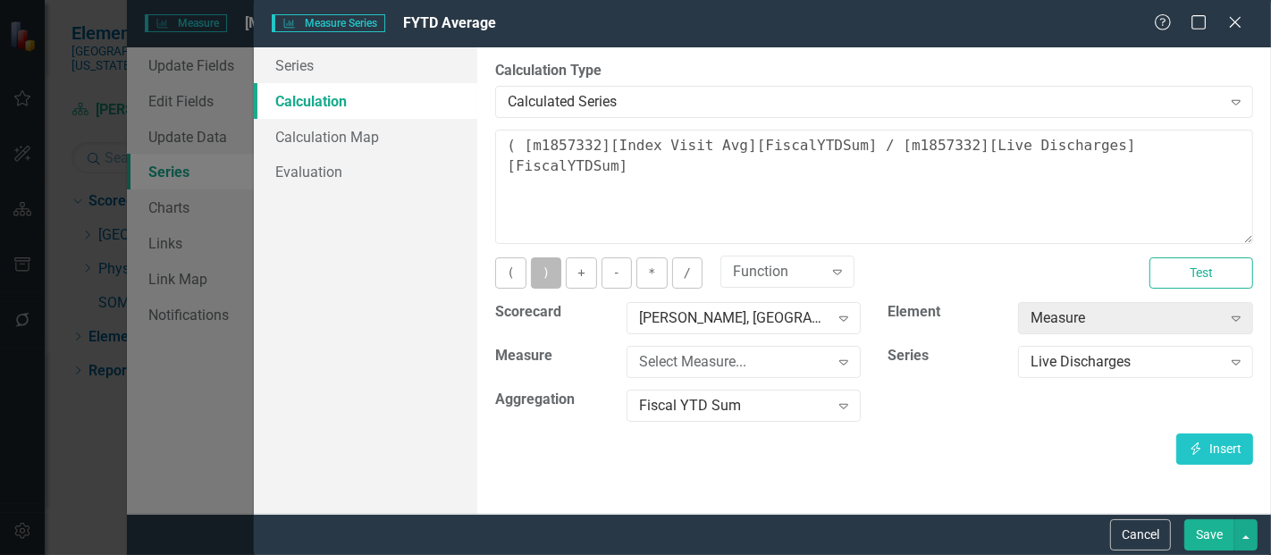
click at [540, 274] on button ")" at bounding box center [546, 272] width 30 height 31
click at [656, 273] on button "*" at bounding box center [651, 272] width 30 height 31
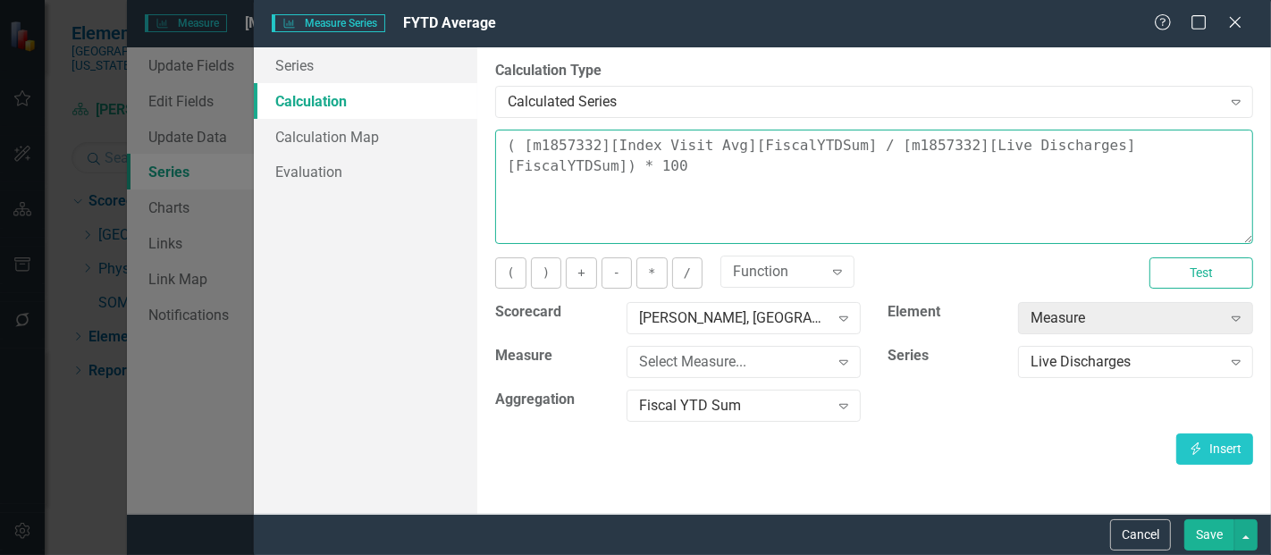
type textarea "( [m1857332][Index Visit Avg][FiscalYTDSum] / [m1857332][Live Discharges][Fisca…"
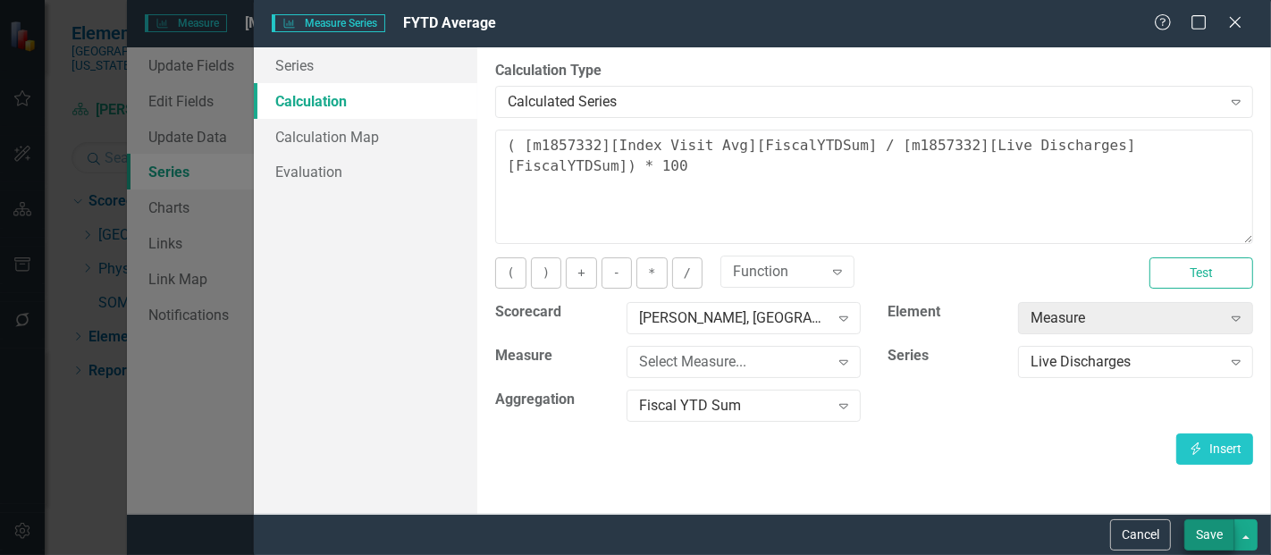
drag, startPoint x: 1210, startPoint y: 516, endPoint x: 1206, endPoint y: 533, distance: 17.3
click at [1206, 533] on div "Cancel Save" at bounding box center [762, 534] width 1017 height 41
click at [1206, 533] on button "Save" at bounding box center [1209, 534] width 50 height 31
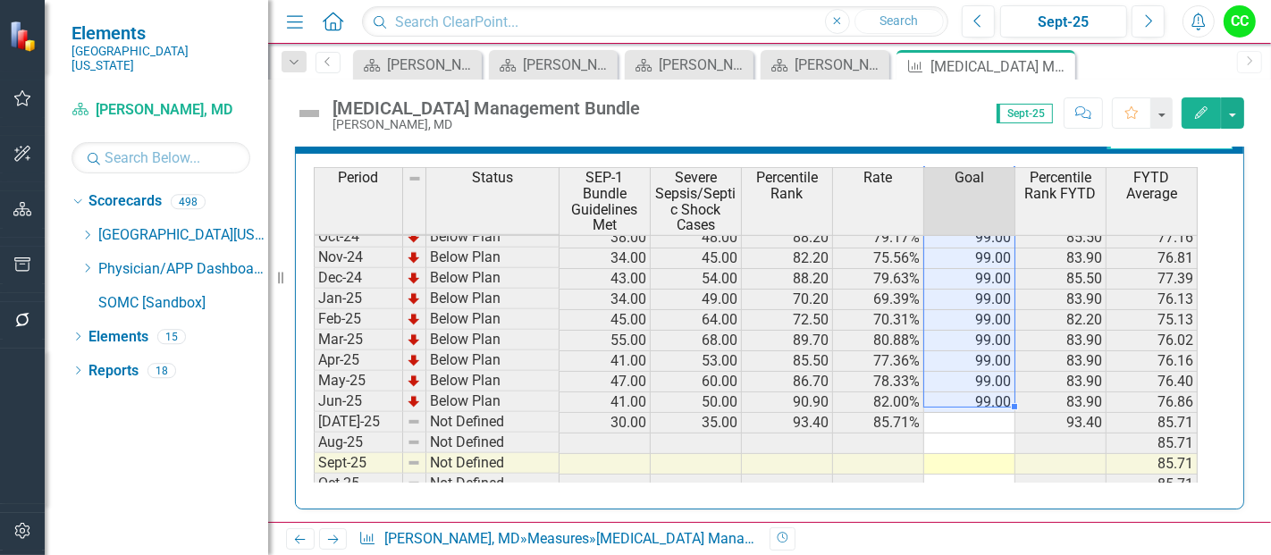
scroll to position [616, 0]
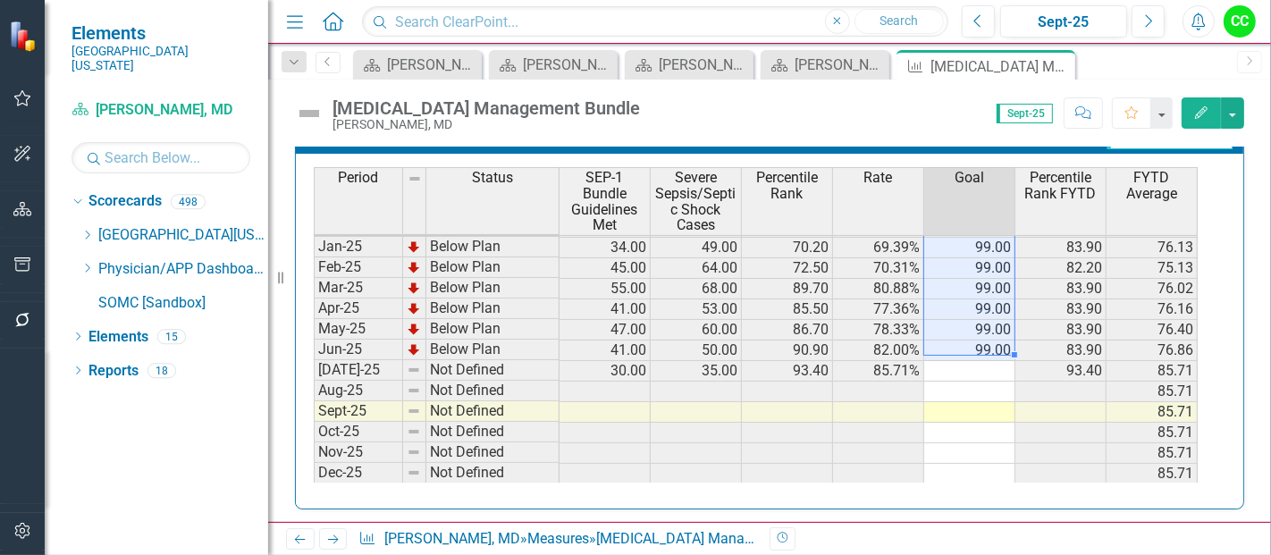
drag, startPoint x: 978, startPoint y: 242, endPoint x: 983, endPoint y: 340, distance: 98.4
click at [983, 340] on tbody "Sep-23 Below Plan 13.00 28.00 21.40 46.43% 100.00 48.39 Oct-23 Below Plan 24.00…" at bounding box center [756, 227] width 884 height 638
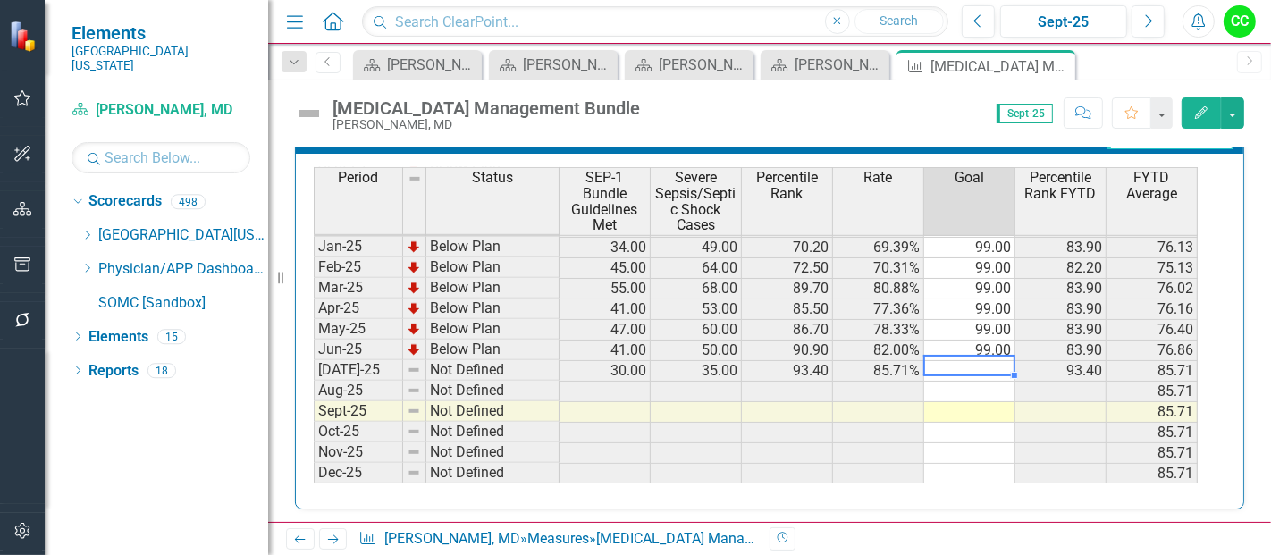
click at [978, 361] on td at bounding box center [969, 371] width 91 height 21
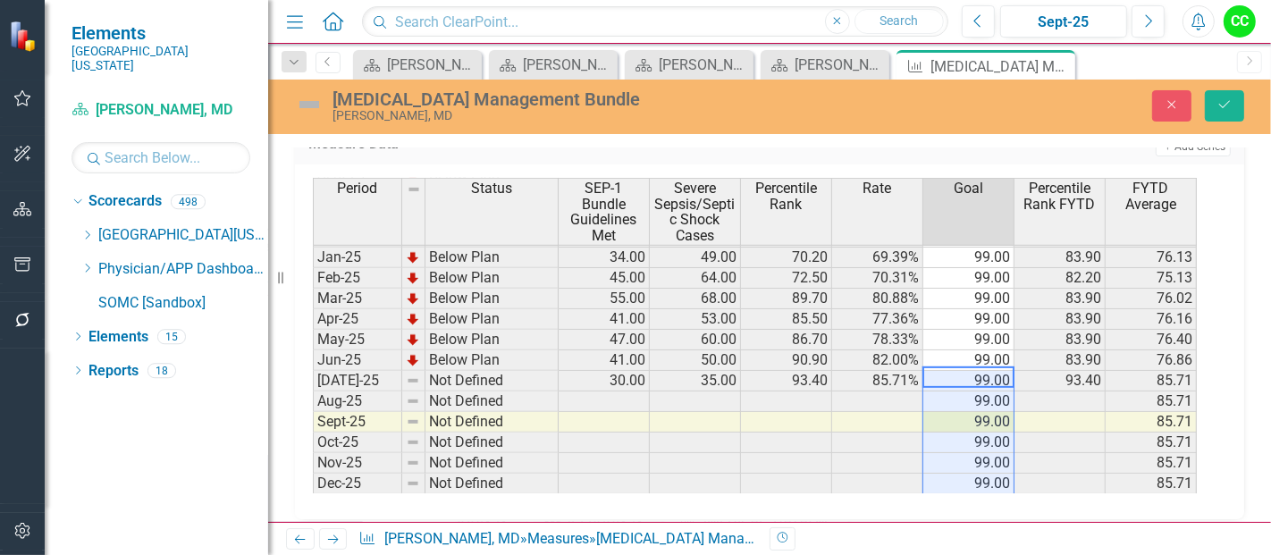
type textarea "99"
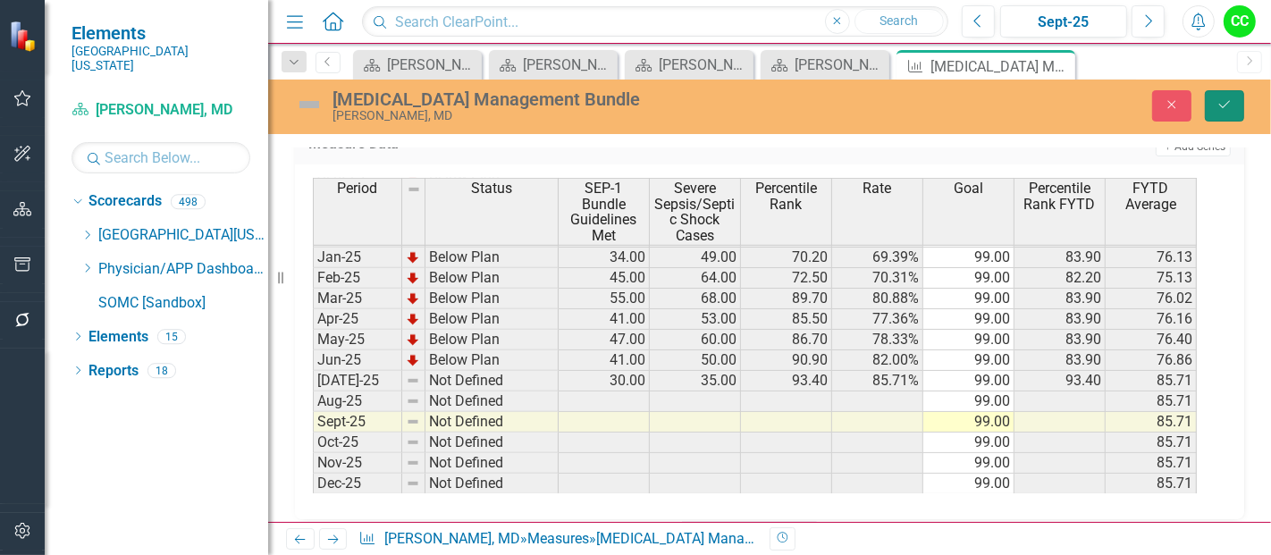
click at [1230, 106] on icon "Save" at bounding box center [1224, 104] width 16 height 13
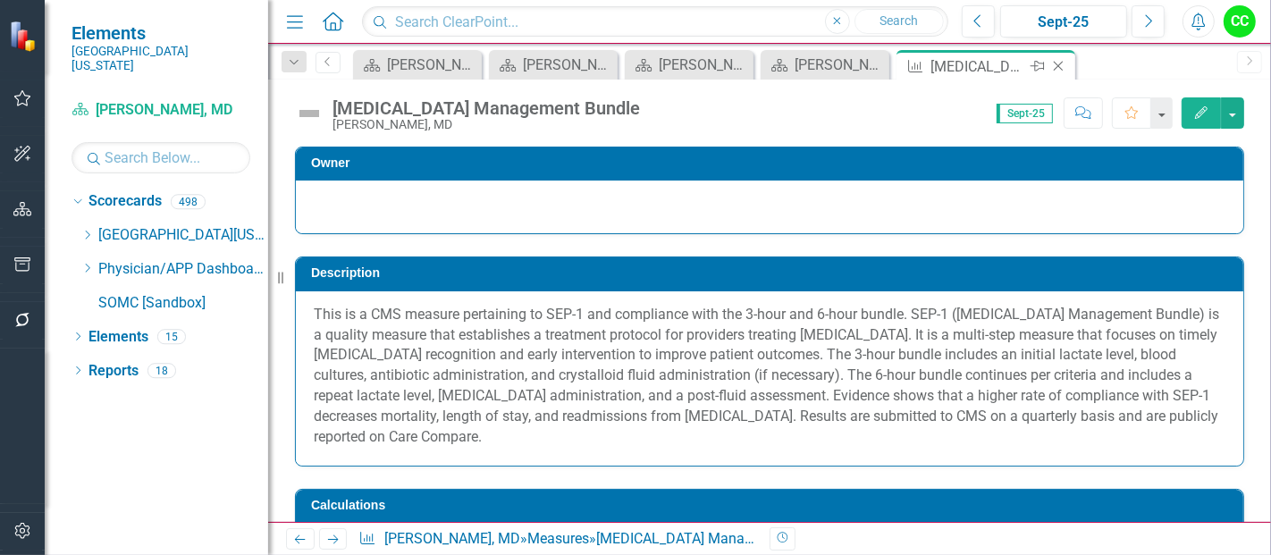
click at [1054, 67] on icon "Close" at bounding box center [1058, 66] width 18 height 14
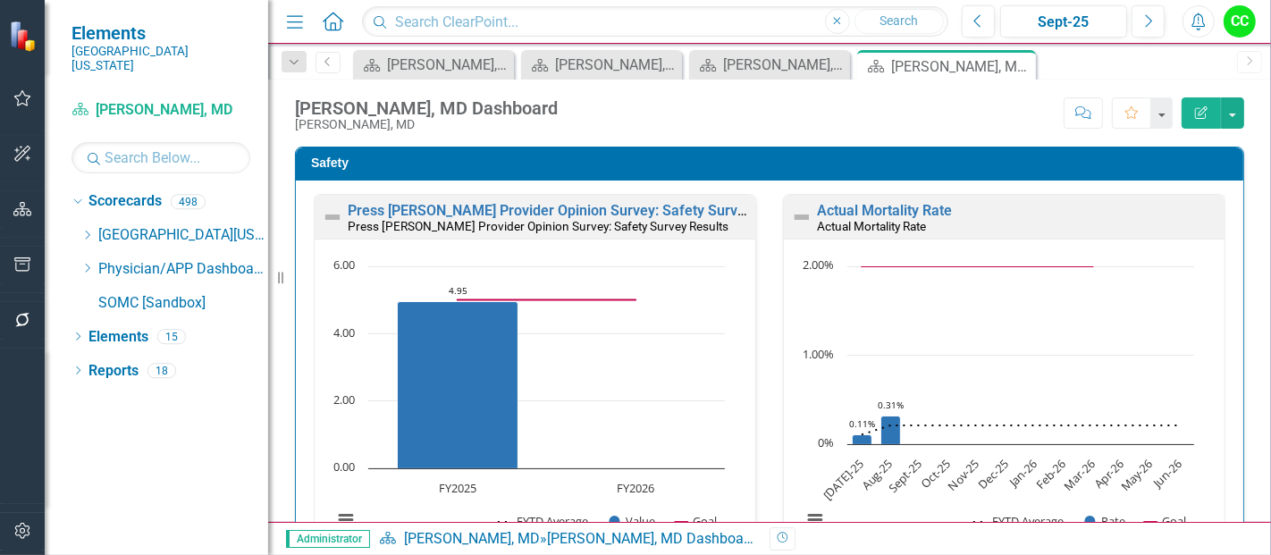
scroll to position [609, 0]
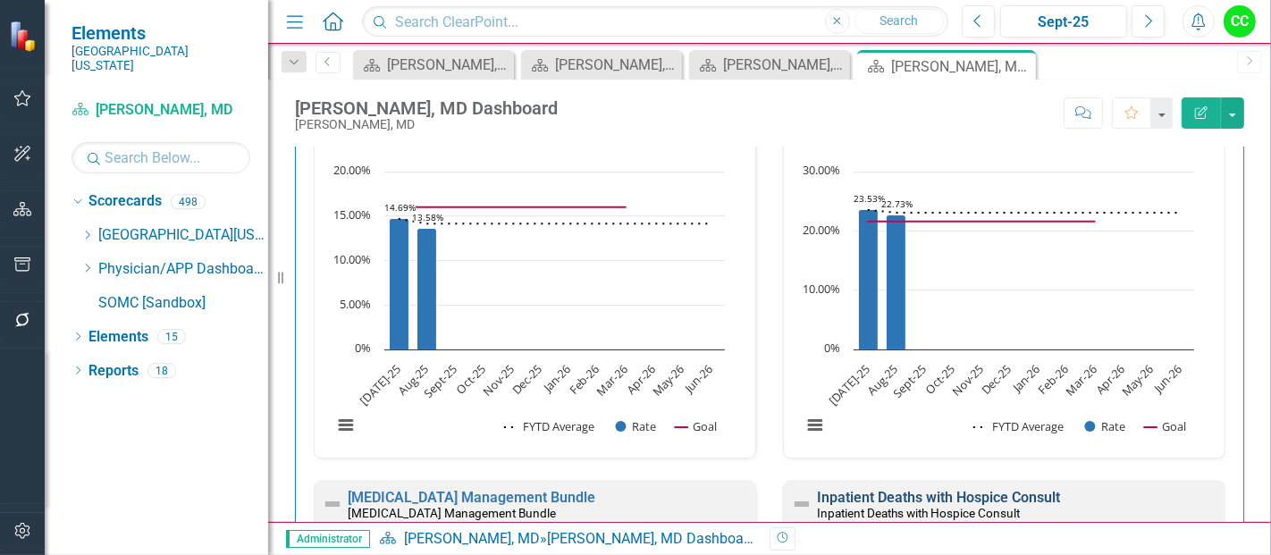
click at [993, 489] on link "Inpatient Deaths with Hospice Consult" at bounding box center [938, 497] width 243 height 17
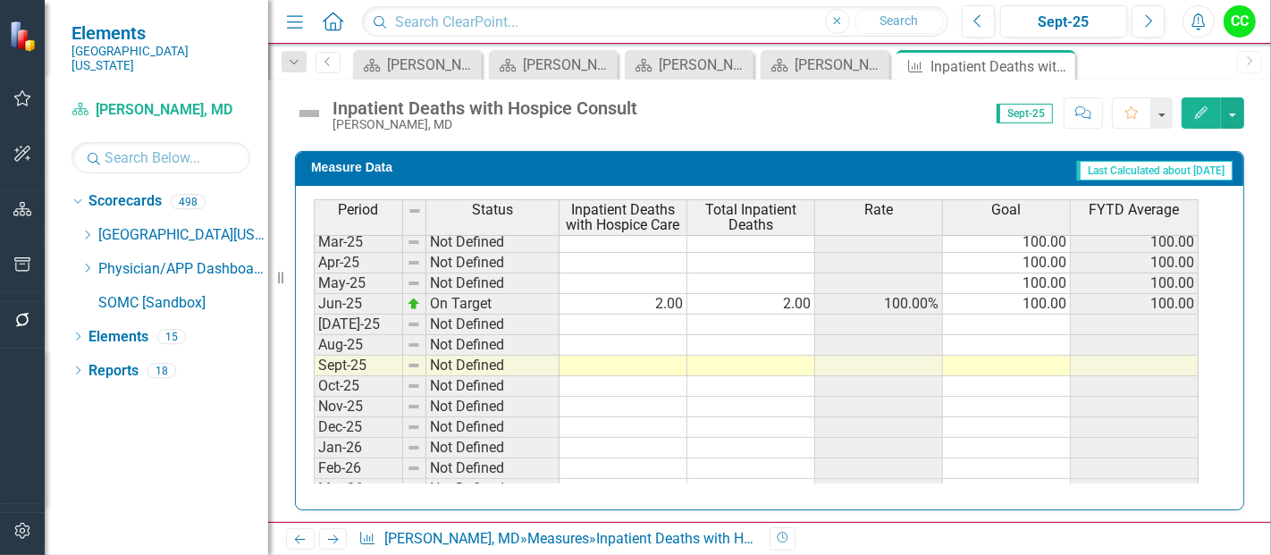
click at [624, 315] on tbody "Oct-23 Not Defined Nov-23 Not Defined Dec-23 Not Defined Jan-24 Not Defined Feb…" at bounding box center [756, 201] width 885 height 638
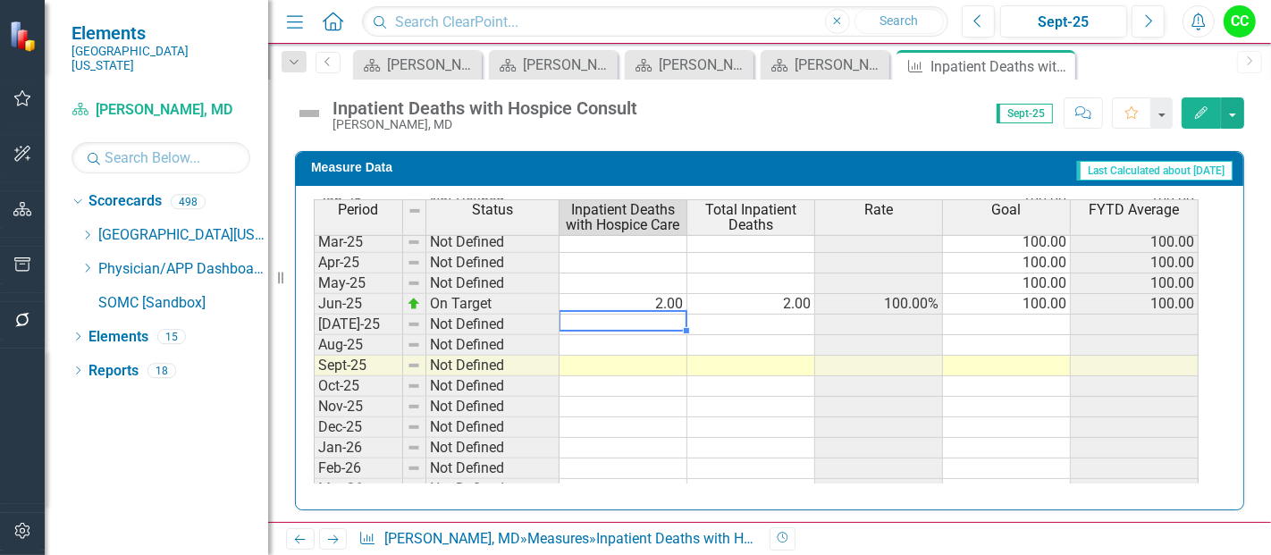
type textarea "2"
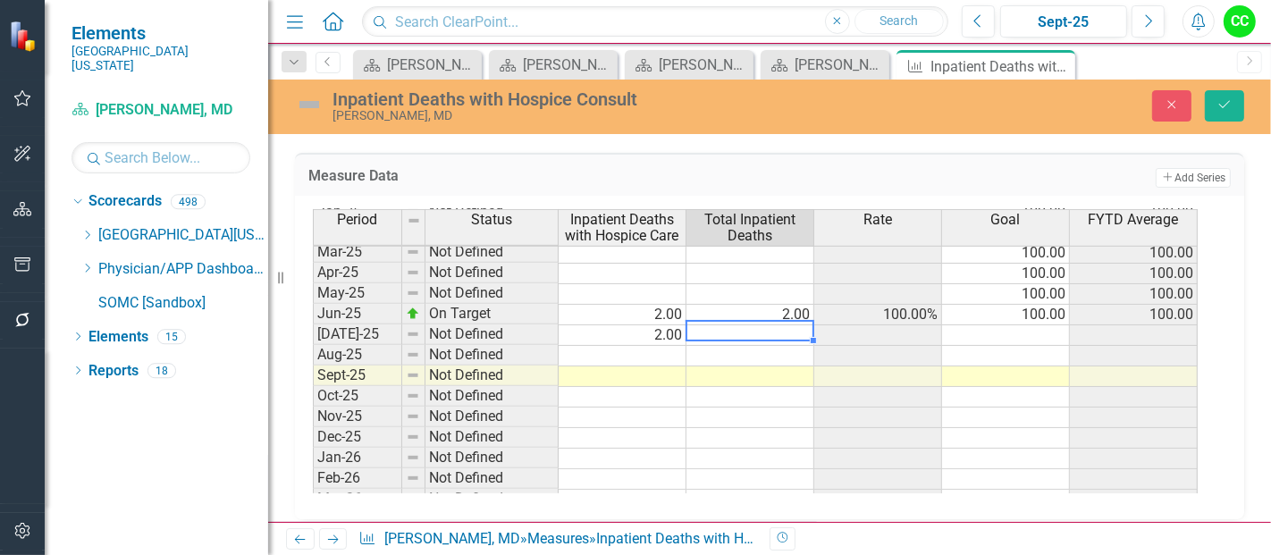
type textarea "2"
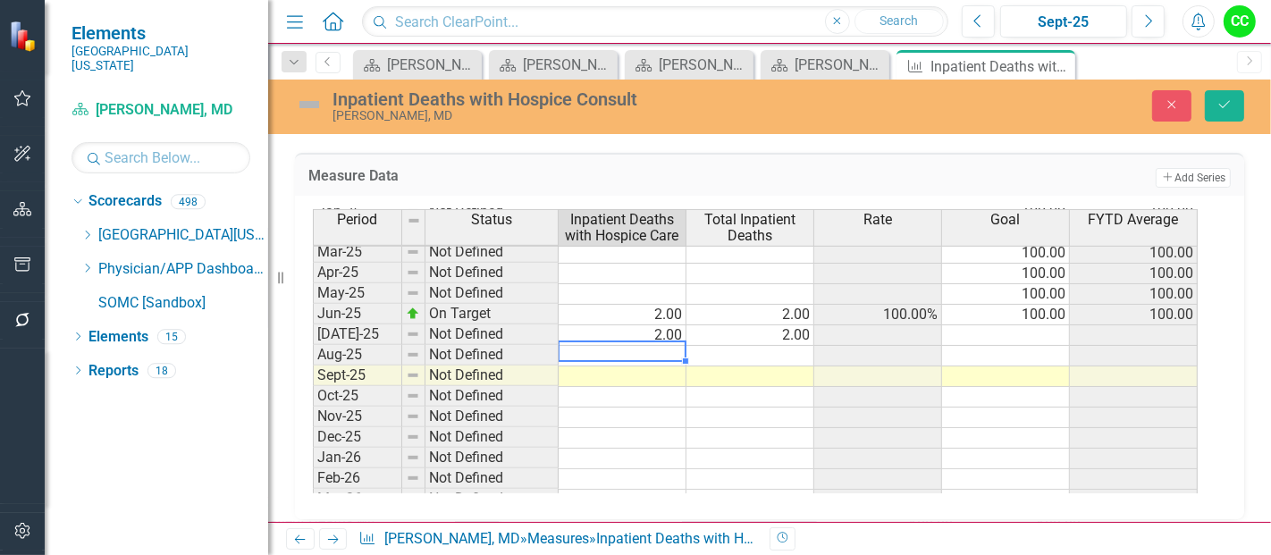
type textarea "1"
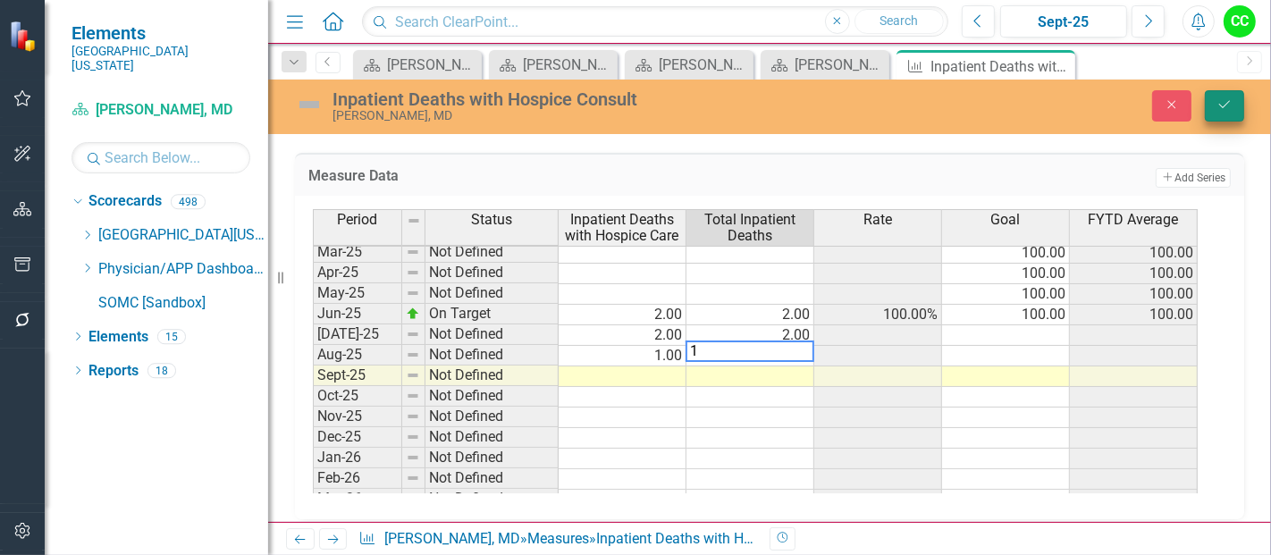
type textarea "1"
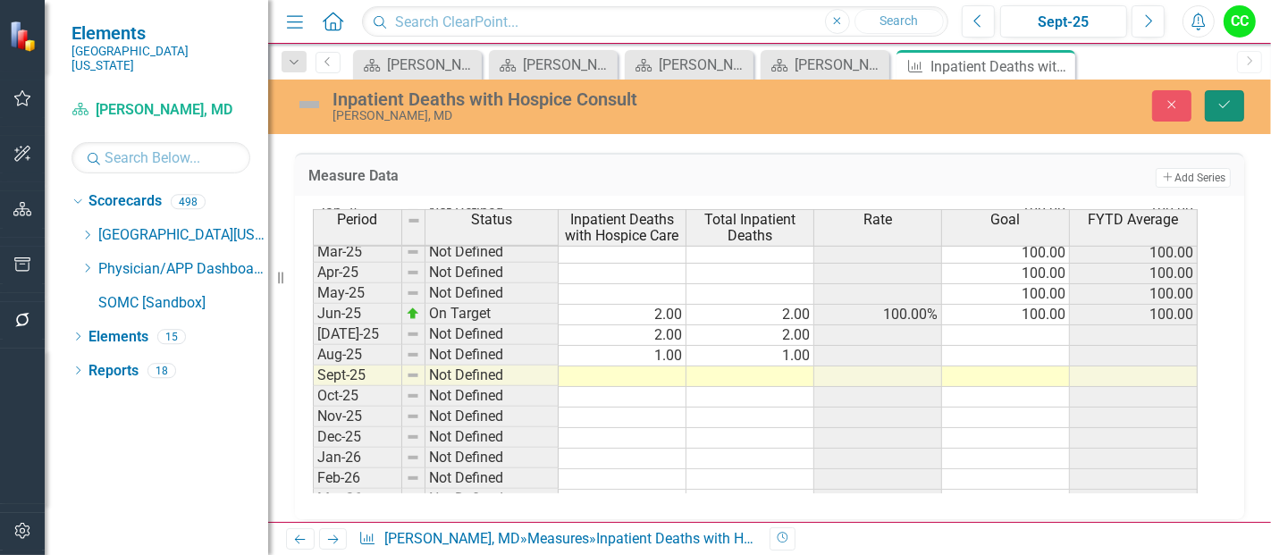
click at [1235, 105] on button "Save" at bounding box center [1224, 105] width 39 height 31
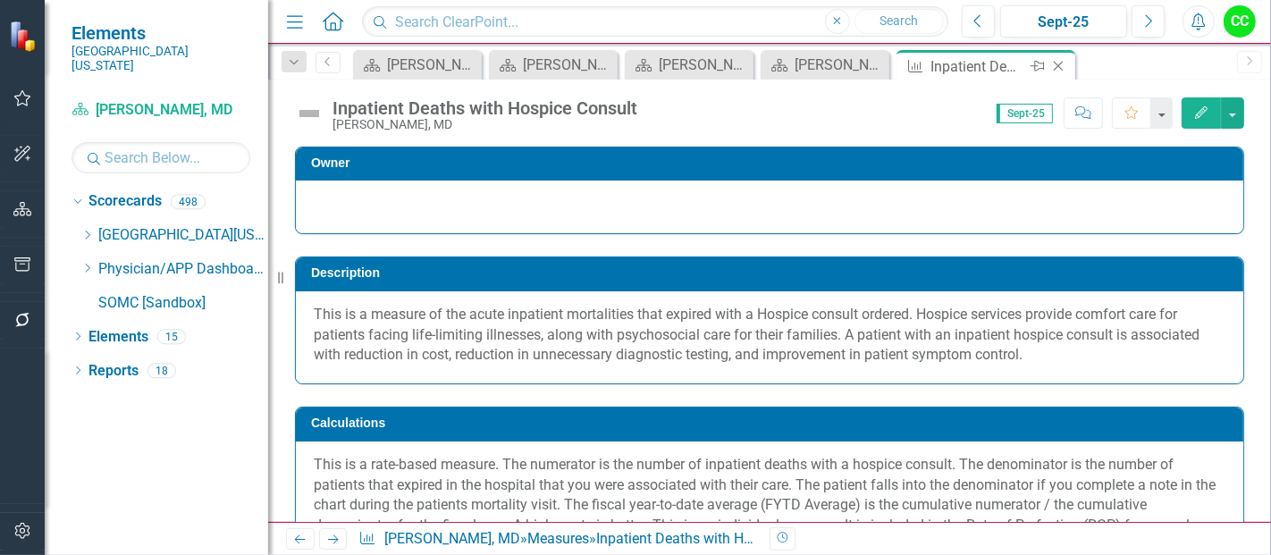
click at [1060, 63] on icon at bounding box center [1059, 67] width 10 height 10
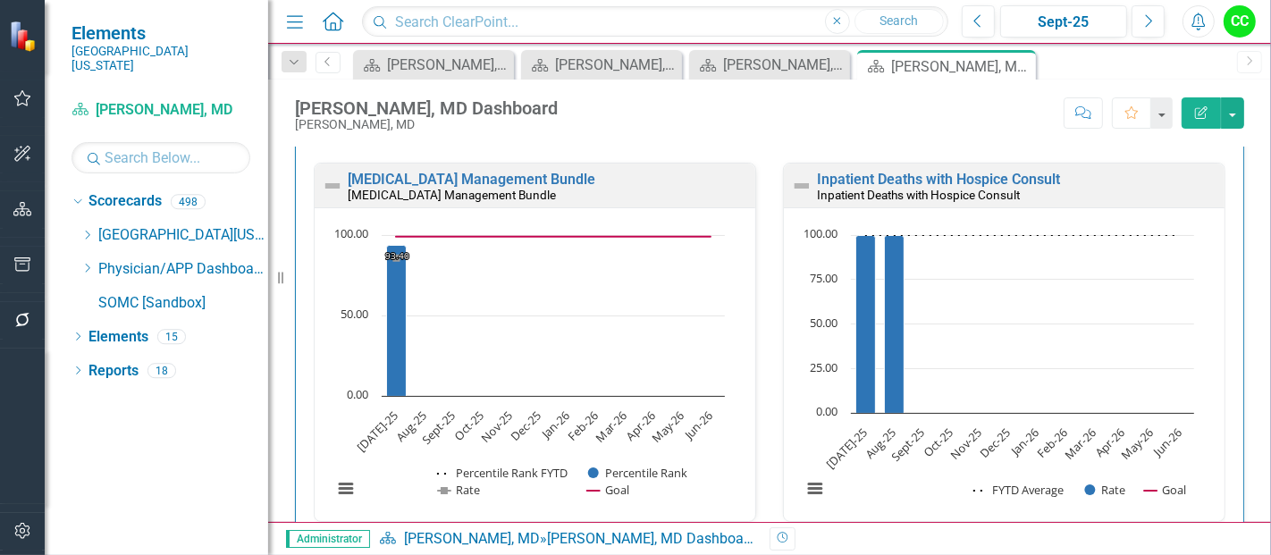
scroll to position [859, 0]
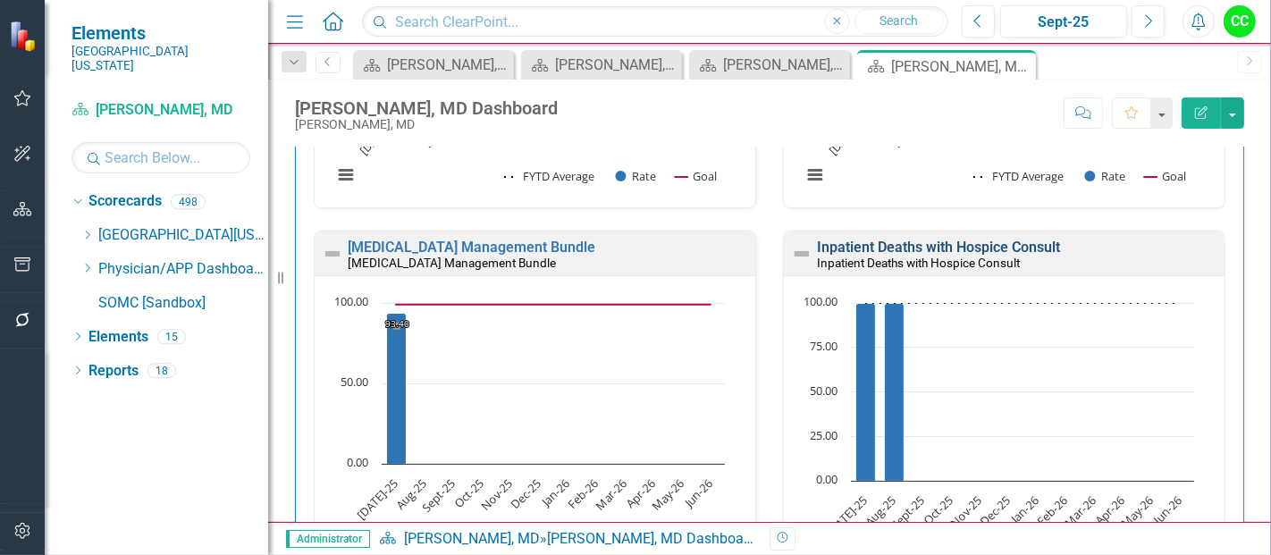
click at [1015, 239] on link "Inpatient Deaths with Hospice Consult" at bounding box center [938, 247] width 243 height 17
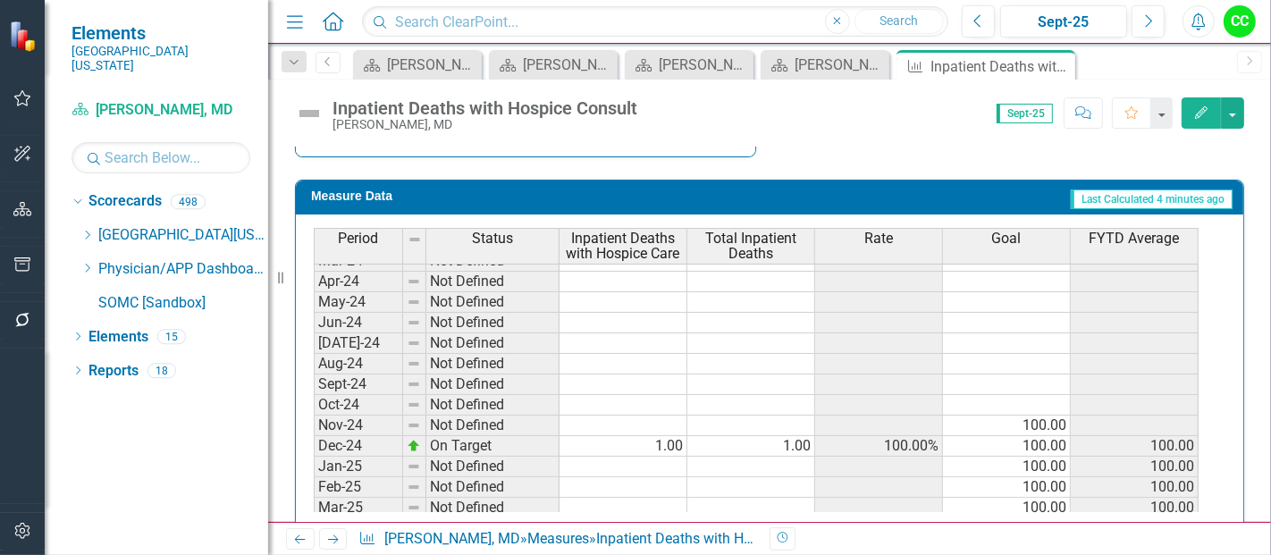
scroll to position [528, 0]
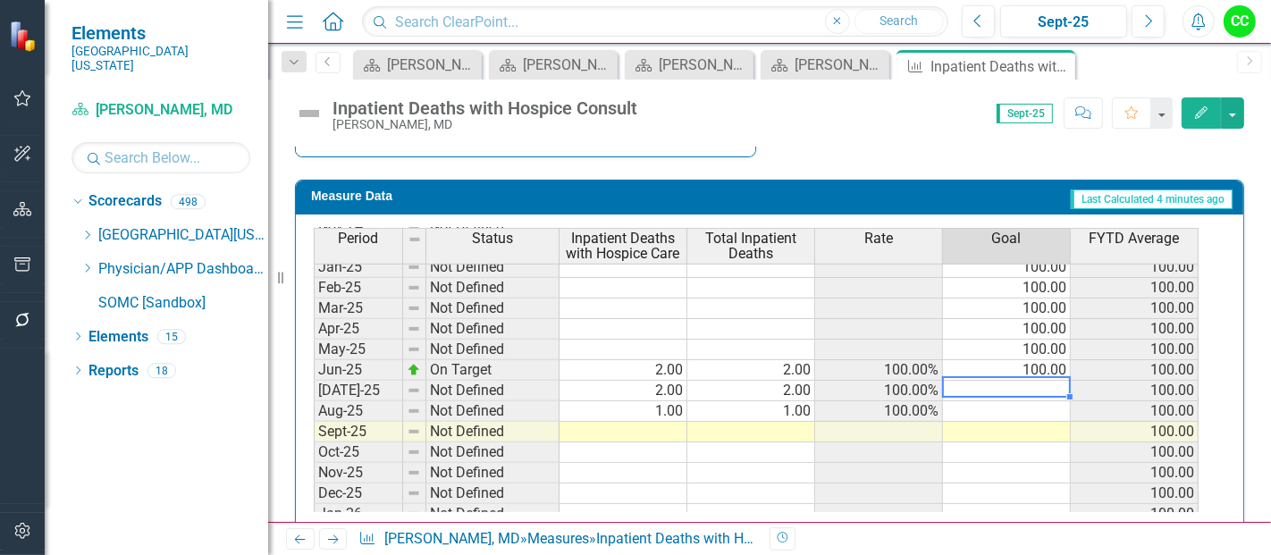
click at [1012, 374] on tbody "Feb-24 Not Defined Mar-24 Not Defined Apr-24 Not Defined May-24 Not Defined Jun…" at bounding box center [756, 328] width 885 height 597
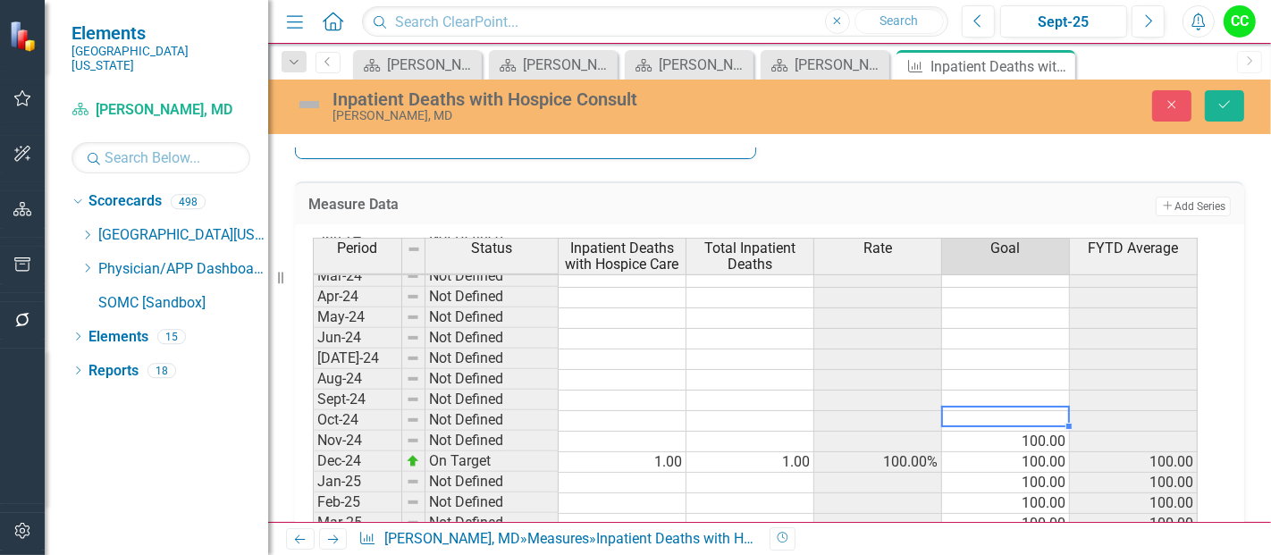
click at [313, 421] on div "Period Status Inpatient Deaths with Hospice Care Total Inpatient Deaths Rate Go…" at bounding box center [313, 381] width 0 height 634
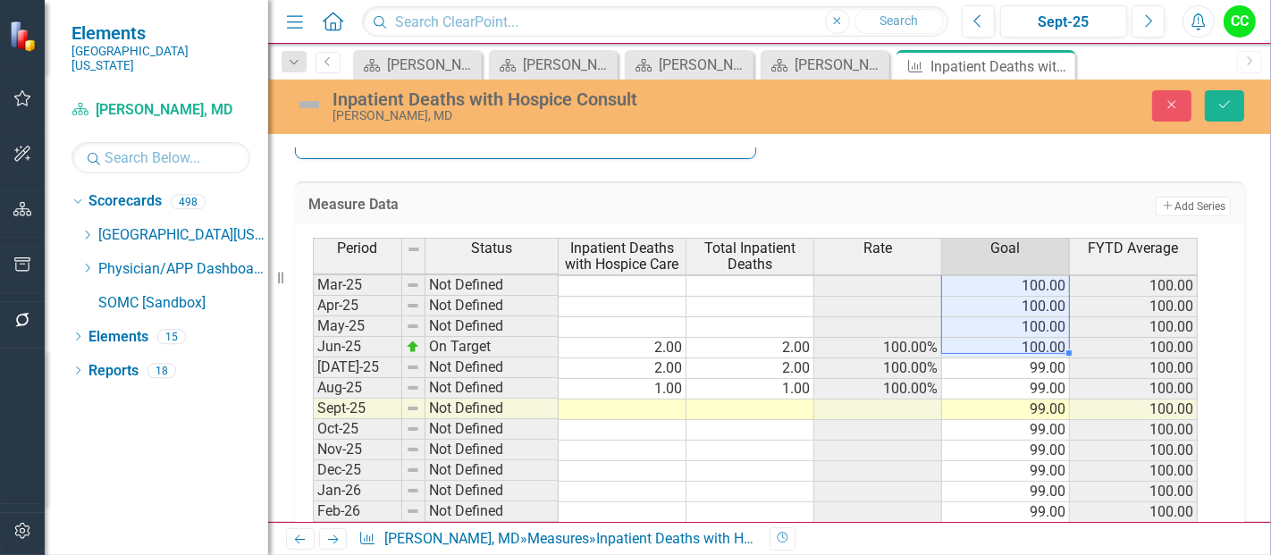
drag, startPoint x: 1026, startPoint y: 432, endPoint x: 1042, endPoint y: 336, distance: 97.8
click at [1042, 336] on tbody "Jan-24 Not Defined Feb-24 Not Defined Mar-24 Not Defined Apr-24 Not Defined May…" at bounding box center [755, 295] width 885 height 617
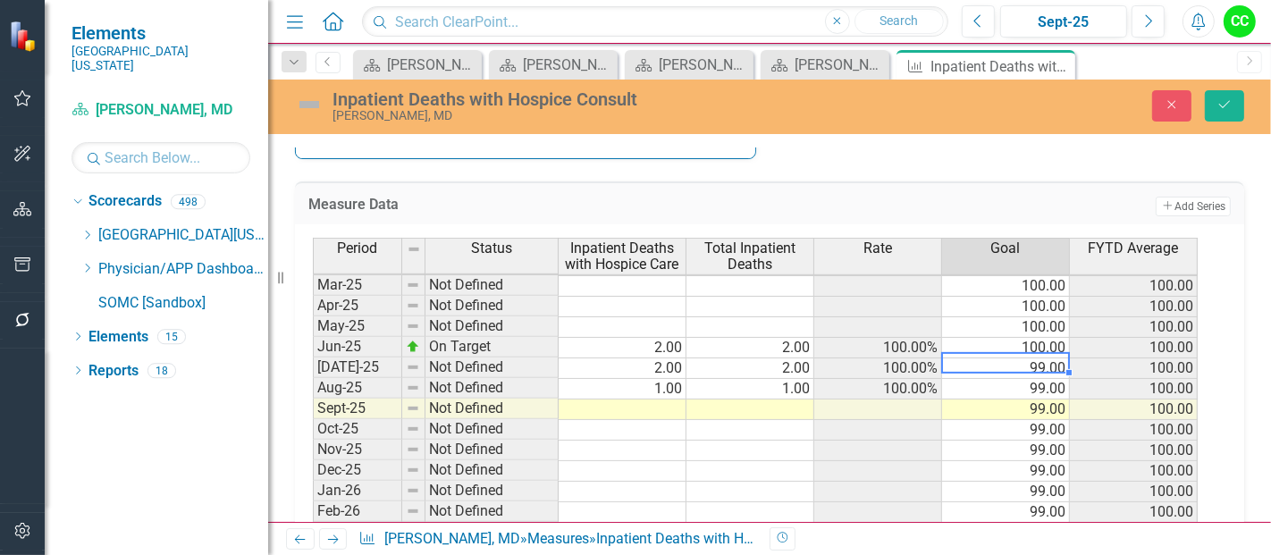
click at [1037, 358] on td "99.00" at bounding box center [1006, 368] width 128 height 21
click at [1028, 381] on tbody "Apr-24 Not Defined May-24 Not Defined Jun-24 Not Defined Jul-24 Not Defined Aug…" at bounding box center [755, 327] width 885 height 556
type textarea "100"
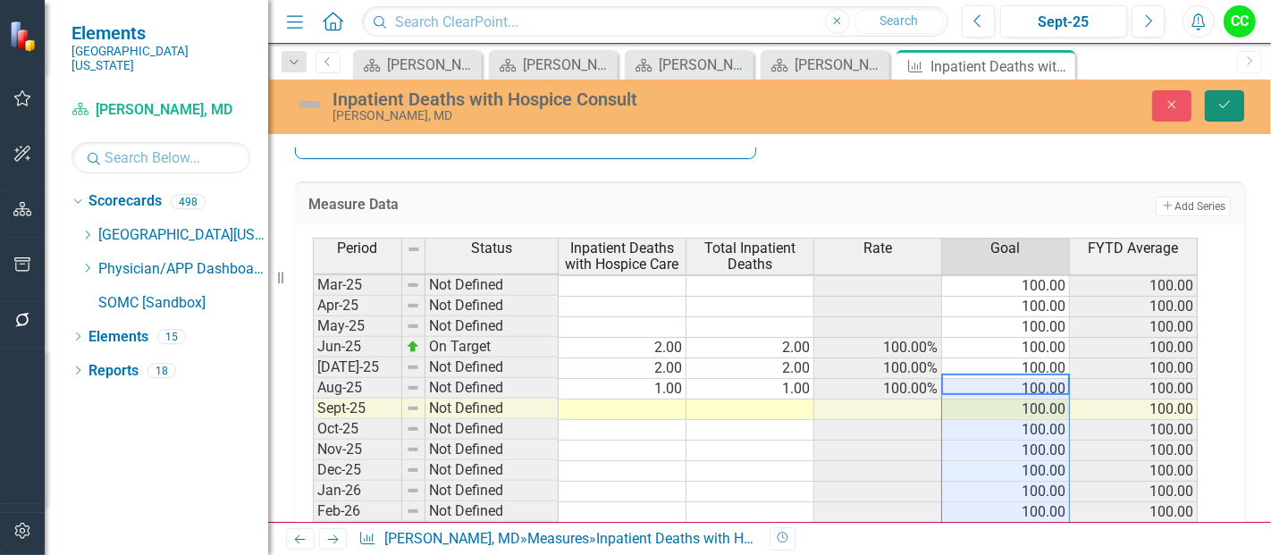
click at [1214, 103] on button "Save" at bounding box center [1224, 105] width 39 height 31
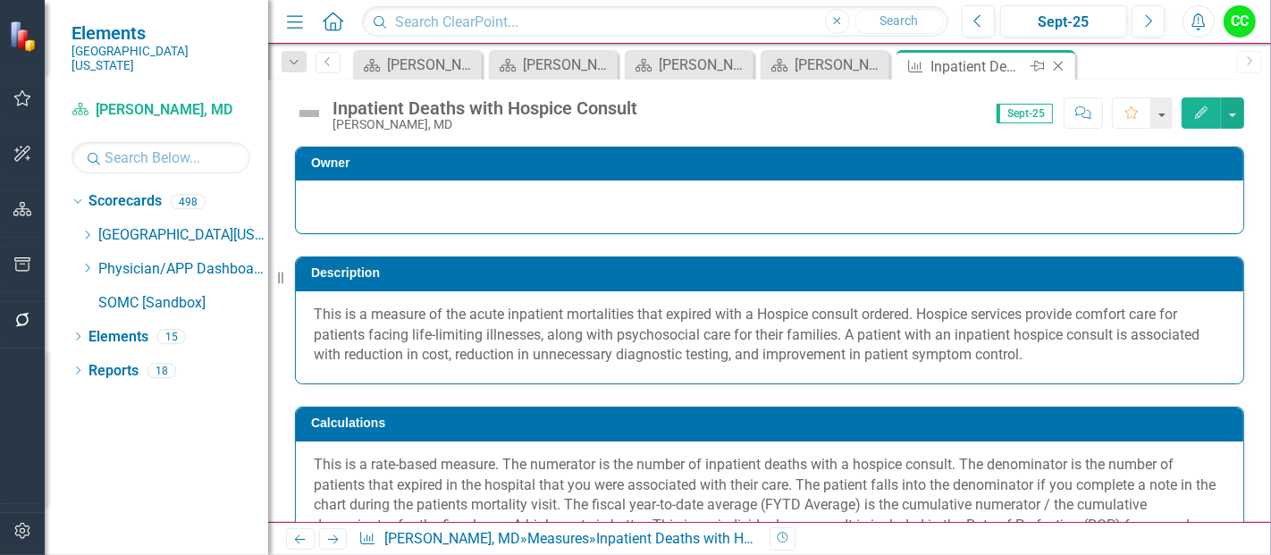
click at [1054, 63] on icon "Close" at bounding box center [1058, 66] width 18 height 14
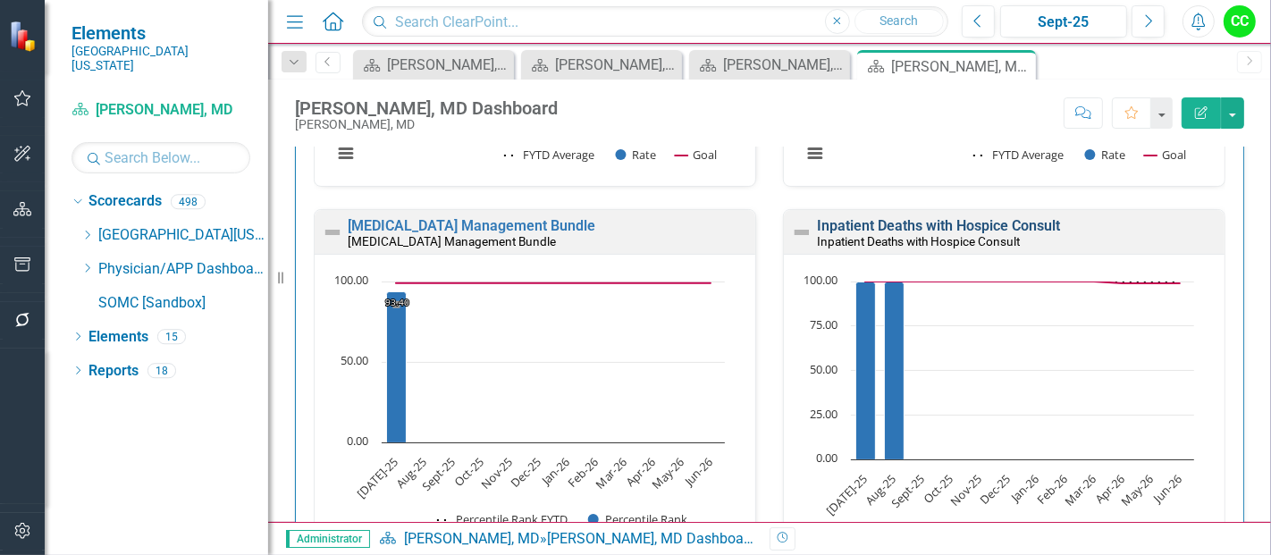
click at [1044, 225] on link "Inpatient Deaths with Hospice Consult" at bounding box center [938, 225] width 243 height 17
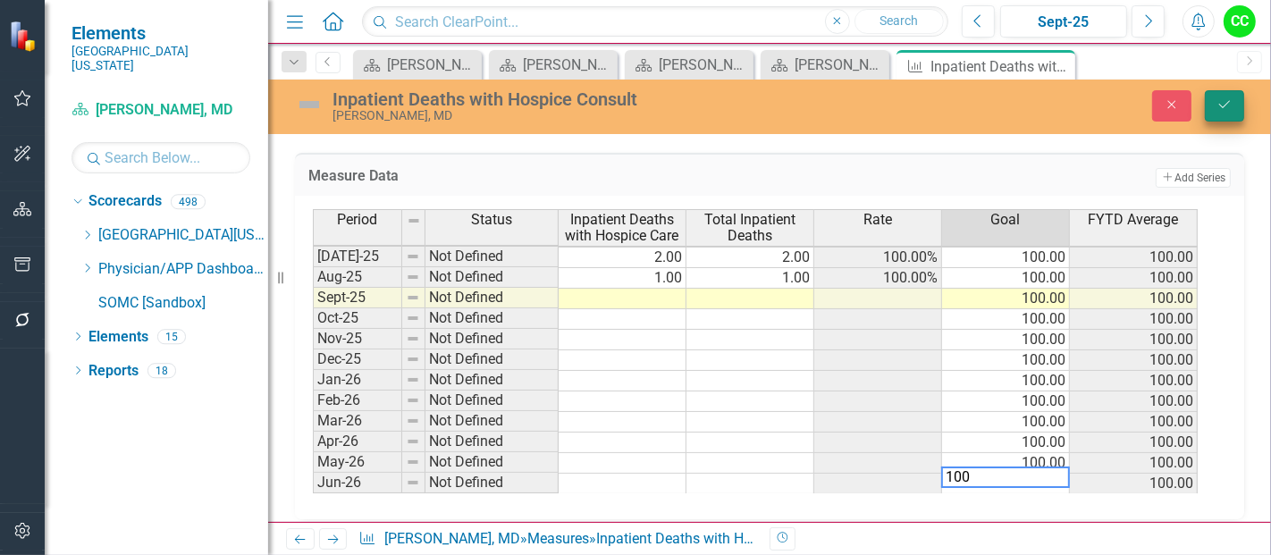
type textarea "100"
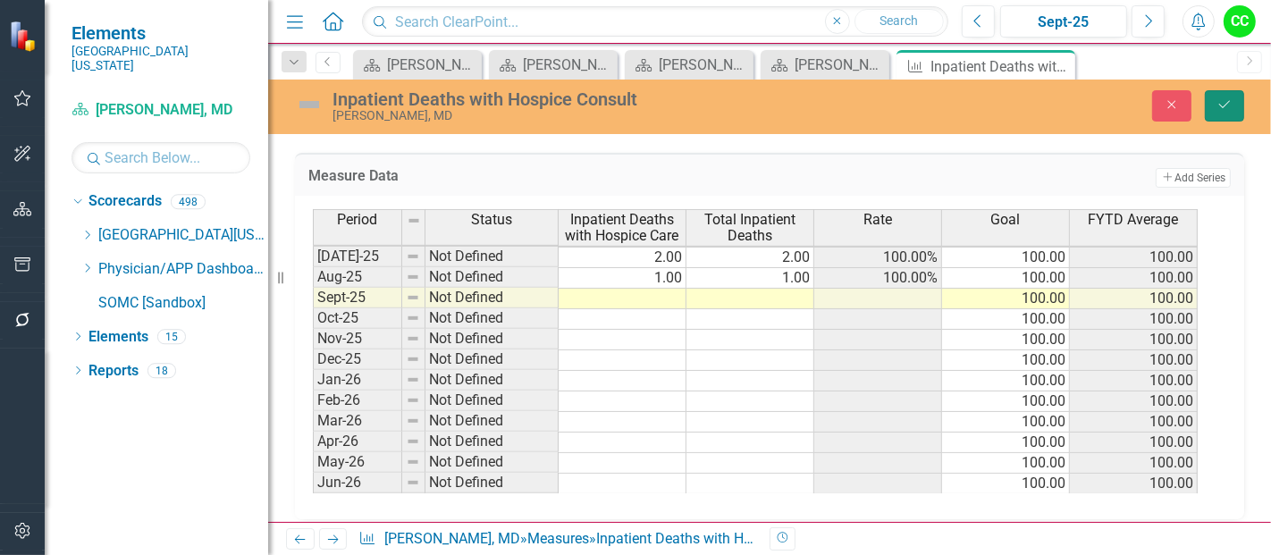
click at [1216, 93] on button "Save" at bounding box center [1224, 105] width 39 height 31
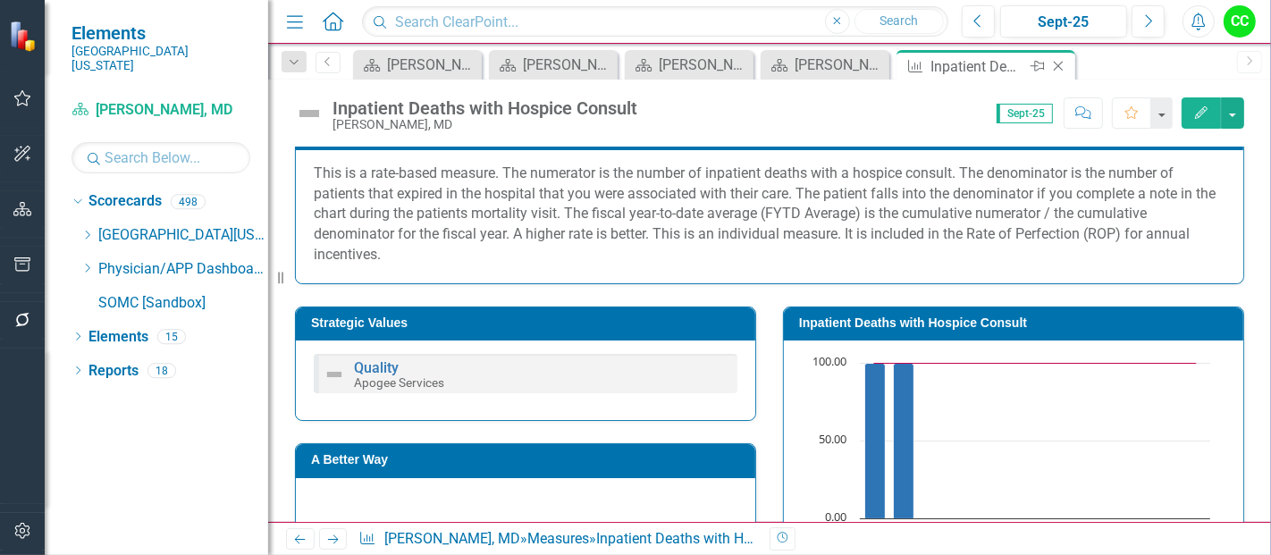
click at [1061, 65] on icon "Close" at bounding box center [1058, 66] width 18 height 14
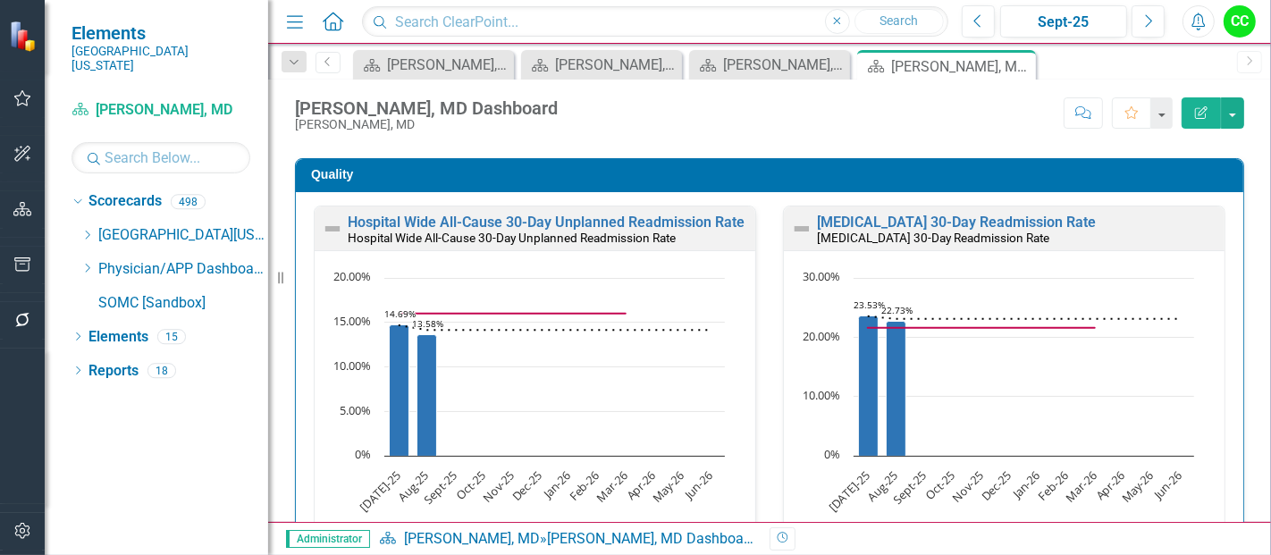
scroll to position [500, 0]
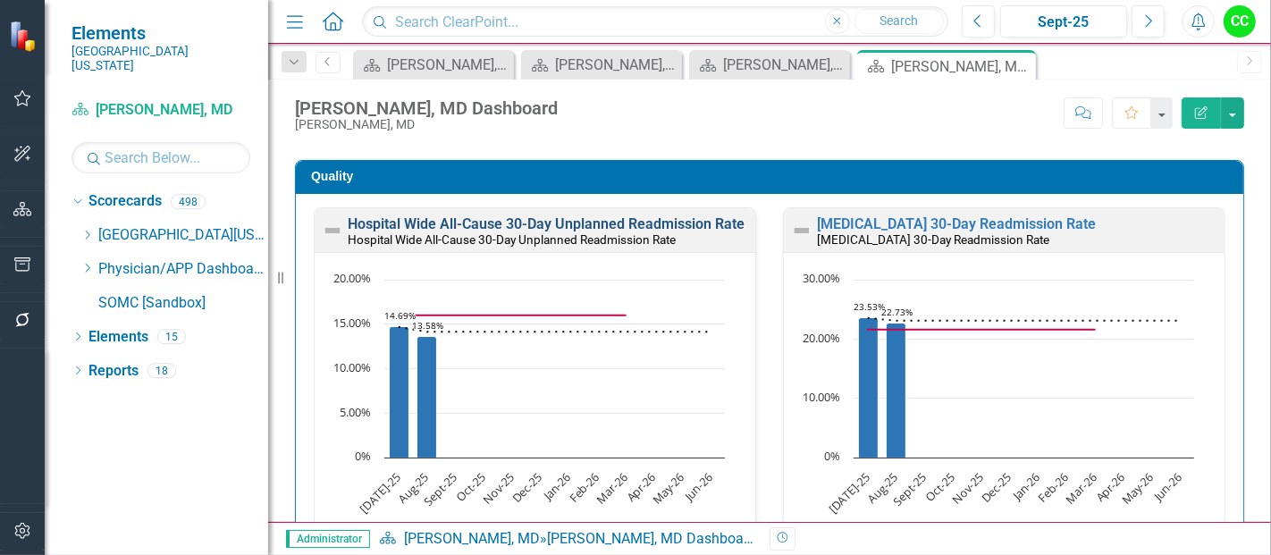
click at [663, 218] on link "Hospital Wide All-Cause 30-Day Unplanned Readmission Rate" at bounding box center [546, 223] width 397 height 17
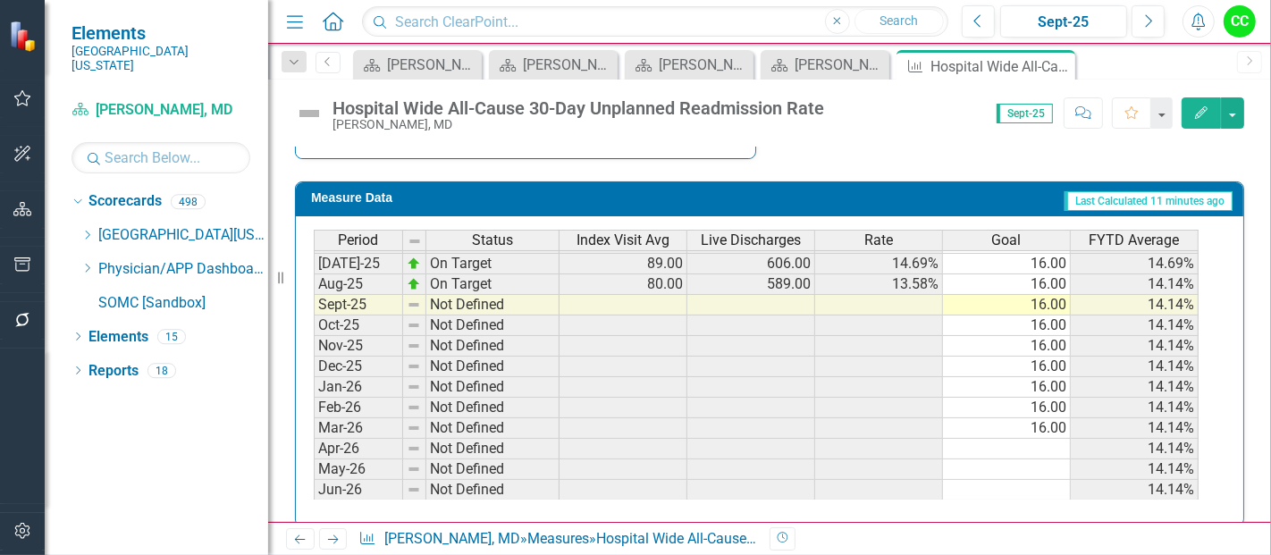
scroll to position [897, 0]
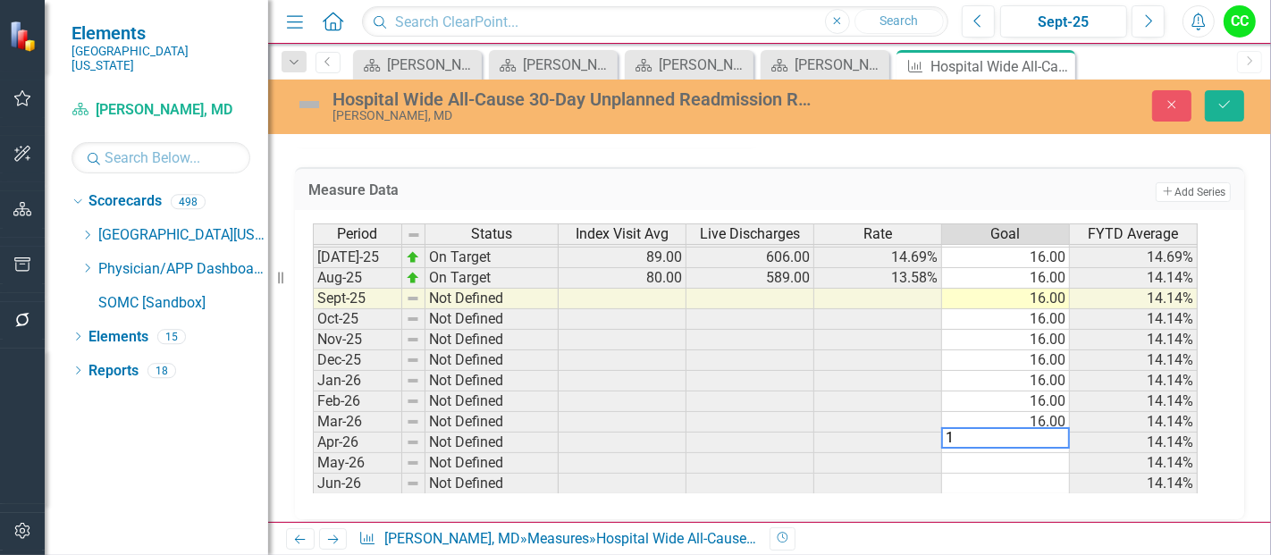
type textarea "16"
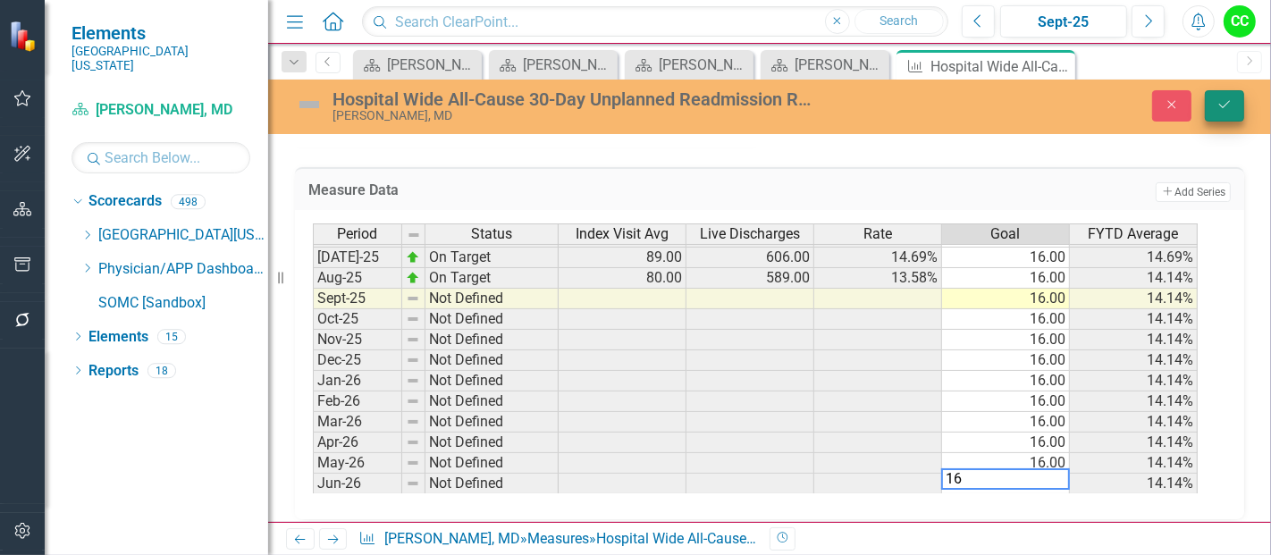
type textarea "16"
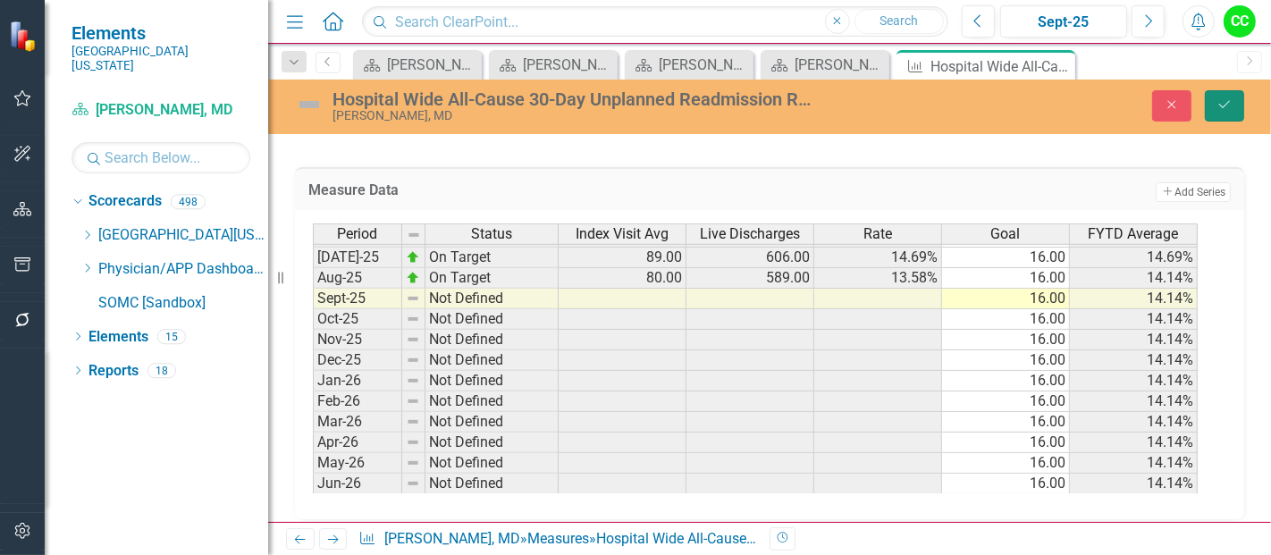
click at [1231, 108] on icon "Save" at bounding box center [1224, 104] width 16 height 13
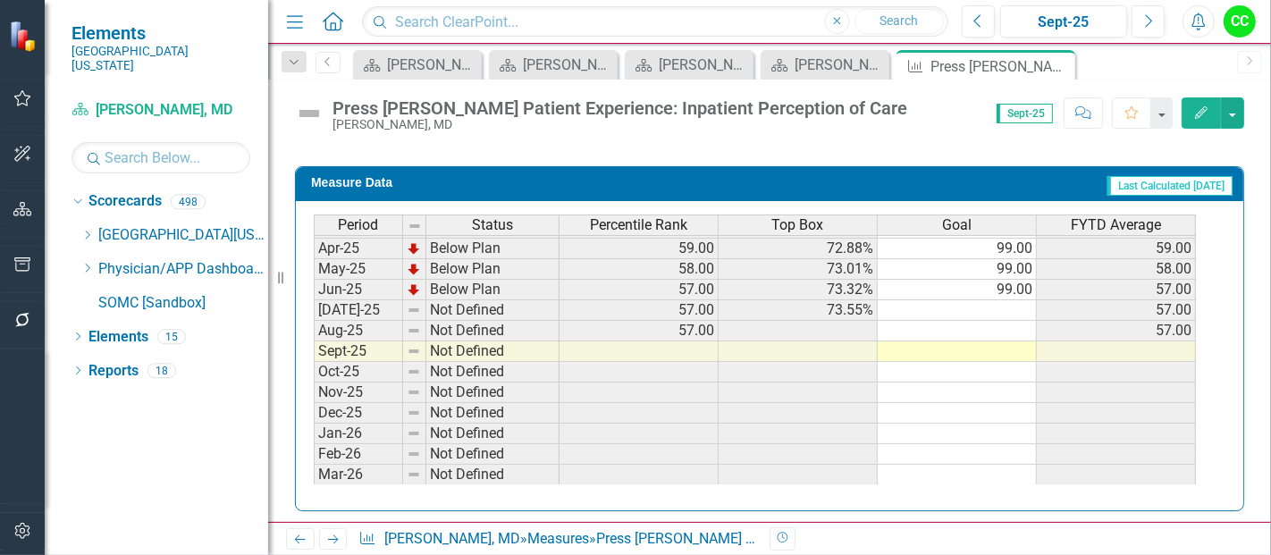
scroll to position [627, 0]
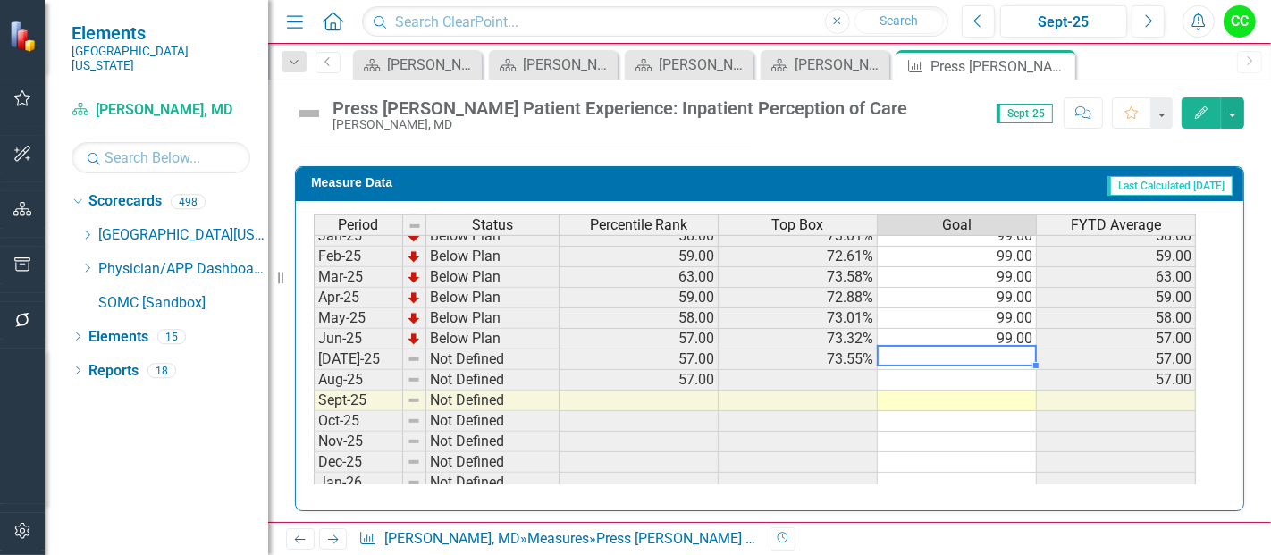
click at [314, 360] on div "Period Status Percentile Rank Top Box Goal FYTD Average Feb-24 Below Plan 62.00…" at bounding box center [314, 287] width 0 height 618
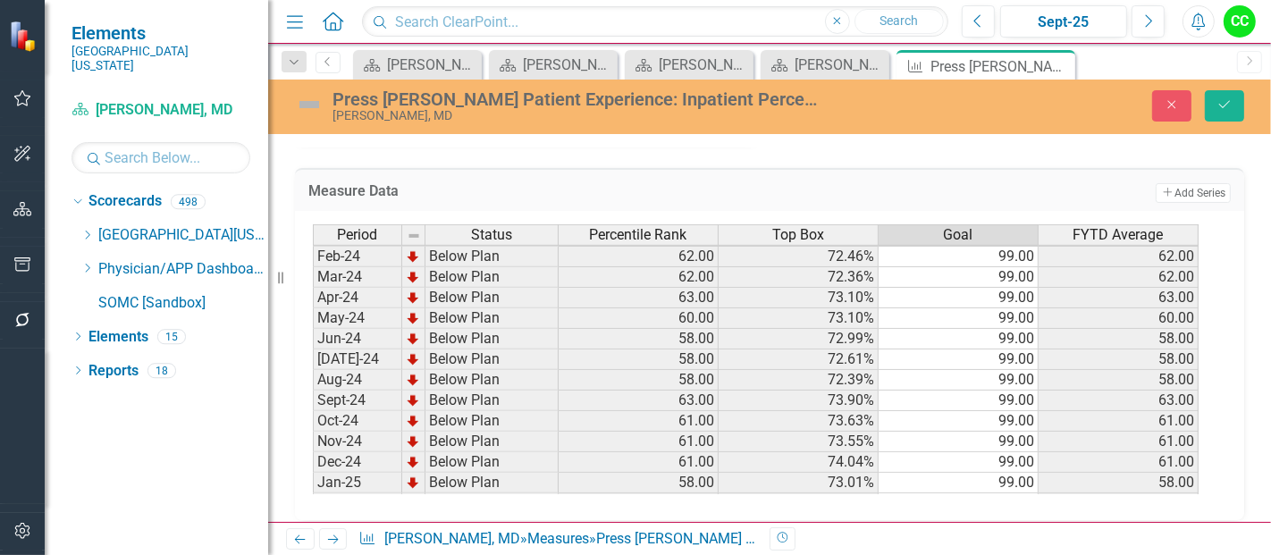
scroll to position [0, 0]
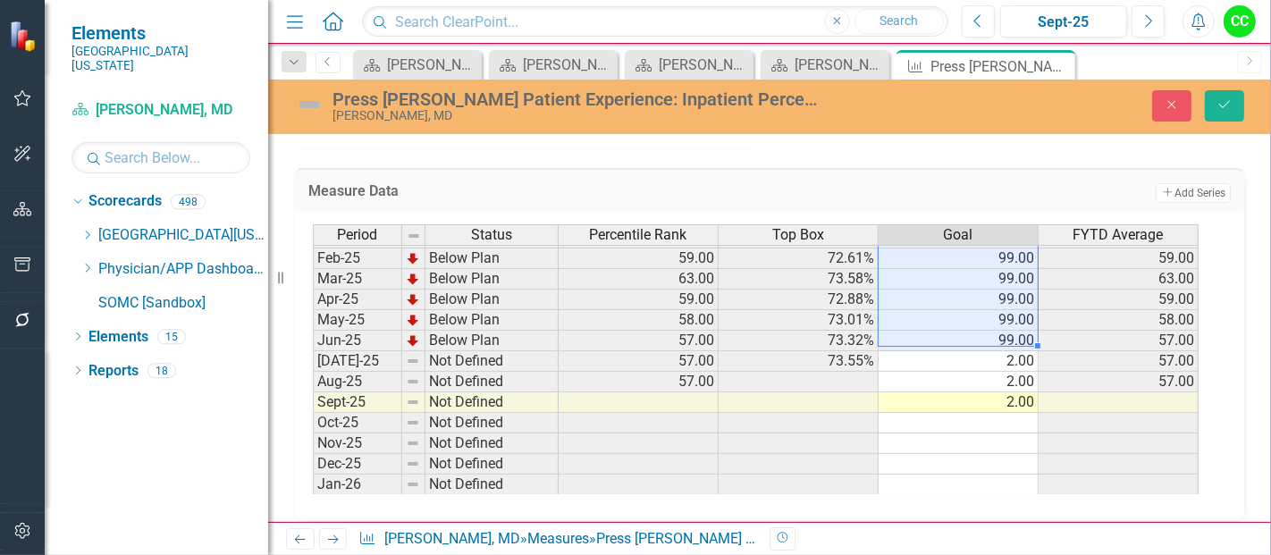
drag, startPoint x: 992, startPoint y: 249, endPoint x: 1010, endPoint y: 326, distance: 78.9
click at [1010, 326] on tbody "Sep-23 Below Plan 52.00 70.73% 99.00 52.00 Oct-23 Below Plan 52.00 70.63% 99.00…" at bounding box center [756, 227] width 886 height 659
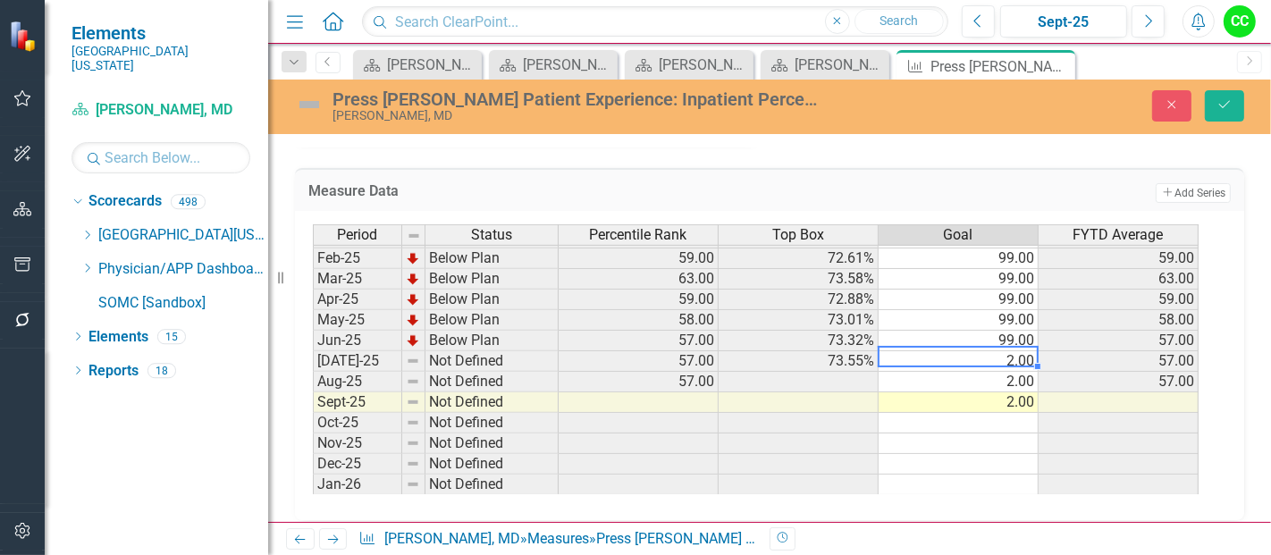
click at [1008, 352] on td "2.00" at bounding box center [958, 361] width 160 height 21
type textarea "99"
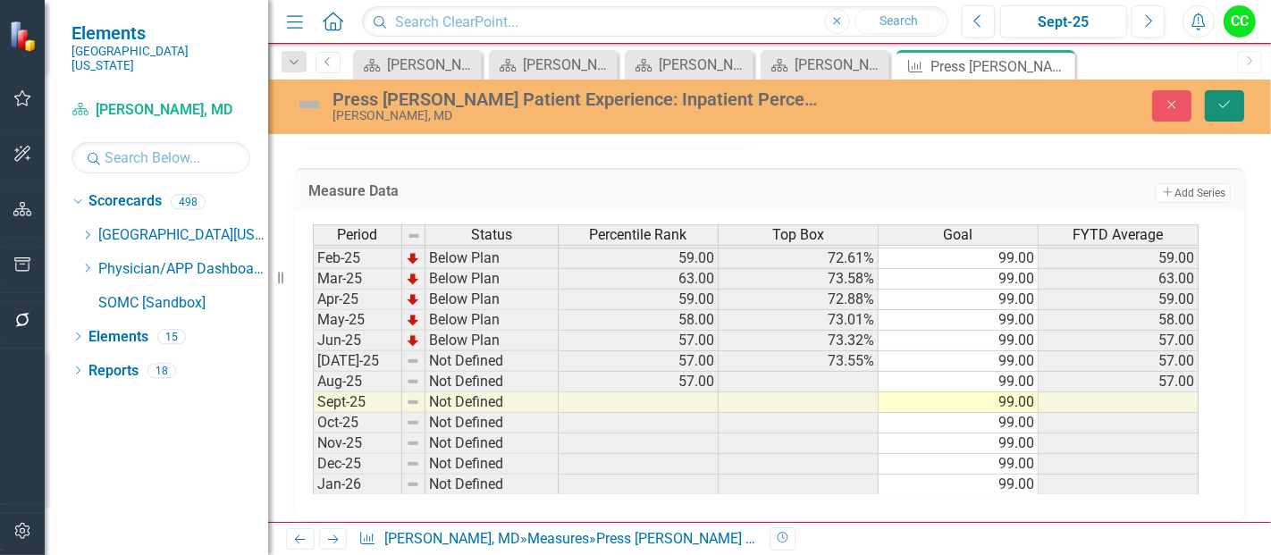
click at [1213, 108] on button "Save" at bounding box center [1224, 105] width 39 height 31
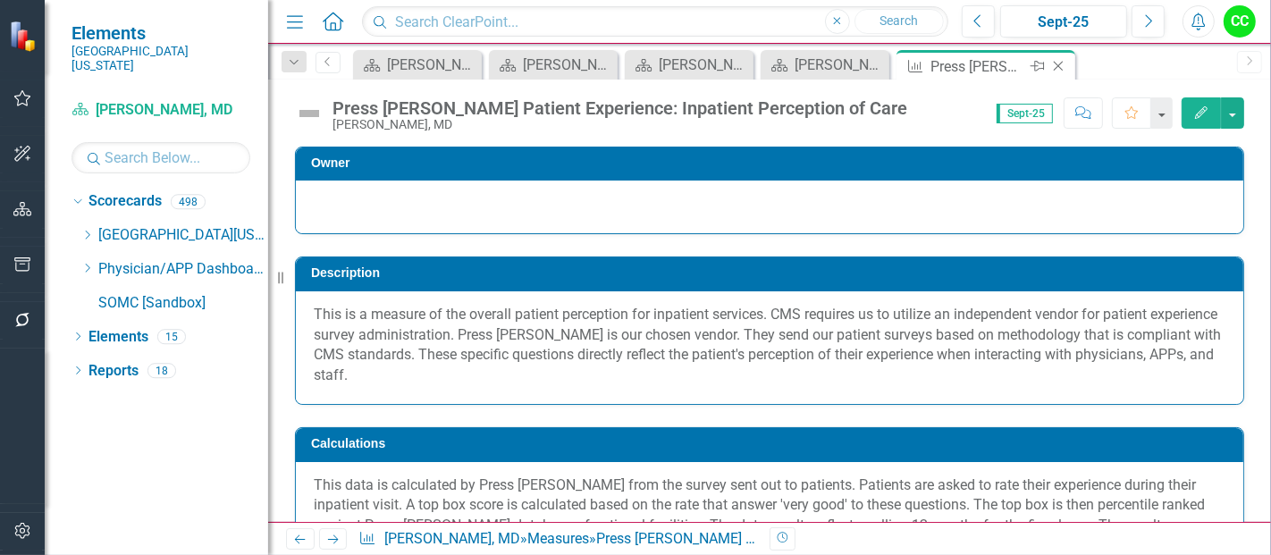
click at [1060, 65] on icon "Close" at bounding box center [1058, 66] width 18 height 14
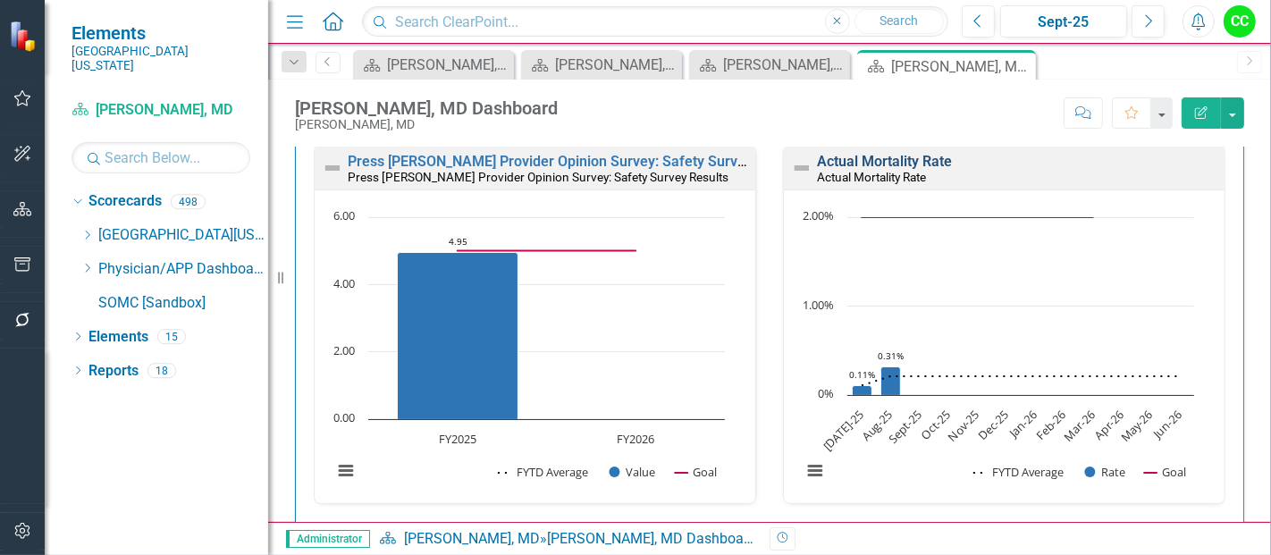
click at [913, 164] on link "Actual Mortality Rate" at bounding box center [884, 161] width 135 height 17
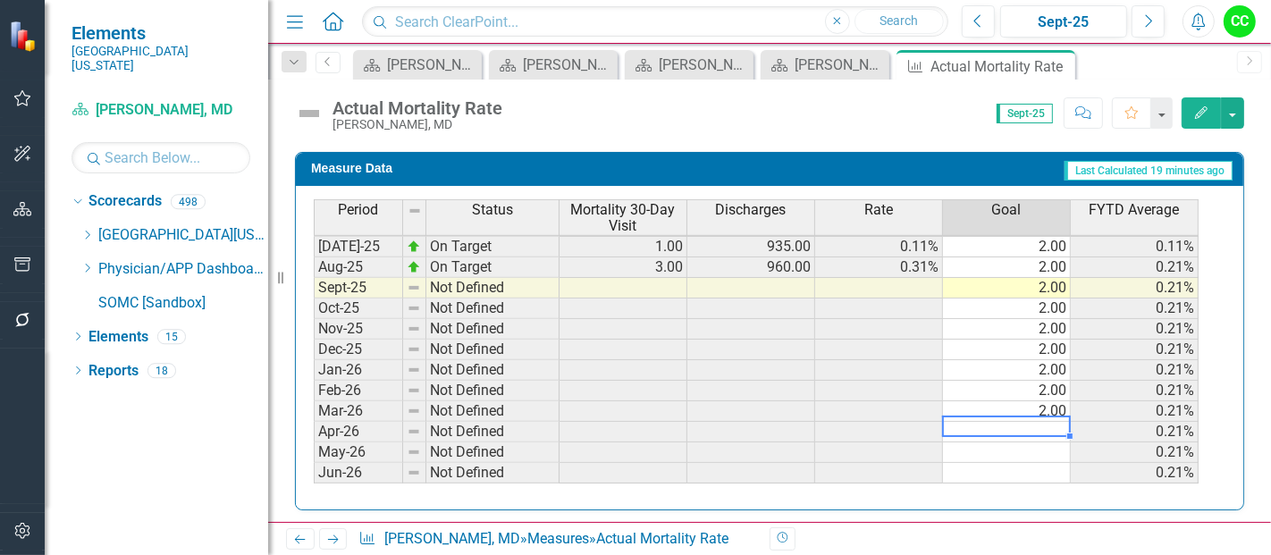
click at [1020, 414] on tbody "May-24 Not Defined 9.00 819.00 1.10% 1.22% Jun-24 Not Defined 10.00 738.00 1.36…" at bounding box center [756, 215] width 885 height 535
type textarea "2"
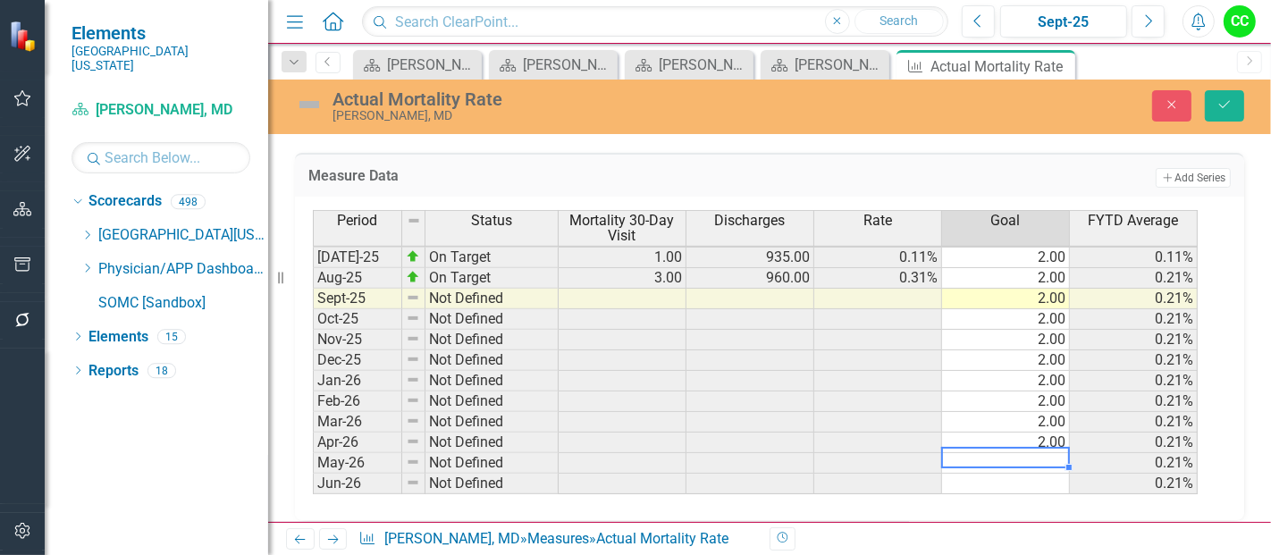
type textarea "2"
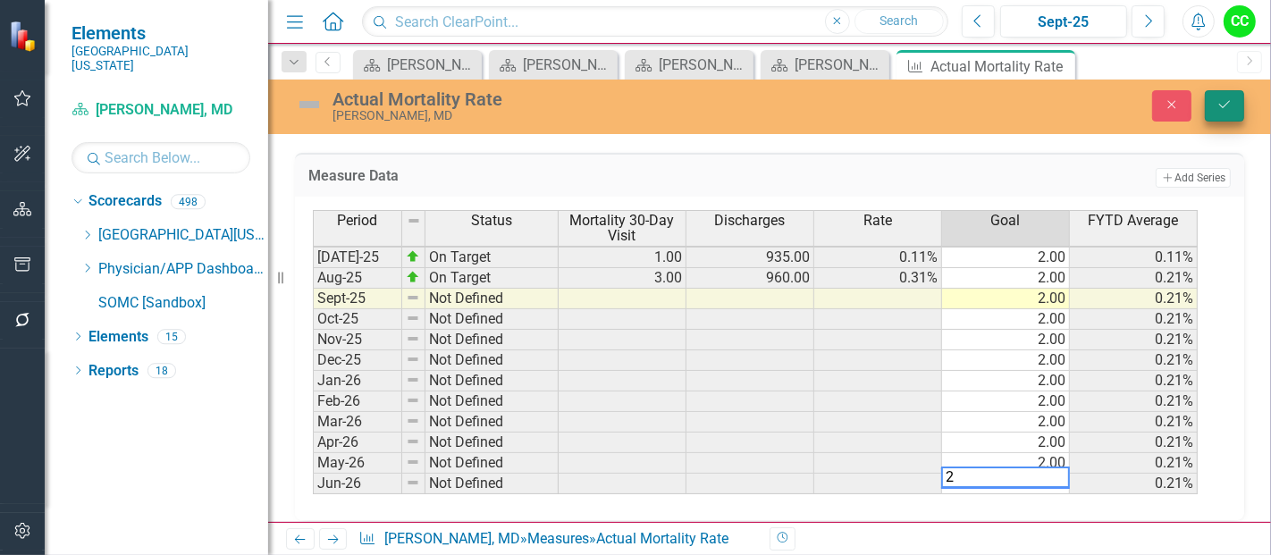
type textarea "2"
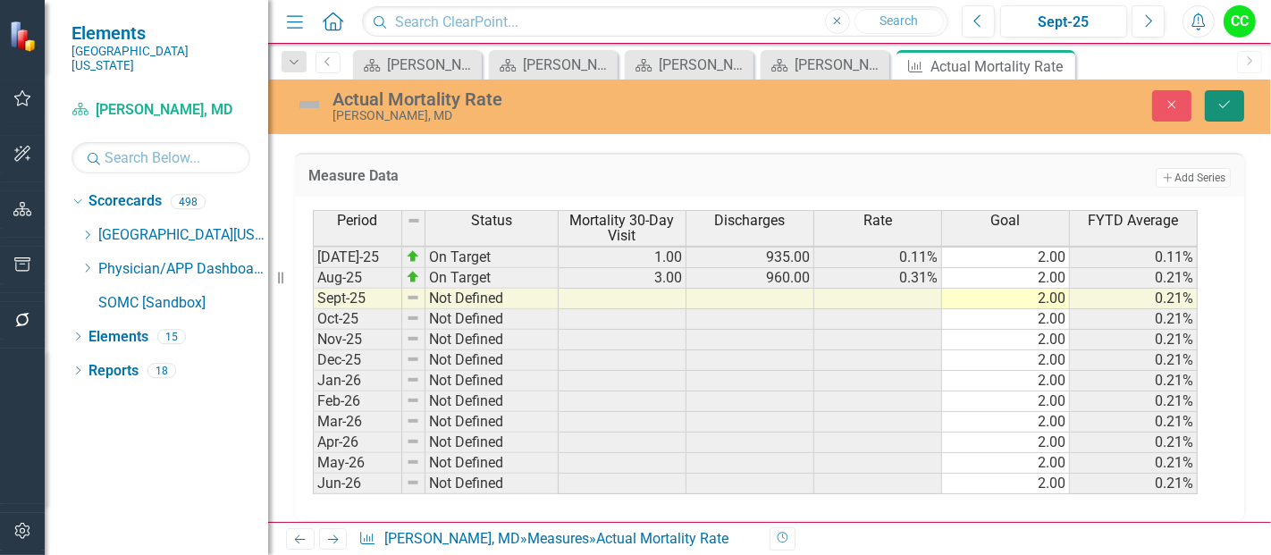
click at [1229, 116] on button "Save" at bounding box center [1224, 105] width 39 height 31
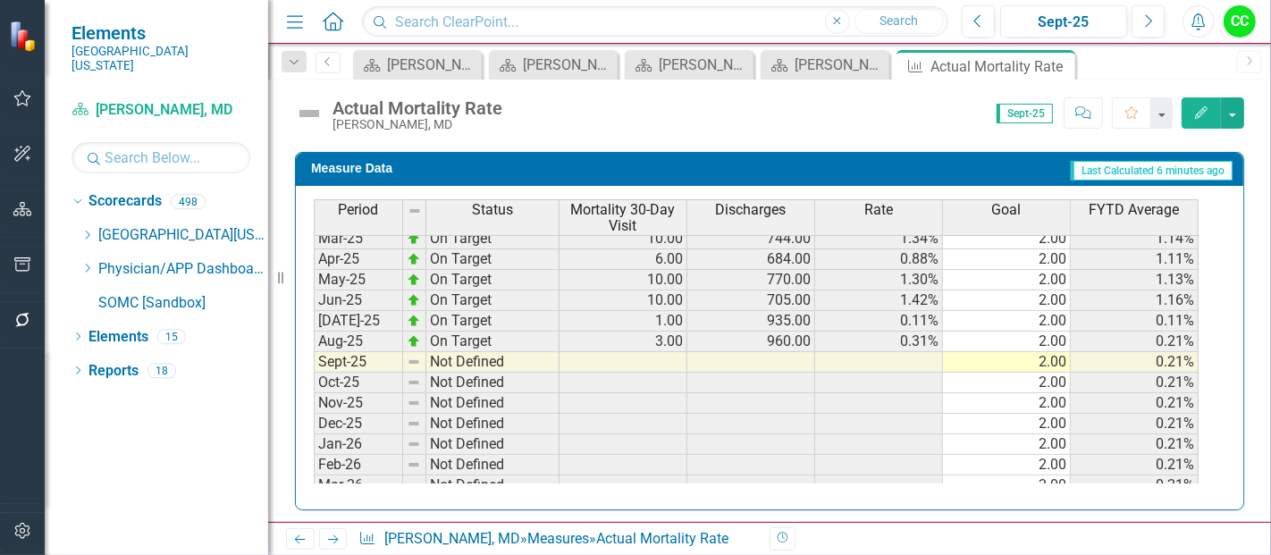
scroll to position [740, 0]
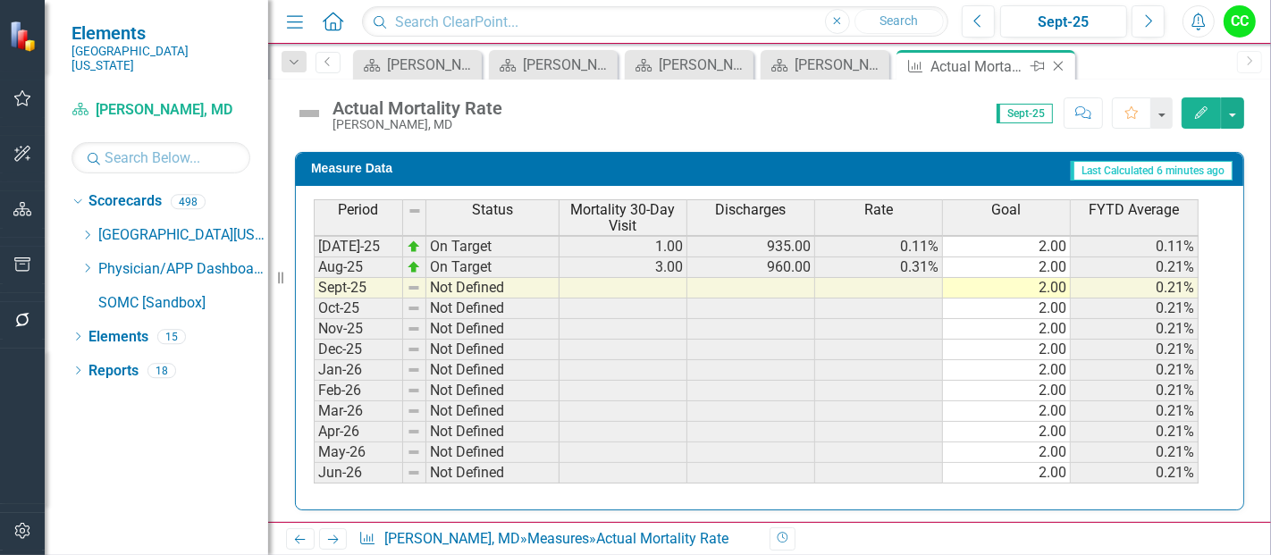
click at [1062, 63] on icon "Close" at bounding box center [1058, 66] width 18 height 14
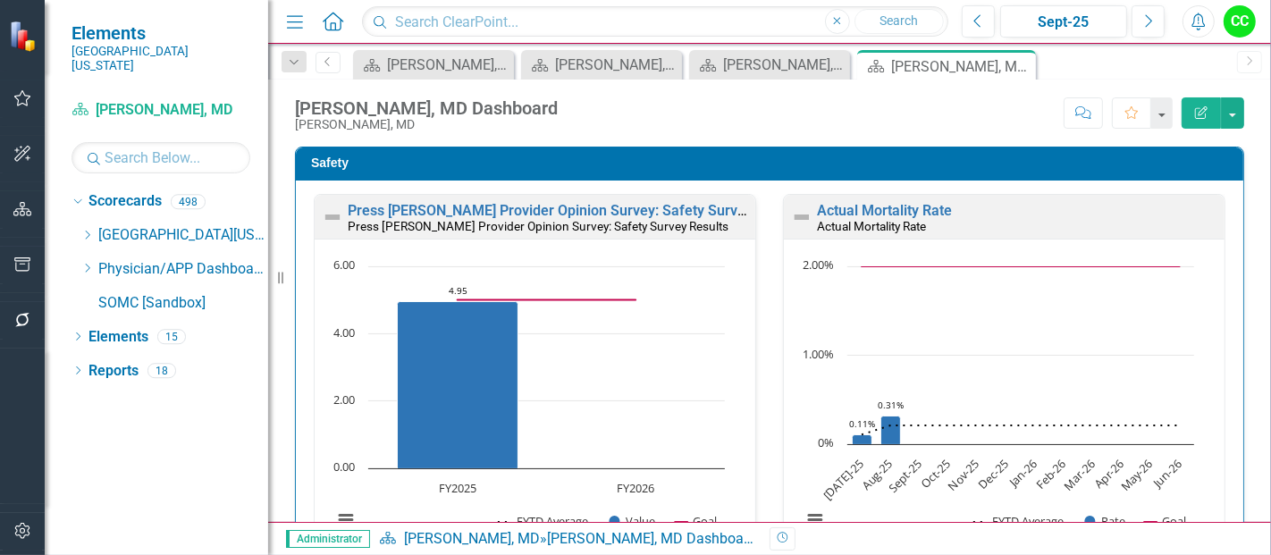
scroll to position [490, 0]
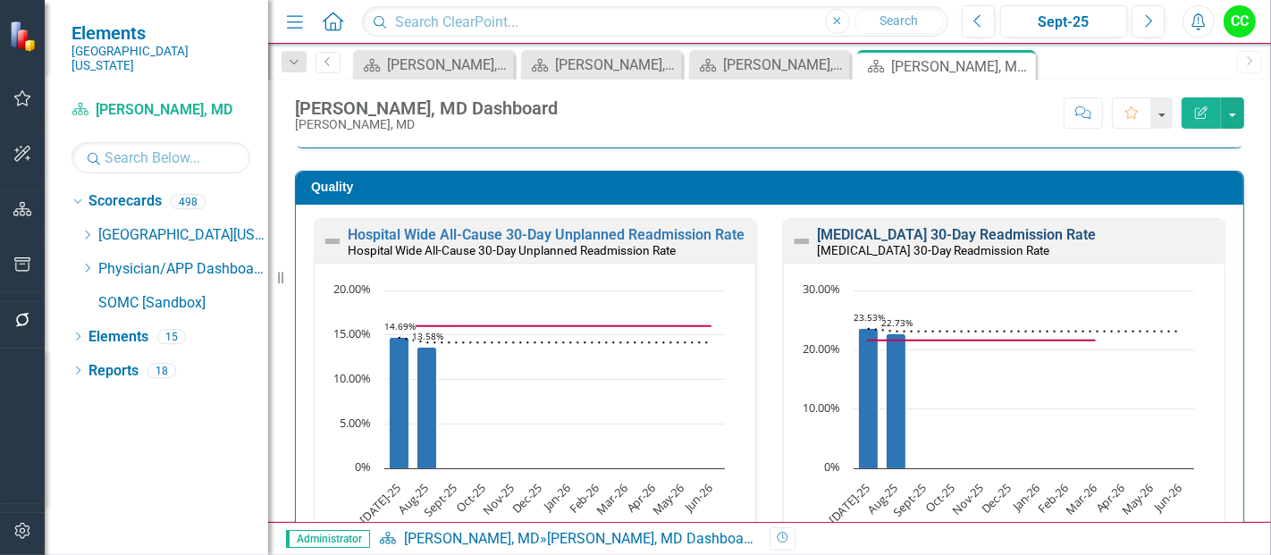
click at [1009, 226] on link "[MEDICAL_DATA] 30-Day Readmission Rate" at bounding box center [956, 234] width 279 height 17
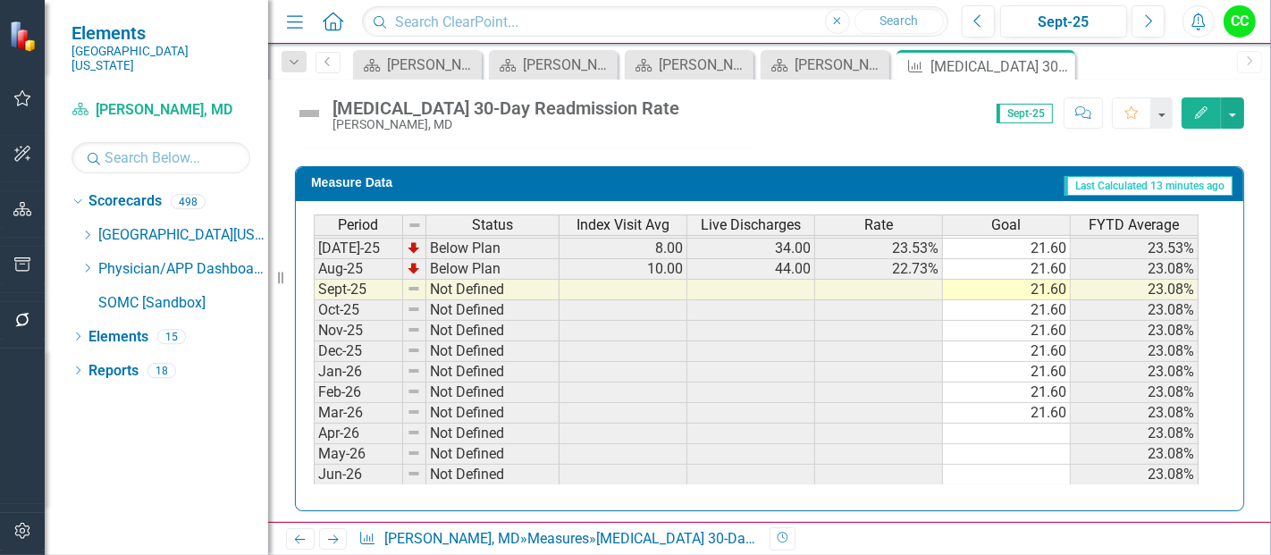
scroll to position [918, 0]
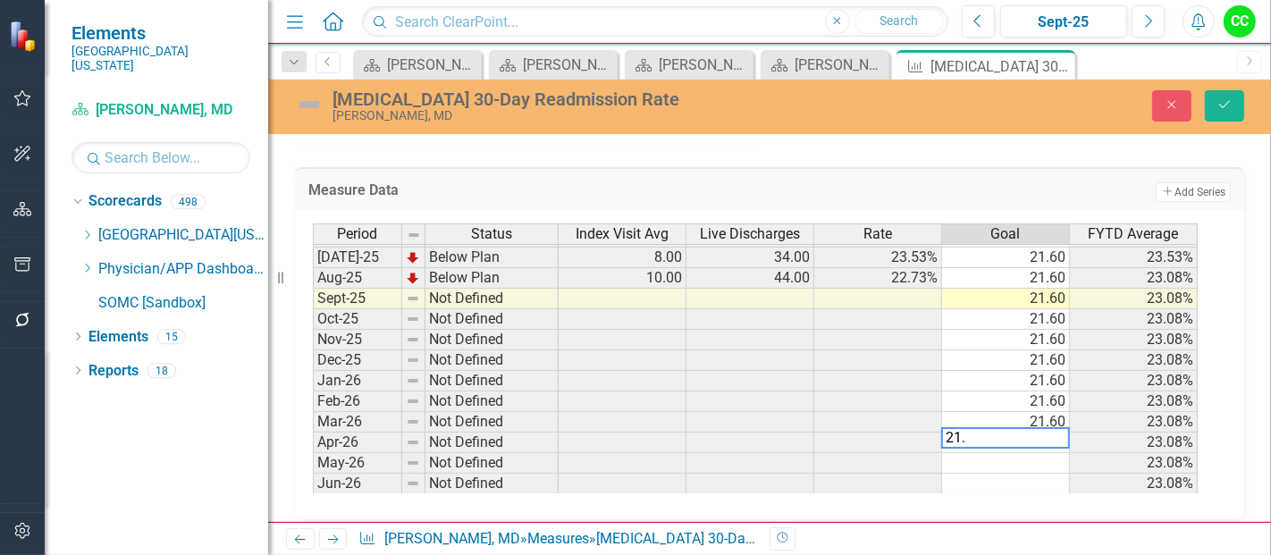
type textarea "21.6"
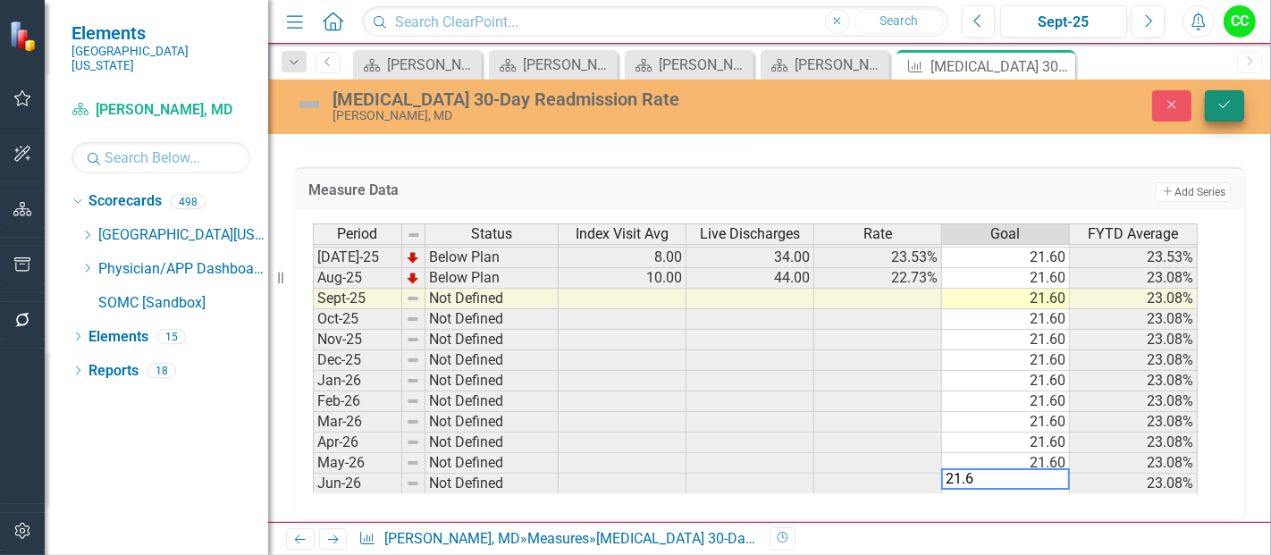
type textarea "21.6"
click at [1218, 120] on button "Save" at bounding box center [1224, 105] width 39 height 31
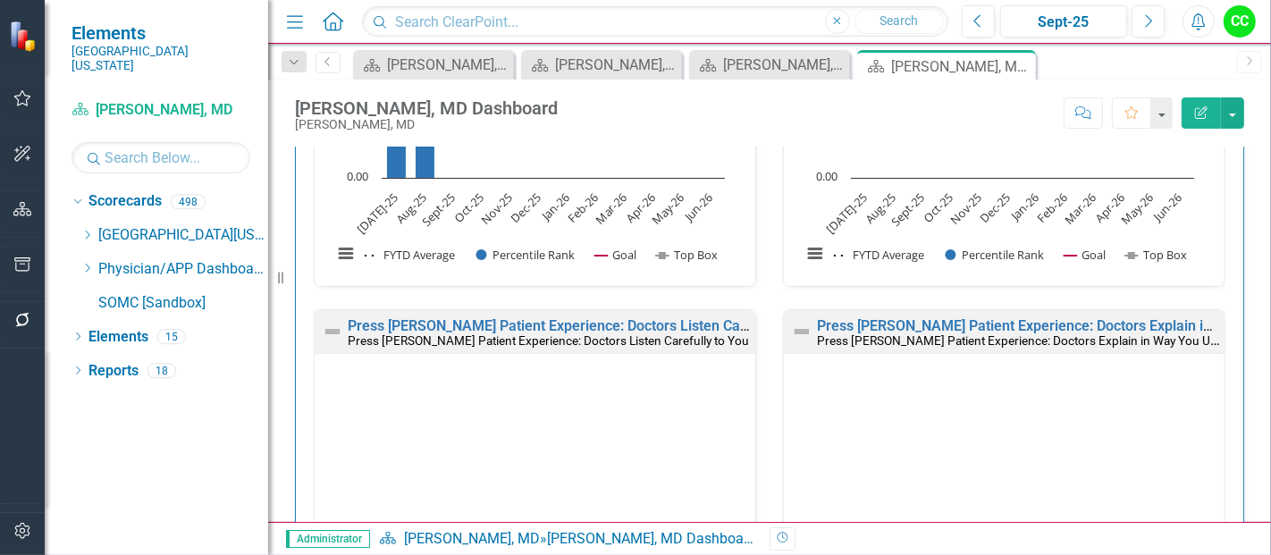
scroll to position [1759, 0]
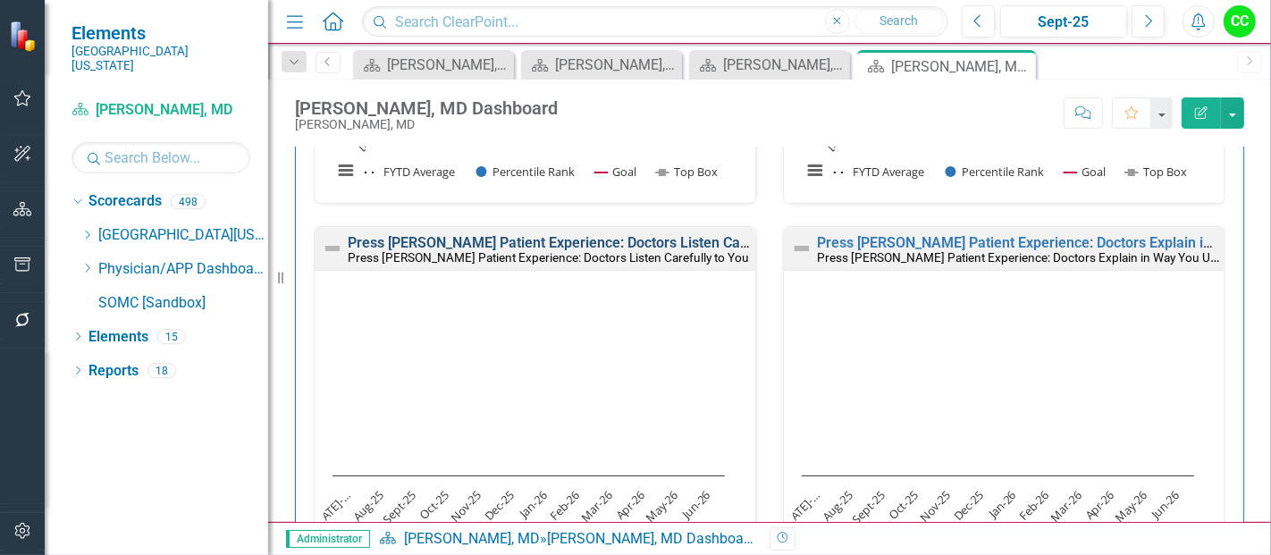
click at [673, 238] on link "Press [PERSON_NAME] Patient Experience: Doctors Listen Carefully to You" at bounding box center [586, 242] width 477 height 17
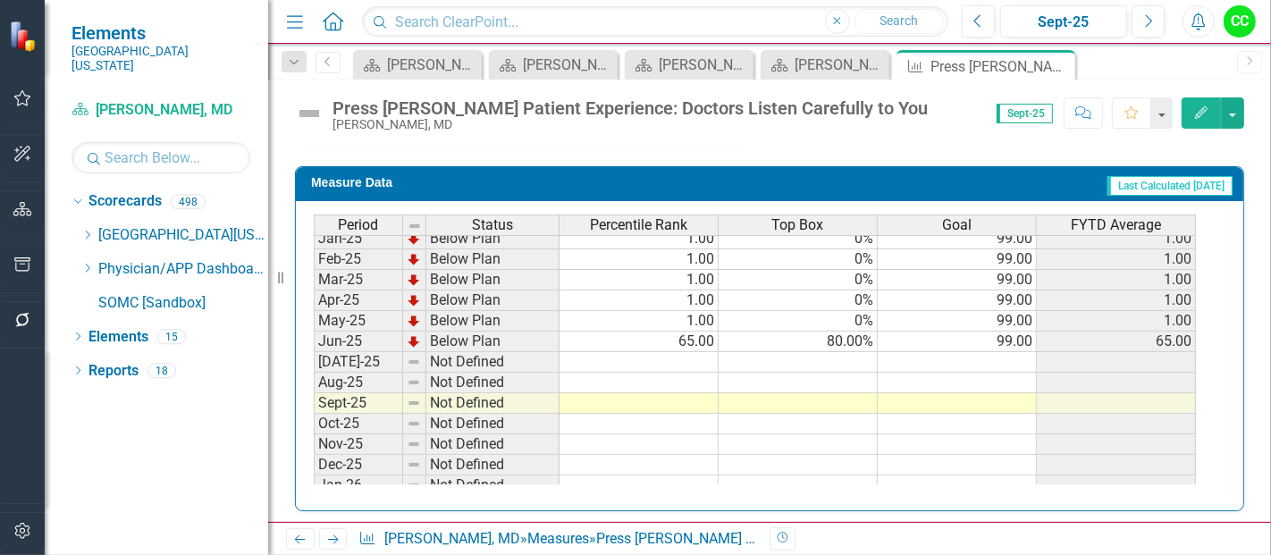
click at [963, 356] on tbody "Sep-23 Not Defined 99.00 Oct-23 Not Defined 99.00 Nov-23 Not Defined 99.00 Dec-…" at bounding box center [755, 249] width 882 height 700
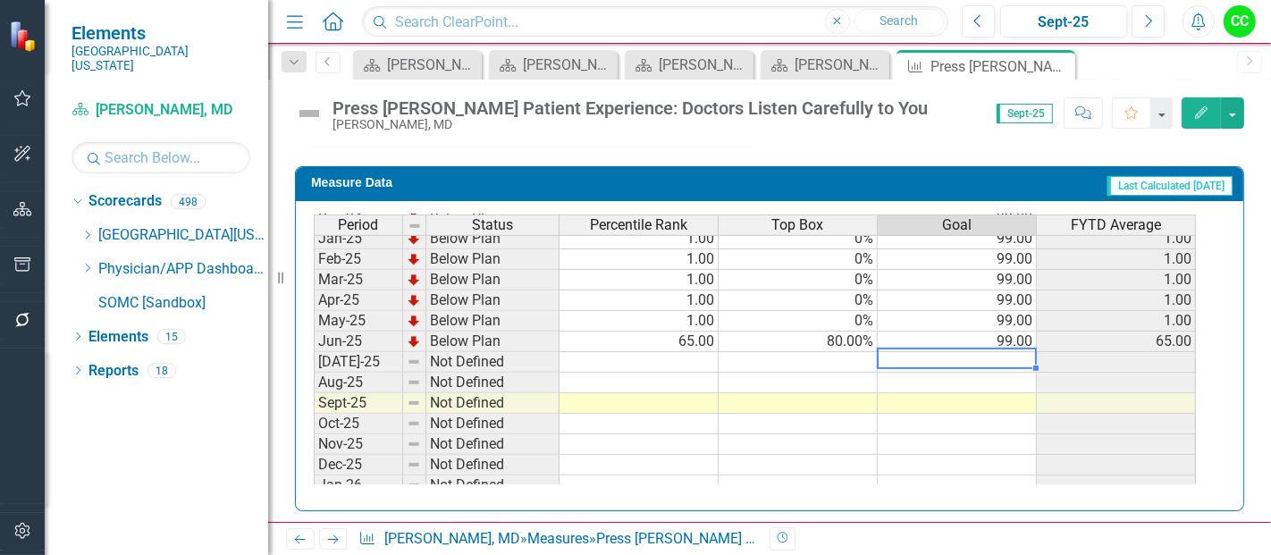
type textarea "99"
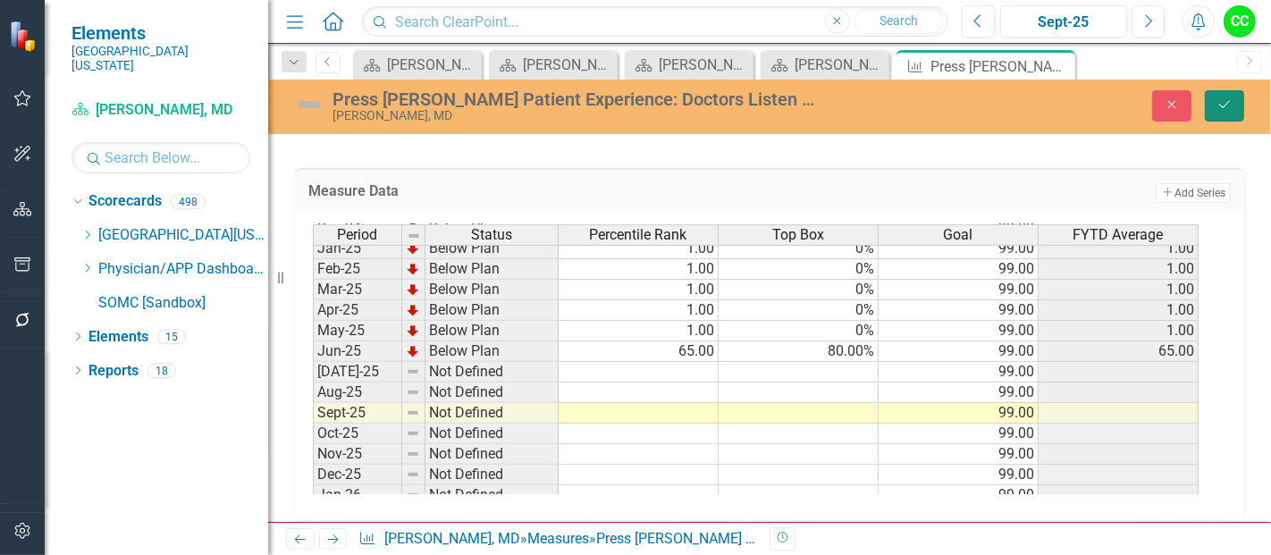
click at [1225, 108] on icon "Save" at bounding box center [1224, 104] width 16 height 13
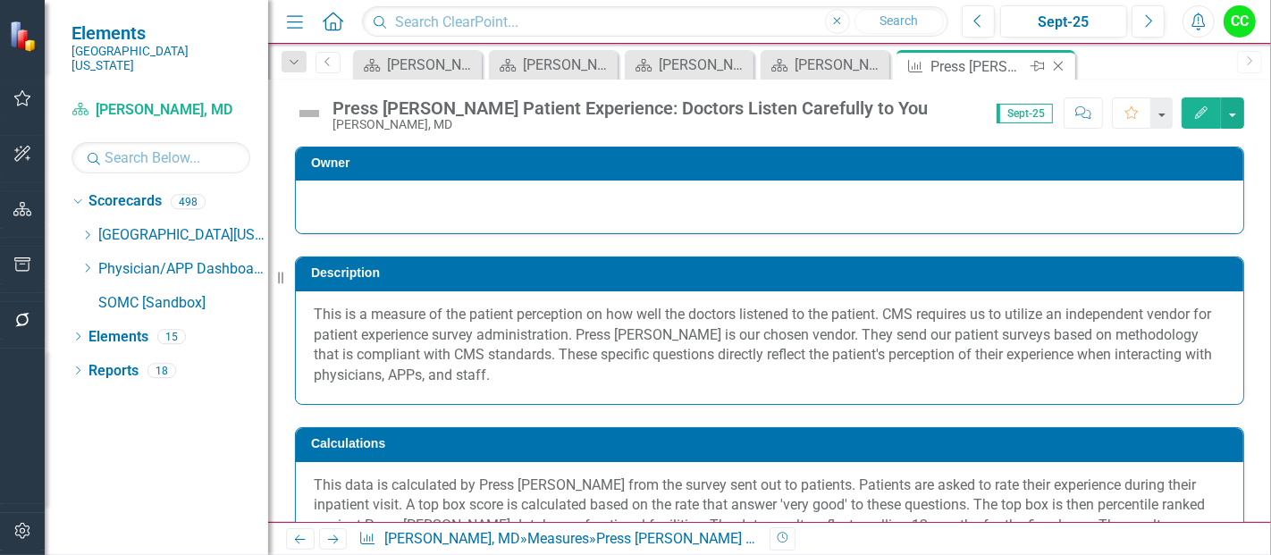
scroll to position [15, 0]
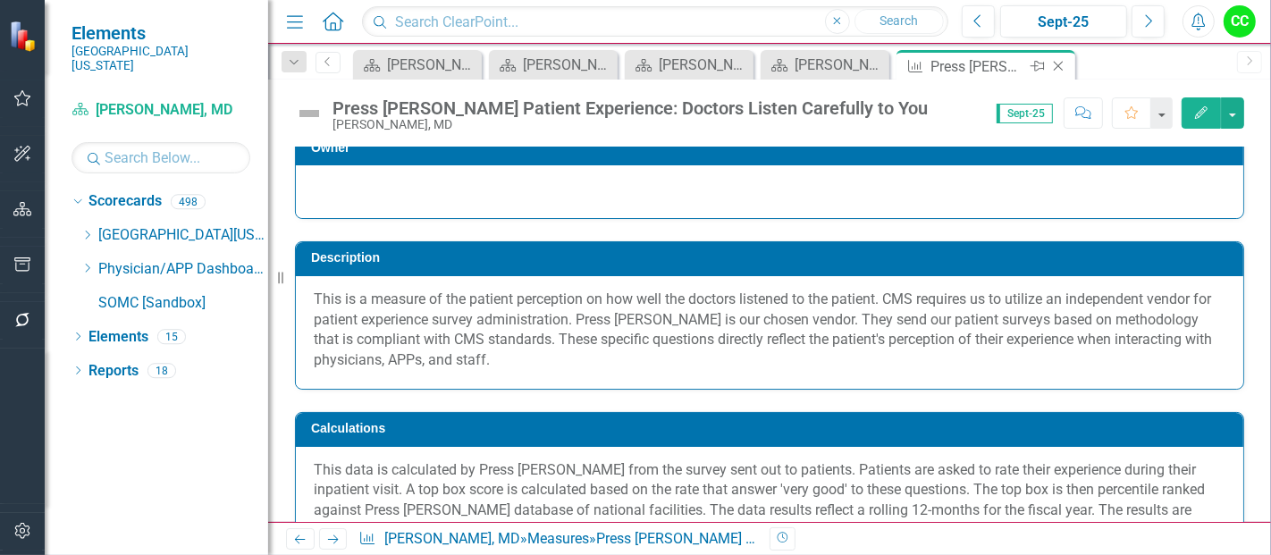
click at [1056, 64] on icon "Close" at bounding box center [1058, 66] width 18 height 14
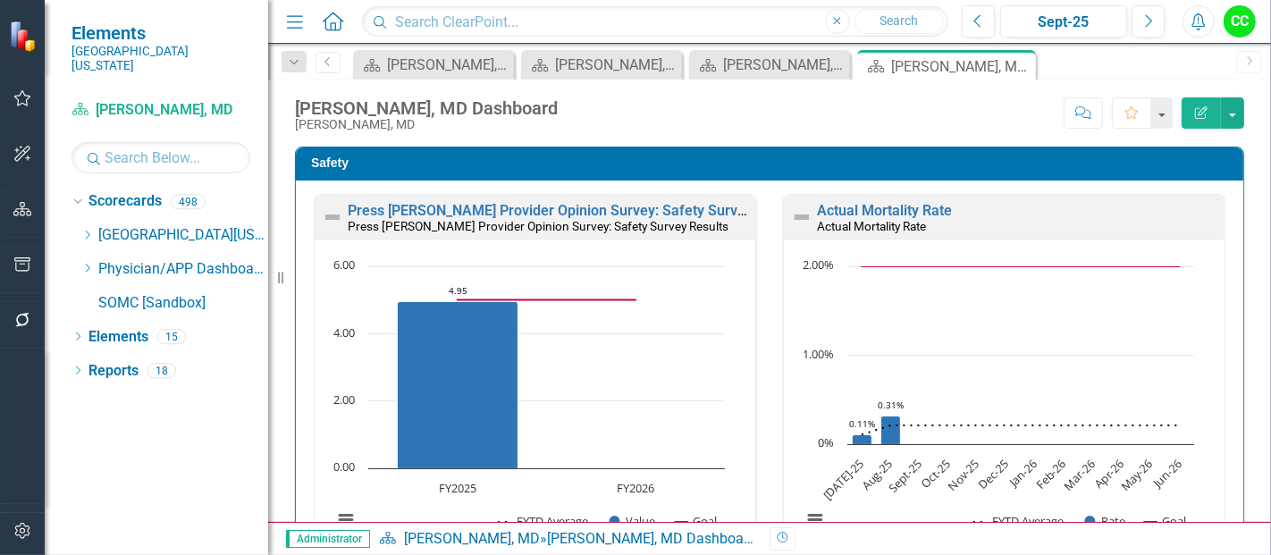
scroll to position [1218, 0]
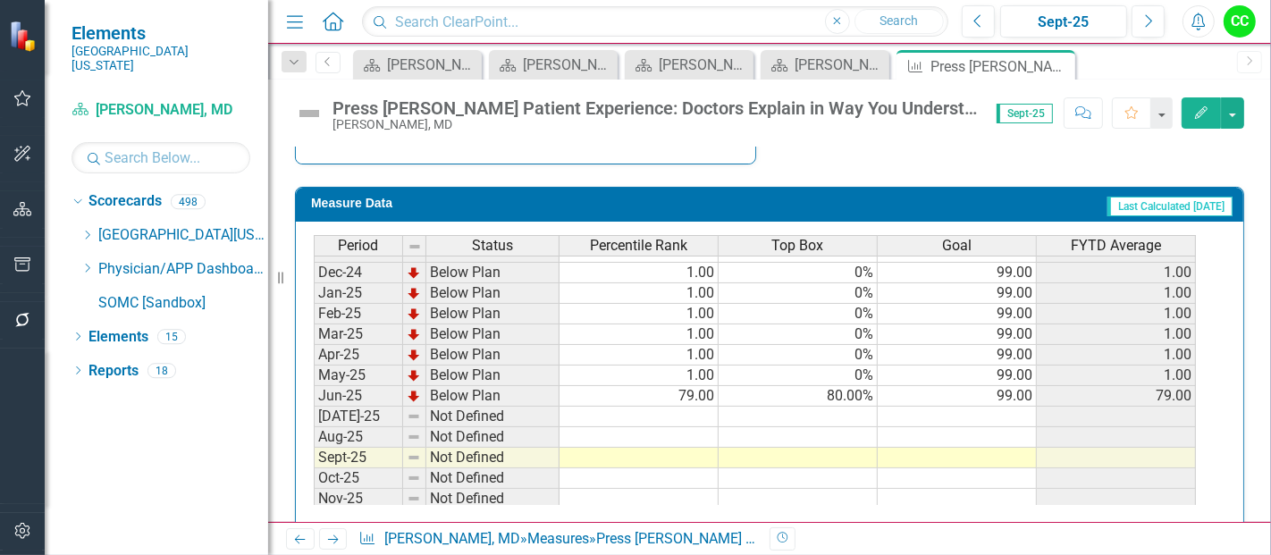
scroll to position [600, 0]
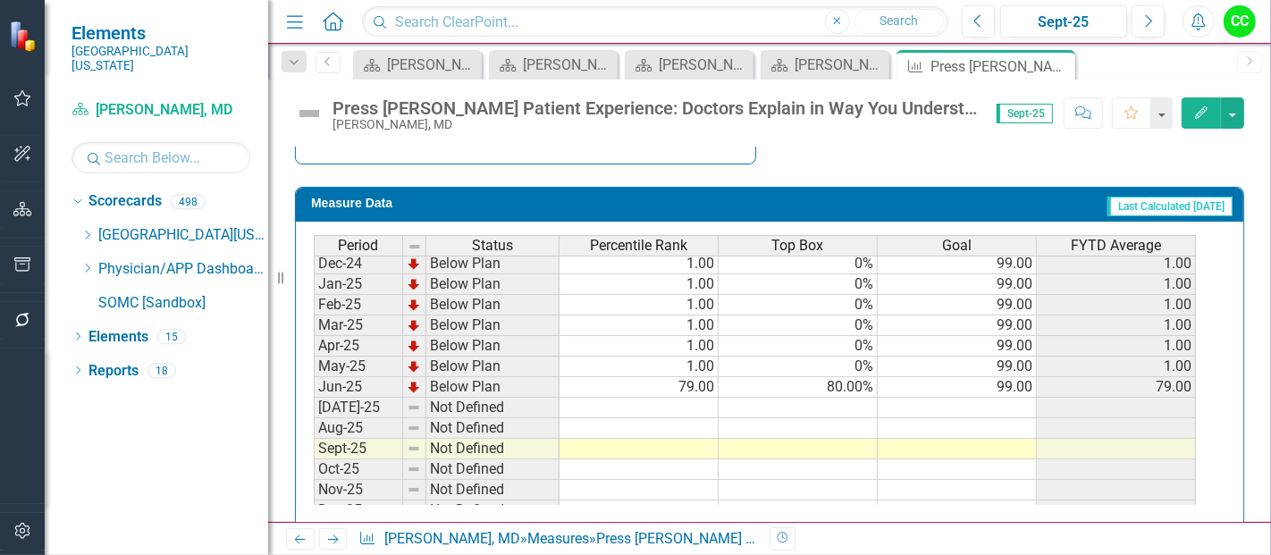
click at [1016, 402] on tbody "[DATE]-23 Not Defined 99.00 Aug-23 Not Defined 99.00 Sep-23 Not Defined 99.00 O…" at bounding box center [755, 222] width 882 height 638
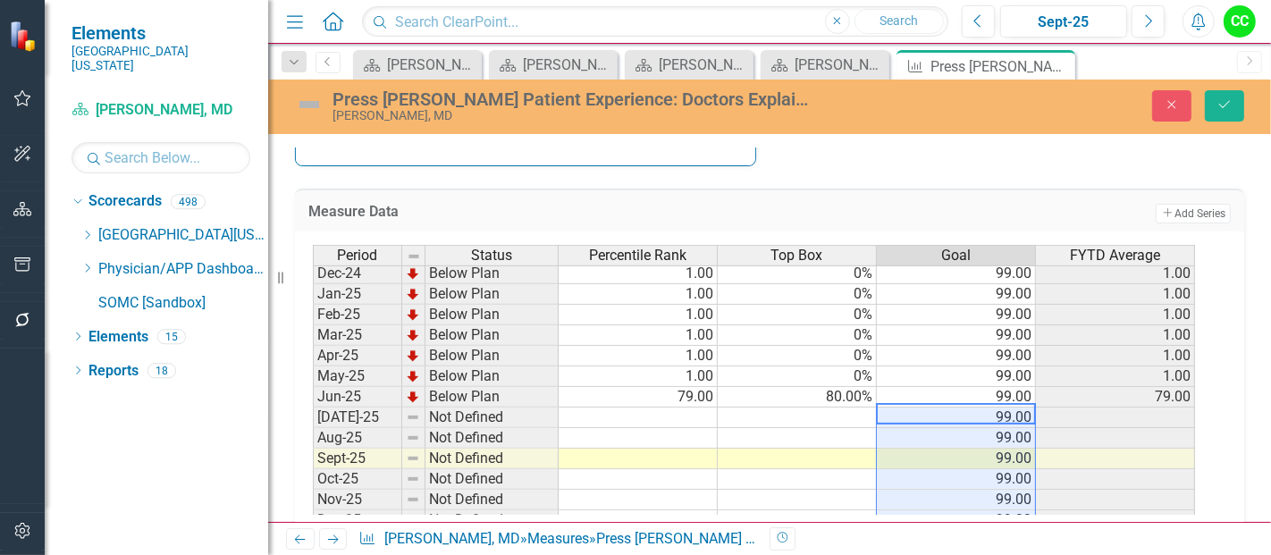
type textarea "99"
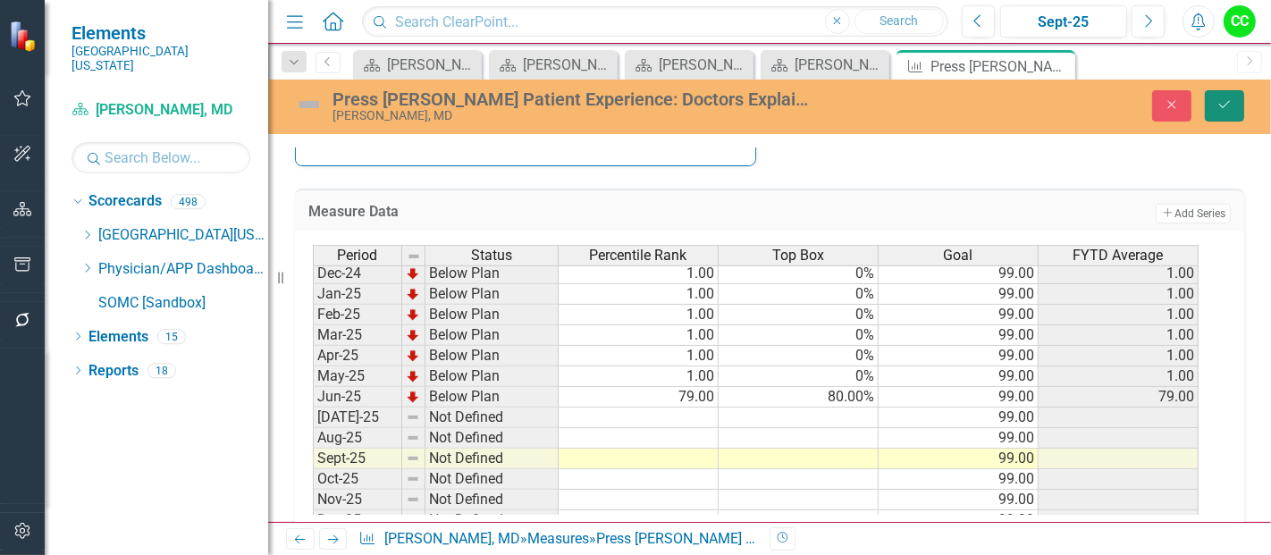
click at [1225, 108] on icon "Save" at bounding box center [1224, 104] width 16 height 13
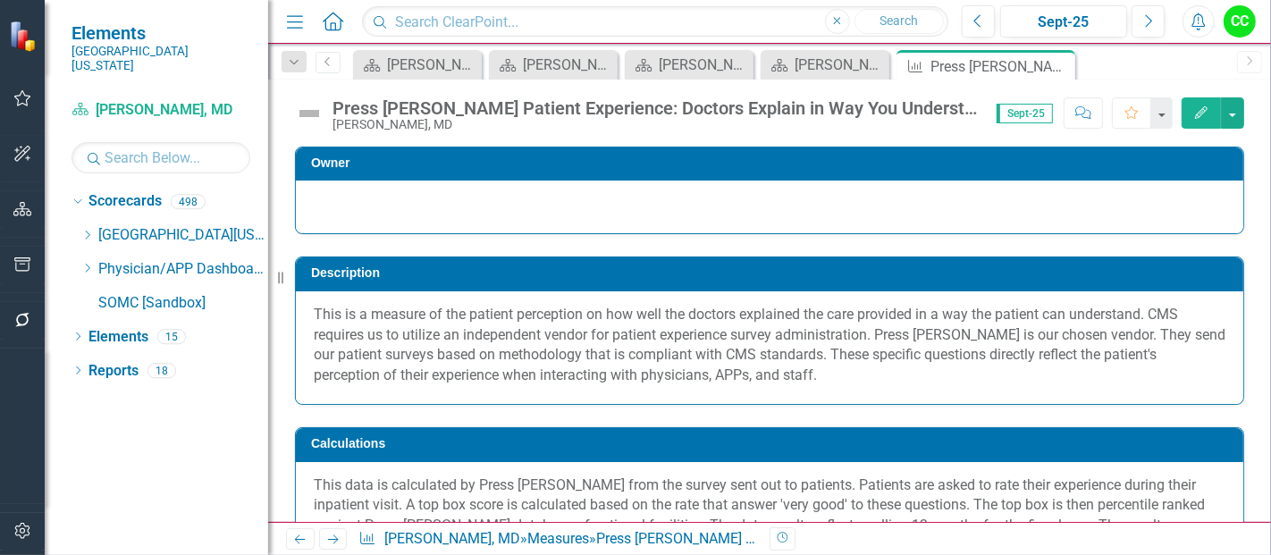
scroll to position [140, 0]
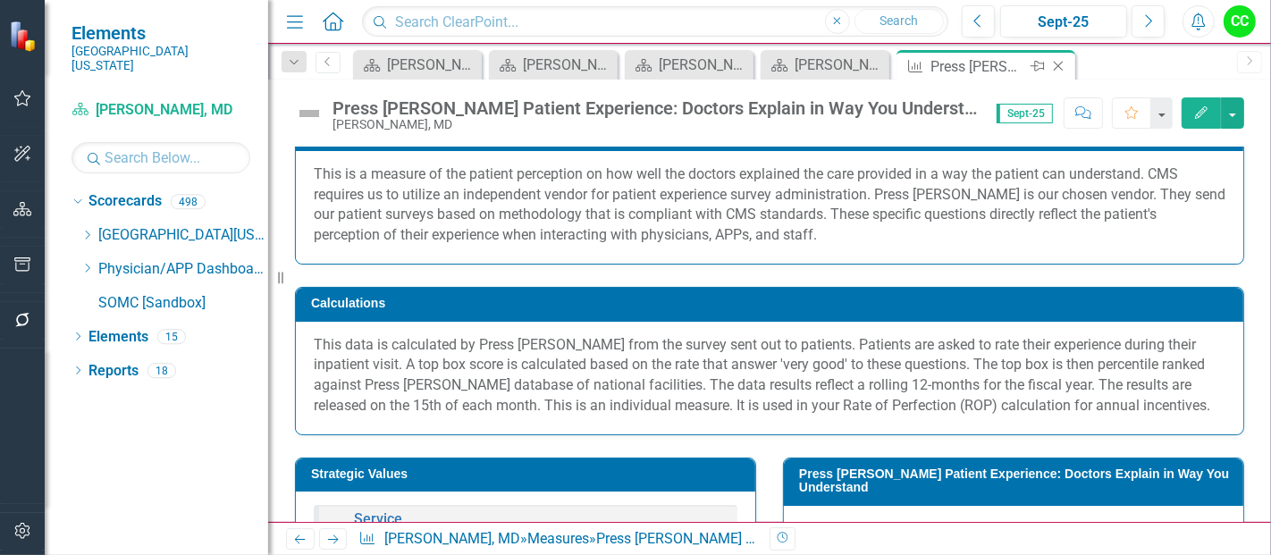
click at [1060, 64] on icon "Close" at bounding box center [1058, 66] width 18 height 14
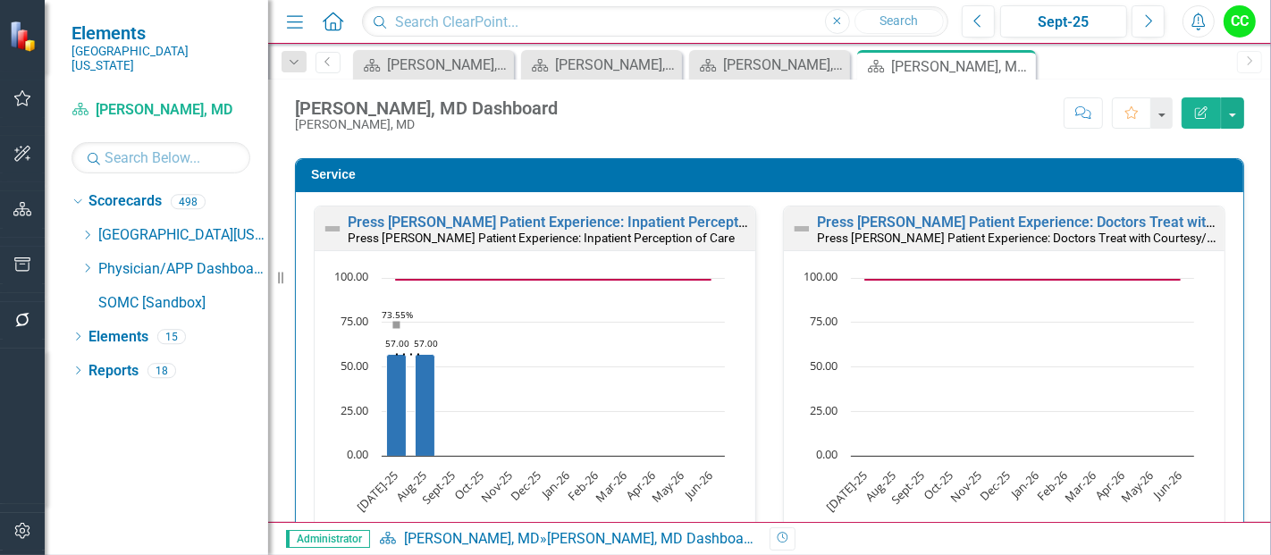
scroll to position [1906, 0]
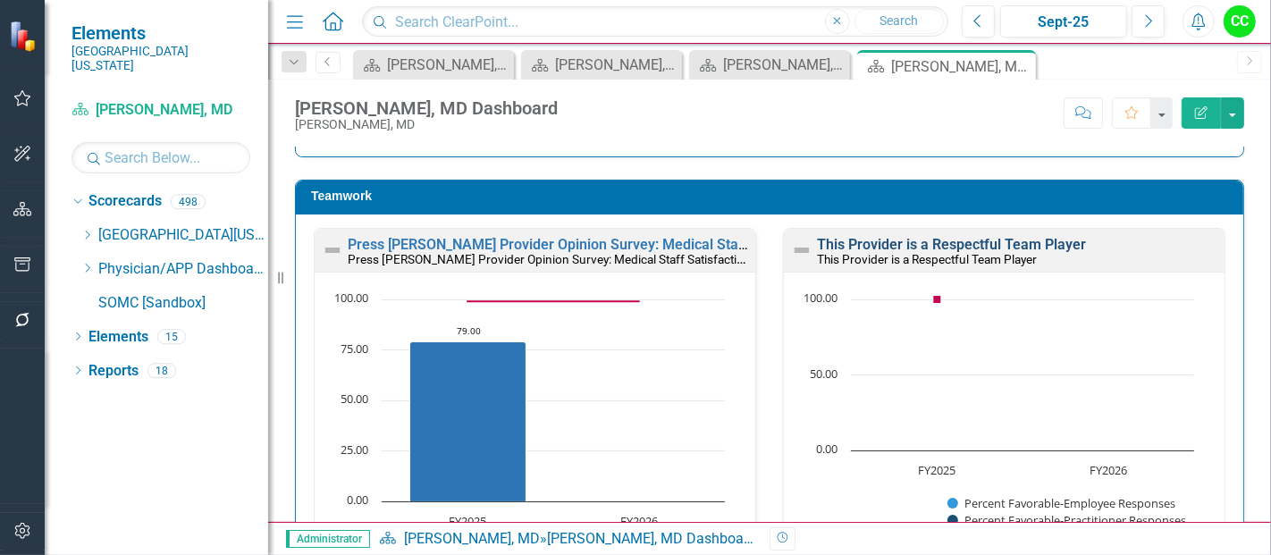
click at [980, 239] on link "This Provider is a Respectful Team Player" at bounding box center [951, 244] width 269 height 17
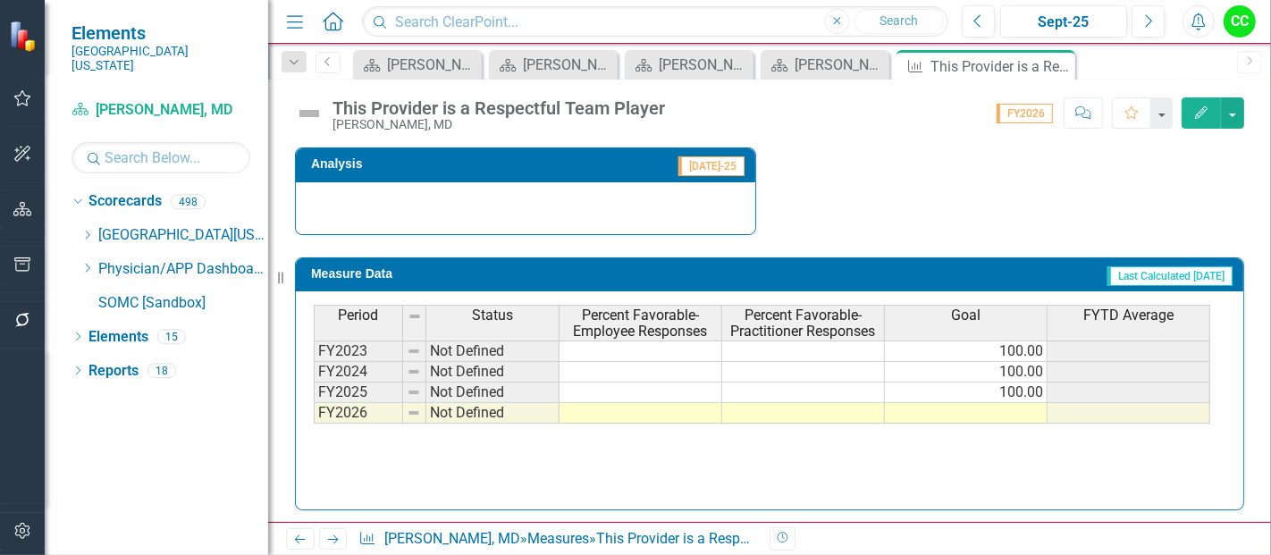
click at [970, 410] on td at bounding box center [966, 413] width 163 height 21
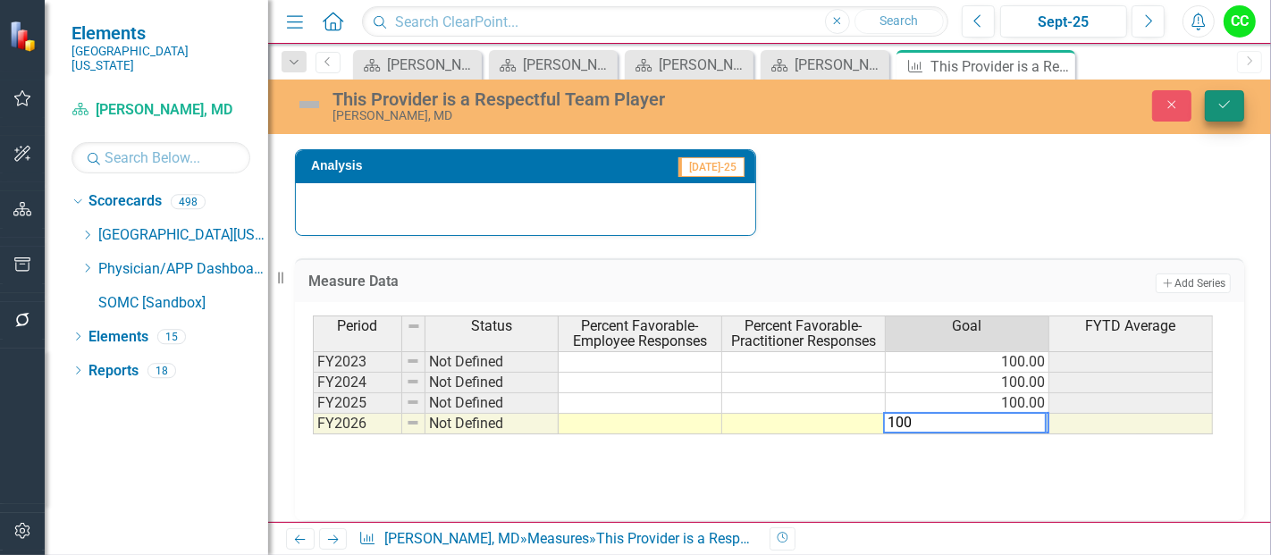
type textarea "100"
click at [1221, 105] on icon "submit" at bounding box center [1224, 104] width 11 height 7
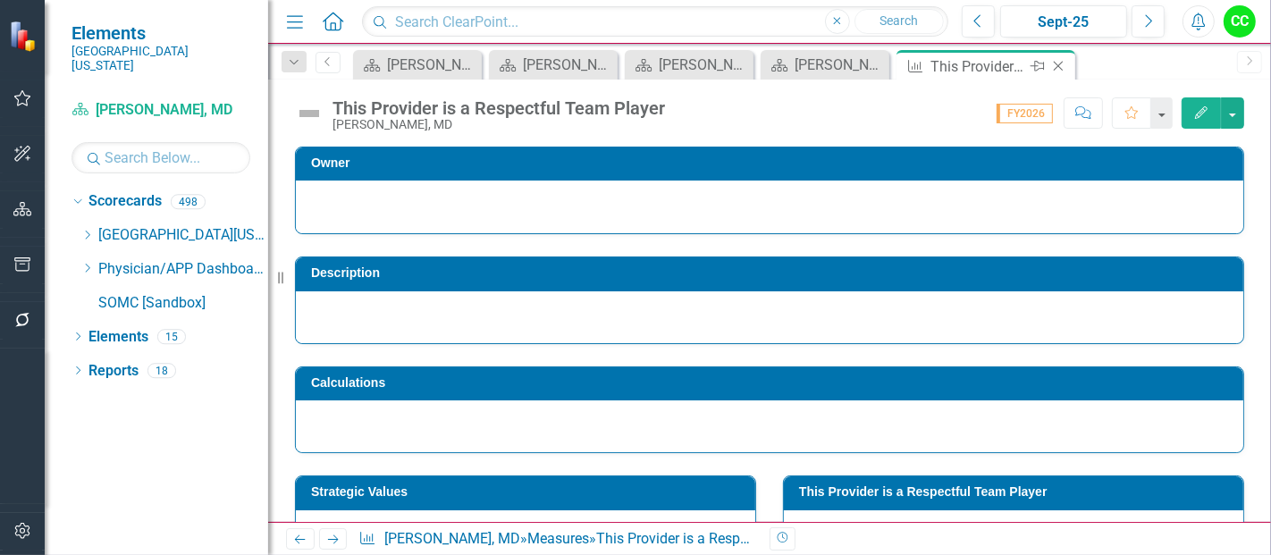
click at [1058, 71] on icon "Close" at bounding box center [1058, 66] width 18 height 14
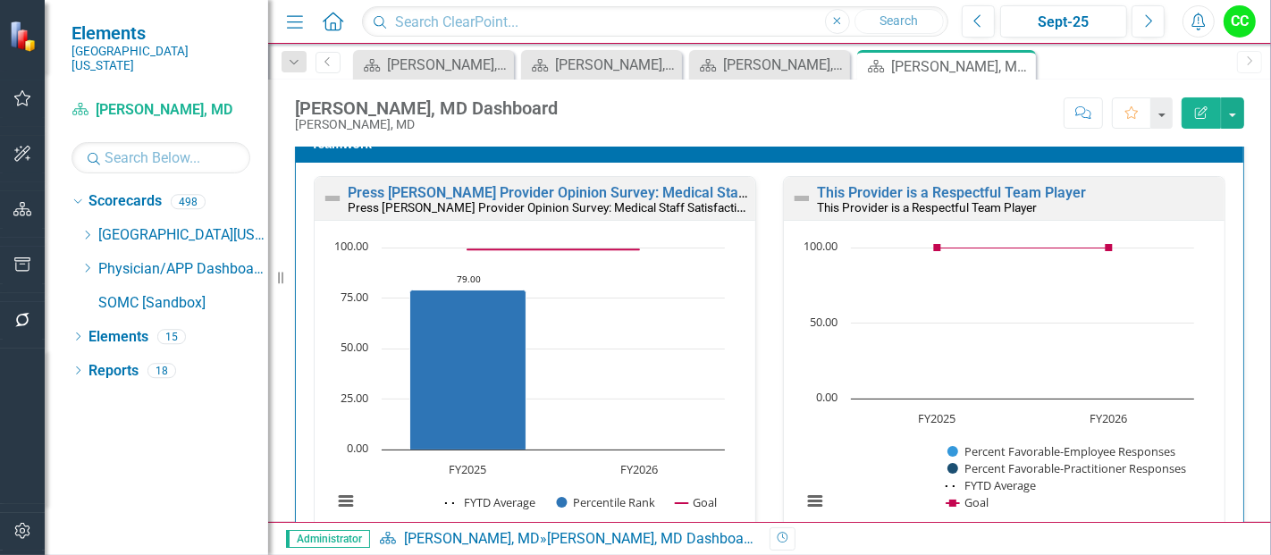
scroll to position [2763, 0]
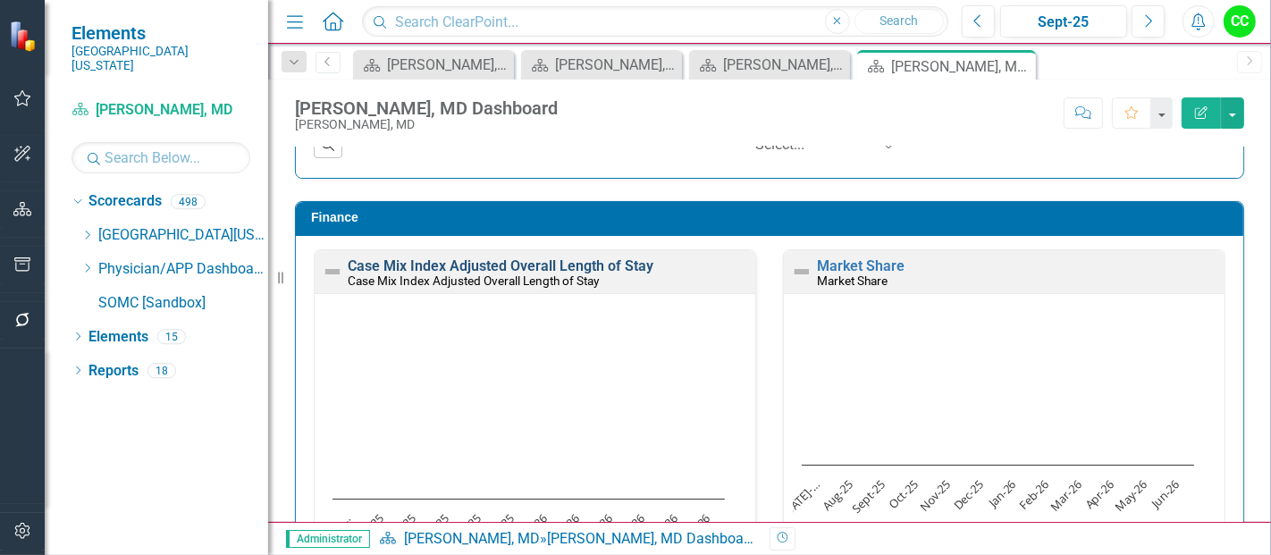
click at [556, 259] on link "Case Mix Index Adjusted Overall Length of Stay" at bounding box center [501, 265] width 306 height 17
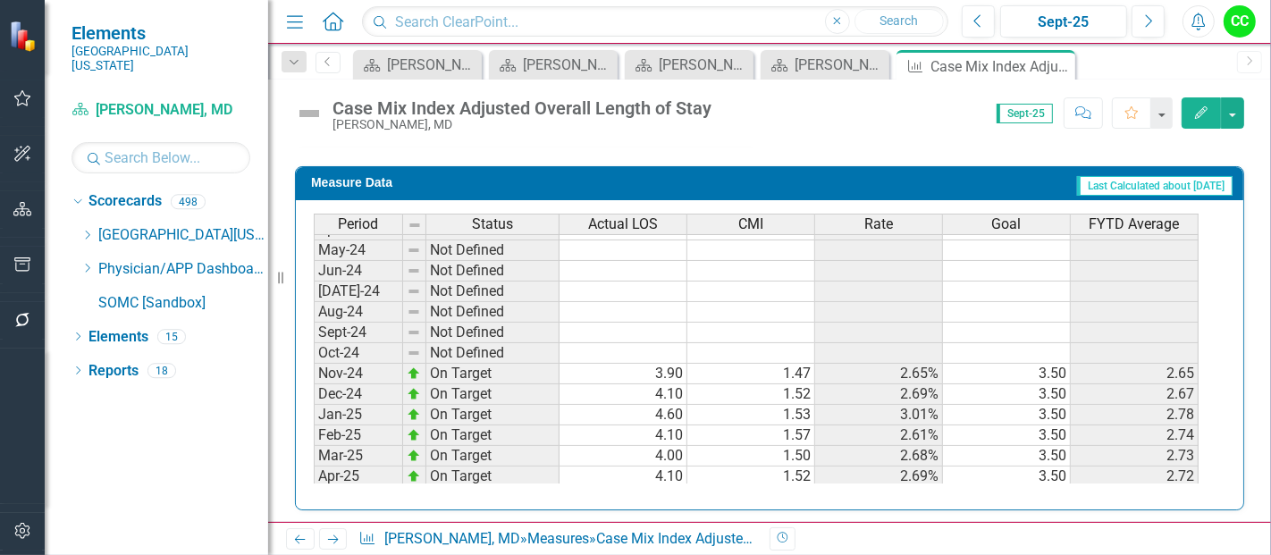
scroll to position [459, 0]
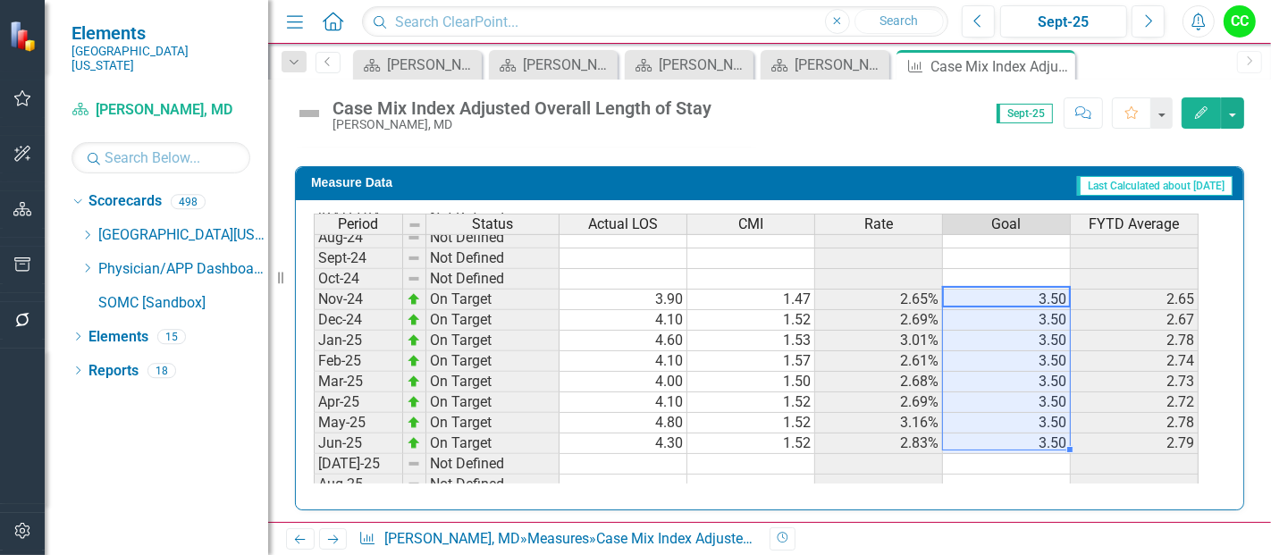
drag, startPoint x: 1040, startPoint y: 295, endPoint x: 1037, endPoint y: 440, distance: 144.8
click at [1037, 440] on tbody "Oct-23 Not Defined Nov-23 Not Defined Dec-23 Not Defined Jan-24 Not Defined Feb…" at bounding box center [756, 360] width 885 height 679
click at [314, 463] on div "Period Status Actual LOS CMI Rate Goal FYTD Average Oct-23 Not Defined Nov-23 N…" at bounding box center [314, 350] width 0 height 701
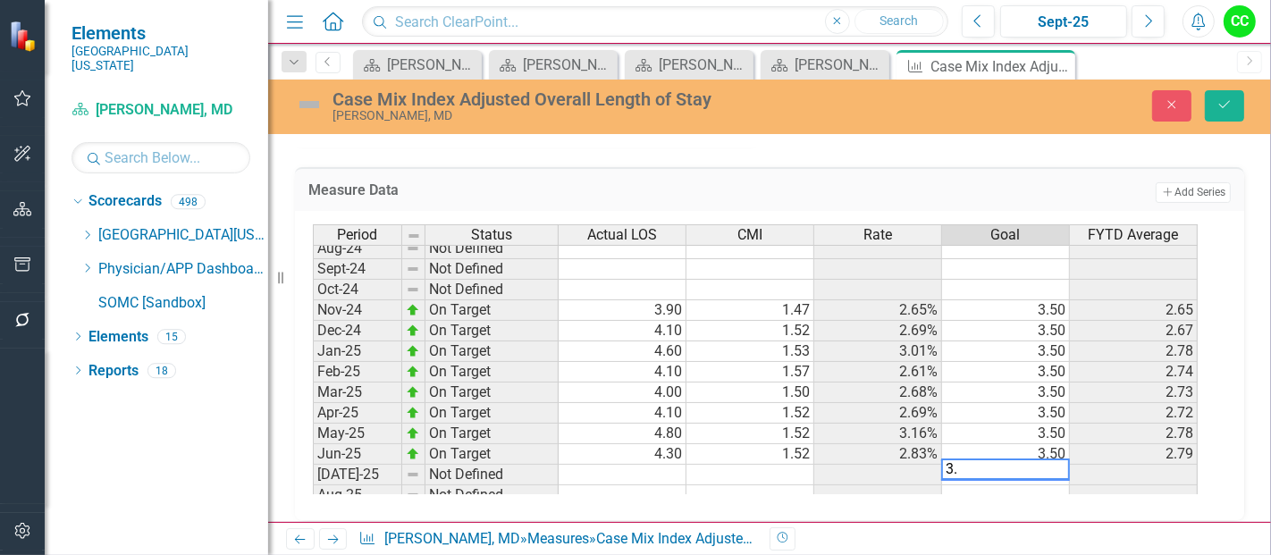
type textarea "3.5"
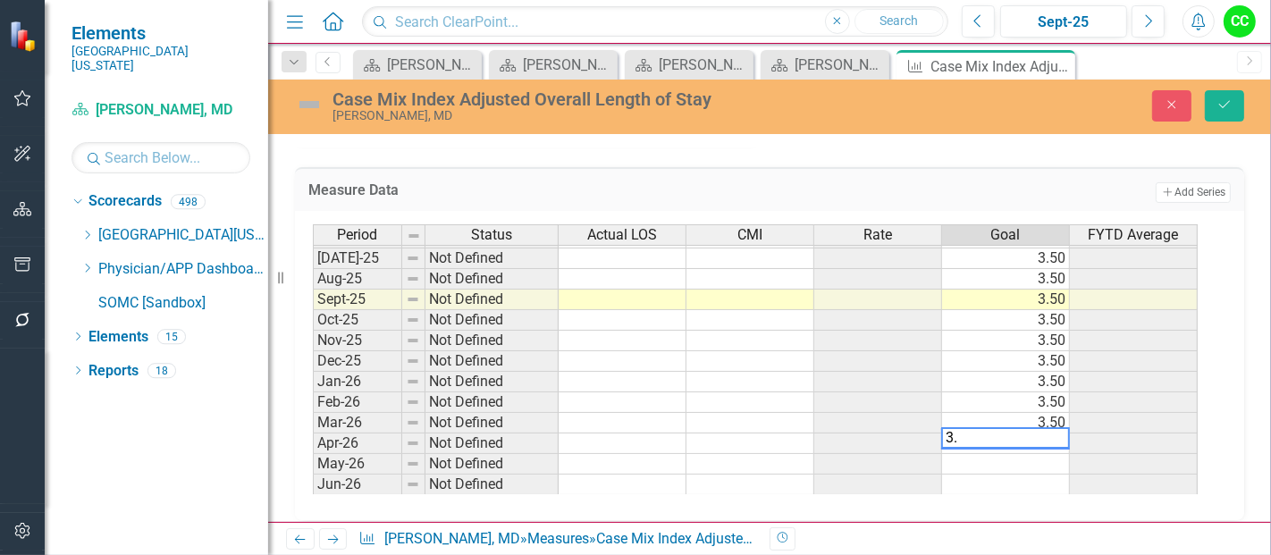
type textarea "3.5"
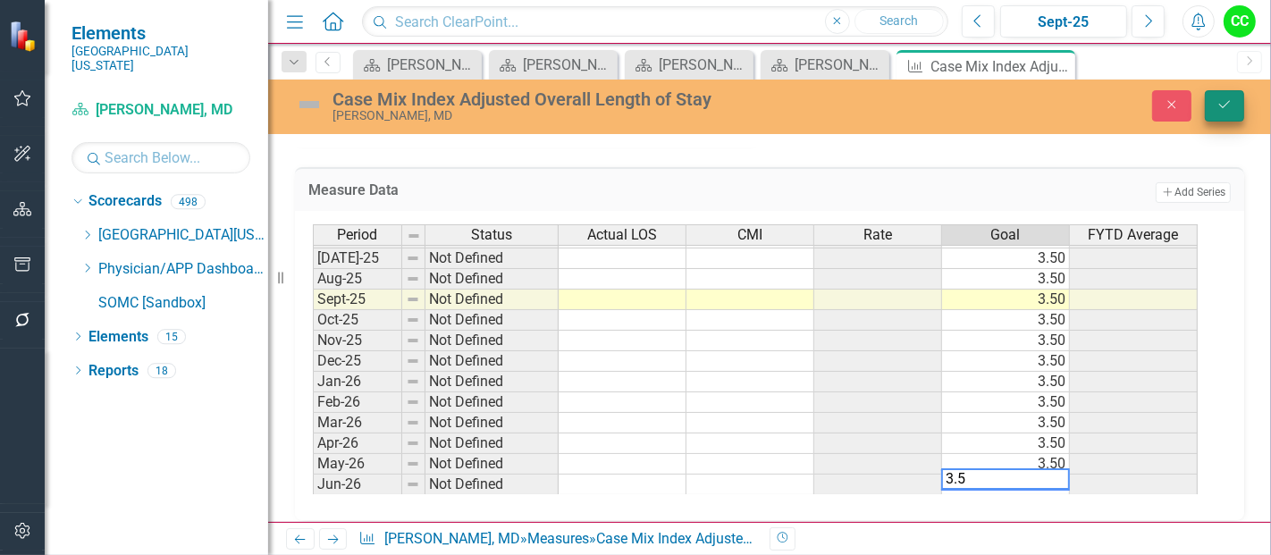
type textarea "3.5"
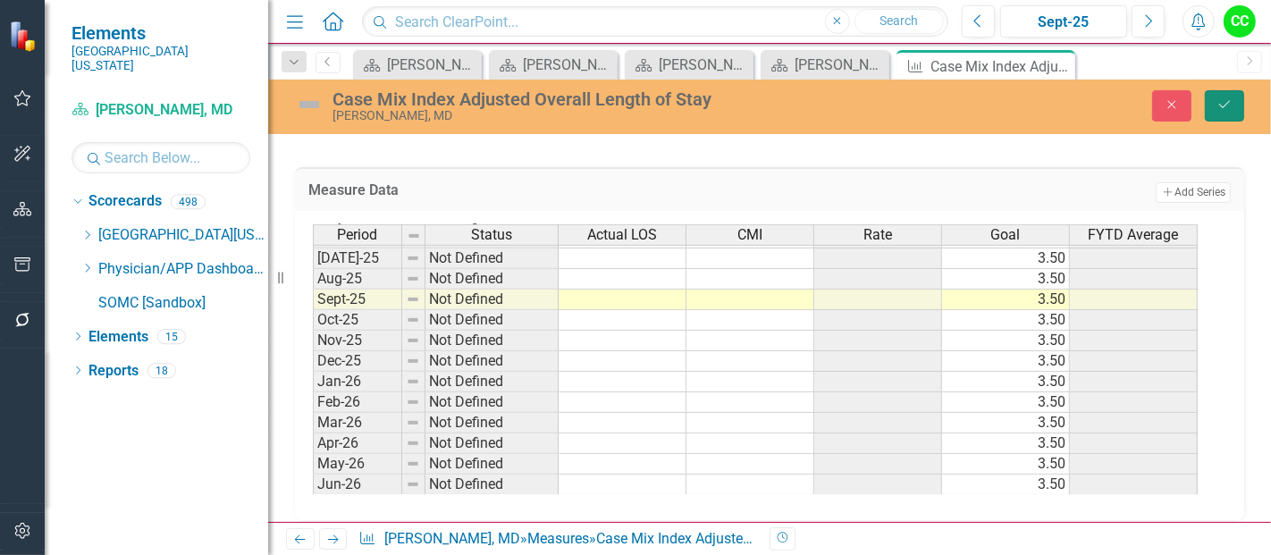
click at [1221, 105] on icon "Save" at bounding box center [1224, 104] width 16 height 13
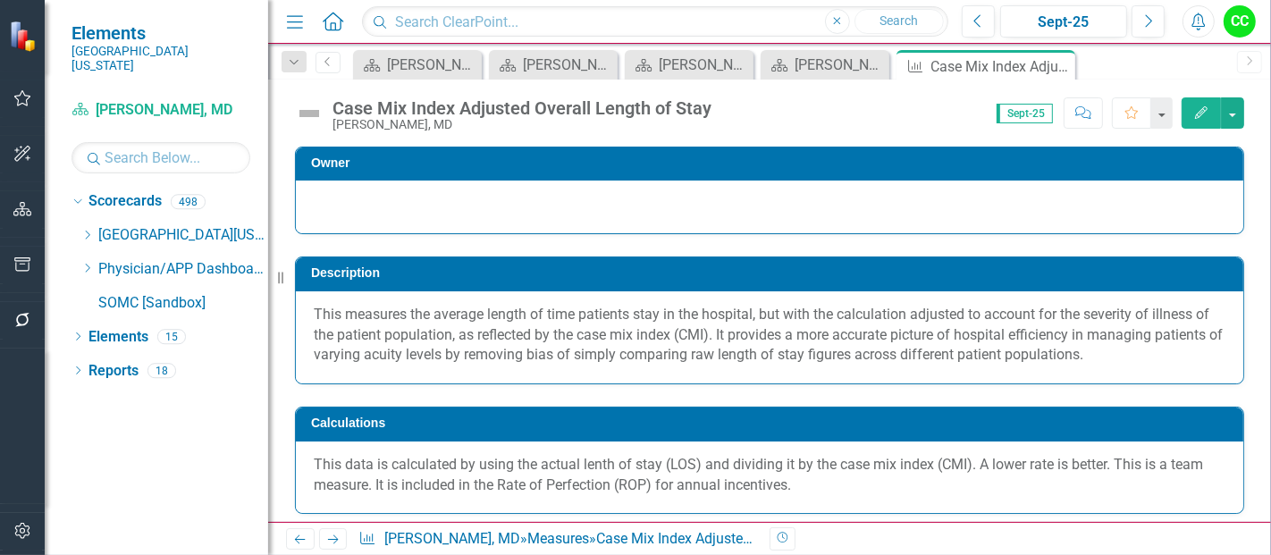
click at [1210, 111] on button "Edit" at bounding box center [1200, 112] width 39 height 31
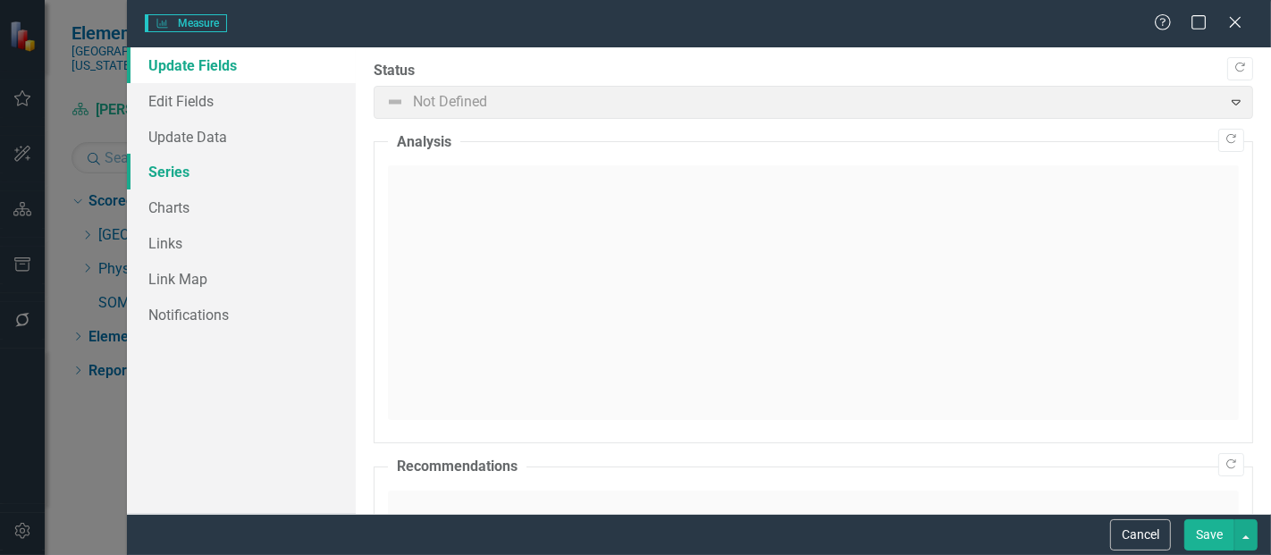
click at [166, 170] on link "Series" at bounding box center [241, 172] width 229 height 36
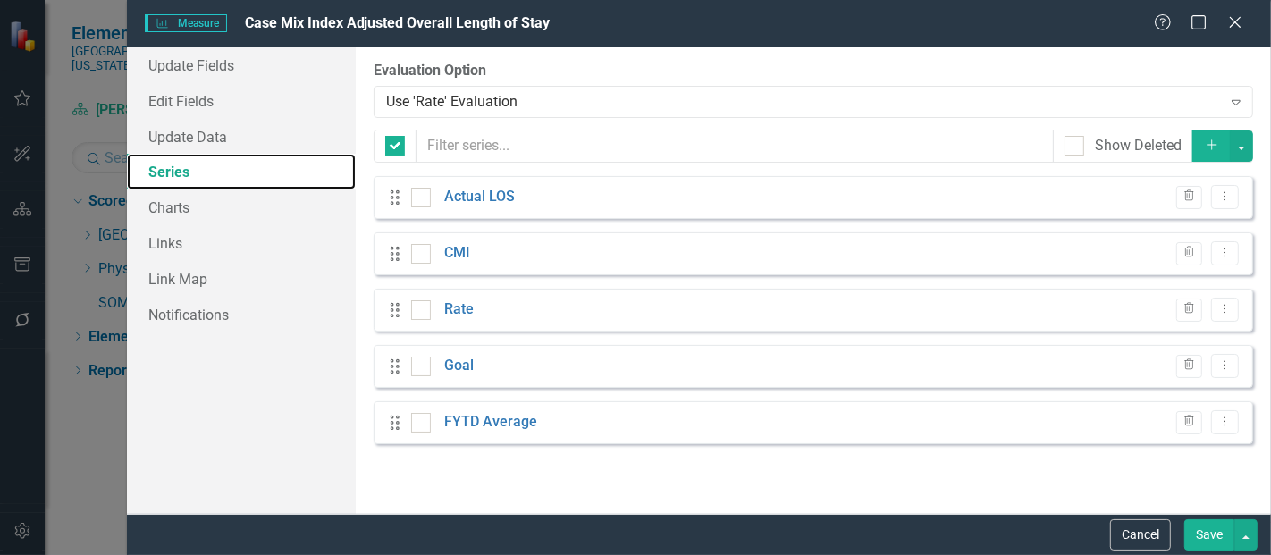
checkbox input "false"
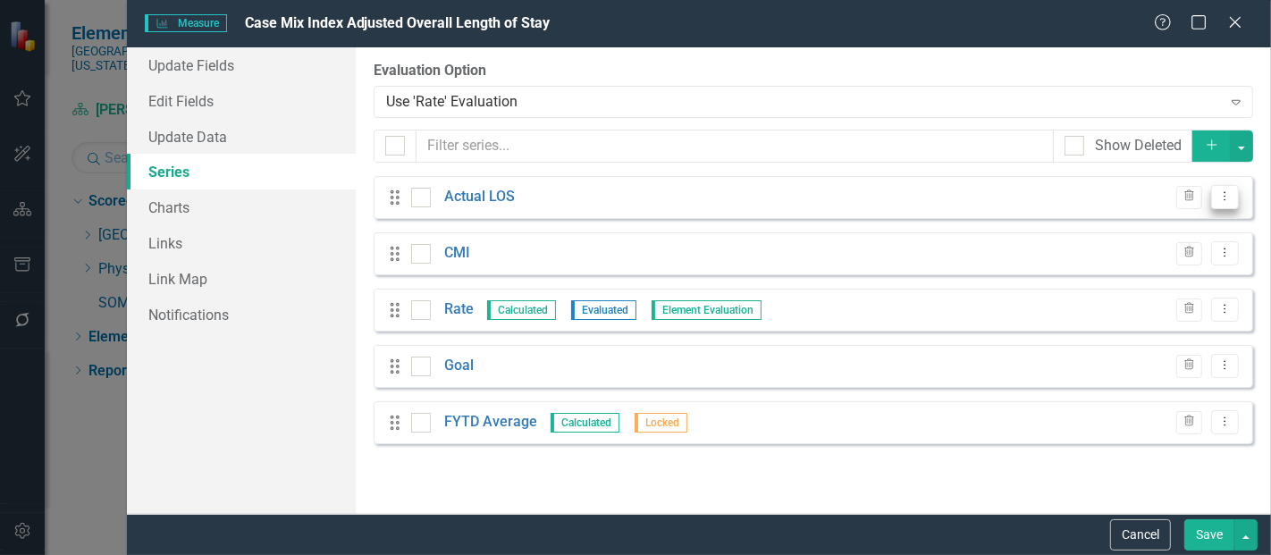
click at [1235, 197] on button "Dropdown Menu" at bounding box center [1225, 197] width 28 height 24
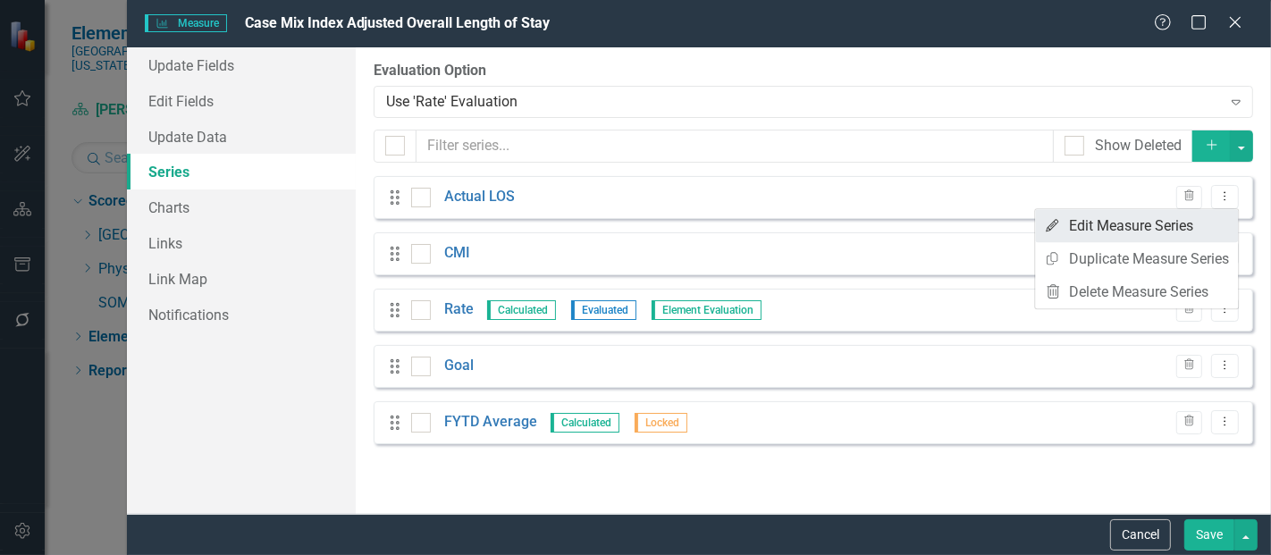
click at [1189, 233] on link "Edit Edit Measure Series" at bounding box center [1136, 225] width 203 height 33
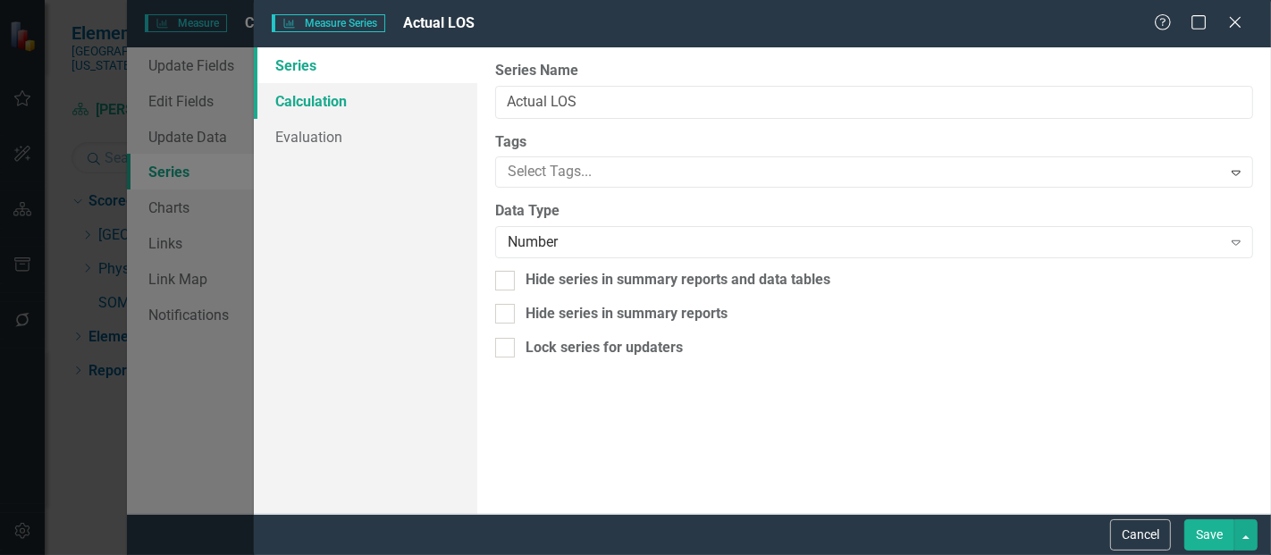
click at [374, 98] on link "Calculation" at bounding box center [365, 101] width 223 height 36
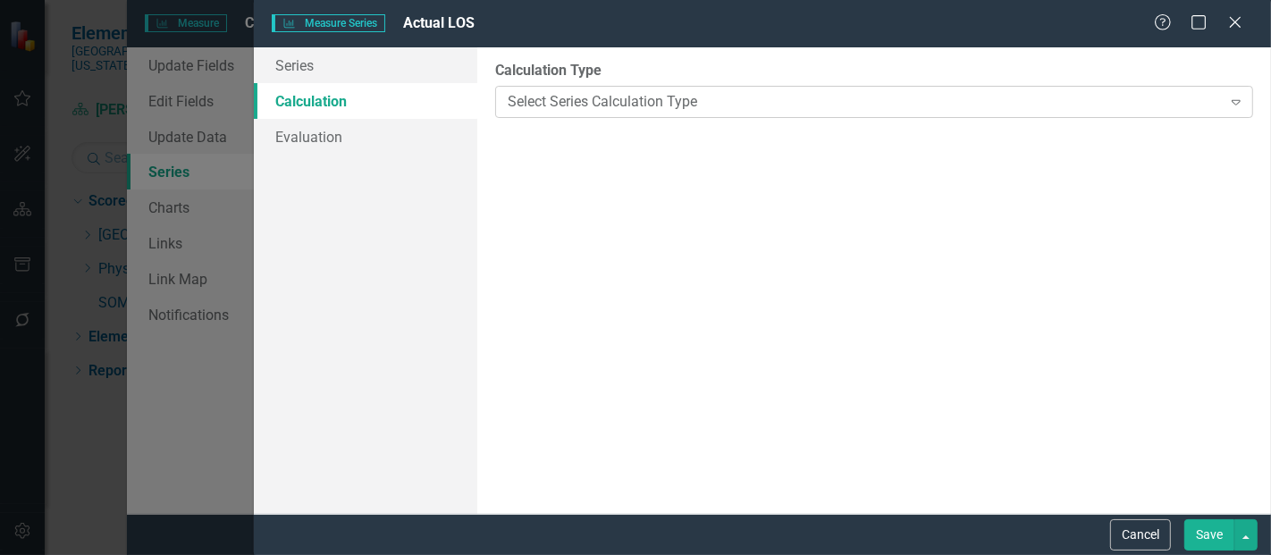
click at [549, 109] on div "Select Series Calculation Type" at bounding box center [864, 101] width 713 height 21
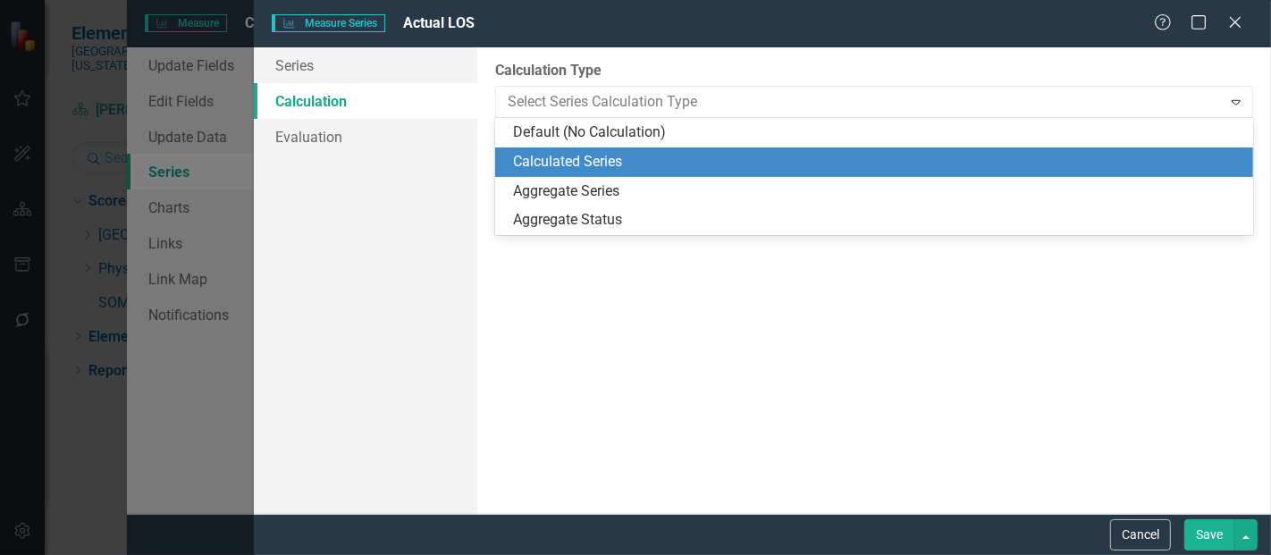
click at [543, 148] on div "Calculated Series" at bounding box center [874, 161] width 758 height 29
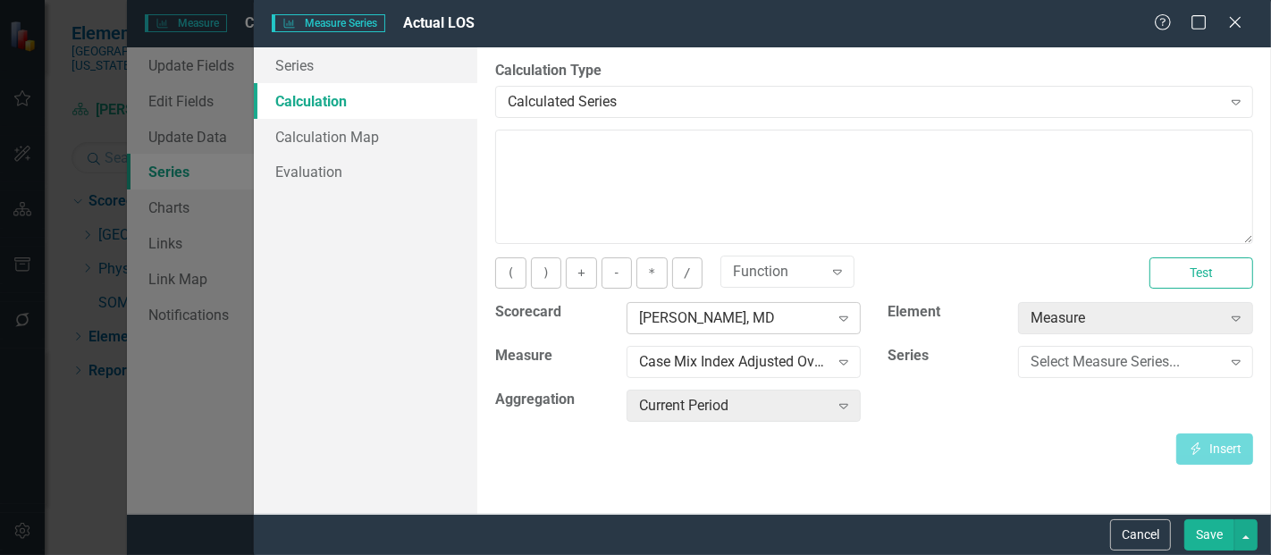
click at [728, 320] on div "[PERSON_NAME], MD" at bounding box center [734, 318] width 190 height 21
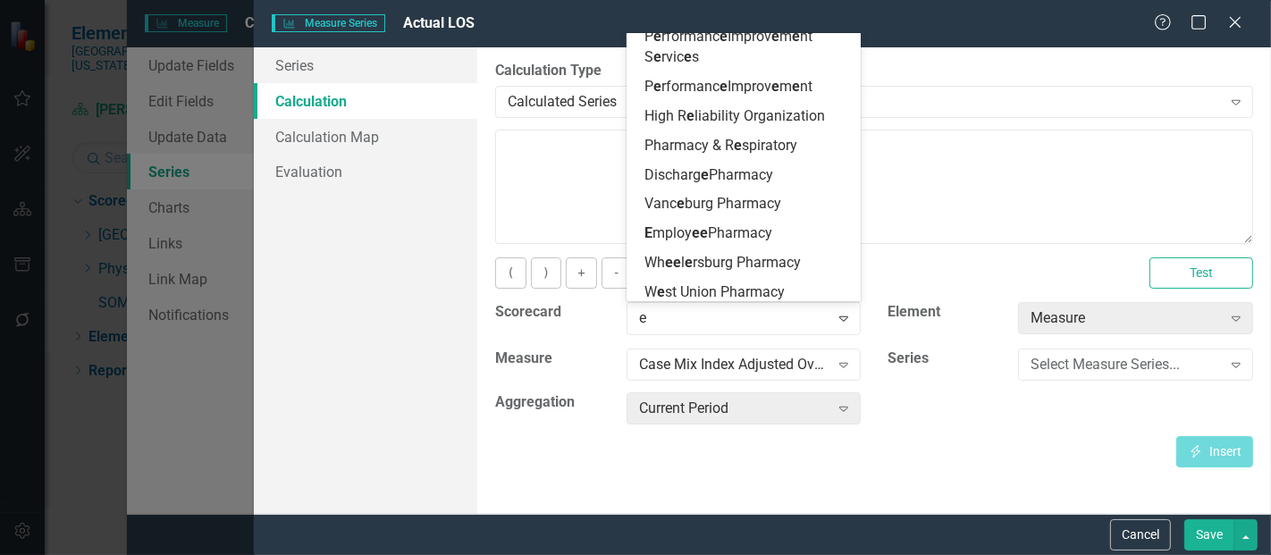
scroll to position [3592, 0]
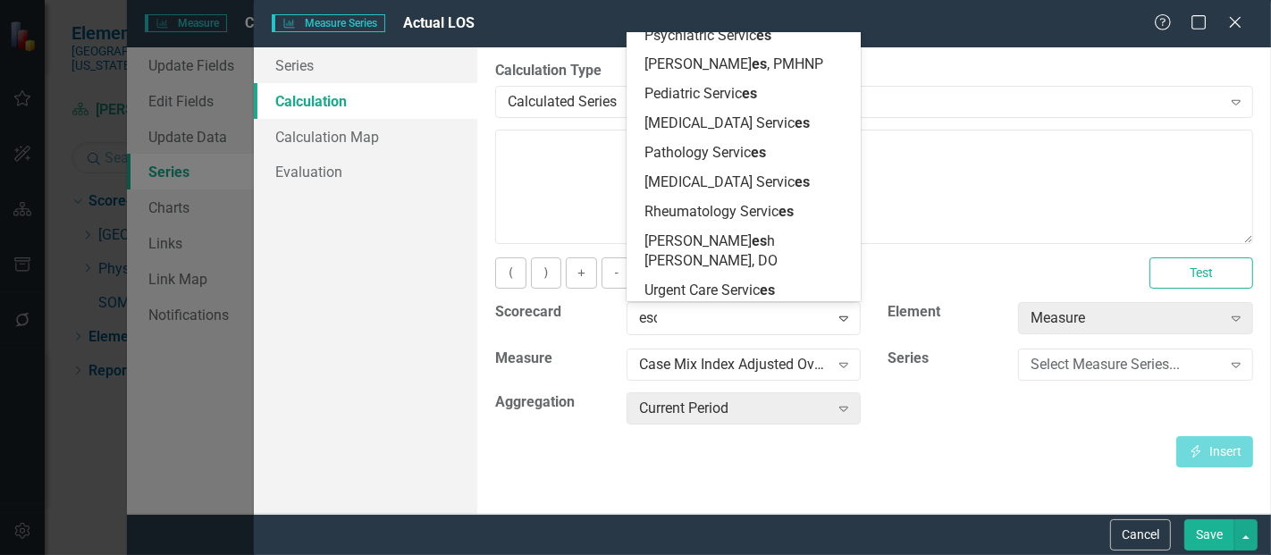
type input "esca"
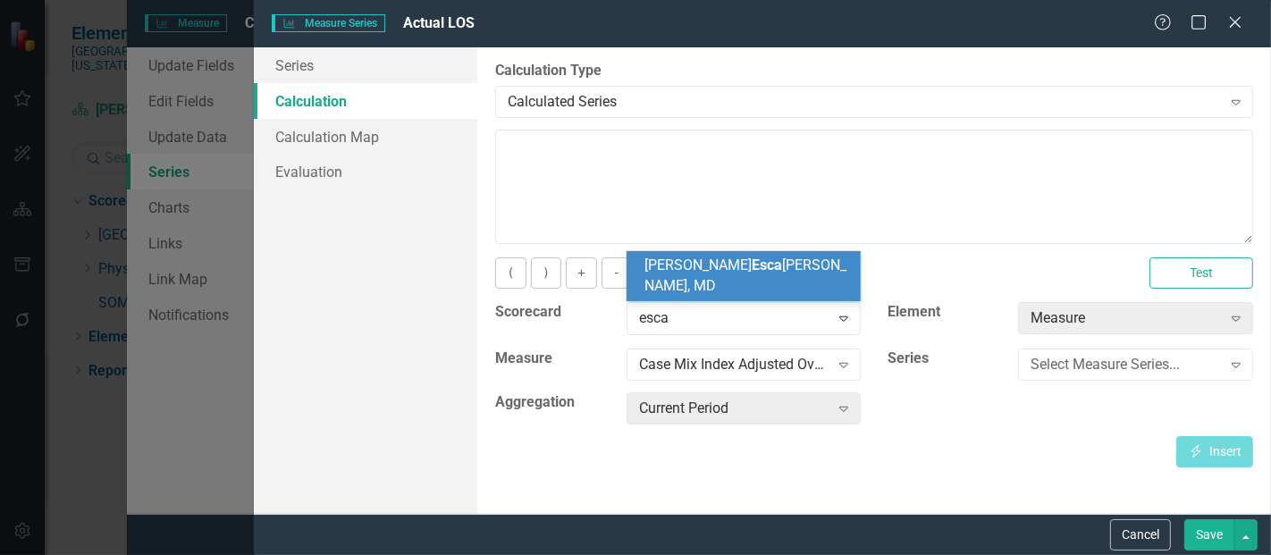
click at [751, 284] on span "[PERSON_NAME] Esca [PERSON_NAME], MD" at bounding box center [745, 275] width 202 height 38
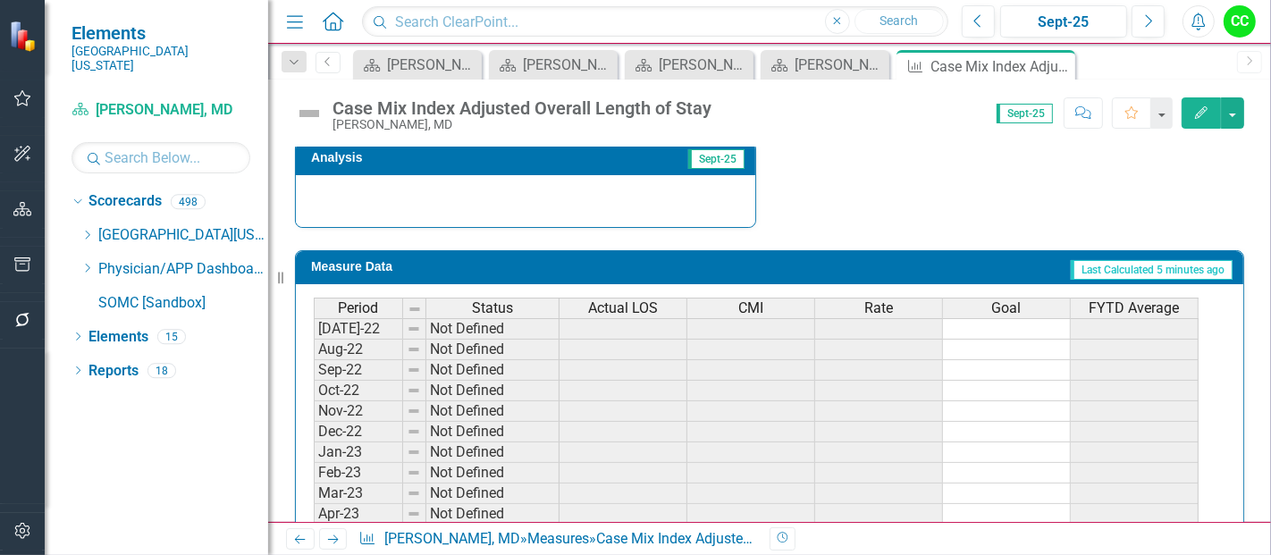
scroll to position [756, 0]
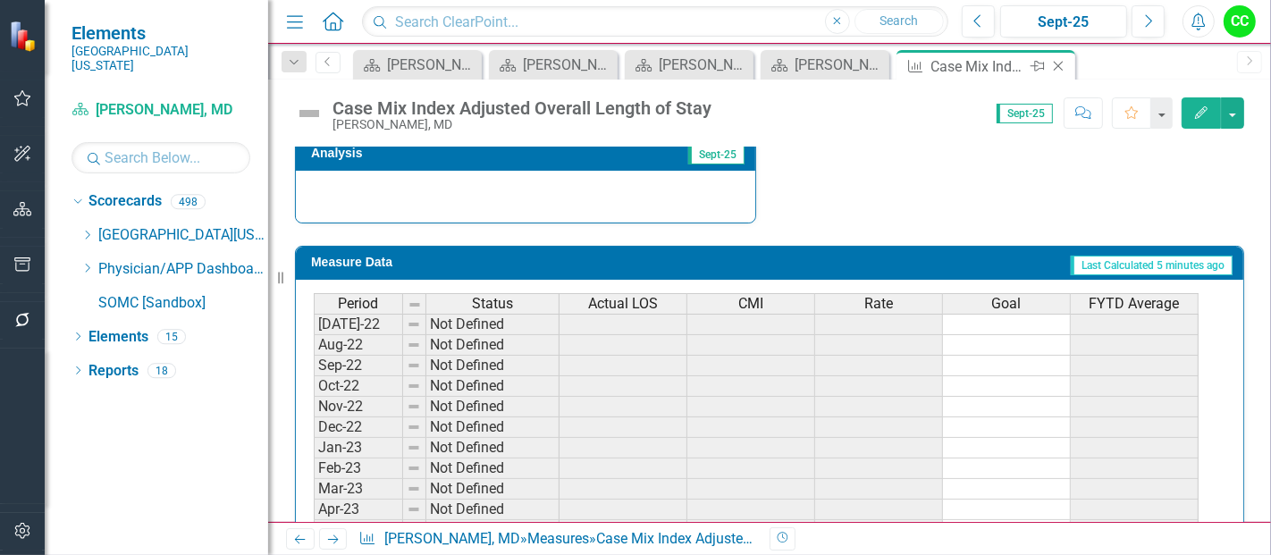
click at [1059, 63] on icon "Close" at bounding box center [1058, 66] width 18 height 14
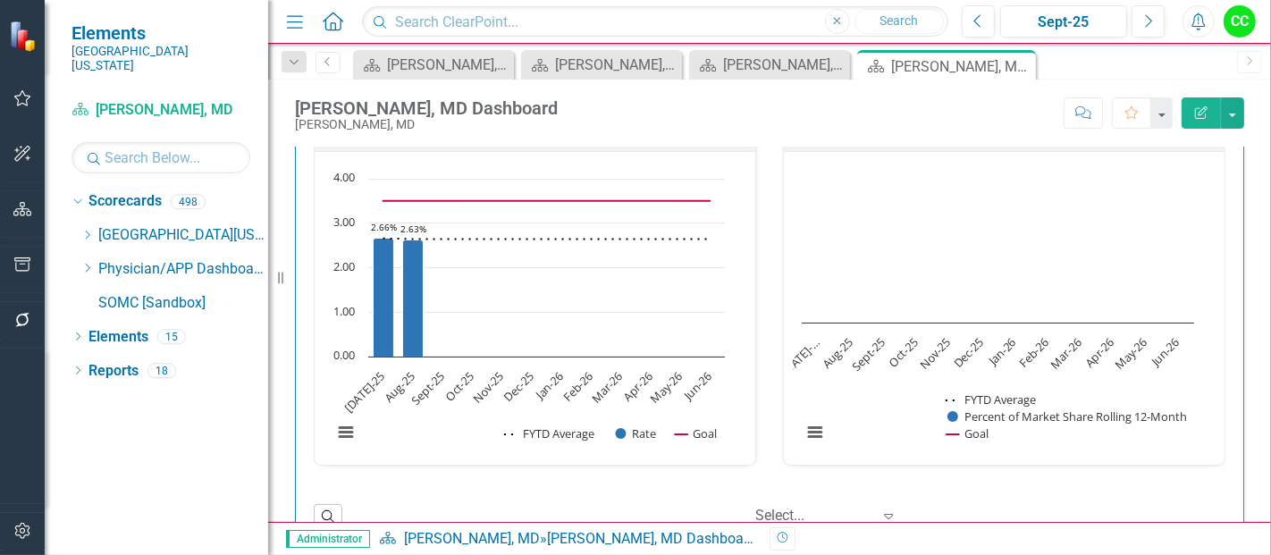
scroll to position [2828, 0]
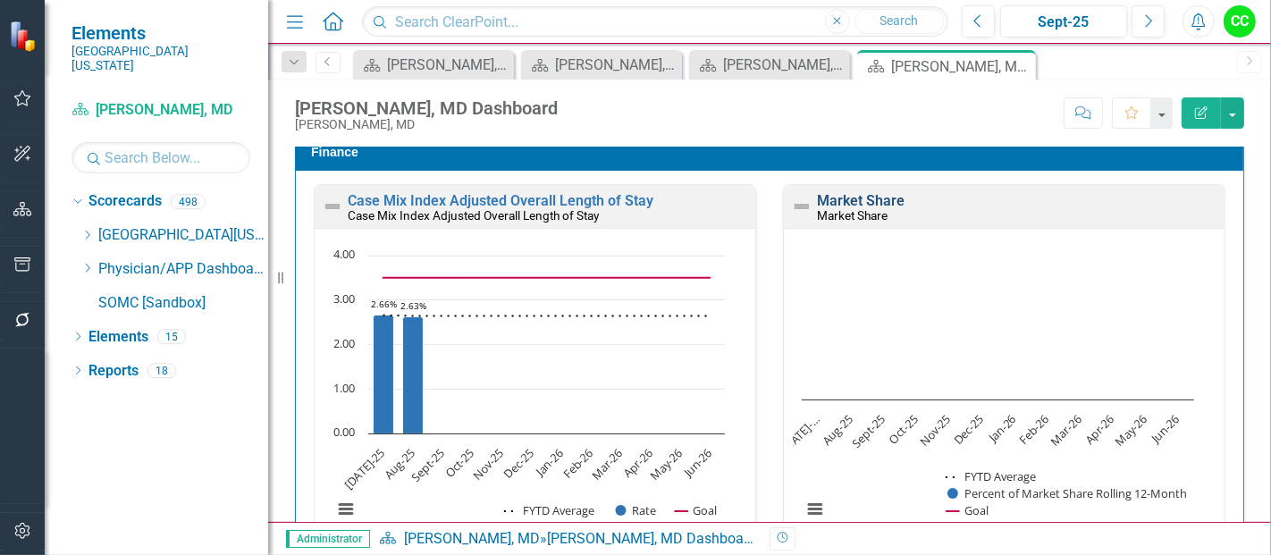
click at [829, 192] on link "Market Share" at bounding box center [861, 200] width 88 height 17
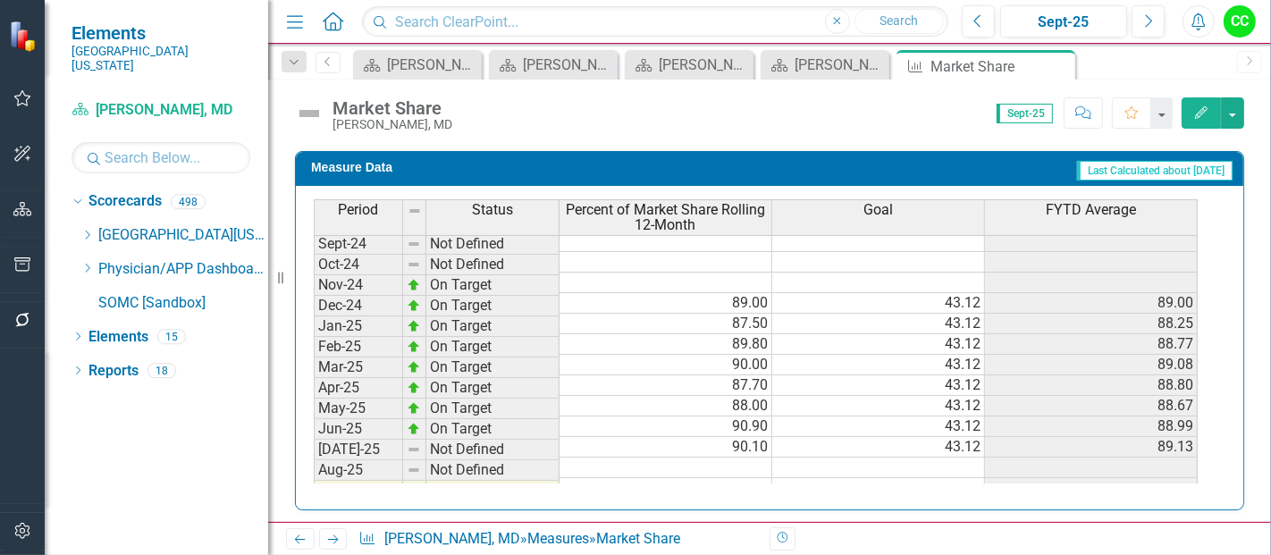
scroll to position [518, 0]
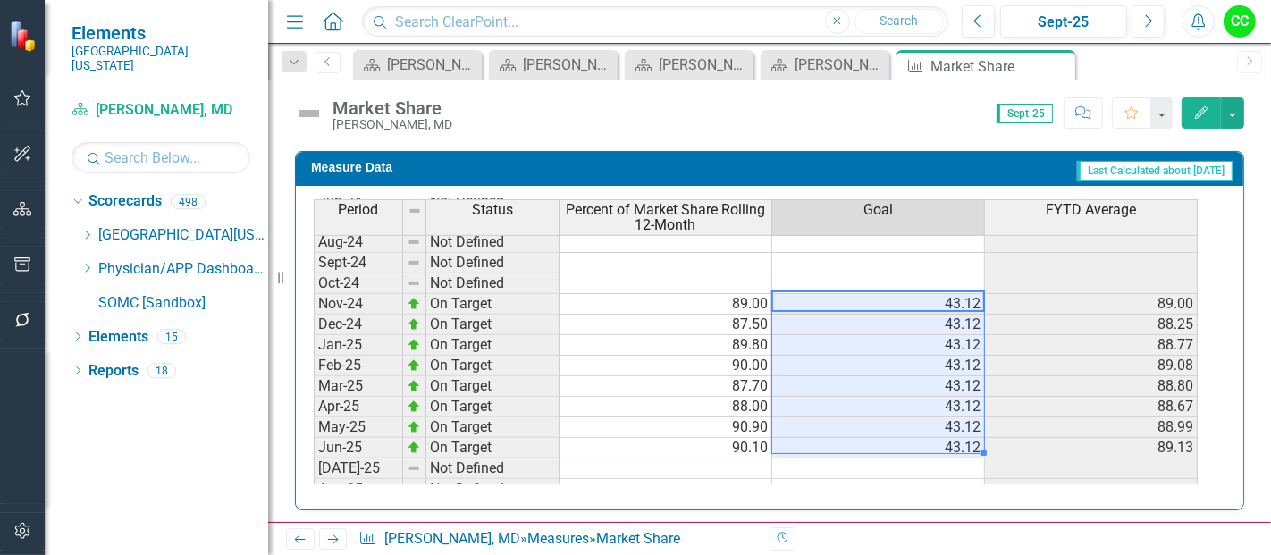
drag, startPoint x: 954, startPoint y: 290, endPoint x: 934, endPoint y: 432, distance: 143.6
click at [934, 432] on tbody "Oct-23 Not Defined Nov-23 Not Defined Dec-23 Not Defined Jan-24 Not Defined Feb…" at bounding box center [756, 365] width 884 height 679
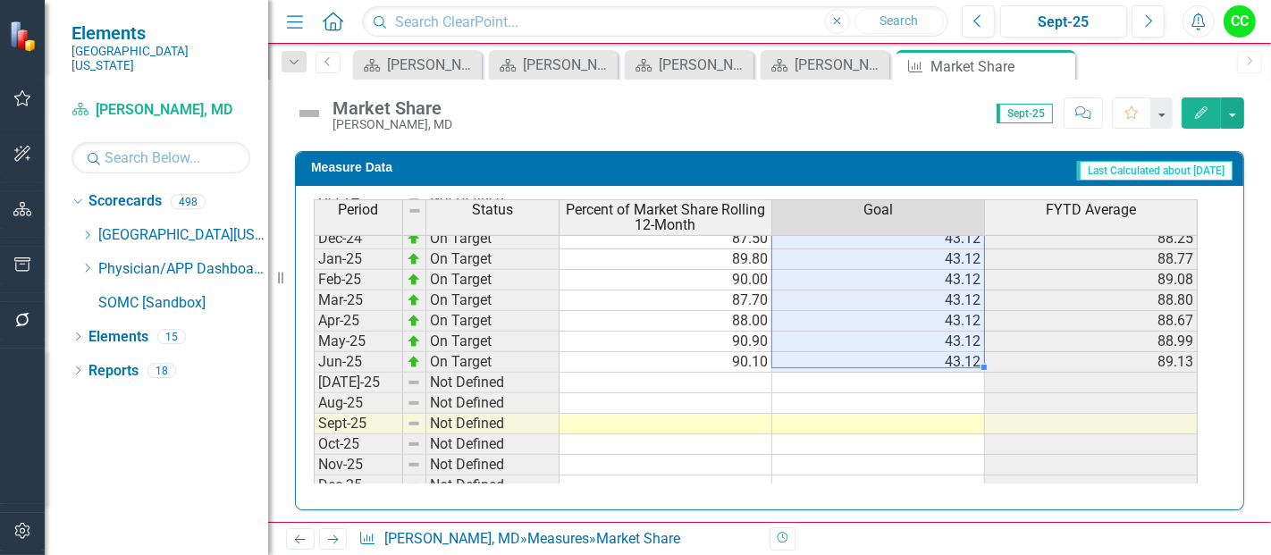
scroll to position [608, 0]
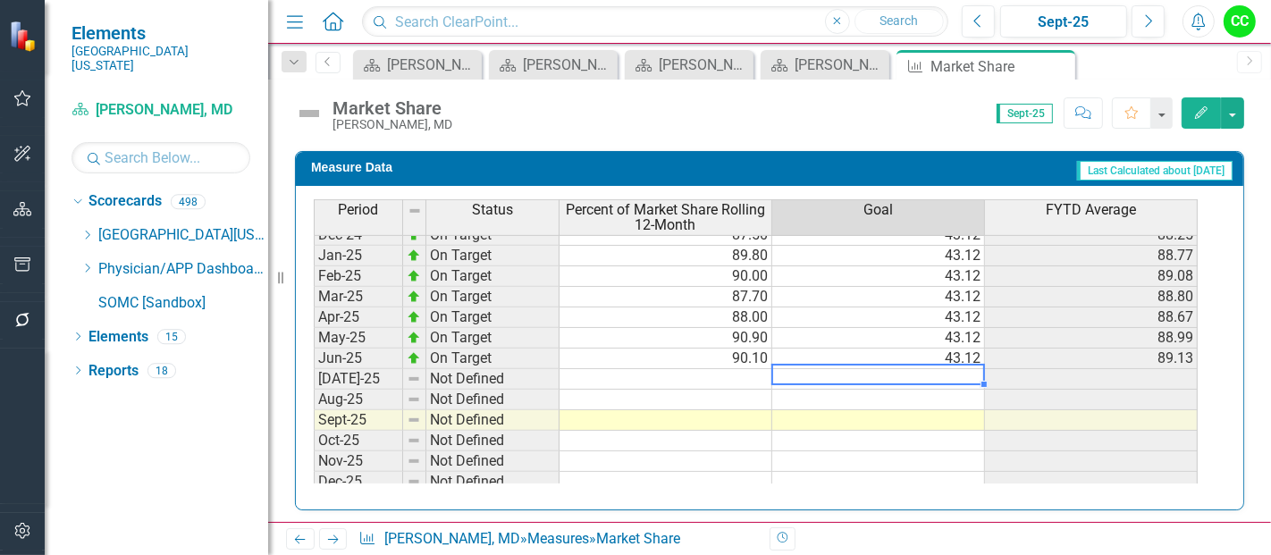
click at [902, 372] on td at bounding box center [878, 379] width 213 height 21
type textarea "43.12"
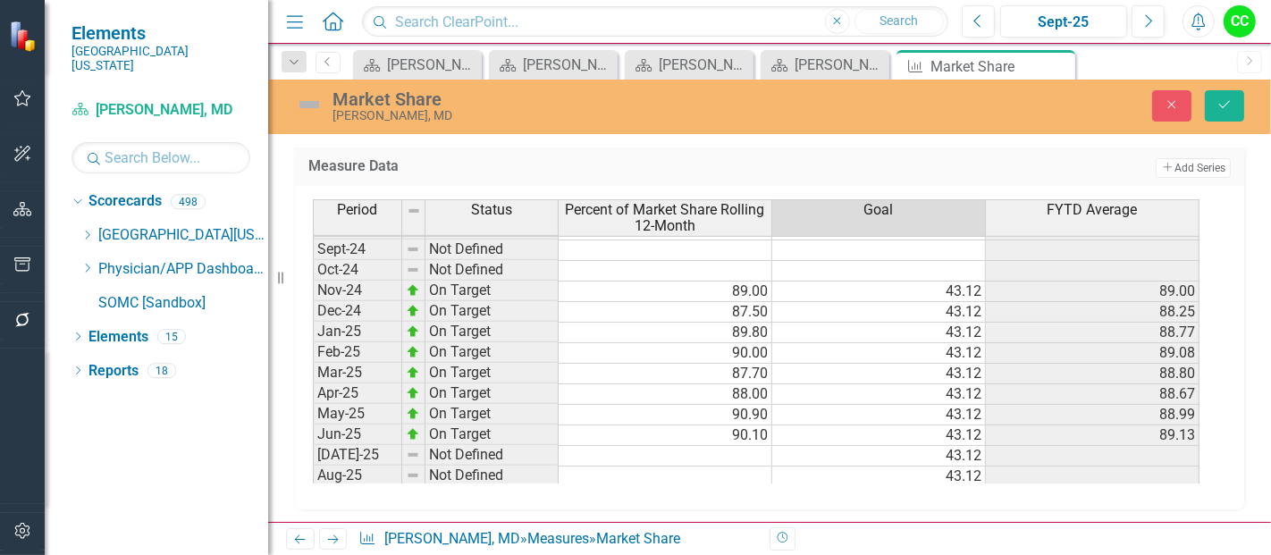
scroll to position [0, 0]
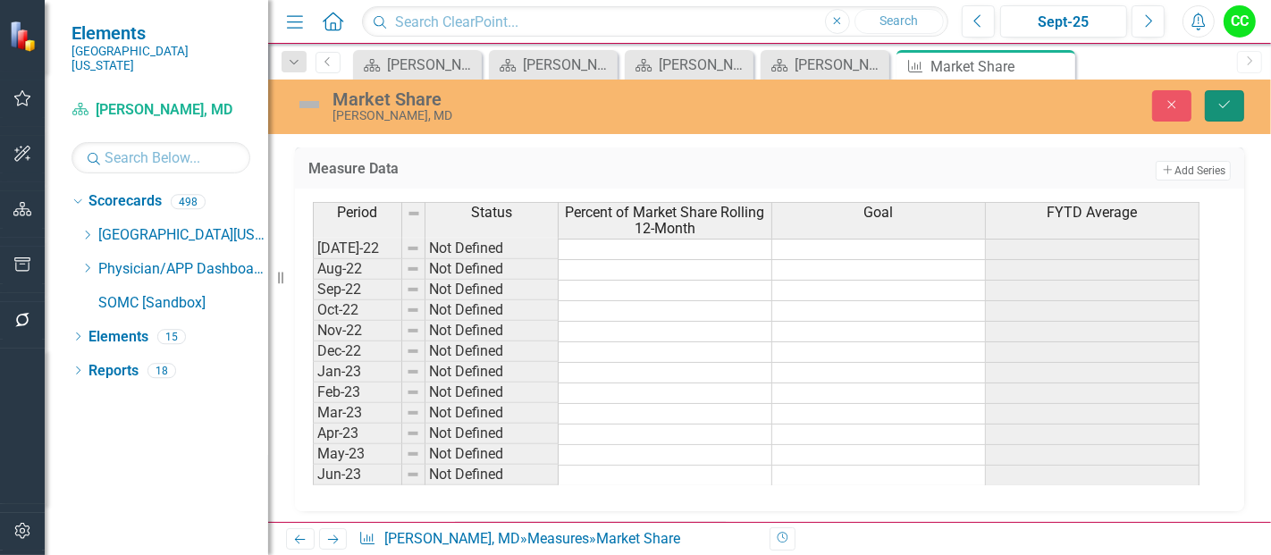
click at [1230, 107] on icon "Save" at bounding box center [1224, 104] width 16 height 13
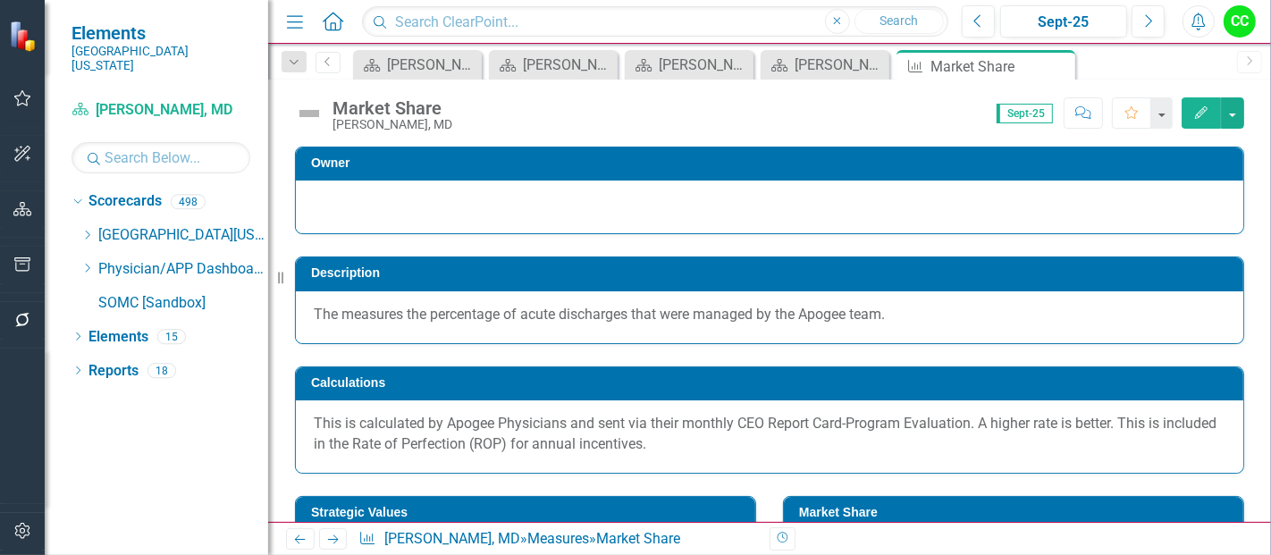
click at [1210, 111] on button "Edit" at bounding box center [1200, 112] width 39 height 31
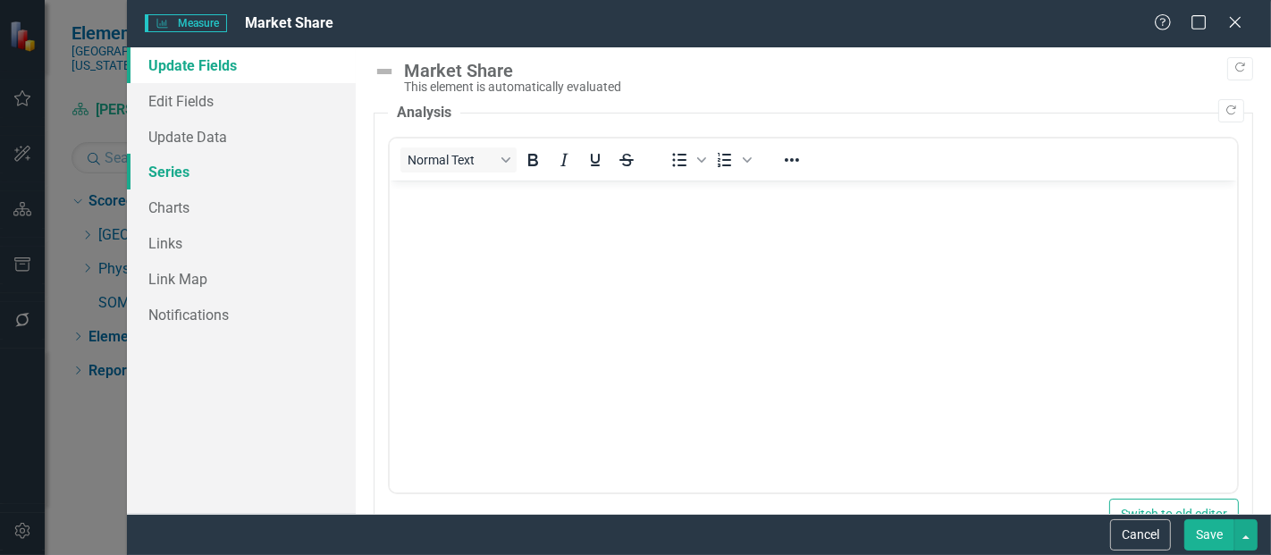
click at [198, 165] on link "Series" at bounding box center [241, 172] width 229 height 36
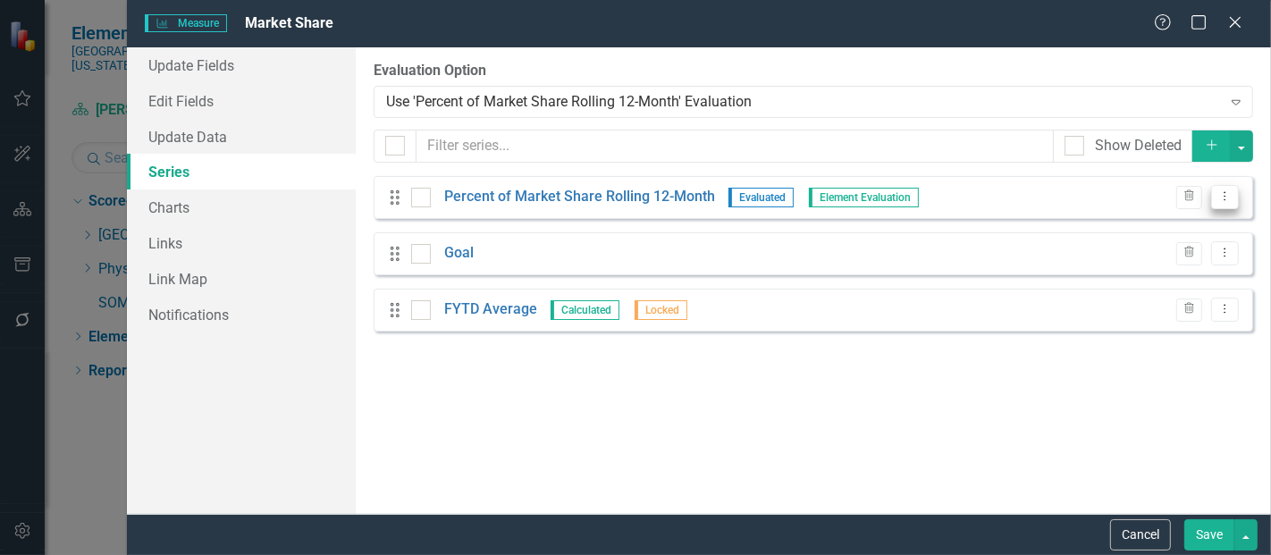
click at [1216, 190] on button "Dropdown Menu" at bounding box center [1225, 197] width 28 height 24
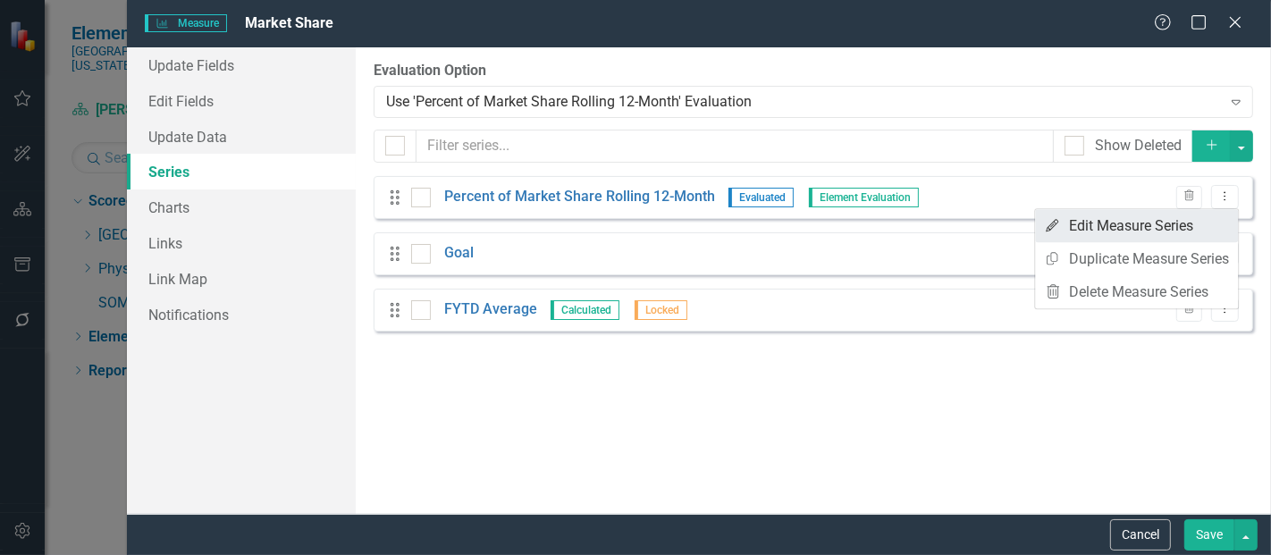
click at [1180, 225] on link "Edit Edit Measure Series" at bounding box center [1136, 225] width 203 height 33
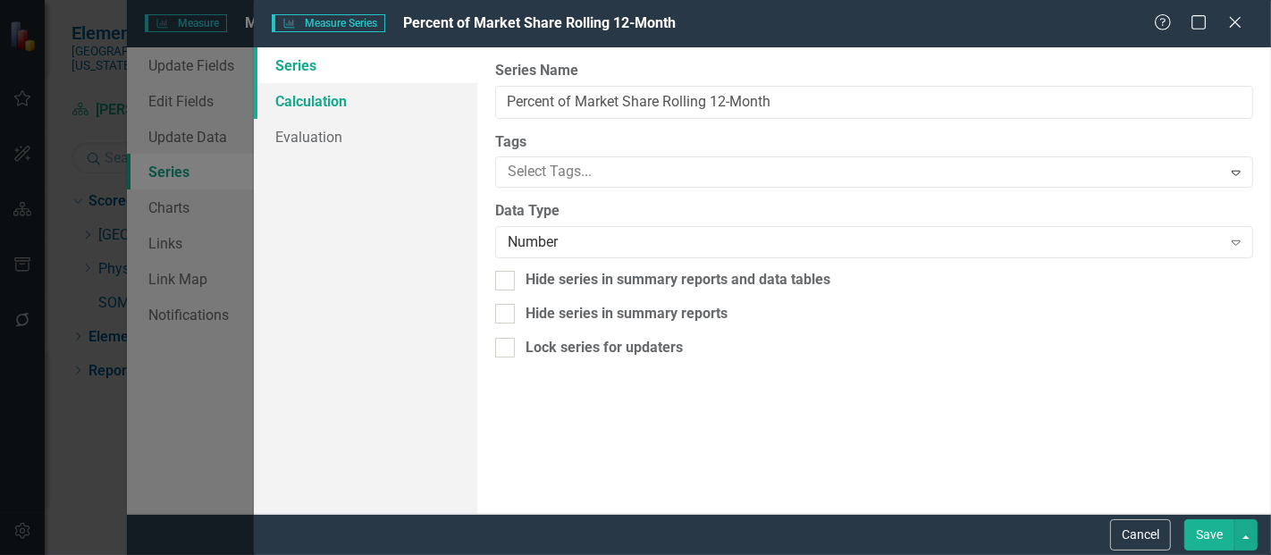
click at [317, 96] on link "Calculation" at bounding box center [365, 101] width 223 height 36
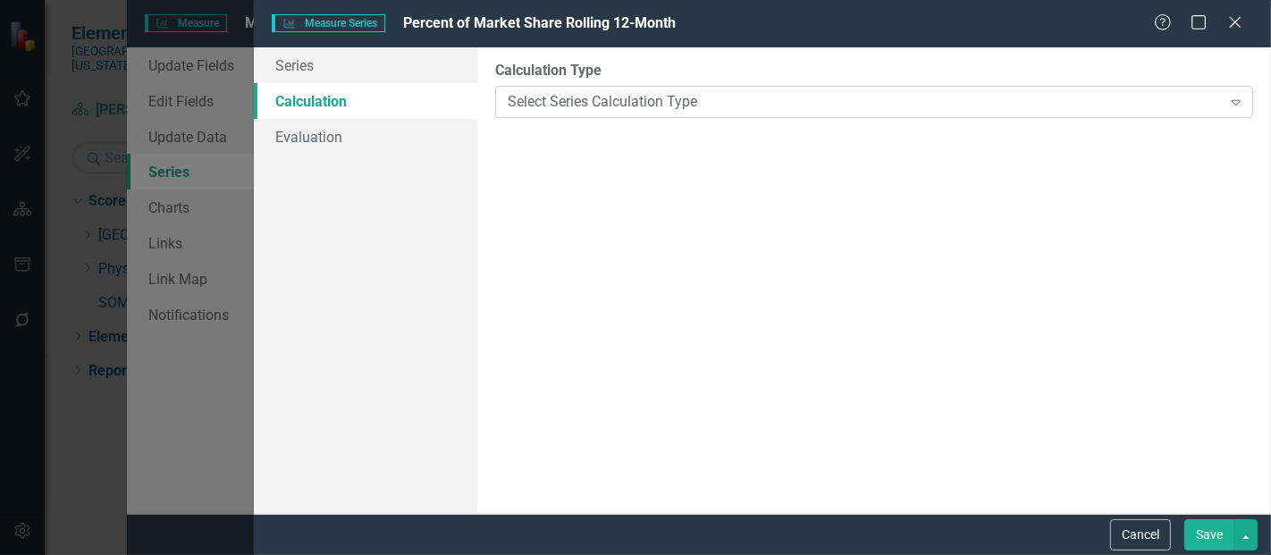
click at [563, 103] on div "Select Series Calculation Type" at bounding box center [864, 101] width 713 height 21
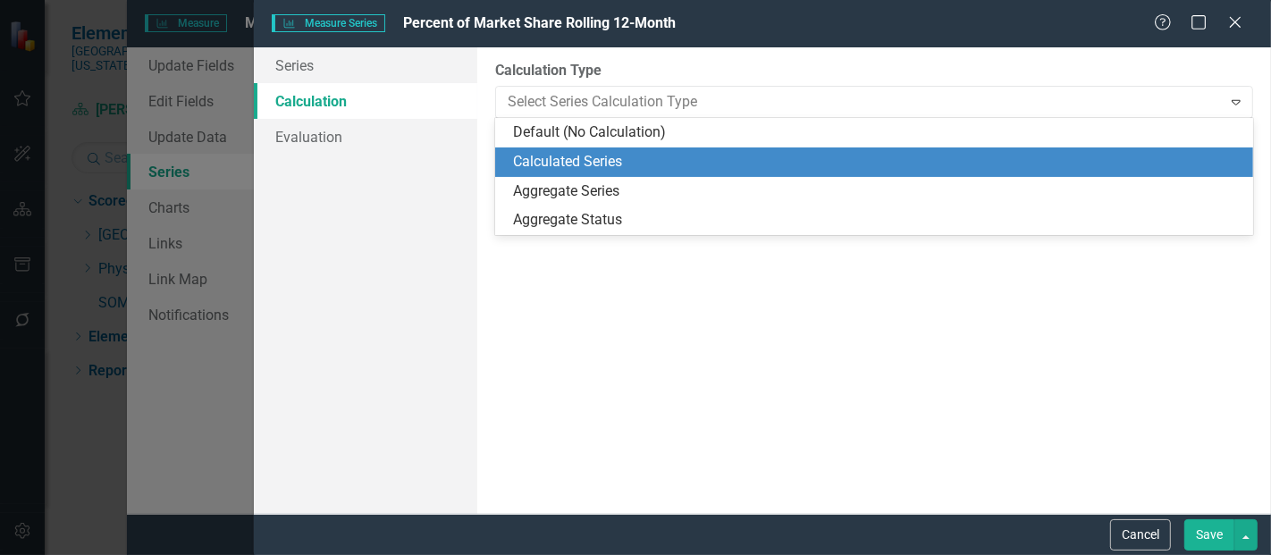
click at [558, 170] on div "Calculated Series" at bounding box center [877, 162] width 729 height 21
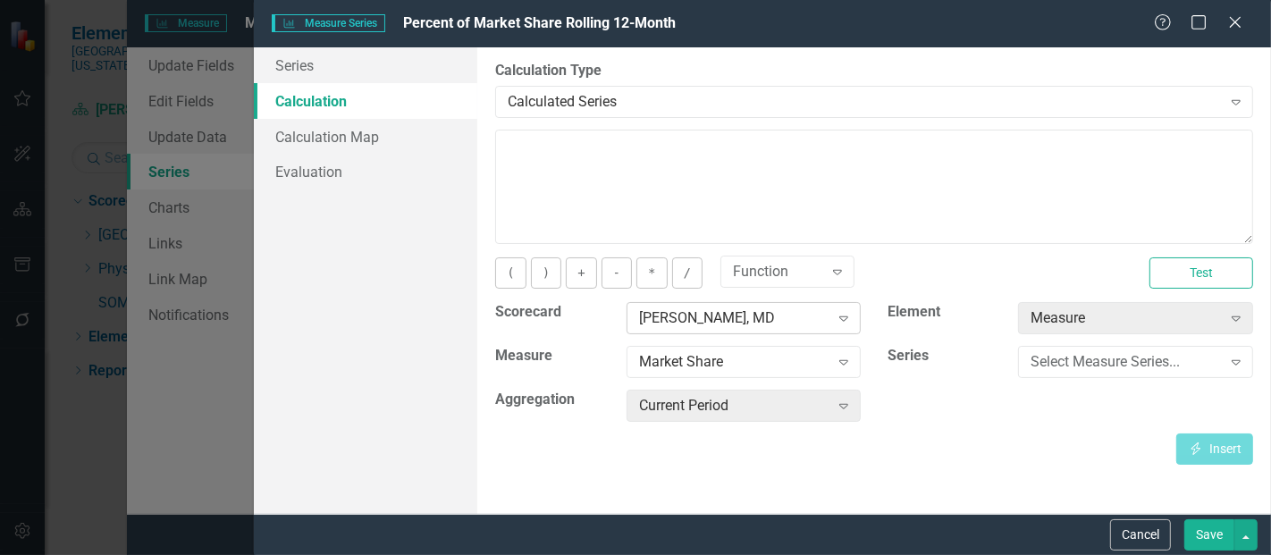
click at [682, 315] on div "[PERSON_NAME], MD" at bounding box center [734, 318] width 190 height 21
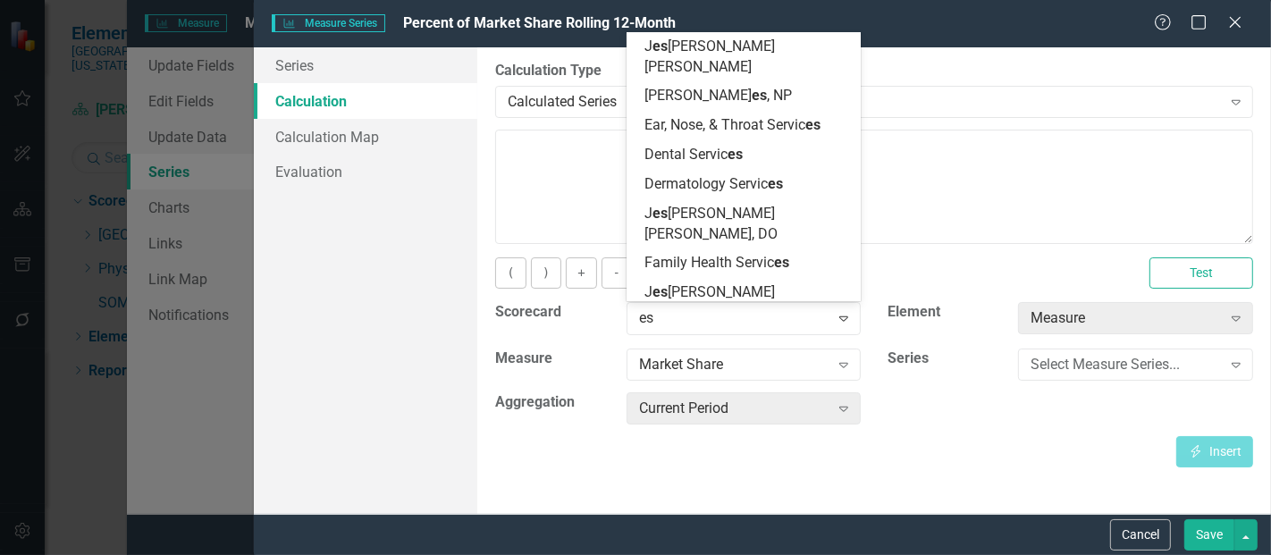
type input "esc"
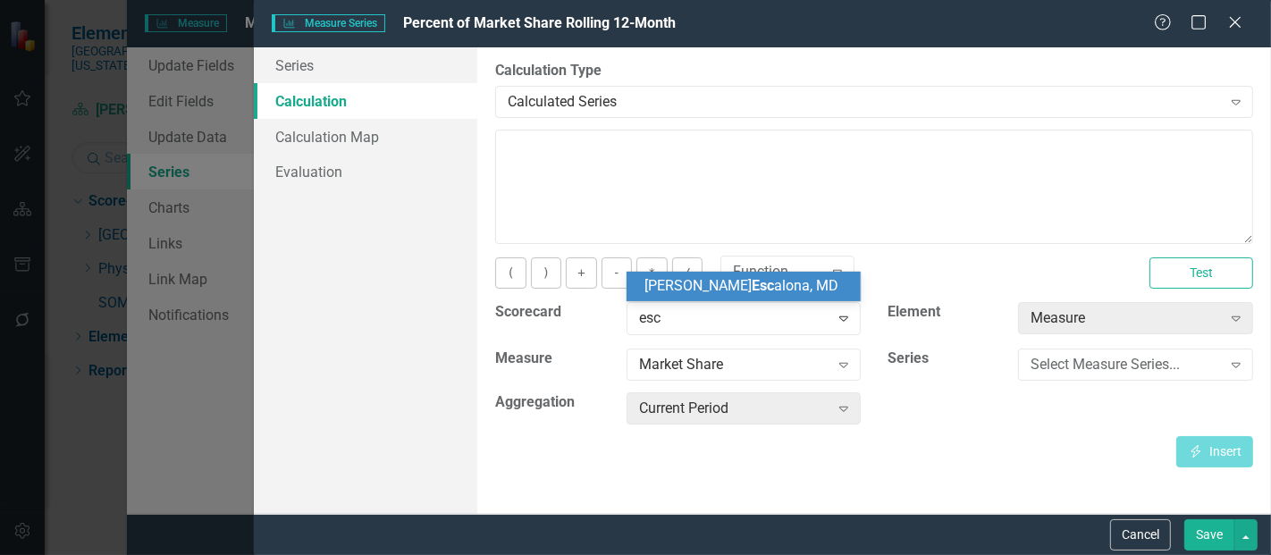
click at [709, 283] on span "[PERSON_NAME] Esc [PERSON_NAME], MD" at bounding box center [741, 285] width 194 height 17
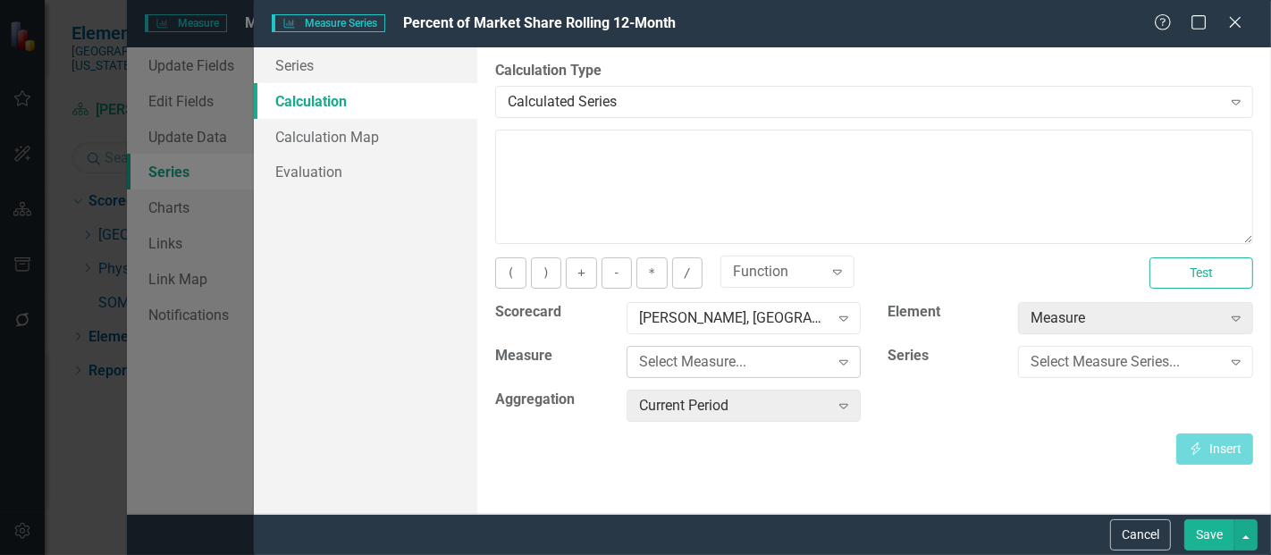
click at [713, 346] on div "Select Measure... Expand" at bounding box center [743, 362] width 235 height 32
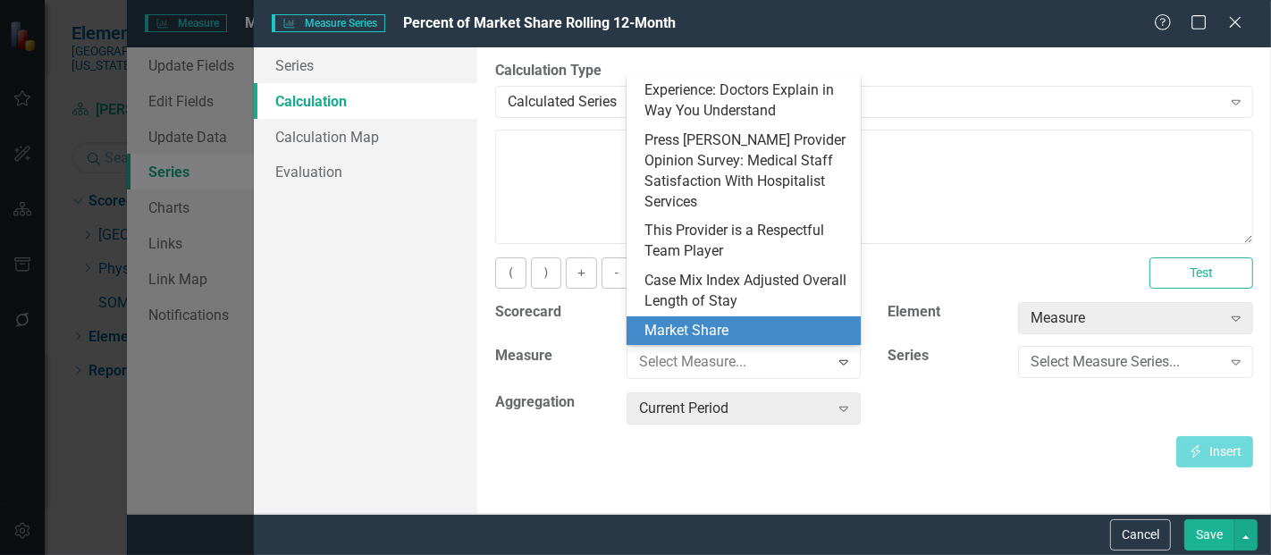
click at [737, 323] on div "Market Share" at bounding box center [747, 331] width 206 height 21
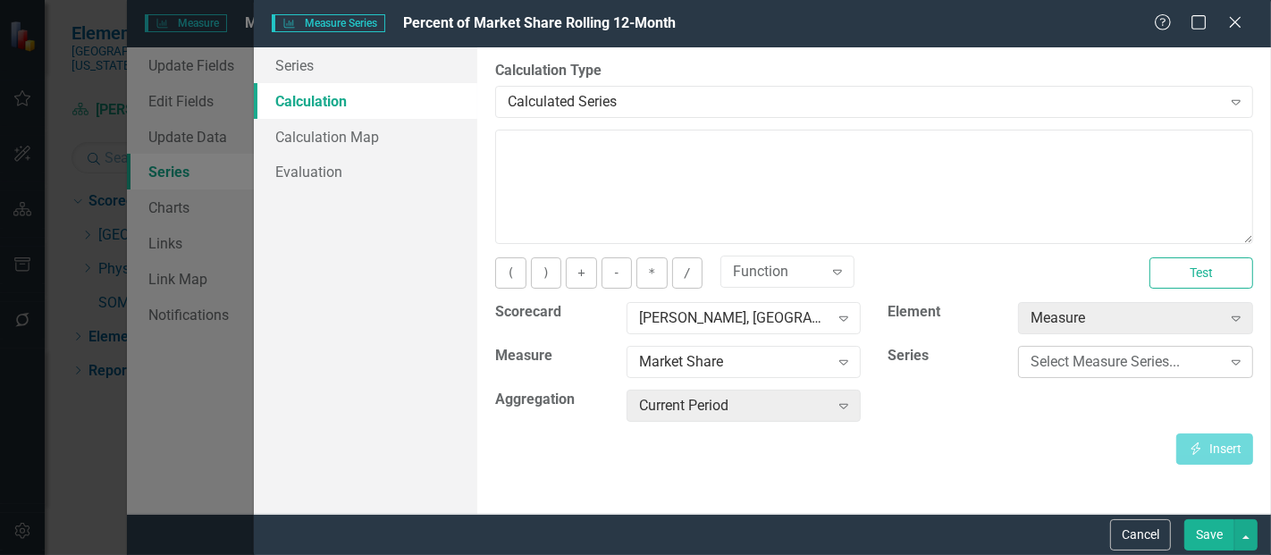
click at [1062, 357] on div "Select Measure Series..." at bounding box center [1125, 362] width 190 height 21
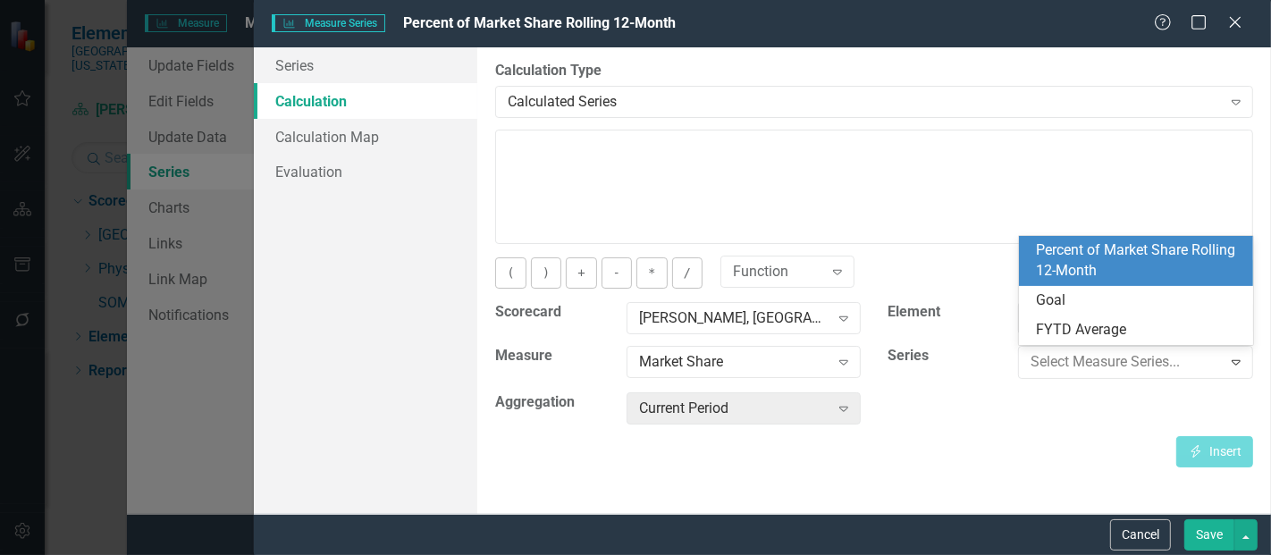
click at [1087, 270] on div "Percent of Market Share Rolling 12-Month" at bounding box center [1140, 260] width 206 height 41
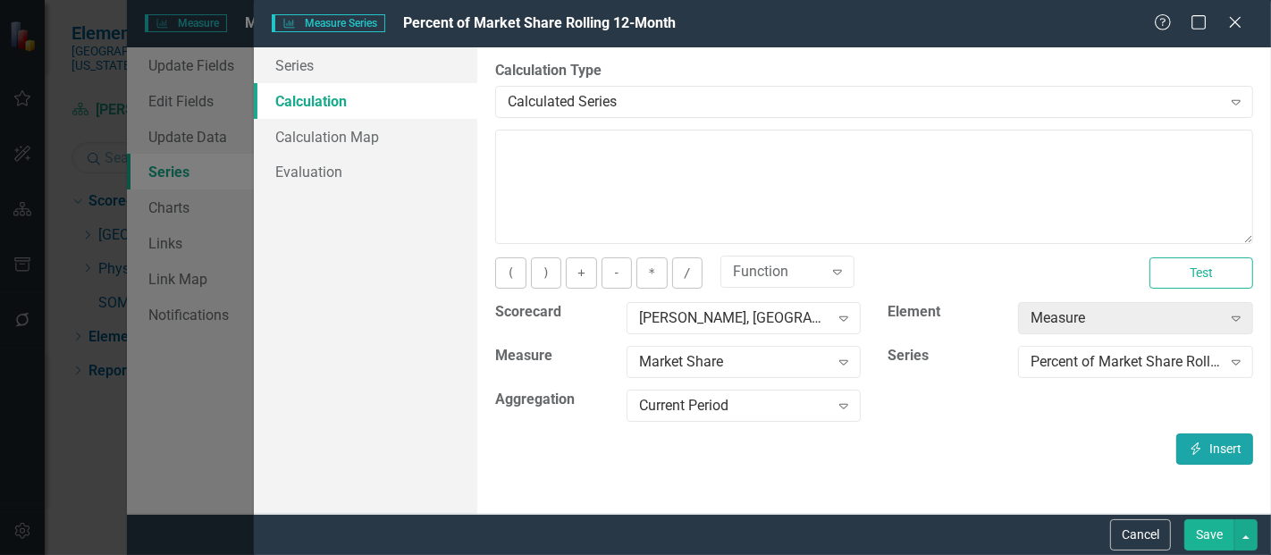
click at [1216, 447] on button "Insert Insert" at bounding box center [1214, 448] width 77 height 31
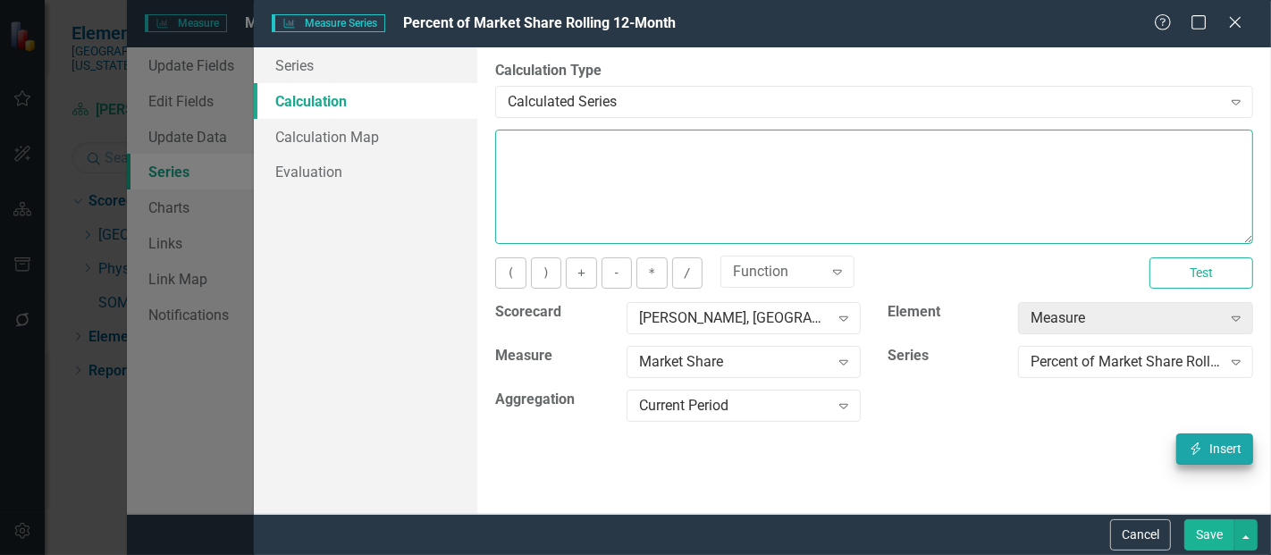
type textarea "[m1423481][Percent of Market Share Rolling 12-Month][CurrentPeriod]"
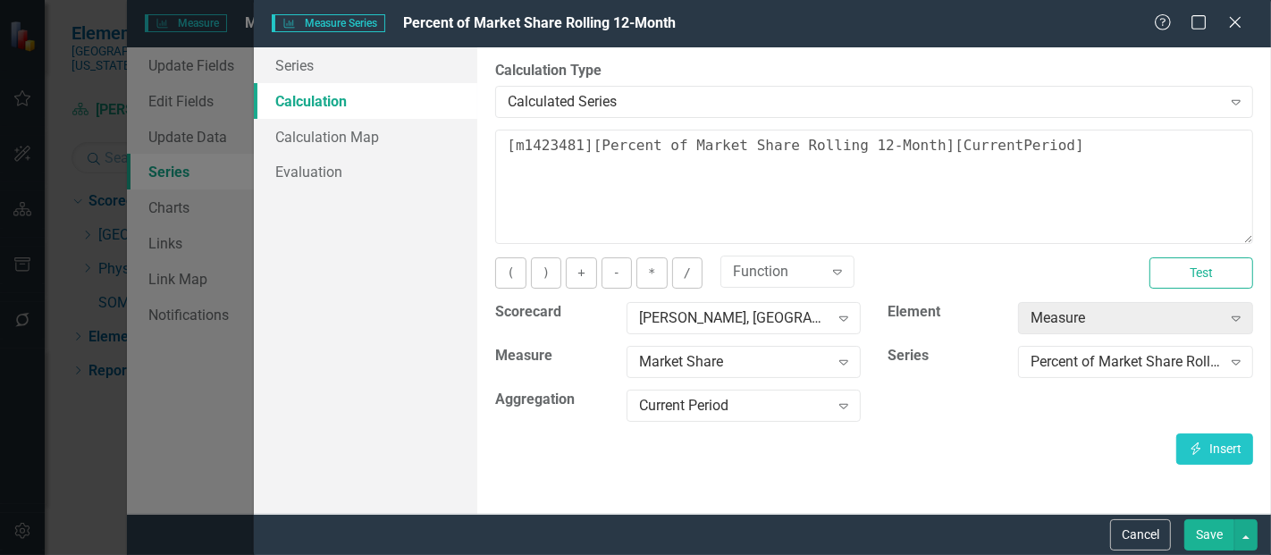
click at [1213, 529] on button "Save" at bounding box center [1209, 534] width 50 height 31
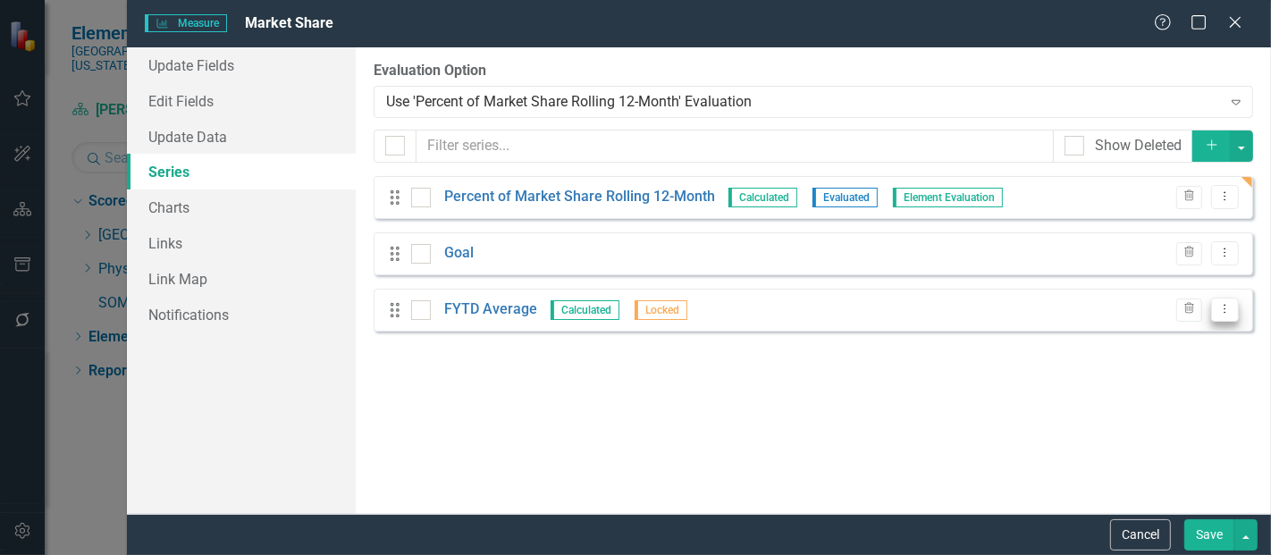
click at [1223, 317] on button "Dropdown Menu" at bounding box center [1225, 310] width 28 height 24
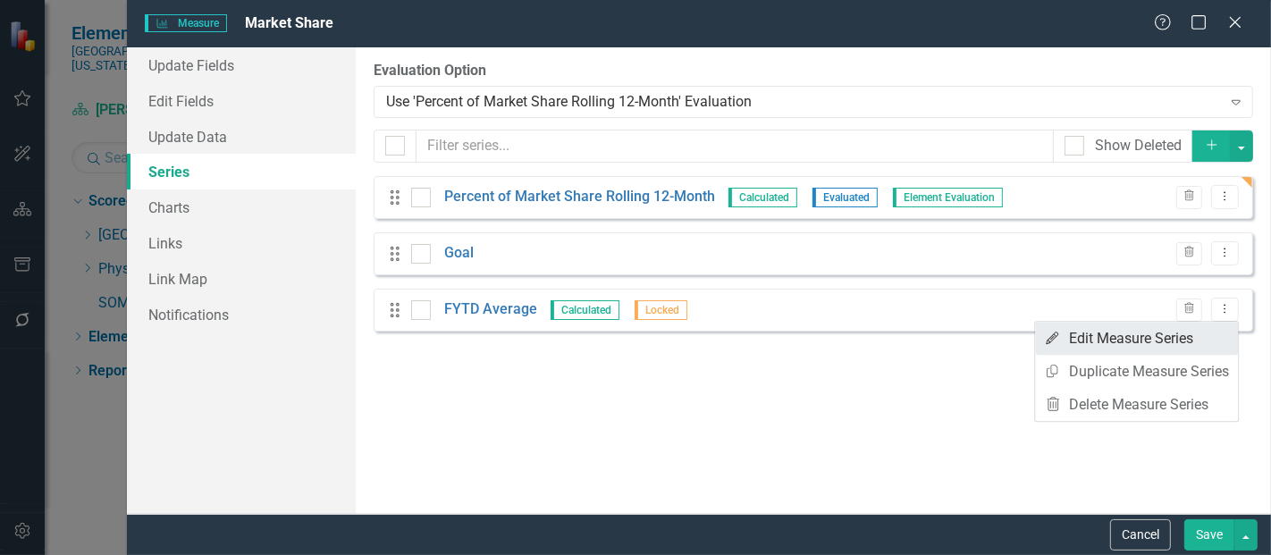
click at [1151, 337] on link "Edit Edit Measure Series" at bounding box center [1136, 338] width 203 height 33
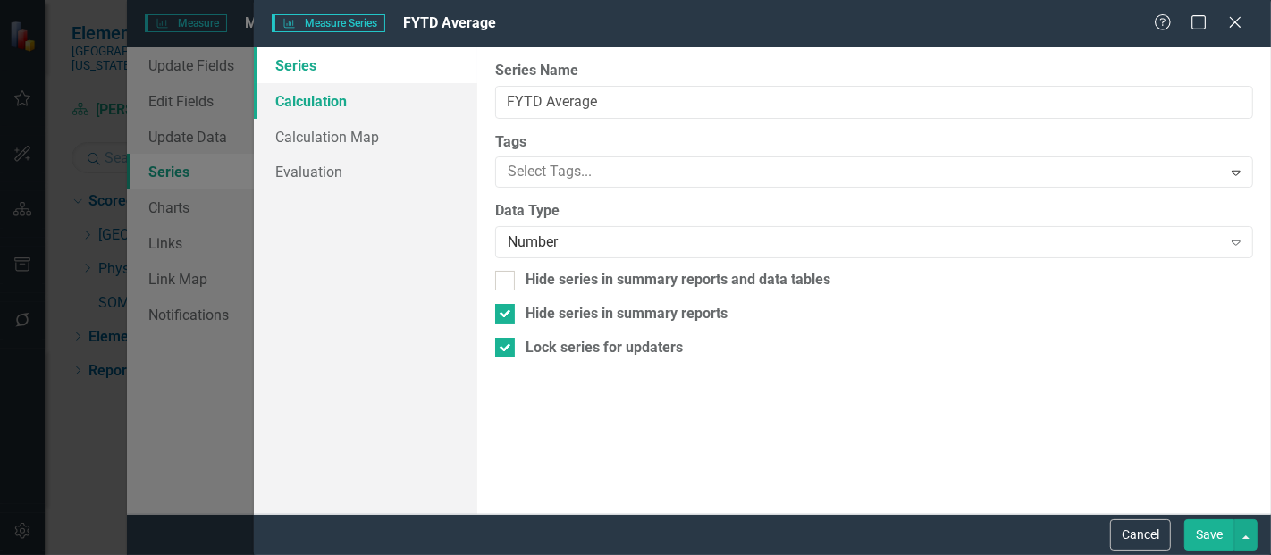
click at [308, 93] on link "Calculation" at bounding box center [365, 101] width 223 height 36
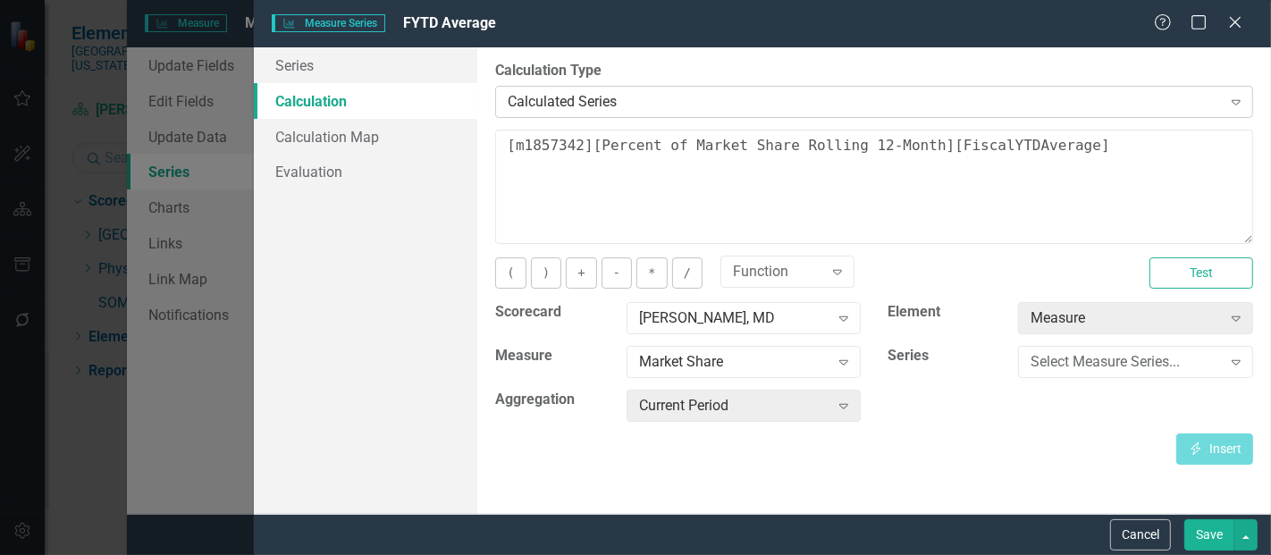
click at [557, 106] on div "Calculated Series" at bounding box center [864, 101] width 713 height 21
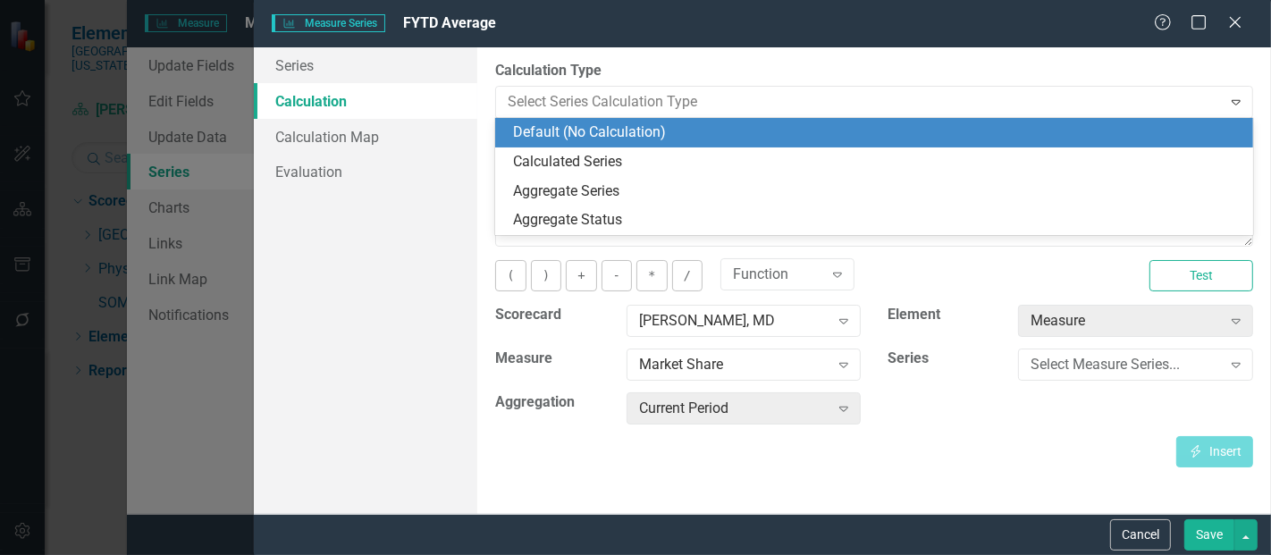
click at [395, 225] on div "Series Calculation Calculation Map Evaluation" at bounding box center [365, 280] width 223 height 466
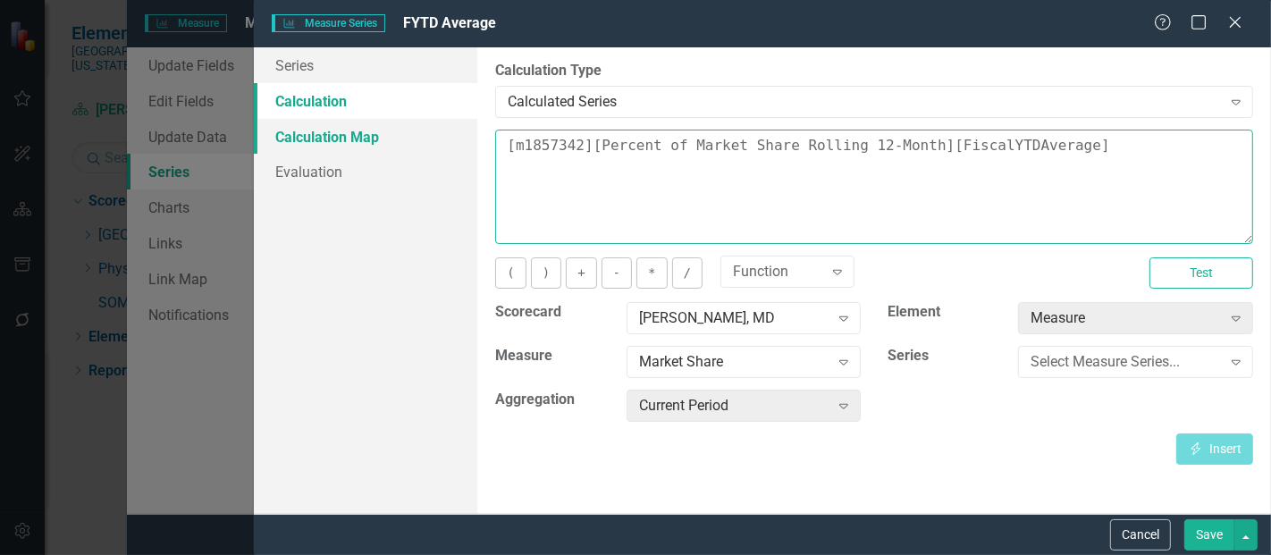
drag, startPoint x: 1097, startPoint y: 152, endPoint x: 455, endPoint y: 131, distance: 642.8
click at [455, 131] on div "Series Calculation Calculation Map Evaluation From this page, you can edit the …" at bounding box center [762, 280] width 1017 height 466
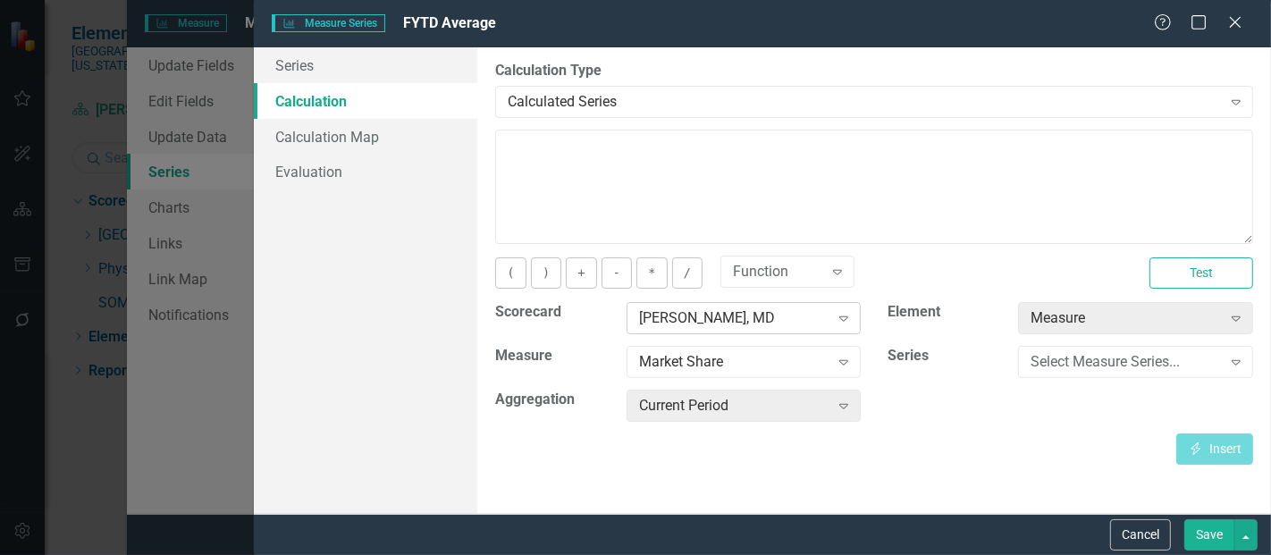
click at [751, 323] on div "[PERSON_NAME], MD" at bounding box center [734, 318] width 190 height 21
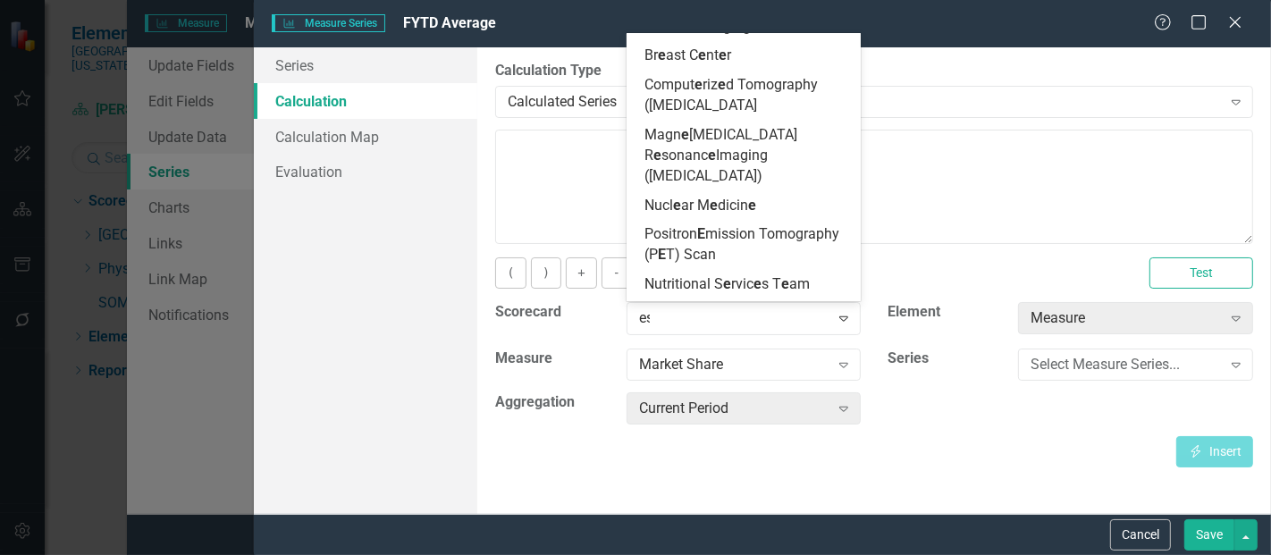
type input "esc"
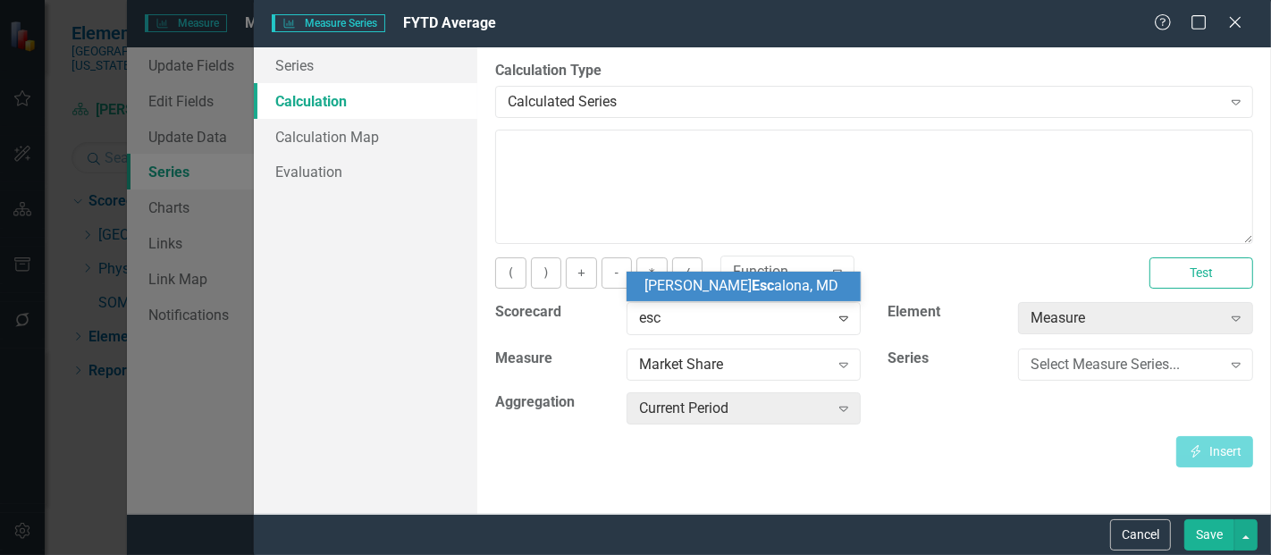
click at [723, 297] on div "[PERSON_NAME] Esc [PERSON_NAME], MD" at bounding box center [743, 286] width 235 height 29
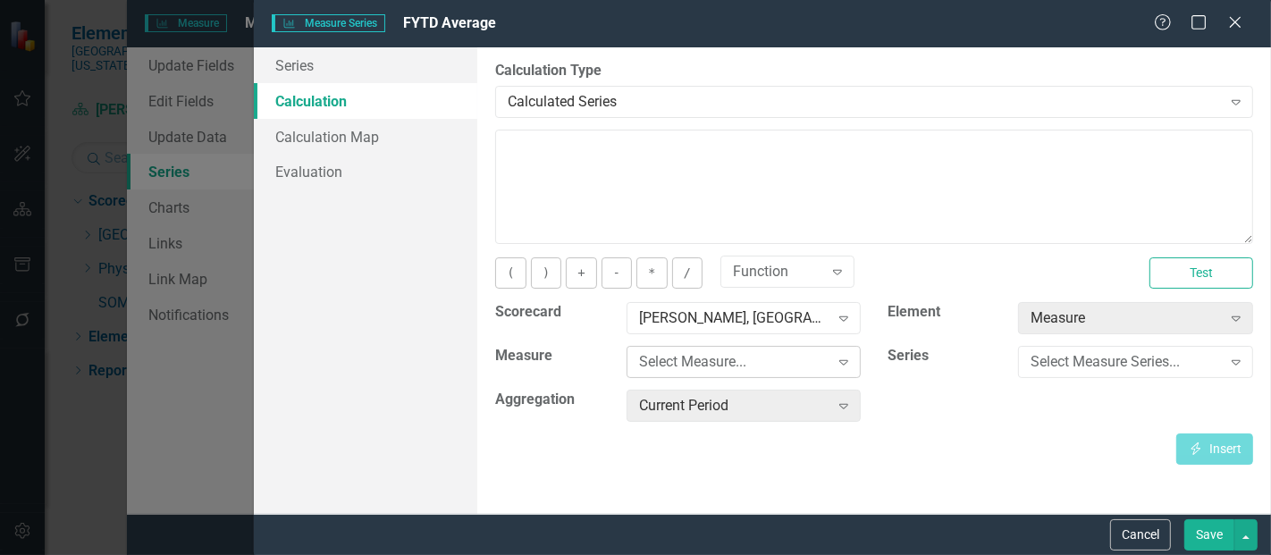
click at [726, 357] on div "Select Measure..." at bounding box center [734, 362] width 190 height 21
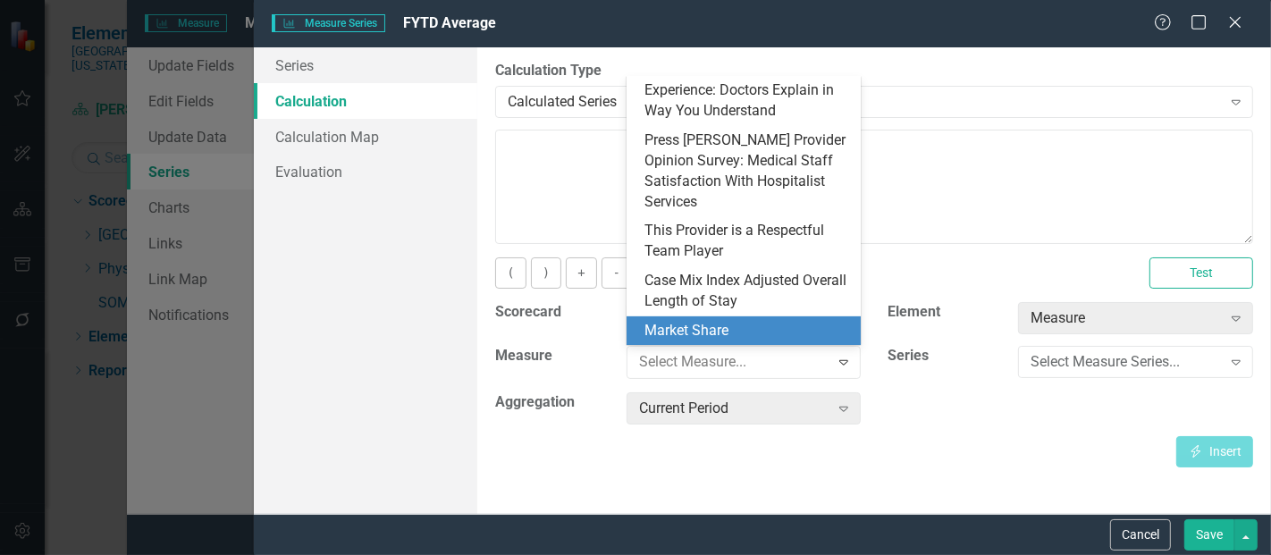
click at [704, 335] on div "Market Share" at bounding box center [747, 331] width 206 height 21
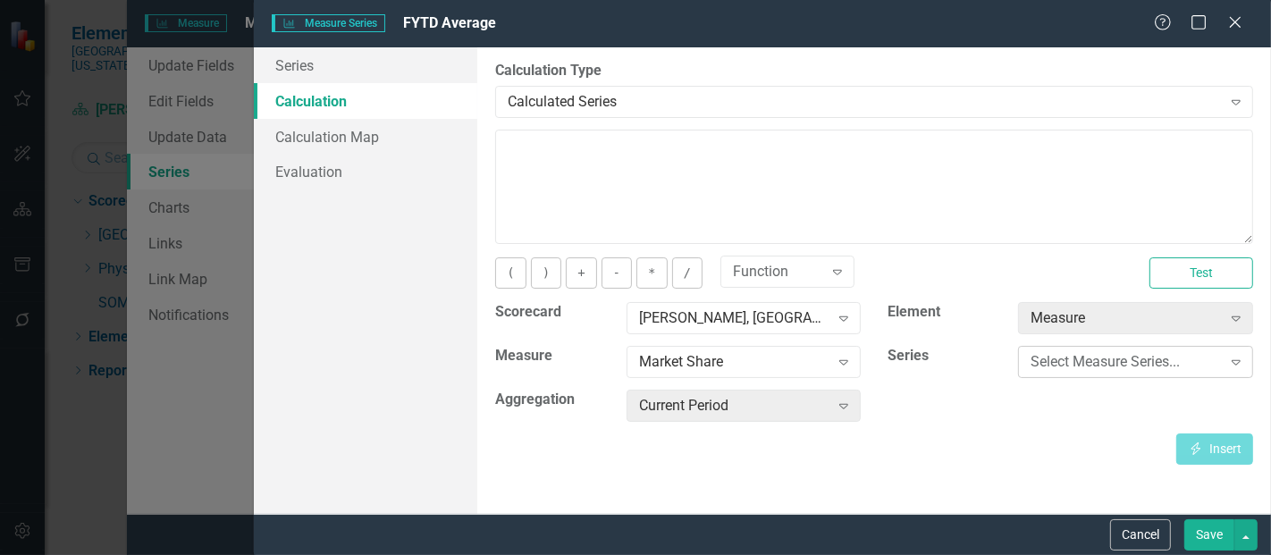
click at [1166, 366] on div "Select Measure Series..." at bounding box center [1125, 362] width 190 height 21
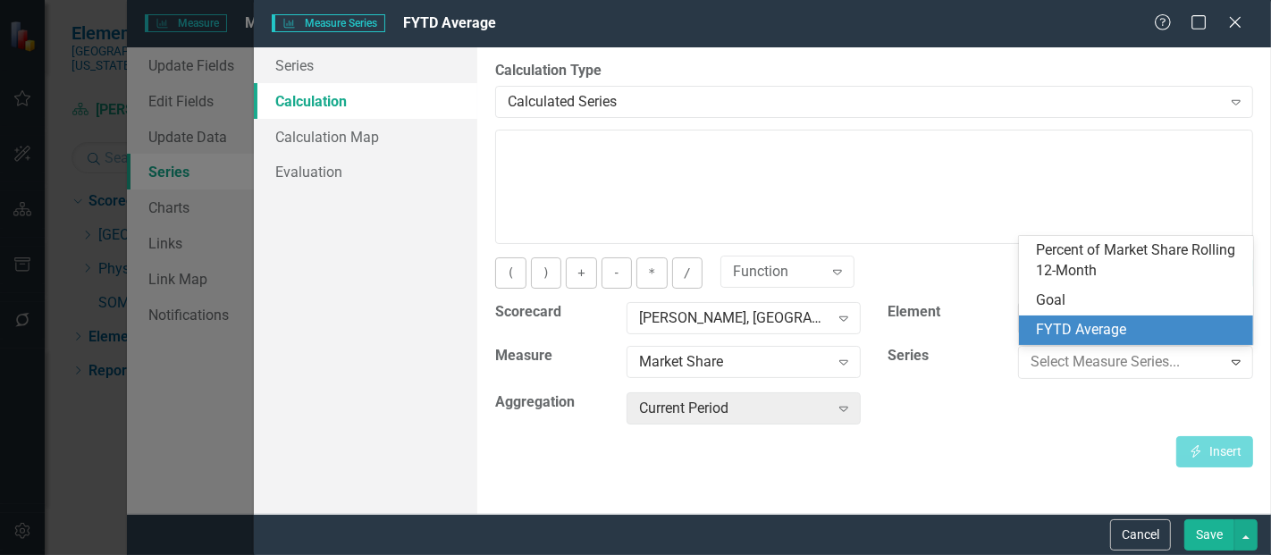
click at [1086, 323] on div "FYTD Average" at bounding box center [1140, 330] width 206 height 21
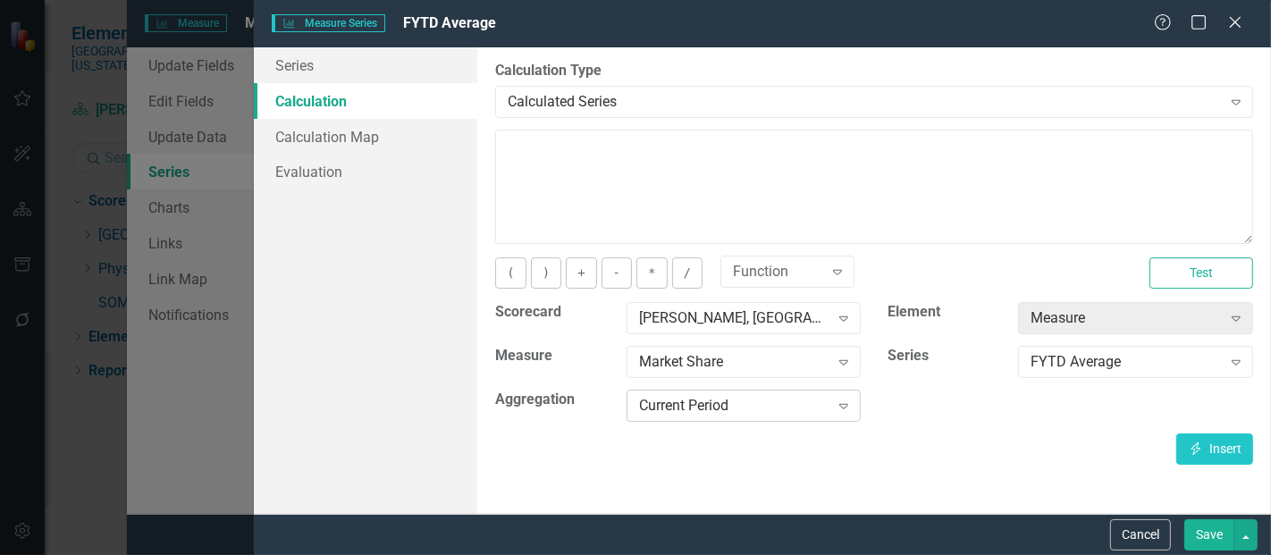
click at [748, 407] on div "Current Period" at bounding box center [734, 406] width 190 height 21
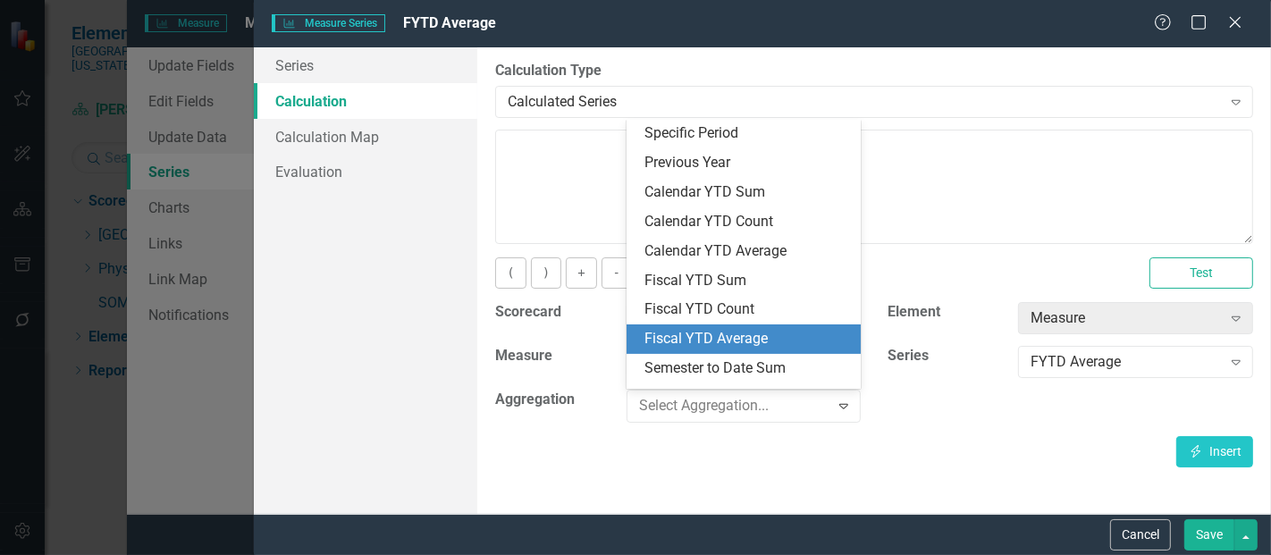
click at [730, 339] on div "Fiscal YTD Average" at bounding box center [747, 339] width 206 height 21
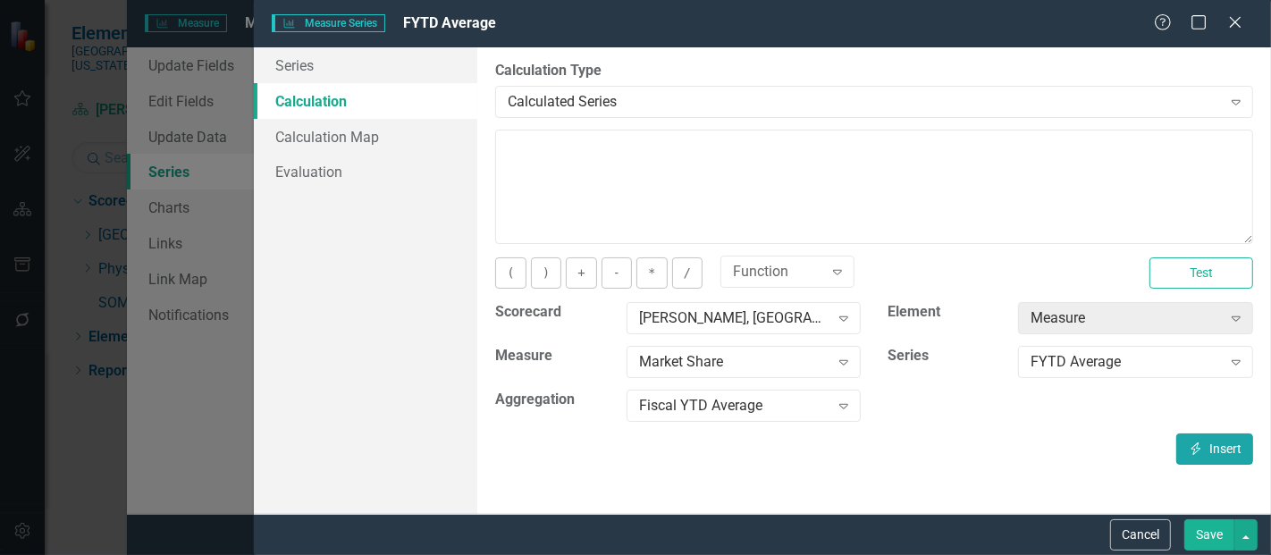
click at [1202, 447] on icon "Insert" at bounding box center [1196, 448] width 16 height 13
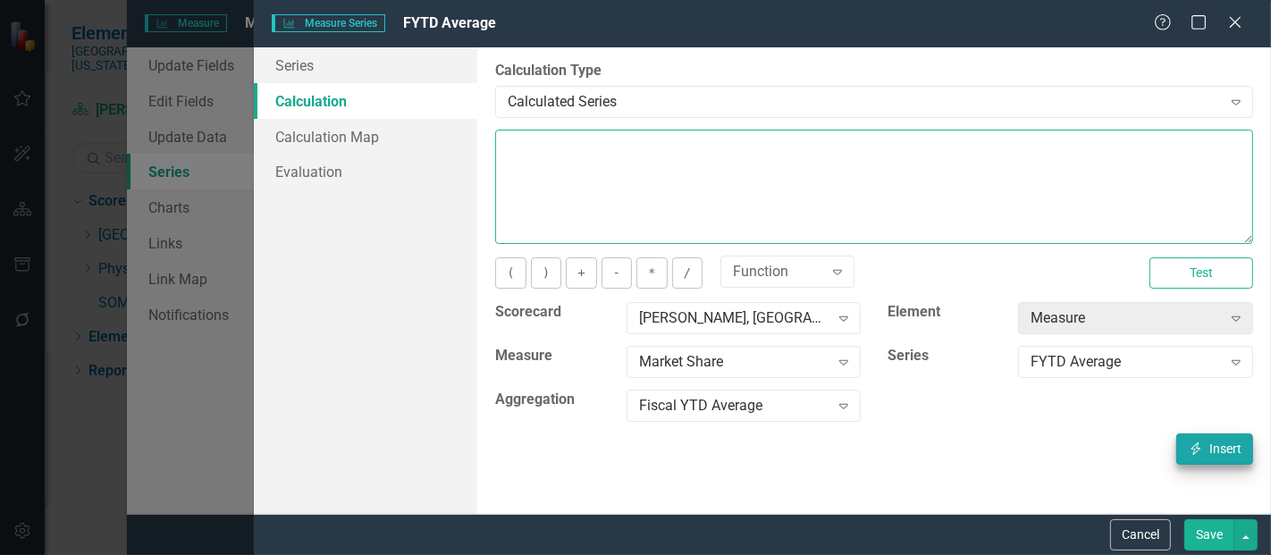
type textarea "[m1423481][FYTD Average][FiscalYTDAverage]"
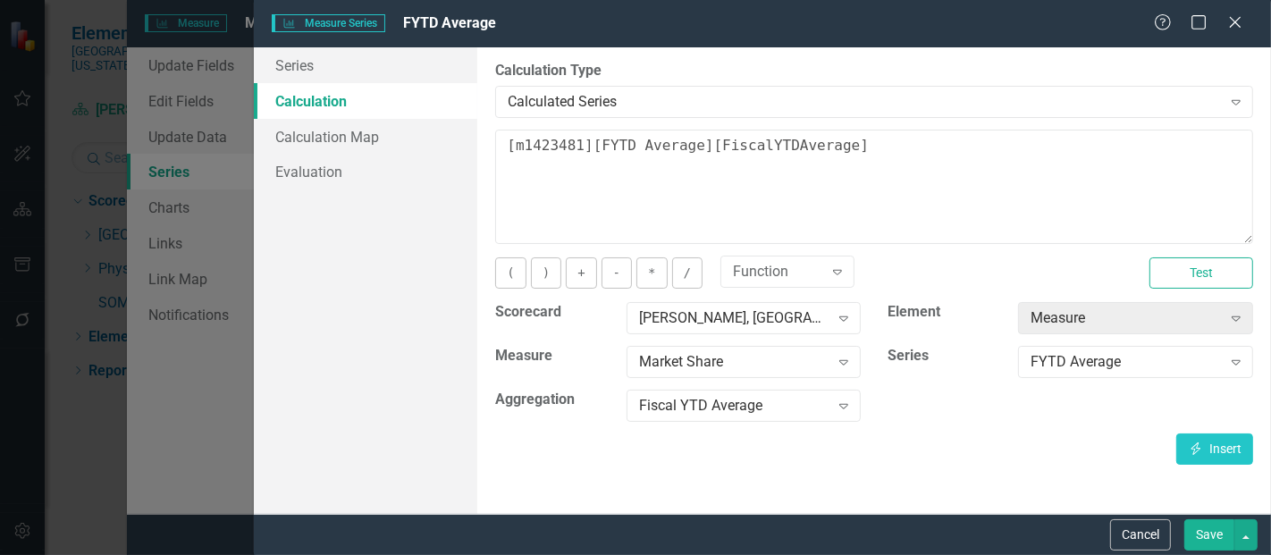
click at [1205, 526] on button "Save" at bounding box center [1209, 534] width 50 height 31
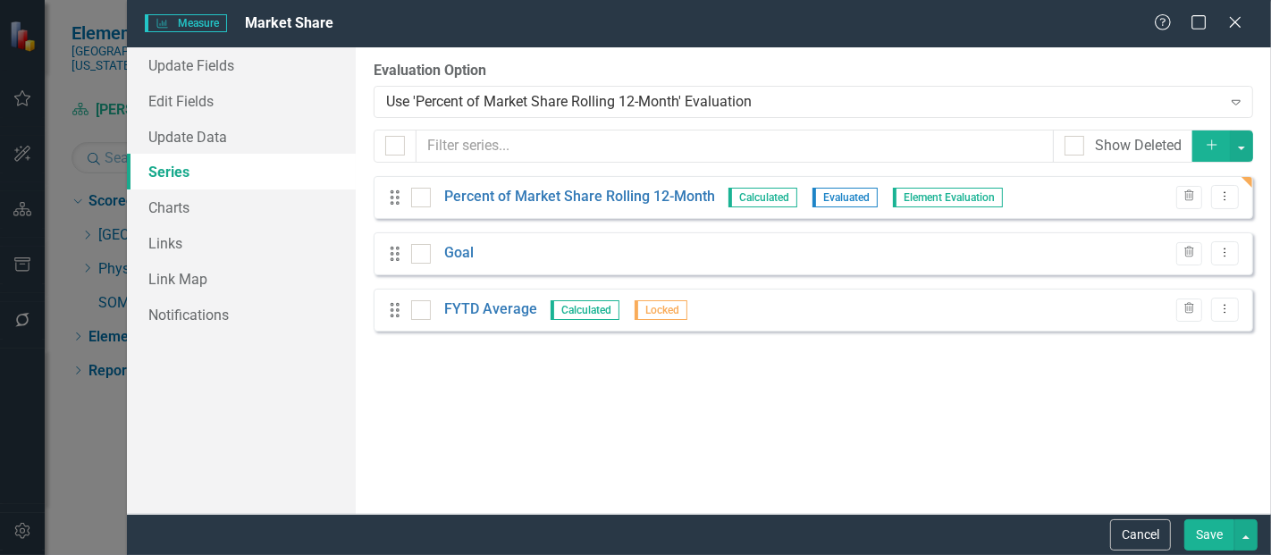
click at [1205, 525] on button "Save" at bounding box center [1209, 534] width 50 height 31
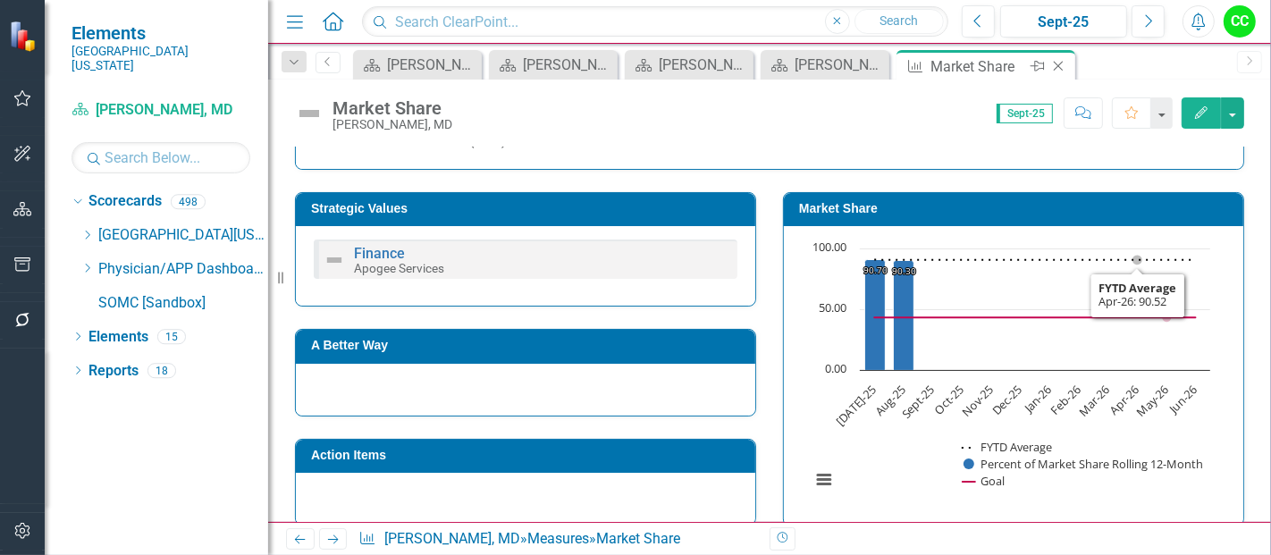
scroll to position [303, 0]
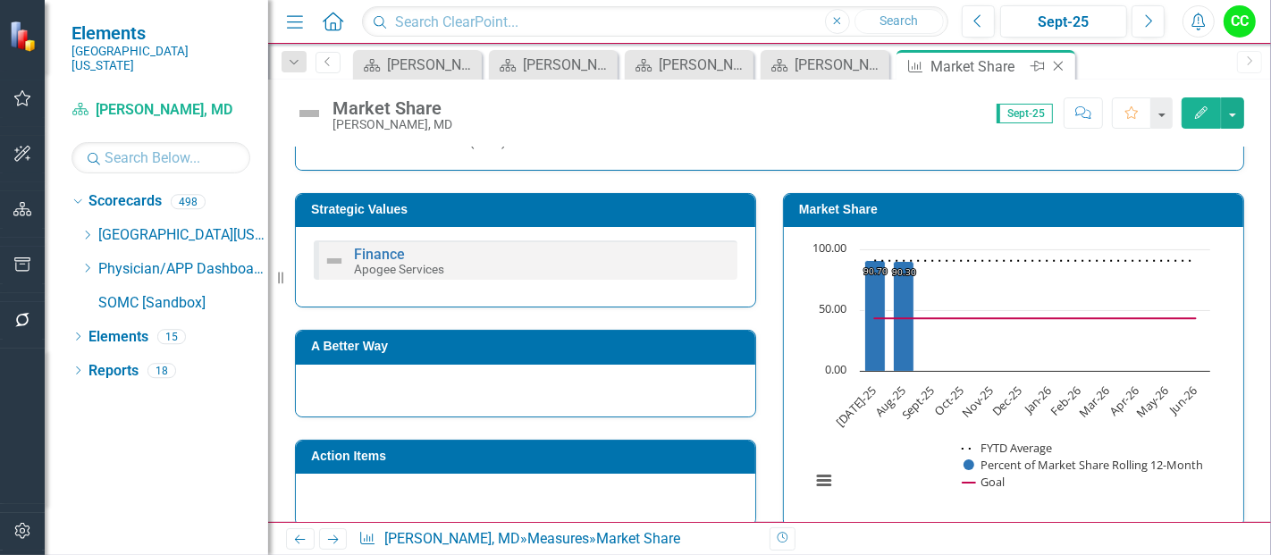
click at [1062, 64] on icon "Close" at bounding box center [1058, 66] width 18 height 14
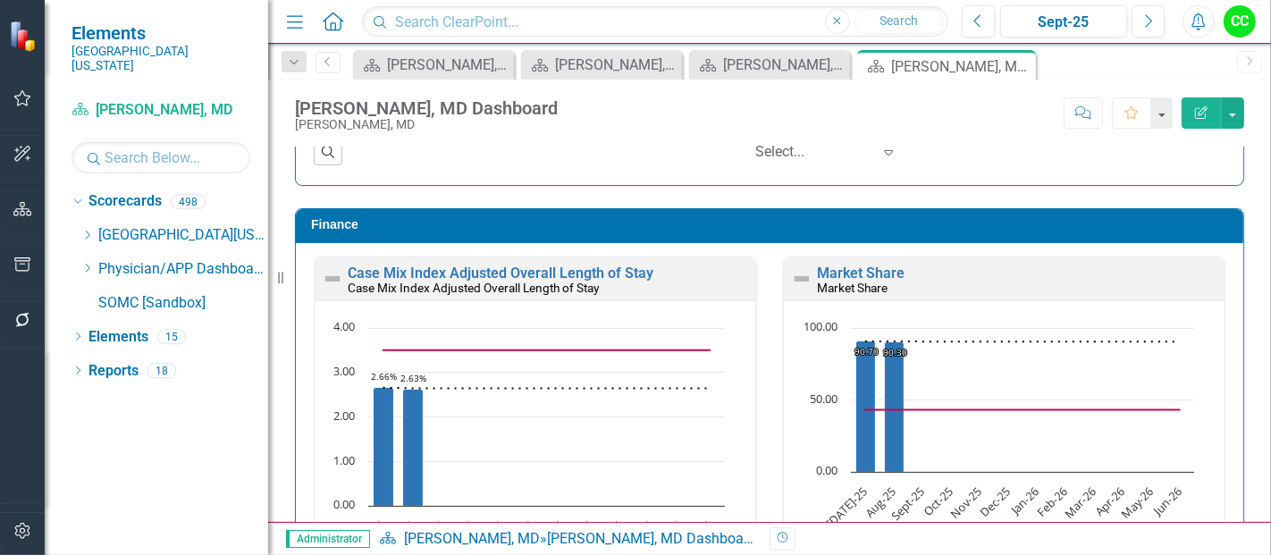
scroll to position [2736, 0]
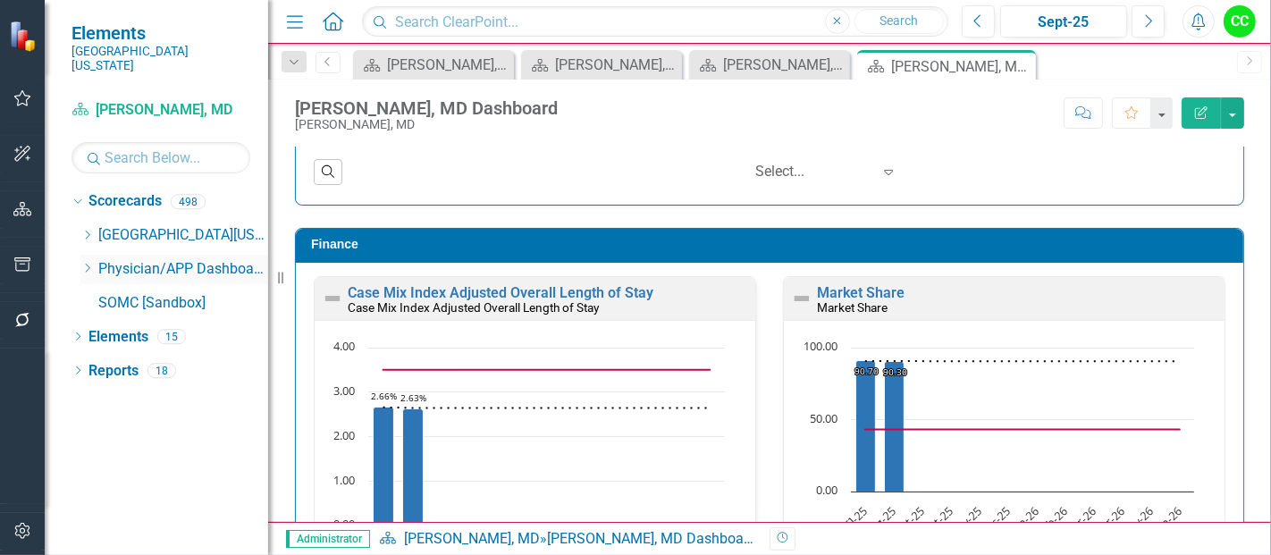
click at [83, 263] on icon "Dropdown" at bounding box center [86, 268] width 13 height 11
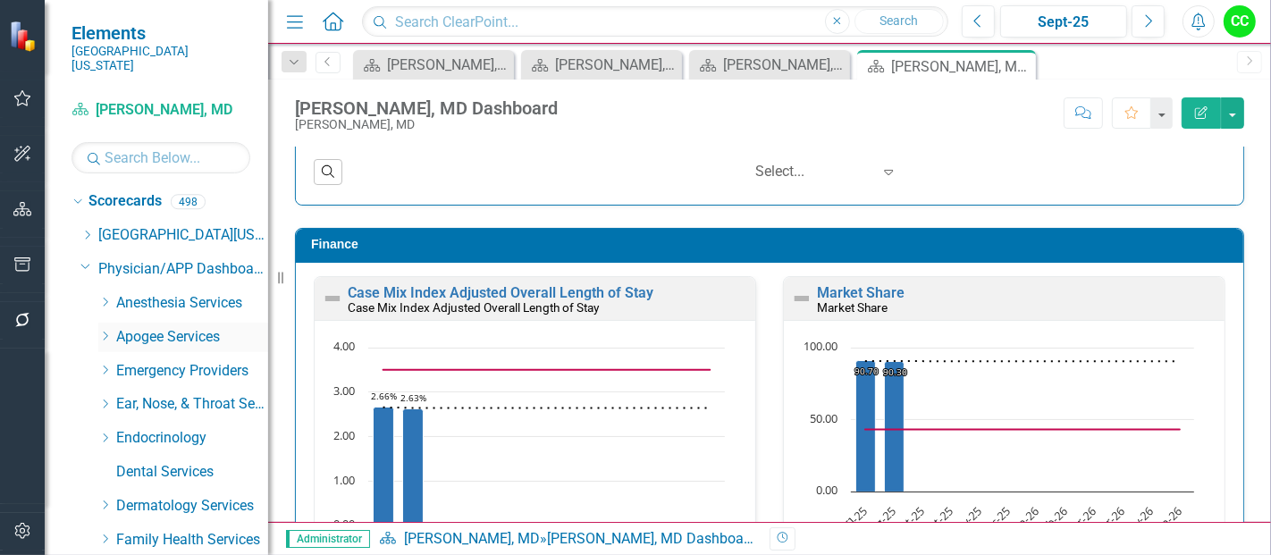
click at [99, 331] on icon "Dropdown" at bounding box center [104, 336] width 13 height 11
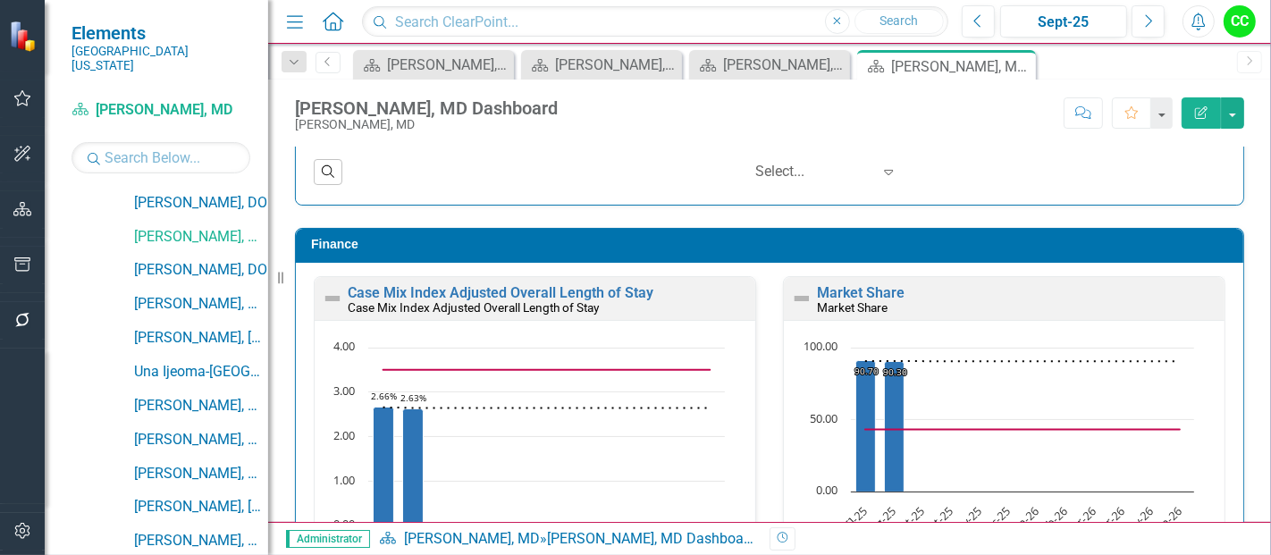
scroll to position [342, 0]
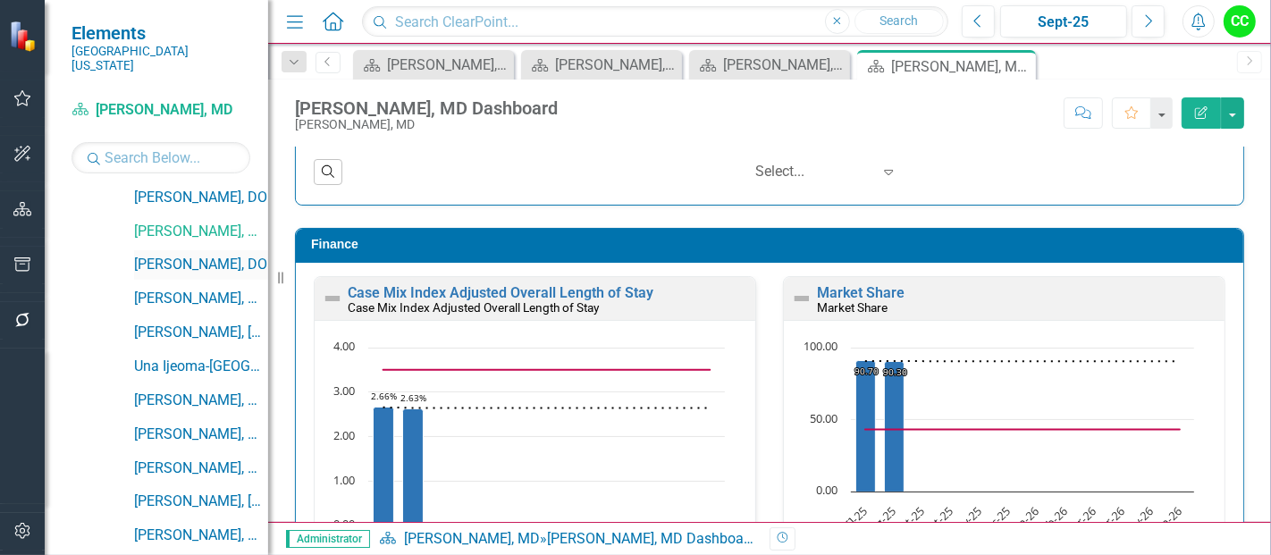
click at [208, 255] on link "[PERSON_NAME], DO" at bounding box center [201, 265] width 134 height 21
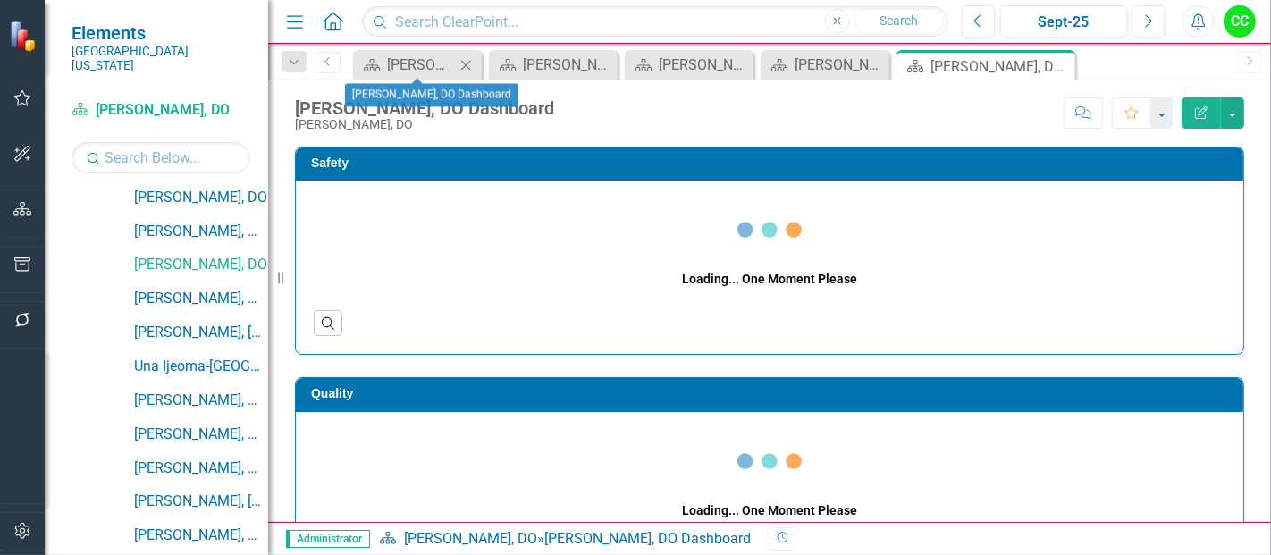
click at [464, 61] on icon "Close" at bounding box center [466, 65] width 18 height 14
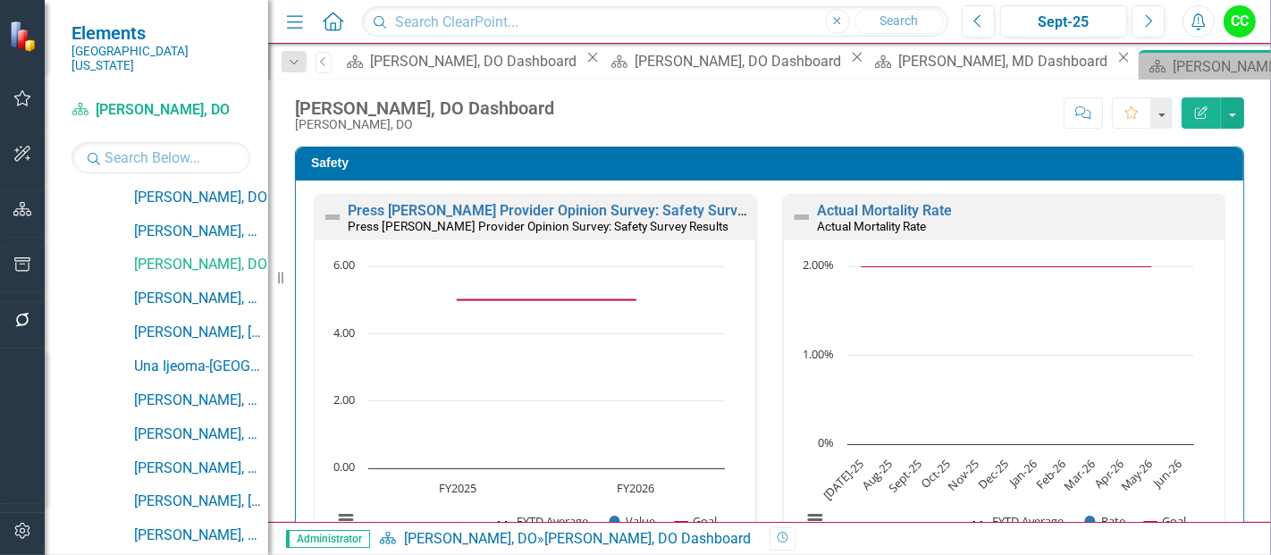
click at [583, 63] on icon "Close" at bounding box center [592, 57] width 18 height 14
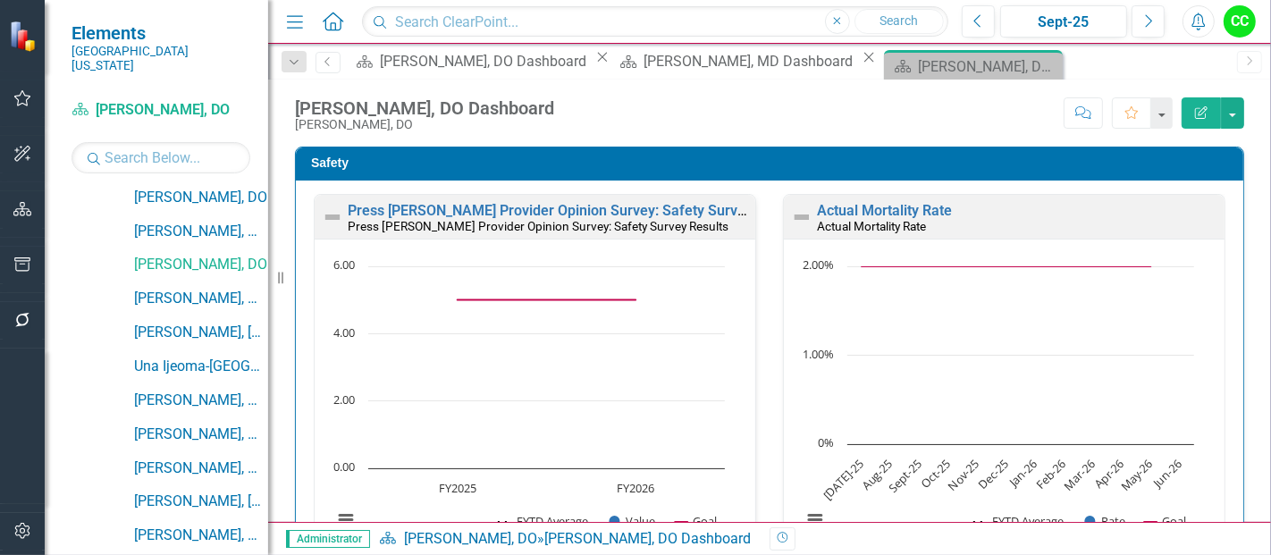
click at [593, 64] on icon "Close" at bounding box center [602, 57] width 18 height 14
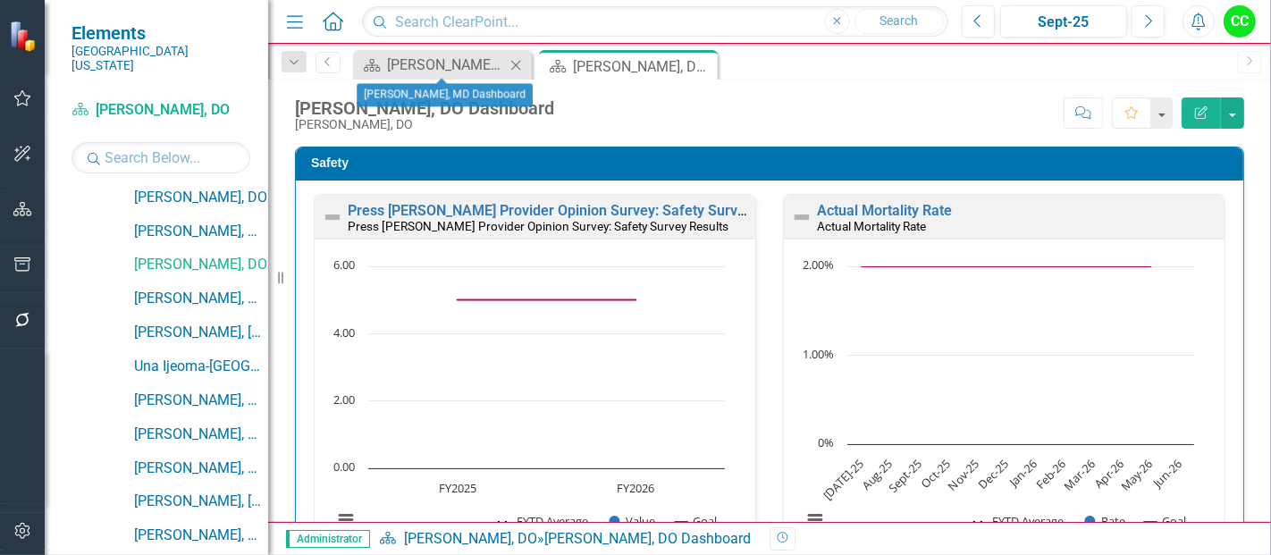
click at [516, 67] on icon "Close" at bounding box center [516, 65] width 18 height 14
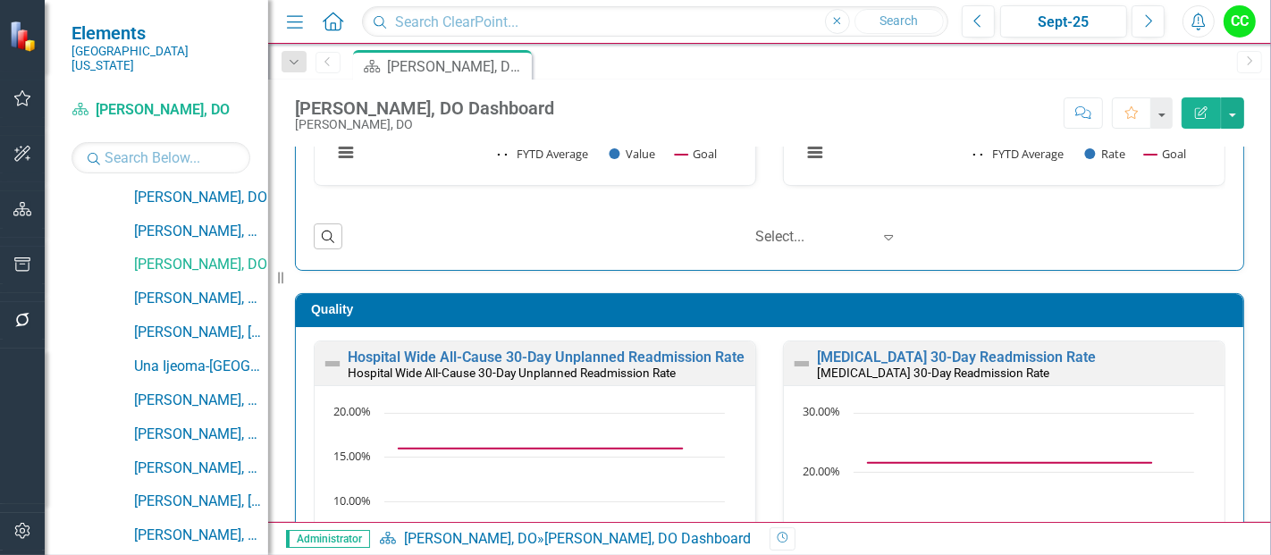
scroll to position [6, 0]
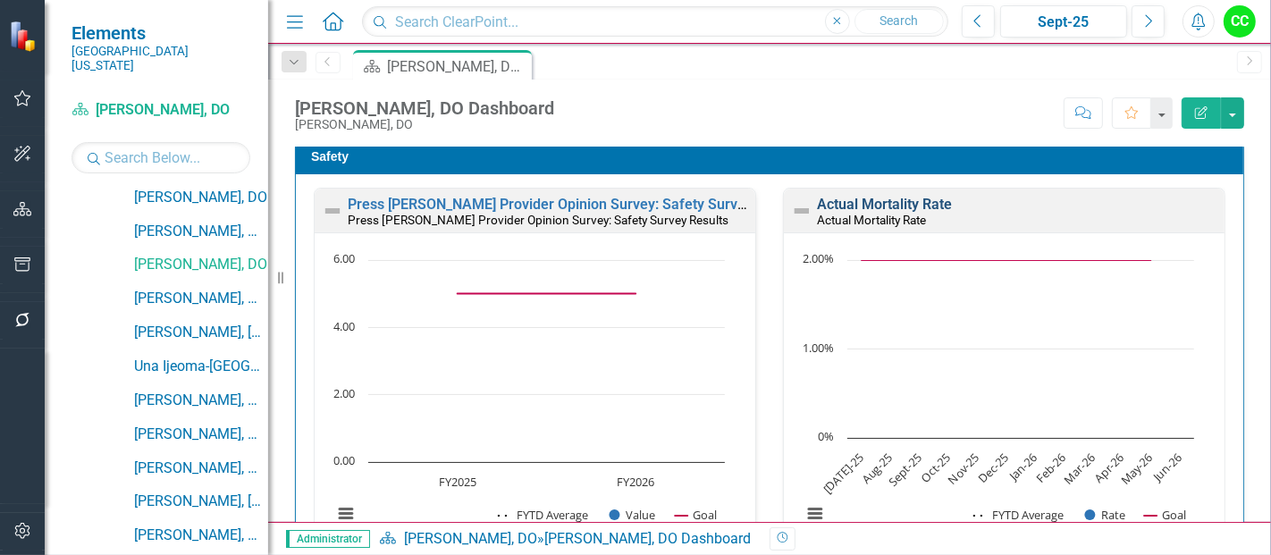
click at [918, 197] on link "Actual Mortality Rate" at bounding box center [884, 204] width 135 height 17
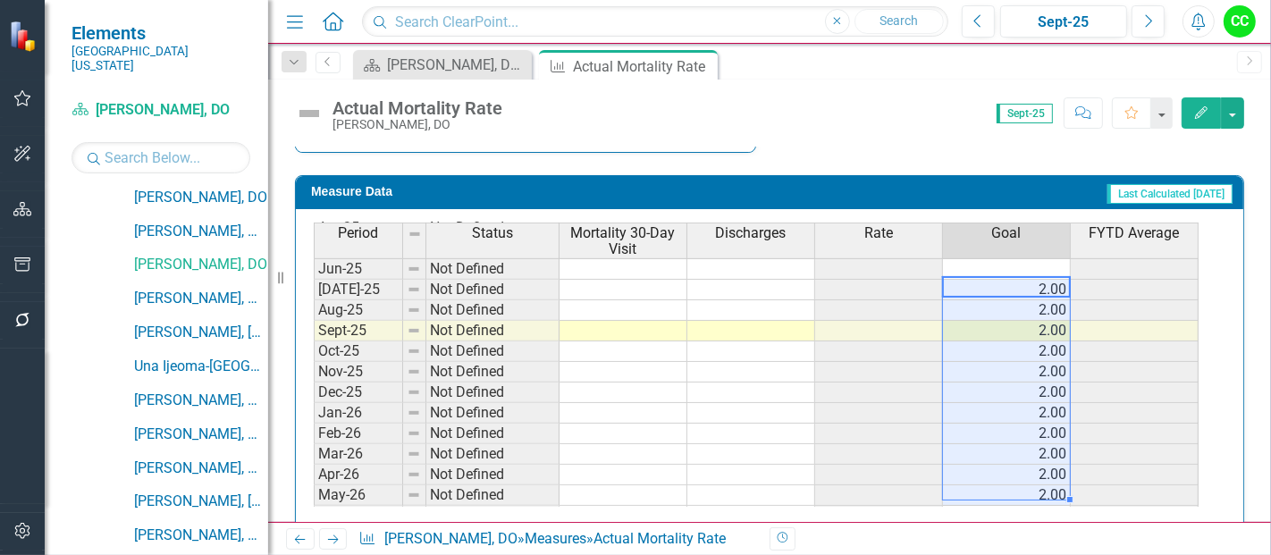
scroll to position [740, 0]
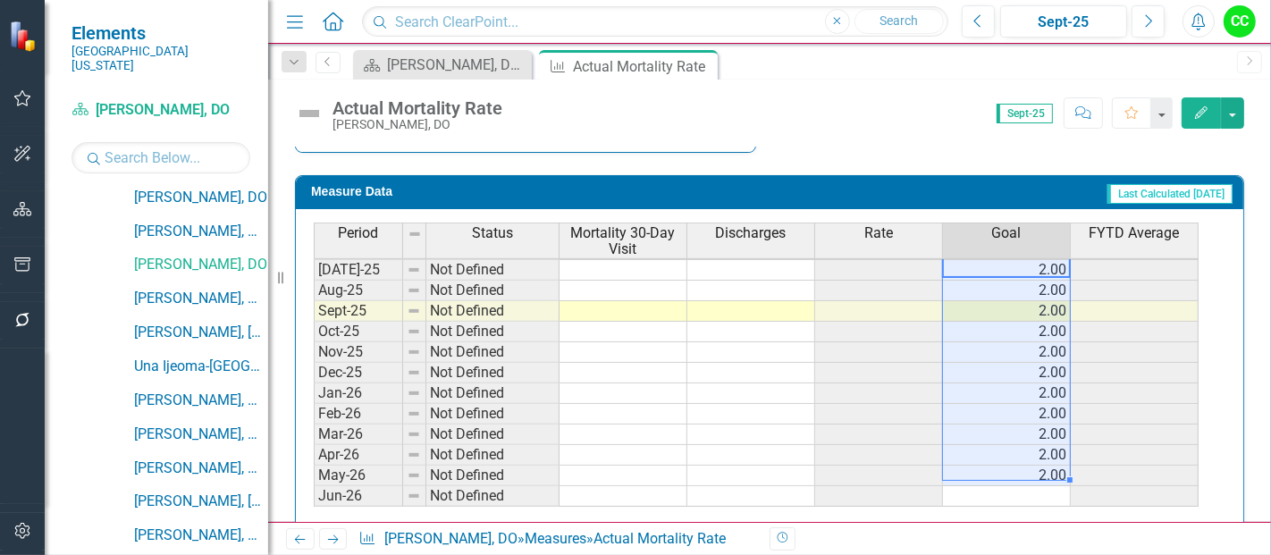
drag, startPoint x: 1021, startPoint y: 284, endPoint x: 1026, endPoint y: 461, distance: 177.0
click at [1026, 461] on tbody "Jun-24 Not Defined Jul-24 Not Defined Aug-24 Not Defined Sept-24 Not Defined Oc…" at bounding box center [756, 249] width 885 height 515
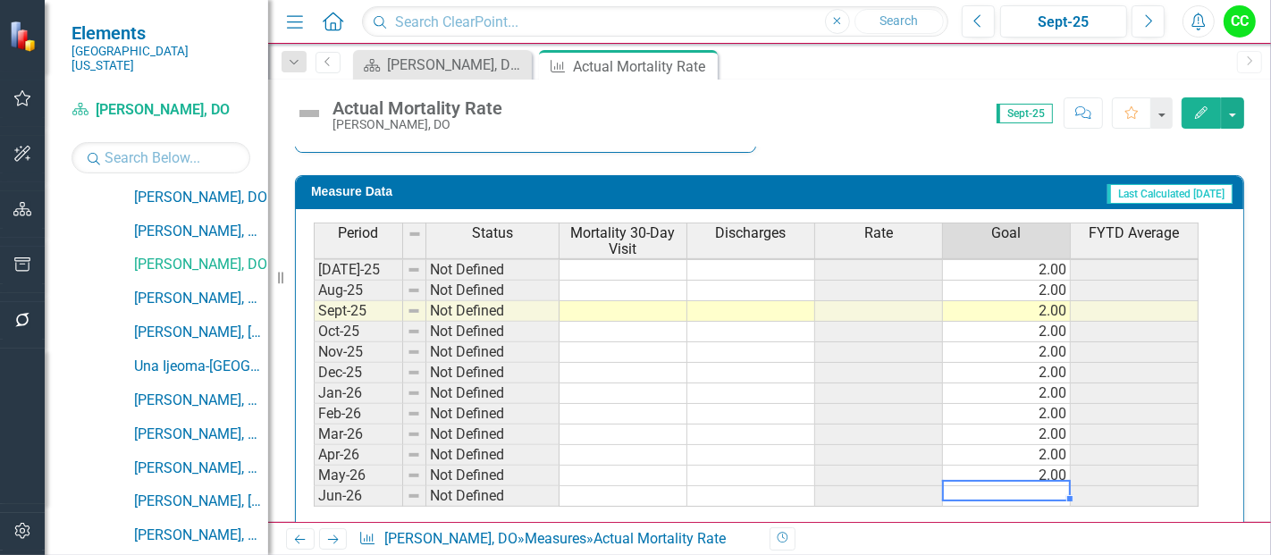
click at [1020, 486] on td at bounding box center [1007, 496] width 128 height 21
type textarea "2"
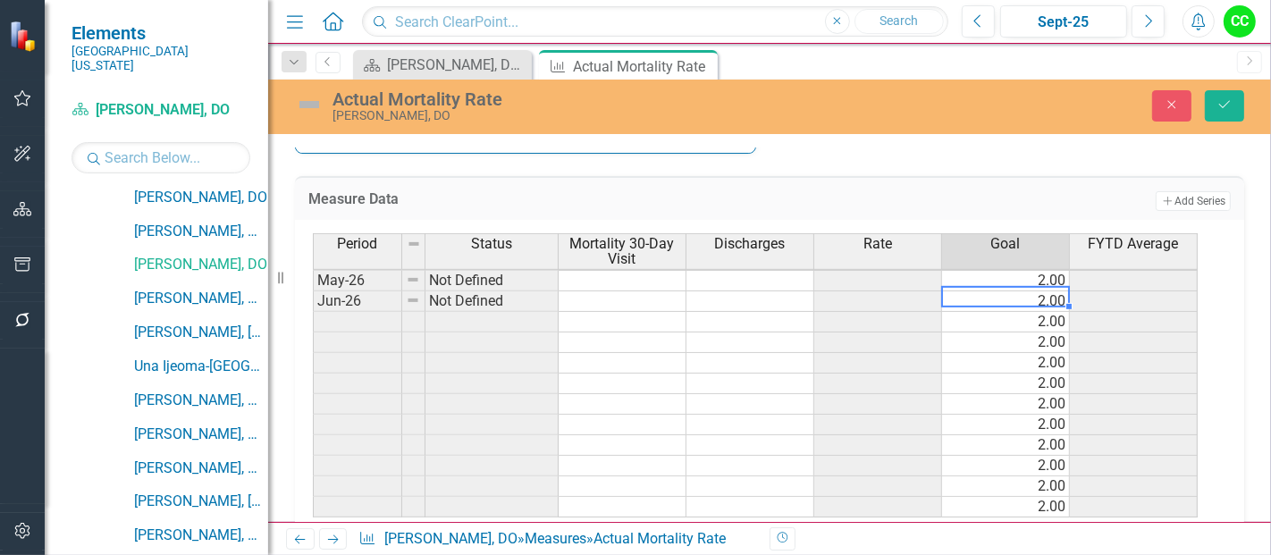
scroll to position [901, 0]
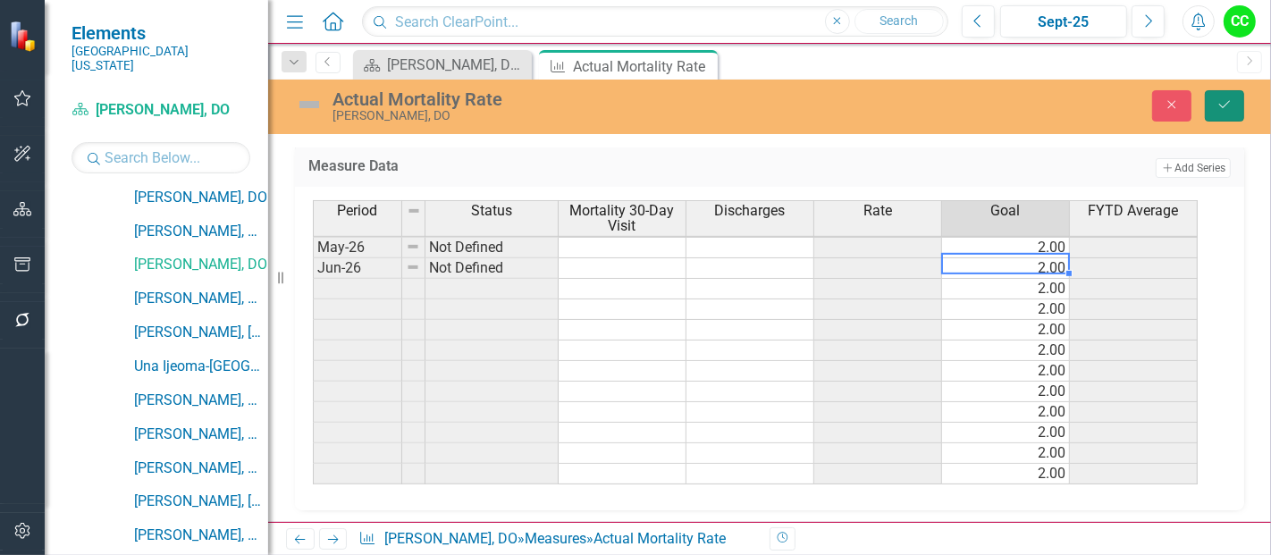
click at [1217, 100] on icon "Save" at bounding box center [1224, 104] width 16 height 13
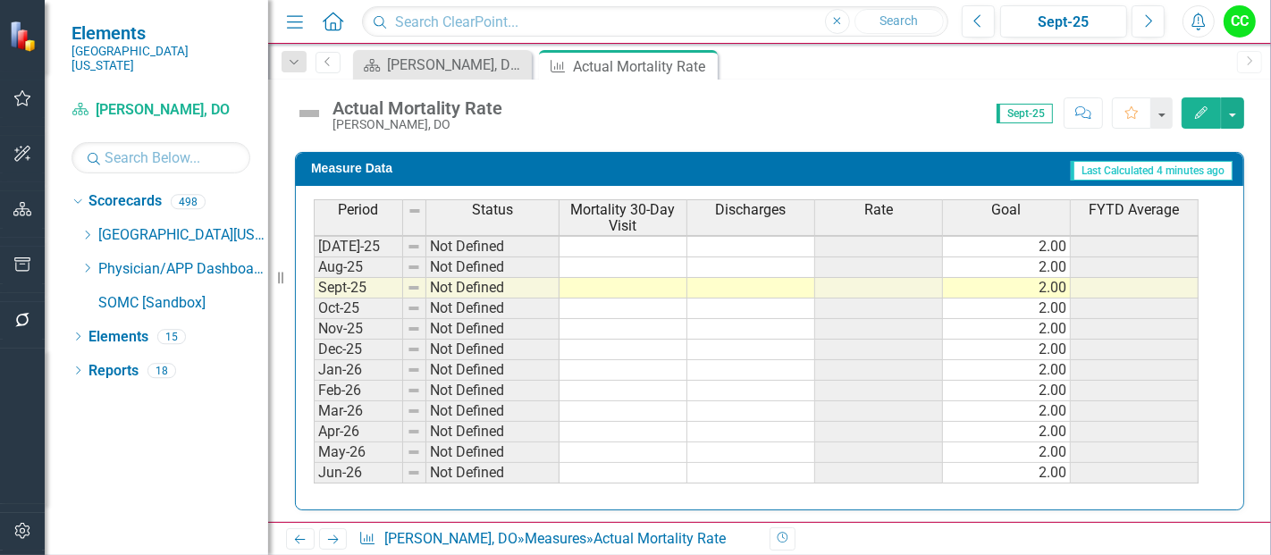
scroll to position [891, 0]
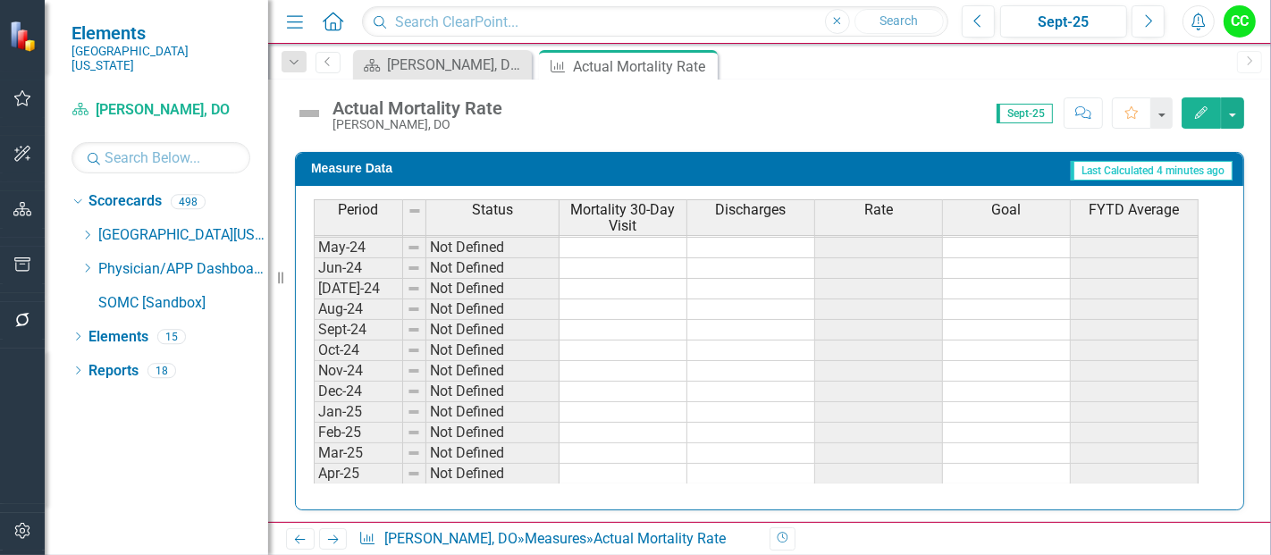
click at [1205, 114] on icon "Edit" at bounding box center [1201, 112] width 16 height 13
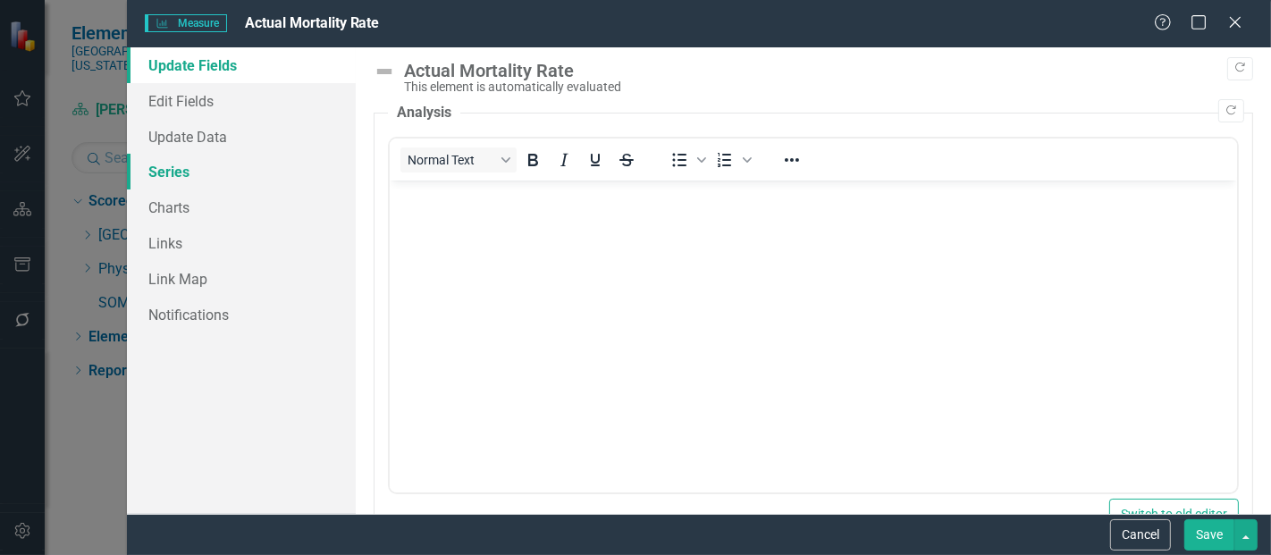
click at [191, 175] on link "Series" at bounding box center [241, 172] width 229 height 36
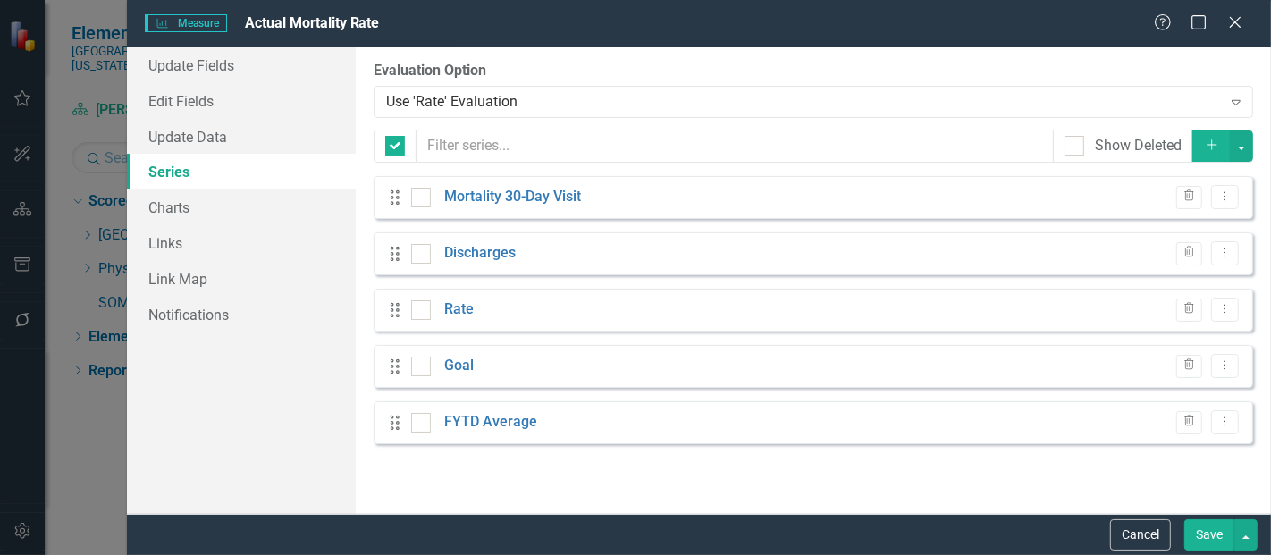
checkbox input "false"
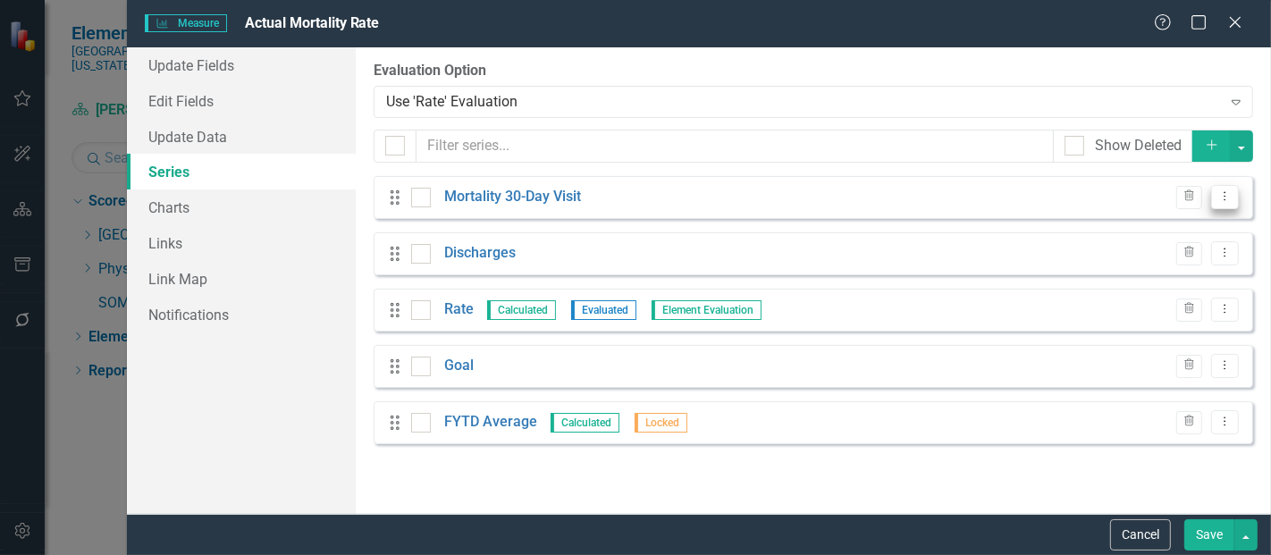
click at [1232, 203] on button "Dropdown Menu" at bounding box center [1225, 197] width 28 height 24
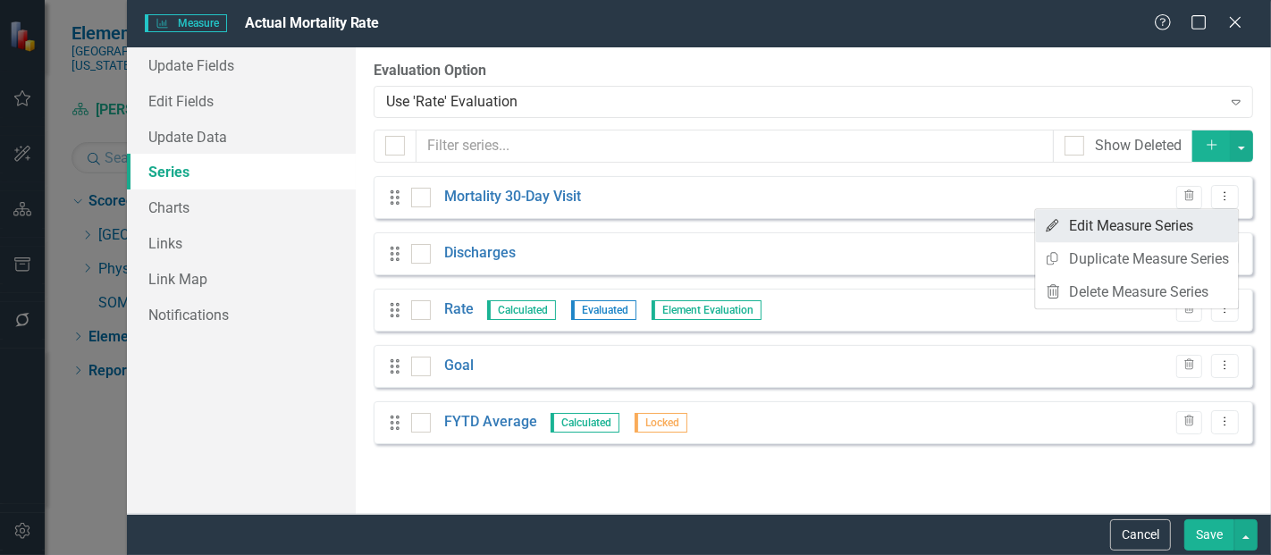
click at [1136, 233] on link "Edit Edit Measure Series" at bounding box center [1136, 225] width 203 height 33
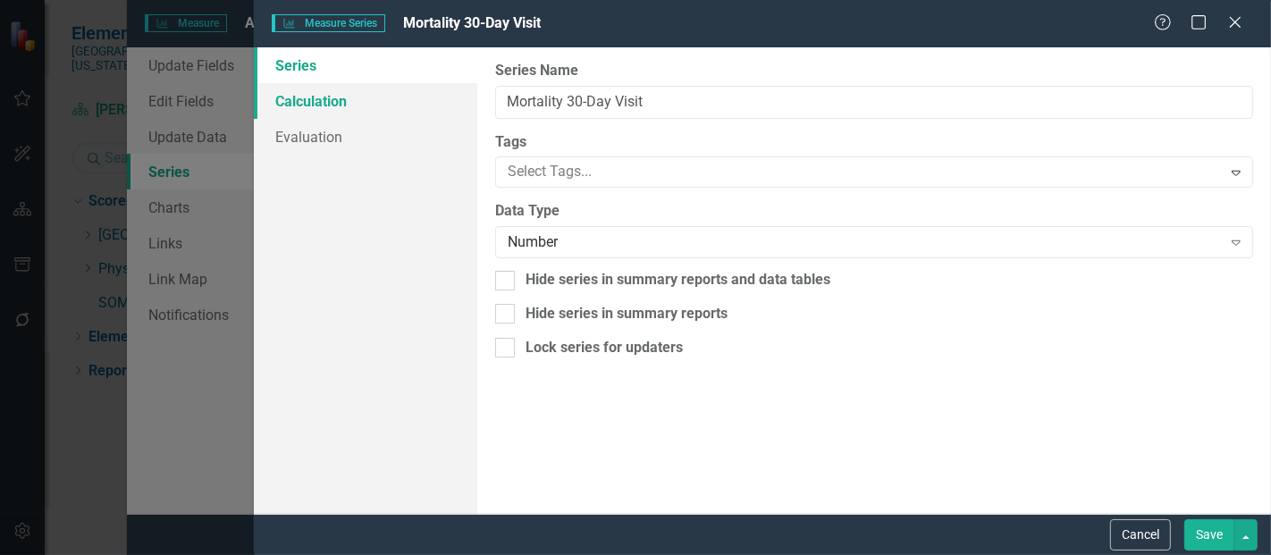
click at [352, 107] on link "Calculation" at bounding box center [365, 101] width 223 height 36
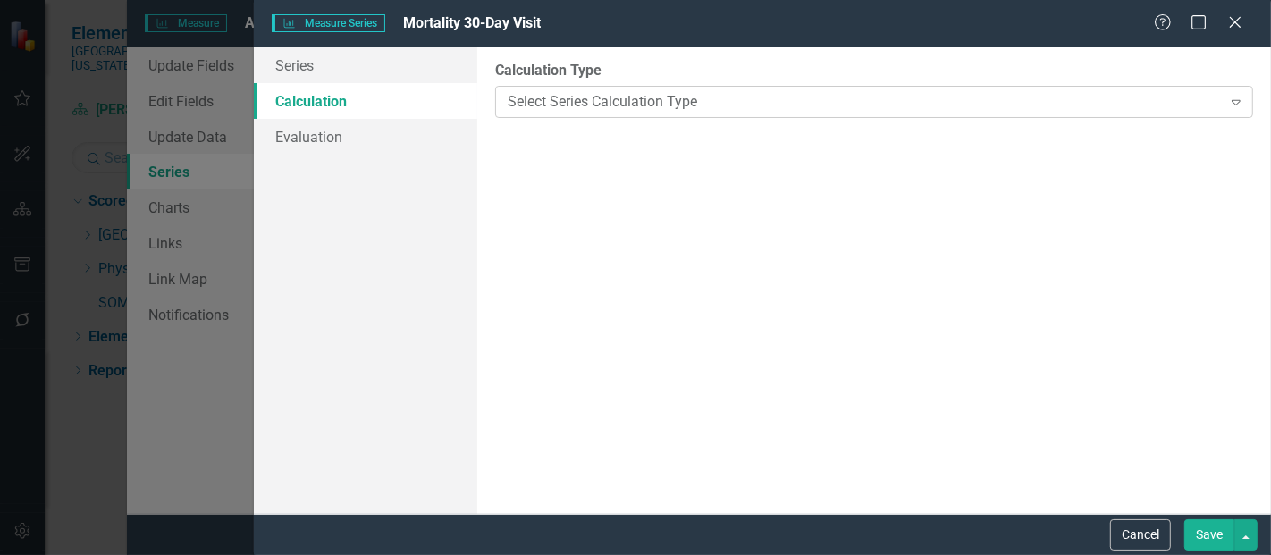
click at [642, 105] on div "Select Series Calculation Type" at bounding box center [864, 101] width 713 height 21
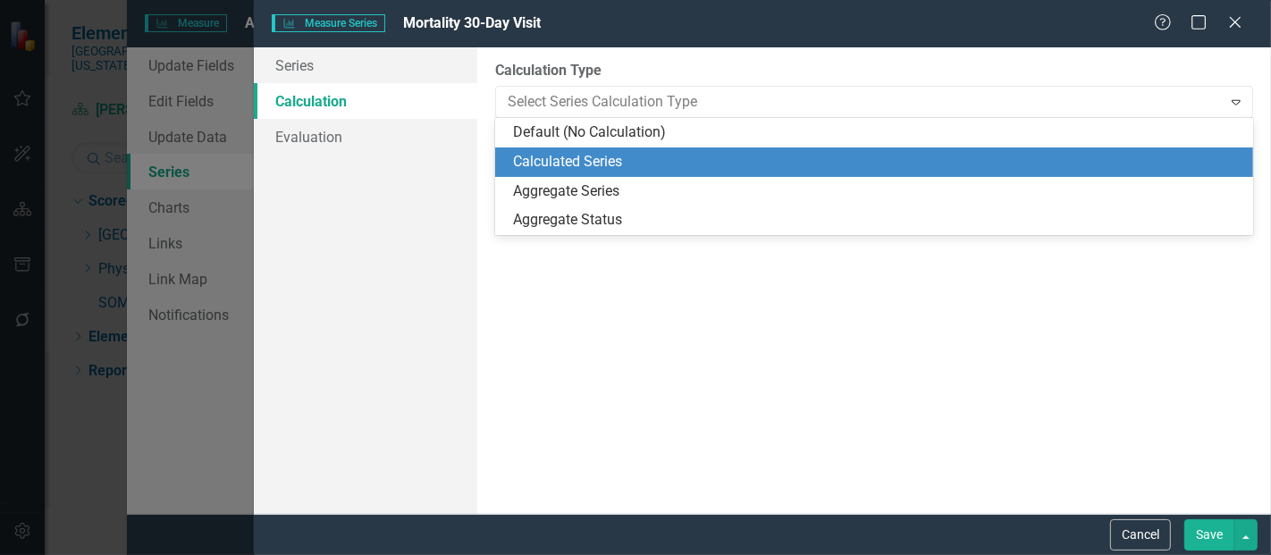
click at [609, 163] on div "Calculated Series" at bounding box center [877, 162] width 729 height 21
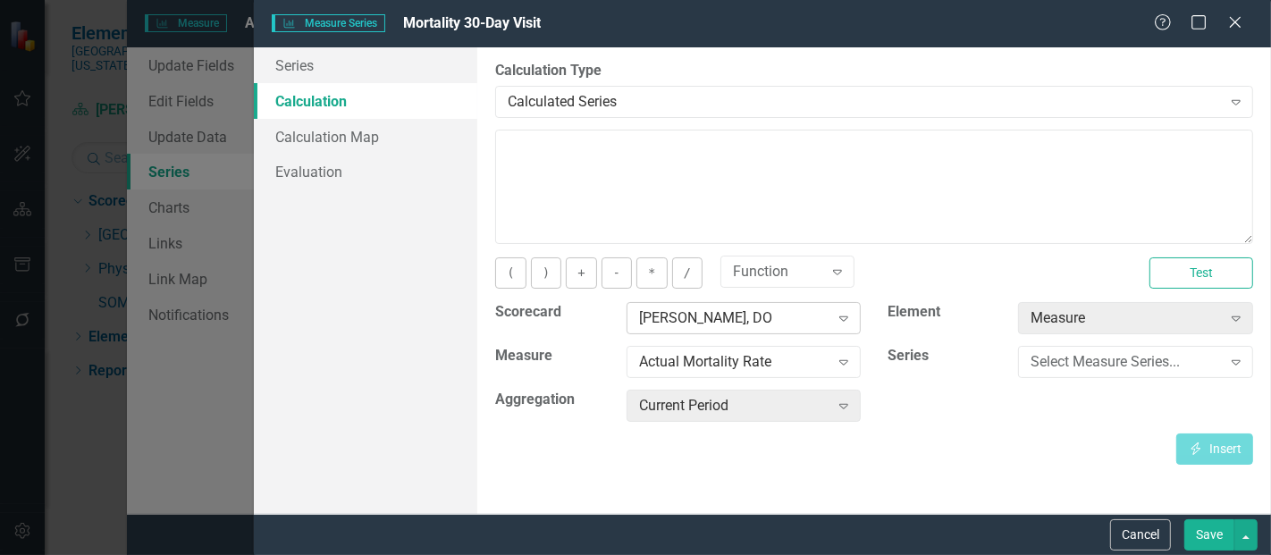
click at [719, 317] on div "[PERSON_NAME], DO" at bounding box center [734, 318] width 190 height 21
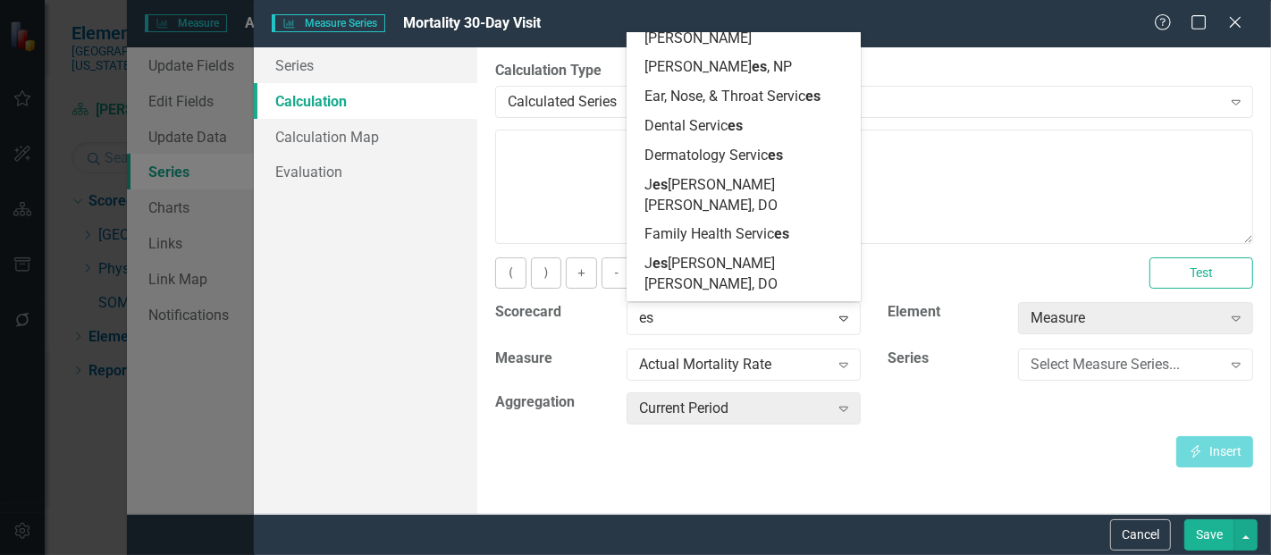
type input "esc"
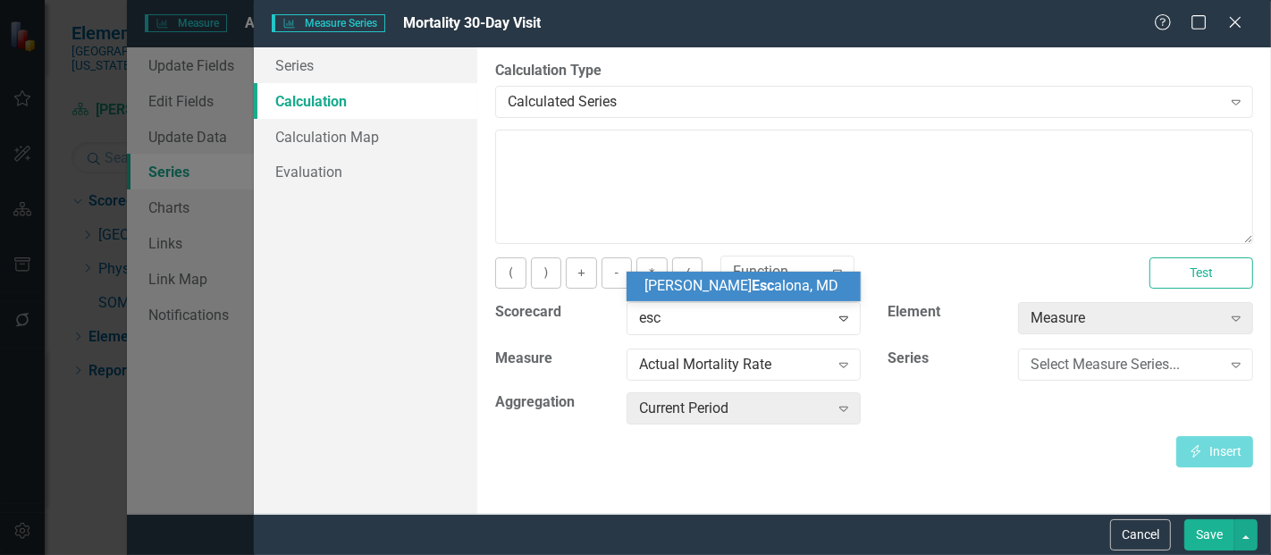
click at [735, 290] on span "Tanya Esc alona, MD" at bounding box center [741, 285] width 194 height 17
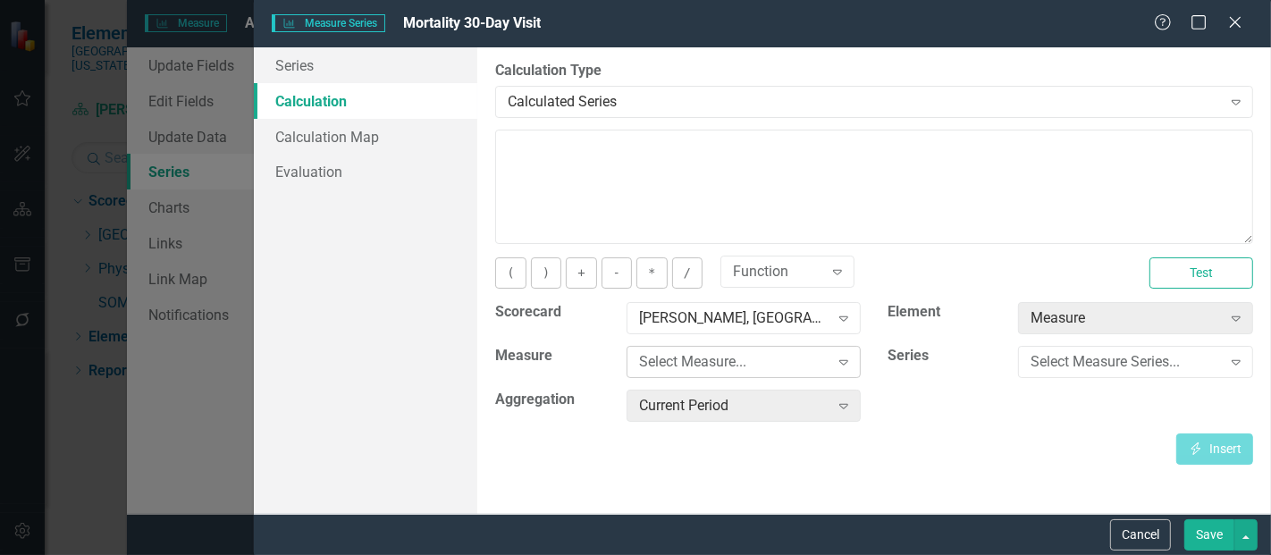
click at [716, 365] on div "Select Measure..." at bounding box center [734, 362] width 190 height 21
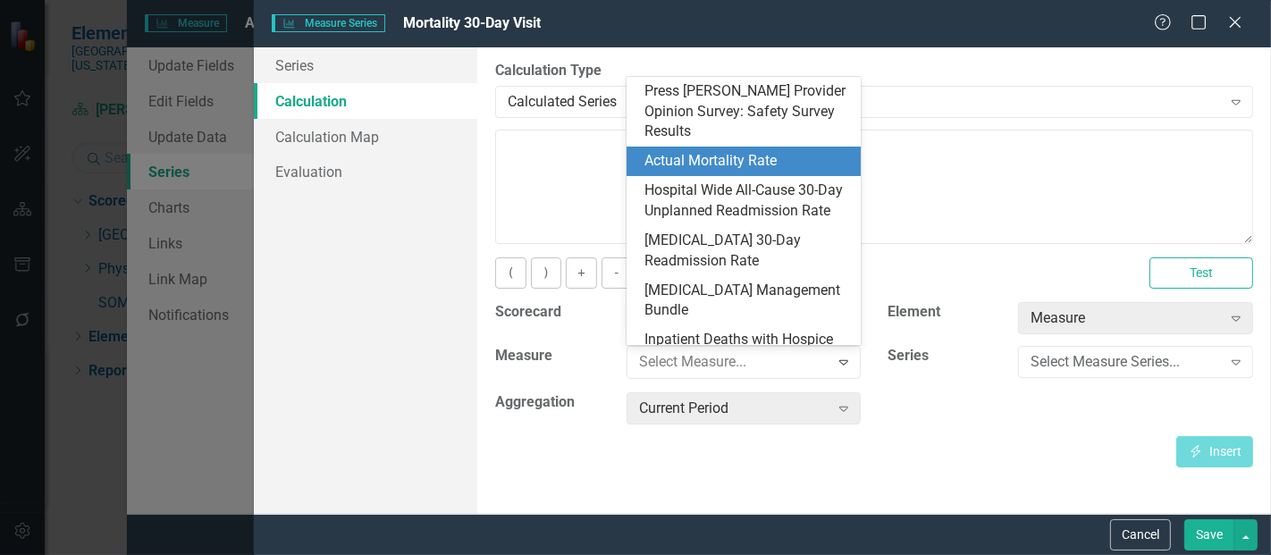
click at [722, 151] on div "Actual Mortality Rate" at bounding box center [747, 161] width 206 height 21
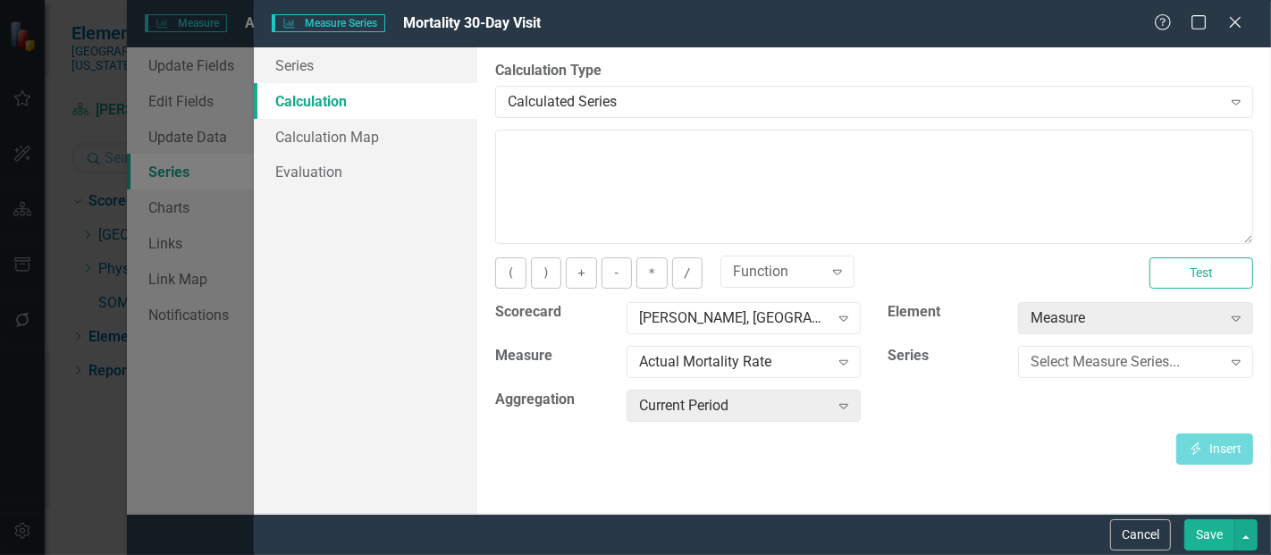
scroll to position [451, 0]
click at [1043, 364] on div "Select Measure Series..." at bounding box center [1125, 362] width 190 height 21
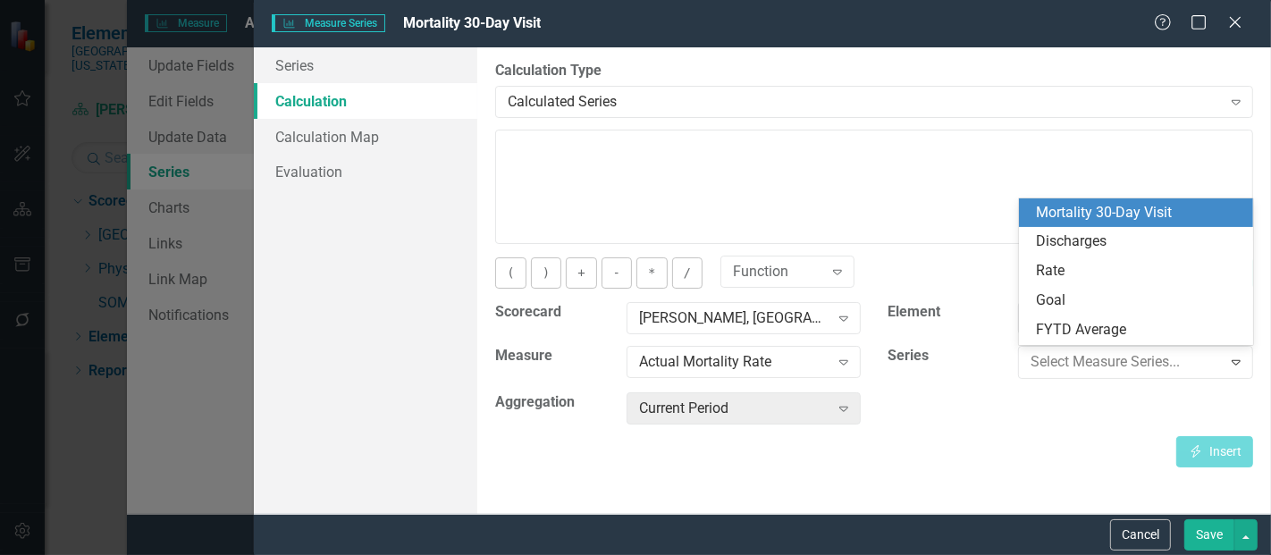
click at [1119, 219] on div "Mortality 30-Day Visit" at bounding box center [1140, 213] width 206 height 21
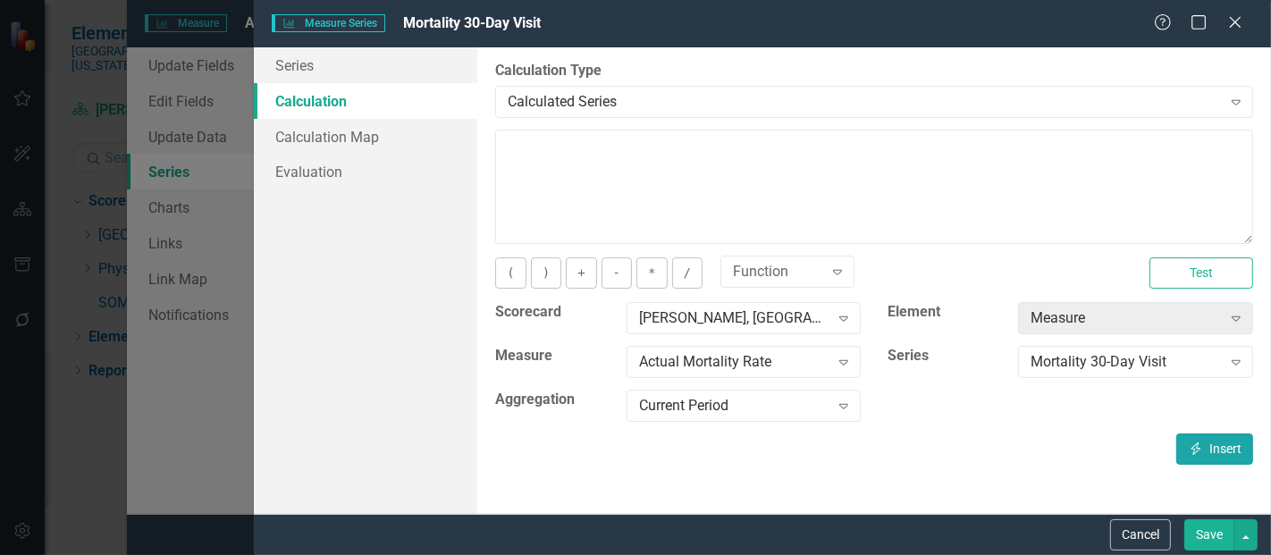
click at [1211, 445] on button "Insert Insert" at bounding box center [1214, 448] width 77 height 31
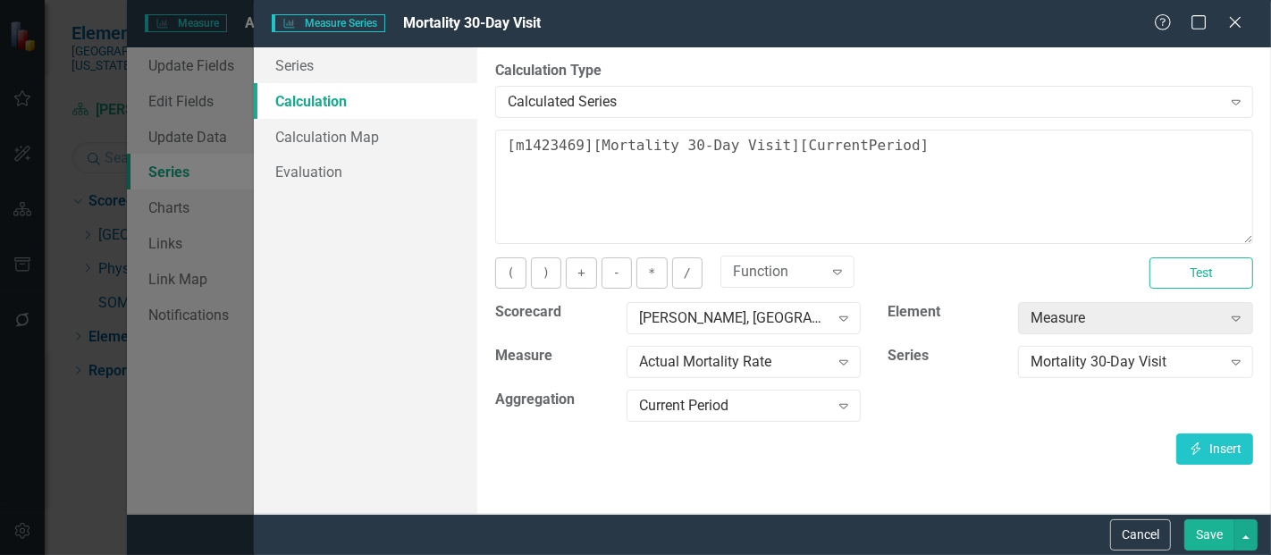
click at [1215, 534] on button "Save" at bounding box center [1209, 534] width 50 height 31
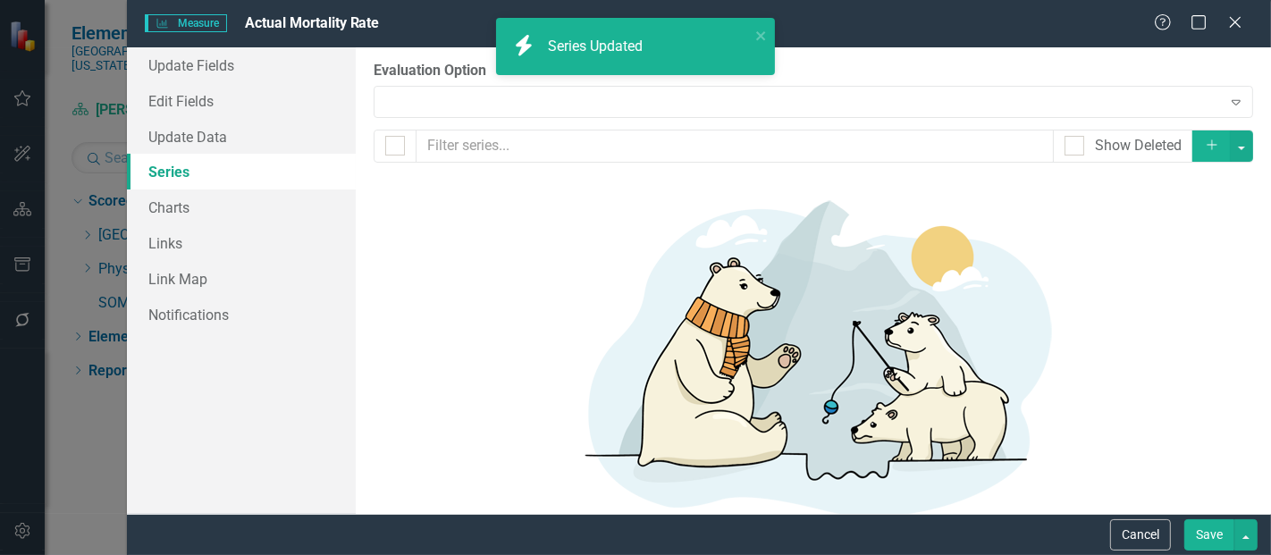
scroll to position [31, 0]
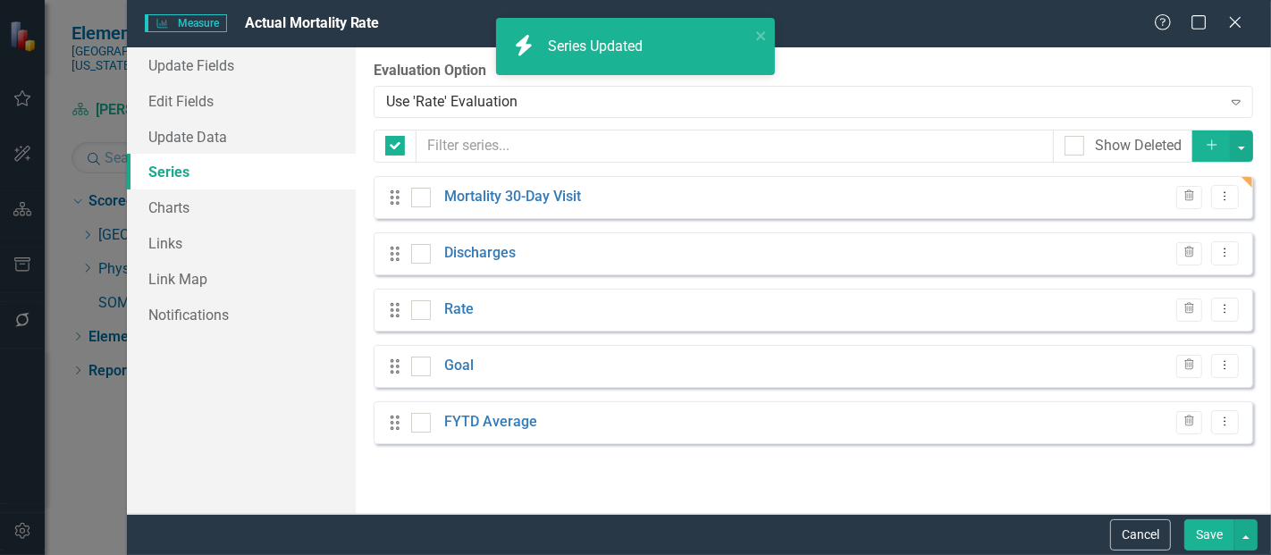
checkbox input "false"
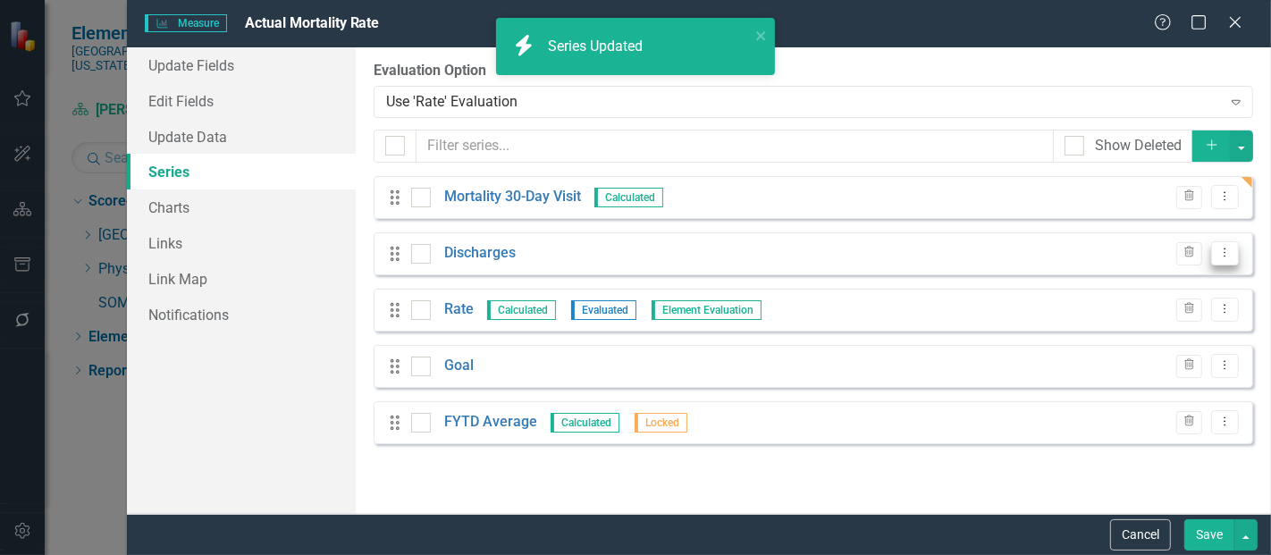
scroll to position [0, 0]
click at [1225, 257] on icon "Dropdown Menu" at bounding box center [1224, 253] width 15 height 12
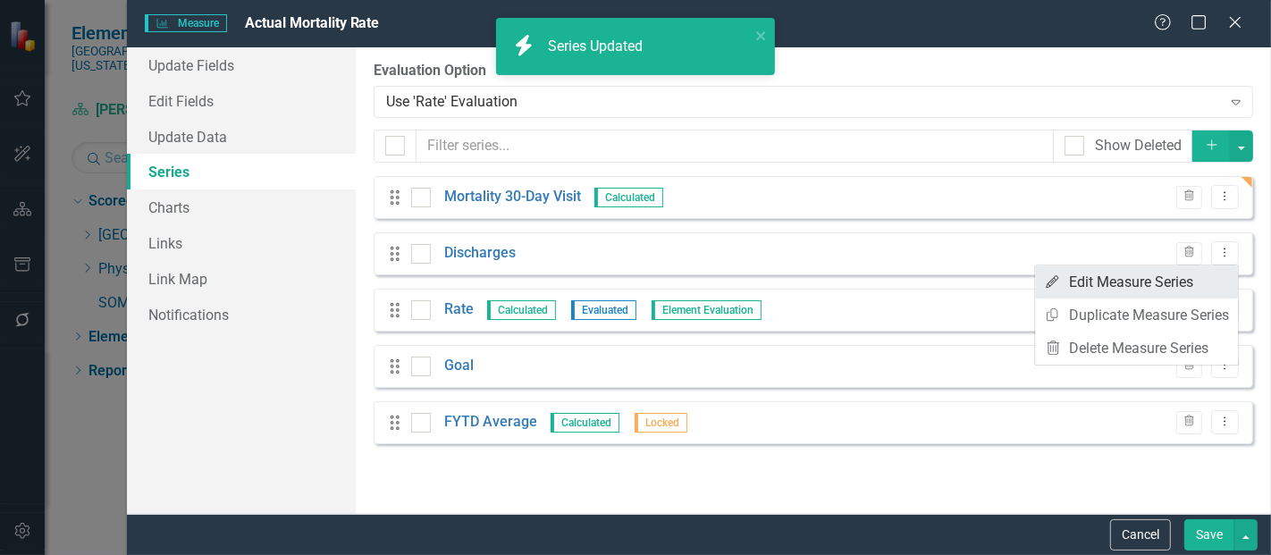
click at [1183, 279] on link "Edit Edit Measure Series" at bounding box center [1136, 281] width 203 height 33
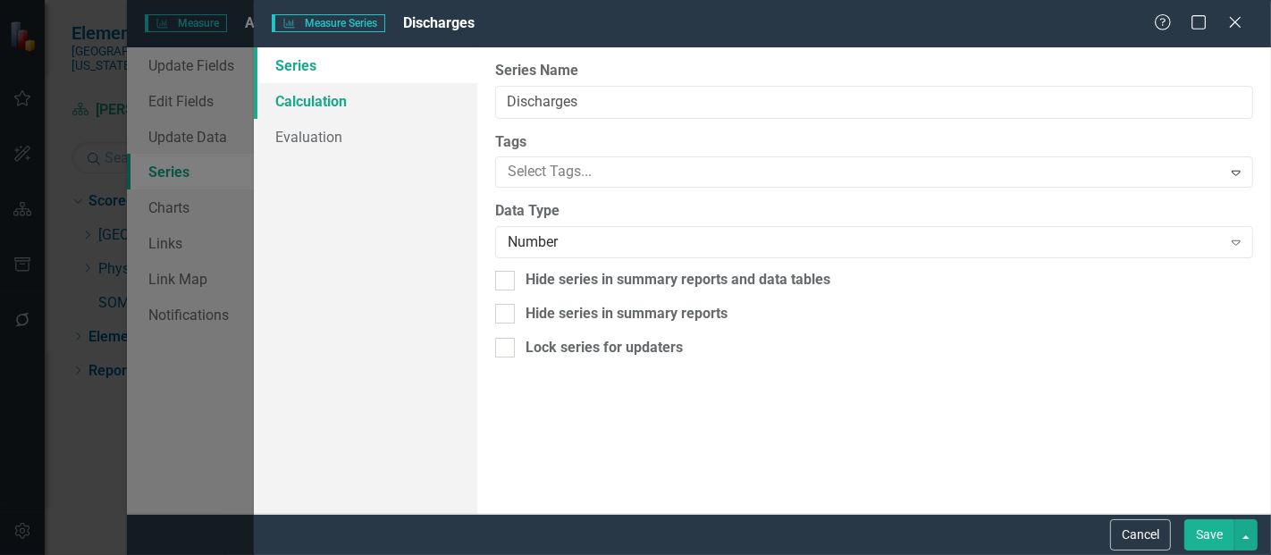
click at [338, 111] on link "Calculation" at bounding box center [365, 101] width 223 height 36
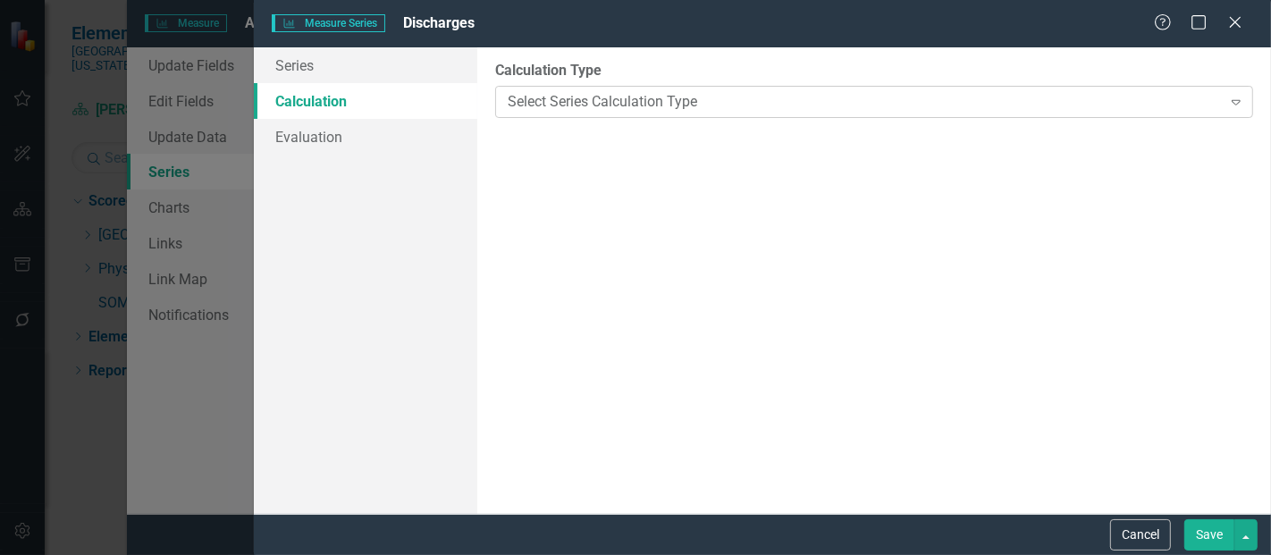
click at [614, 114] on div "Select Series Calculation Type Expand" at bounding box center [874, 102] width 758 height 32
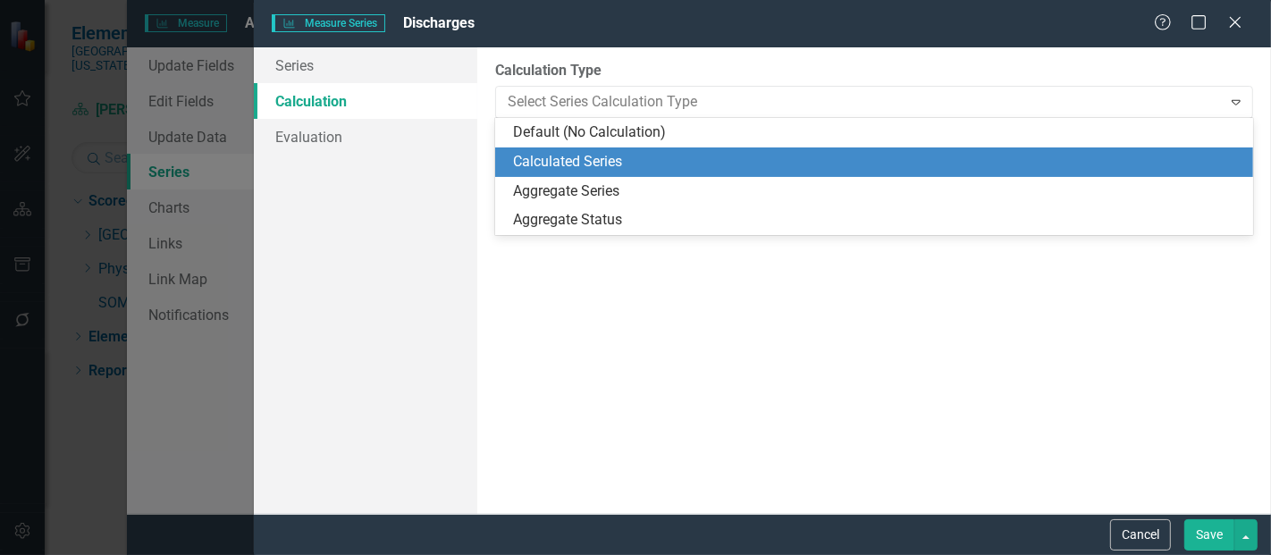
click at [587, 170] on div "Calculated Series" at bounding box center [877, 162] width 729 height 21
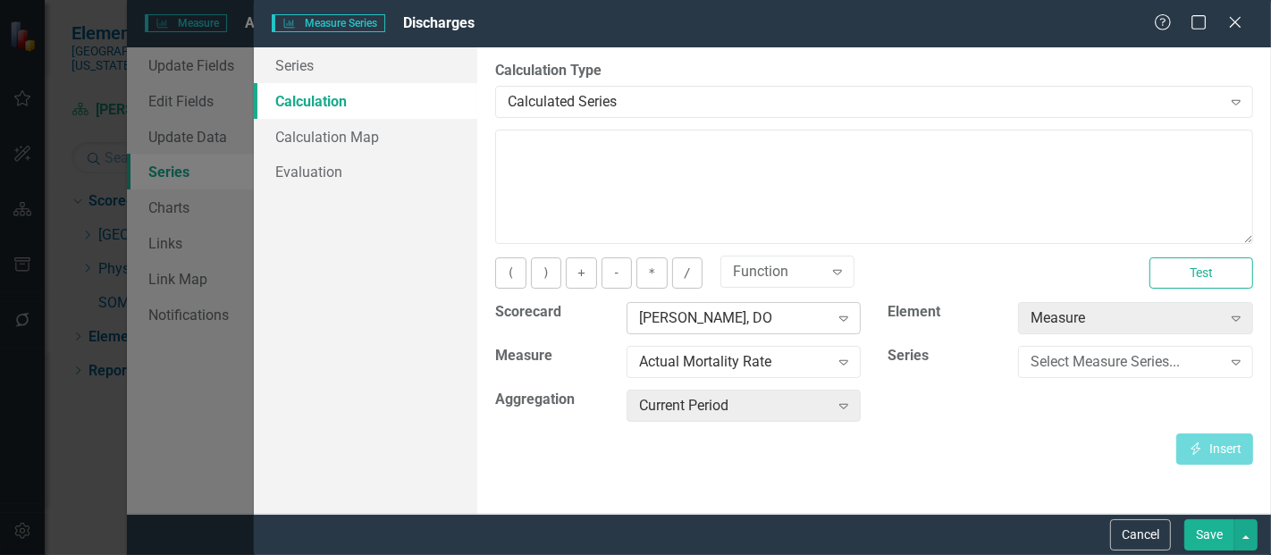
click at [691, 320] on div "[PERSON_NAME], DO" at bounding box center [734, 318] width 190 height 21
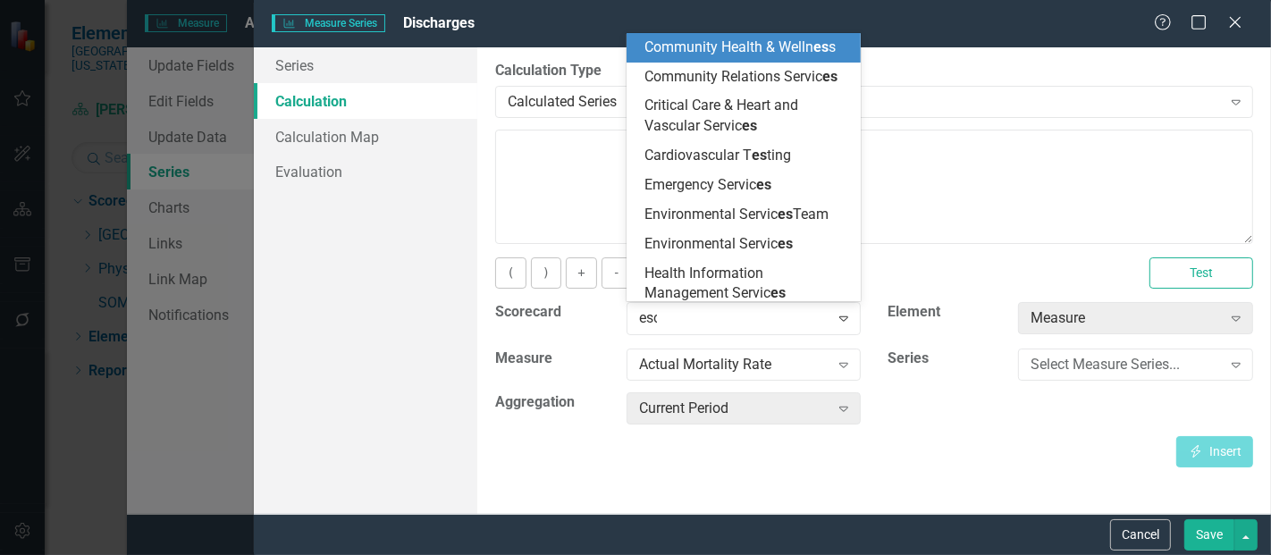
type input "esca"
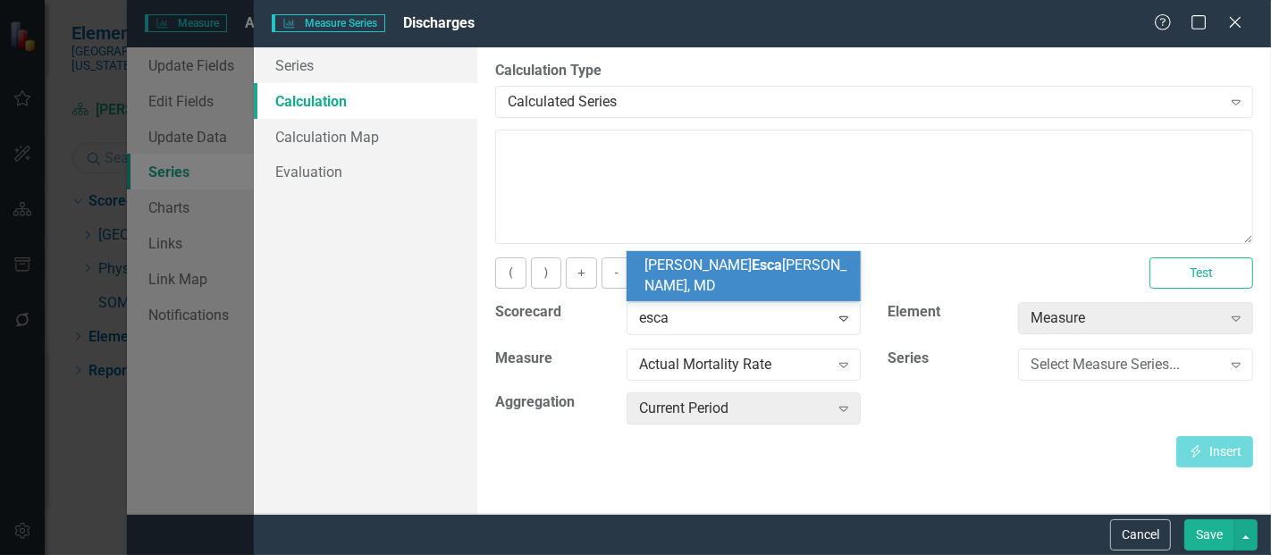
click at [776, 284] on div "[PERSON_NAME] Esca [PERSON_NAME], MD" at bounding box center [747, 276] width 206 height 41
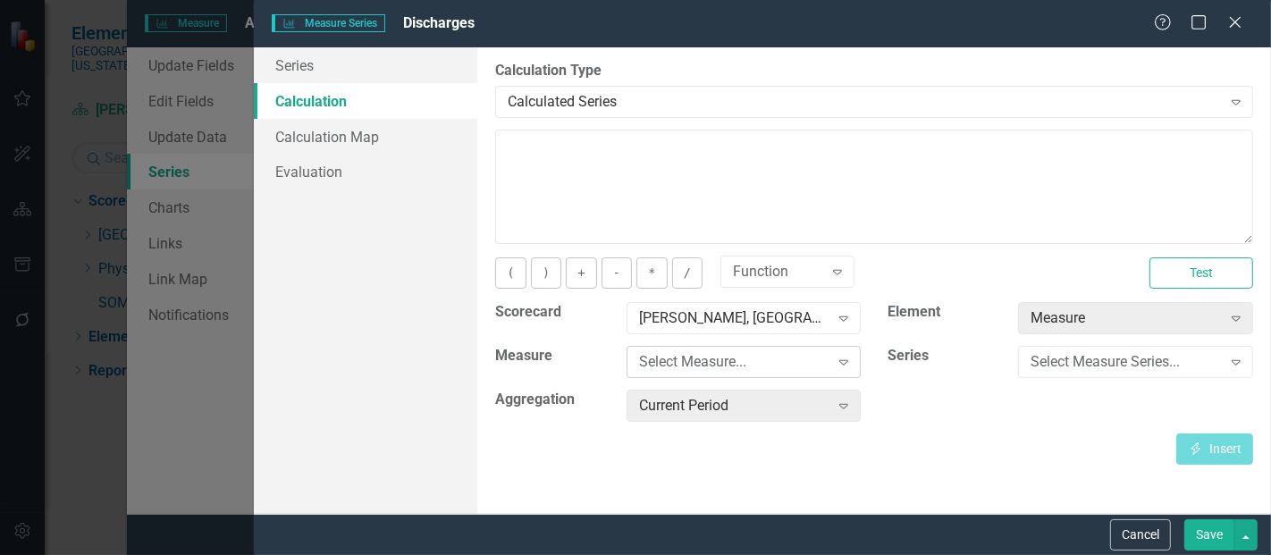
click at [764, 366] on div "Select Measure..." at bounding box center [734, 362] width 190 height 21
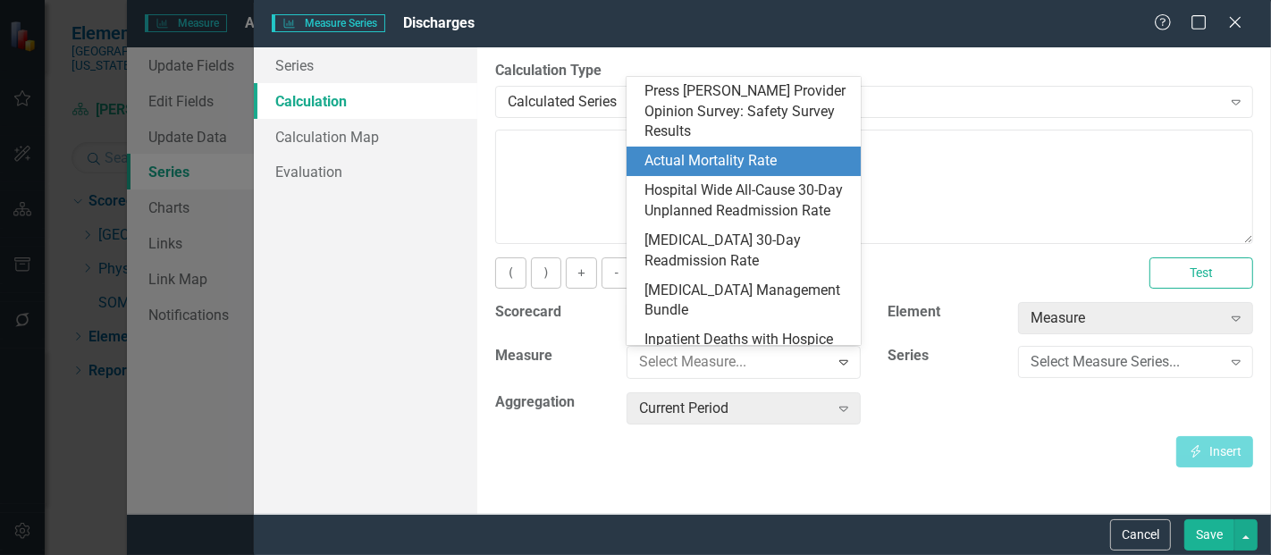
click at [732, 151] on div "Actual Mortality Rate" at bounding box center [747, 161] width 206 height 21
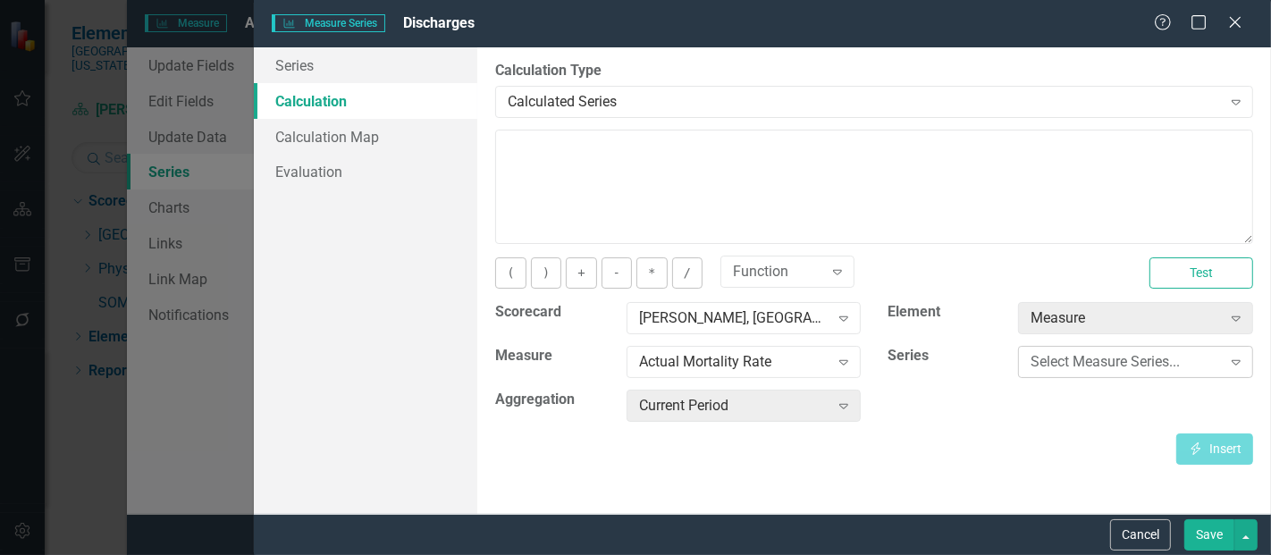
click at [1054, 366] on div "Select Measure Series..." at bounding box center [1125, 362] width 190 height 21
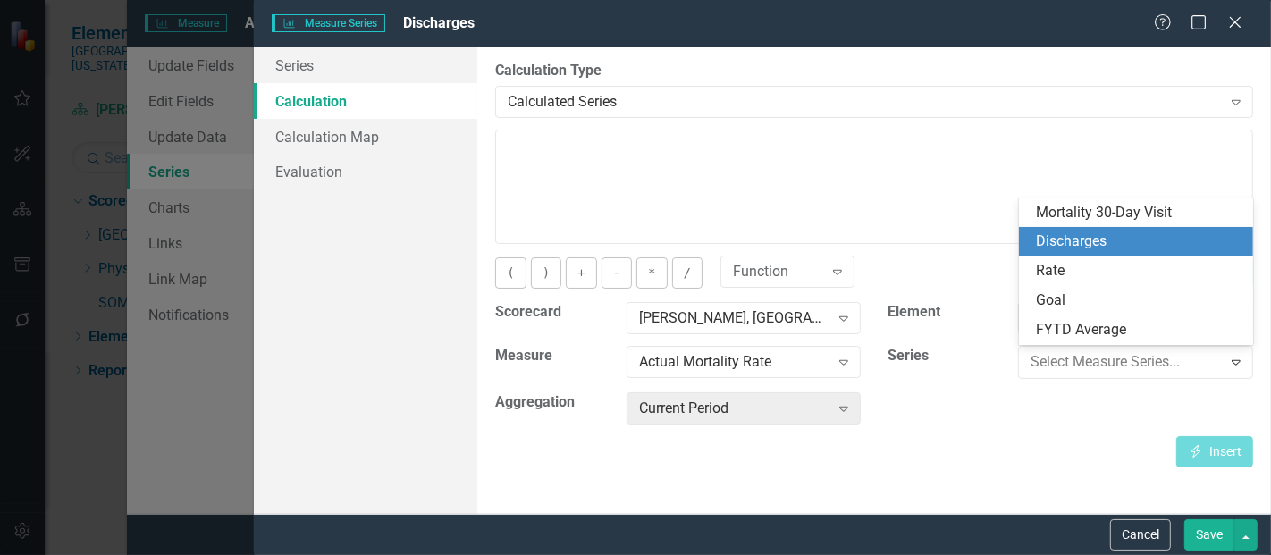
click at [1088, 239] on div "Discharges" at bounding box center [1140, 241] width 206 height 21
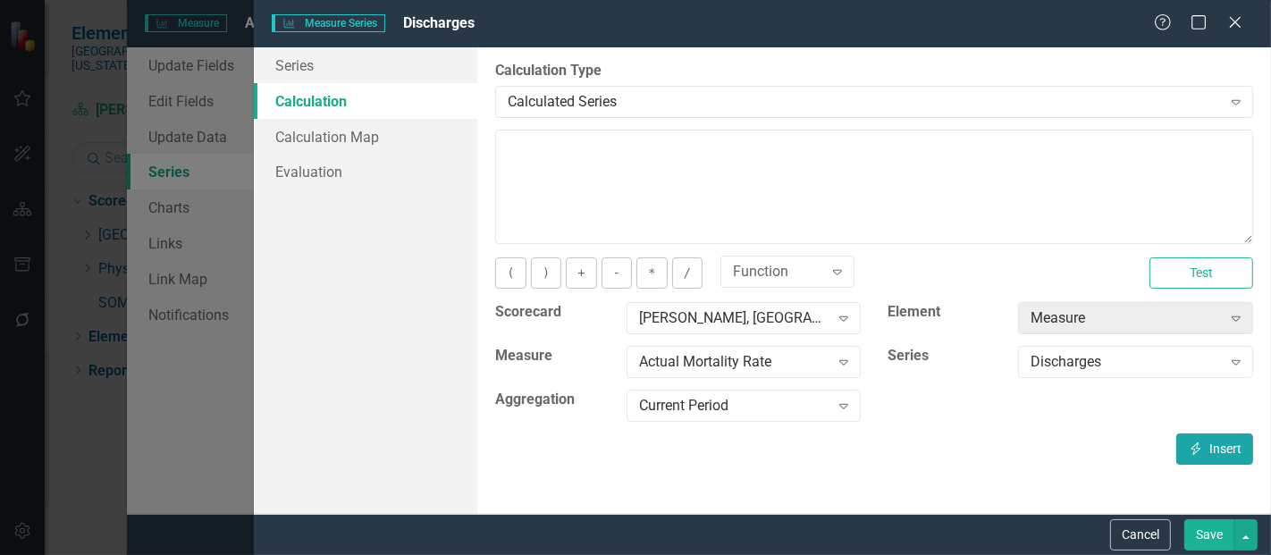
click at [1189, 444] on icon "Insert" at bounding box center [1196, 448] width 16 height 13
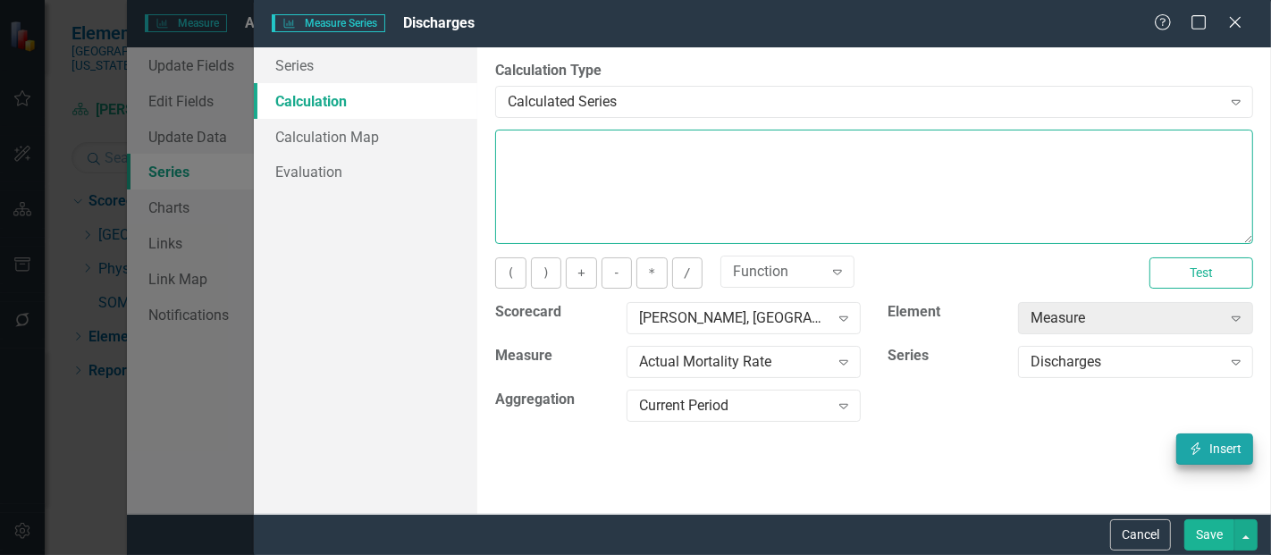
type textarea "[m1423469][Discharges][CurrentPeriod]"
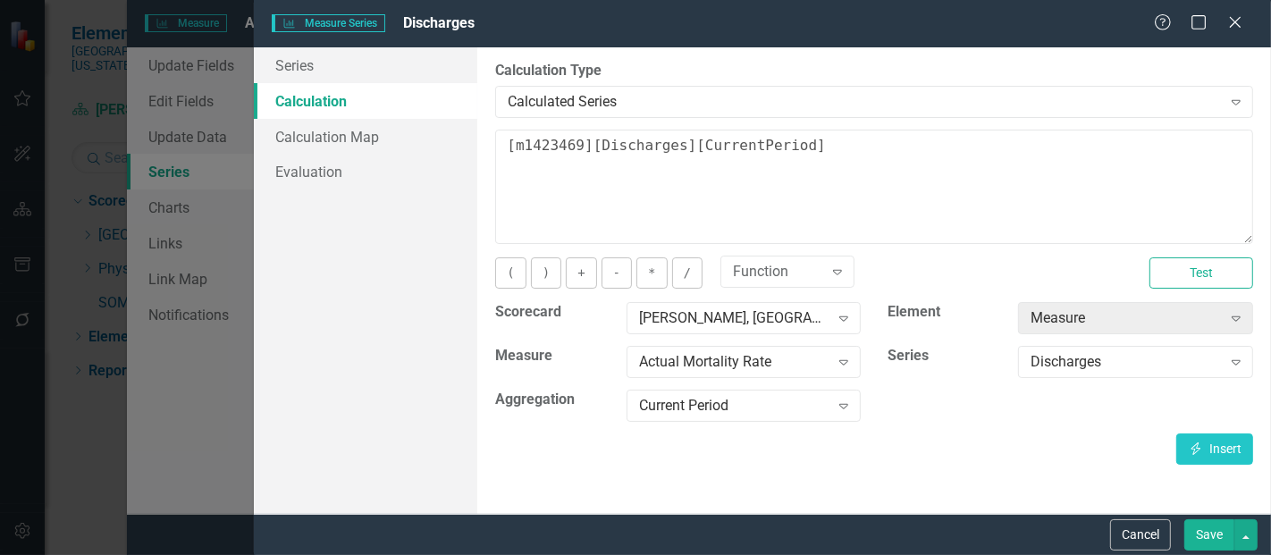
click at [1200, 516] on div "Cancel Save" at bounding box center [762, 534] width 1017 height 41
click at [1197, 534] on button "Save" at bounding box center [1209, 534] width 50 height 31
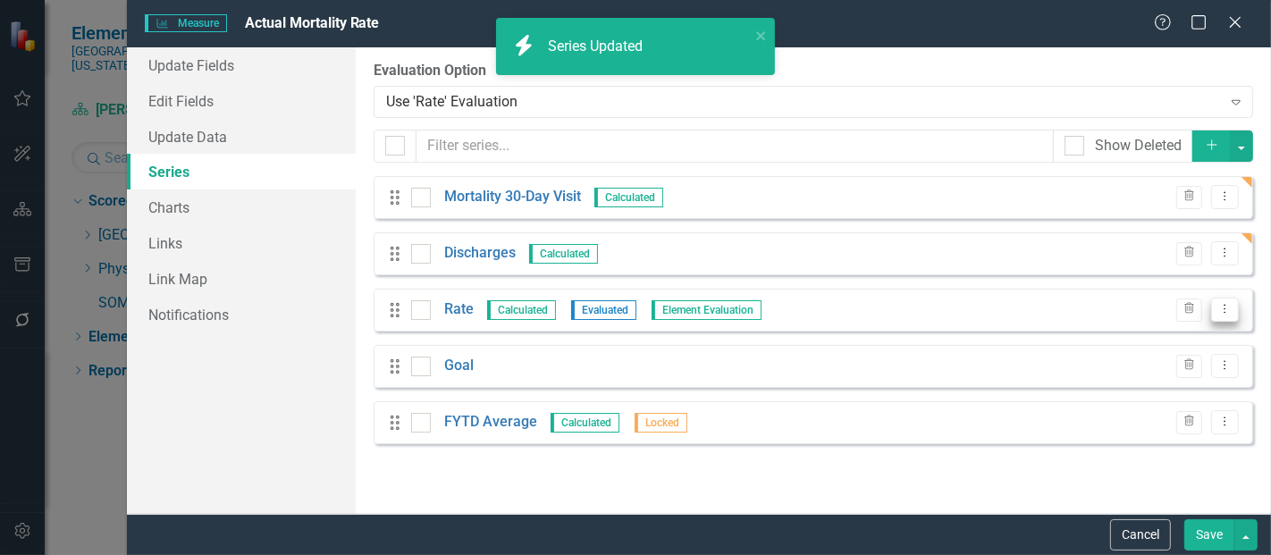
click at [1224, 308] on icon "Dropdown Menu" at bounding box center [1224, 309] width 15 height 12
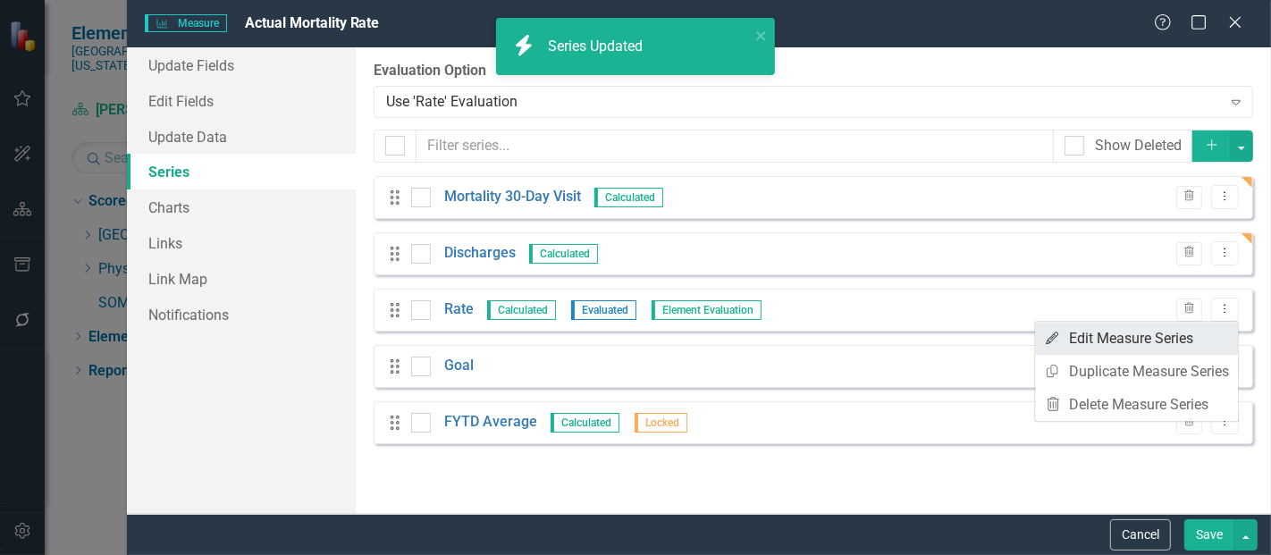
click at [1171, 333] on link "Edit Edit Measure Series" at bounding box center [1136, 338] width 203 height 33
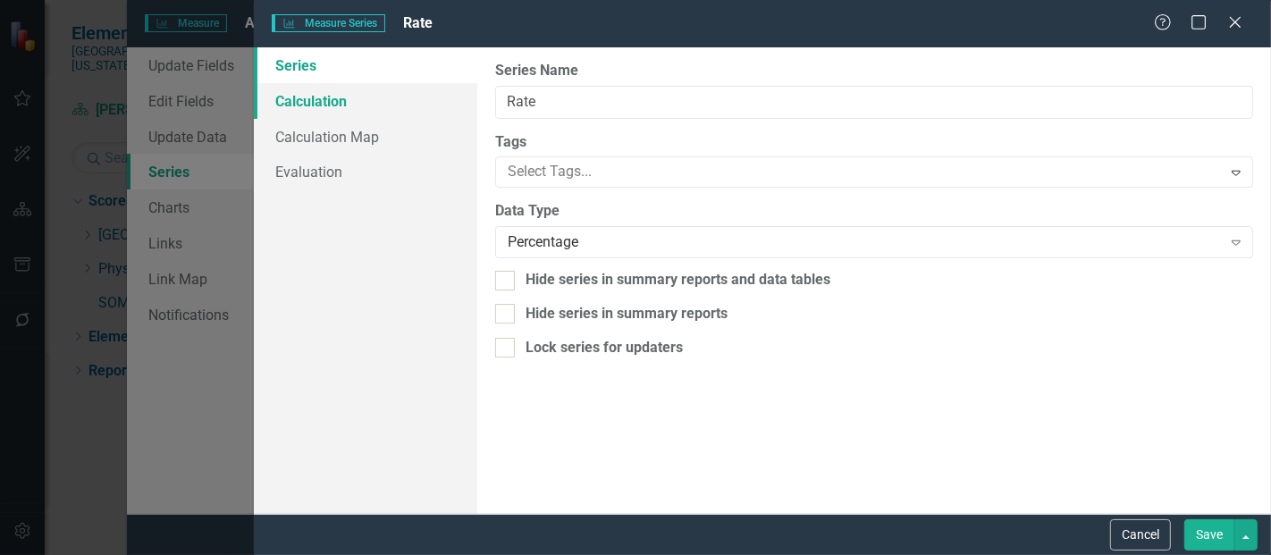
click at [348, 105] on link "Calculation" at bounding box center [365, 101] width 223 height 36
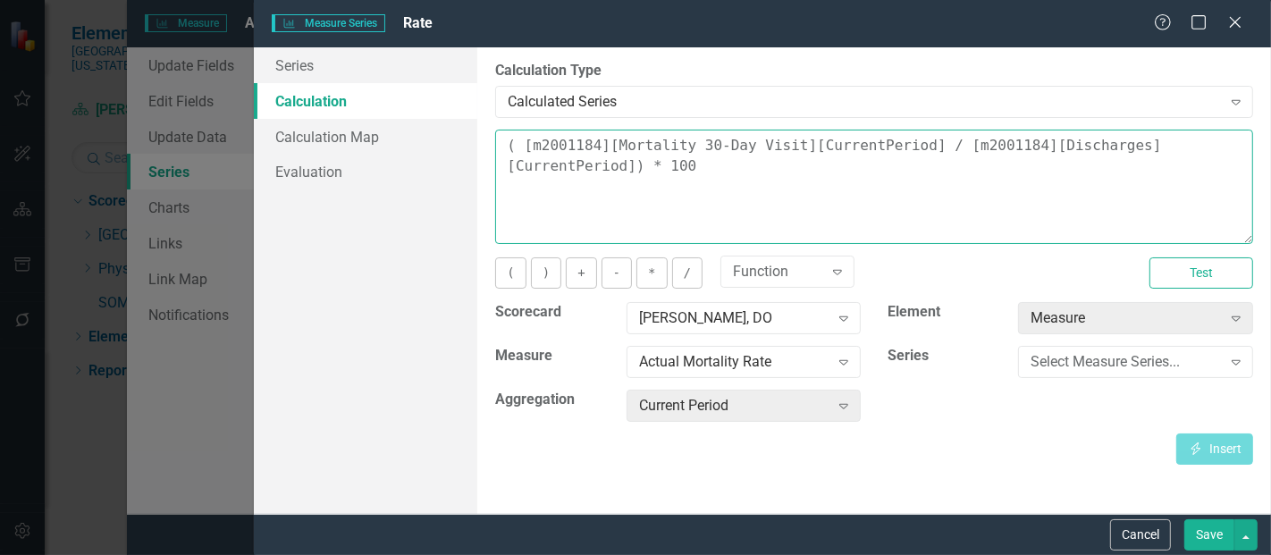
drag, startPoint x: 617, startPoint y: 196, endPoint x: 495, endPoint y: 123, distance: 142.2
click at [495, 123] on div "By default, series in ClearPoint are not calculated. So, if you leave the form …" at bounding box center [873, 280] width 793 height 466
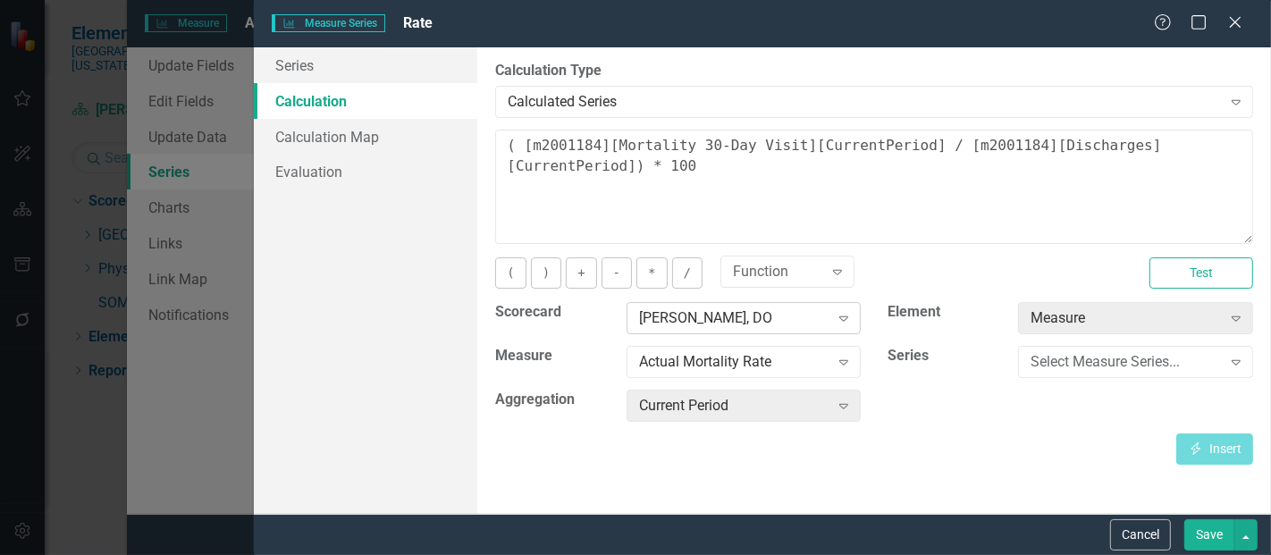
click at [765, 322] on div "[PERSON_NAME], DO" at bounding box center [734, 318] width 190 height 21
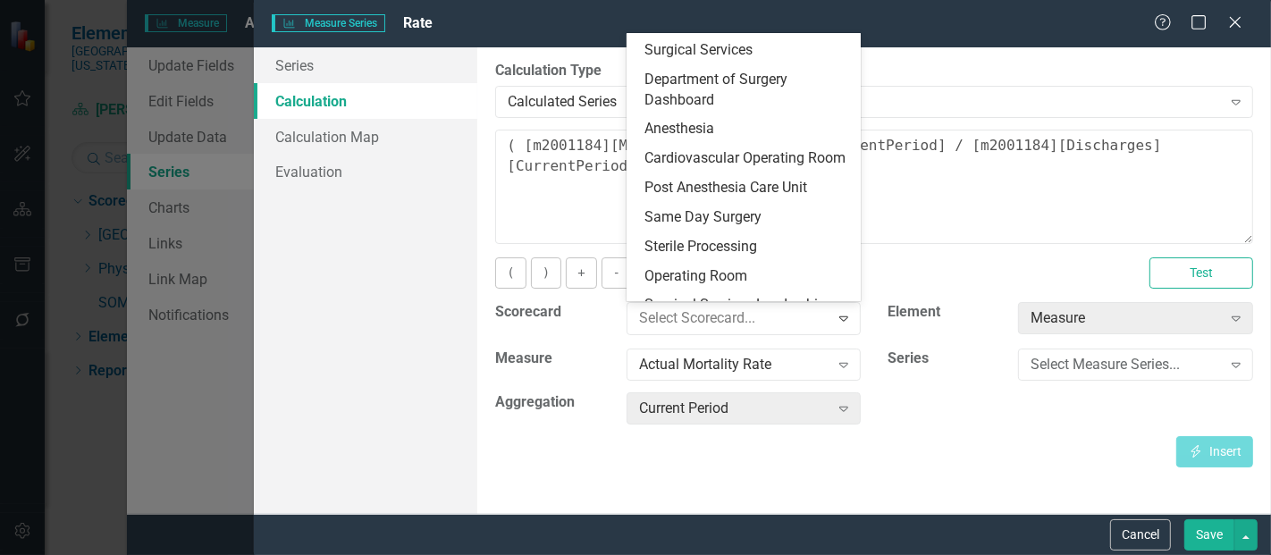
scroll to position [3592, 0]
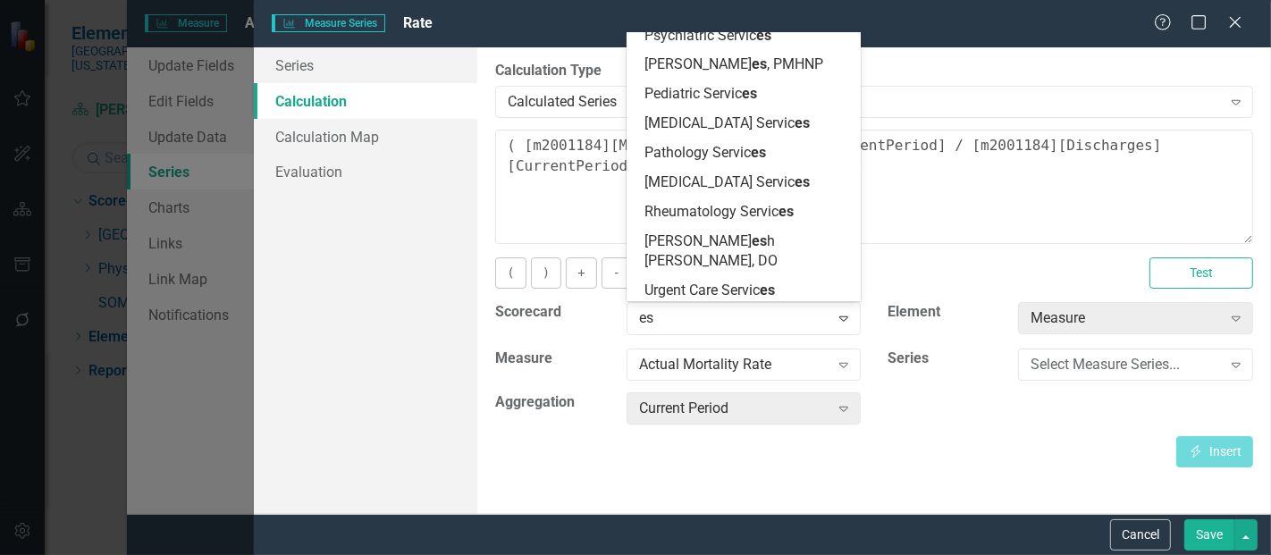
type input "esc"
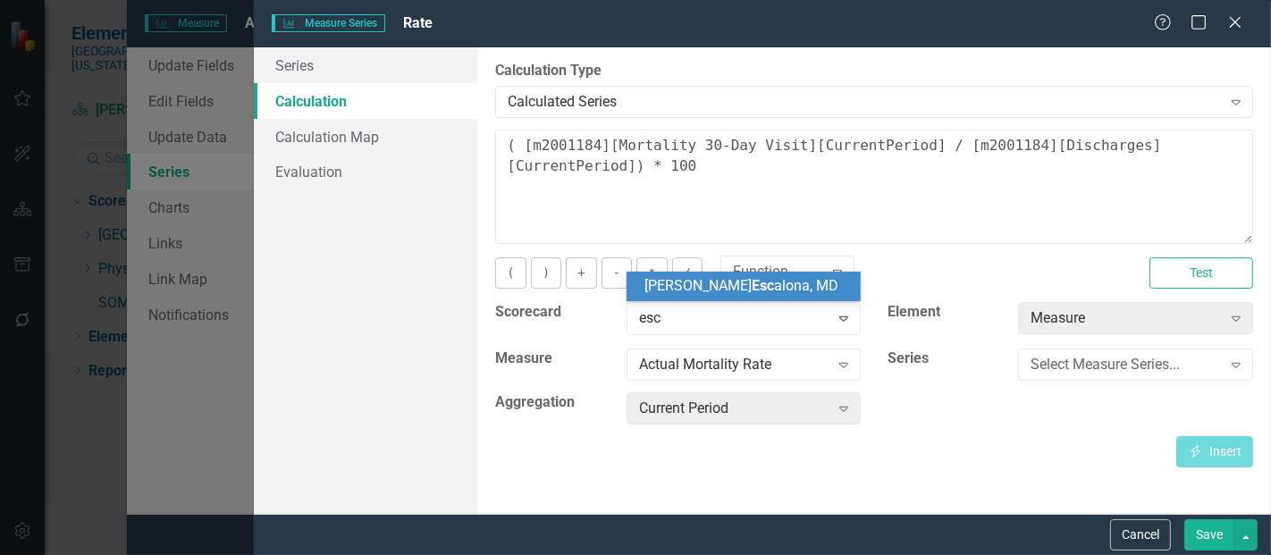
click at [760, 287] on span "[PERSON_NAME] Esc [PERSON_NAME], MD" at bounding box center [741, 285] width 194 height 17
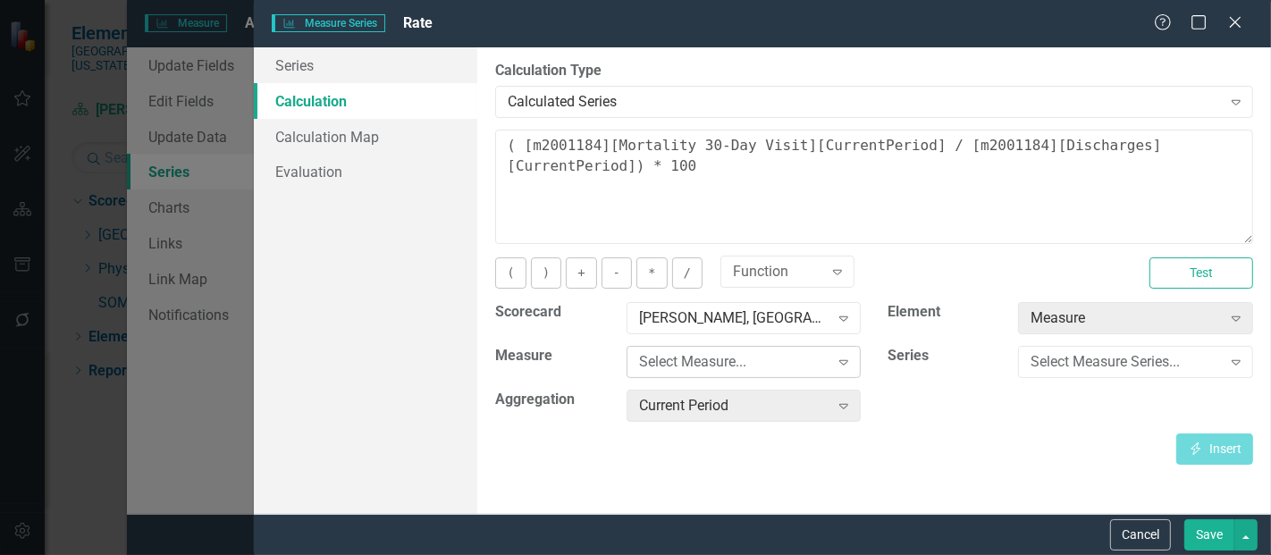
click at [752, 366] on div "Select Measure..." at bounding box center [734, 362] width 190 height 21
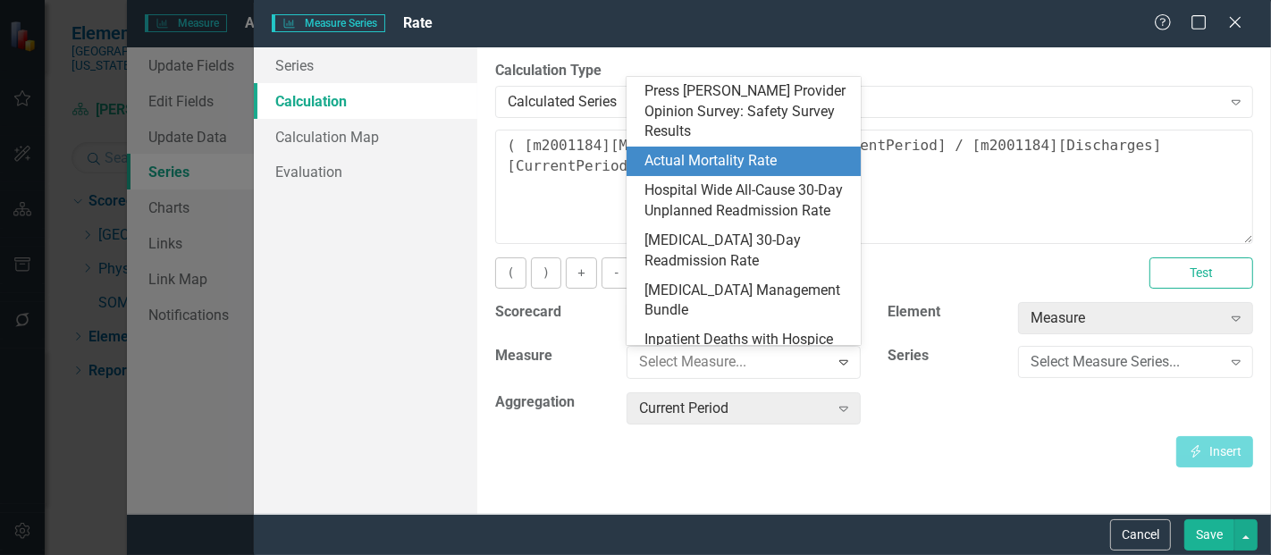
click at [715, 151] on div "Actual Mortality Rate" at bounding box center [747, 161] width 206 height 21
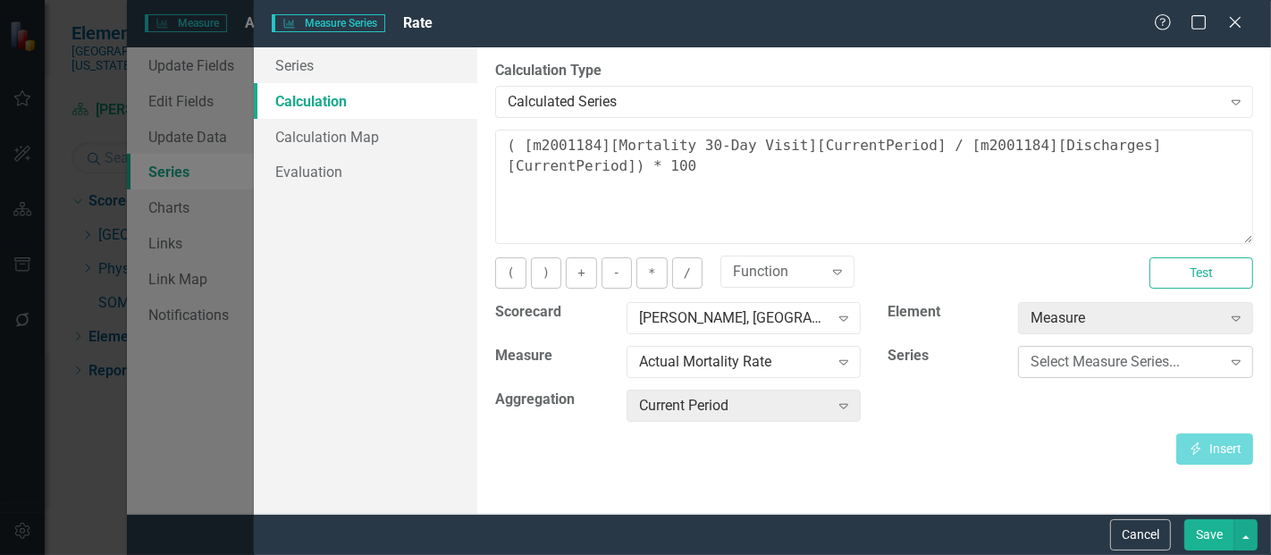
click at [1107, 368] on div "Select Measure Series..." at bounding box center [1125, 362] width 190 height 21
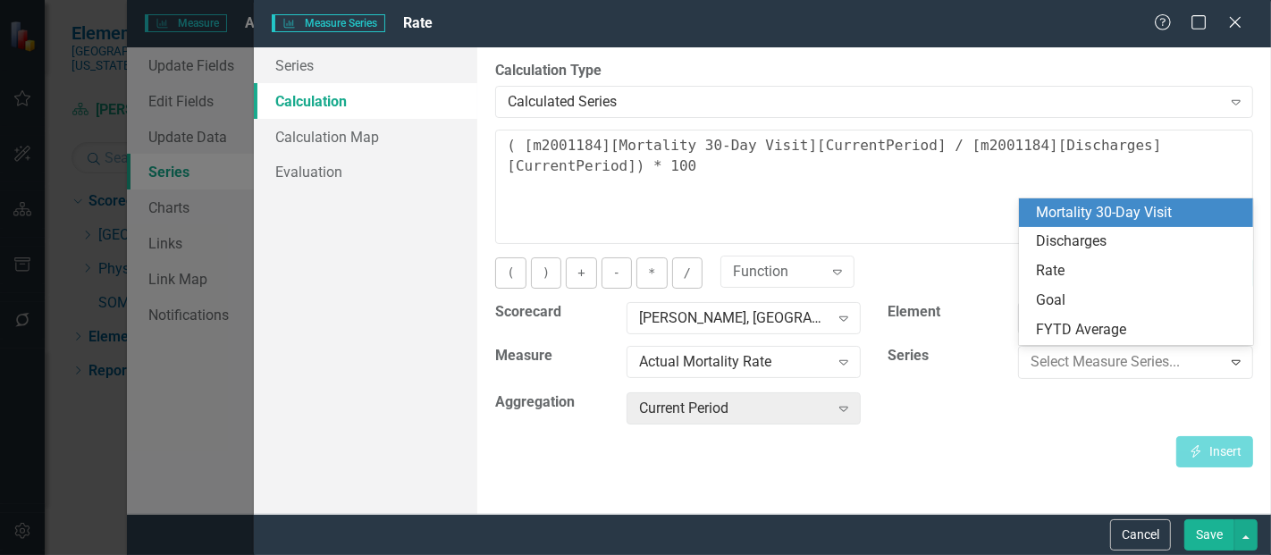
click at [1109, 217] on div "Mortality 30-Day Visit" at bounding box center [1140, 213] width 206 height 21
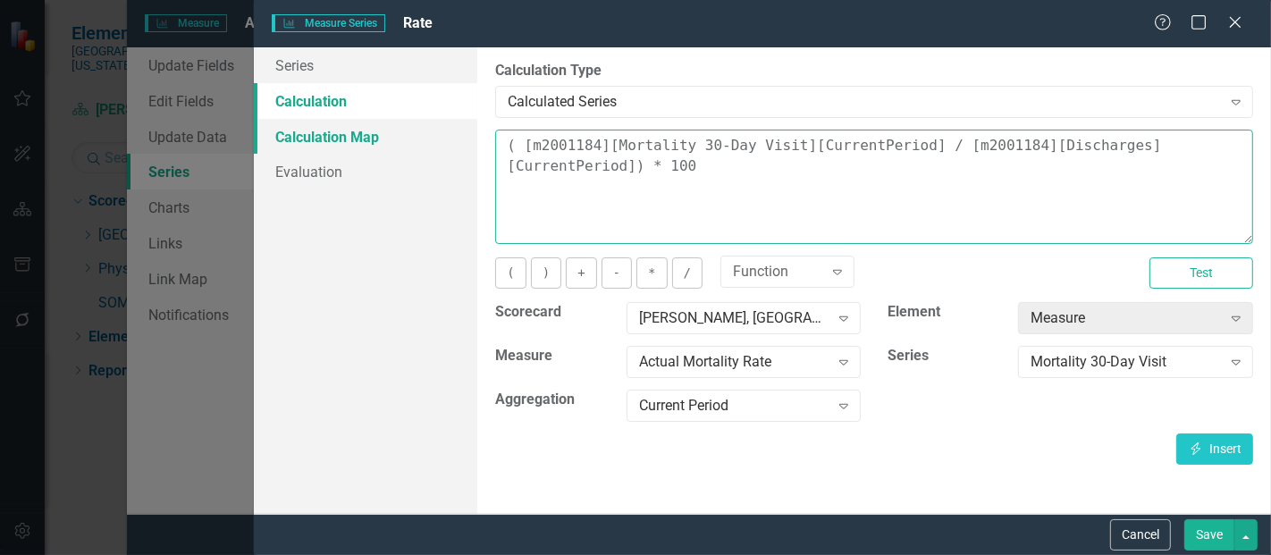
drag, startPoint x: 606, startPoint y: 175, endPoint x: 470, endPoint y: 118, distance: 147.4
click at [470, 118] on div "Series Calculation Calculation Map Evaluation From this page, you can edit the …" at bounding box center [762, 280] width 1017 height 466
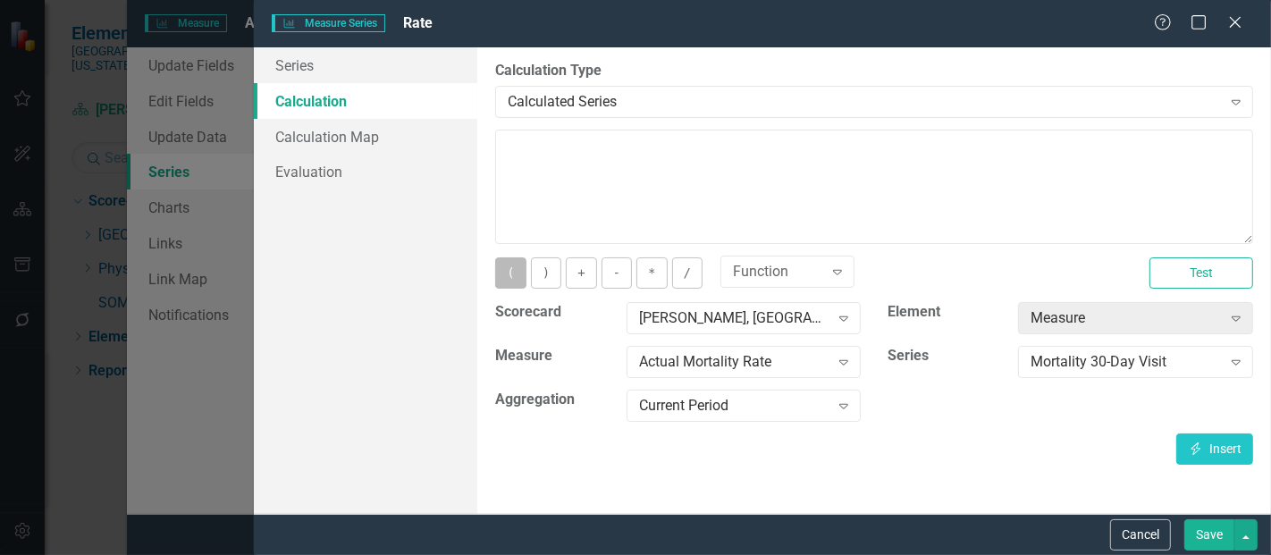
click at [517, 275] on button "(" at bounding box center [510, 272] width 30 height 31
click at [1213, 455] on button "Insert Insert" at bounding box center [1214, 448] width 77 height 31
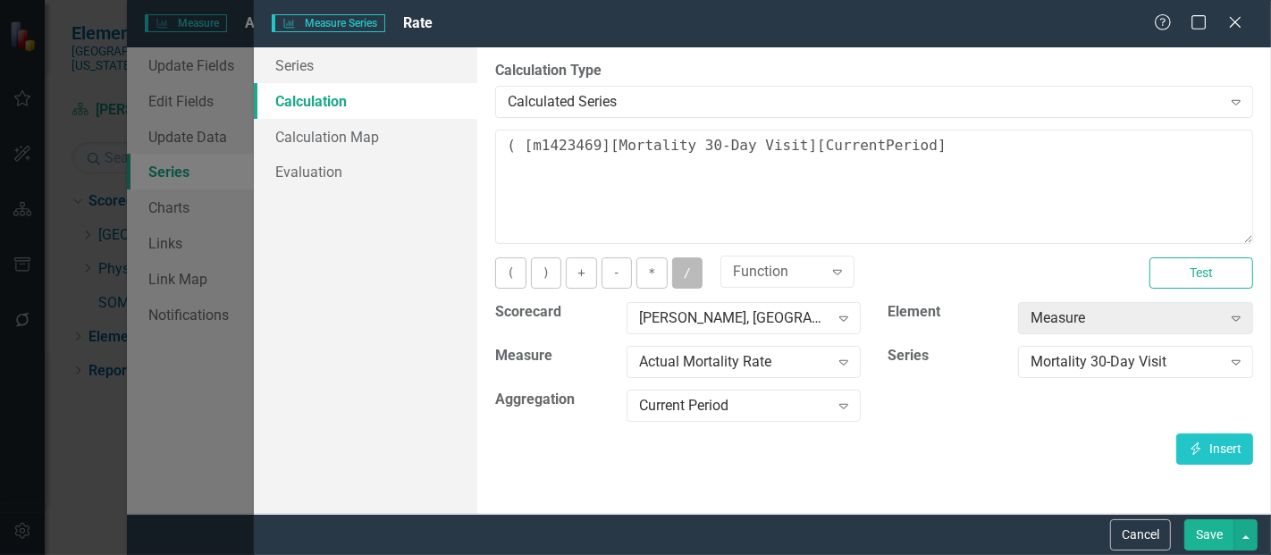
click at [672, 269] on button "/" at bounding box center [687, 272] width 30 height 31
click at [1040, 353] on div "Mortality 30-Day Visit" at bounding box center [1125, 362] width 190 height 21
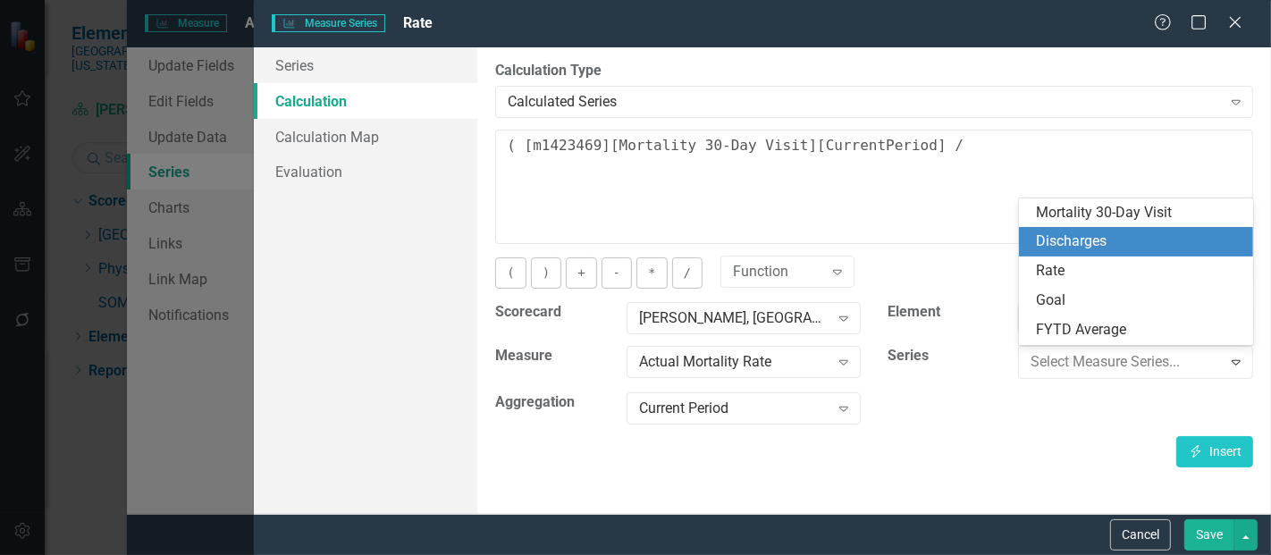
click at [1092, 251] on div "Discharges" at bounding box center [1140, 241] width 206 height 21
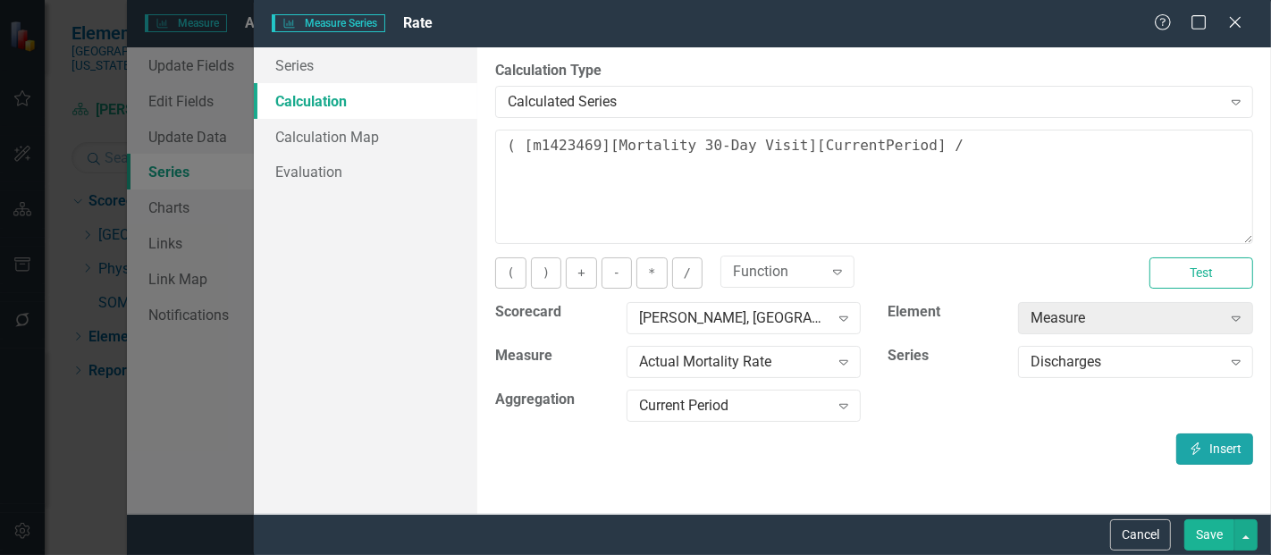
click at [1199, 442] on icon "Insert" at bounding box center [1196, 448] width 16 height 13
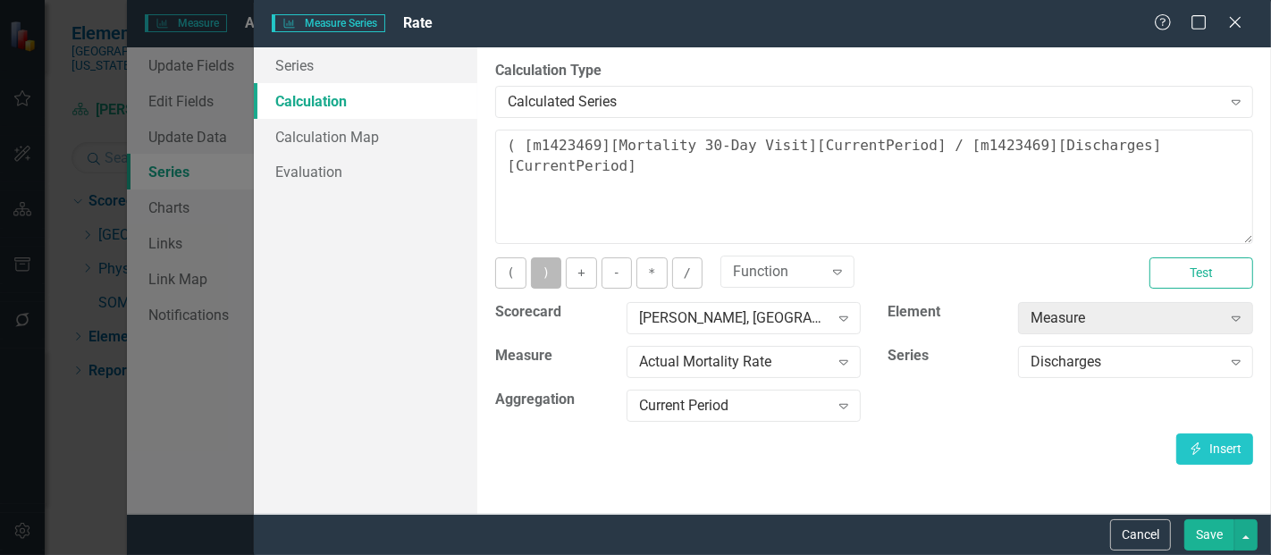
click at [538, 272] on button ")" at bounding box center [546, 272] width 30 height 31
click at [651, 266] on button "*" at bounding box center [651, 272] width 30 height 31
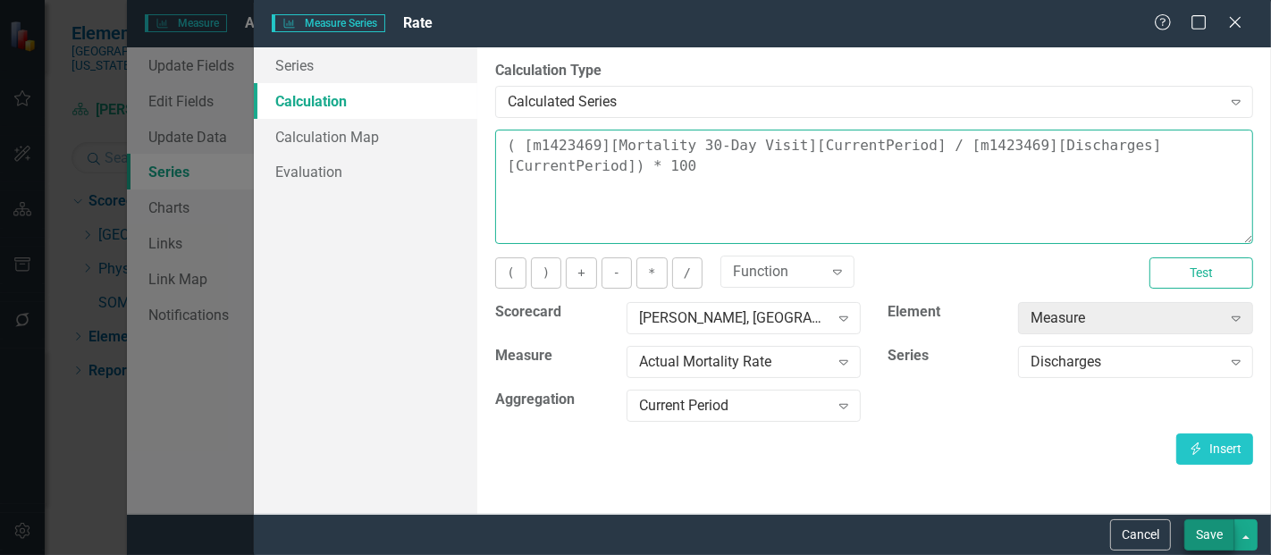
type textarea "( [m1423469][Mortality 30-Day Visit][CurrentPeriod] / [m1423469][Discharges][Cu…"
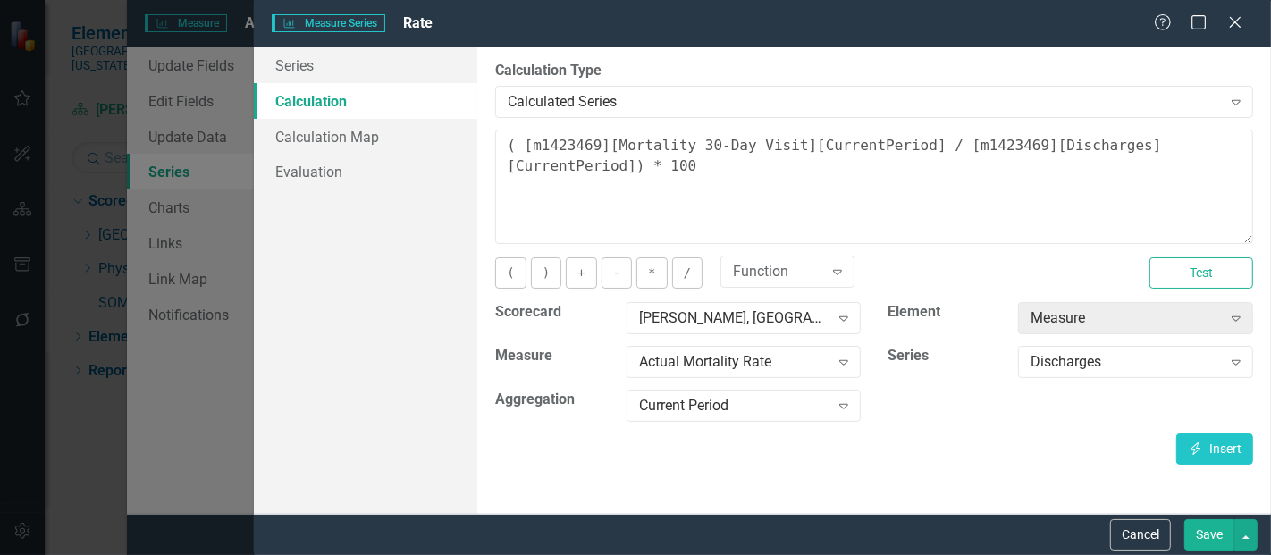
click at [1208, 537] on button "Save" at bounding box center [1209, 534] width 50 height 31
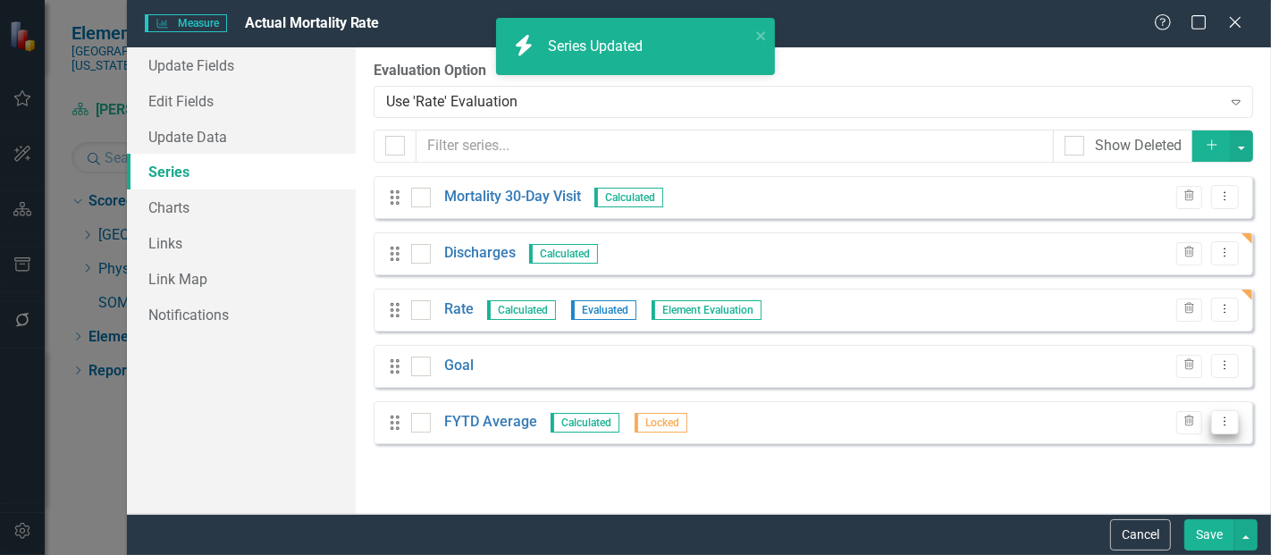
click at [1227, 423] on icon "Dropdown Menu" at bounding box center [1224, 422] width 15 height 12
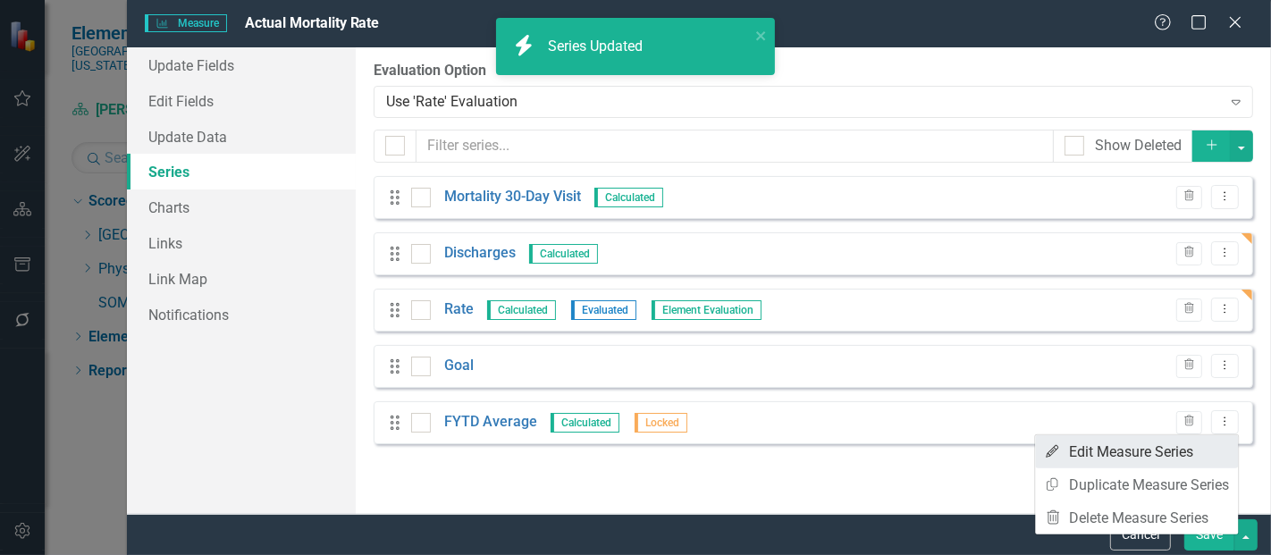
click at [1159, 454] on link "Edit Edit Measure Series" at bounding box center [1136, 451] width 203 height 33
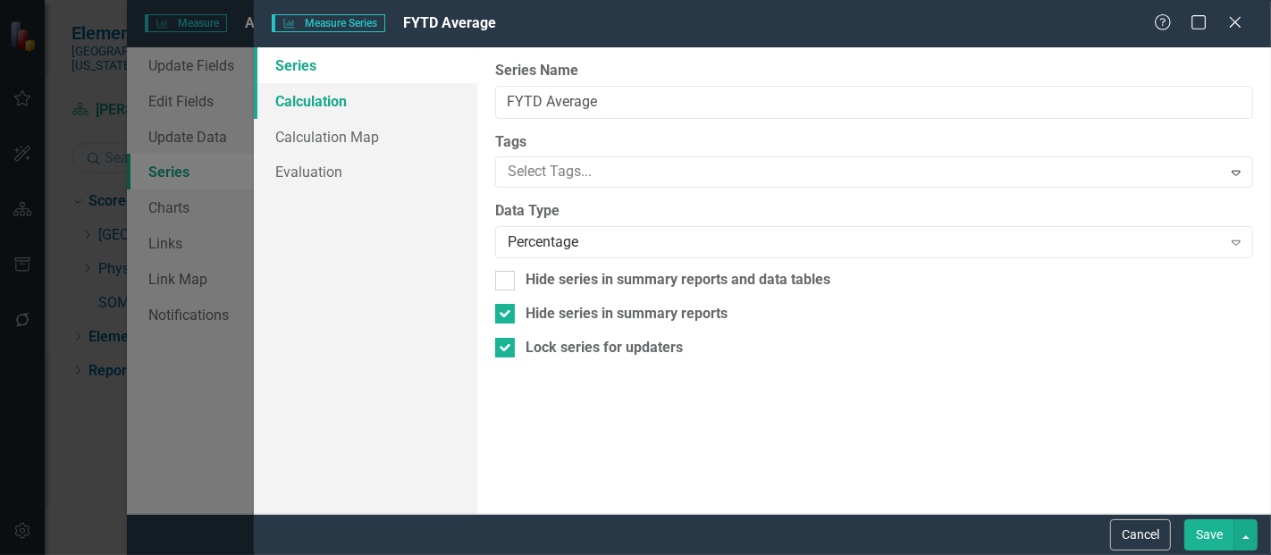
click at [312, 97] on link "Calculation" at bounding box center [365, 101] width 223 height 36
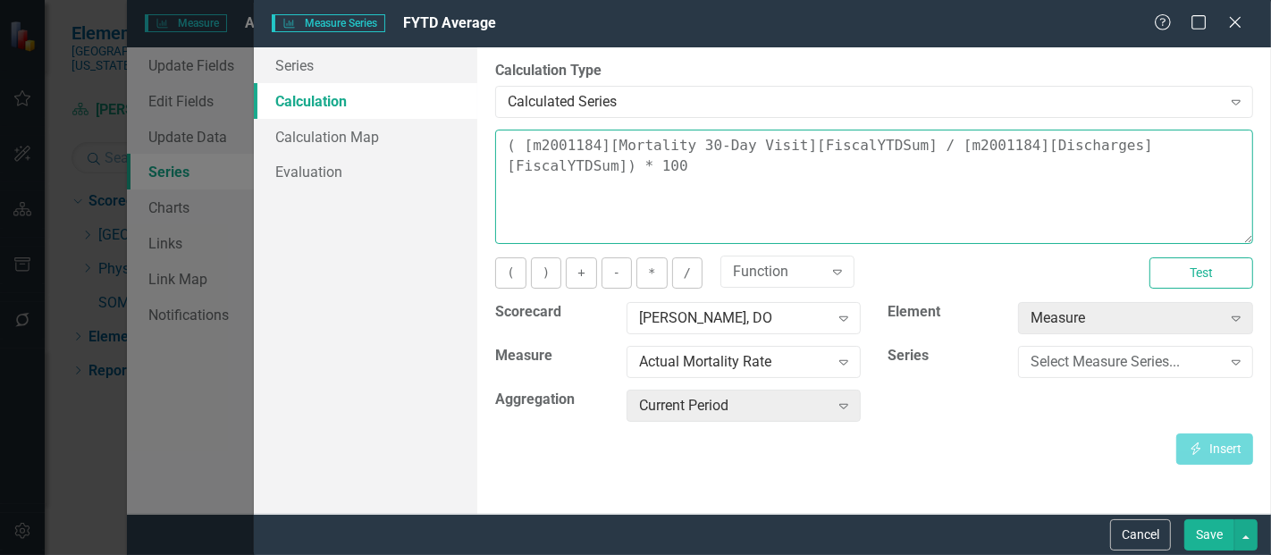
drag, startPoint x: 616, startPoint y: 180, endPoint x: 449, endPoint y: 108, distance: 181.7
click at [449, 108] on div "Series Calculation Calculation Map Evaluation From this page, you can edit the …" at bounding box center [762, 280] width 1017 height 466
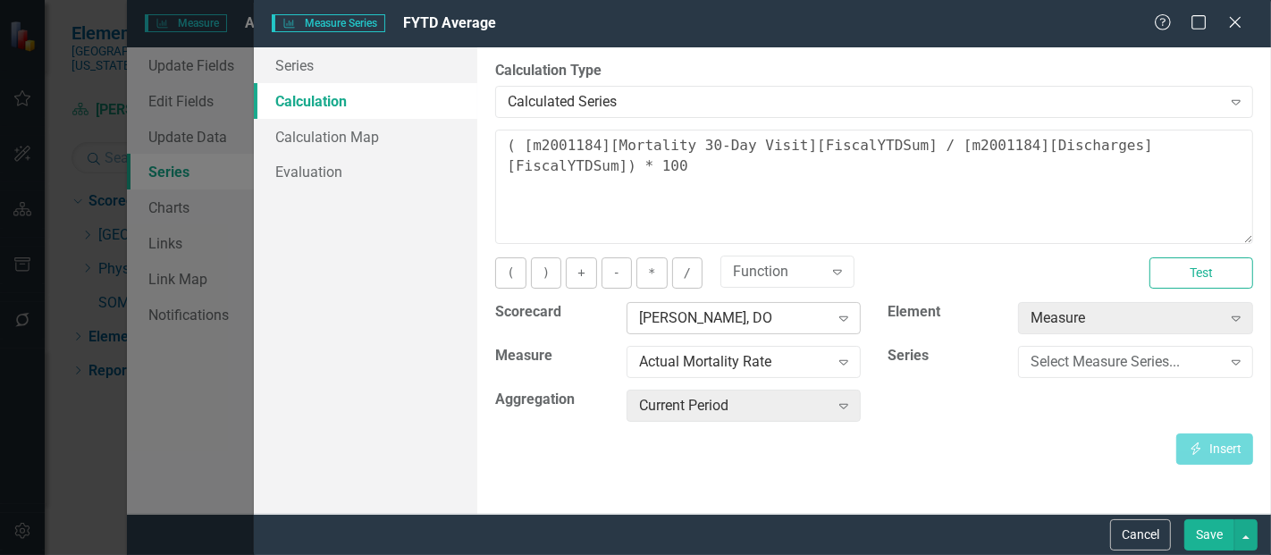
click at [802, 331] on div "[PERSON_NAME], DO Expand" at bounding box center [743, 318] width 235 height 32
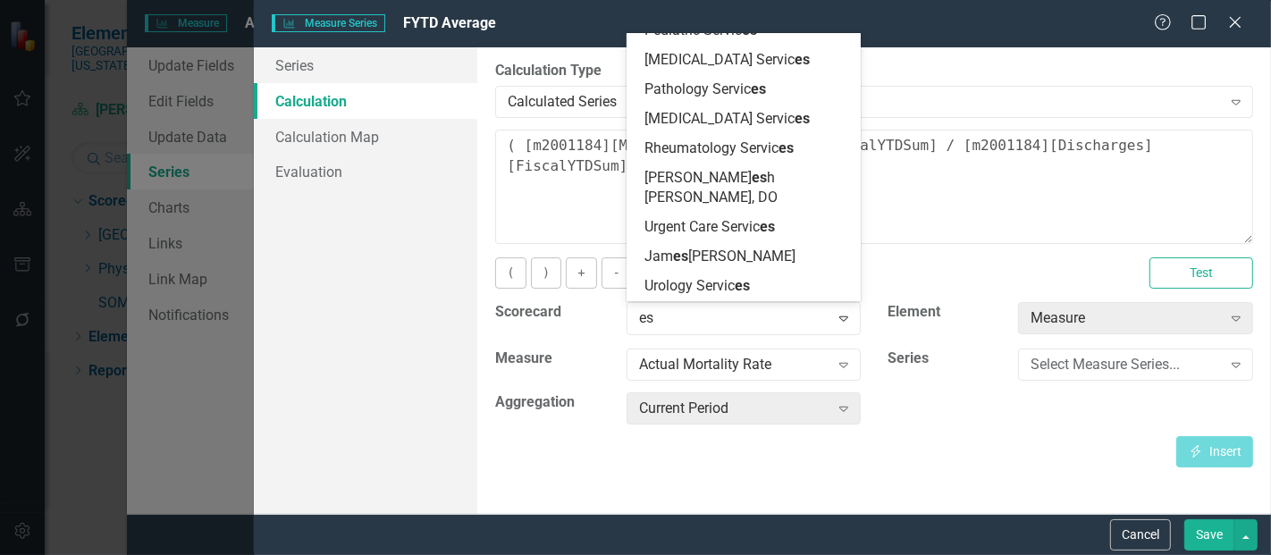
scroll to position [2546, 0]
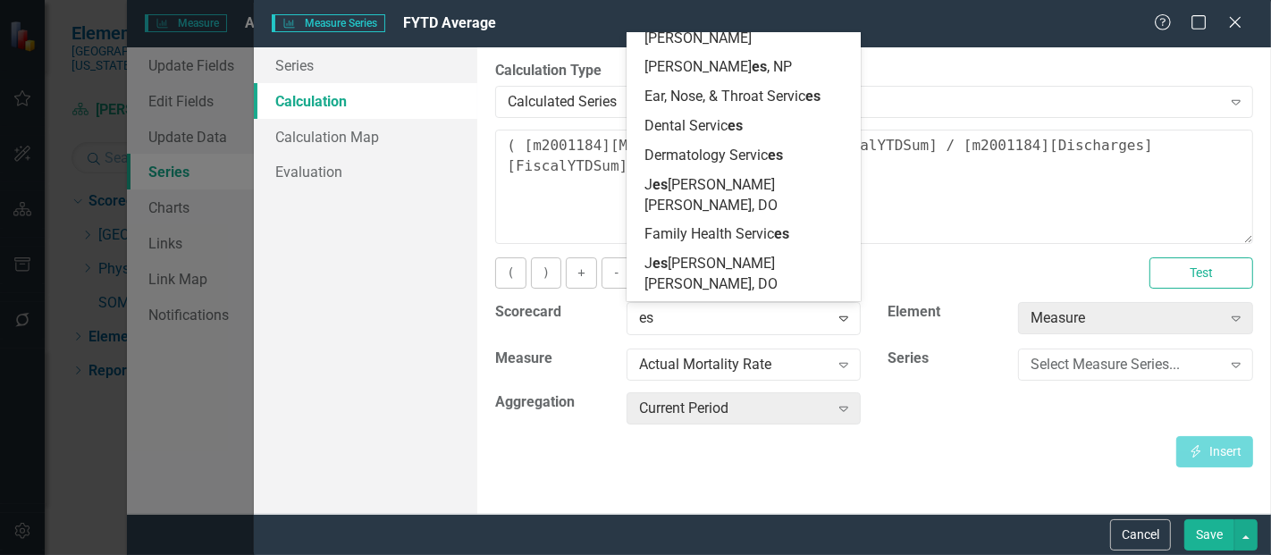
type input "esc"
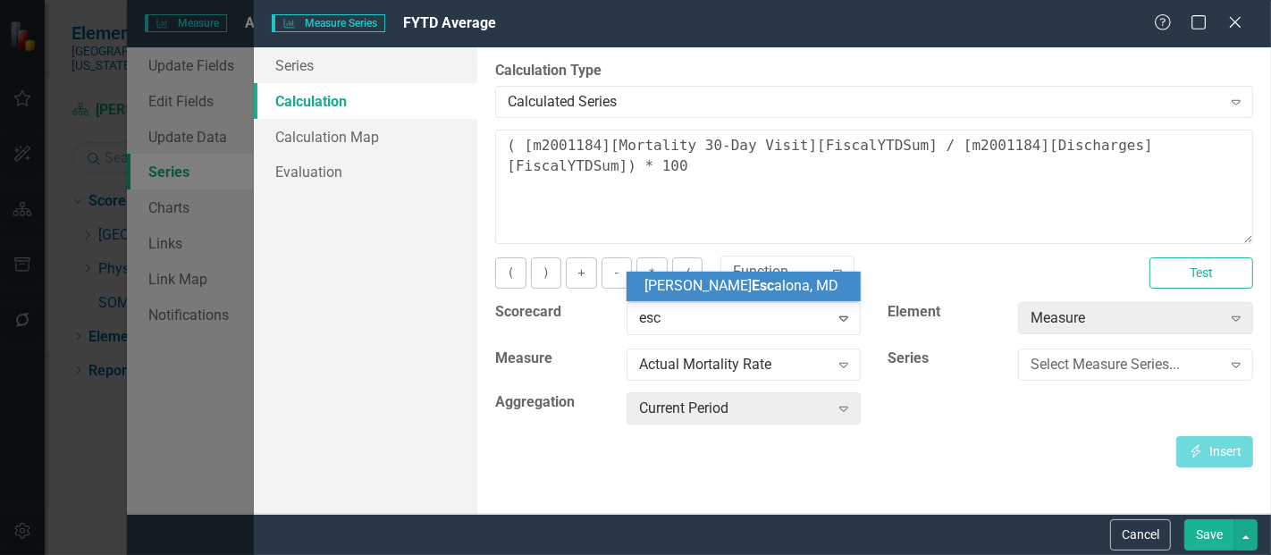
scroll to position [0, 0]
click at [753, 289] on span "[PERSON_NAME] Esc [PERSON_NAME], MD" at bounding box center [741, 285] width 194 height 17
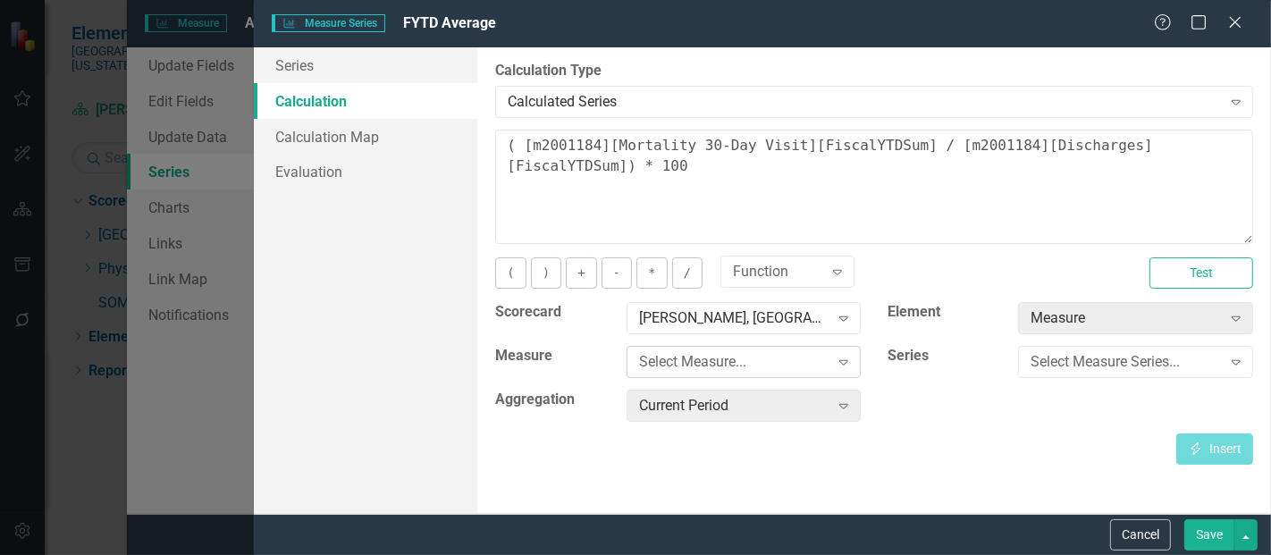
click at [734, 371] on div "Select Measure... Expand" at bounding box center [743, 362] width 235 height 32
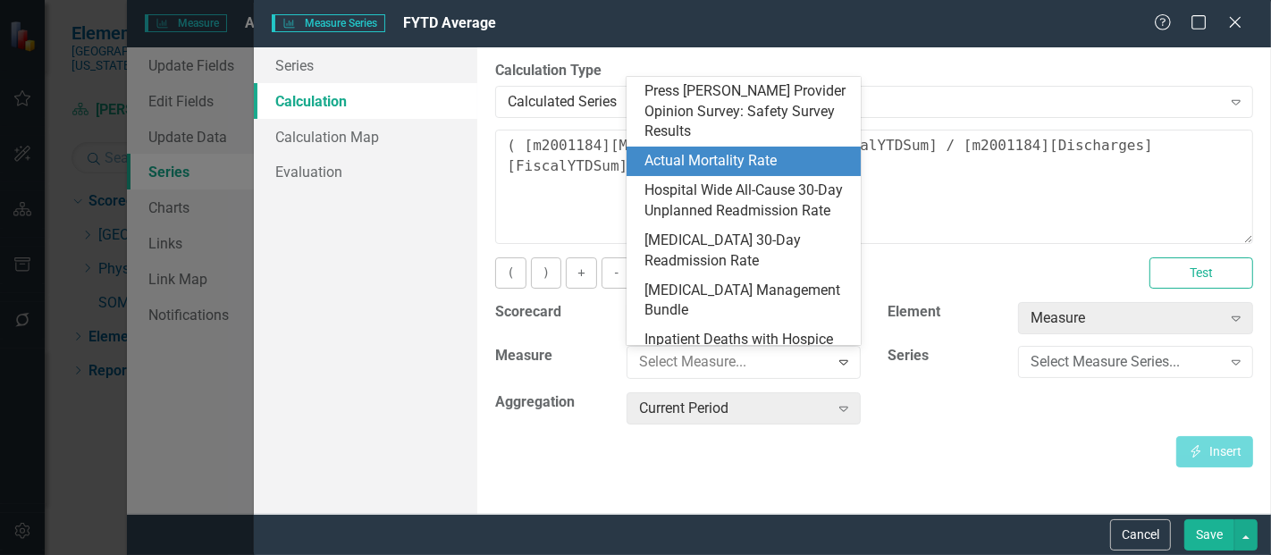
click at [732, 151] on div "Actual Mortality Rate" at bounding box center [747, 161] width 206 height 21
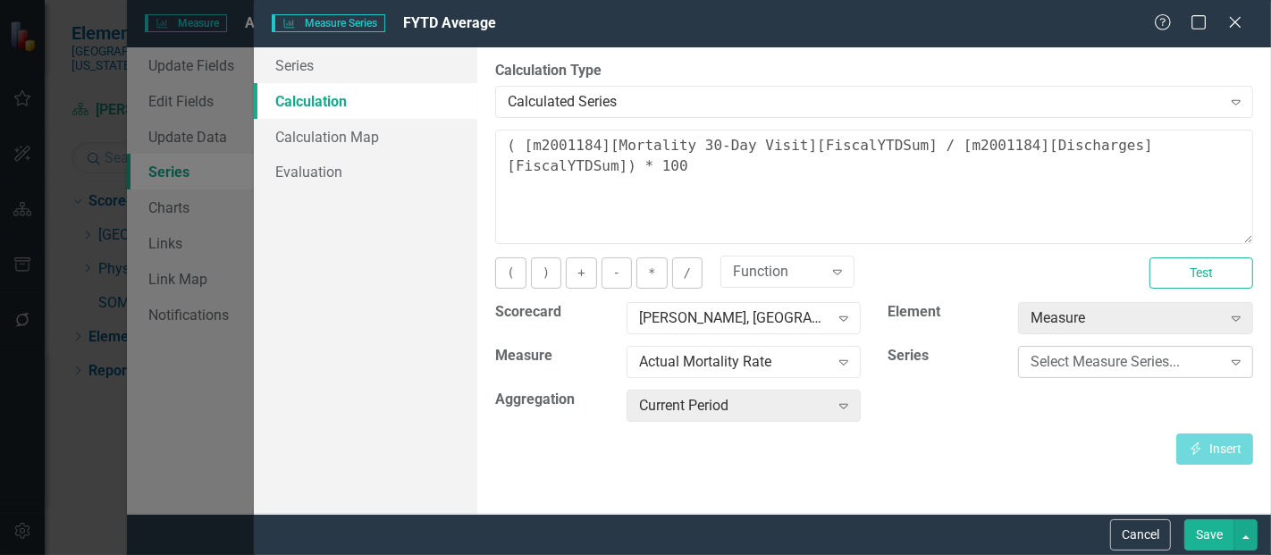
click at [1067, 367] on div "Select Measure Series..." at bounding box center [1125, 362] width 190 height 21
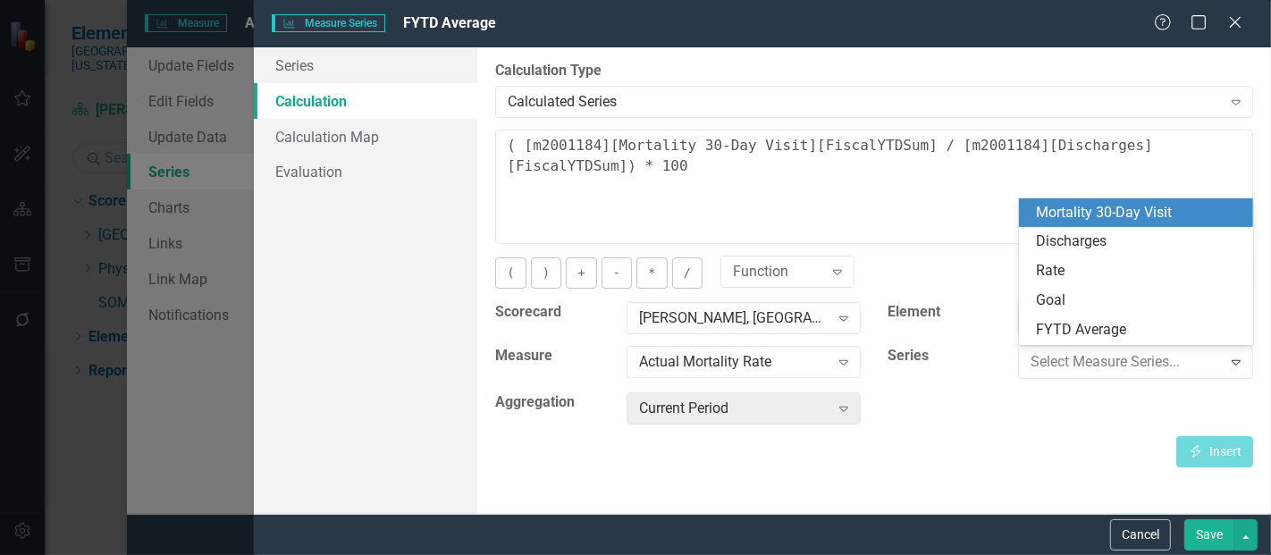
click at [1111, 208] on div "Mortality 30-Day Visit" at bounding box center [1140, 213] width 206 height 21
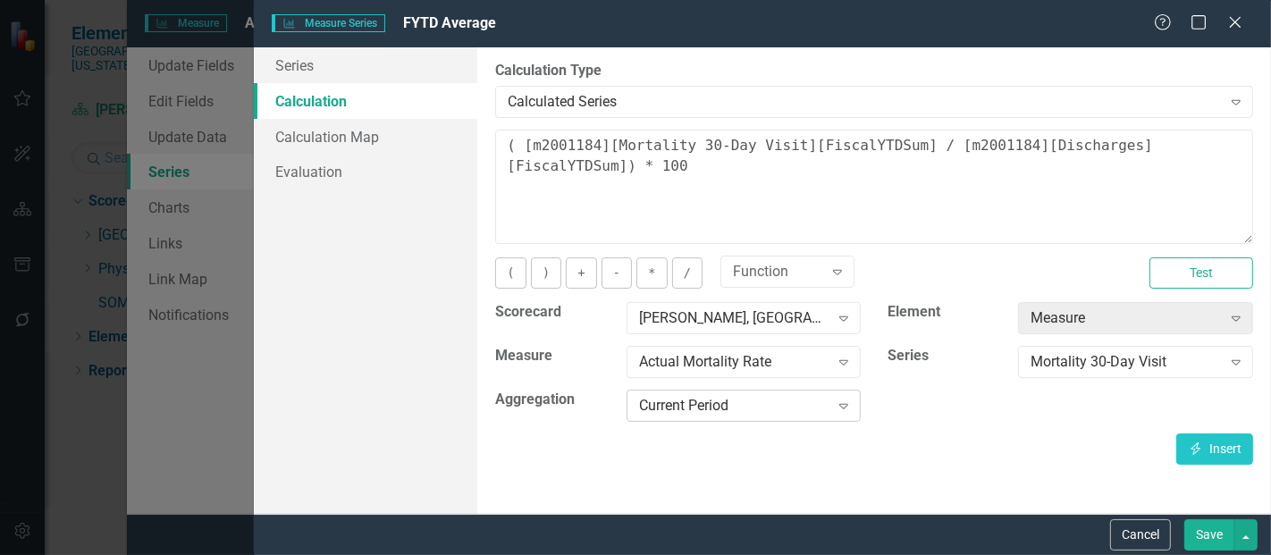
click at [773, 414] on div "Current Period" at bounding box center [734, 406] width 190 height 21
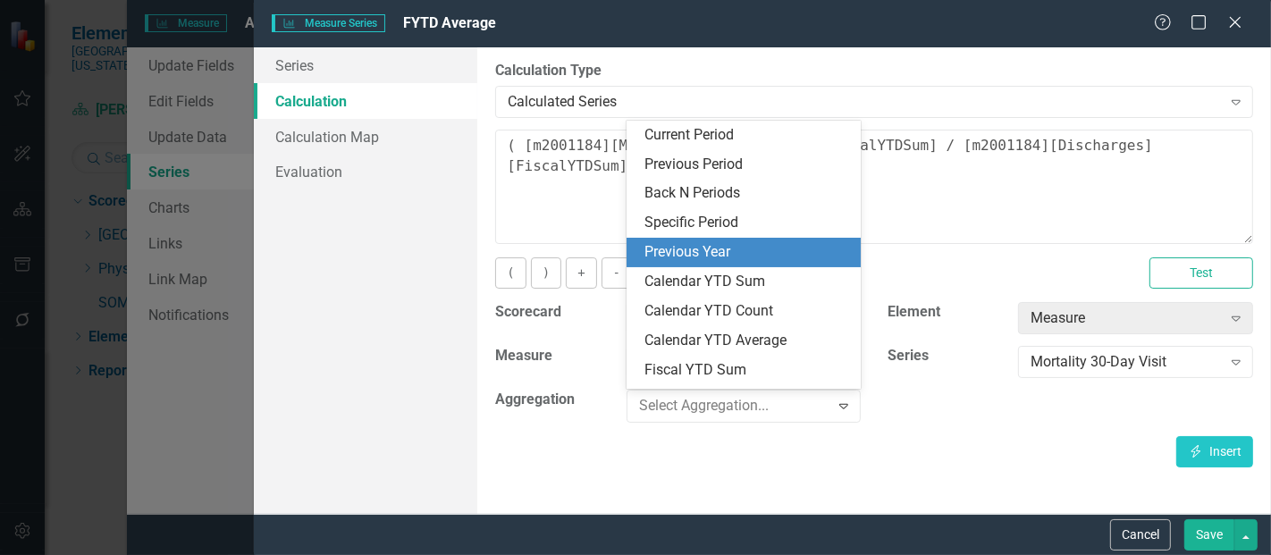
scroll to position [57, 0]
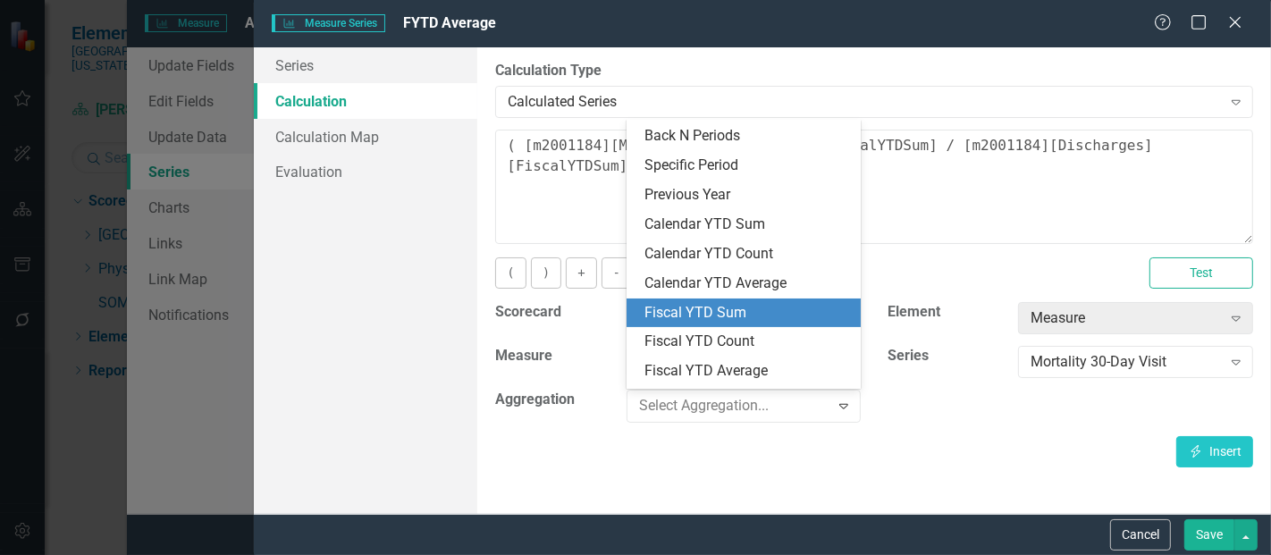
click at [717, 299] on div "Fiscal YTD Sum" at bounding box center [743, 312] width 235 height 29
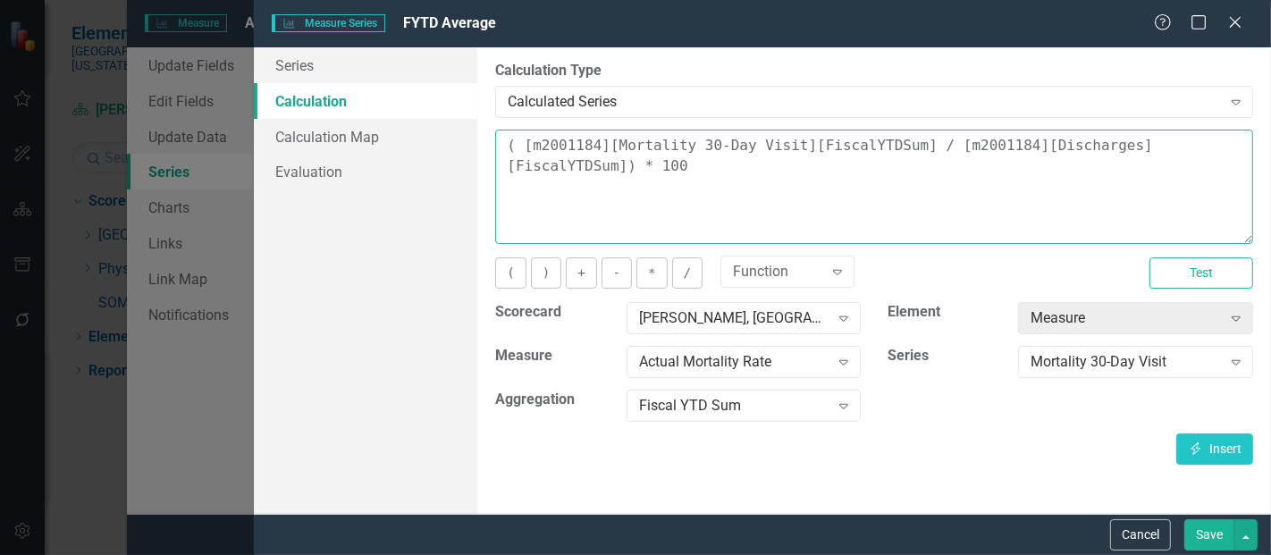
drag, startPoint x: 590, startPoint y: 170, endPoint x: 421, endPoint y: 90, distance: 186.7
click at [421, 90] on div "Series Calculation Calculation Map Evaluation From this page, you can edit the …" at bounding box center [762, 280] width 1017 height 466
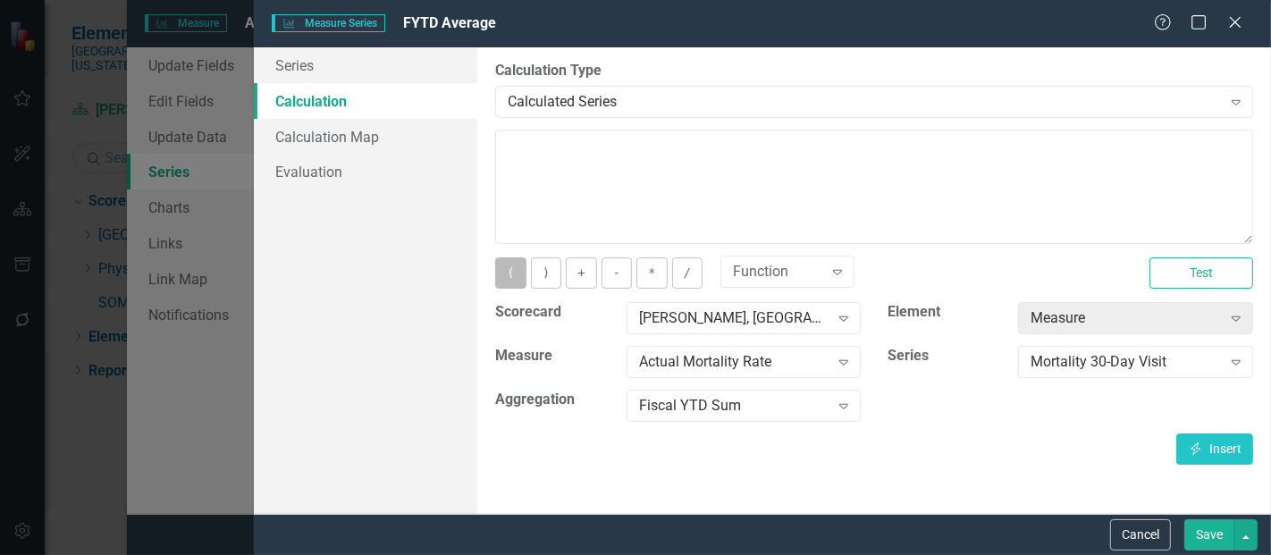
click at [510, 285] on button "(" at bounding box center [510, 272] width 30 height 31
click at [1189, 437] on button "Insert Insert" at bounding box center [1214, 448] width 77 height 31
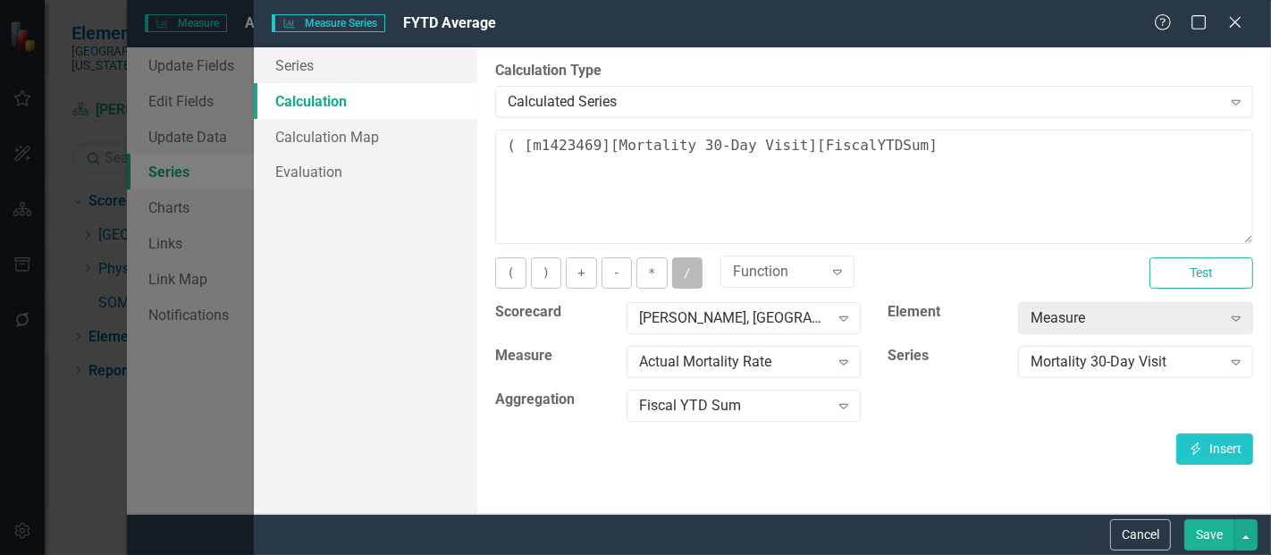
click at [677, 264] on button "/" at bounding box center [687, 272] width 30 height 31
click at [1131, 361] on div "Mortality 30-Day Visit" at bounding box center [1125, 362] width 190 height 21
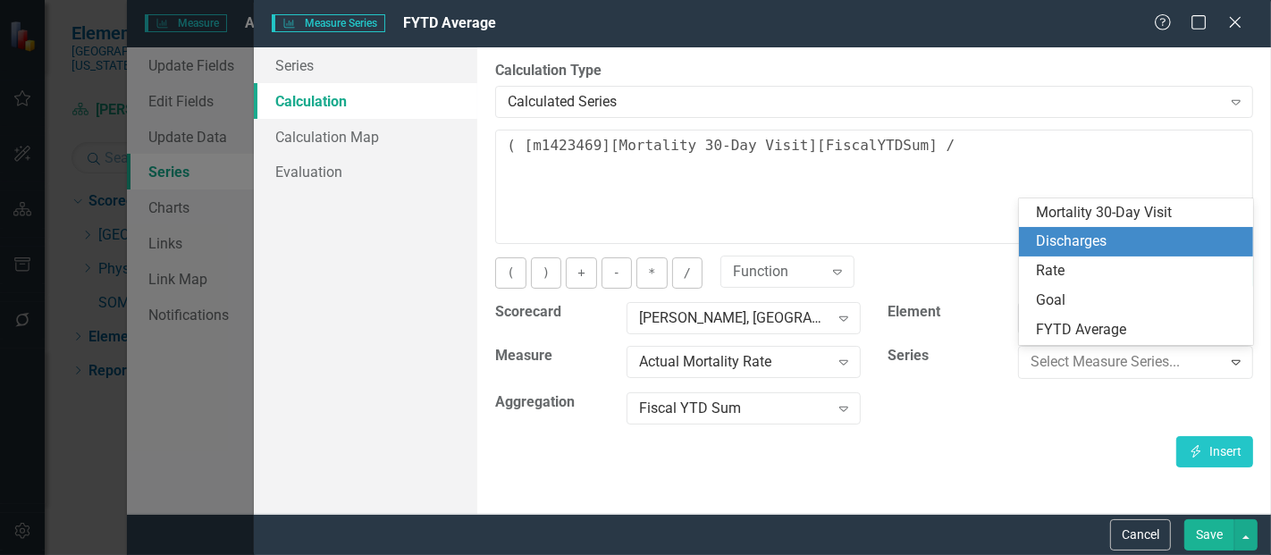
click at [1140, 248] on div "Discharges" at bounding box center [1140, 241] width 206 height 21
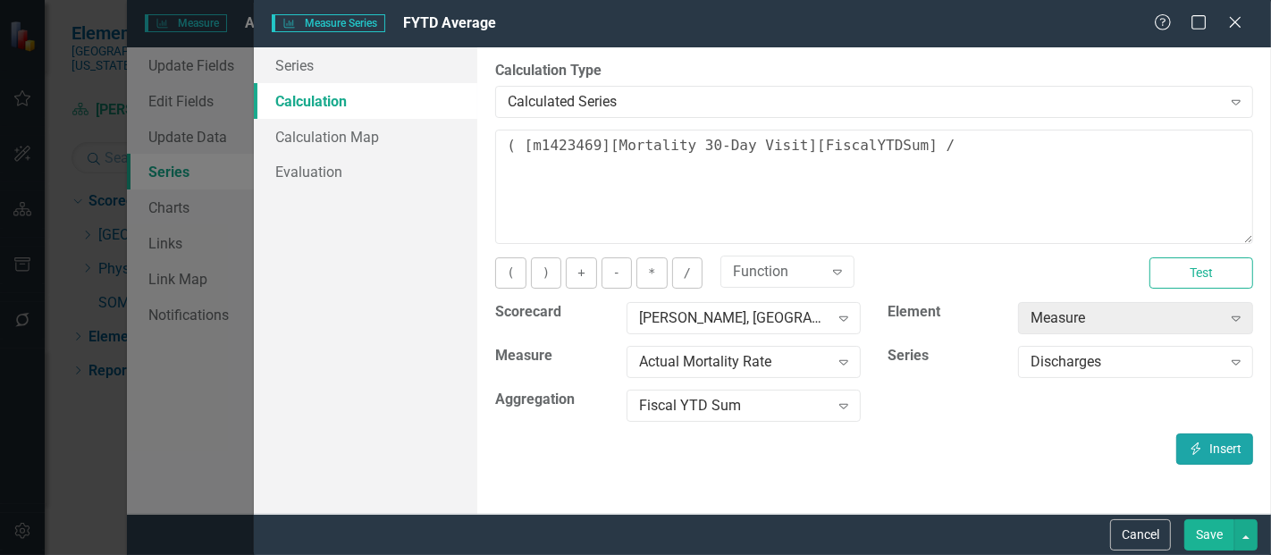
click at [1202, 447] on icon "Insert" at bounding box center [1196, 448] width 16 height 13
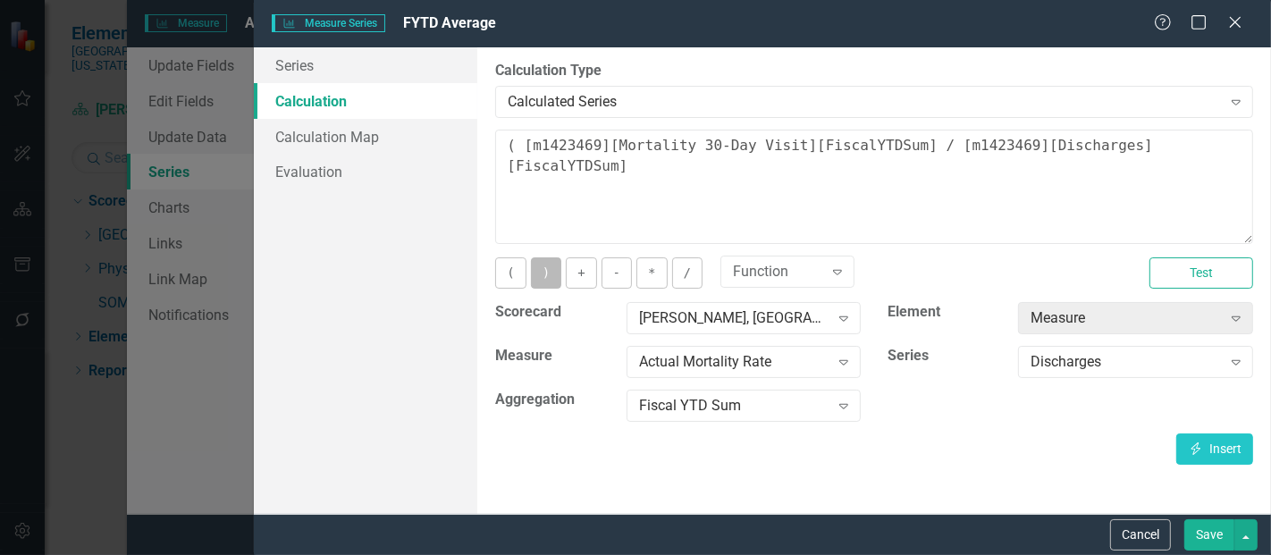
click at [551, 276] on button ")" at bounding box center [546, 272] width 30 height 31
click at [651, 275] on button "*" at bounding box center [651, 272] width 30 height 31
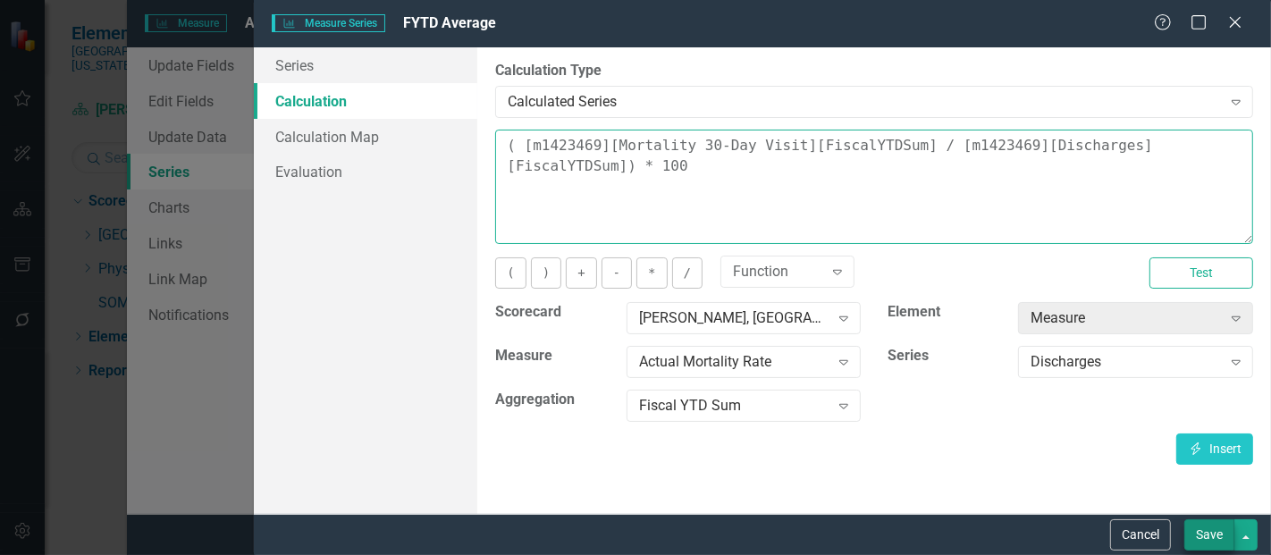
type textarea "( [m1423469][Mortality 30-Day Visit][FiscalYTDSum] / [m1423469][Discharges][Fis…"
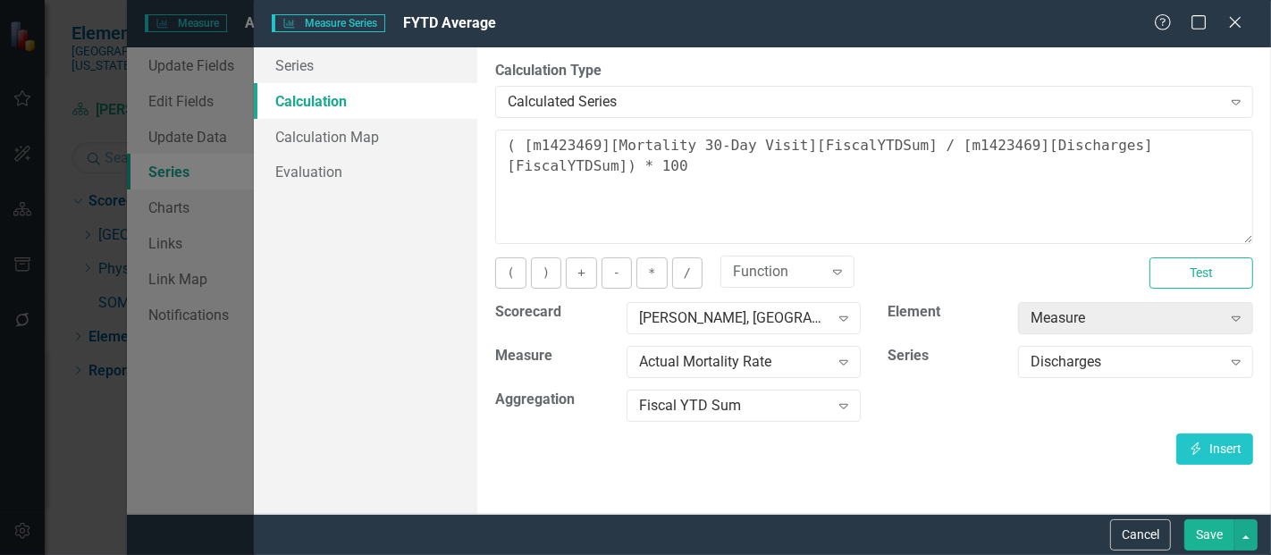
click at [1213, 533] on button "Save" at bounding box center [1209, 534] width 50 height 31
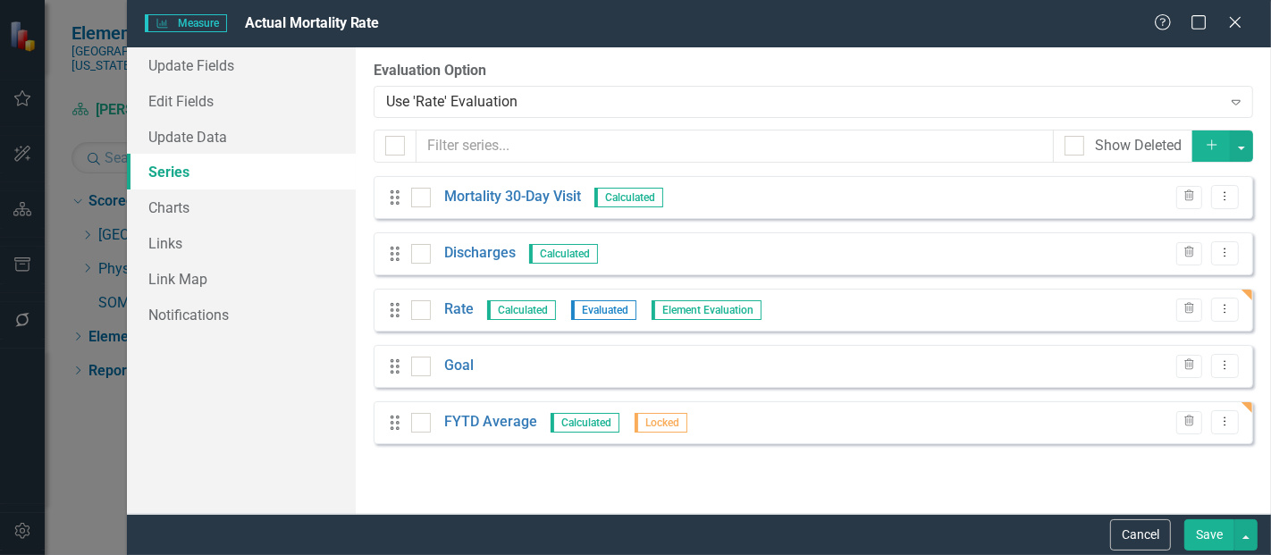
click at [1204, 539] on button "Save" at bounding box center [1209, 534] width 50 height 31
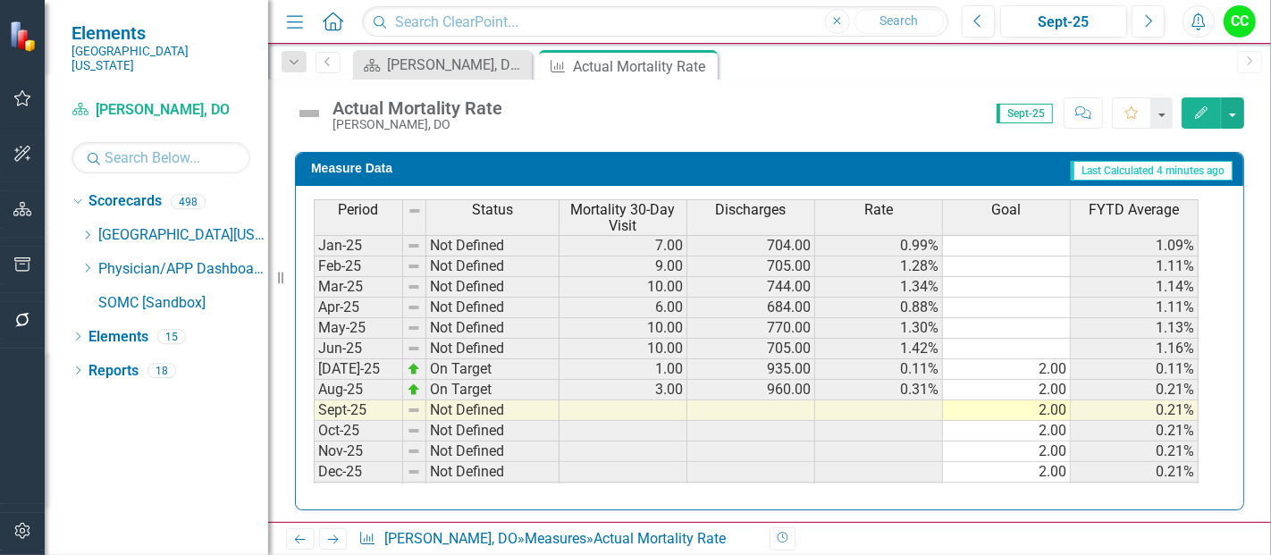
scroll to position [740, 0]
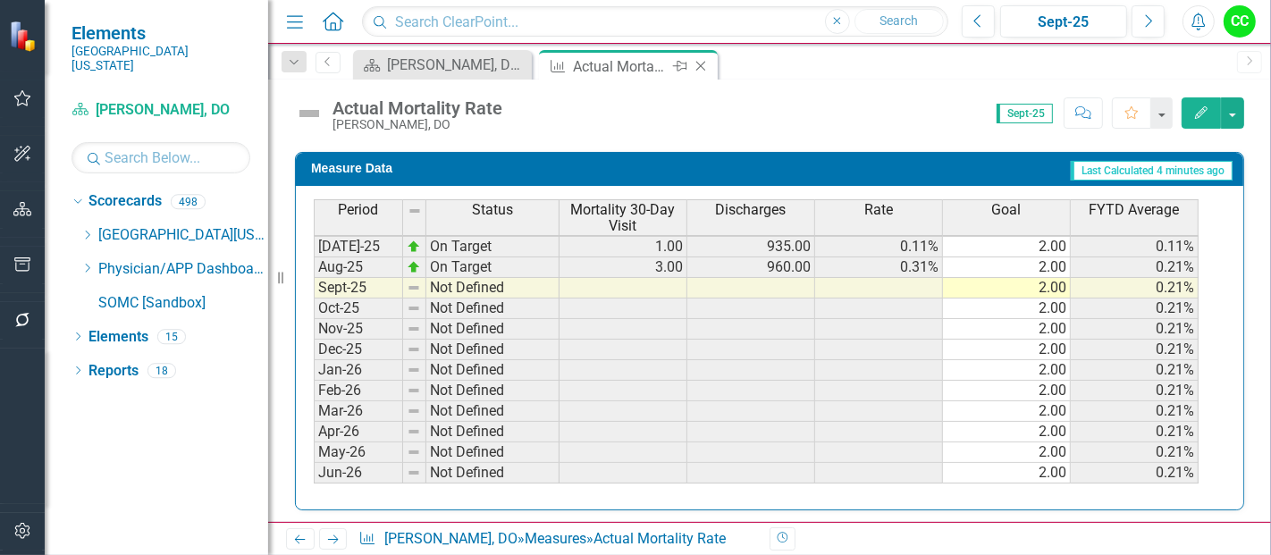
click at [701, 64] on icon at bounding box center [701, 67] width 10 height 10
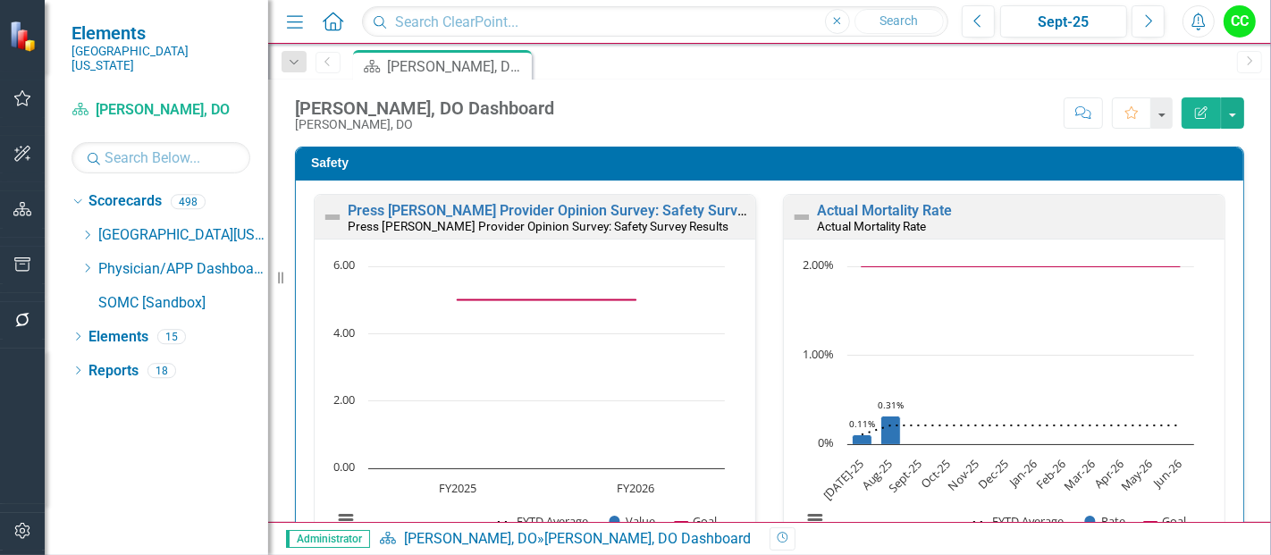
scroll to position [426, 0]
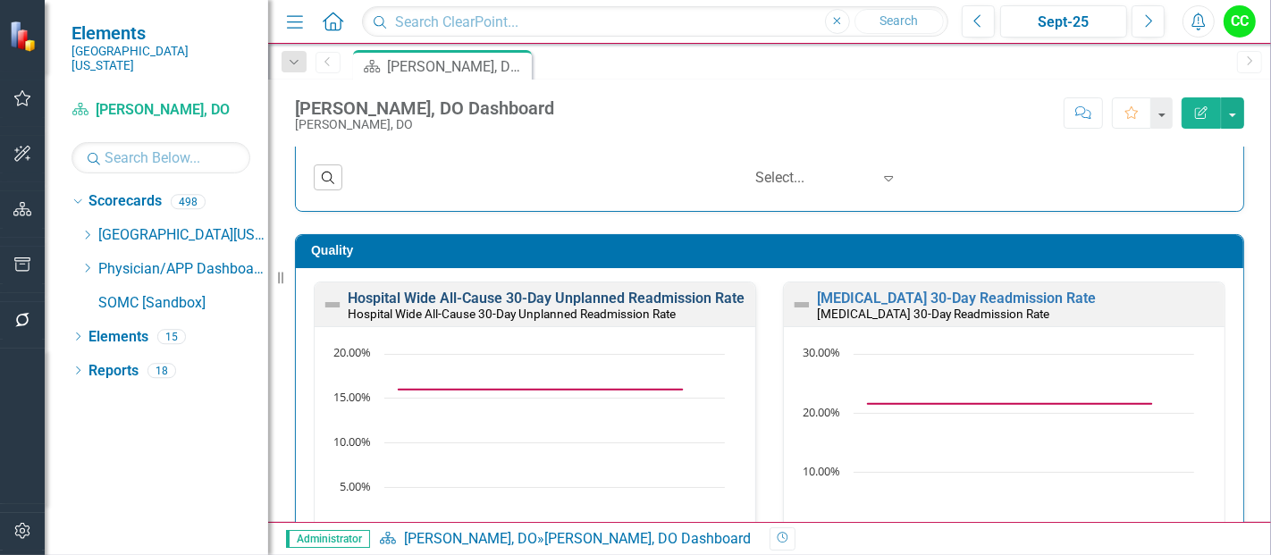
click at [699, 290] on link "Hospital Wide All-Cause 30-Day Unplanned Readmission Rate" at bounding box center [546, 298] width 397 height 17
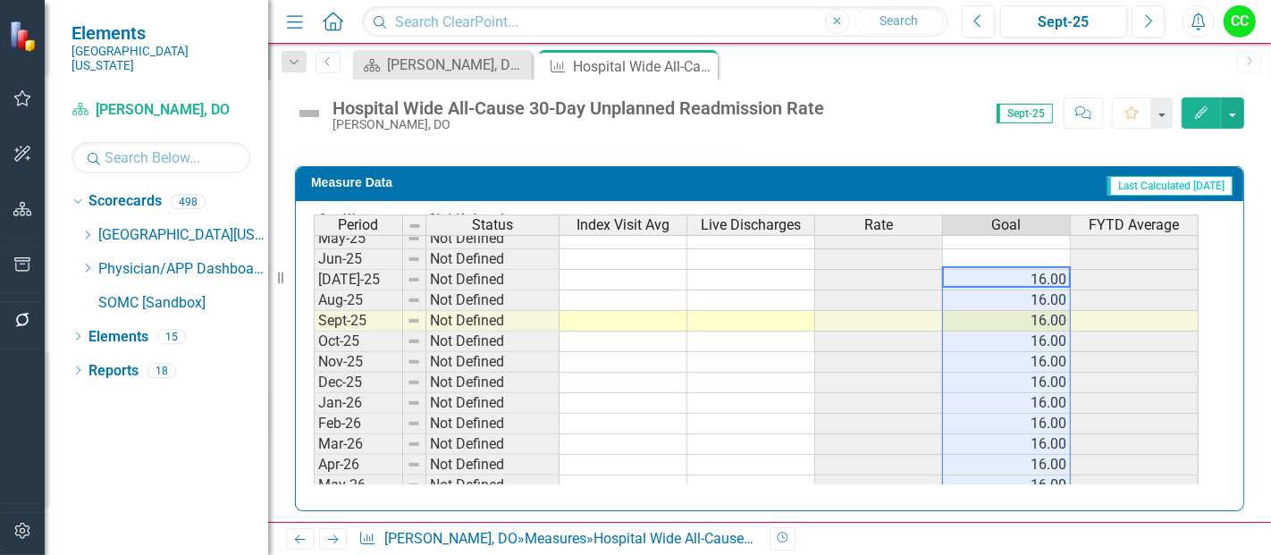
scroll to position [738, 0]
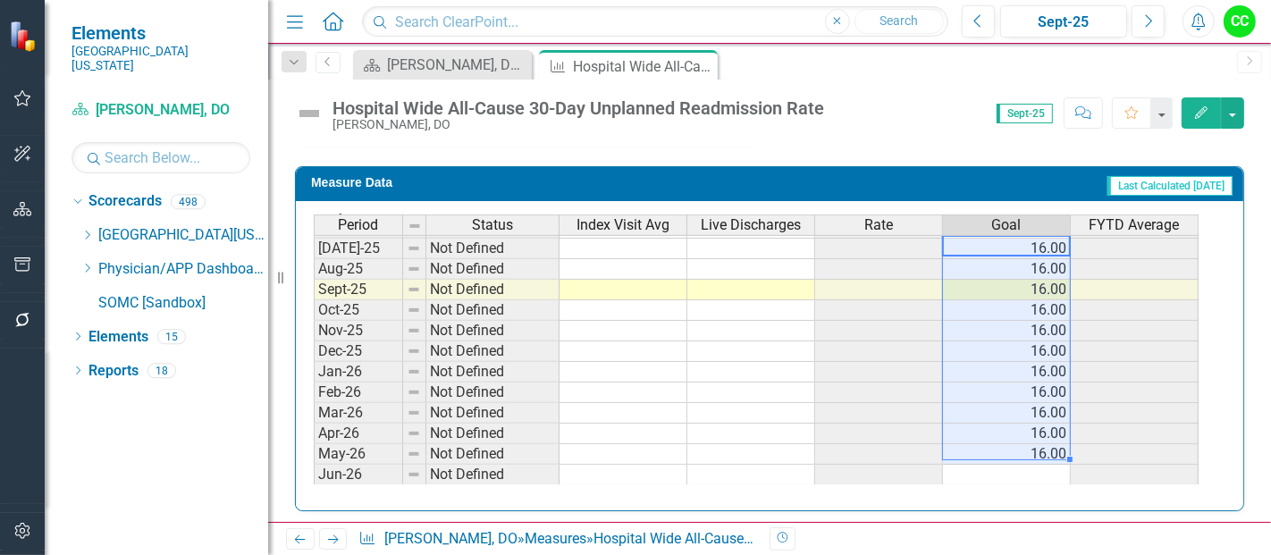
drag, startPoint x: 1052, startPoint y: 274, endPoint x: 1034, endPoint y: 437, distance: 163.6
click at [1034, 437] on tbody "May-24 Not Defined Jun-24 Not Defined [DATE]-24 Not Defined Aug-24 Not Defined …" at bounding box center [756, 217] width 885 height 535
click at [1034, 468] on td at bounding box center [1007, 475] width 128 height 21
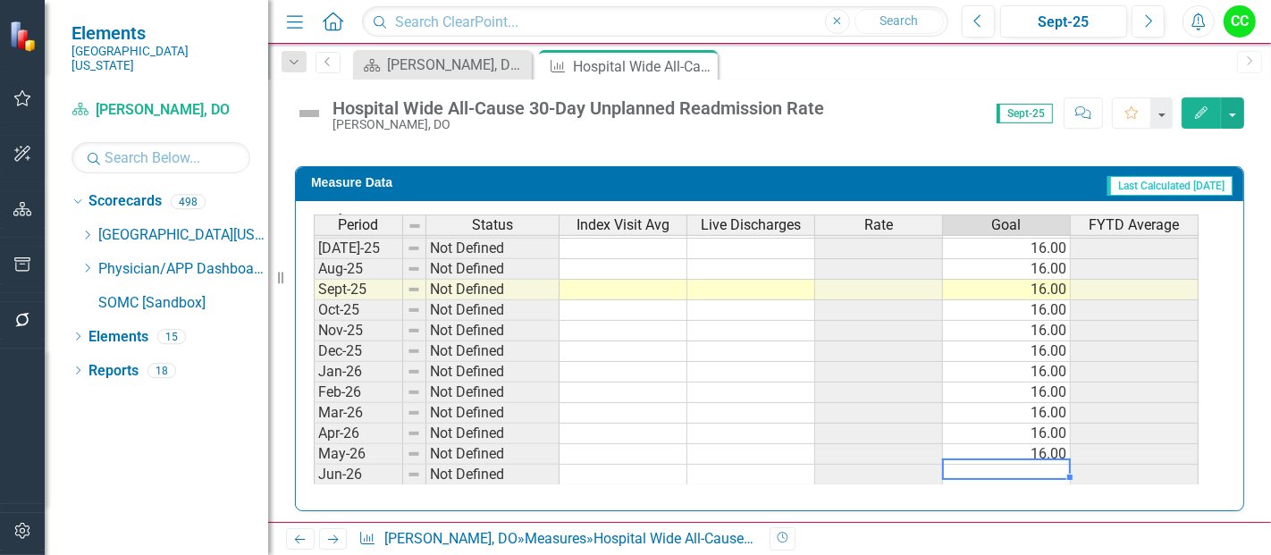
type textarea "16"
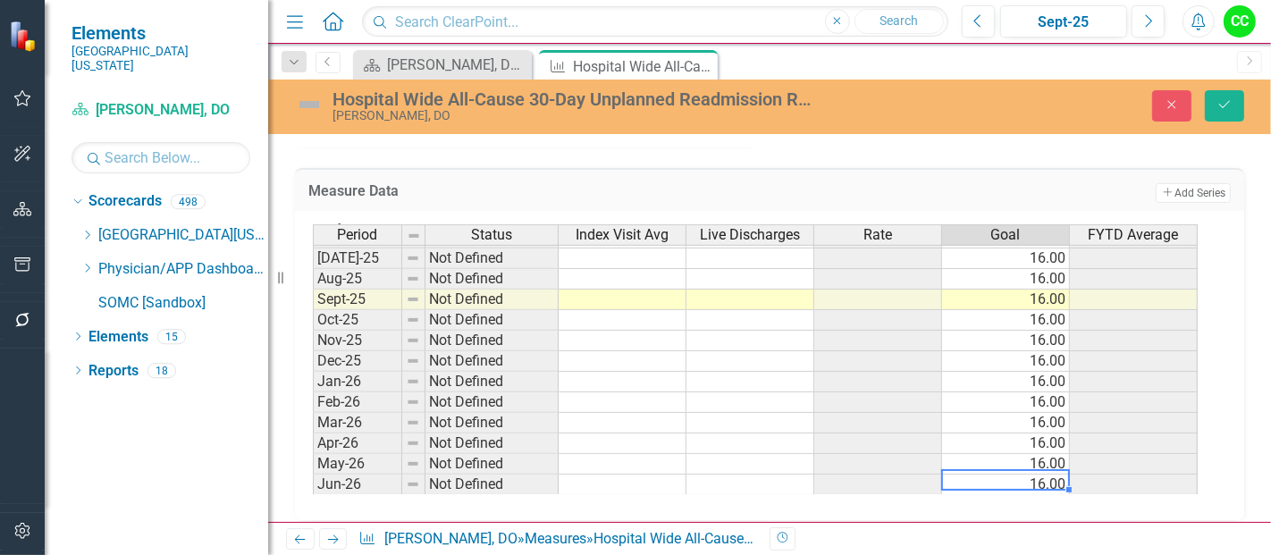
scroll to position [944, 0]
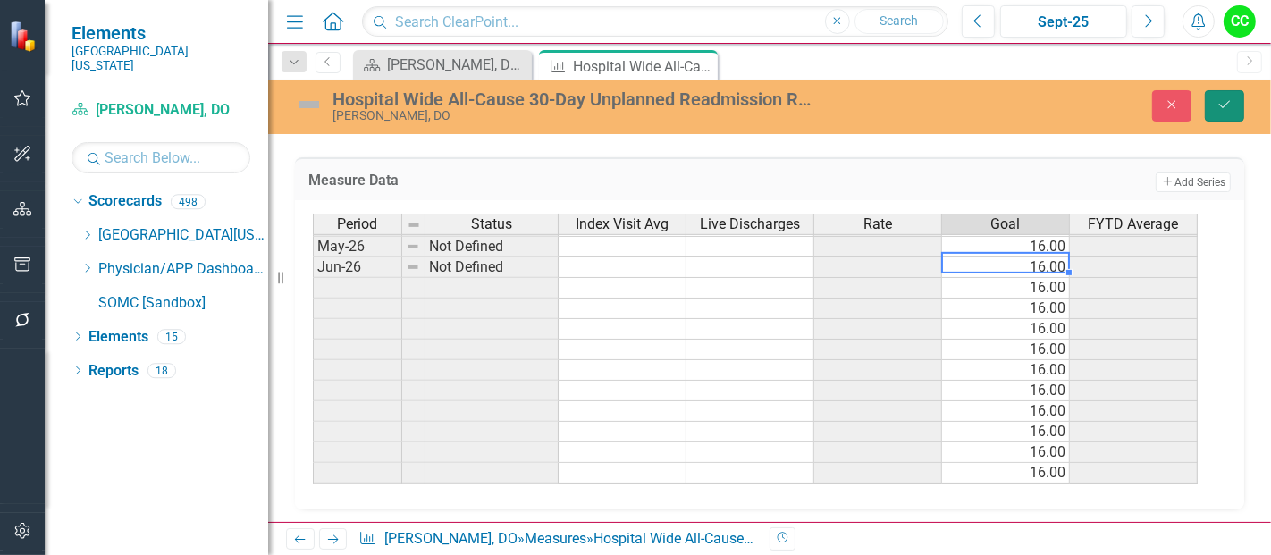
click at [1230, 114] on button "Save" at bounding box center [1224, 105] width 39 height 31
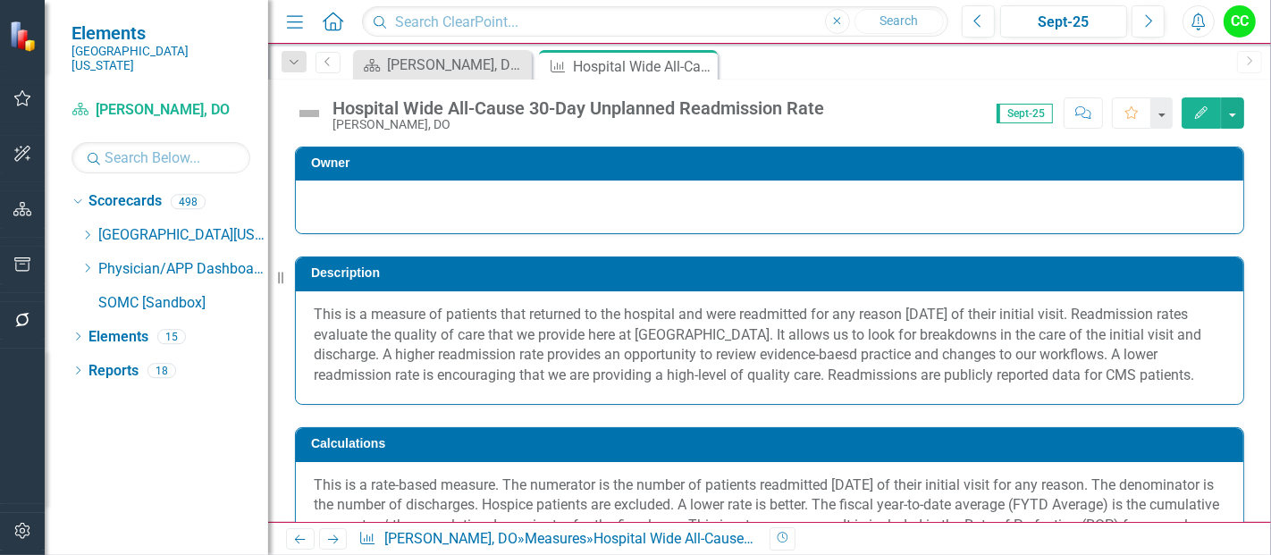
click at [1198, 116] on icon "Edit" at bounding box center [1201, 112] width 16 height 13
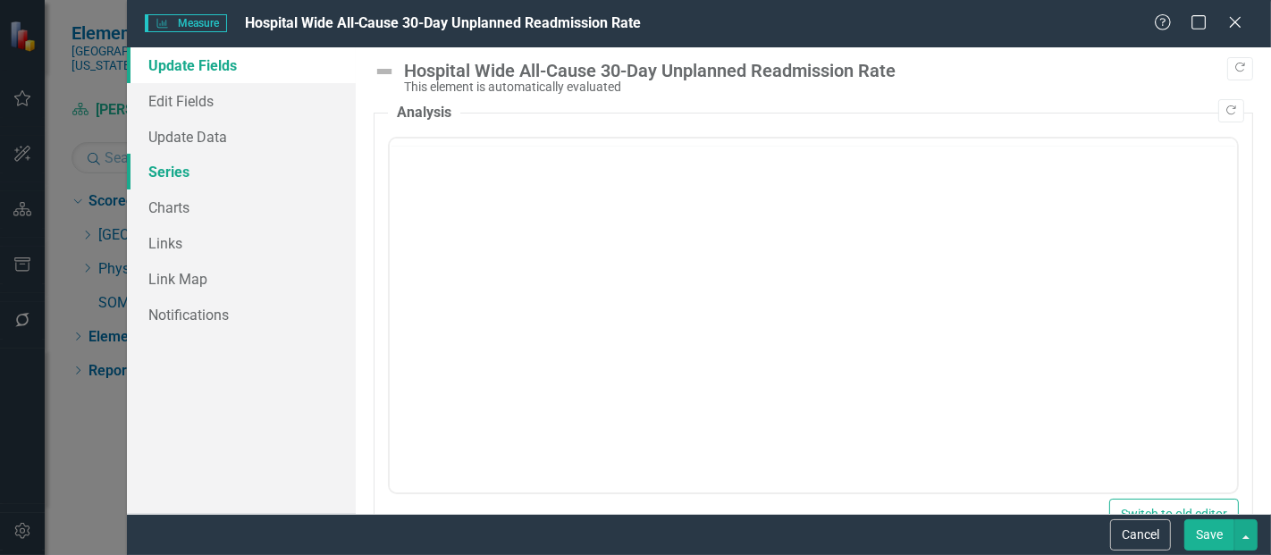
click at [259, 167] on link "Series" at bounding box center [241, 172] width 229 height 36
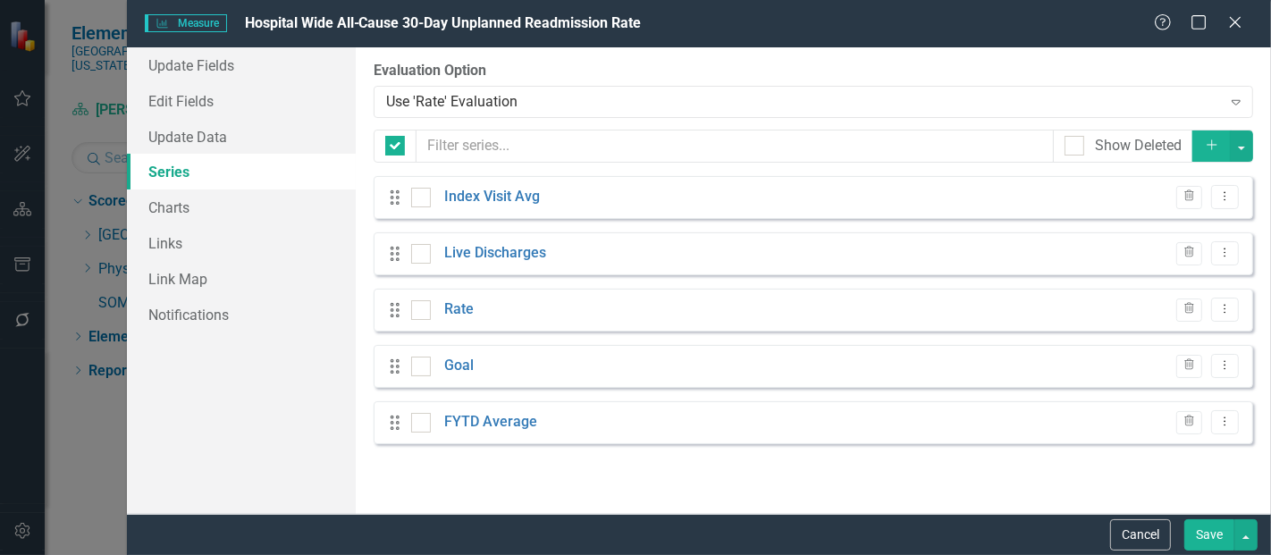
checkbox input "false"
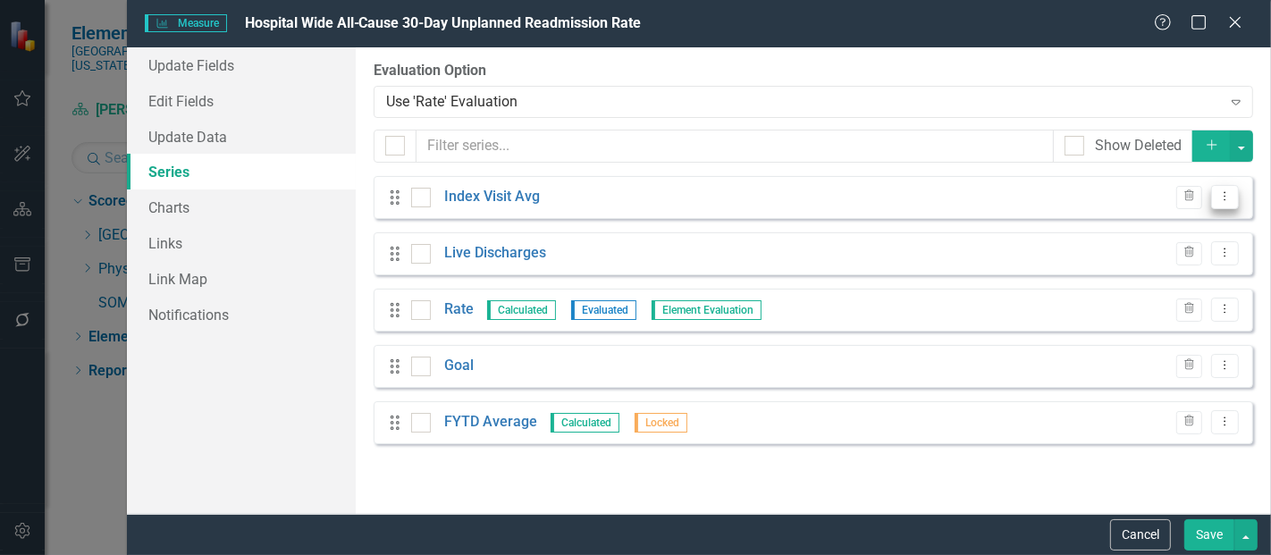
click at [1230, 202] on icon "Dropdown Menu" at bounding box center [1224, 196] width 15 height 12
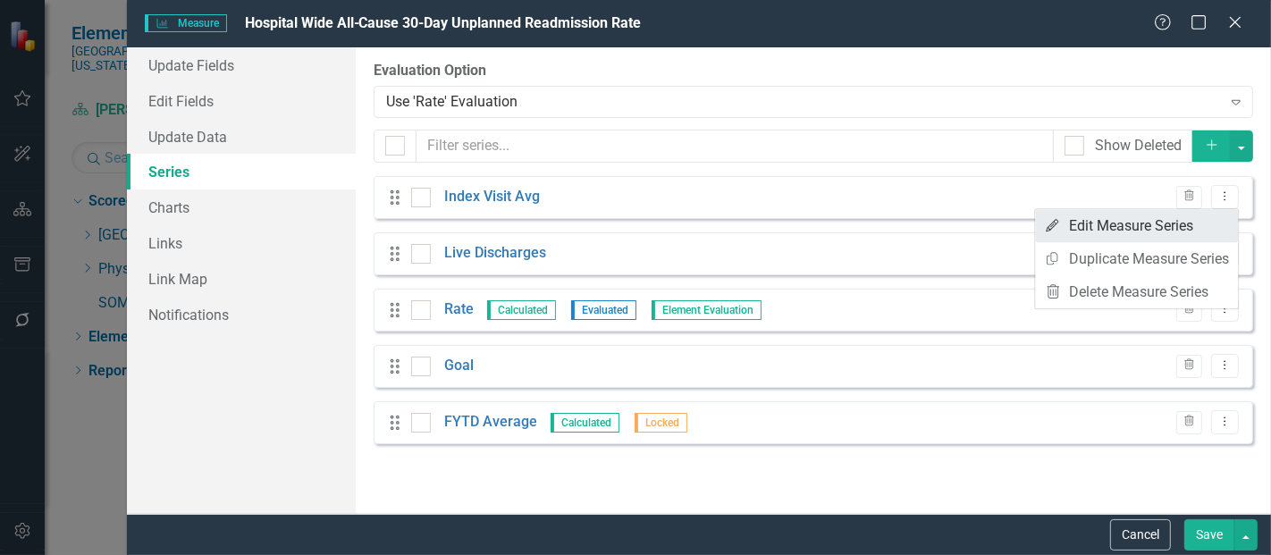
click at [1154, 238] on link "Edit Edit Measure Series" at bounding box center [1136, 225] width 203 height 33
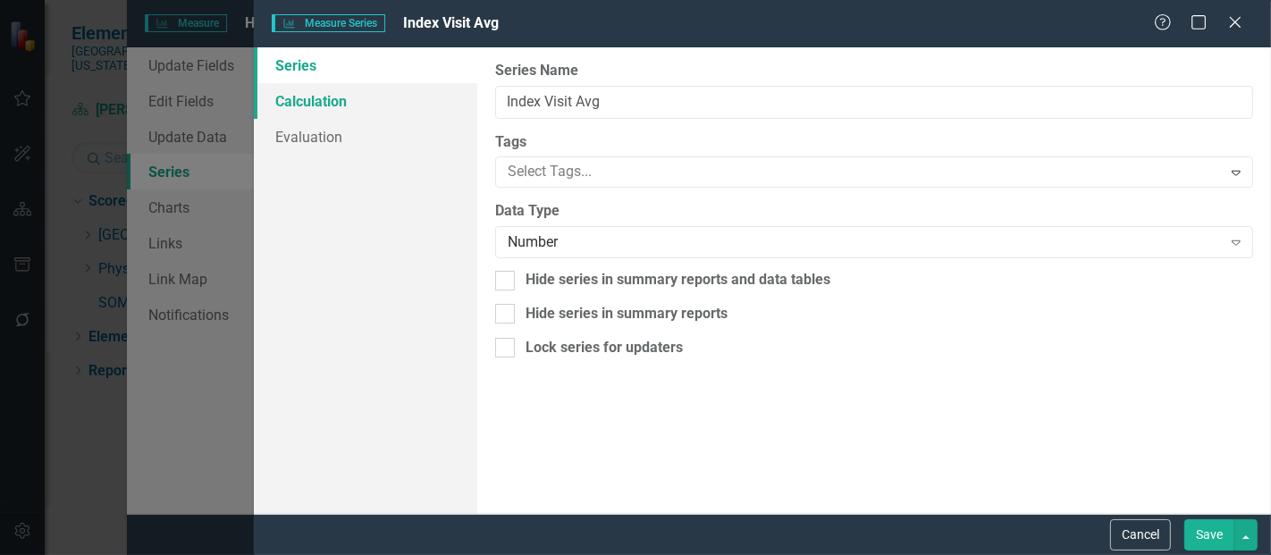
click at [382, 97] on link "Calculation" at bounding box center [365, 101] width 223 height 36
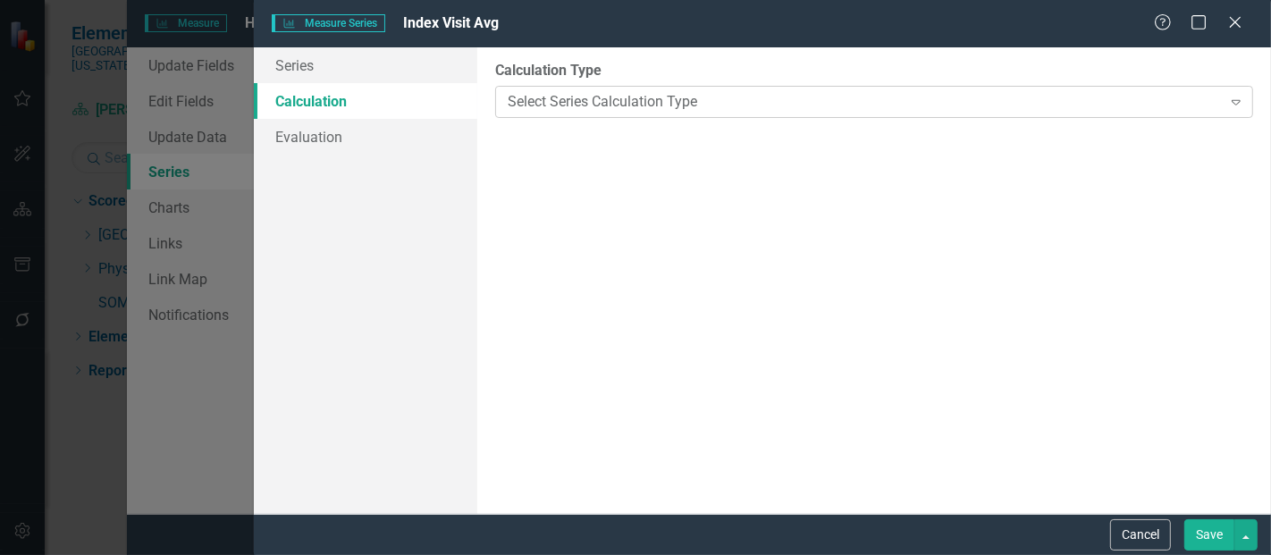
click at [568, 98] on div "Select Series Calculation Type" at bounding box center [864, 101] width 713 height 21
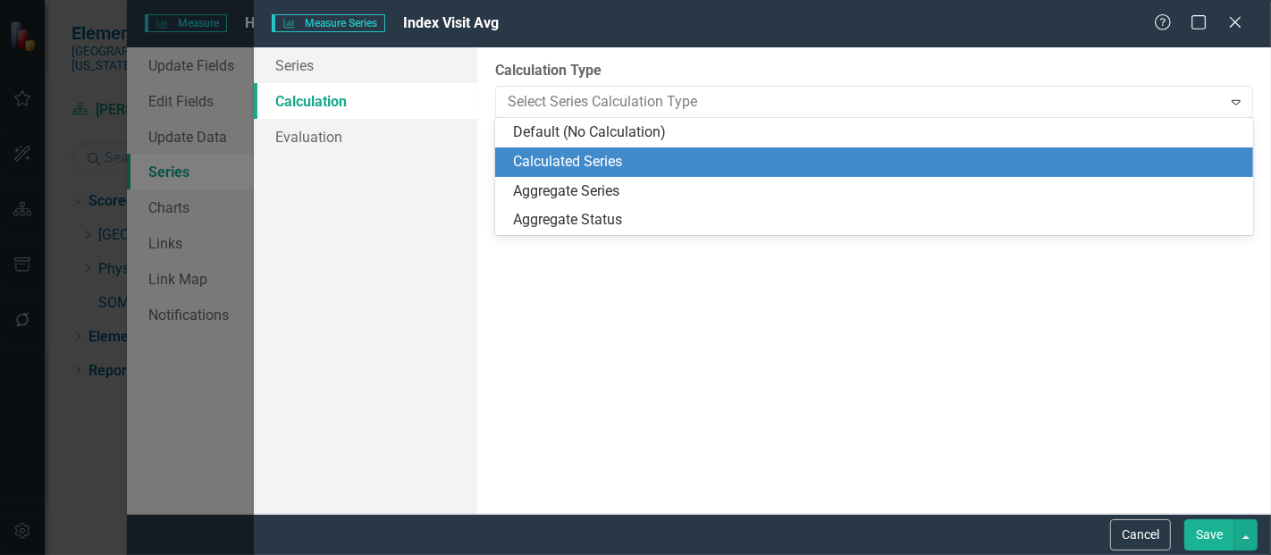
click at [590, 164] on div "Calculated Series" at bounding box center [877, 162] width 729 height 21
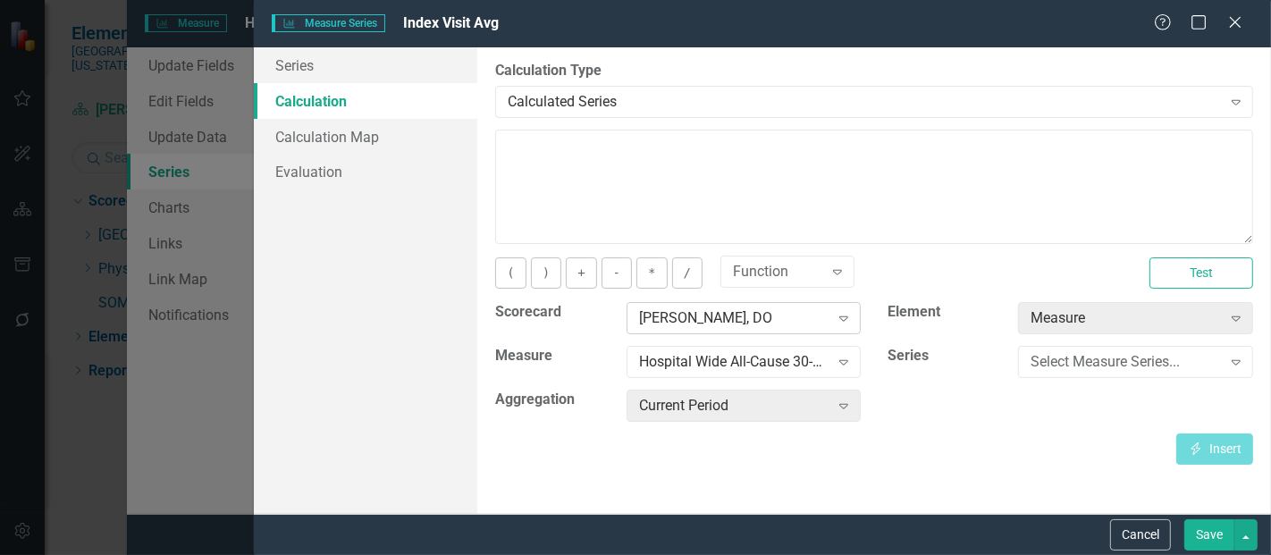
click at [713, 317] on div "[PERSON_NAME], DO" at bounding box center [734, 318] width 190 height 21
click at [1136, 531] on button "Cancel" at bounding box center [1140, 534] width 61 height 31
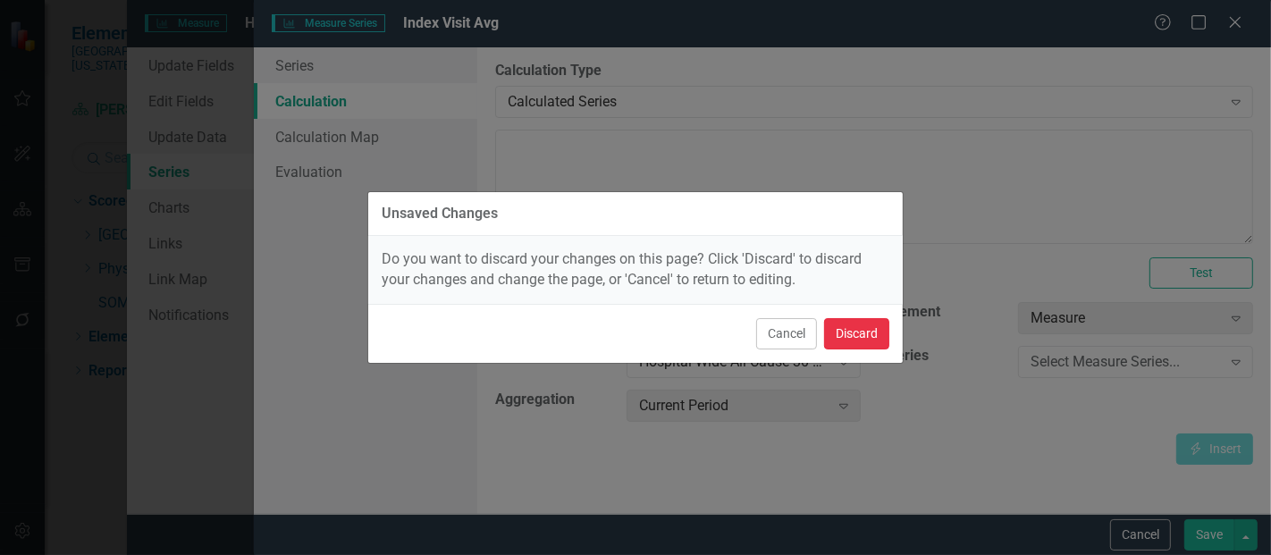
click at [850, 331] on button "Discard" at bounding box center [856, 333] width 65 height 31
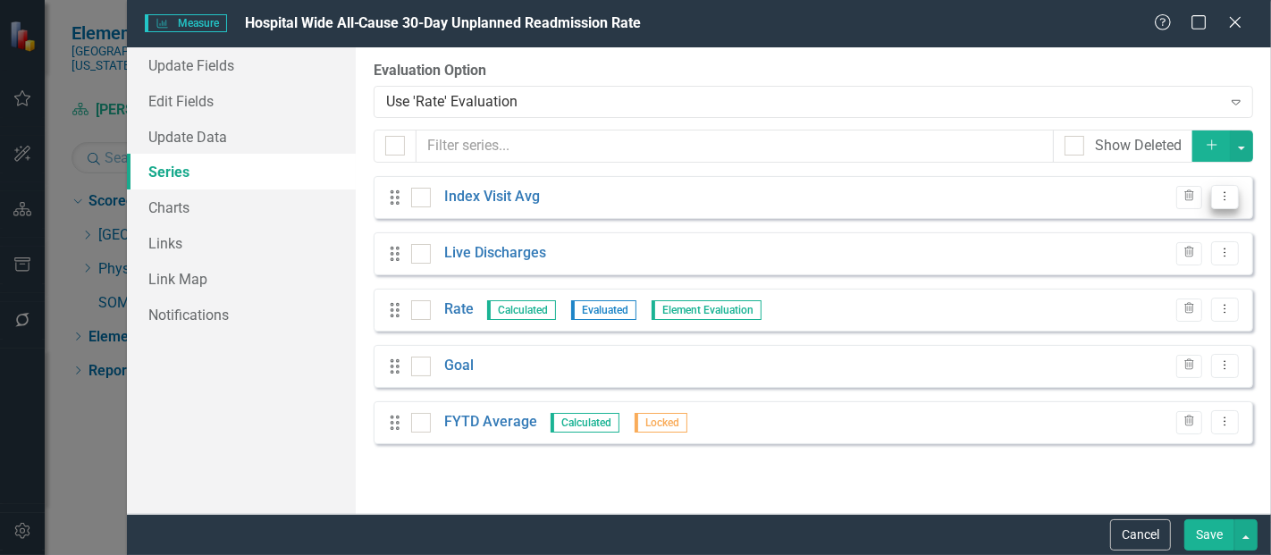
click at [1235, 201] on button "Dropdown Menu" at bounding box center [1225, 197] width 28 height 24
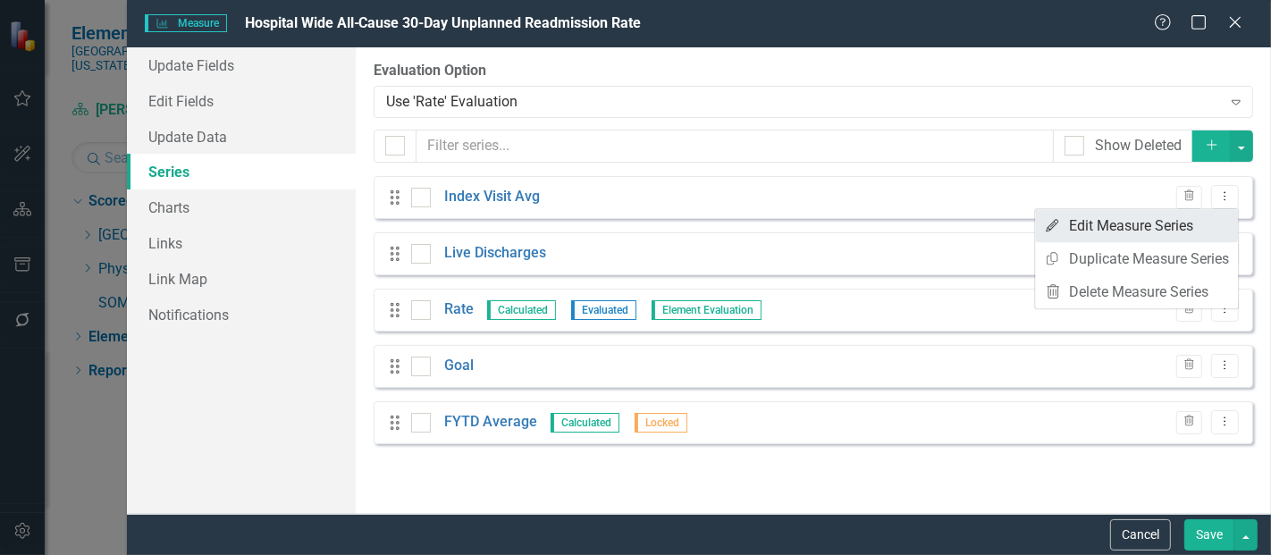
click at [1154, 224] on link "Edit Edit Measure Series" at bounding box center [1136, 225] width 203 height 33
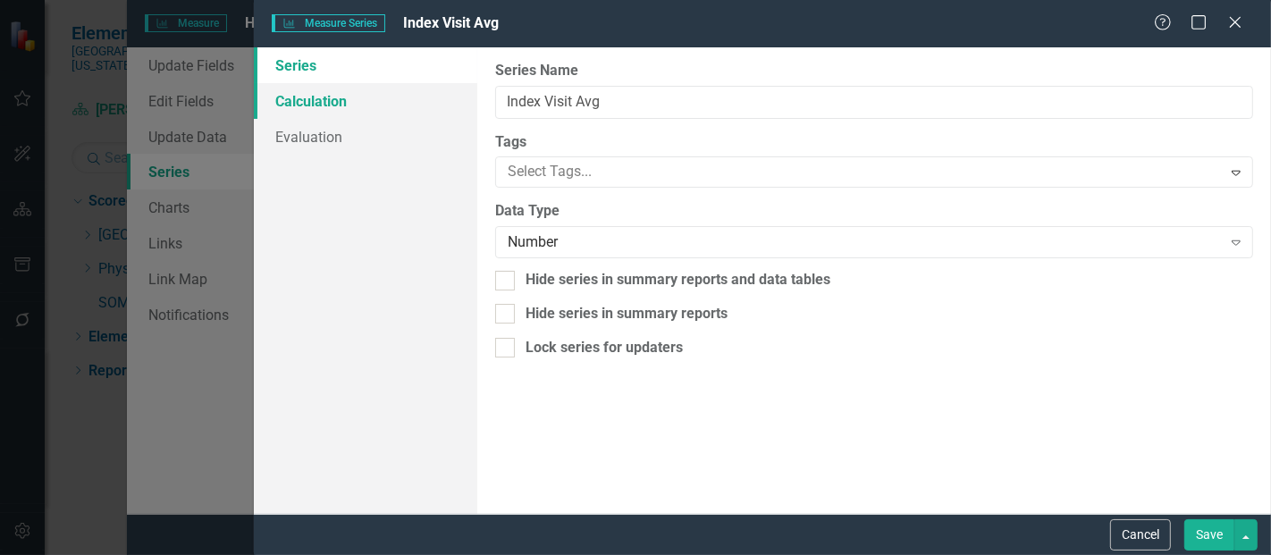
click at [390, 108] on link "Calculation" at bounding box center [365, 101] width 223 height 36
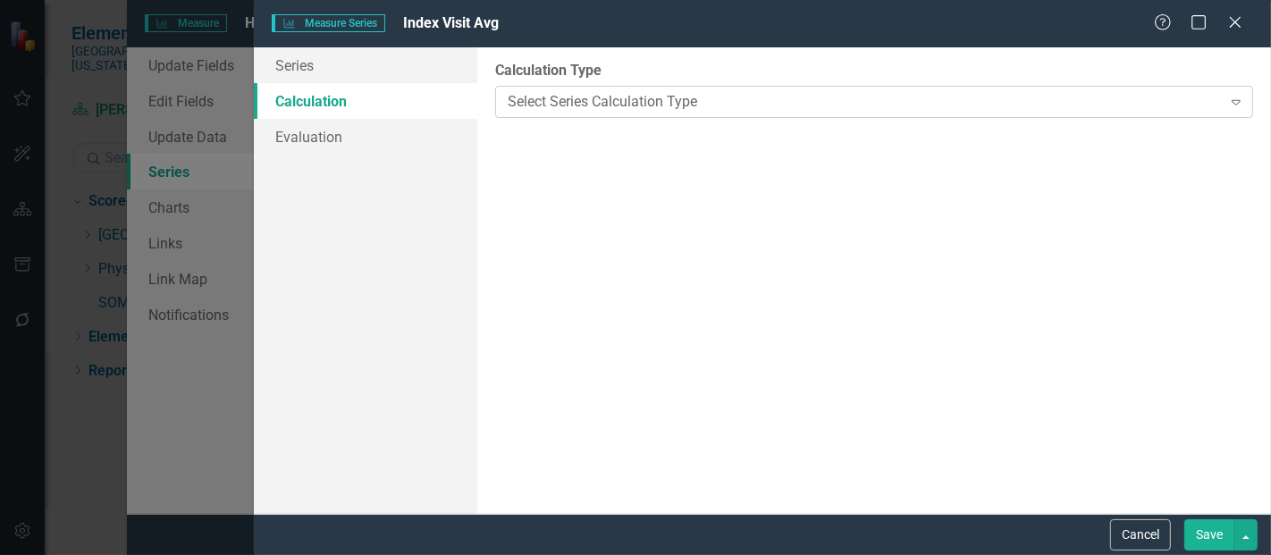
click at [605, 96] on div "Select Series Calculation Type" at bounding box center [864, 101] width 713 height 21
type input "c"
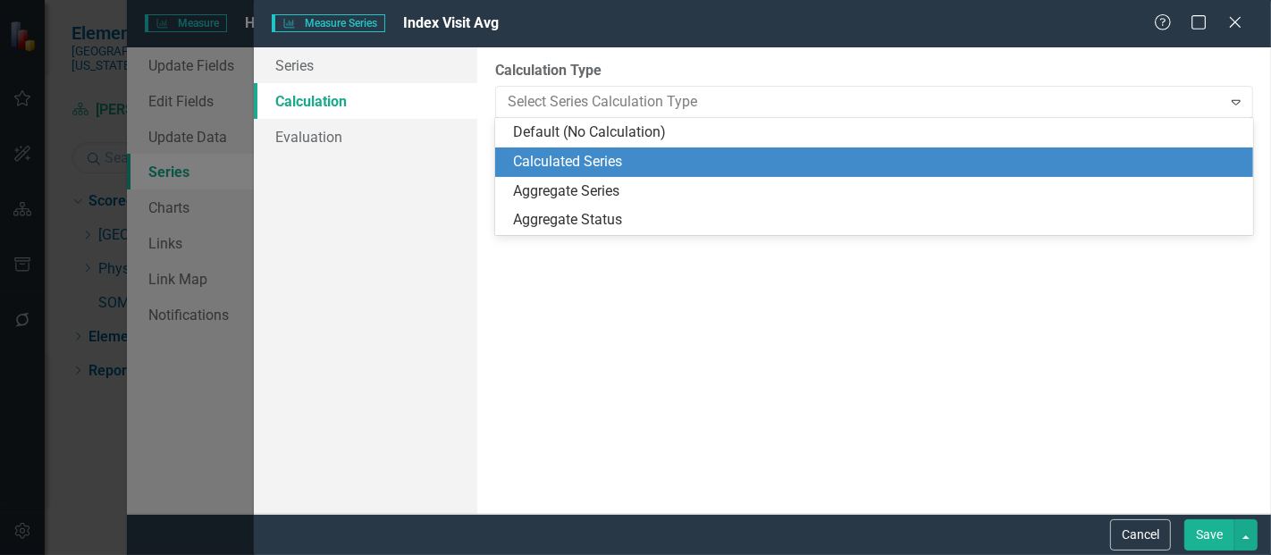
click at [579, 164] on div "Calculated Series" at bounding box center [877, 162] width 729 height 21
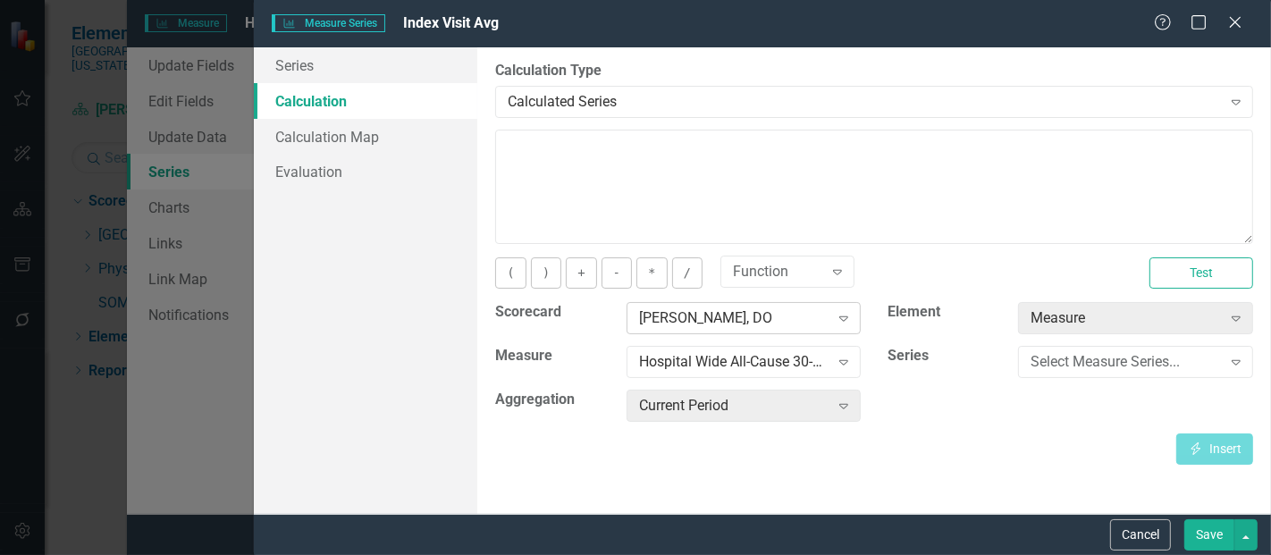
click at [704, 318] on div "[PERSON_NAME], DO" at bounding box center [734, 318] width 190 height 21
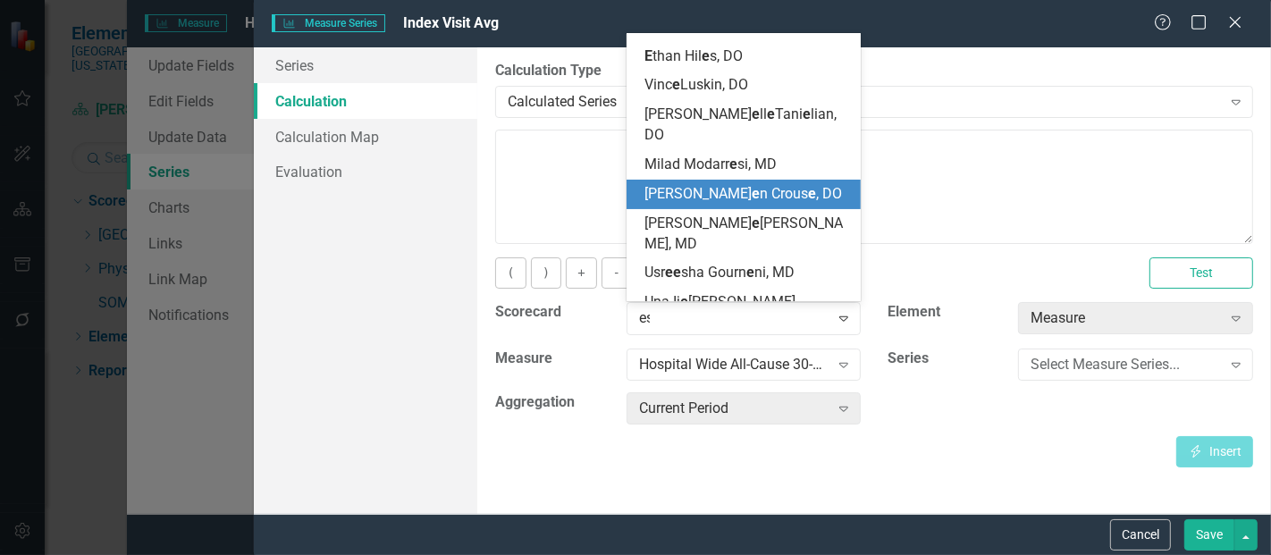
scroll to position [2546, 0]
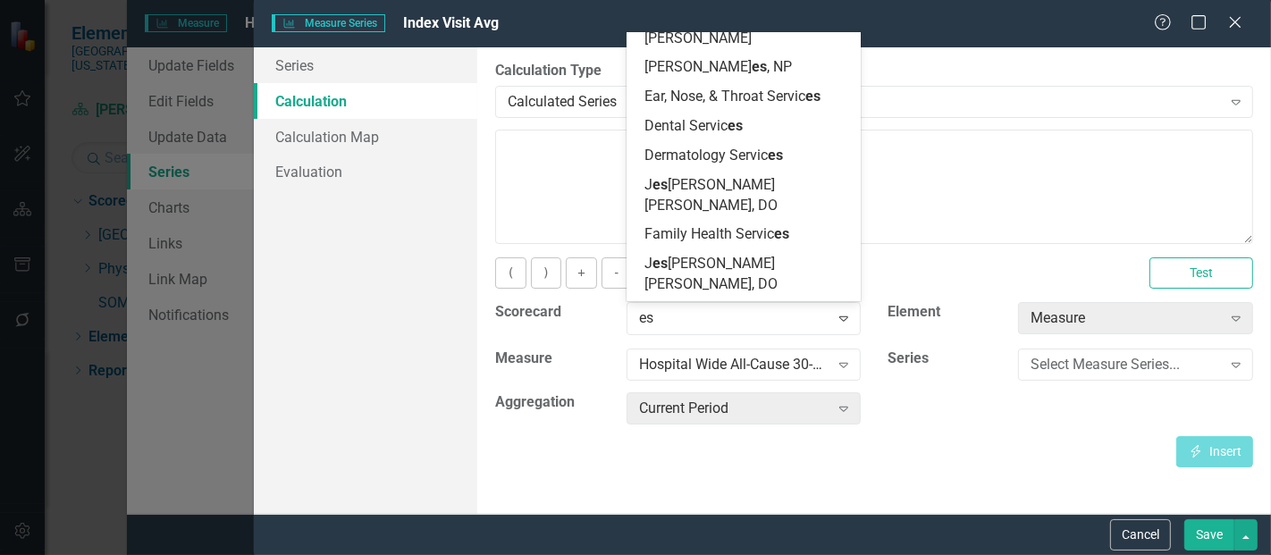
type input "esc"
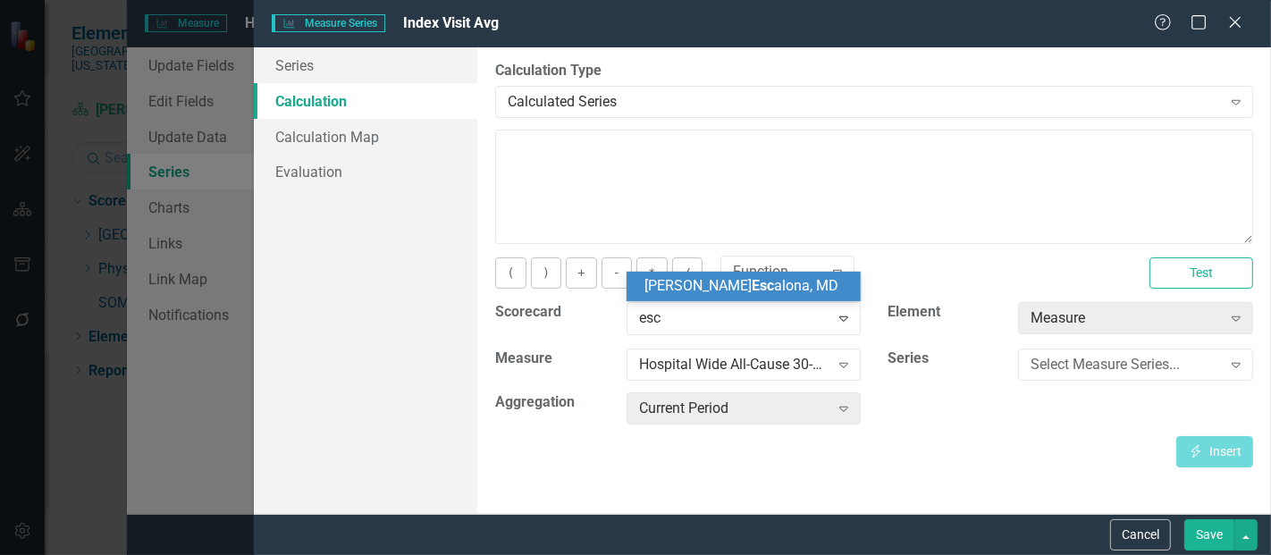
click at [755, 285] on span "[PERSON_NAME] Esc [PERSON_NAME], MD" at bounding box center [741, 285] width 194 height 17
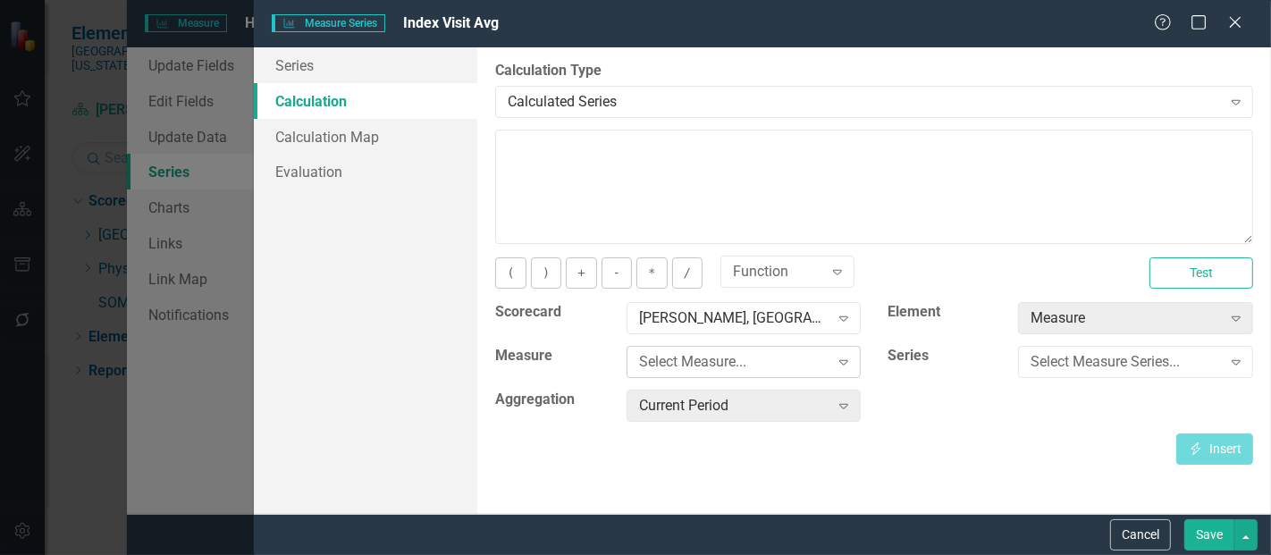
click at [736, 352] on div "Select Measure..." at bounding box center [734, 362] width 190 height 21
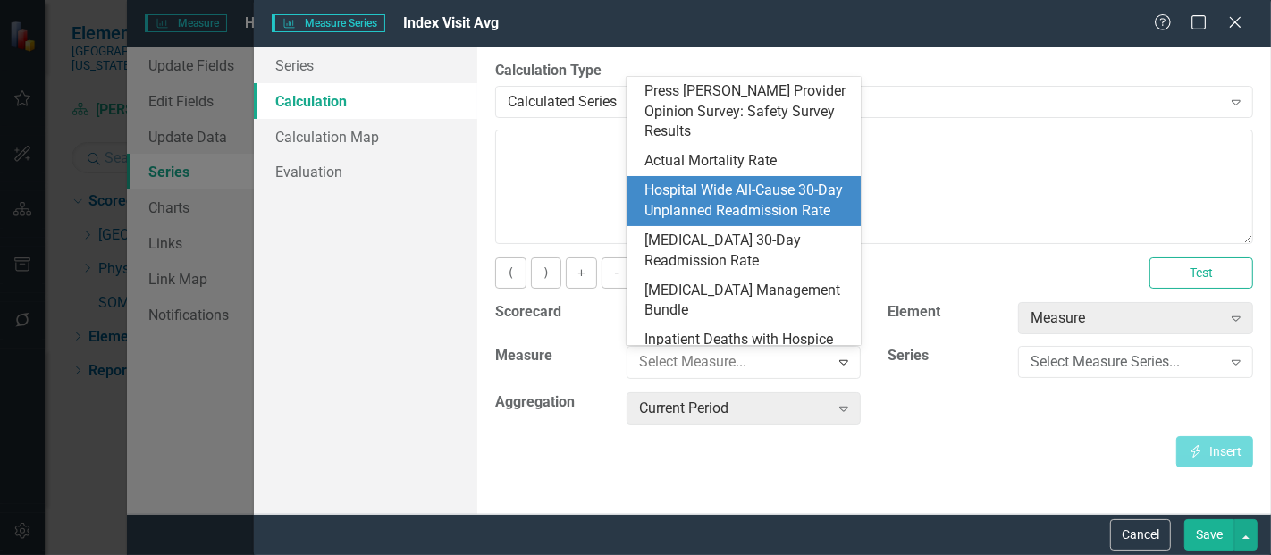
click at [730, 180] on div "Hospital Wide All-Cause 30-Day Unplanned Readmission Rate" at bounding box center [747, 200] width 206 height 41
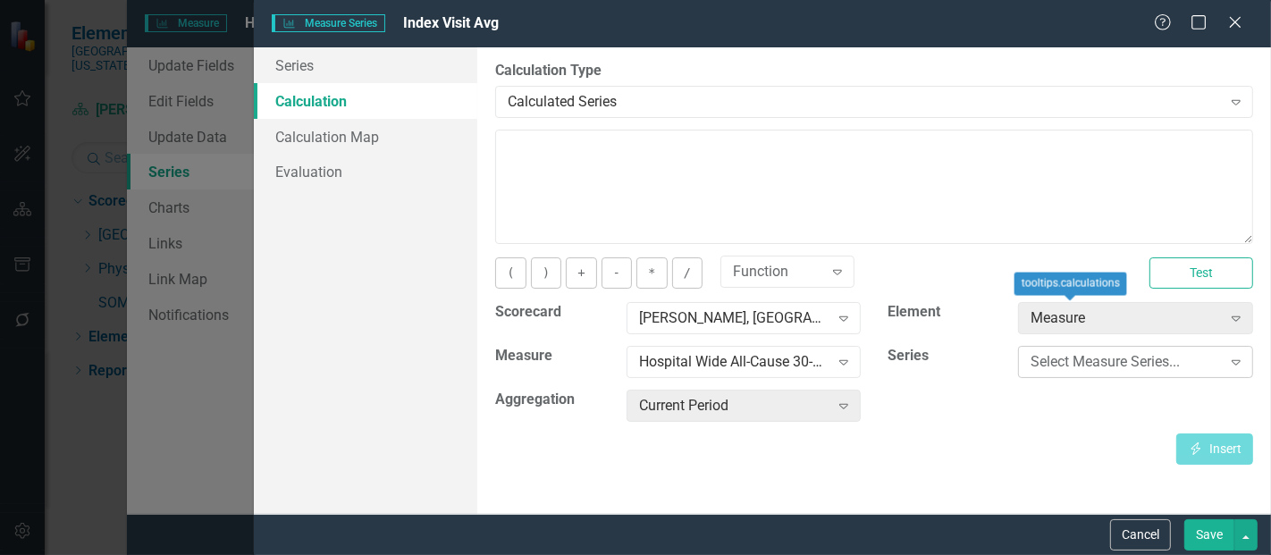
click at [1067, 372] on div "Select Measure Series... Expand" at bounding box center [1135, 362] width 235 height 32
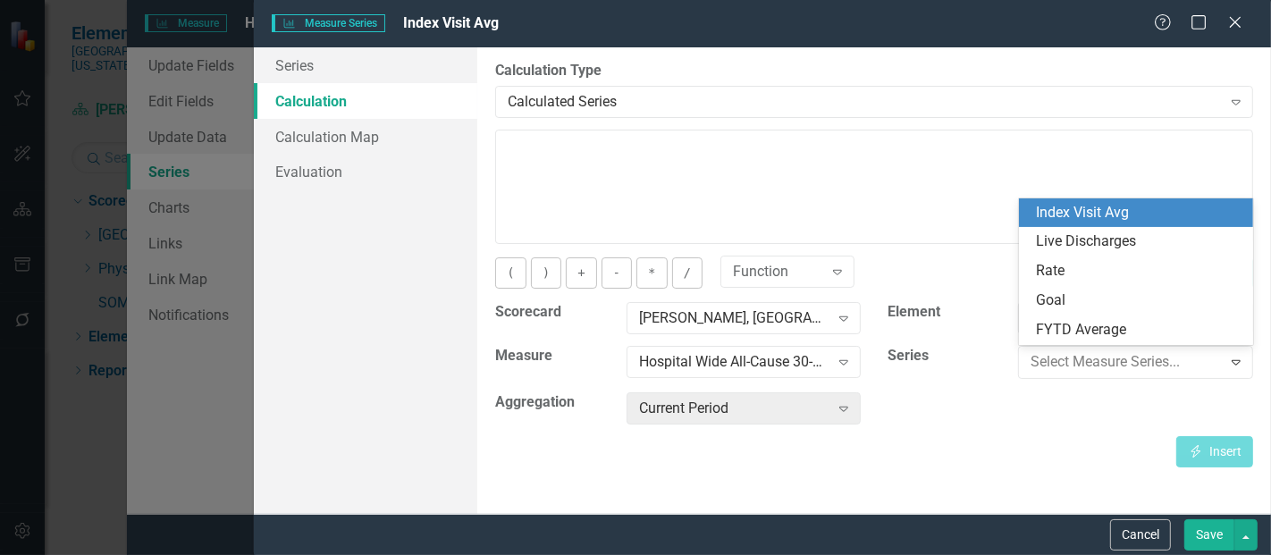
click at [1100, 218] on div "Index Visit Avg" at bounding box center [1140, 213] width 206 height 21
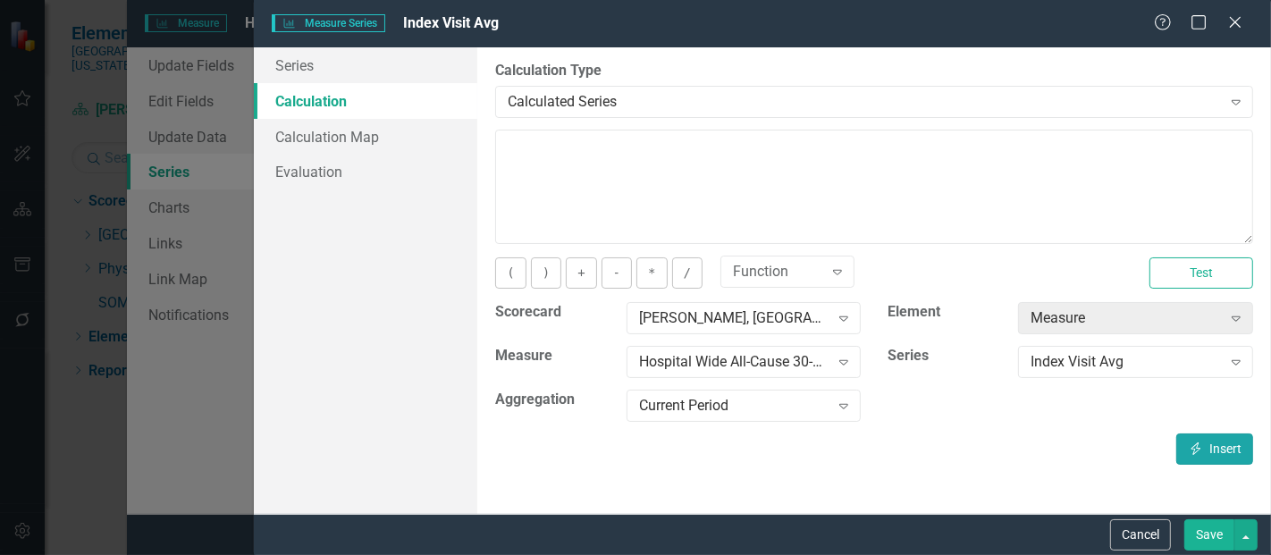
click at [1195, 450] on icon "Insert" at bounding box center [1196, 448] width 16 height 13
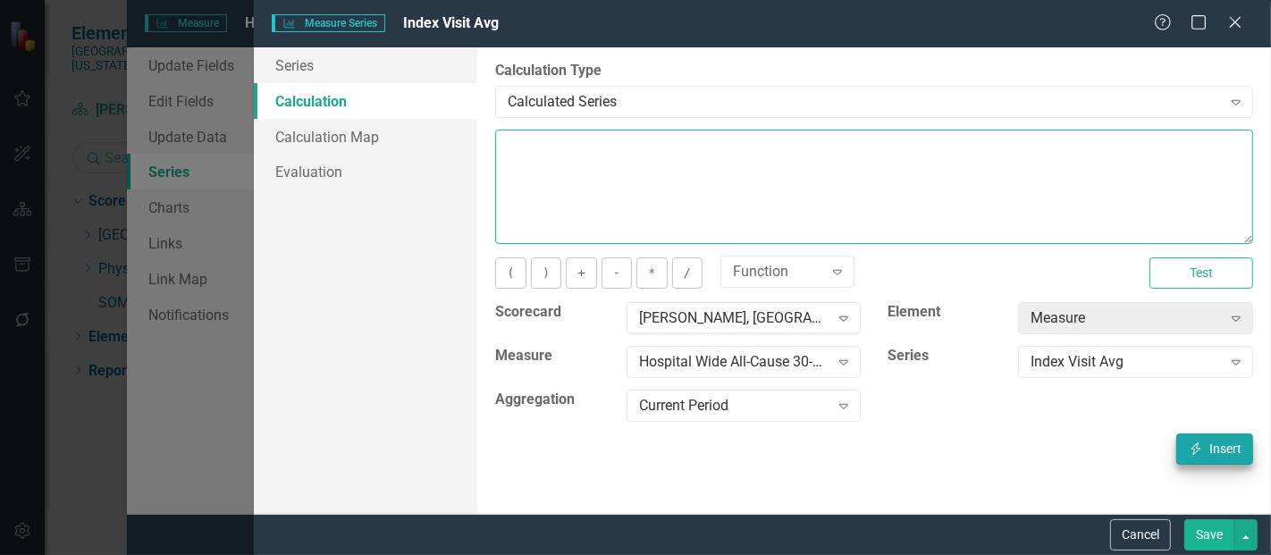
type textarea "[m1423470][Index Visit Avg][CurrentPeriod]"
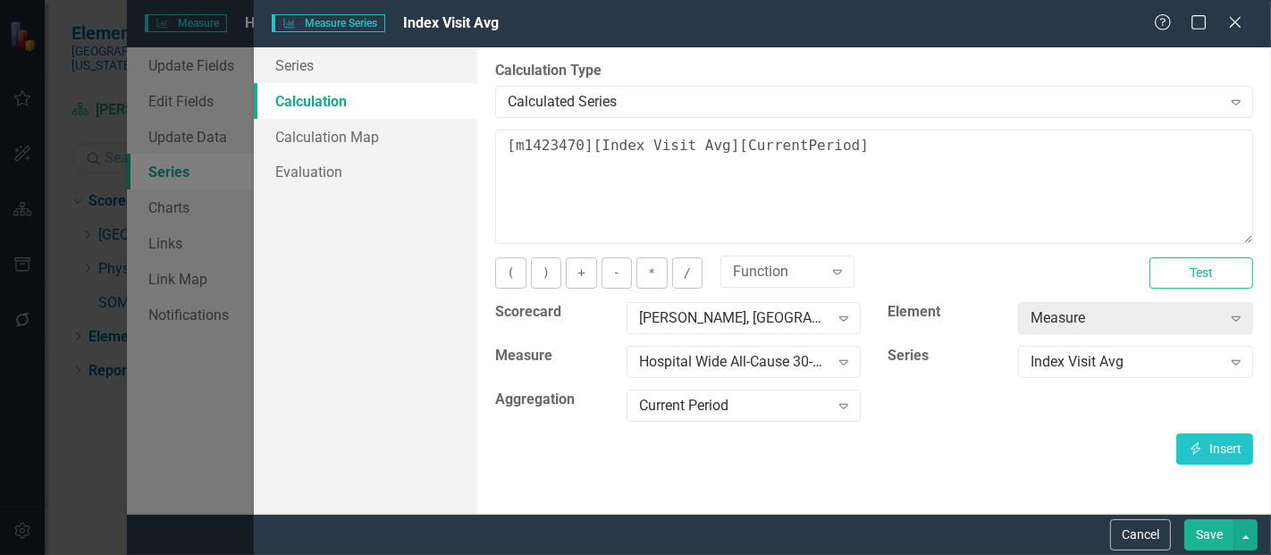
click at [1199, 531] on button "Save" at bounding box center [1209, 534] width 50 height 31
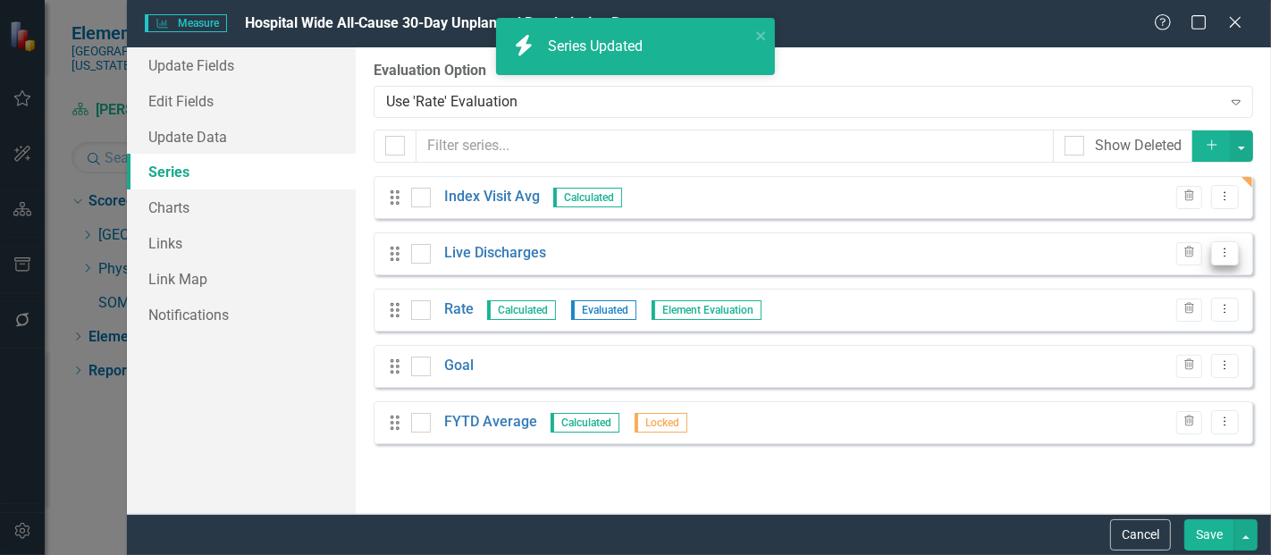
click at [1222, 252] on icon "Dropdown Menu" at bounding box center [1224, 253] width 15 height 12
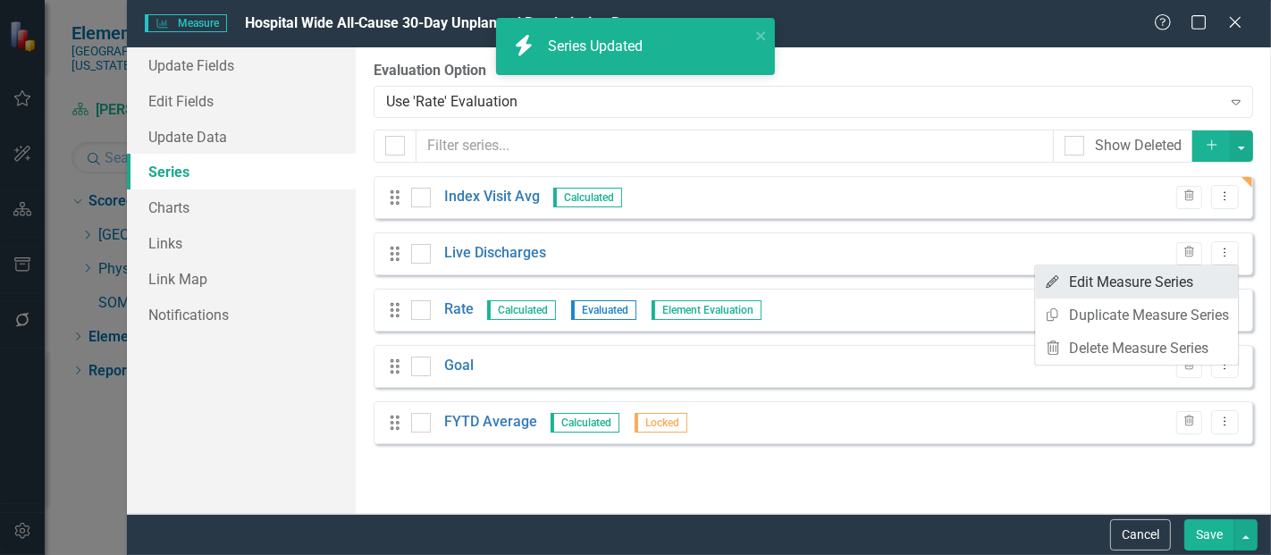
click at [1151, 282] on link "Edit Edit Measure Series" at bounding box center [1136, 281] width 203 height 33
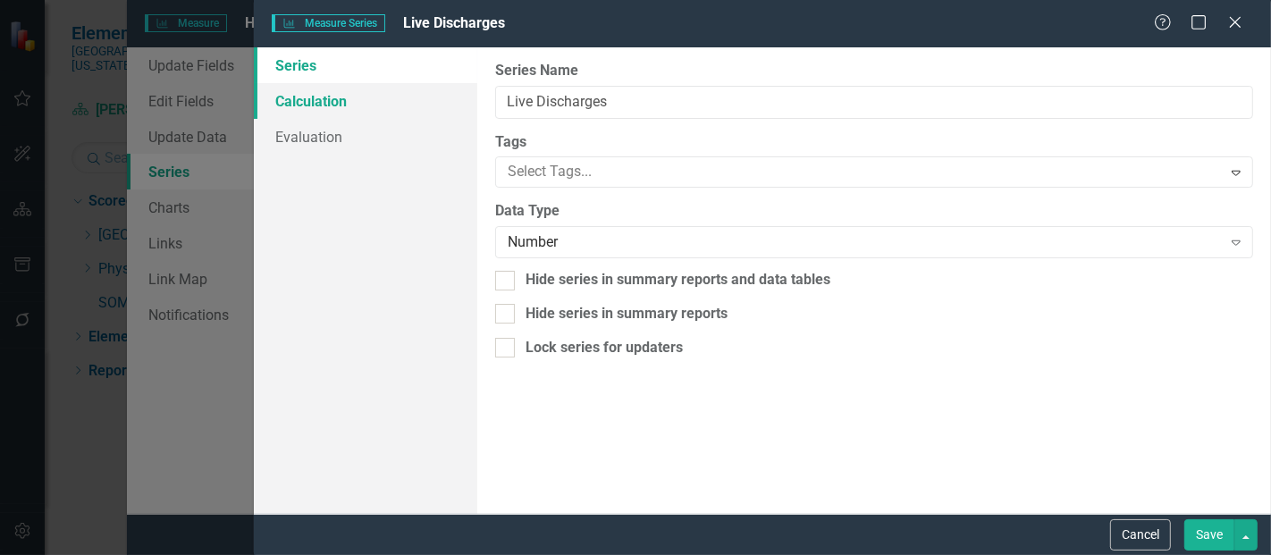
click at [348, 90] on link "Calculation" at bounding box center [365, 101] width 223 height 36
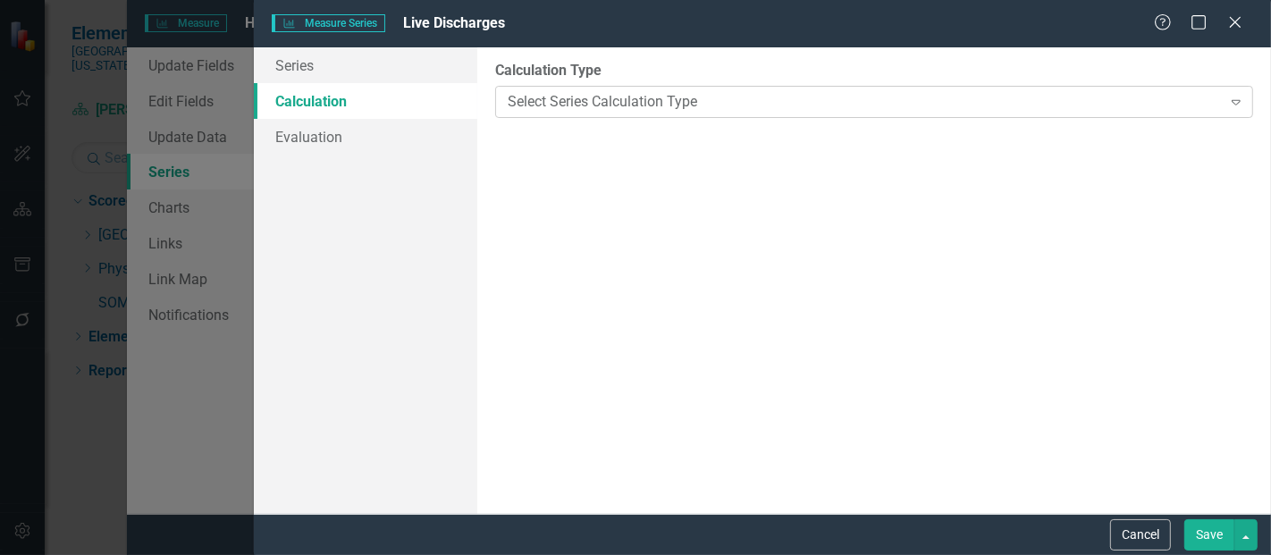
click at [569, 105] on div "Select Series Calculation Type" at bounding box center [864, 101] width 713 height 21
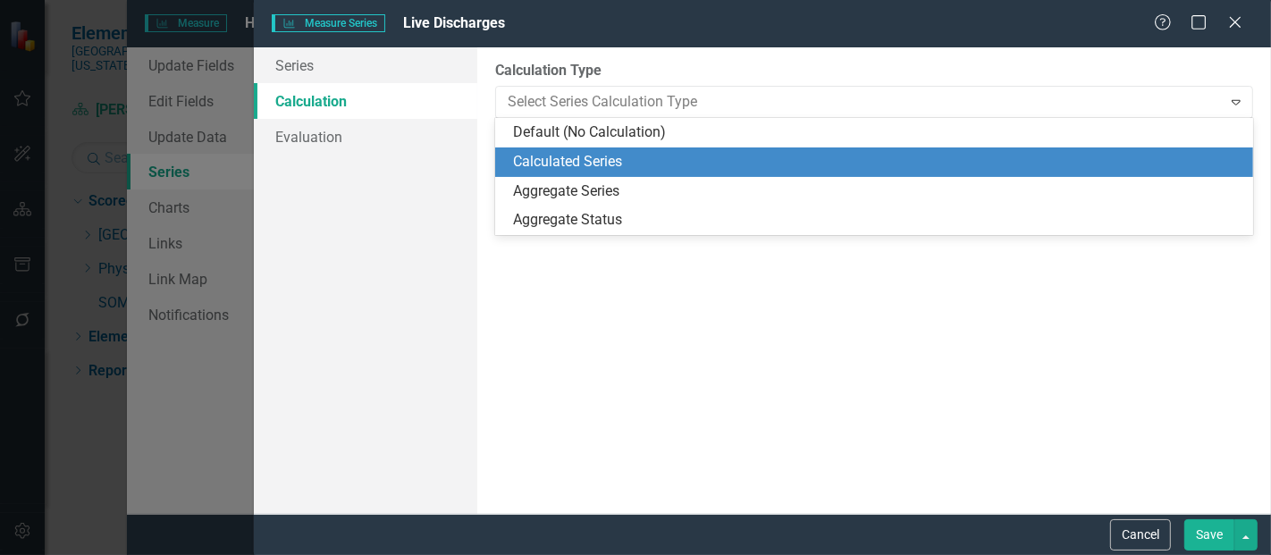
click at [582, 155] on div "Calculated Series" at bounding box center [877, 162] width 729 height 21
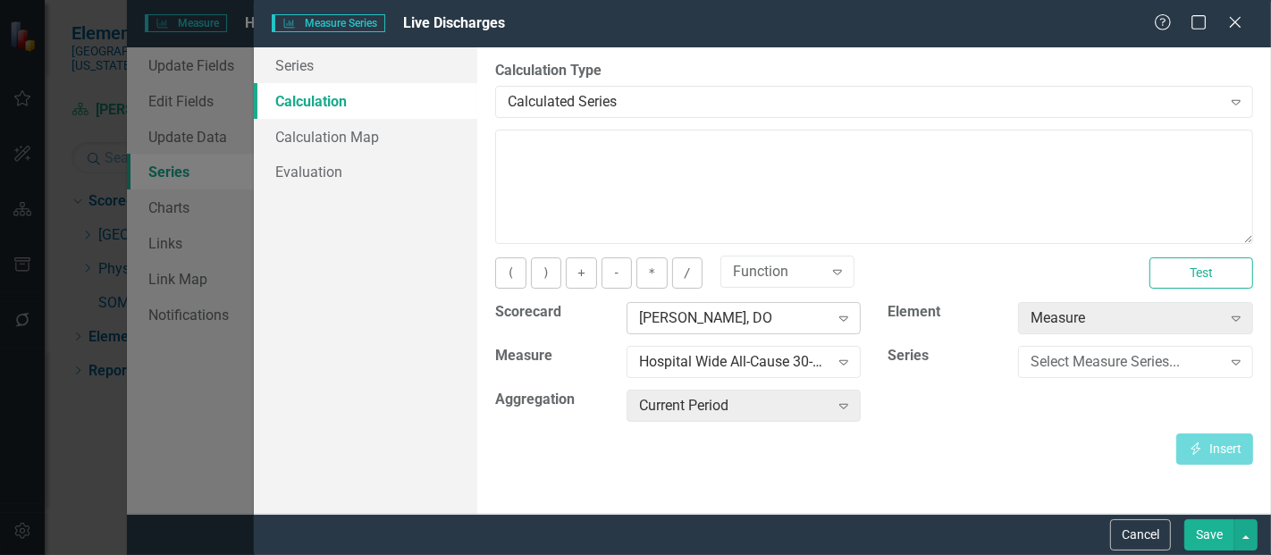
click at [690, 308] on div "[PERSON_NAME], DO" at bounding box center [734, 318] width 190 height 21
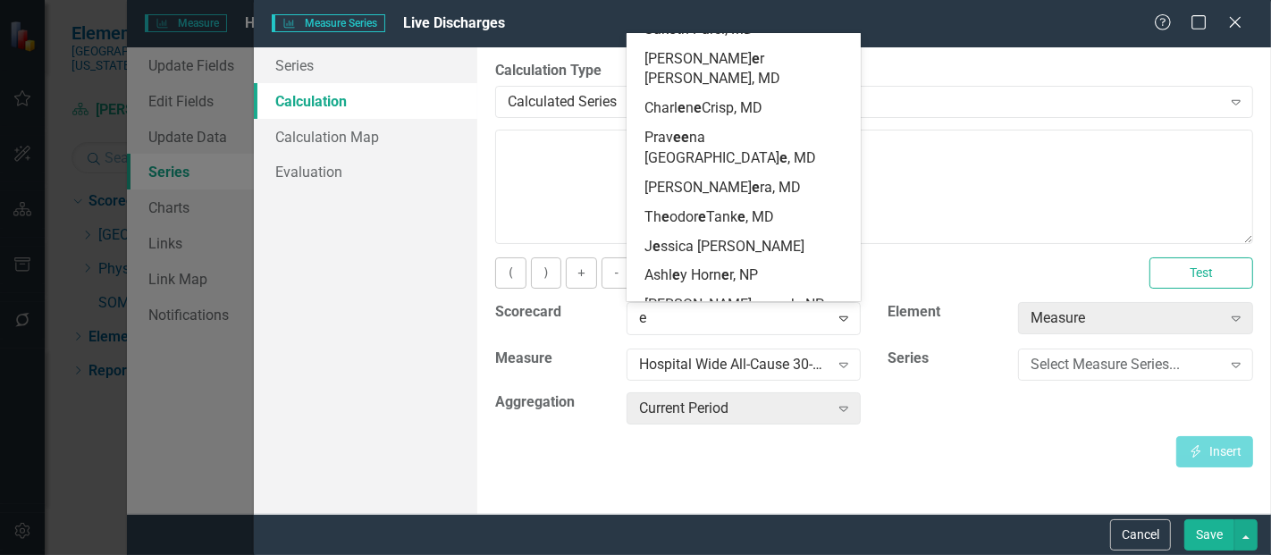
scroll to position [6962, 0]
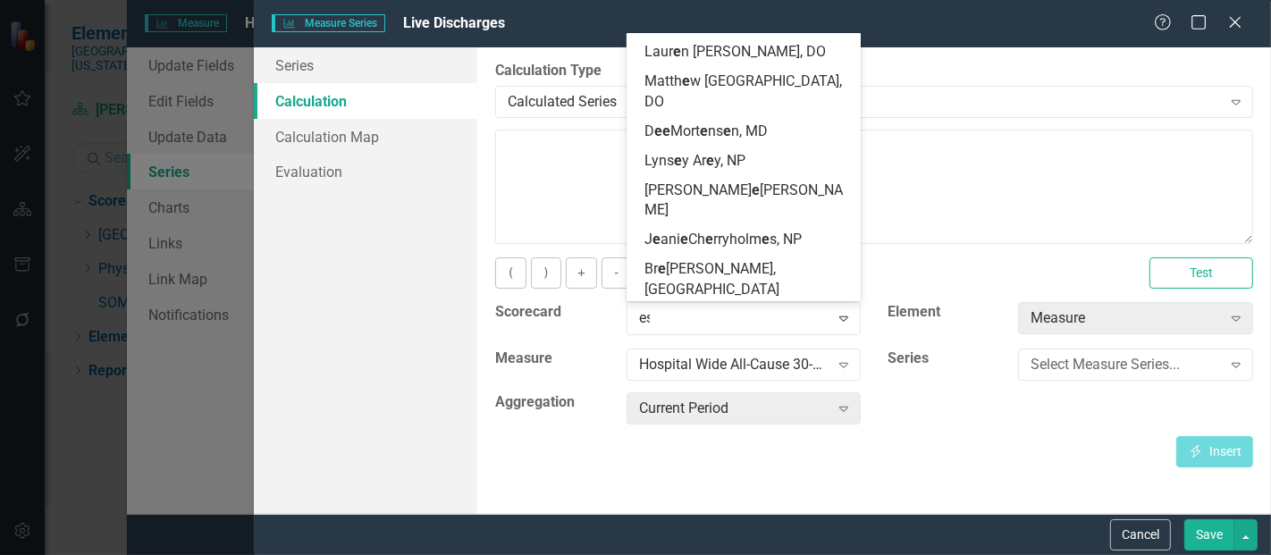
type input "esc"
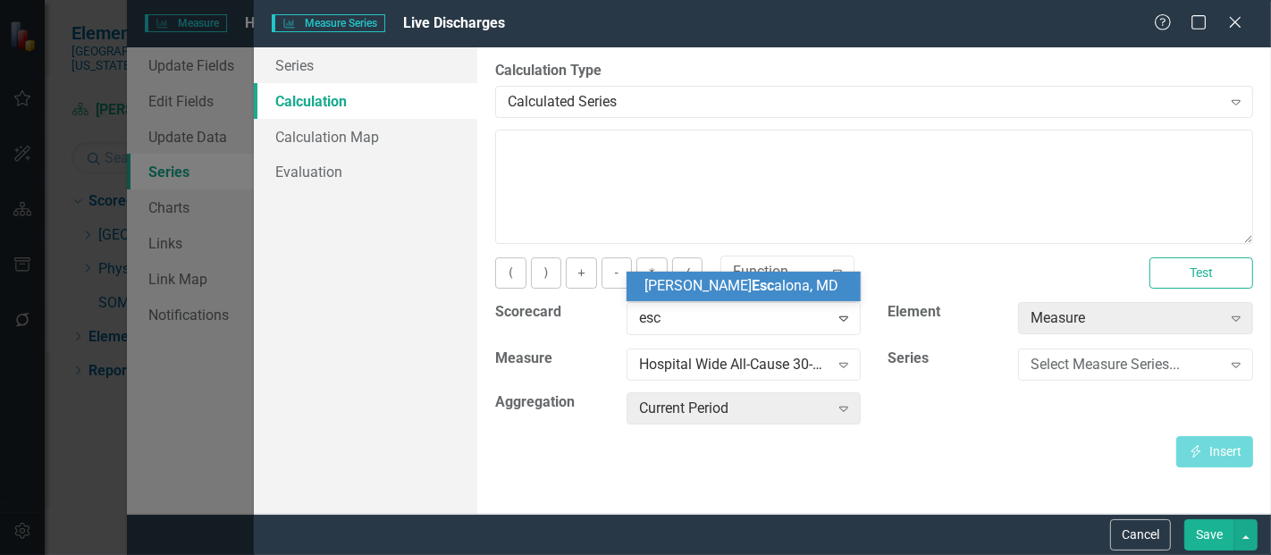
click at [712, 291] on span "[PERSON_NAME] Esc [PERSON_NAME], MD" at bounding box center [741, 285] width 194 height 17
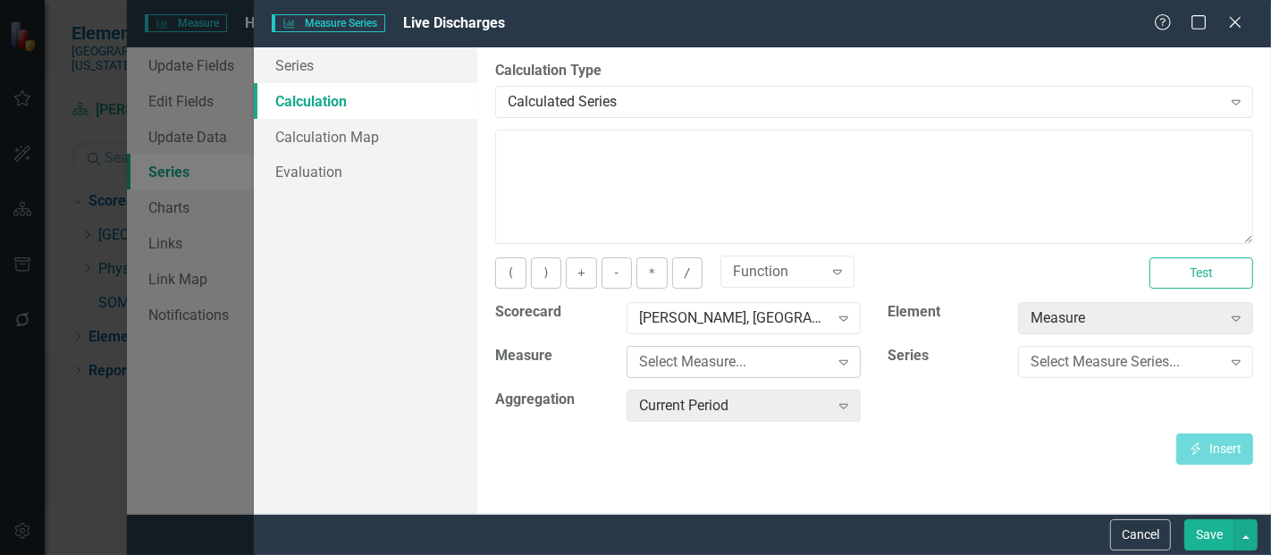
click at [703, 346] on div "Select Measure... Expand" at bounding box center [743, 362] width 235 height 32
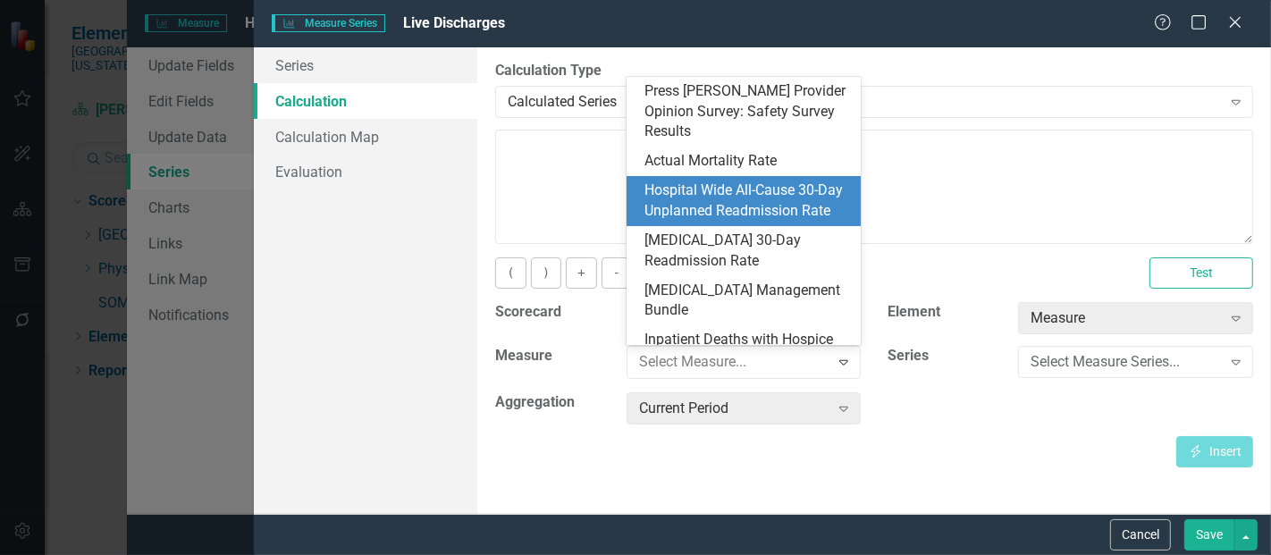
click at [707, 181] on div "Hospital Wide All-Cause 30-Day Unplanned Readmission Rate" at bounding box center [747, 200] width 206 height 41
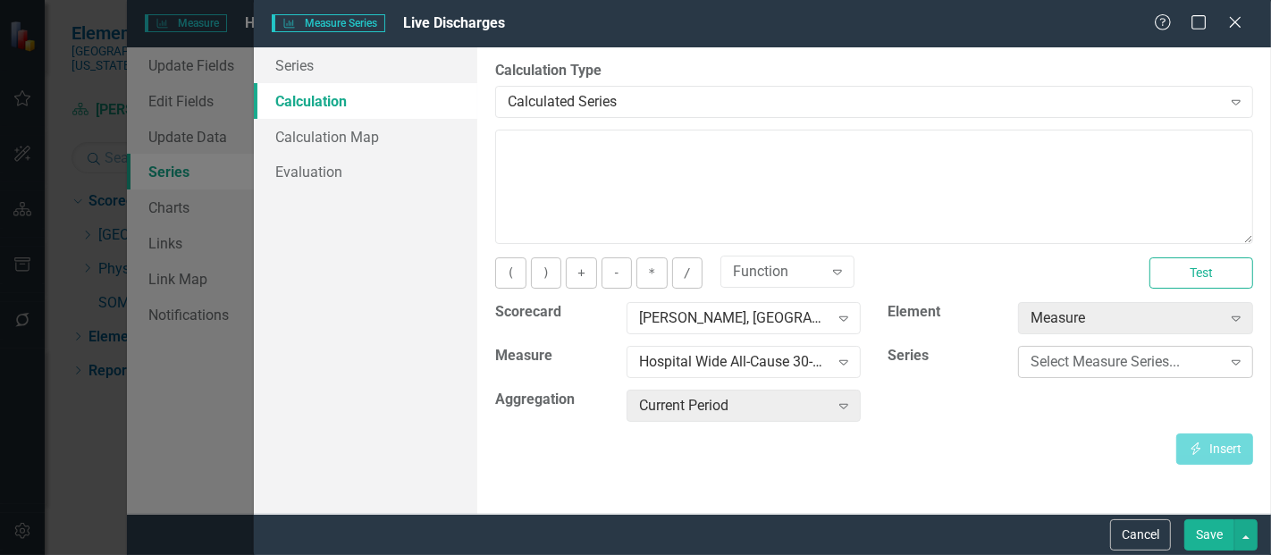
click at [1051, 352] on div "Select Measure Series..." at bounding box center [1125, 362] width 190 height 21
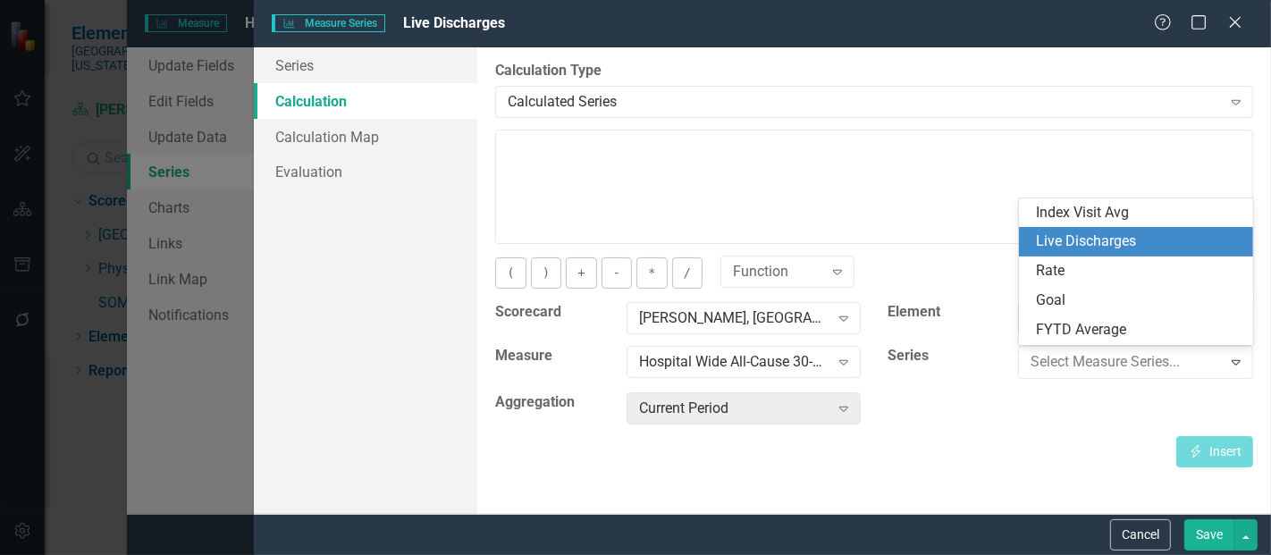
click at [1087, 239] on div "Live Discharges" at bounding box center [1140, 241] width 206 height 21
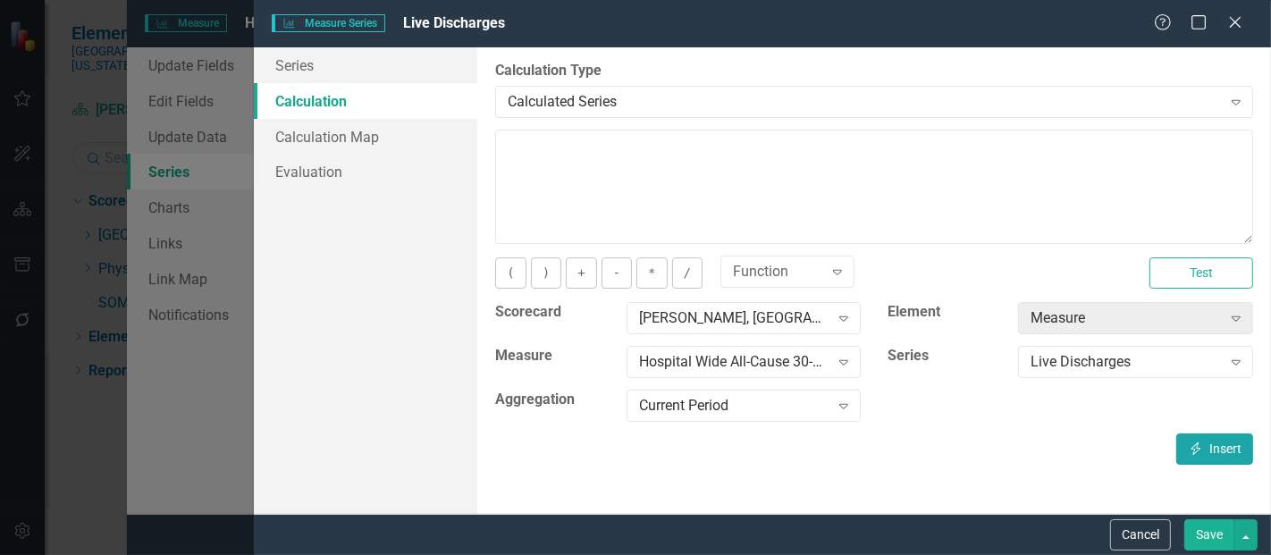
click at [1189, 433] on button "Insert Insert" at bounding box center [1214, 448] width 77 height 31
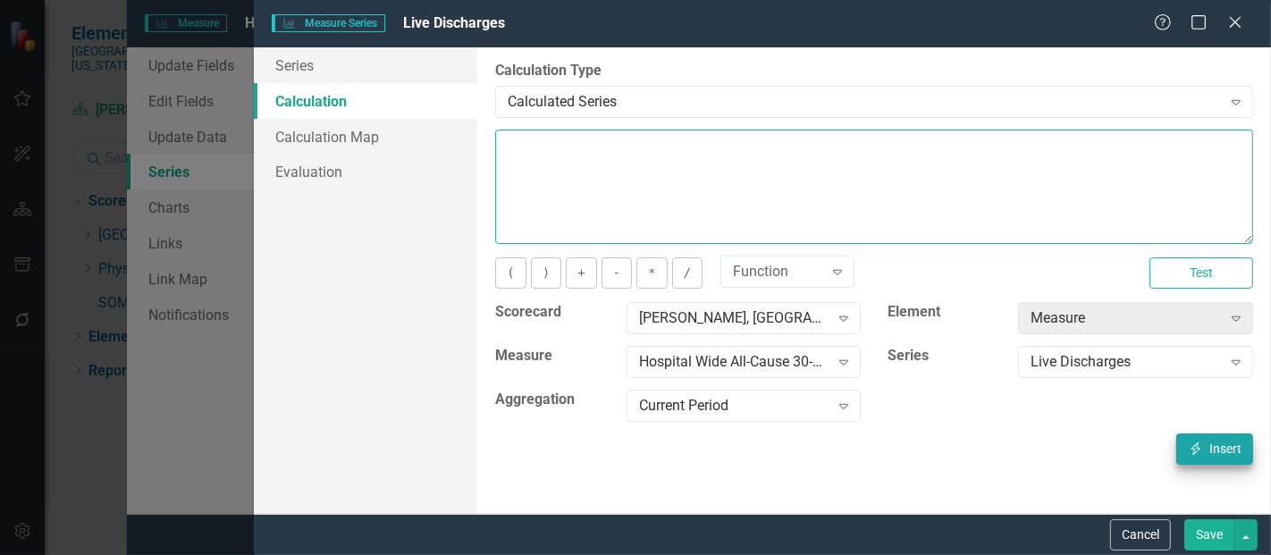
type textarea "[m1423470][Live Discharges][CurrentPeriod]"
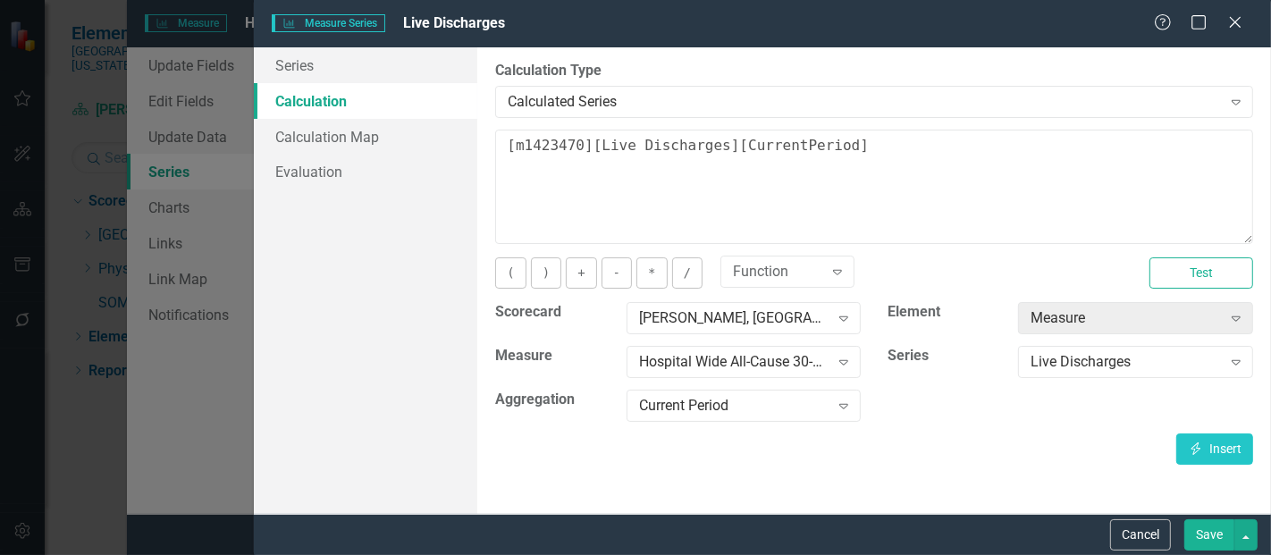
click at [1210, 535] on button "Save" at bounding box center [1209, 534] width 50 height 31
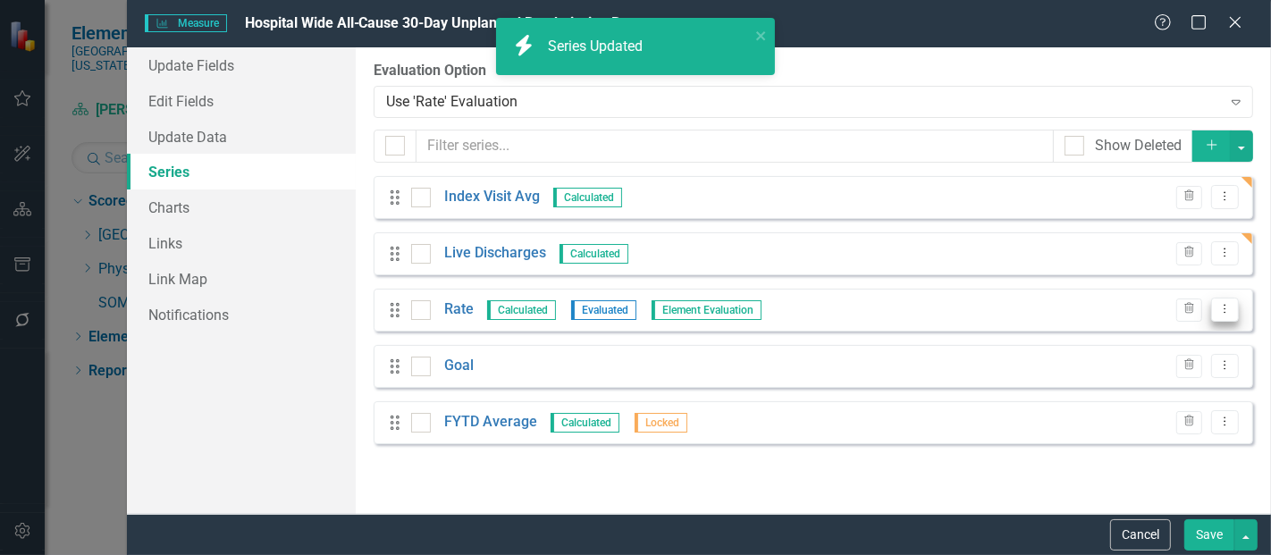
click at [1228, 310] on icon "Dropdown Menu" at bounding box center [1224, 309] width 15 height 12
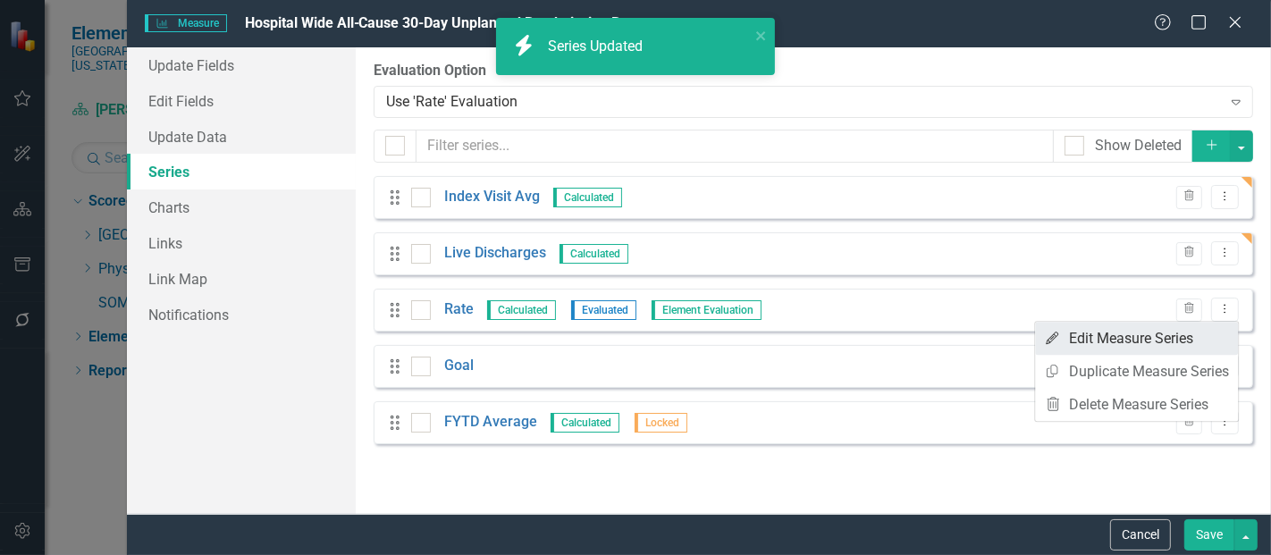
click at [1162, 331] on link "Edit Edit Measure Series" at bounding box center [1136, 338] width 203 height 33
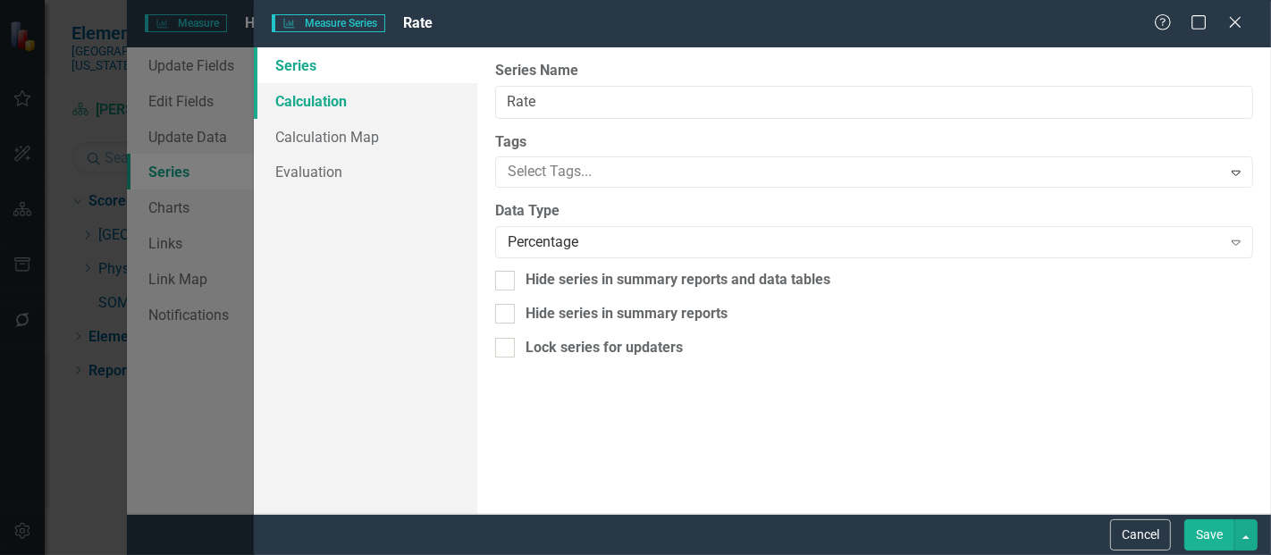
click at [357, 97] on link "Calculation" at bounding box center [365, 101] width 223 height 36
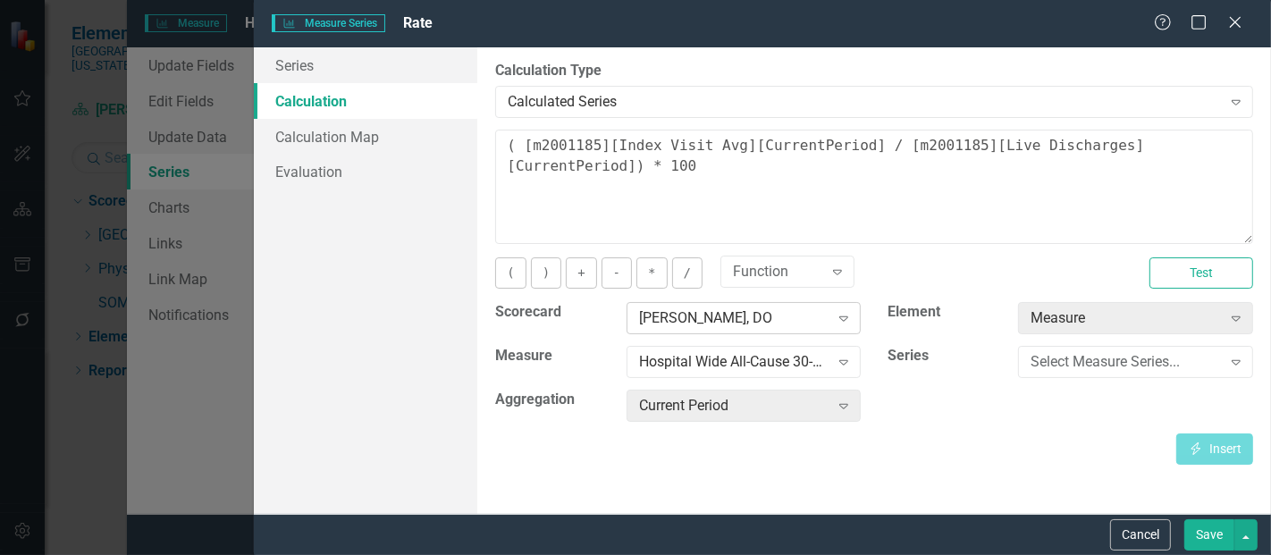
click at [693, 321] on div "[PERSON_NAME], DO" at bounding box center [734, 318] width 190 height 21
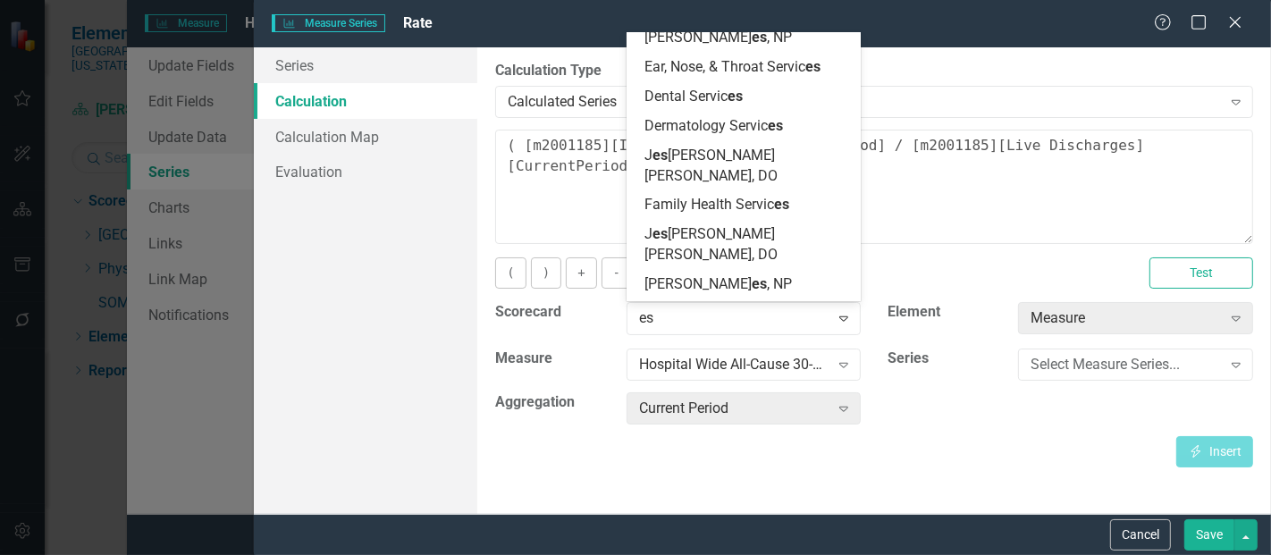
scroll to position [3592, 0]
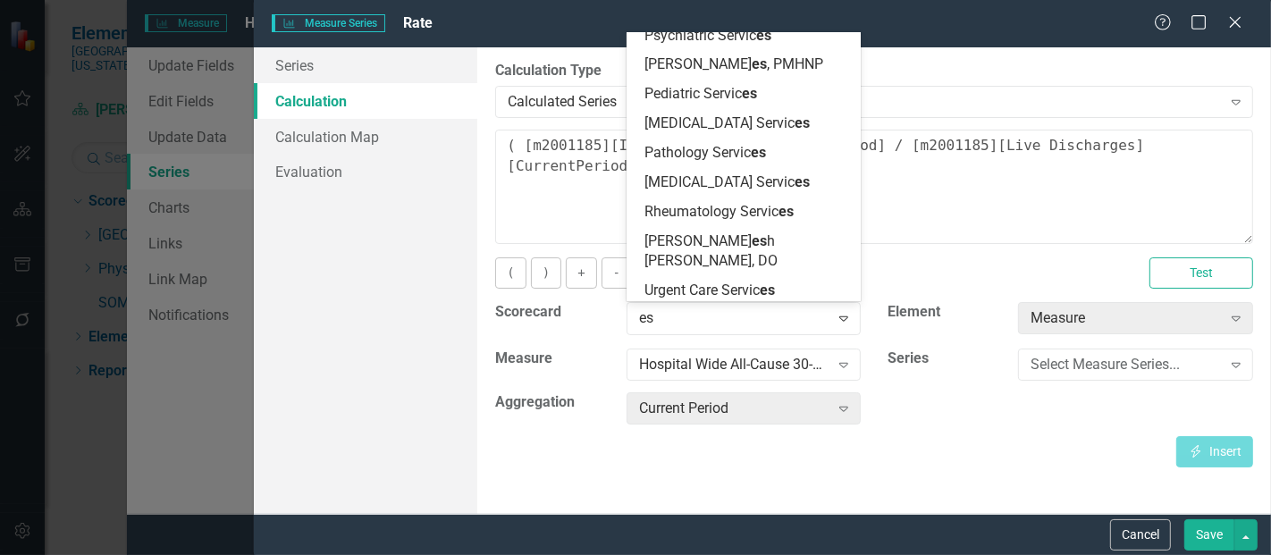
type input "esc"
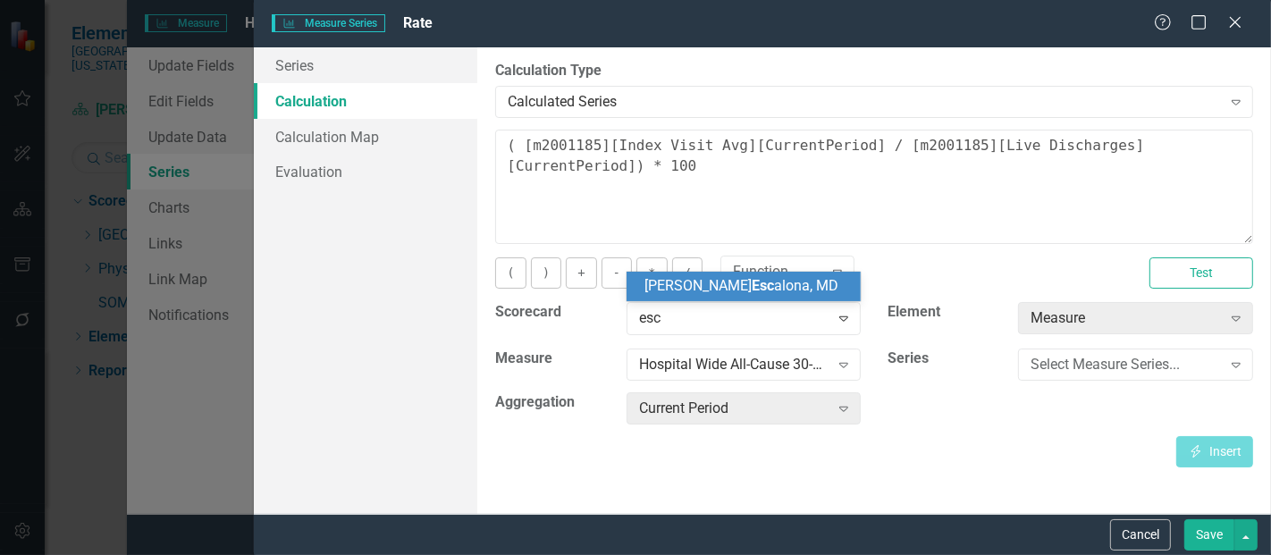
scroll to position [0, 0]
click at [727, 288] on span "[PERSON_NAME] Esc [PERSON_NAME], MD" at bounding box center [741, 285] width 194 height 17
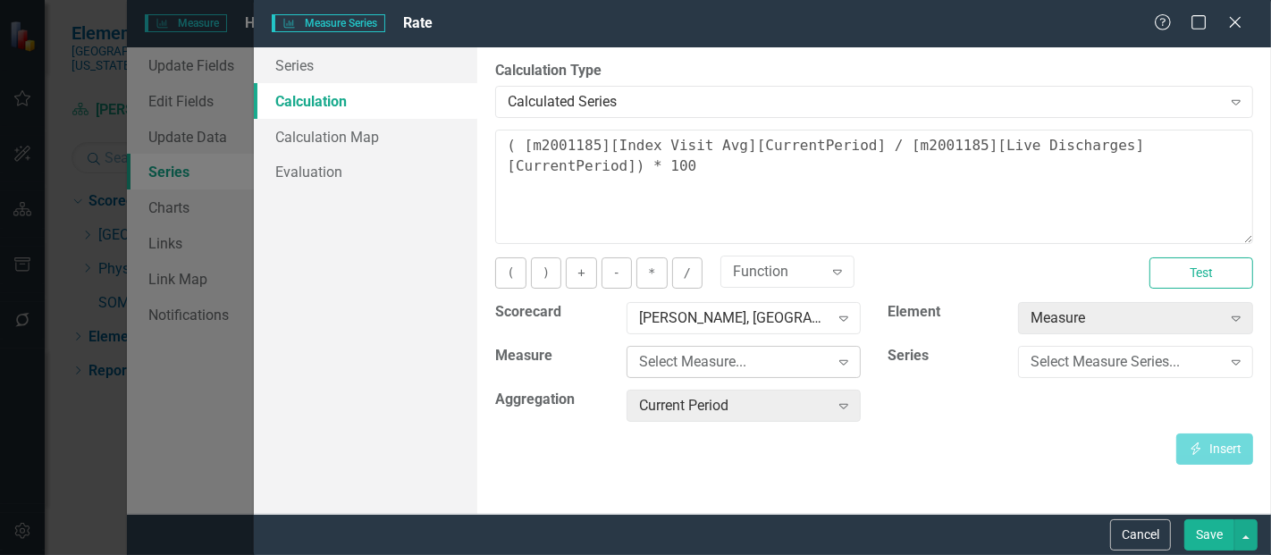
click at [714, 361] on div "Select Measure..." at bounding box center [734, 362] width 190 height 21
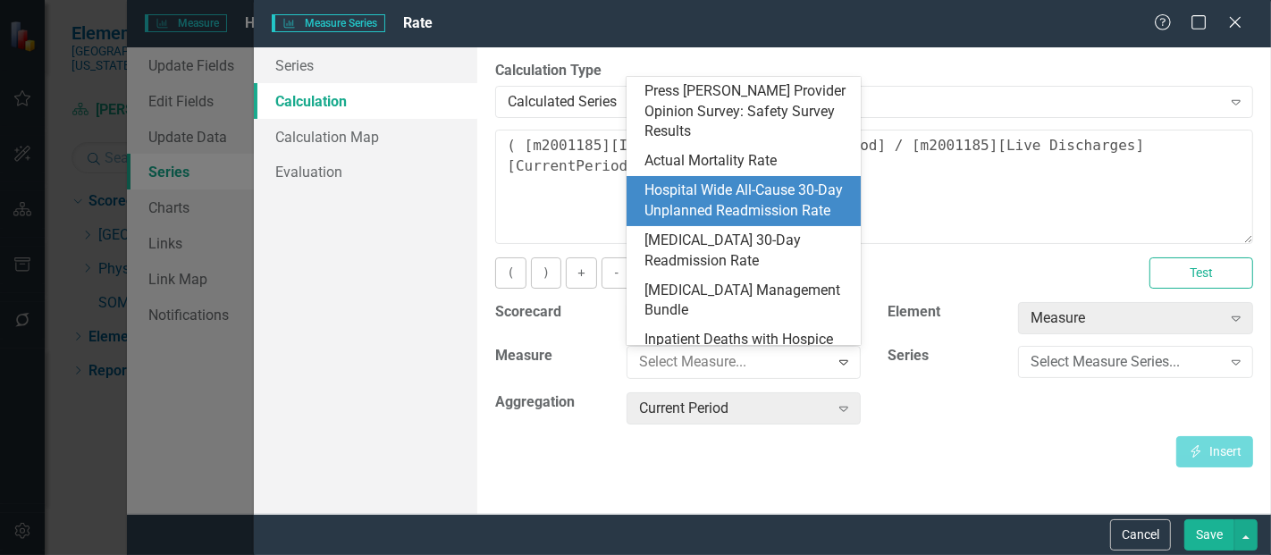
click at [706, 182] on div "Hospital Wide All-Cause 30-Day Unplanned Readmission Rate" at bounding box center [747, 200] width 206 height 41
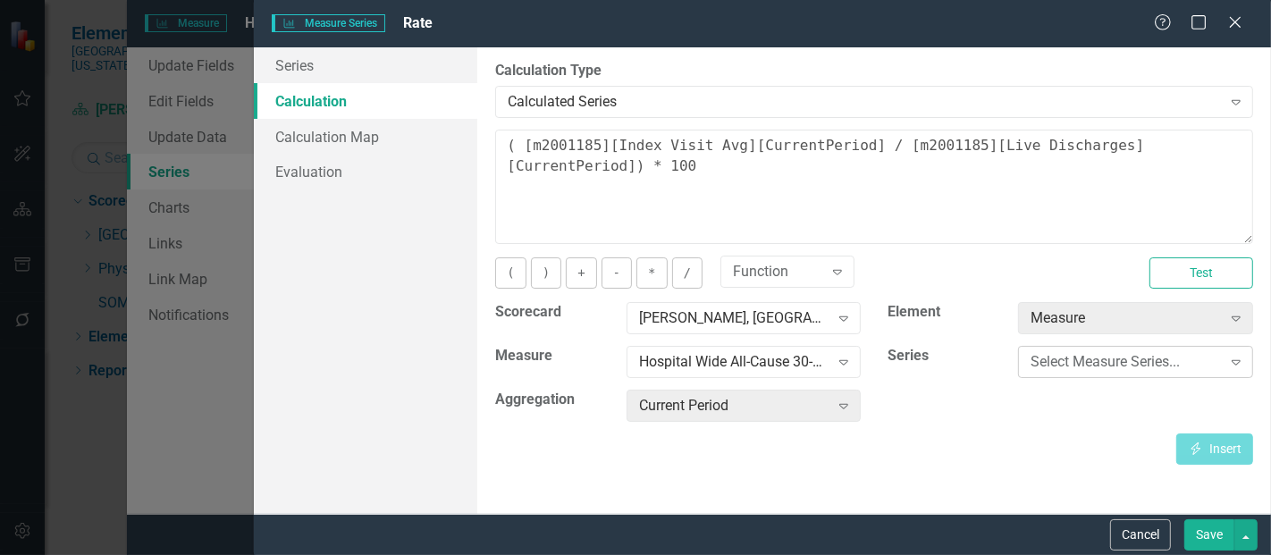
click at [1133, 364] on div "Select Measure Series..." at bounding box center [1125, 362] width 190 height 21
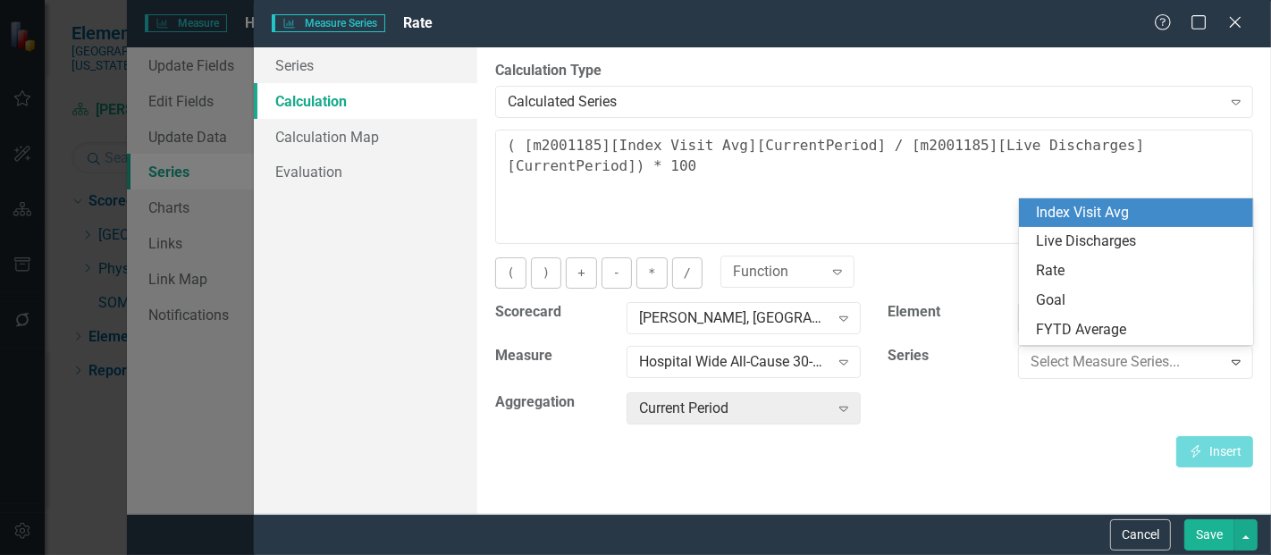
click at [1077, 218] on div "Index Visit Avg" at bounding box center [1140, 213] width 206 height 21
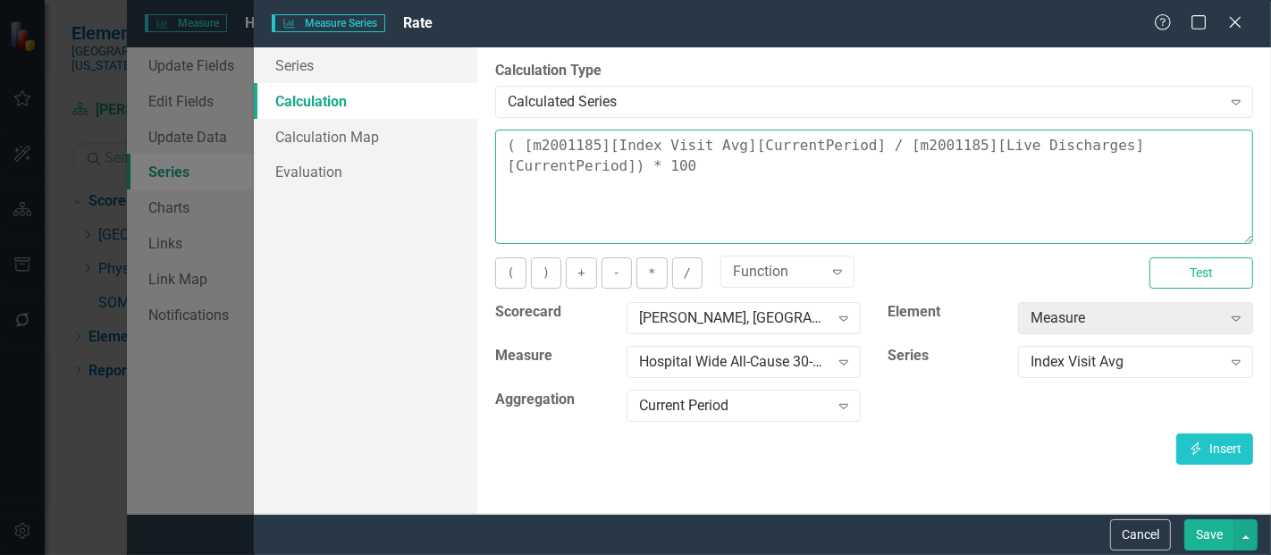
drag, startPoint x: 609, startPoint y: 174, endPoint x: 427, endPoint y: 111, distance: 193.0
click at [427, 111] on div "Series Calculation Calculation Map Evaluation From this page, you can edit the …" at bounding box center [762, 280] width 1017 height 466
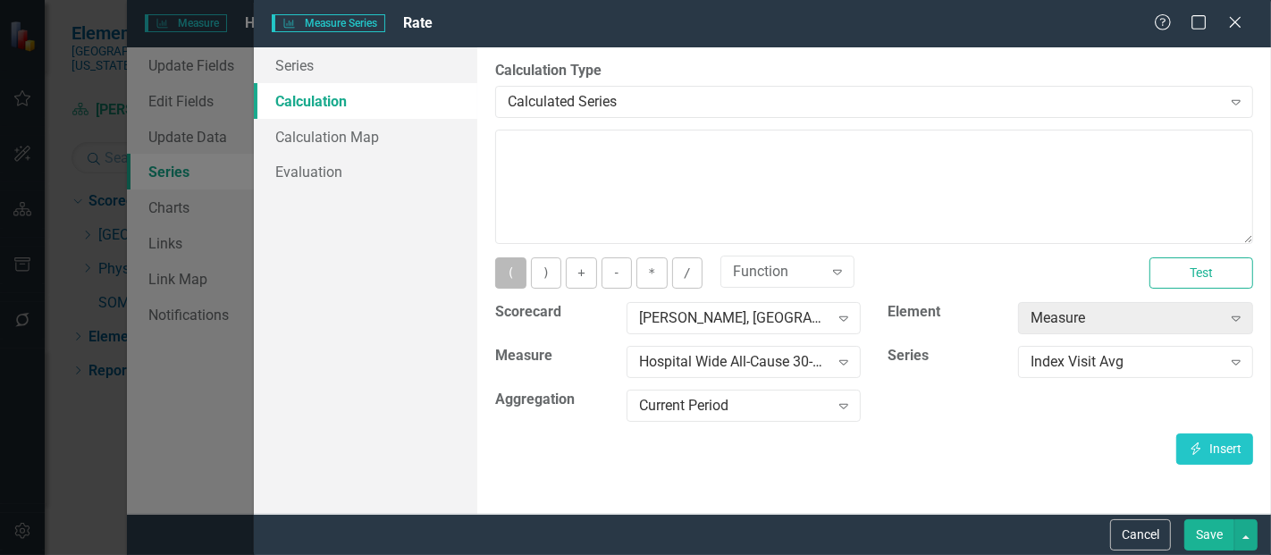
click at [518, 280] on button "(" at bounding box center [510, 272] width 30 height 31
click at [1217, 449] on button "Insert Insert" at bounding box center [1214, 448] width 77 height 31
click at [682, 277] on button "/" at bounding box center [687, 272] width 30 height 31
click at [1055, 357] on div "Index Visit Avg" at bounding box center [1125, 362] width 190 height 21
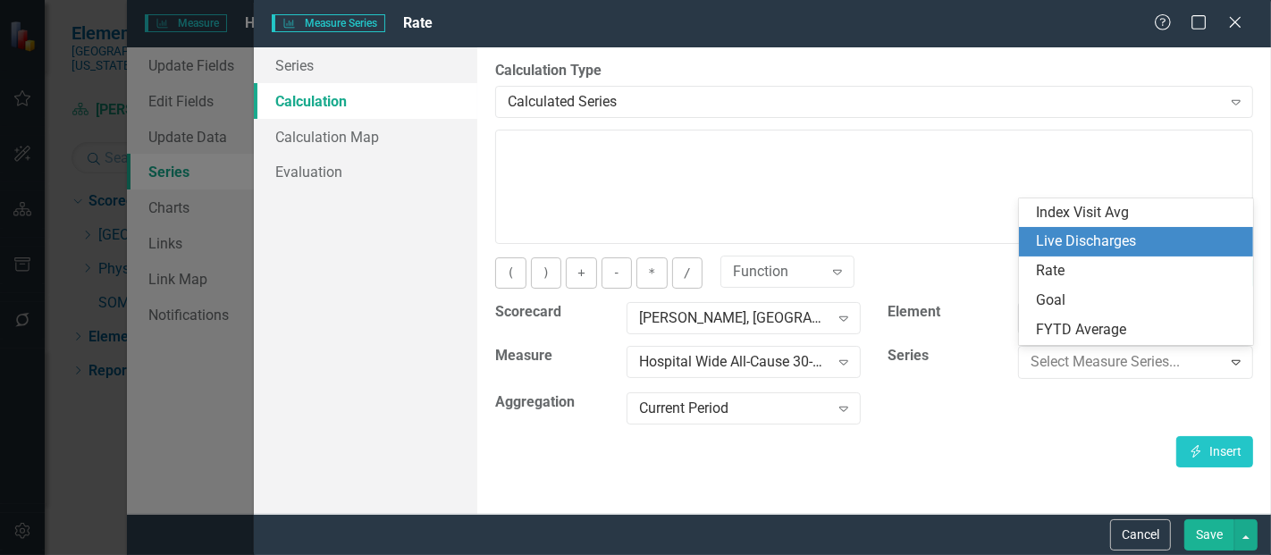
click at [1101, 239] on div "Live Discharges" at bounding box center [1140, 241] width 206 height 21
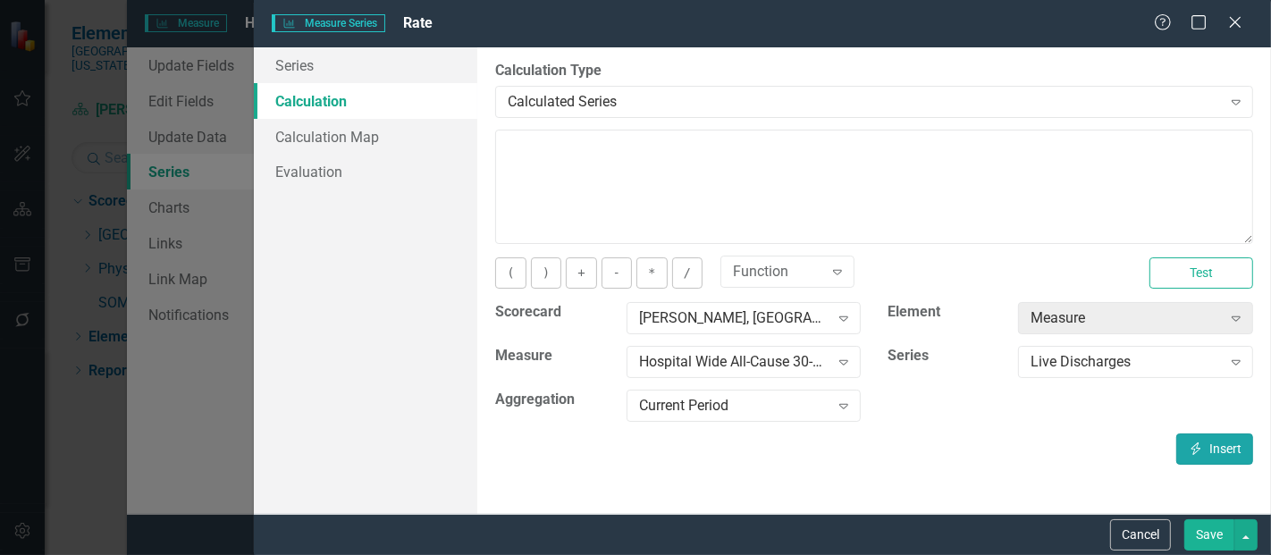
click at [1199, 442] on icon "Insert" at bounding box center [1196, 448] width 16 height 13
click at [537, 274] on button ")" at bounding box center [546, 272] width 30 height 31
click at [651, 265] on button "*" at bounding box center [651, 272] width 30 height 31
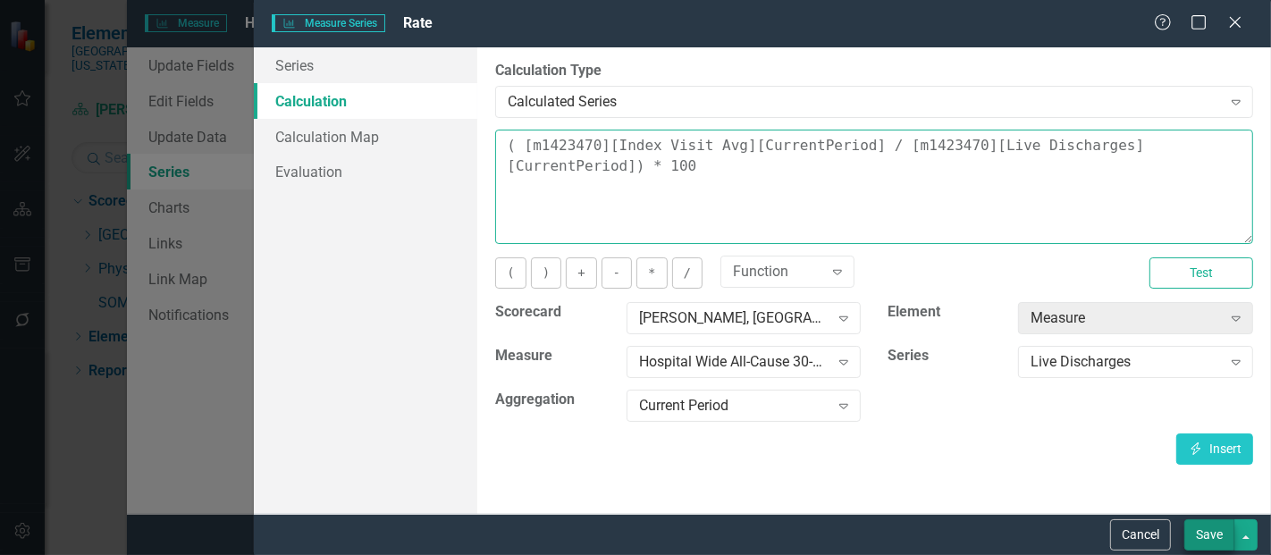
type textarea "( [m1423470][Index Visit Avg][CurrentPeriod] / [m1423470][Live Discharges][Curr…"
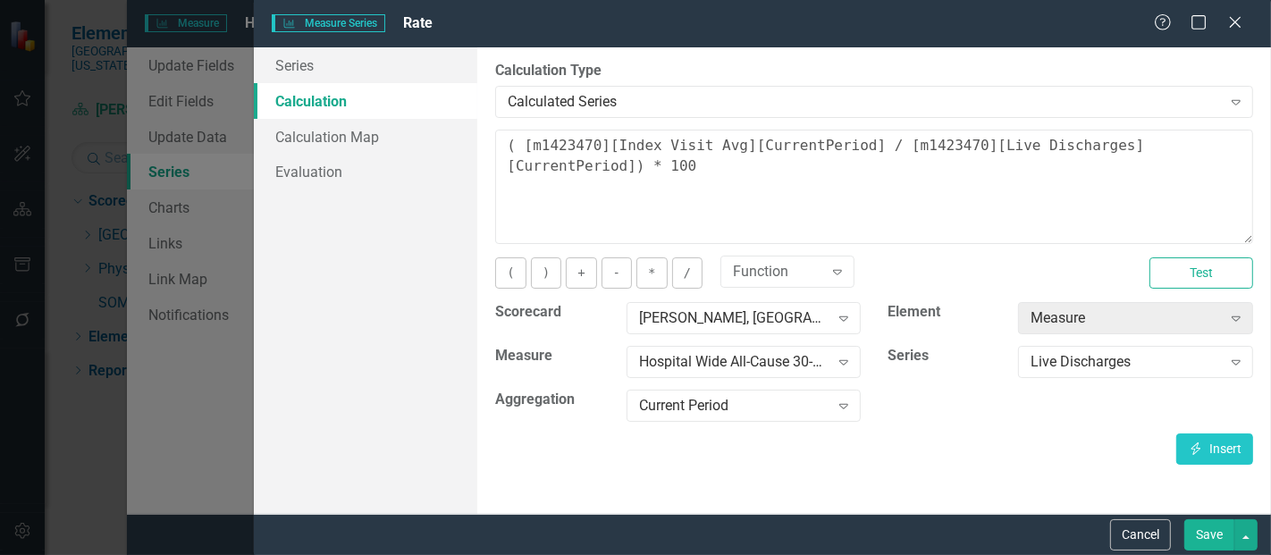
click at [1197, 532] on button "Save" at bounding box center [1209, 534] width 50 height 31
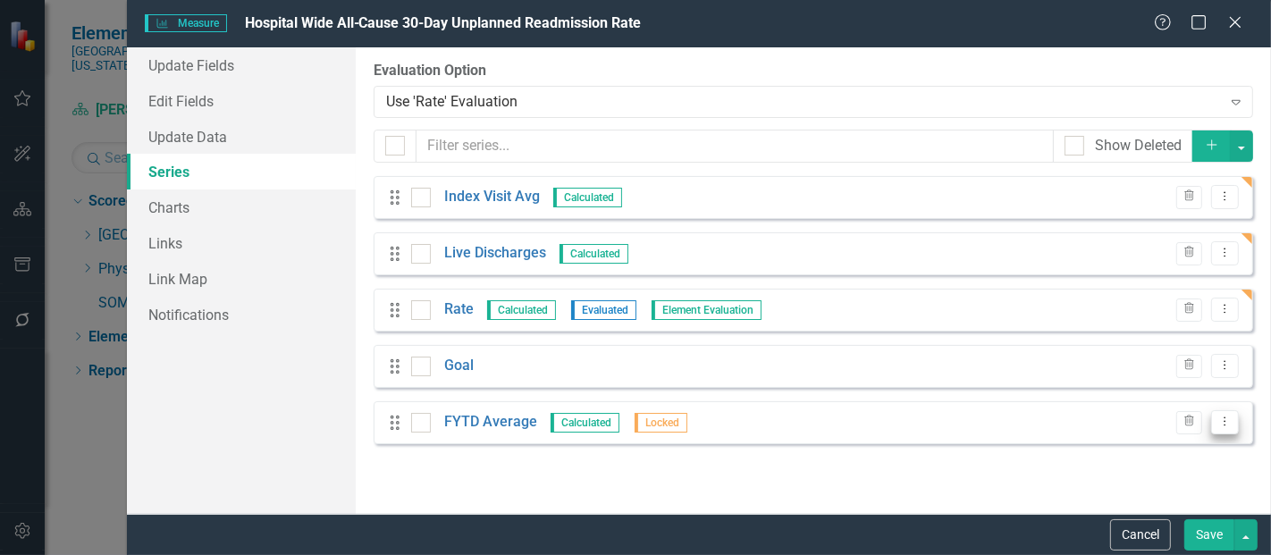
click at [1220, 422] on icon "Dropdown Menu" at bounding box center [1224, 422] width 15 height 12
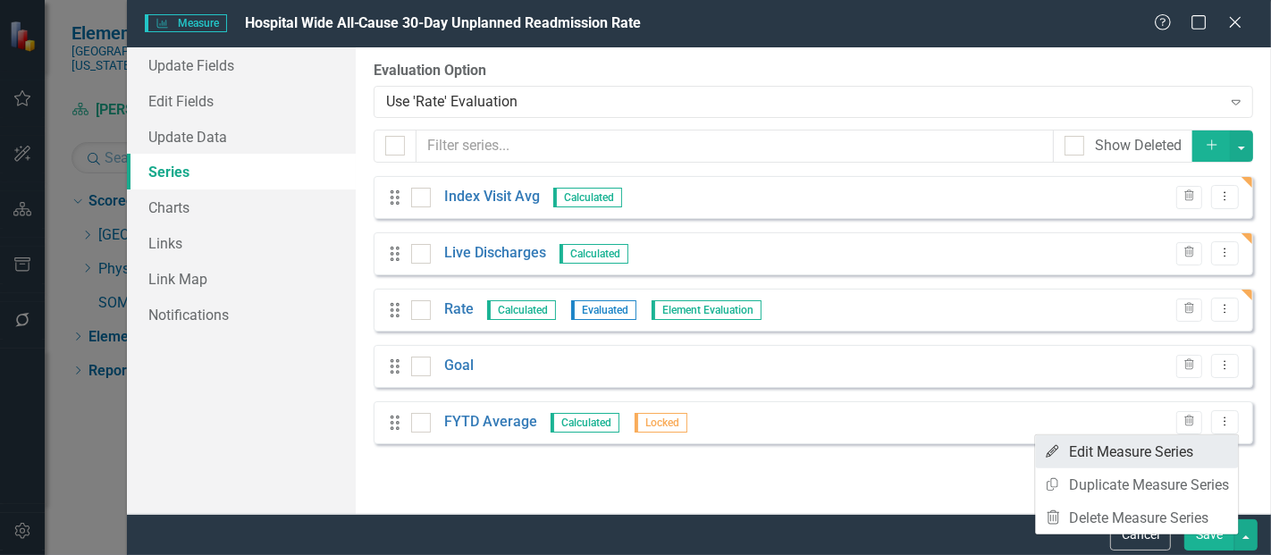
click at [1124, 450] on link "Edit Edit Measure Series" at bounding box center [1136, 451] width 203 height 33
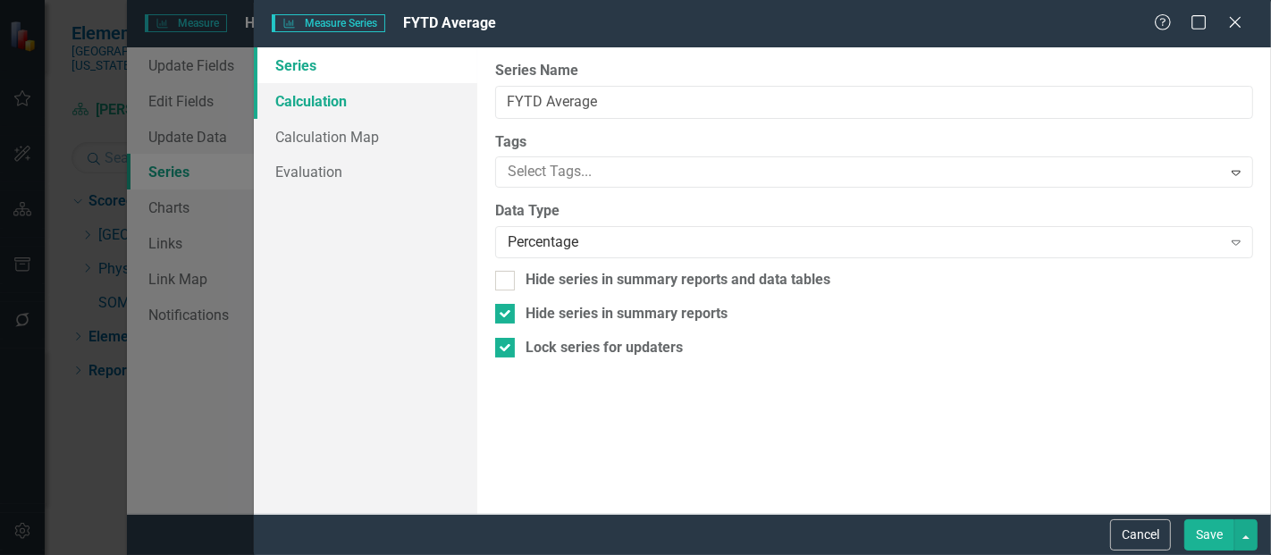
click at [342, 88] on link "Calculation" at bounding box center [365, 101] width 223 height 36
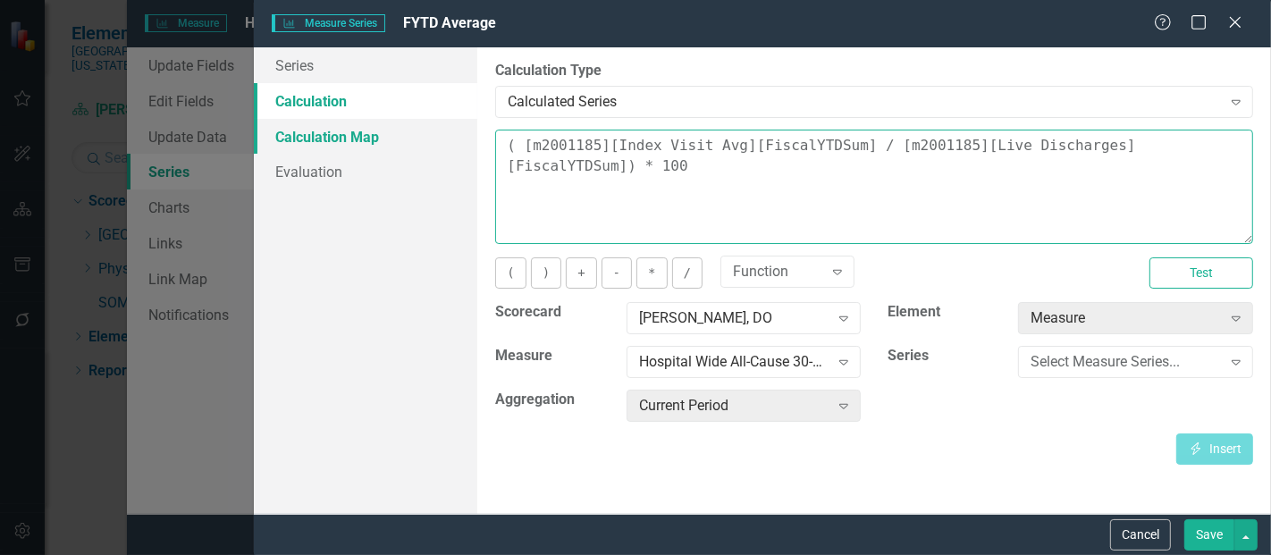
drag, startPoint x: 613, startPoint y: 184, endPoint x: 464, endPoint y: 123, distance: 161.1
click at [464, 123] on div "Series Calculation Calculation Map Evaluation From this page, you can edit the …" at bounding box center [762, 280] width 1017 height 466
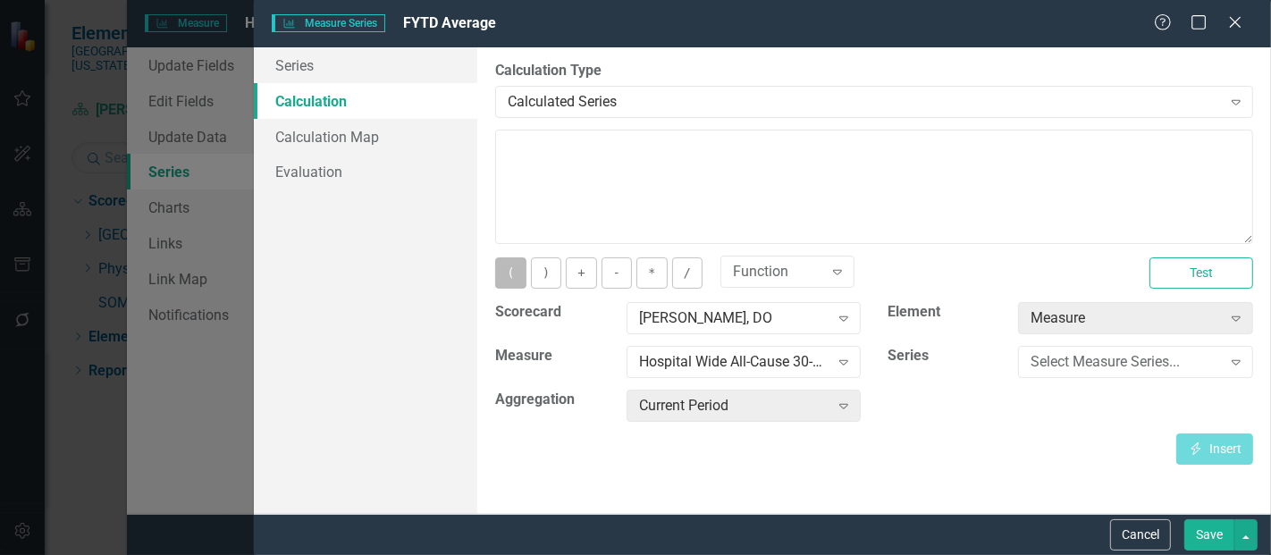
click at [506, 275] on button "(" at bounding box center [510, 272] width 30 height 31
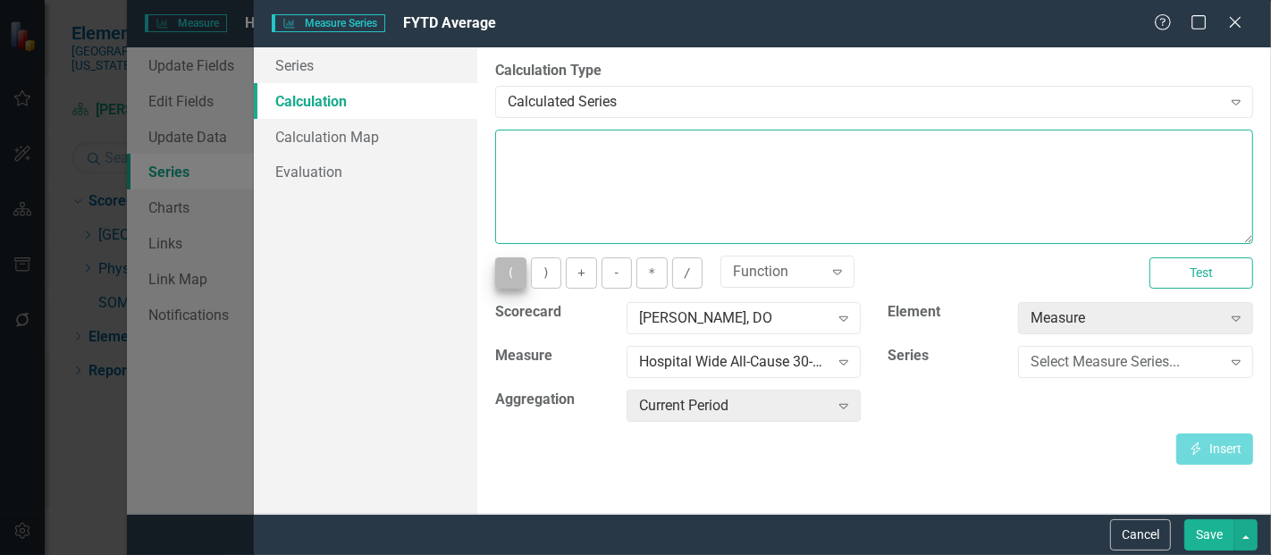
type textarea "("
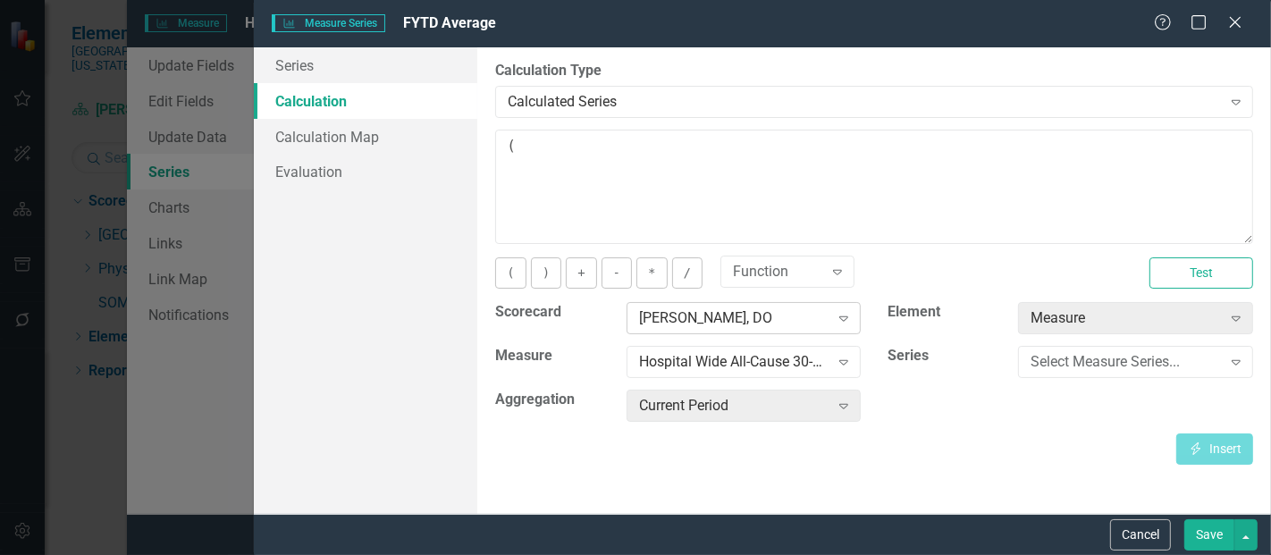
click at [716, 318] on div "[PERSON_NAME], DO" at bounding box center [734, 318] width 190 height 21
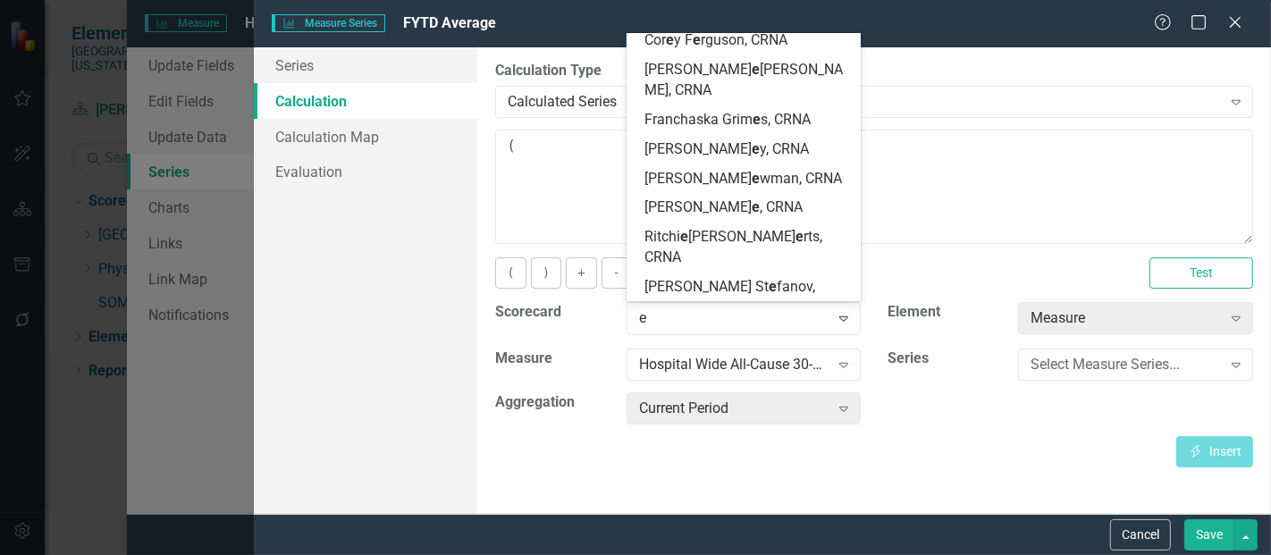
scroll to position [2606, 0]
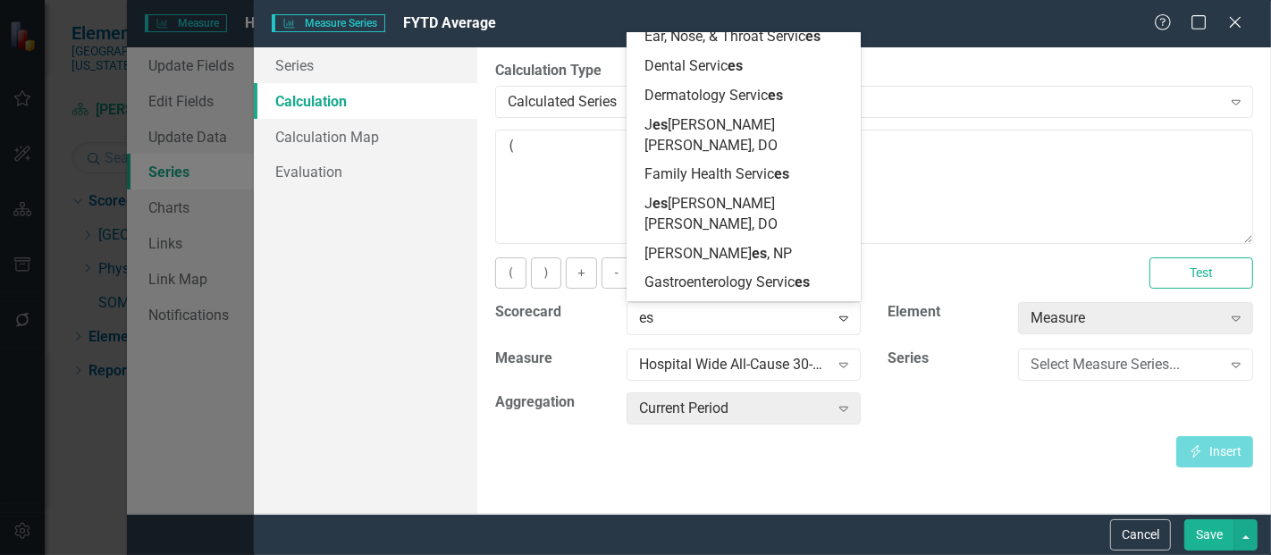
type input "esc"
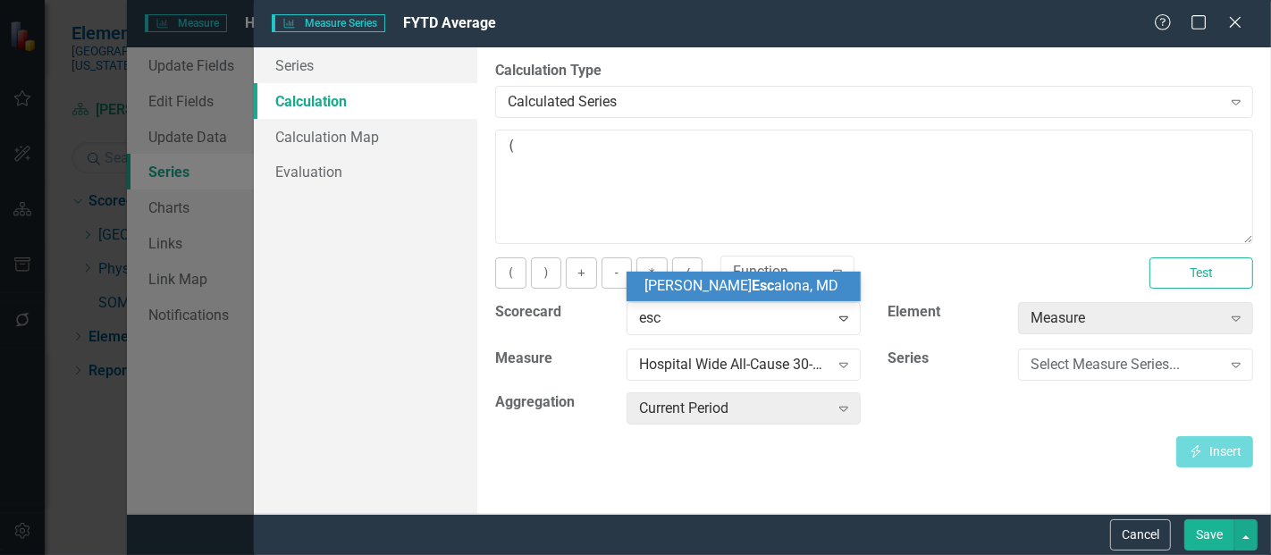
click at [730, 298] on div "[PERSON_NAME] Esc [PERSON_NAME], MD" at bounding box center [743, 286] width 235 height 29
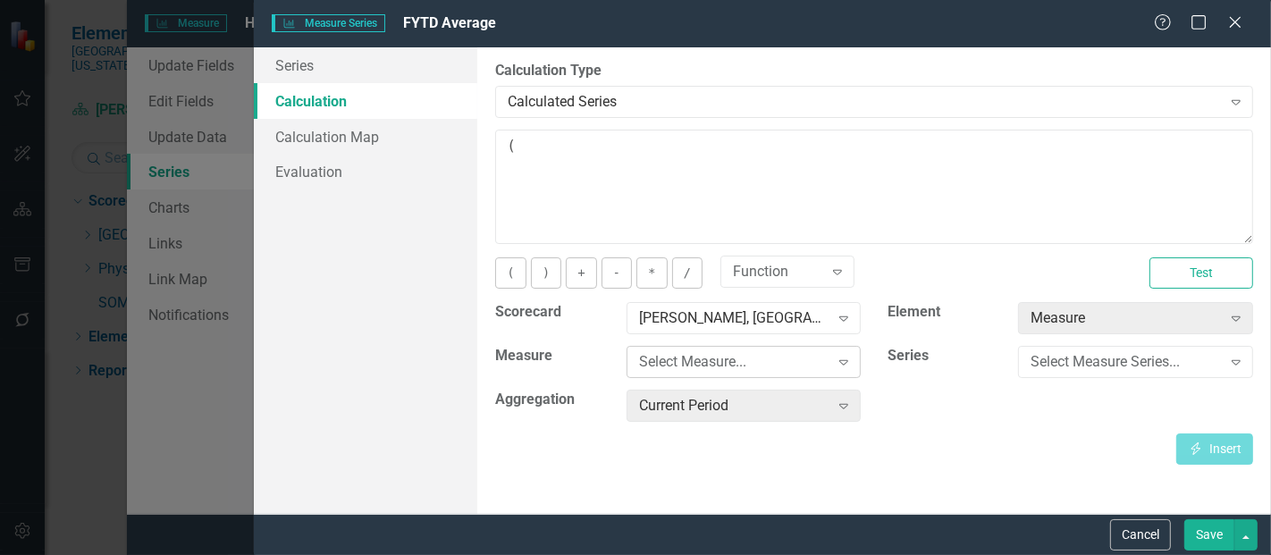
click at [718, 355] on div "Select Measure..." at bounding box center [734, 362] width 190 height 21
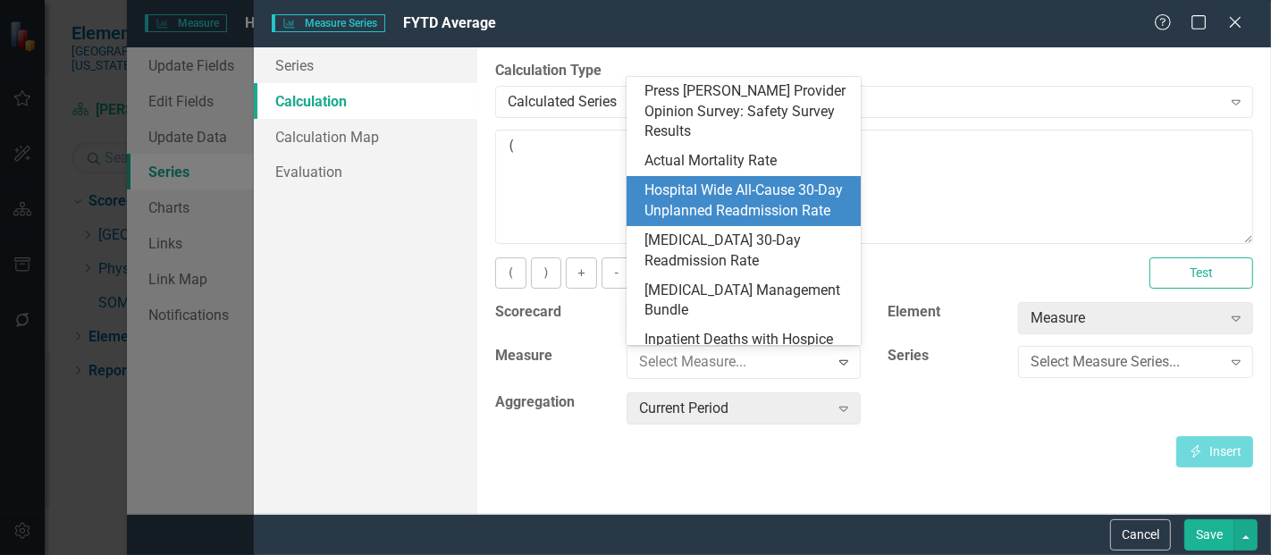
click at [695, 180] on div "Hospital Wide All-Cause 30-Day Unplanned Readmission Rate" at bounding box center [747, 200] width 206 height 41
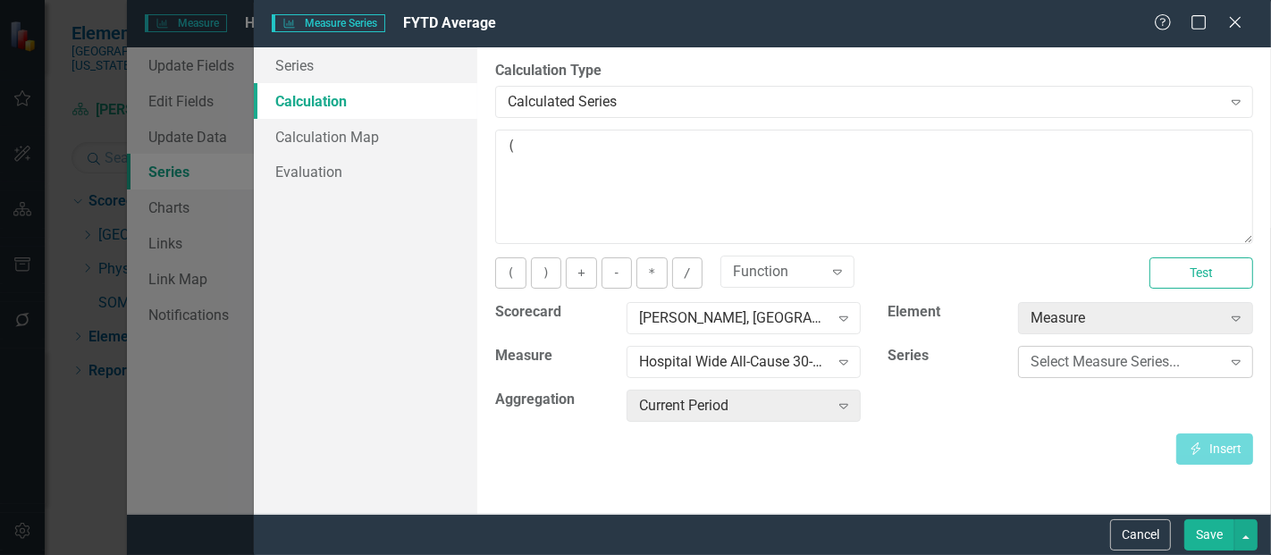
click at [1095, 354] on div "Select Measure Series..." at bounding box center [1125, 362] width 190 height 21
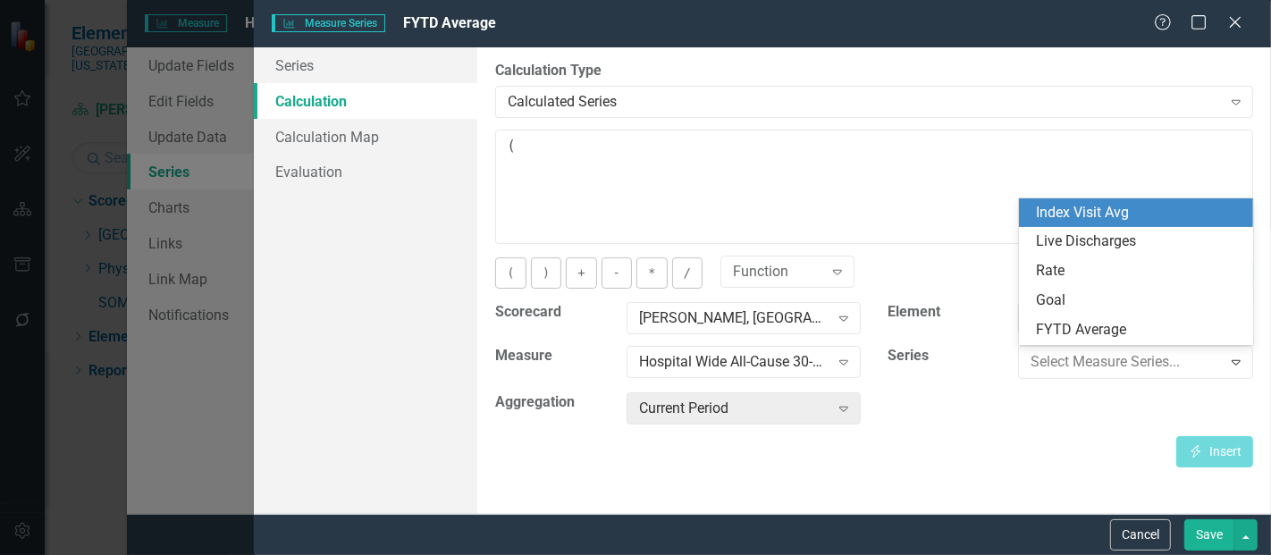
click at [1102, 219] on div "Index Visit Avg" at bounding box center [1140, 213] width 206 height 21
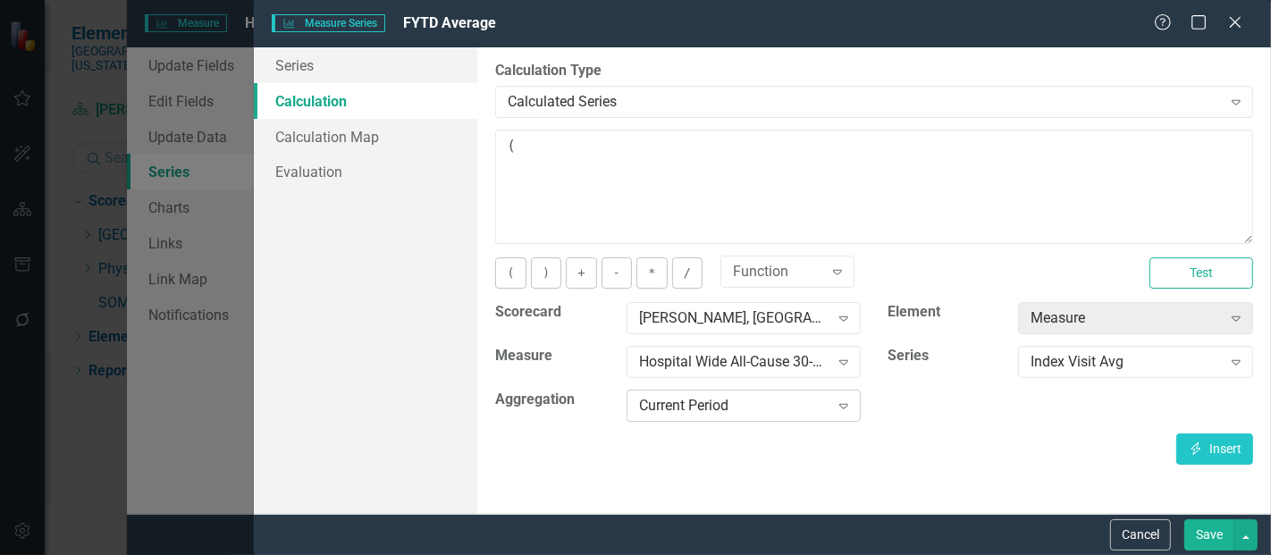
click at [828, 405] on div "Current Period" at bounding box center [734, 406] width 190 height 21
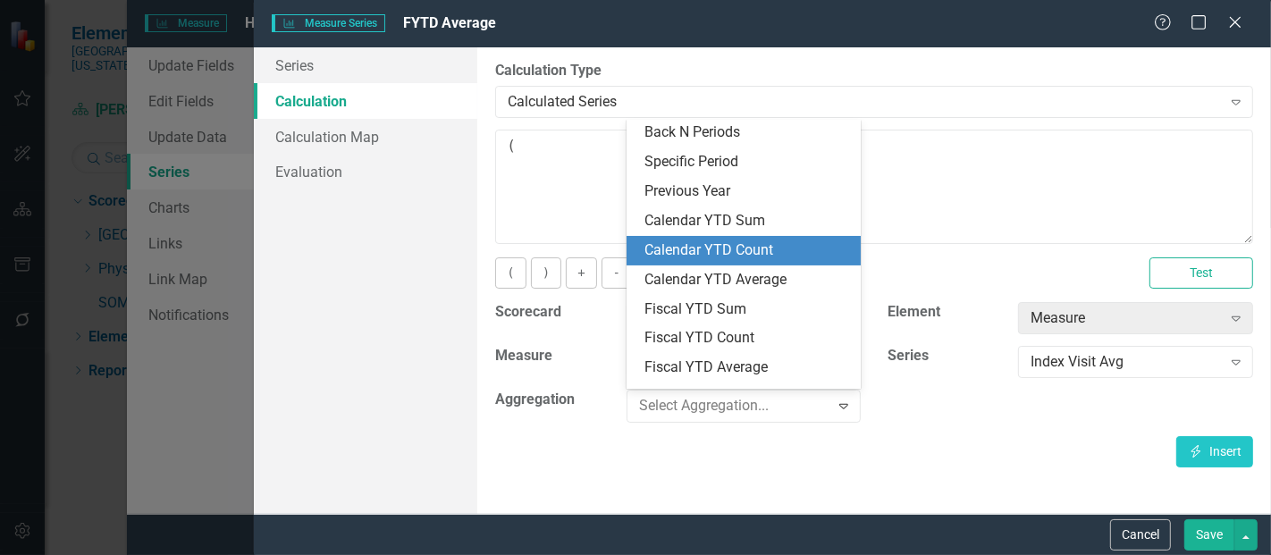
scroll to position [64, 0]
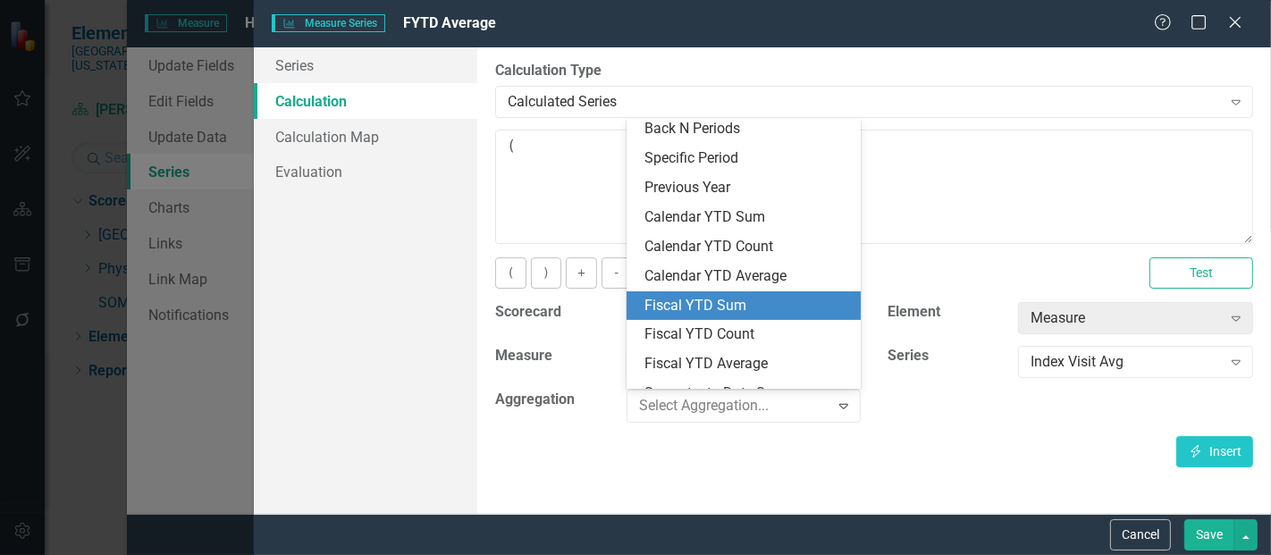
click at [722, 313] on div "Fiscal YTD Sum" at bounding box center [747, 306] width 206 height 21
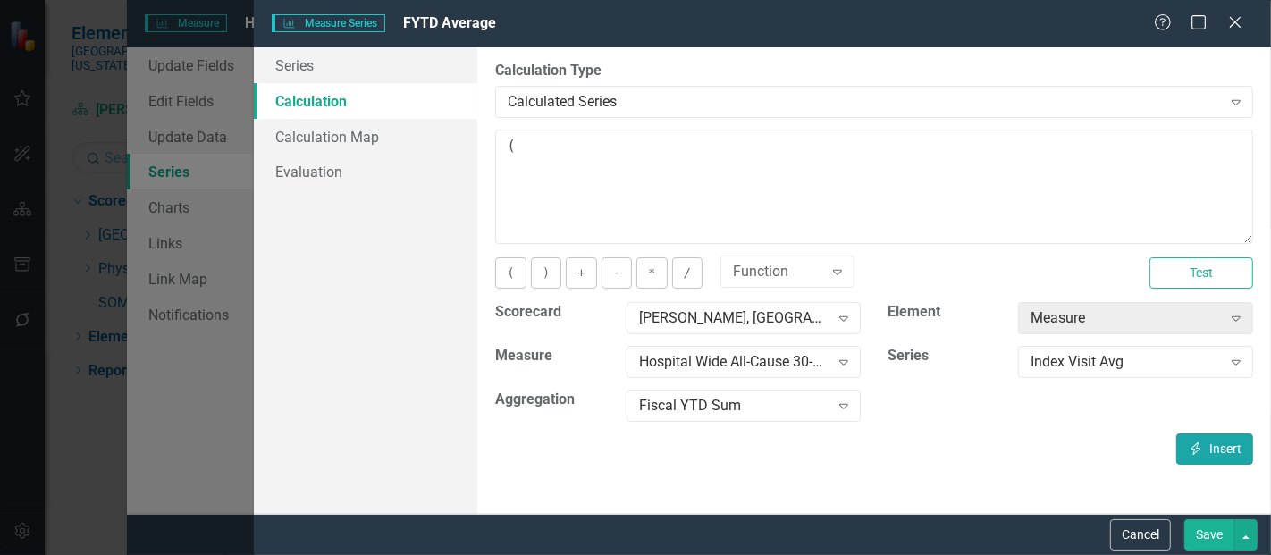
click at [1181, 447] on button "Insert Insert" at bounding box center [1214, 448] width 77 height 31
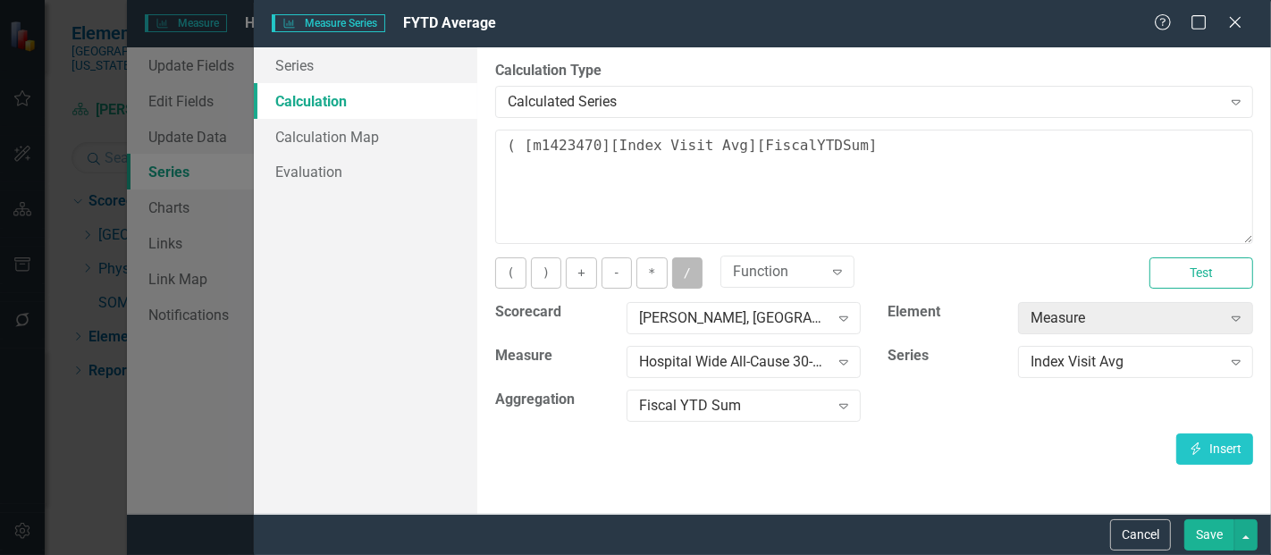
click at [674, 269] on button "/" at bounding box center [687, 272] width 30 height 31
click at [1038, 368] on div "Index Visit Avg" at bounding box center [1125, 362] width 190 height 21
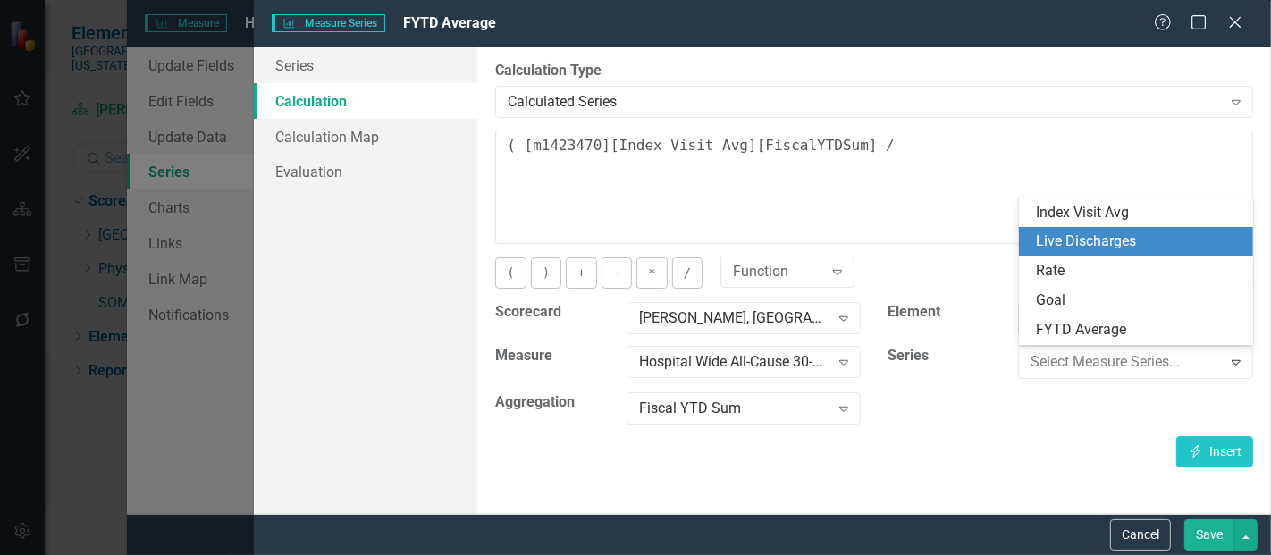
click at [1089, 246] on div "Live Discharges" at bounding box center [1140, 241] width 206 height 21
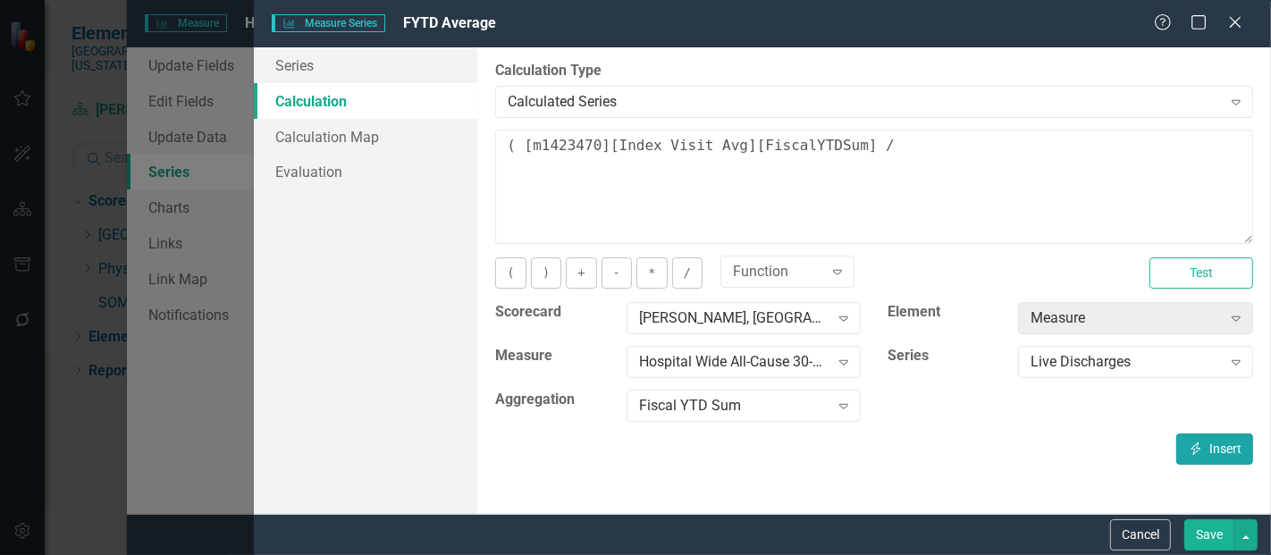
click at [1238, 460] on button "Insert Insert" at bounding box center [1214, 448] width 77 height 31
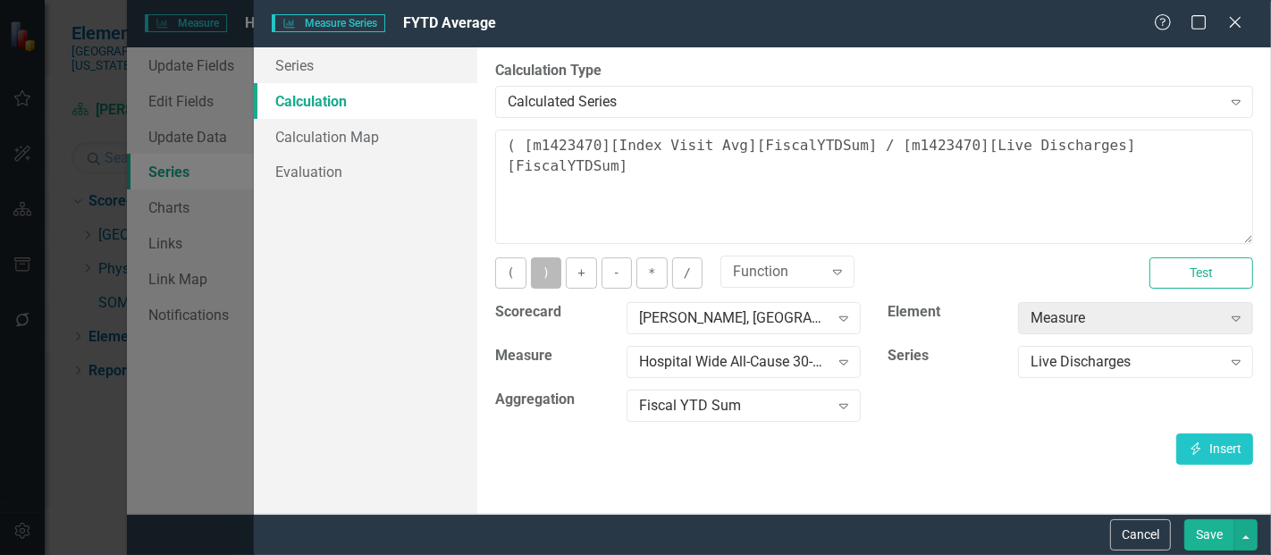
click at [548, 282] on button ")" at bounding box center [546, 272] width 30 height 31
click at [648, 280] on button "*" at bounding box center [651, 272] width 30 height 31
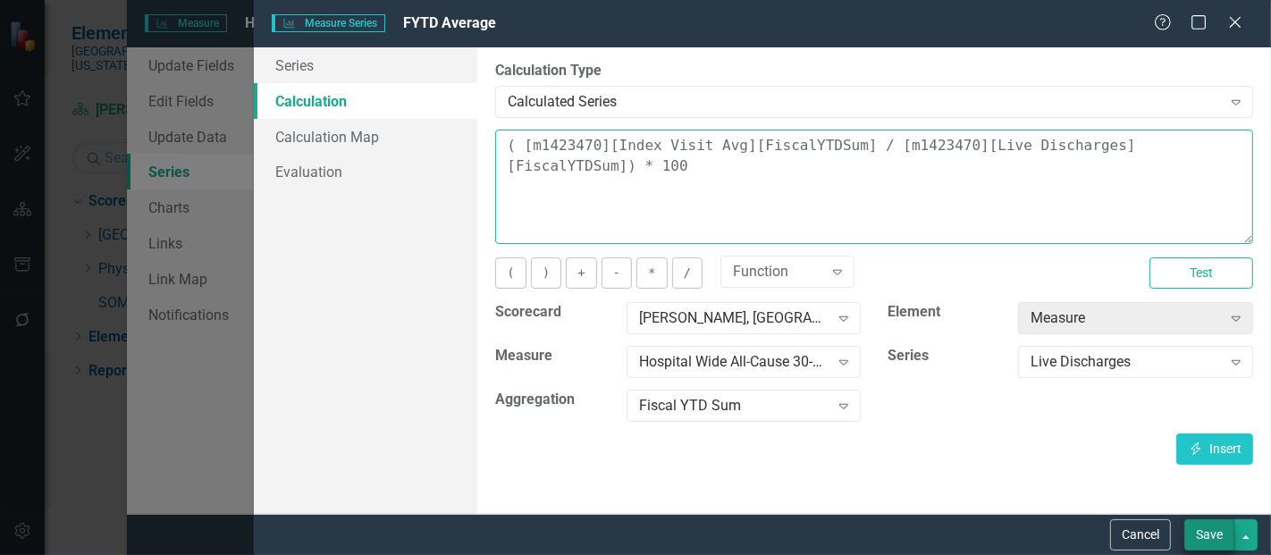
type textarea "( [m1423470][Index Visit Avg][FiscalYTDSum] / [m1423470][Live Discharges][Fisca…"
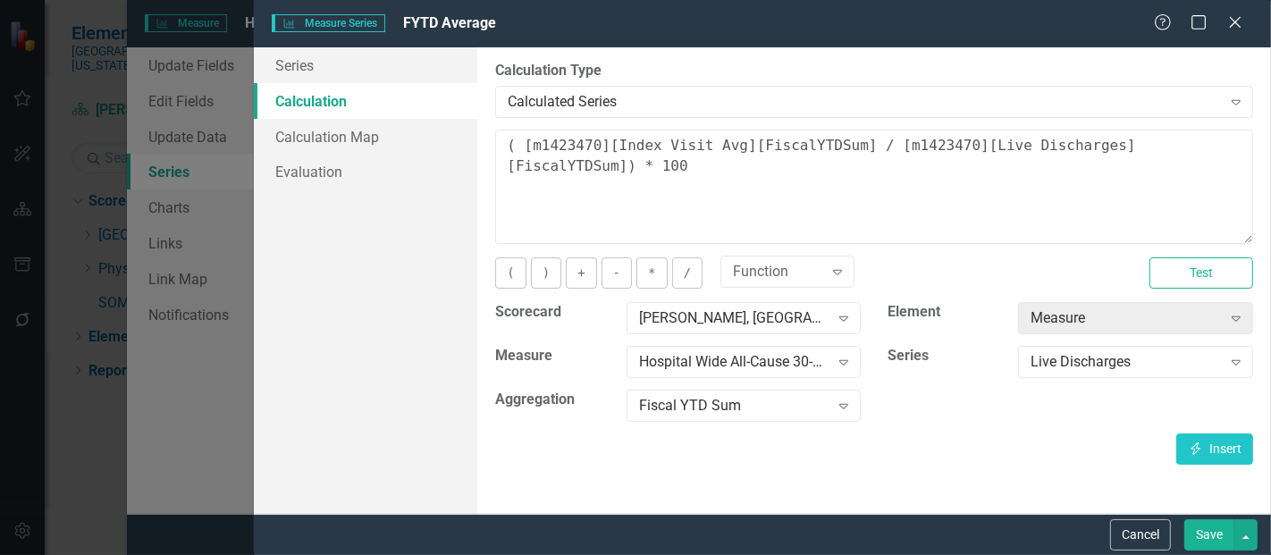
click at [1199, 533] on button "Save" at bounding box center [1209, 534] width 50 height 31
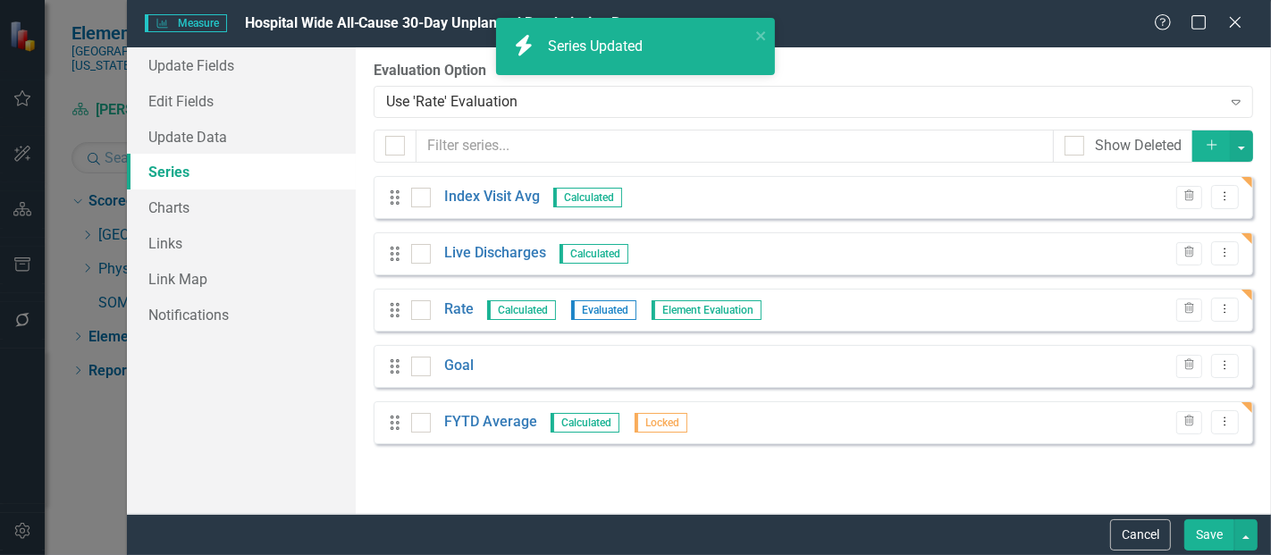
click at [1213, 541] on button "Save" at bounding box center [1209, 534] width 50 height 31
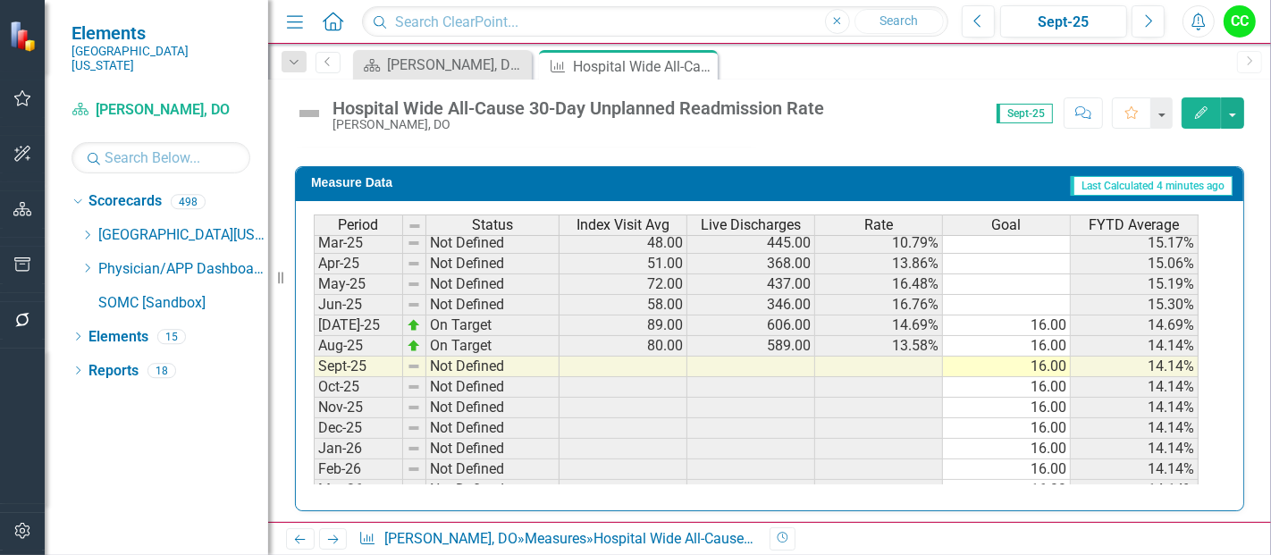
scroll to position [0, 0]
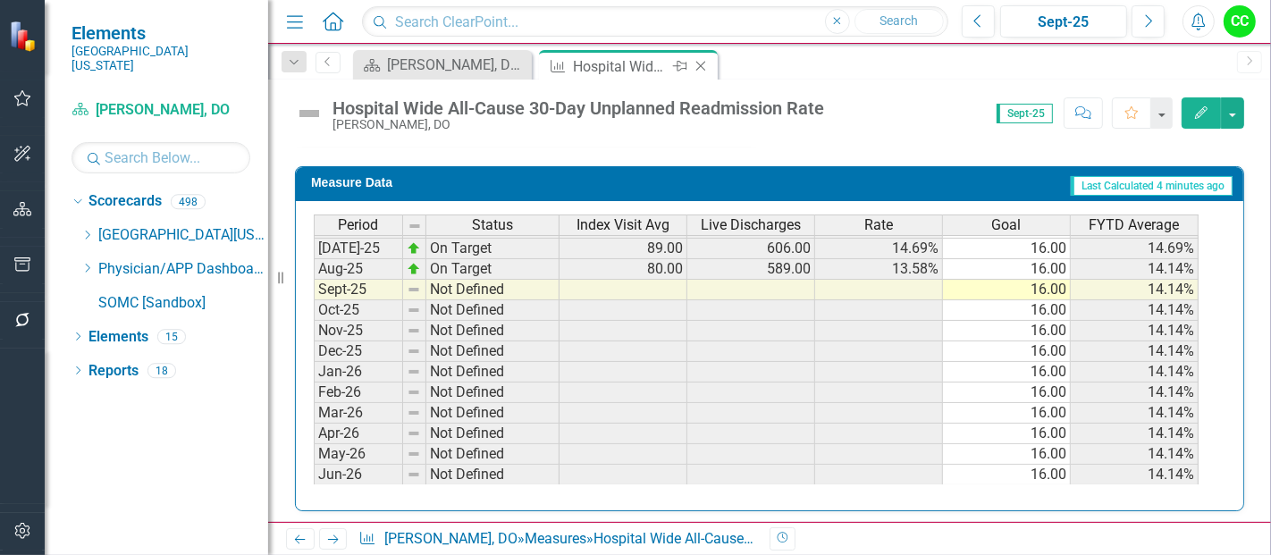
click at [699, 63] on icon "Close" at bounding box center [701, 66] width 18 height 14
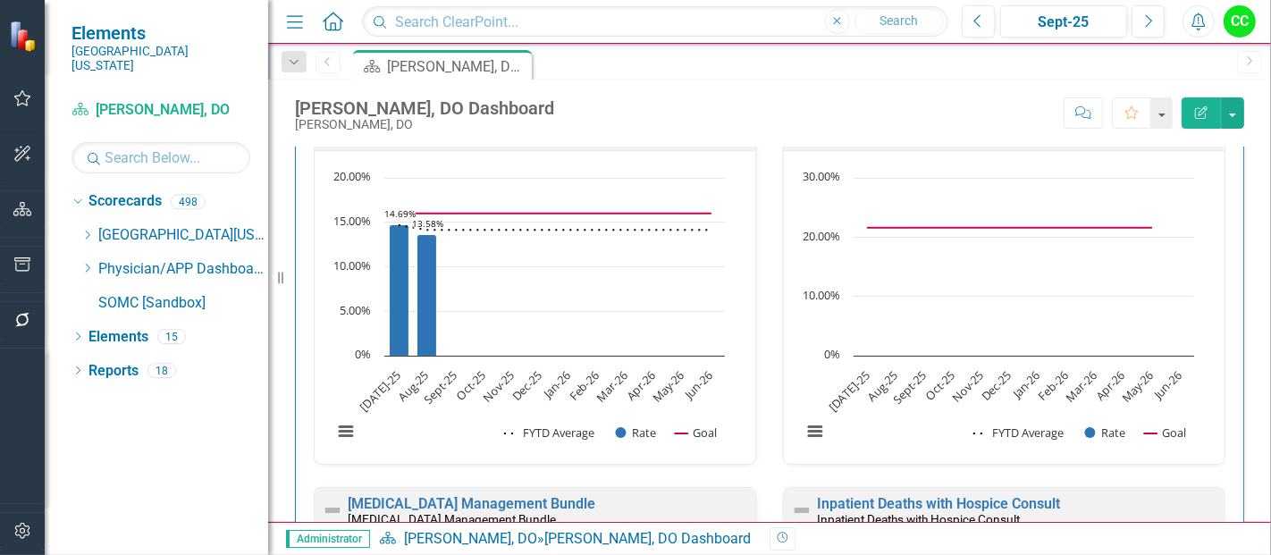
scroll to position [502, 0]
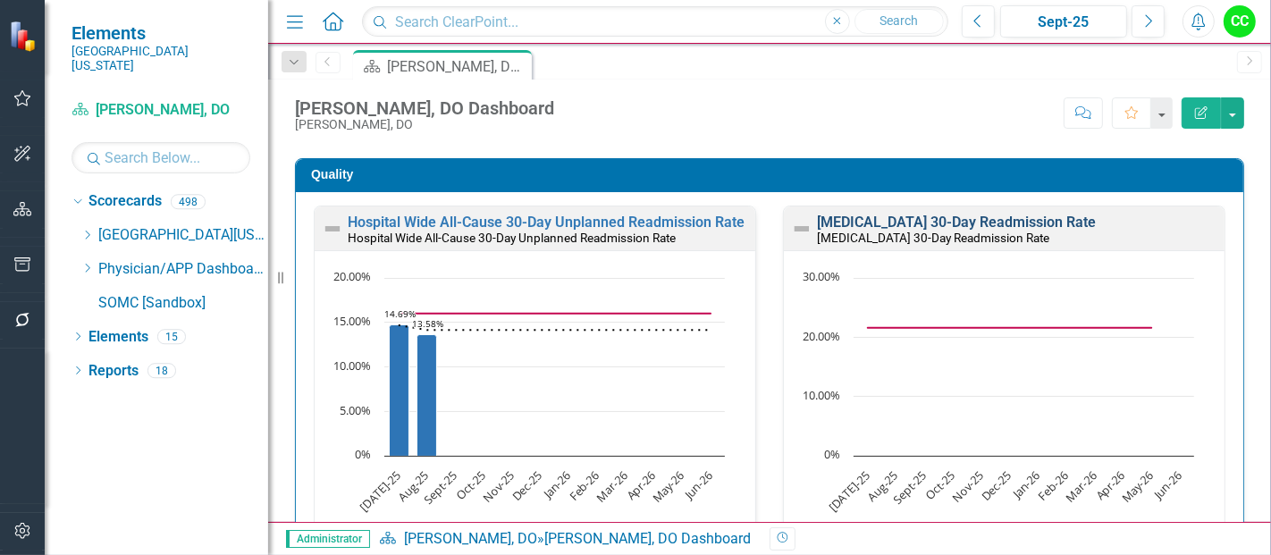
click at [897, 215] on link "[MEDICAL_DATA] 30-Day Readmission Rate" at bounding box center [956, 222] width 279 height 17
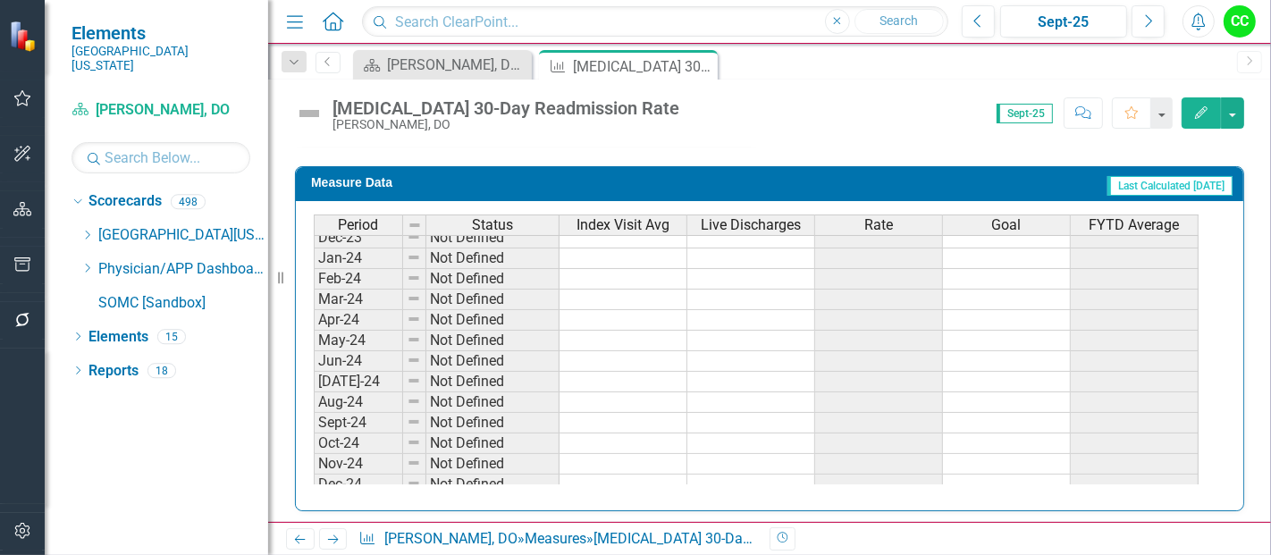
scroll to position [605, 0]
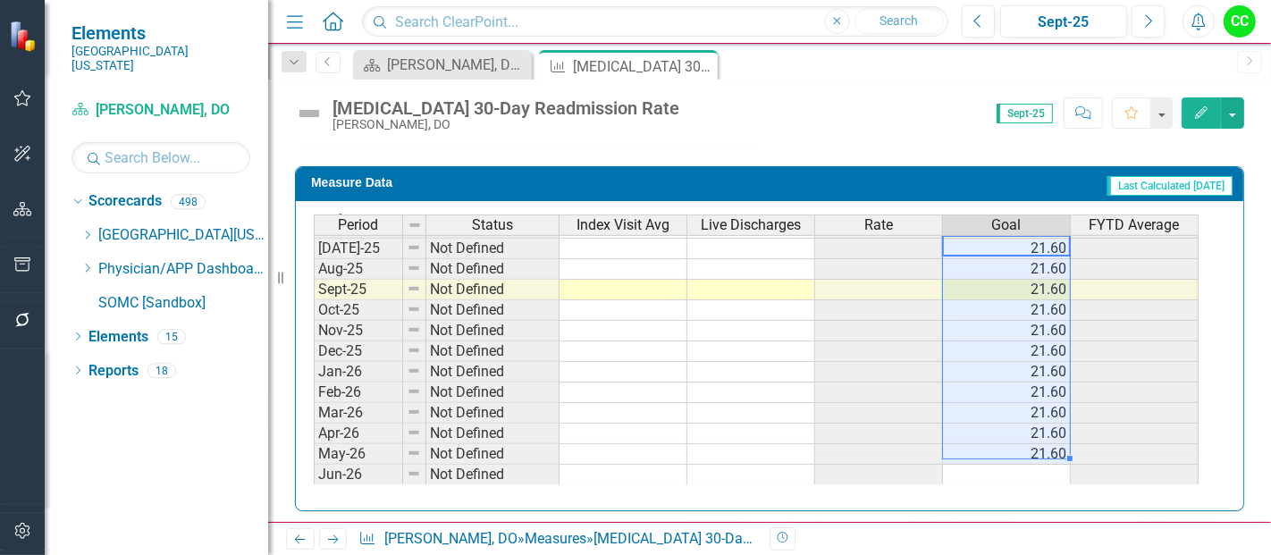
drag, startPoint x: 1037, startPoint y: 313, endPoint x: 1029, endPoint y: 438, distance: 125.3
click at [1029, 438] on tbody "Apr-24 Not Defined May-24 Not Defined Jun-24 Not Defined [DATE]-24 Not Defined …" at bounding box center [756, 207] width 885 height 556
click at [1025, 465] on td at bounding box center [1007, 475] width 128 height 21
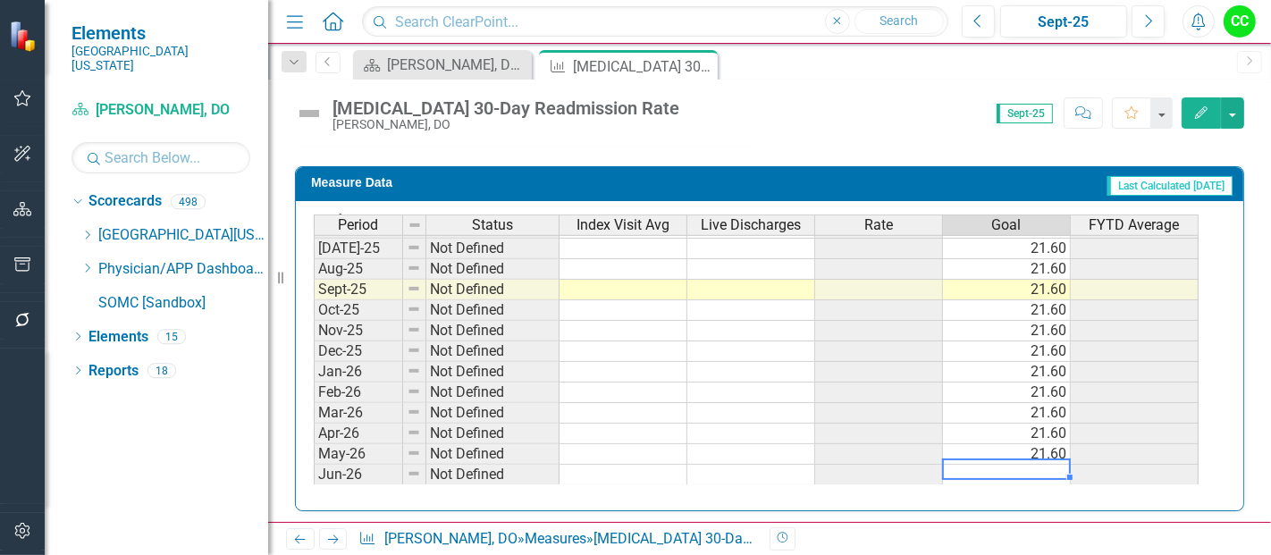
type textarea "21.6"
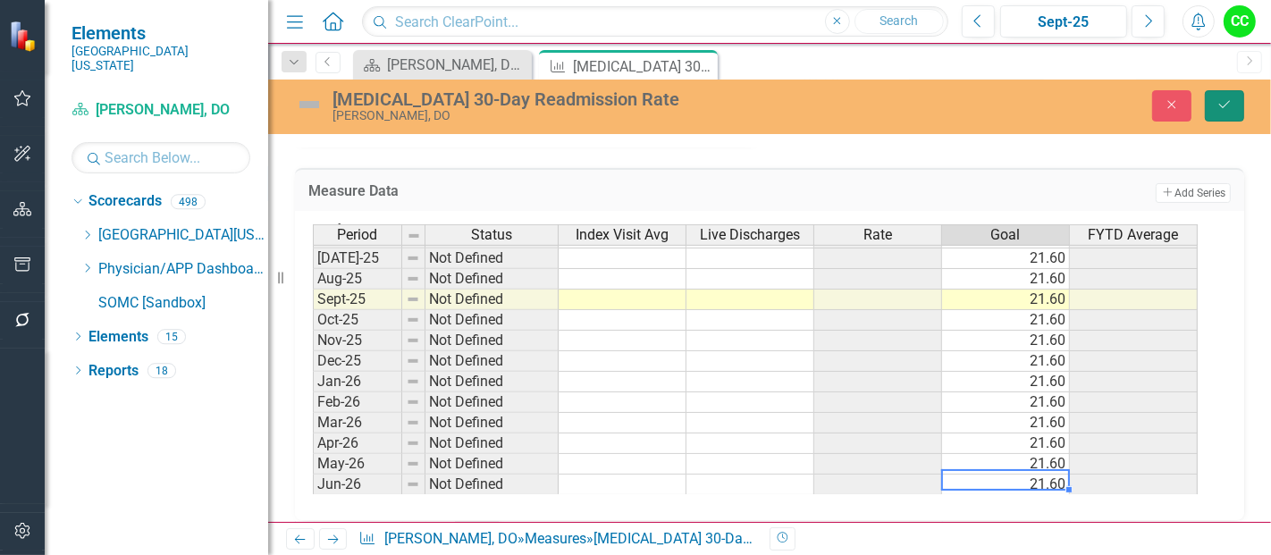
click at [1230, 103] on icon "Save" at bounding box center [1224, 104] width 16 height 13
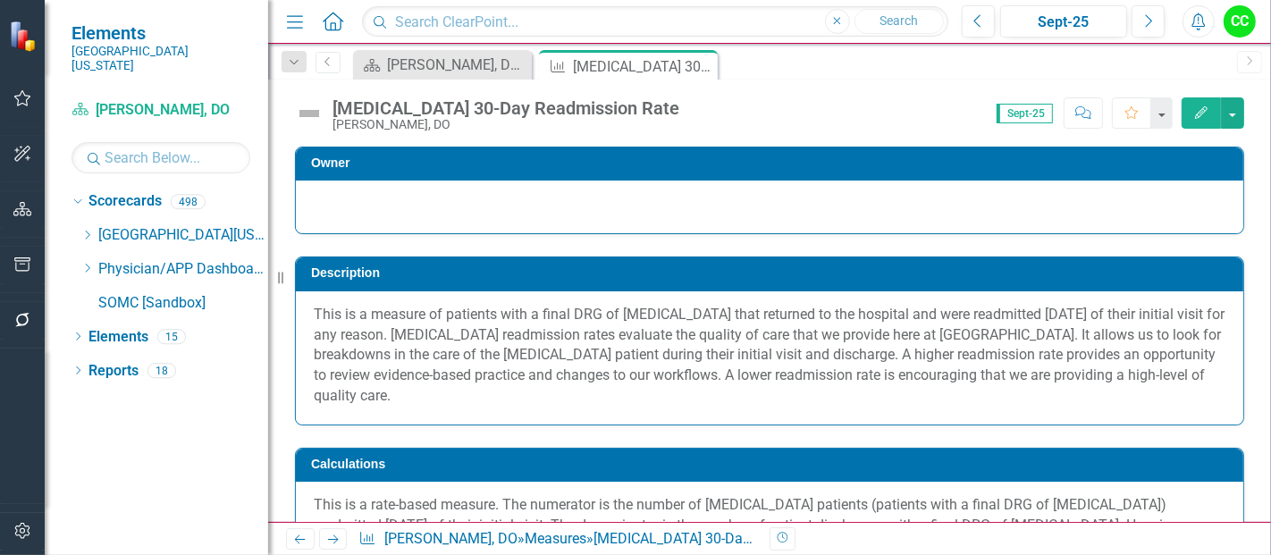
click at [1205, 106] on icon "button" at bounding box center [1201, 112] width 13 height 13
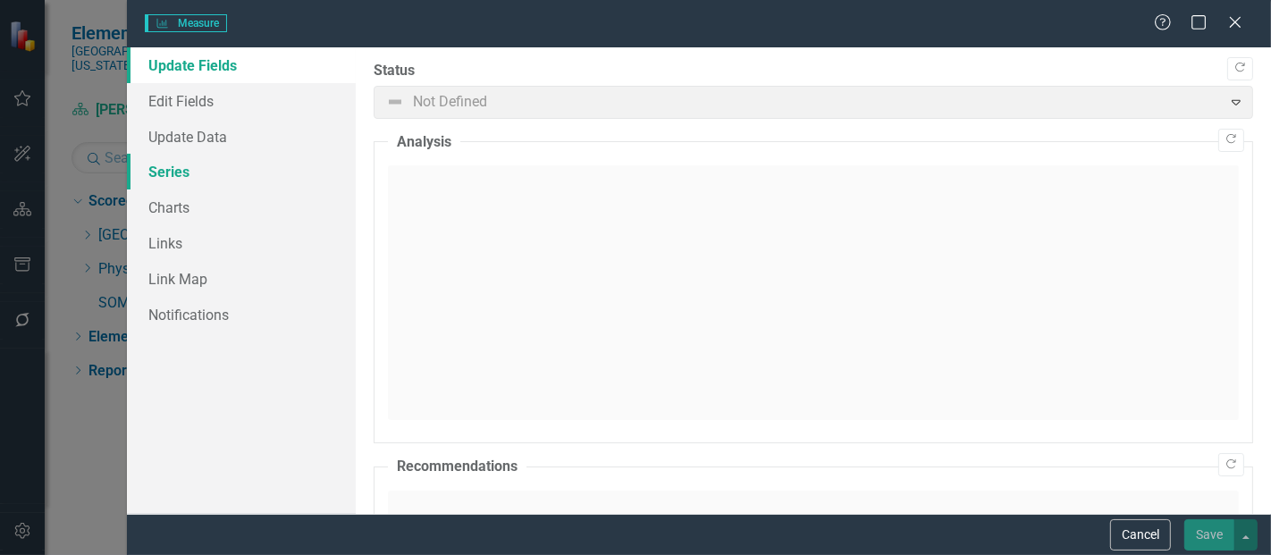
click at [180, 172] on link "Series" at bounding box center [241, 172] width 229 height 36
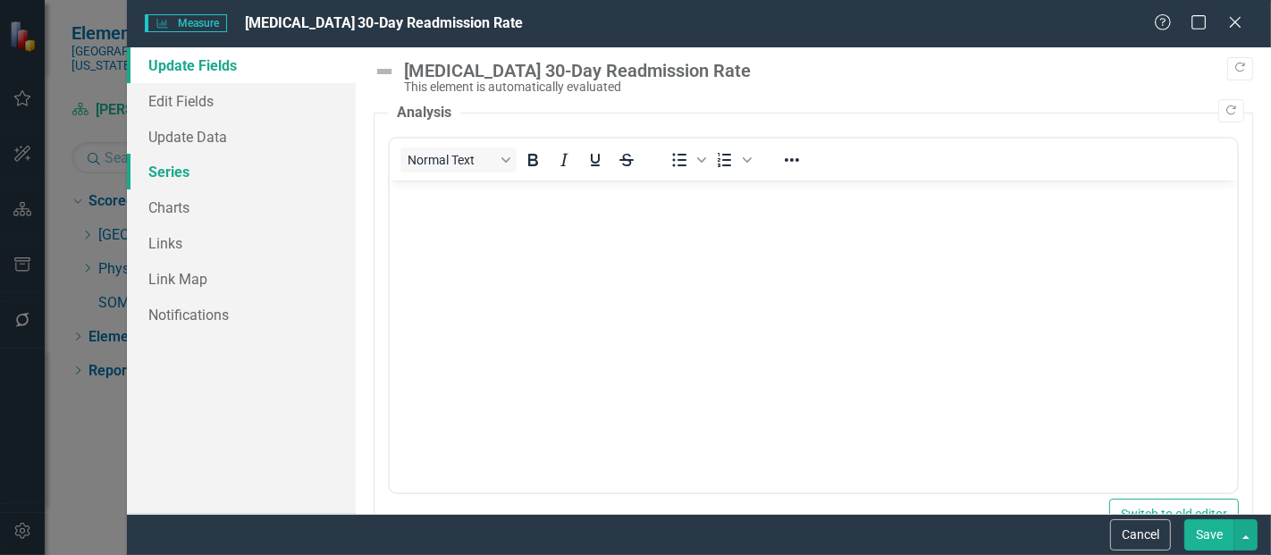
click at [190, 171] on link "Series" at bounding box center [241, 172] width 229 height 36
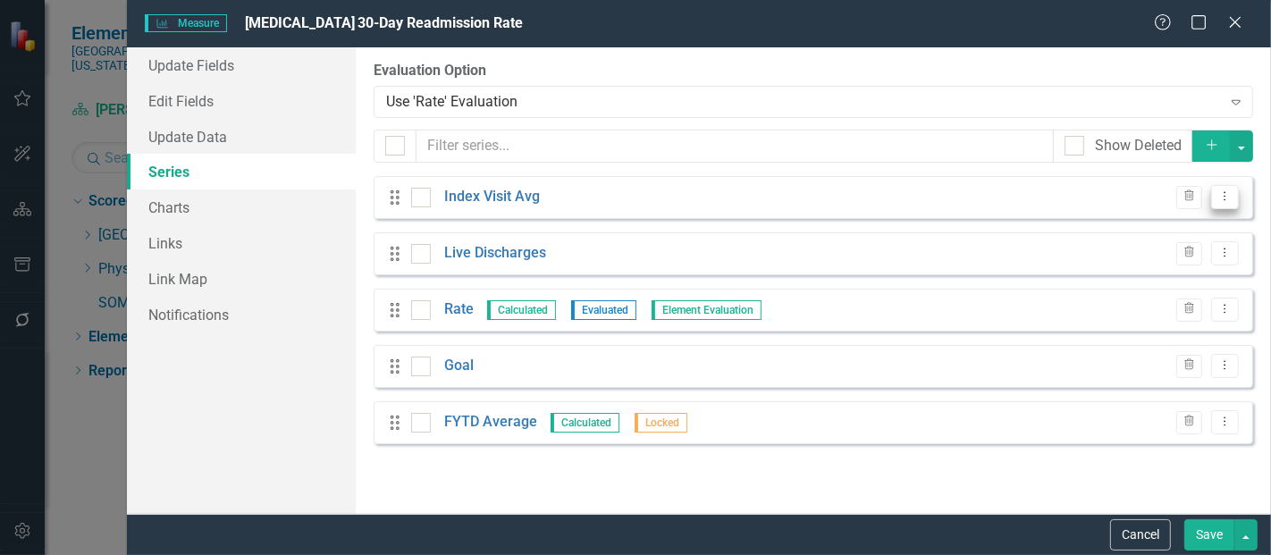
click at [1220, 197] on icon "Dropdown Menu" at bounding box center [1224, 196] width 15 height 12
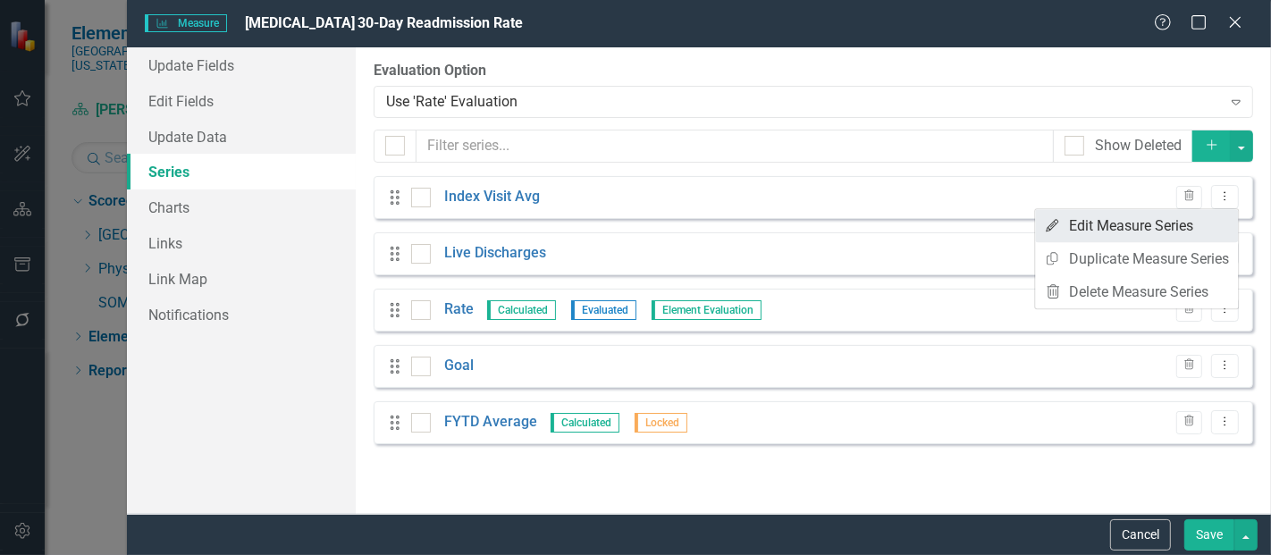
click at [1188, 236] on link "Edit Edit Measure Series" at bounding box center [1136, 225] width 203 height 33
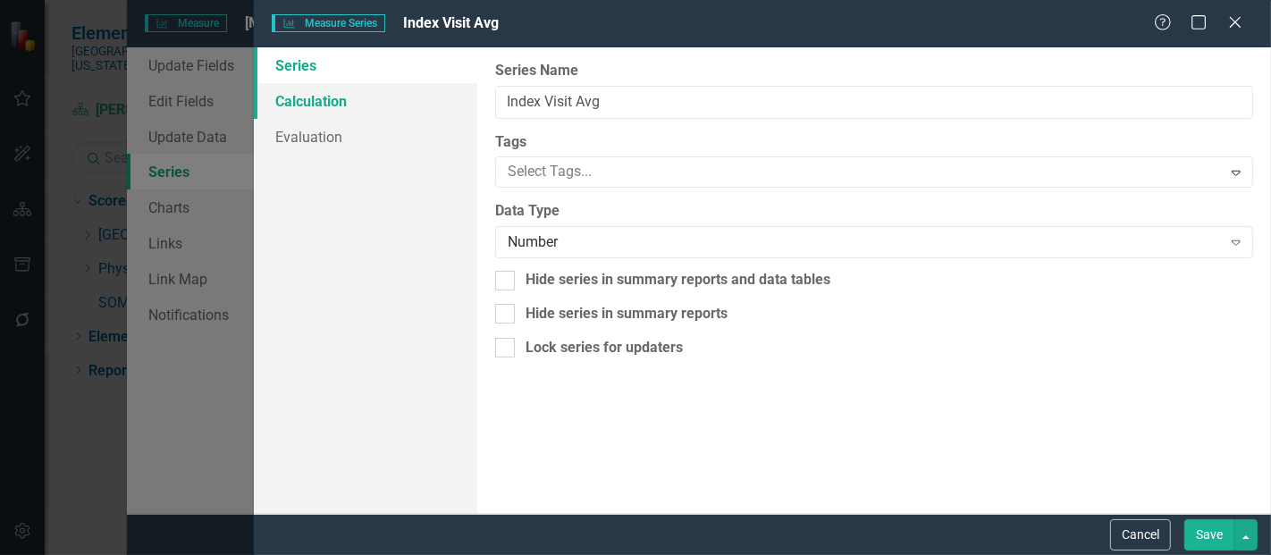
click at [310, 98] on link "Calculation" at bounding box center [365, 101] width 223 height 36
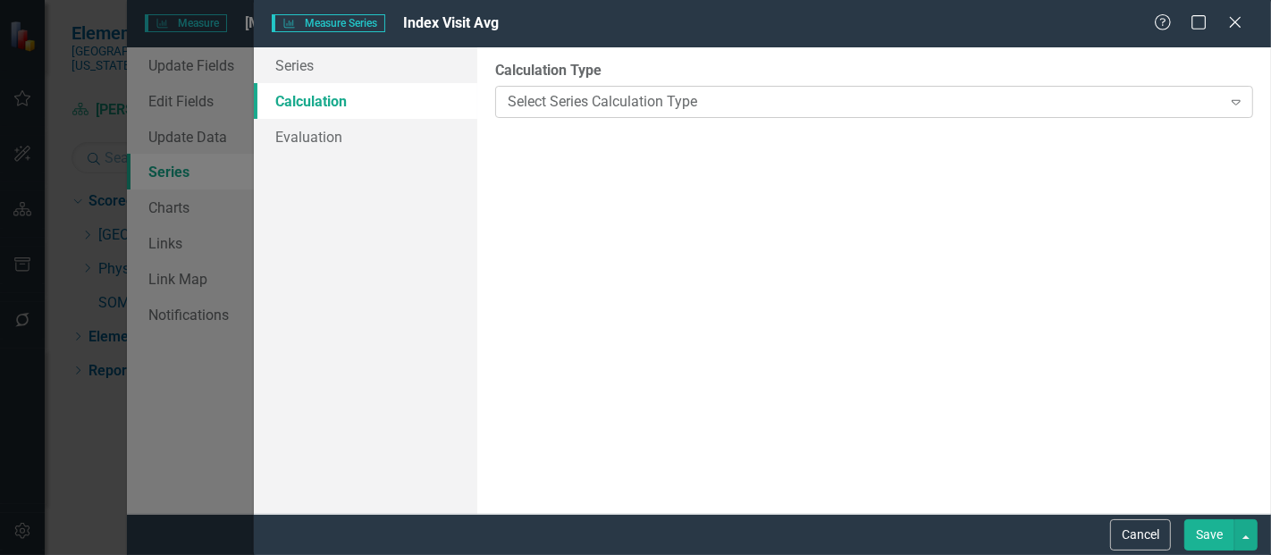
click at [594, 97] on div "Select Series Calculation Type" at bounding box center [864, 101] width 713 height 21
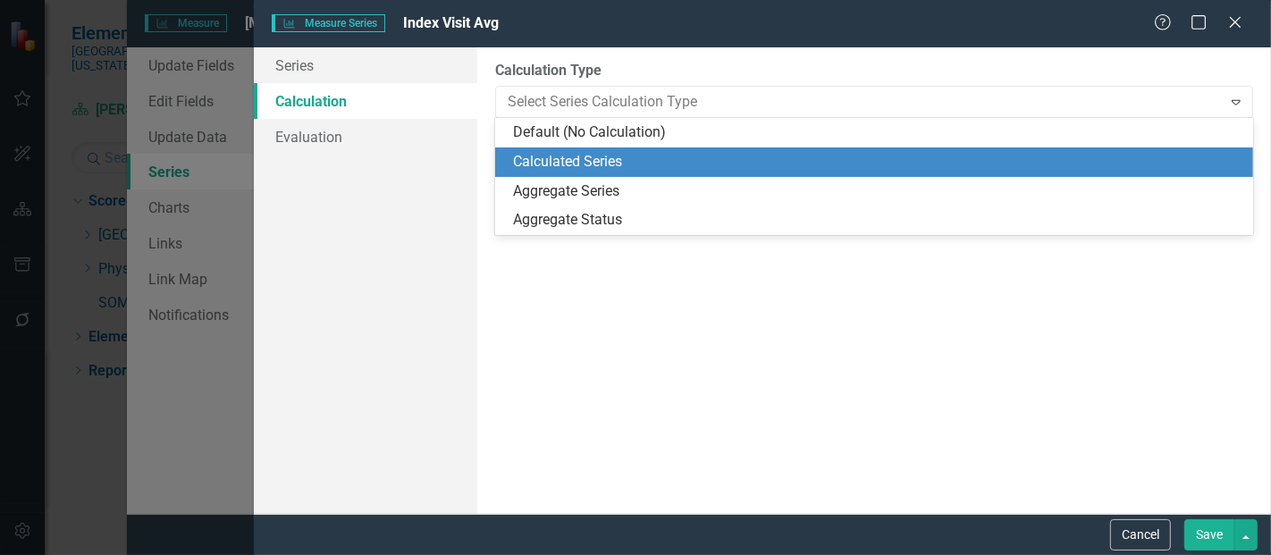
click at [640, 154] on div "Calculated Series" at bounding box center [877, 162] width 729 height 21
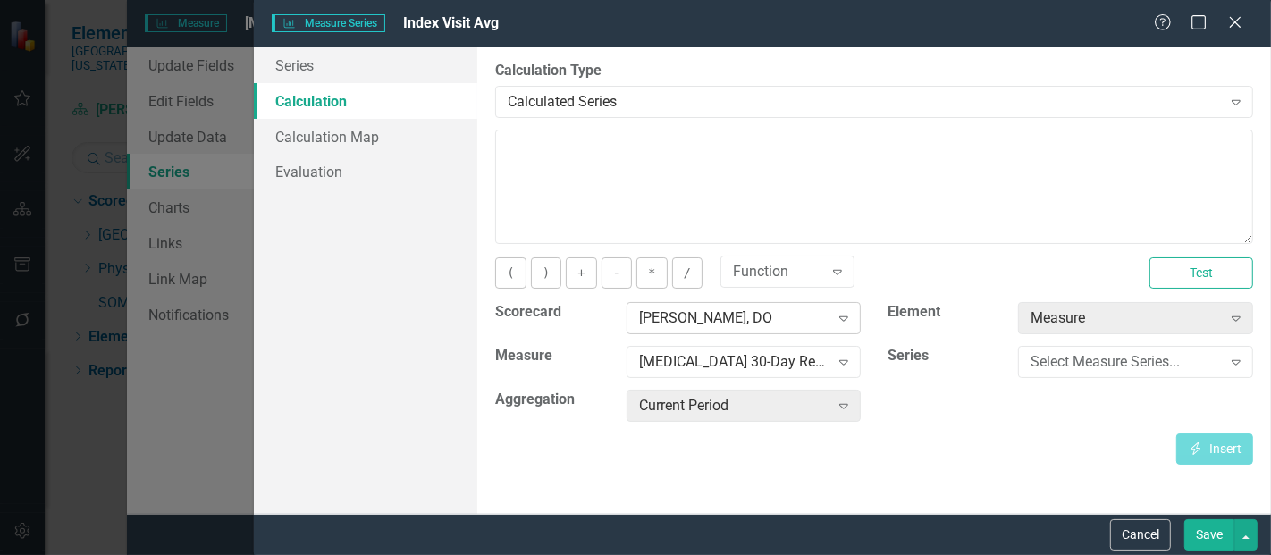
click at [721, 322] on div "[PERSON_NAME], DO" at bounding box center [734, 318] width 190 height 21
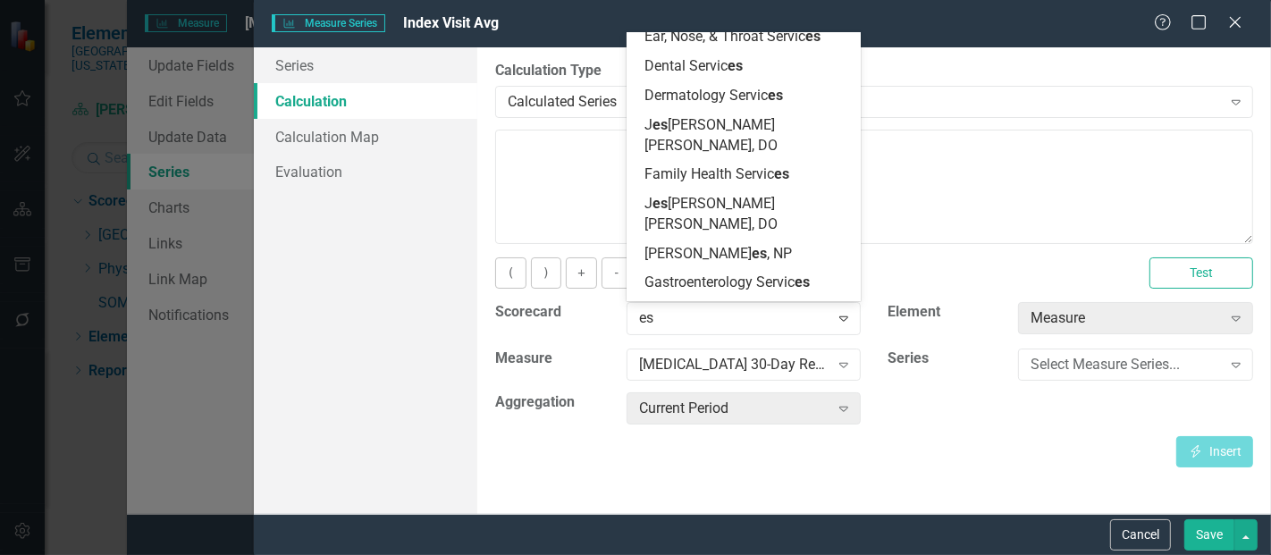
type input "esc"
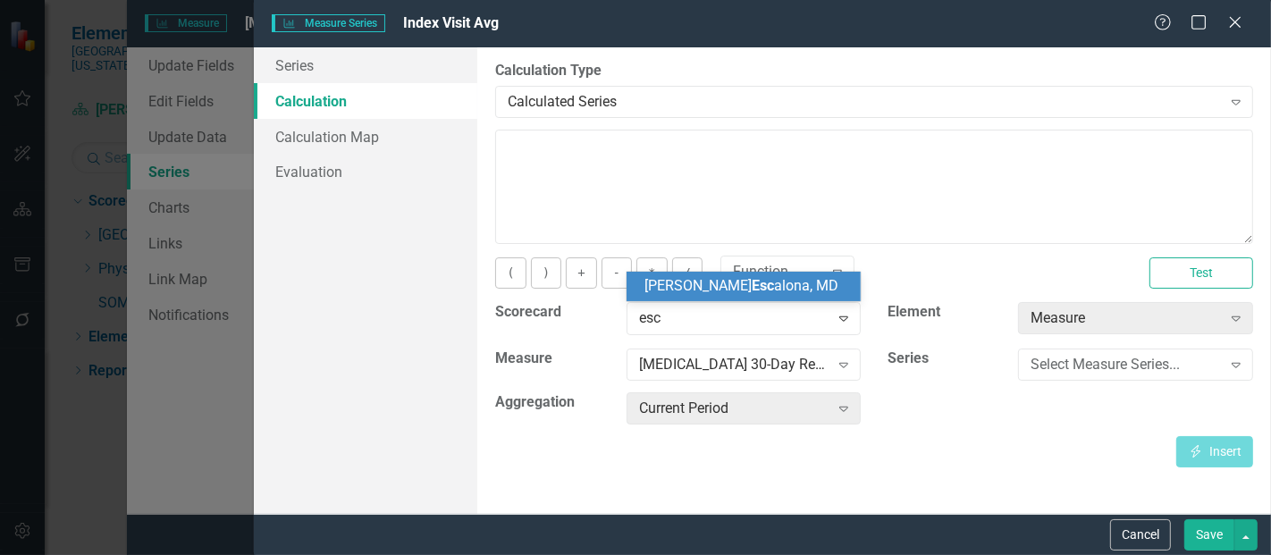
click at [737, 287] on span "[PERSON_NAME] Esc [PERSON_NAME], MD" at bounding box center [741, 285] width 194 height 17
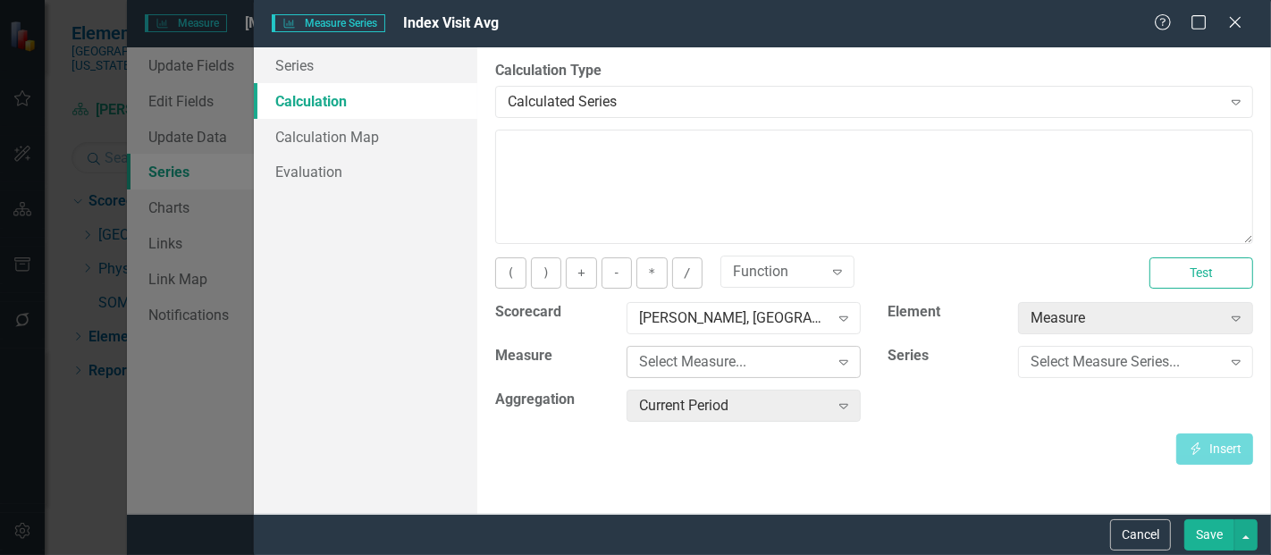
click at [713, 359] on div "Select Measure..." at bounding box center [734, 362] width 190 height 21
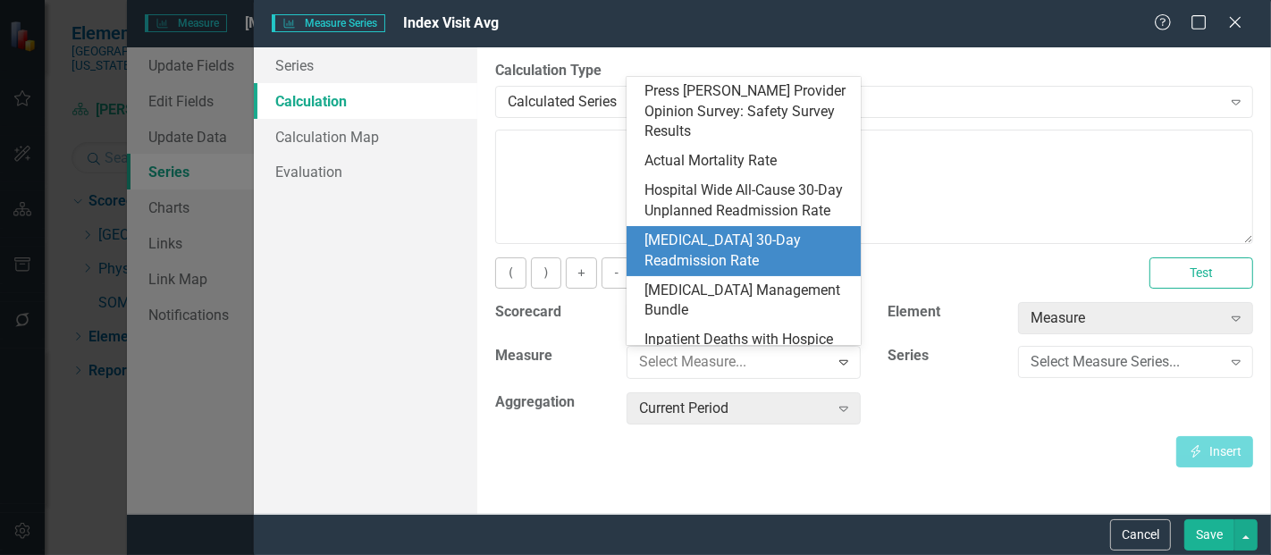
click at [729, 242] on div "[MEDICAL_DATA] 30-Day Readmission Rate" at bounding box center [747, 251] width 206 height 41
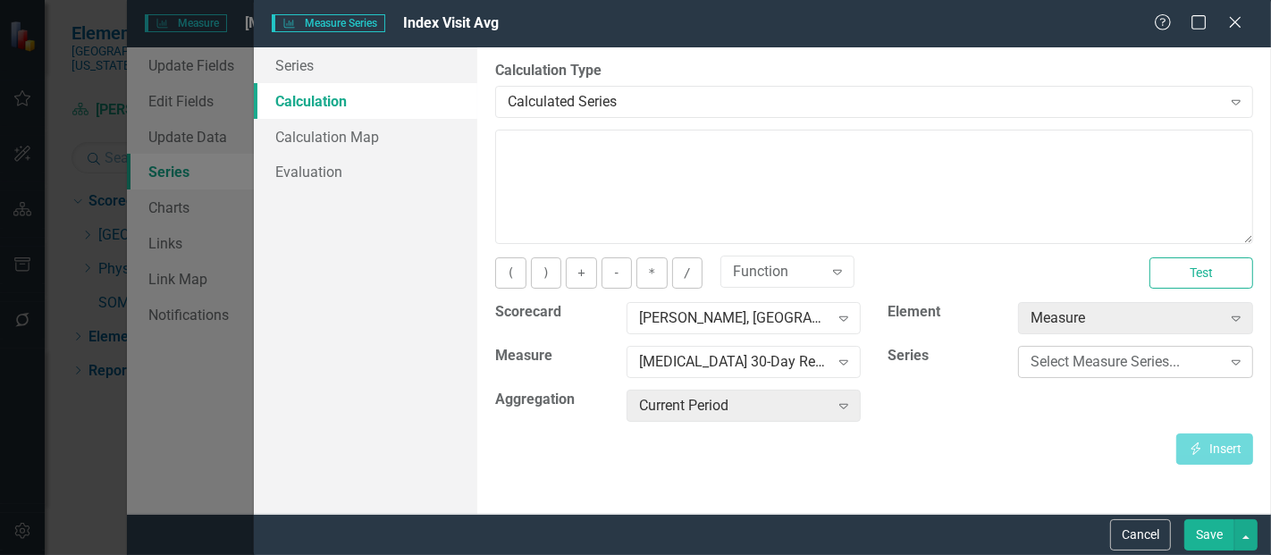
click at [1044, 358] on div "Select Measure Series..." at bounding box center [1125, 362] width 190 height 21
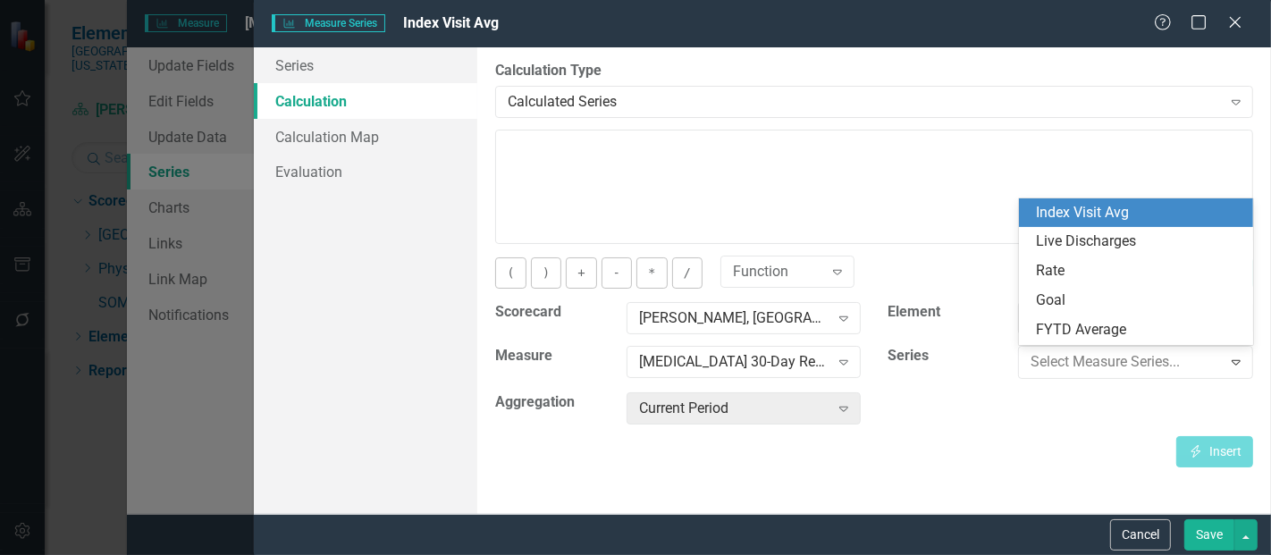
click at [1091, 224] on div "Index Visit Avg" at bounding box center [1136, 212] width 235 height 29
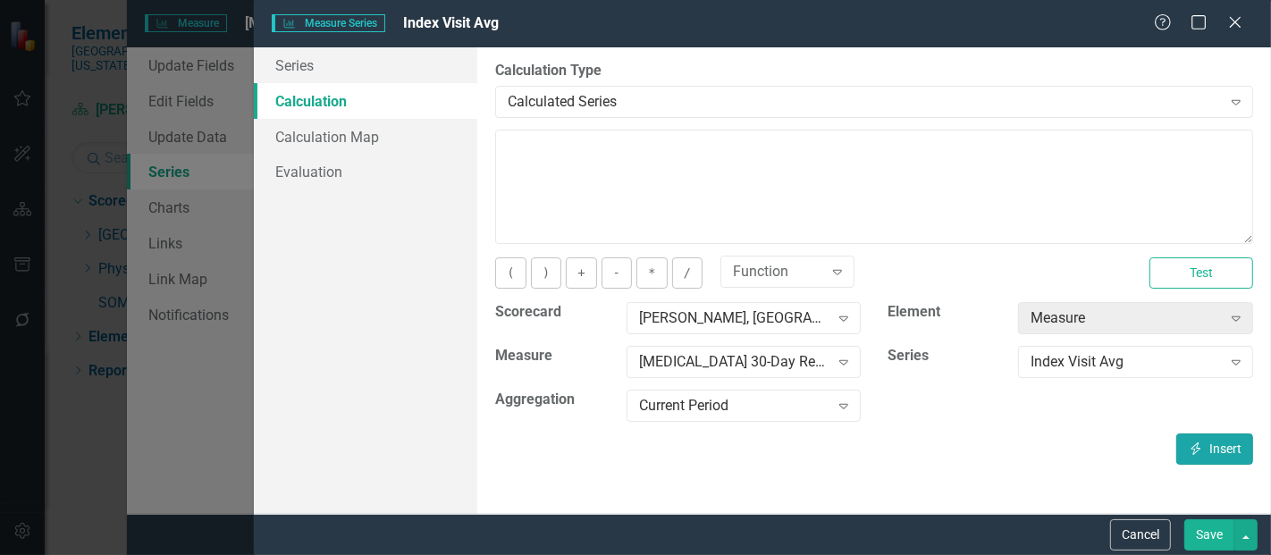
click at [1208, 449] on button "Insert Insert" at bounding box center [1214, 448] width 77 height 31
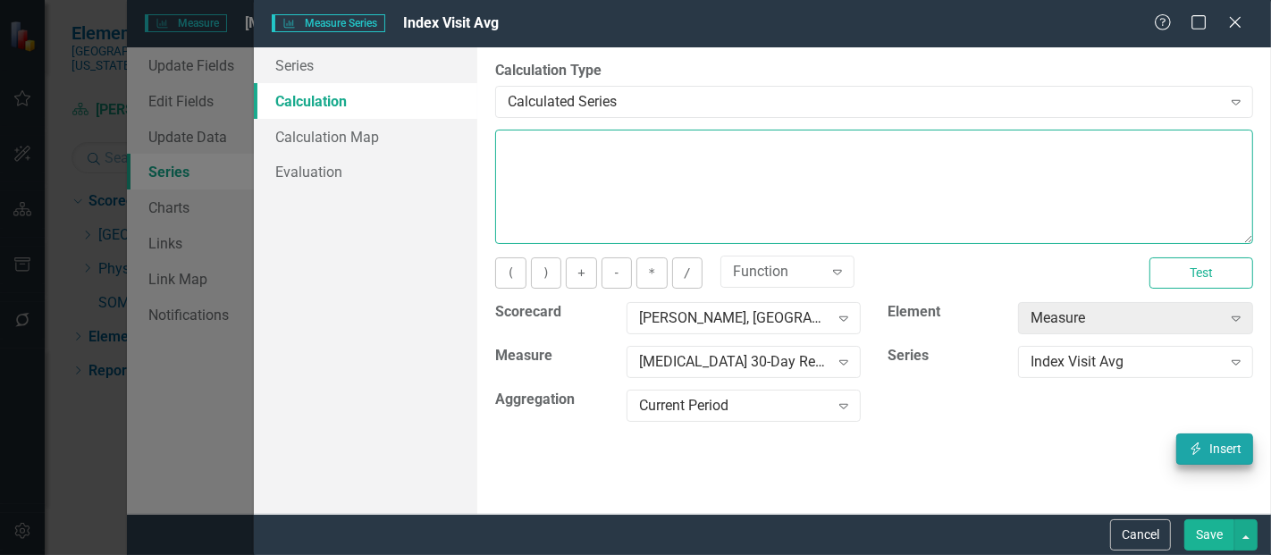
type textarea "[m1423471][Index Visit Avg][CurrentPeriod]"
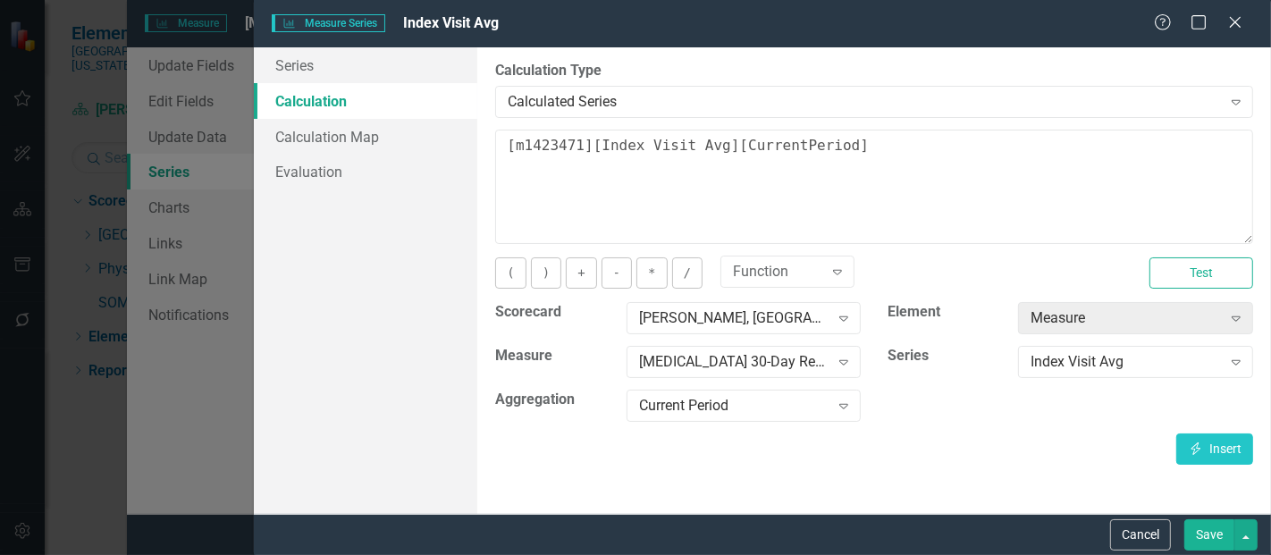
click at [1213, 529] on button "Save" at bounding box center [1209, 534] width 50 height 31
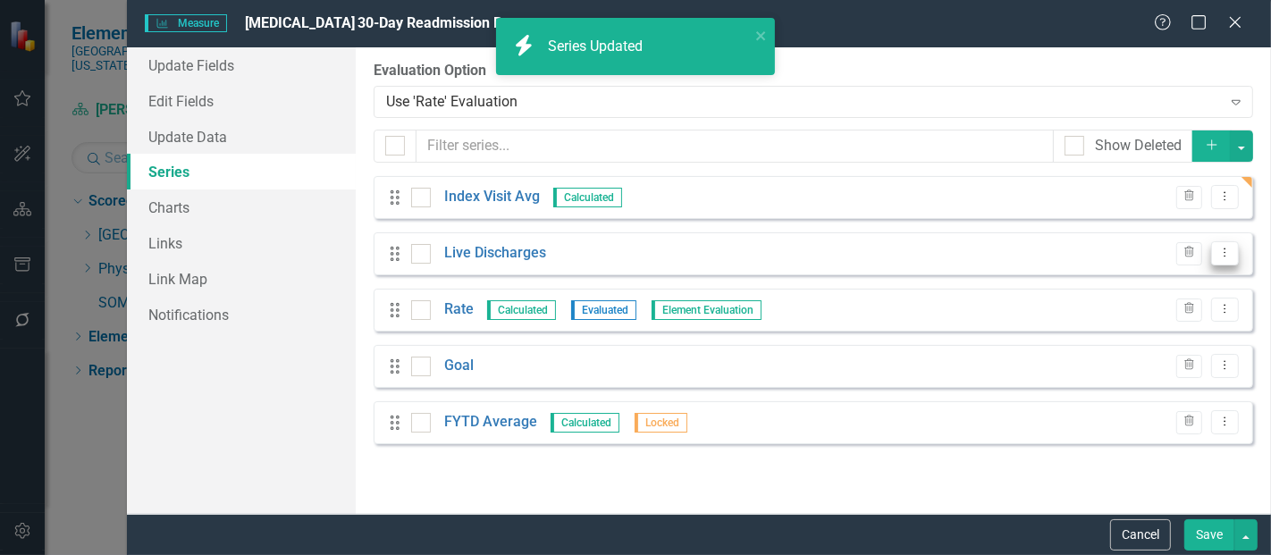
click at [1228, 254] on icon "Dropdown Menu" at bounding box center [1224, 253] width 15 height 12
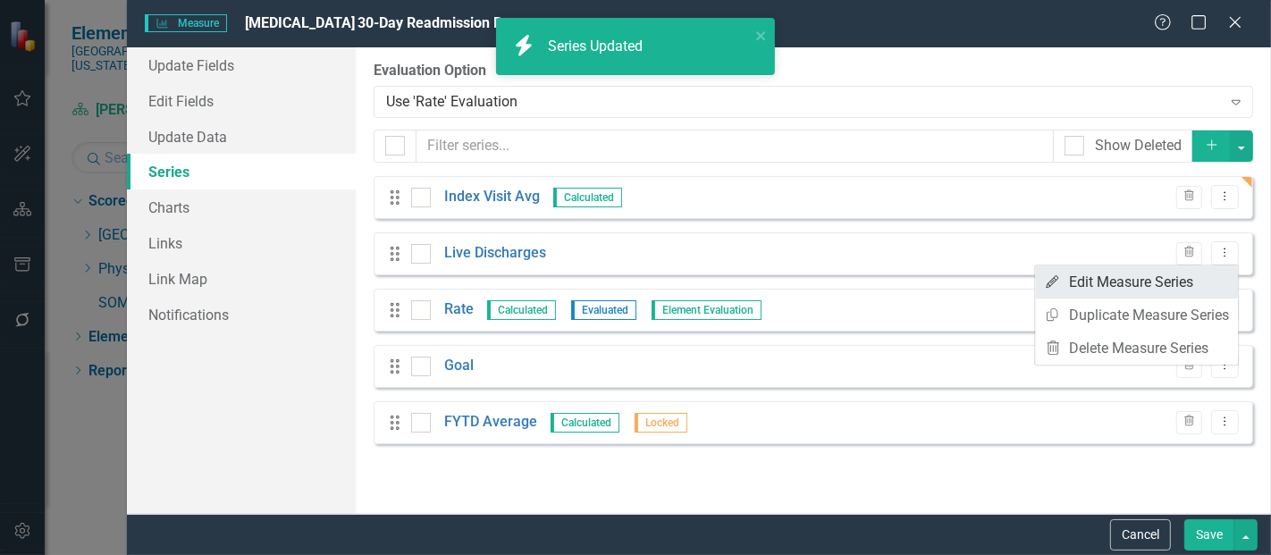
click at [1079, 274] on link "Edit Edit Measure Series" at bounding box center [1136, 281] width 203 height 33
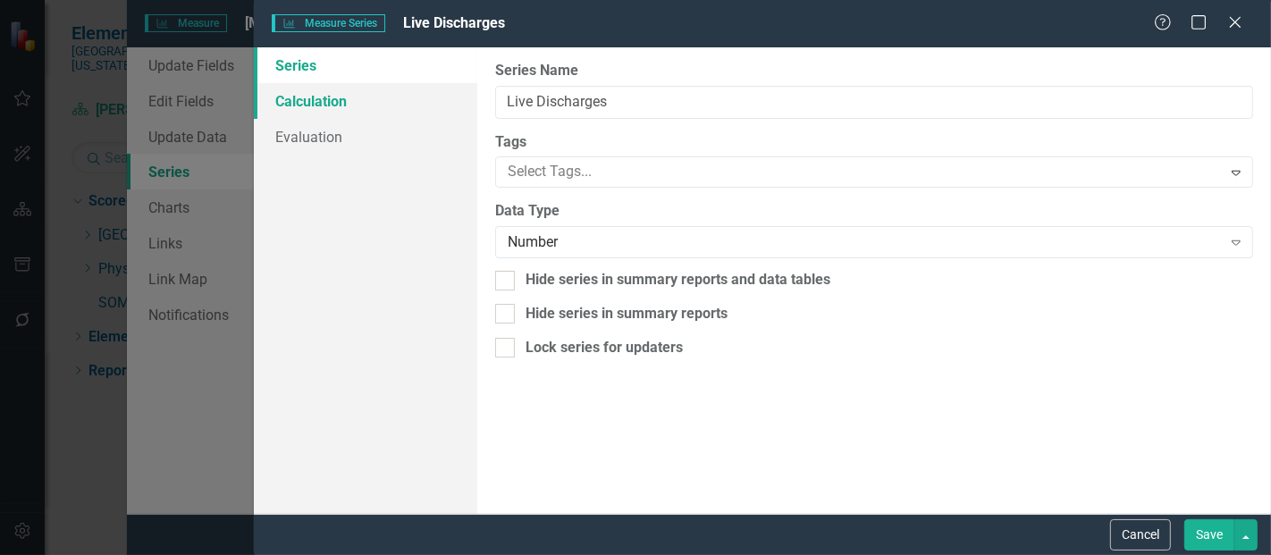
click at [298, 104] on link "Calculation" at bounding box center [365, 101] width 223 height 36
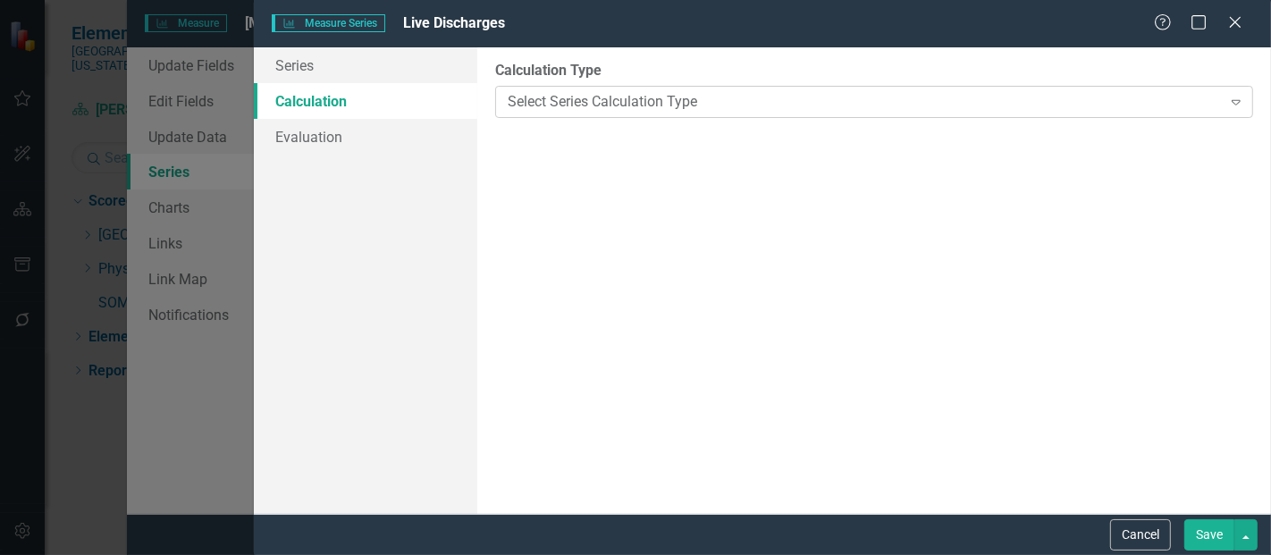
click at [586, 109] on div "Select Series Calculation Type" at bounding box center [864, 101] width 713 height 21
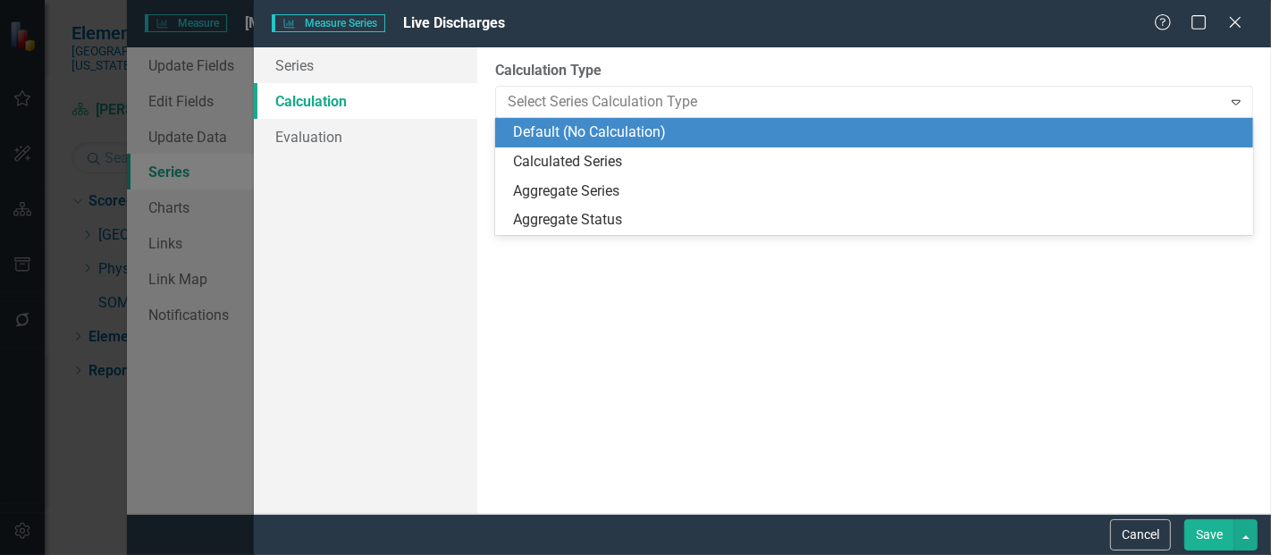
click at [583, 148] on div "Calculated Series" at bounding box center [874, 161] width 758 height 29
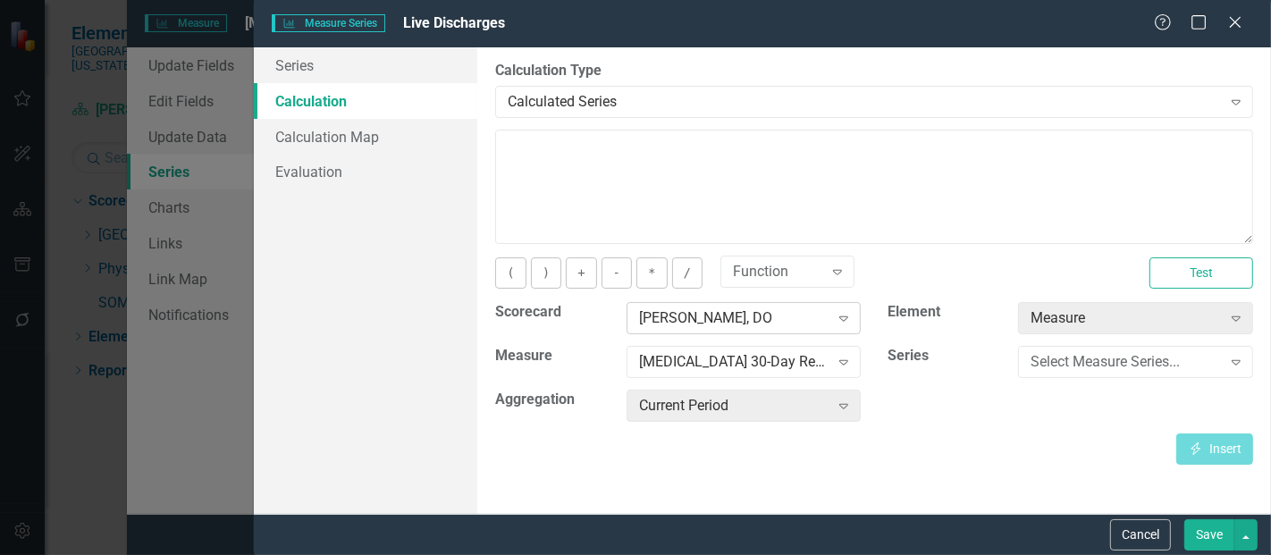
click at [715, 310] on div "[PERSON_NAME], DO" at bounding box center [734, 318] width 190 height 21
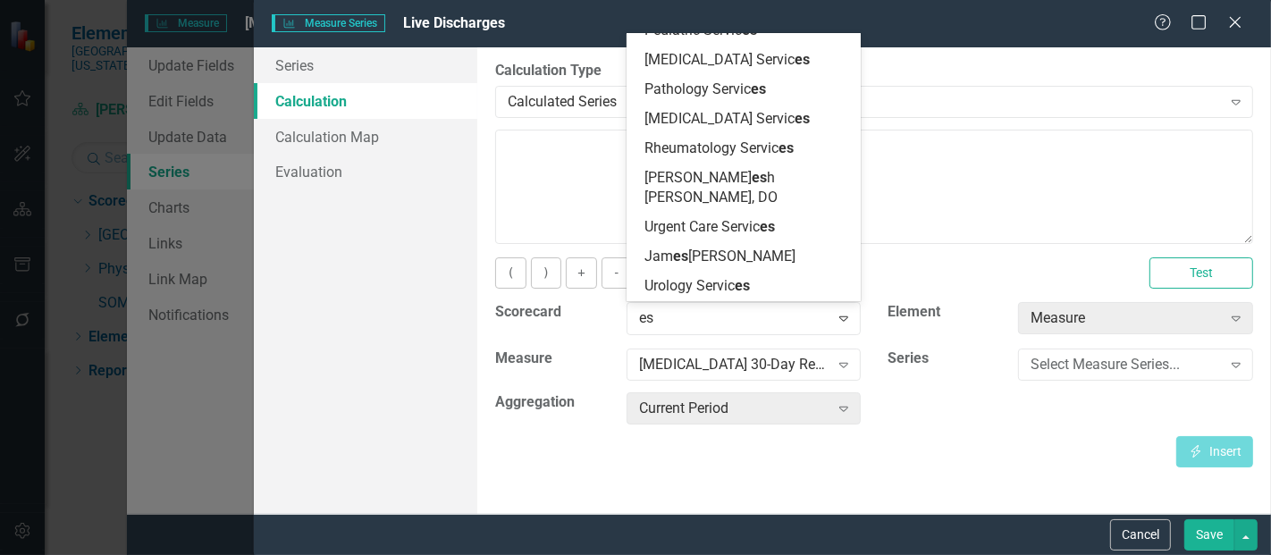
type input "esc"
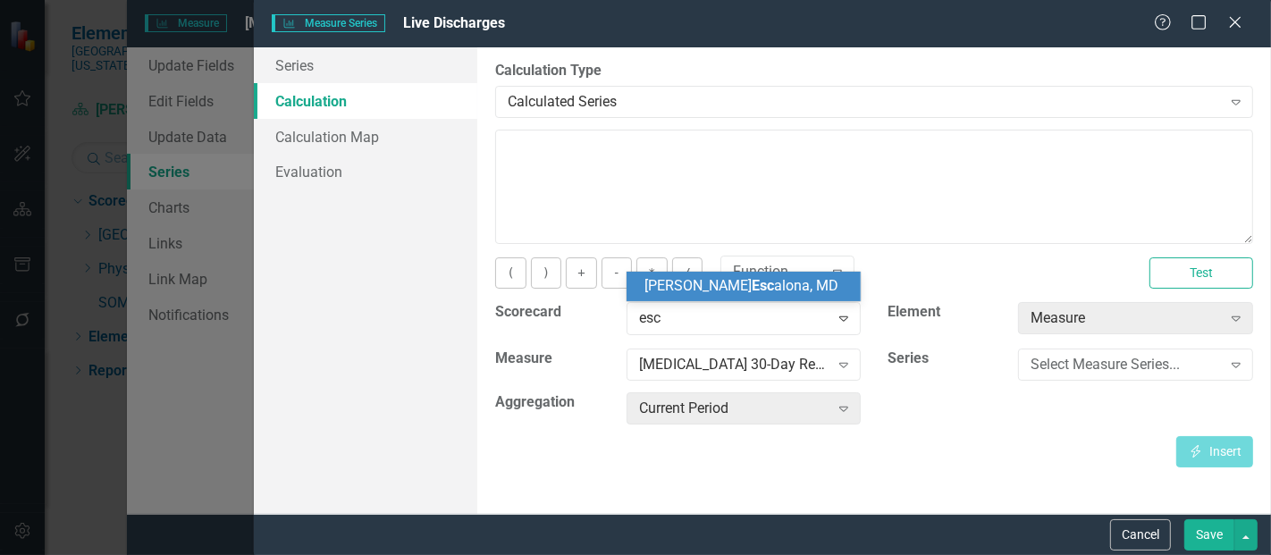
click at [734, 285] on span "Tanya Esc alona, MD" at bounding box center [741, 285] width 194 height 17
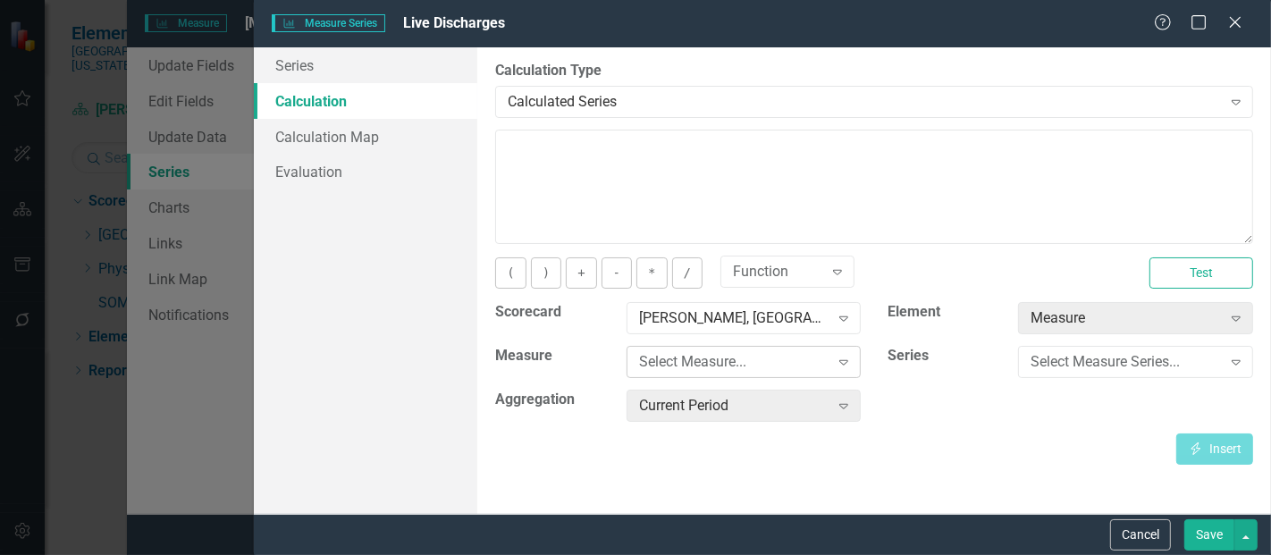
click at [713, 366] on div "Select Measure..." at bounding box center [734, 362] width 190 height 21
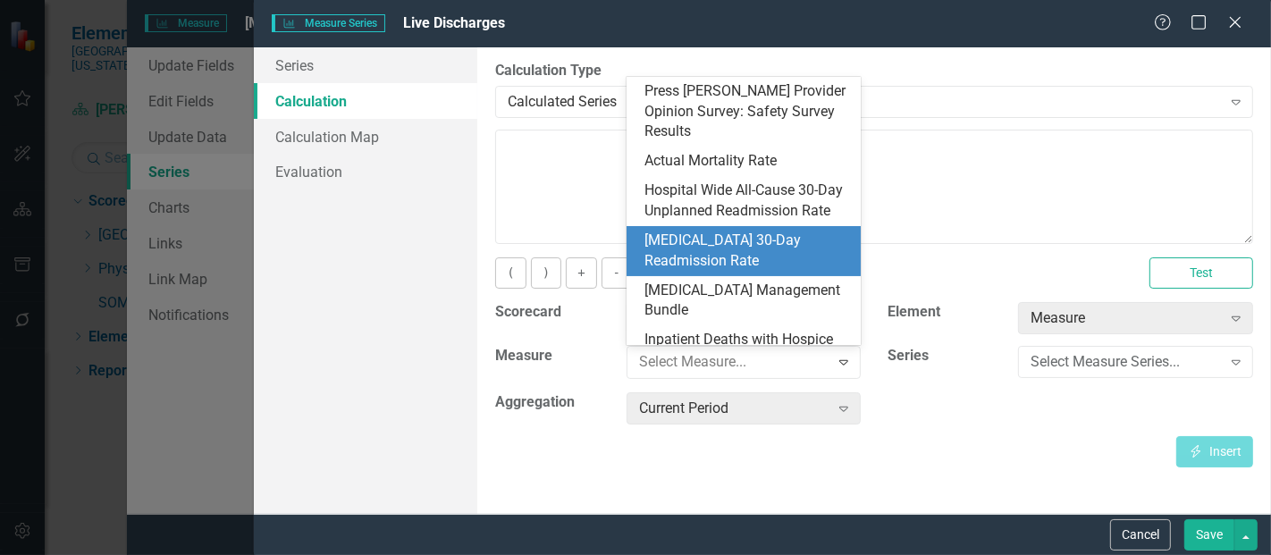
click at [671, 250] on div "[MEDICAL_DATA] 30-Day Readmission Rate" at bounding box center [747, 251] width 206 height 41
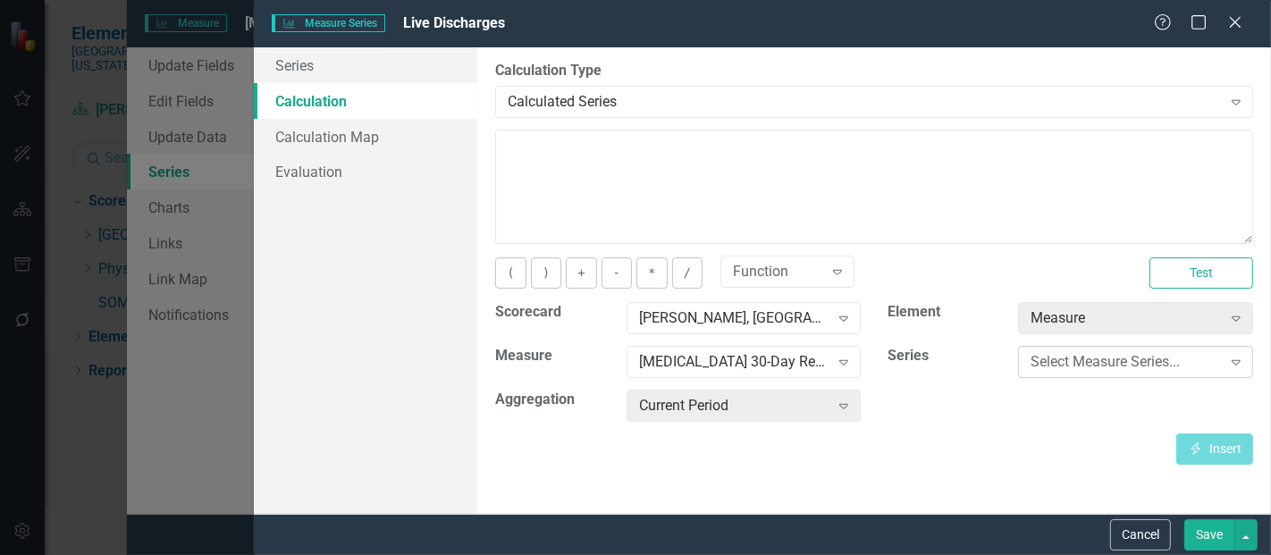
click at [1047, 368] on div "Select Measure Series..." at bounding box center [1125, 362] width 190 height 21
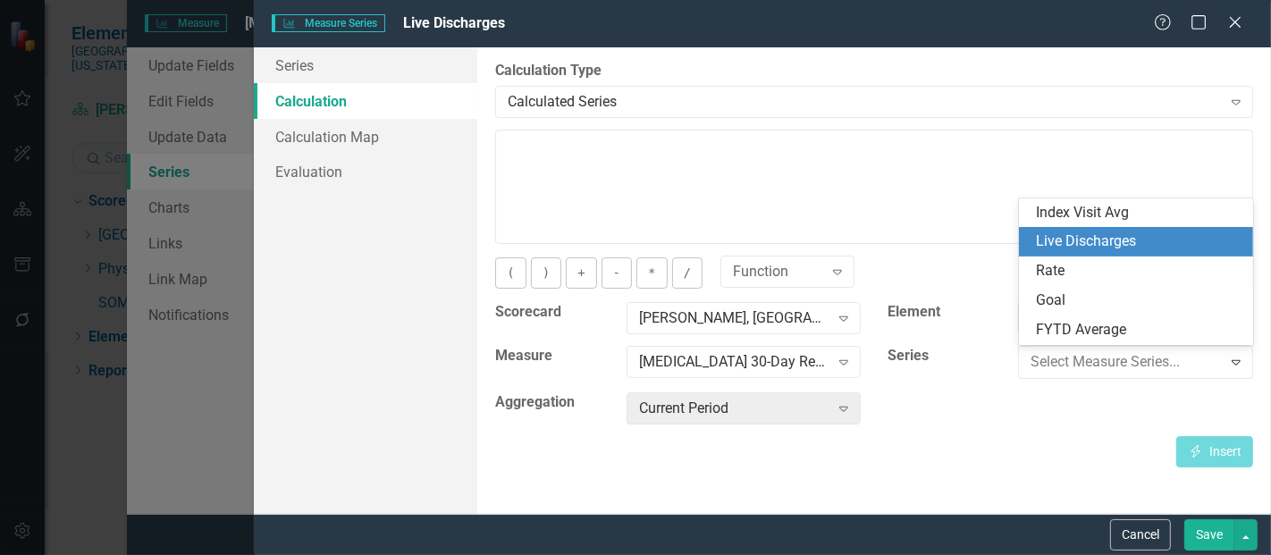
click at [1090, 236] on div "Live Discharges" at bounding box center [1140, 241] width 206 height 21
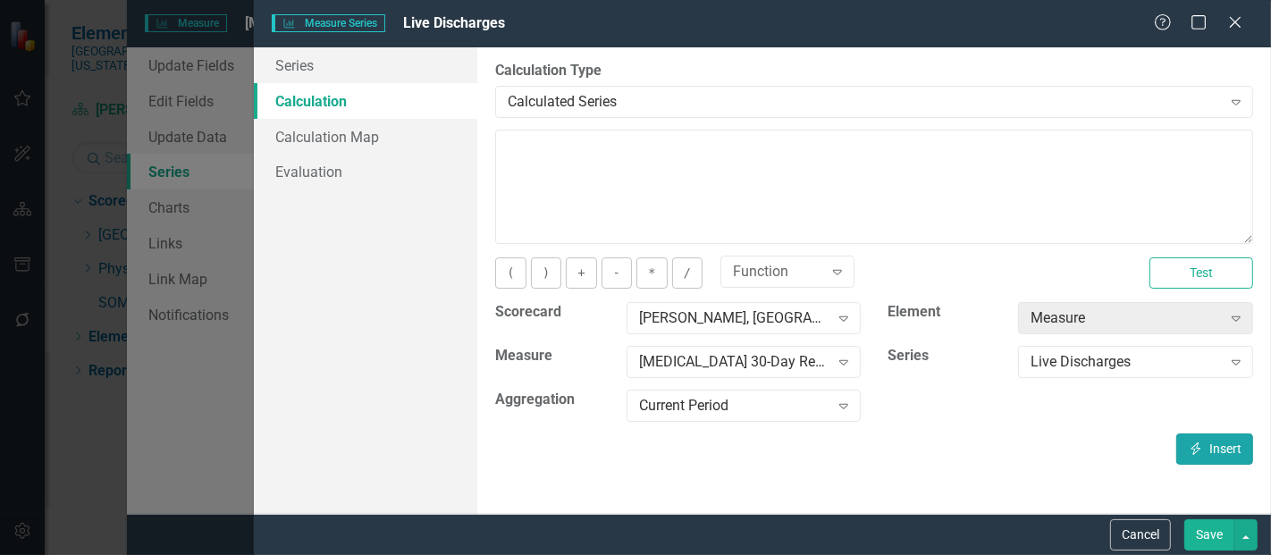
click at [1196, 446] on icon "button" at bounding box center [1196, 448] width 10 height 13
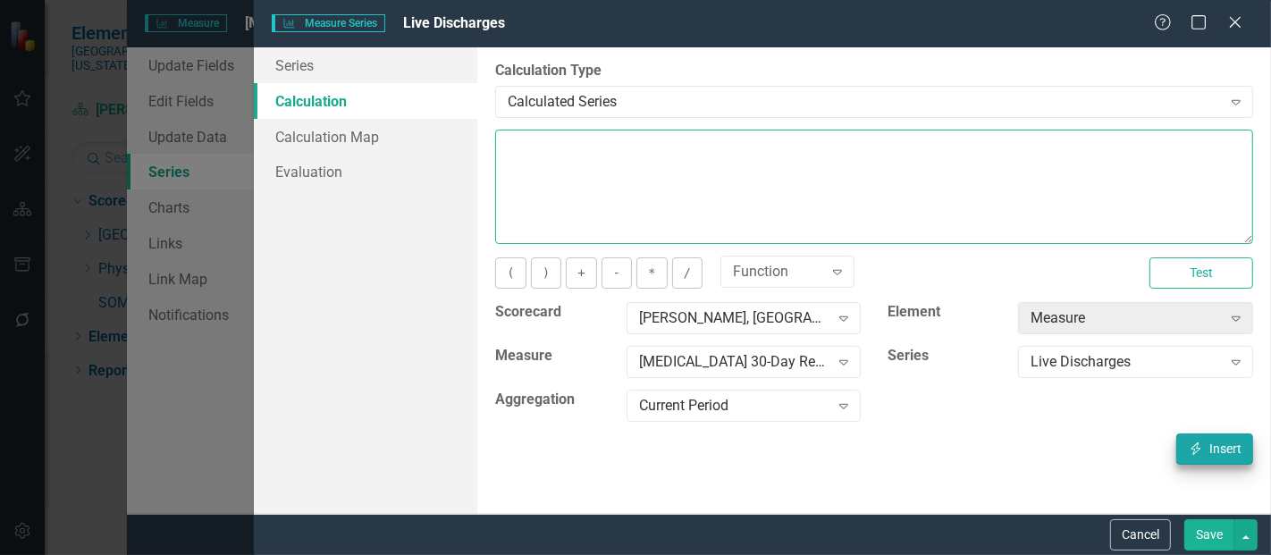
type textarea "[m1423471][Live Discharges][CurrentPeriod]"
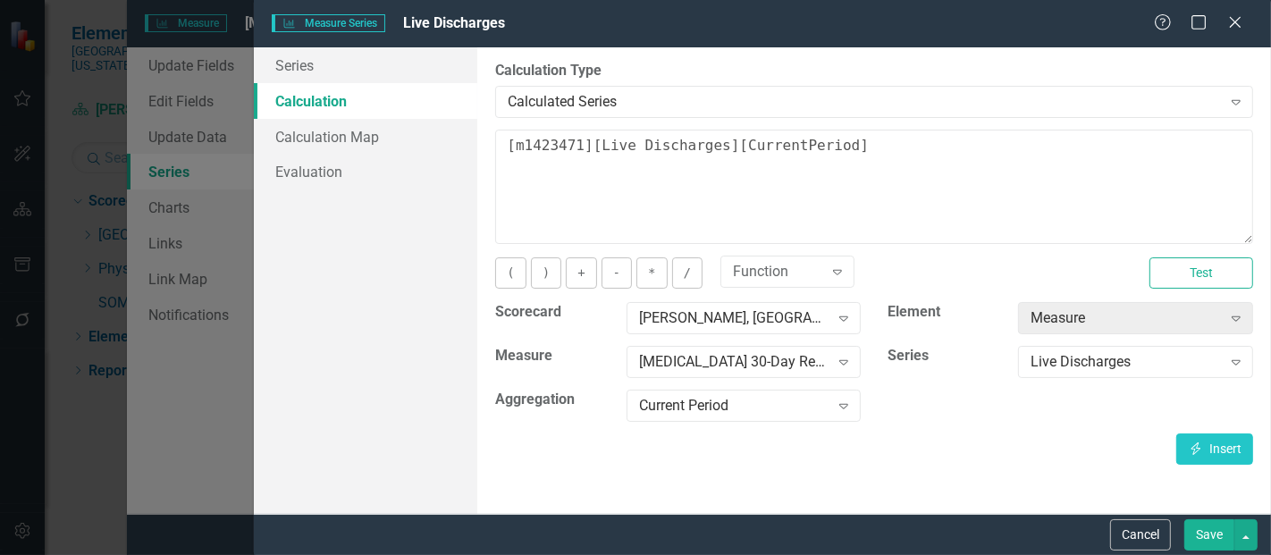
click at [1206, 534] on button "Save" at bounding box center [1209, 534] width 50 height 31
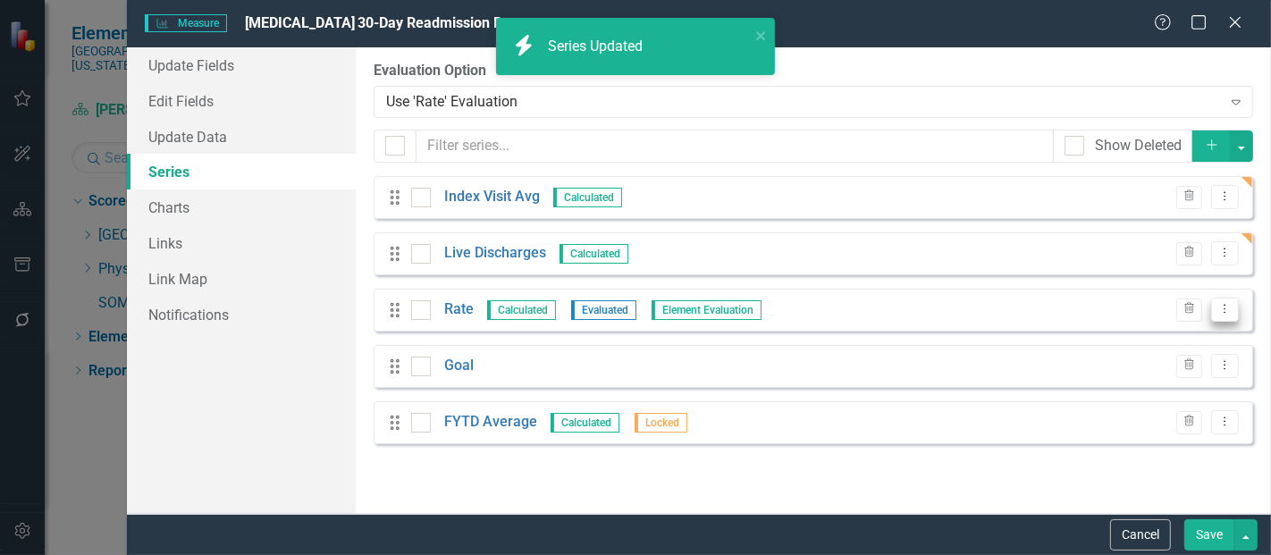
click at [1224, 308] on icon "Dropdown Menu" at bounding box center [1224, 309] width 15 height 12
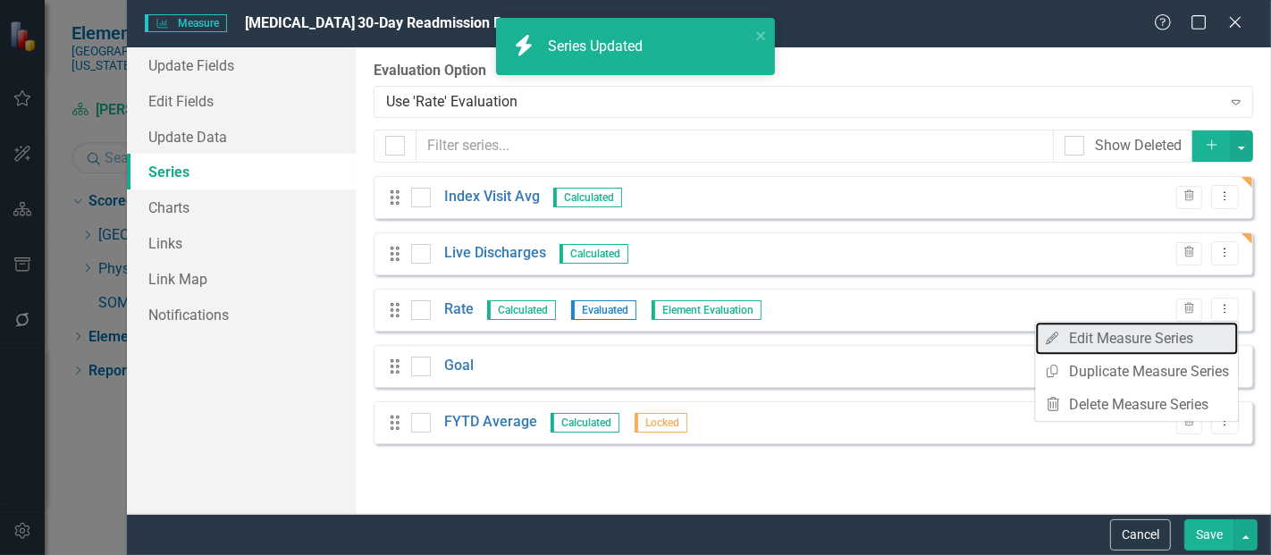
click at [1180, 334] on link "Edit Edit Measure Series" at bounding box center [1136, 338] width 203 height 33
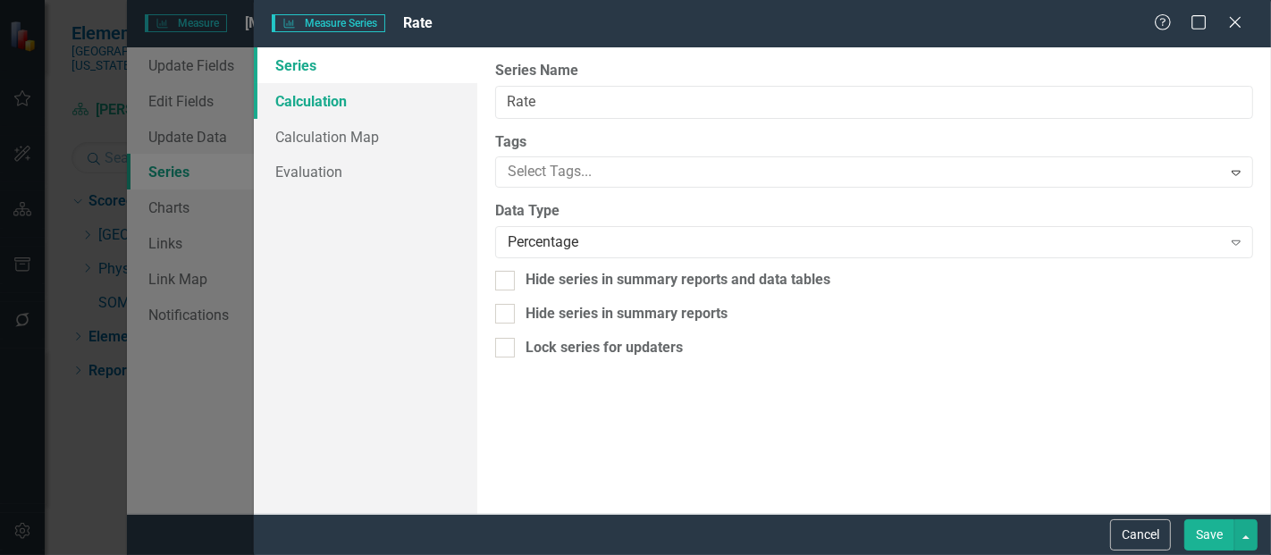
click at [325, 105] on link "Calculation" at bounding box center [365, 101] width 223 height 36
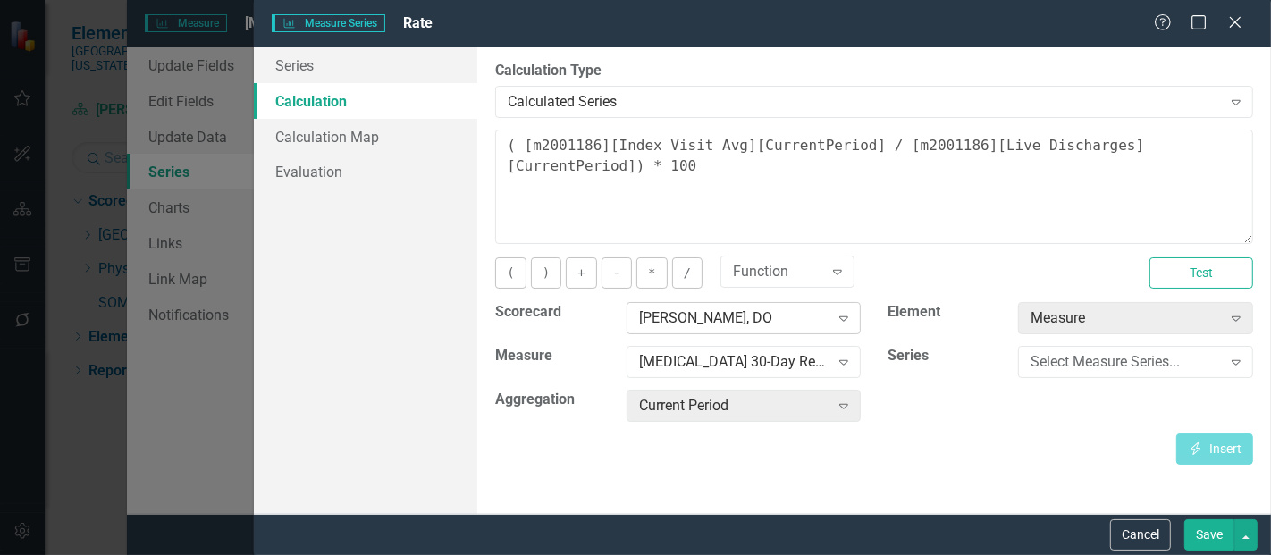
click at [719, 310] on div "[PERSON_NAME], DO" at bounding box center [734, 318] width 190 height 21
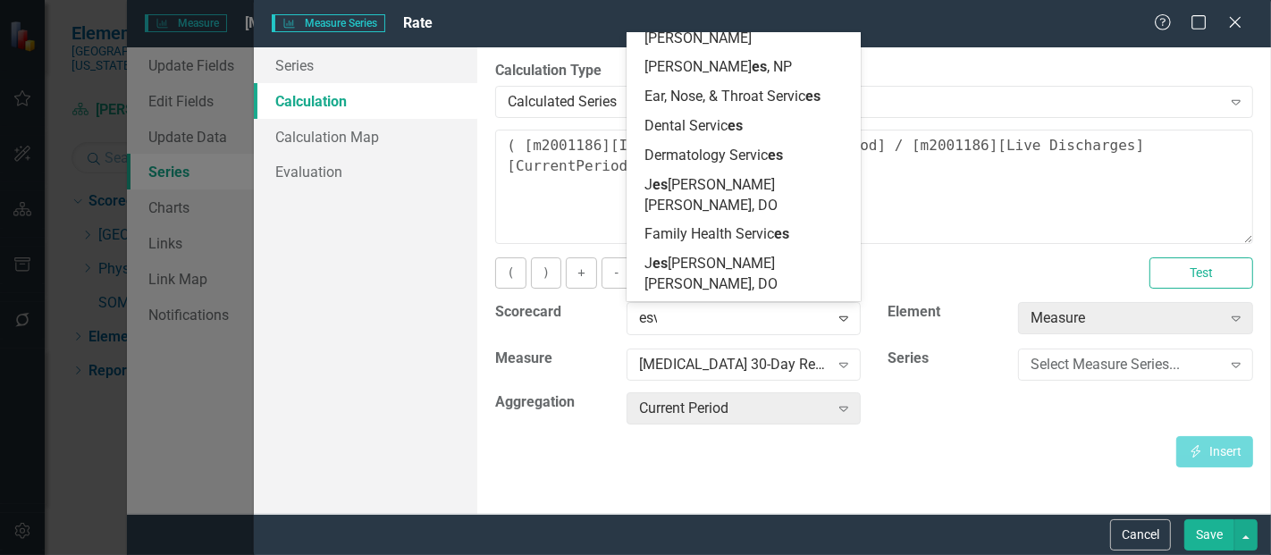
scroll to position [0, 0]
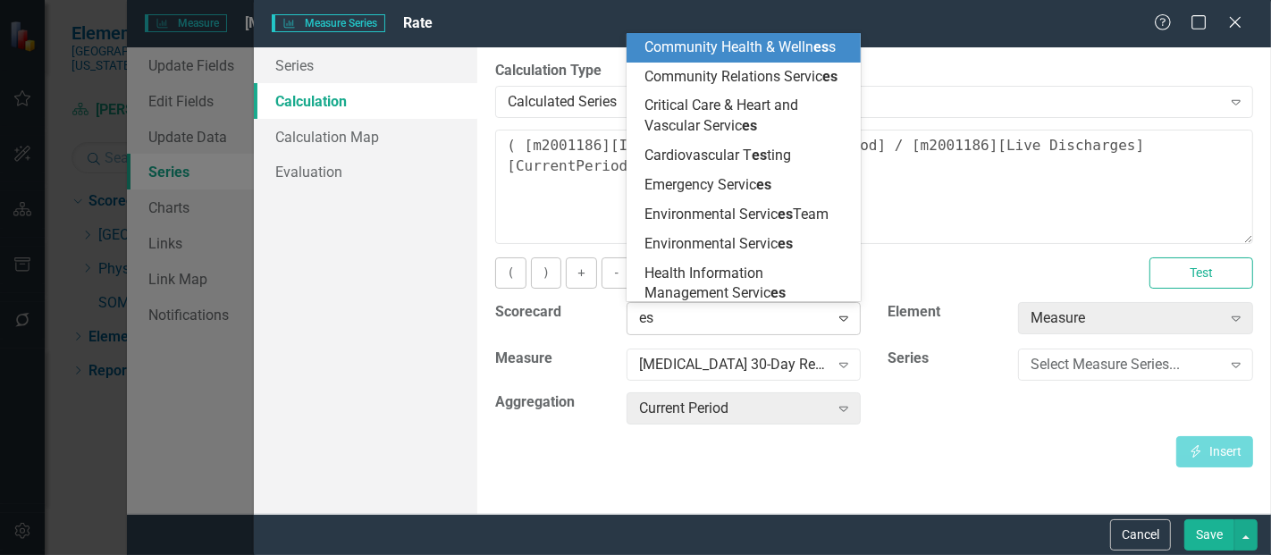
type input "esc"
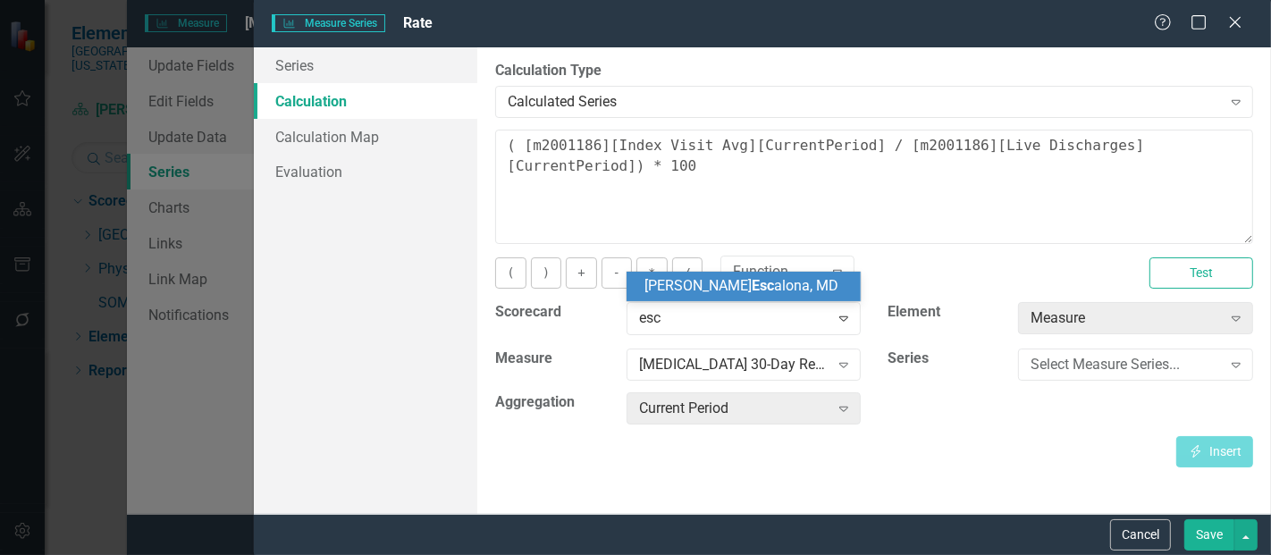
click at [723, 290] on span "Tanya Esc alona, MD" at bounding box center [741, 285] width 194 height 17
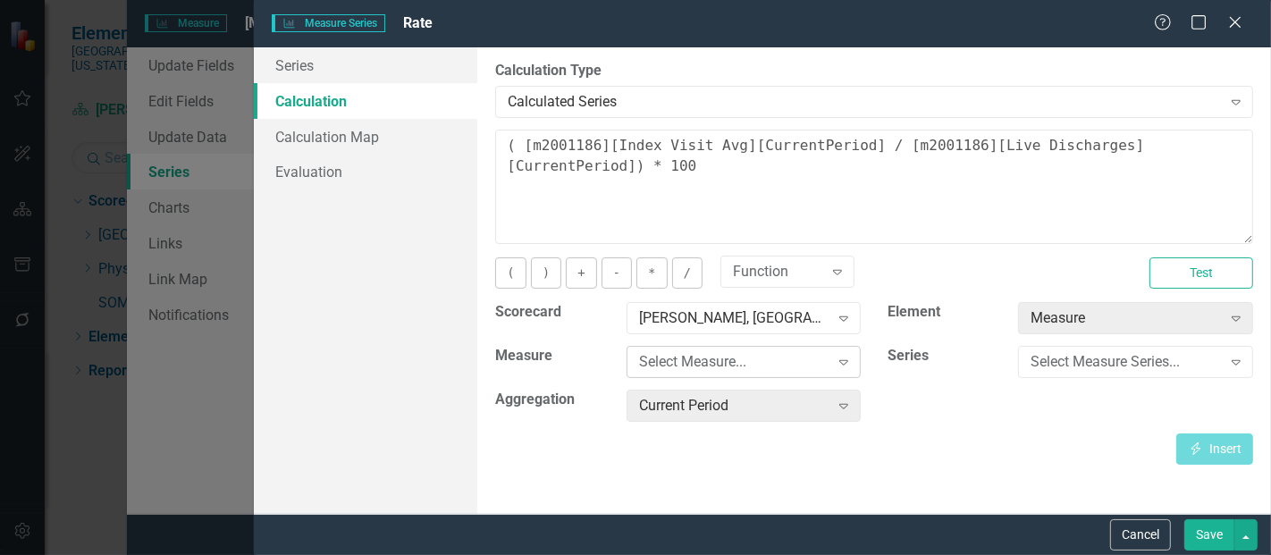
click at [715, 368] on div "Select Measure..." at bounding box center [734, 362] width 190 height 21
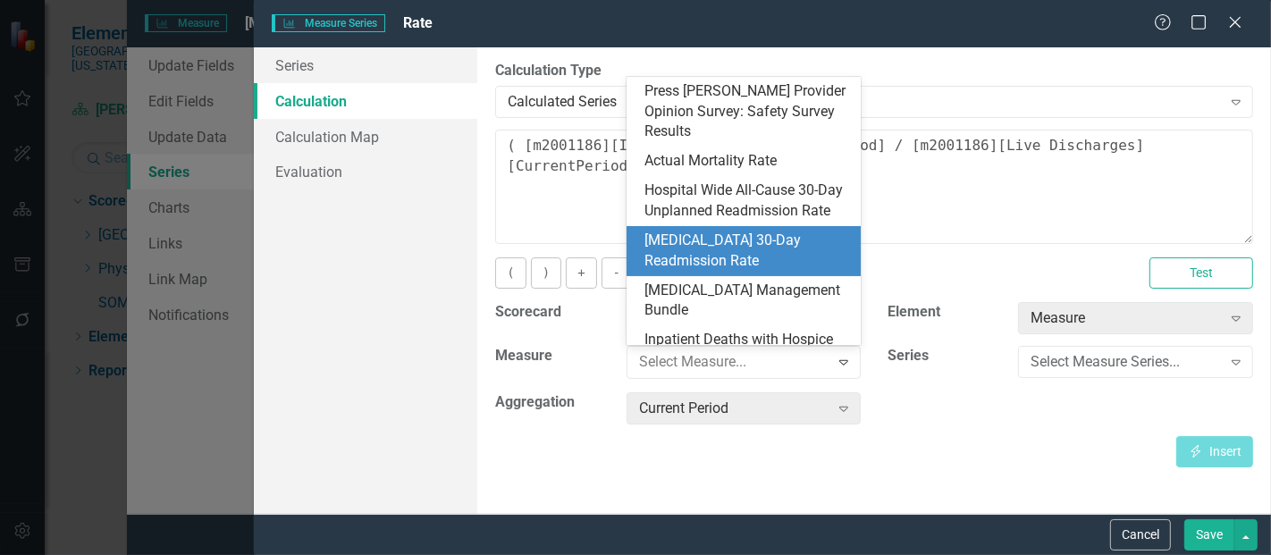
click at [681, 246] on div "[MEDICAL_DATA] 30-Day Readmission Rate" at bounding box center [747, 251] width 206 height 41
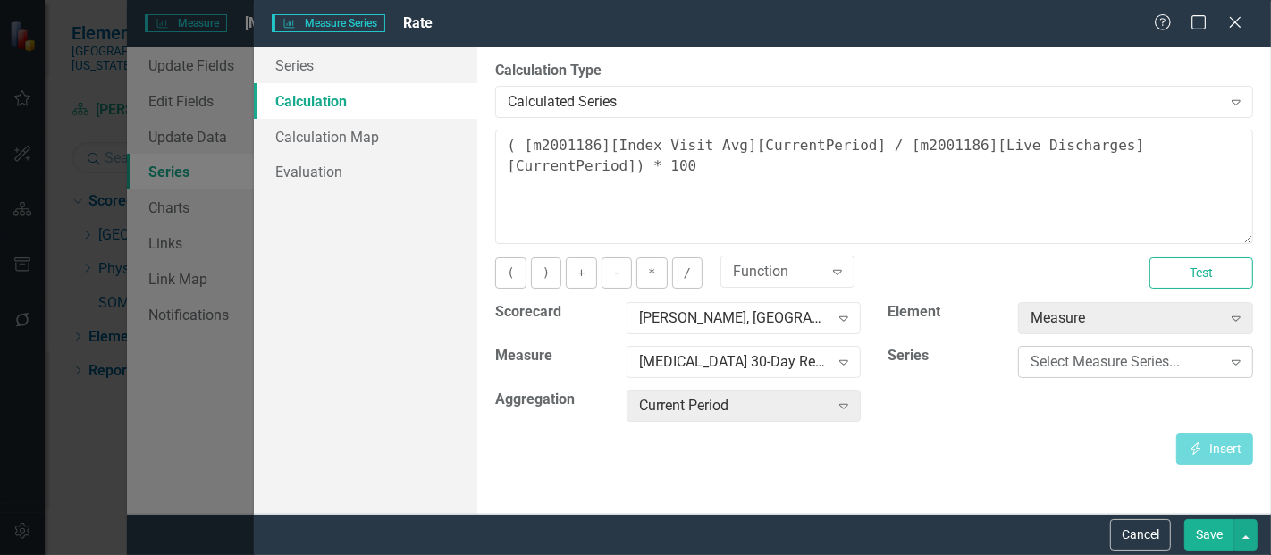
click at [1113, 366] on div "Select Measure Series..." at bounding box center [1125, 362] width 190 height 21
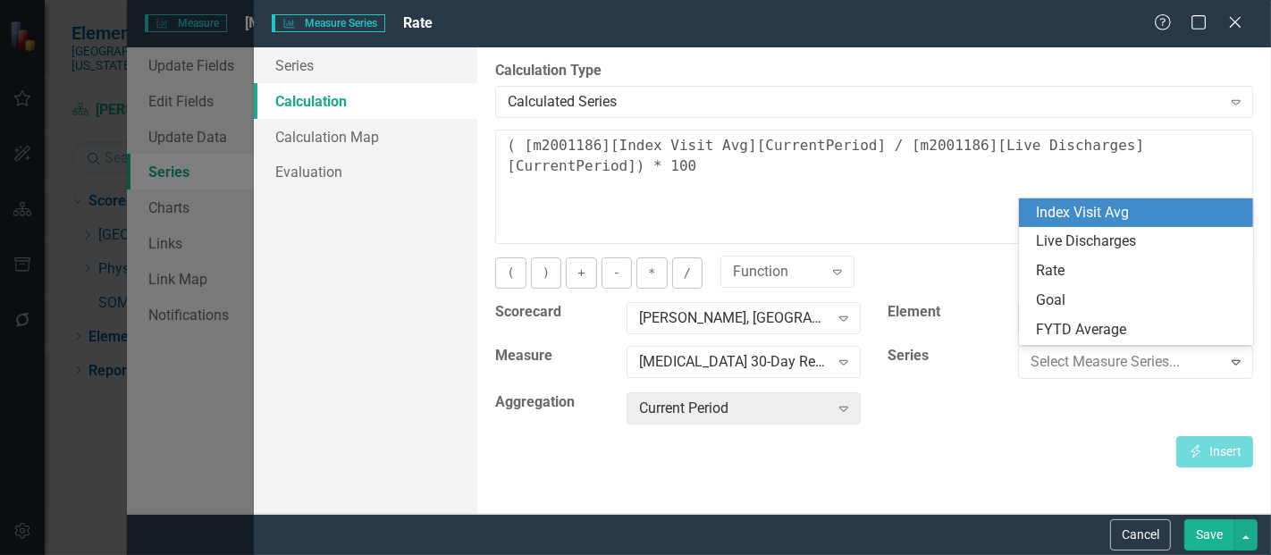
click at [1115, 206] on div "Index Visit Avg" at bounding box center [1140, 213] width 206 height 21
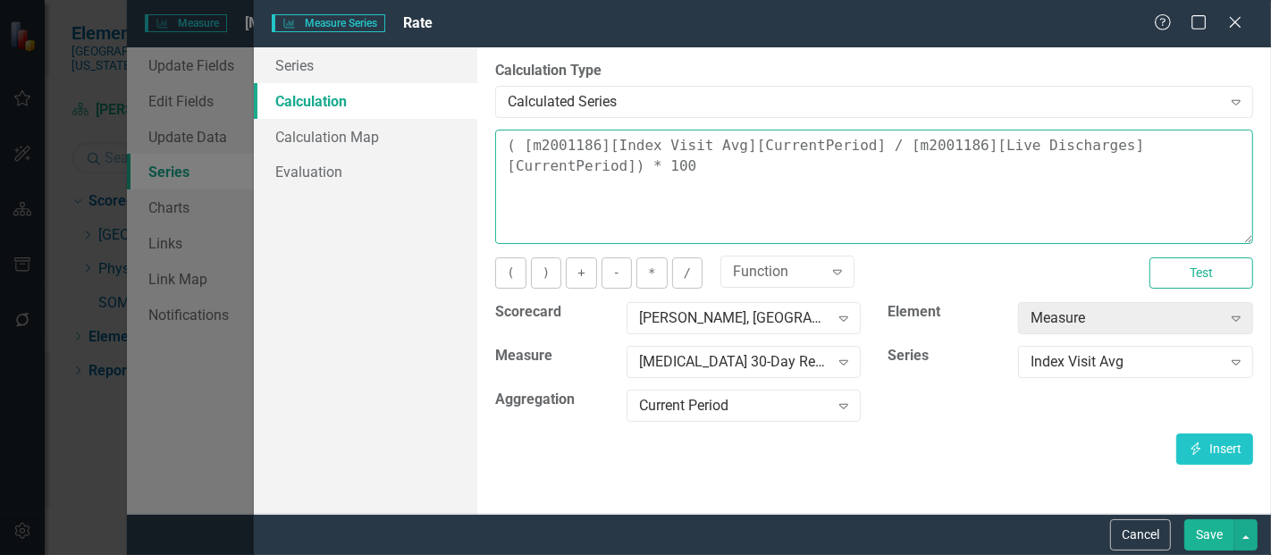
drag, startPoint x: 597, startPoint y: 180, endPoint x: 456, endPoint y: 115, distance: 155.1
click at [456, 115] on div "Series Calculation Calculation Map Evaluation From this page, you can edit the …" at bounding box center [762, 280] width 1017 height 466
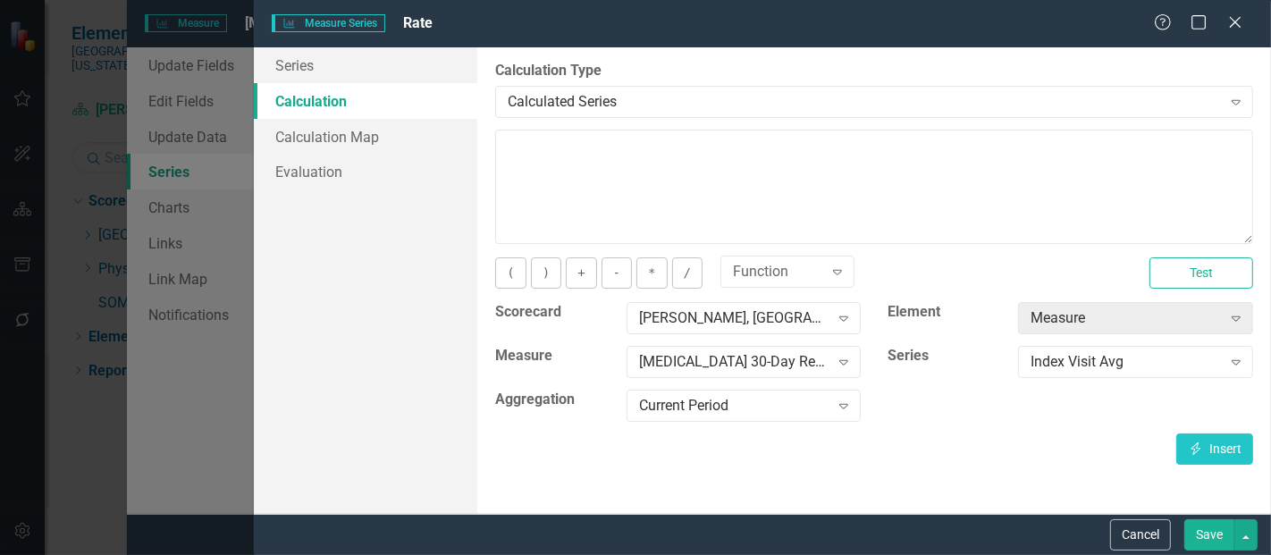
click at [519, 290] on div "( ) + - * / Function Expand Test" at bounding box center [874, 279] width 785 height 45
click at [513, 271] on button "(" at bounding box center [510, 272] width 30 height 31
click at [1213, 442] on button "Insert Insert" at bounding box center [1214, 448] width 77 height 31
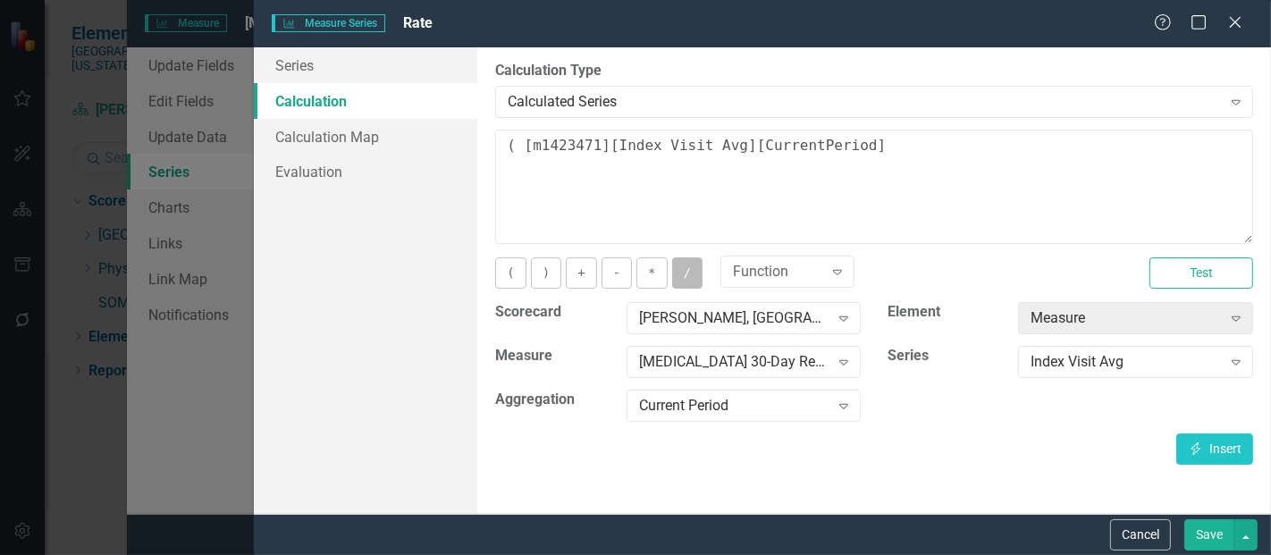
click at [684, 273] on button "/" at bounding box center [687, 272] width 30 height 31
click at [1147, 366] on div "Index Visit Avg" at bounding box center [1125, 362] width 190 height 21
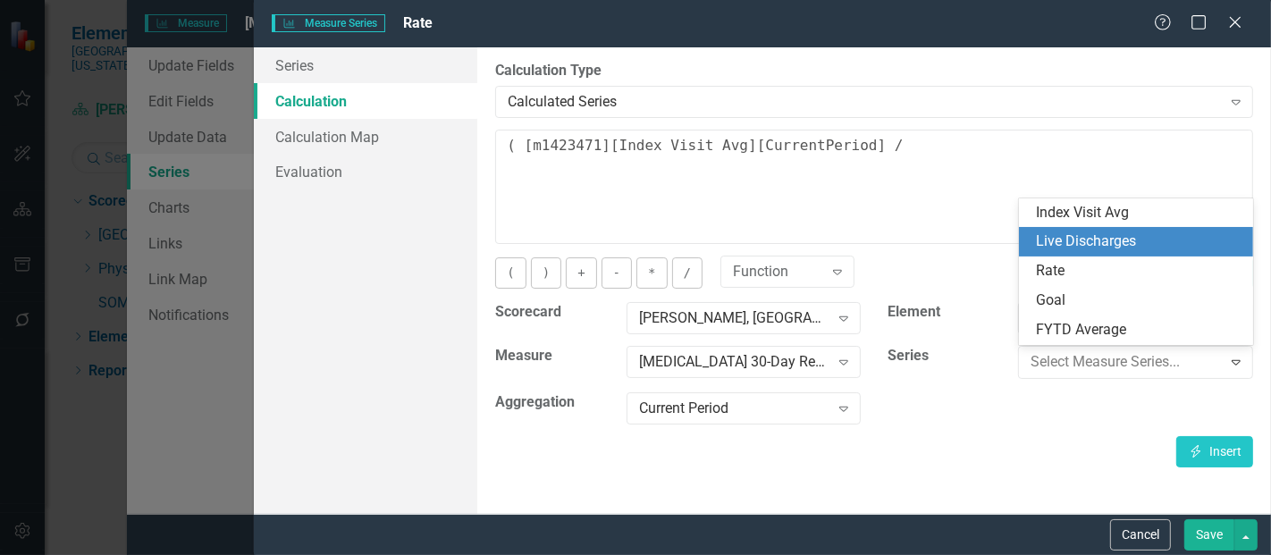
click at [1093, 252] on div "Live Discharges" at bounding box center [1136, 241] width 235 height 29
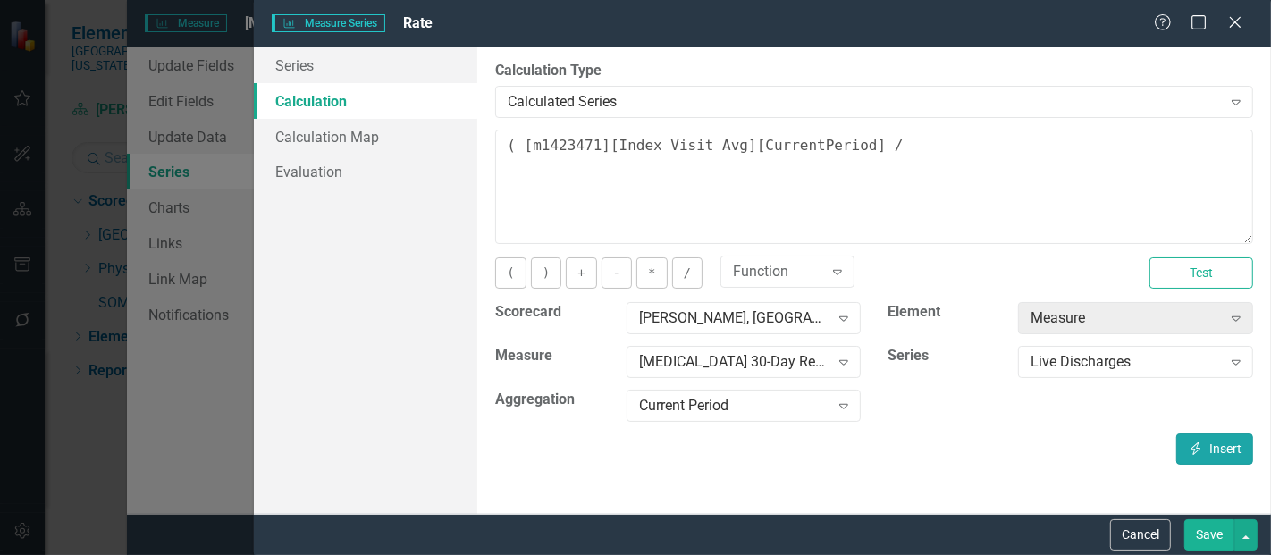
click at [1214, 450] on button "Insert Insert" at bounding box center [1214, 448] width 77 height 31
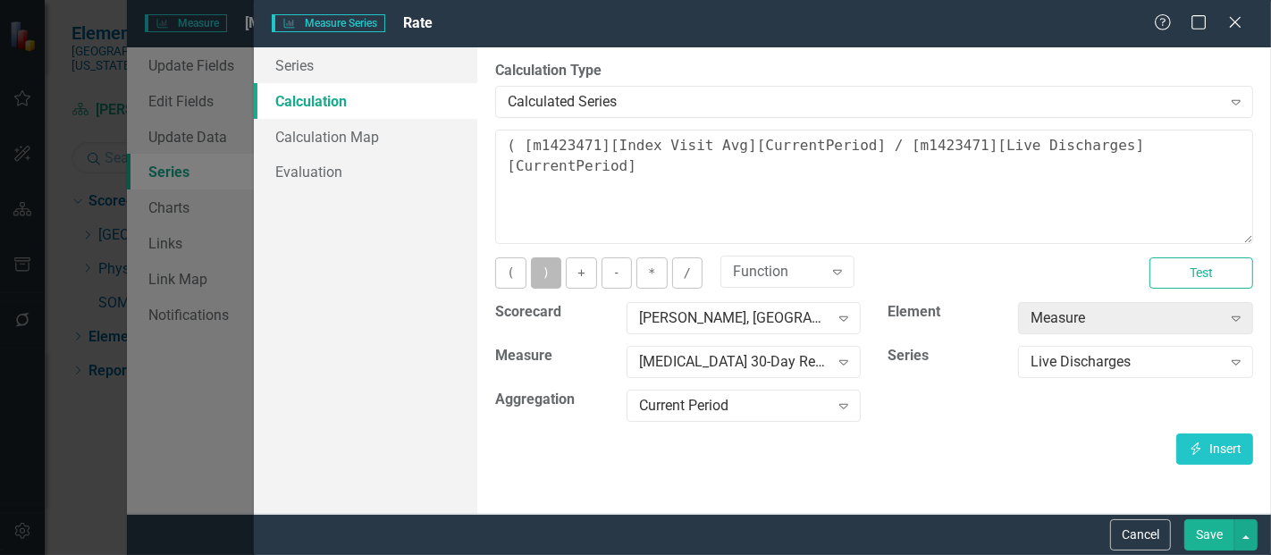
click at [542, 280] on button ")" at bounding box center [546, 272] width 30 height 31
click at [653, 273] on button "*" at bounding box center [651, 272] width 30 height 31
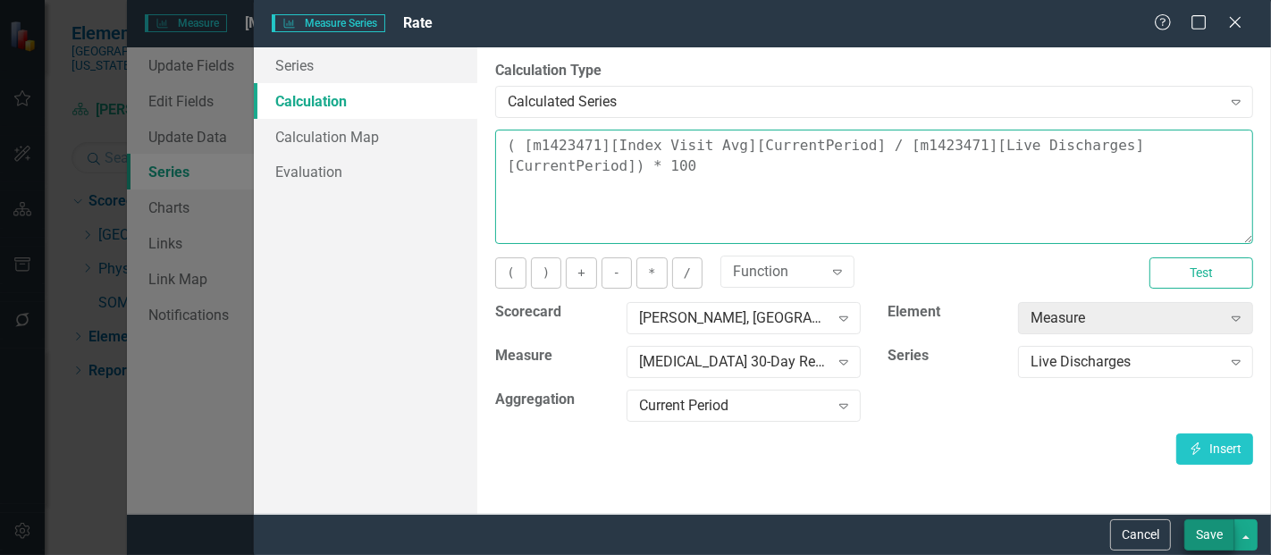
type textarea "( [m1423471][Index Visit Avg][CurrentPeriod] / [m1423471][Live Discharges][Curr…"
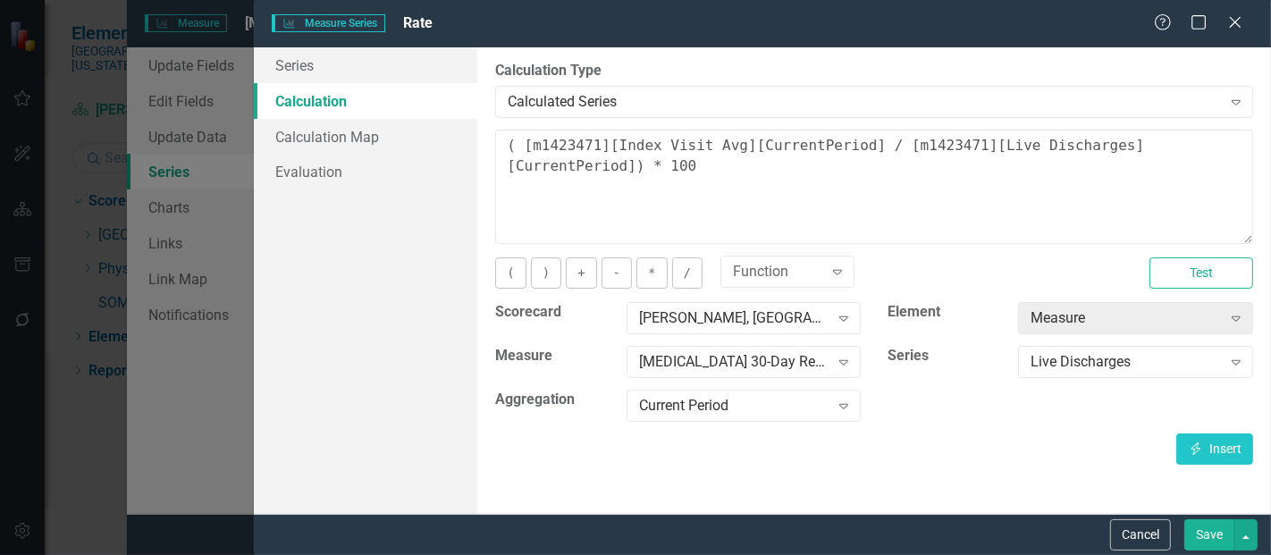
click at [1199, 532] on button "Save" at bounding box center [1209, 534] width 50 height 31
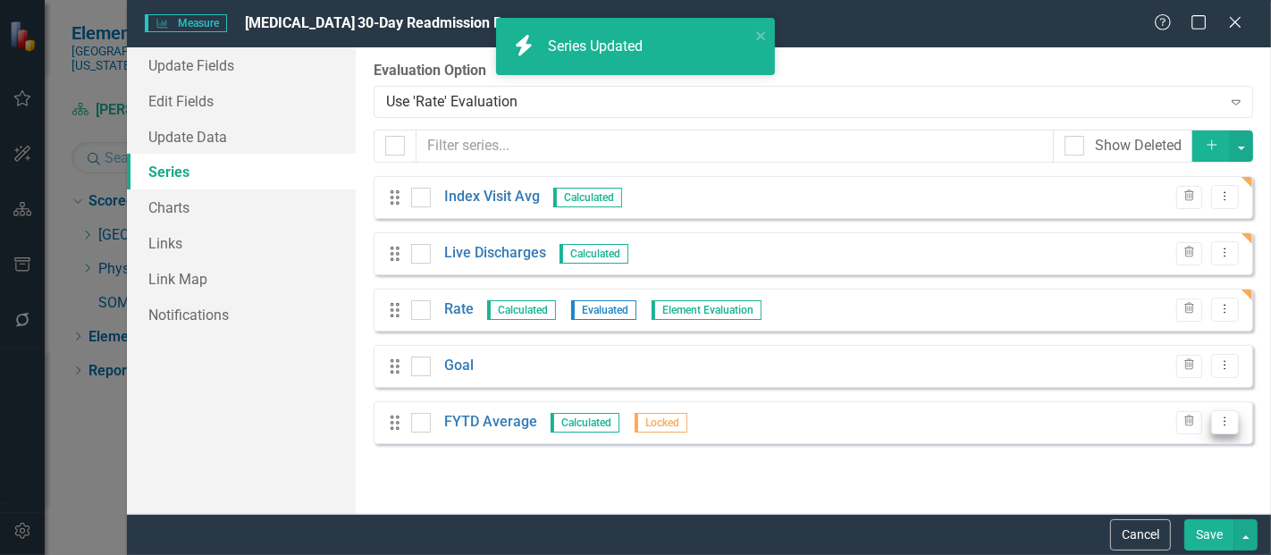
click at [1228, 424] on icon "Dropdown Menu" at bounding box center [1224, 422] width 15 height 12
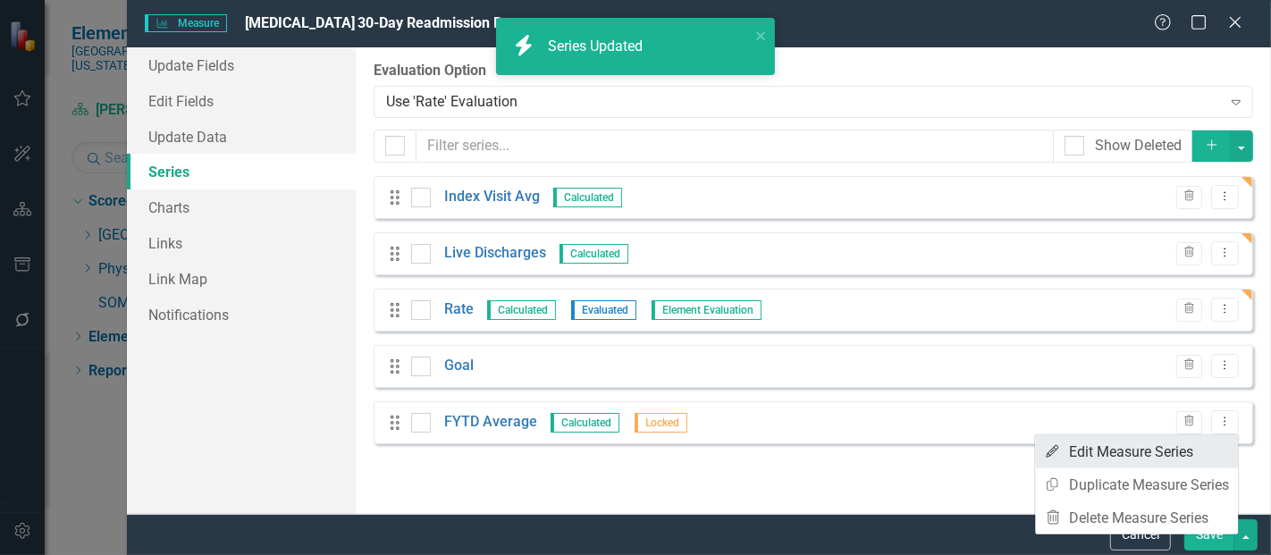
click at [1126, 451] on link "Edit Edit Measure Series" at bounding box center [1136, 451] width 203 height 33
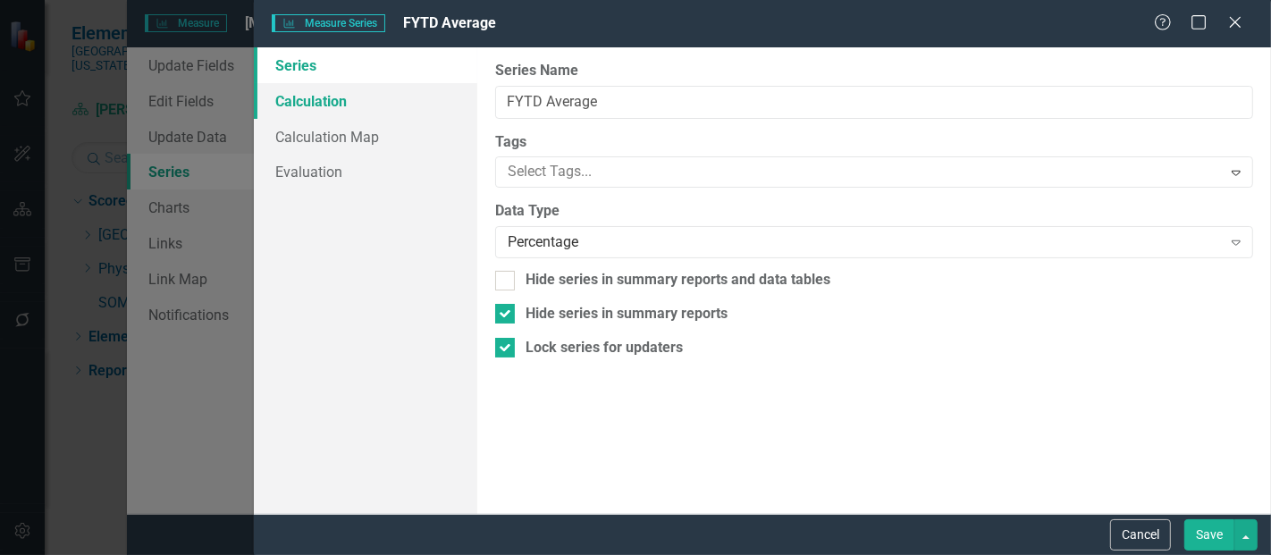
click at [319, 108] on link "Calculation" at bounding box center [365, 101] width 223 height 36
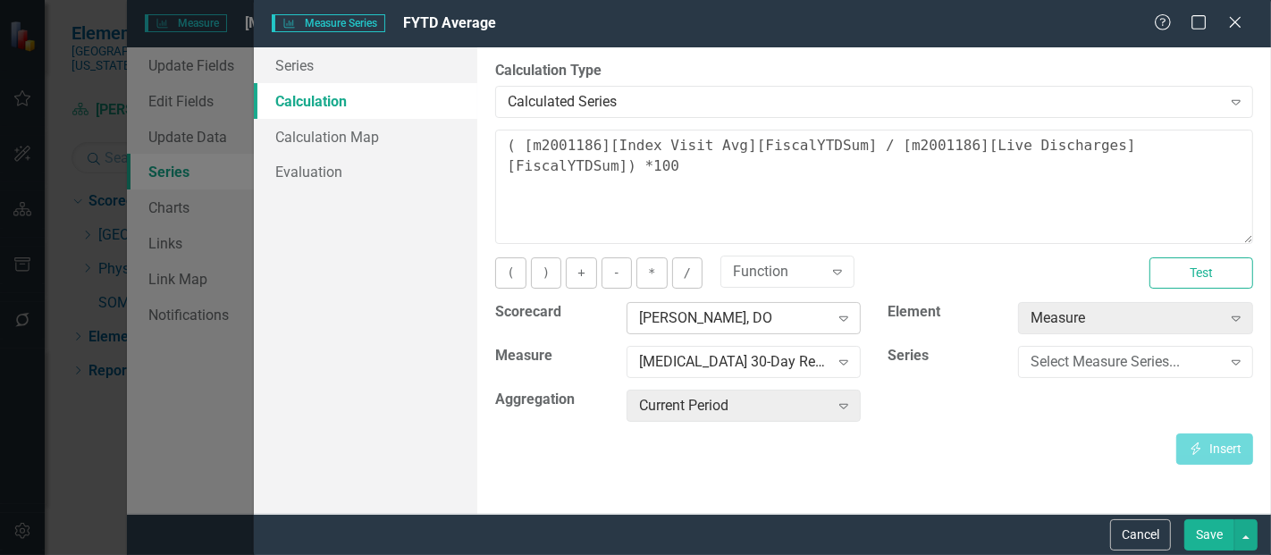
click at [684, 320] on div "[PERSON_NAME], DO" at bounding box center [734, 318] width 190 height 21
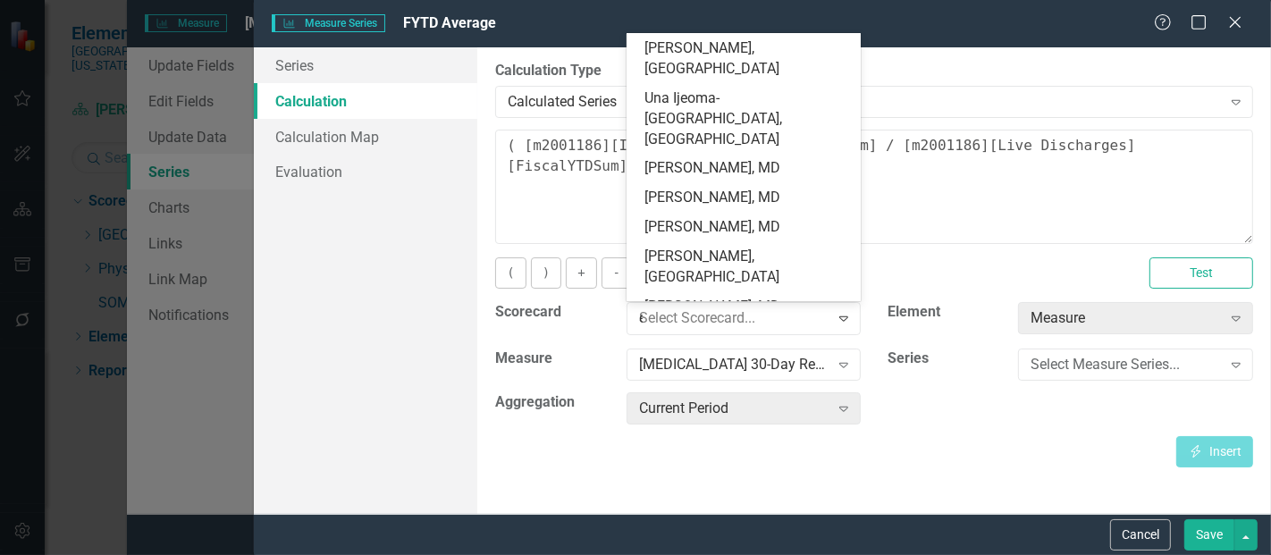
scroll to position [6228, 0]
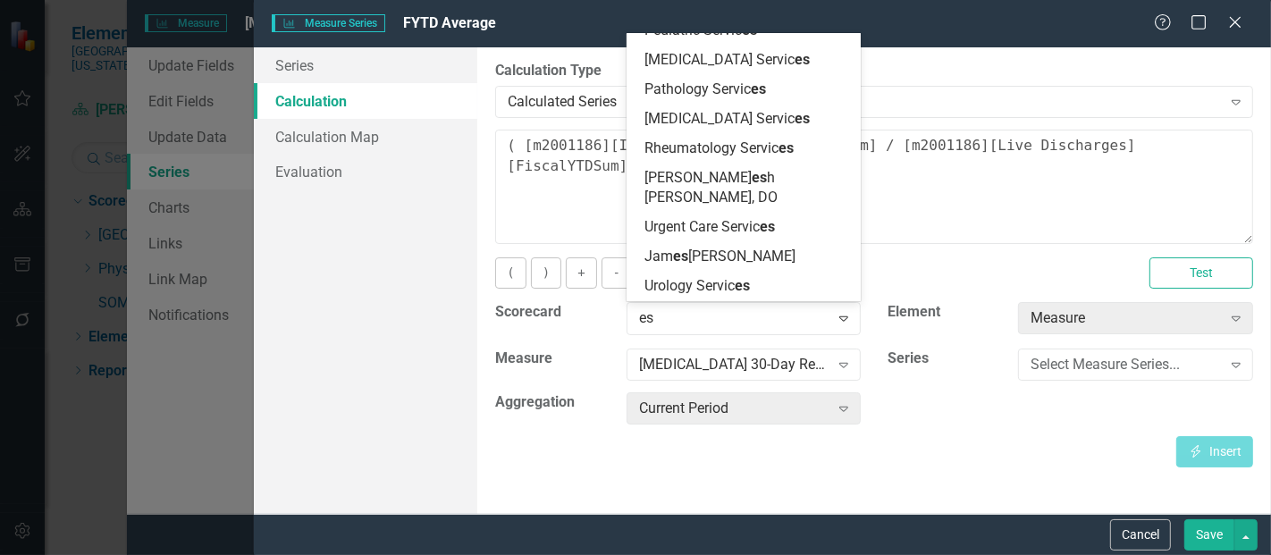
type input "esc"
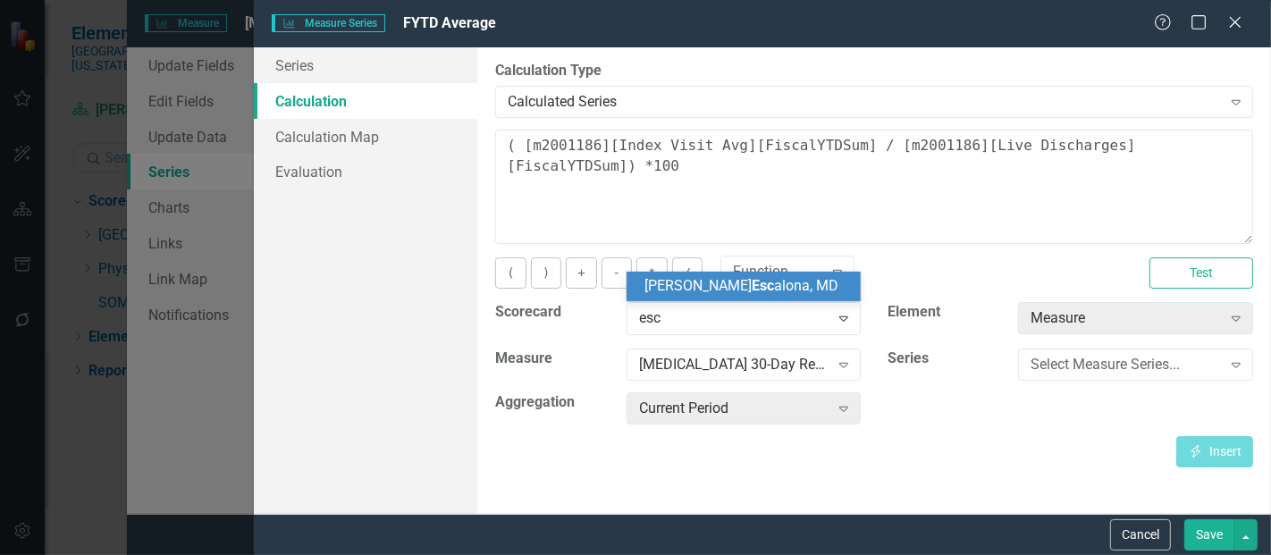
click at [743, 279] on span "Tanya Esc alona, MD" at bounding box center [741, 285] width 194 height 17
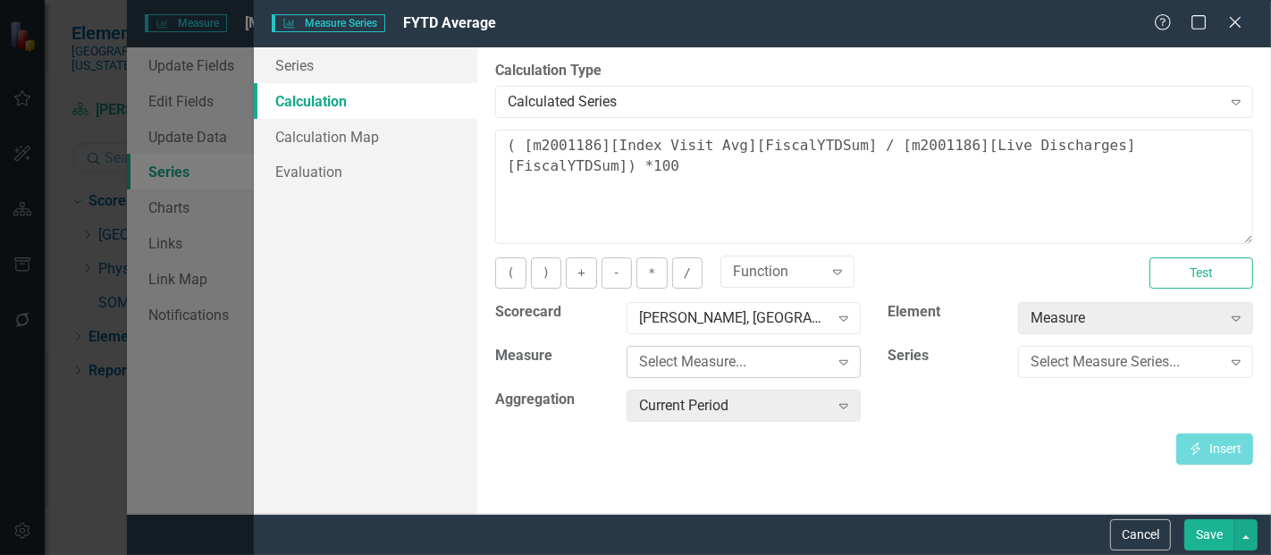
click at [725, 372] on div "Select Measure... Expand" at bounding box center [743, 362] width 235 height 32
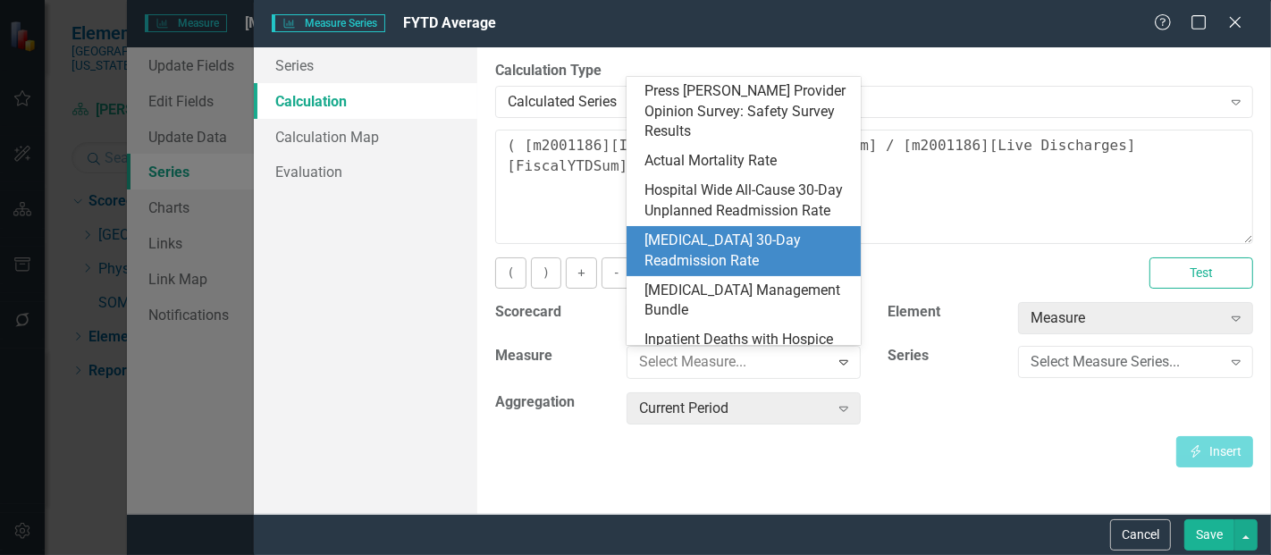
click at [729, 264] on div "[MEDICAL_DATA] 30-Day Readmission Rate" at bounding box center [747, 251] width 206 height 41
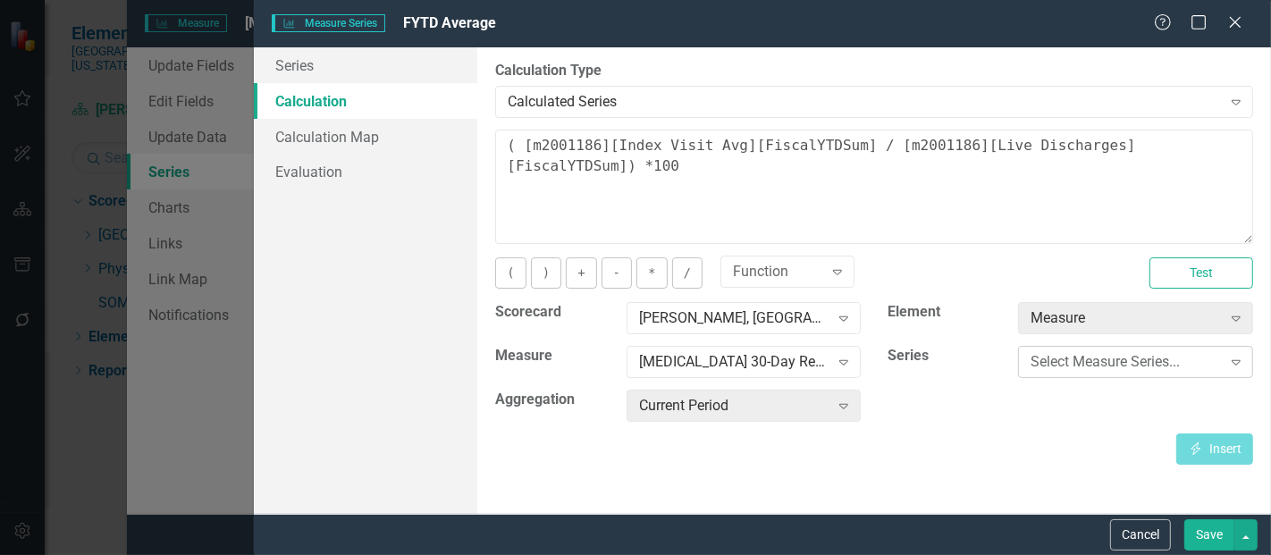
click at [1126, 363] on div "Select Measure Series..." at bounding box center [1125, 362] width 190 height 21
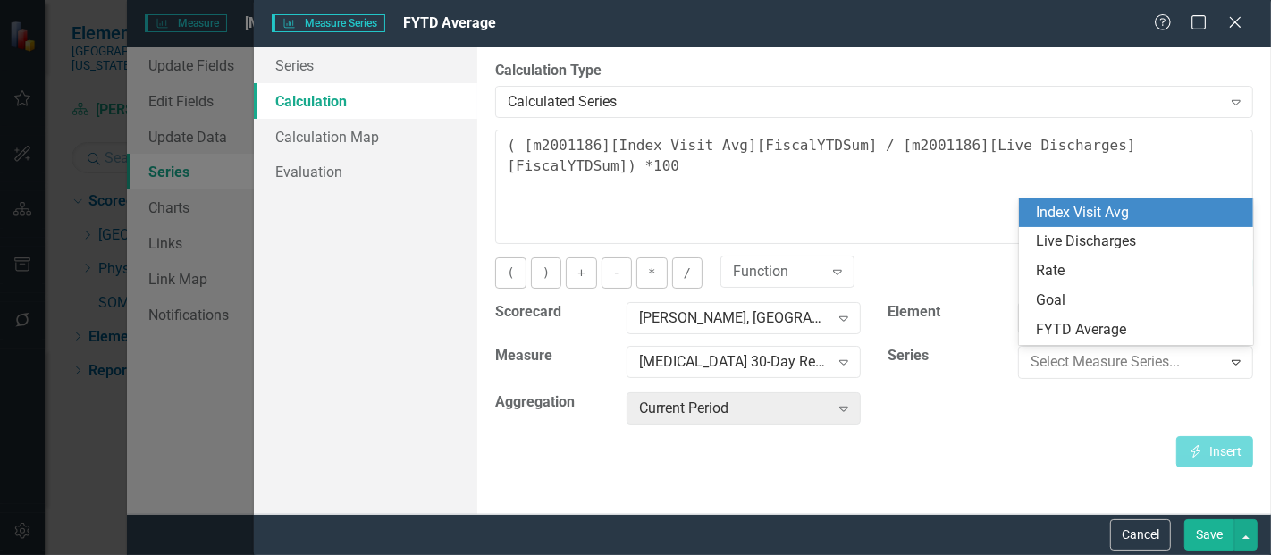
click at [1110, 213] on div "Index Visit Avg" at bounding box center [1140, 213] width 206 height 21
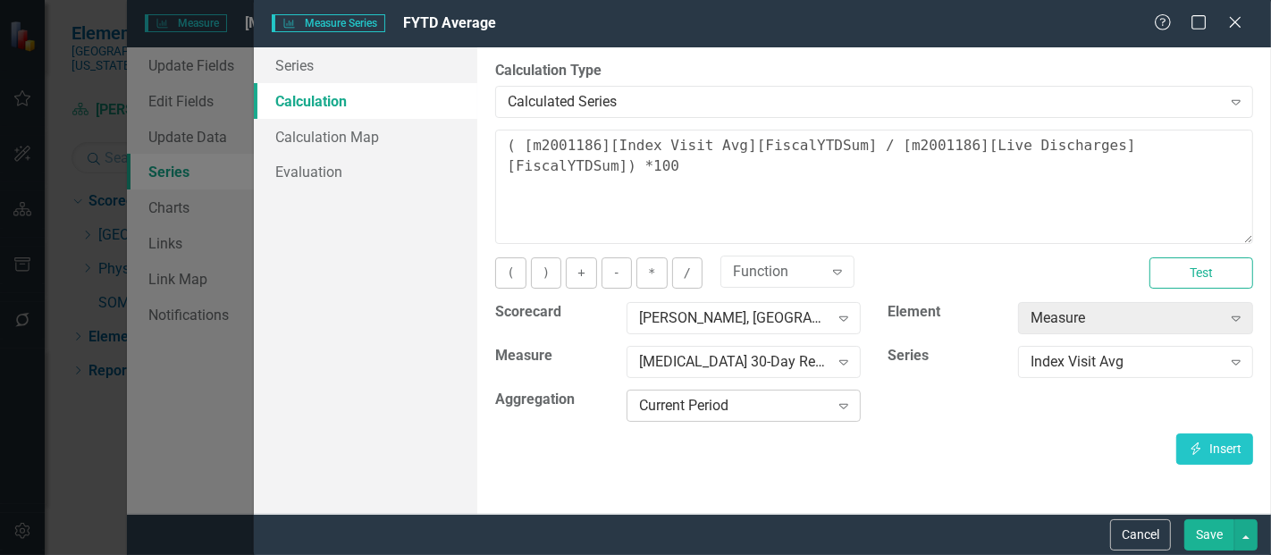
click at [736, 415] on div "Current Period" at bounding box center [734, 406] width 190 height 21
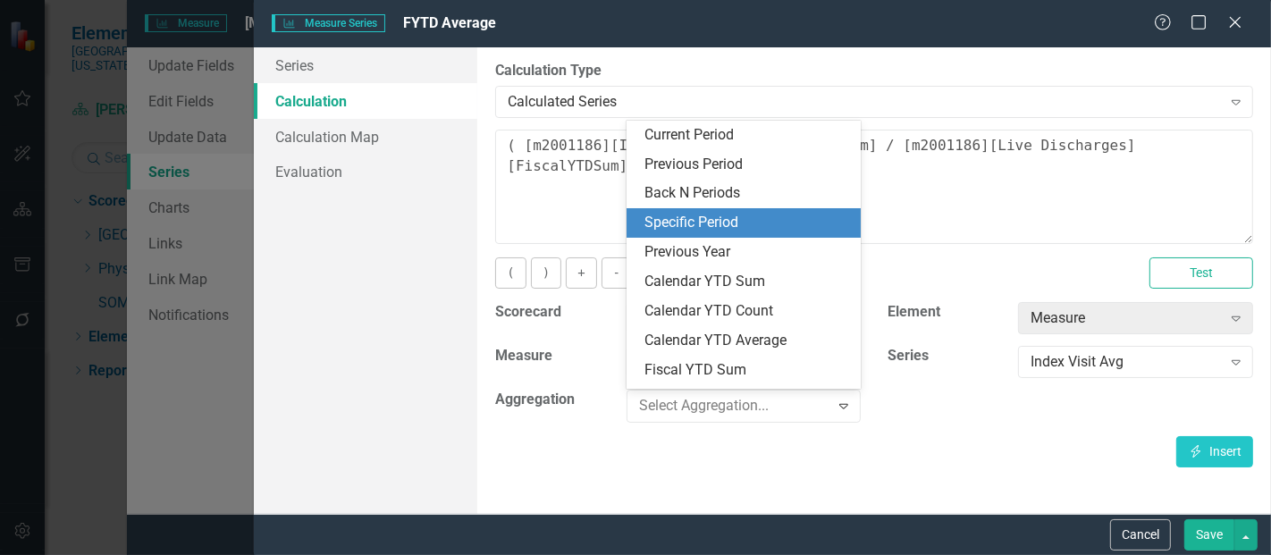
scroll to position [69, 0]
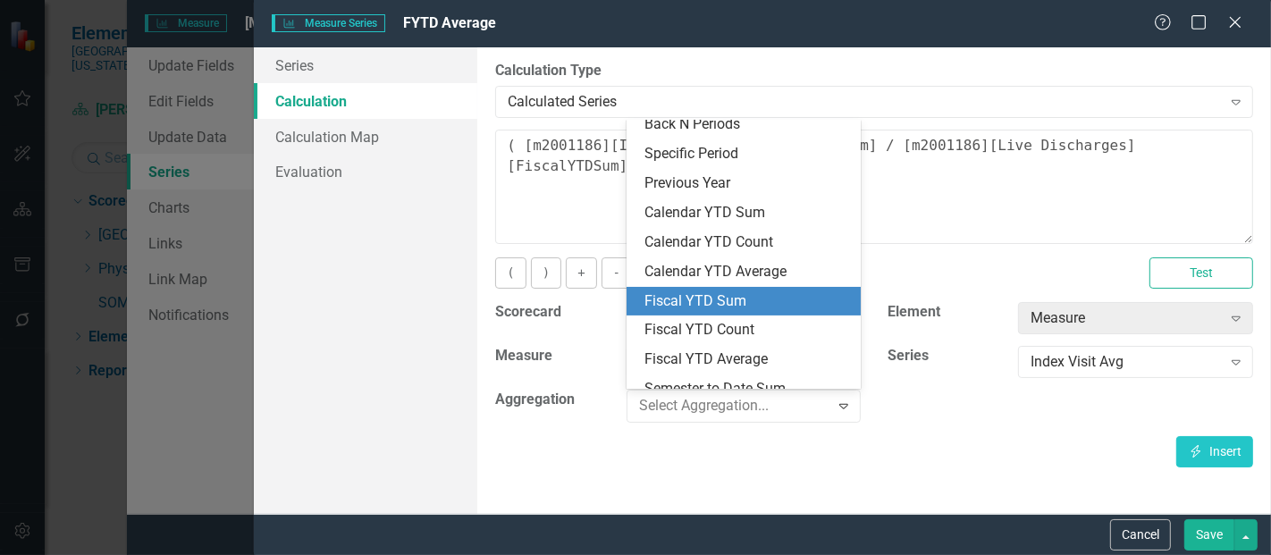
click at [715, 300] on div "Fiscal YTD Sum" at bounding box center [747, 301] width 206 height 21
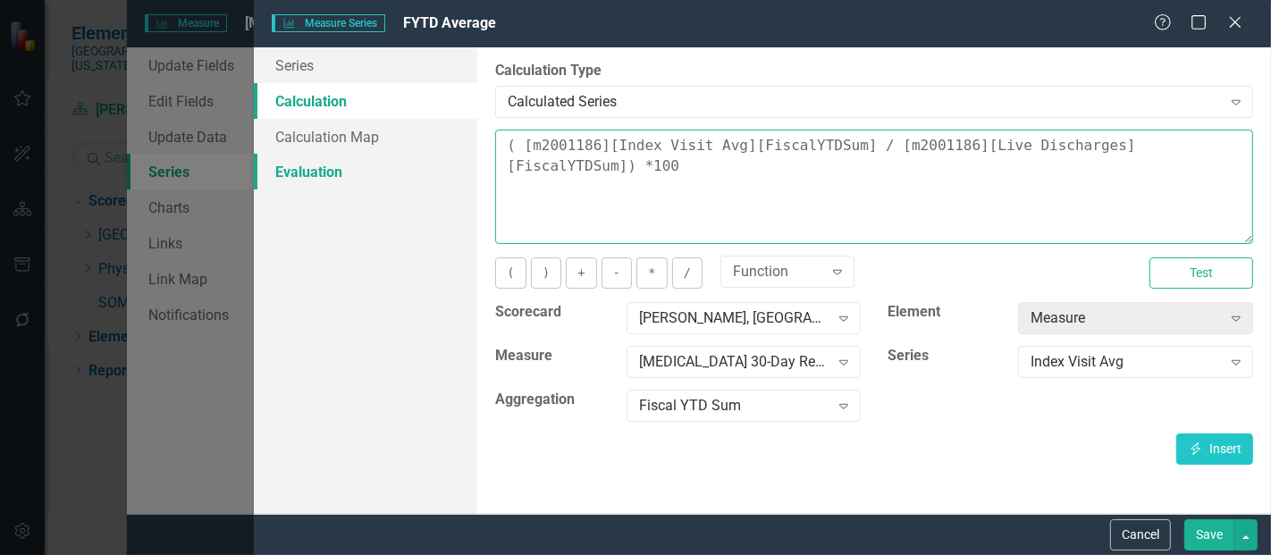
drag, startPoint x: 1243, startPoint y: 155, endPoint x: 438, endPoint y: 169, distance: 805.2
click at [438, 169] on div "Series Calculation Calculation Map Evaluation From this page, you can edit the …" at bounding box center [762, 280] width 1017 height 466
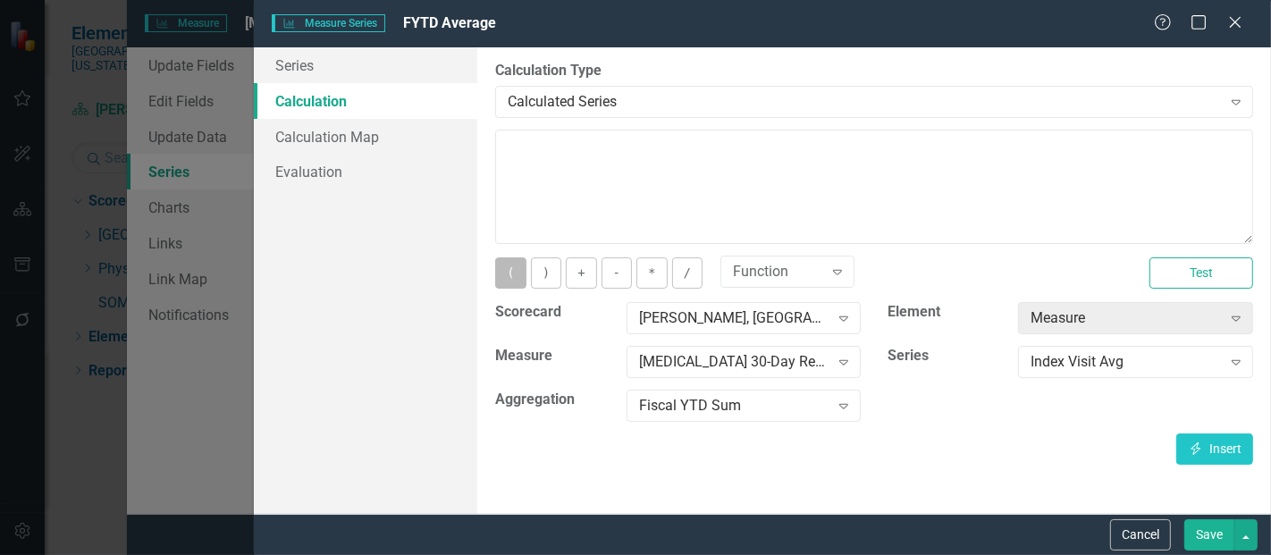
click at [514, 268] on button "(" at bounding box center [510, 272] width 30 height 31
click at [1199, 448] on icon "Insert" at bounding box center [1196, 448] width 16 height 13
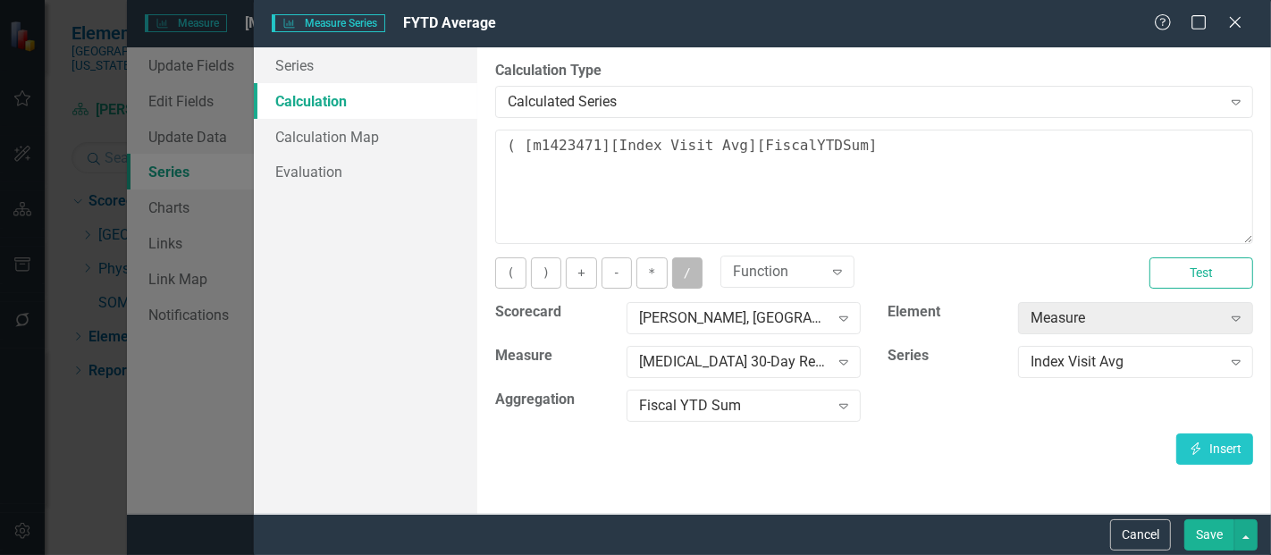
click at [684, 273] on button "/" at bounding box center [687, 272] width 30 height 31
click at [1126, 366] on div "Index Visit Avg" at bounding box center [1125, 362] width 190 height 21
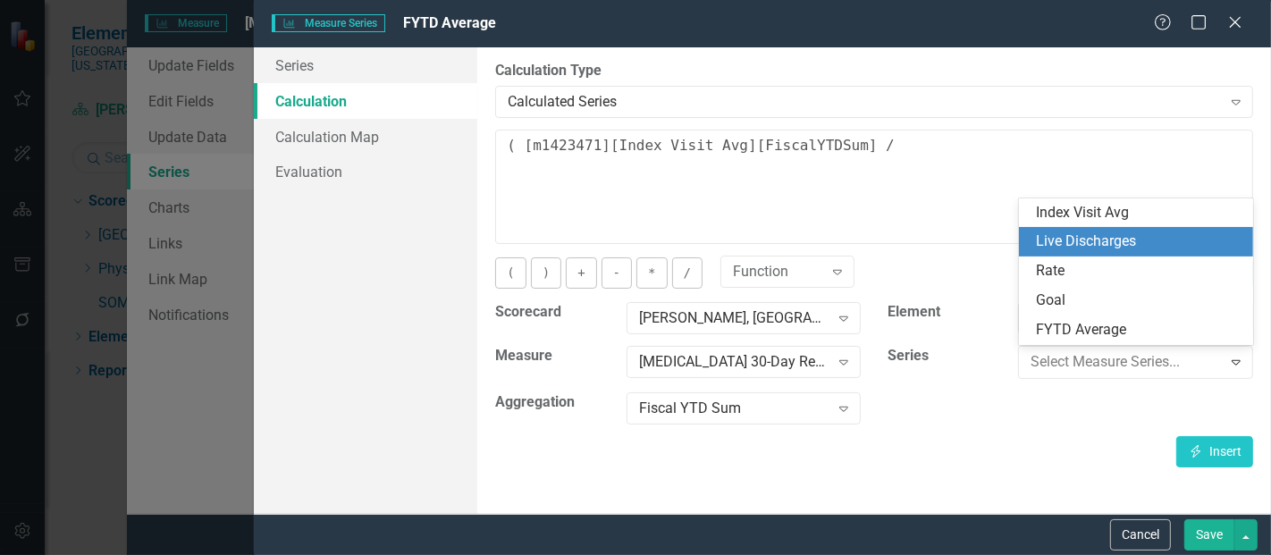
click at [1135, 239] on div "Live Discharges" at bounding box center [1140, 241] width 206 height 21
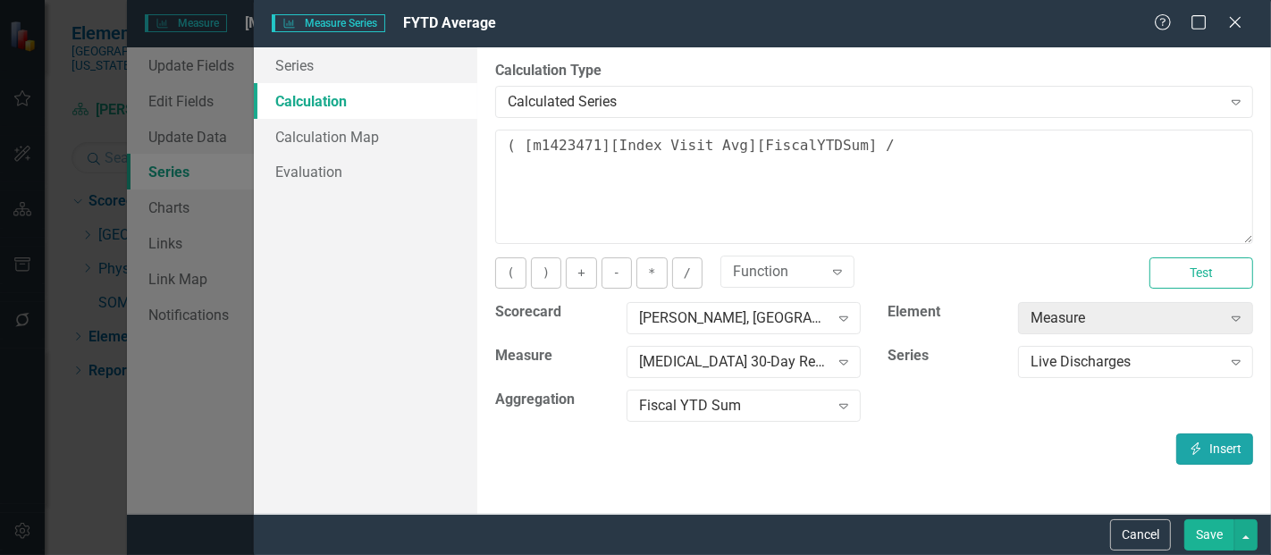
click at [1207, 438] on button "Insert Insert" at bounding box center [1214, 448] width 77 height 31
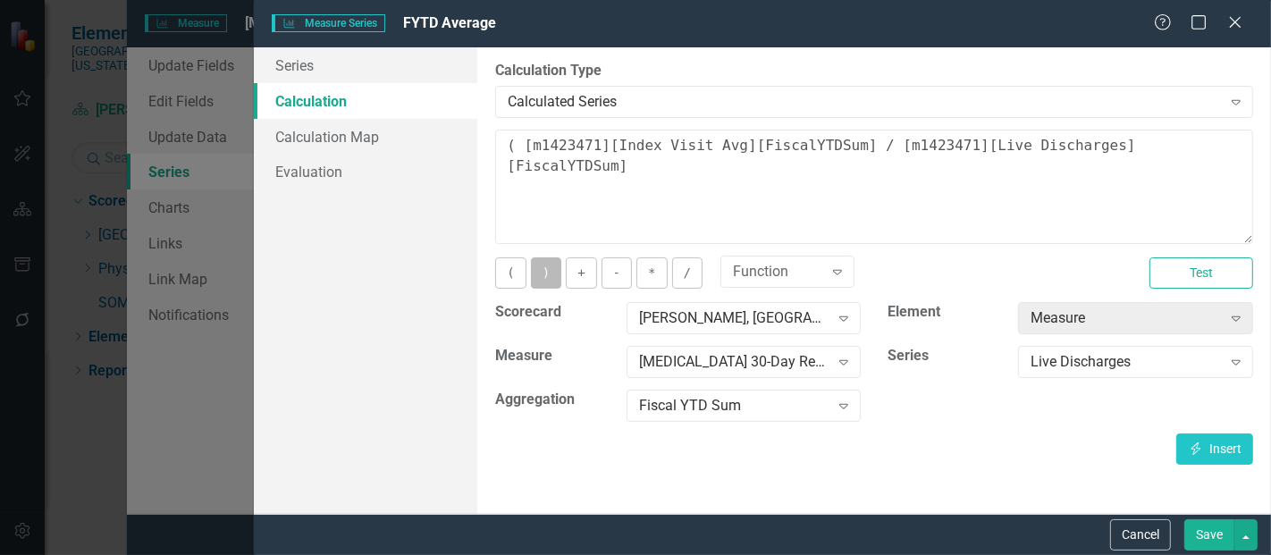
click at [550, 280] on button ")" at bounding box center [546, 272] width 30 height 31
click at [648, 270] on button "*" at bounding box center [651, 272] width 30 height 31
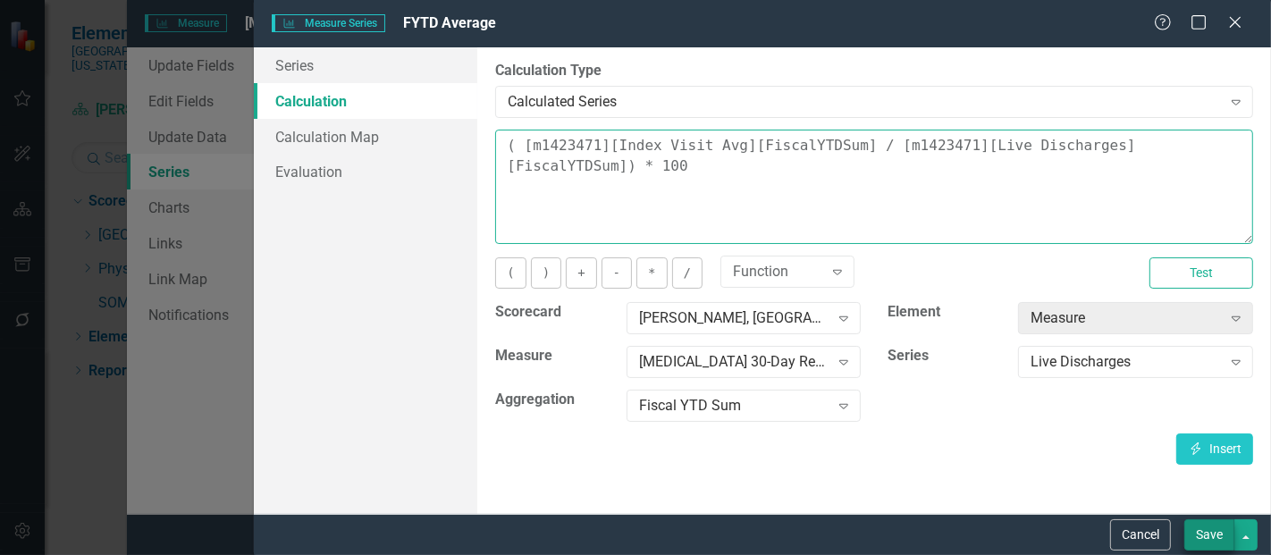
type textarea "( [m1423471][Index Visit Avg][FiscalYTDSum] / [m1423471][Live Discharges][Fisca…"
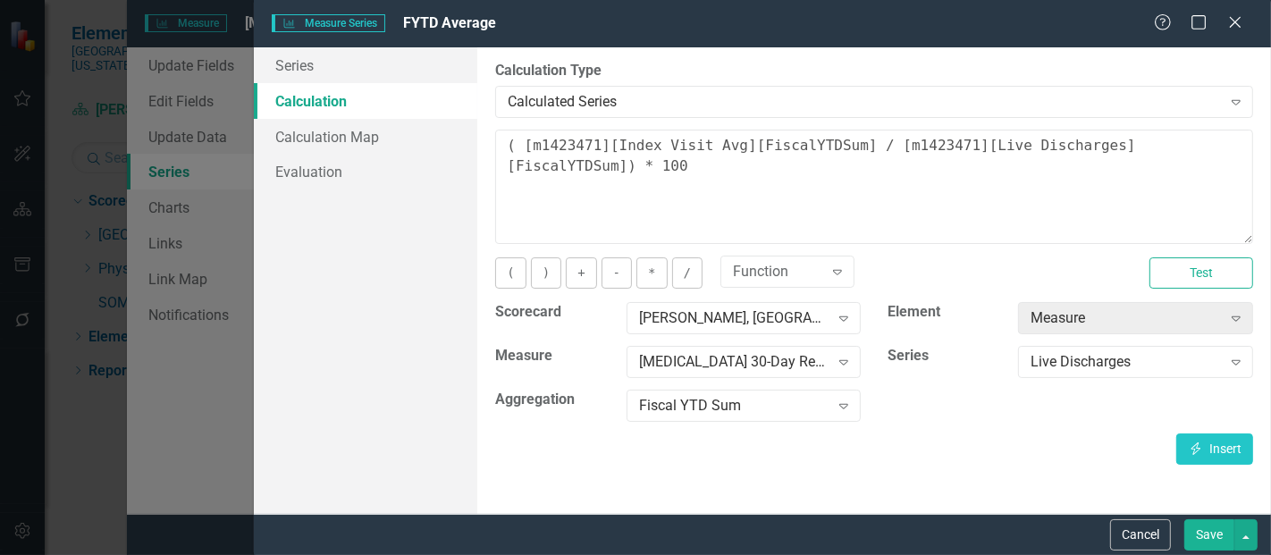
click at [1192, 534] on button "Save" at bounding box center [1209, 534] width 50 height 31
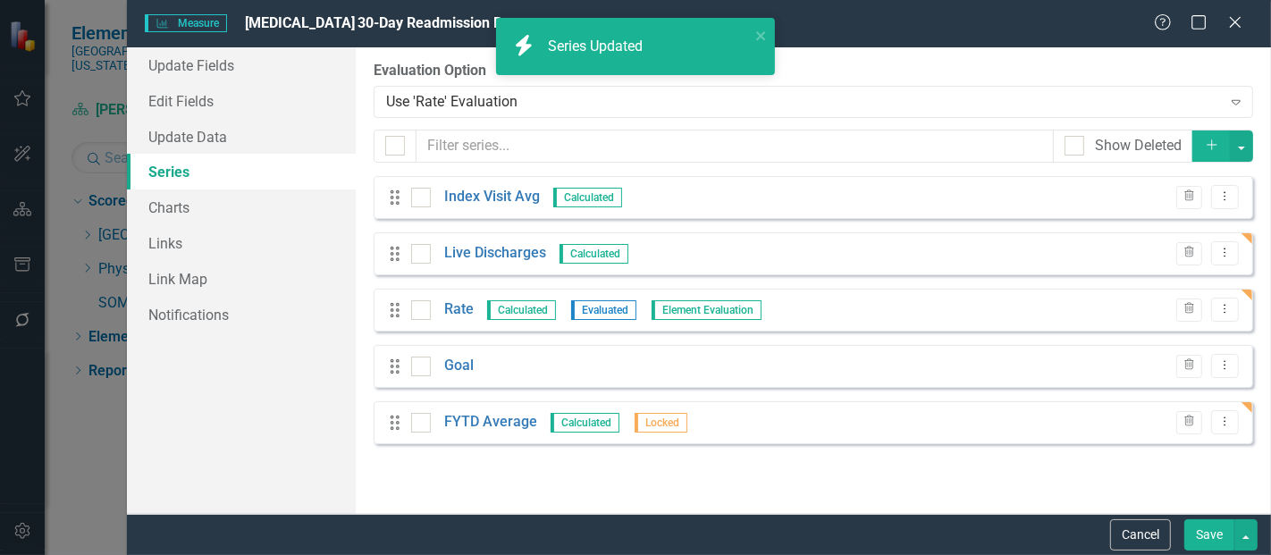
click at [1205, 533] on button "Save" at bounding box center [1209, 534] width 50 height 31
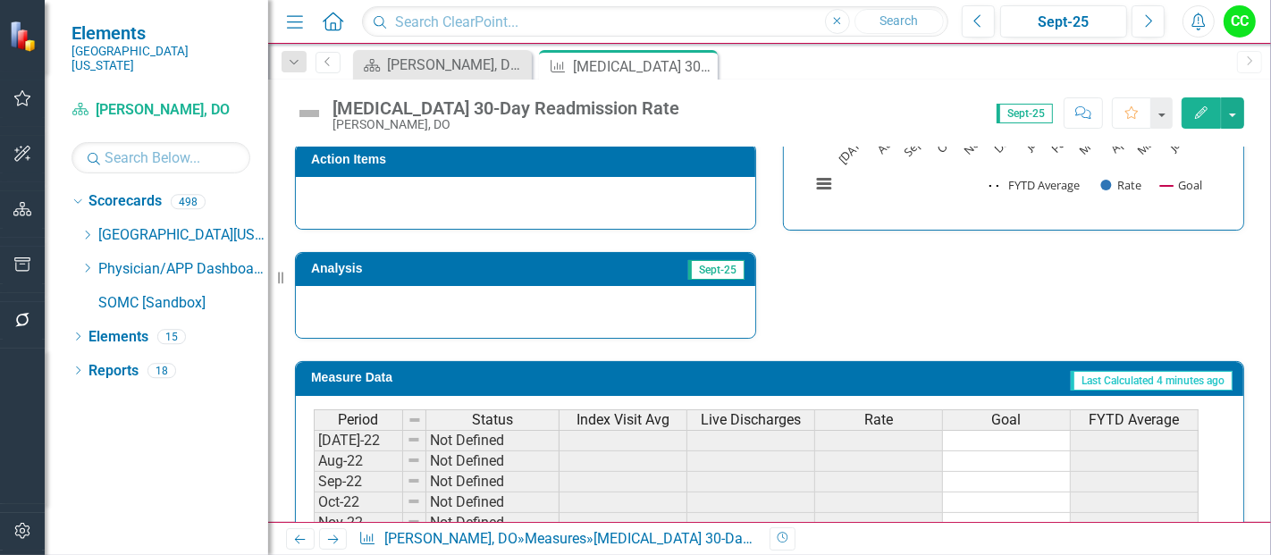
scroll to position [738, 0]
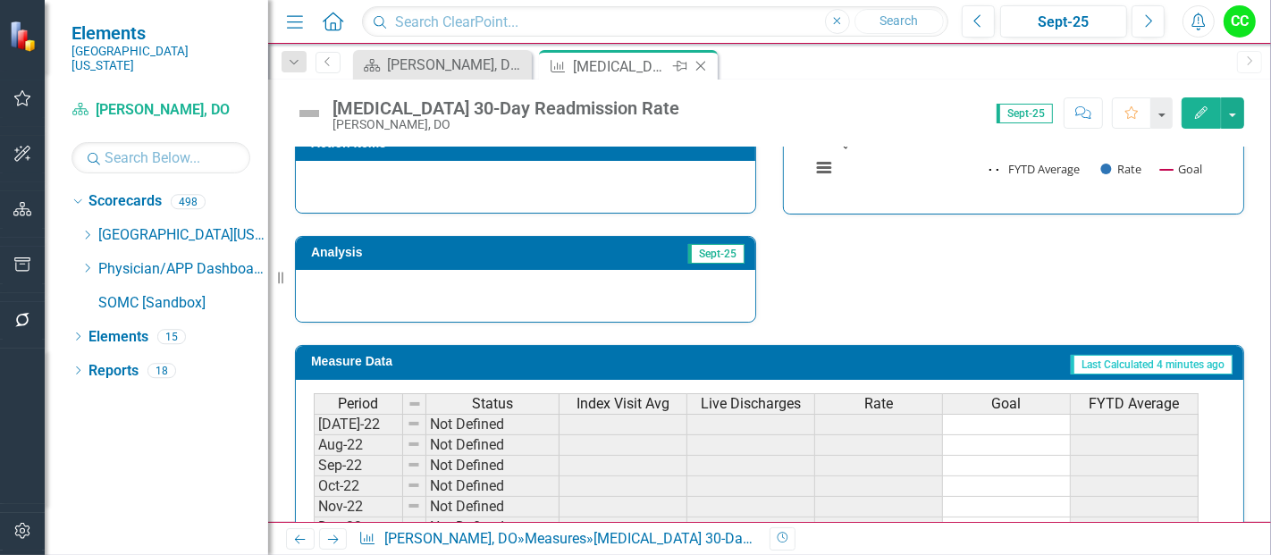
click at [698, 63] on icon "Close" at bounding box center [701, 66] width 18 height 14
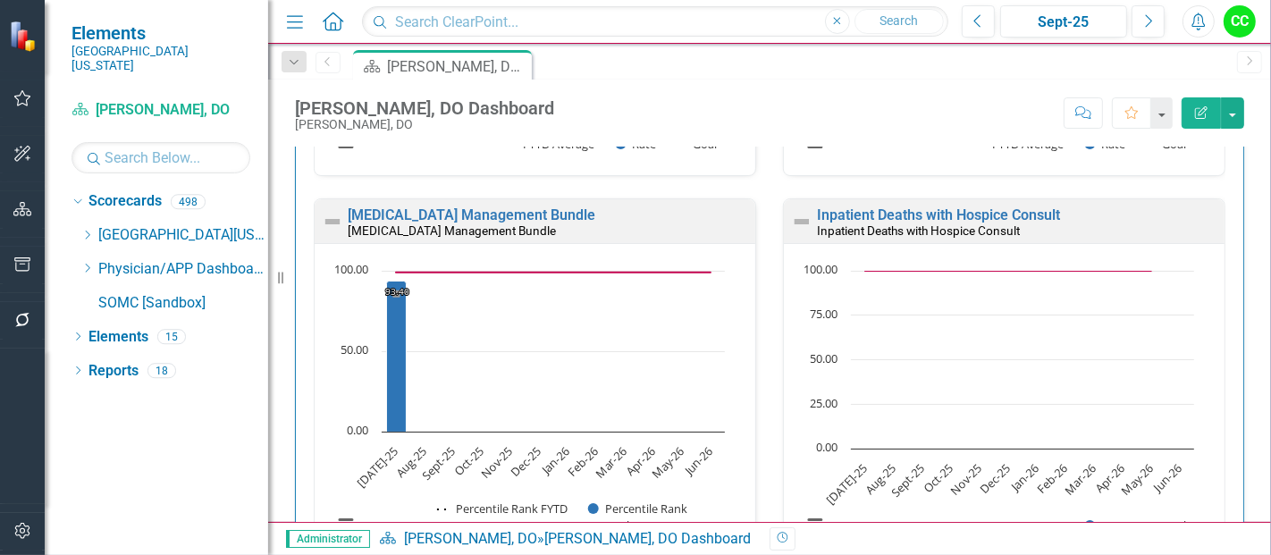
scroll to position [894, 0]
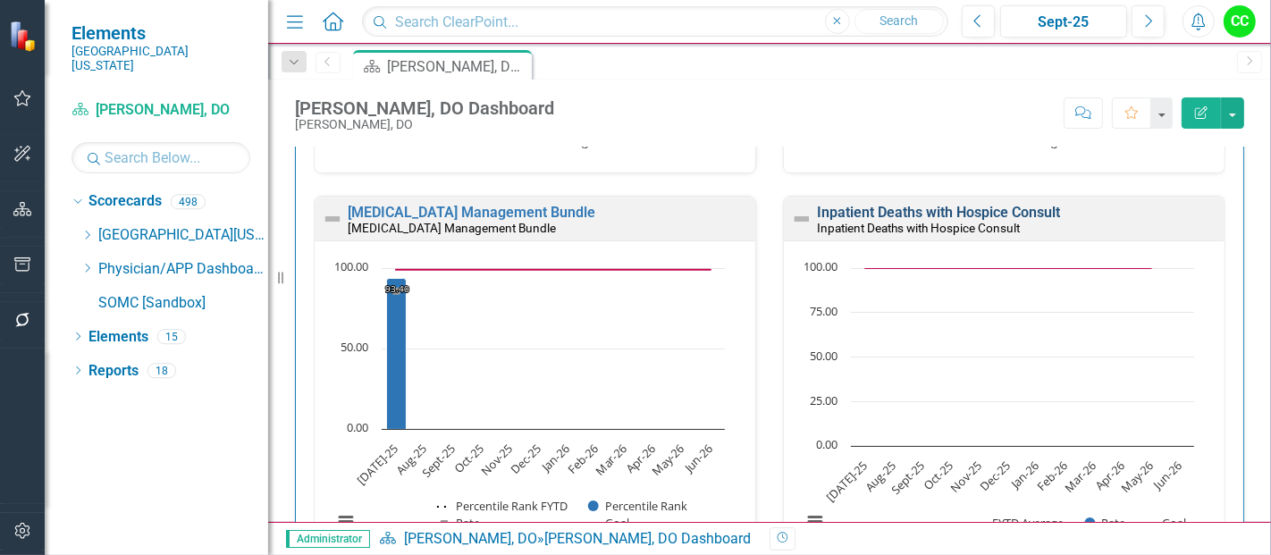
click at [901, 207] on link "Inpatient Deaths with Hospice Consult" at bounding box center [938, 212] width 243 height 17
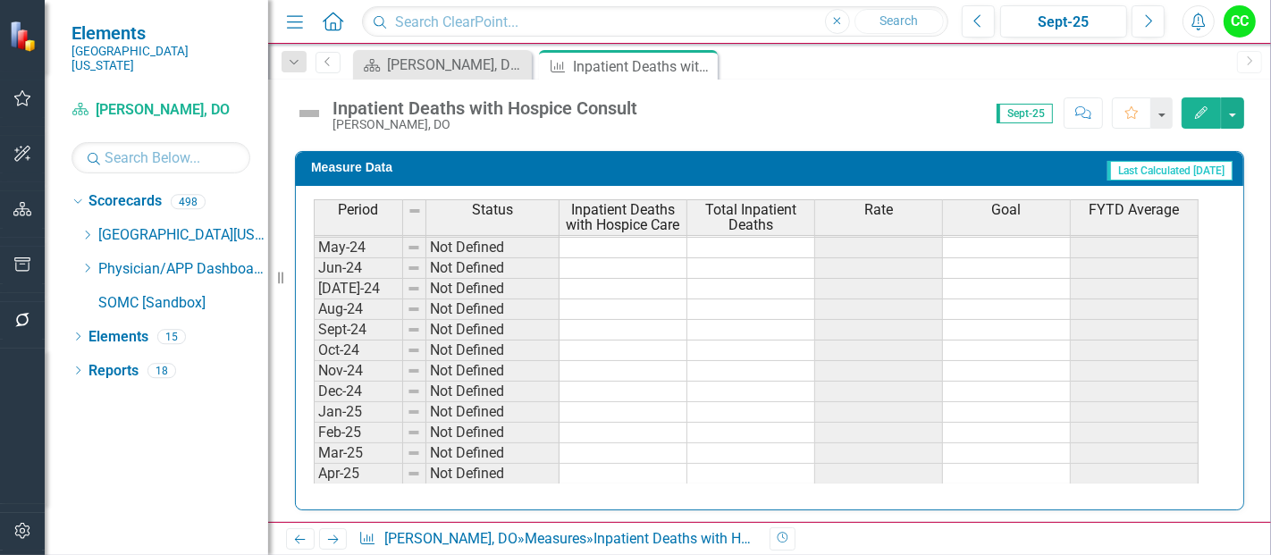
scroll to position [740, 0]
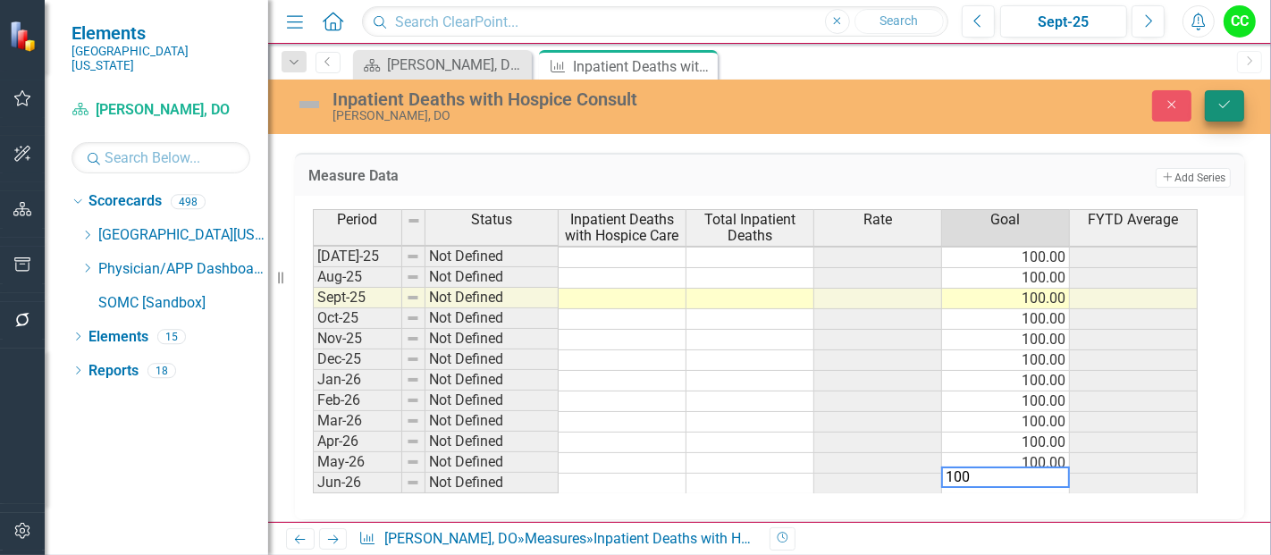
type textarea "100"
click at [1222, 107] on icon "submit" at bounding box center [1224, 104] width 11 height 7
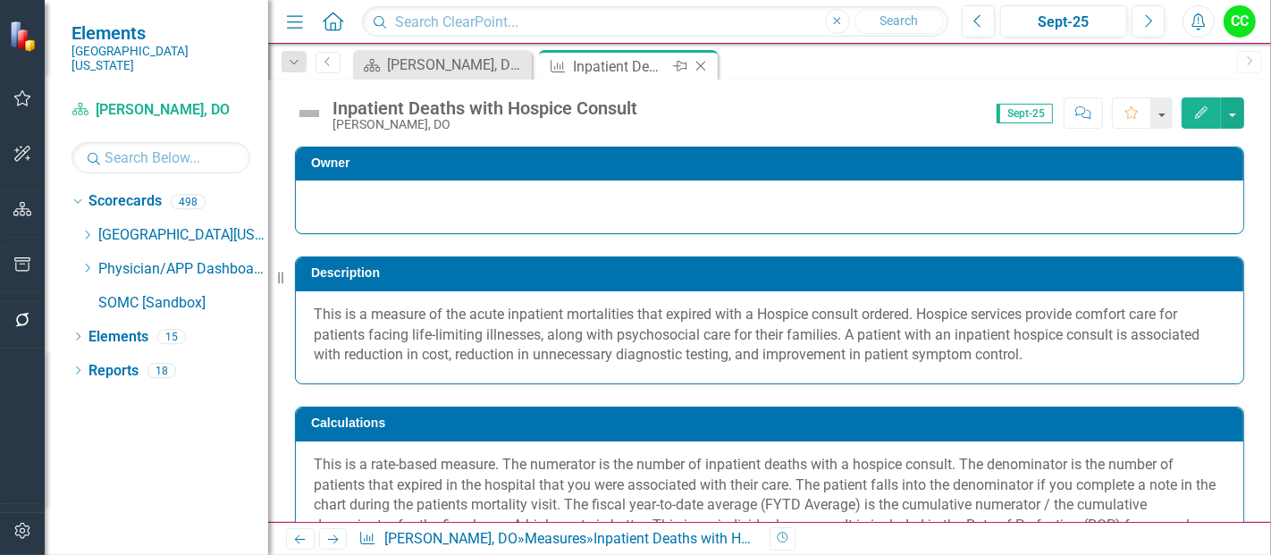
click at [700, 64] on icon at bounding box center [701, 67] width 10 height 10
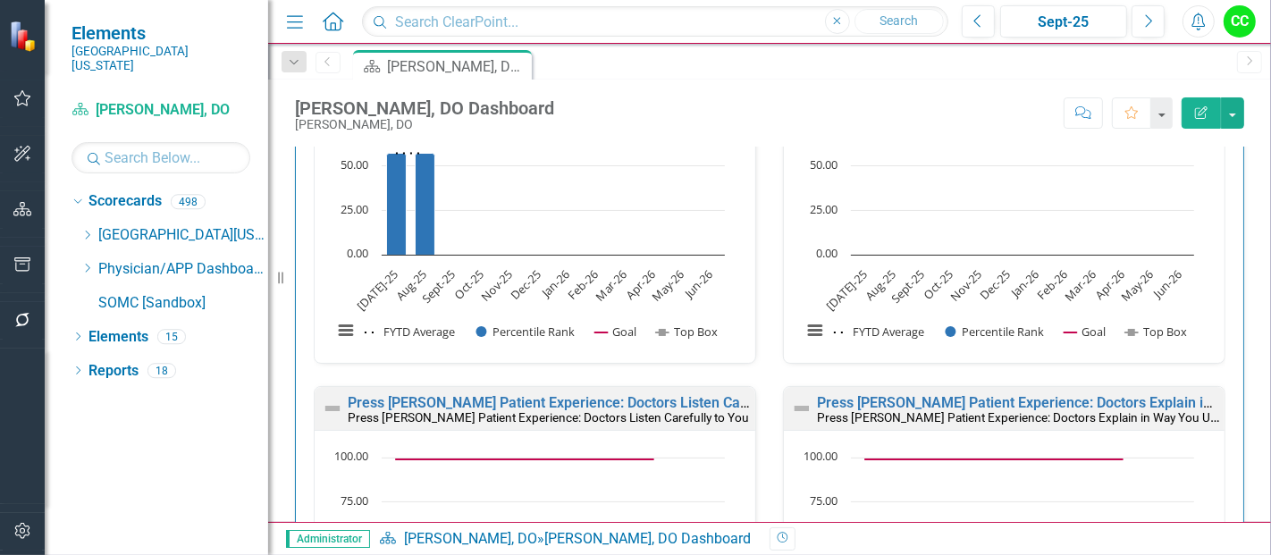
scroll to position [1610, 0]
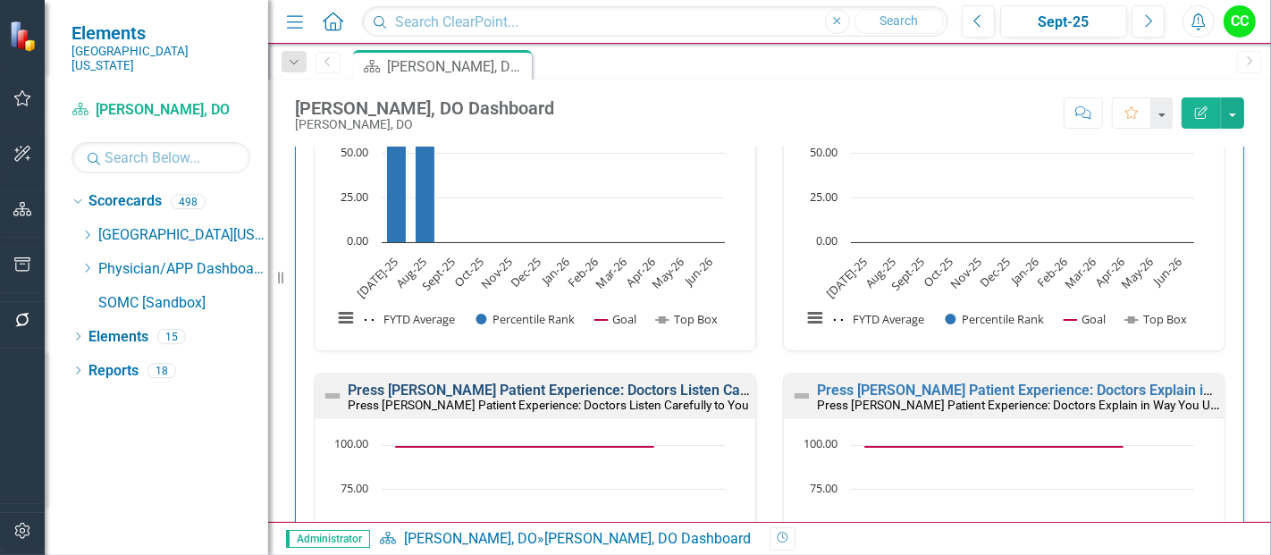
click at [687, 384] on link "Press [PERSON_NAME] Patient Experience: Doctors Listen Carefully to You" at bounding box center [586, 390] width 477 height 17
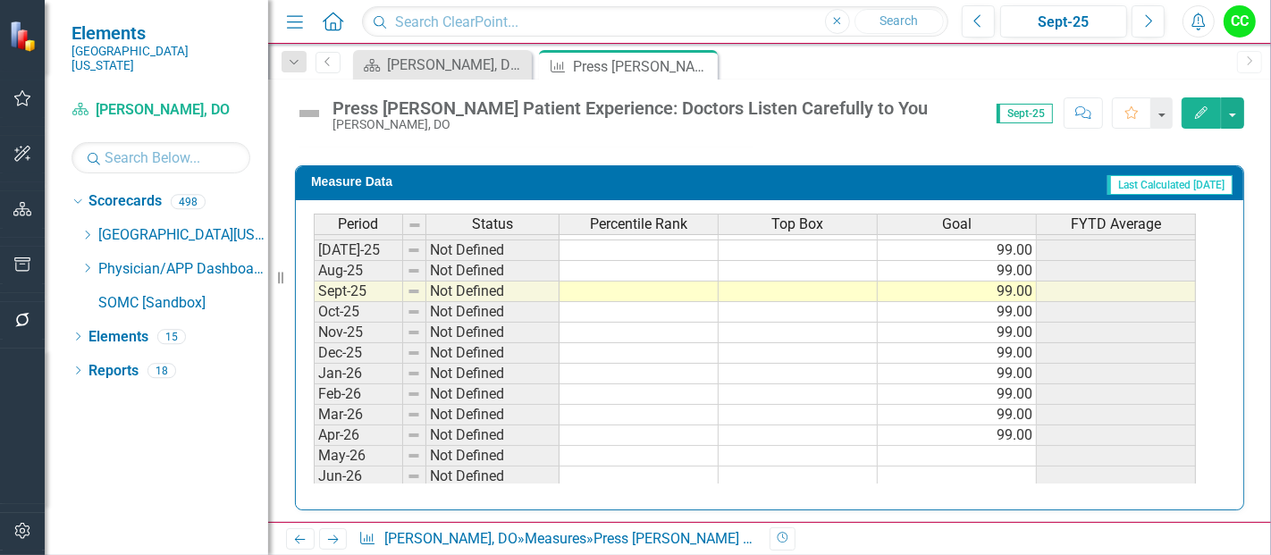
scroll to position [738, 0]
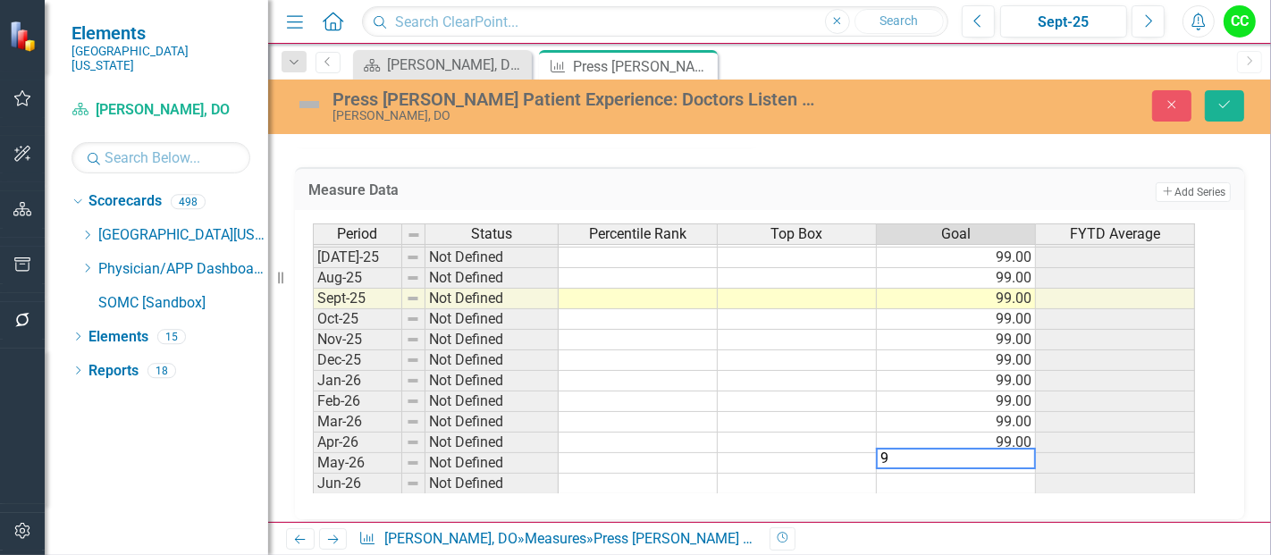
type textarea "99"
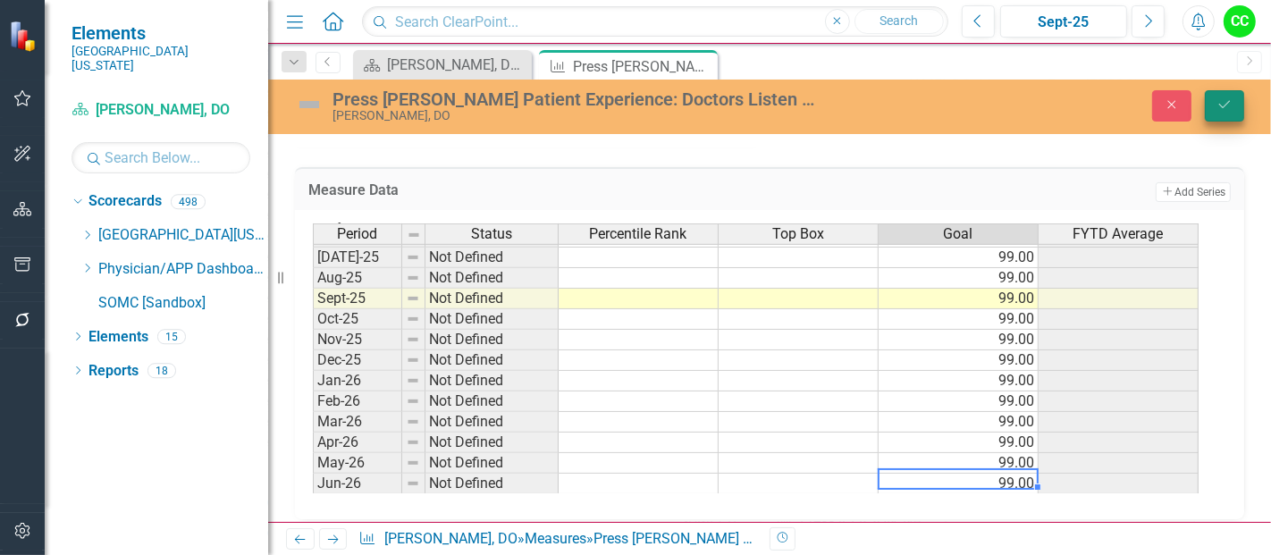
type textarea "99"
click at [1230, 100] on icon "Save" at bounding box center [1224, 104] width 16 height 13
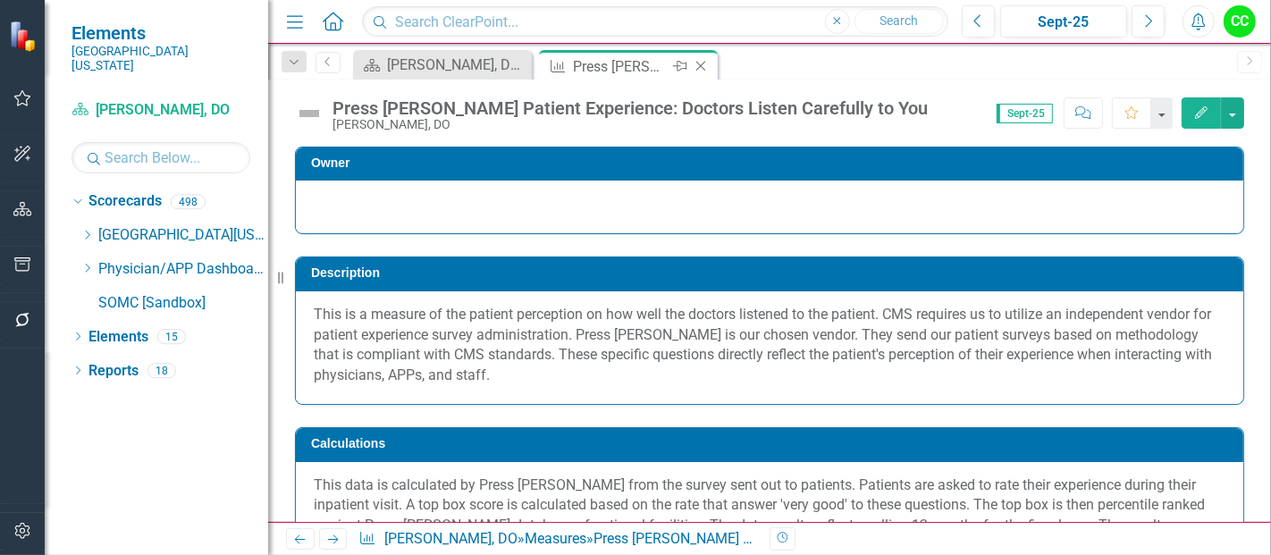
click at [699, 64] on icon at bounding box center [701, 67] width 10 height 10
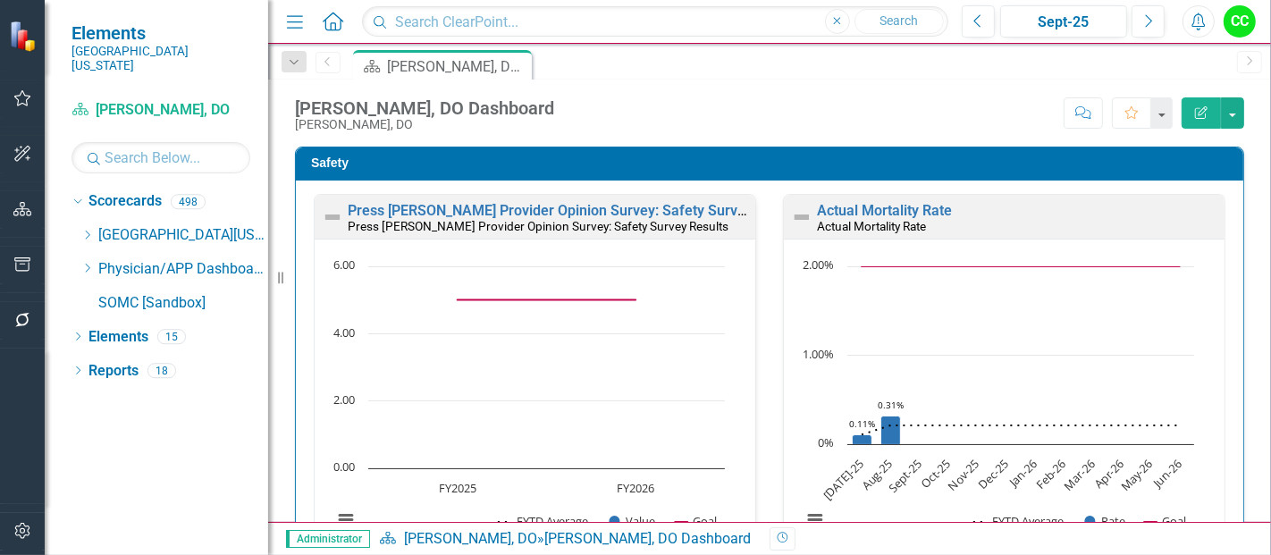
scroll to position [1894, 0]
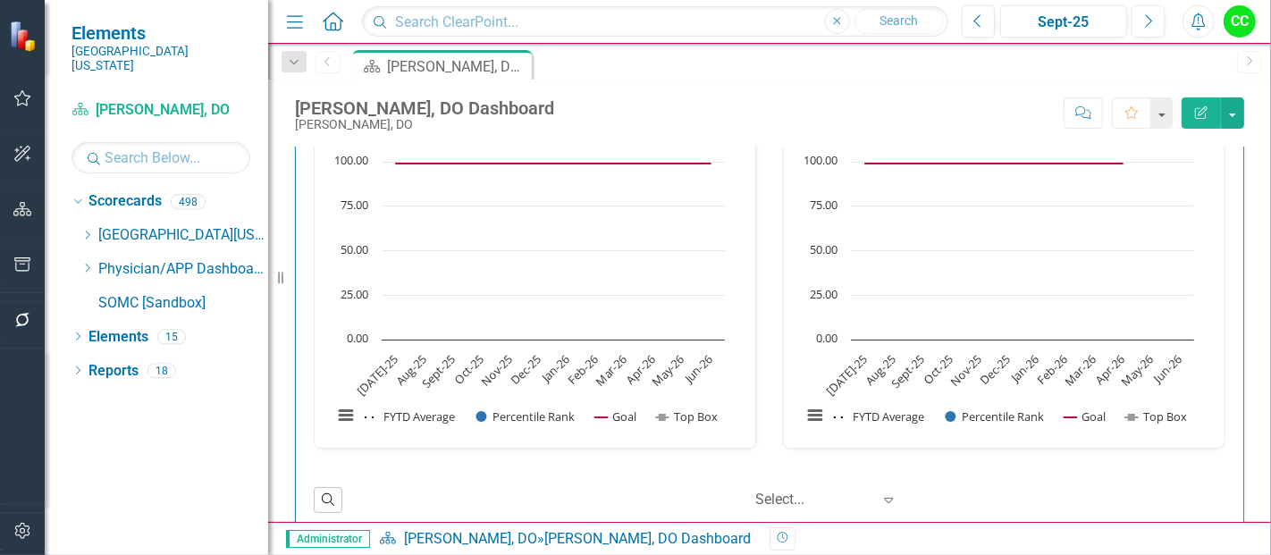
click at [1108, 115] on link "Press [PERSON_NAME] Patient Experience: Doctors Explain in Way You Understand" at bounding box center [1083, 106] width 532 height 17
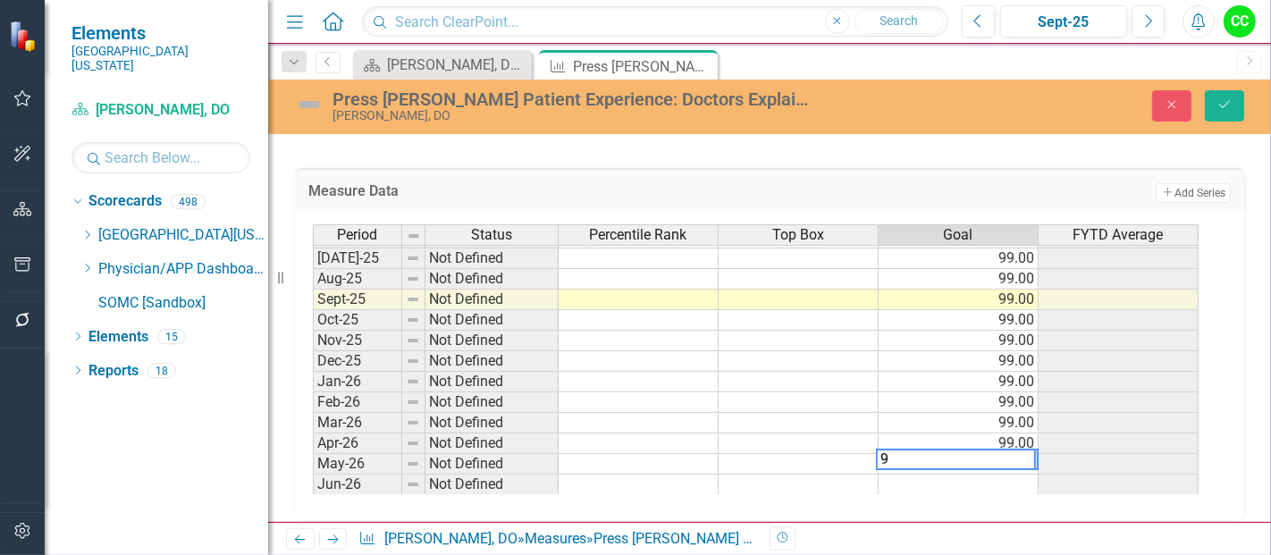
type textarea "99"
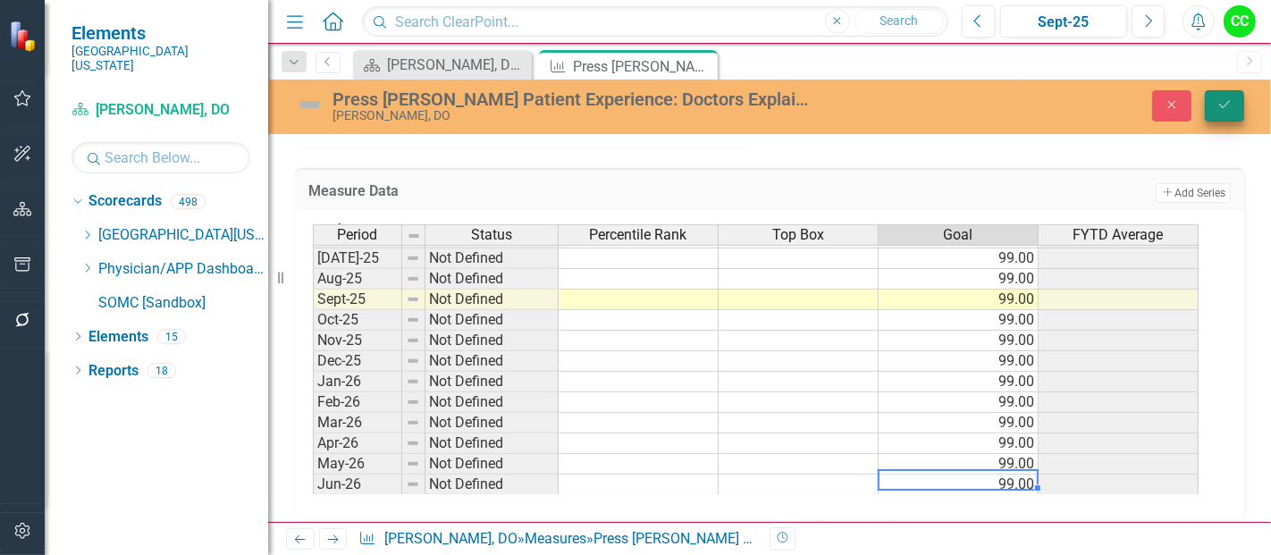
type textarea "99"
click at [1213, 102] on button "Save" at bounding box center [1224, 105] width 39 height 31
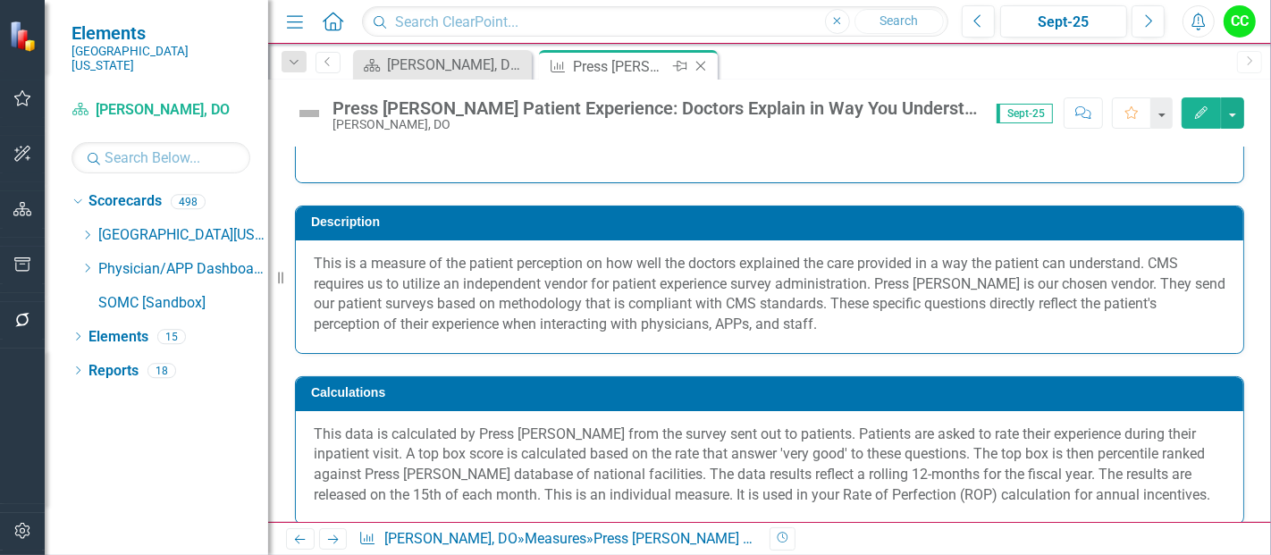
click at [699, 63] on icon "Close" at bounding box center [701, 66] width 18 height 14
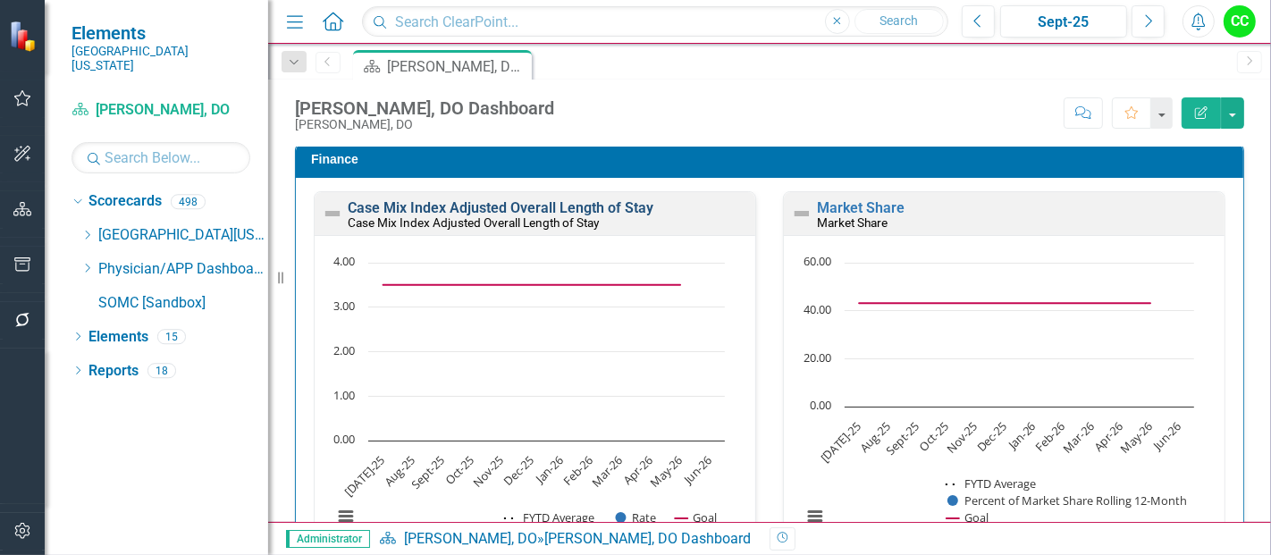
click at [561, 200] on link "Case Mix Index Adjusted Overall Length of Stay" at bounding box center [501, 207] width 306 height 17
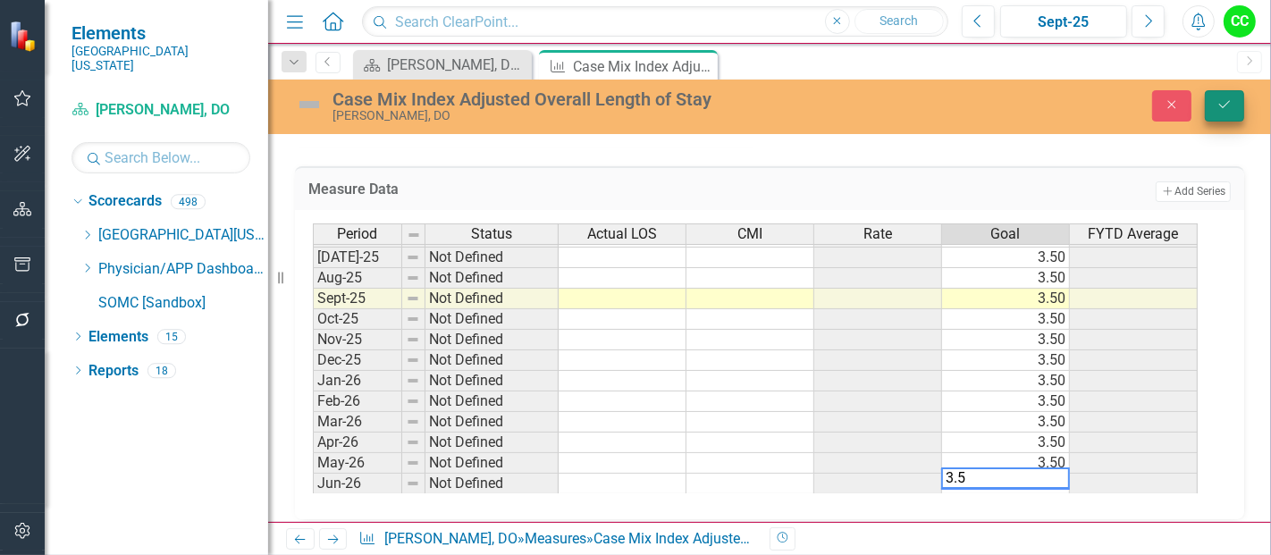
type textarea "3.5"
click at [1215, 103] on button "Save" at bounding box center [1224, 105] width 39 height 31
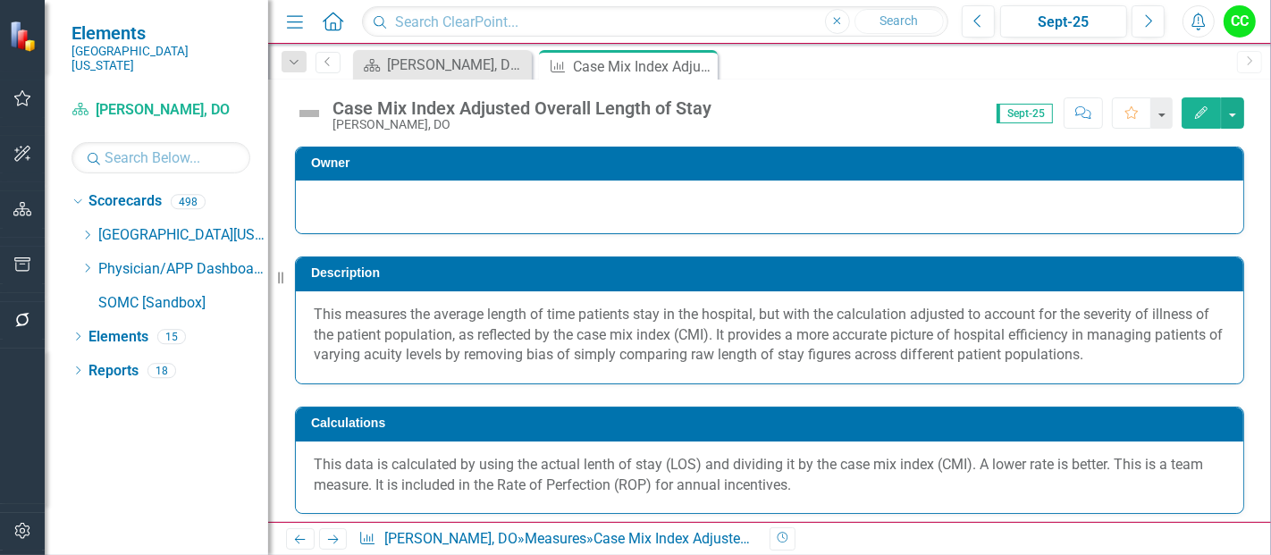
click at [1195, 116] on icon "Edit" at bounding box center [1201, 112] width 16 height 13
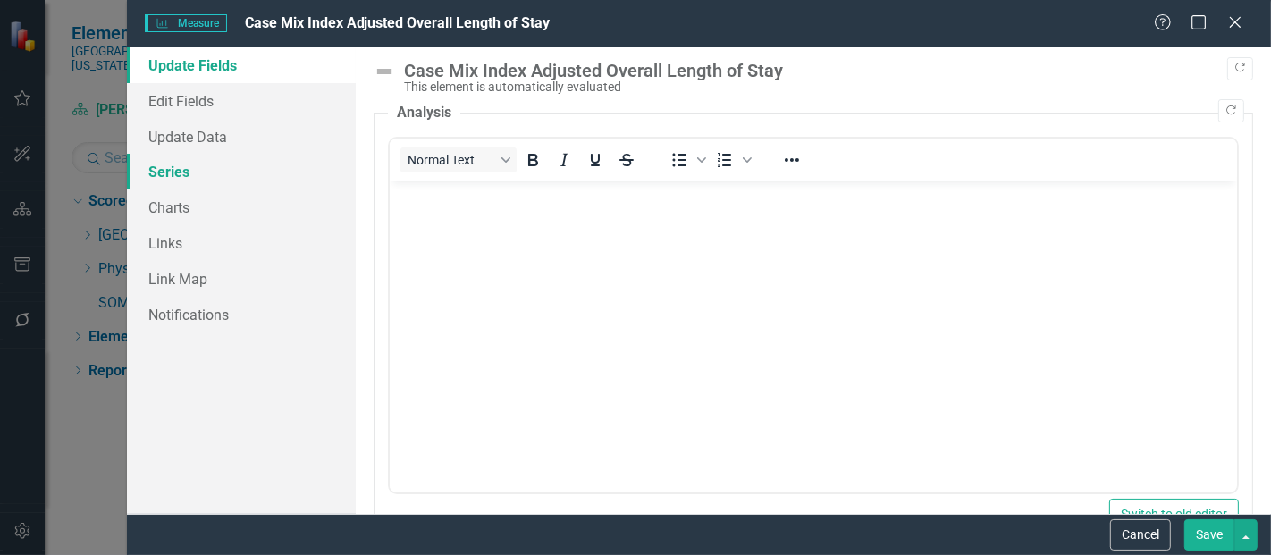
click at [171, 162] on link "Series" at bounding box center [241, 172] width 229 height 36
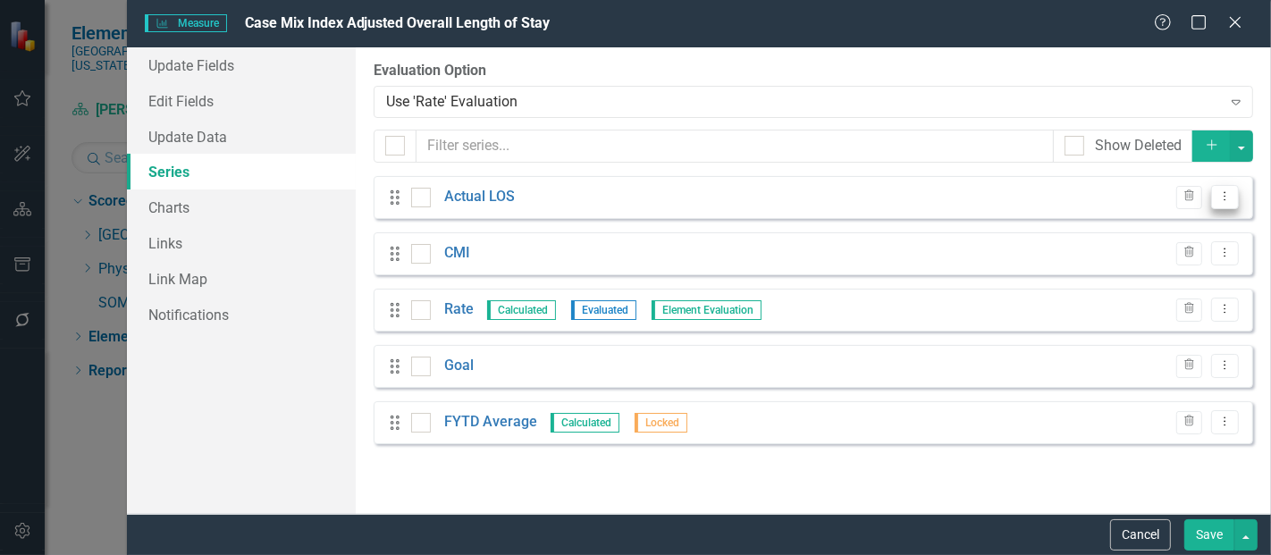
click at [1233, 190] on button "Dropdown Menu" at bounding box center [1225, 197] width 28 height 24
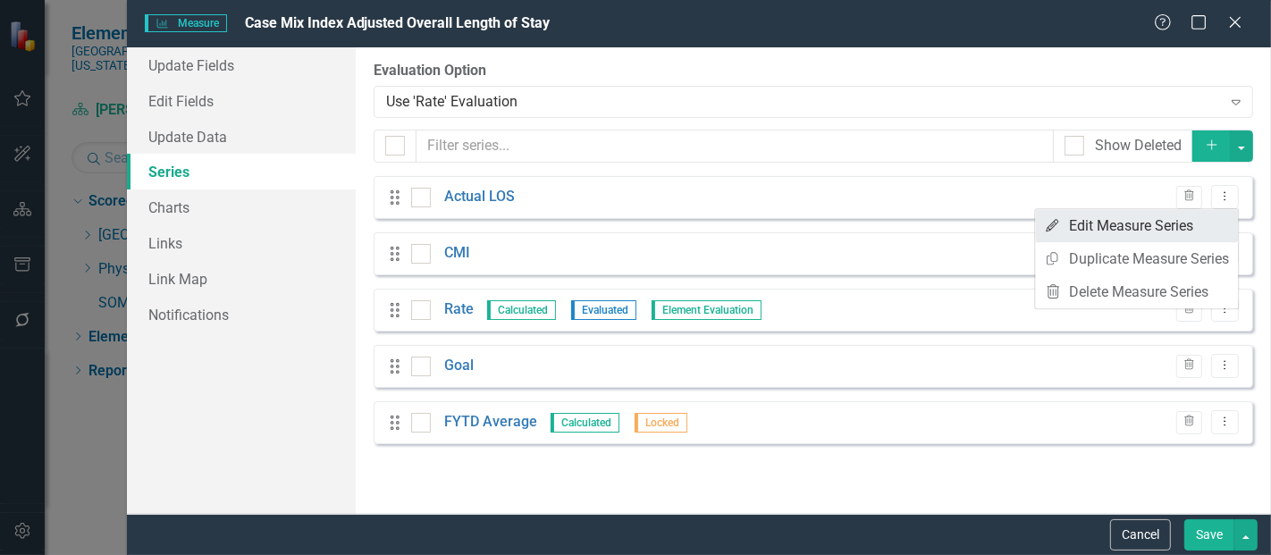
click at [1154, 239] on link "Edit Edit Measure Series" at bounding box center [1136, 225] width 203 height 33
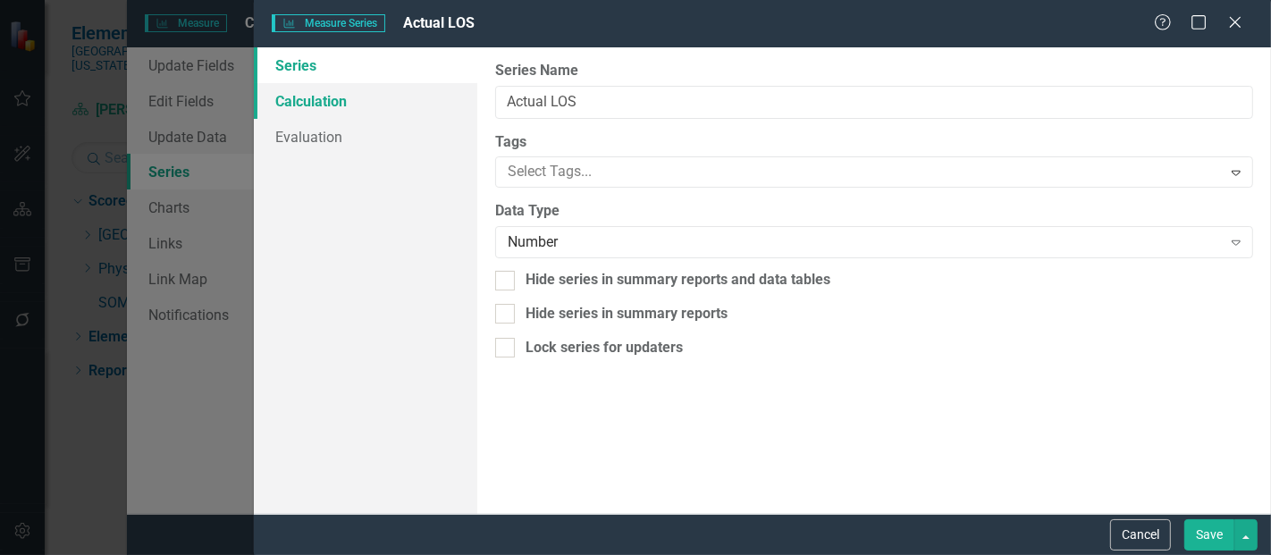
click at [340, 101] on link "Calculation" at bounding box center [365, 101] width 223 height 36
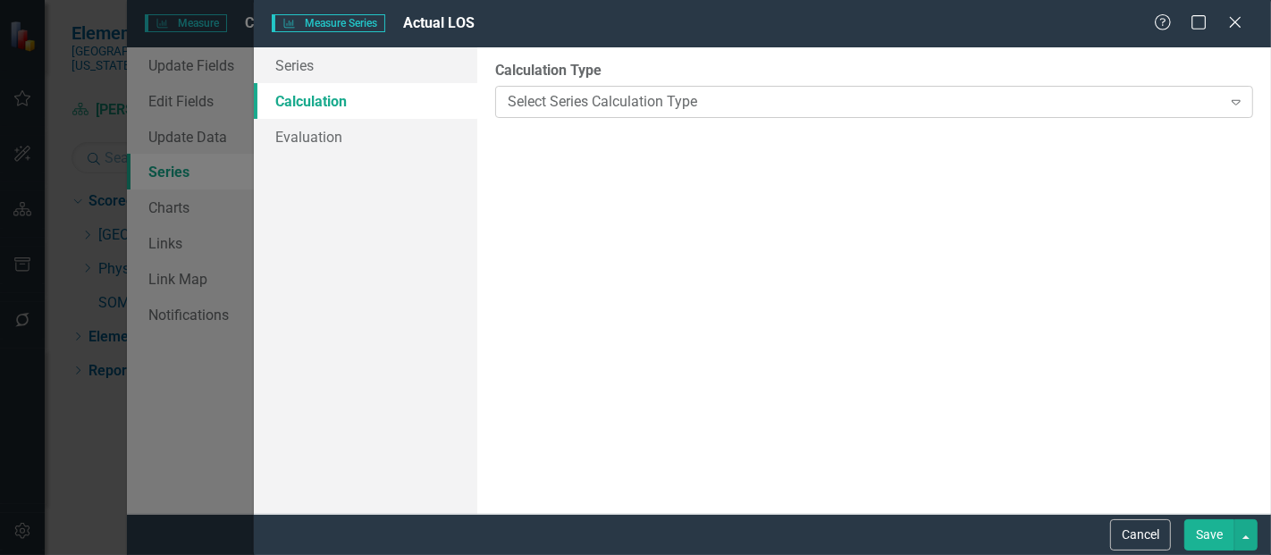
click at [620, 103] on div "Select Series Calculation Type" at bounding box center [864, 101] width 713 height 21
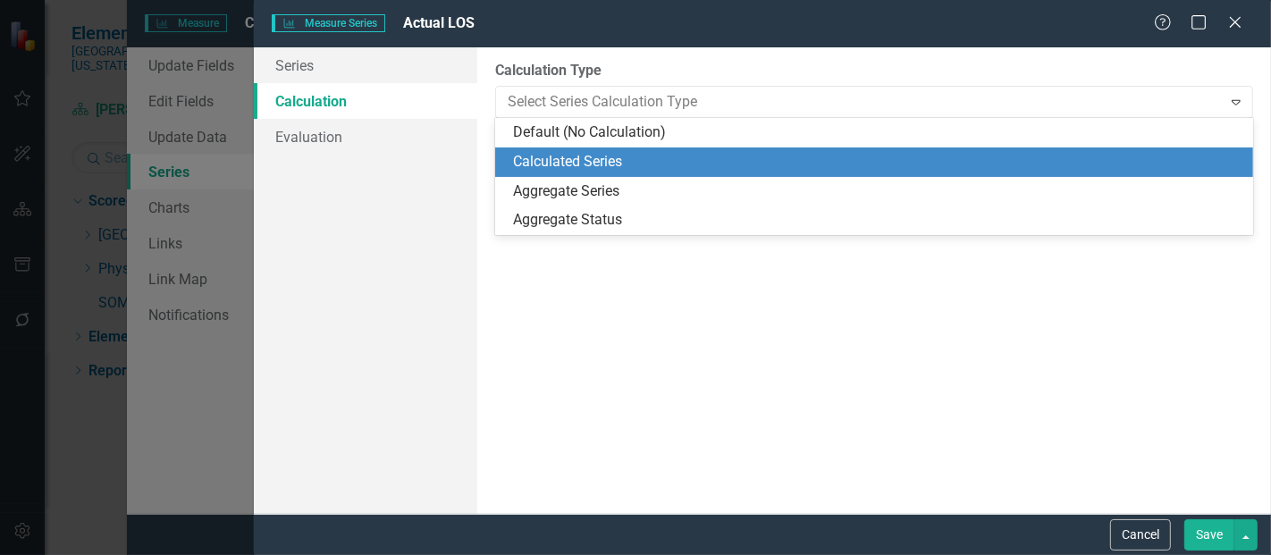
click at [600, 167] on div "Calculated Series" at bounding box center [877, 162] width 729 height 21
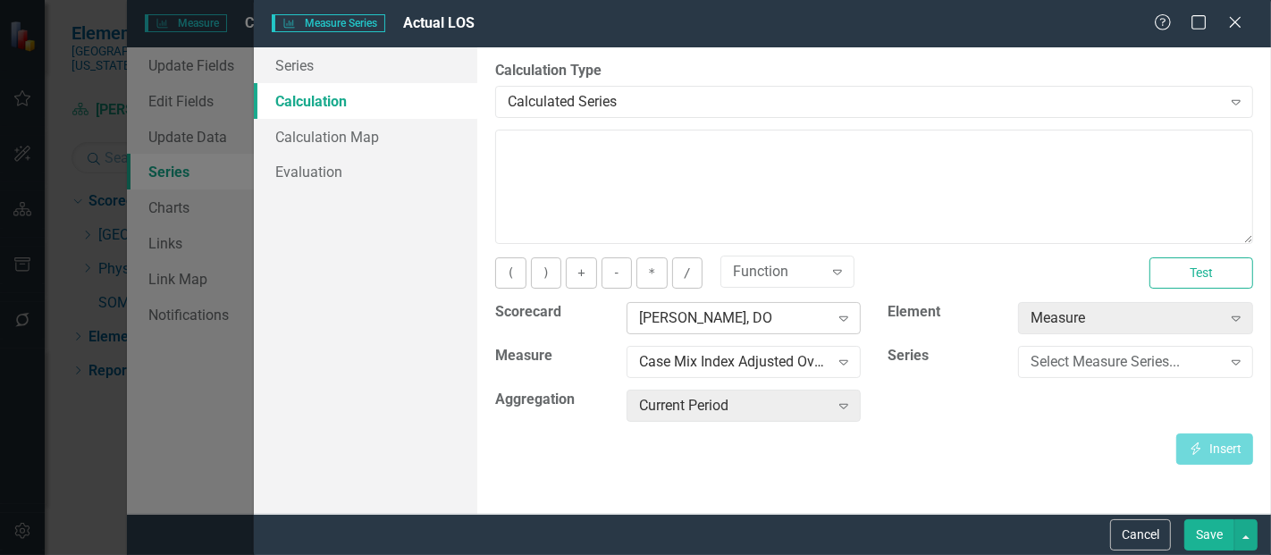
click at [715, 328] on div "Braden Crouse, DO Expand" at bounding box center [743, 318] width 235 height 32
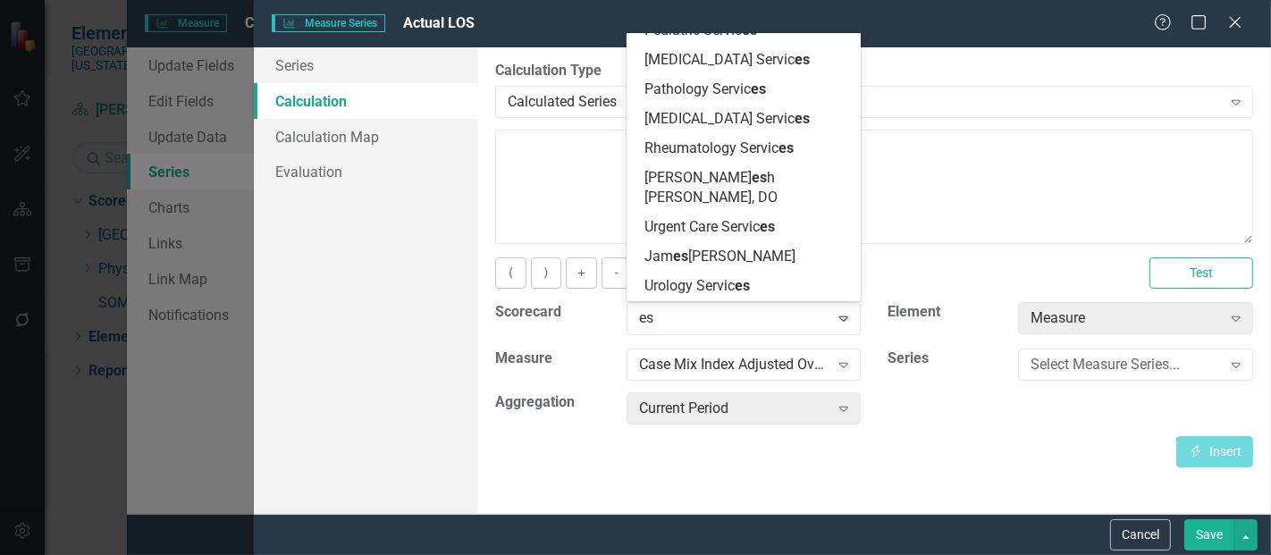
scroll to position [2606, 0]
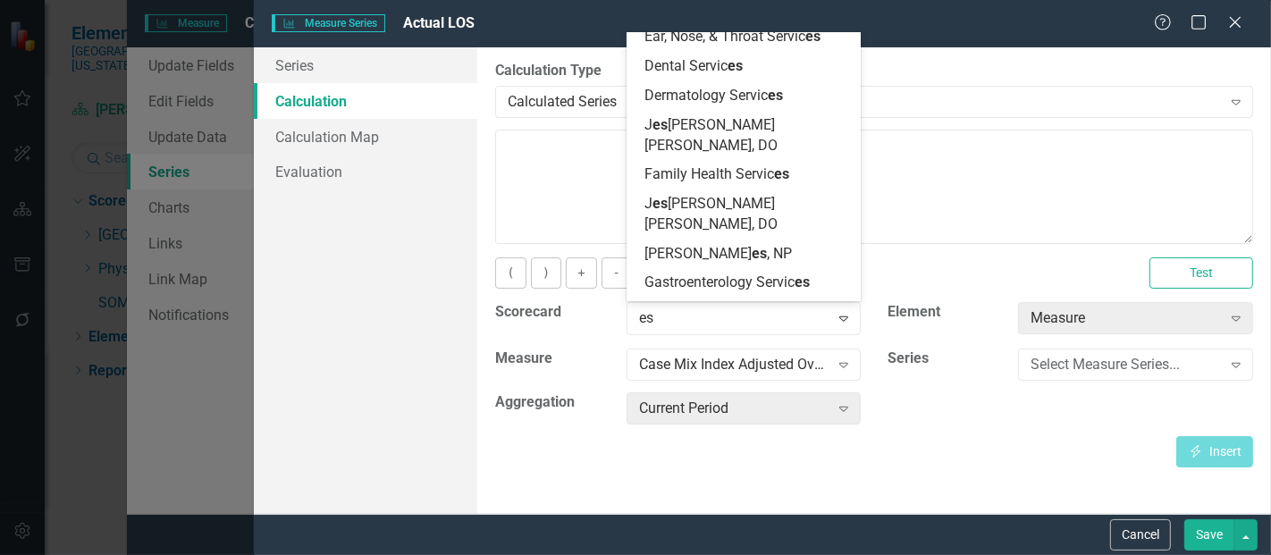
type input "esc"
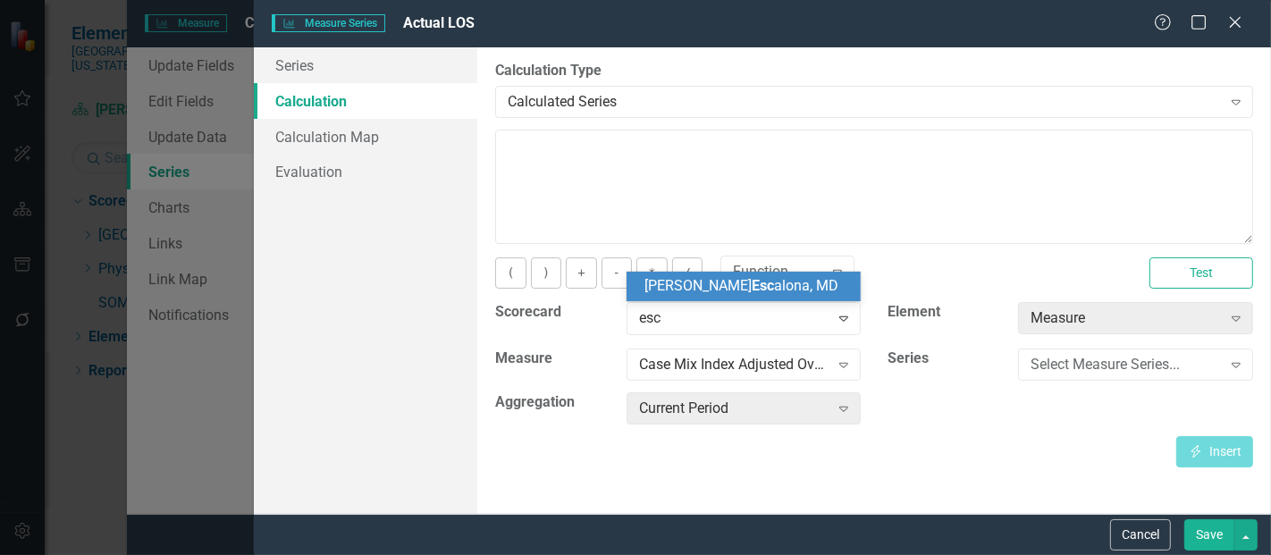
scroll to position [0, 0]
click at [761, 289] on span "Tanya Esc alona, MD" at bounding box center [741, 285] width 194 height 17
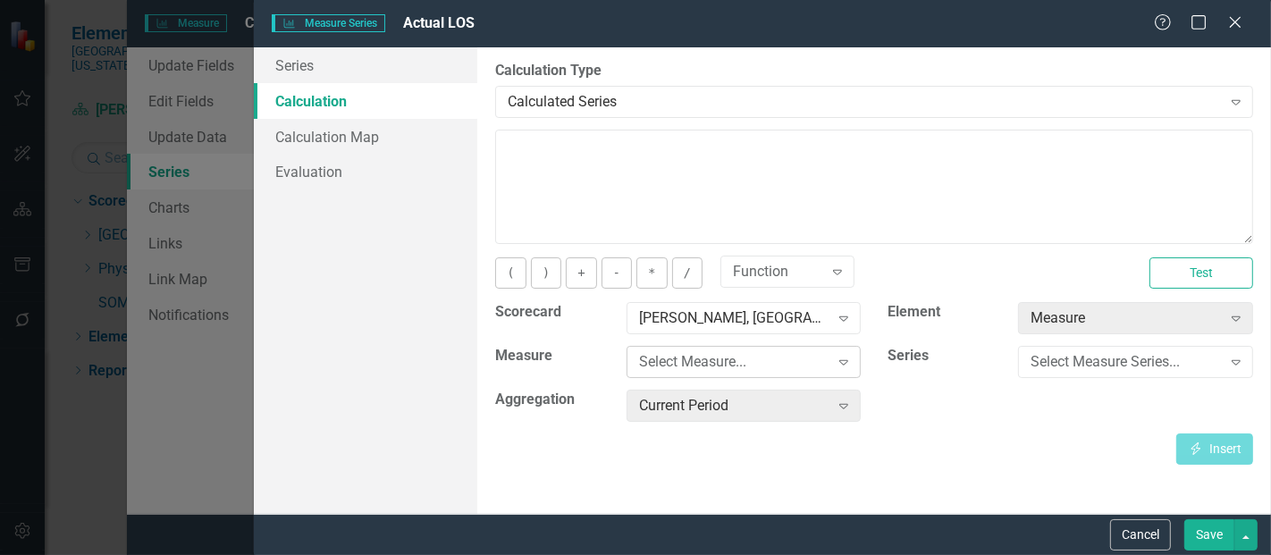
click at [715, 355] on div "Select Measure..." at bounding box center [734, 362] width 190 height 21
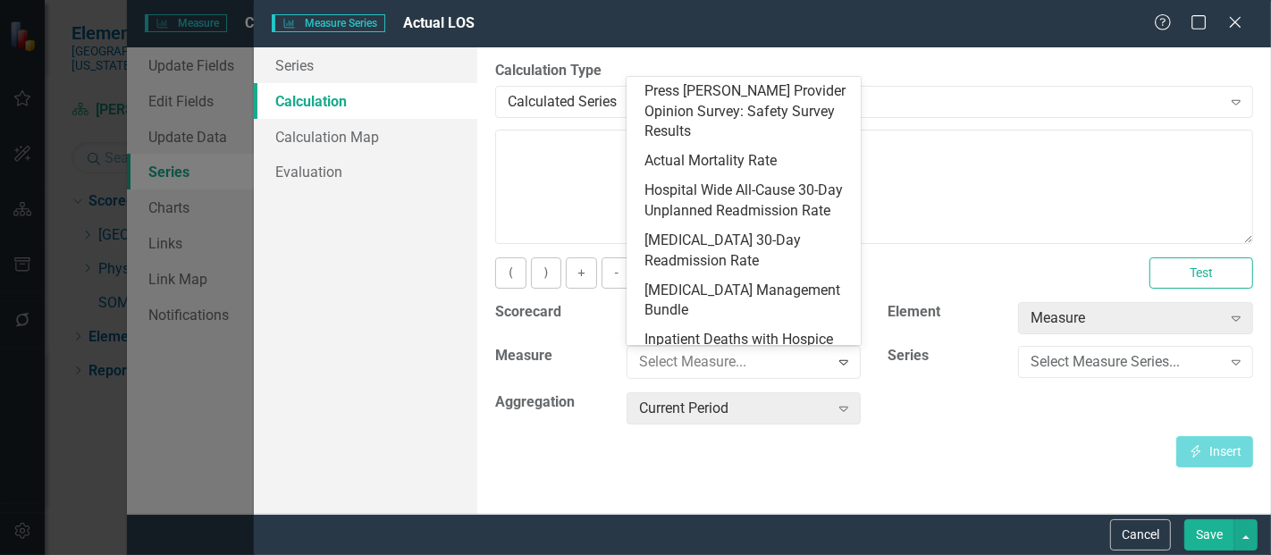
scroll to position [530, 0]
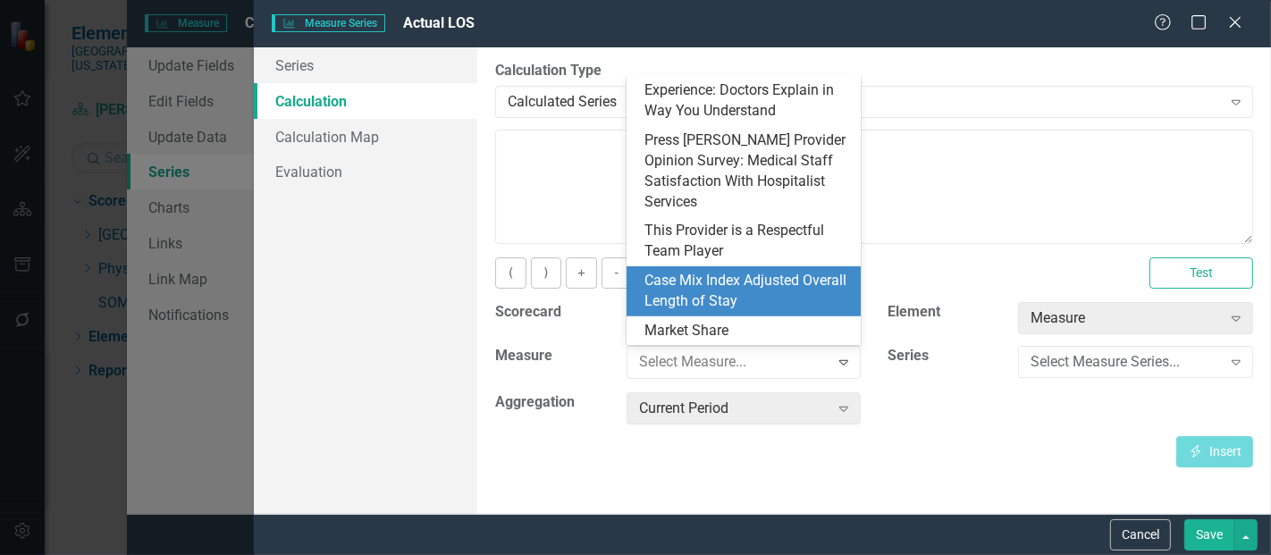
click at [727, 304] on div "Case Mix Index Adjusted Overall Length of Stay" at bounding box center [747, 291] width 206 height 41
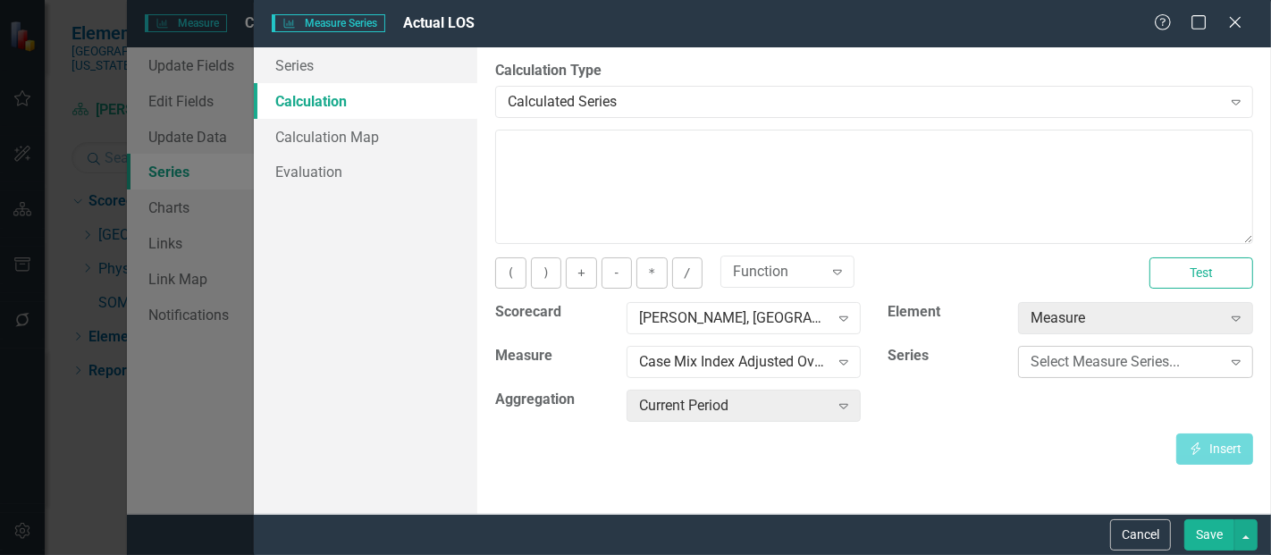
click at [1118, 353] on div "Select Measure Series..." at bounding box center [1125, 362] width 190 height 21
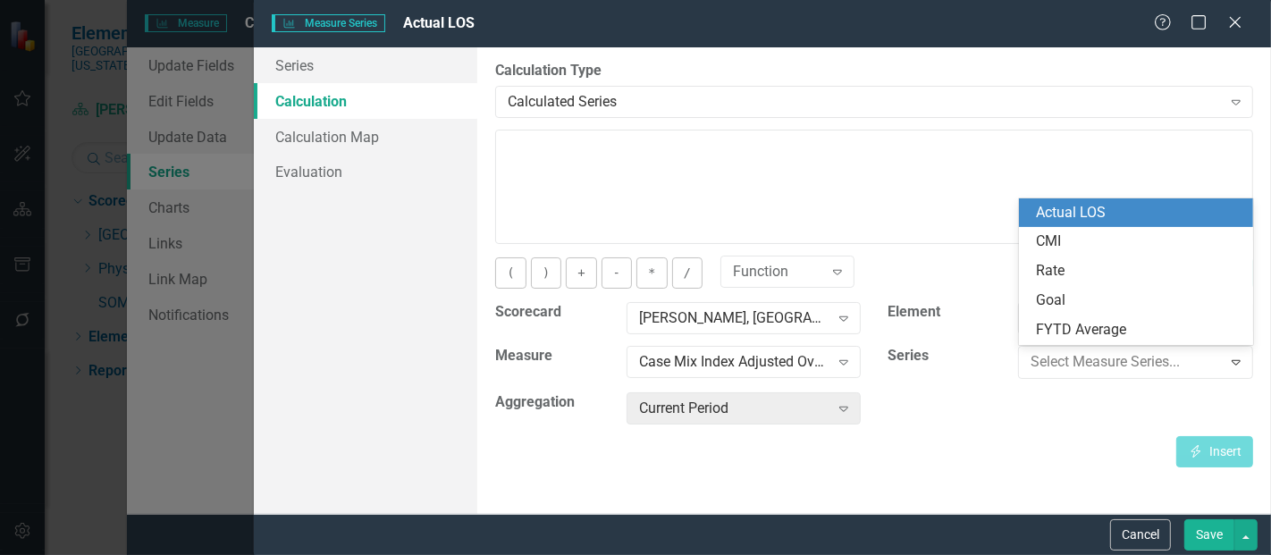
click at [1095, 212] on div "Actual LOS" at bounding box center [1140, 213] width 206 height 21
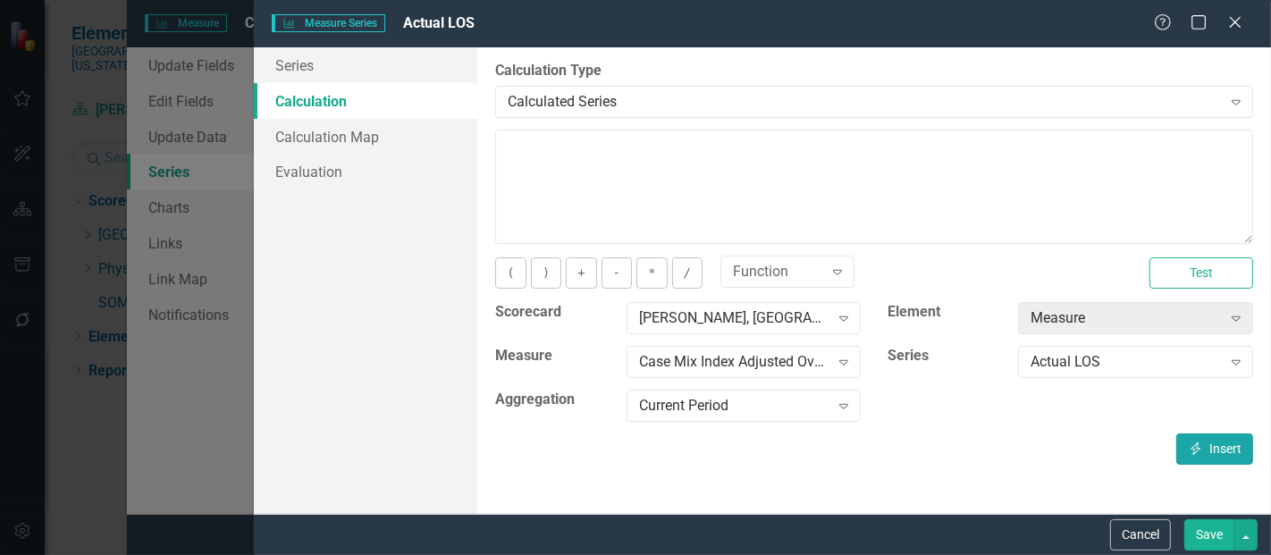
click at [1195, 447] on icon "button" at bounding box center [1196, 448] width 10 height 13
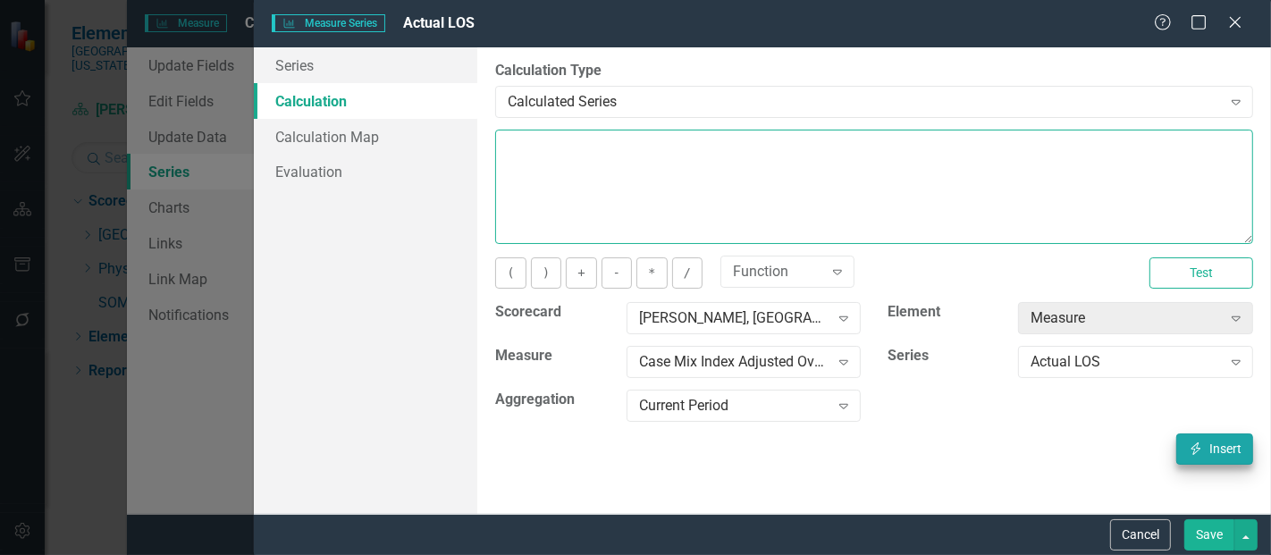
type textarea "[m1423480][Actual LOS][CurrentPeriod]"
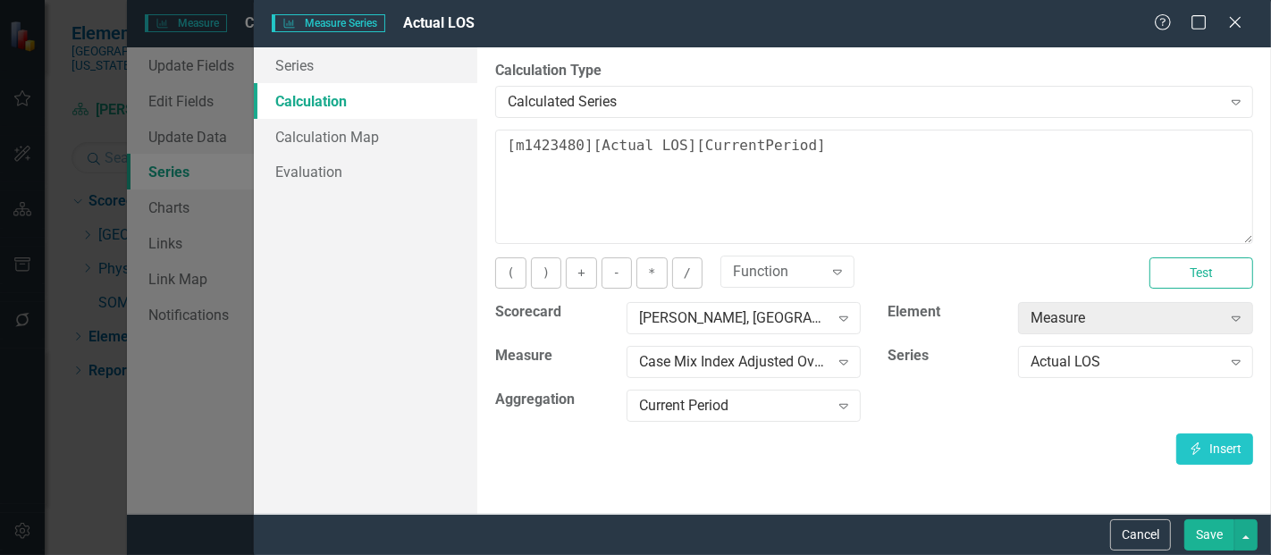
click at [1218, 530] on button "Save" at bounding box center [1209, 534] width 50 height 31
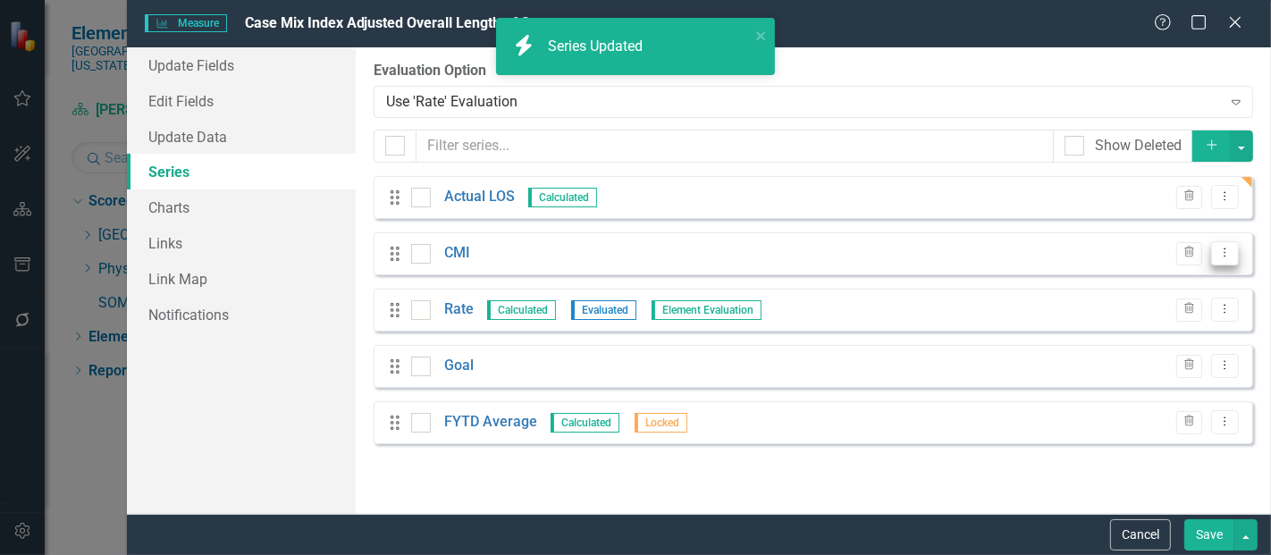
click at [1226, 254] on icon "Dropdown Menu" at bounding box center [1224, 253] width 15 height 12
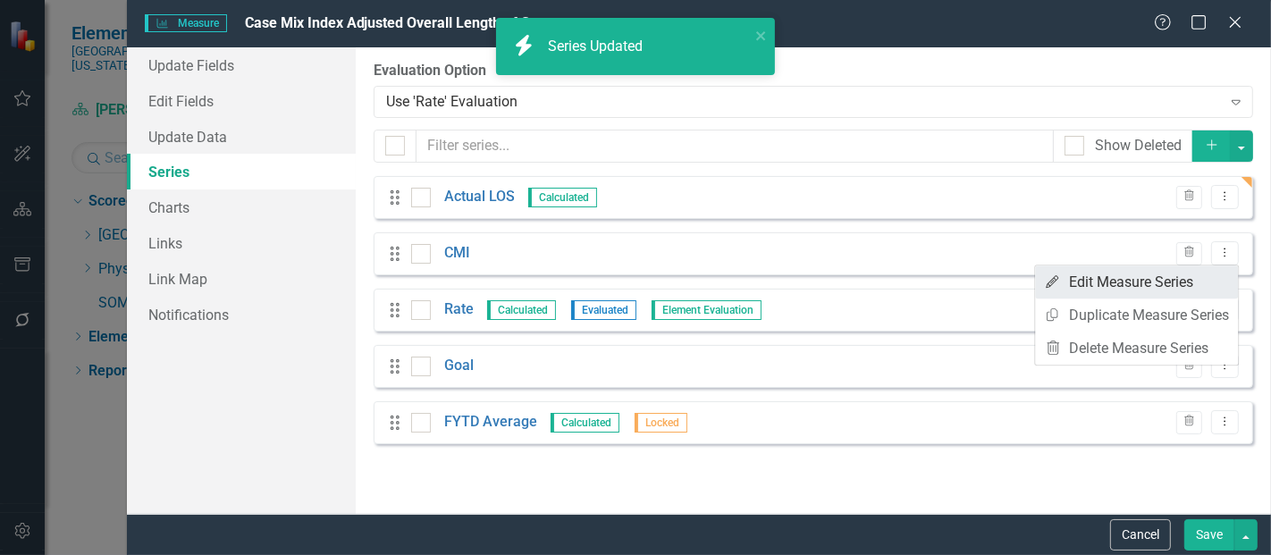
click at [1144, 281] on link "Edit Edit Measure Series" at bounding box center [1136, 281] width 203 height 33
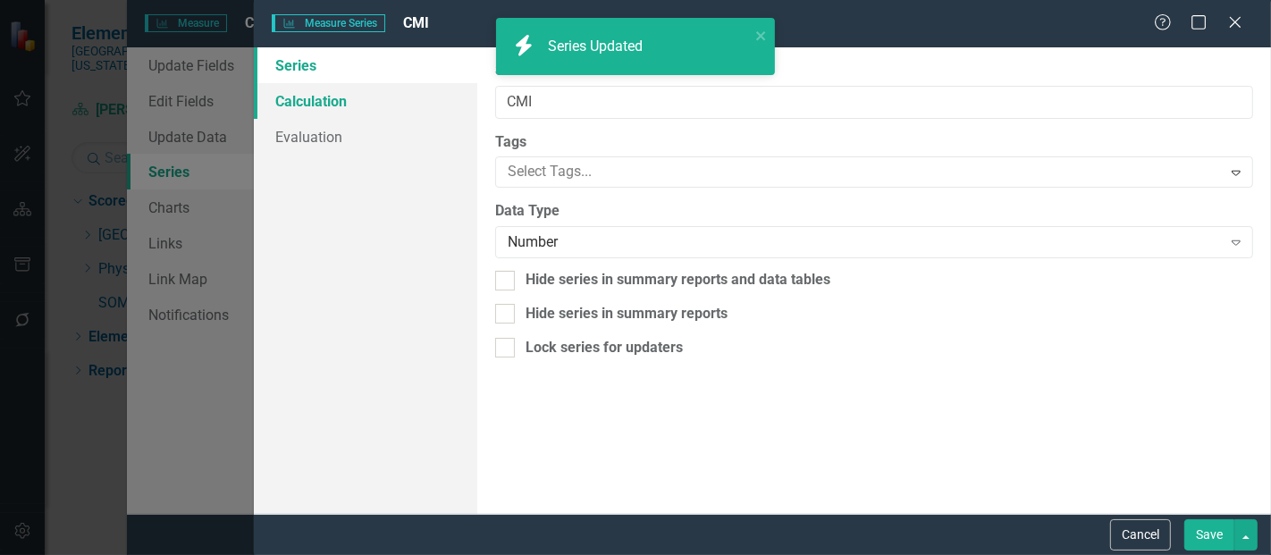
click at [369, 103] on link "Calculation" at bounding box center [365, 101] width 223 height 36
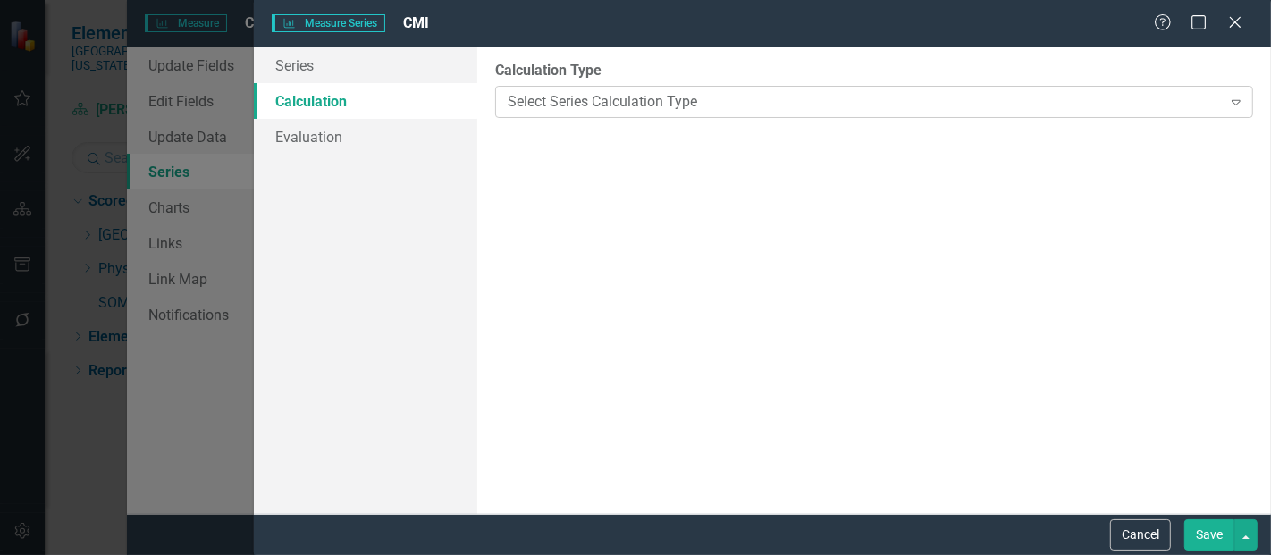
click at [582, 113] on div "Select Series Calculation Type Expand" at bounding box center [874, 102] width 758 height 32
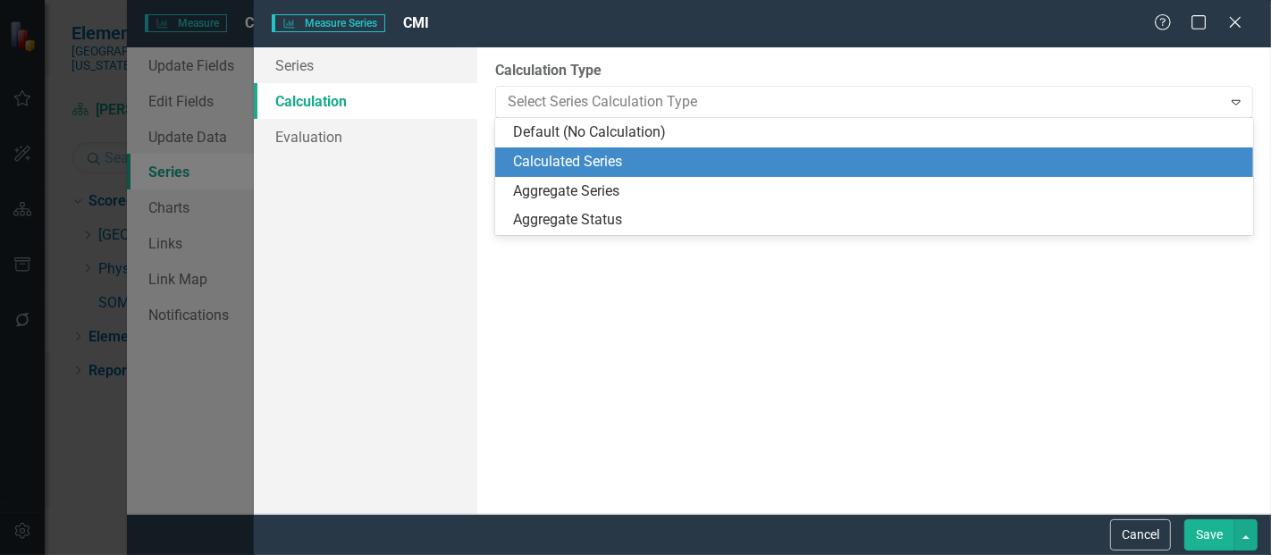
click at [574, 158] on div "Calculated Series" at bounding box center [877, 162] width 729 height 21
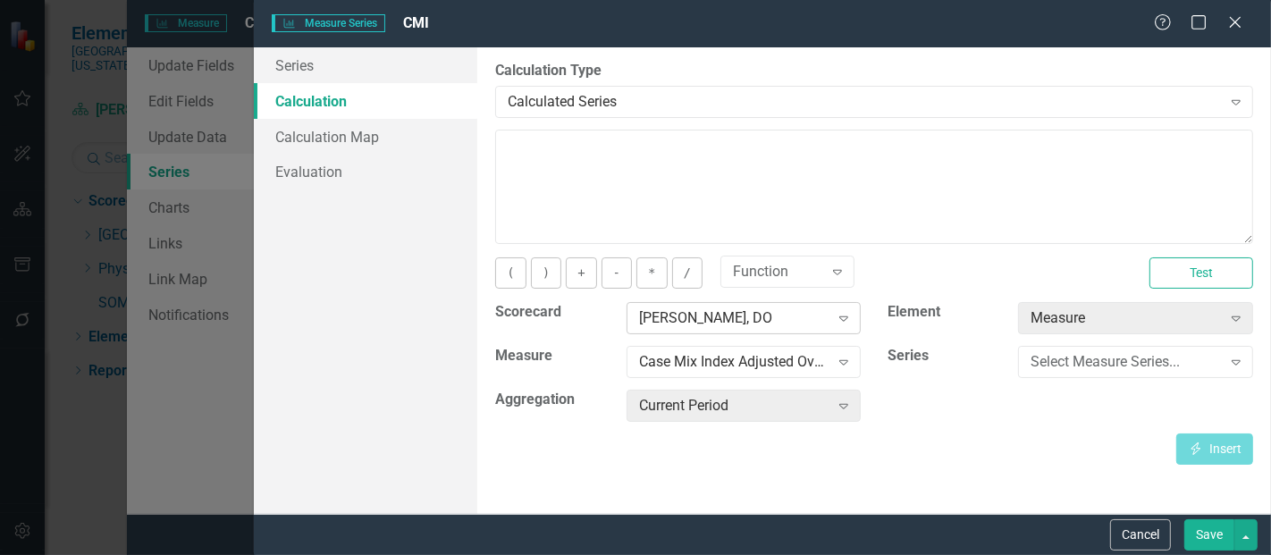
click at [672, 309] on div "[PERSON_NAME], DO" at bounding box center [734, 318] width 190 height 21
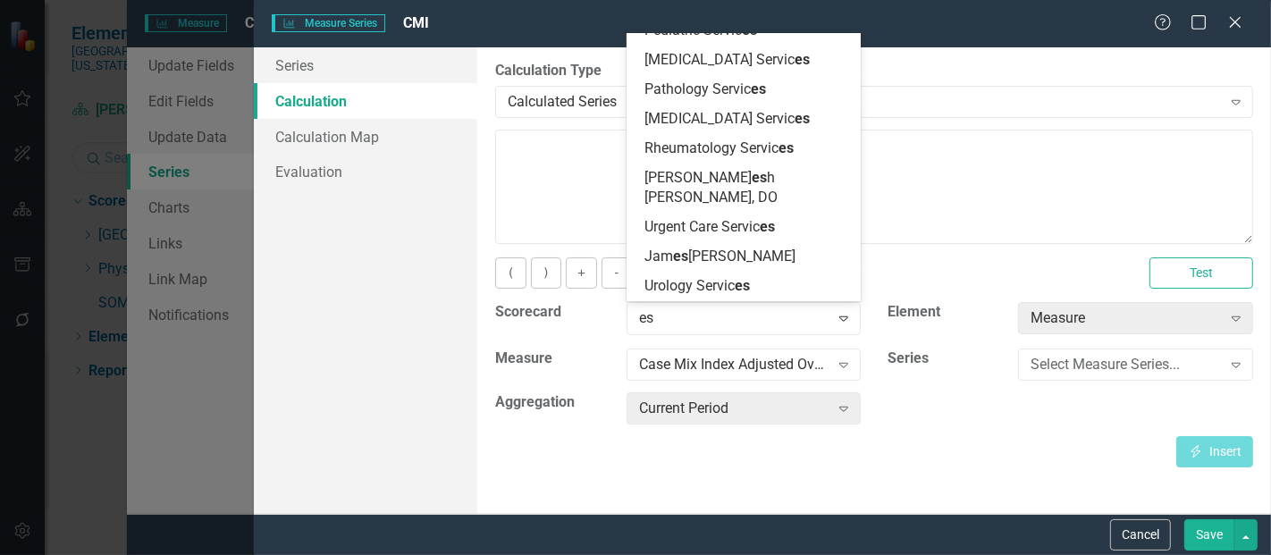
scroll to position [2606, 0]
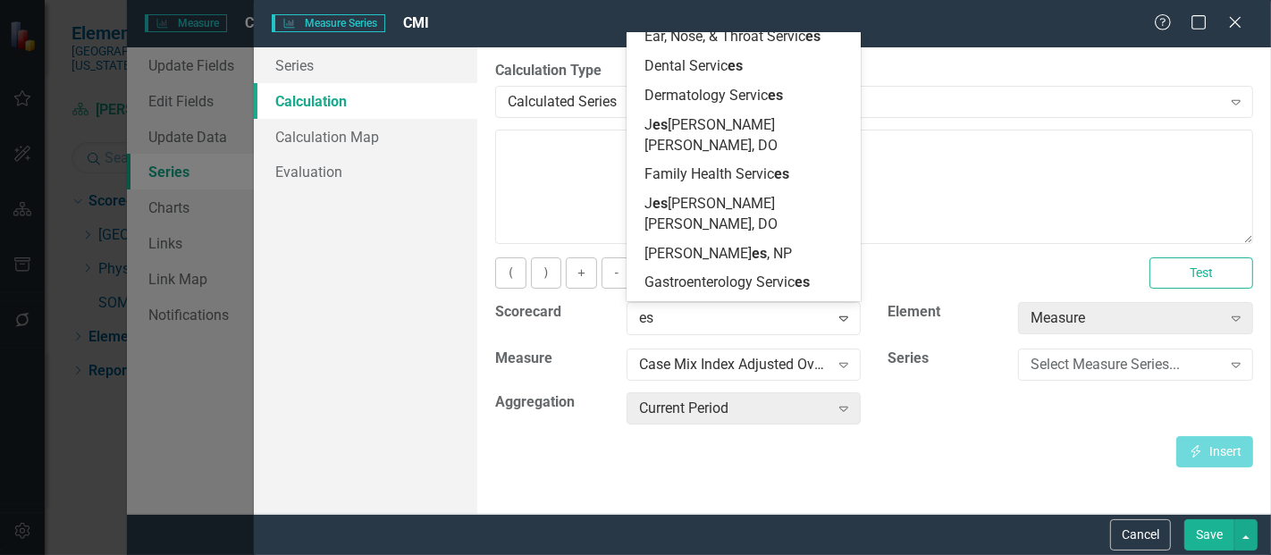
type input "esc"
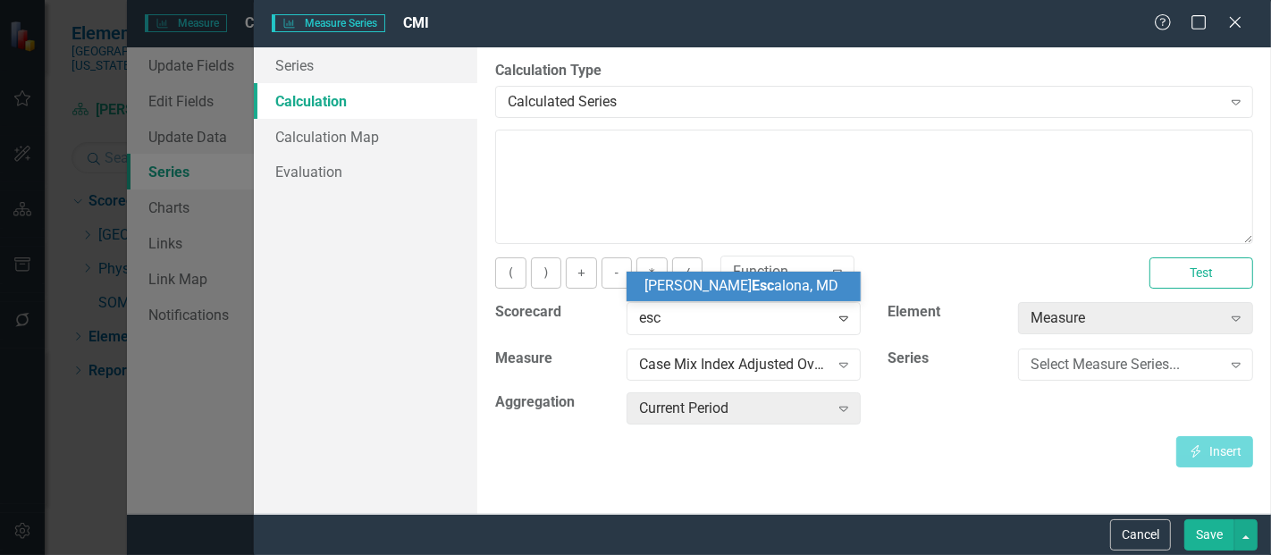
click at [751, 287] on span "Esc" at bounding box center [762, 285] width 22 height 17
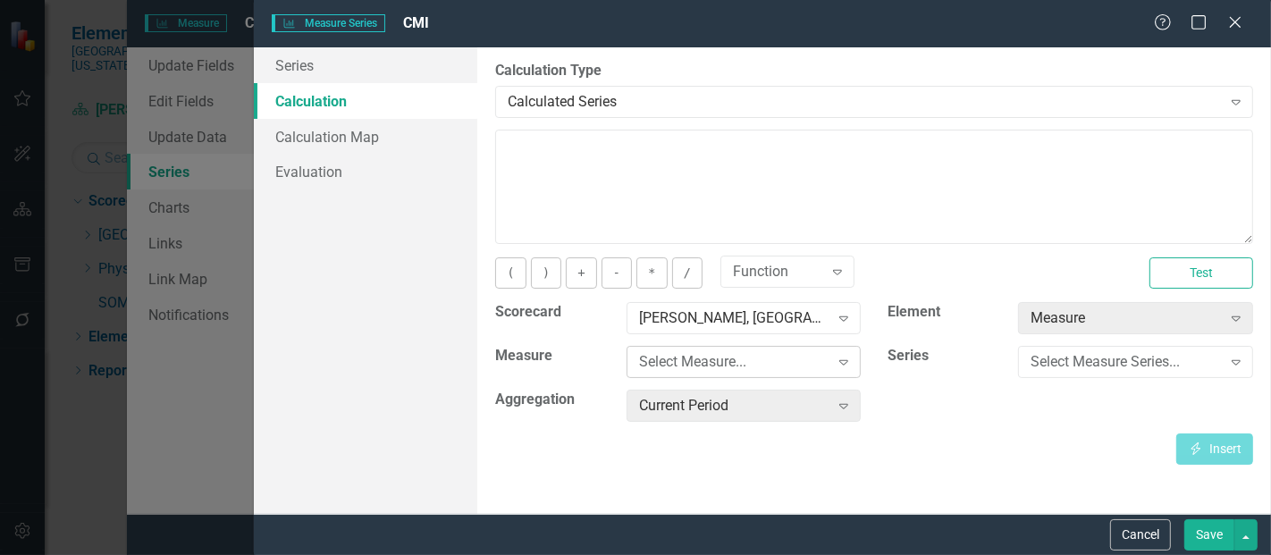
click at [711, 362] on div "Select Measure..." at bounding box center [734, 362] width 190 height 21
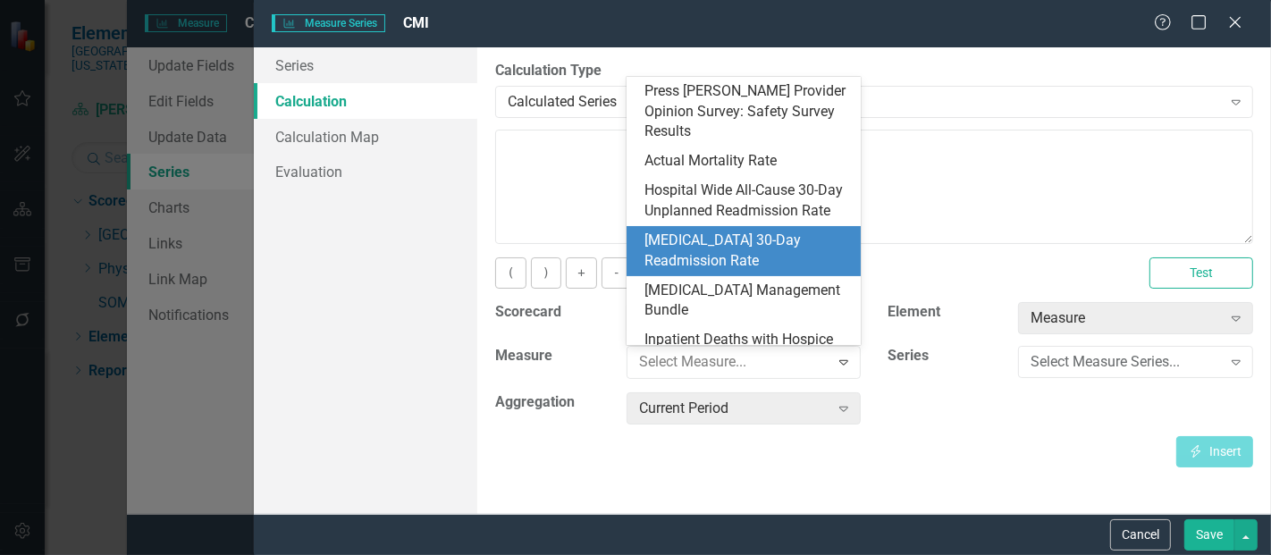
scroll to position [530, 0]
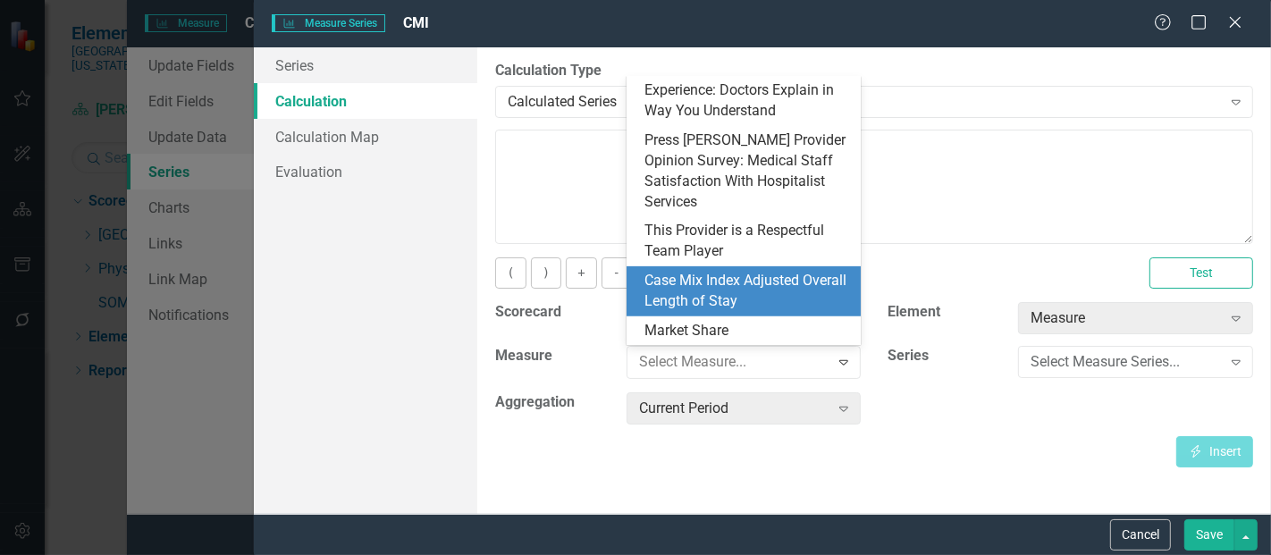
click at [709, 281] on div "Case Mix Index Adjusted Overall Length of Stay" at bounding box center [747, 291] width 206 height 41
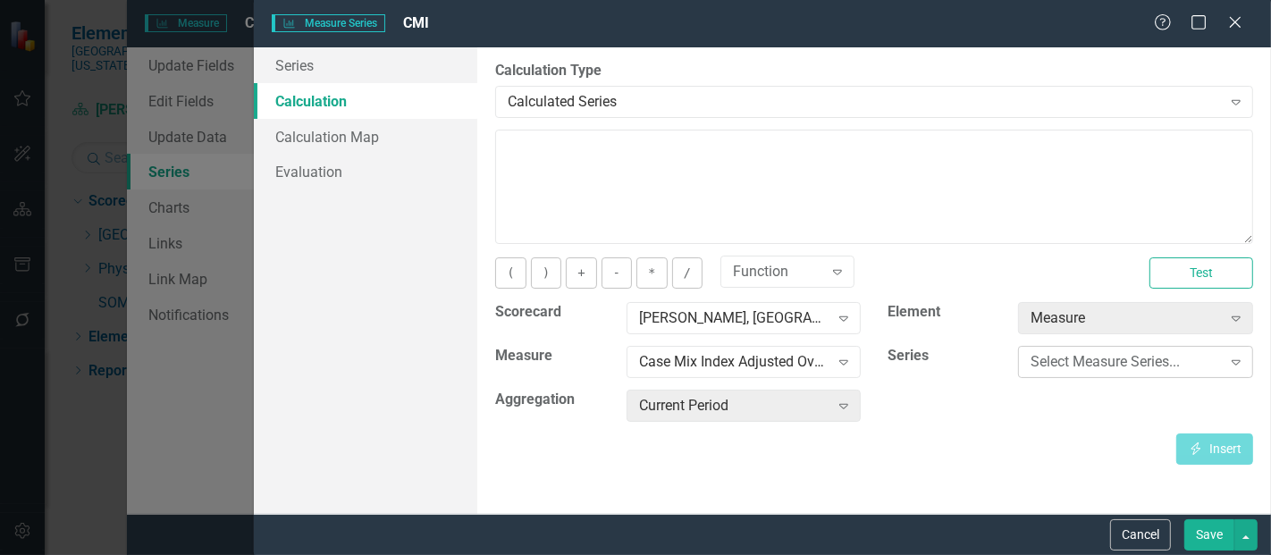
click at [1091, 356] on div "Select Measure Series..." at bounding box center [1125, 362] width 190 height 21
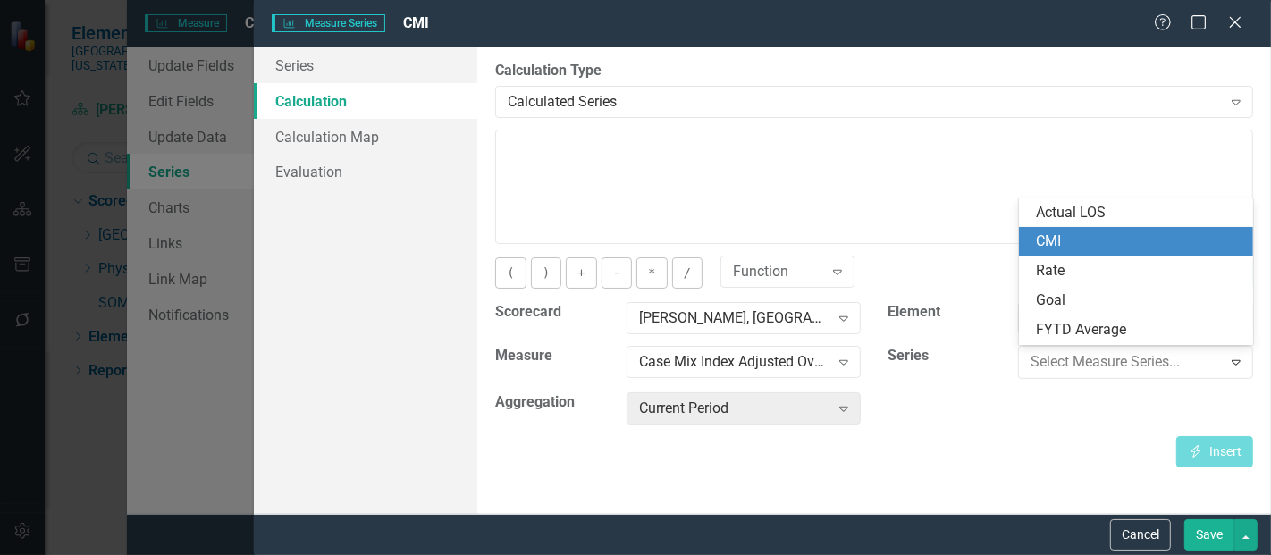
click at [1103, 239] on div "CMI" at bounding box center [1140, 241] width 206 height 21
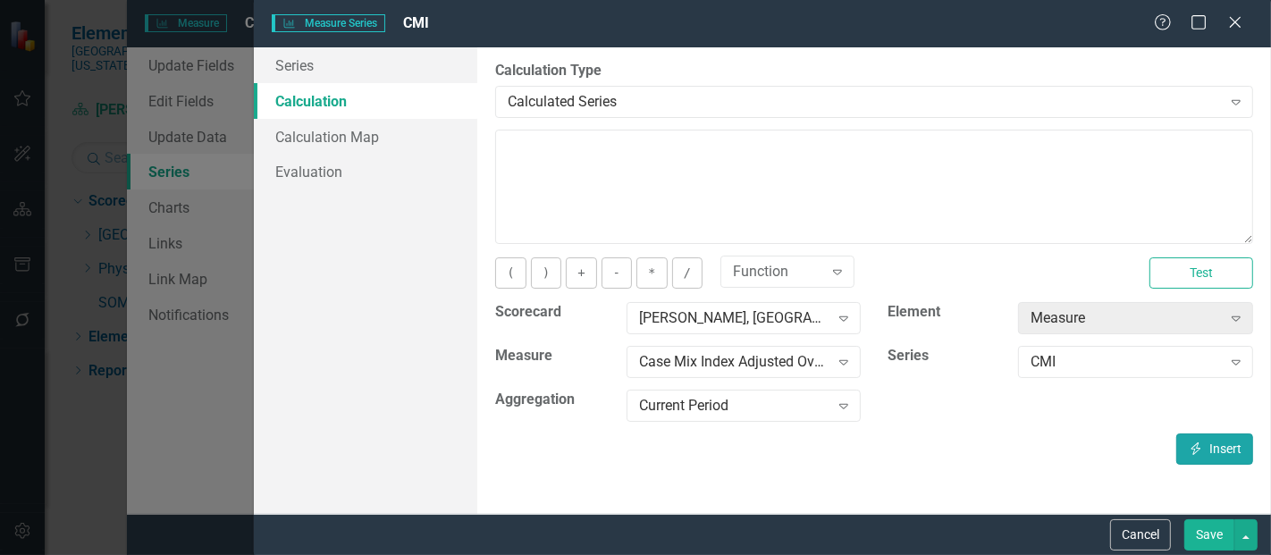
click at [1192, 442] on icon "Insert" at bounding box center [1196, 448] width 16 height 13
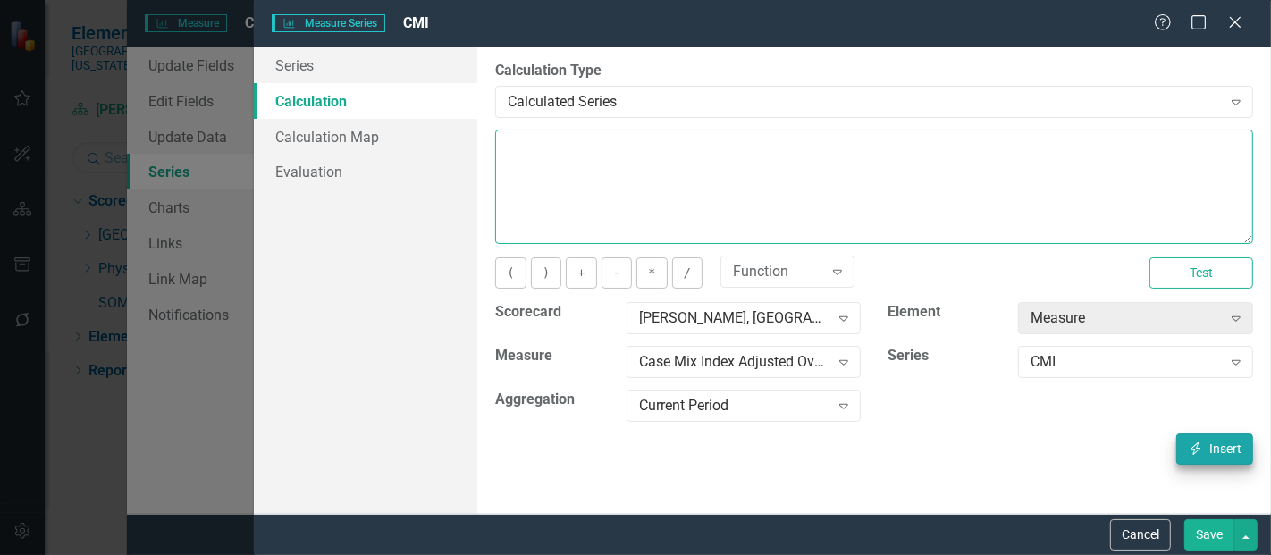
type textarea "[m1423480][CMI][CurrentPeriod]"
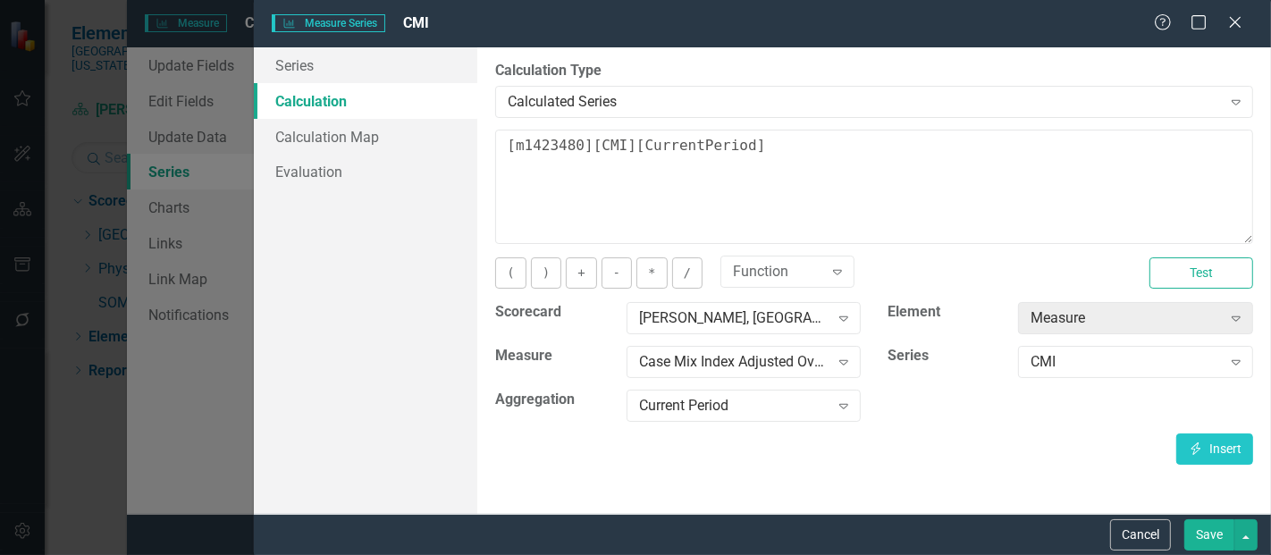
click at [1206, 544] on button "Save" at bounding box center [1209, 534] width 50 height 31
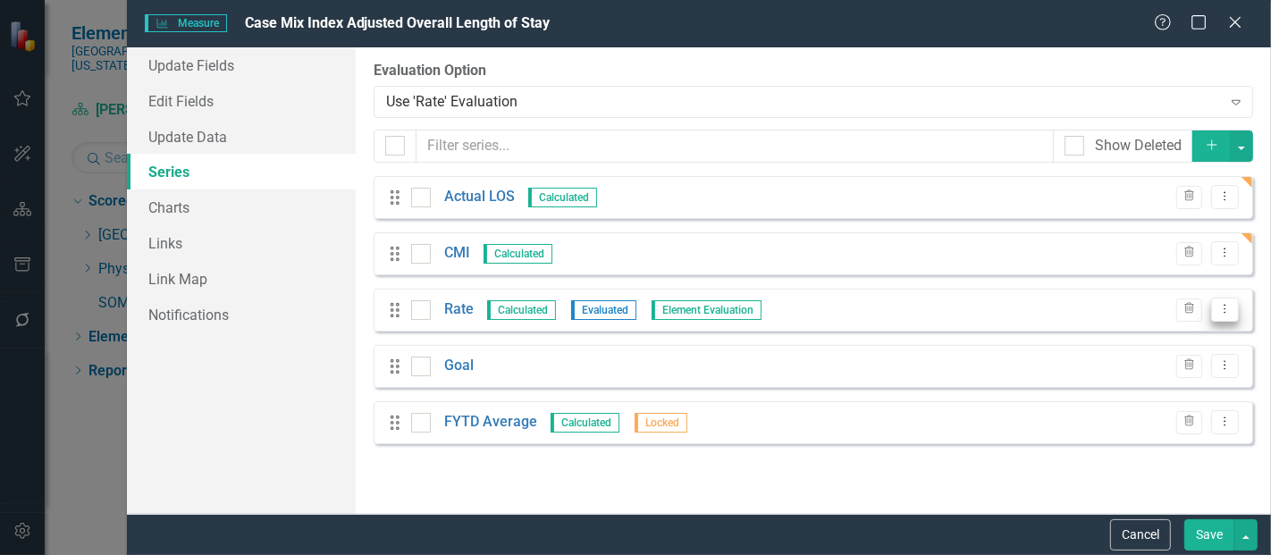
click at [1222, 306] on icon "Dropdown Menu" at bounding box center [1224, 309] width 15 height 12
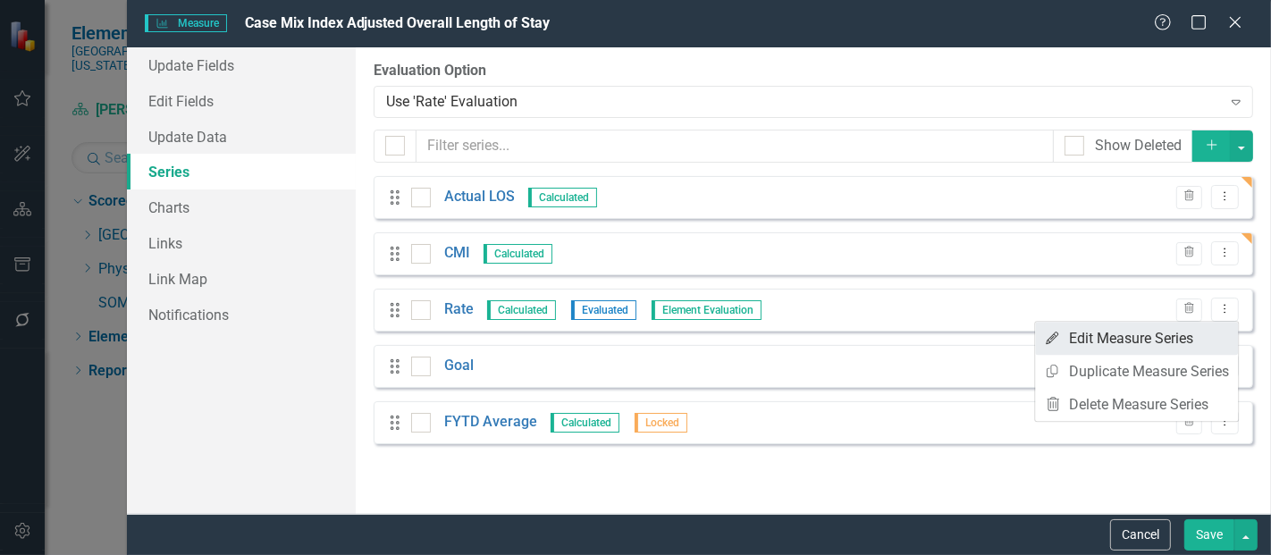
click at [1092, 340] on link "Edit Edit Measure Series" at bounding box center [1136, 338] width 203 height 33
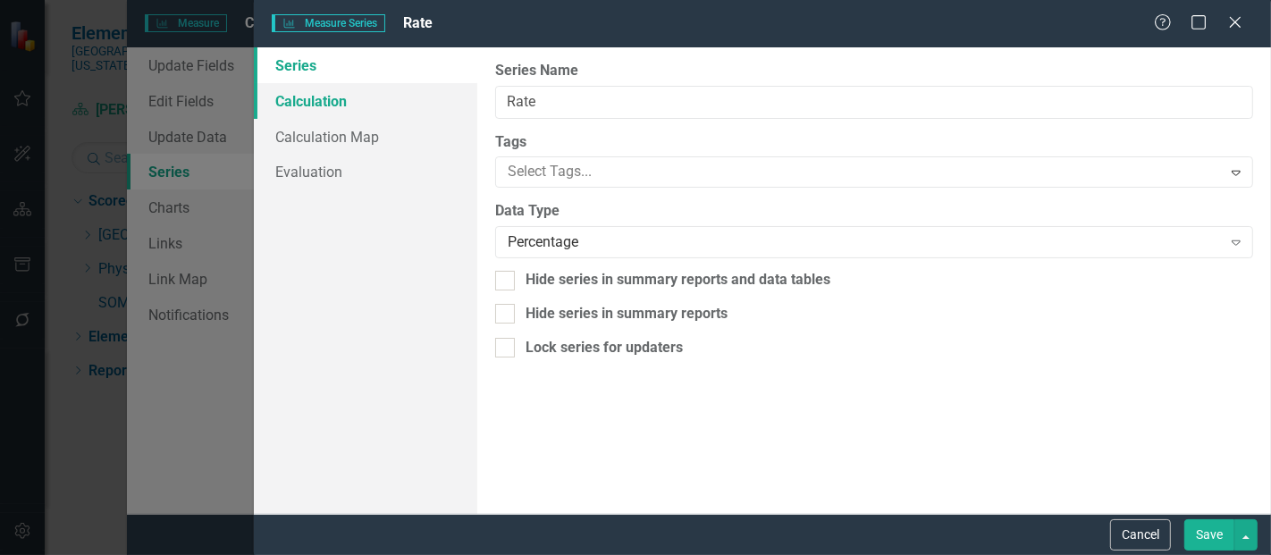
click at [316, 101] on link "Calculation" at bounding box center [365, 101] width 223 height 36
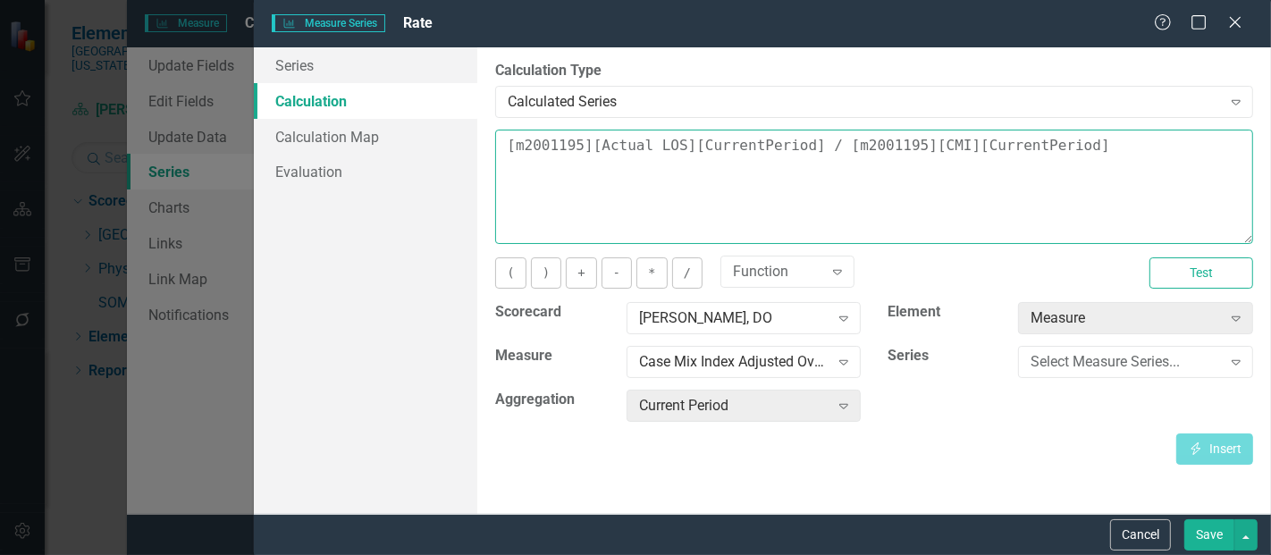
drag, startPoint x: 1087, startPoint y: 154, endPoint x: 516, endPoint y: 134, distance: 572.2
click at [516, 134] on textarea "[m2001195][Actual LOS][CurrentPeriod] / [m2001195][CMI][CurrentPeriod]" at bounding box center [874, 187] width 758 height 114
type textarea "["
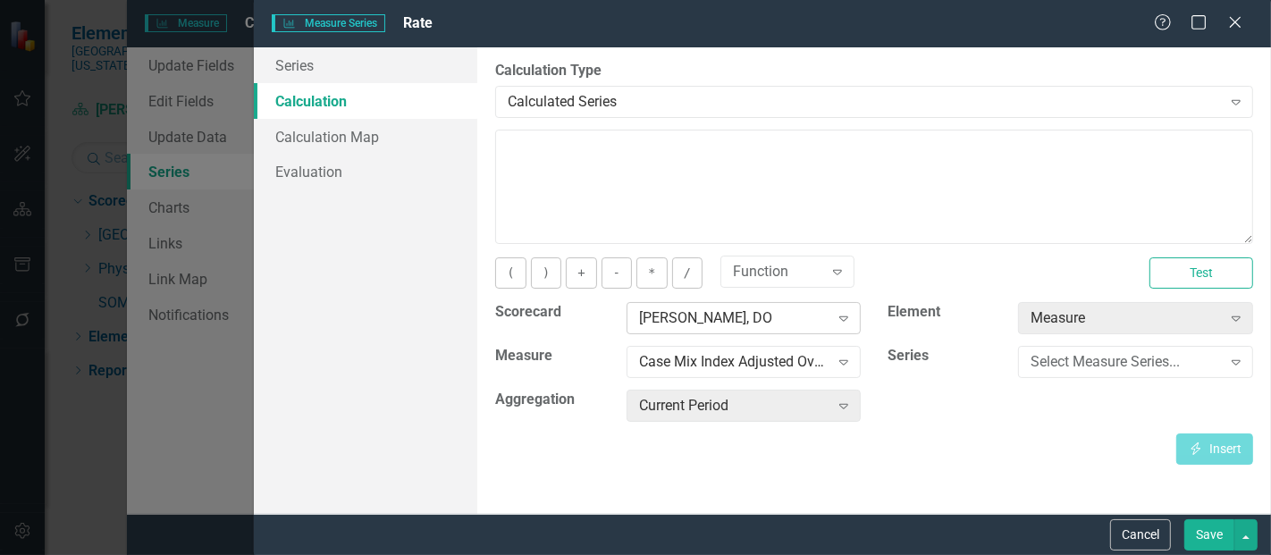
click at [730, 320] on div "[PERSON_NAME], DO" at bounding box center [734, 318] width 190 height 21
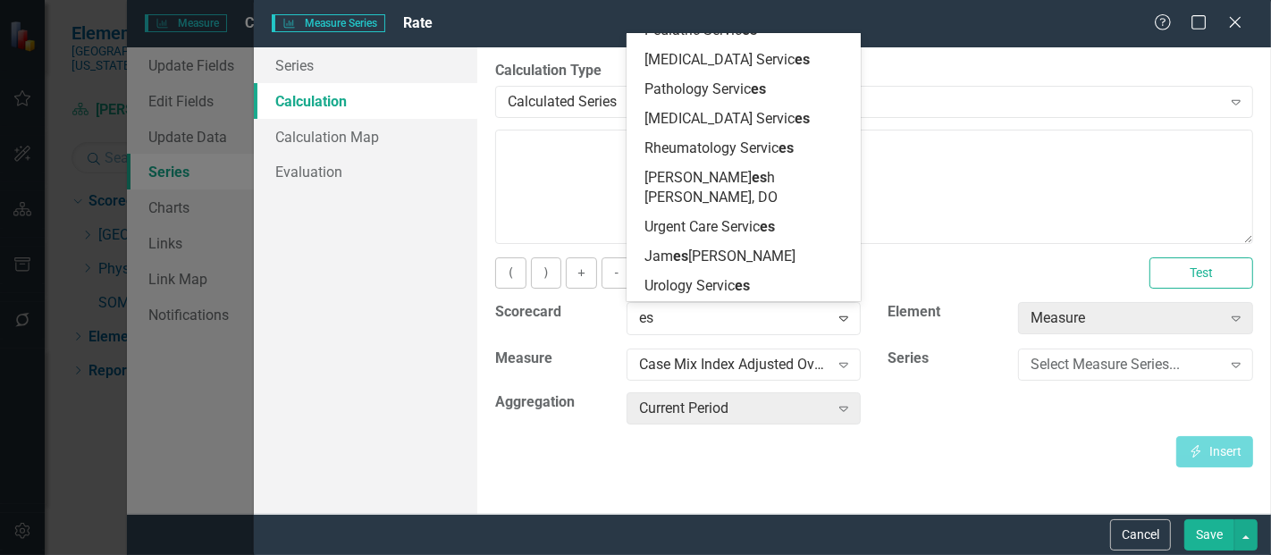
scroll to position [0, 0]
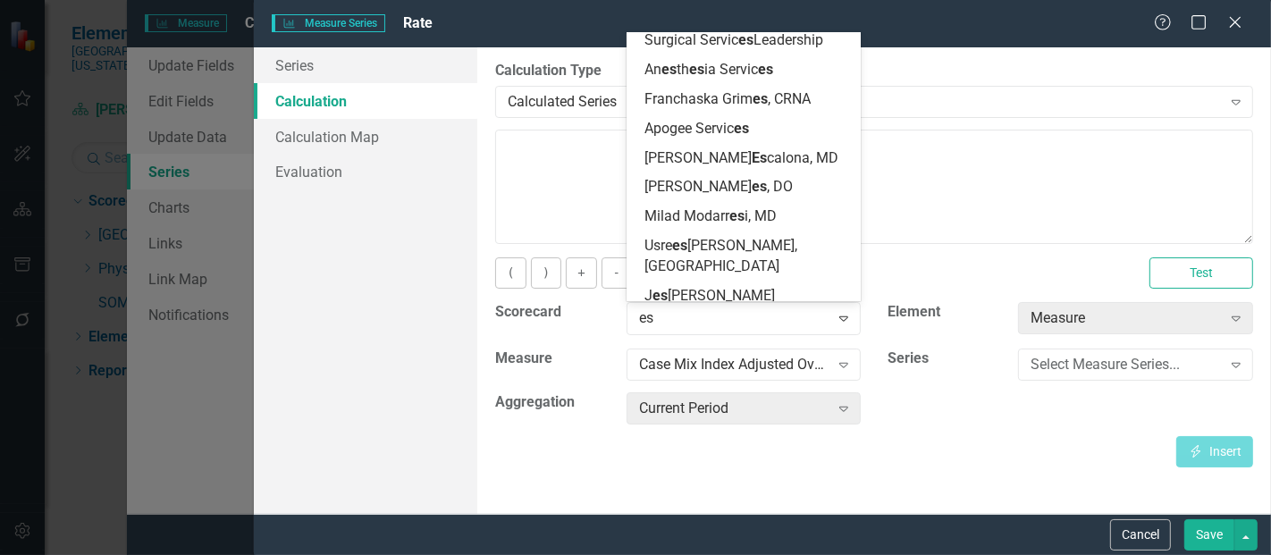
type input "esc"
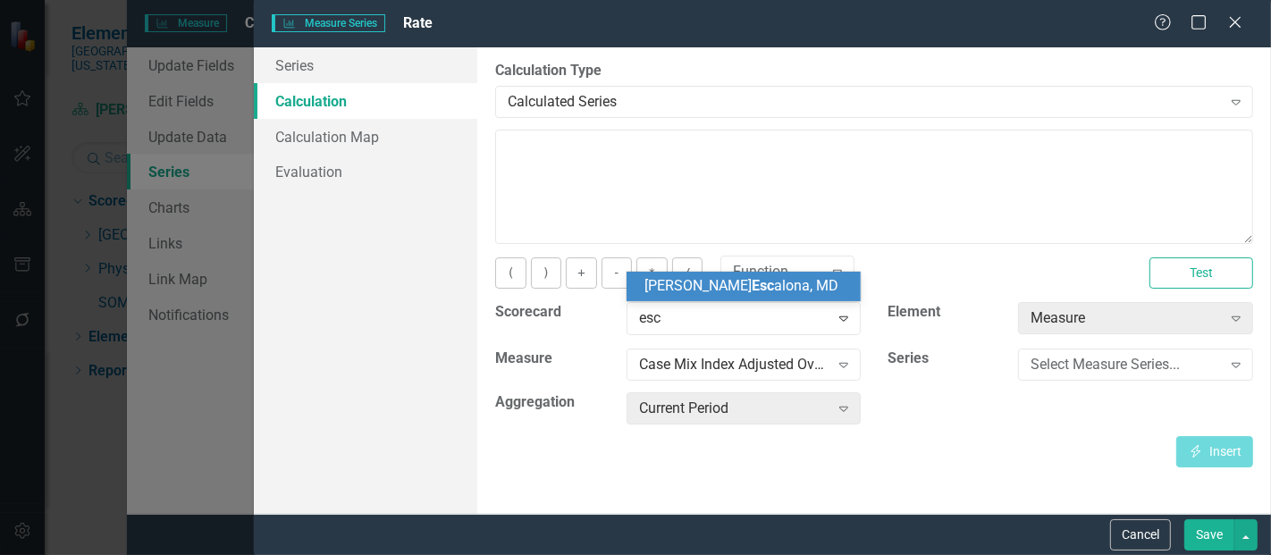
click at [735, 292] on span "Tanya Esc alona, MD" at bounding box center [741, 285] width 194 height 17
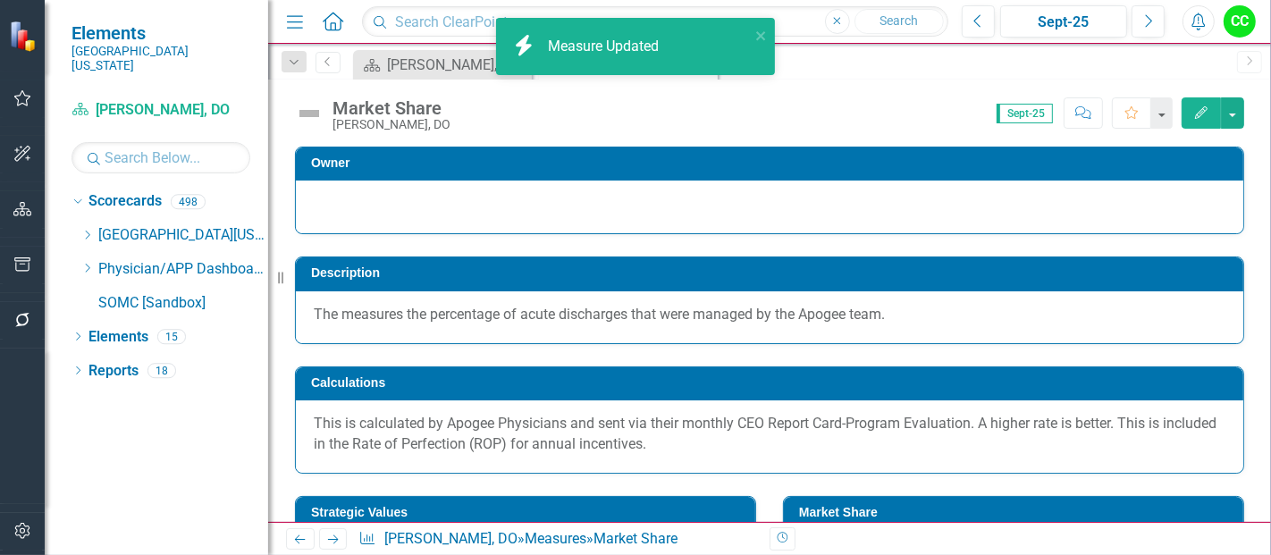
scroll to position [114, 0]
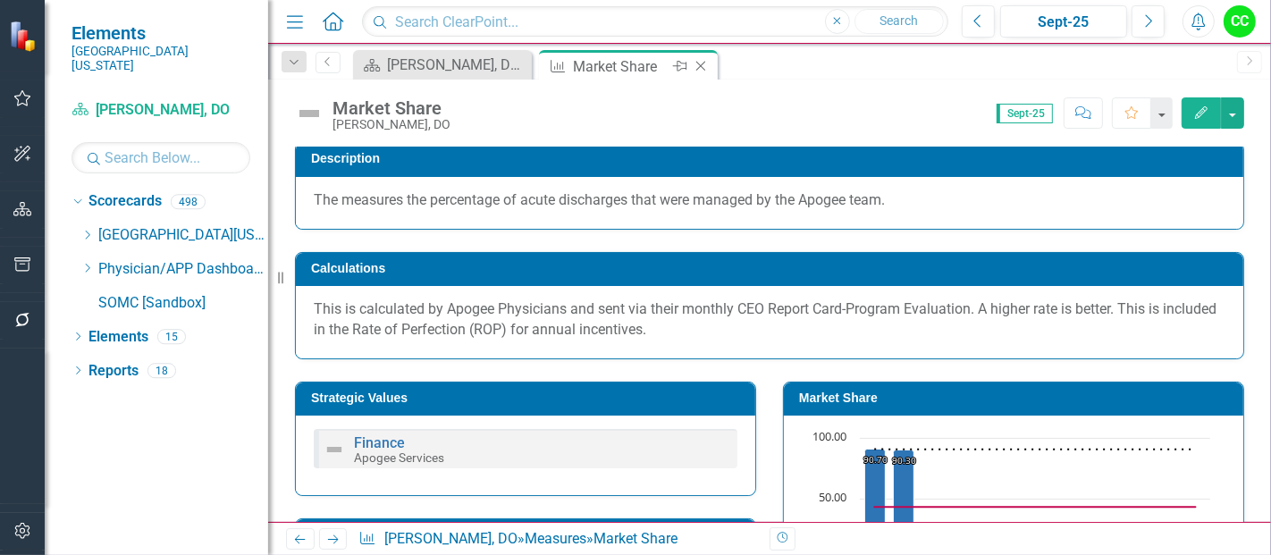
click at [701, 69] on icon "Close" at bounding box center [701, 66] width 18 height 14
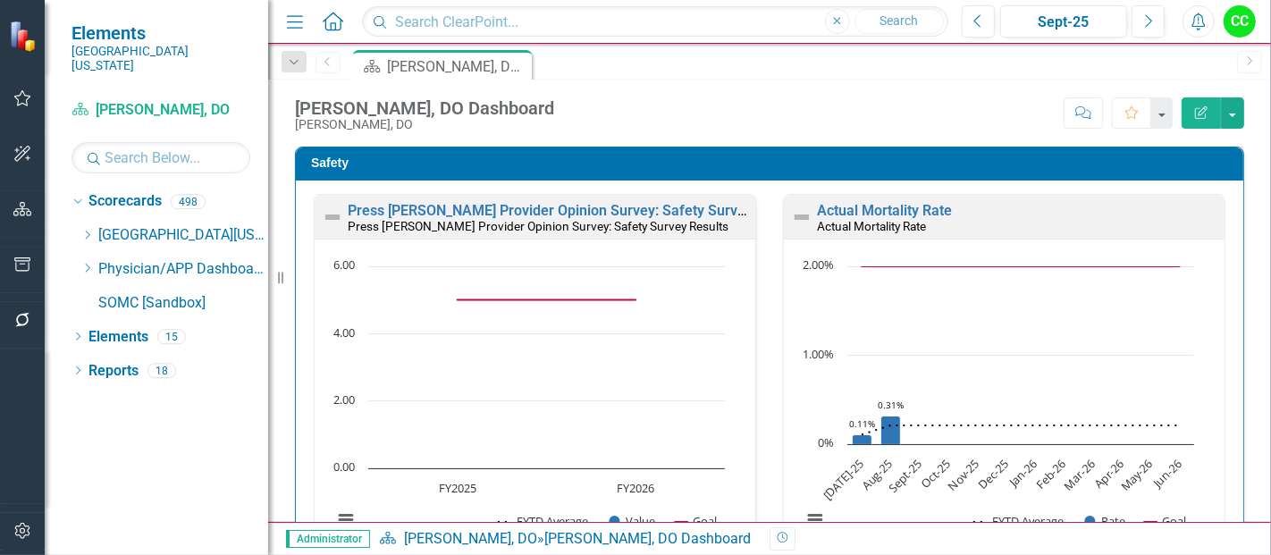
click at [89, 264] on icon at bounding box center [88, 268] width 4 height 9
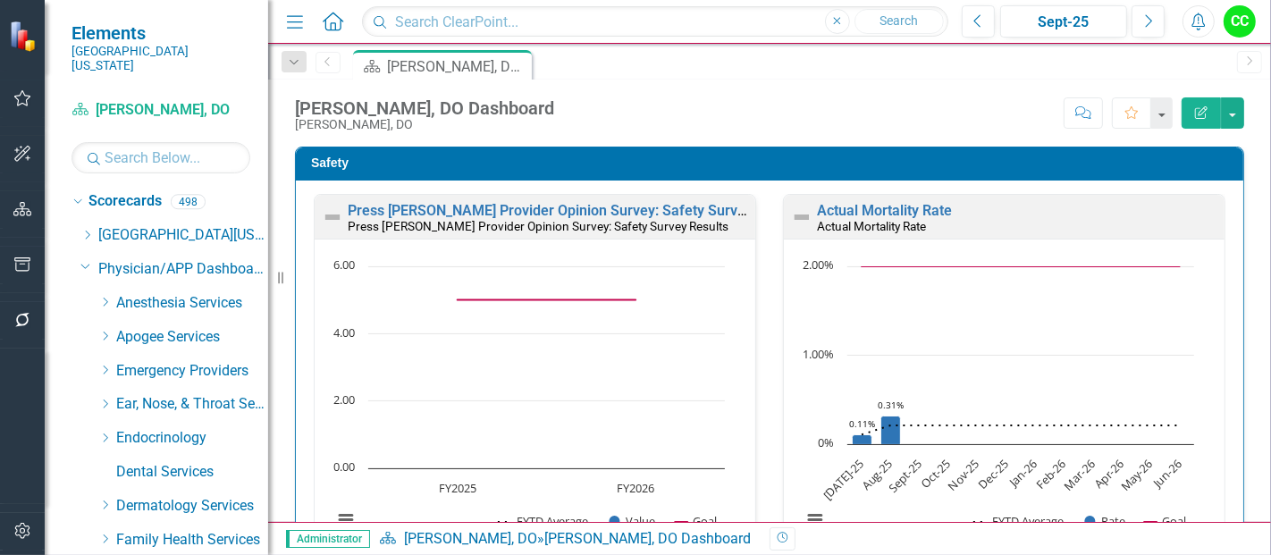
click at [99, 331] on icon "Dropdown" at bounding box center [104, 336] width 13 height 11
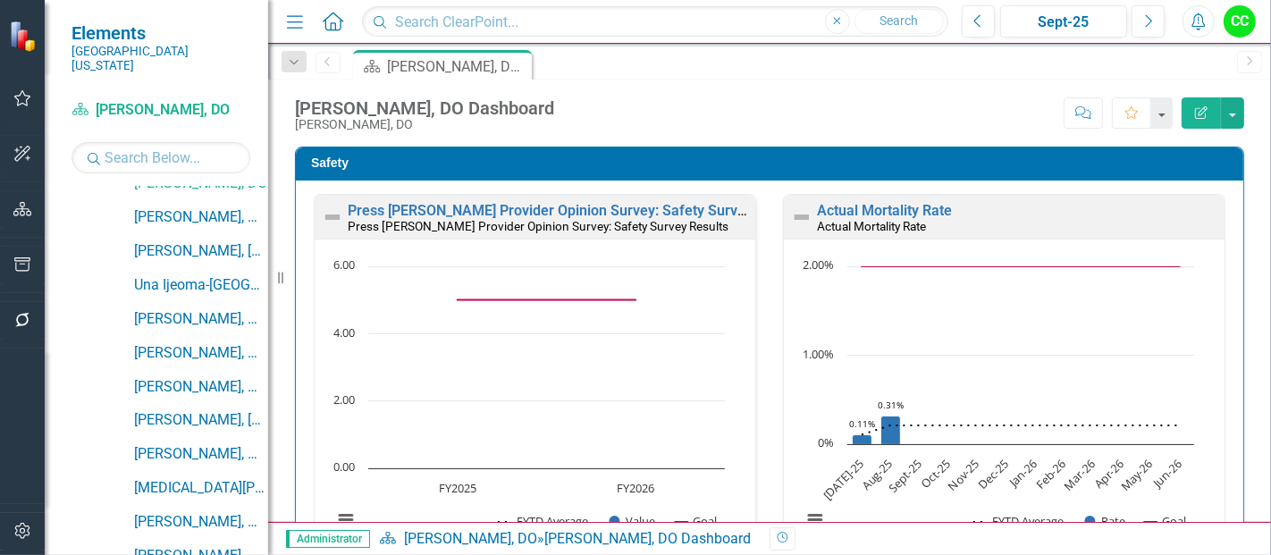
scroll to position [426, 0]
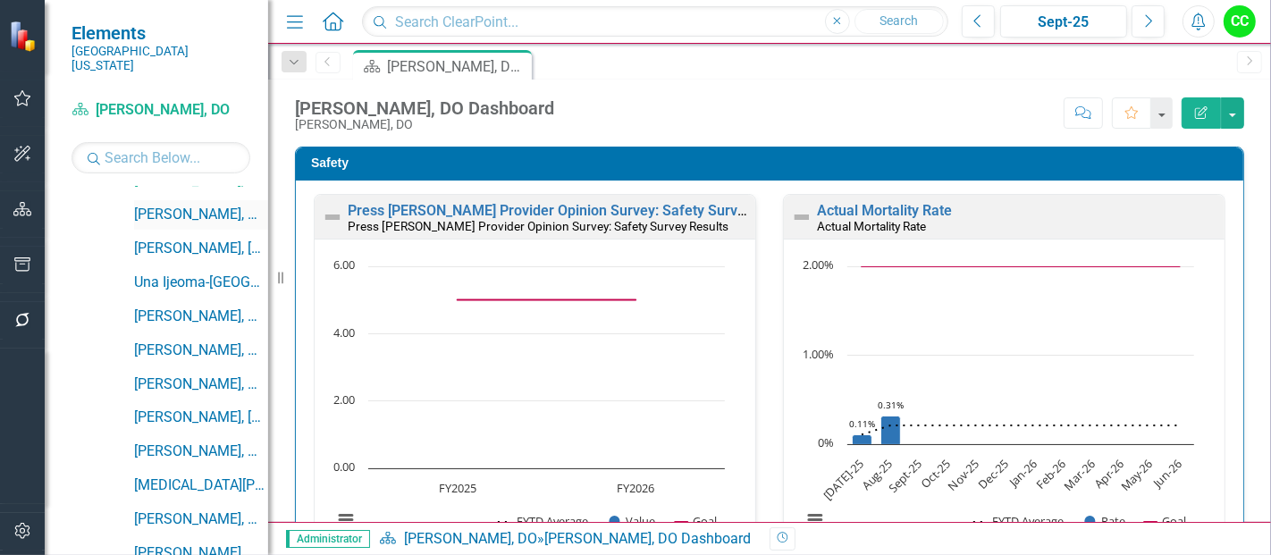
click at [224, 205] on link "[PERSON_NAME], MD" at bounding box center [201, 215] width 134 height 21
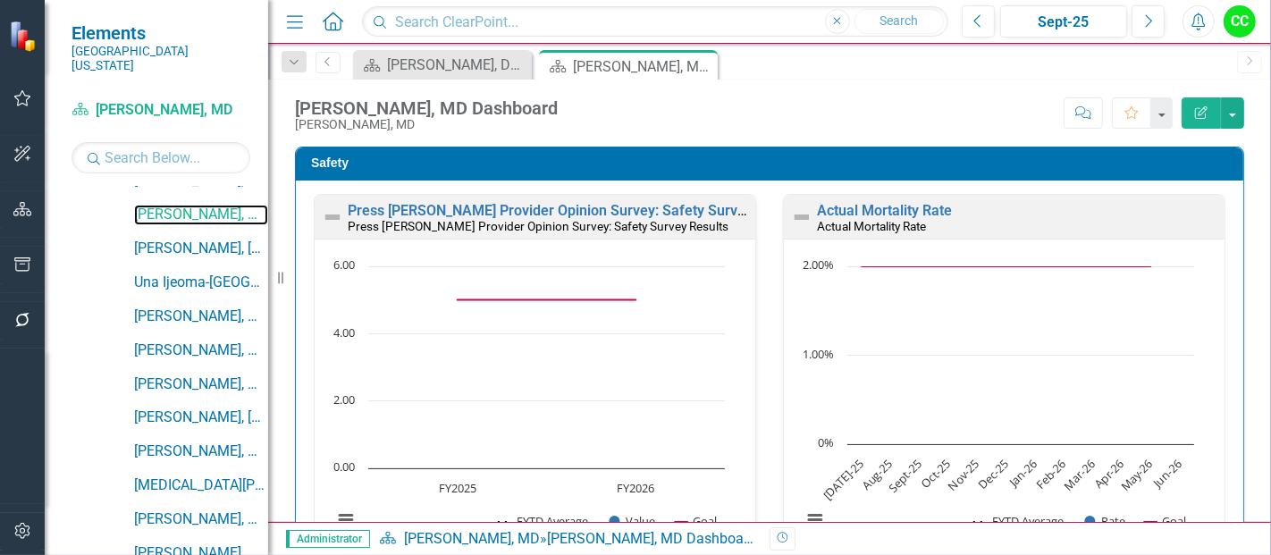
scroll to position [1, 0]
click at [852, 205] on link "Actual Mortality Rate" at bounding box center [884, 209] width 135 height 17
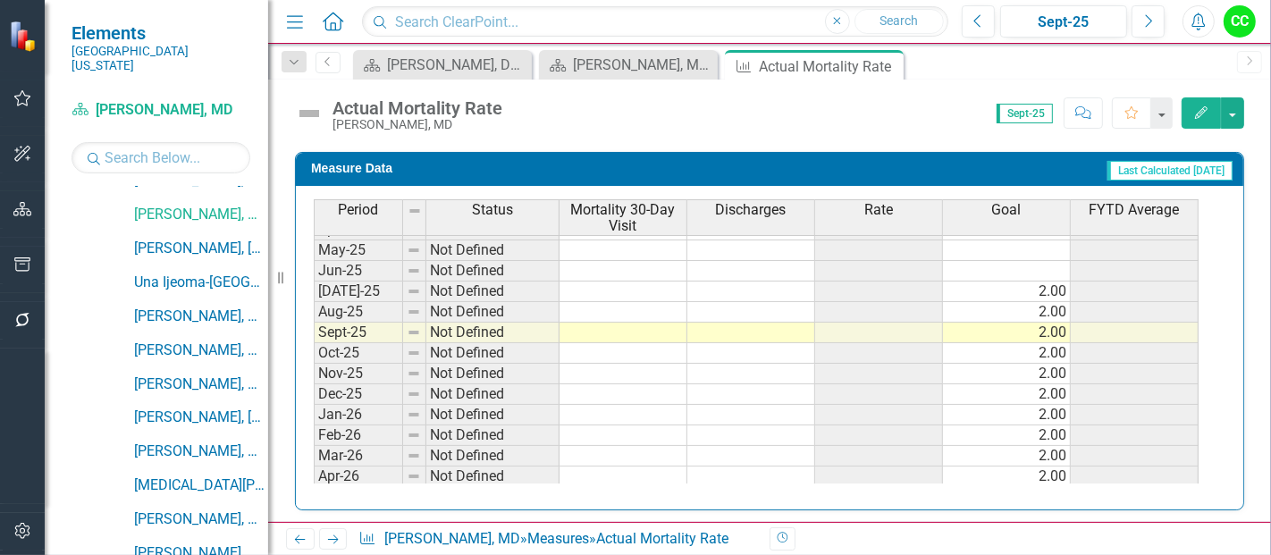
scroll to position [696, 0]
click at [1060, 281] on tbody "Jan-24 Not Defined Feb-24 Not Defined Mar-24 Not Defined Apr-24 Not Defined May…" at bounding box center [756, 218] width 885 height 617
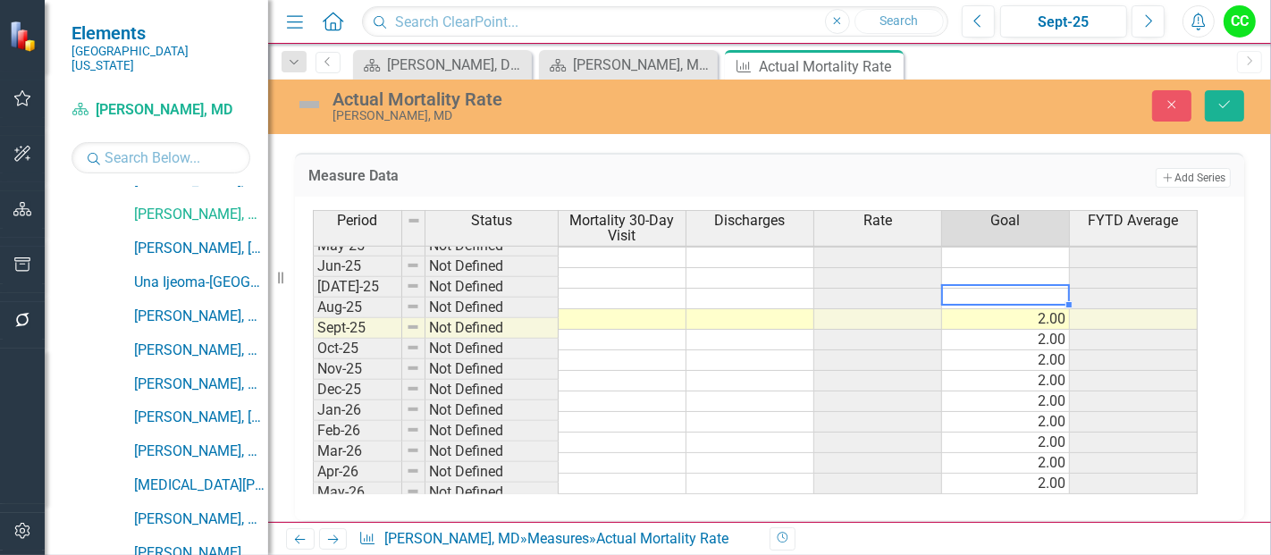
scroll to position [0, 0]
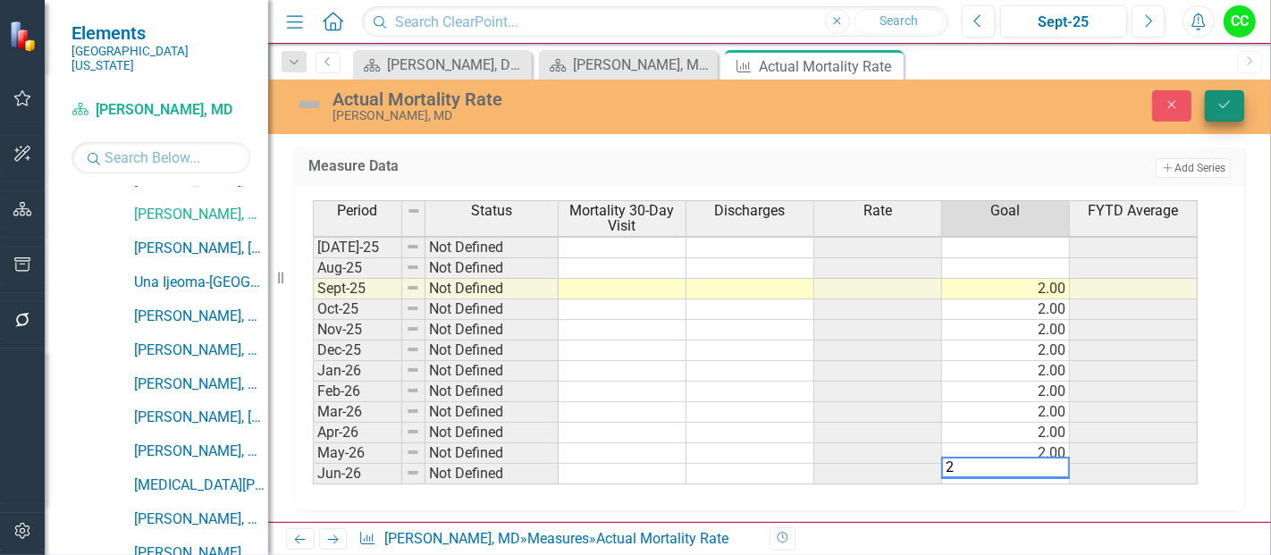
type textarea "2"
click at [1221, 105] on icon "Save" at bounding box center [1224, 104] width 16 height 13
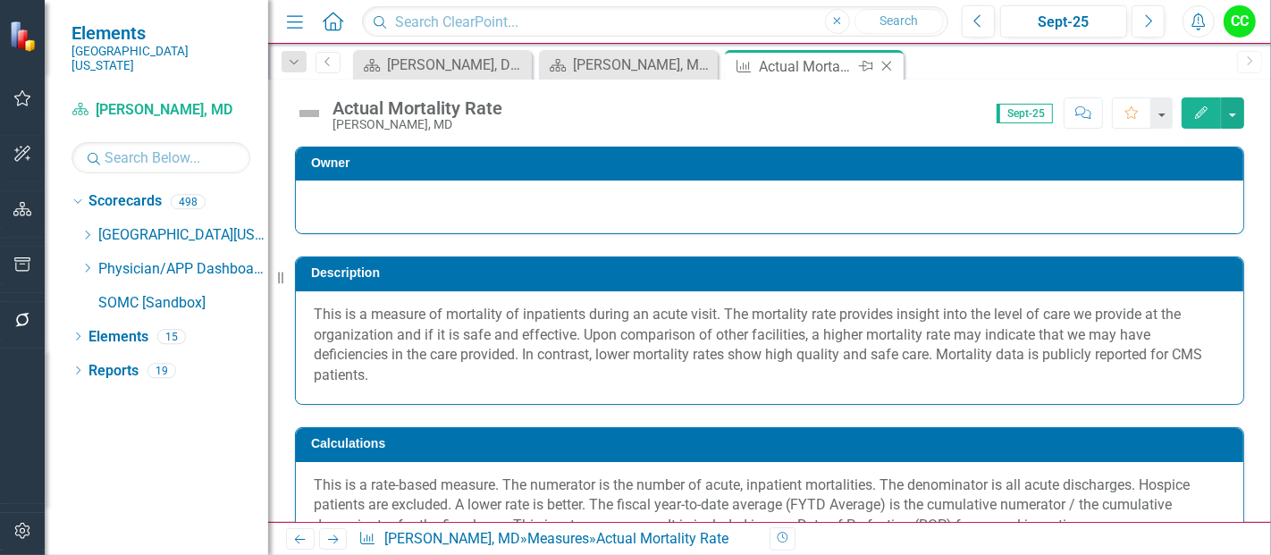
click at [888, 65] on icon "Close" at bounding box center [886, 66] width 18 height 14
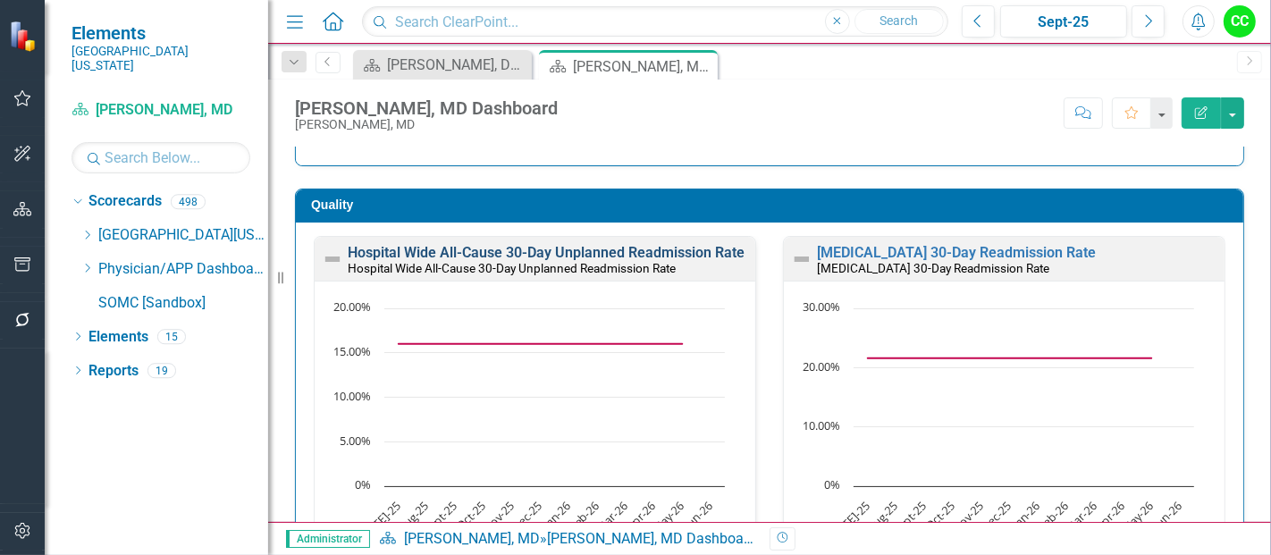
click at [599, 250] on link "Hospital Wide All-Cause 30-Day Unplanned Readmission Rate" at bounding box center [546, 252] width 397 height 17
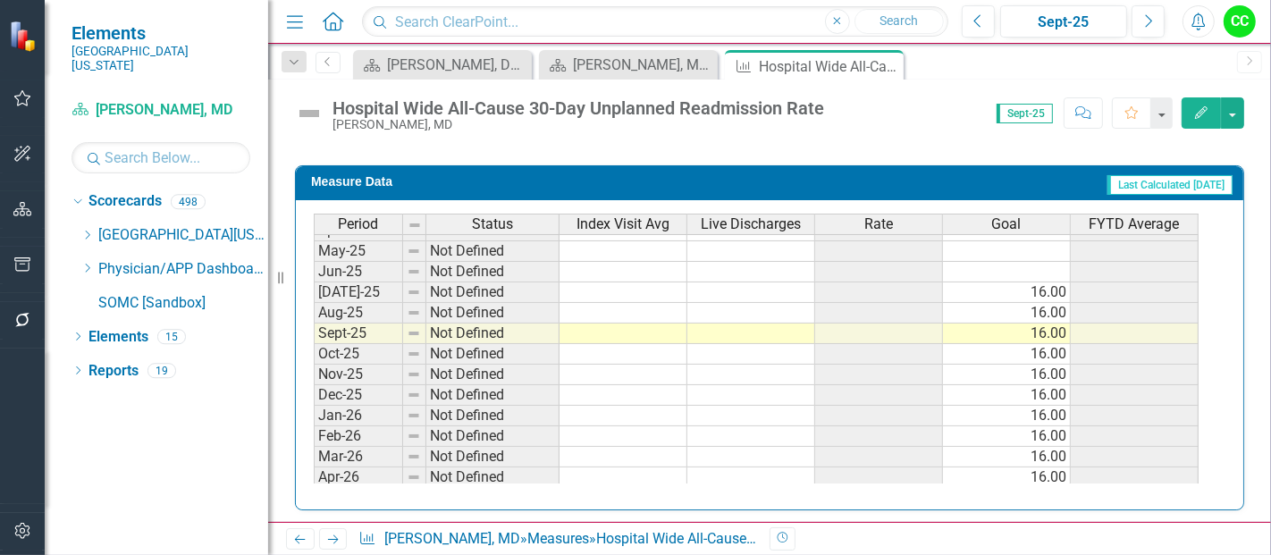
click at [1054, 290] on td "16.00" at bounding box center [1007, 292] width 128 height 21
